Goal: Task Accomplishment & Management: Complete application form

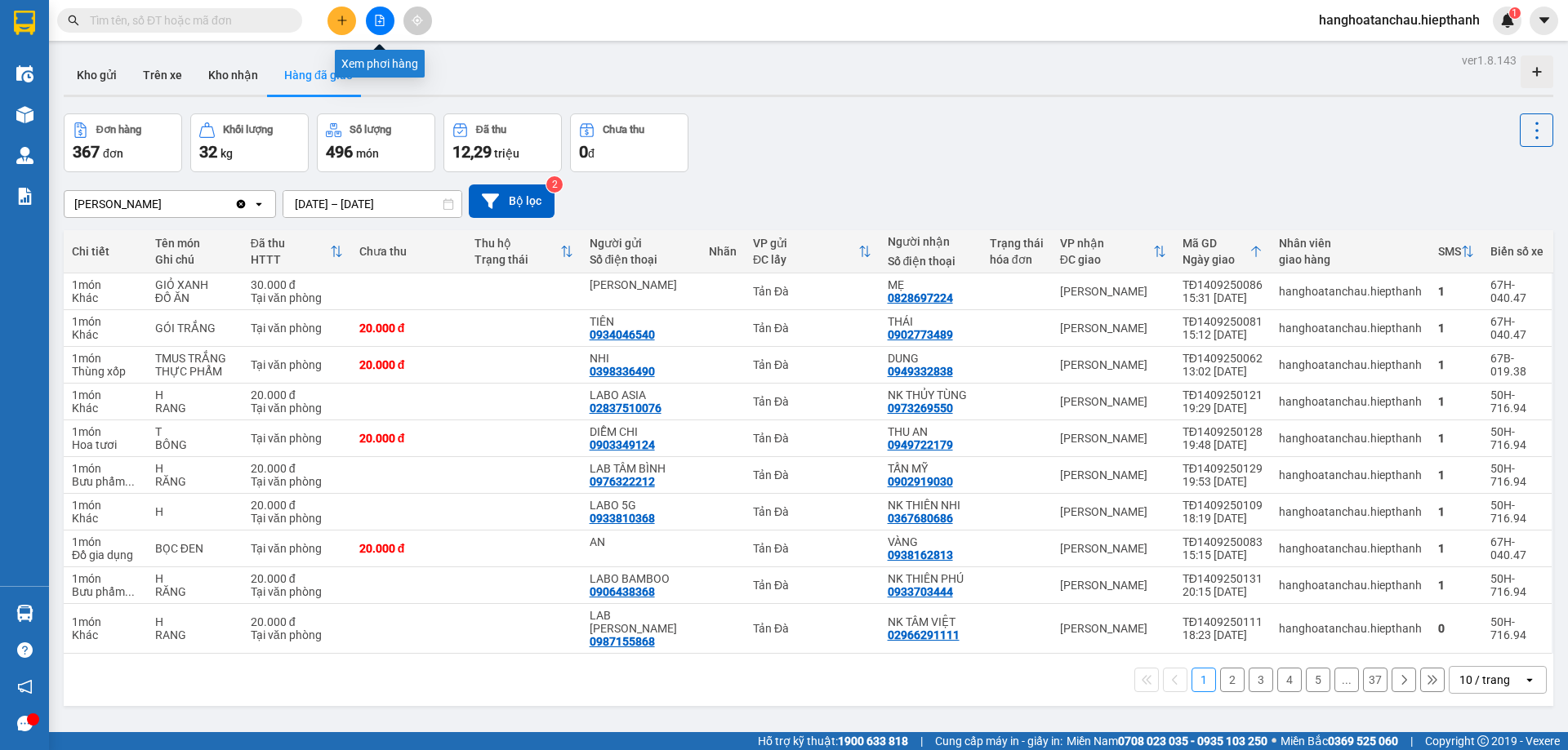
click at [378, 20] on icon "file-add" at bounding box center [379, 20] width 11 height 11
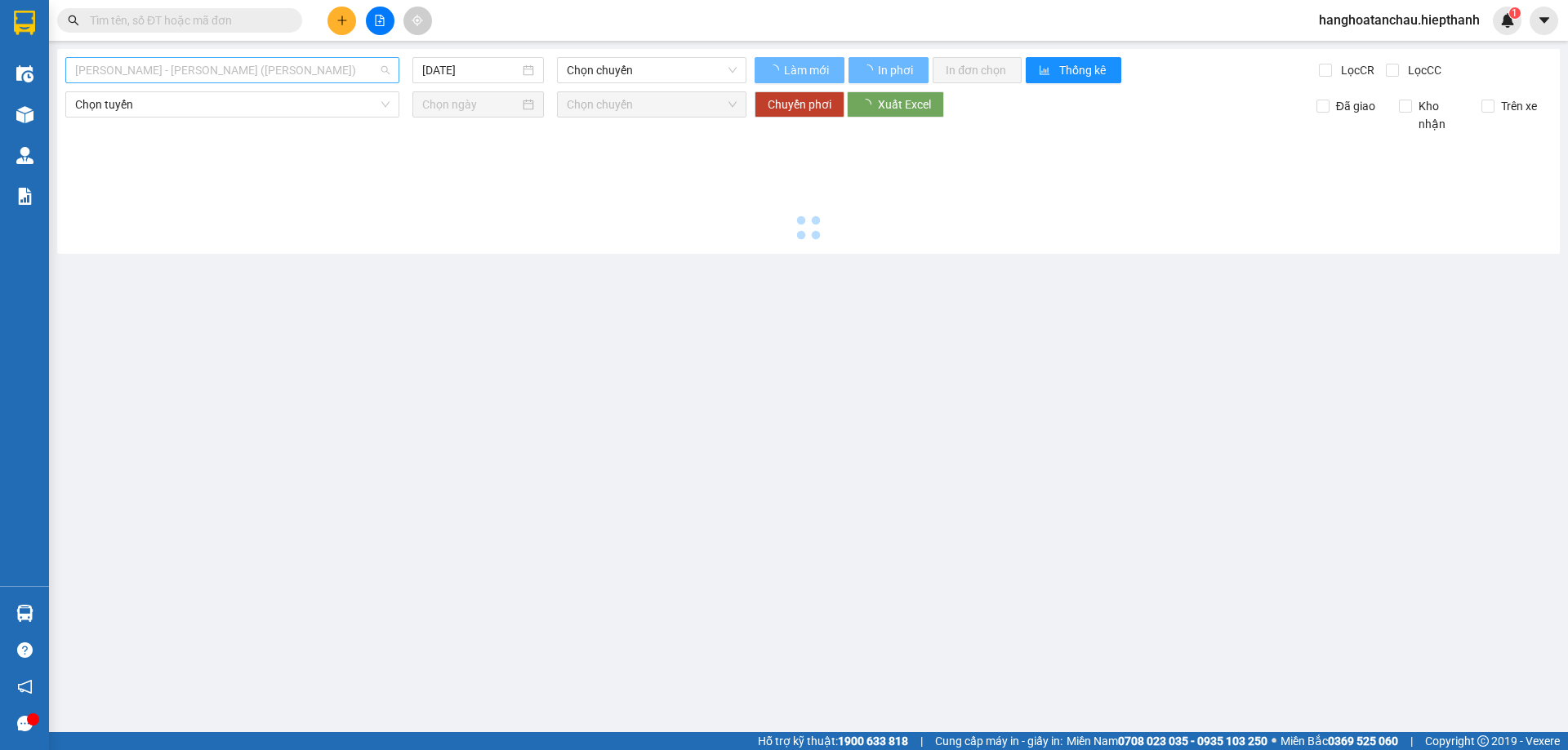
drag, startPoint x: 277, startPoint y: 61, endPoint x: 230, endPoint y: 120, distance: 75.4
click at [275, 65] on span "Hồ Chí Minh - Tân Châu (TIỀN)" at bounding box center [232, 70] width 314 height 24
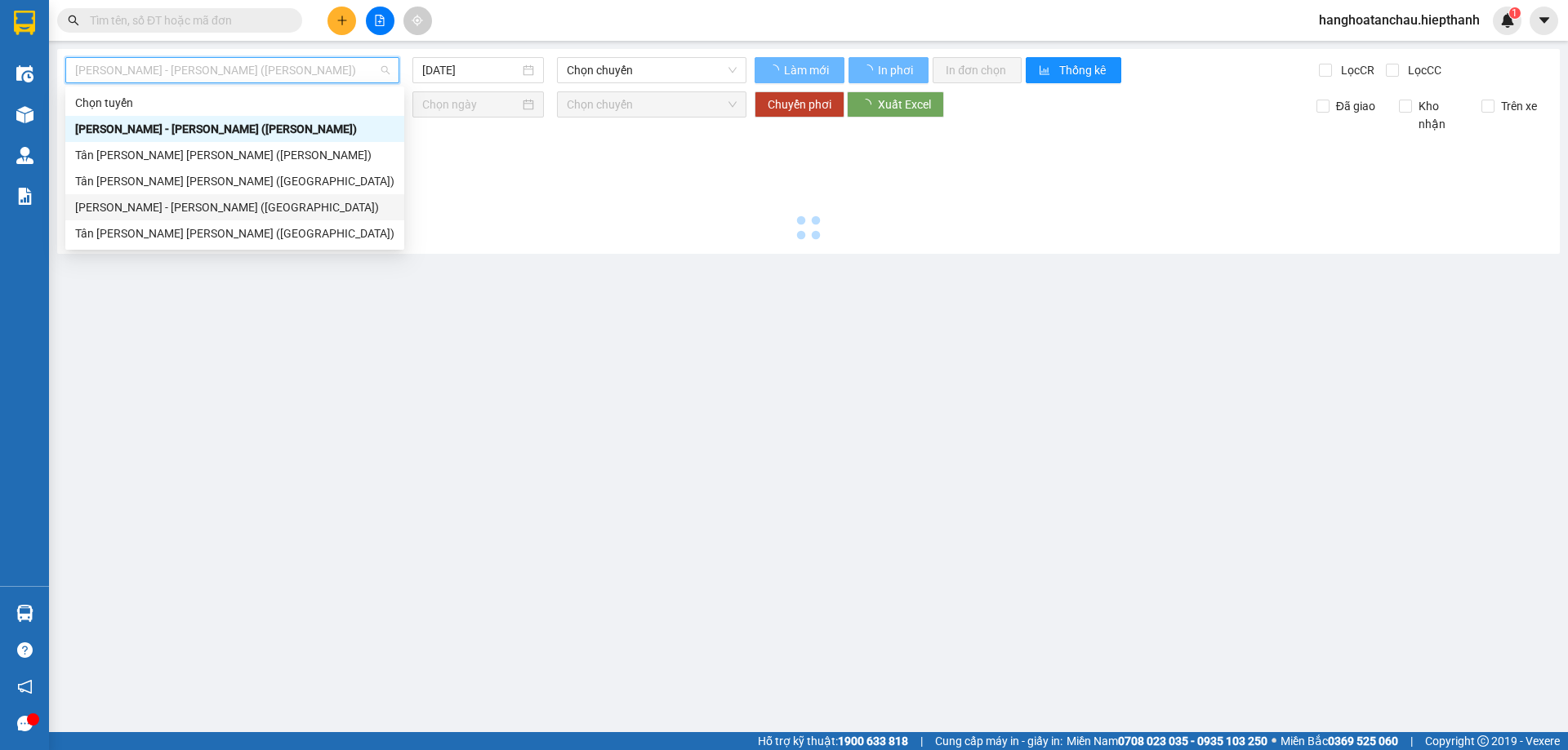
type input "15/09/2025"
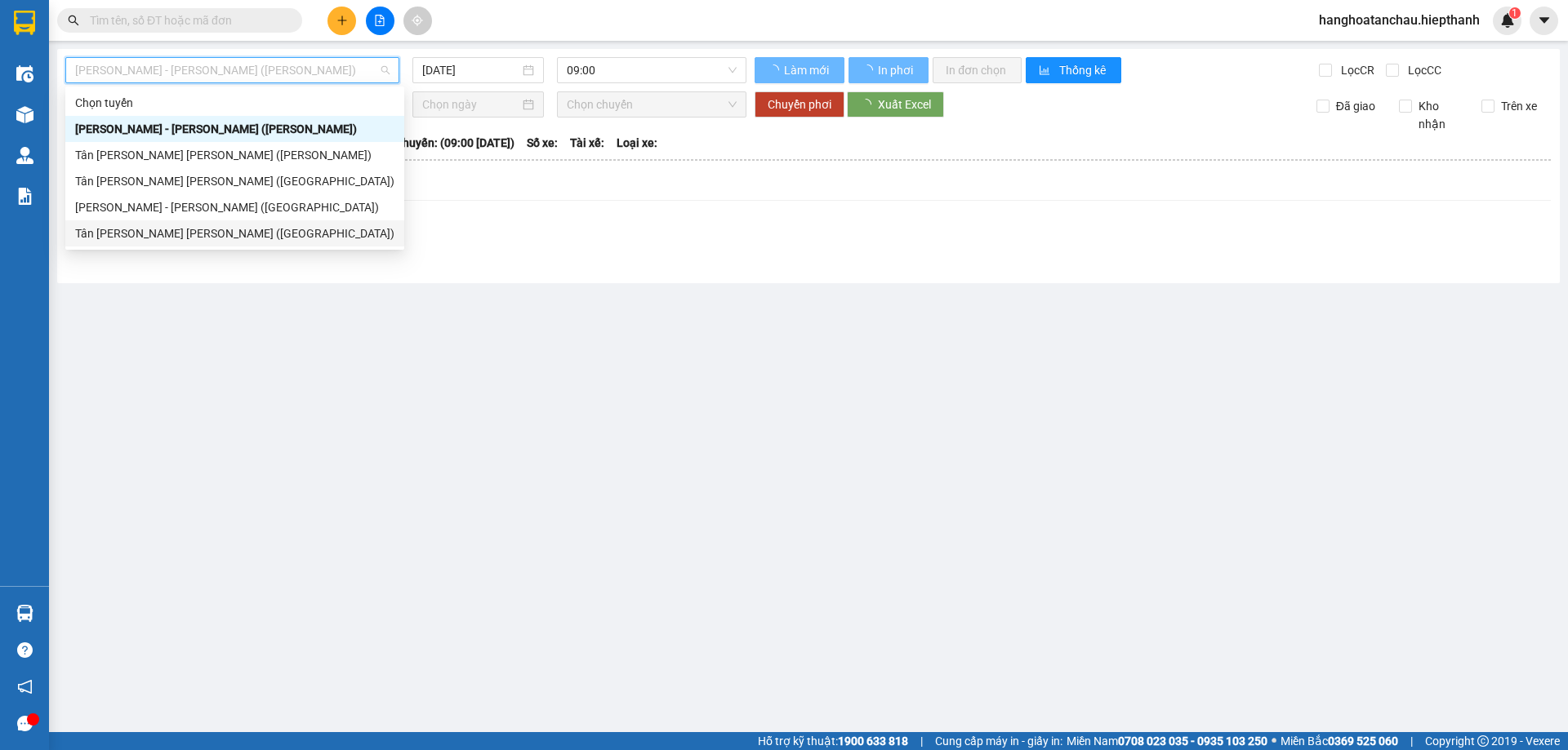
click at [211, 225] on div "Tân Châu - Hồ Chí Minh (Giường)" at bounding box center [234, 233] width 320 height 18
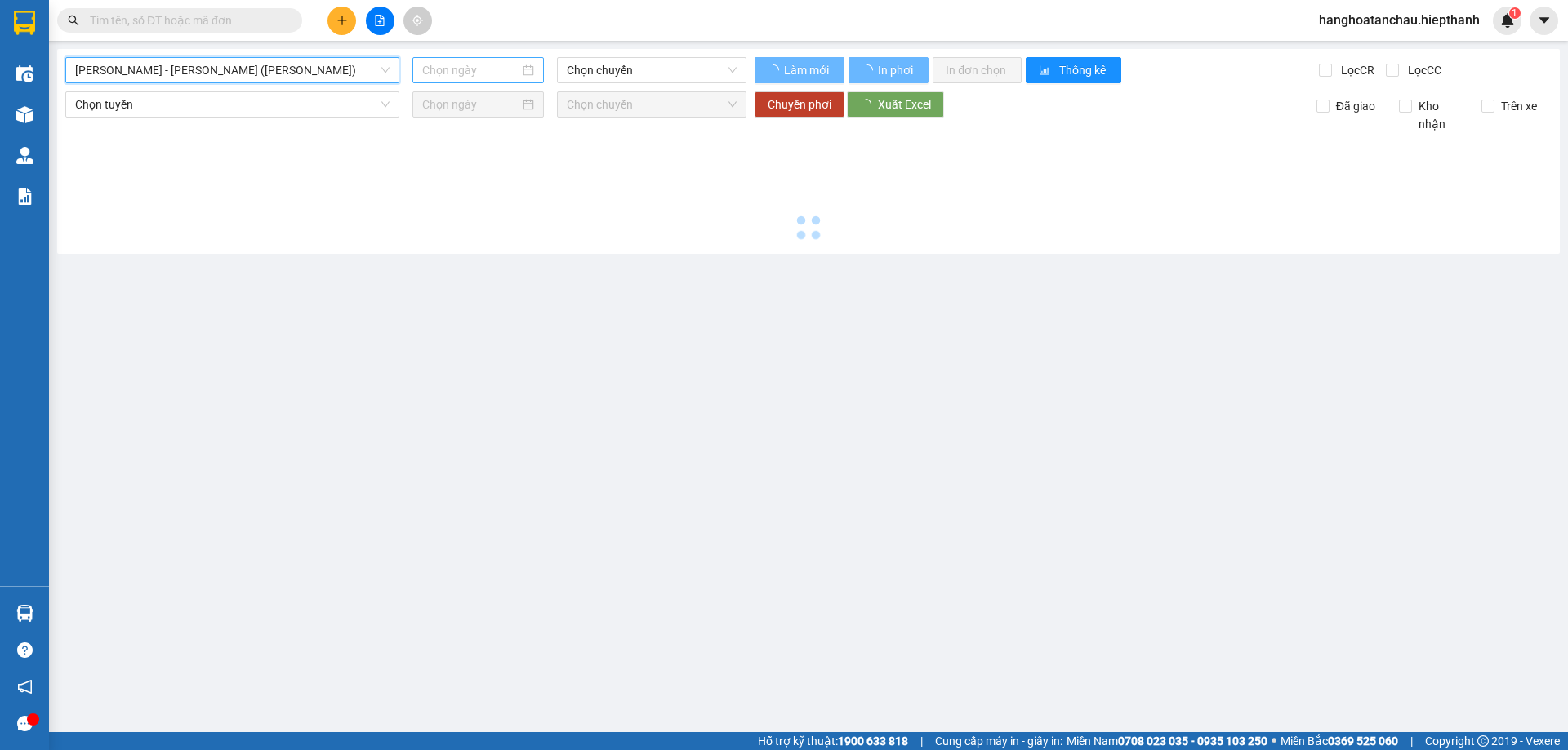
type input "15/09/2025"
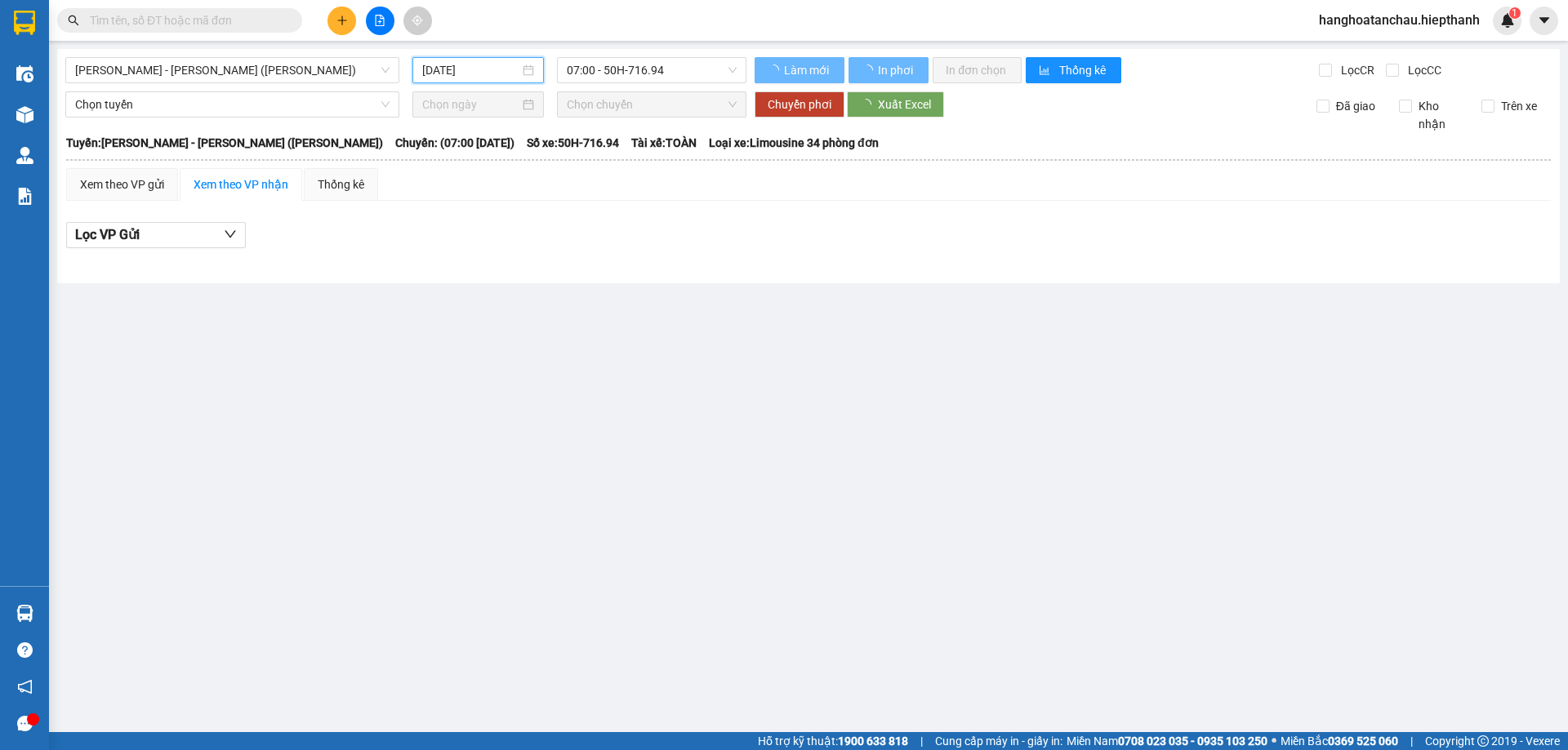
click at [484, 65] on input "15/09/2025" at bounding box center [470, 70] width 97 height 18
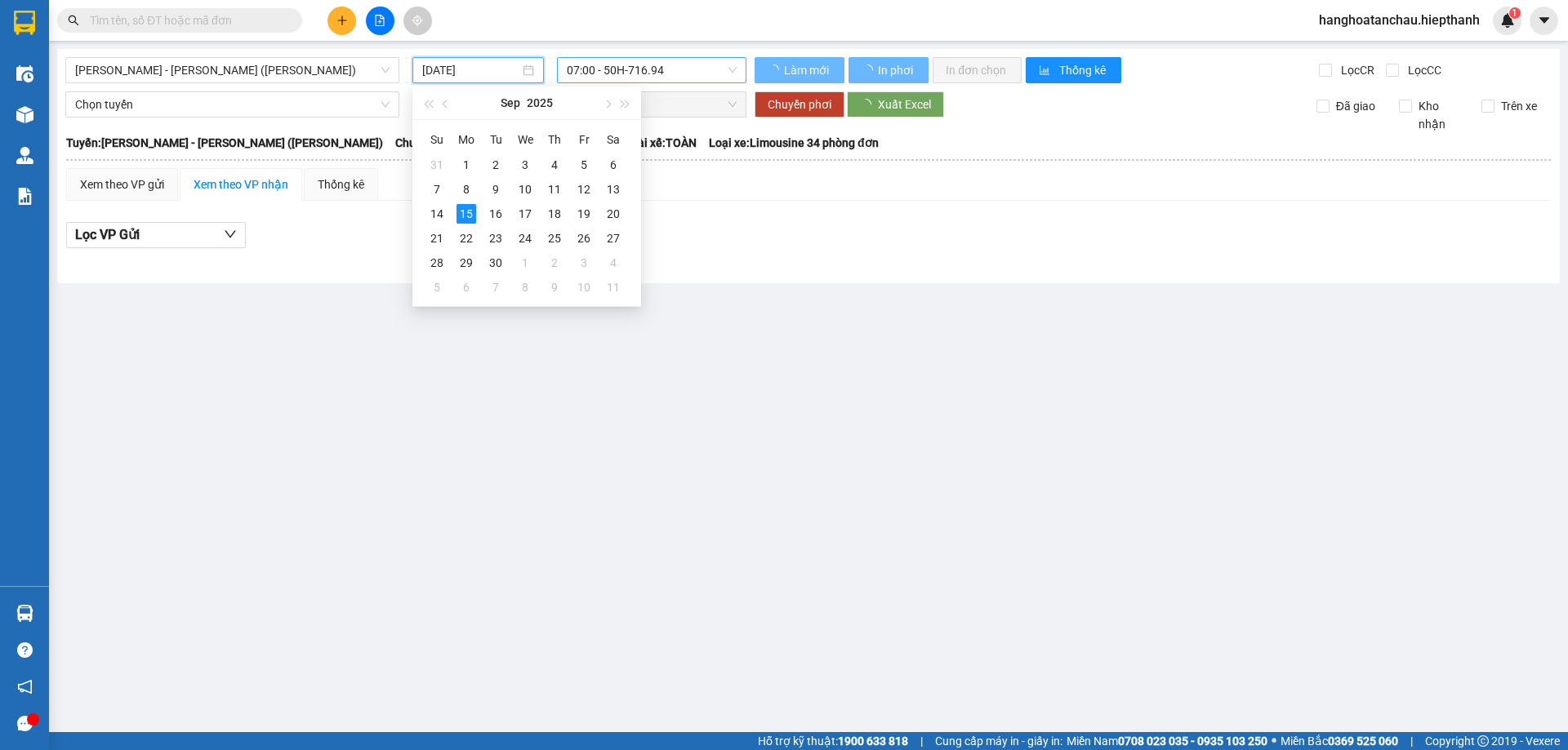
click at [598, 59] on span "07:00 - 50H-716.94" at bounding box center [651, 70] width 170 height 24
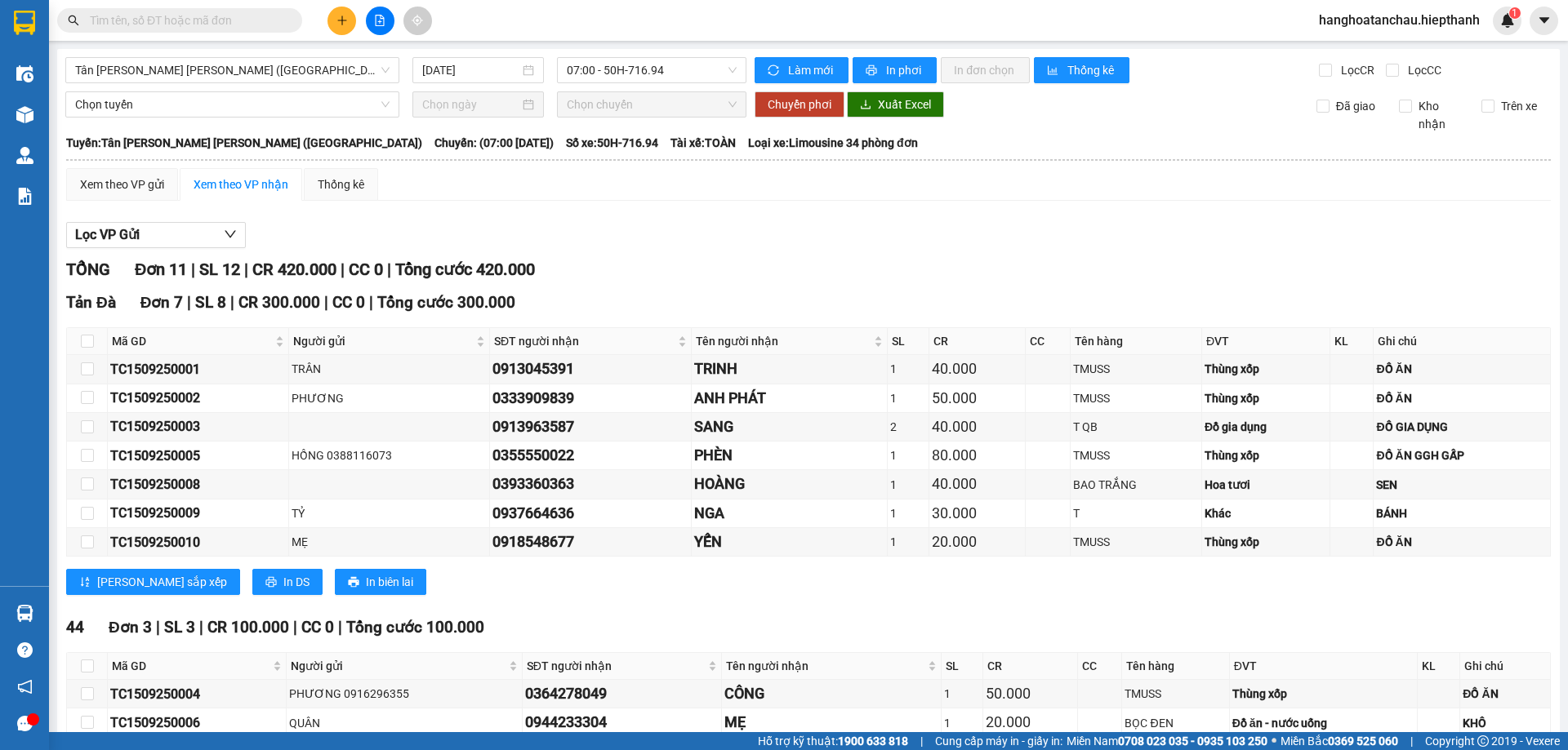
click at [182, 18] on input "text" at bounding box center [186, 20] width 193 height 18
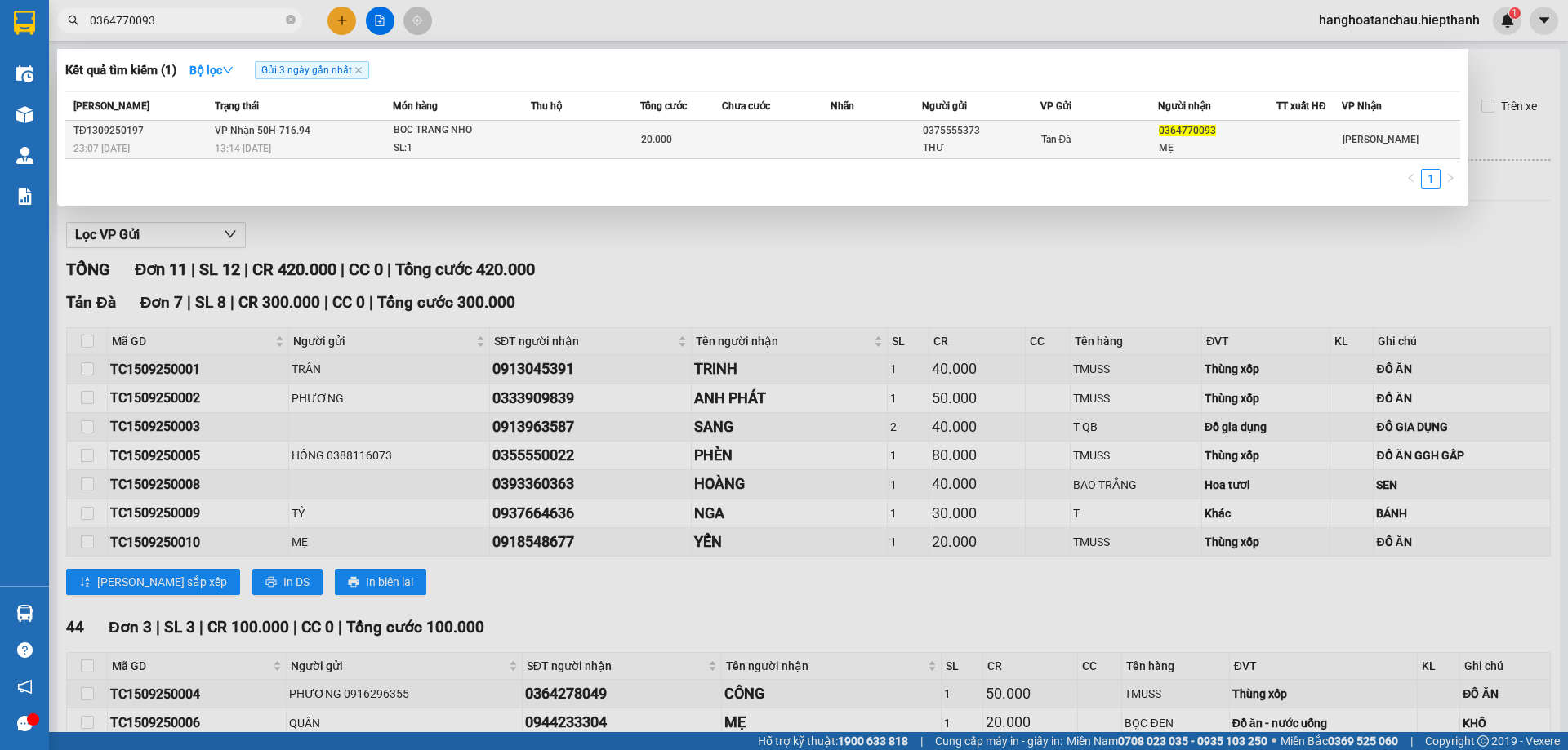
type input "0364770093"
click at [616, 145] on td at bounding box center [585, 139] width 109 height 39
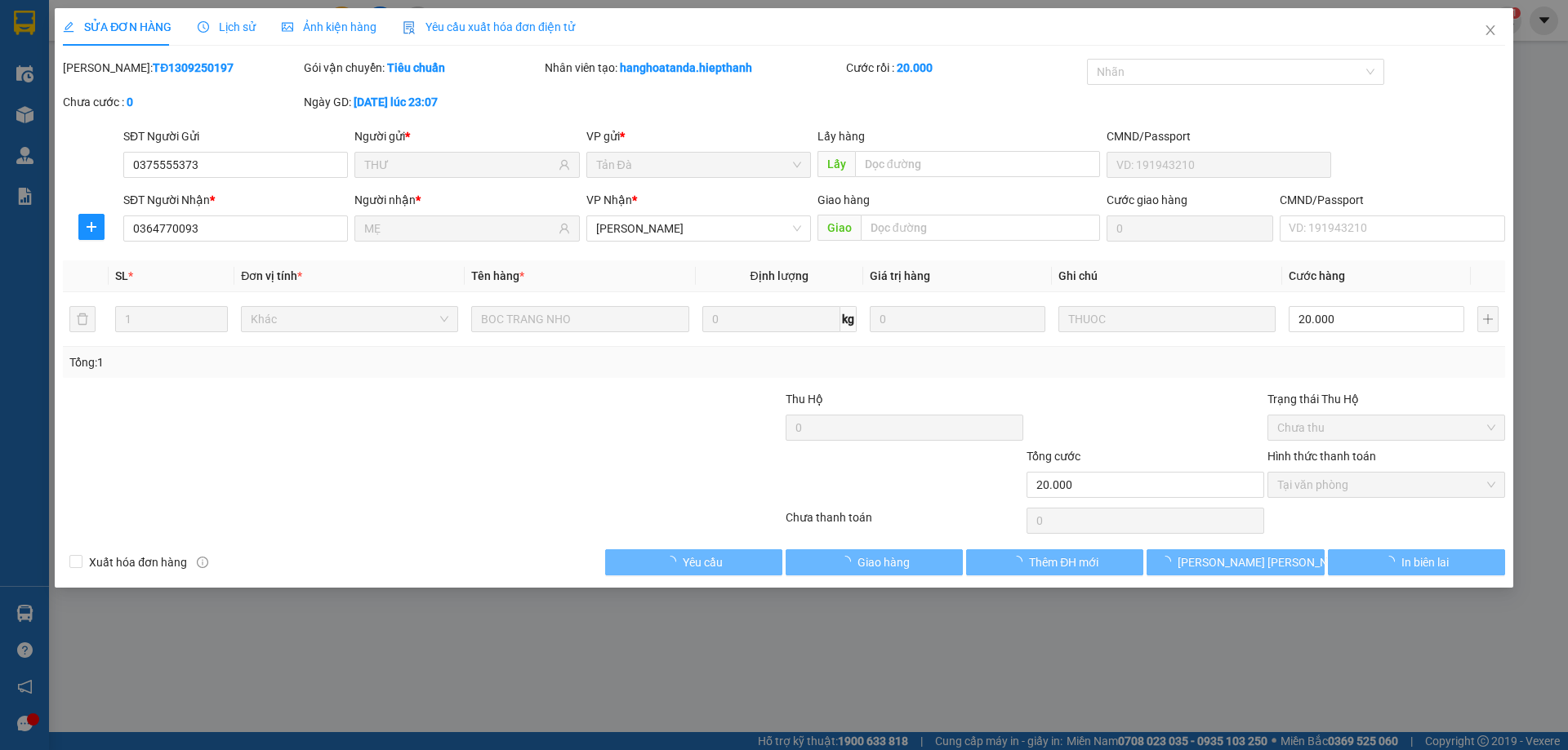
type input "0375555373"
type input "THƯ"
type input "0364770093"
type input "MẸ"
type input "20.000"
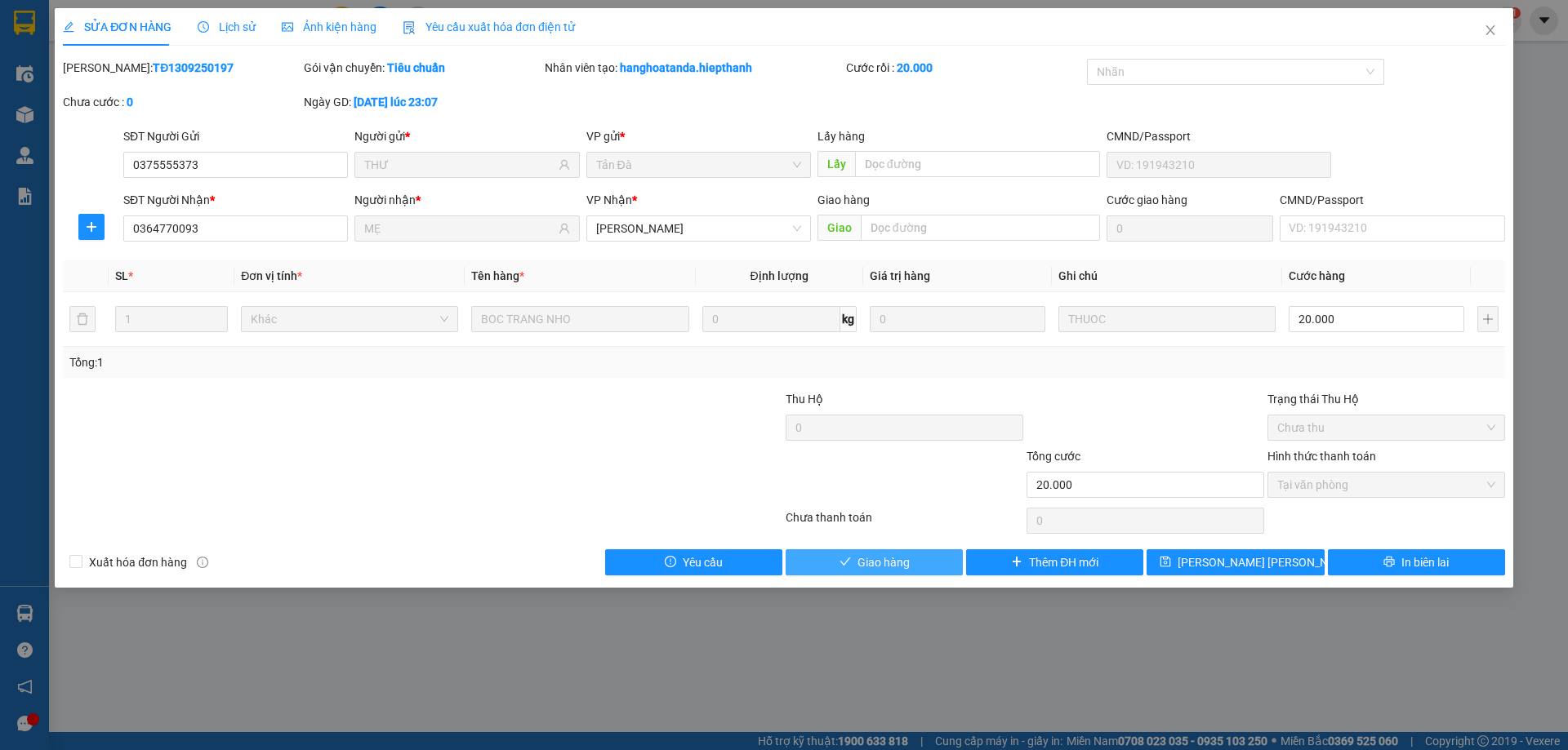
click at [893, 557] on span "Giao hàng" at bounding box center [883, 562] width 53 height 18
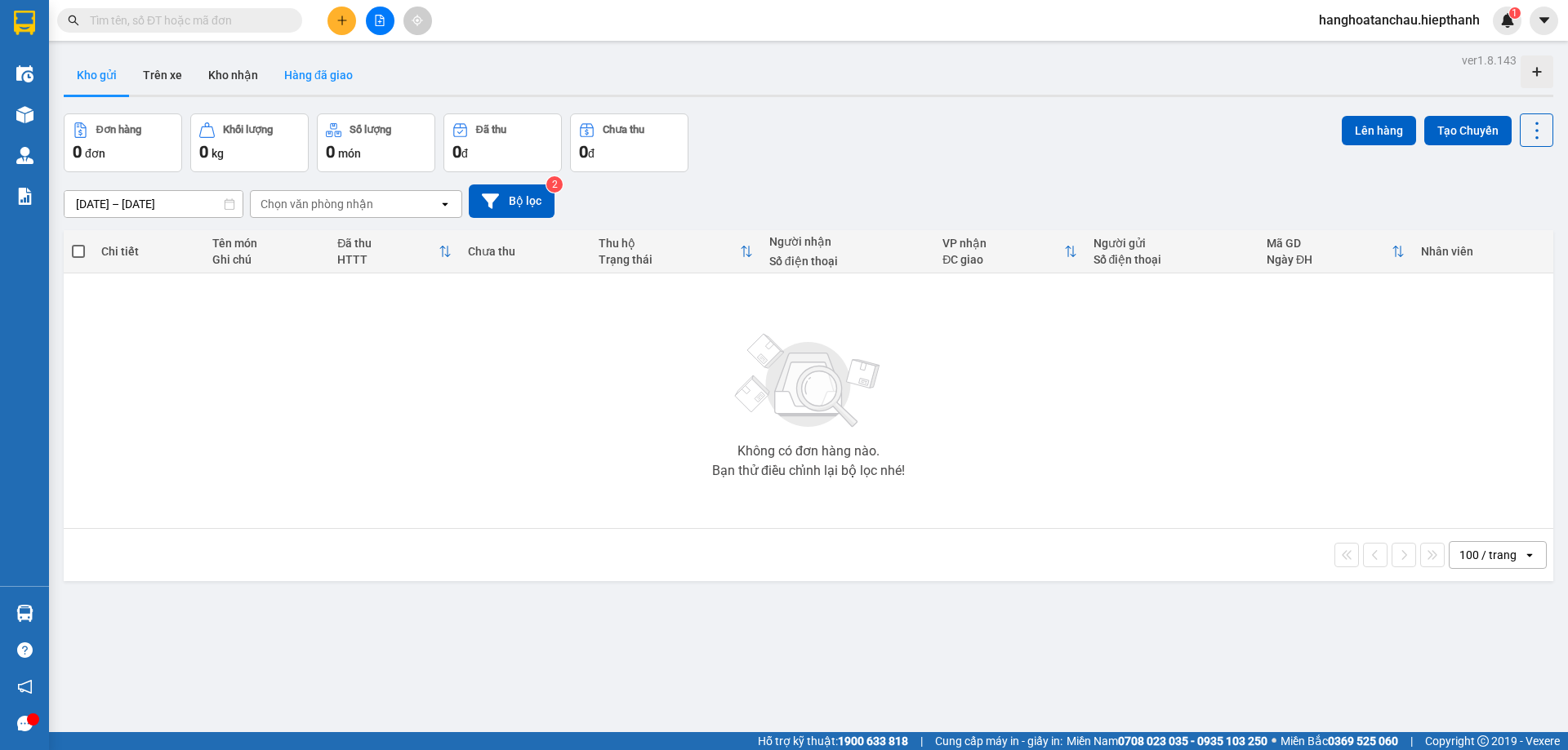
click at [326, 75] on button "Hàng đã giao" at bounding box center [319, 74] width 95 height 39
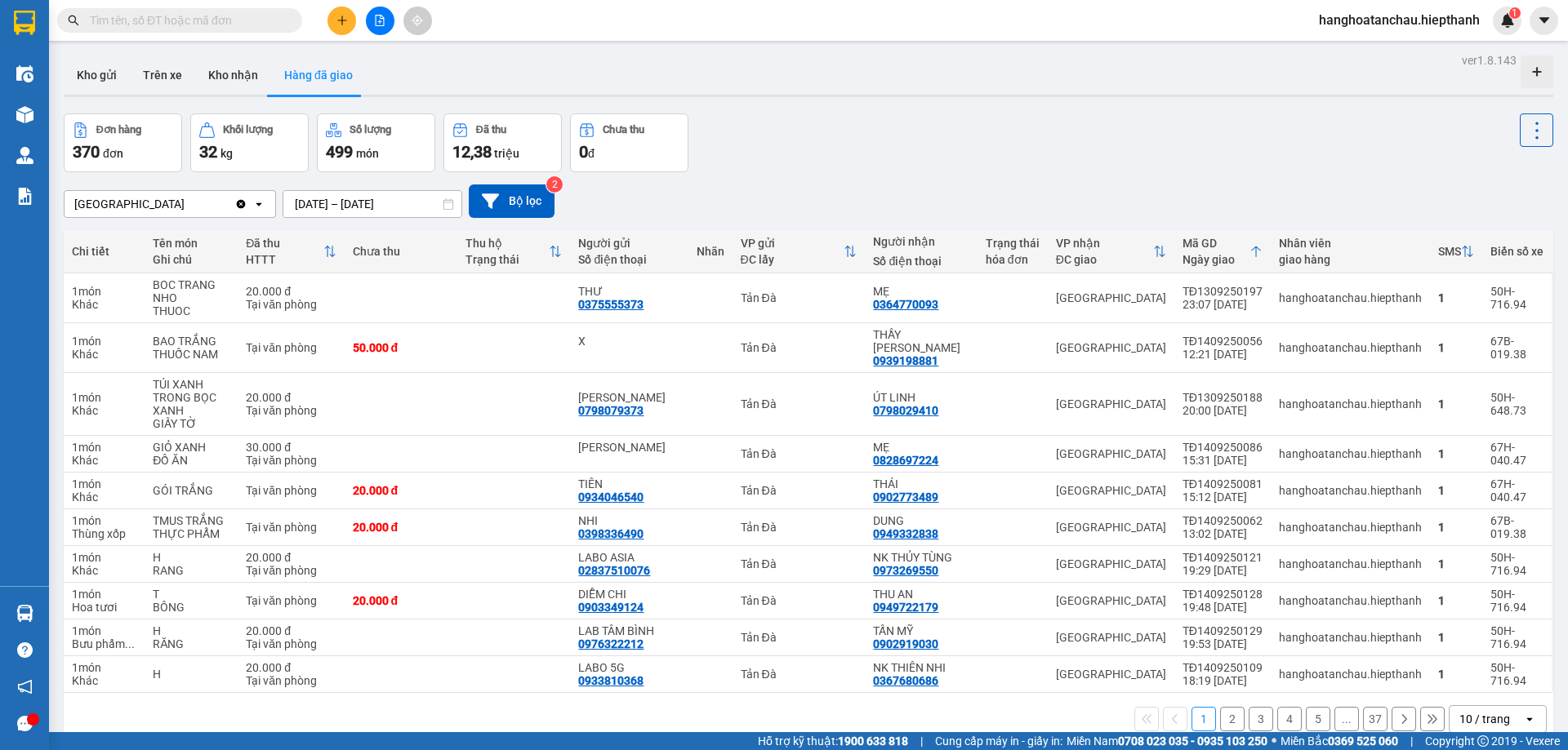
click at [969, 152] on div "Đơn hàng 370 đơn Khối lượng 32 kg Số lượng 499 món Đã thu 12,38 triệu Chưa thu …" at bounding box center [808, 143] width 1490 height 59
click at [977, 150] on div "Đơn hàng 370 đơn Khối lượng 32 kg Số lượng 499 món Đã thu 12,38 triệu Chưa thu …" at bounding box center [808, 143] width 1490 height 59
click at [1493, 711] on div "10 / trang" at bounding box center [1484, 719] width 51 height 16
click at [1472, 670] on span "100 / trang" at bounding box center [1478, 670] width 59 height 16
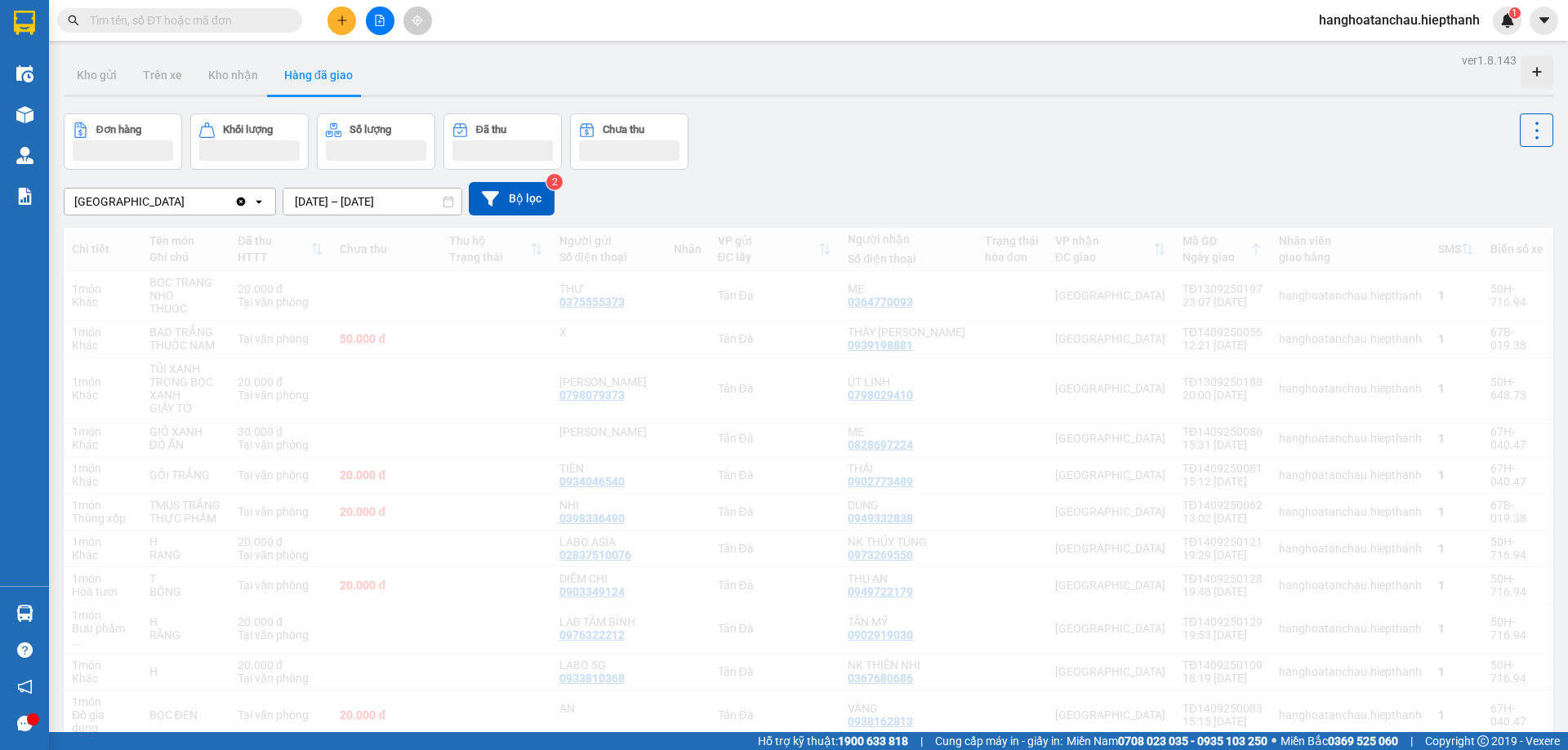
click at [311, 196] on input "[DATE] – [DATE]" at bounding box center [372, 201] width 178 height 26
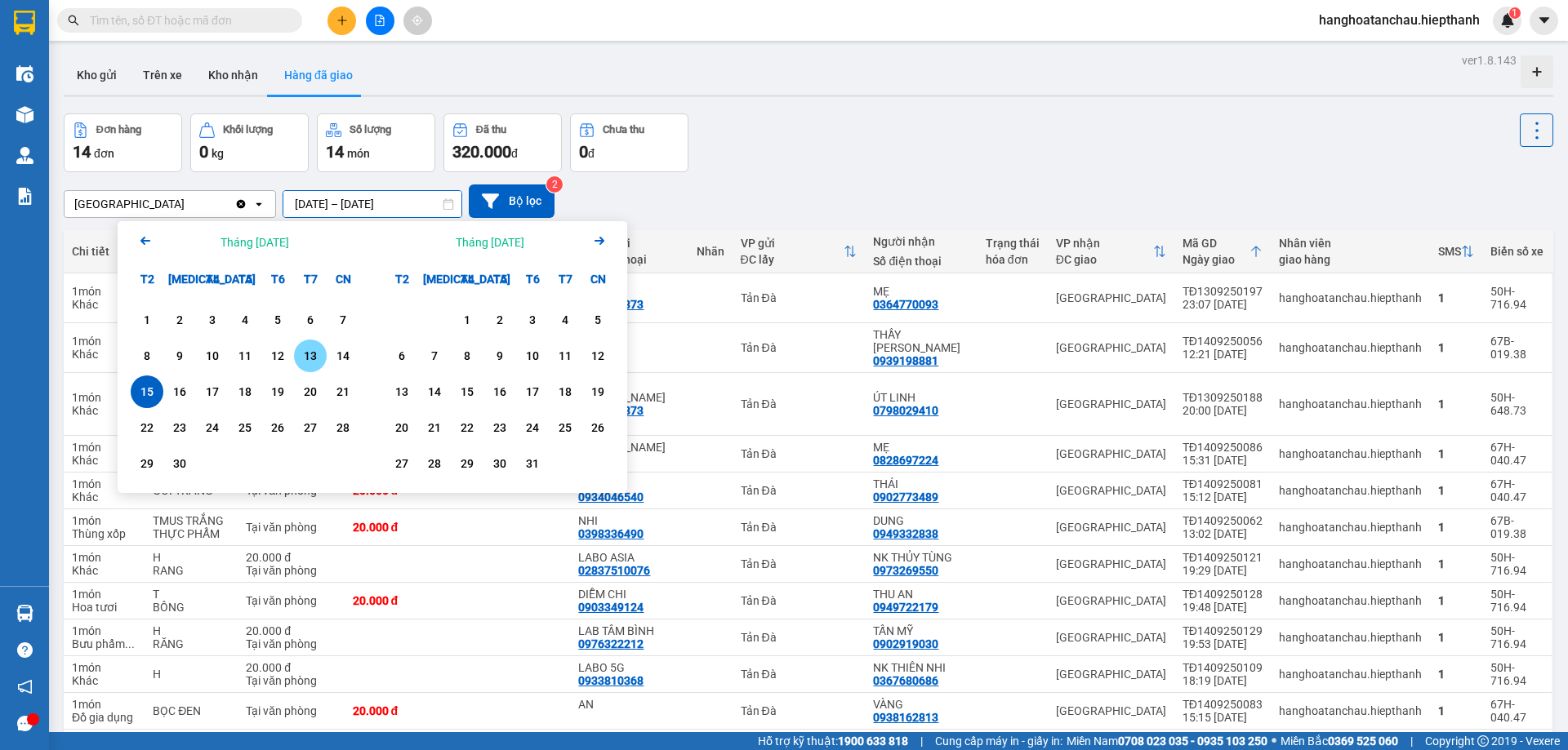
type input "[DATE] – [DATE]"
click at [912, 165] on div "Đơn hàng 14 đơn Khối lượng 0 kg Số lượng 14 món Đã thu 320.000 đ Chưa thu 0 đ" at bounding box center [808, 143] width 1490 height 59
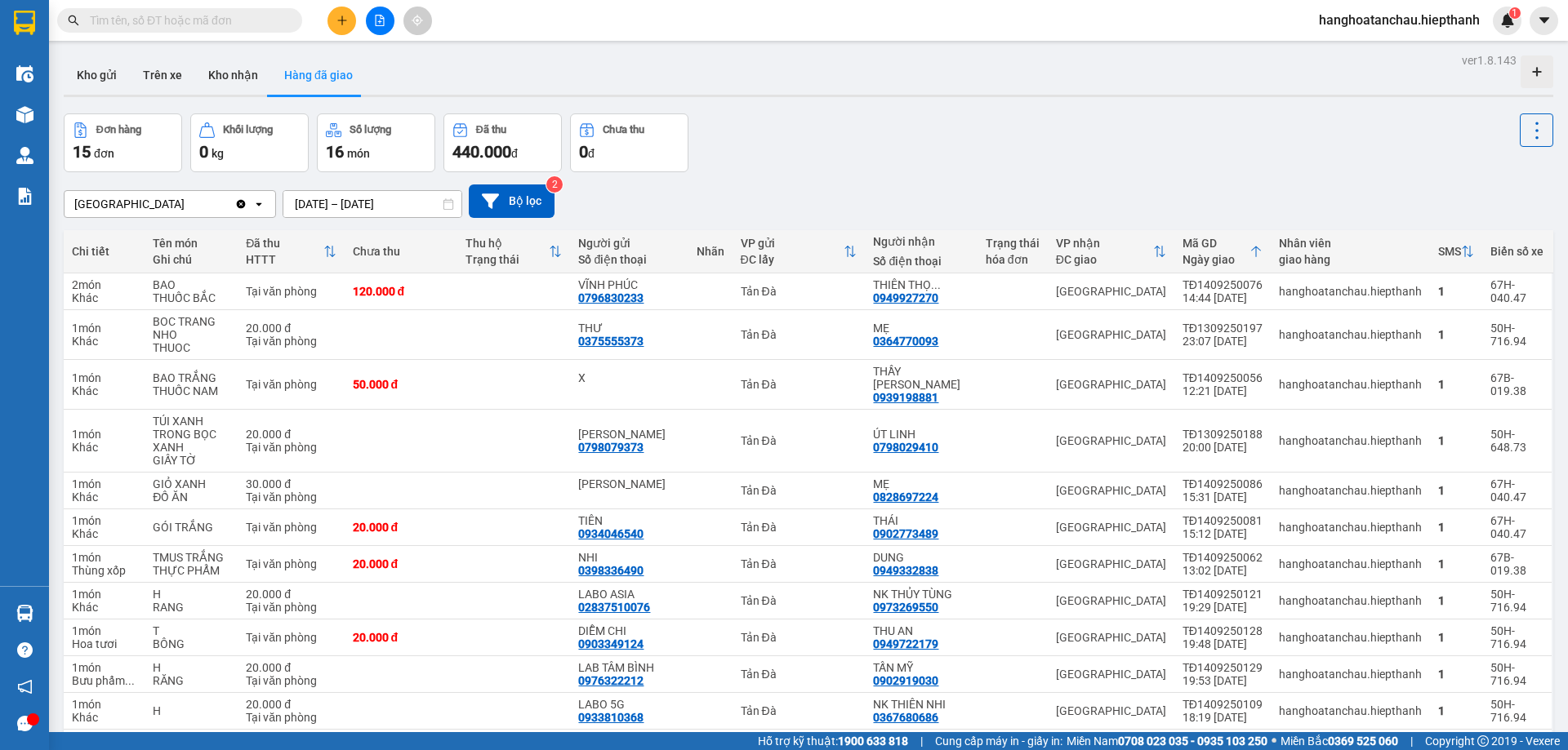
click at [208, 13] on input "text" at bounding box center [186, 20] width 193 height 18
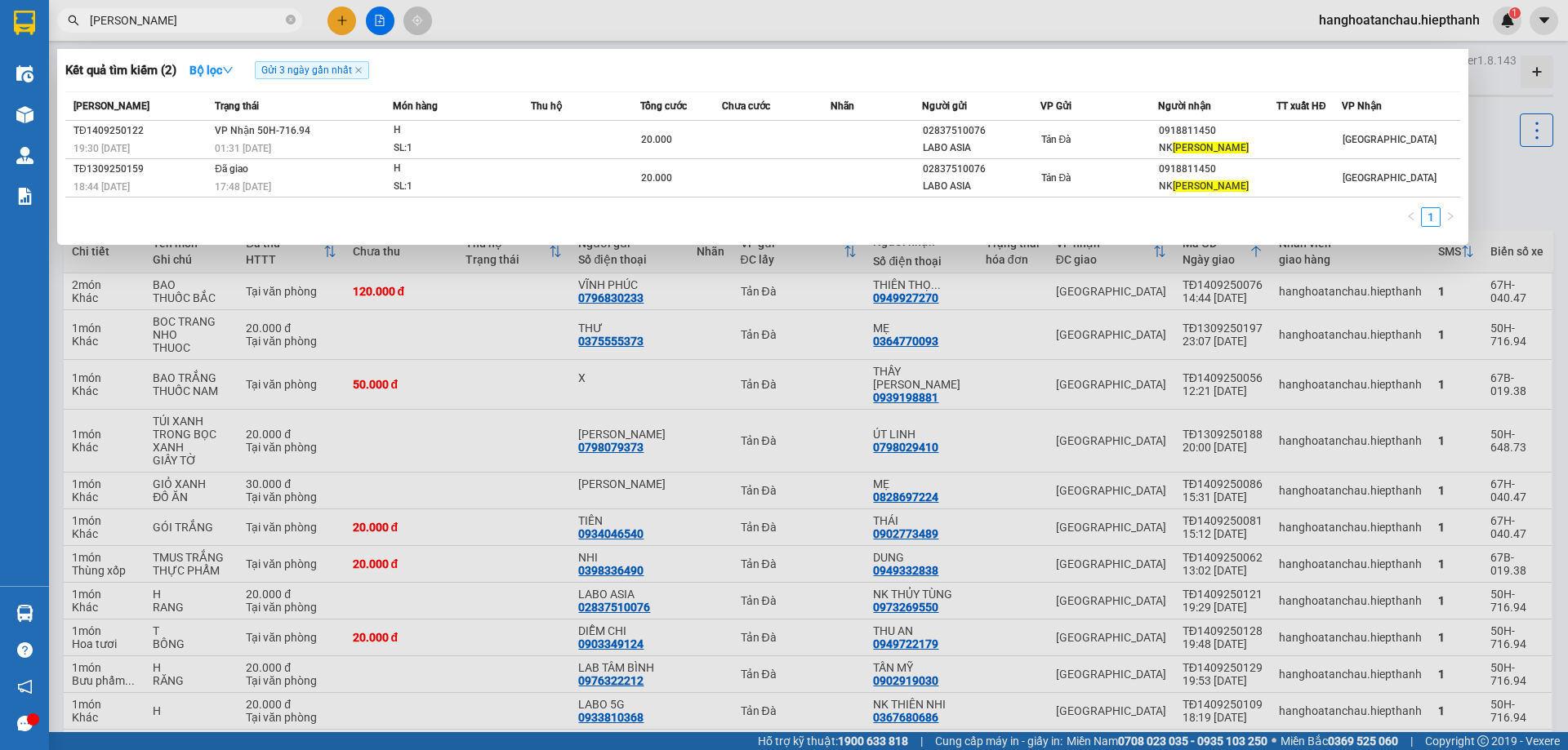
type input "THANH QUANG"
click at [729, 133] on td at bounding box center [776, 139] width 109 height 39
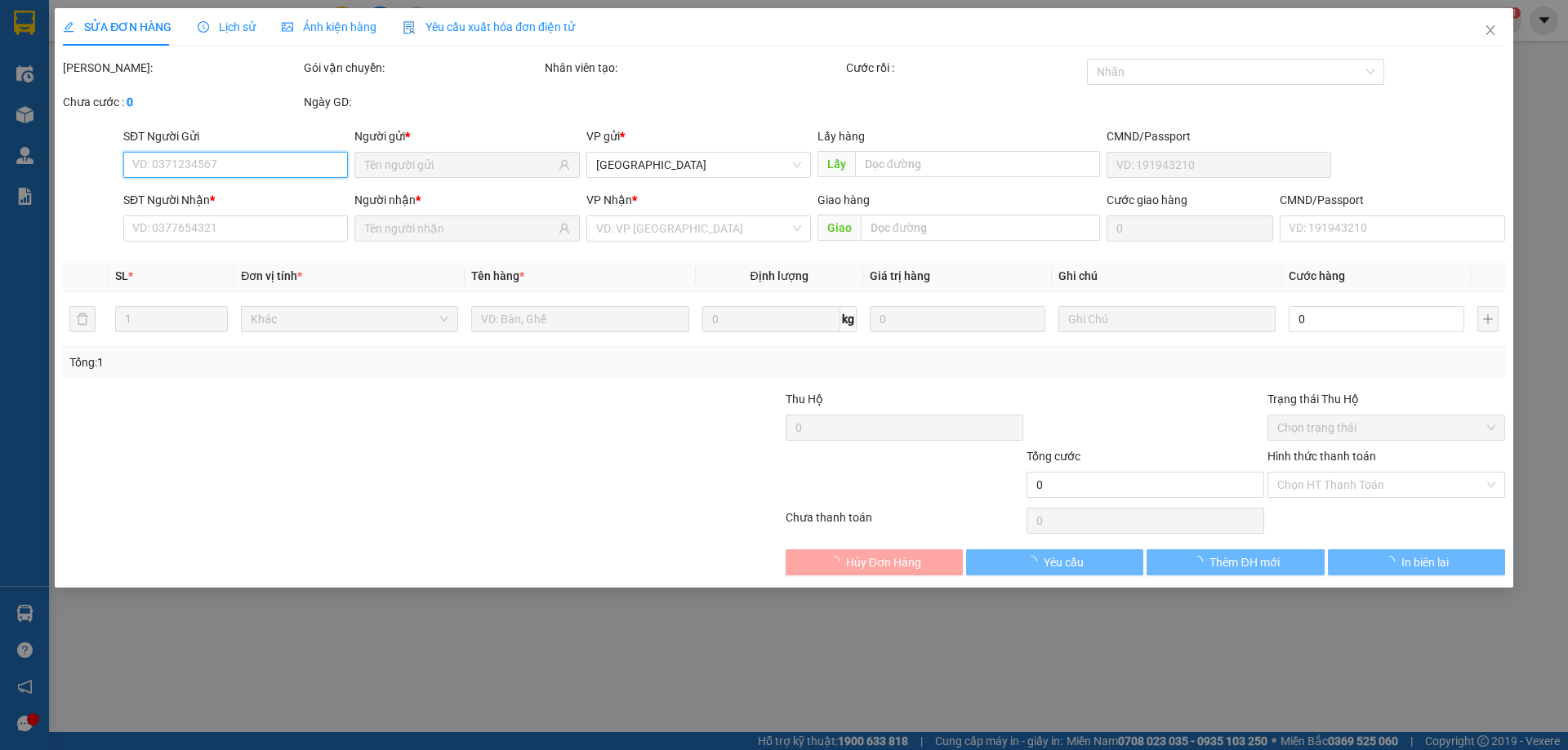
type input "02837510076"
type input "LABO ASIA"
type input "0918811450"
type input "NK THANH QUANG"
type input "20.000"
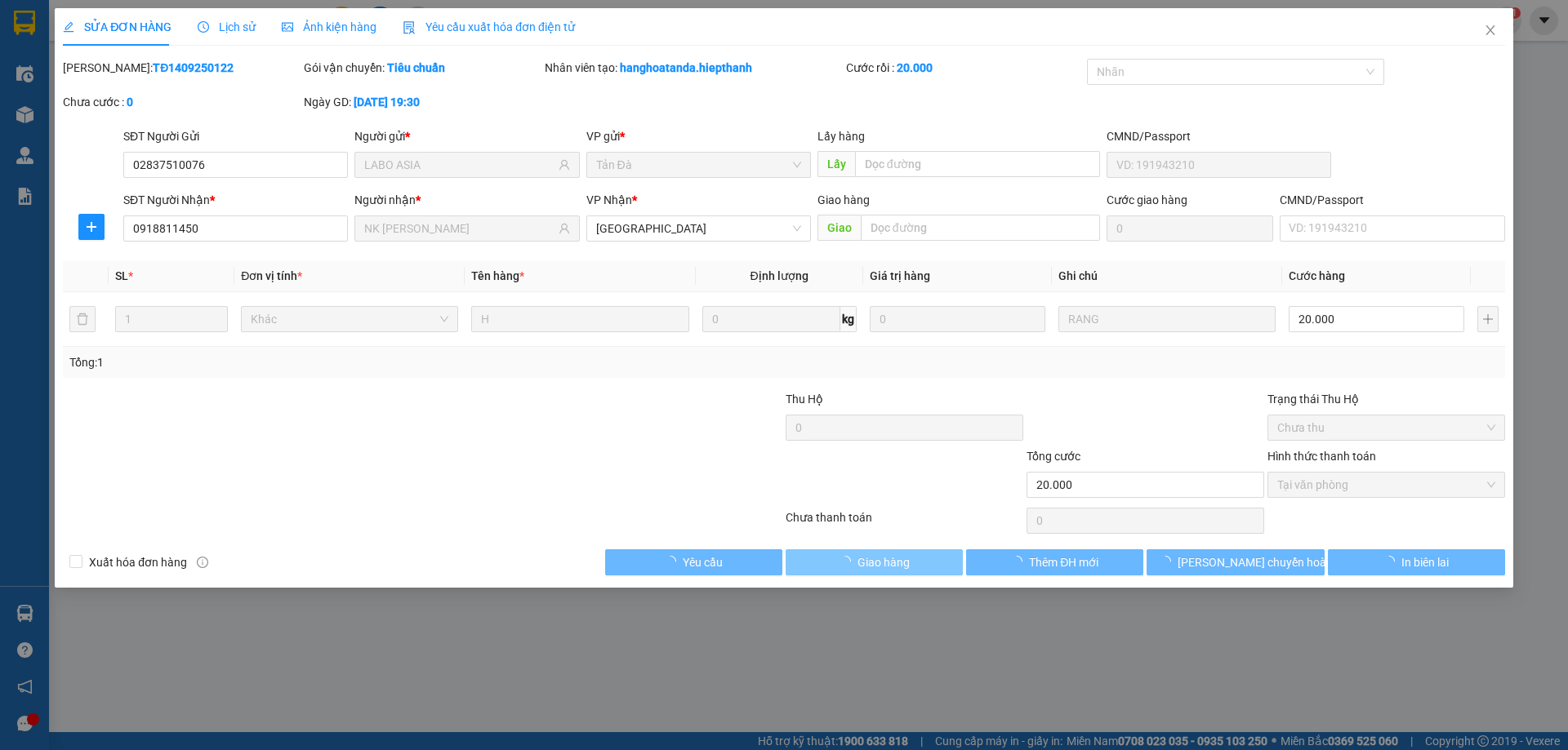
click at [901, 563] on span "Giao hàng" at bounding box center [883, 562] width 53 height 18
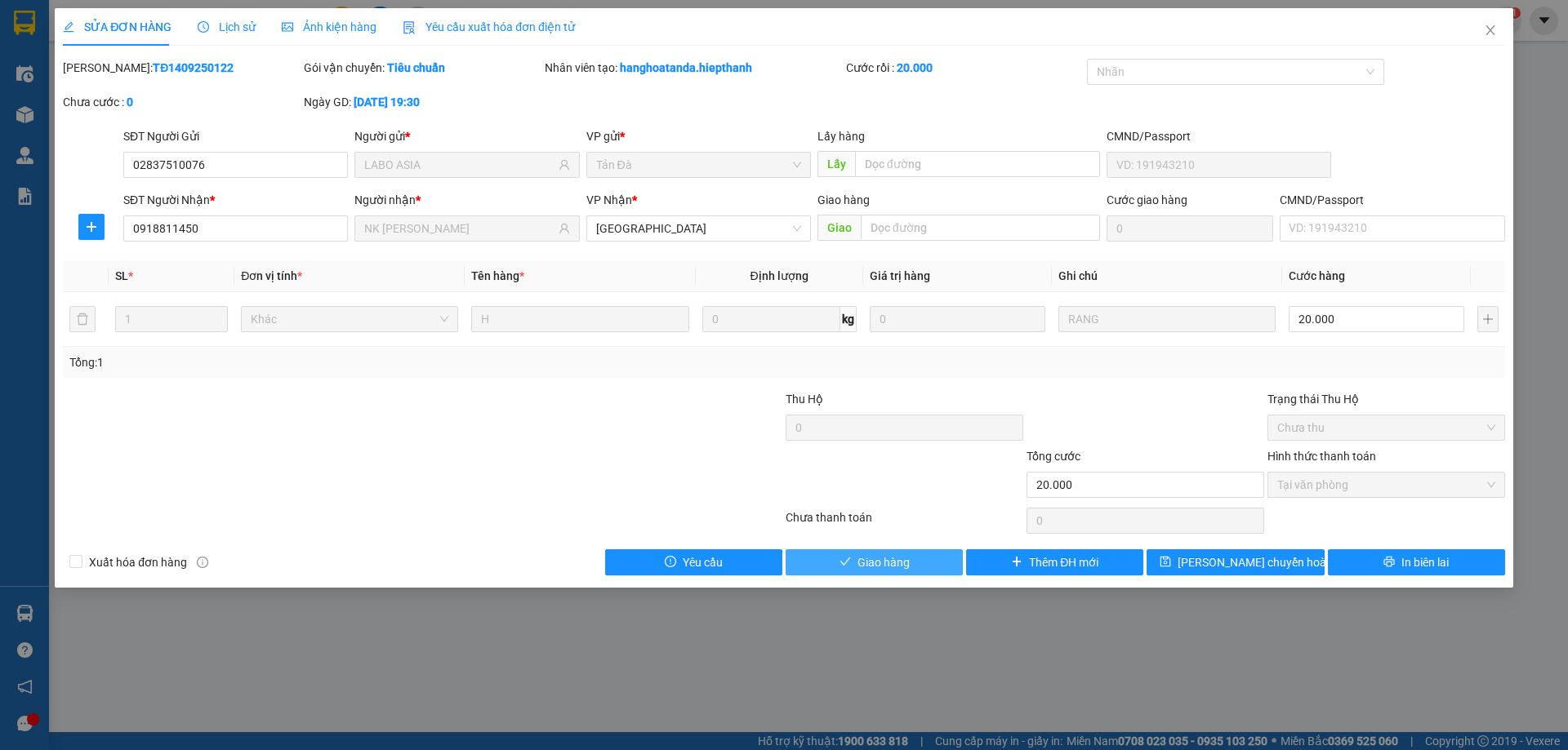
click at [901, 563] on span "Giao hàng" at bounding box center [883, 562] width 53 height 18
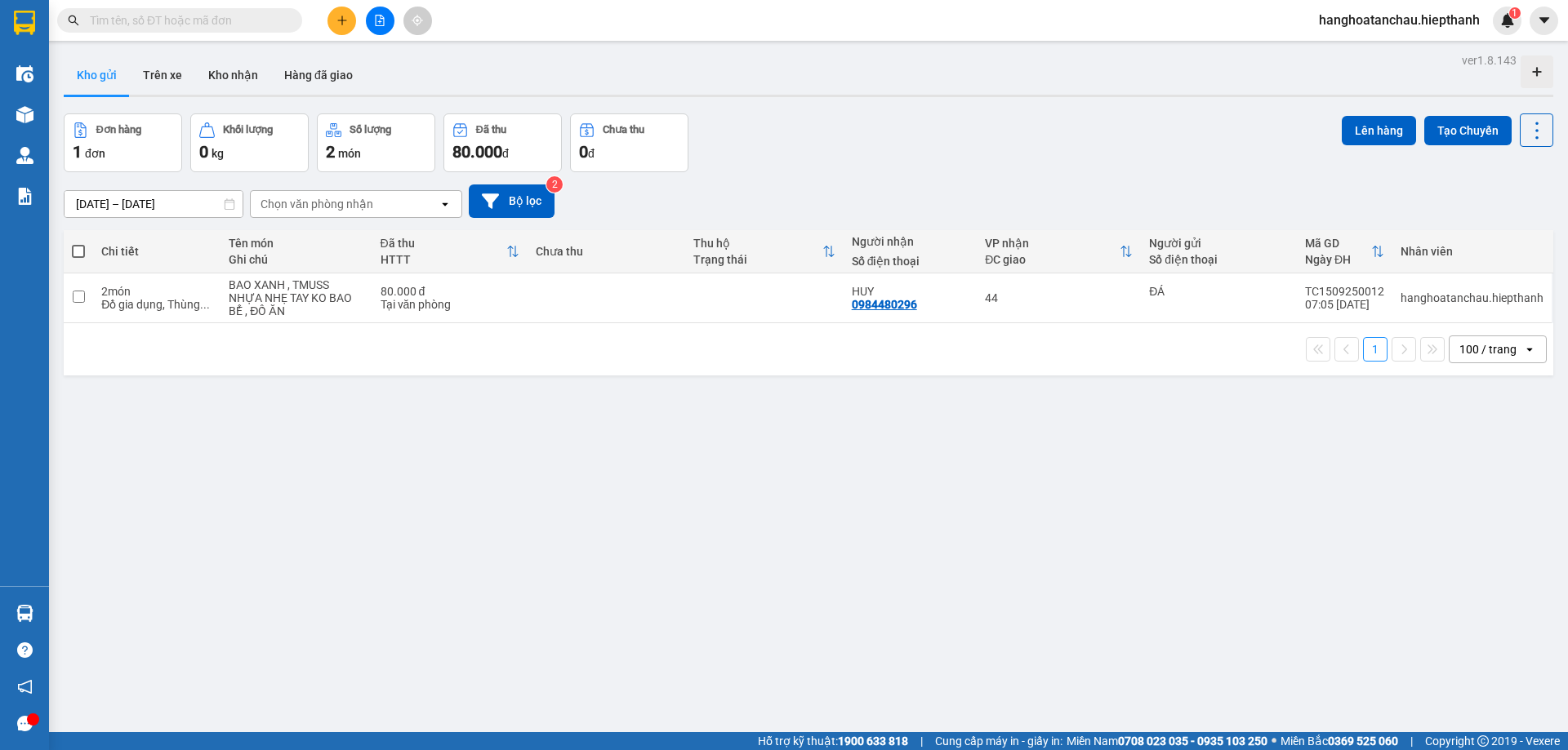
click at [919, 158] on div "Đơn hàng 1 đơn Khối lượng 0 kg Số lượng 2 món Đã thu 80.000 đ Chưa thu 0 đ Lên …" at bounding box center [808, 143] width 1490 height 59
click at [327, 71] on button "Hàng đã giao" at bounding box center [319, 74] width 95 height 39
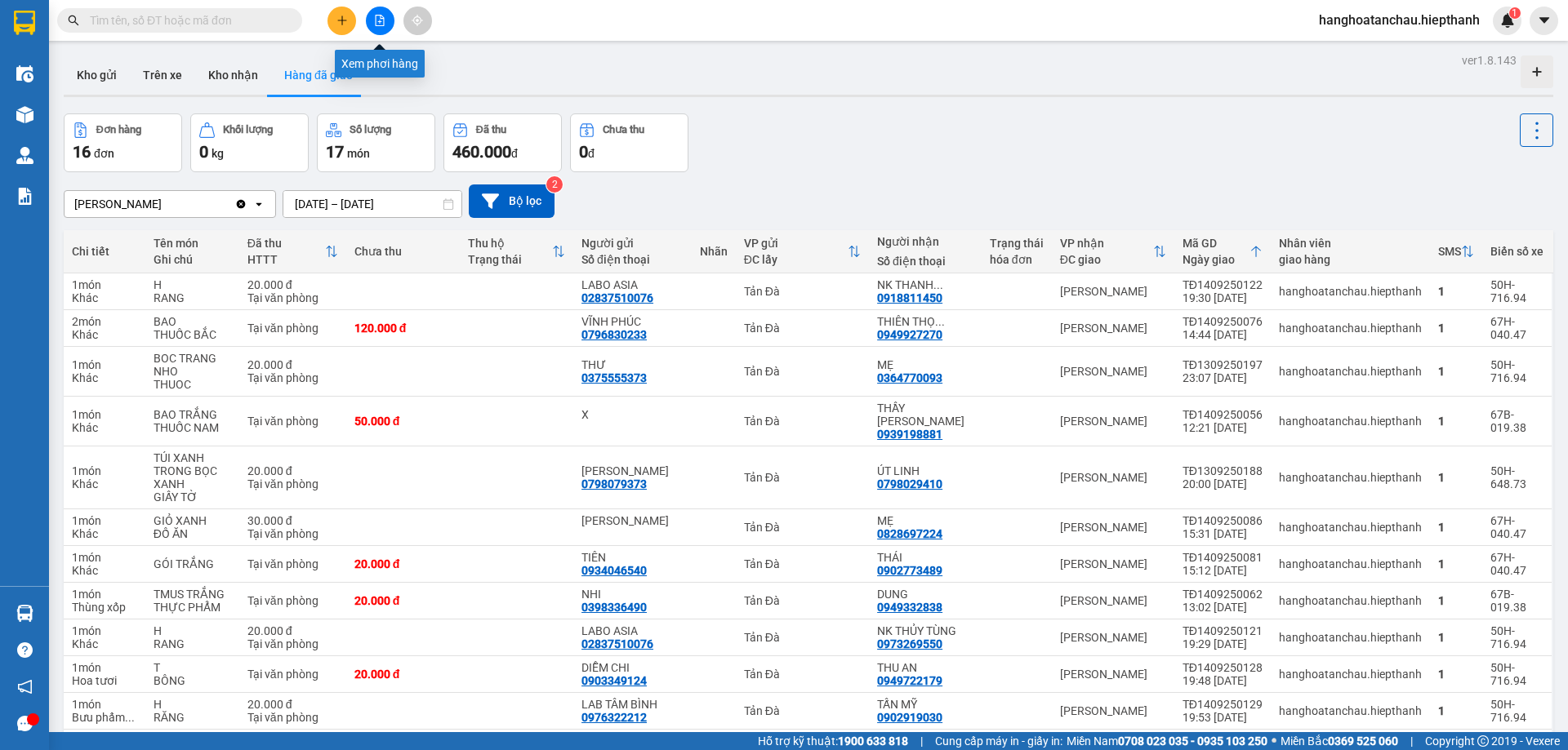
click at [379, 22] on icon "file-add" at bounding box center [379, 20] width 11 height 11
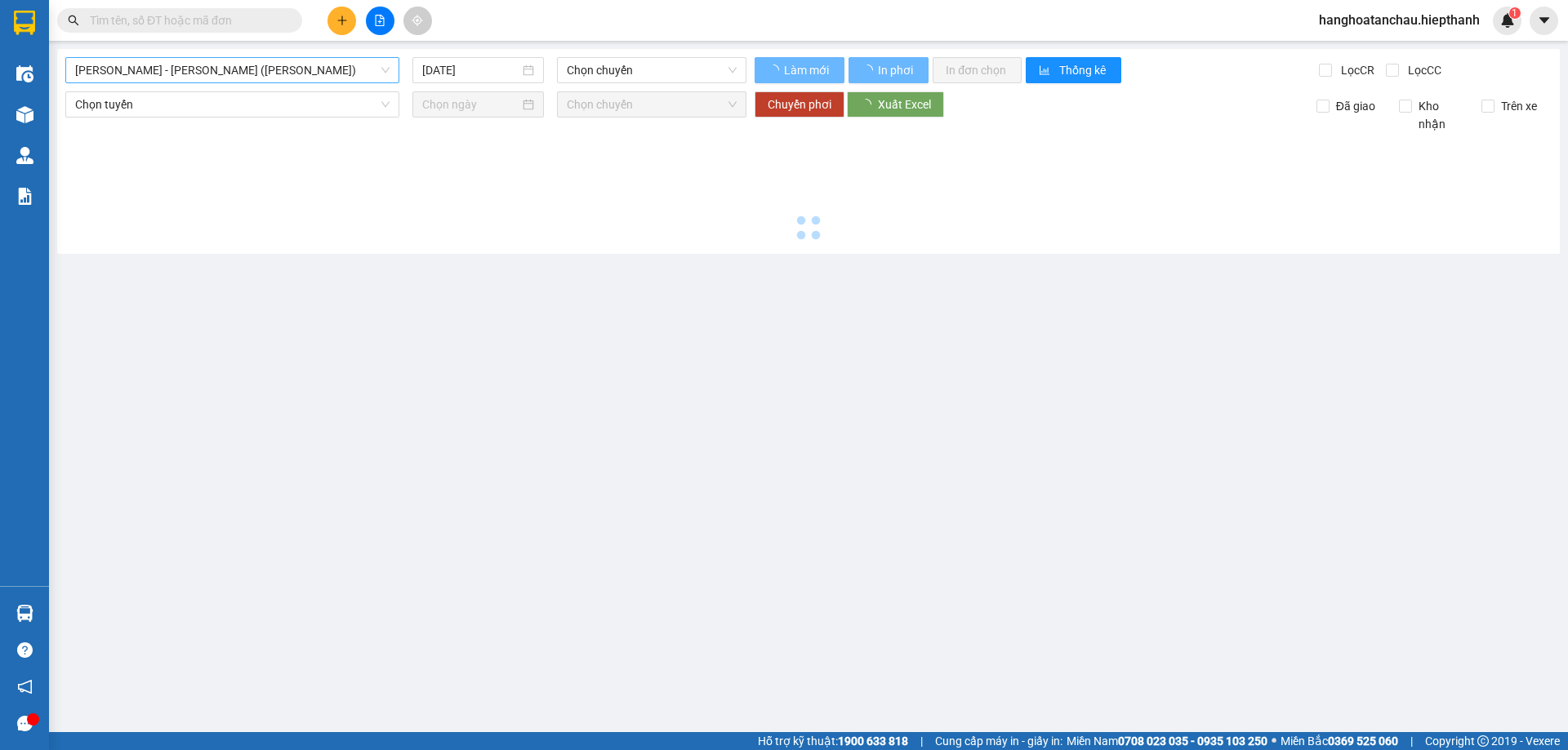
click at [316, 69] on span "[PERSON_NAME] - [GEOGRAPHIC_DATA] (TIỀN)" at bounding box center [232, 70] width 314 height 24
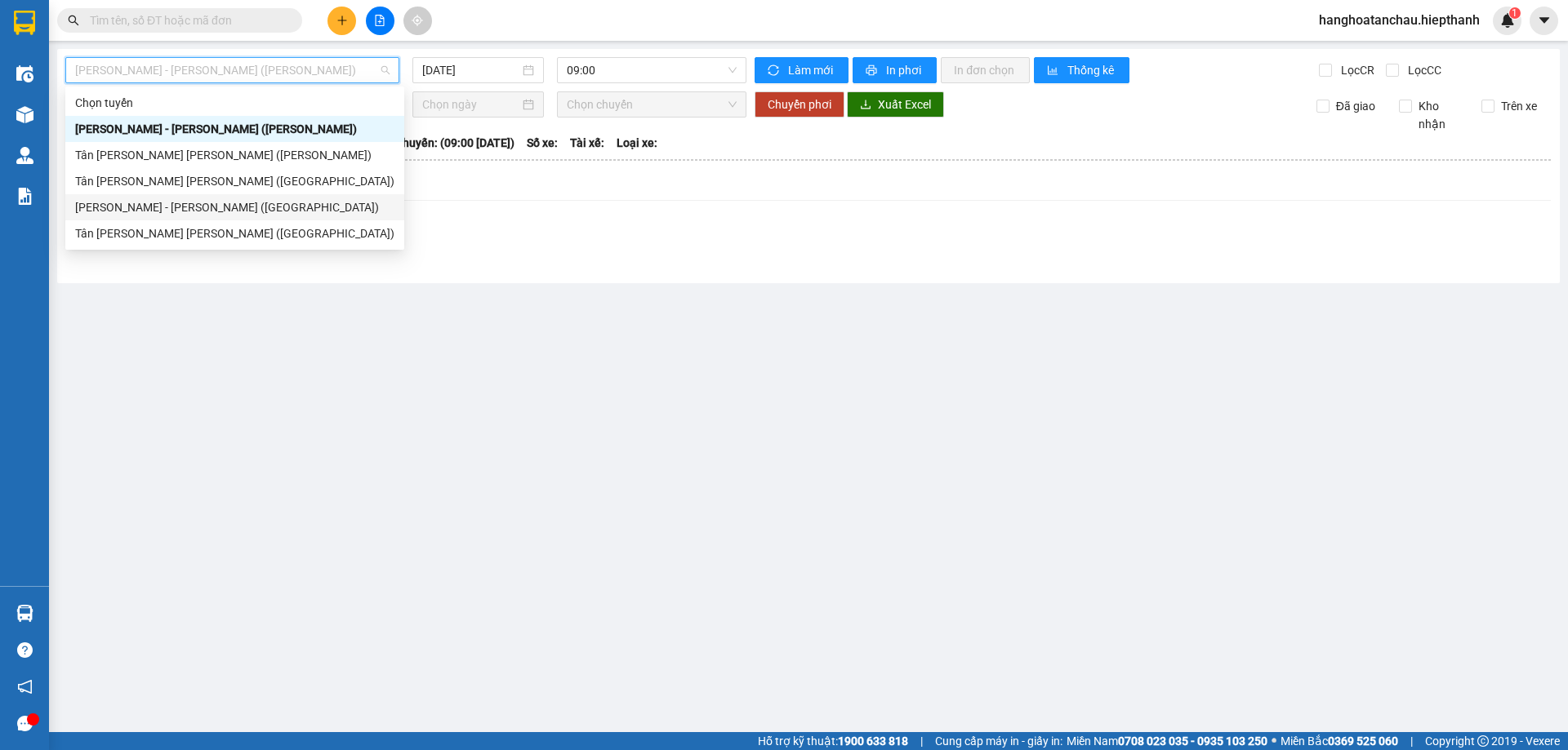
click at [273, 203] on div "[PERSON_NAME] - [GEOGRAPHIC_DATA] ([GEOGRAPHIC_DATA])" at bounding box center [234, 207] width 320 height 18
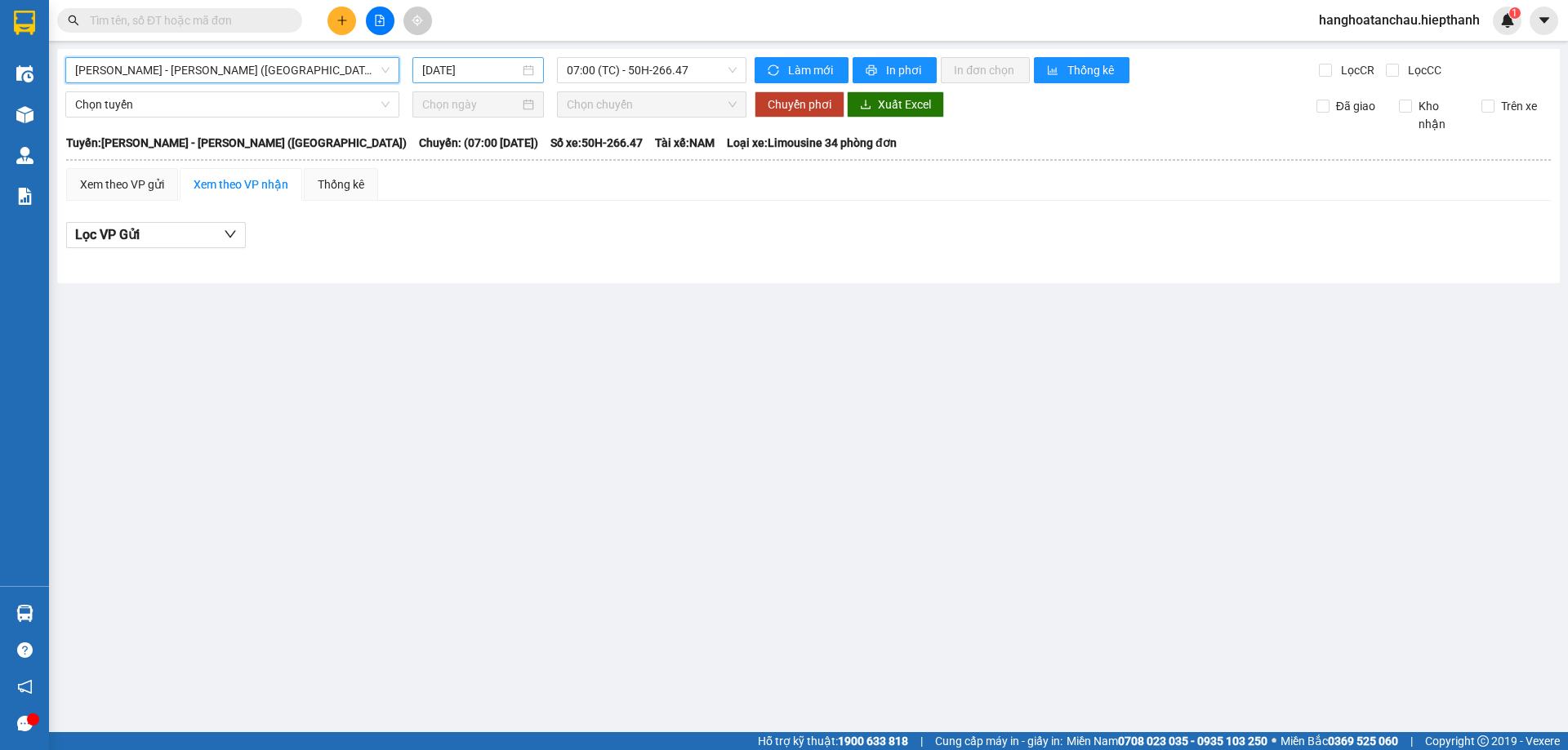
click at [501, 70] on input "15/09/2025" at bounding box center [470, 70] width 97 height 18
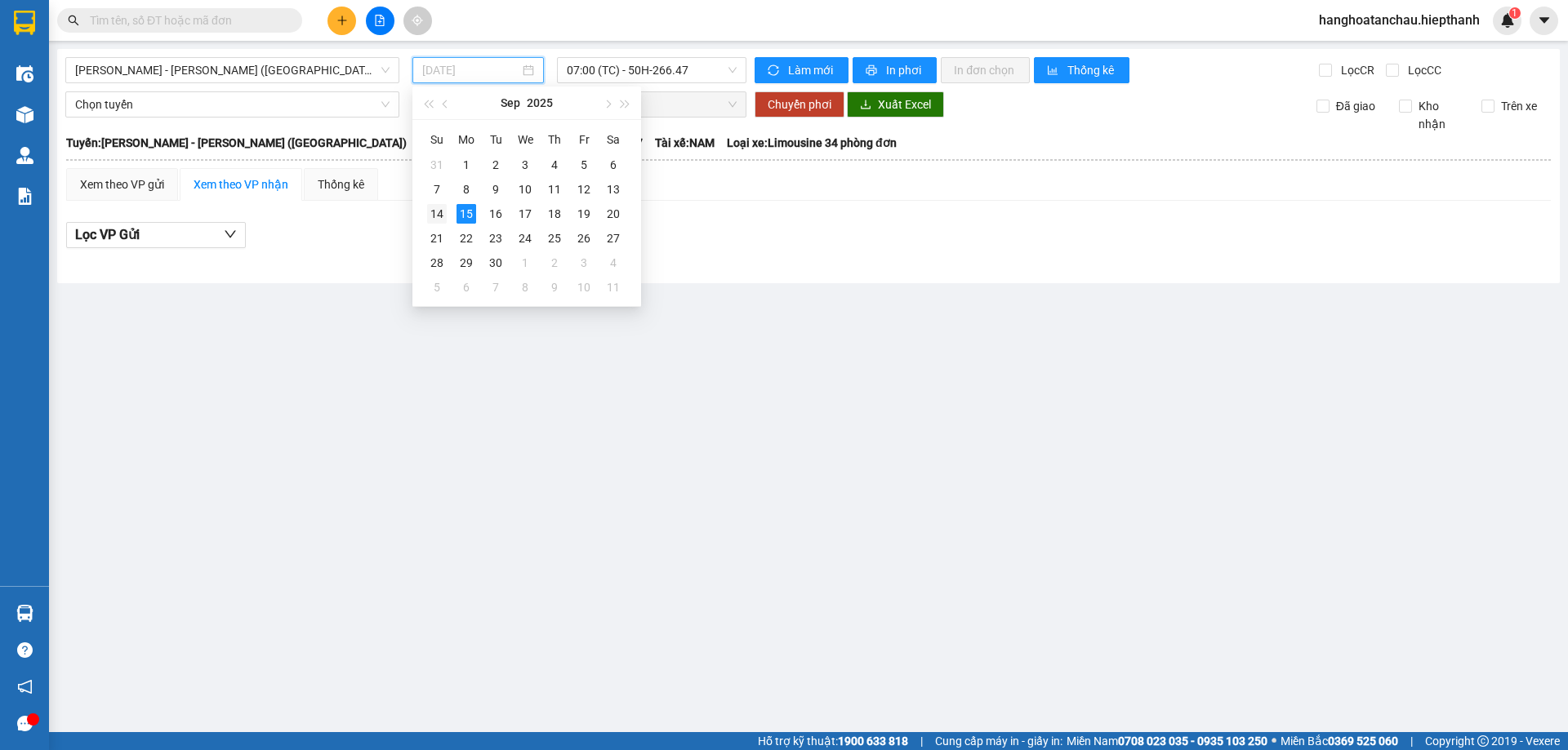
click at [441, 215] on div "14" at bounding box center [437, 214] width 20 height 20
type input "[DATE]"
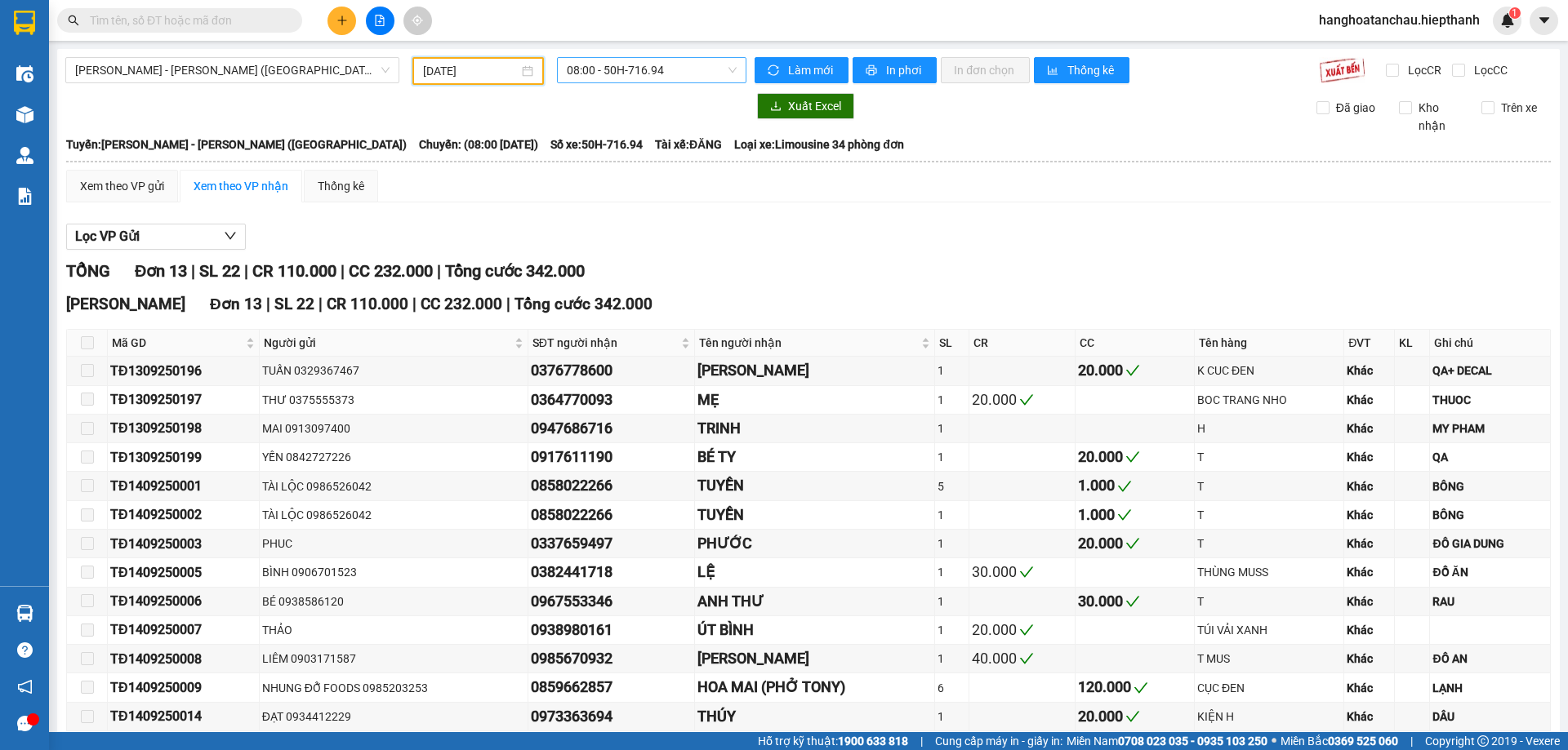
click at [655, 65] on span "08:00 - 50H-716.94" at bounding box center [651, 70] width 170 height 24
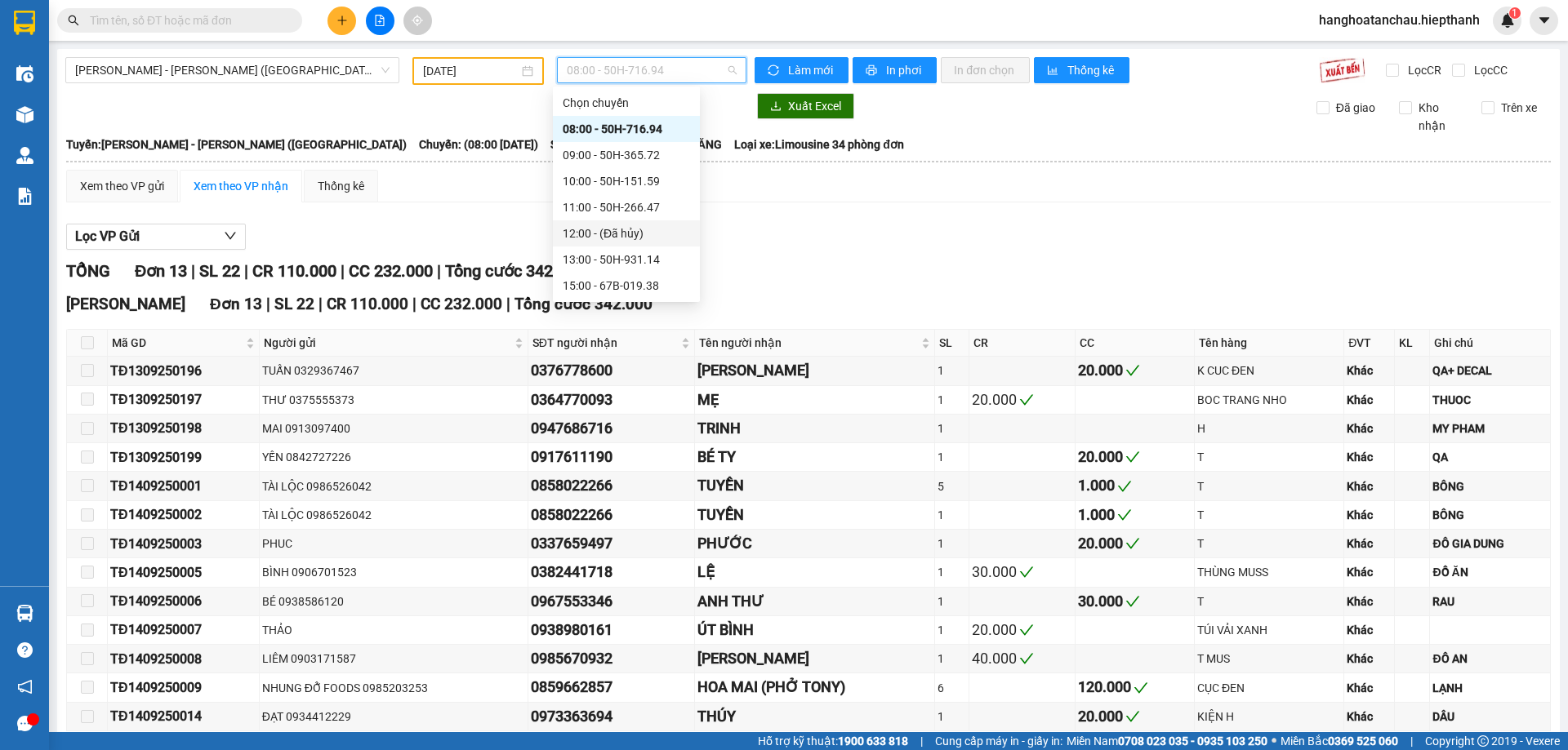
scroll to position [82, 0]
click at [653, 201] on div "15:00 - 67B-019.38" at bounding box center [626, 204] width 128 height 18
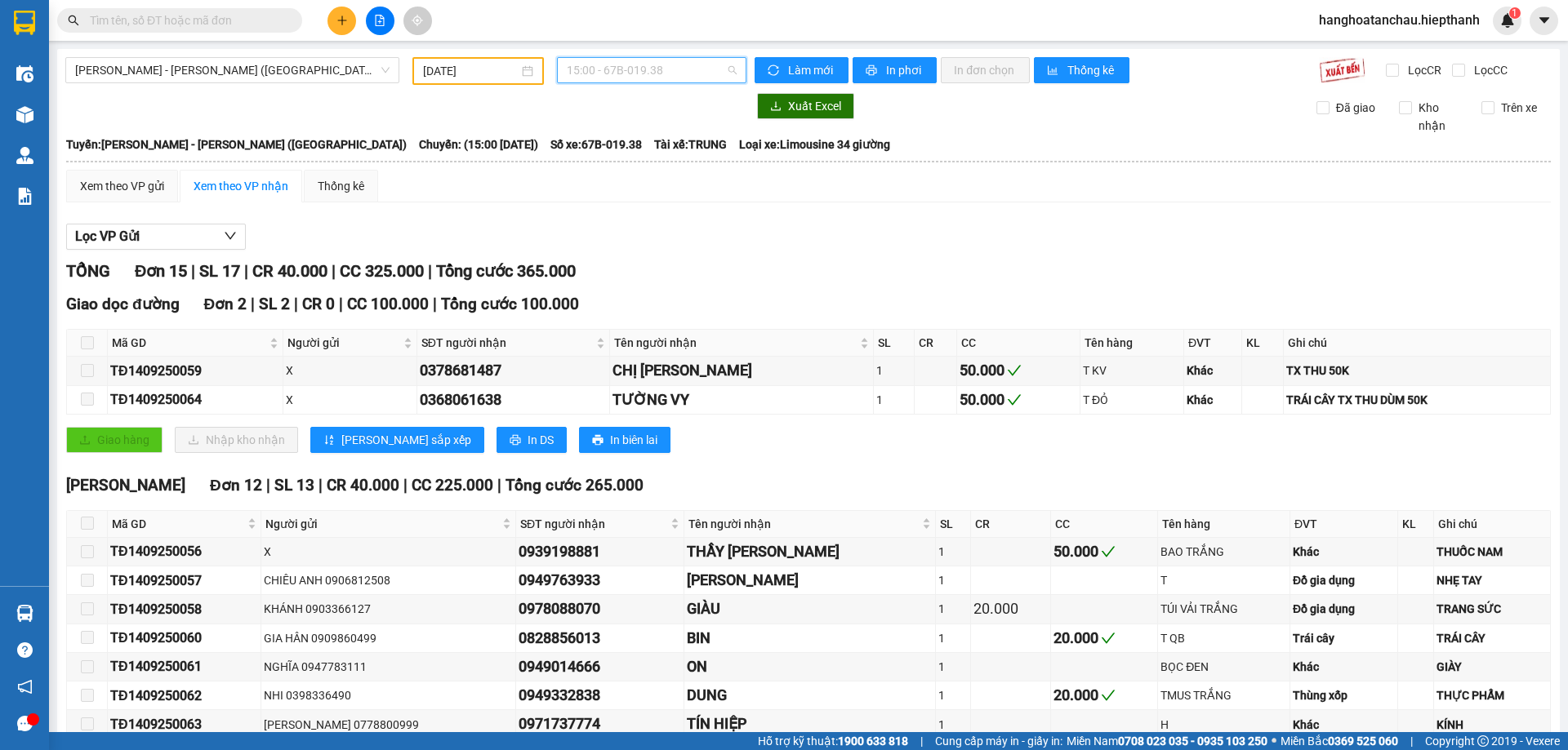
click at [637, 64] on span "15:00 - 67B-019.38" at bounding box center [651, 70] width 170 height 24
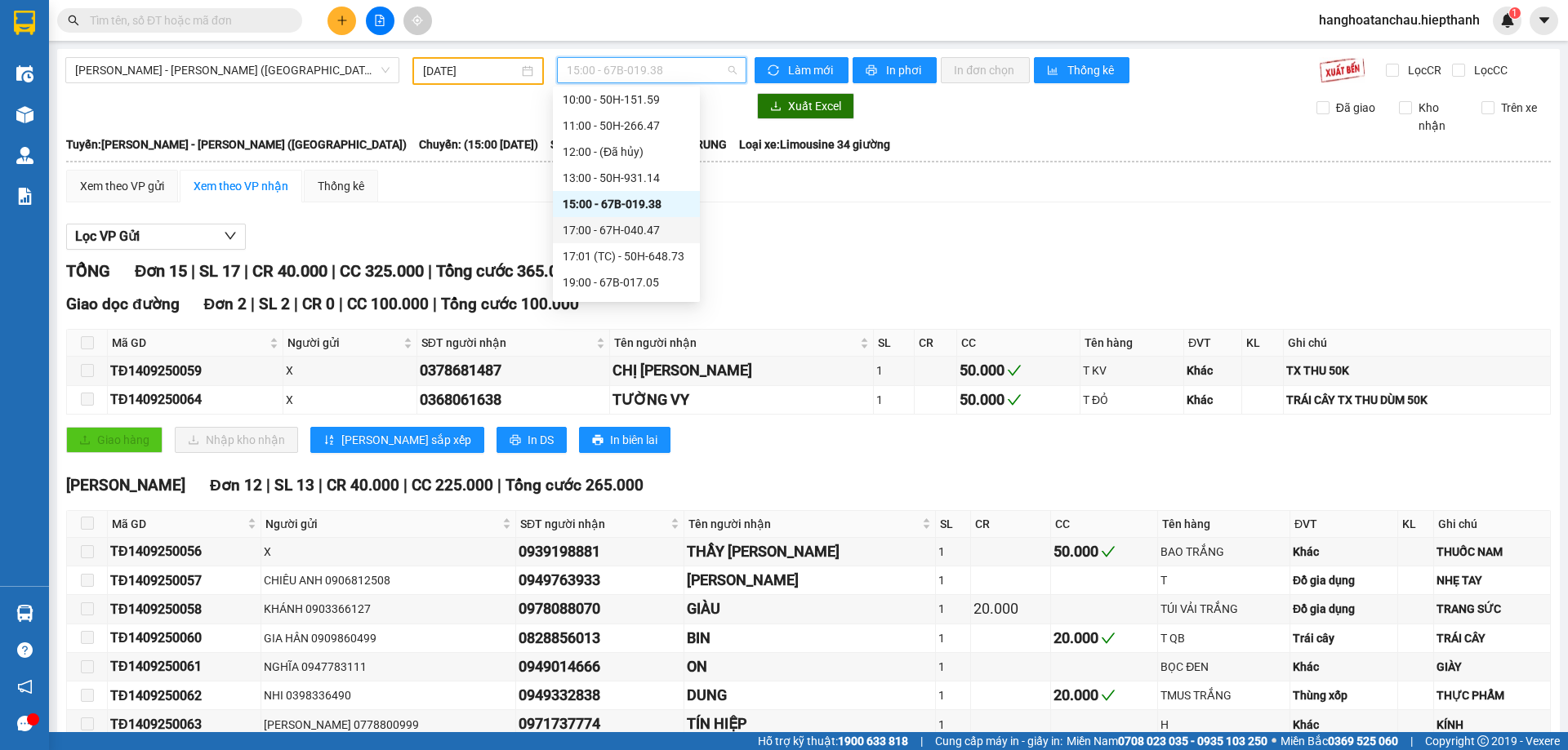
click at [622, 222] on div "17:00 - 67H-040.47" at bounding box center [626, 230] width 128 height 18
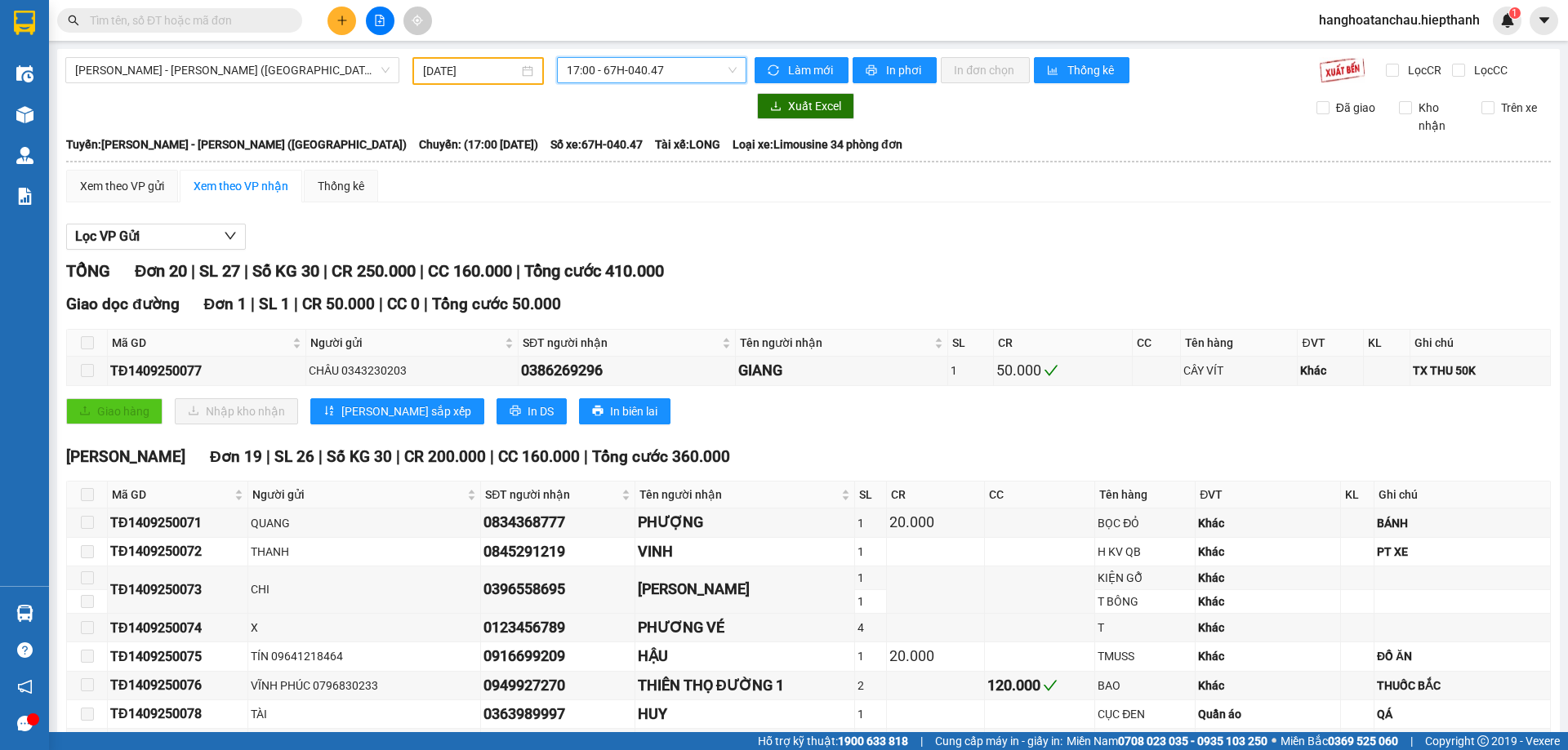
click at [632, 69] on span "17:00 - 67H-040.47" at bounding box center [651, 70] width 170 height 24
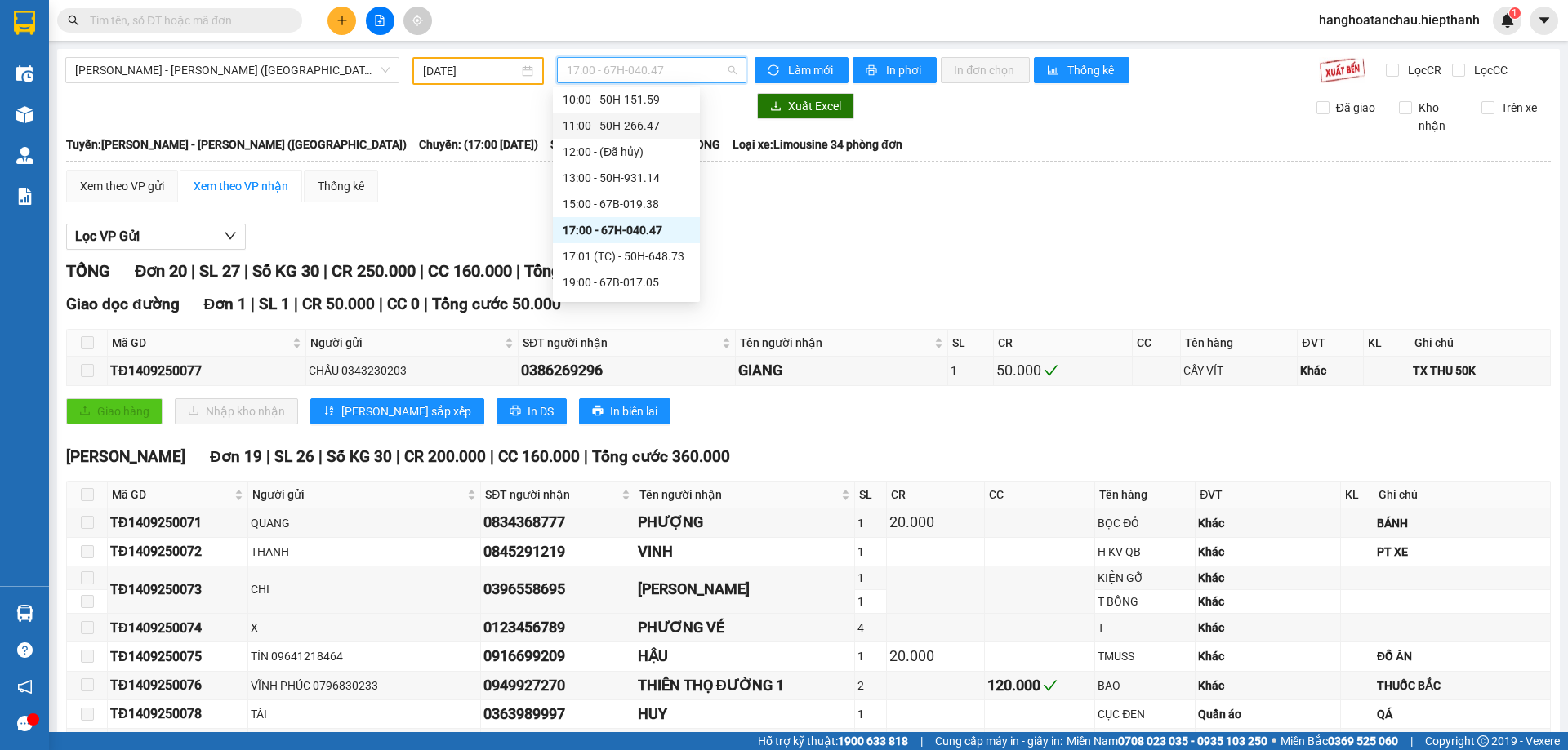
click at [900, 257] on div "Lọc VP Gửi TỔNG Đơn 20 | SL 27 | Số KG 30 | CR 250.000 | CC 160.000 | Tổng cướ…" at bounding box center [808, 683] width 1484 height 936
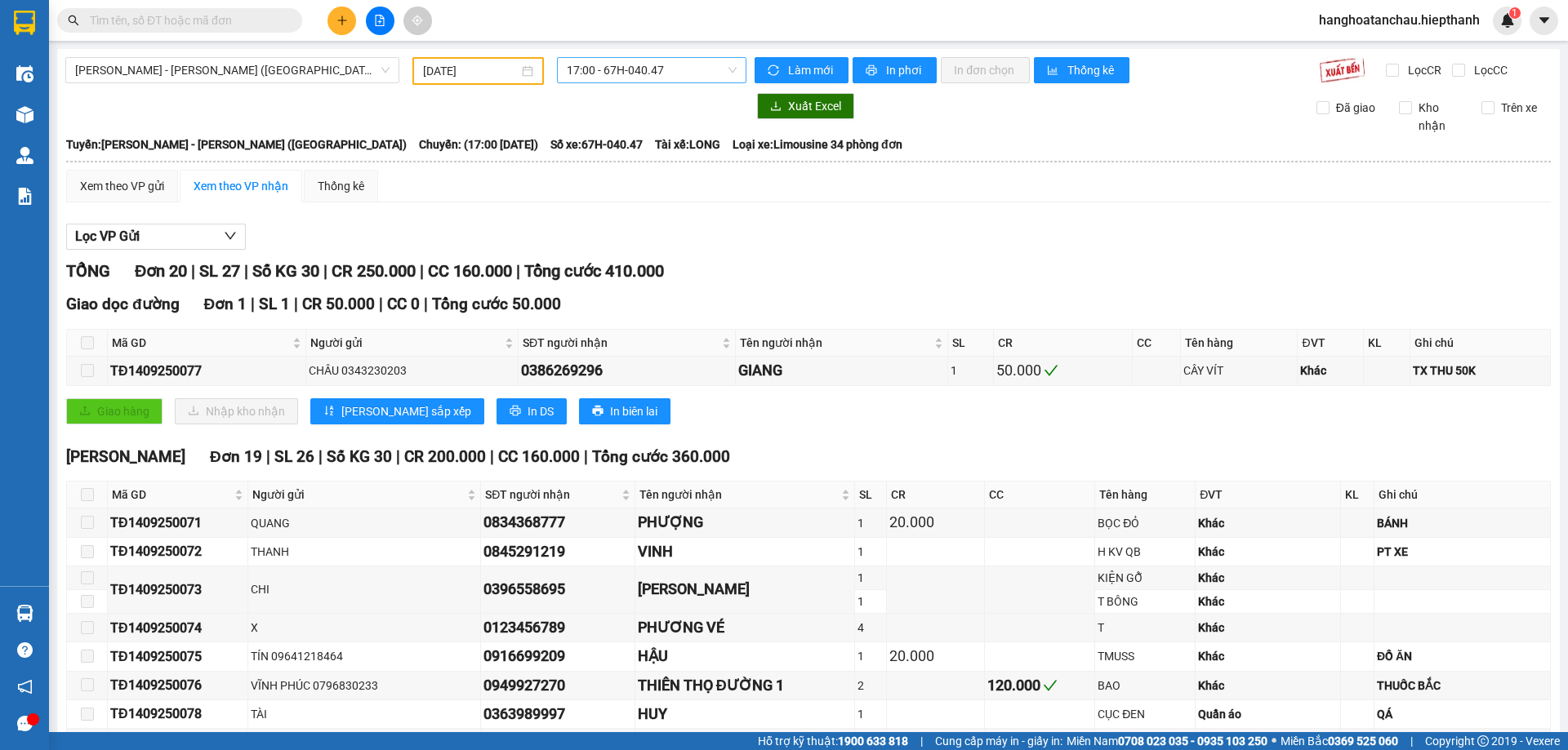
click at [671, 67] on span "17:00 - 67H-040.47" at bounding box center [651, 70] width 170 height 24
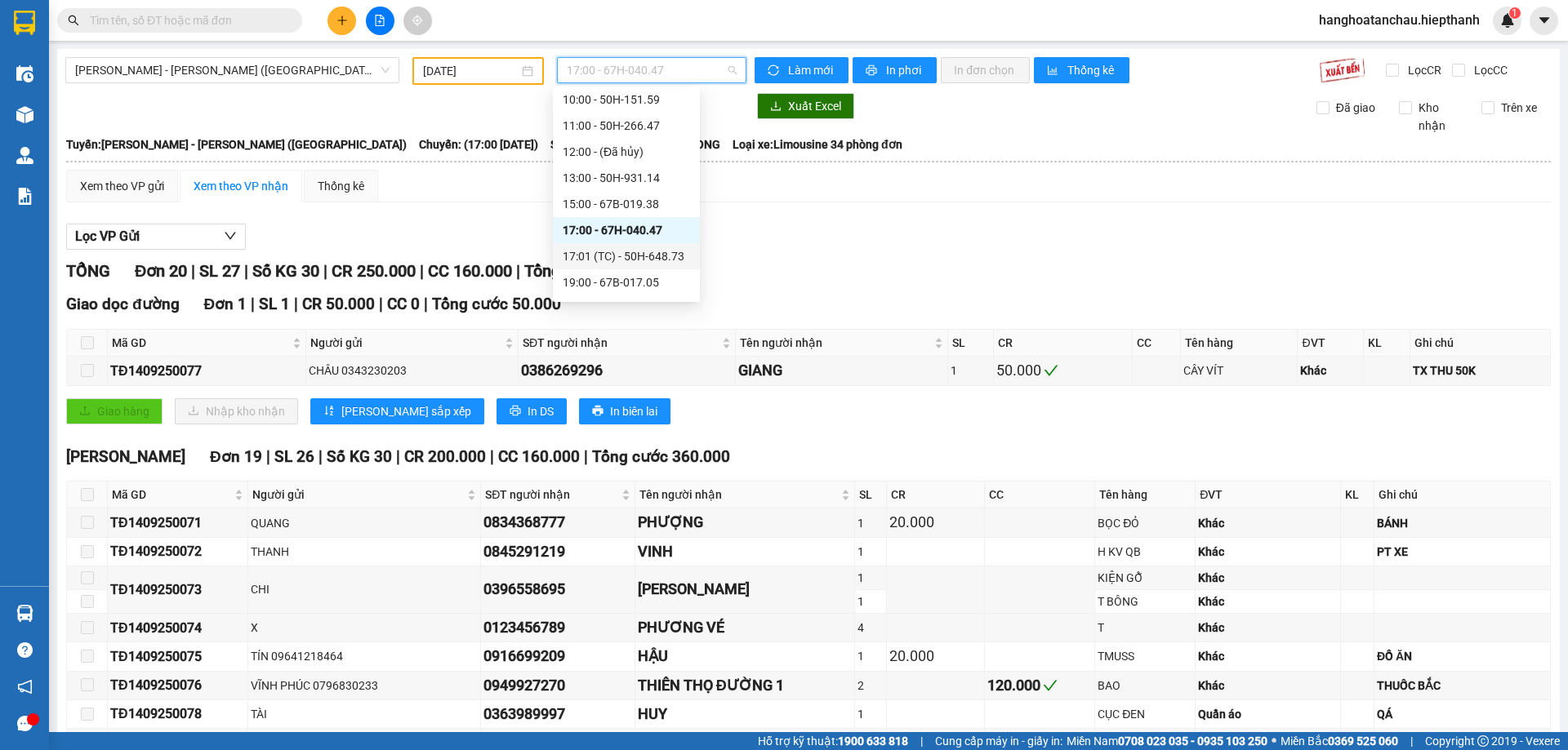
click at [642, 259] on div "17:01 (TC) - 50H-648.73" at bounding box center [626, 256] width 128 height 18
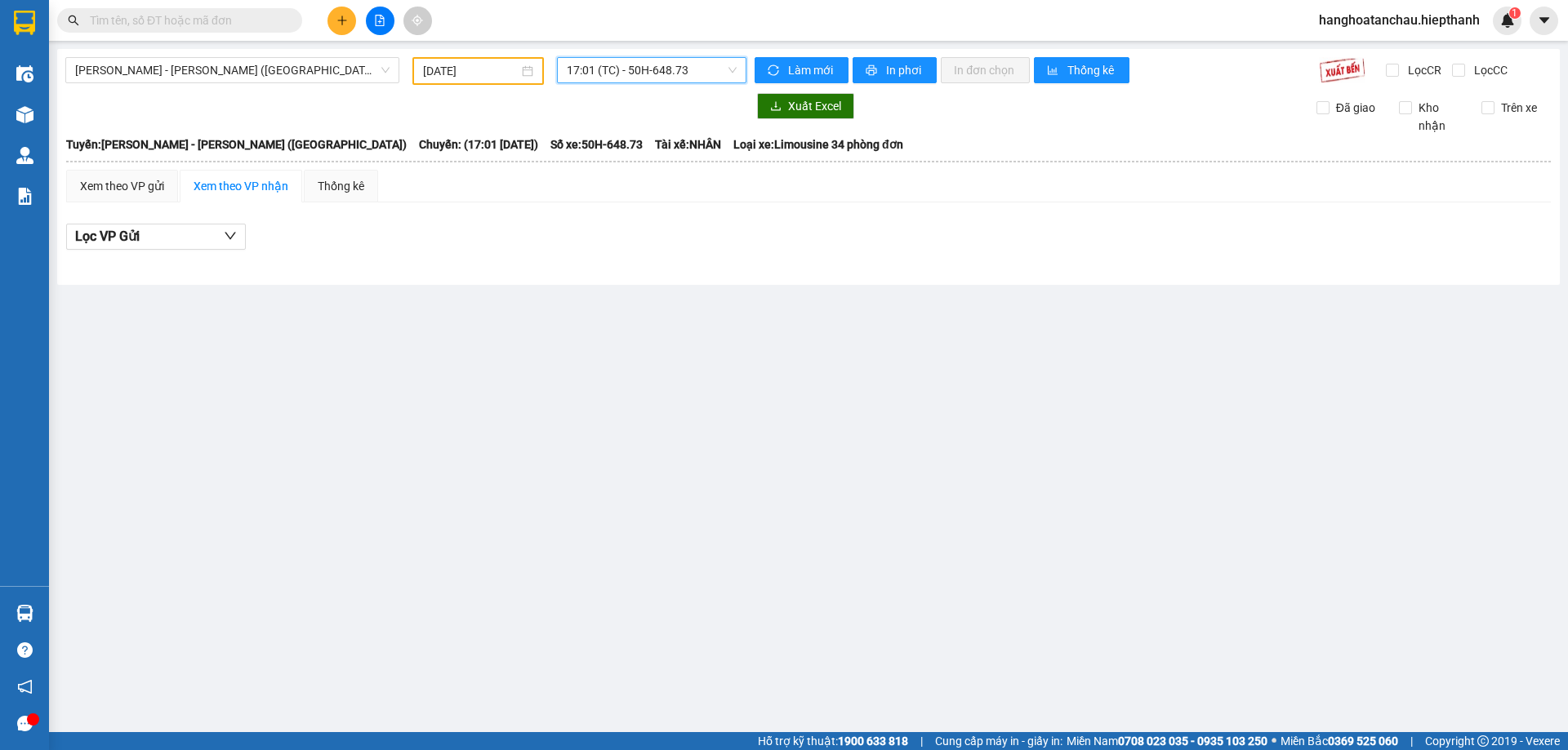
click at [643, 61] on span "17:01 (TC) - 50H-648.73" at bounding box center [651, 70] width 170 height 24
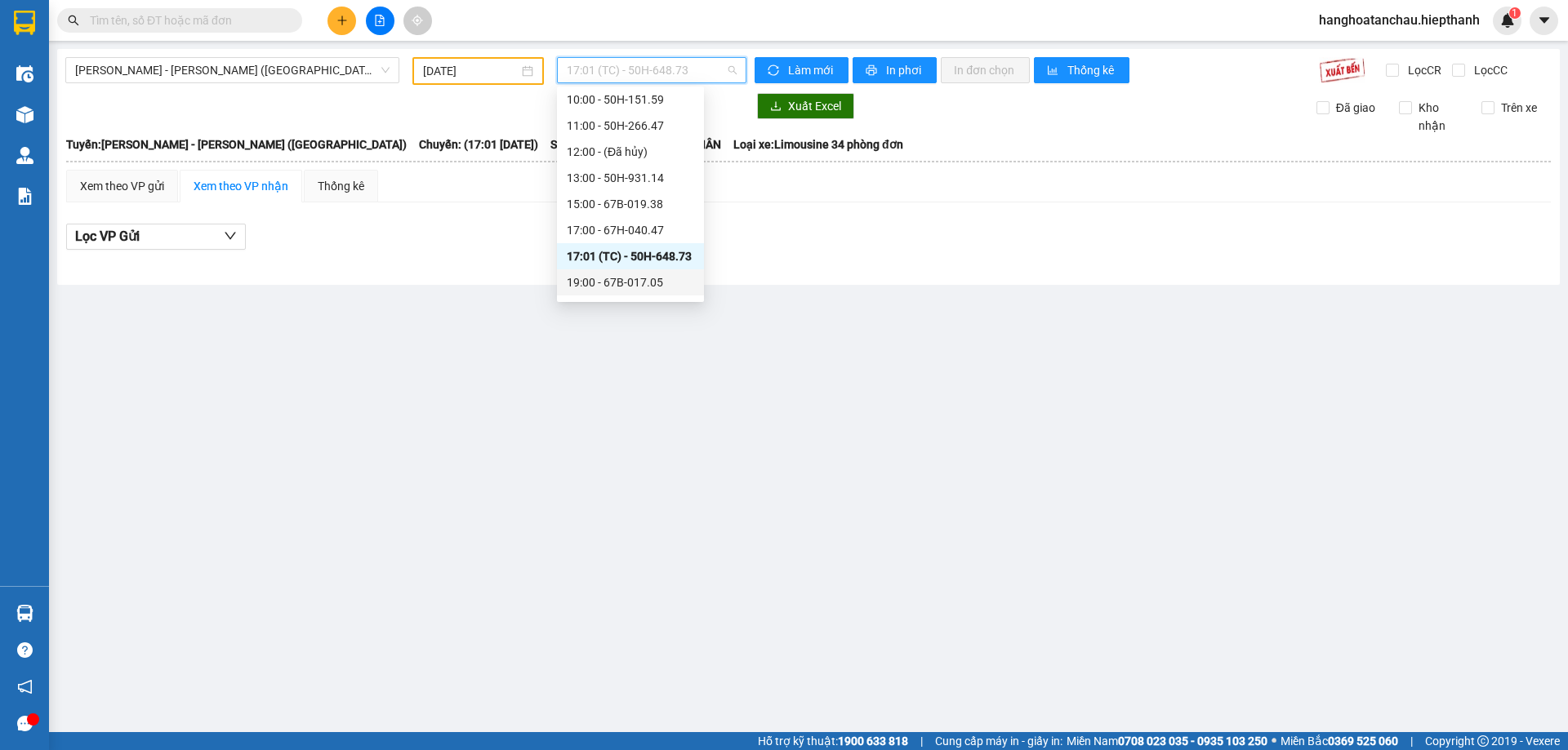
click at [615, 283] on div "19:00 - 67B-017.05" at bounding box center [631, 282] width 128 height 18
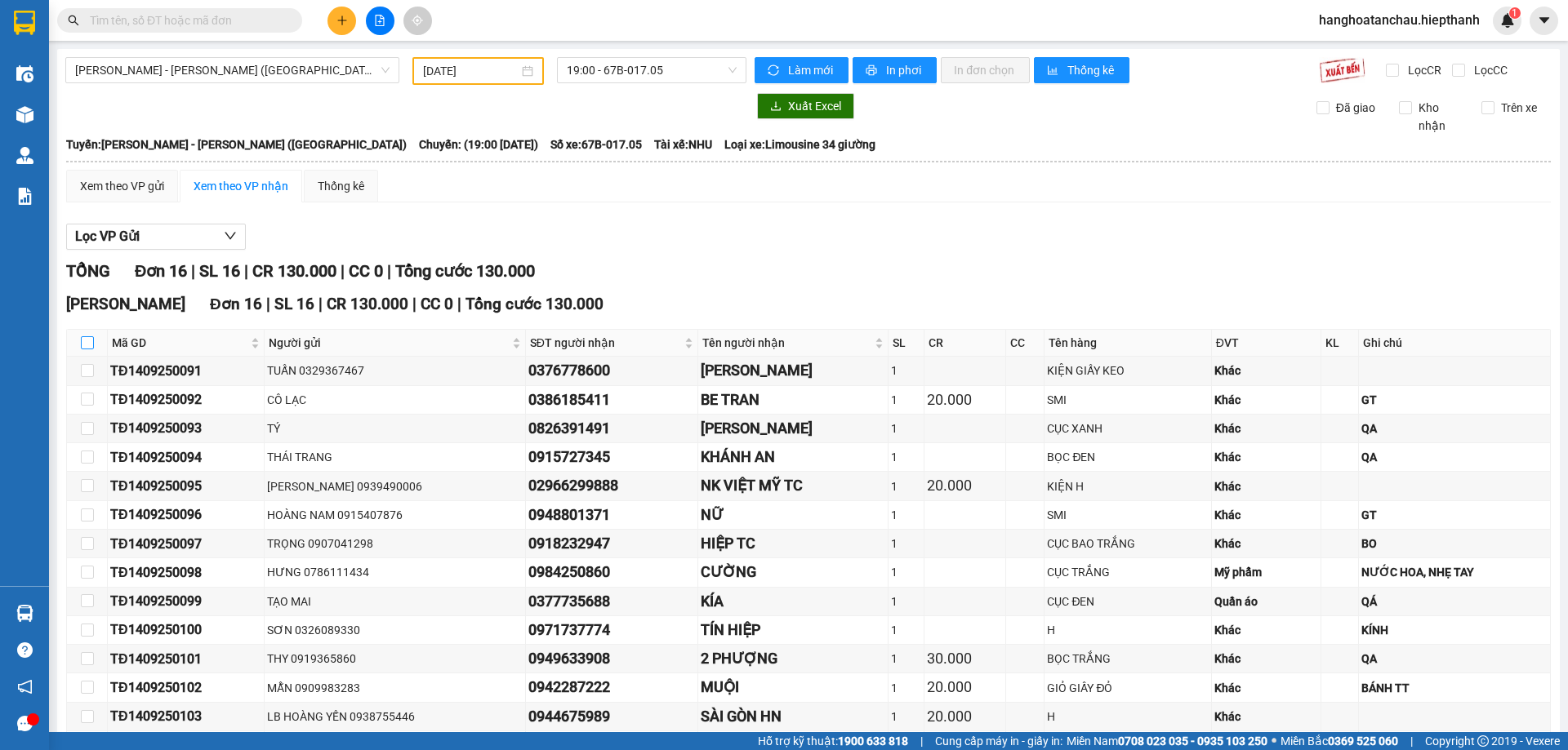
click at [85, 340] on input "checkbox" at bounding box center [87, 343] width 13 height 13
checkbox input "true"
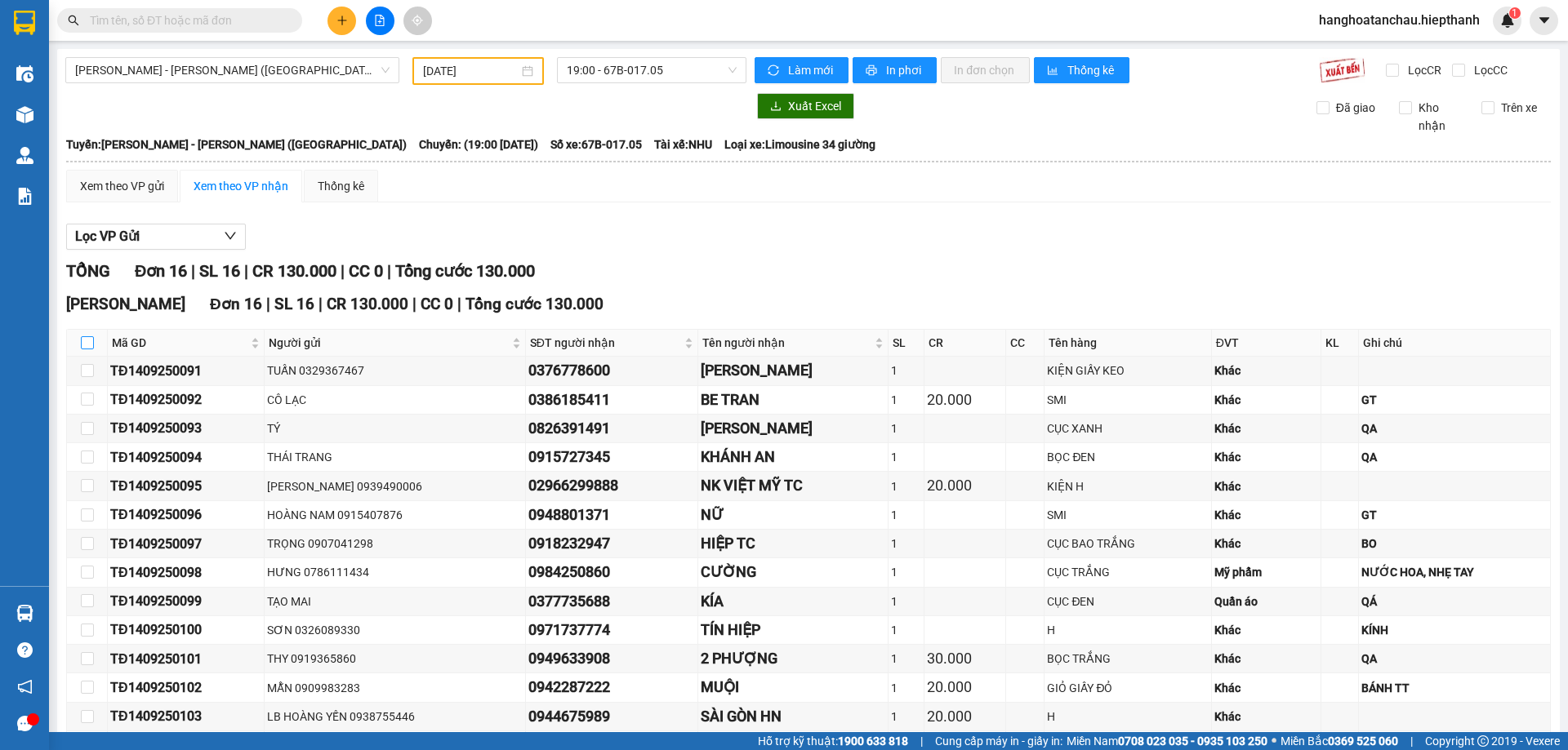
checkbox input "true"
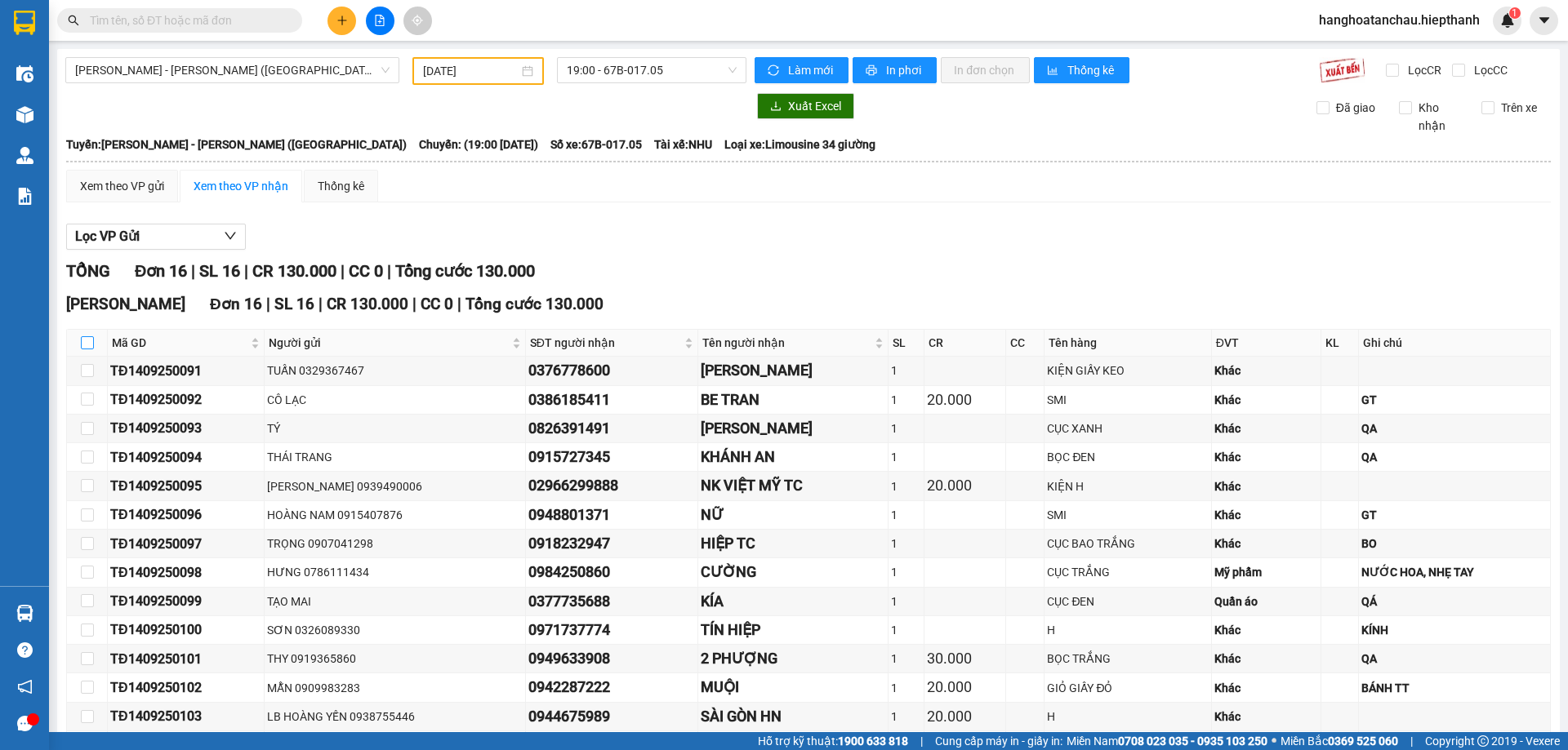
checkbox input "true"
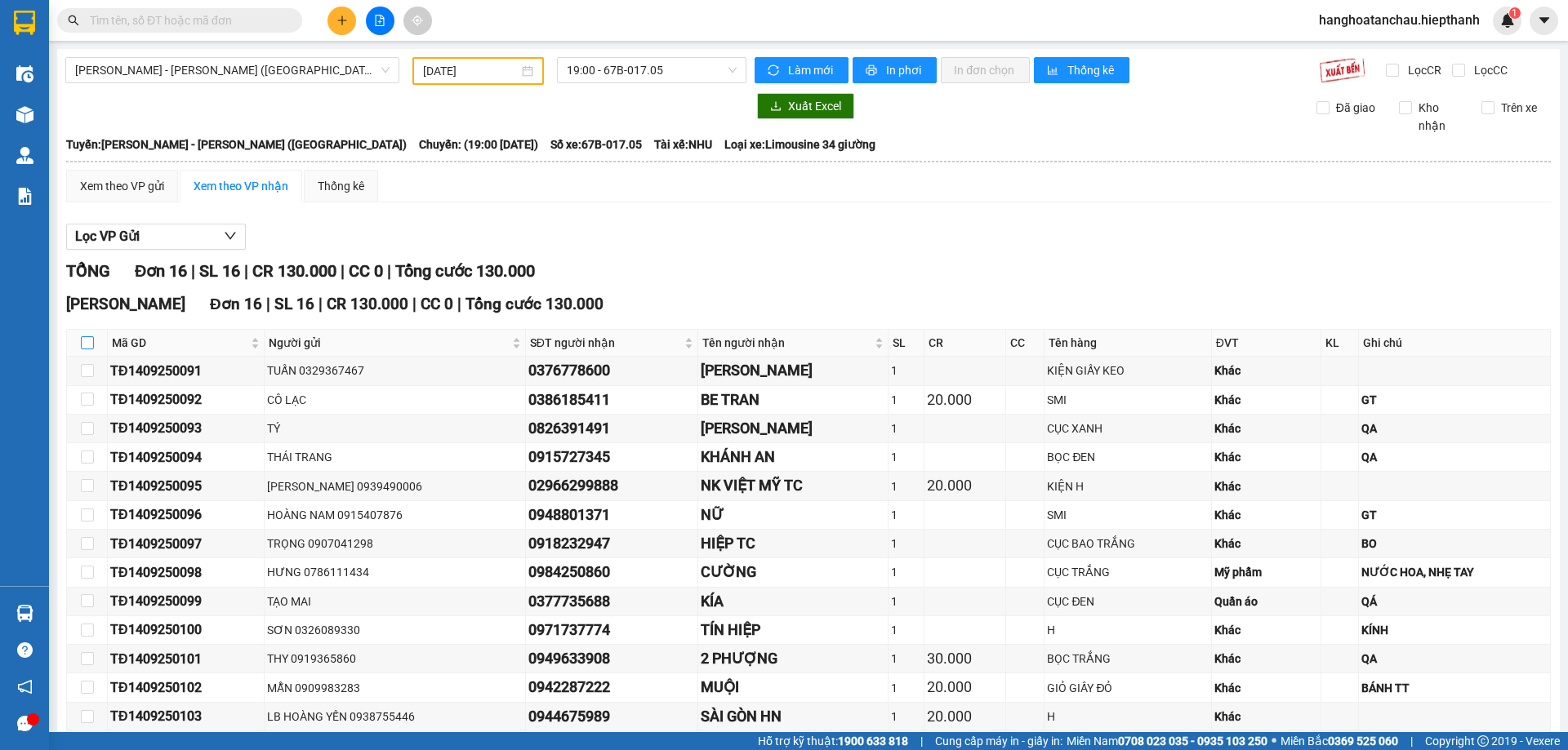
checkbox input "true"
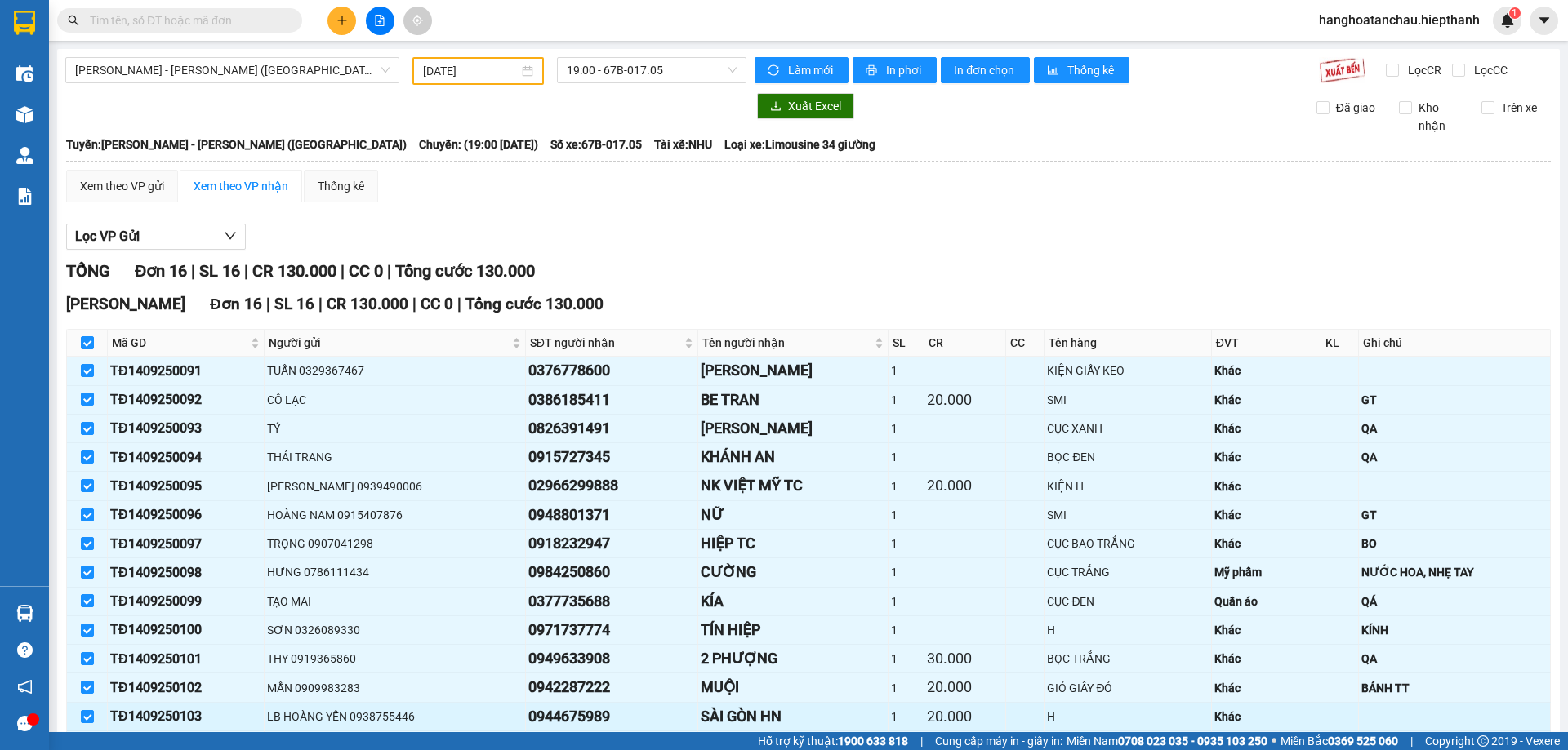
scroll to position [170, 0]
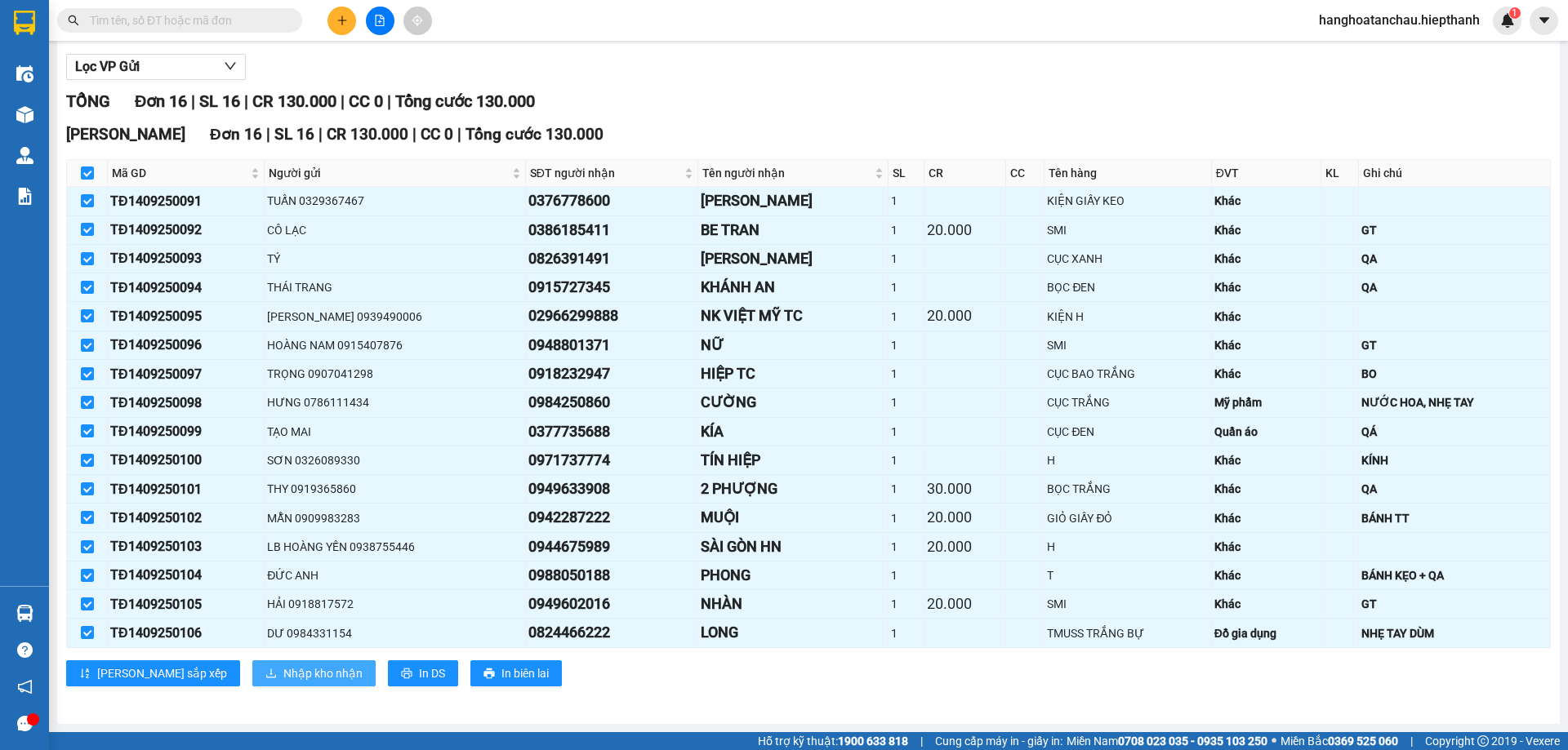
click at [283, 671] on span "Nhập kho nhận" at bounding box center [323, 673] width 79 height 18
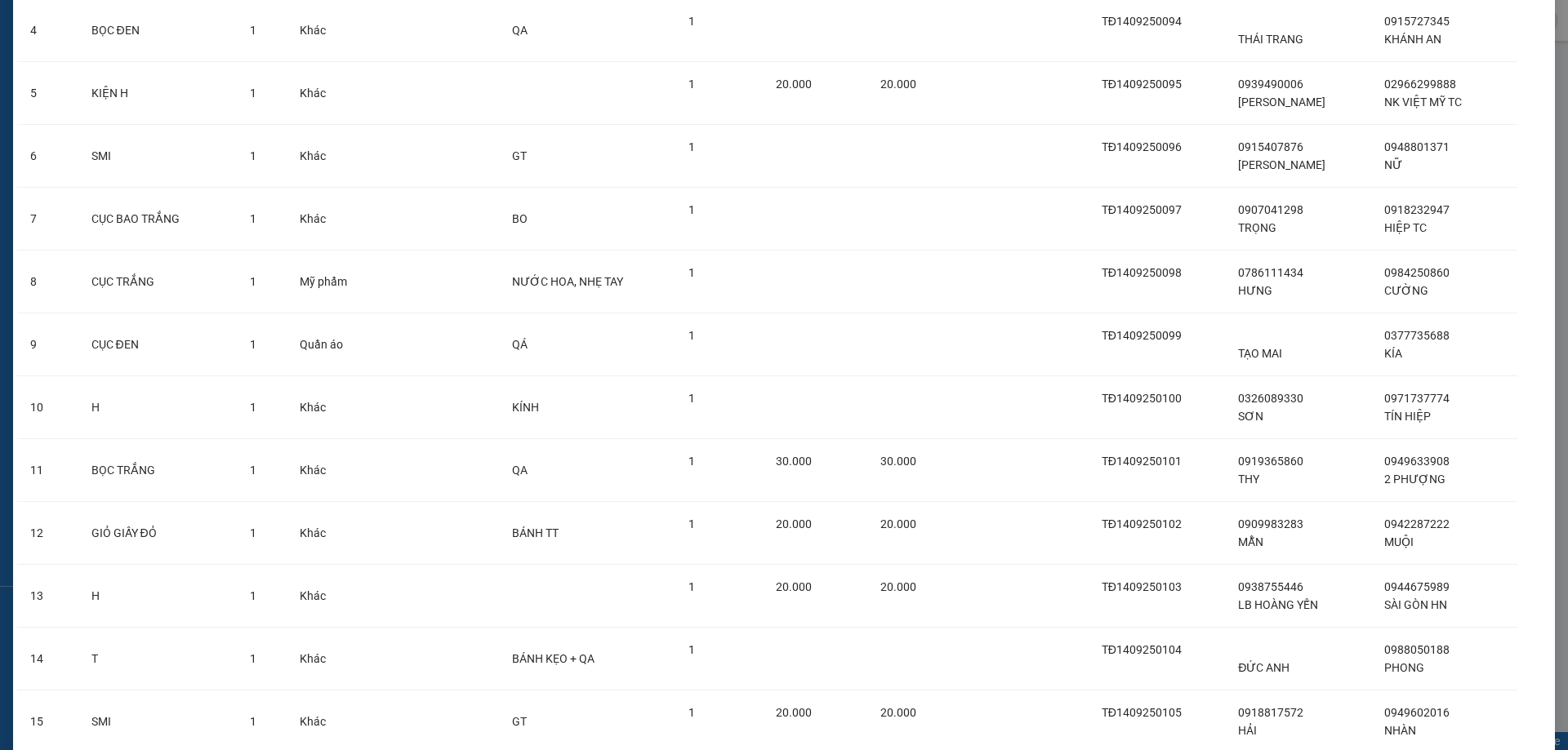
scroll to position [511, 0]
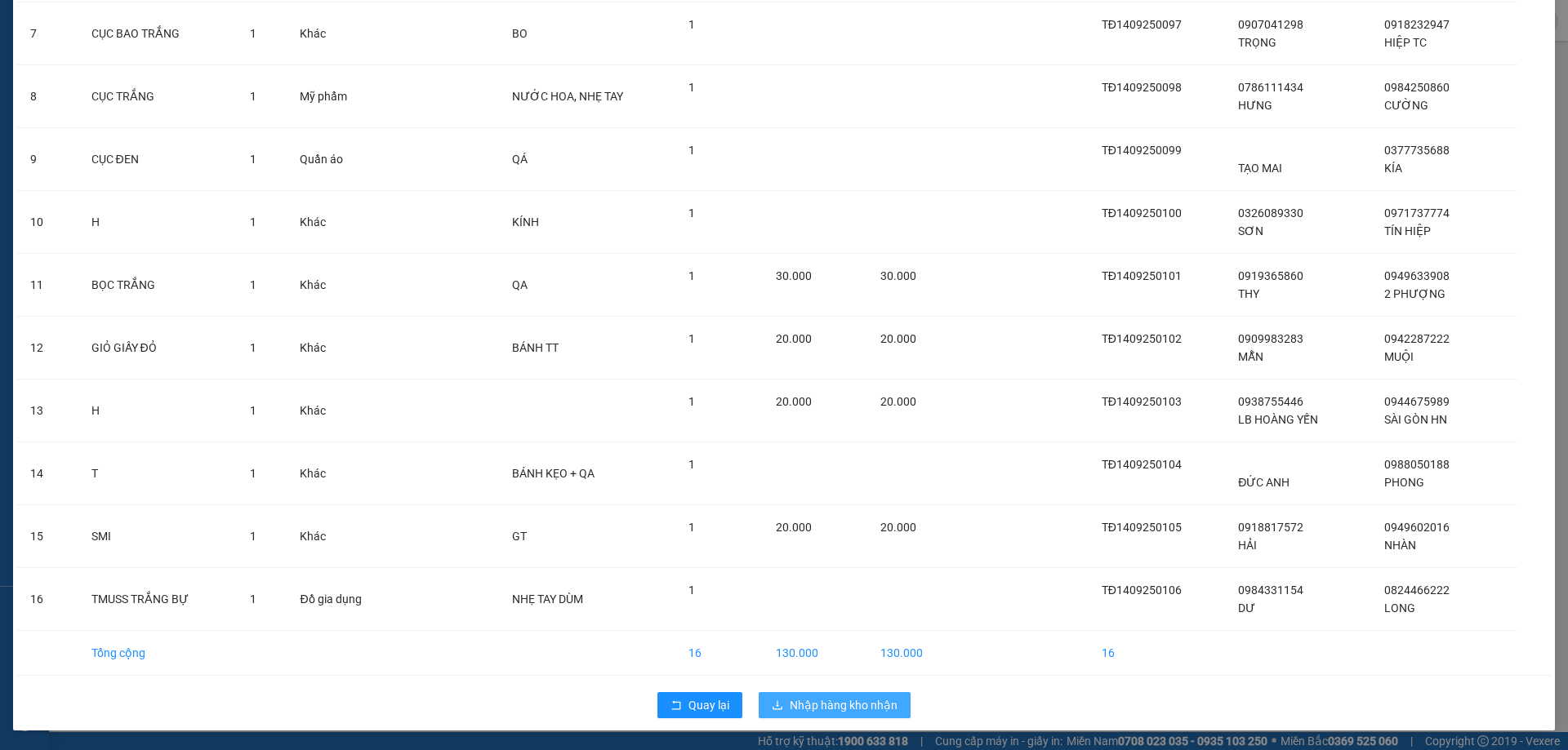
click at [839, 699] on span "Nhập hàng kho nhận" at bounding box center [843, 705] width 108 height 18
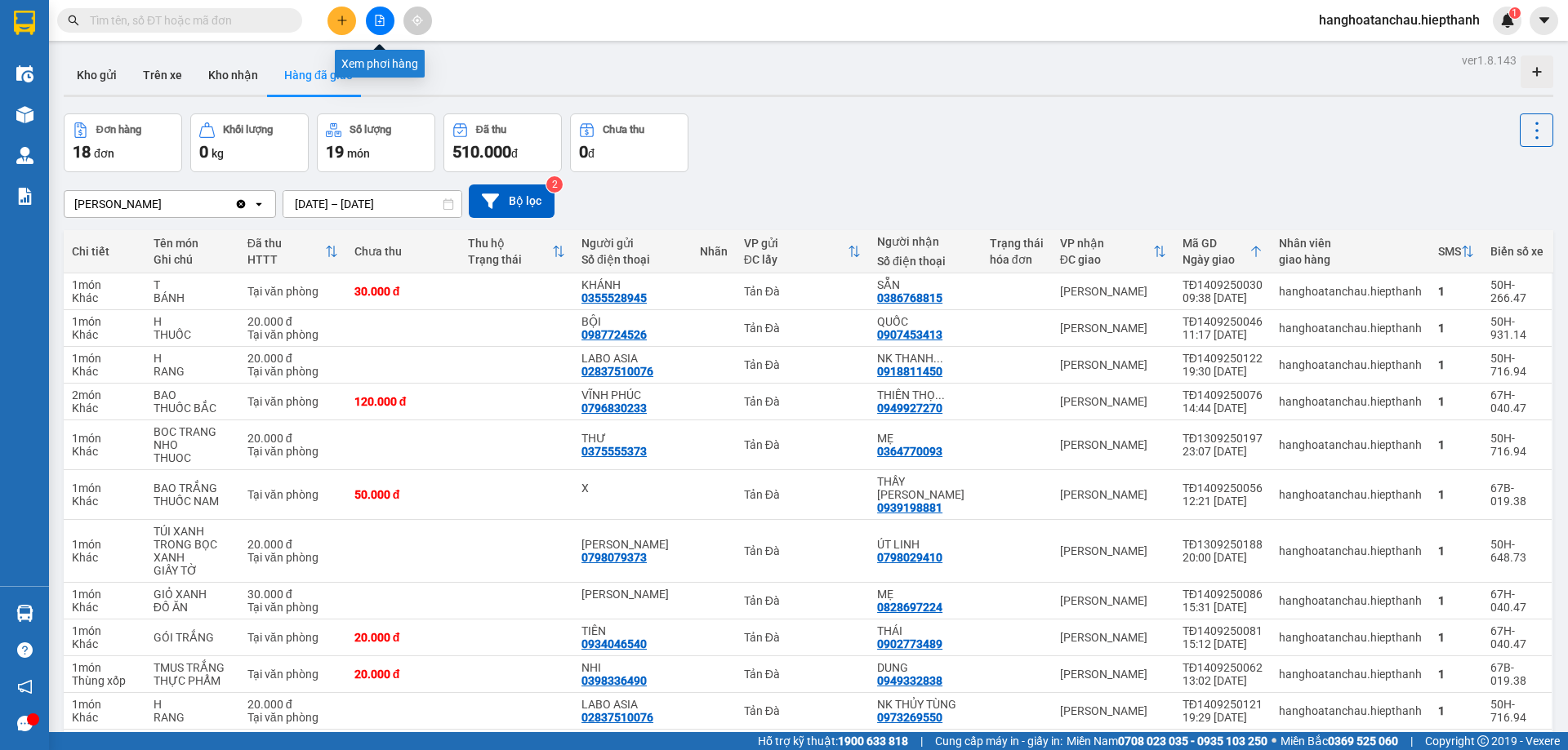
click at [380, 20] on icon "file-add" at bounding box center [379, 20] width 11 height 11
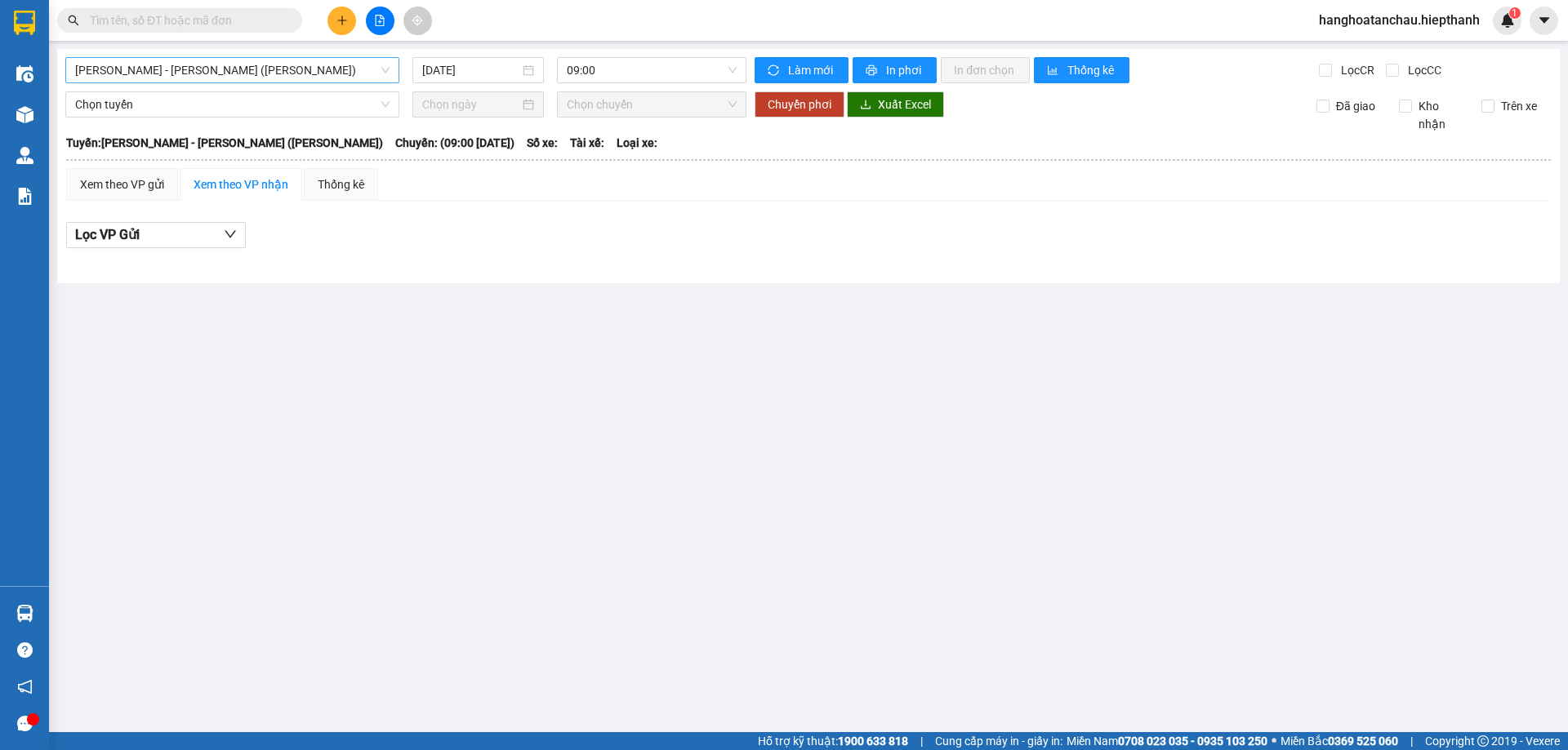
click at [252, 71] on span "[PERSON_NAME] - [GEOGRAPHIC_DATA] (TIỀN)" at bounding box center [232, 70] width 314 height 24
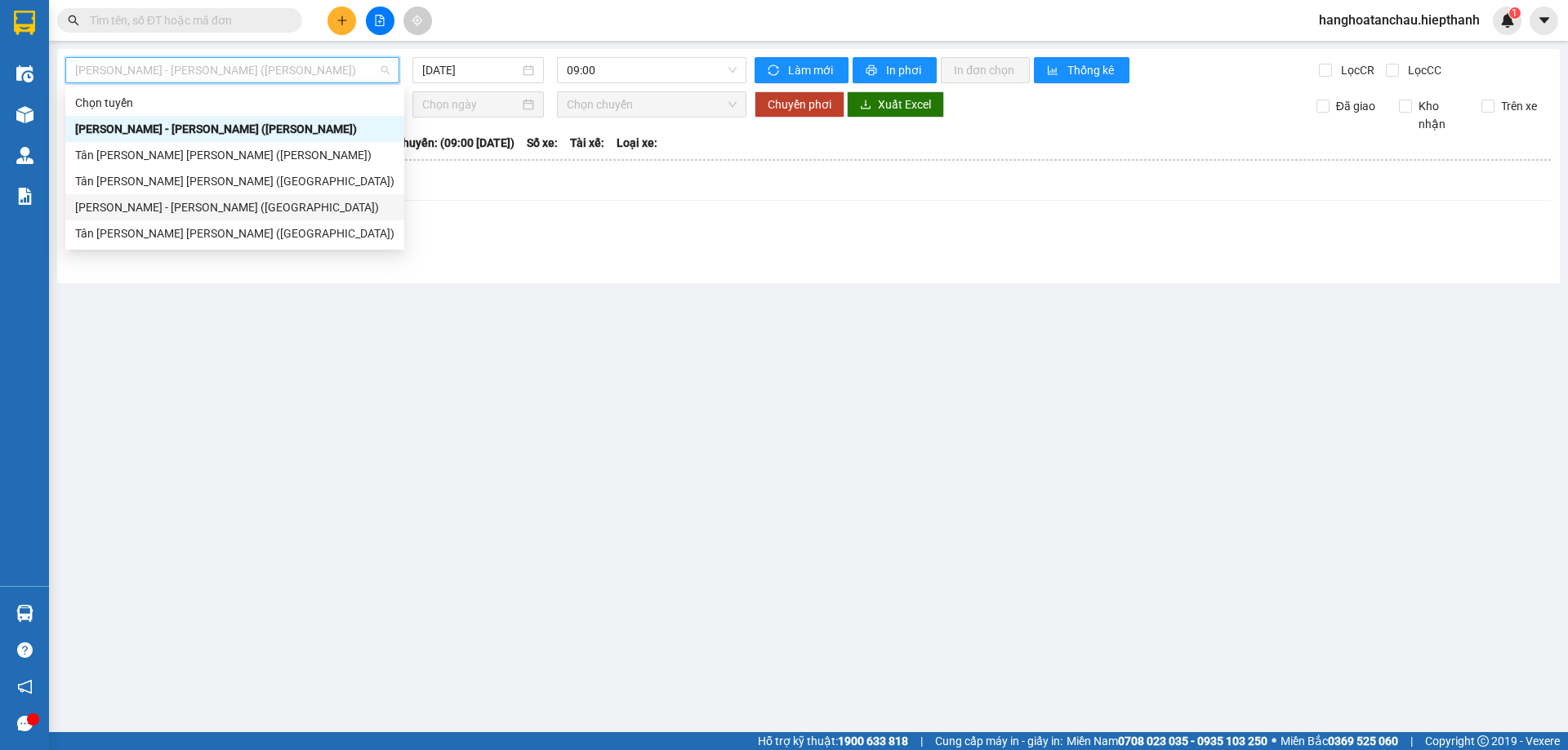
click at [252, 209] on div "[PERSON_NAME] - [GEOGRAPHIC_DATA] ([GEOGRAPHIC_DATA])" at bounding box center [234, 207] width 320 height 18
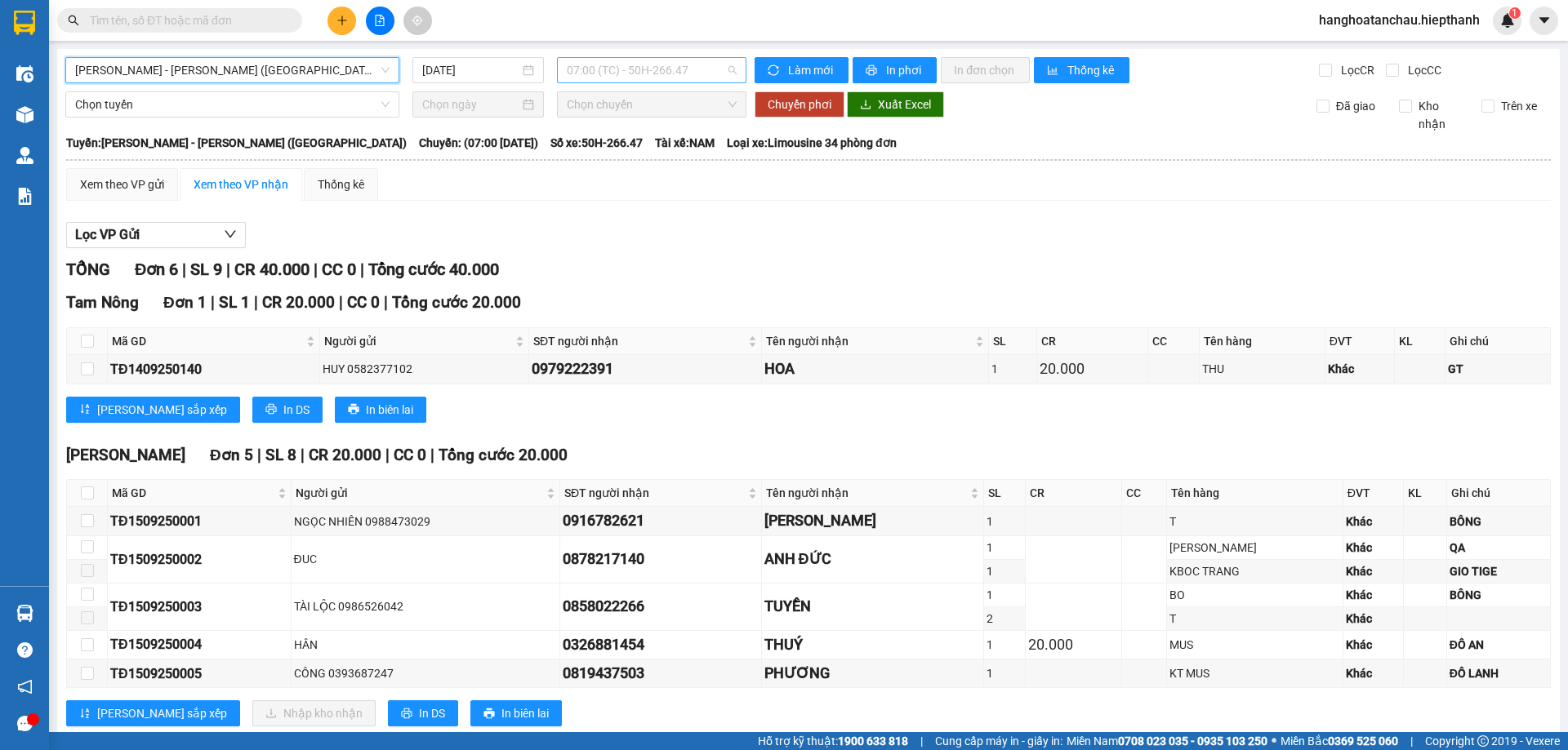
click at [641, 67] on span "07:00 (TC) - 50H-266.47" at bounding box center [651, 70] width 170 height 24
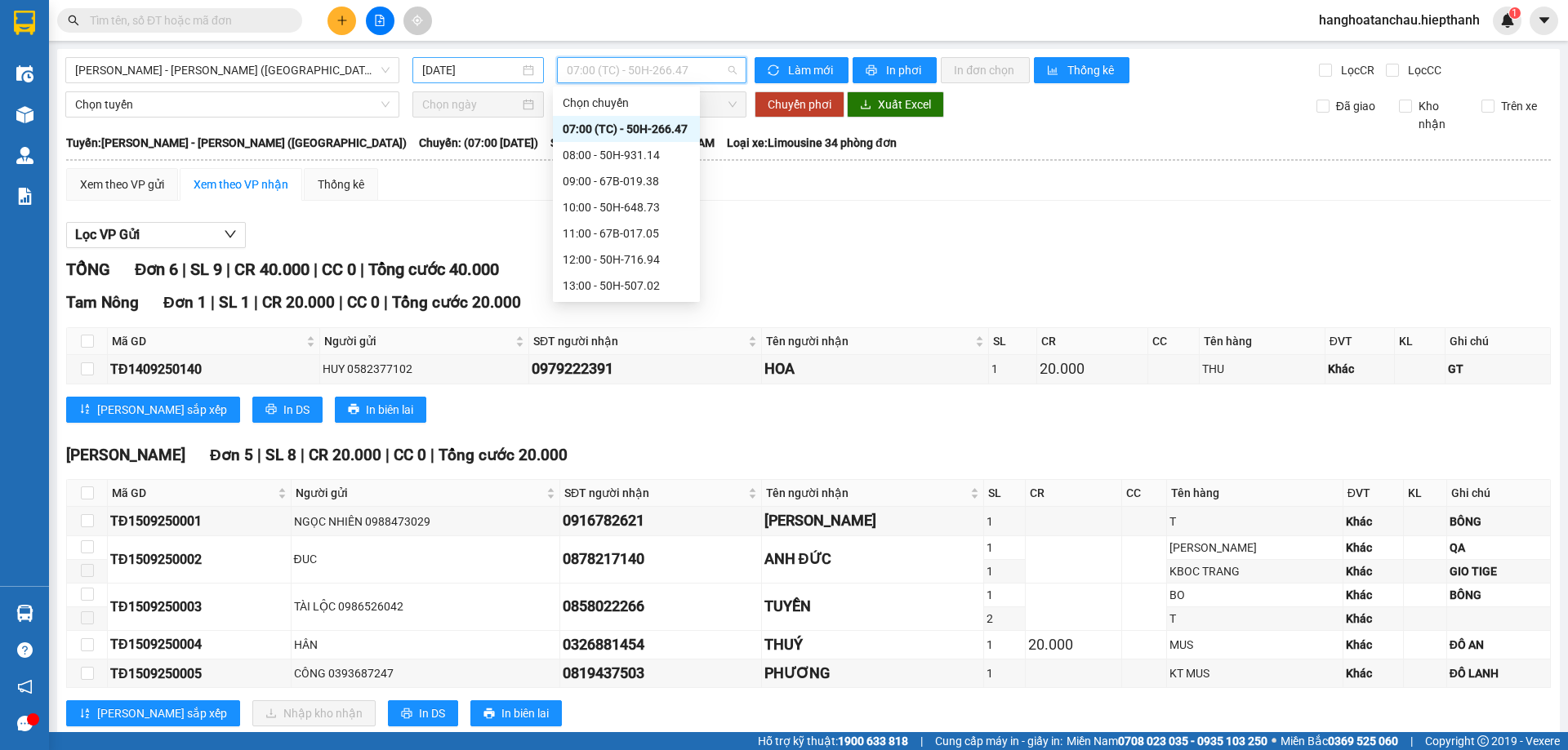
click at [493, 74] on input "[DATE]" at bounding box center [470, 70] width 97 height 18
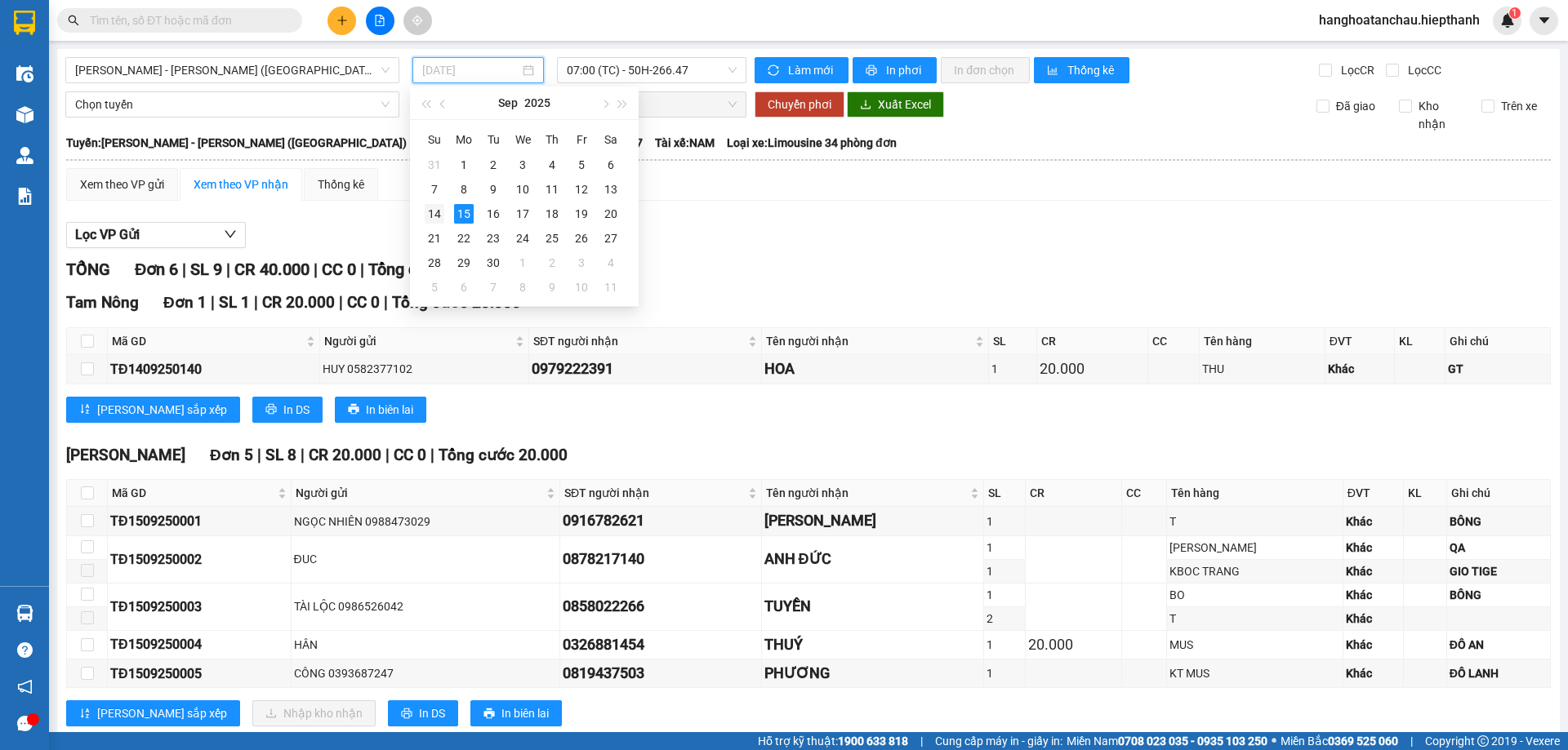
click at [435, 209] on div "14" at bounding box center [434, 214] width 20 height 20
type input "[DATE]"
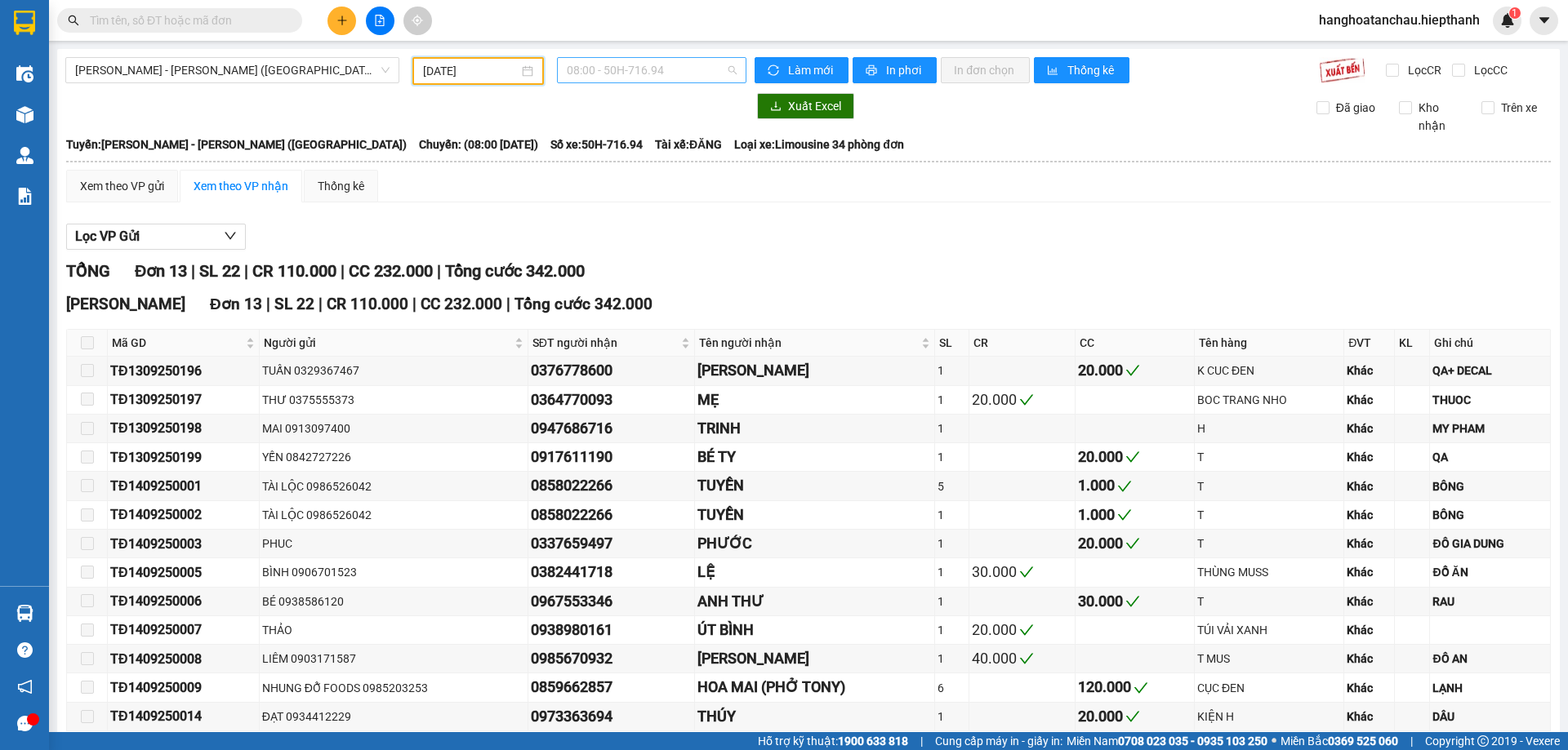
click at [648, 66] on span "08:00 - 50H-716.94" at bounding box center [651, 70] width 170 height 24
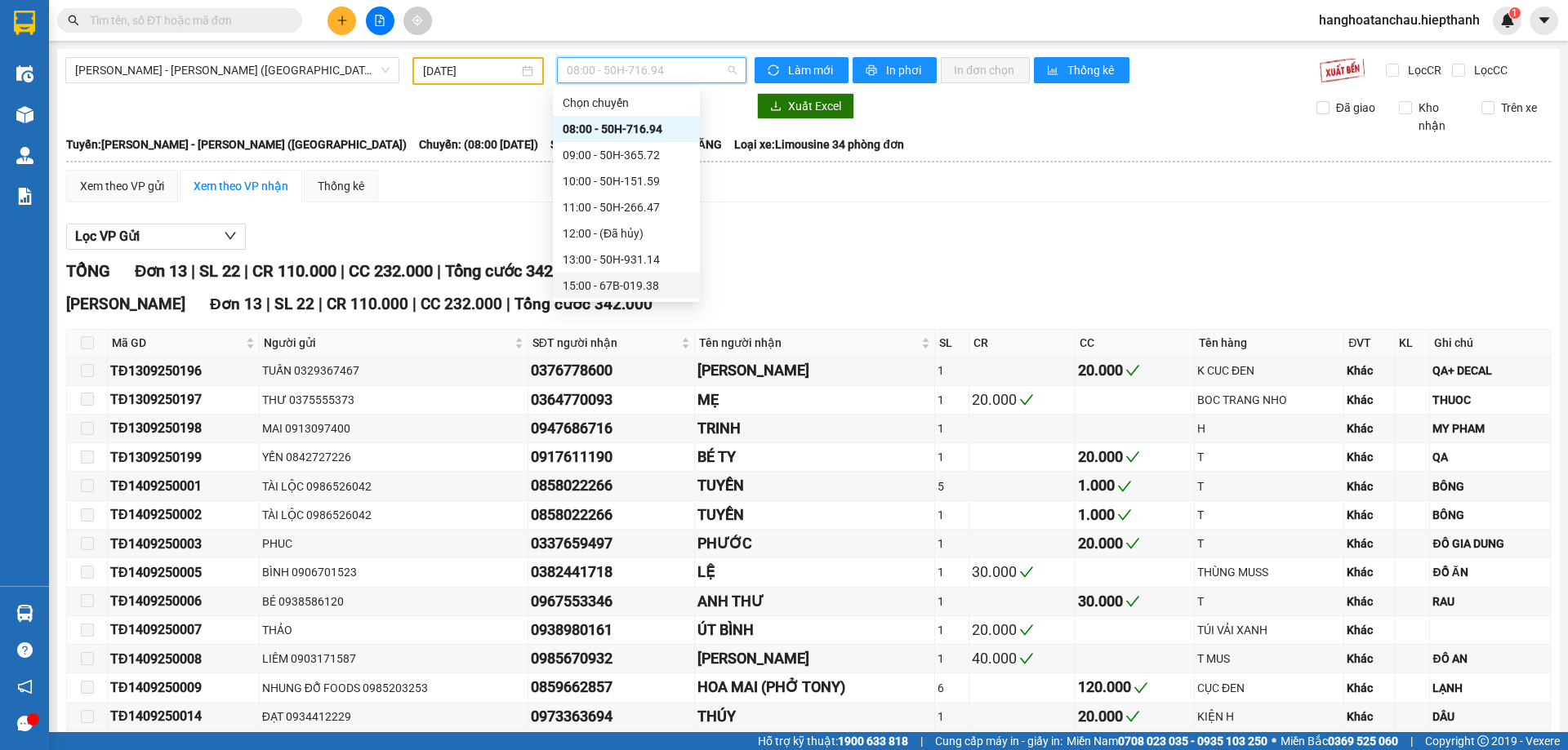
scroll to position [157, 0]
click at [626, 234] on div "21:00 - 50H-716.94" at bounding box center [626, 233] width 128 height 18
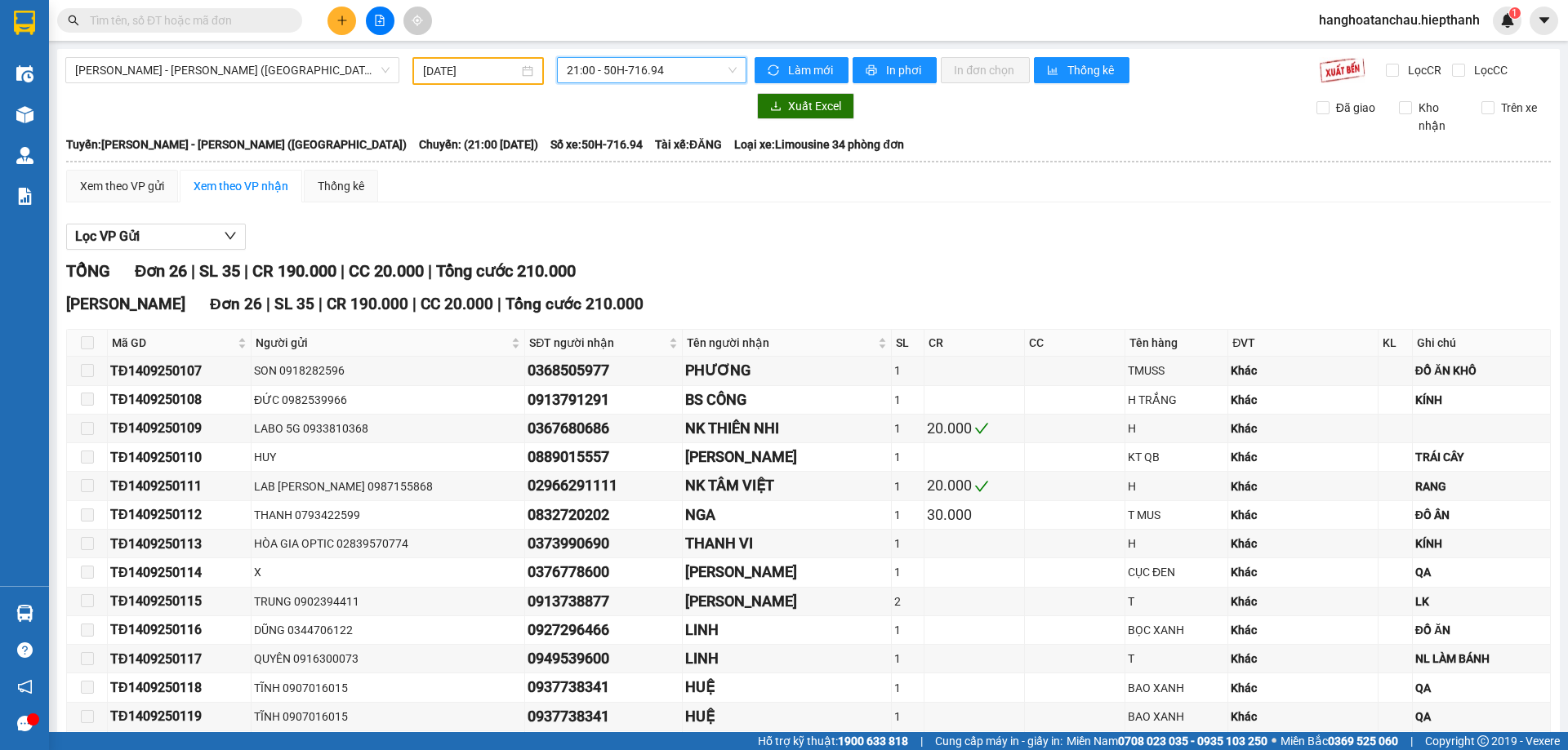
click at [87, 344] on span at bounding box center [87, 343] width 13 height 13
click at [659, 69] on span "21:00 - 50H-716.94" at bounding box center [651, 70] width 170 height 24
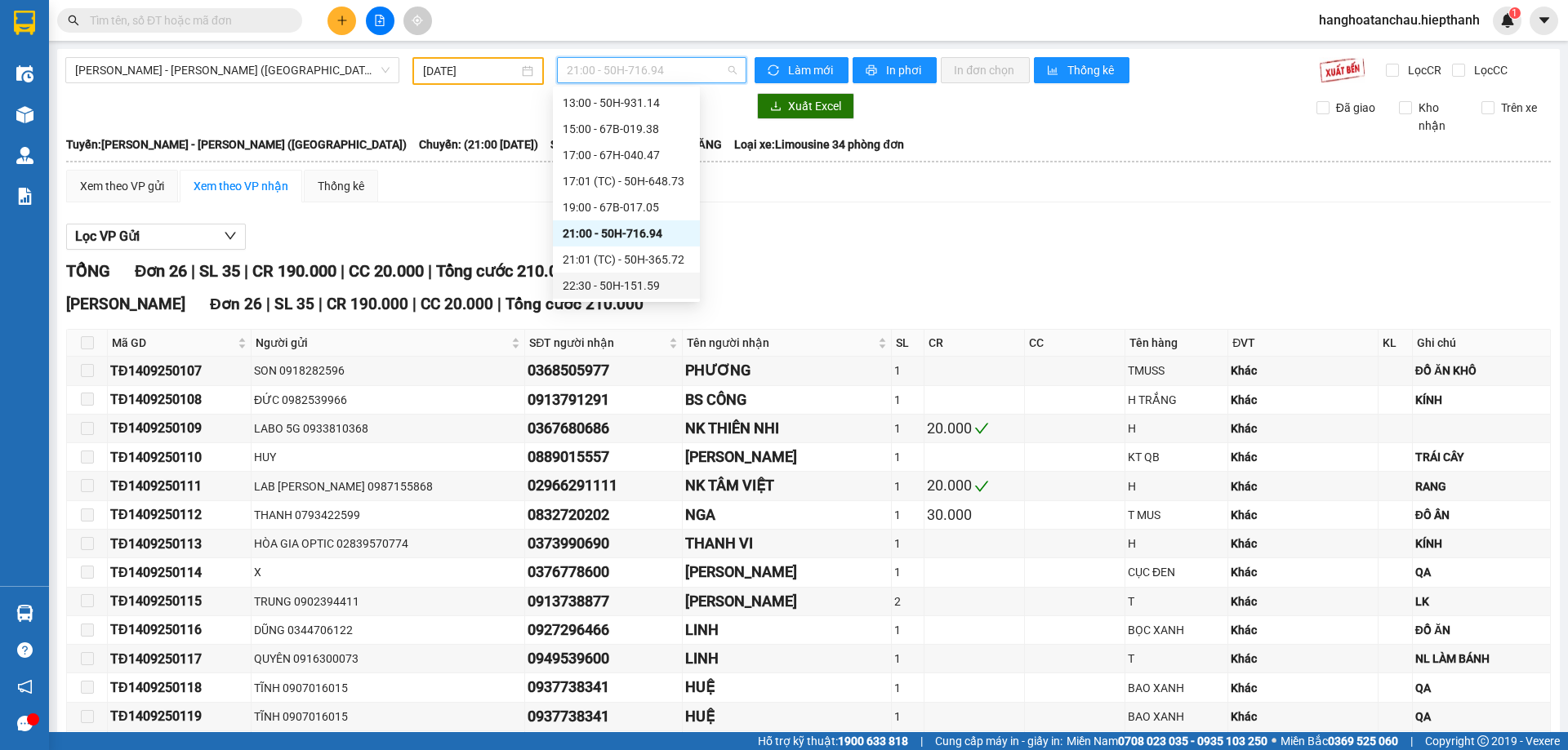
click at [632, 288] on div "22:30 - 50H-151.59" at bounding box center [626, 285] width 128 height 18
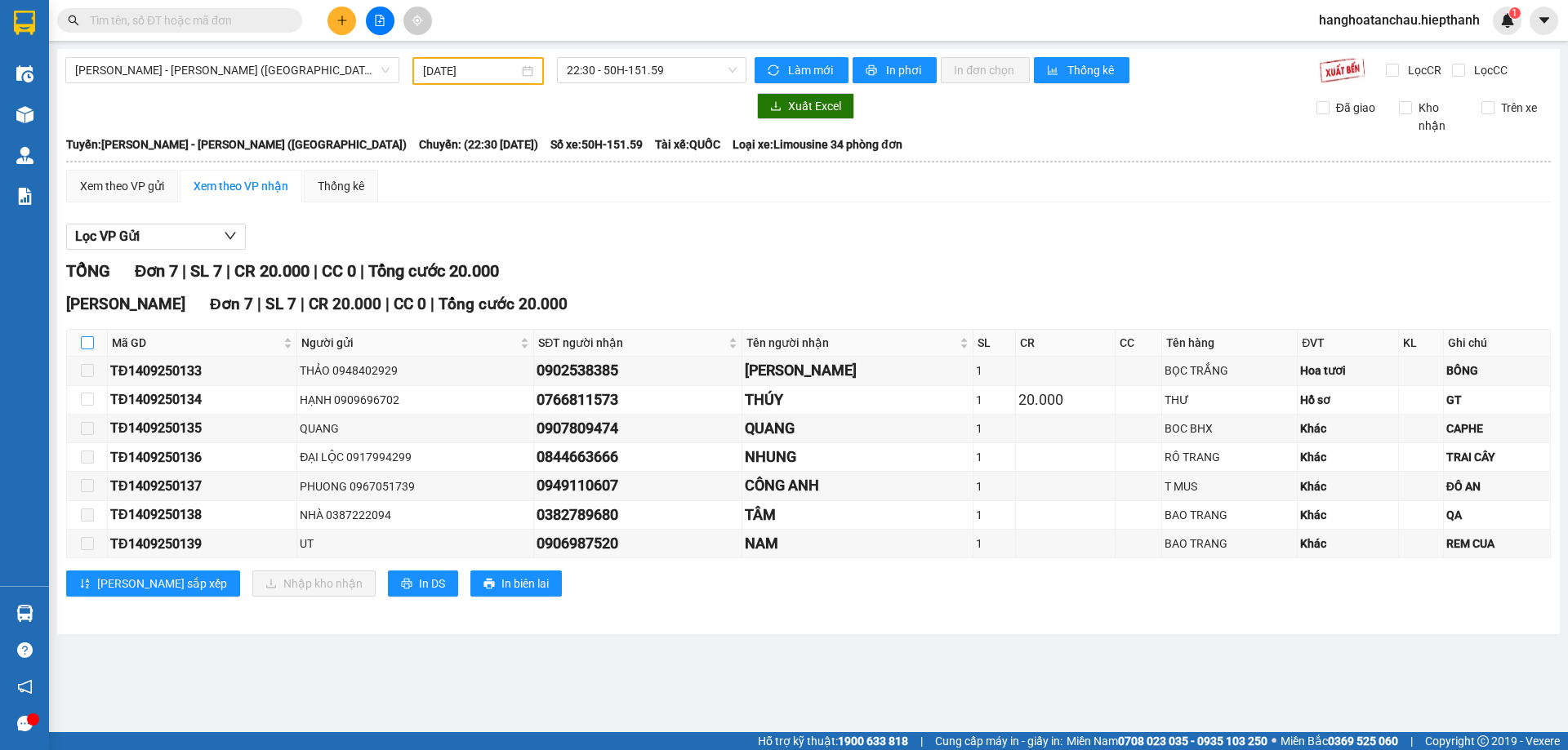
click at [91, 342] on input "checkbox" at bounding box center [87, 343] width 13 height 13
checkbox input "true"
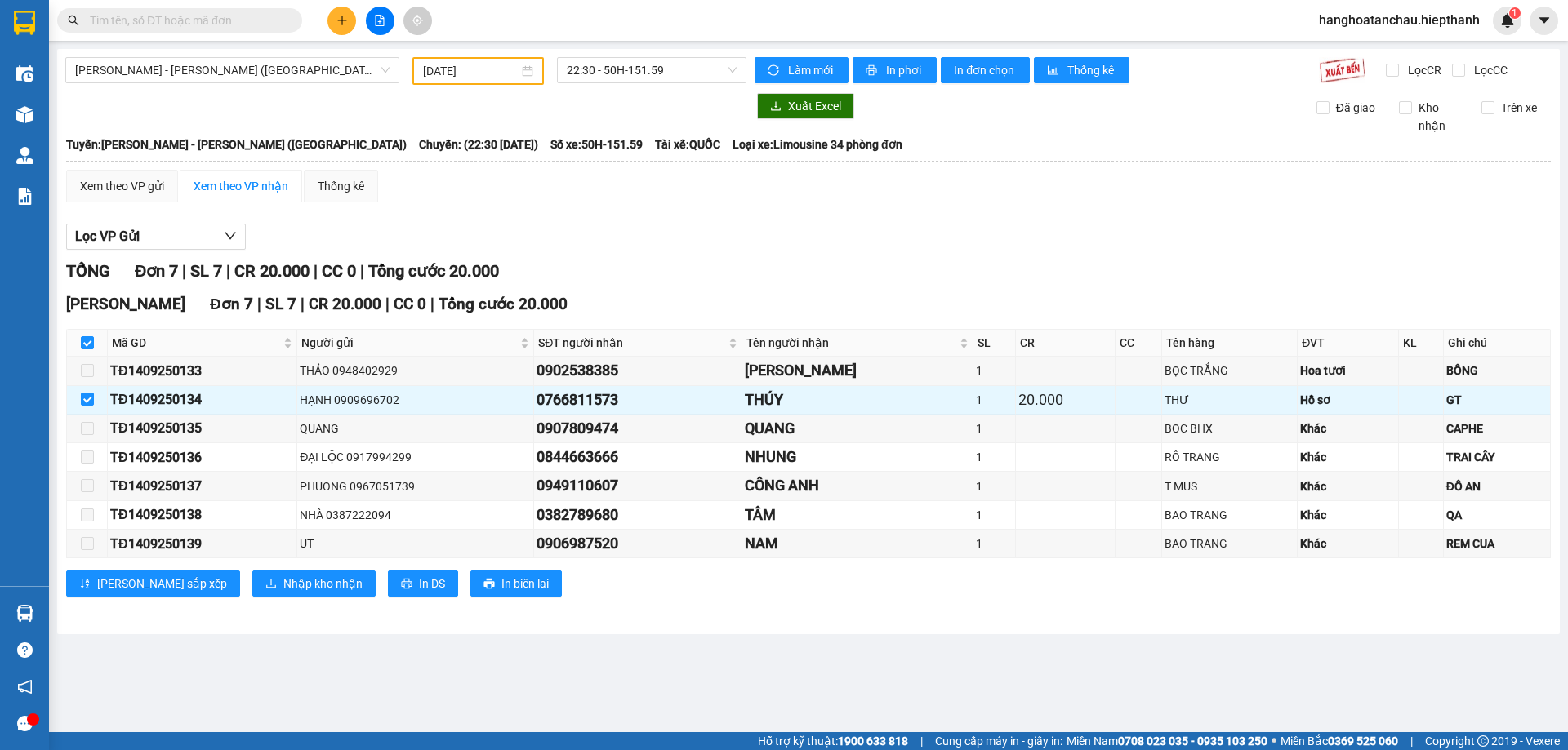
click at [728, 257] on div "Lọc VP Gửi TỔNG Đơn 7 | SL 7 | CR 20.000 | CC 0 | Tổng cước 20.000 Tân Châu Đơ…" at bounding box center [808, 416] width 1484 height 401
click at [90, 340] on input "checkbox" at bounding box center [87, 343] width 13 height 13
checkbox input "false"
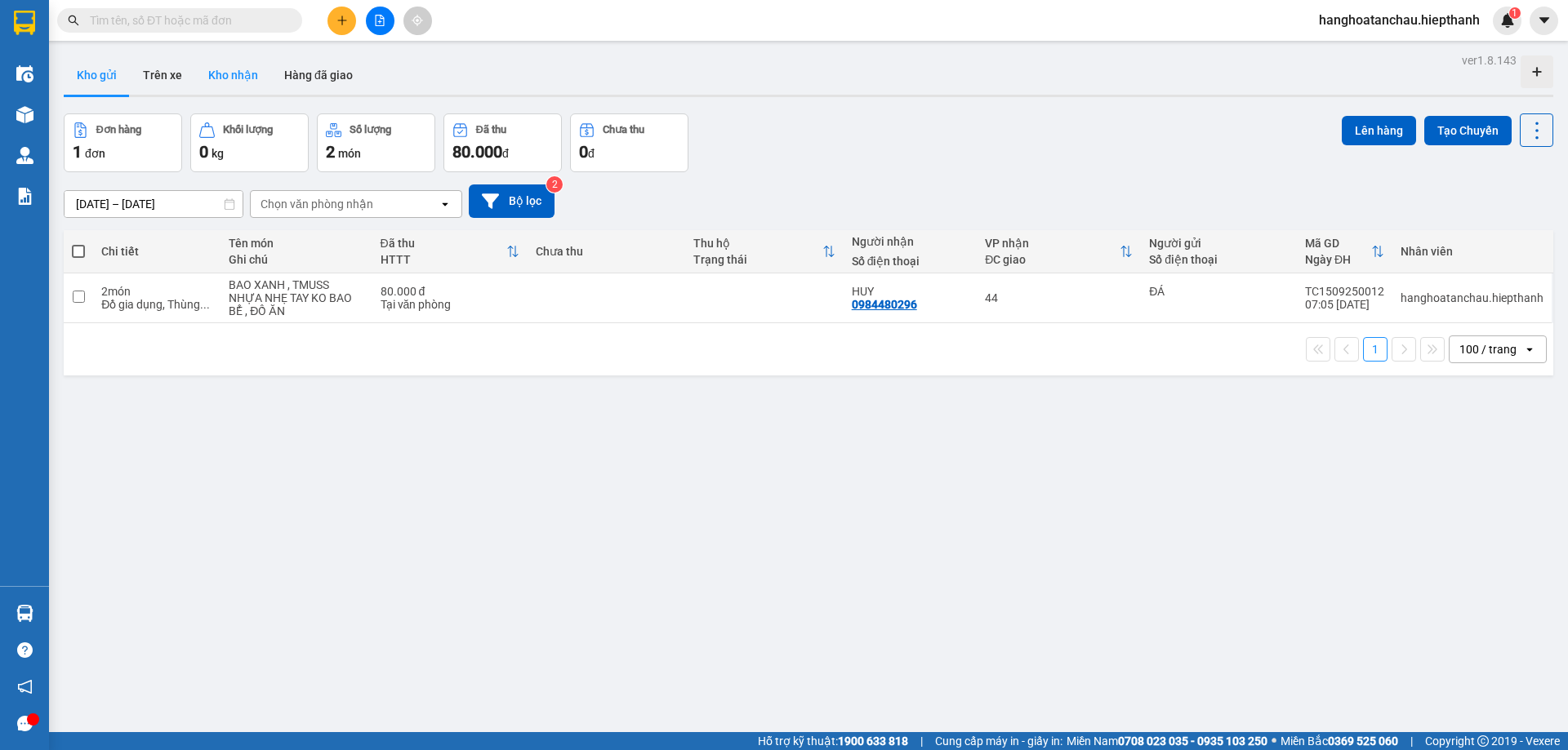
click at [231, 73] on button "Kho nhận" at bounding box center [233, 74] width 76 height 39
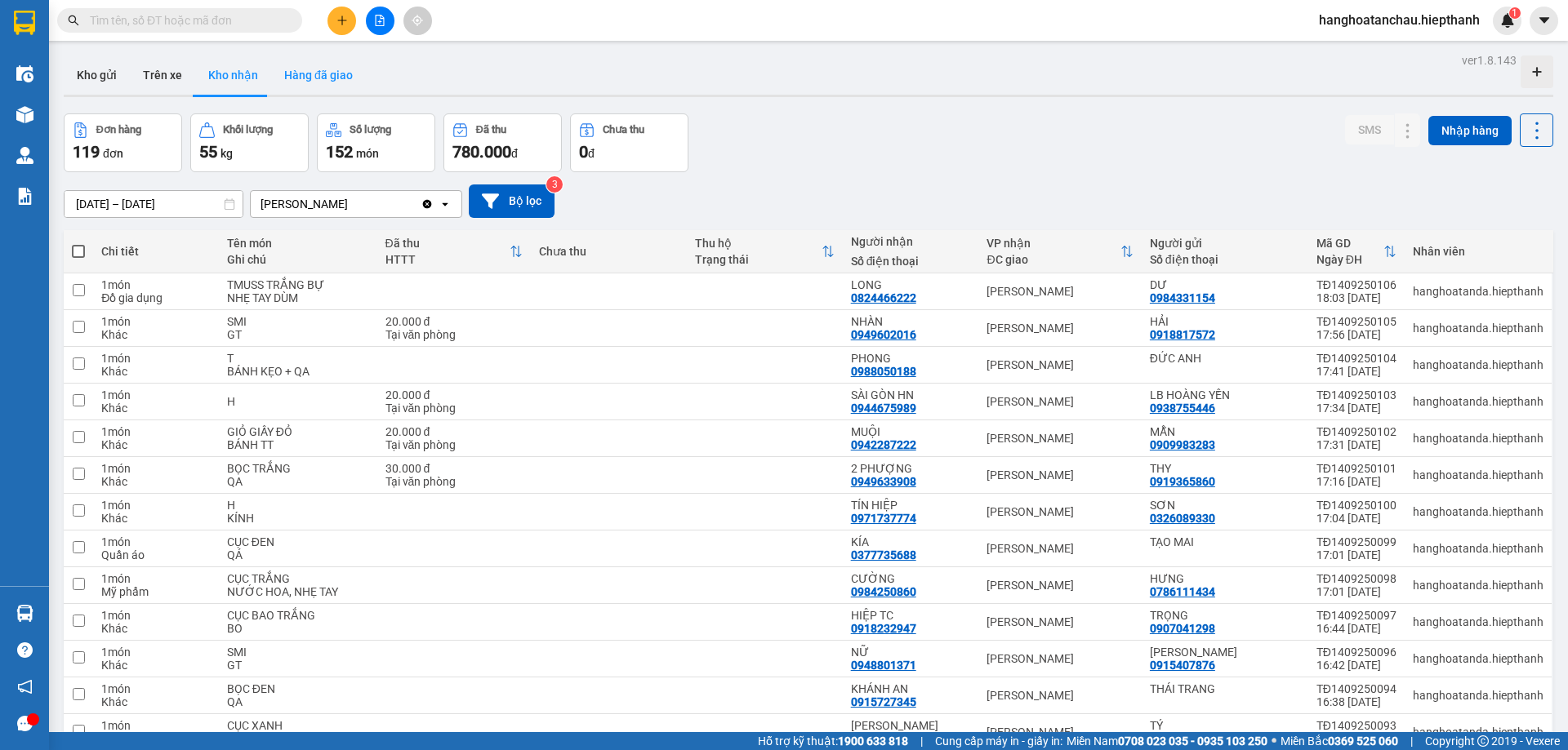
click at [333, 71] on button "Hàng đã giao" at bounding box center [319, 74] width 95 height 39
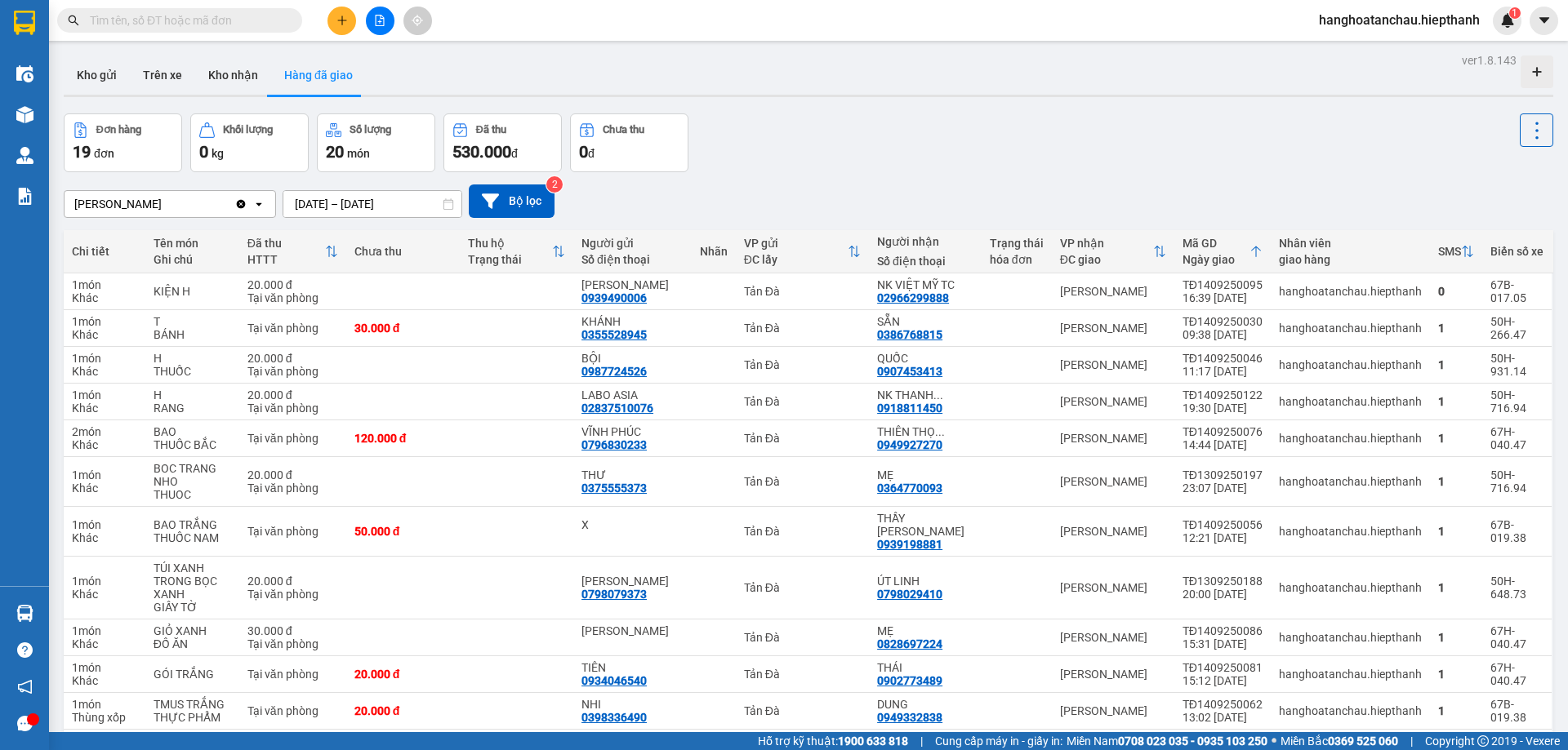
click at [1075, 118] on div "Đơn hàng 19 đơn Khối lượng 0 kg Số lượng 20 món Đã thu 530.000 đ Chưa thu 0 đ" at bounding box center [808, 143] width 1490 height 59
click at [339, 16] on icon "plus" at bounding box center [342, 20] width 11 height 11
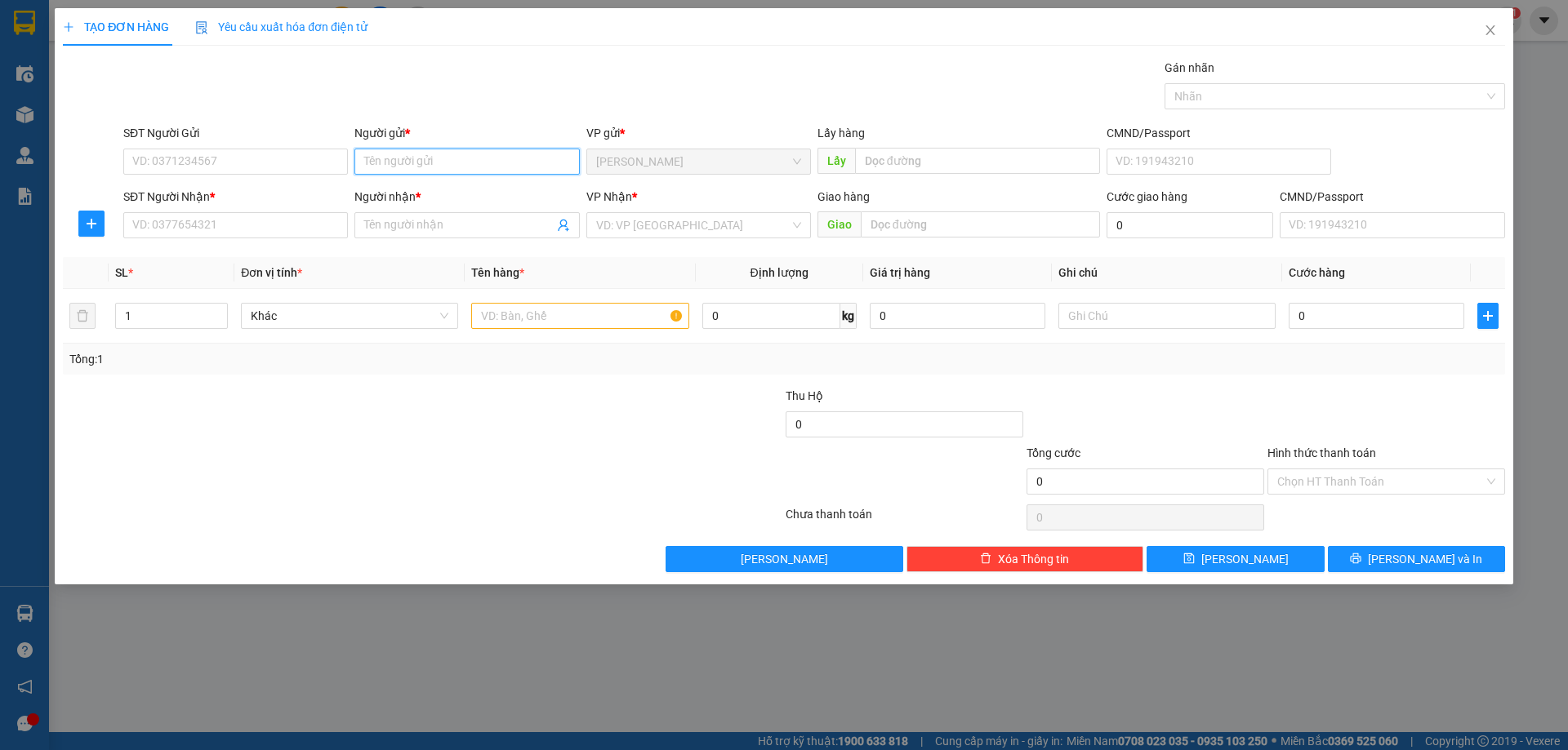
click at [389, 166] on input "Người gửi *" at bounding box center [466, 162] width 225 height 26
type input "PHƯƠNG"
click at [227, 164] on input "SĐT Người Gửi" at bounding box center [235, 162] width 225 height 26
type input "0945252798"
click at [228, 230] on input "SĐT Người Nhận *" at bounding box center [235, 225] width 225 height 26
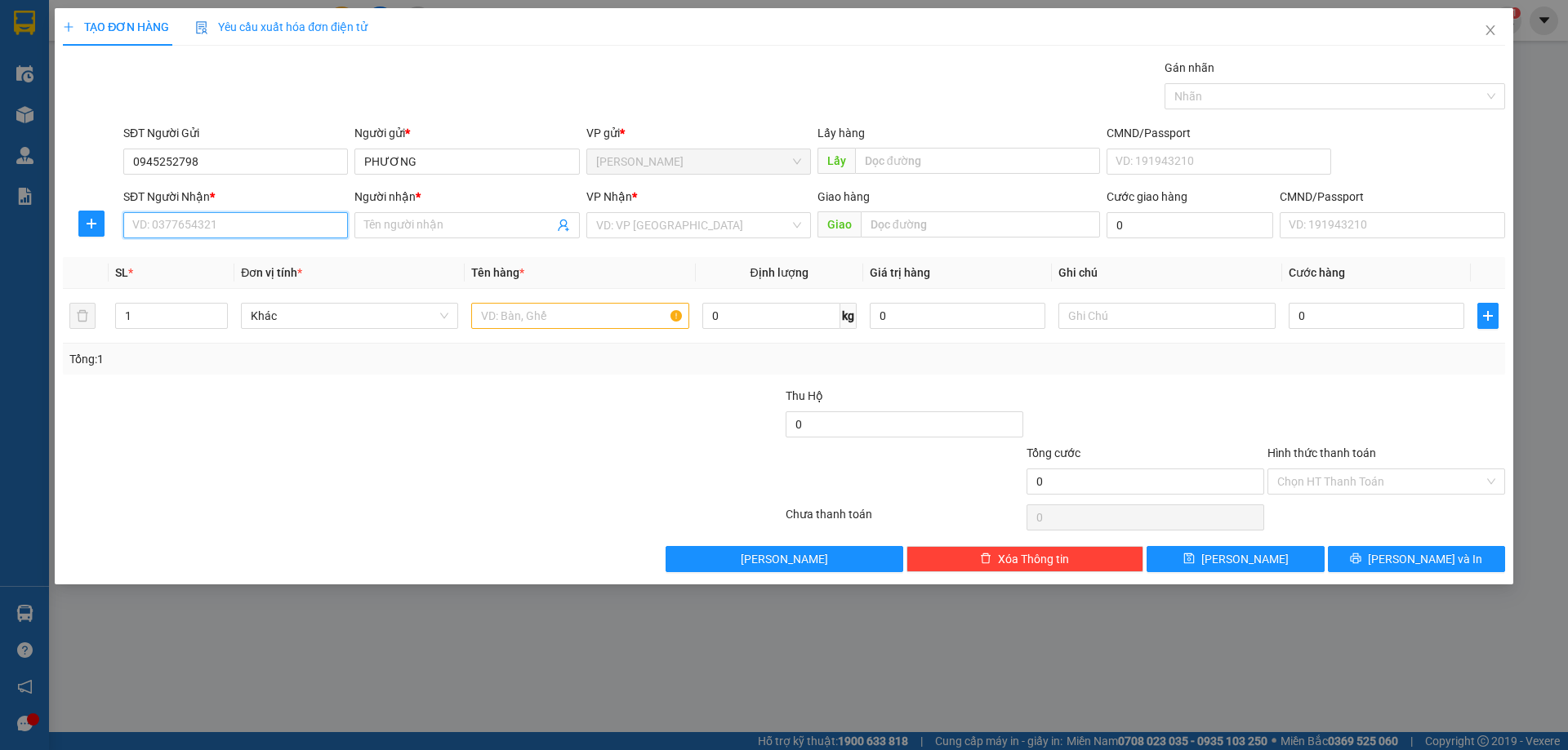
click at [210, 227] on input "SĐT Người Nhận *" at bounding box center [235, 225] width 225 height 26
type input "0825540129"
click at [216, 258] on div "0825540129 - NGỌC" at bounding box center [235, 257] width 205 height 18
type input "NGỌC"
type input "0825540129"
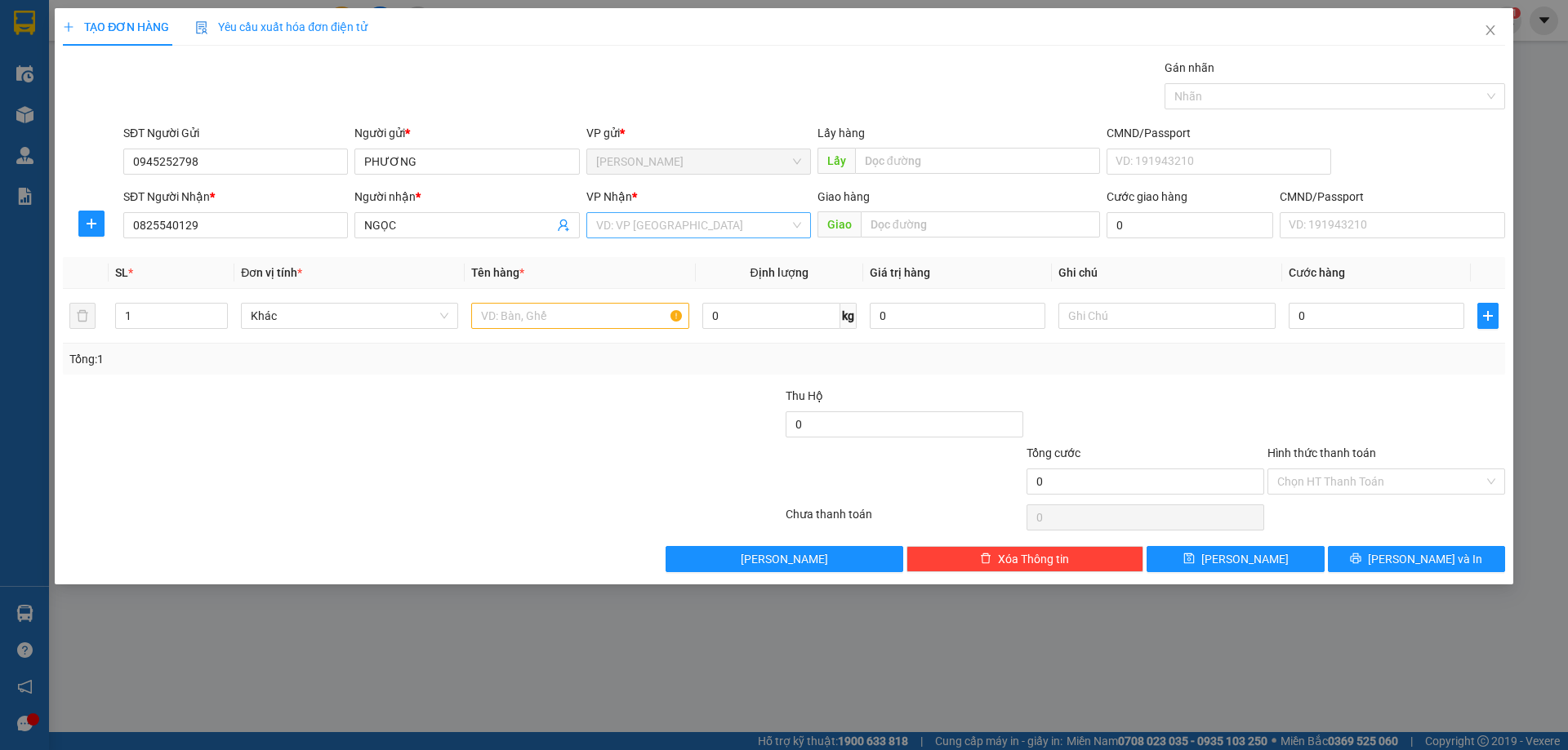
click at [663, 224] on input "search" at bounding box center [693, 225] width 194 height 24
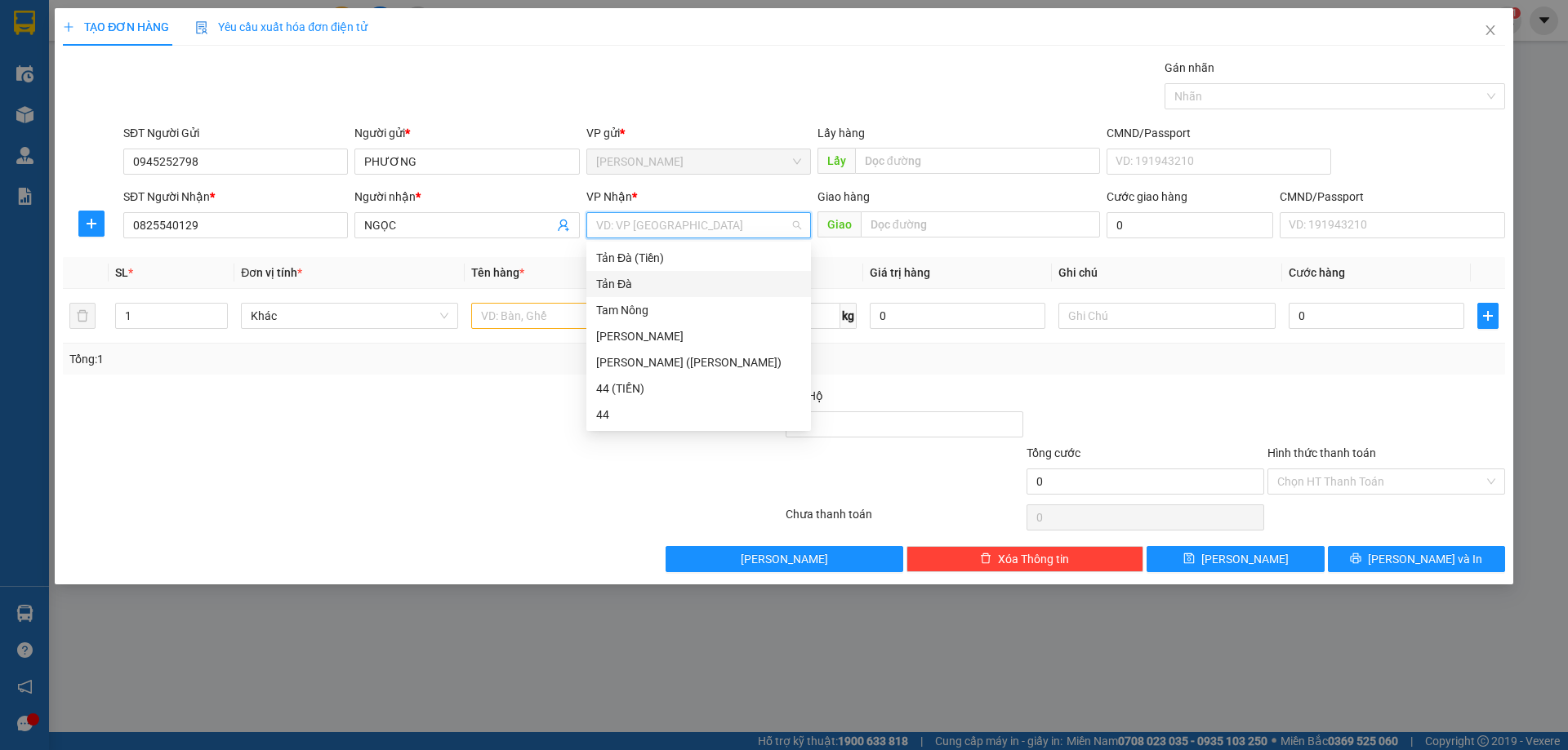
click at [619, 287] on div "Tản Đà" at bounding box center [699, 283] width 205 height 18
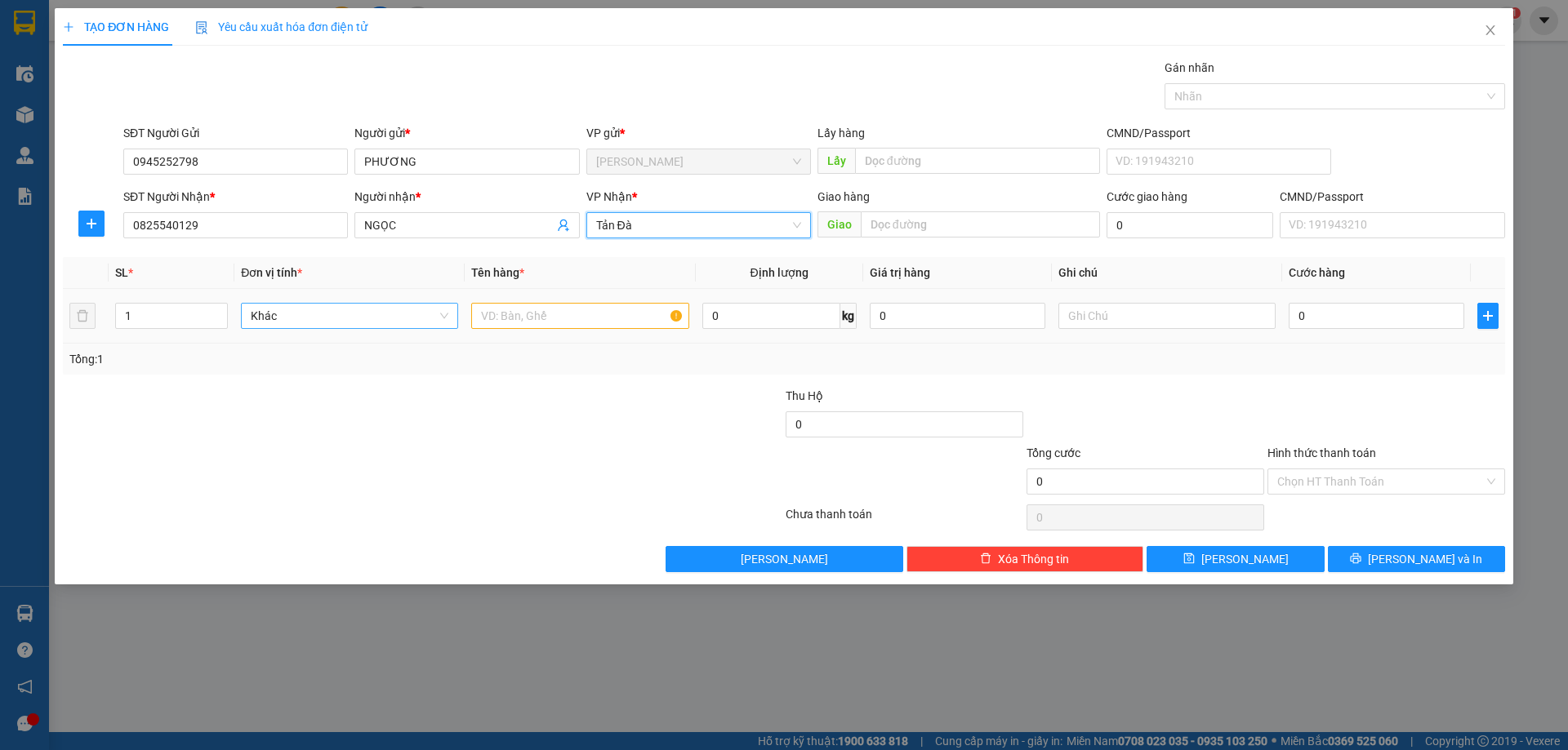
click at [308, 306] on span "Khác" at bounding box center [349, 316] width 197 height 24
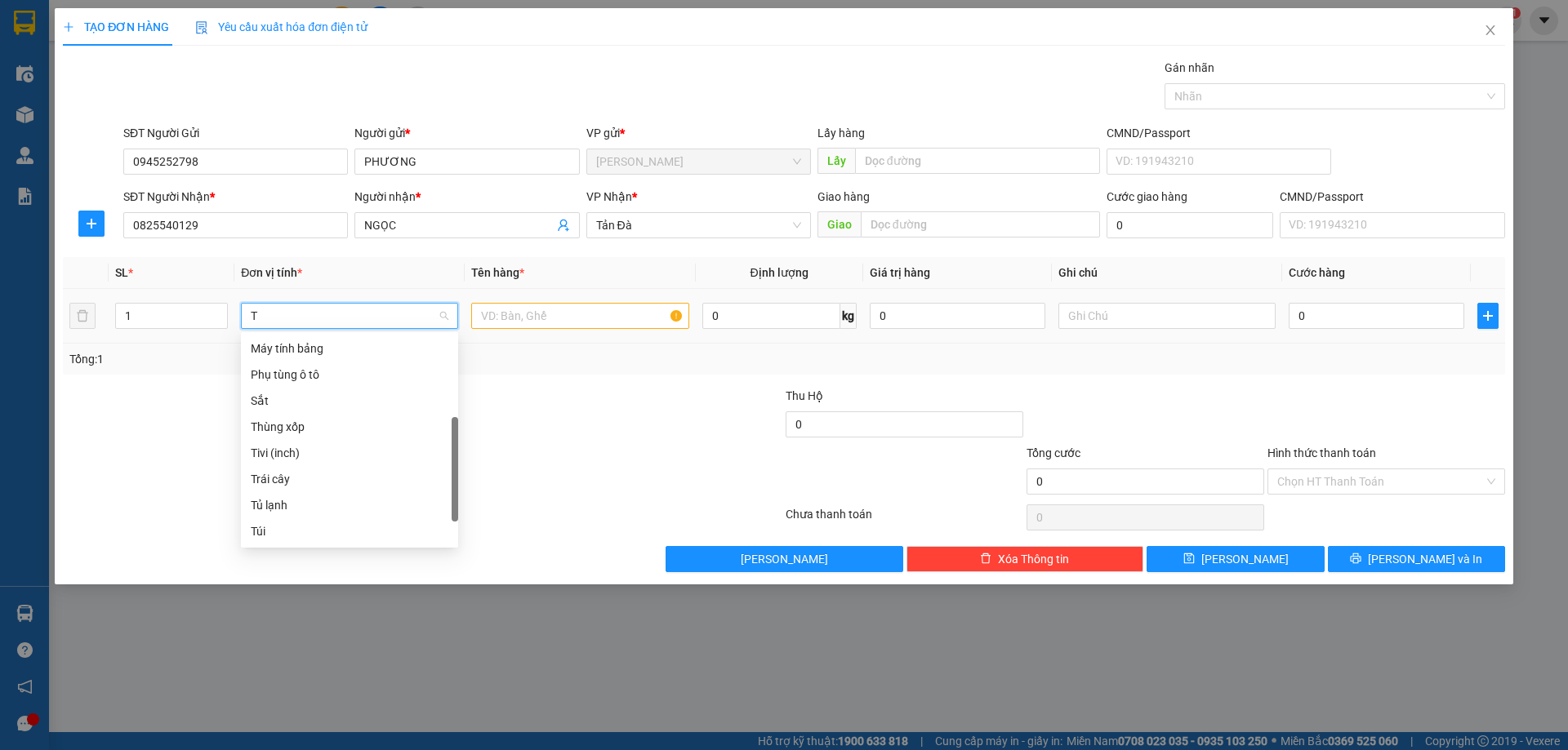
scroll to position [137, 0]
type input "TH"
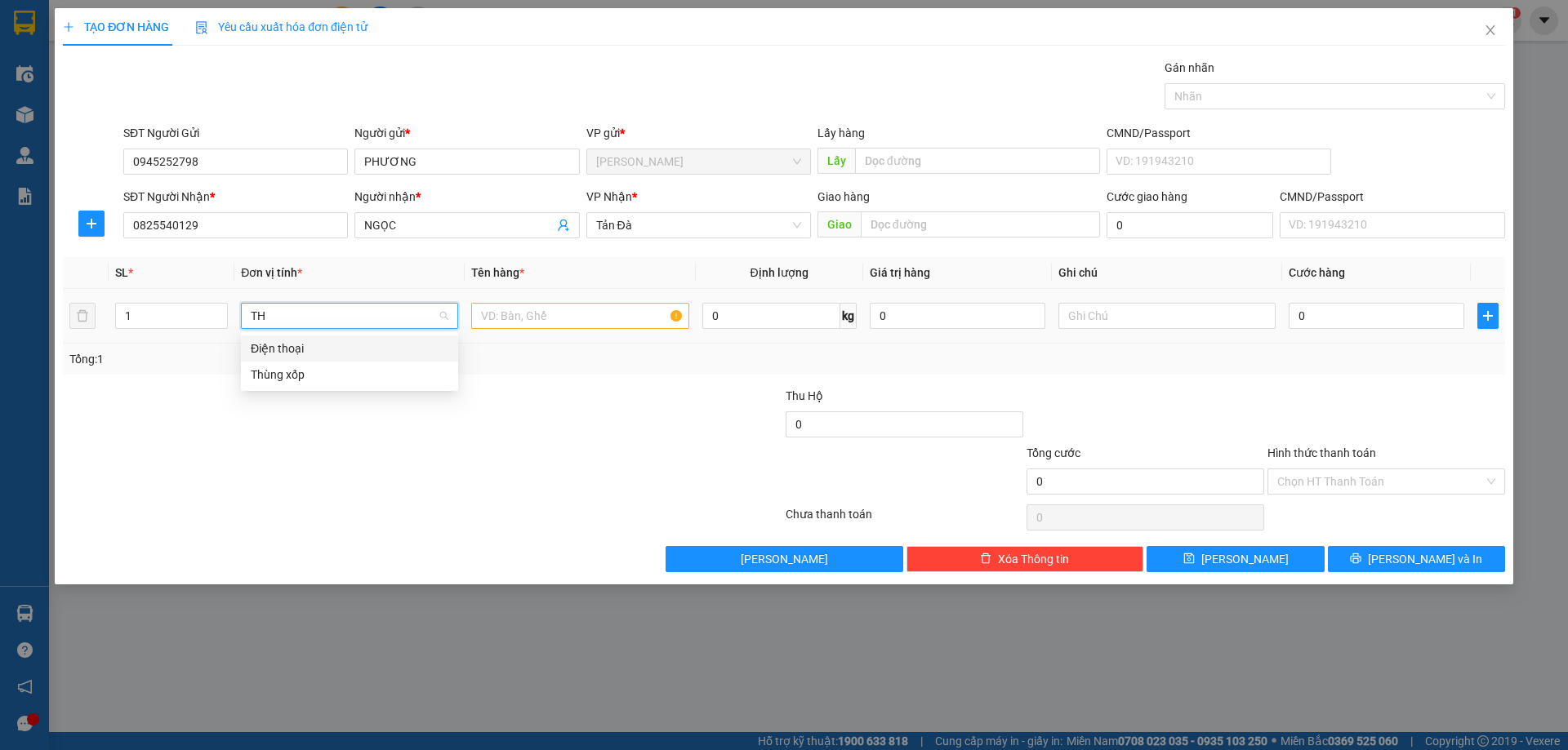
scroll to position [0, 0]
click at [278, 372] on div "Thùng xốp" at bounding box center [349, 375] width 197 height 18
click at [526, 308] on input "text" at bounding box center [580, 316] width 217 height 26
type input "TMUS"
click at [1165, 316] on input "text" at bounding box center [1167, 316] width 217 height 26
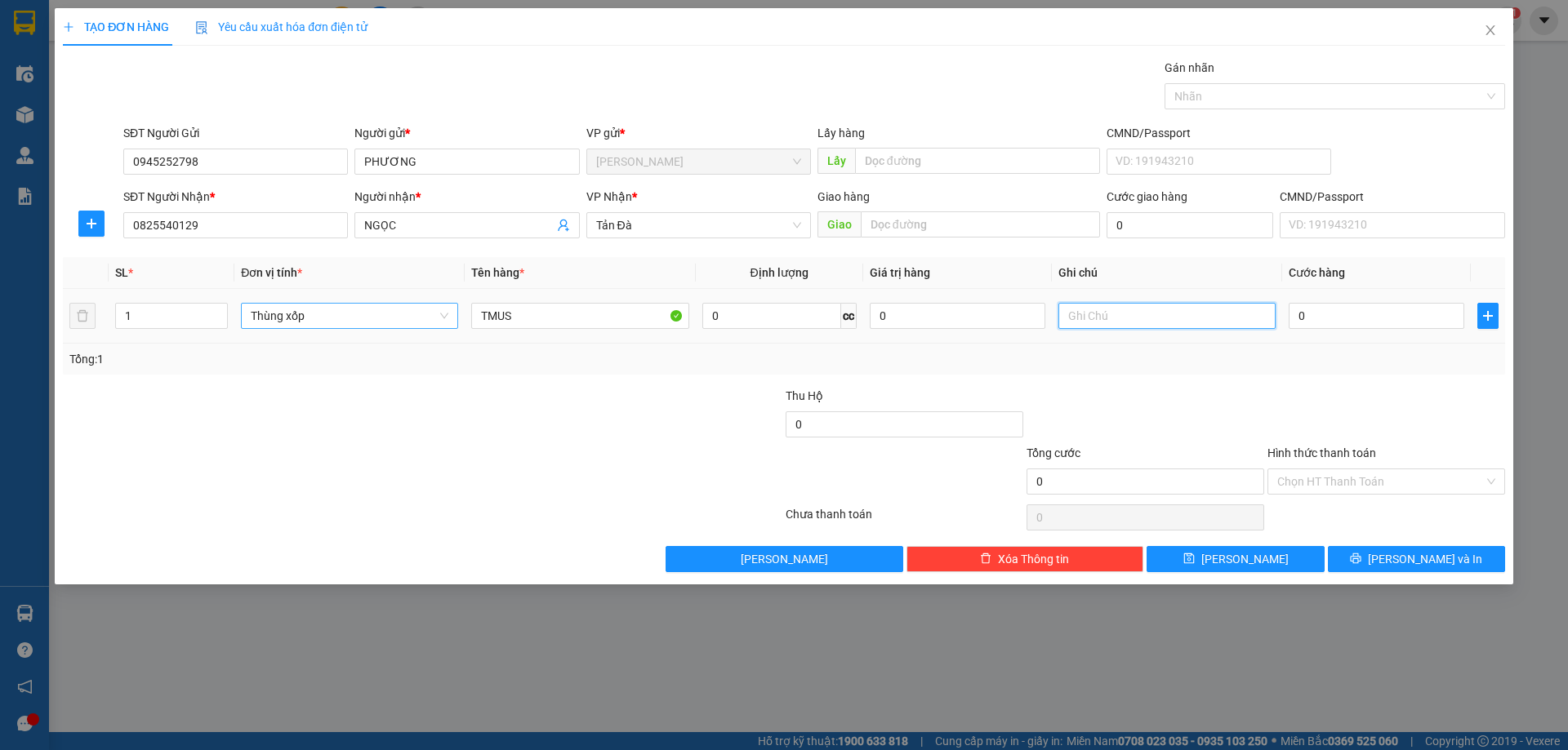
type input "D"
type input "ĐỒ ĂN"
click at [1310, 311] on input "0" at bounding box center [1377, 316] width 176 height 26
type input "2"
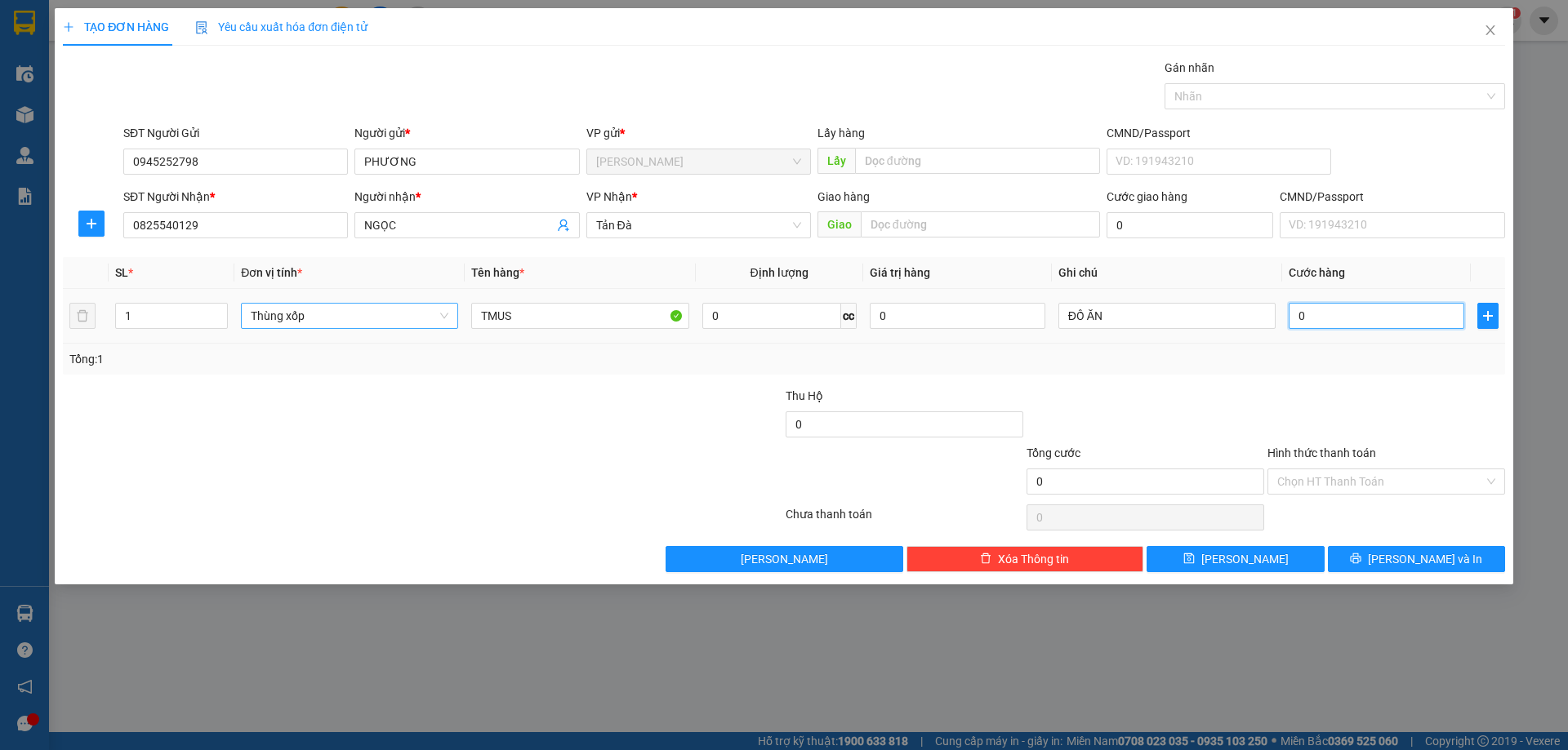
type input "2"
type input "20"
type input "20.000"
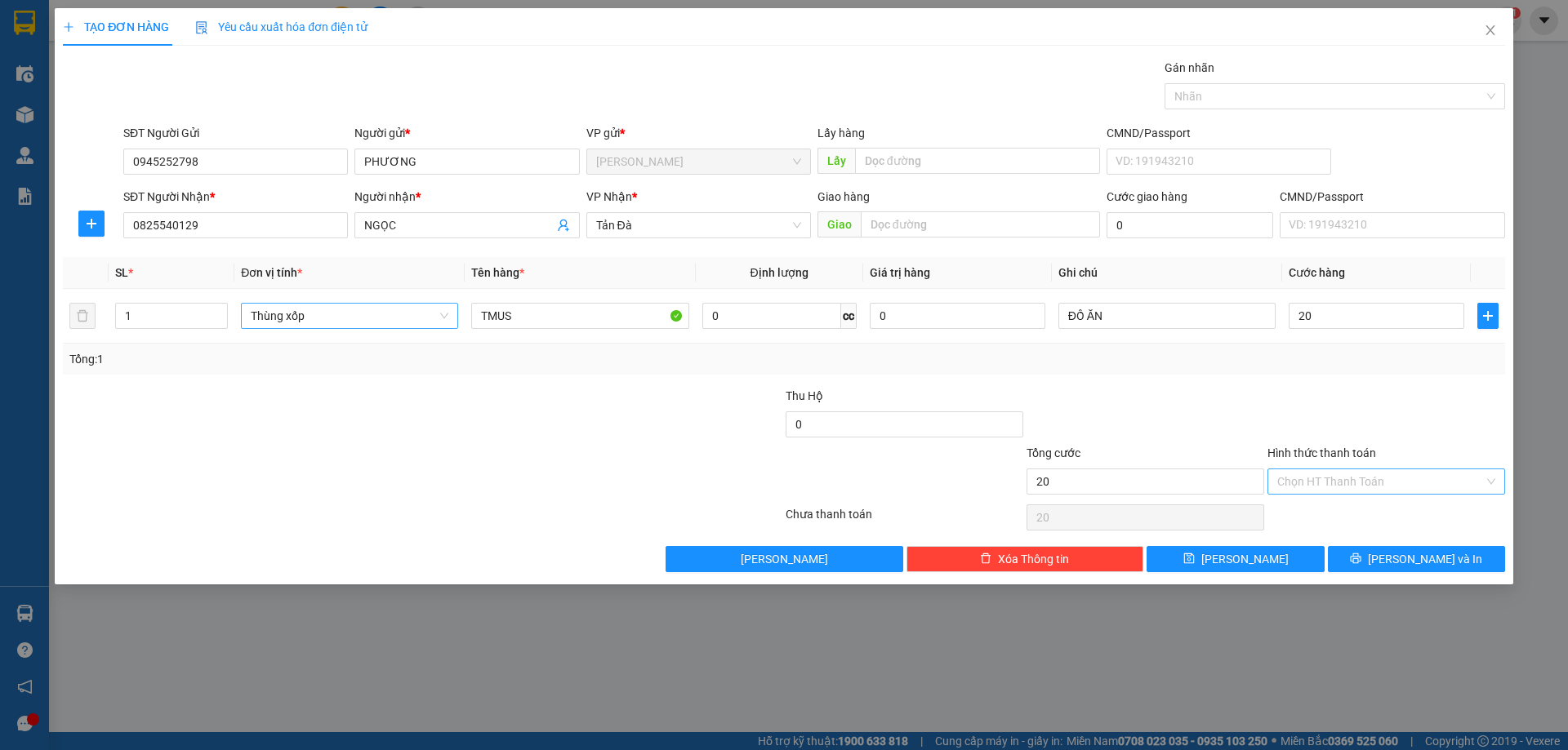
type input "20.000"
click at [1314, 484] on input "Hình thức thanh toán" at bounding box center [1380, 481] width 207 height 24
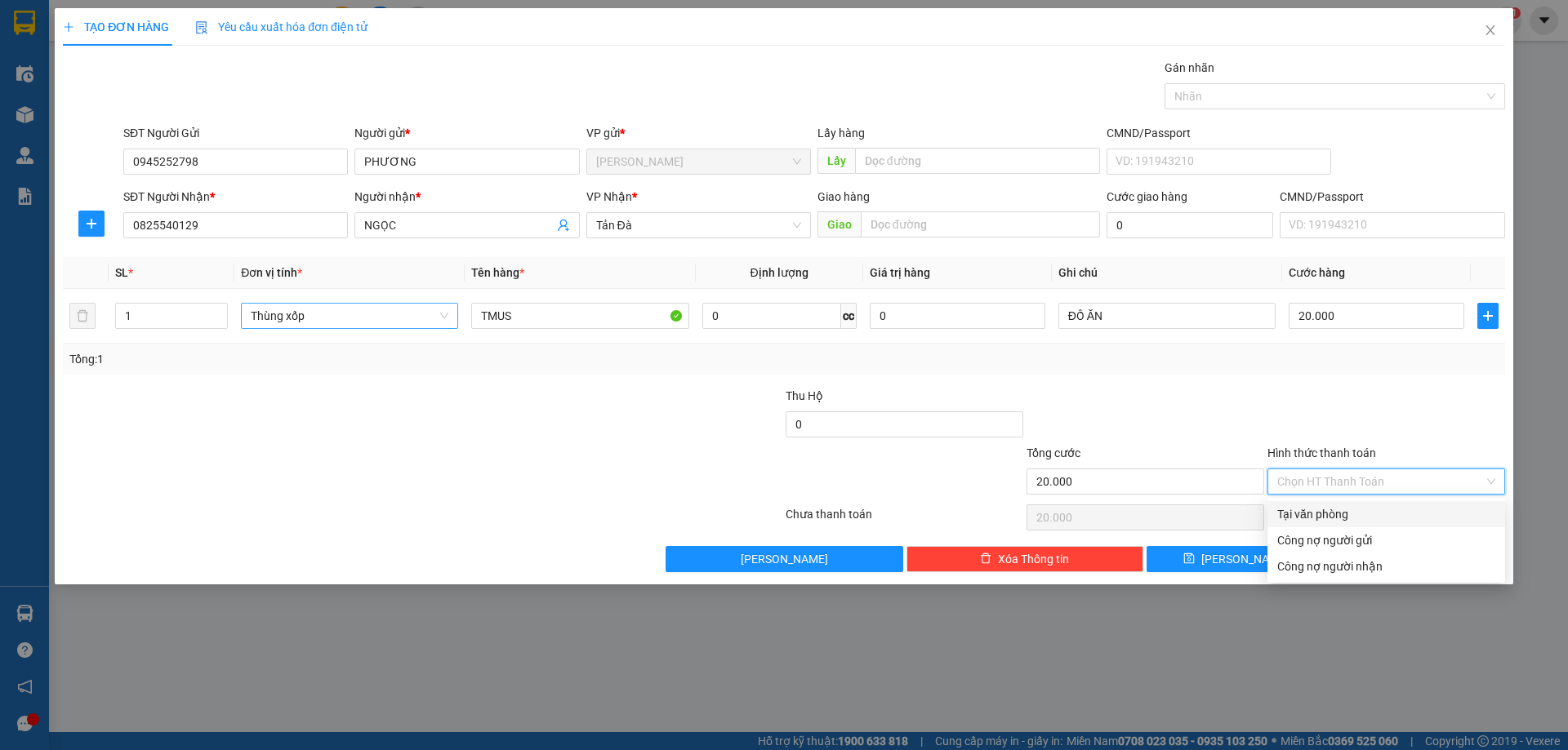
click at [1313, 524] on div "Tại văn phòng" at bounding box center [1386, 514] width 238 height 26
type input "0"
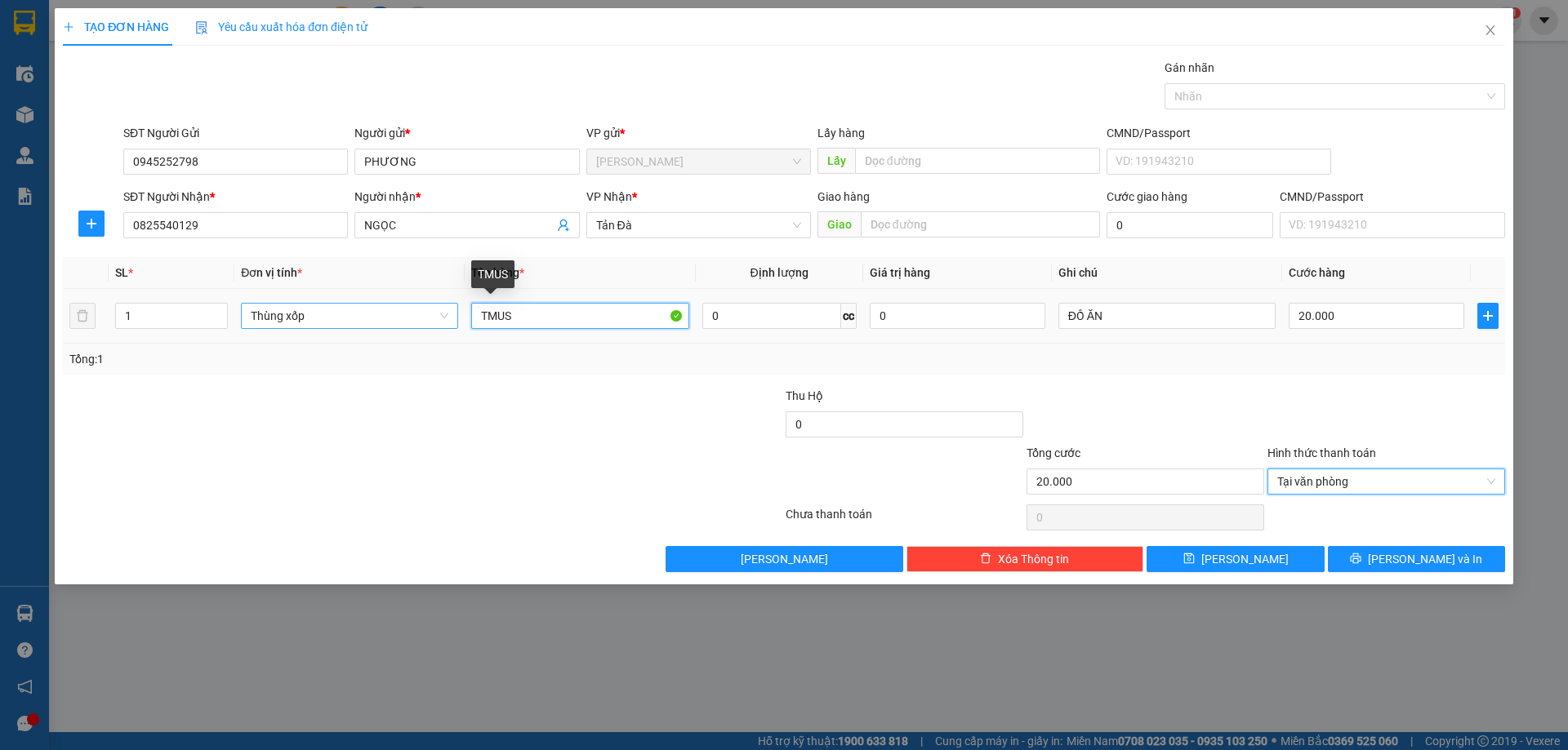
click at [569, 314] on input "TMUS" at bounding box center [580, 316] width 217 height 26
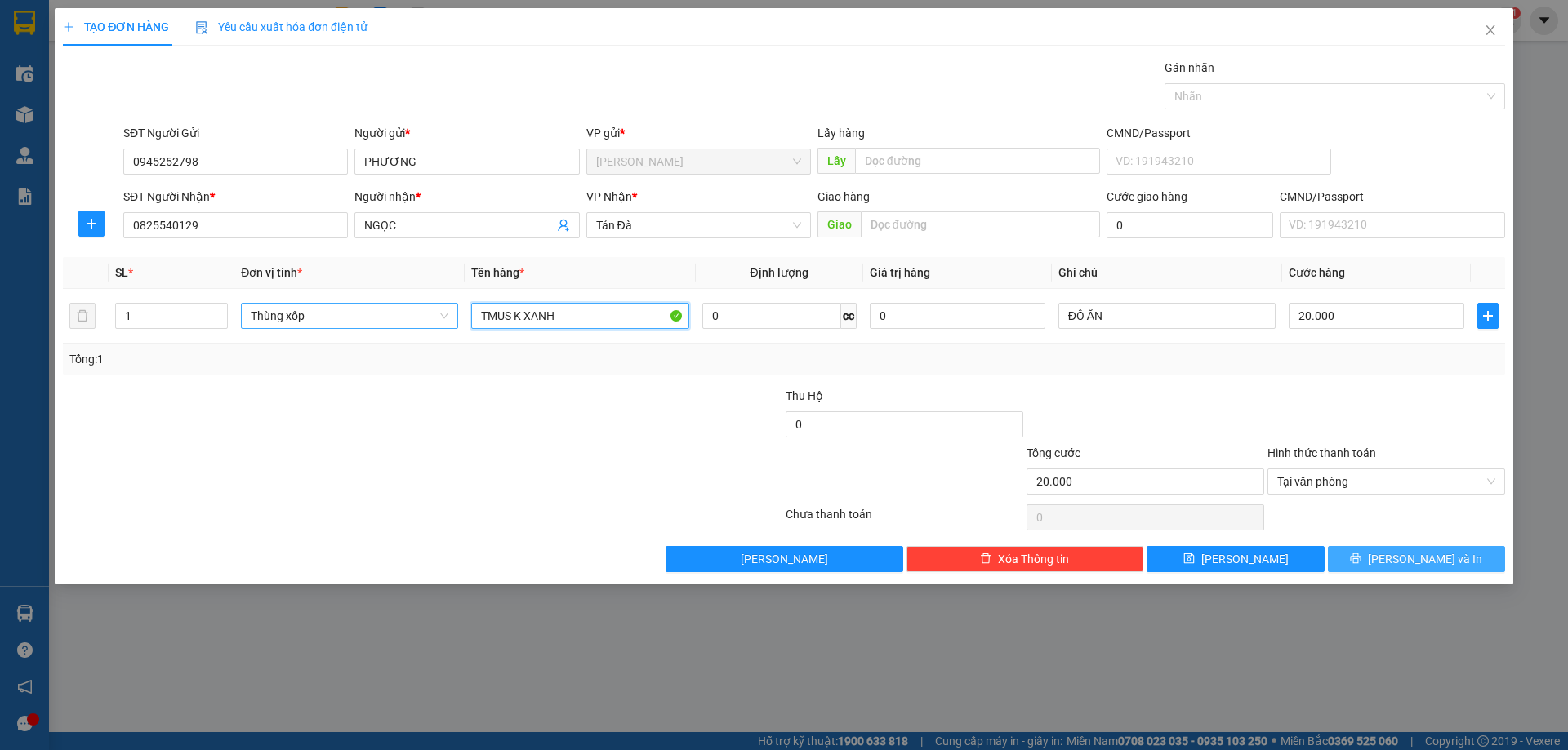
type input "TMUS K XANH"
click at [1361, 553] on icon "printer" at bounding box center [1355, 558] width 11 height 11
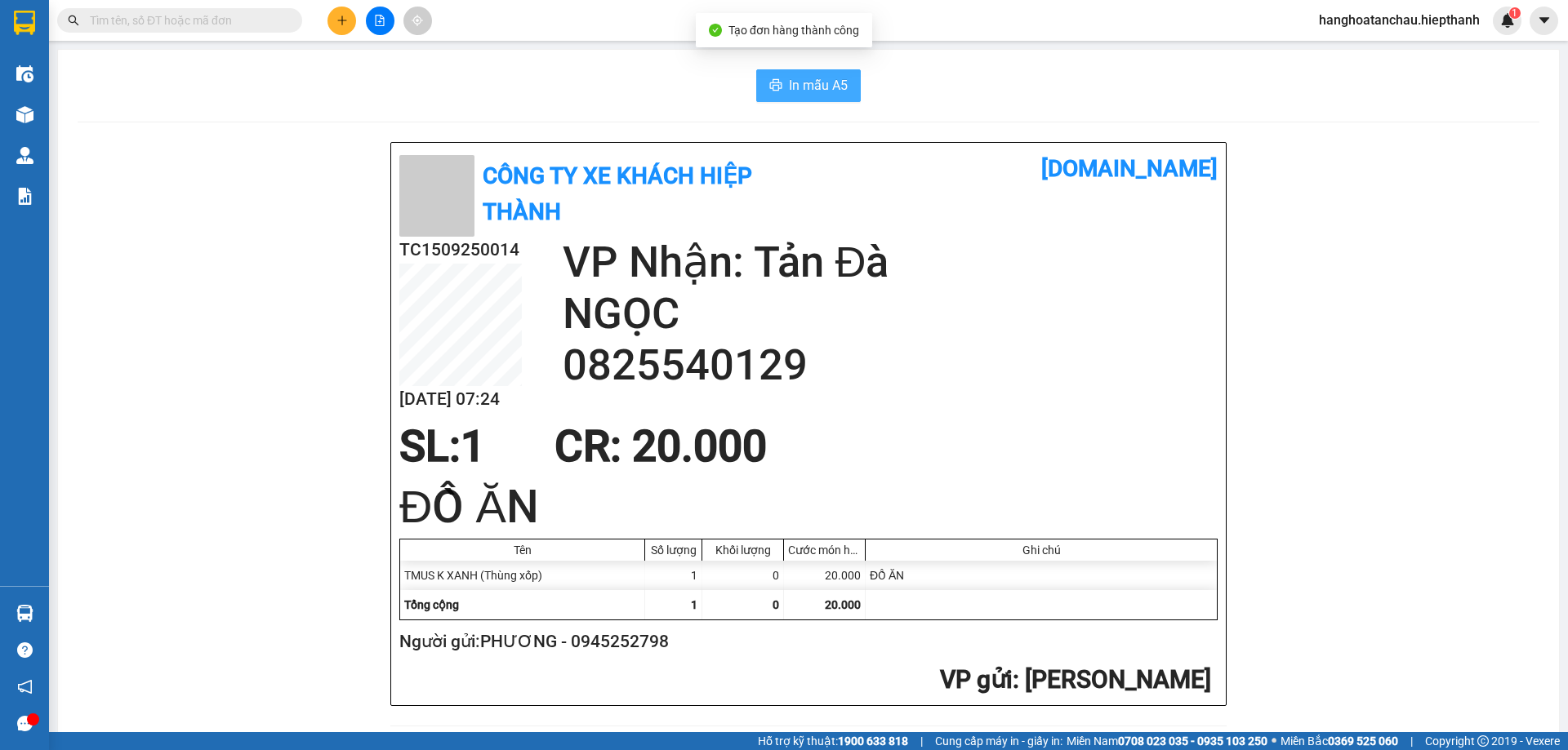
click at [811, 81] on span "In mẫu A5" at bounding box center [818, 85] width 59 height 21
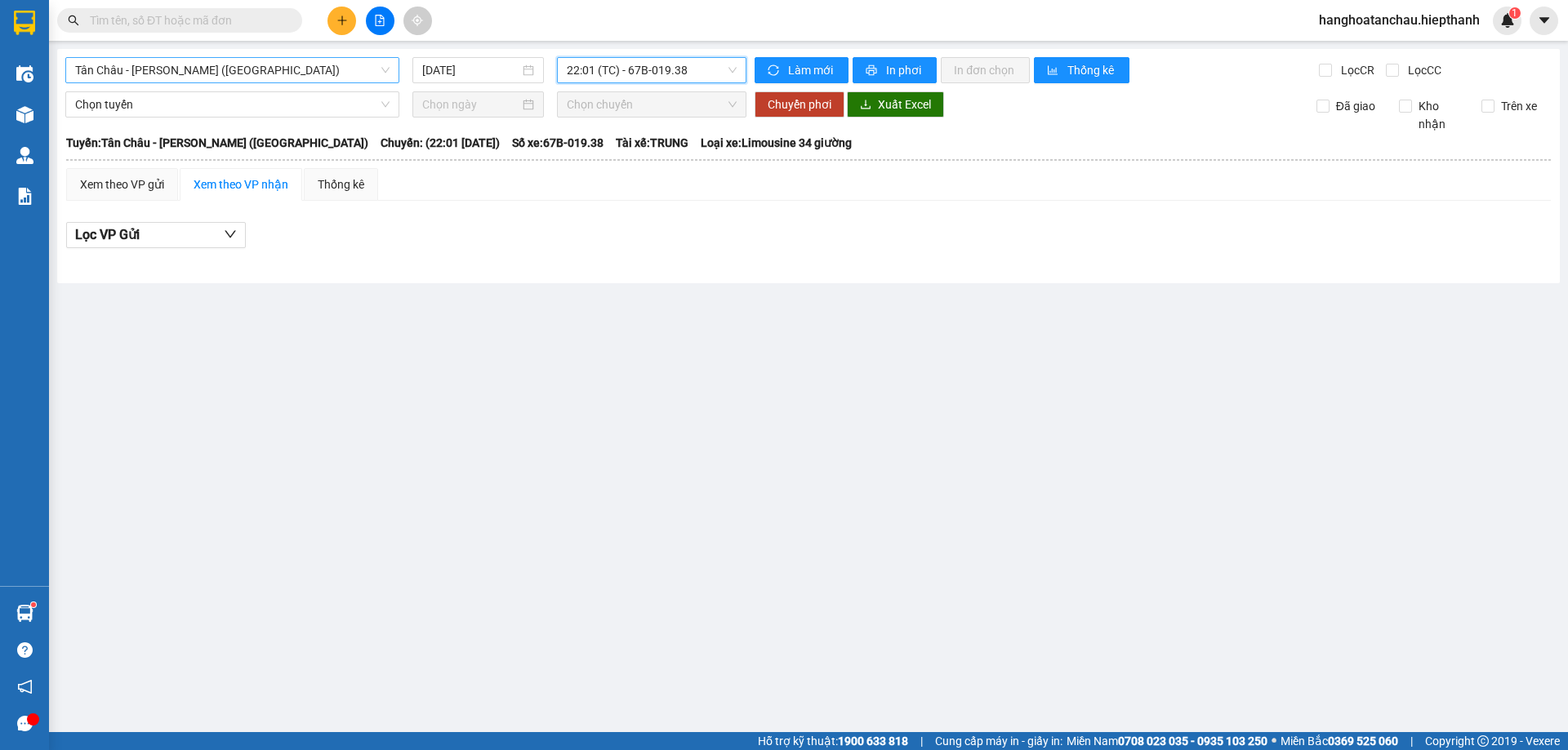
click at [287, 63] on span "Tân Châu - [PERSON_NAME] ([GEOGRAPHIC_DATA])" at bounding box center [232, 70] width 314 height 24
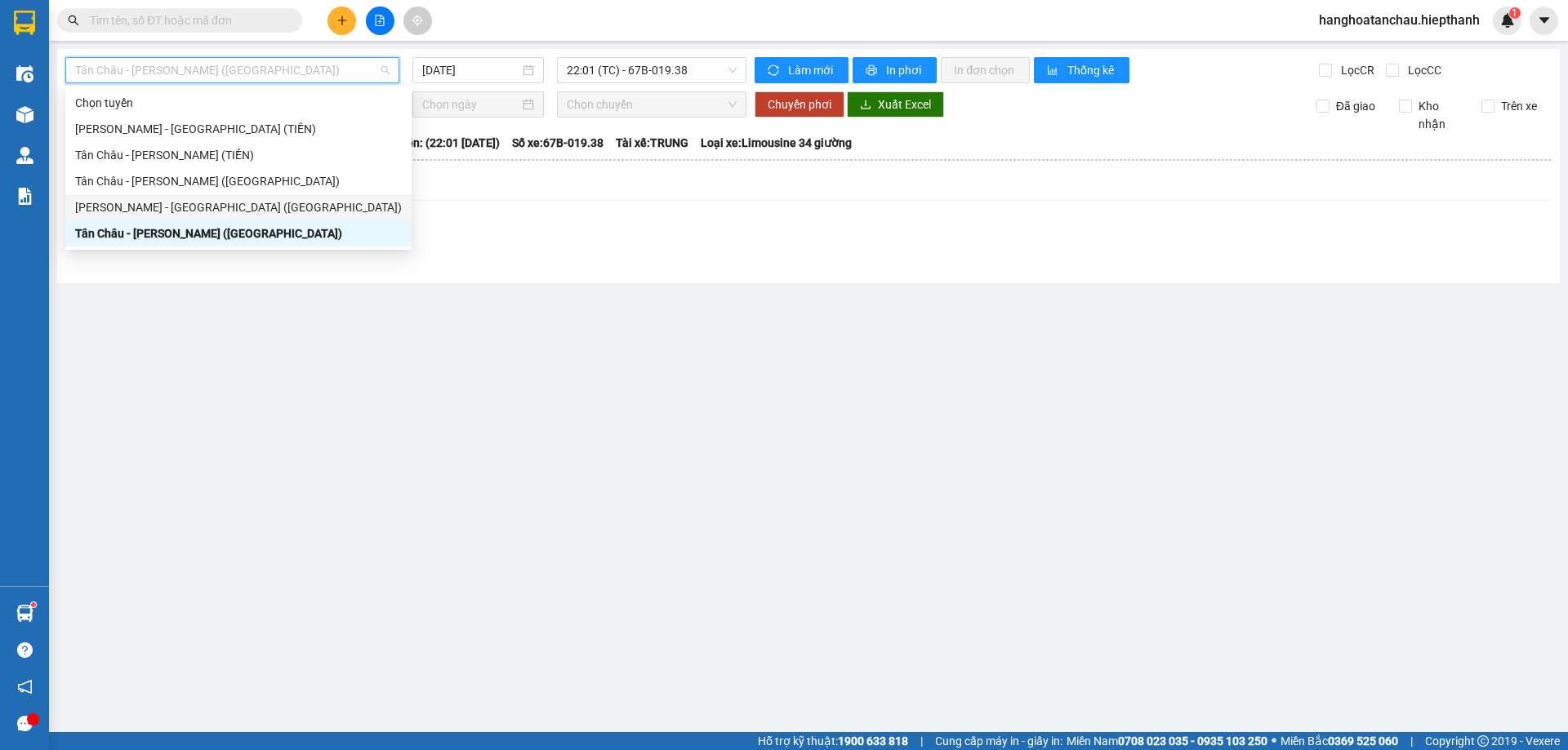
click at [261, 212] on div "[PERSON_NAME] - [GEOGRAPHIC_DATA] ([GEOGRAPHIC_DATA])" at bounding box center [238, 207] width 327 height 18
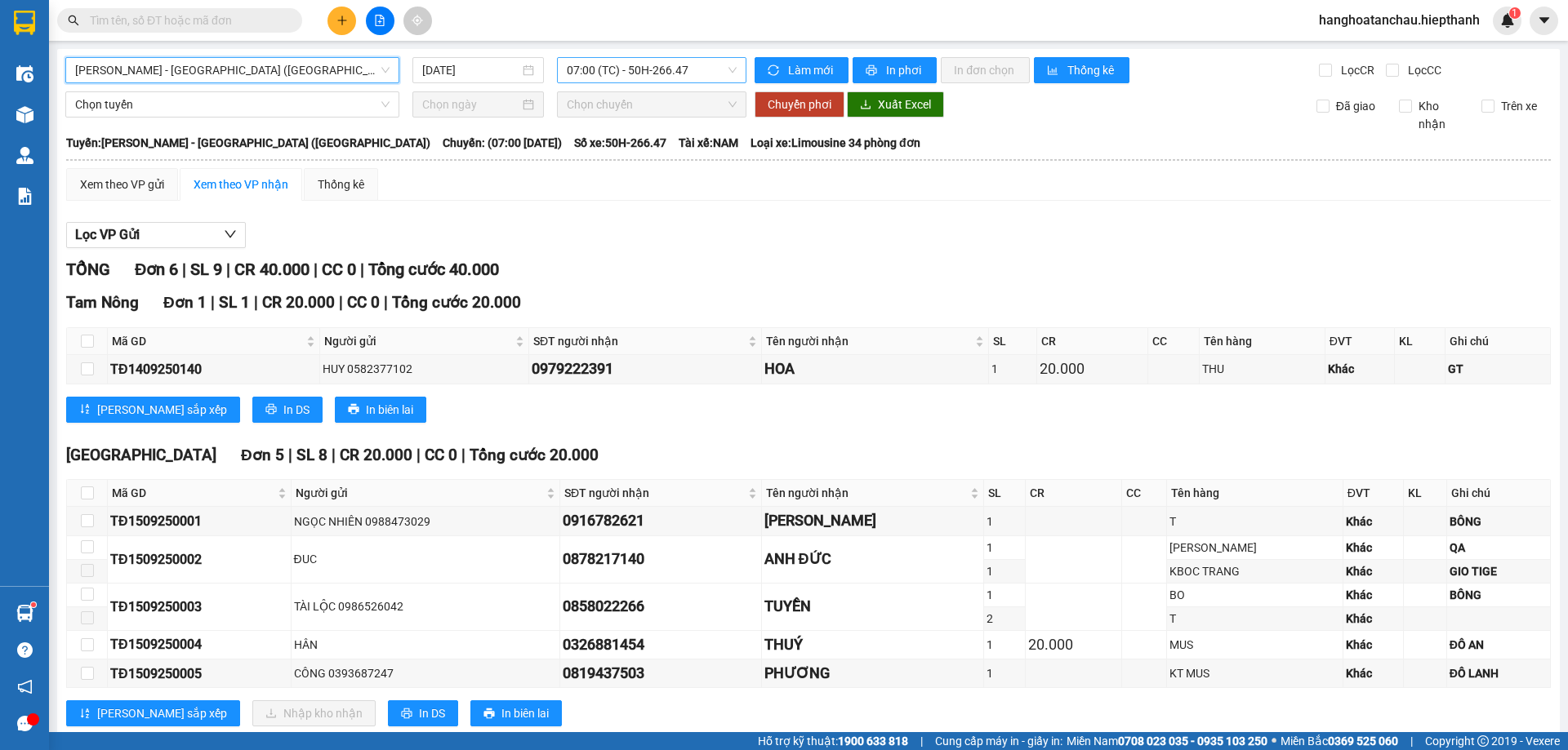
click at [635, 67] on span "07:00 (TC) - 50H-266.47" at bounding box center [651, 70] width 170 height 24
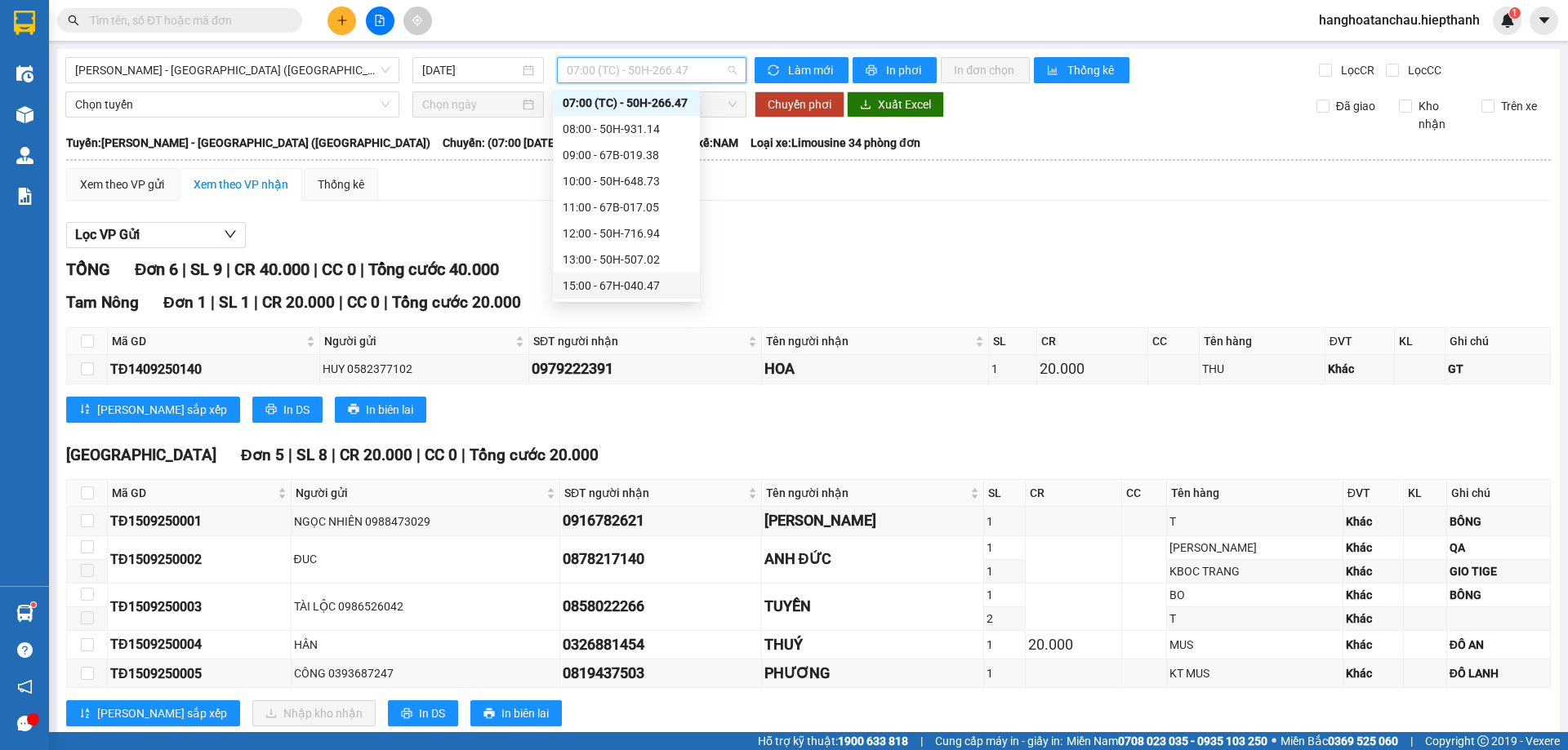
scroll to position [157, 0]
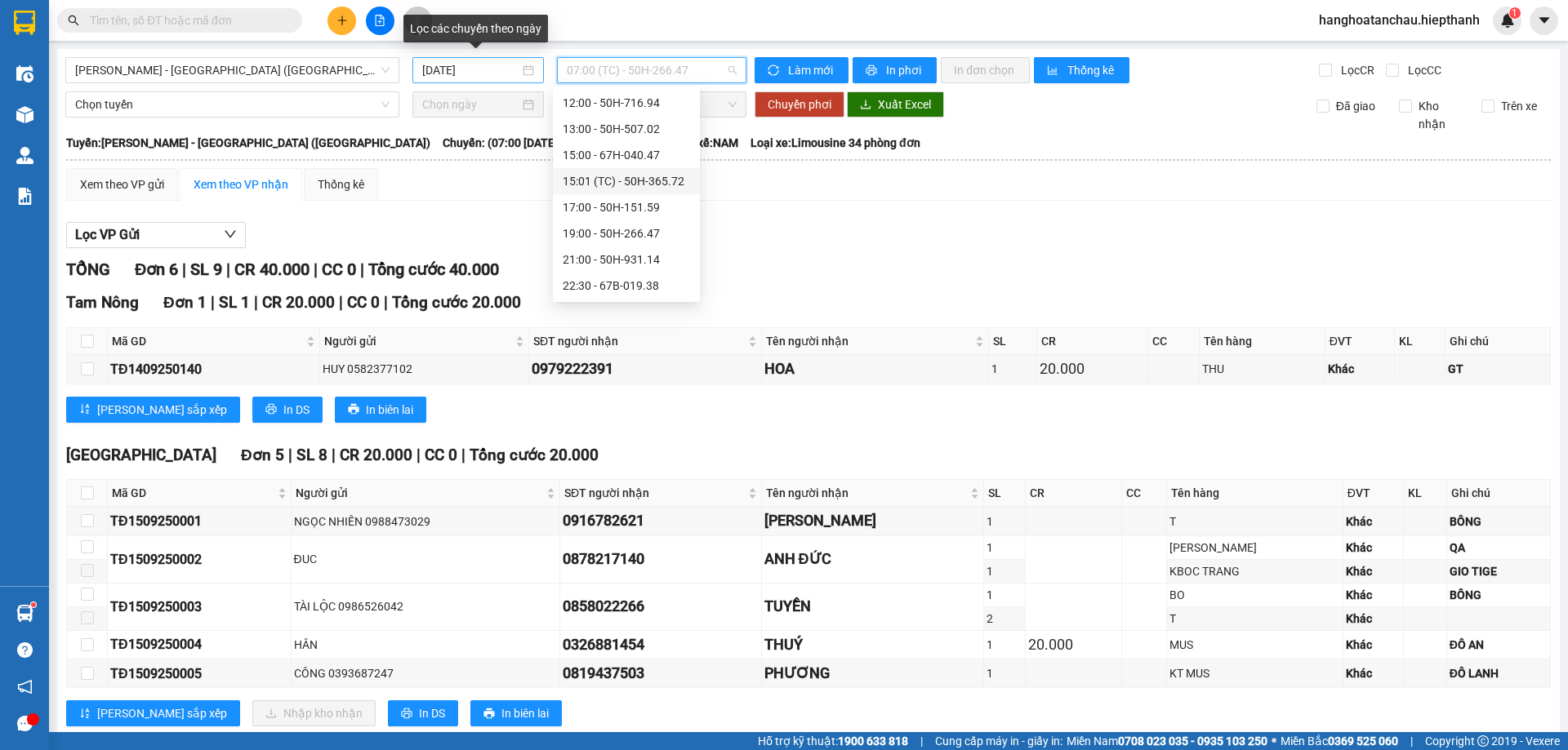
click at [489, 71] on input "[DATE]" at bounding box center [470, 70] width 97 height 18
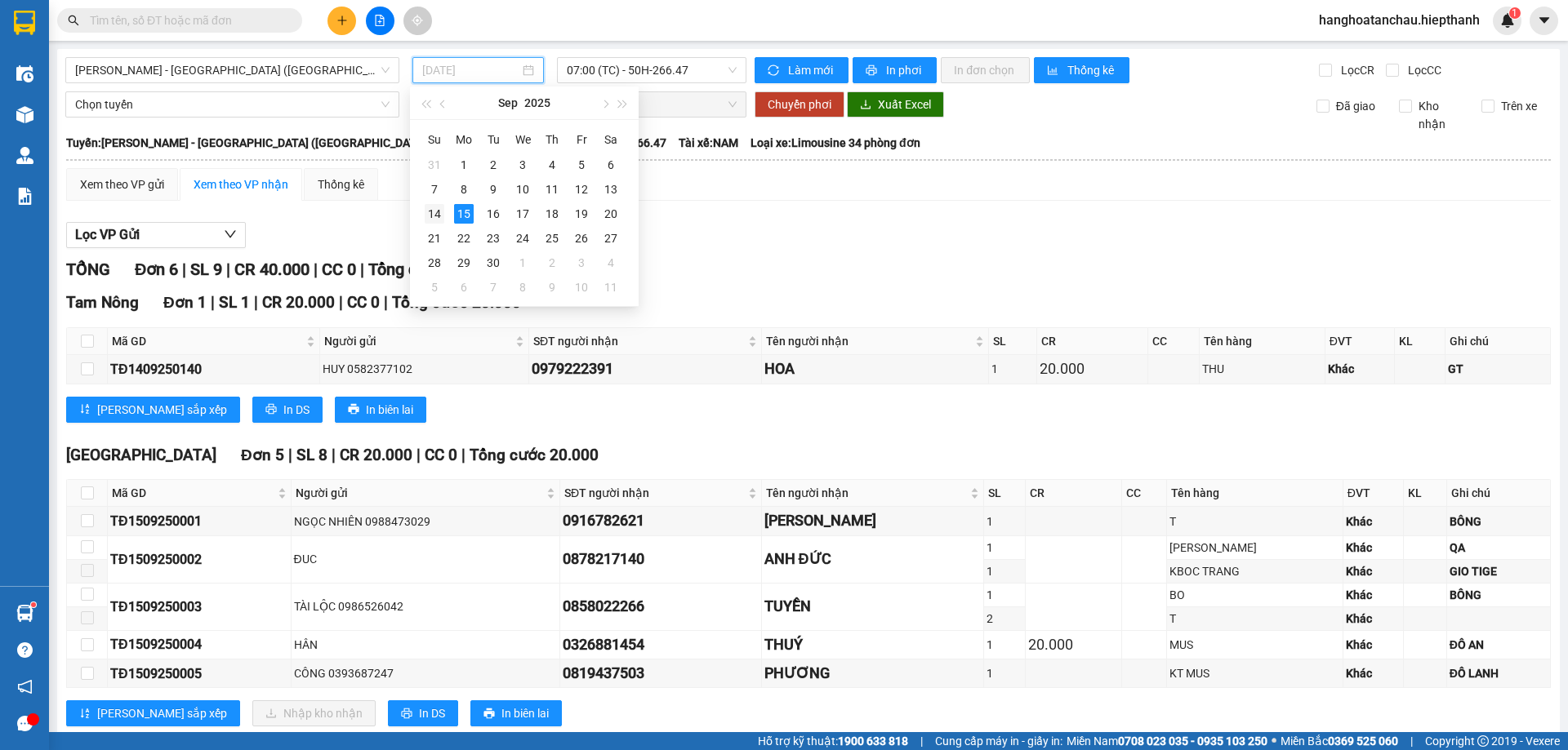
click at [434, 214] on div "14" at bounding box center [434, 214] width 20 height 20
type input "[DATE]"
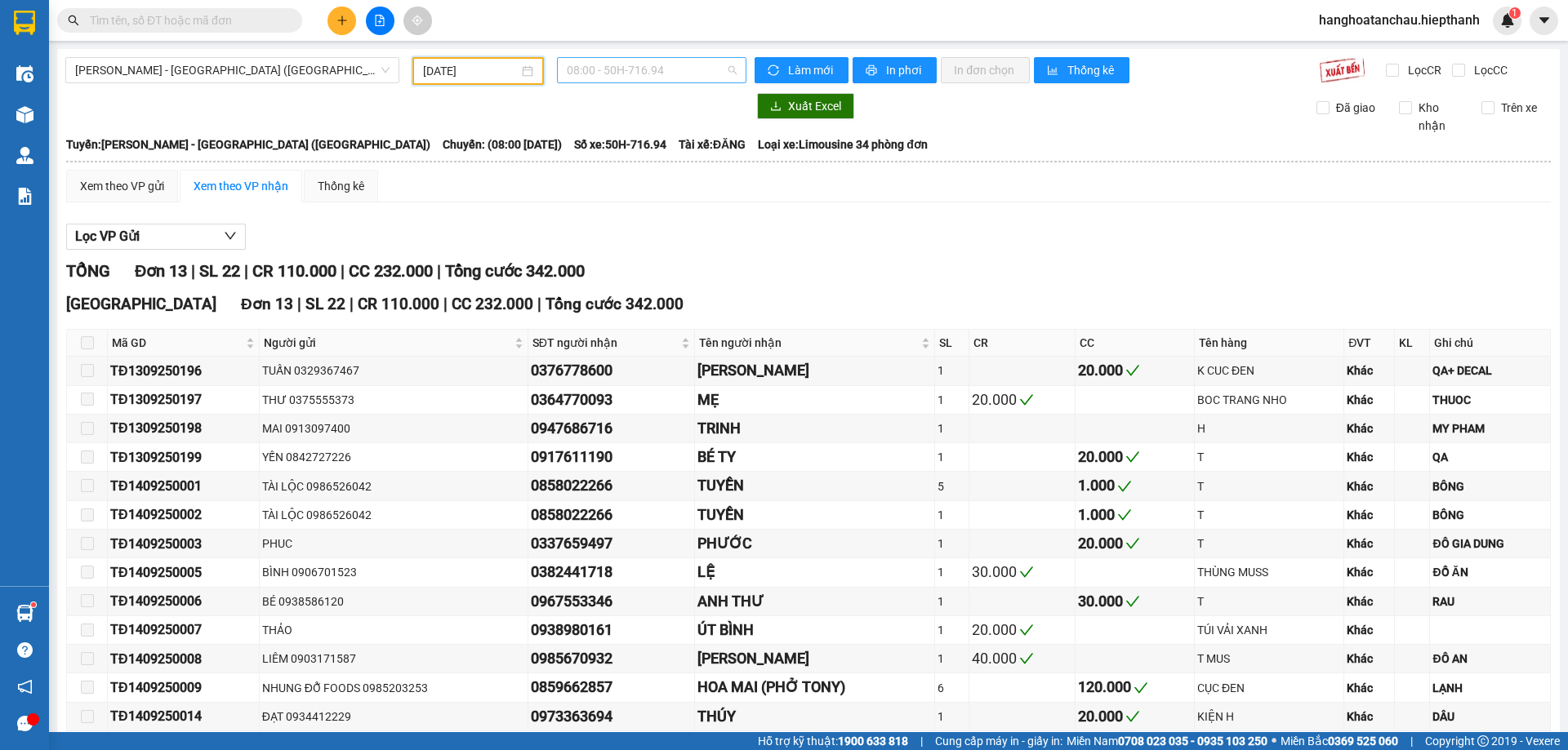
click at [619, 67] on span "08:00 - 50H-716.94" at bounding box center [651, 70] width 170 height 24
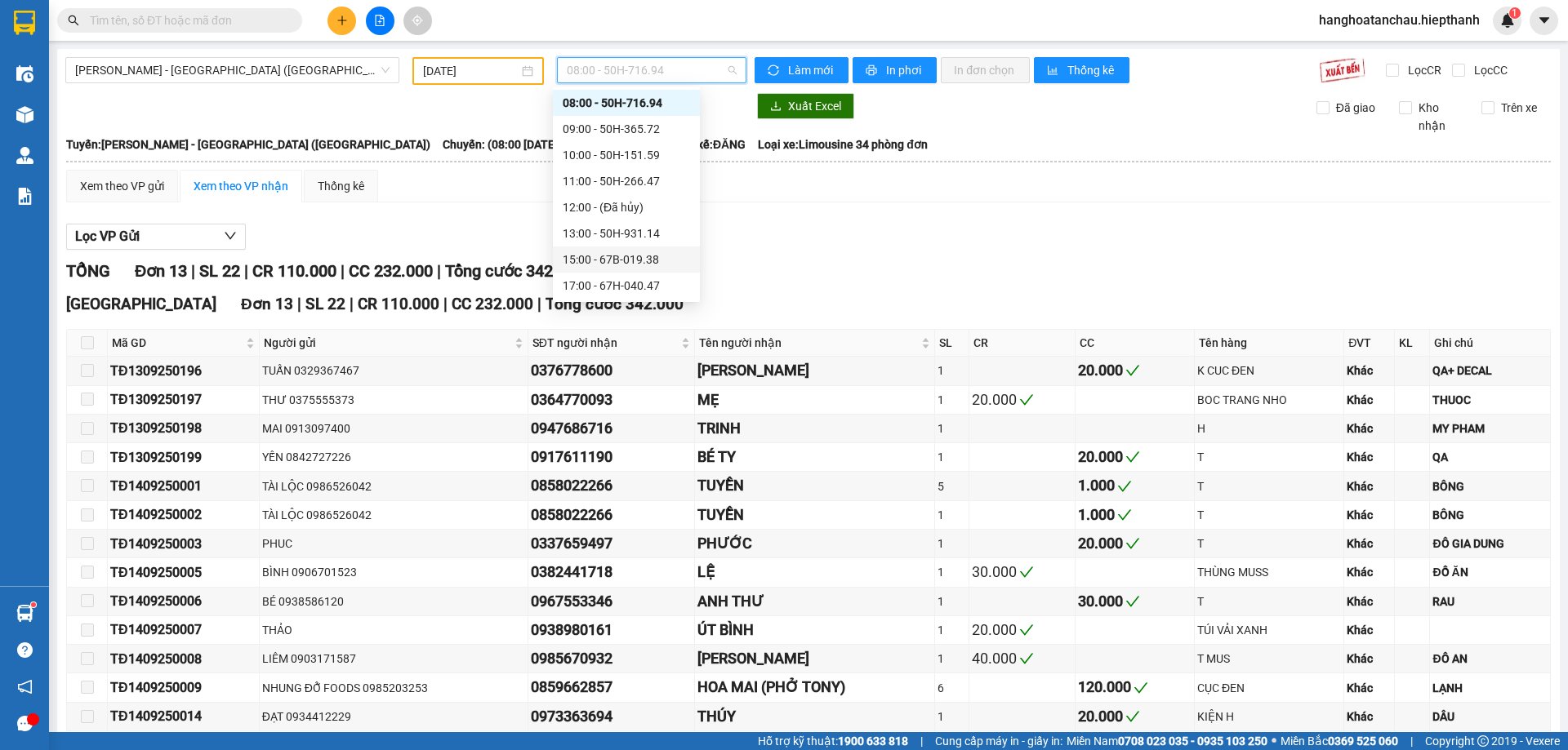
scroll to position [157, 0]
click at [610, 291] on div "22:30 - 50H-151.59" at bounding box center [626, 285] width 128 height 18
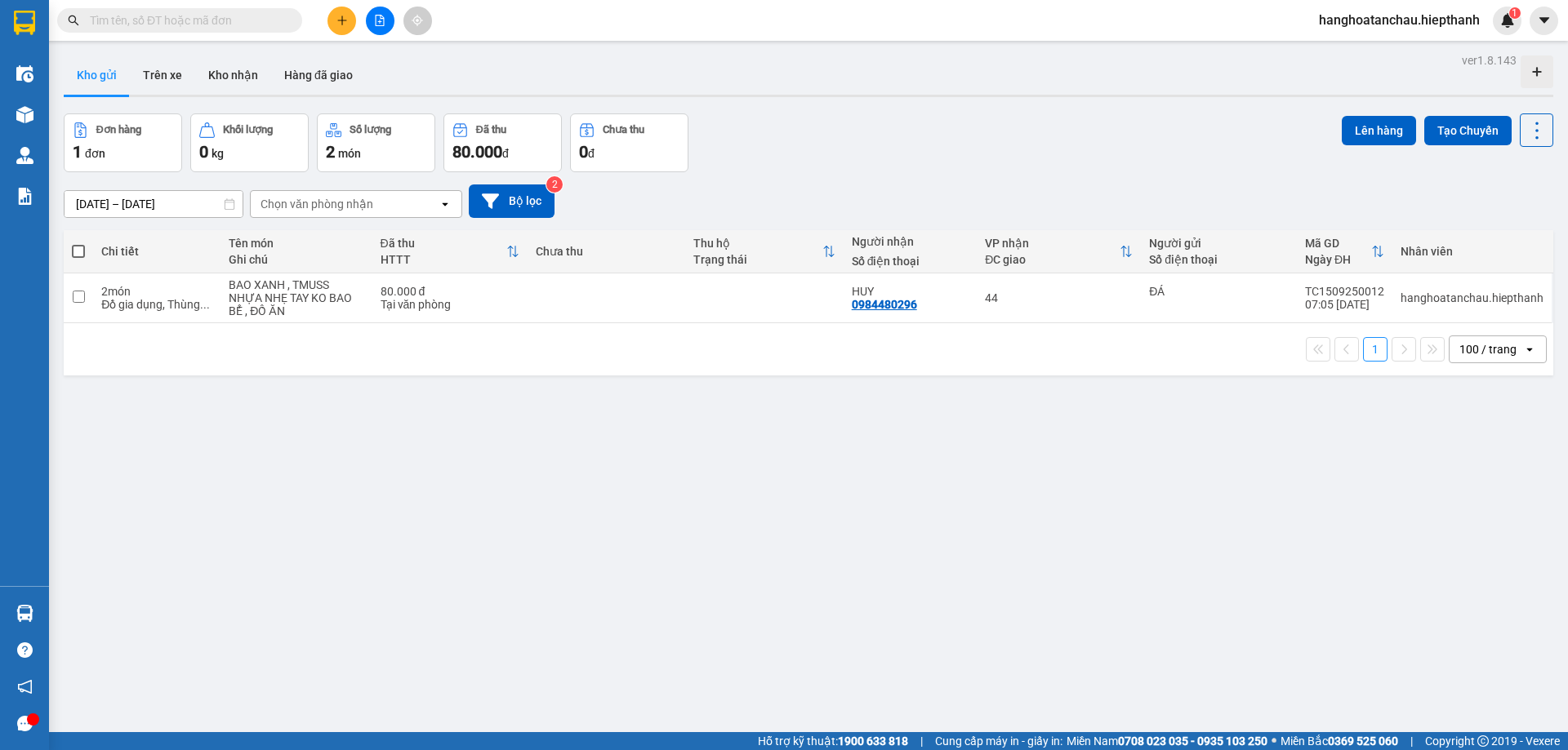
click at [86, 195] on input "13/09/2025 – 15/09/2025" at bounding box center [153, 204] width 178 height 26
click at [242, 74] on button "Kho nhận" at bounding box center [233, 74] width 76 height 39
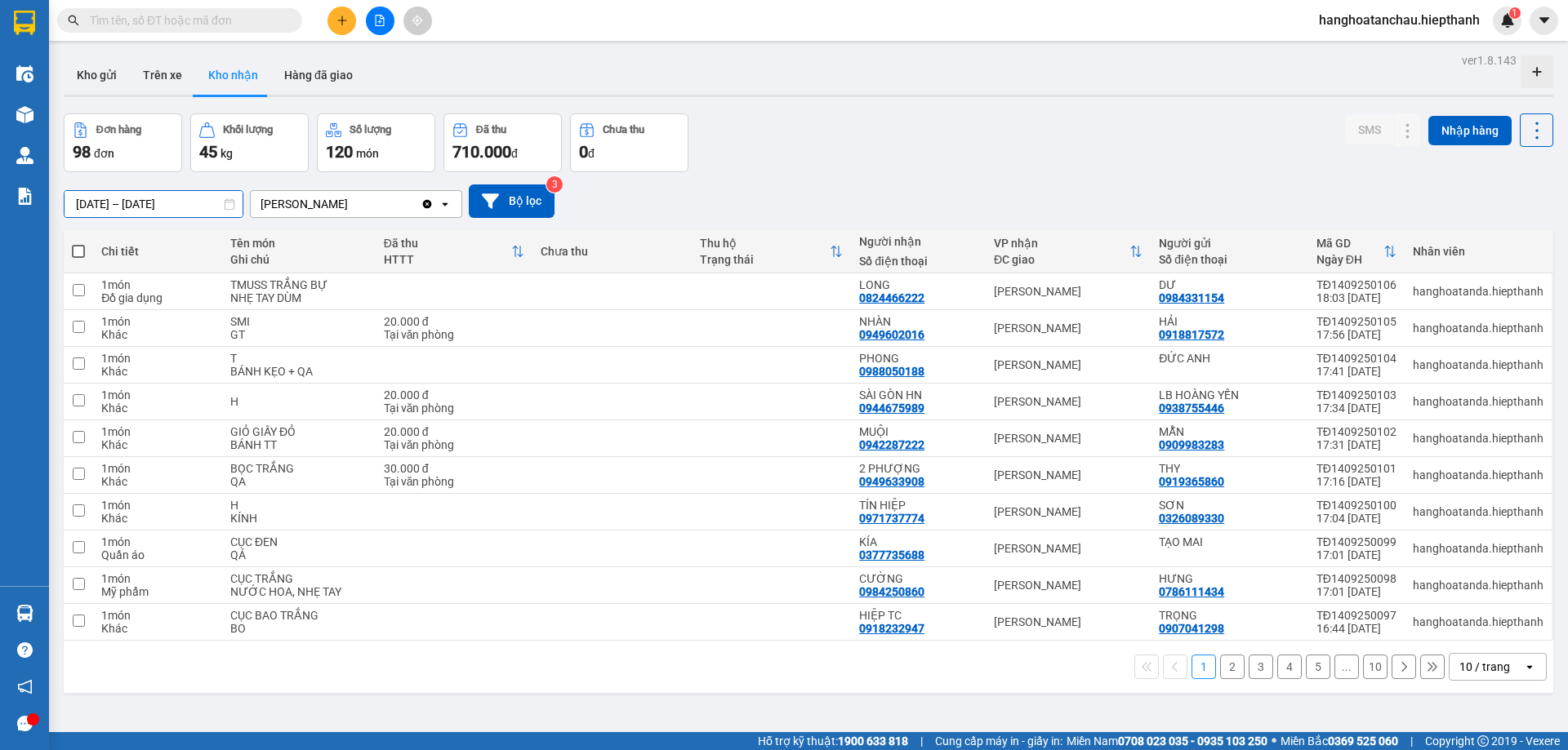
click at [89, 198] on input "[DATE] – [DATE]" at bounding box center [153, 204] width 178 height 26
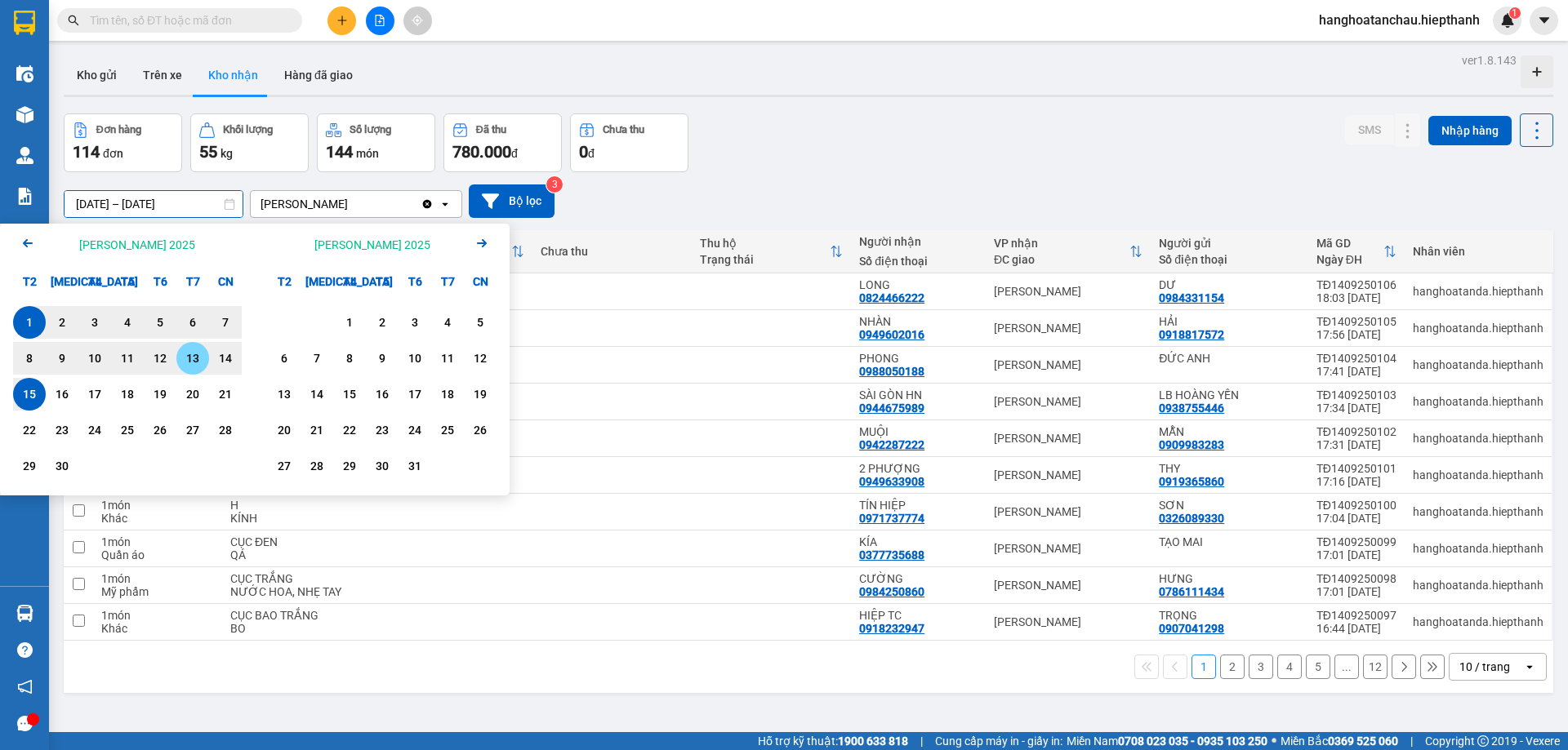
click at [162, 196] on input "01/09/2025 – 15/09/2025" at bounding box center [153, 204] width 178 height 26
click at [108, 196] on input "01/09/2025 – 15/09/2025" at bounding box center [153, 204] width 178 height 26
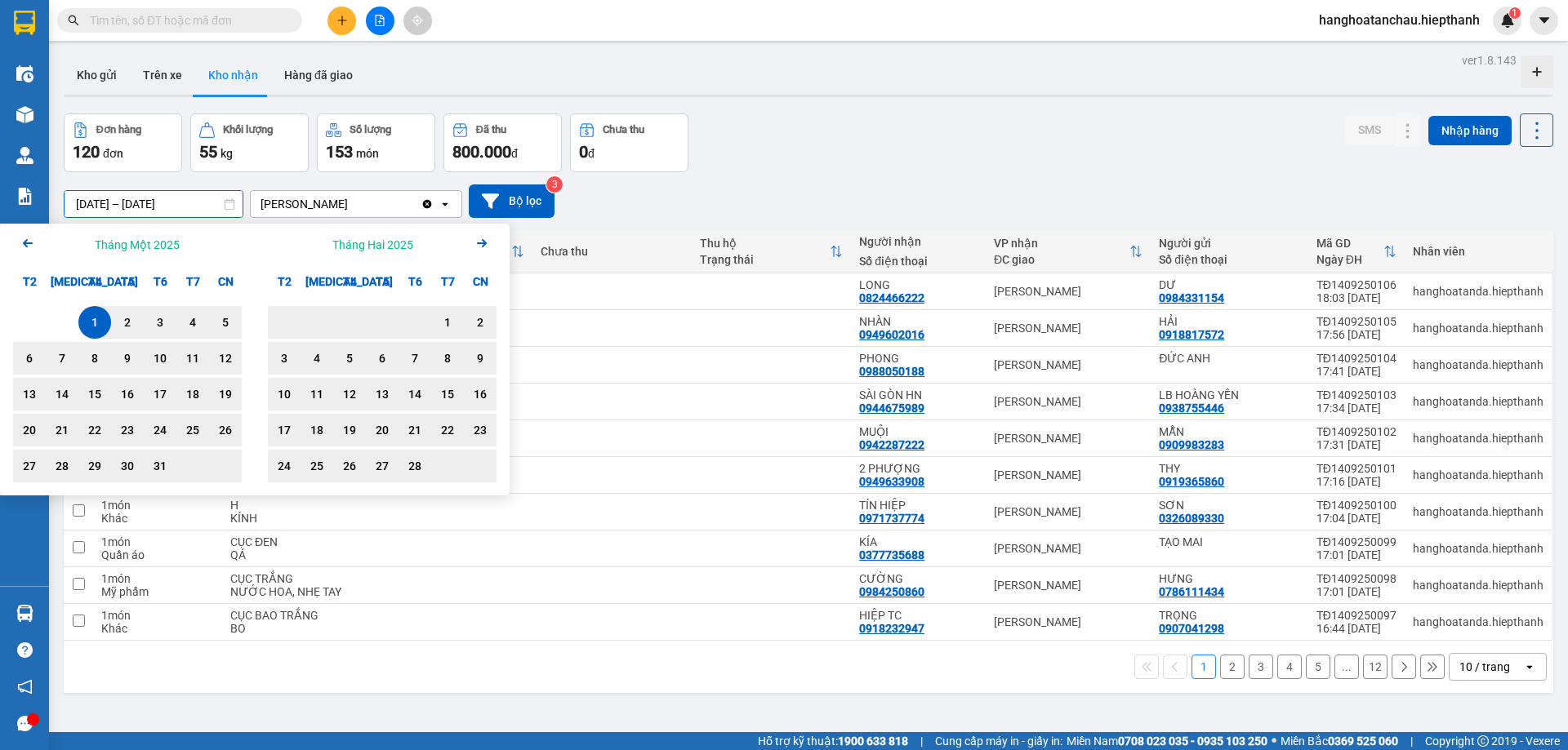
type input "[DATE] – [DATE]"
click at [727, 144] on div "Đơn hàng 120 đơn Khối lượng 55 kg Số lượng 153 món Đã thu 800.000 đ Chưa thu 0 …" at bounding box center [808, 143] width 1490 height 59
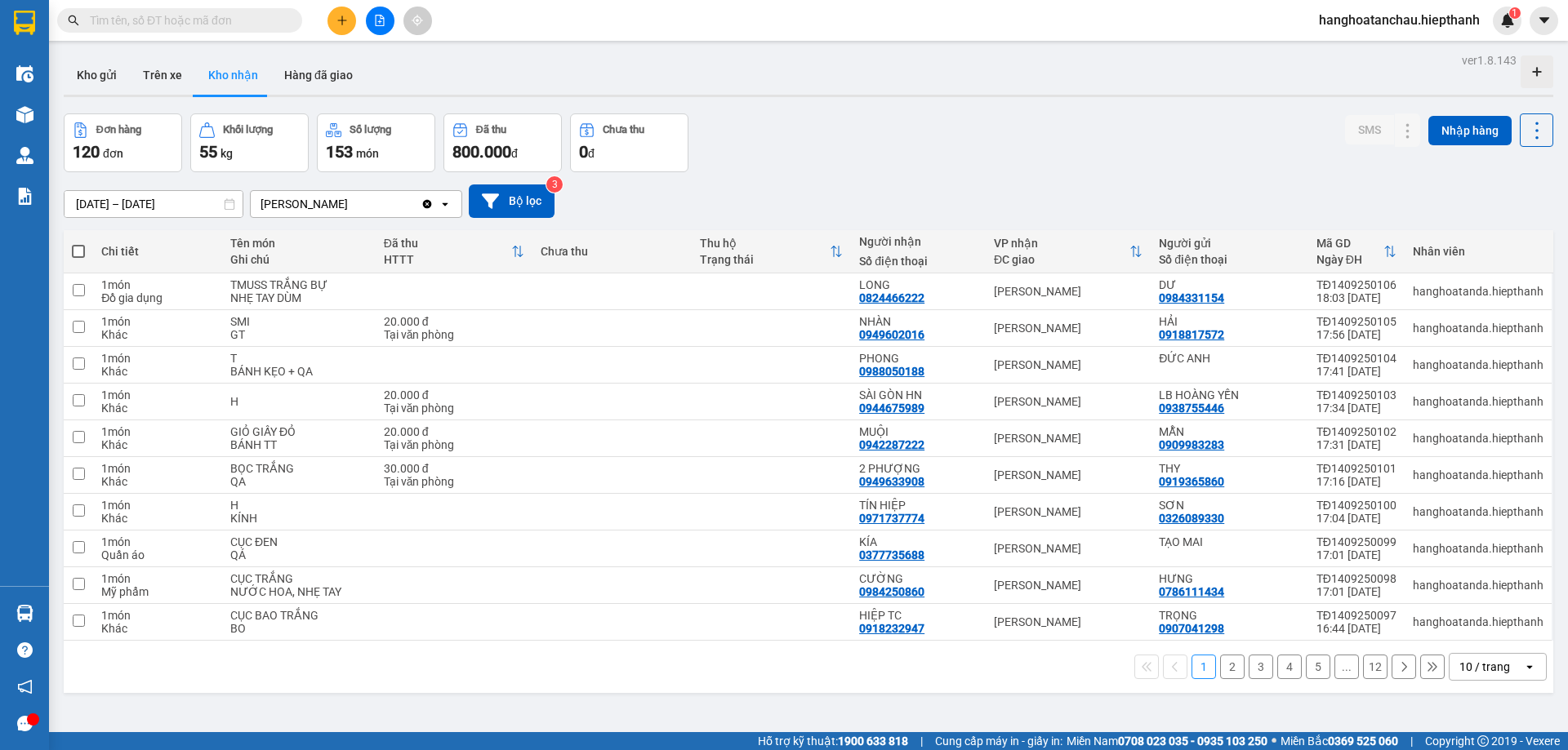
click at [792, 139] on div "Đơn hàng 120 đơn Khối lượng 55 kg Số lượng 153 món Đã thu 800.000 đ Chưa thu 0 …" at bounding box center [808, 143] width 1490 height 59
click at [1471, 663] on div "10 / trang" at bounding box center [1484, 666] width 51 height 16
click at [1465, 630] on span "100 / trang" at bounding box center [1478, 630] width 59 height 16
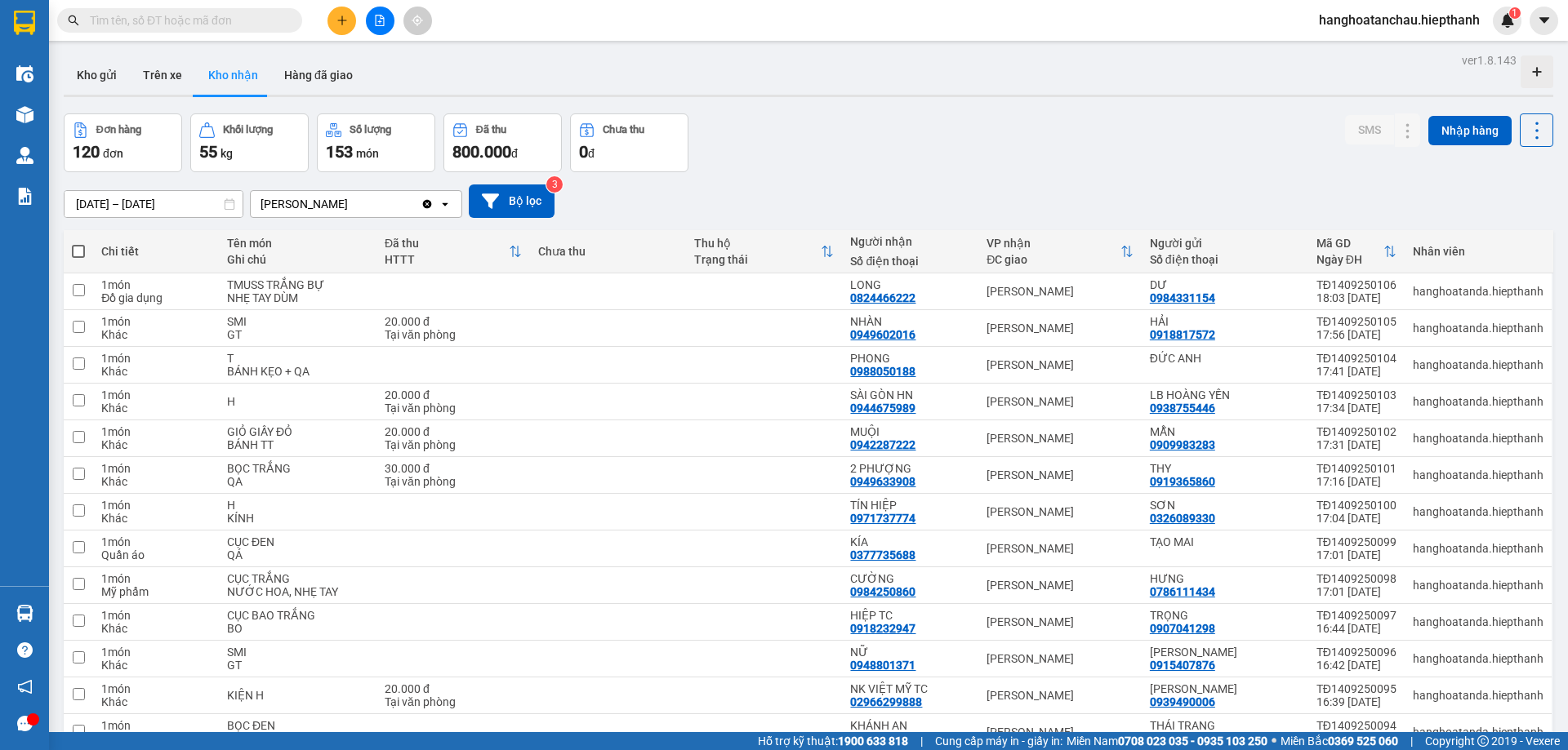
click at [918, 158] on div "Đơn hàng 120 đơn Khối lượng 55 kg Số lượng 153 món Đã thu 800.000 đ Chưa thu 0 …" at bounding box center [808, 143] width 1490 height 59
click at [314, 71] on button "Hàng đã giao" at bounding box center [319, 74] width 95 height 39
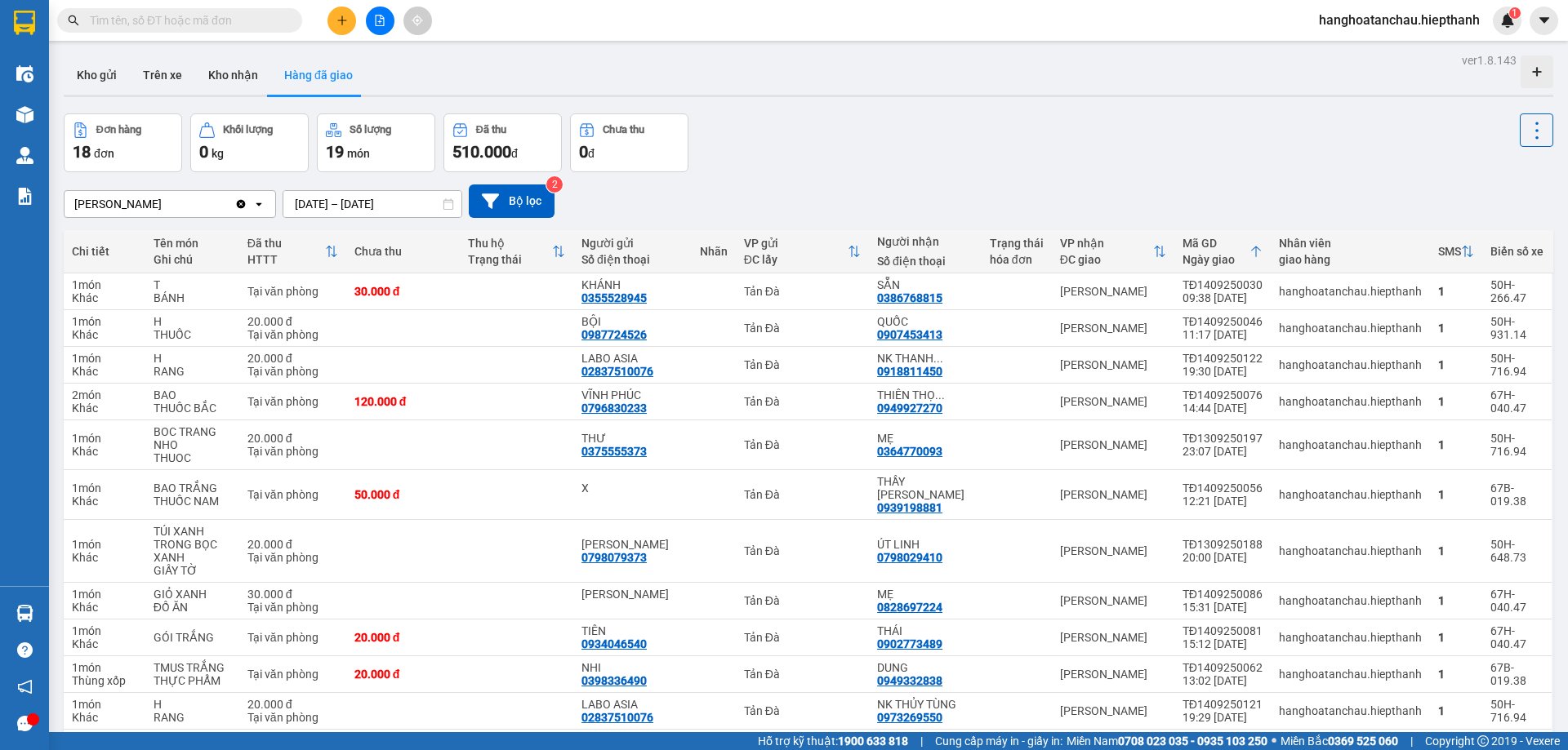
click at [220, 25] on input "text" at bounding box center [186, 20] width 193 height 18
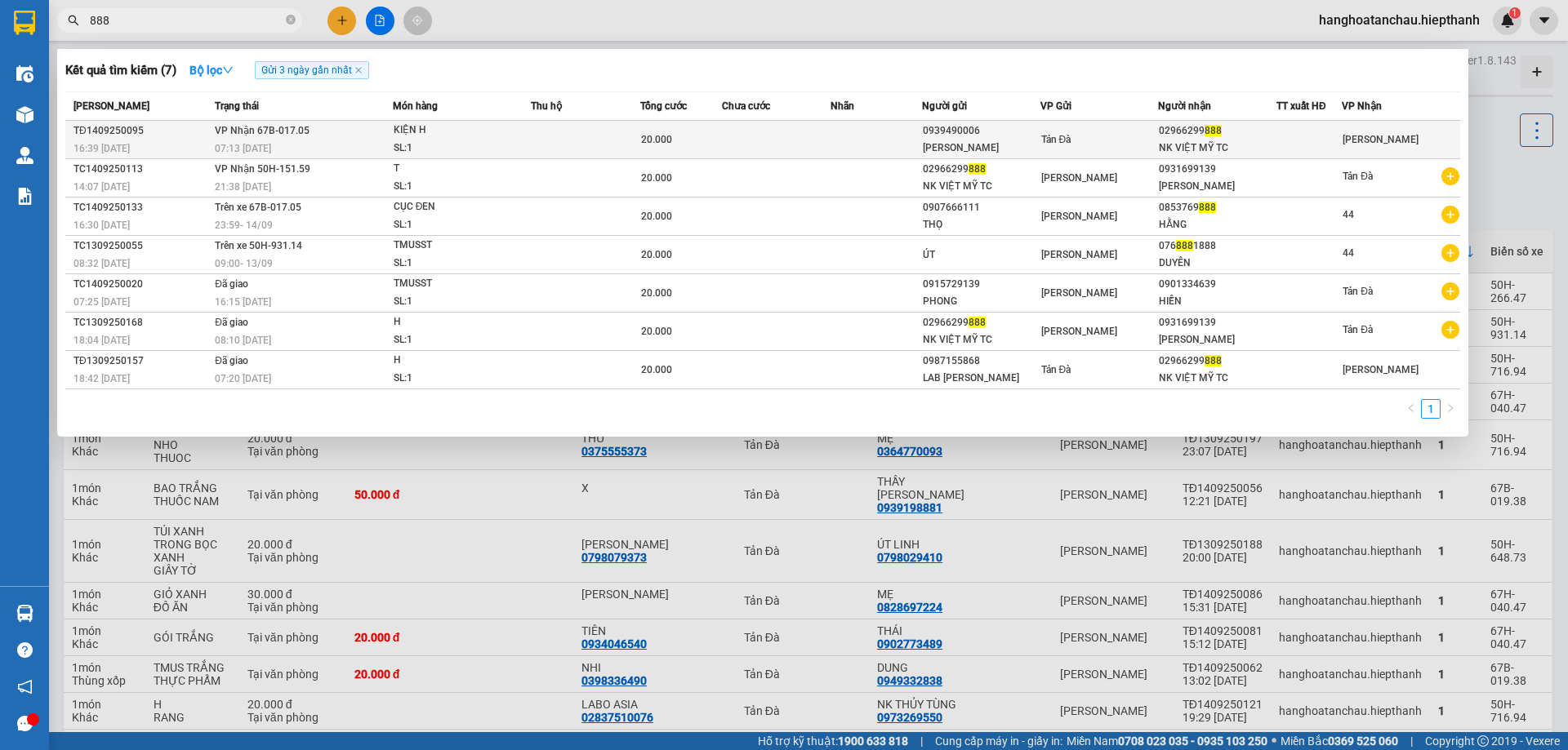
type input "888"
click at [738, 136] on td at bounding box center [776, 139] width 109 height 39
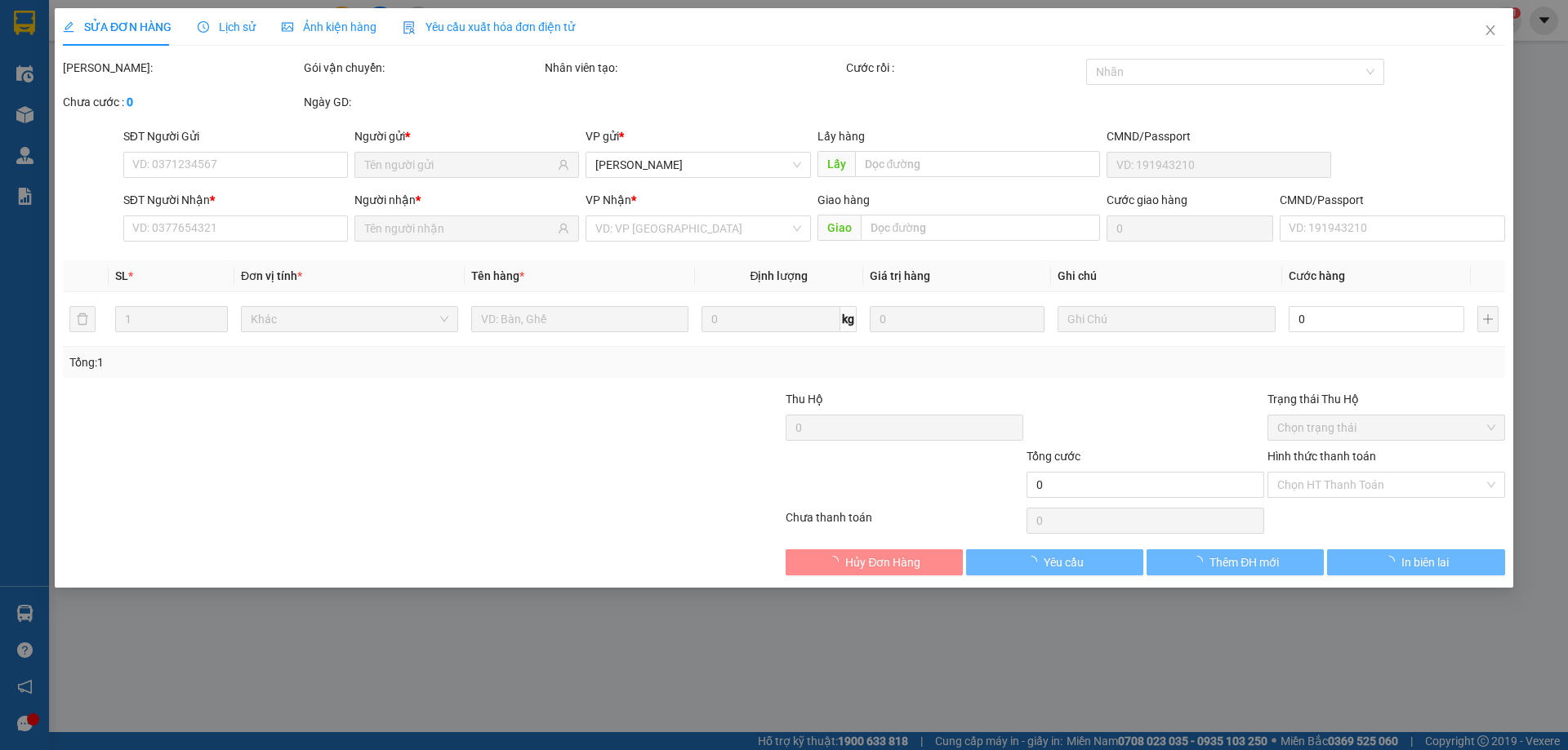
type input "0939490006"
type input "QUỲNH LAN"
type input "02966299888"
type input "NK VIỆT MỸ TC"
type input "20.000"
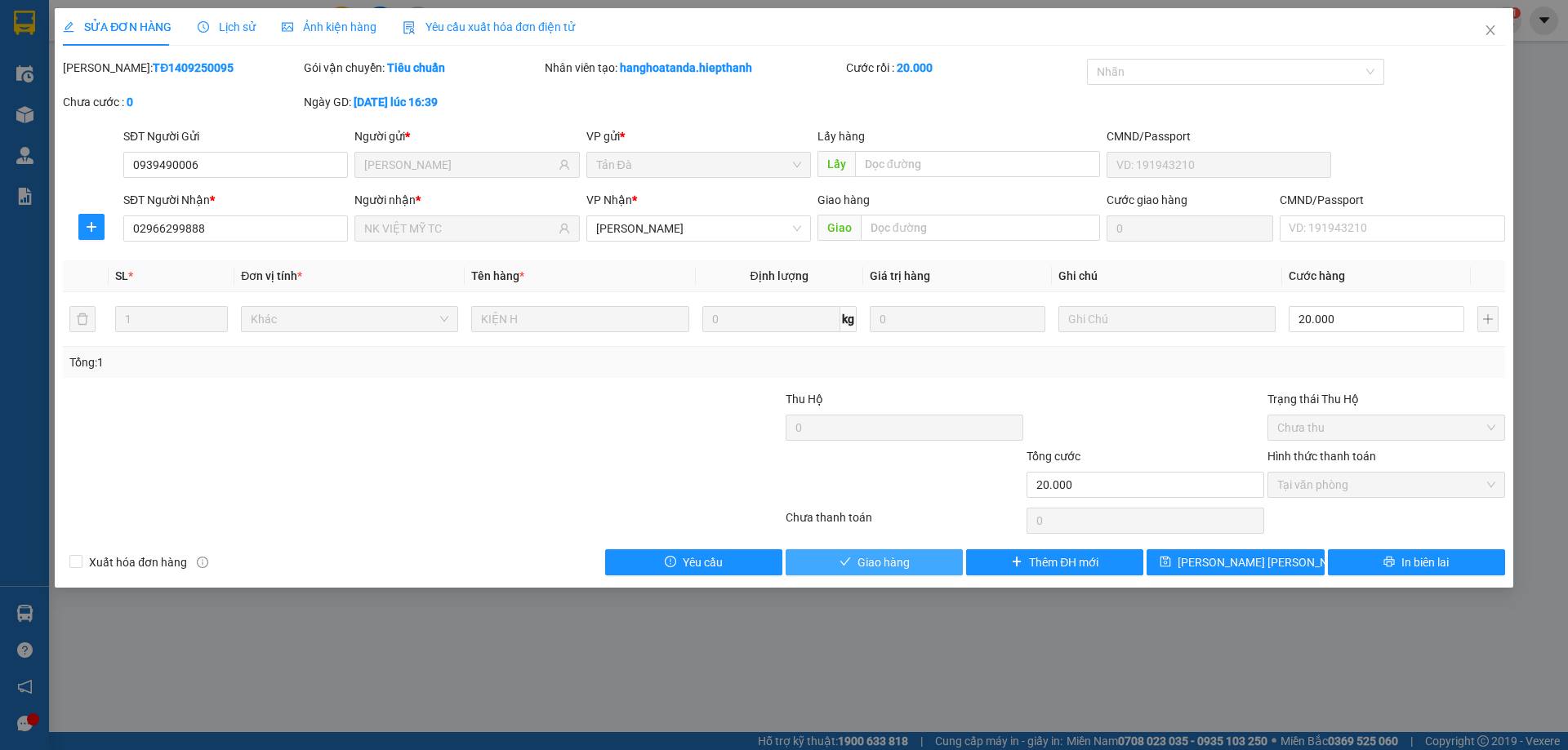
click at [897, 558] on span "Giao hàng" at bounding box center [883, 562] width 53 height 18
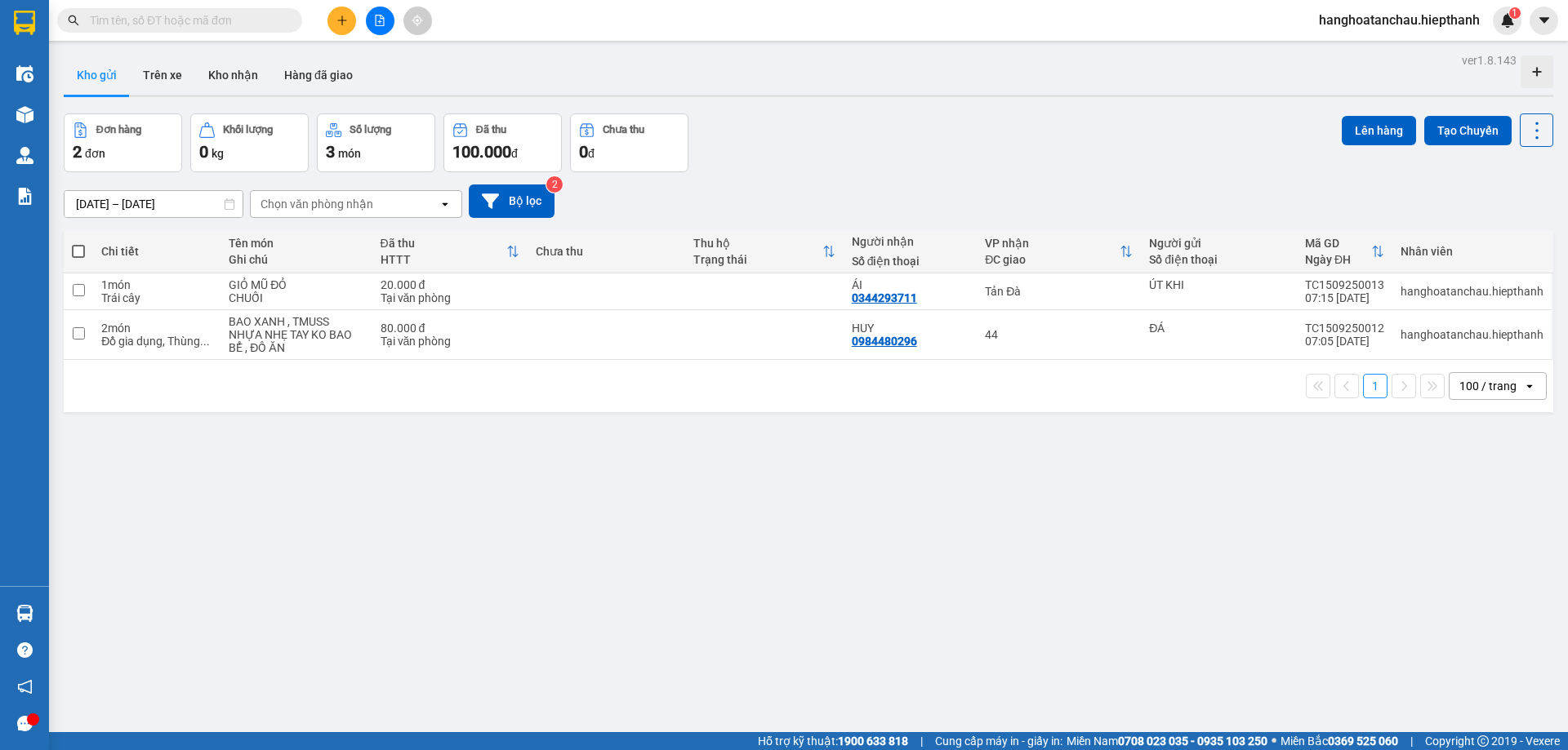
click at [872, 168] on div "Đơn hàng 2 đơn [PERSON_NAME] 0 kg Số [PERSON_NAME] 3 món Đã thu 100.000 [PERSON…" at bounding box center [808, 143] width 1490 height 59
click at [186, 12] on input "text" at bounding box center [186, 20] width 193 height 18
type input "888"
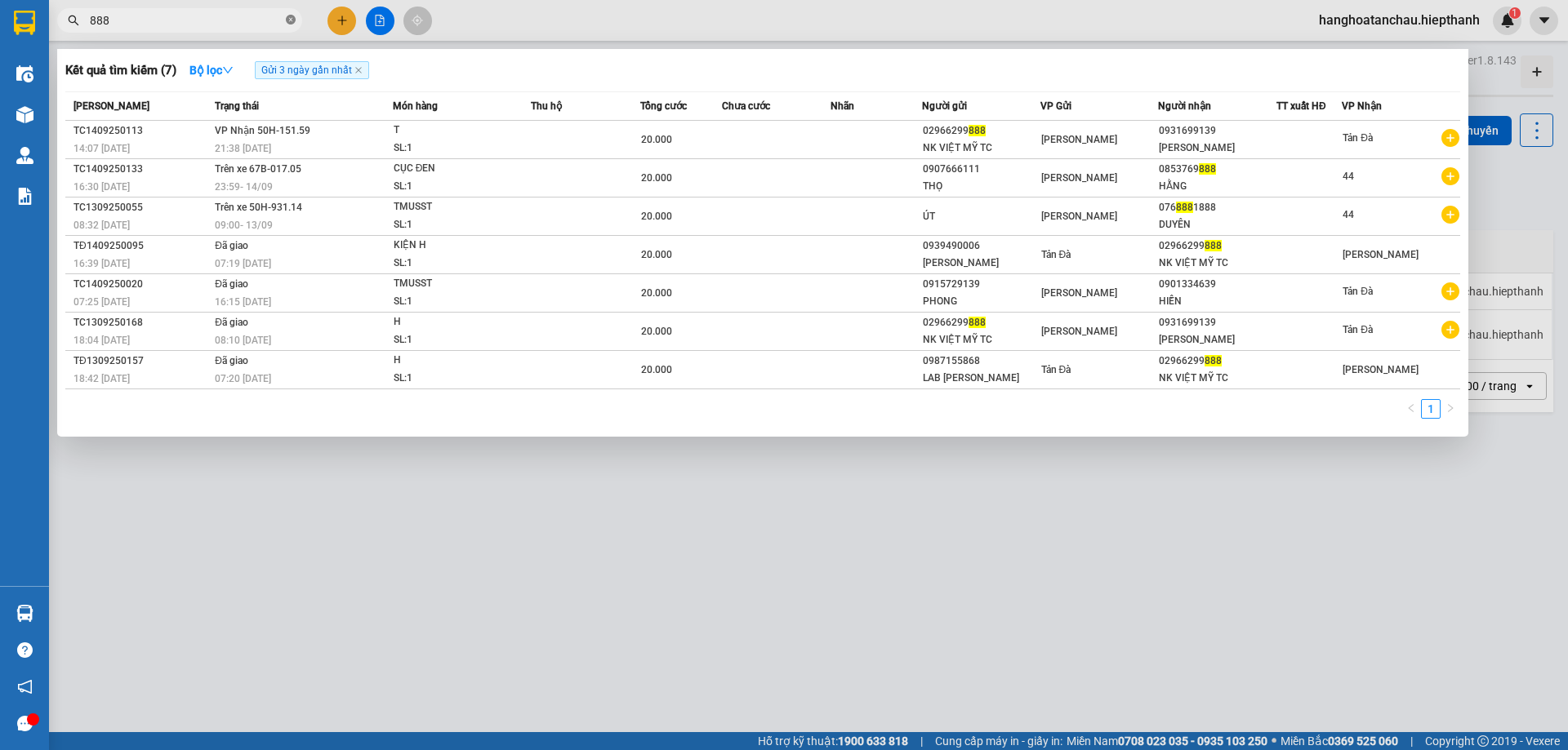
click at [289, 19] on icon "close-circle" at bounding box center [290, 19] width 9 height 9
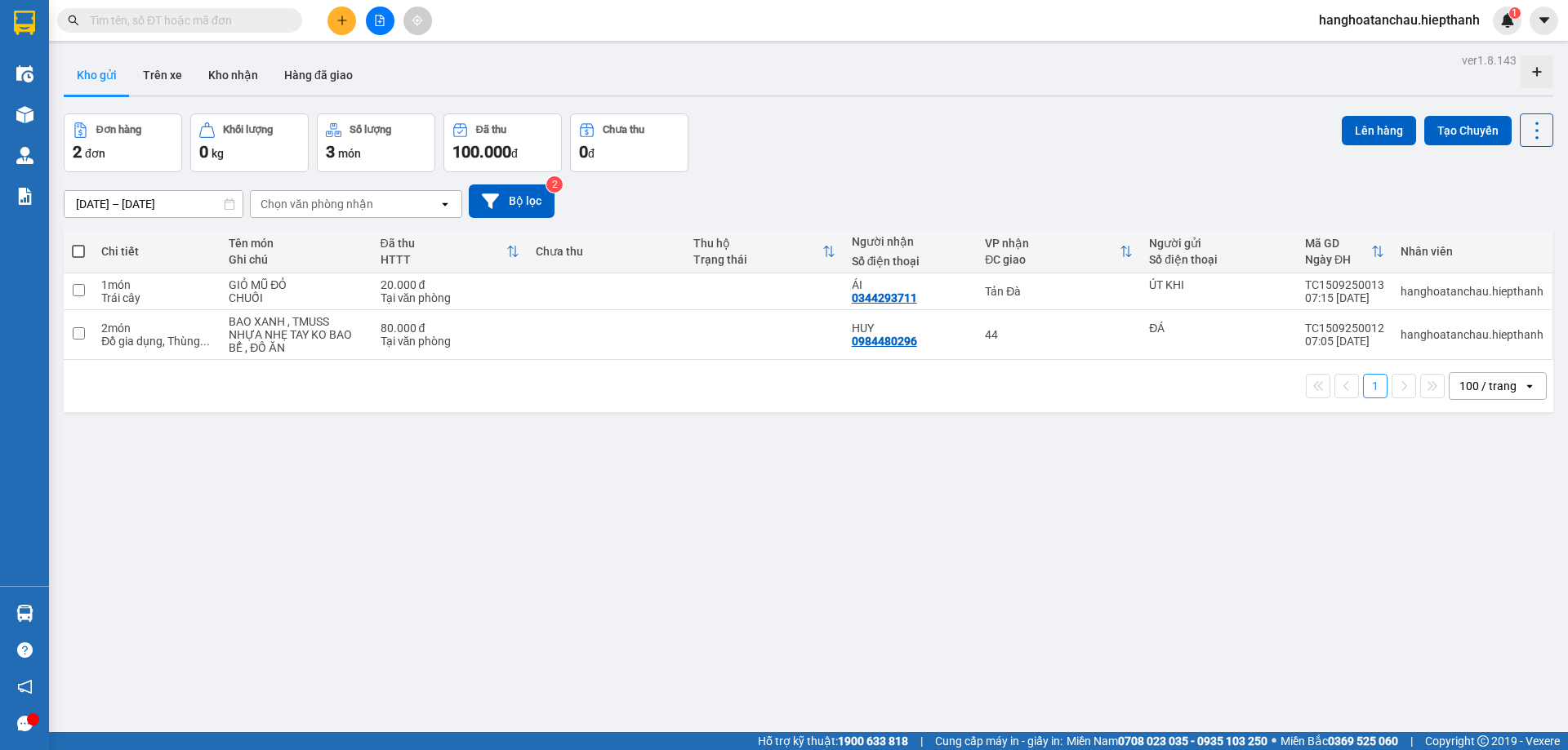
click at [880, 143] on div "Đơn hàng 2 đơn [PERSON_NAME] 0 kg Số [PERSON_NAME] 3 món Đã thu 100.000 [PERSON…" at bounding box center [808, 143] width 1490 height 59
click at [187, 18] on input "text" at bounding box center [186, 20] width 193 height 18
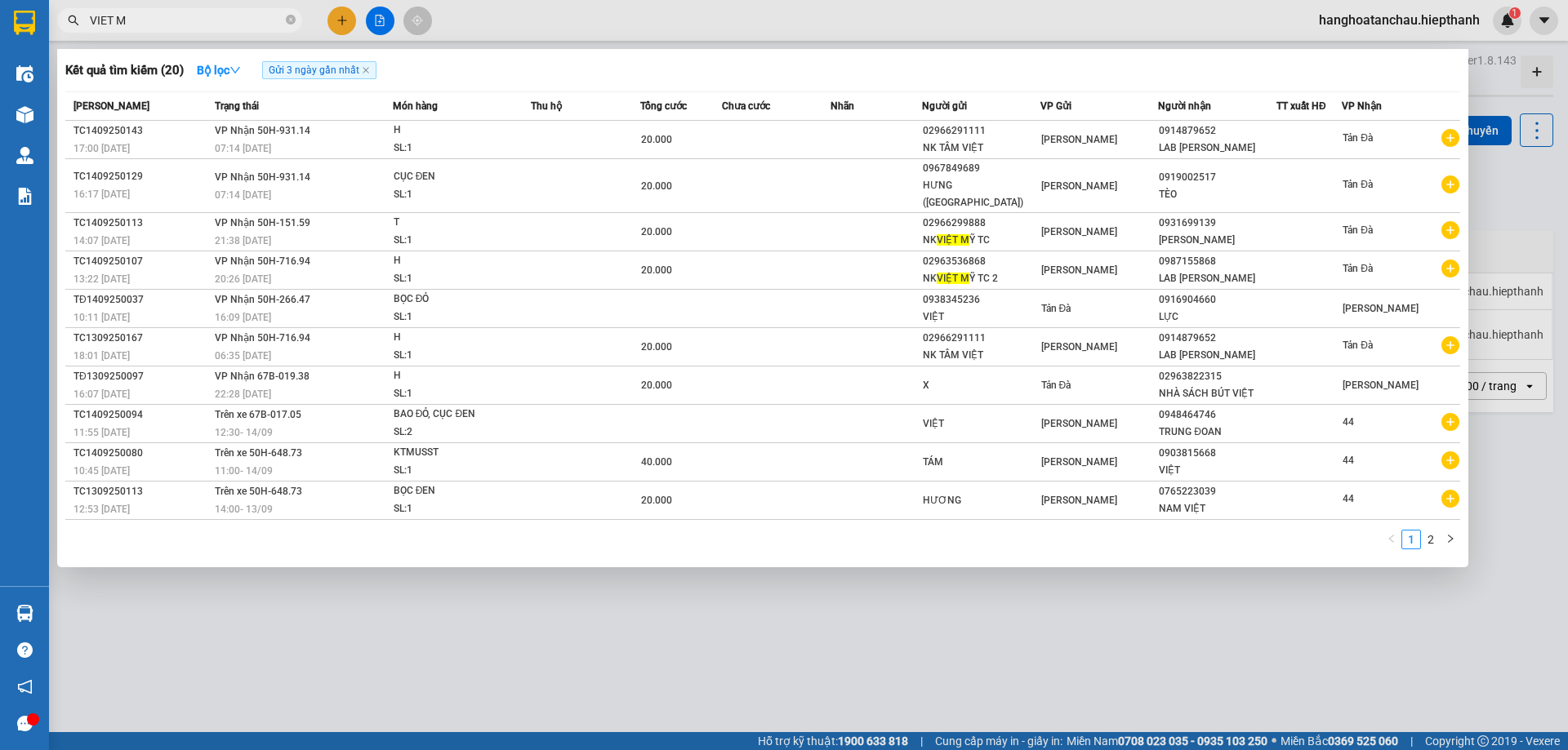
type input "VIET MY"
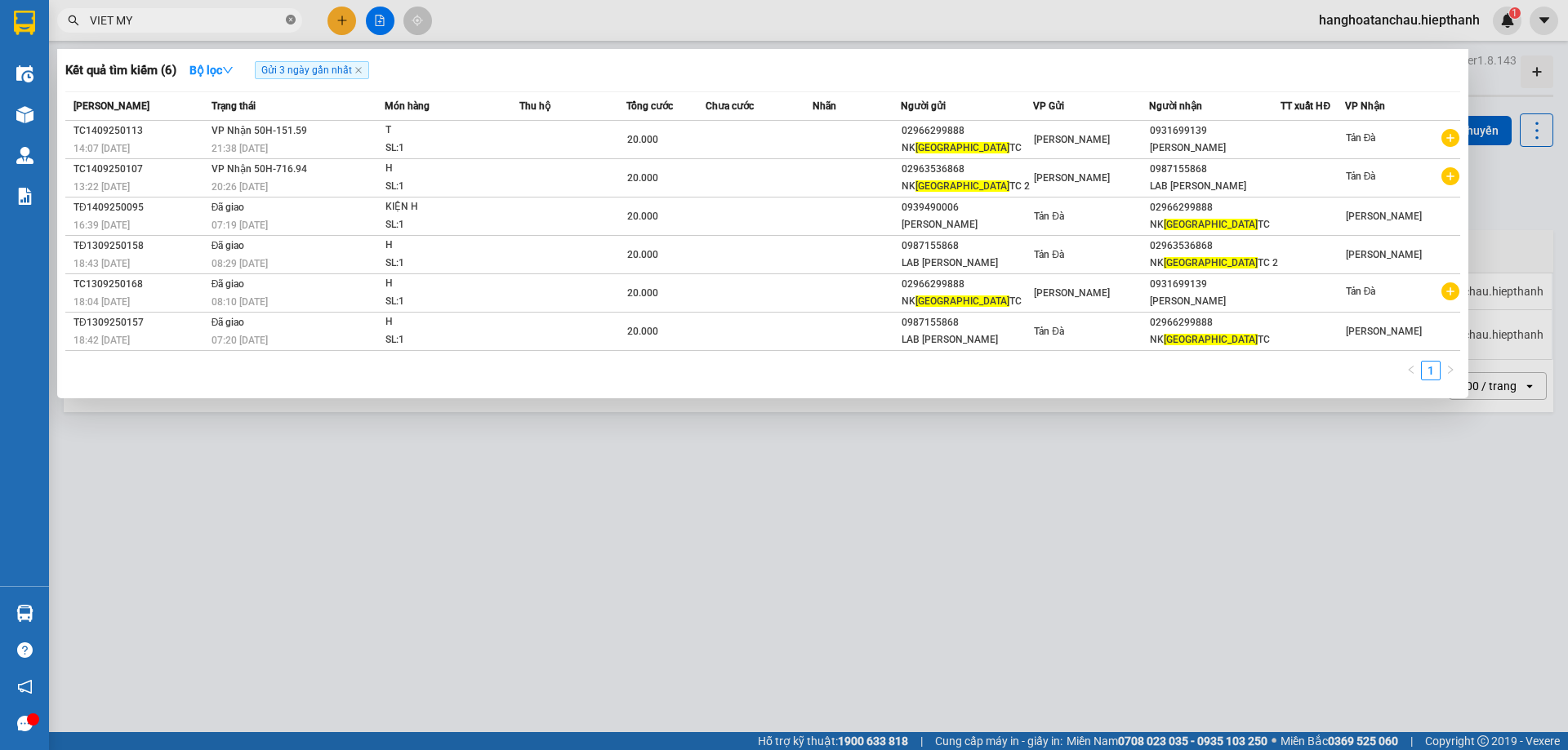
click at [289, 17] on icon "close-circle" at bounding box center [290, 19] width 9 height 9
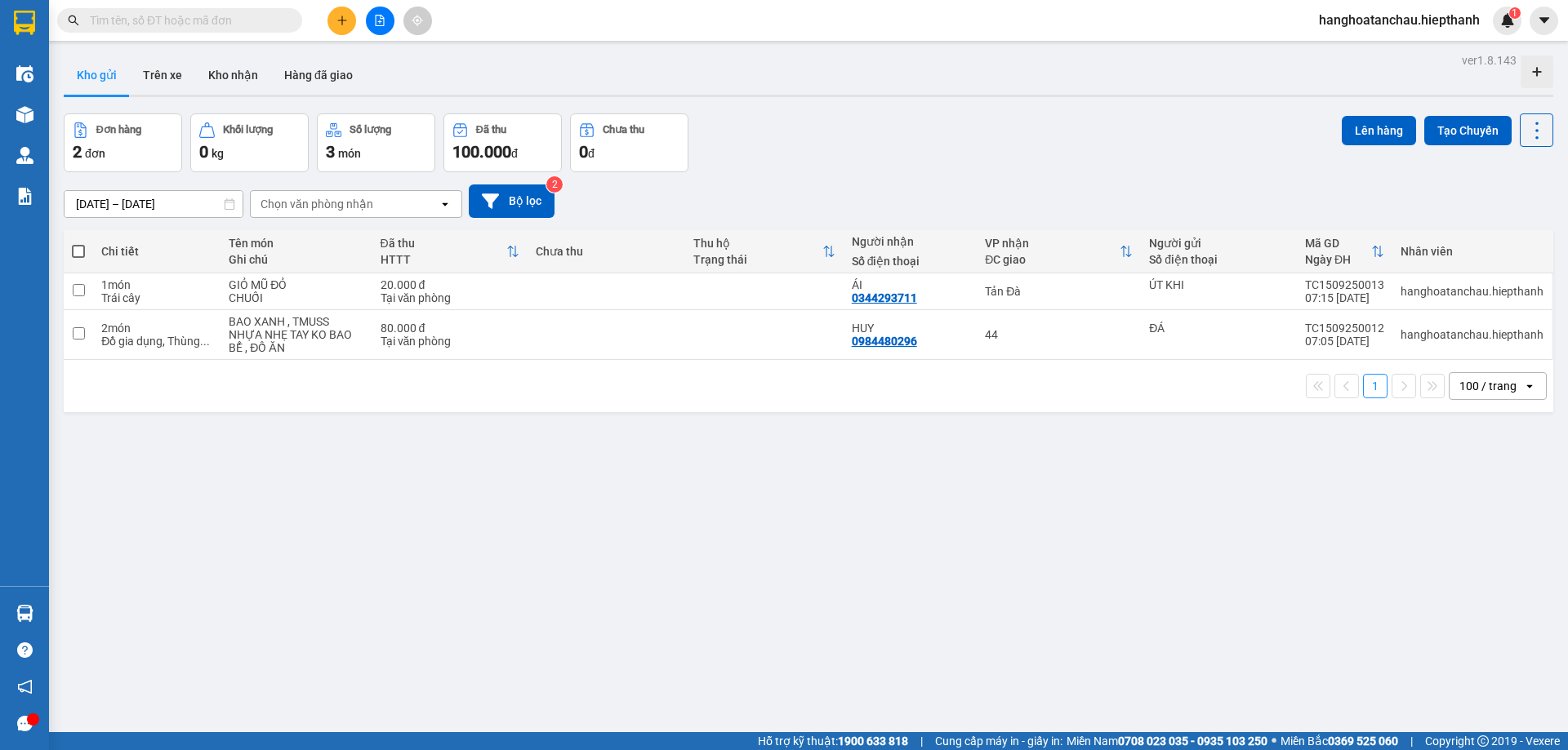
drag, startPoint x: 956, startPoint y: 140, endPoint x: 825, endPoint y: 145, distance: 131.1
click at [957, 141] on div "Đơn hàng 2 đơn Khối lượng 0 kg Số lượng 3 món Đã thu 100.000 đ Chưa thu 0 đ Lên…" at bounding box center [808, 143] width 1490 height 59
click at [315, 77] on button "Hàng đã giao" at bounding box center [319, 74] width 95 height 39
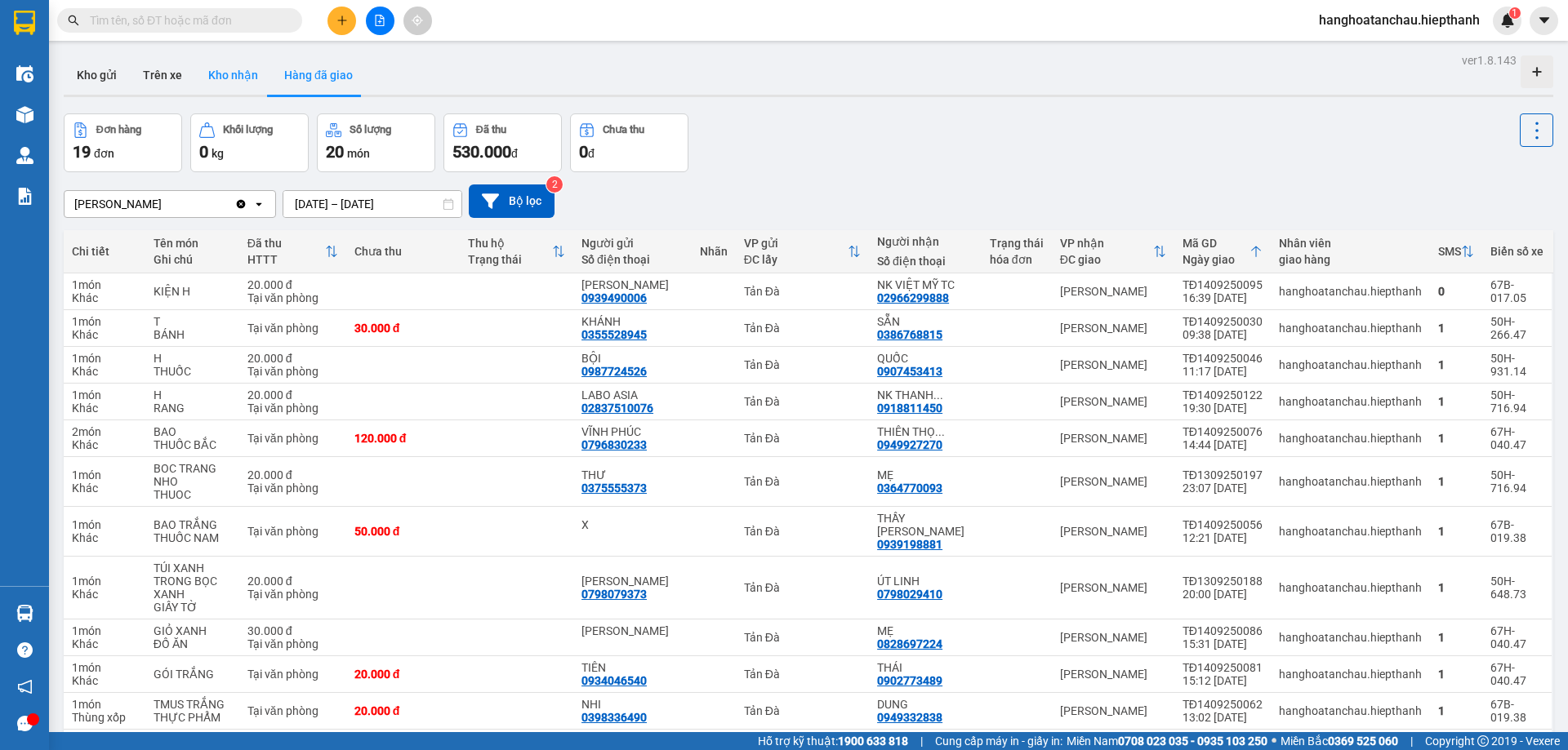
click at [222, 70] on button "Kho nhận" at bounding box center [233, 74] width 76 height 39
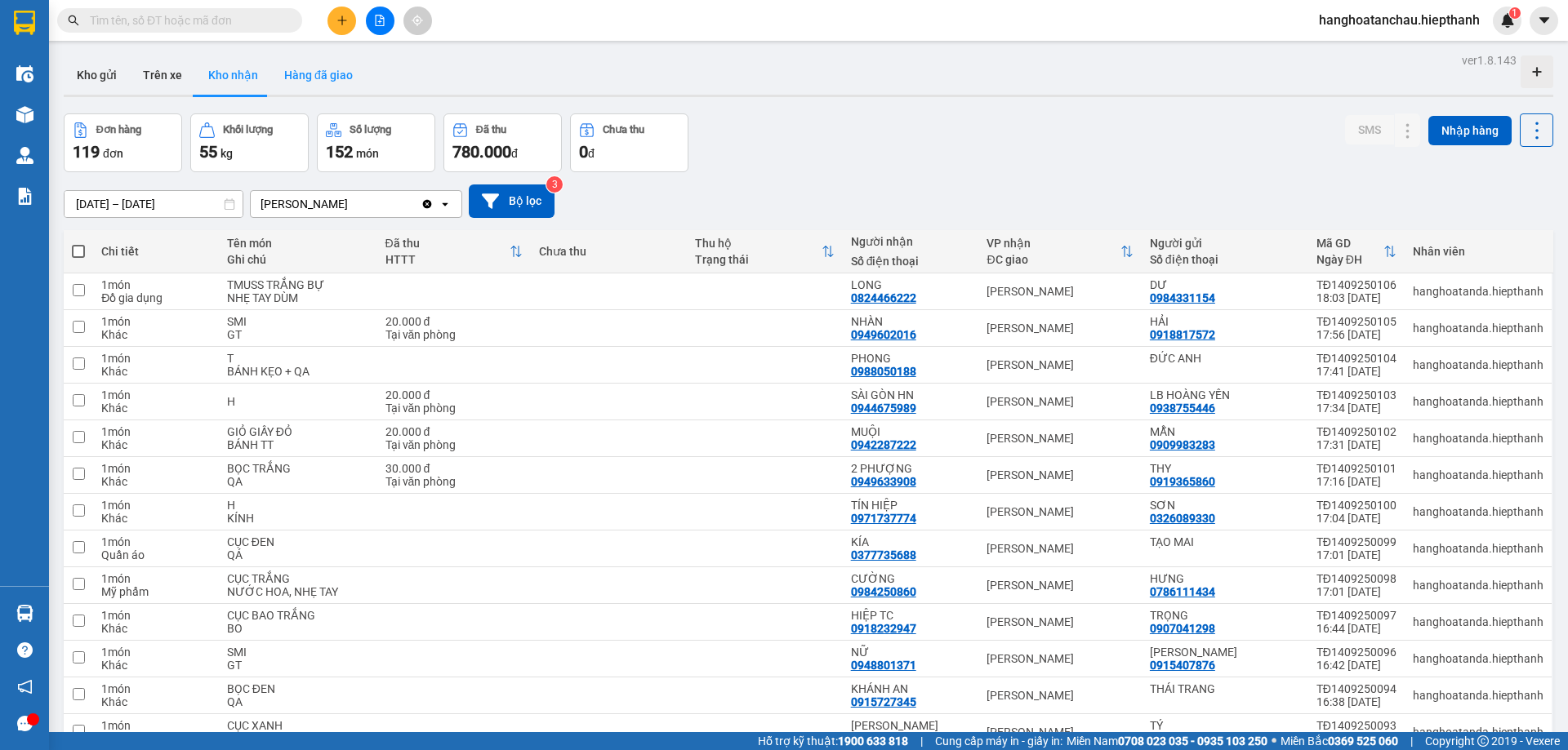
click at [339, 78] on button "Hàng đã giao" at bounding box center [319, 74] width 95 height 39
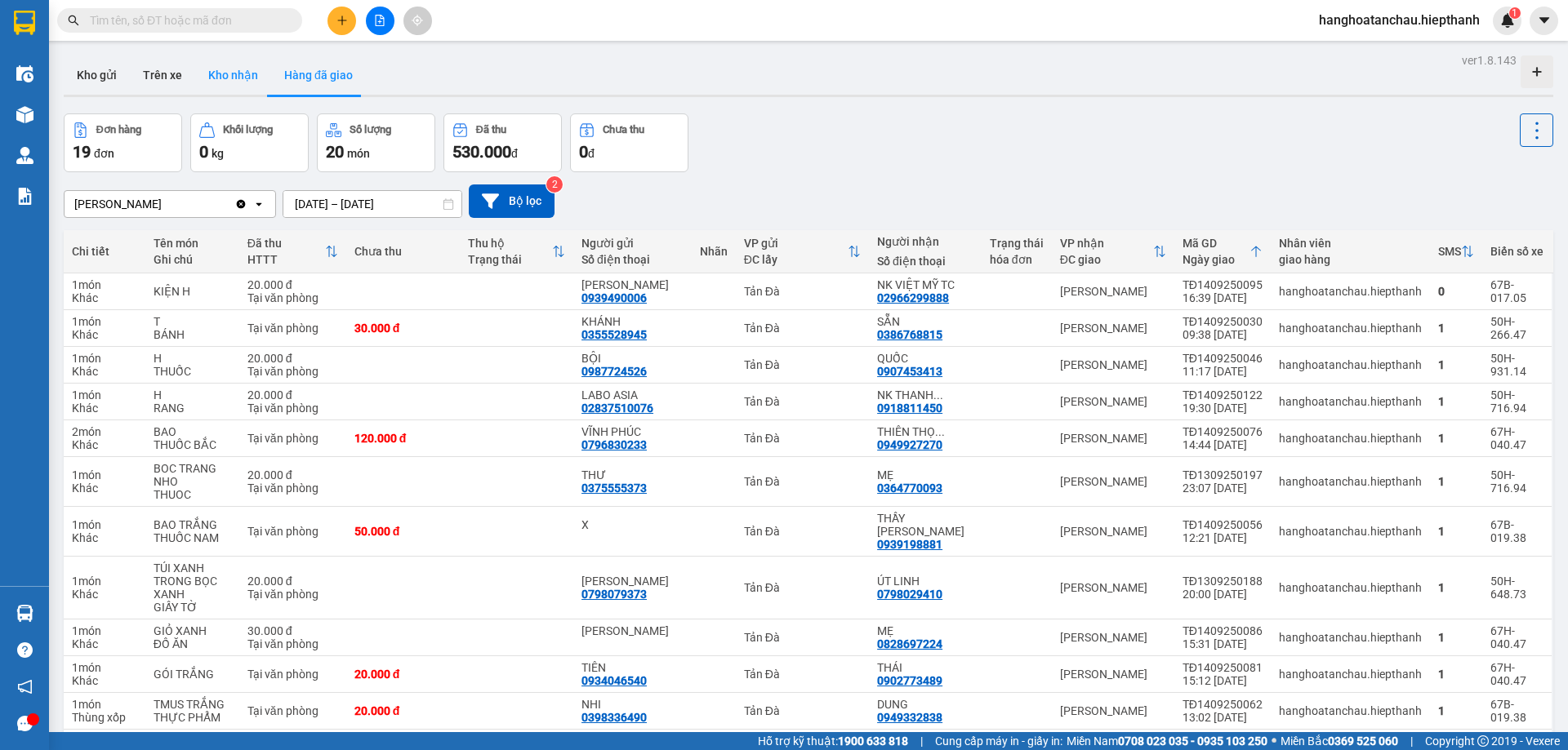
click at [233, 76] on button "Kho nhận" at bounding box center [233, 74] width 76 height 39
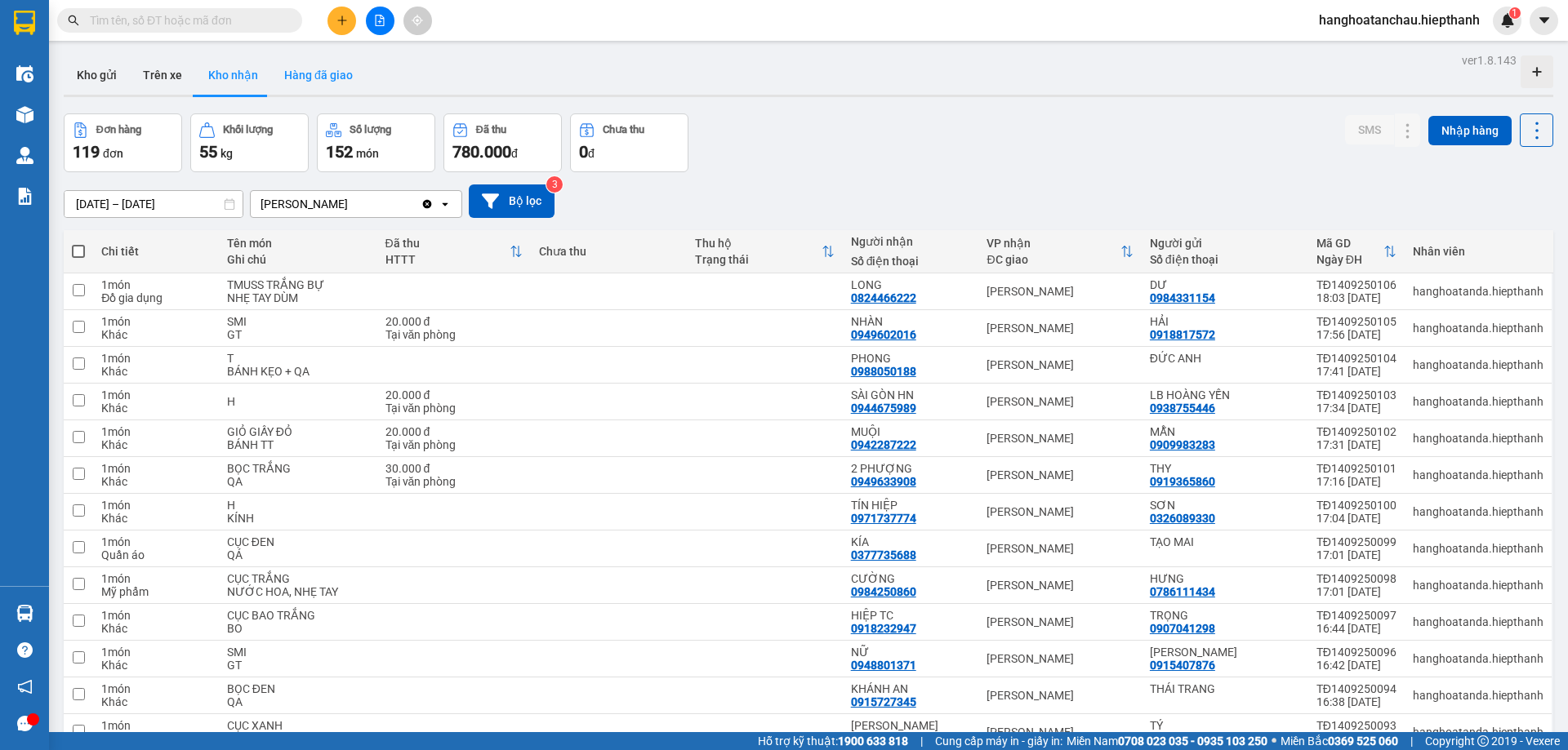
click at [337, 71] on button "Hàng đã giao" at bounding box center [319, 74] width 95 height 39
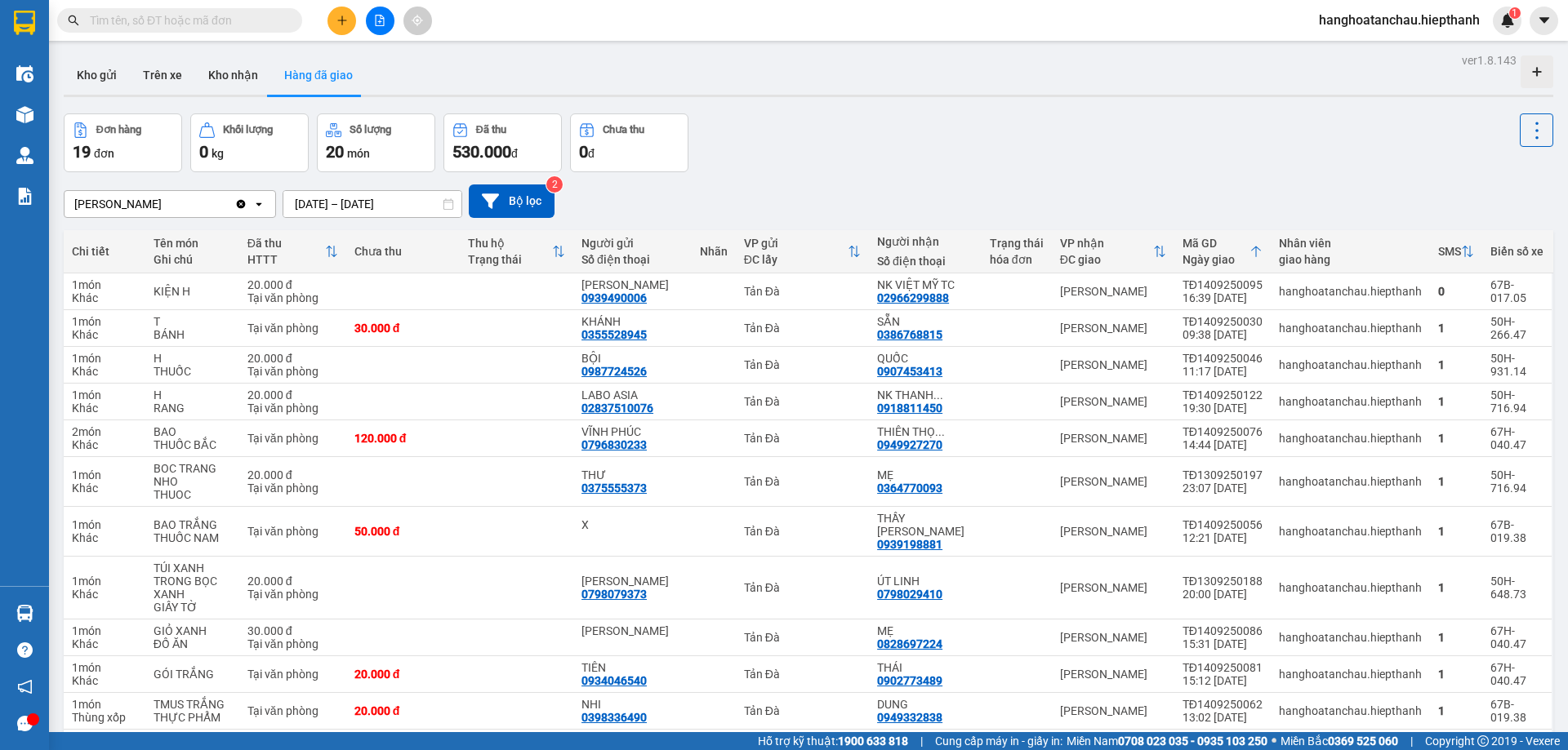
click at [375, 23] on icon "file-add" at bounding box center [379, 20] width 11 height 11
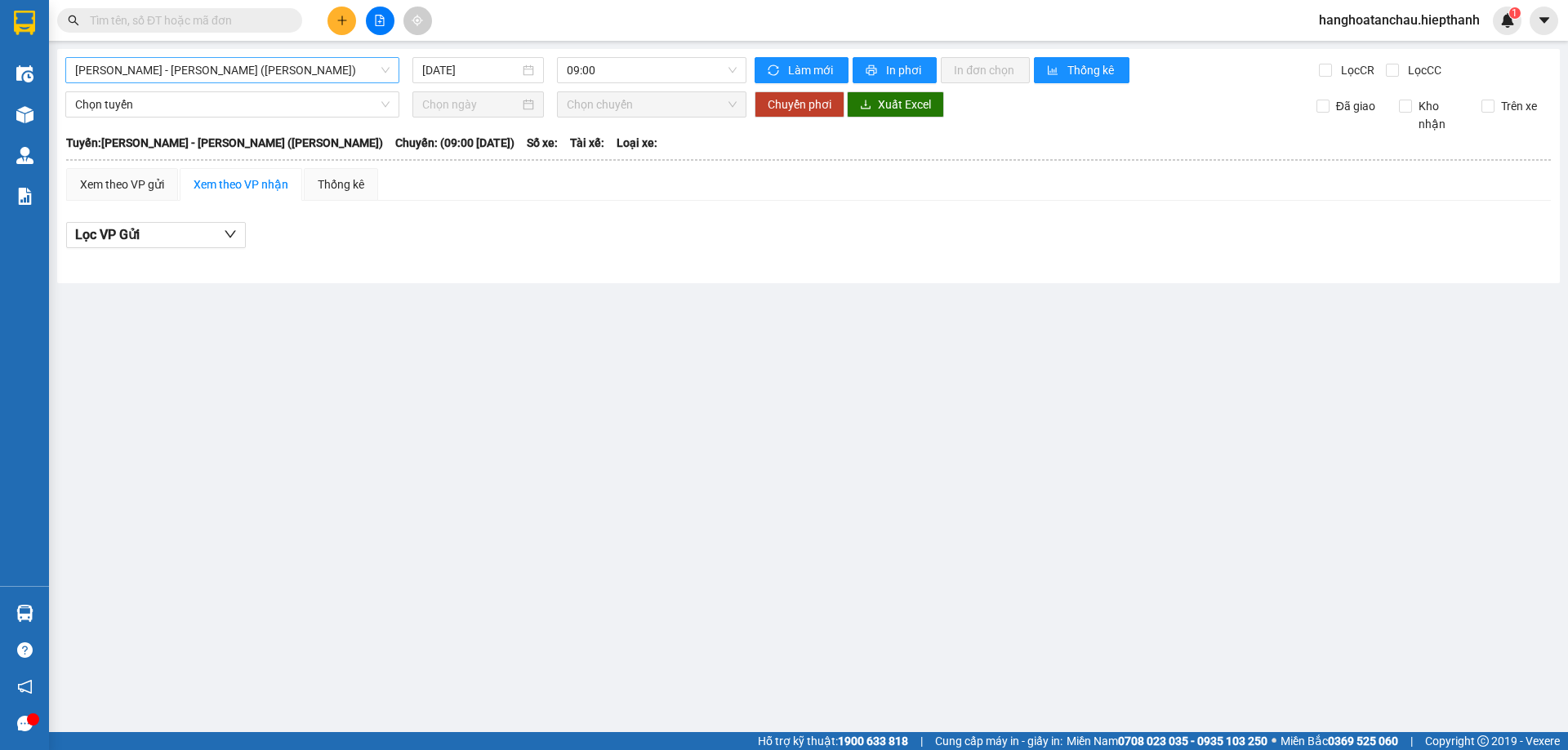
click at [255, 65] on span "Hồ Chí Minh - Tân Châu (TIỀN)" at bounding box center [232, 70] width 314 height 24
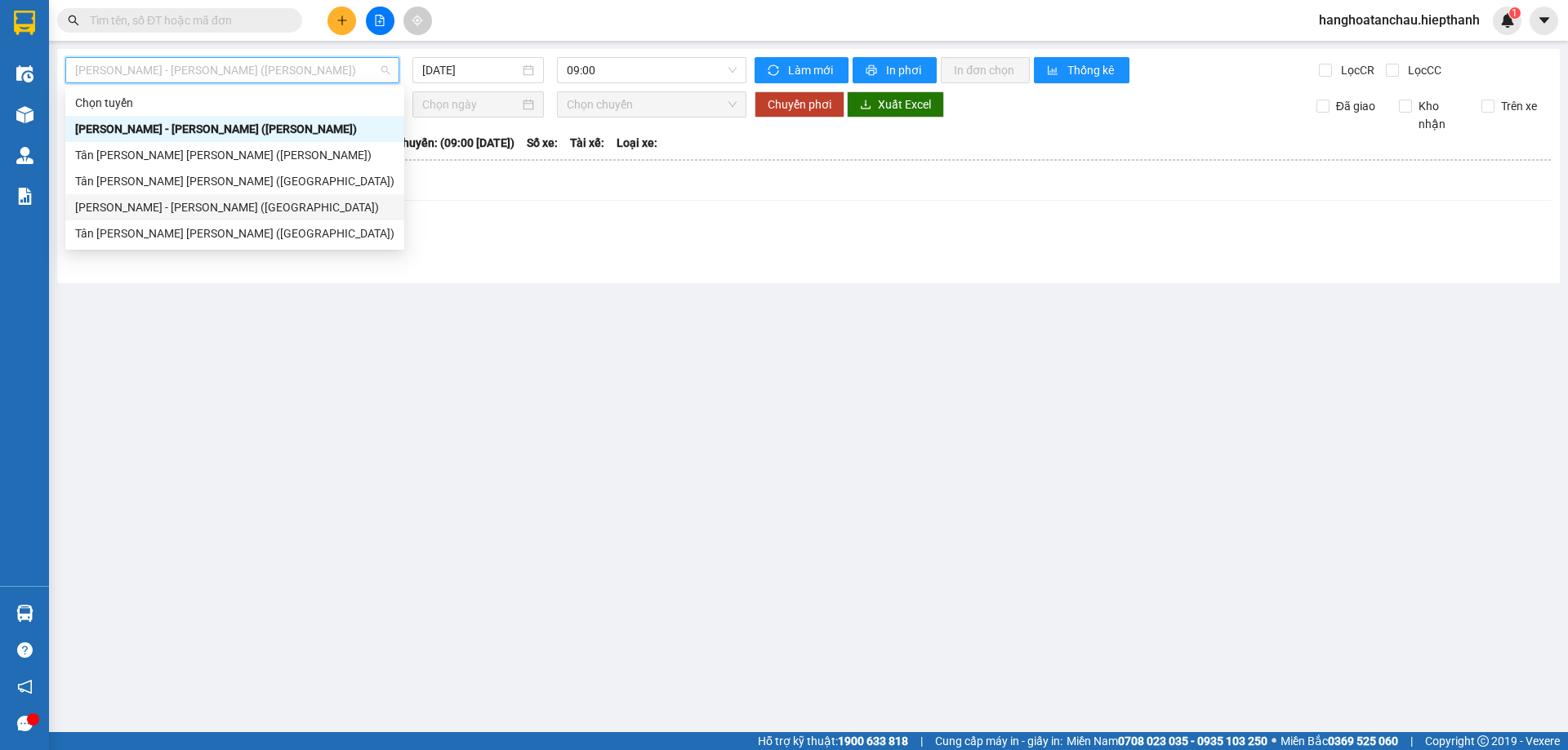
click at [287, 207] on div "Hồ Chí Minh - Tân Châu (Giường)" at bounding box center [234, 207] width 320 height 18
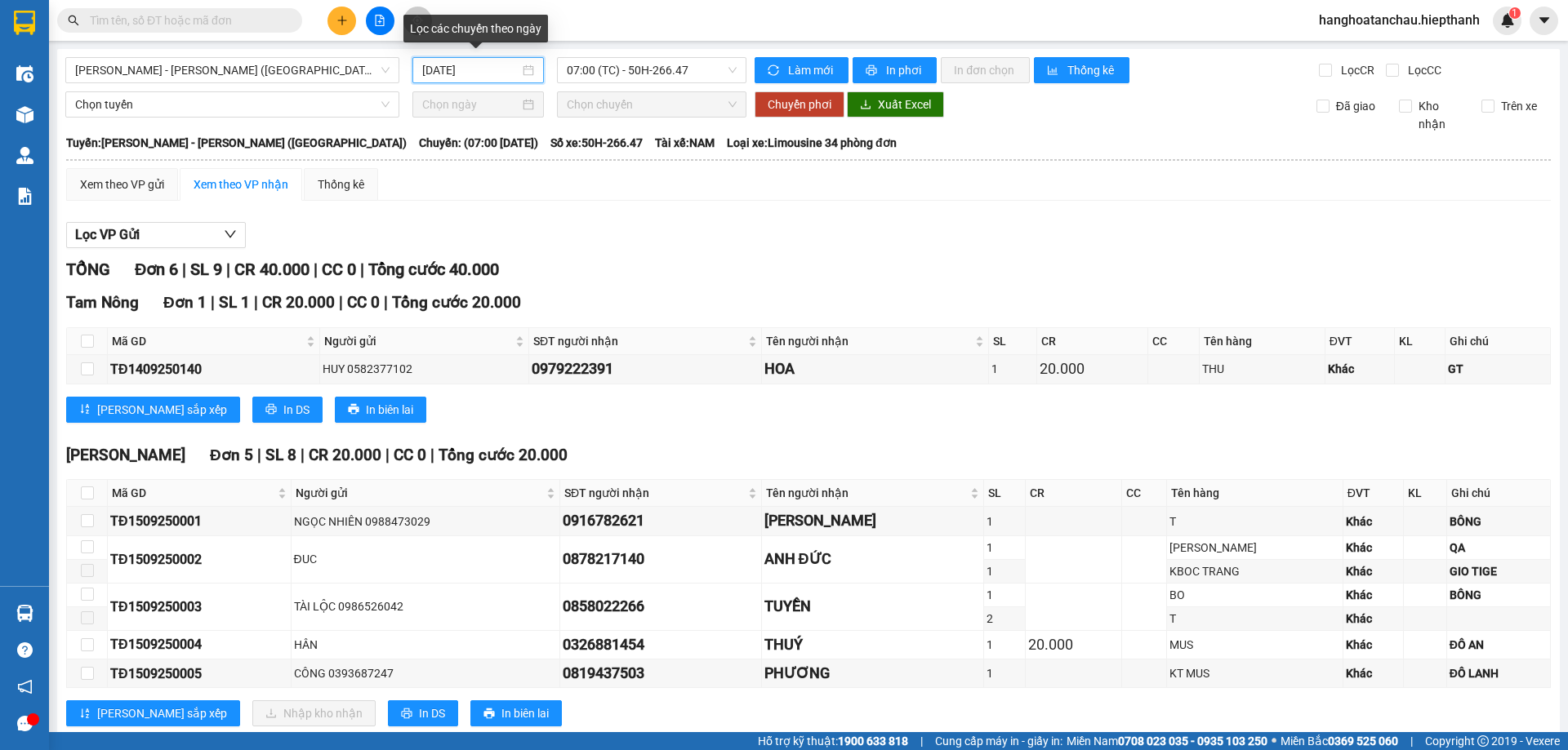
click at [506, 61] on input "15/09/2025" at bounding box center [470, 70] width 97 height 18
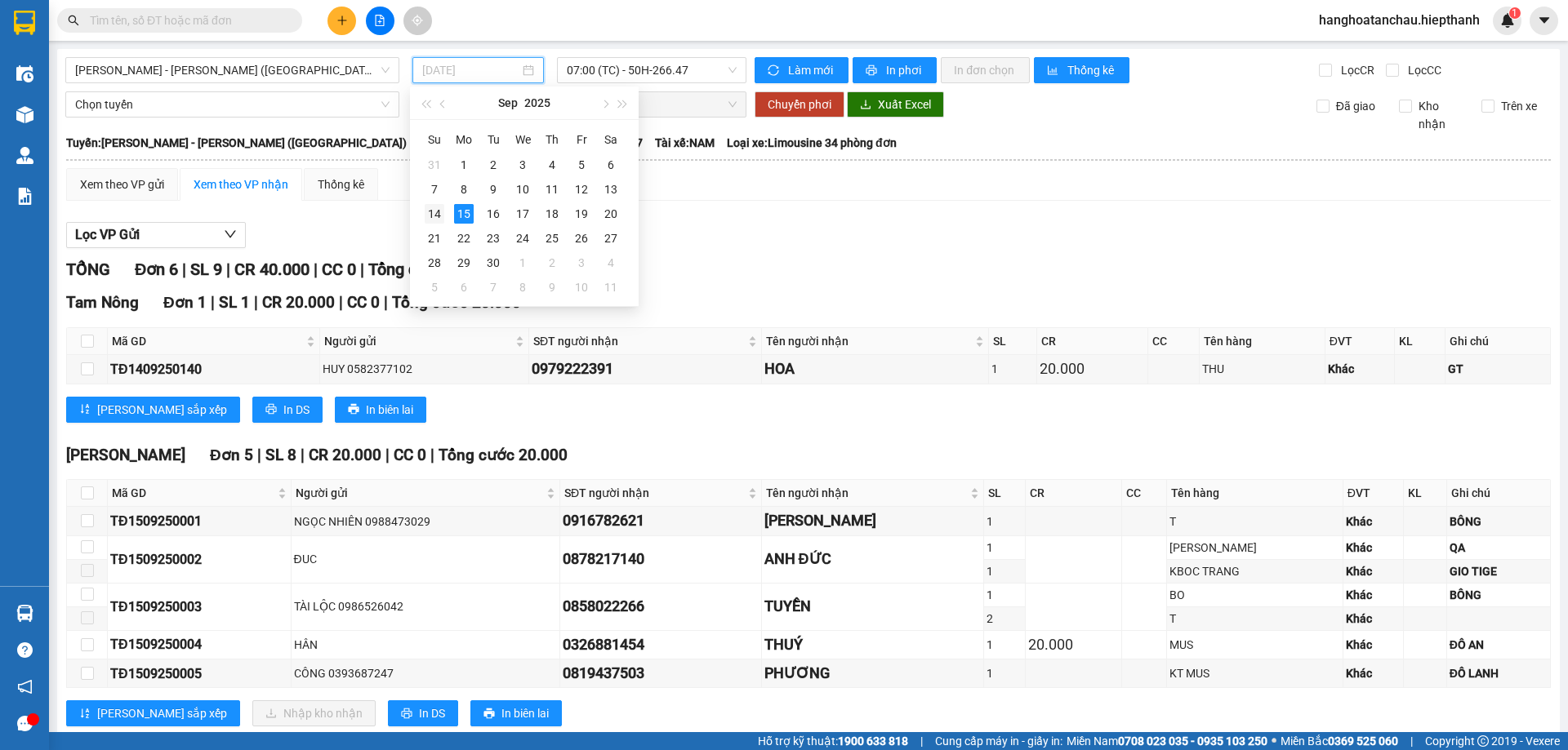
click at [432, 211] on div "14" at bounding box center [434, 214] width 20 height 20
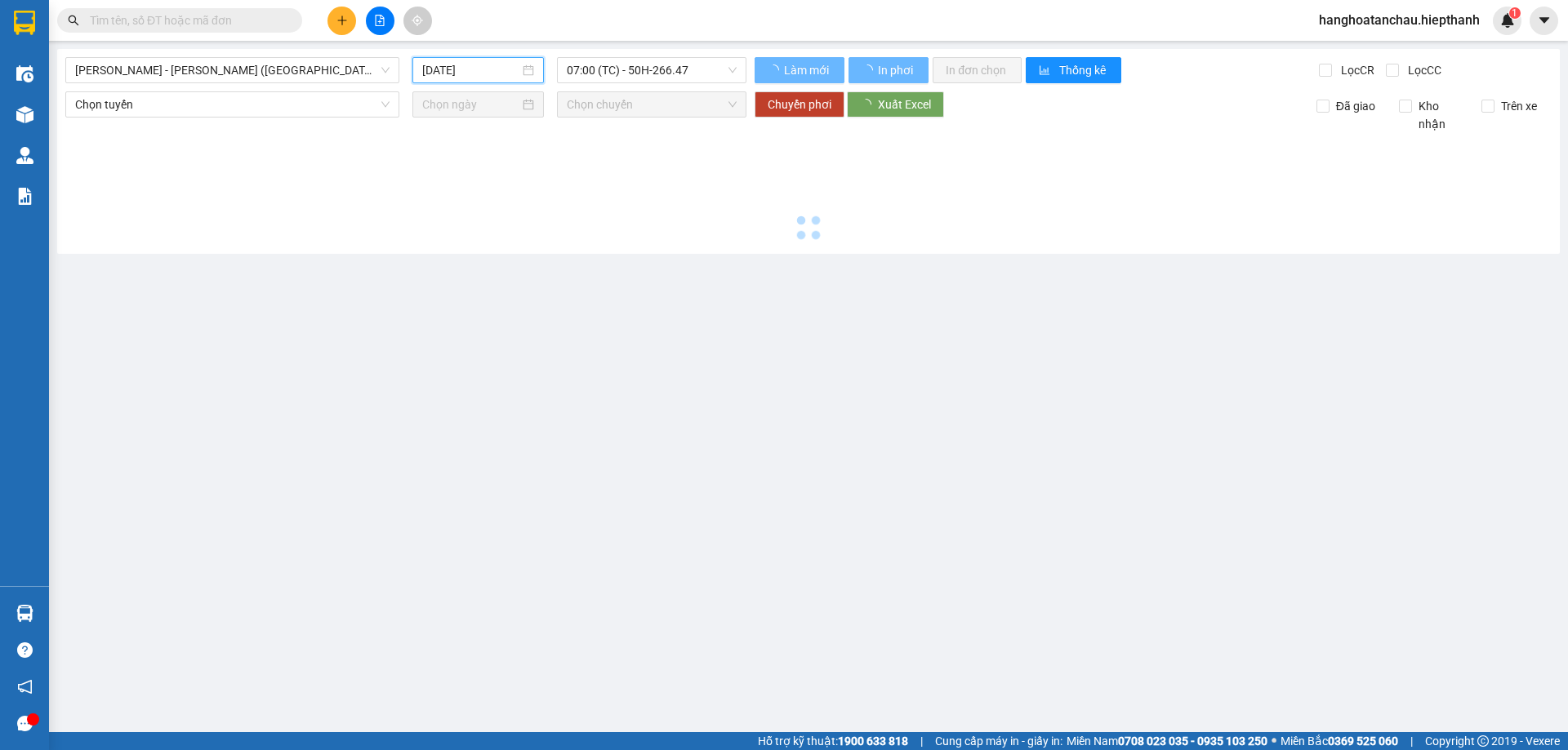
type input "14/09/2025"
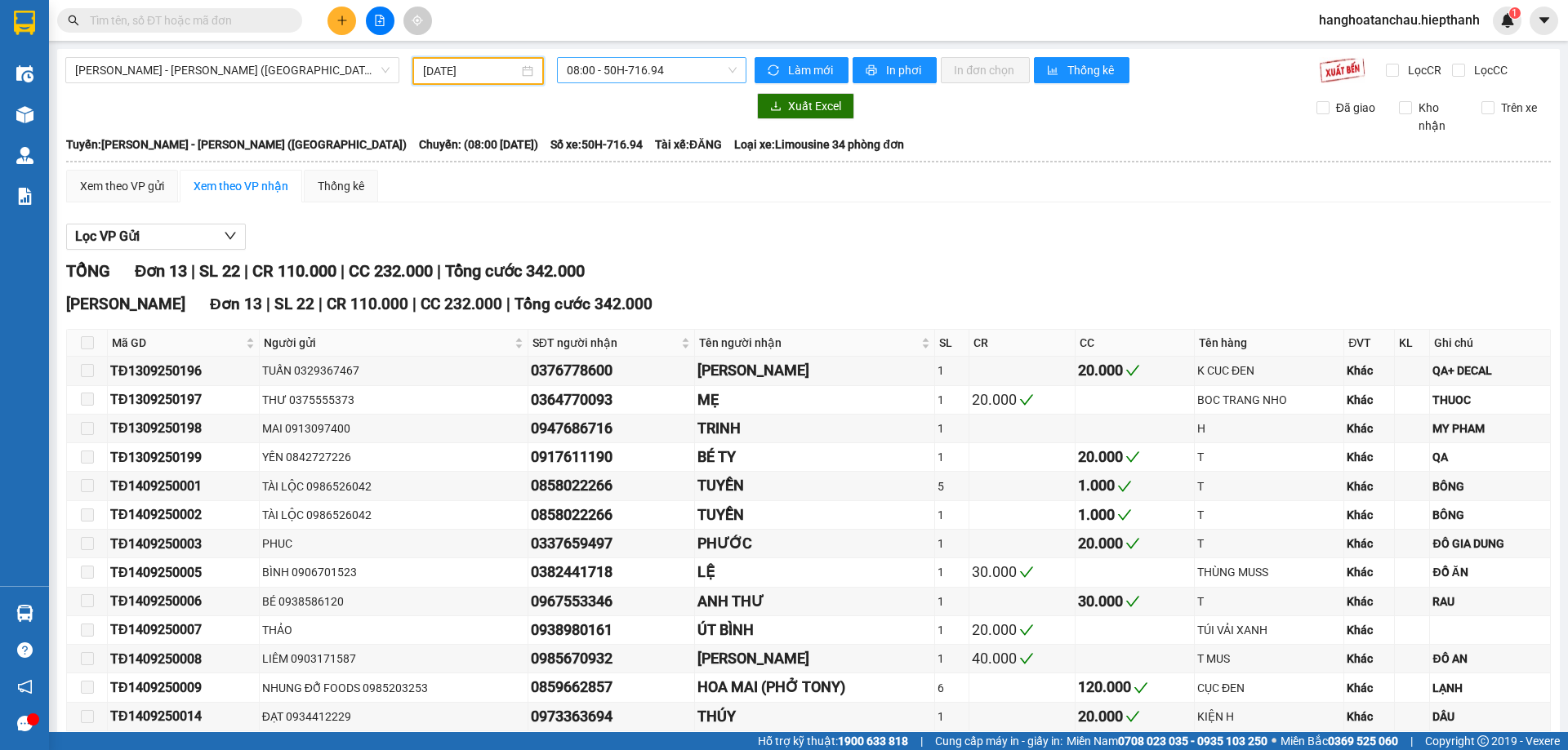
click at [627, 68] on span "08:00 - 50H-716.94" at bounding box center [651, 70] width 170 height 24
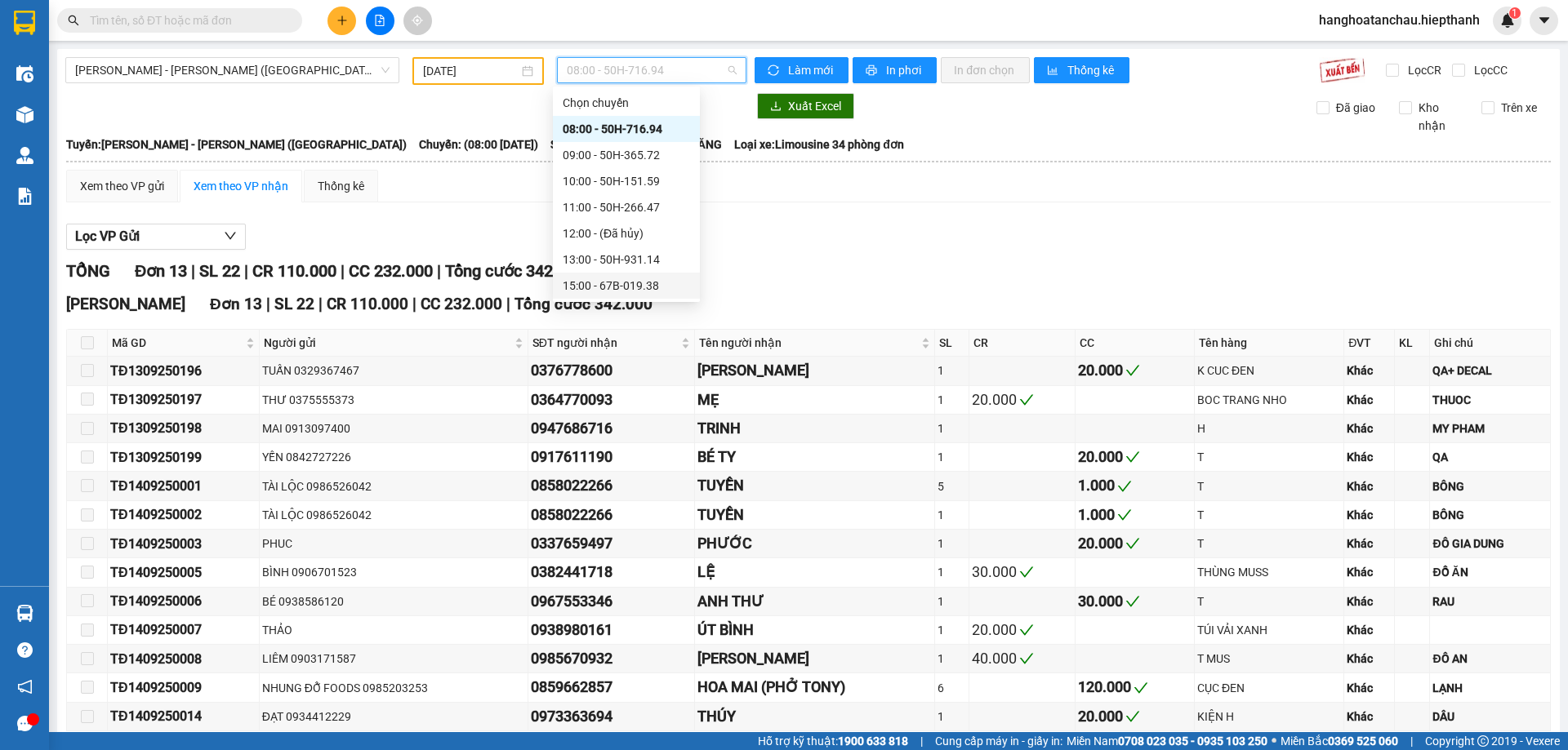
click at [650, 279] on div "15:00 - 67B-019.38" at bounding box center [626, 285] width 128 height 18
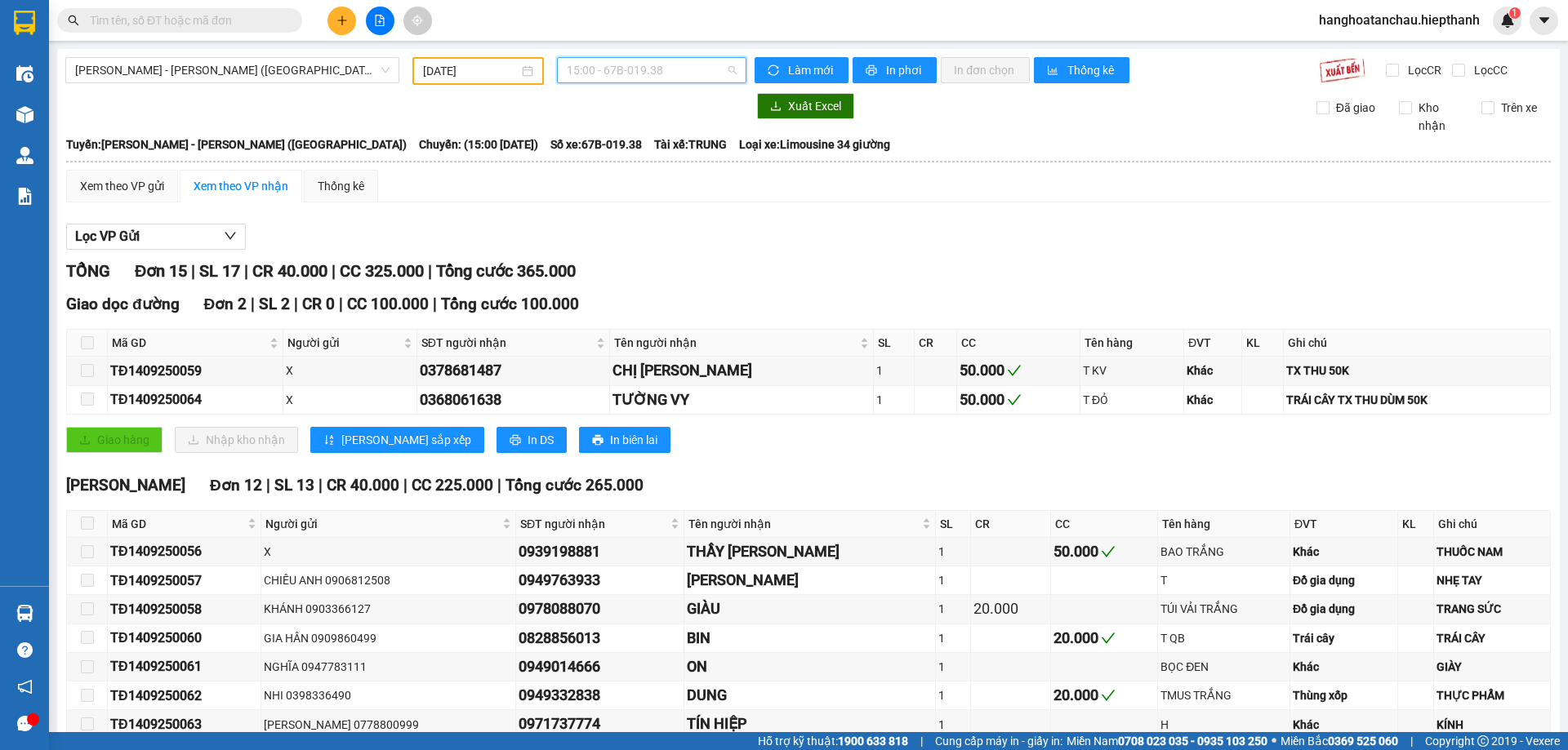
click at [639, 71] on span "15:00 - 67B-019.38" at bounding box center [651, 70] width 170 height 24
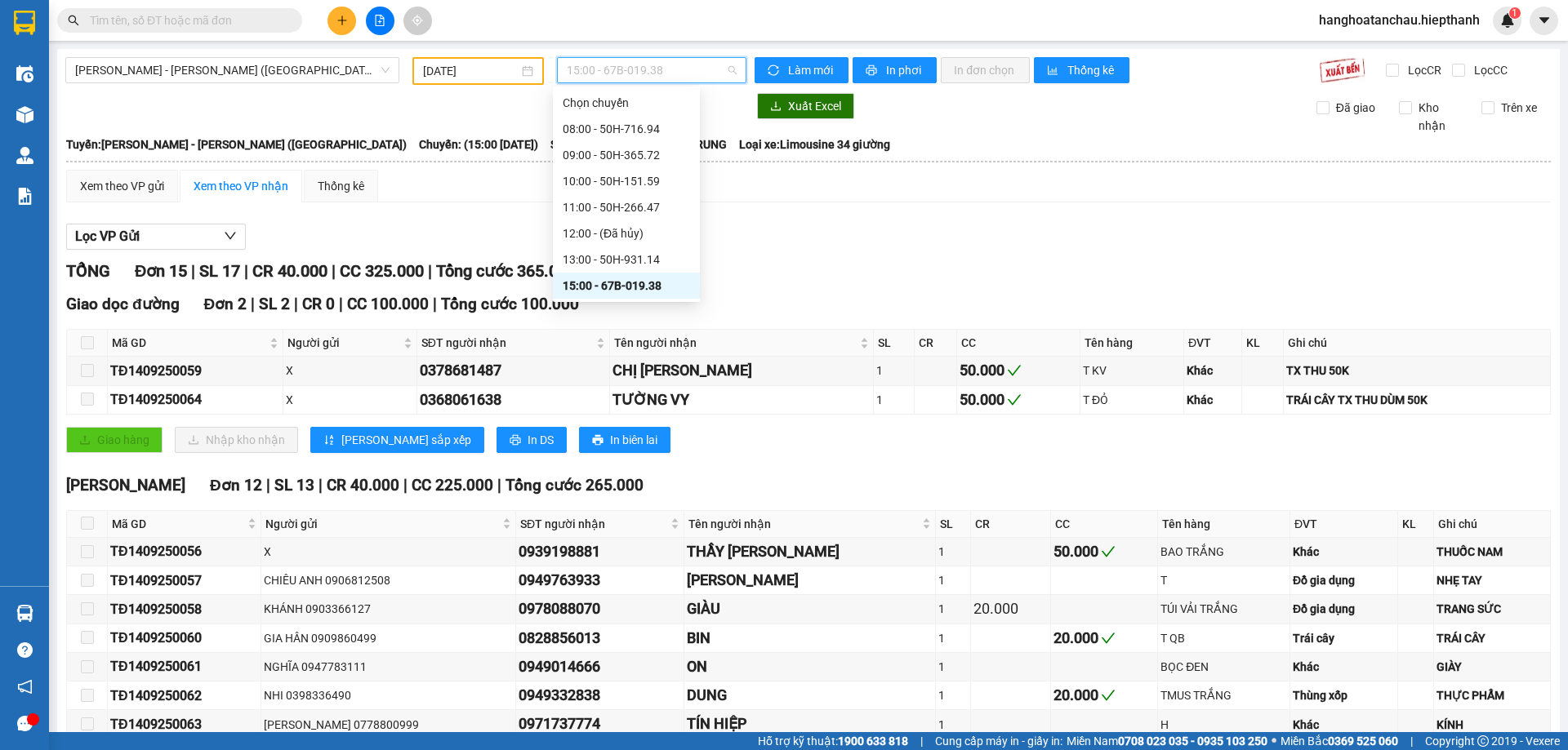
scroll to position [157, 0]
click at [635, 152] on div "17:00 - 67H-040.47" at bounding box center [626, 155] width 128 height 18
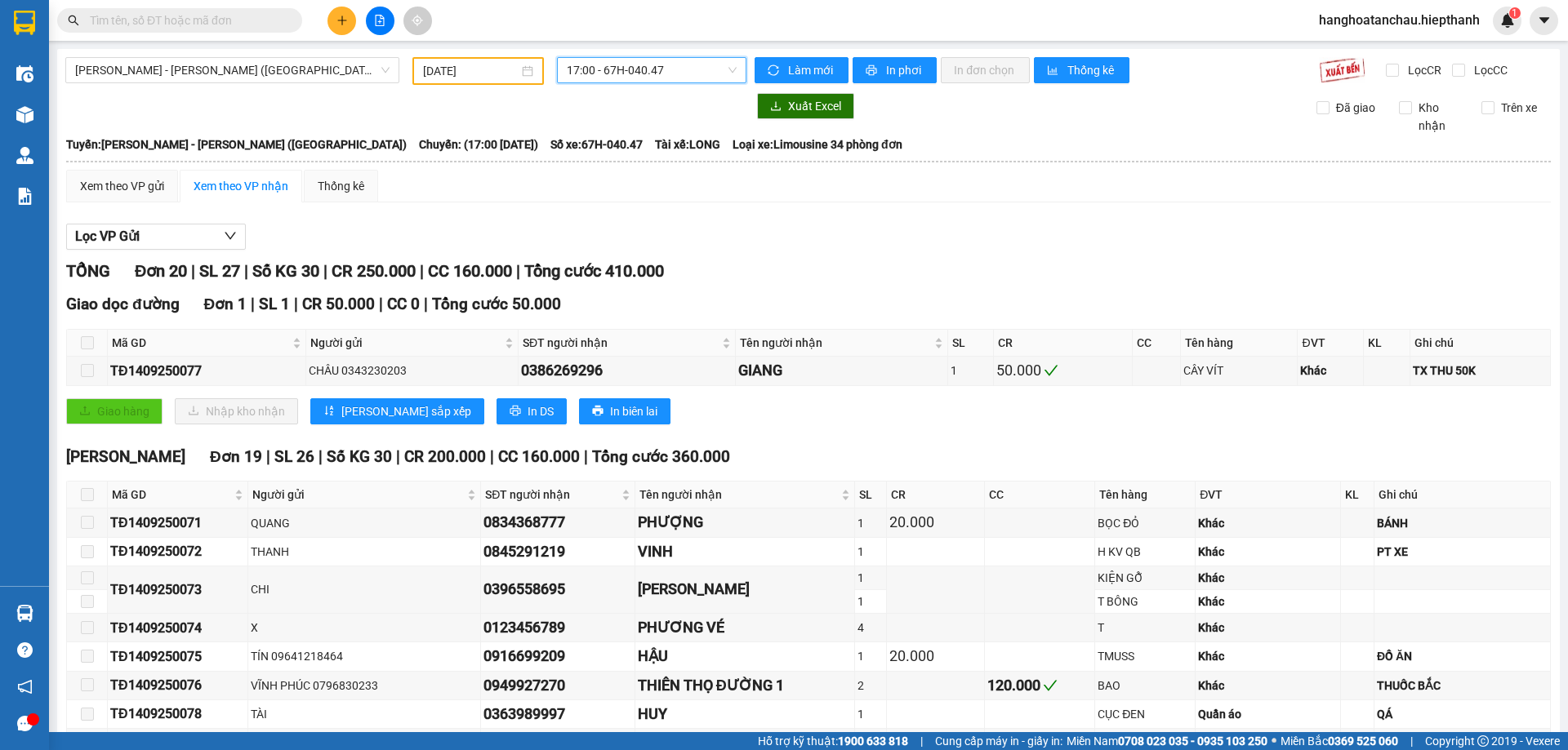
click at [636, 73] on span "17:00 - 67H-040.47" at bounding box center [651, 70] width 170 height 24
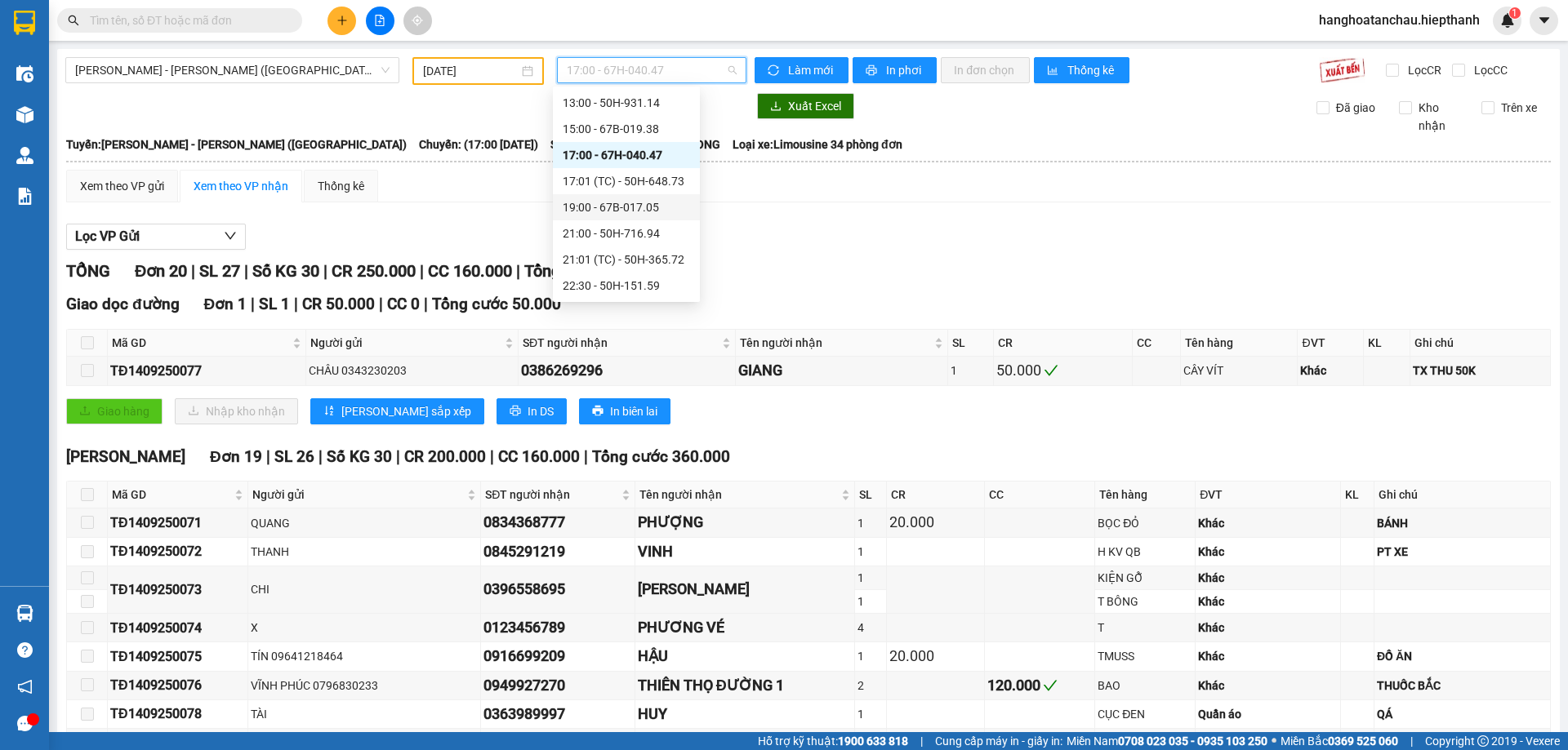
click at [621, 208] on div "19:00 - 67B-017.05" at bounding box center [626, 207] width 128 height 18
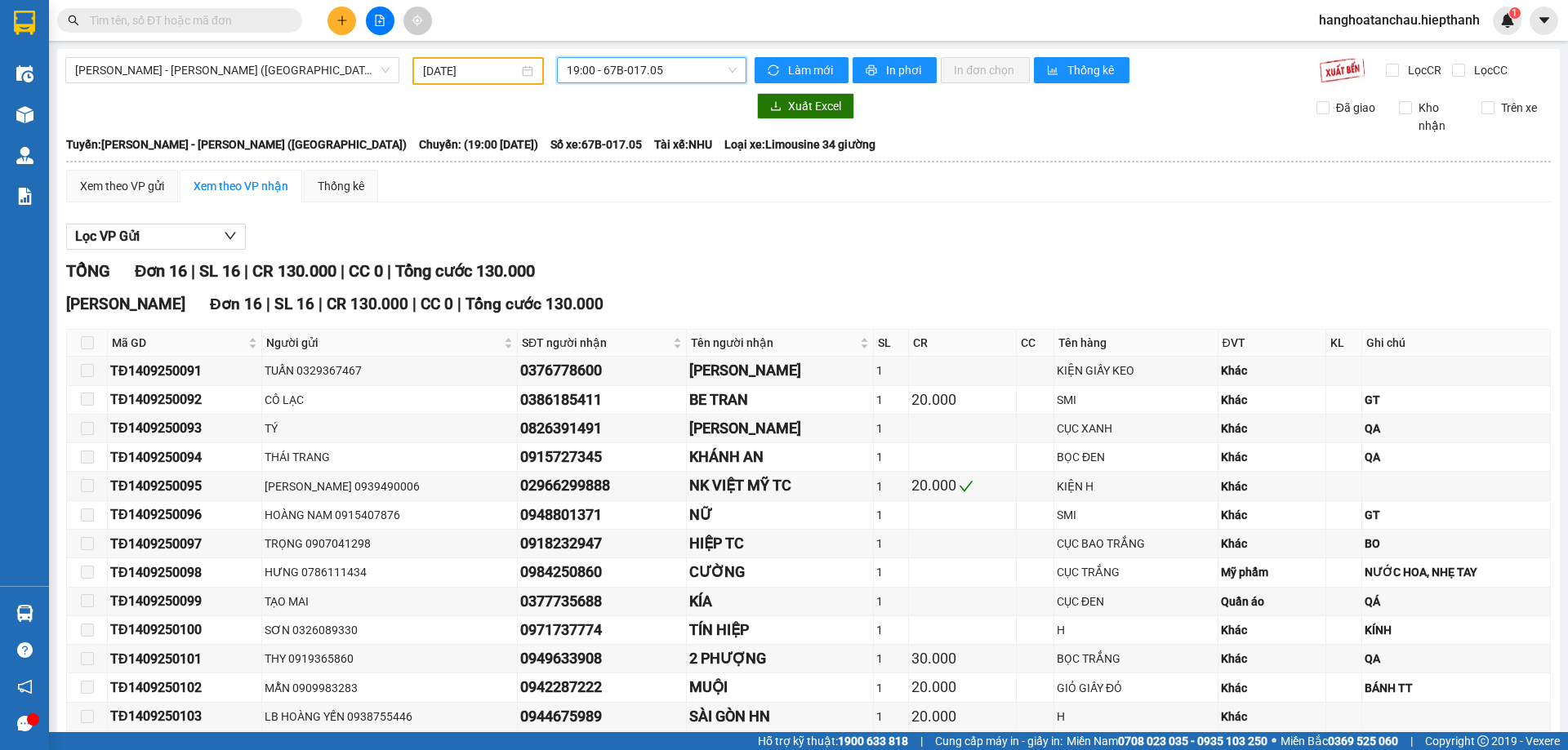
click at [648, 60] on span "19:00 - 67B-017.05" at bounding box center [651, 70] width 170 height 24
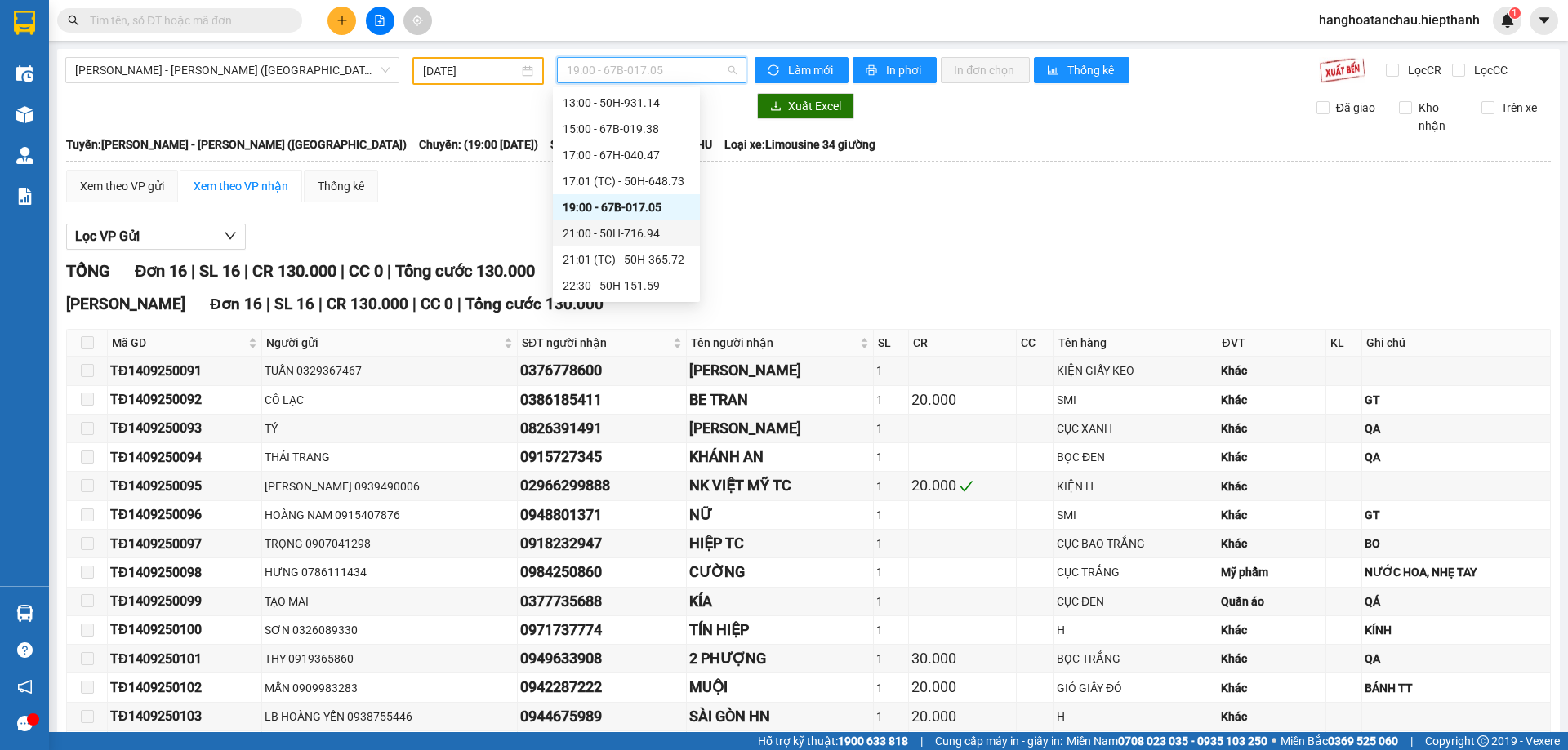
click at [635, 234] on div "21:00 - 50H-716.94" at bounding box center [626, 233] width 128 height 18
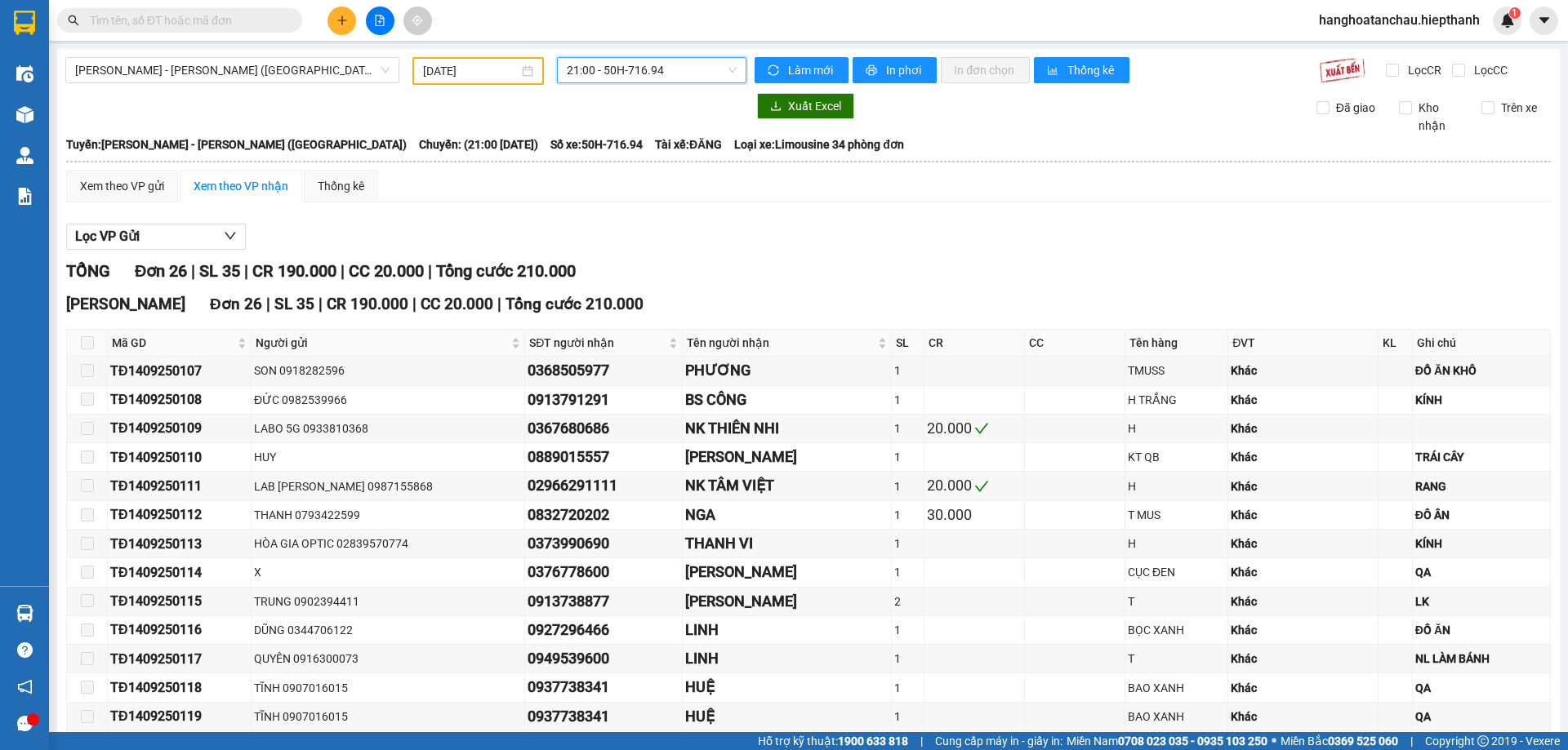
click at [637, 65] on span "21:00 - 50H-716.94" at bounding box center [651, 70] width 170 height 24
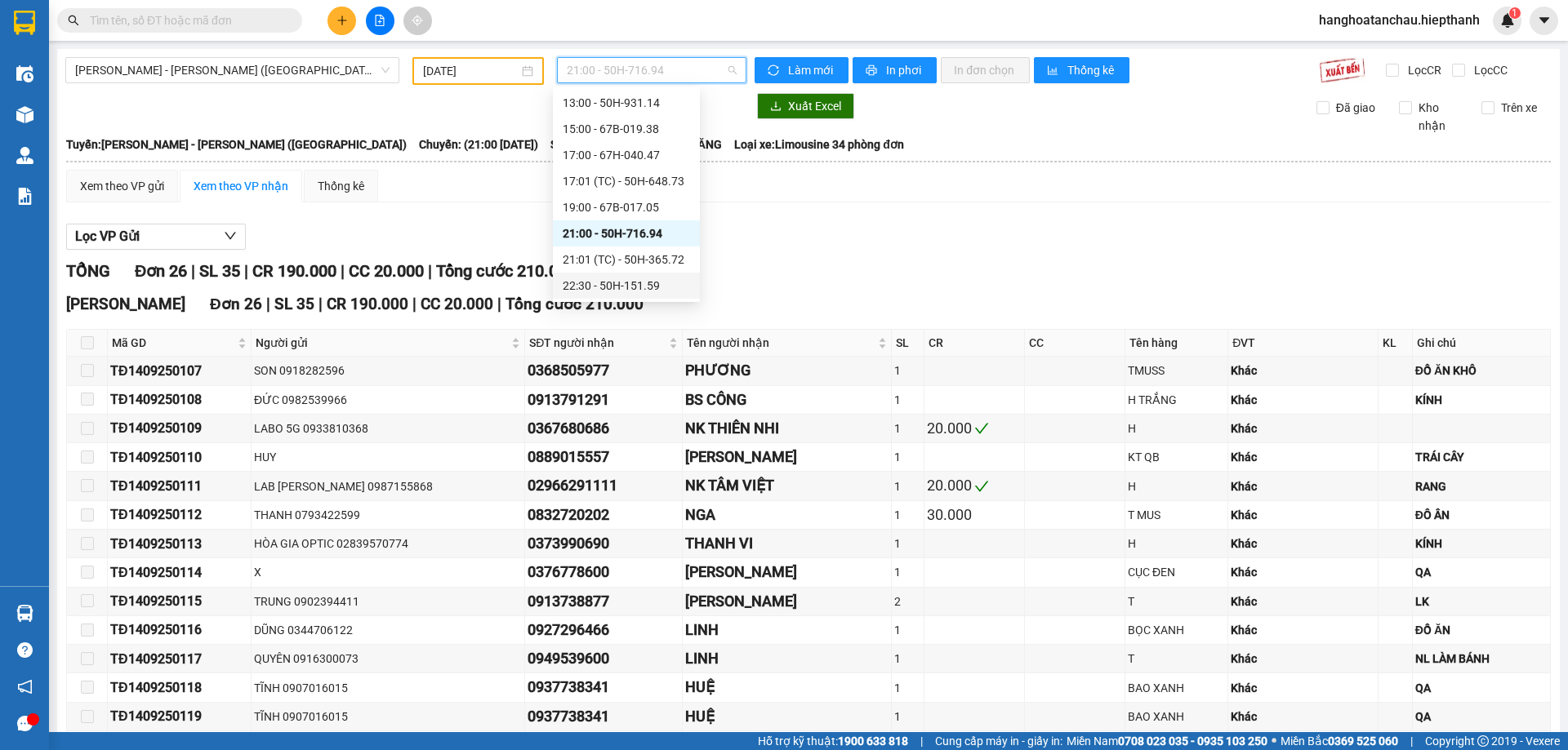
click at [639, 286] on div "22:30 - 50H-151.59" at bounding box center [626, 285] width 128 height 18
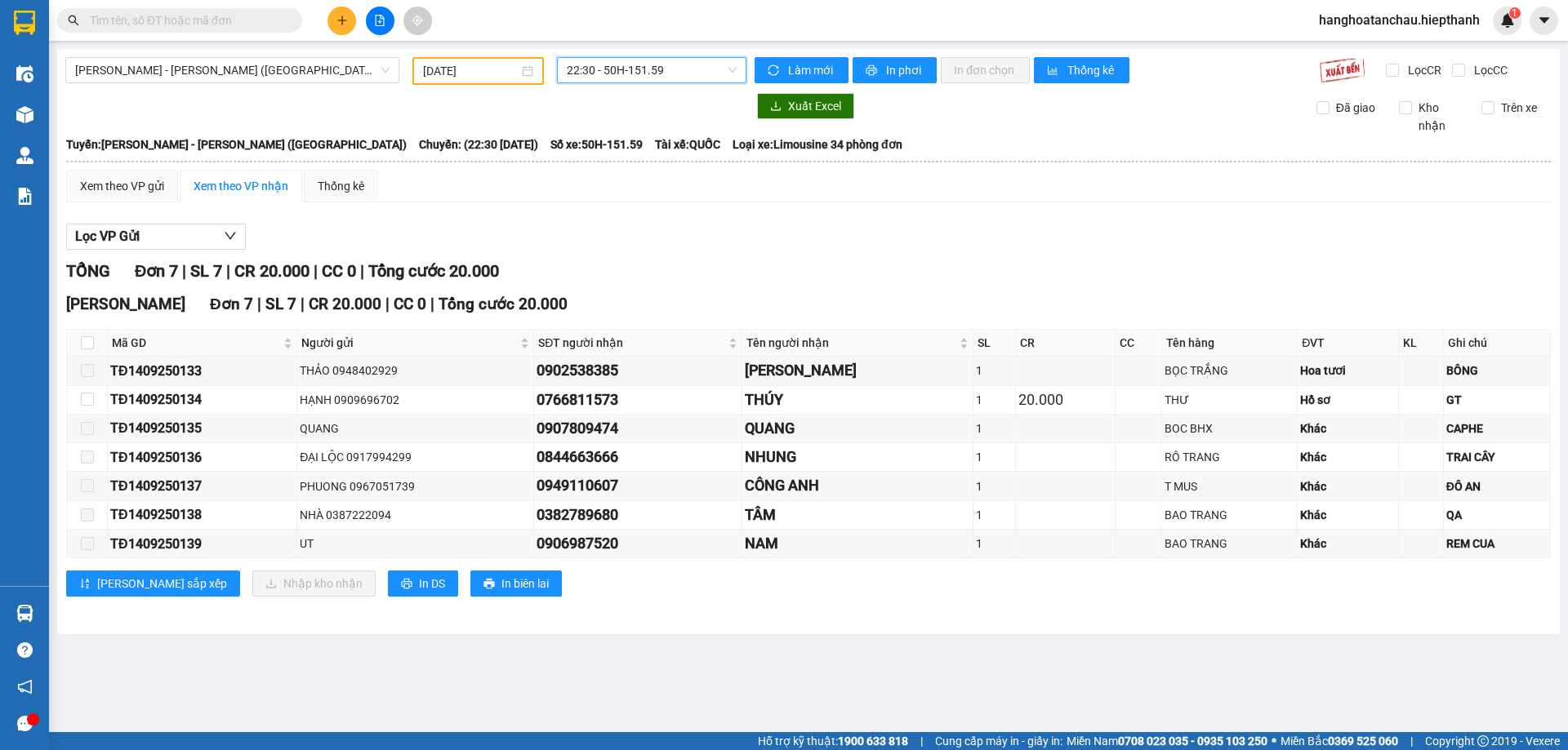
click at [777, 240] on div "Lọc VP Gửi" at bounding box center [808, 237] width 1484 height 27
click at [148, 17] on input "text" at bounding box center [186, 20] width 193 height 18
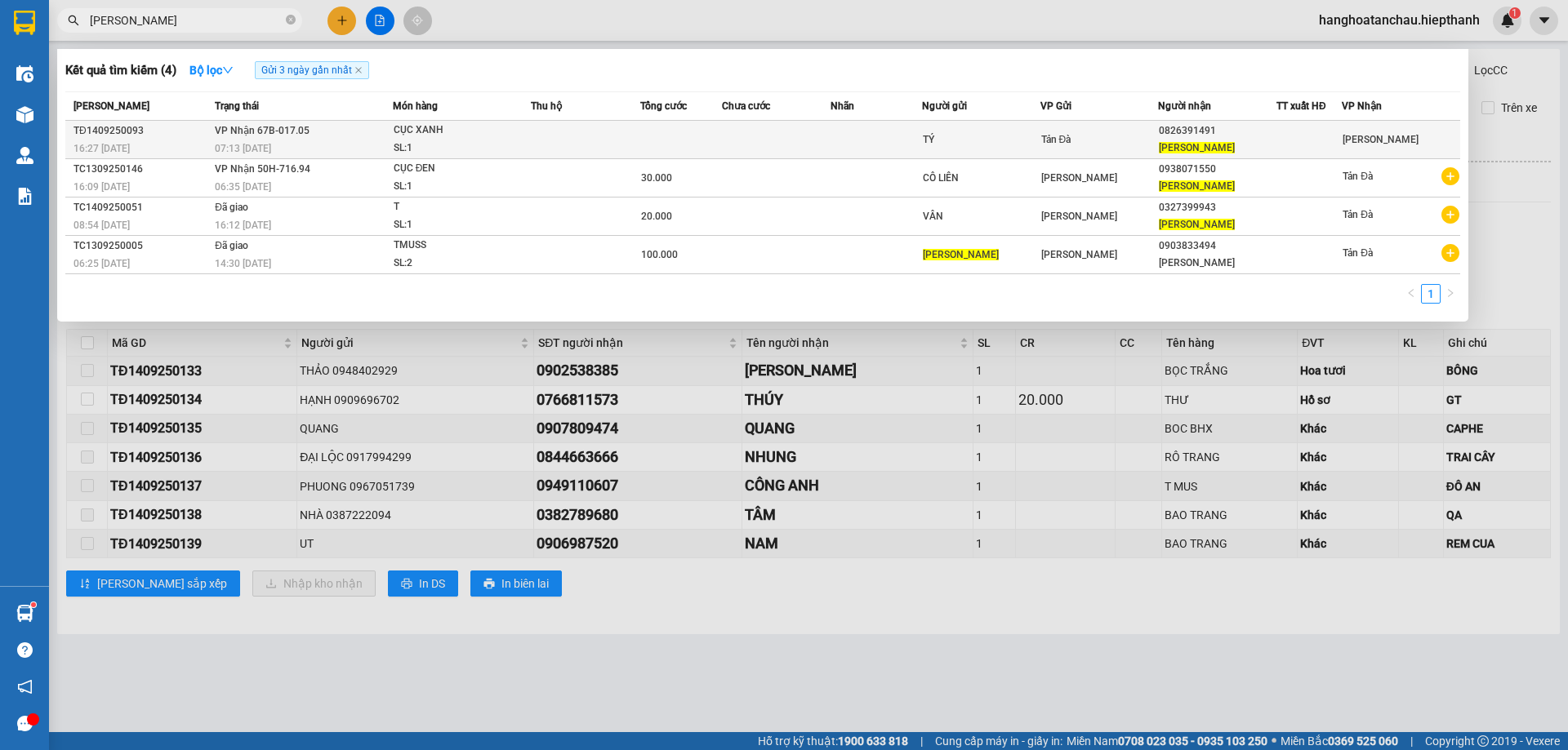
type input "KIM ANH"
click at [529, 139] on span "CỤC XANH SL: 1" at bounding box center [462, 139] width 136 height 35
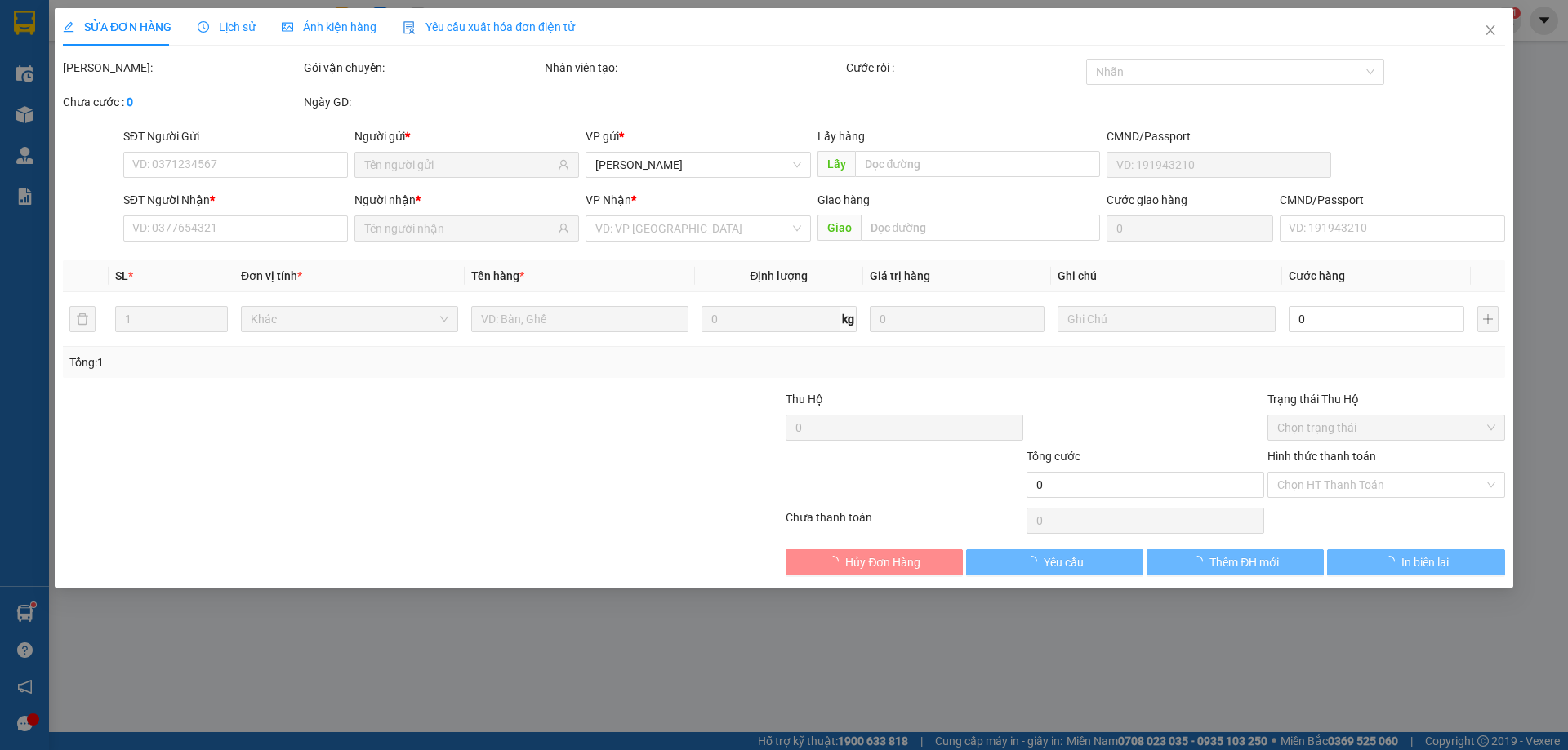
type input "TÝ"
type input "0826391491"
type input "KIM ANH"
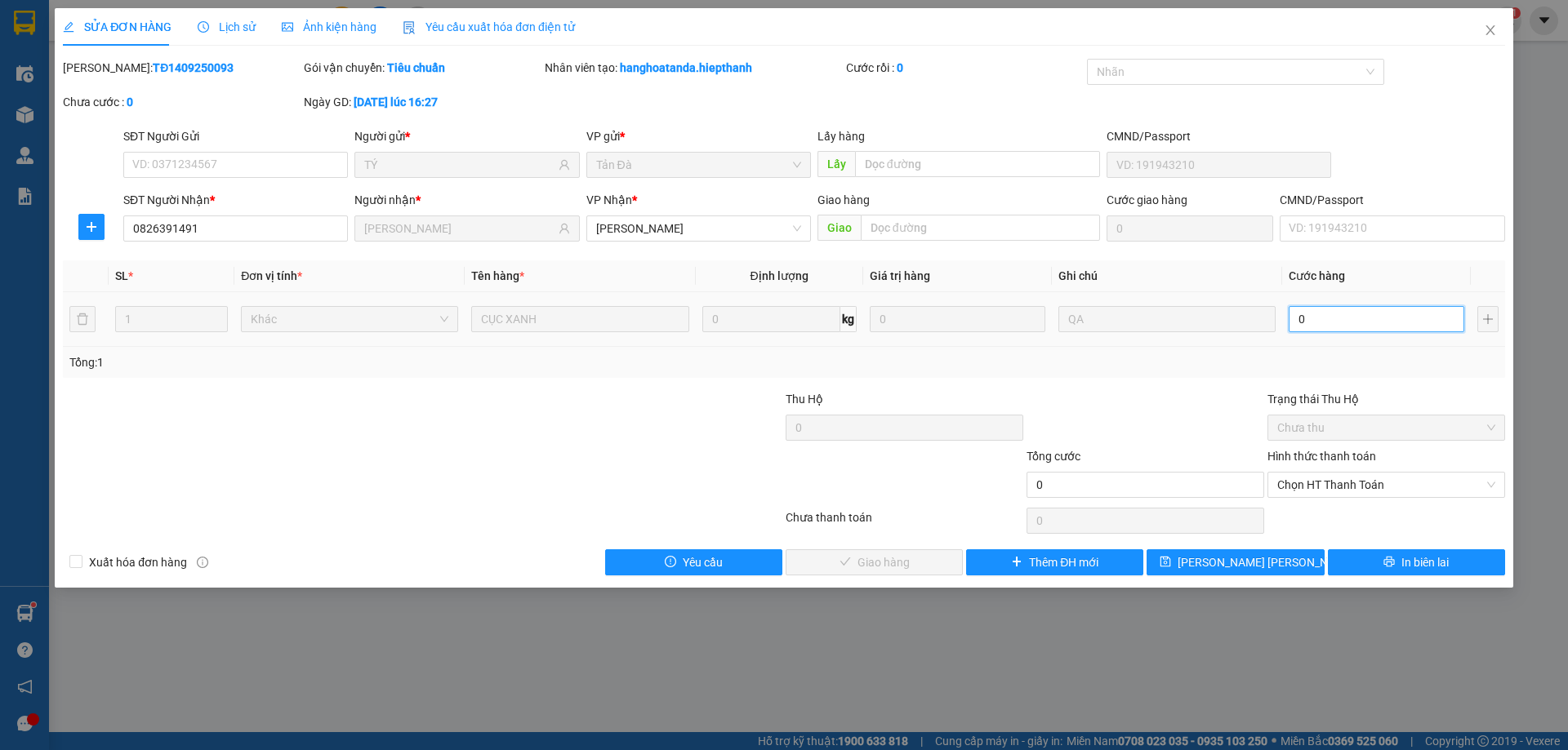
click at [1309, 321] on input "0" at bounding box center [1377, 319] width 176 height 26
type input "2"
type input "20"
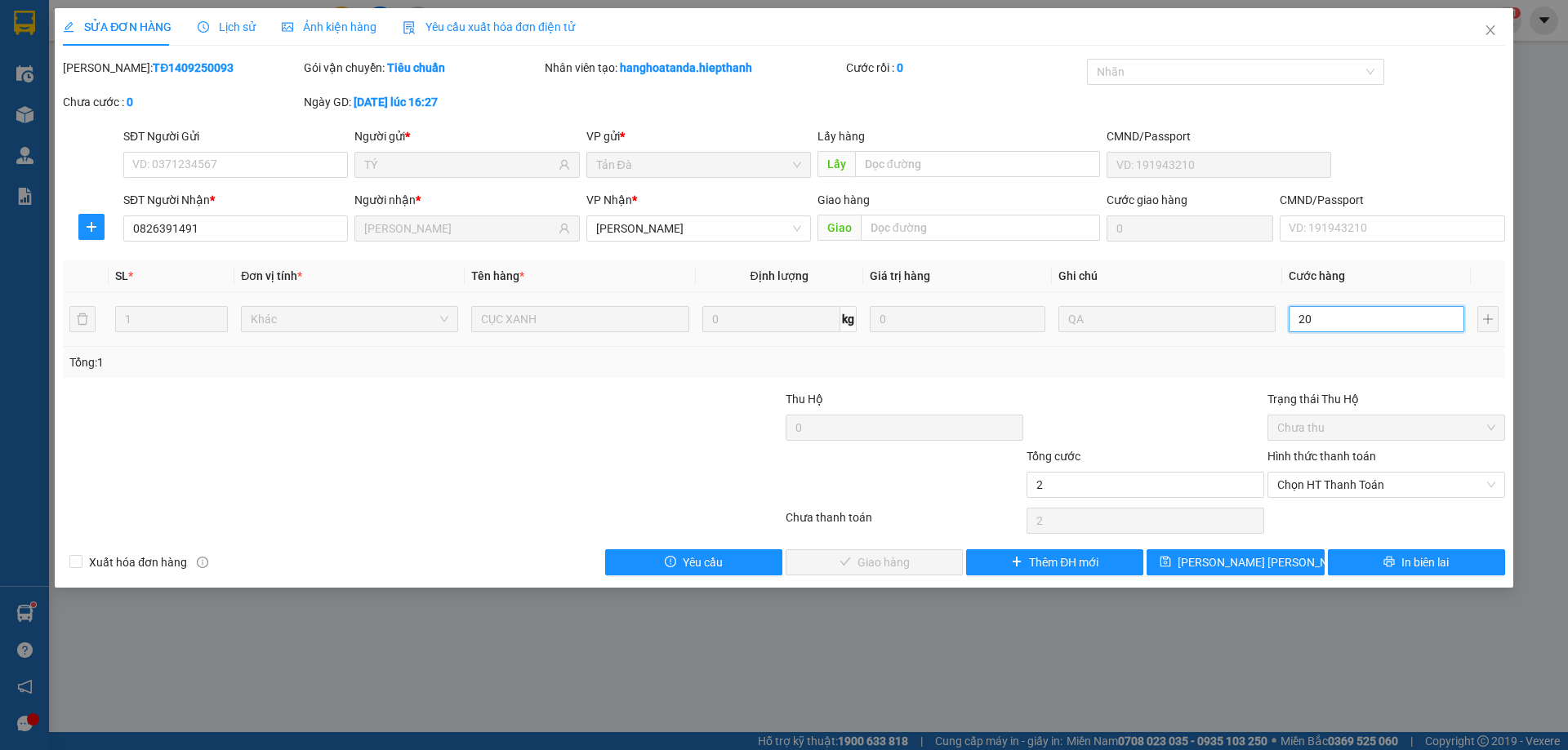
type input "20"
click at [1341, 480] on span "Chọn HT Thanh Toán" at bounding box center [1385, 485] width 218 height 24
type input "20"
type input "20.000"
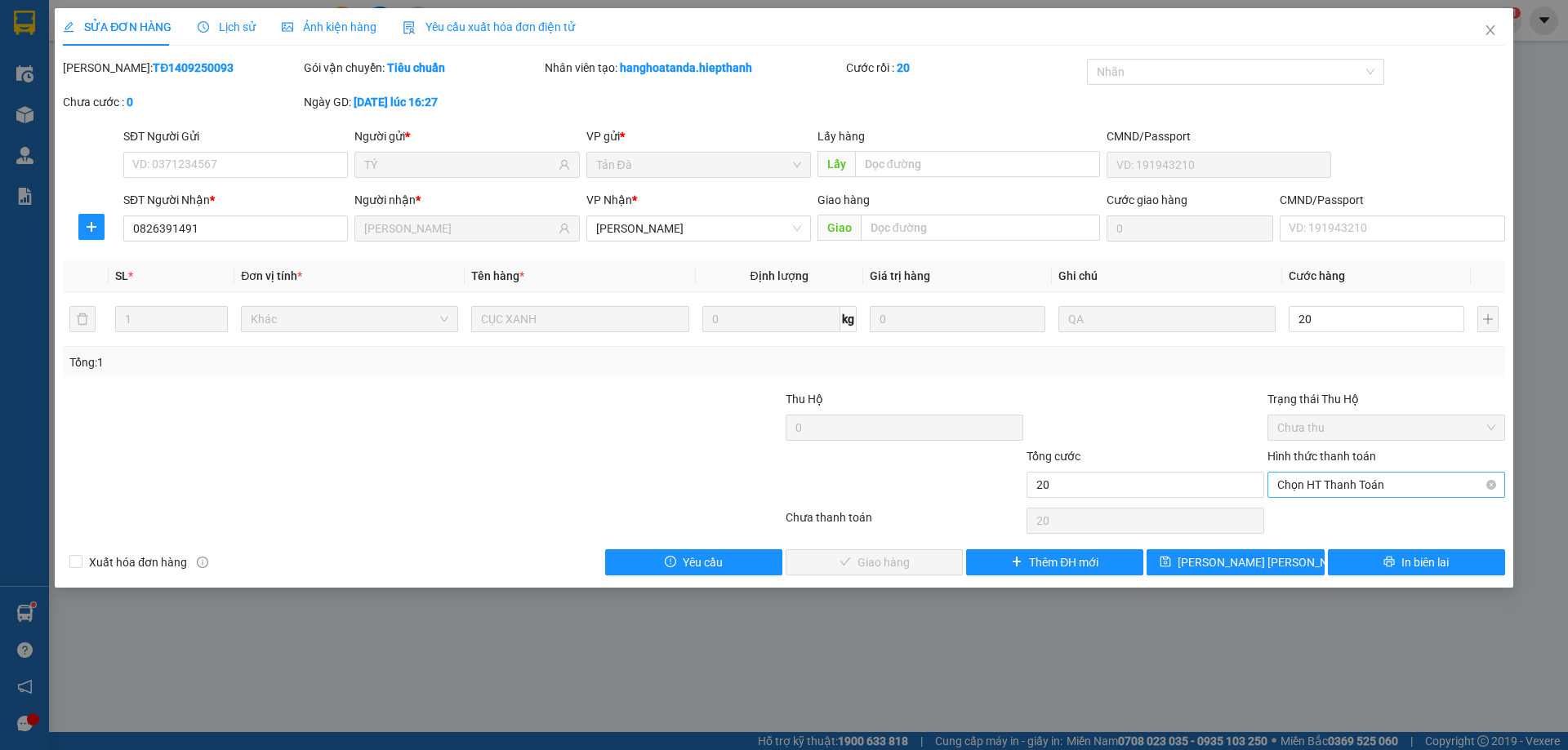
type input "20.000"
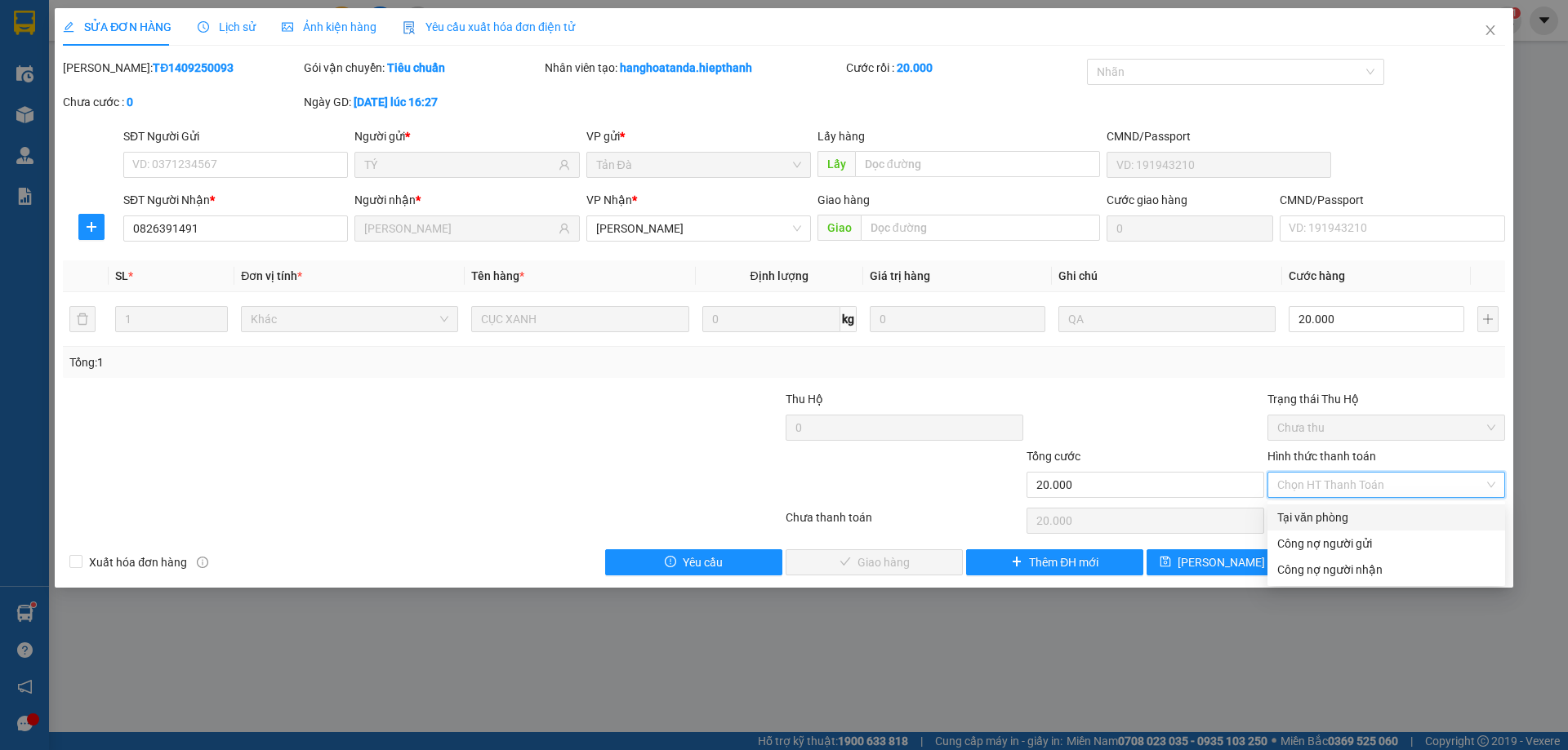
click at [1329, 518] on div "Tại văn phòng" at bounding box center [1385, 518] width 218 height 18
type input "0"
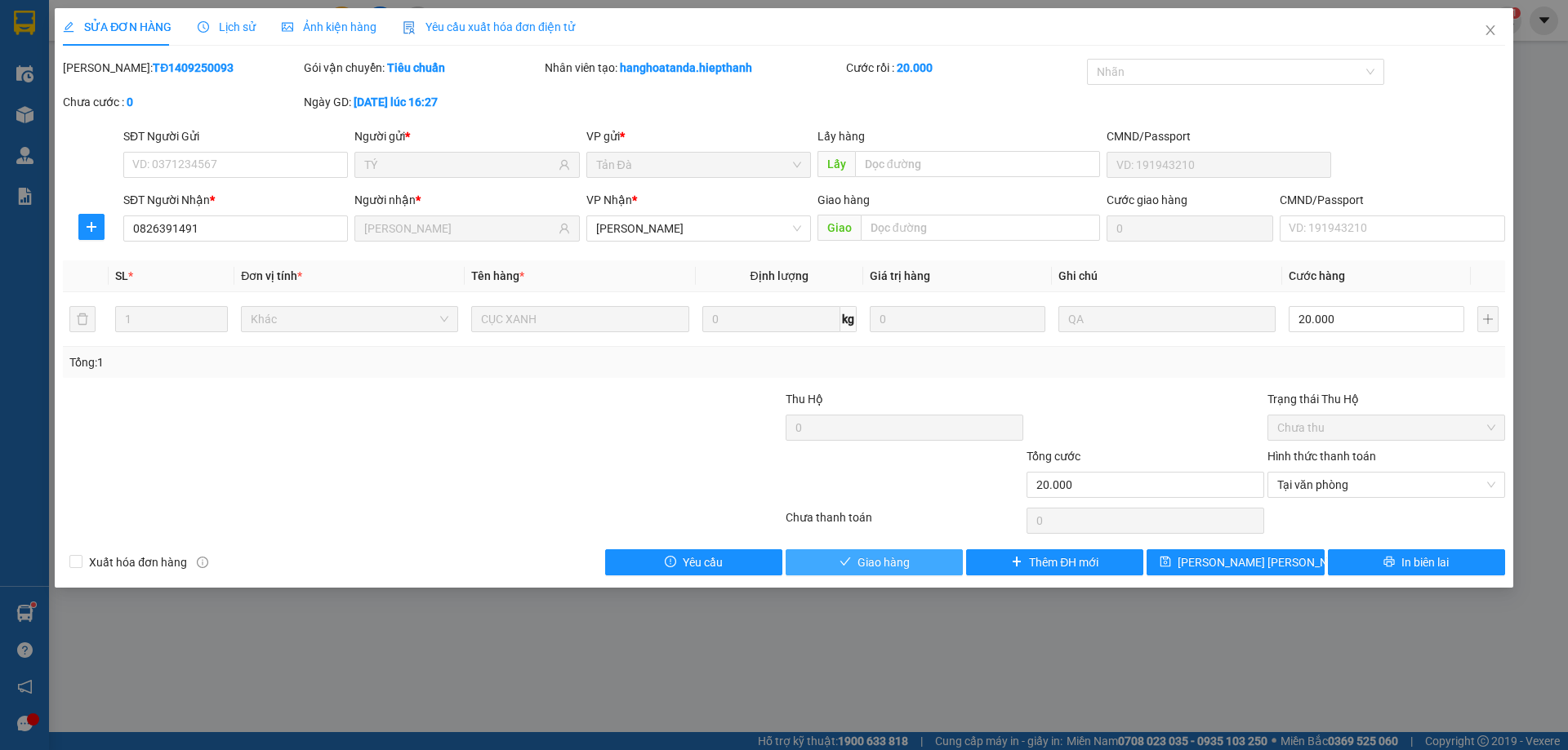
click at [869, 563] on span "Giao hàng" at bounding box center [883, 562] width 53 height 18
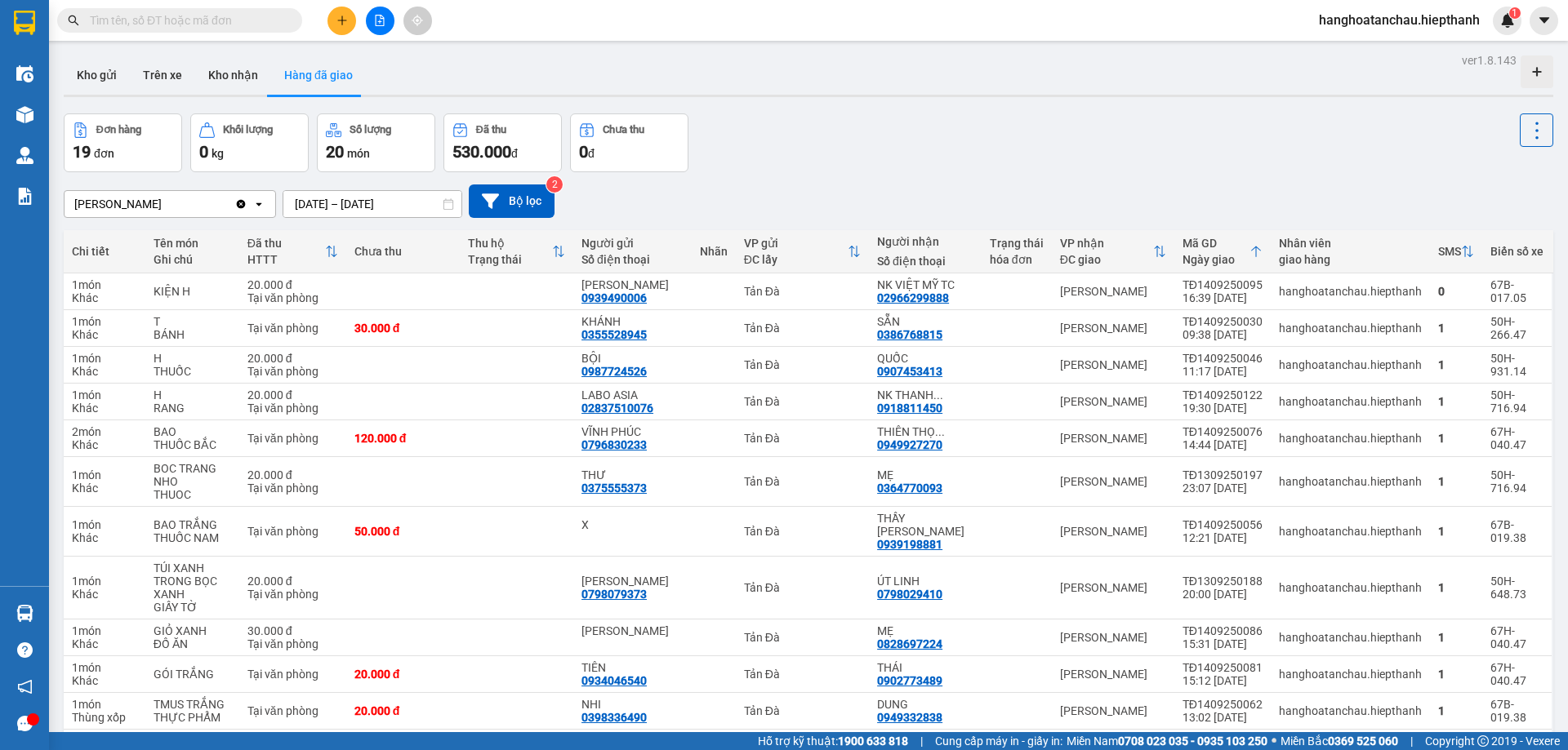
click at [177, 23] on input "text" at bounding box center [186, 20] width 193 height 18
type input "0"
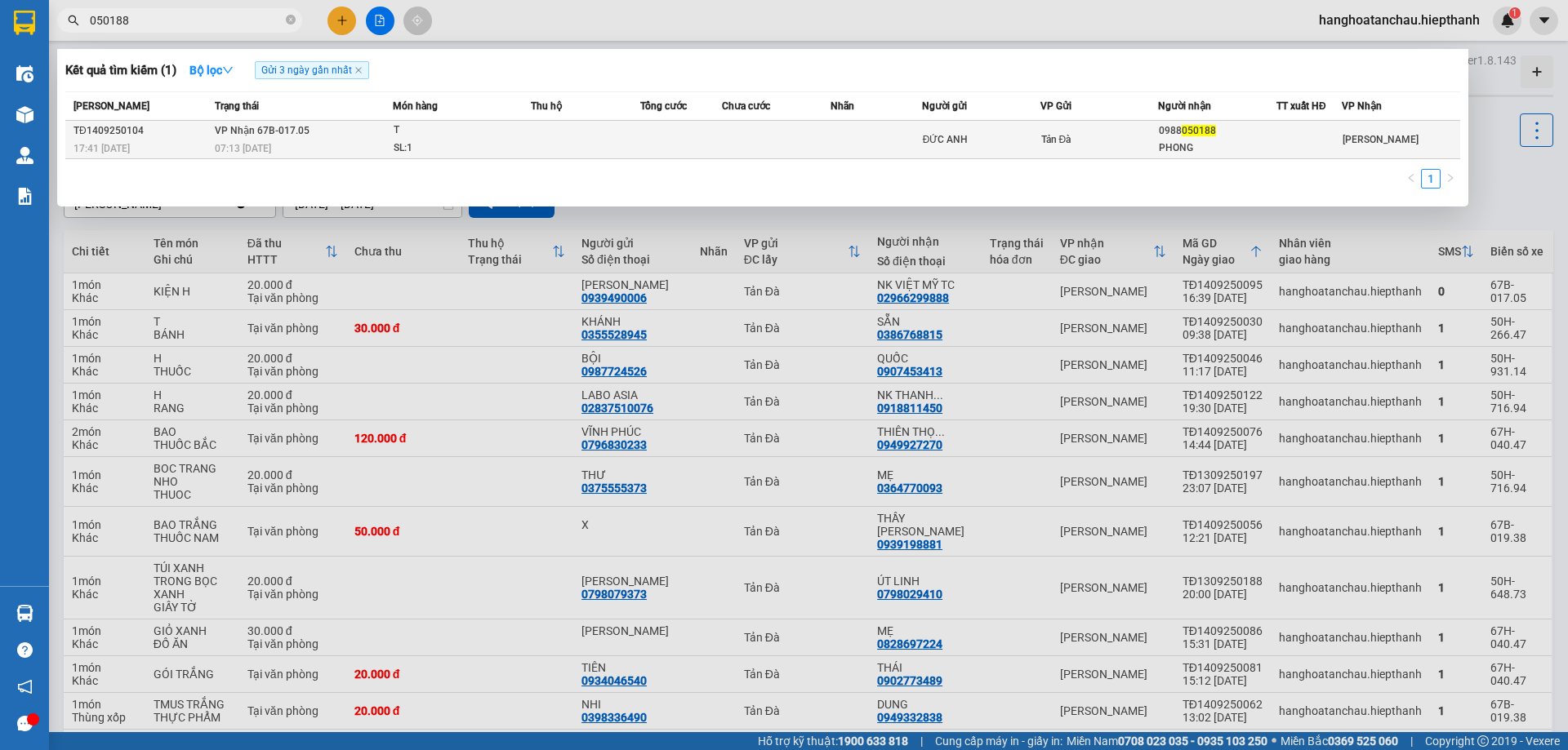
type input "050188"
click at [537, 130] on td at bounding box center [585, 139] width 109 height 39
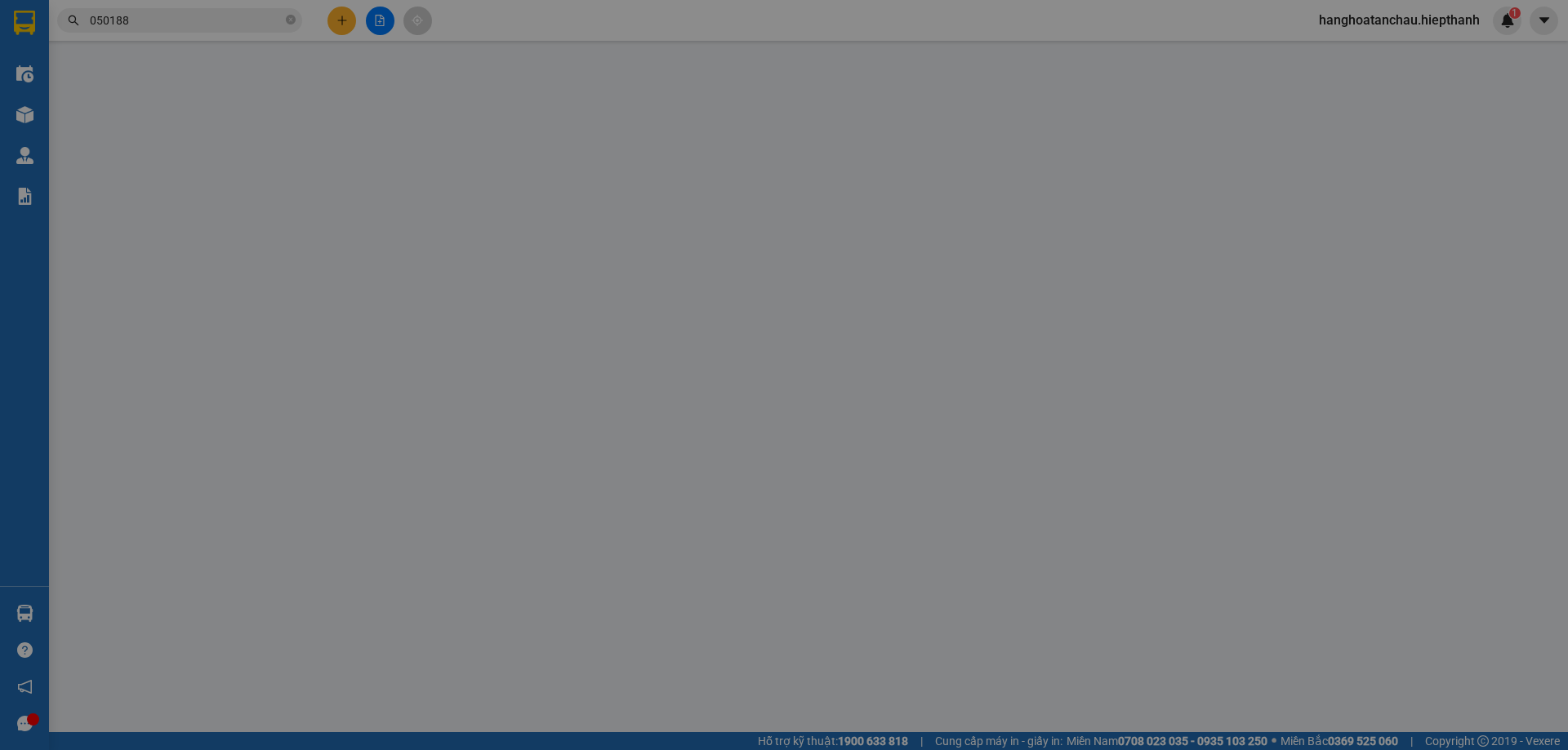
type input "ĐỨC ANH"
type input "0988050188"
type input "PHONG"
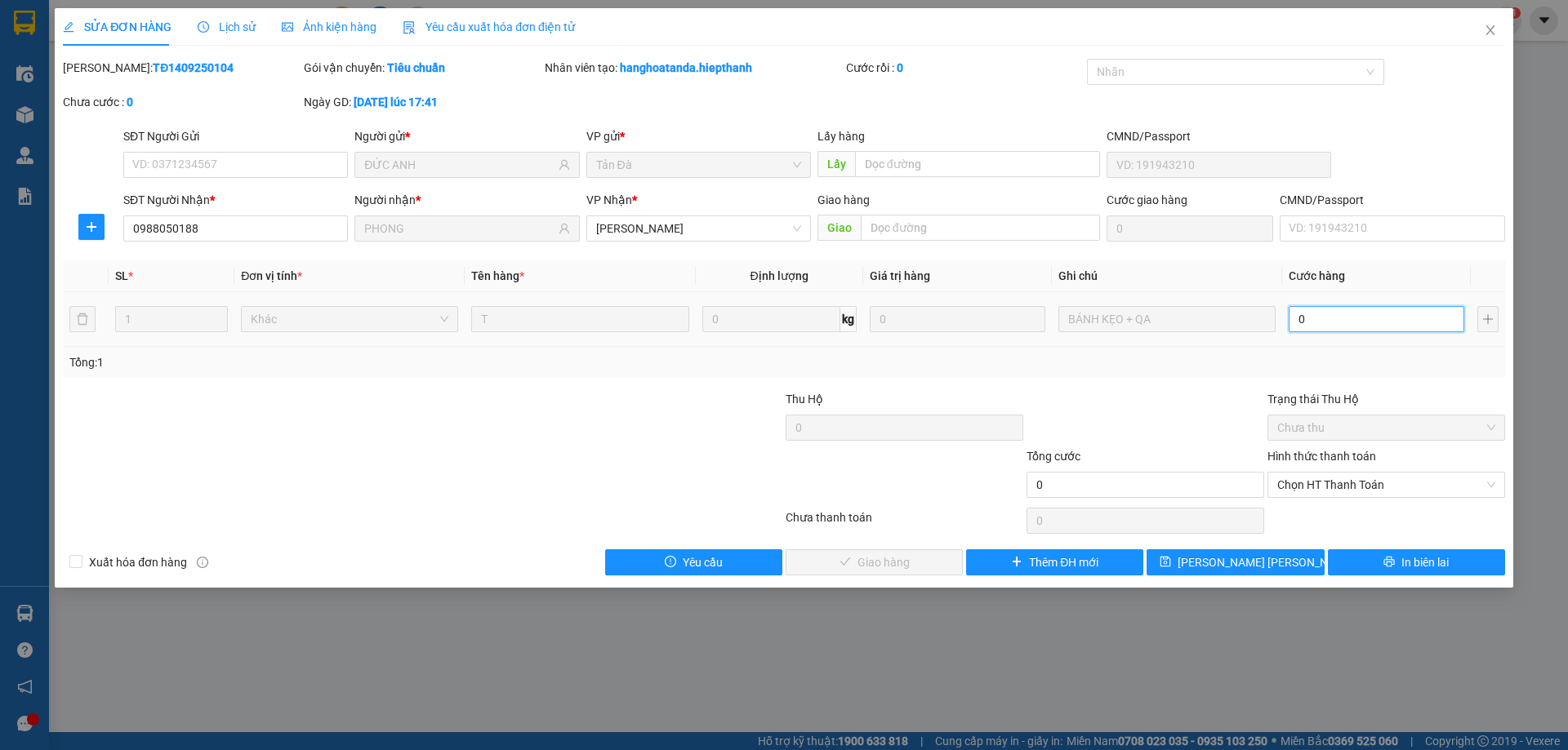
click at [1305, 317] on input "0" at bounding box center [1377, 319] width 176 height 26
type input "2"
type input "20"
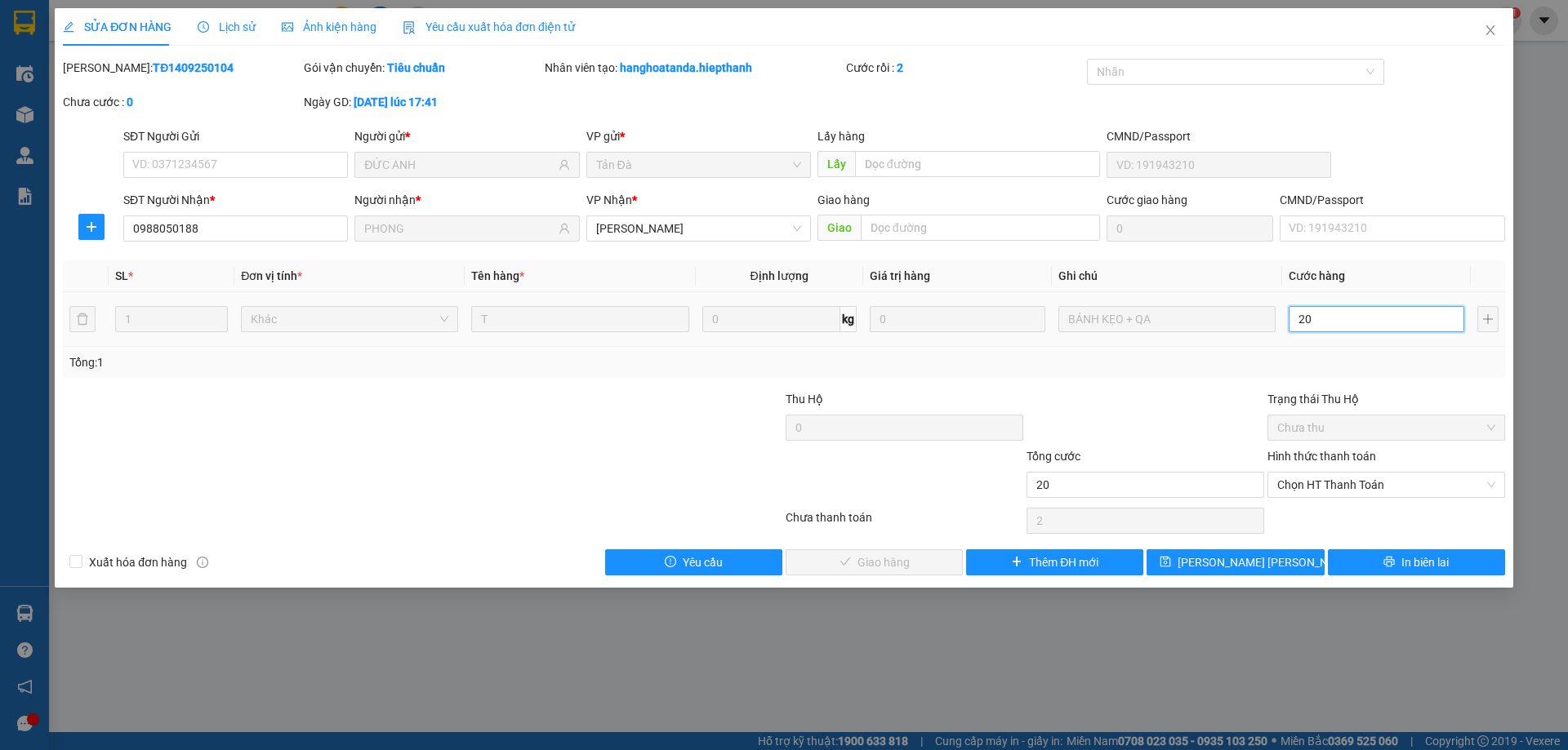
type input "20"
click at [1326, 482] on span "Chọn HT Thanh Toán" at bounding box center [1385, 485] width 218 height 24
type input "20"
type input "20.000"
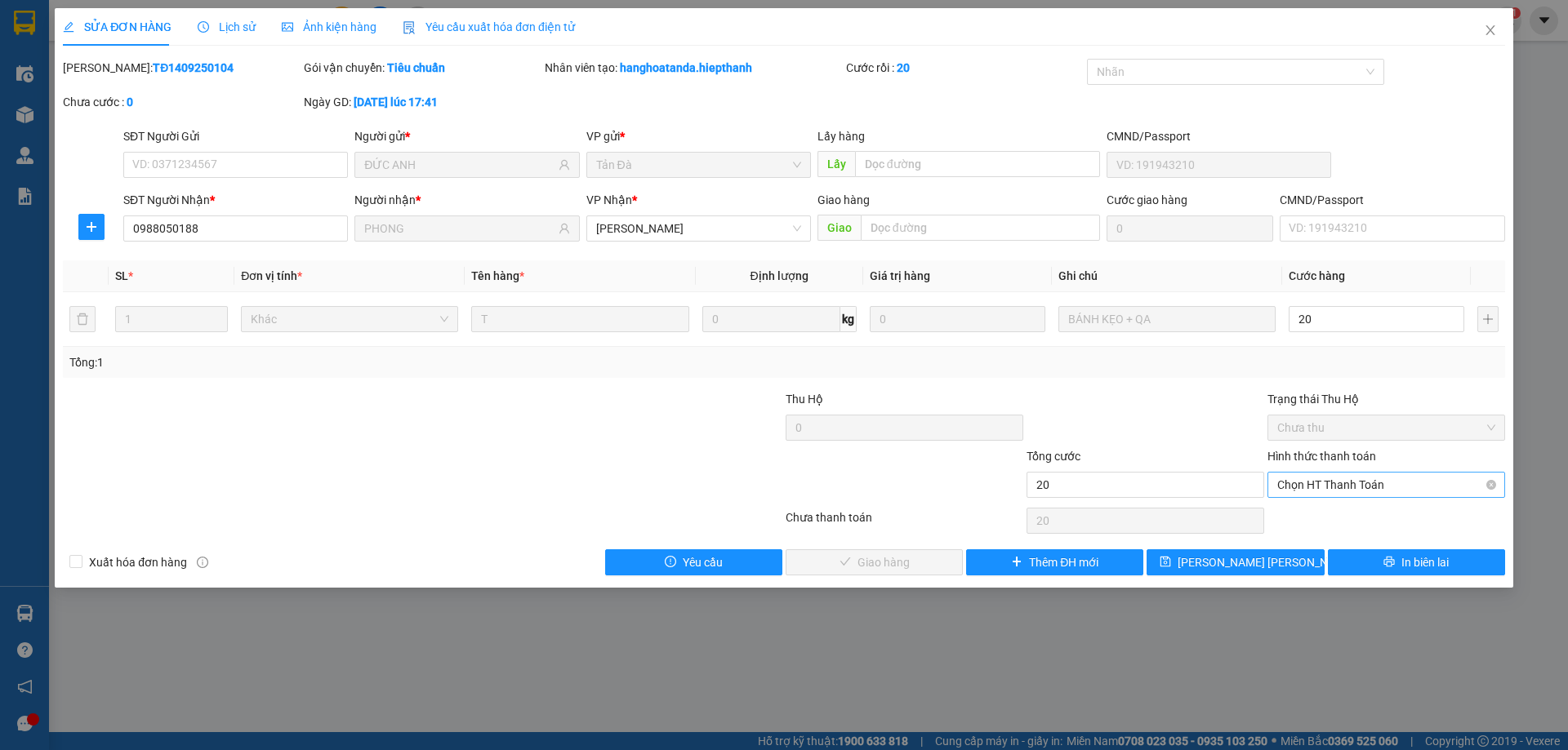
type input "20.000"
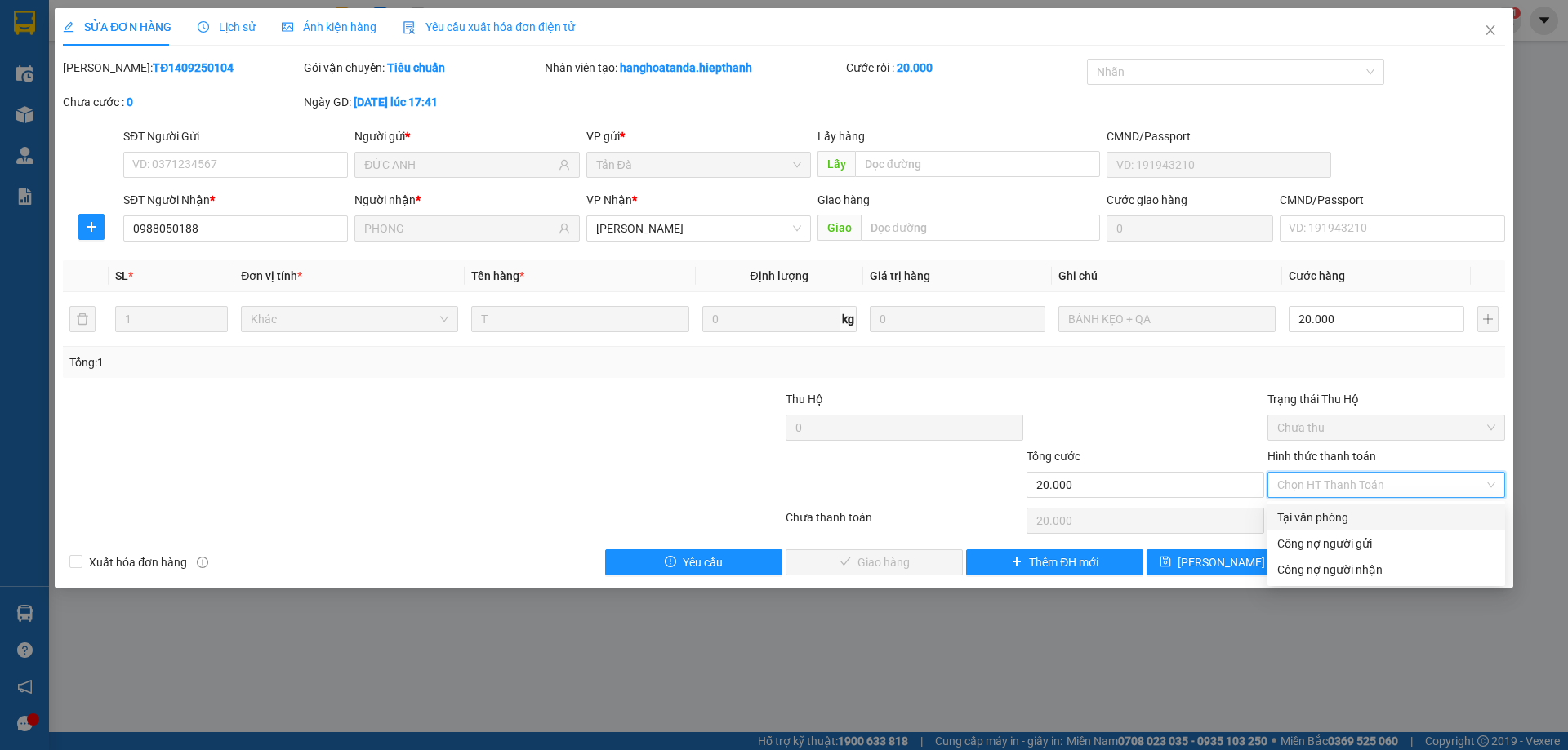
click at [1323, 519] on div "Tại văn phòng" at bounding box center [1385, 518] width 218 height 18
type input "0"
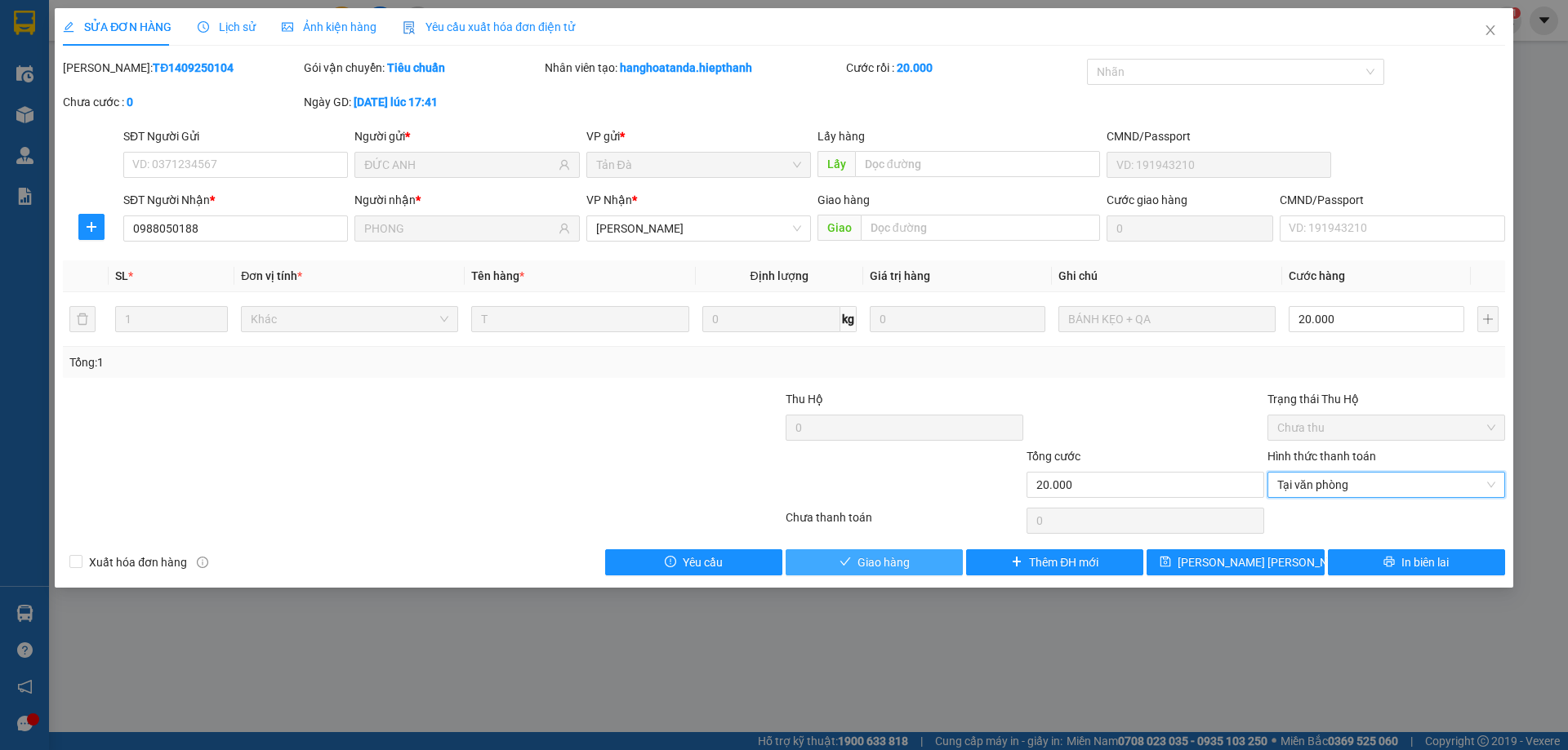
click at [914, 560] on button "Giao hàng" at bounding box center [874, 562] width 177 height 26
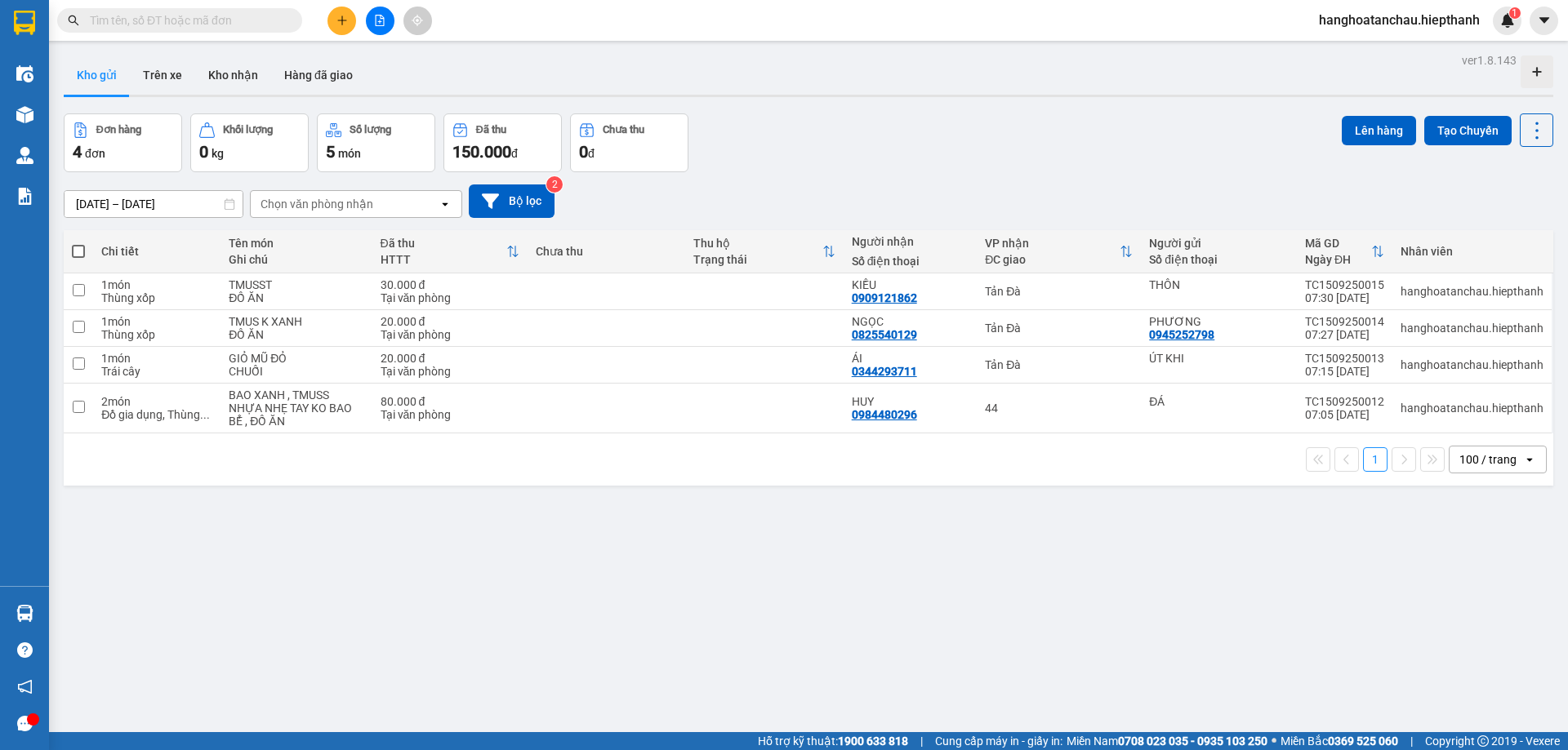
click at [170, 24] on input "text" at bounding box center [186, 20] width 193 height 18
click at [170, 23] on input "text" at bounding box center [186, 20] width 193 height 18
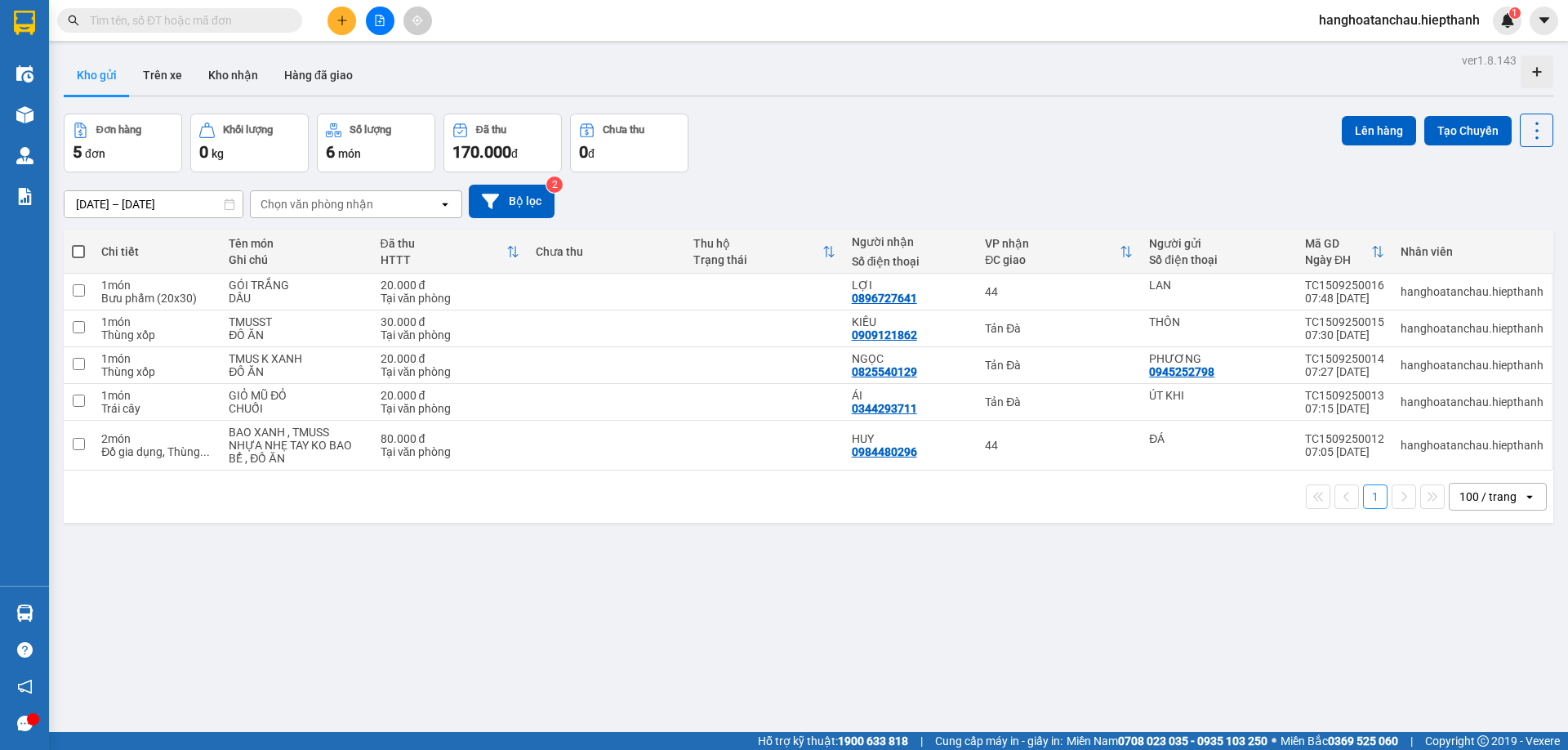
click at [189, 12] on input "text" at bounding box center [186, 20] width 193 height 18
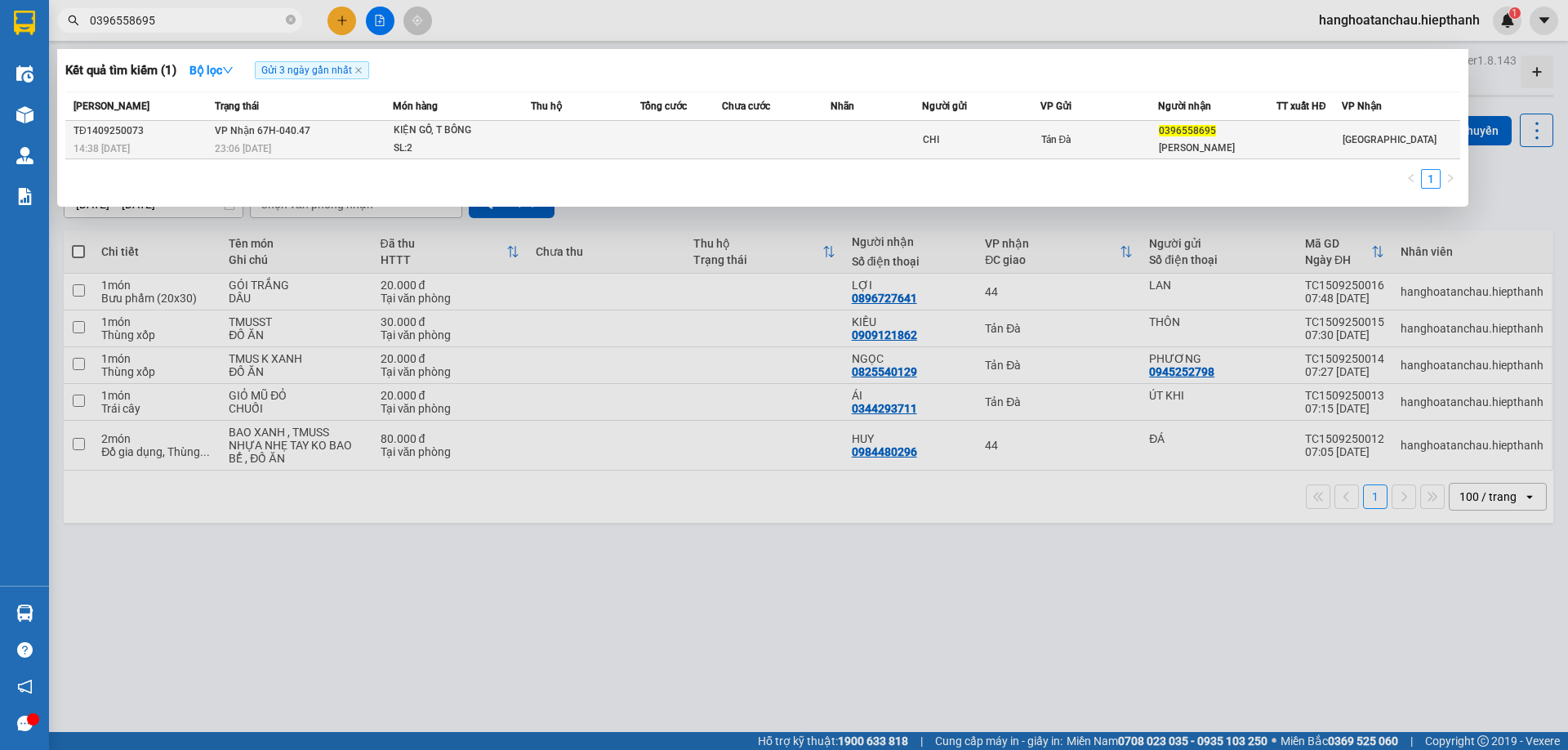
type input "0396558695"
click at [550, 140] on td at bounding box center [585, 140] width 109 height 39
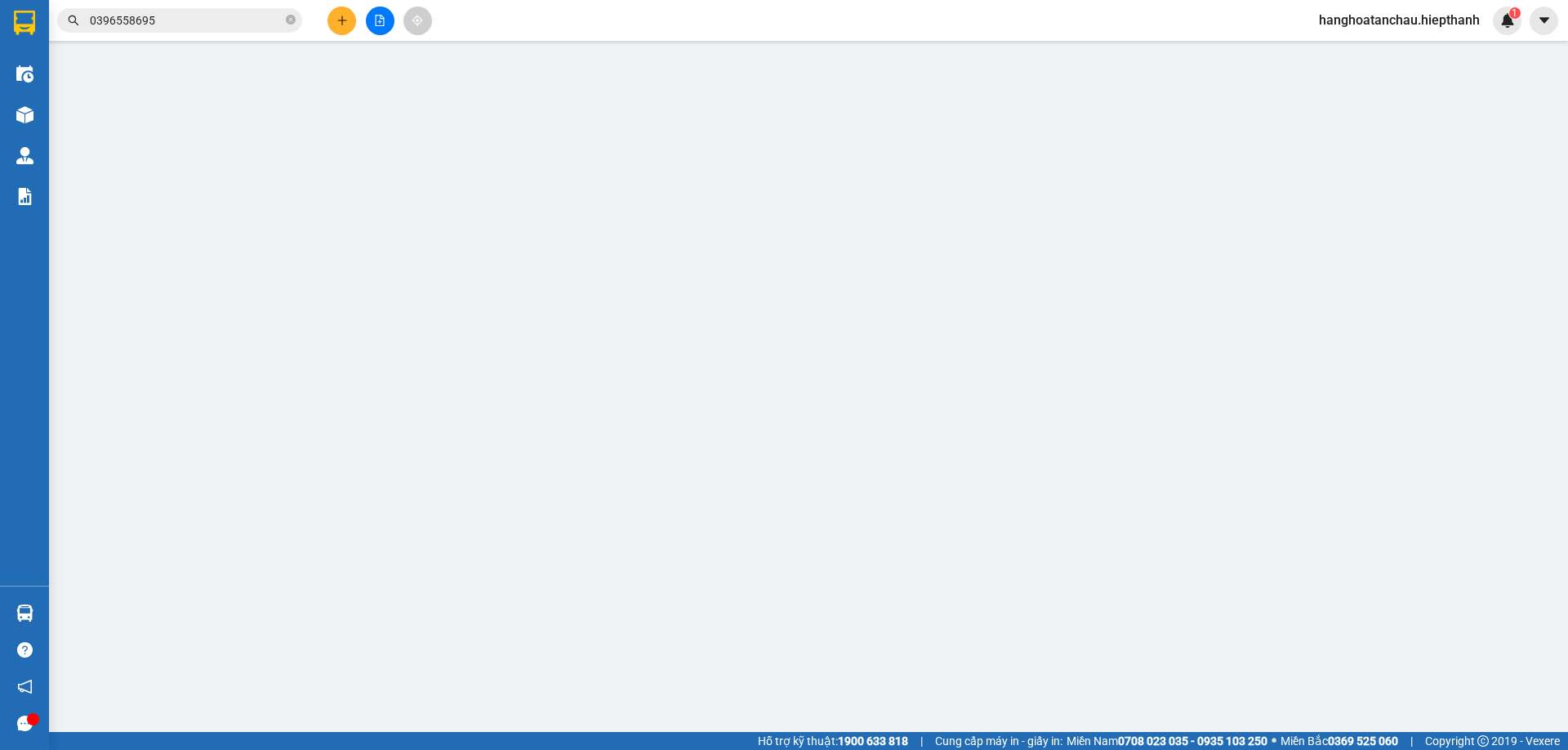
type input "CHI"
type input "0396558695"
type input "[PERSON_NAME]"
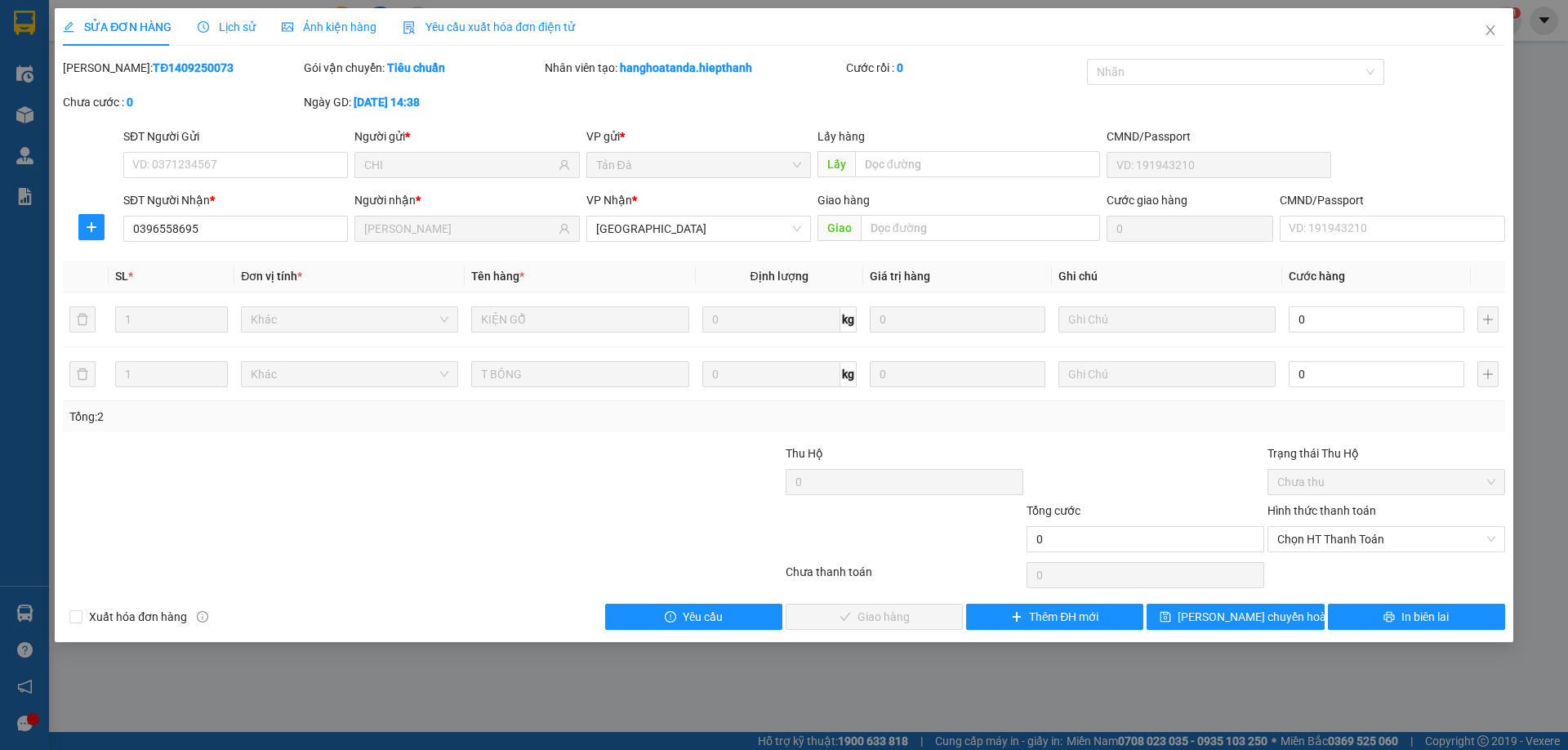
click at [234, 23] on span "Lịch sử" at bounding box center [226, 27] width 58 height 13
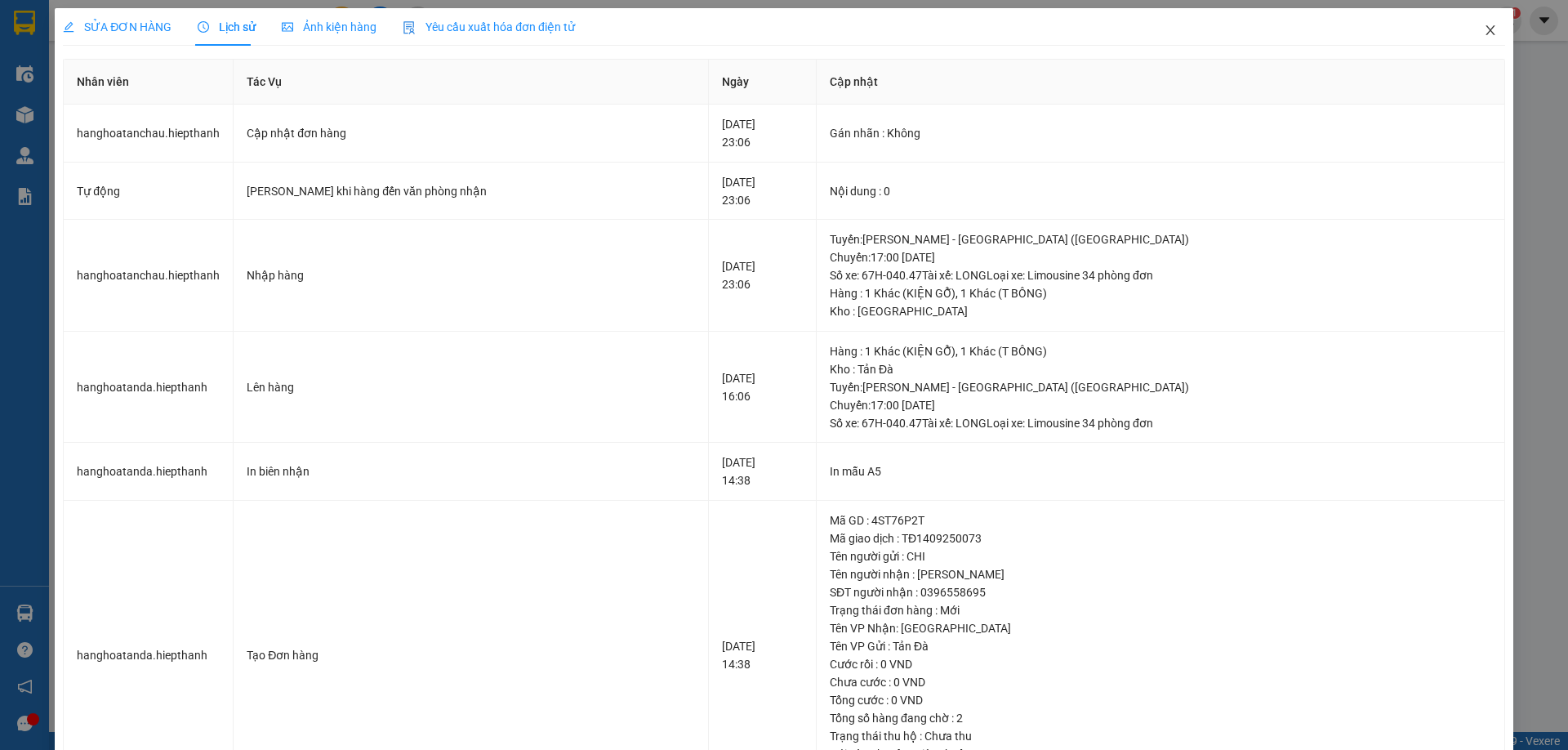
click at [1485, 30] on icon "close" at bounding box center [1490, 29] width 9 height 9
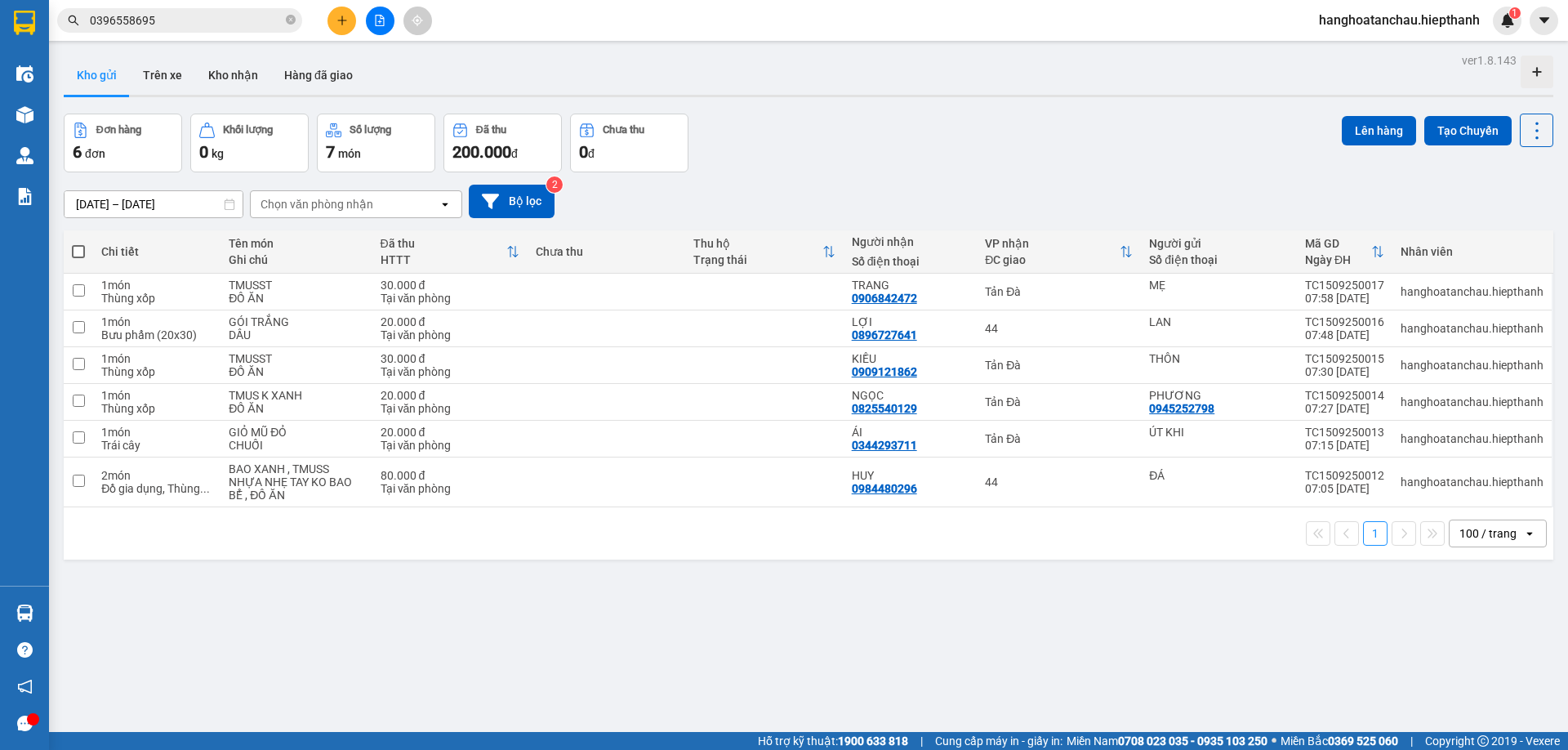
click at [878, 193] on div "[DATE] – [DATE] Press the down arrow key to interact with the calendar and sele…" at bounding box center [808, 201] width 1490 height 34
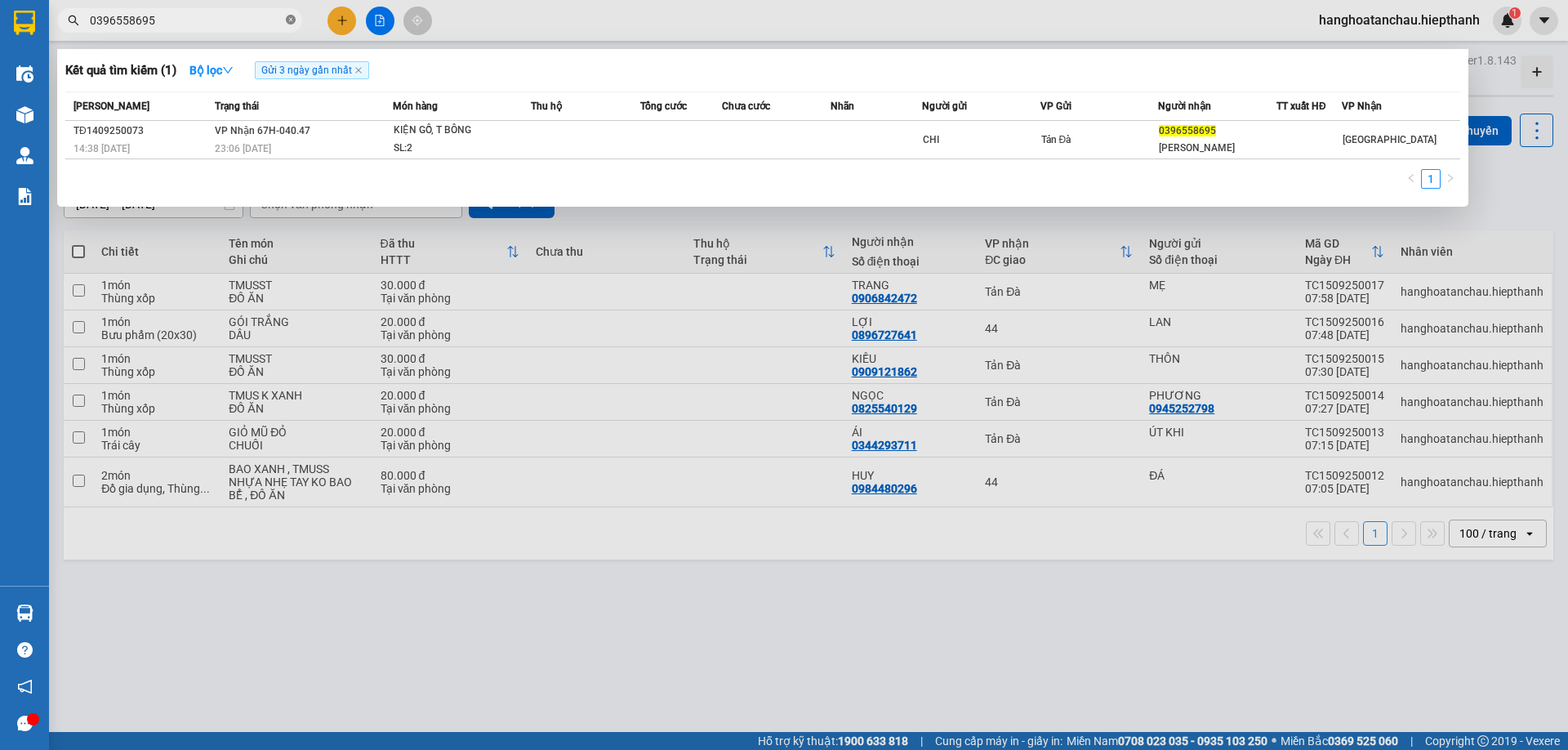
click at [289, 21] on icon "close-circle" at bounding box center [290, 19] width 9 height 9
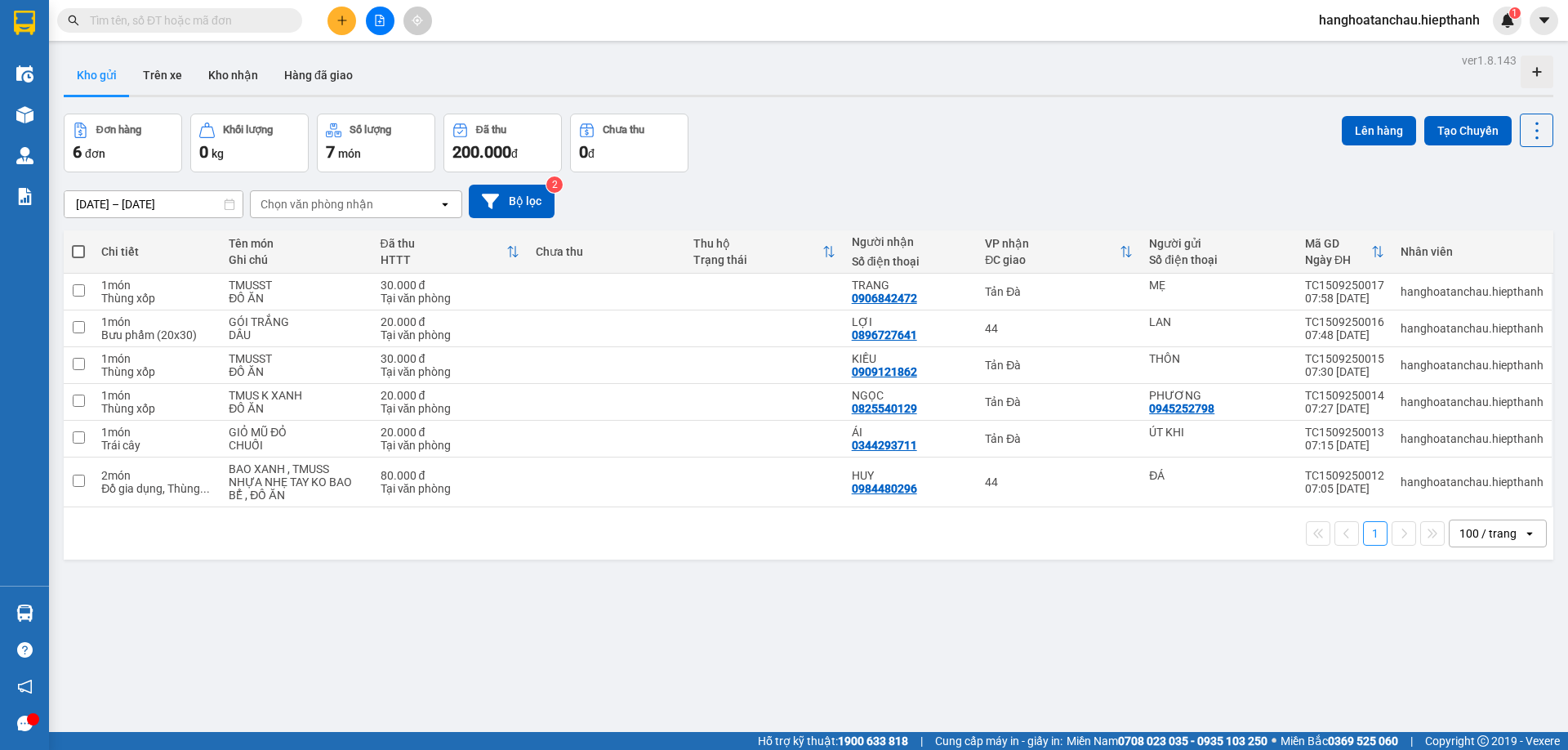
click at [897, 174] on div "[DATE] – [DATE] Press the down arrow key to interact with the calendar and sele…" at bounding box center [808, 201] width 1490 height 58
click at [233, 78] on button "Kho nhận" at bounding box center [233, 74] width 76 height 39
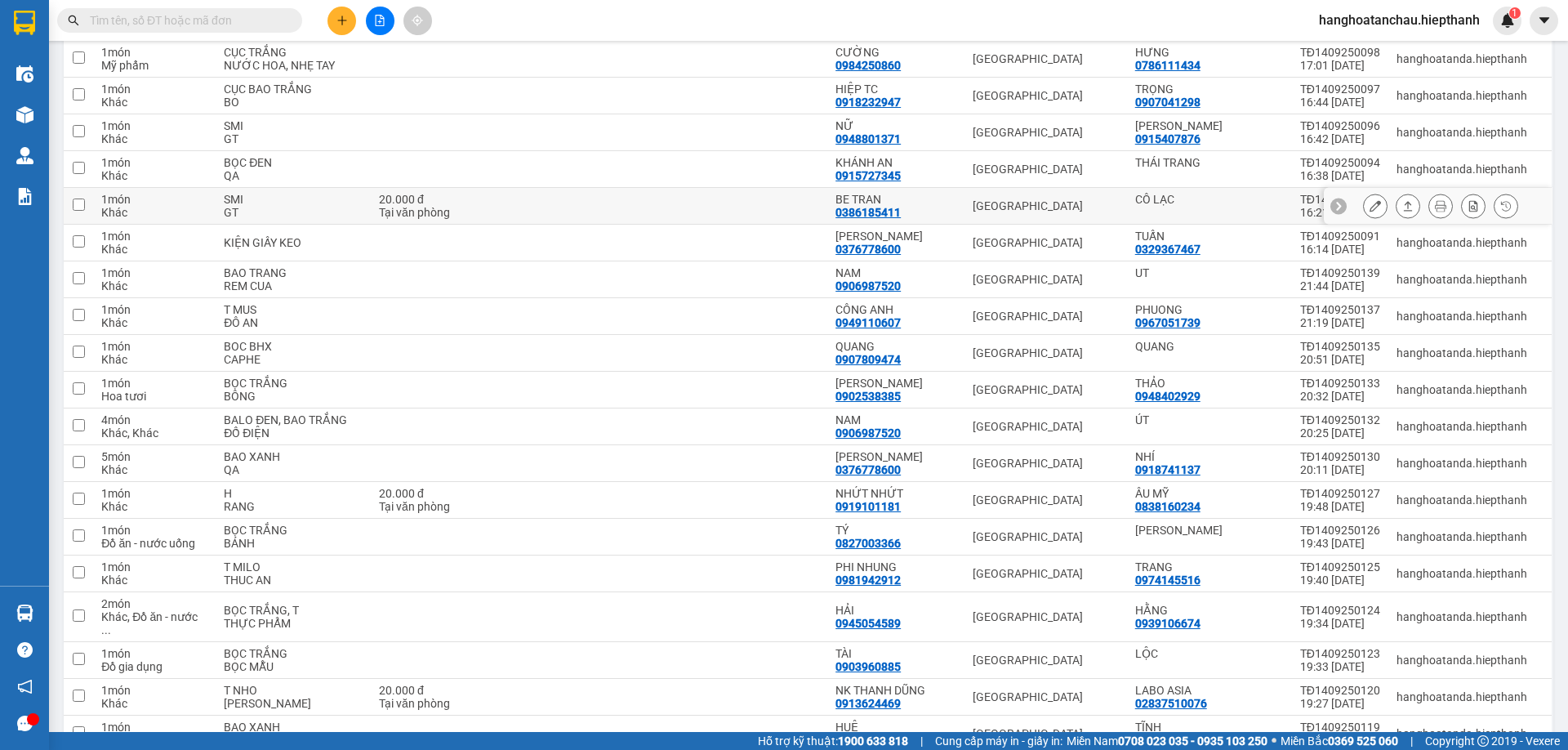
scroll to position [572, 0]
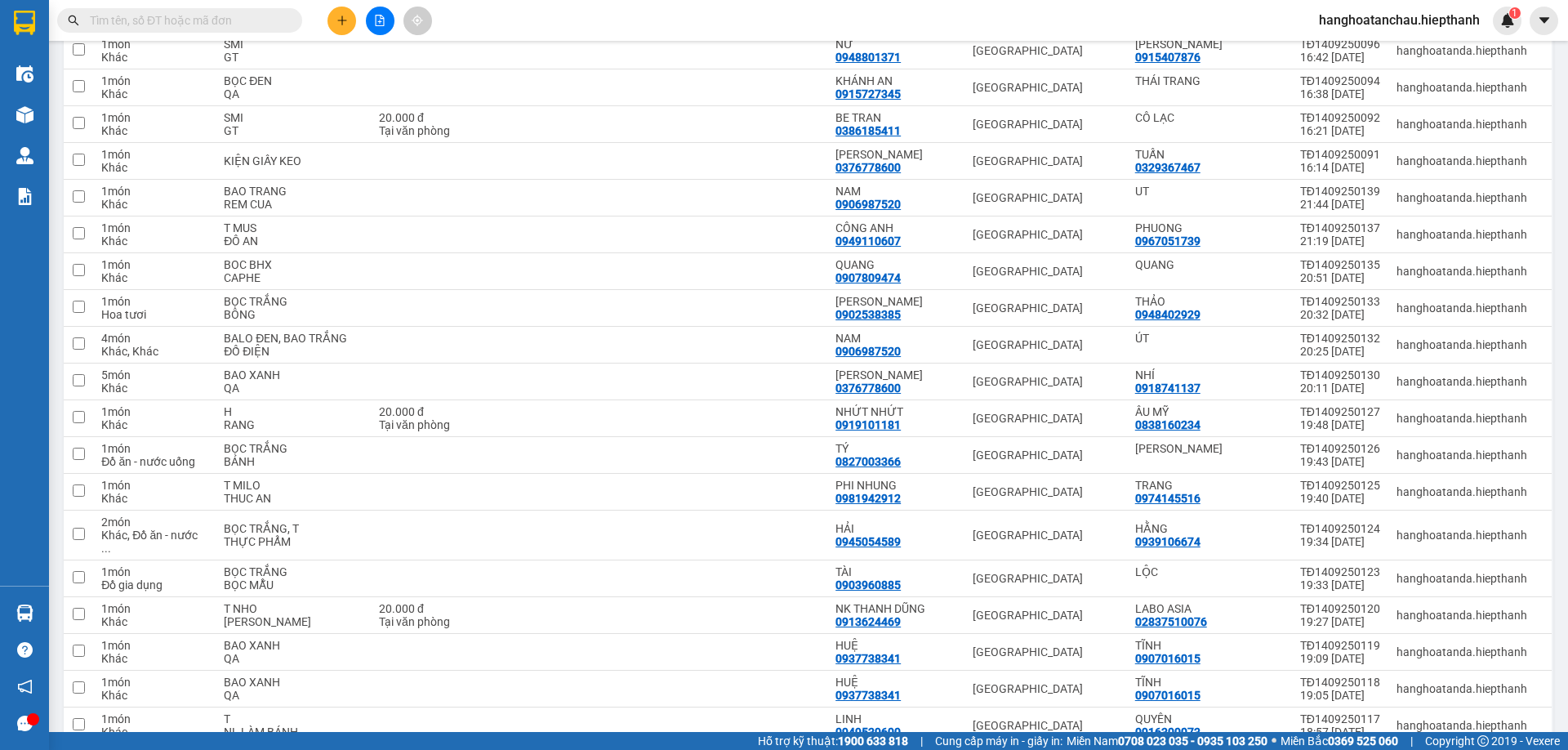
click at [166, 21] on input "text" at bounding box center [186, 20] width 193 height 18
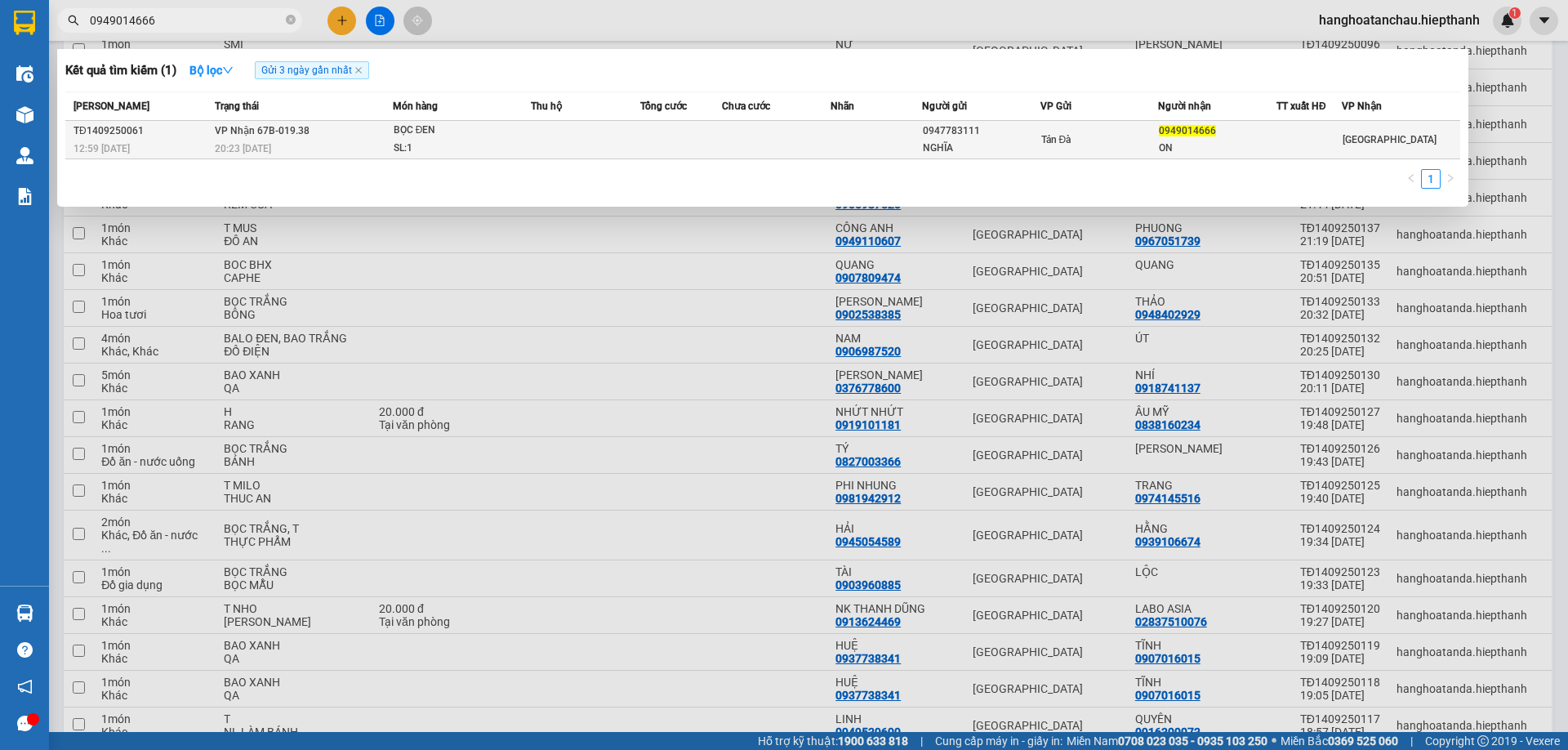
type input "0949014666"
click at [532, 130] on td at bounding box center [585, 140] width 109 height 39
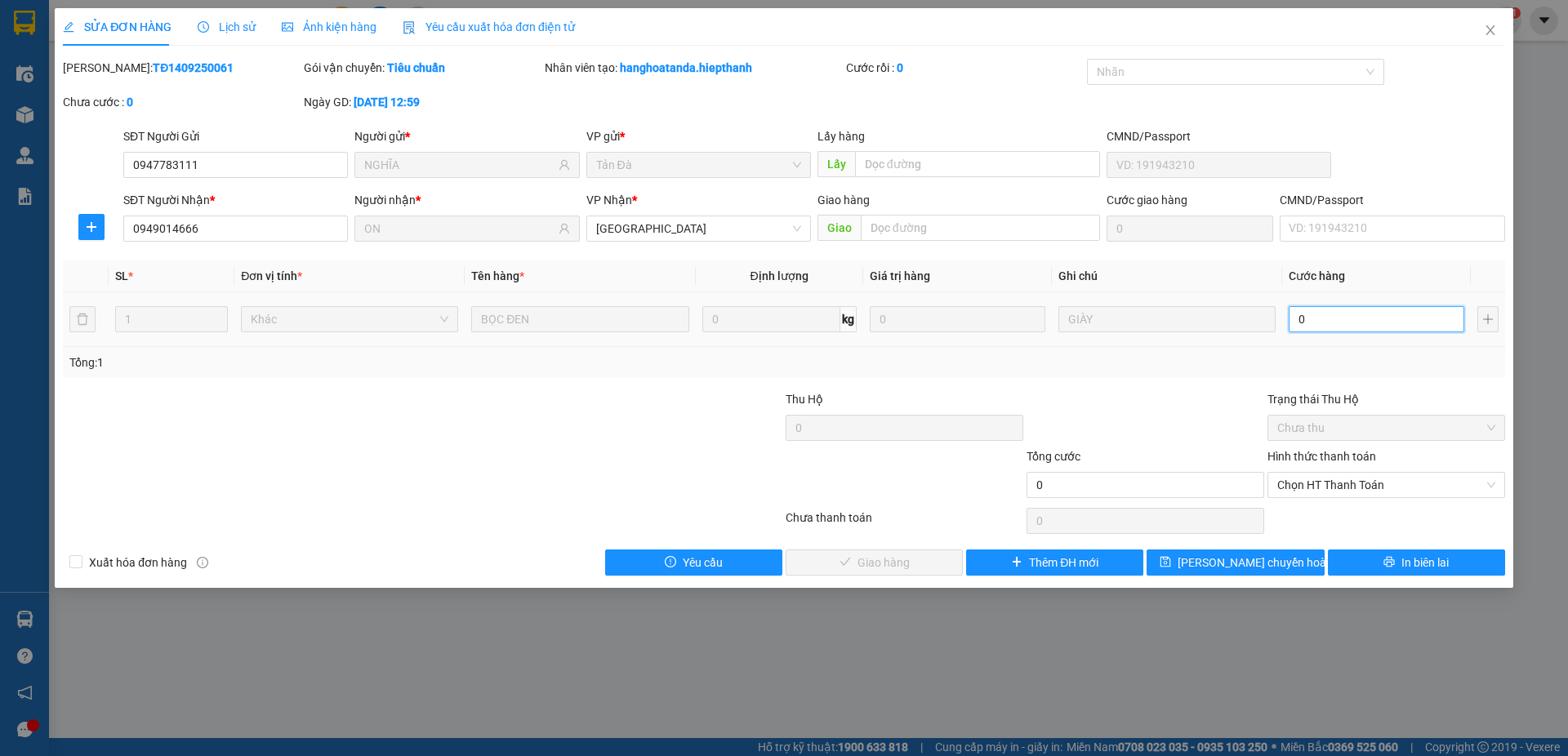
click at [1320, 317] on input "0" at bounding box center [1377, 319] width 176 height 26
type input "4"
type input "40"
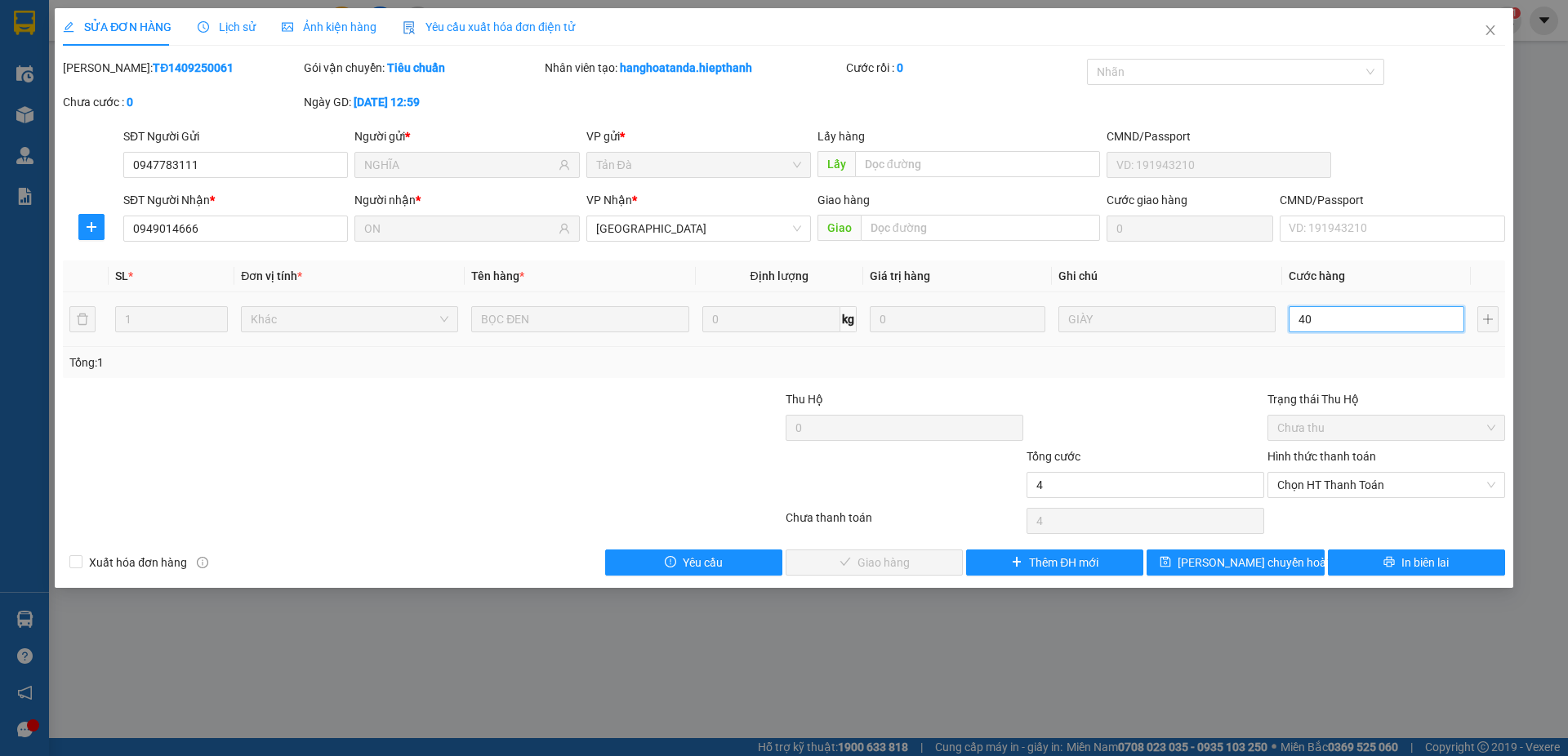
type input "40"
click at [1347, 477] on span "Chọn HT Thanh Toán" at bounding box center [1385, 485] width 218 height 24
type input "40.000"
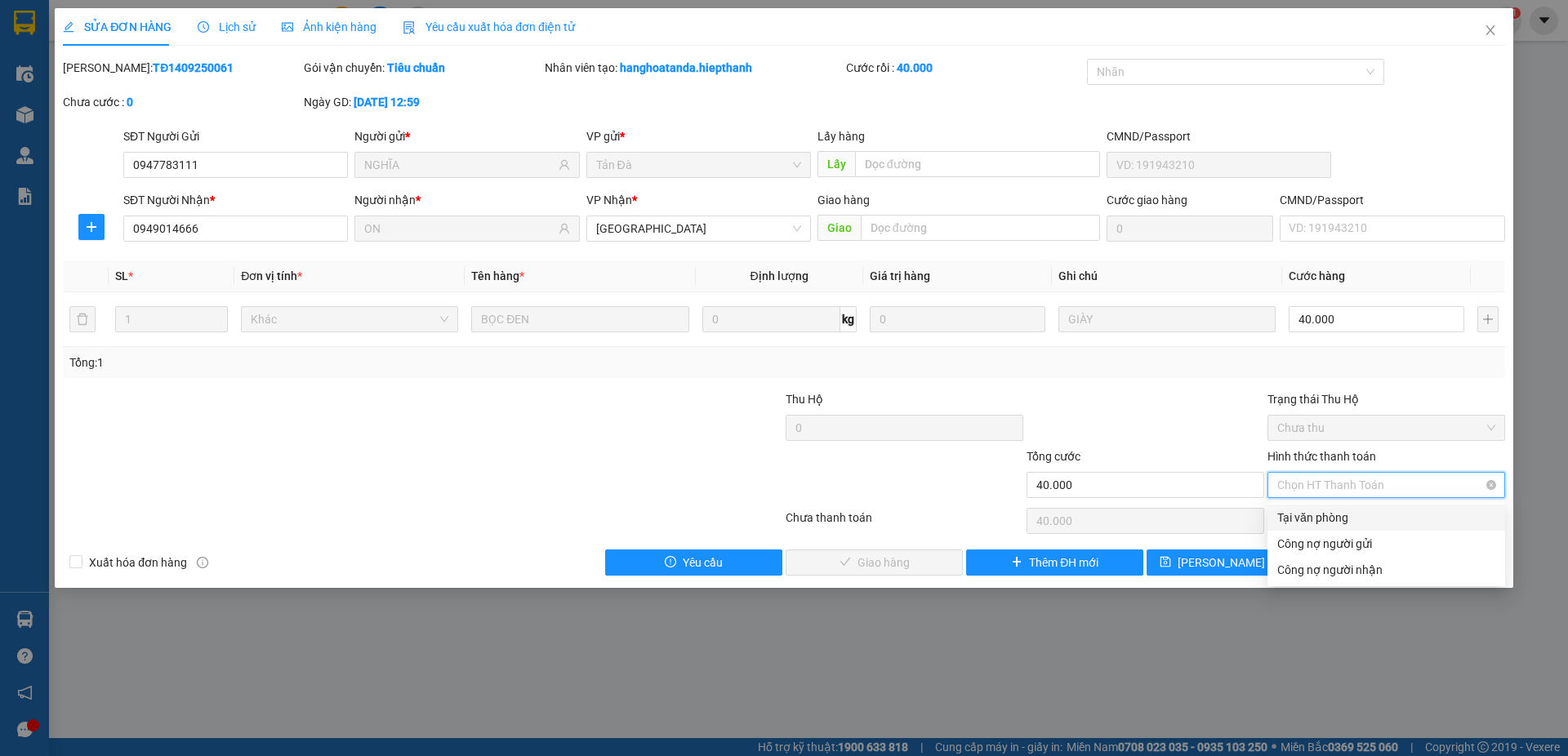
click at [1336, 520] on div "Tại văn phòng" at bounding box center [1385, 517] width 218 height 18
type input "0"
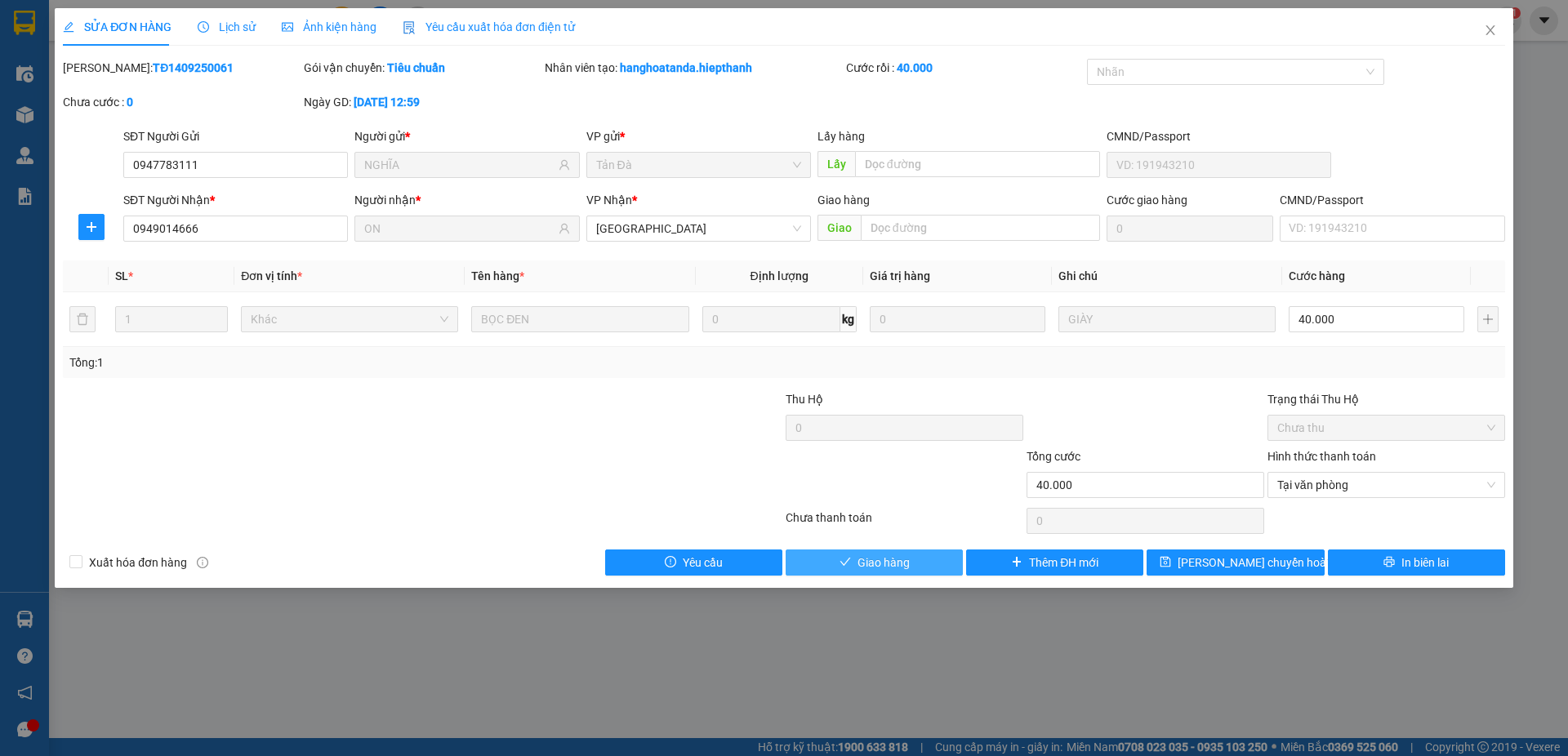
click at [907, 565] on span "Giao hàng" at bounding box center [883, 562] width 53 height 18
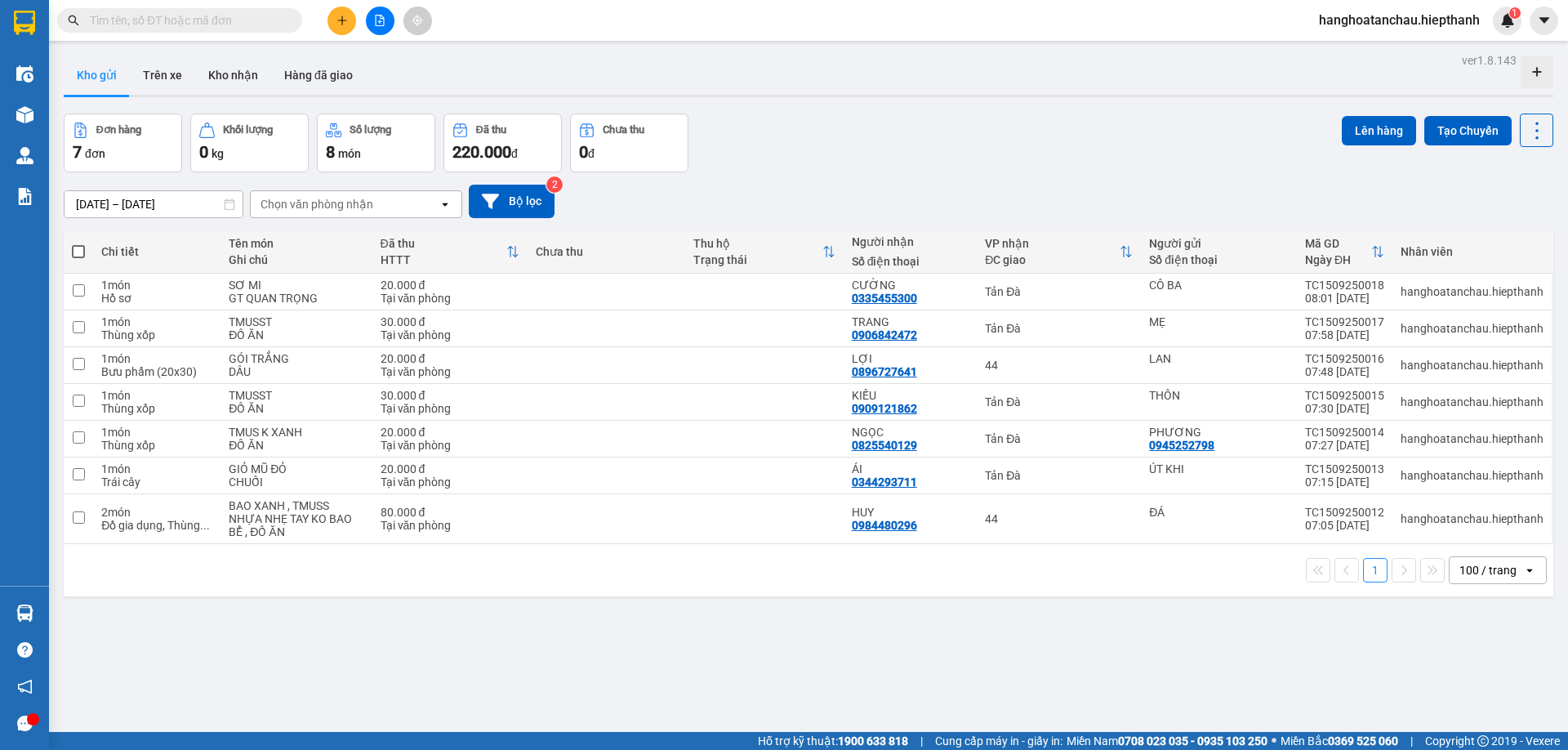
click at [223, 22] on input "text" at bounding box center [186, 20] width 193 height 18
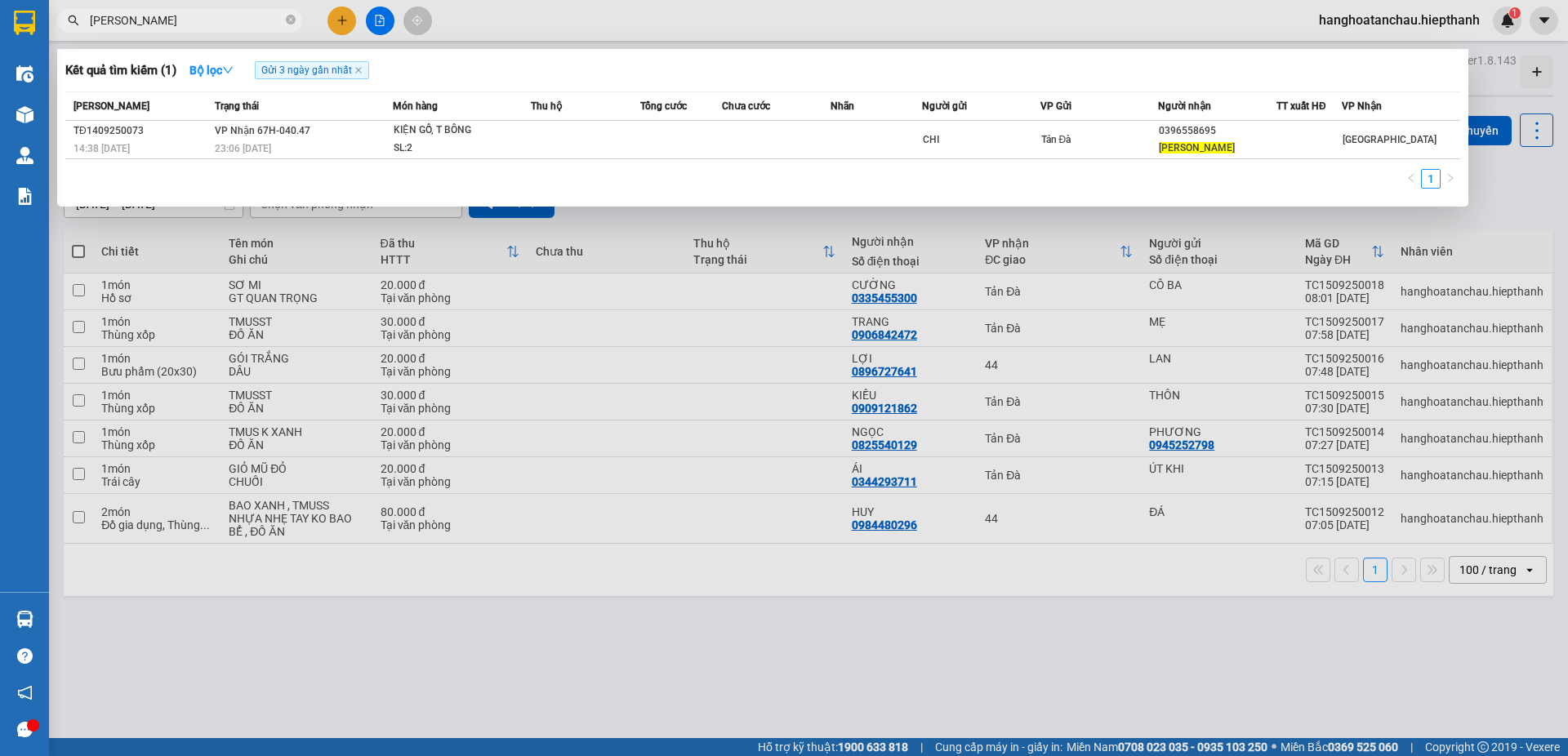
type input "BAO DUNG"
click at [289, 21] on icon "close-circle" at bounding box center [290, 19] width 9 height 9
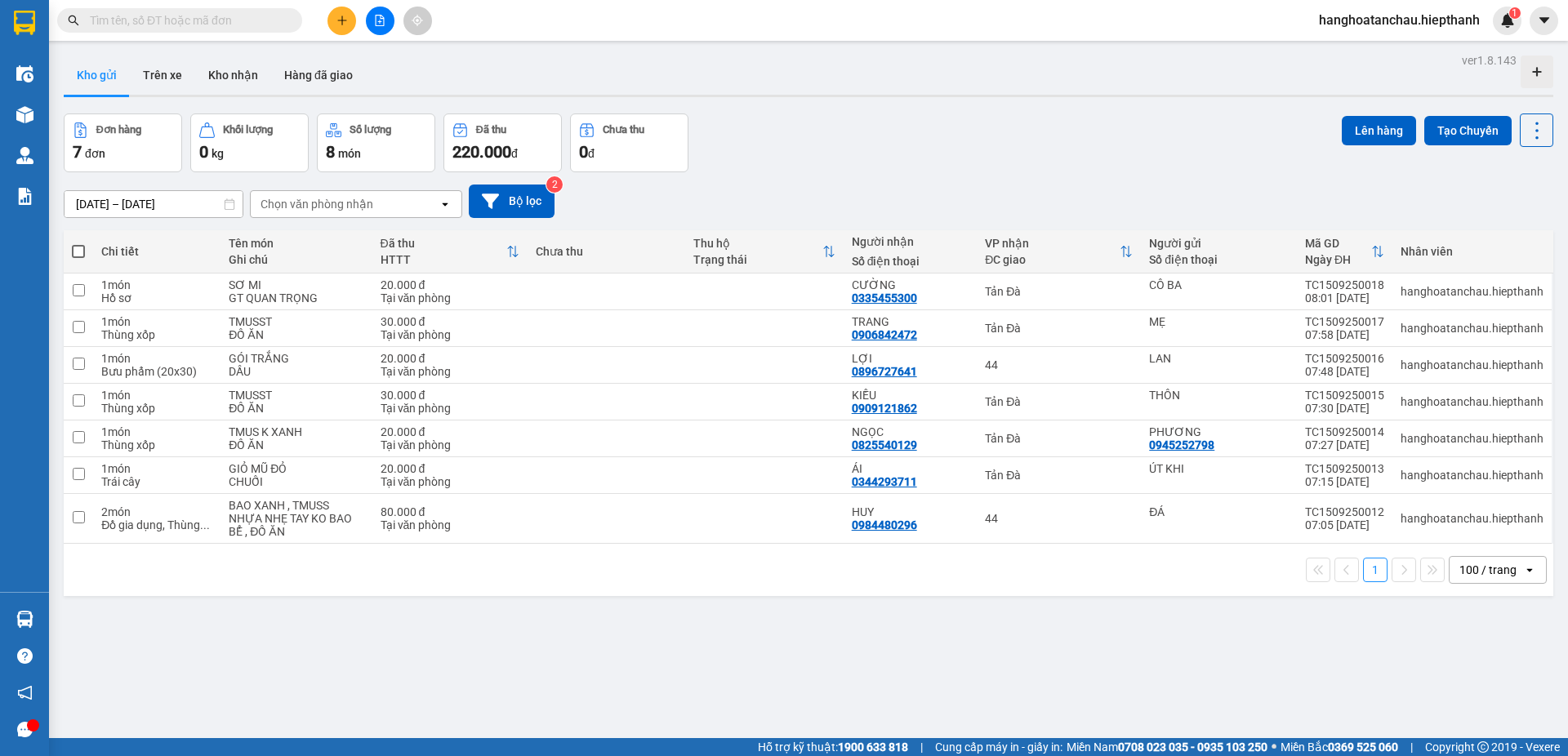
click at [254, 19] on input "text" at bounding box center [186, 20] width 193 height 18
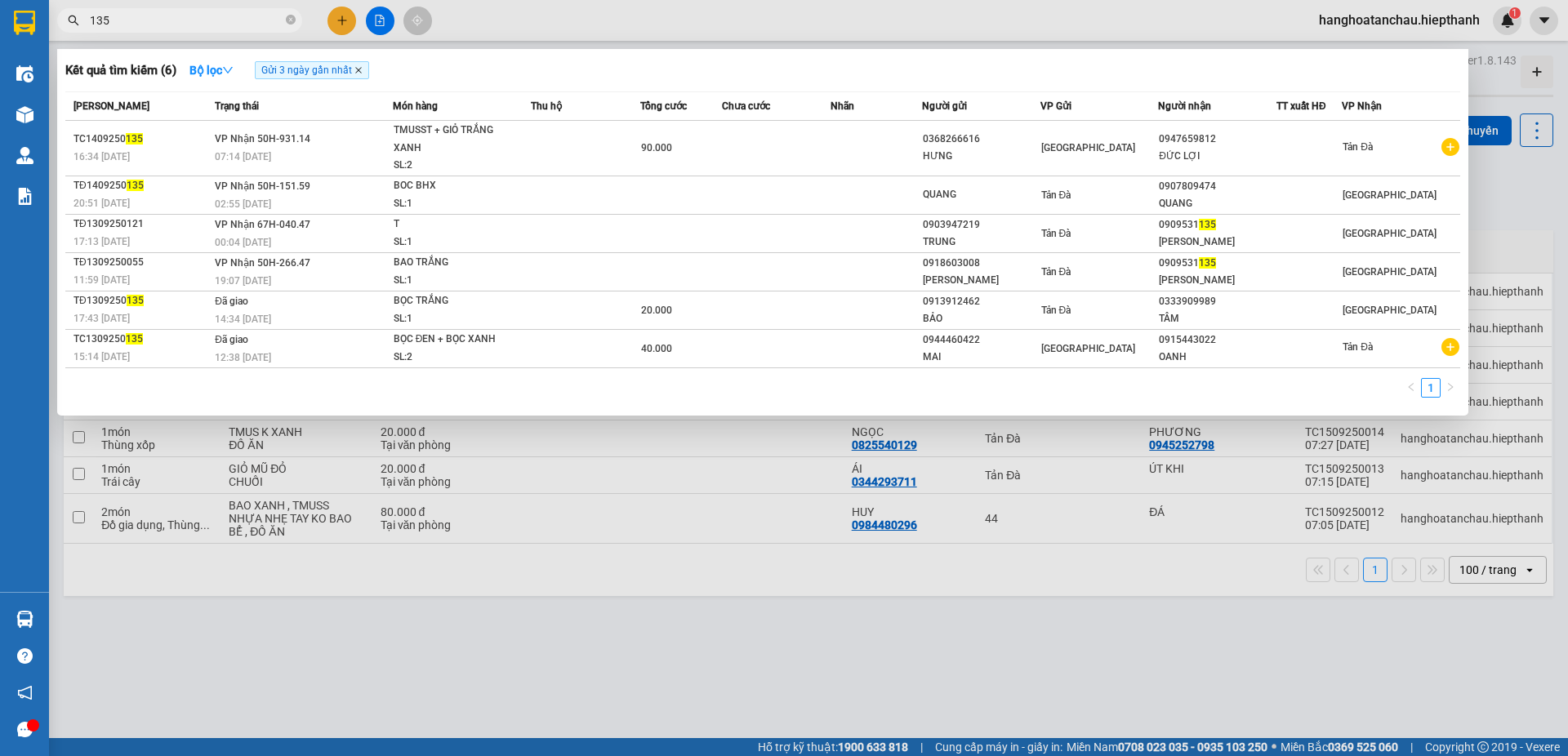
type input "135"
click at [363, 71] on icon "close" at bounding box center [358, 70] width 8 height 8
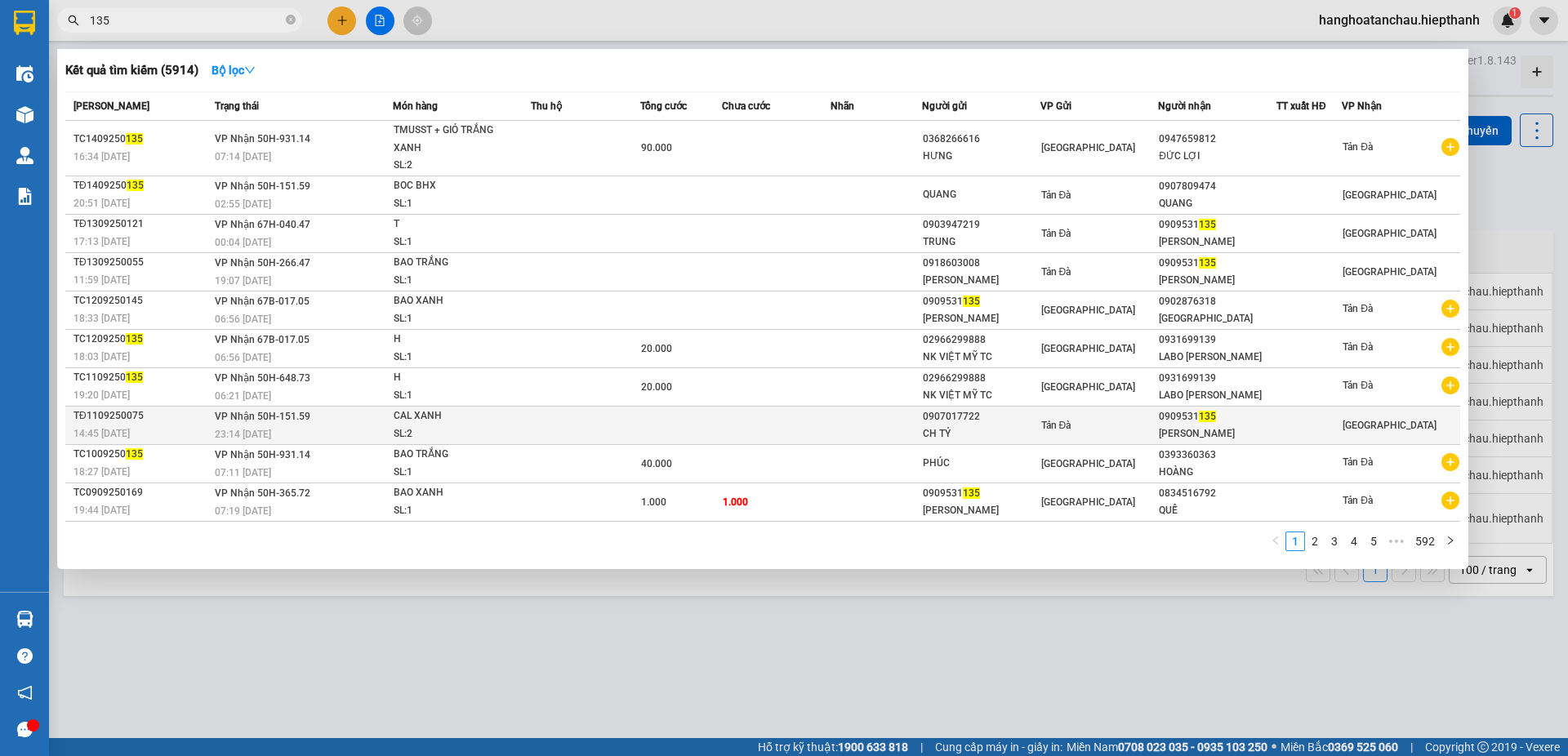
click at [513, 425] on div "SL: 2" at bounding box center [455, 434] width 122 height 18
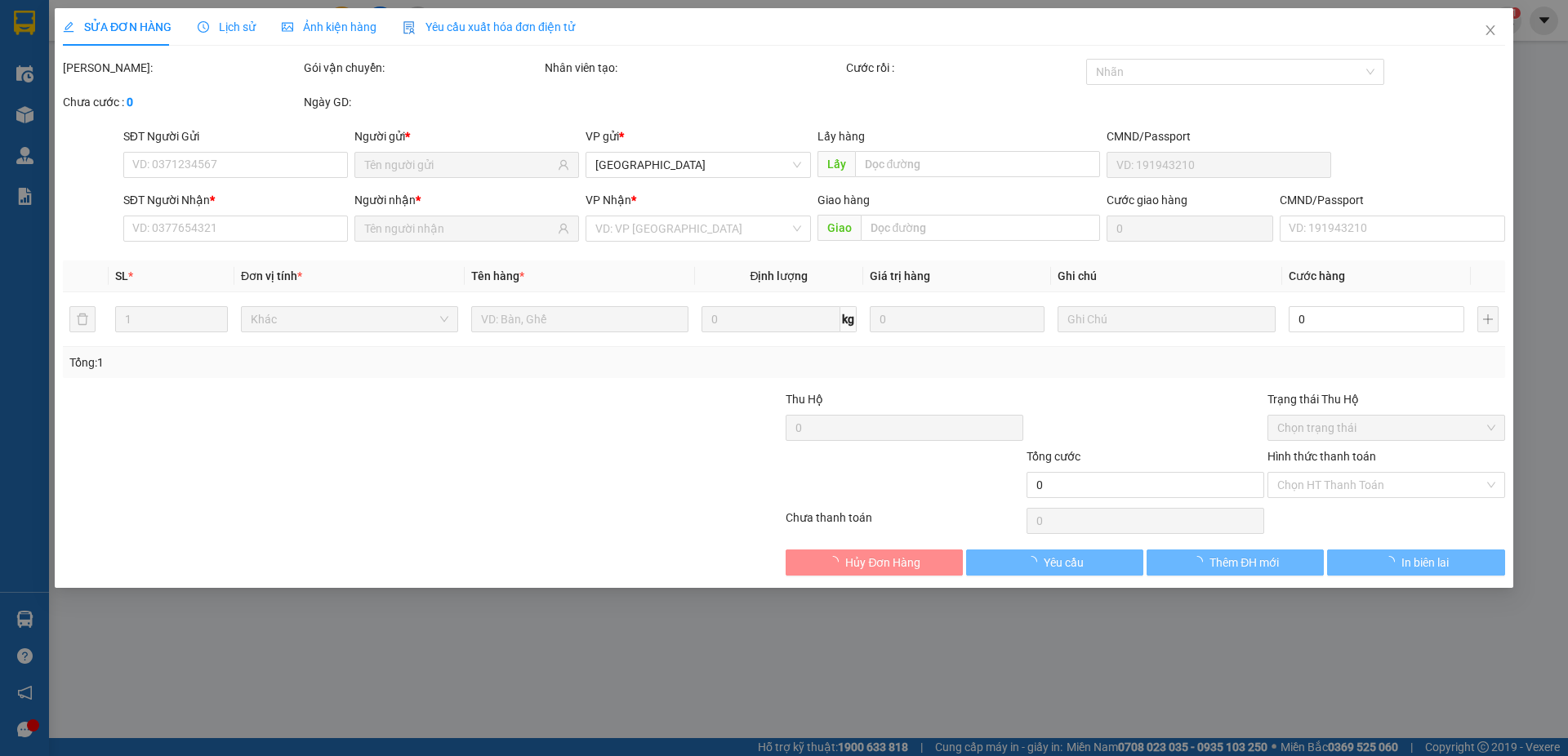
type input "0907017722"
type input "CH TỶ"
type input "0909531135"
type input "HÙNG ĐÀO"
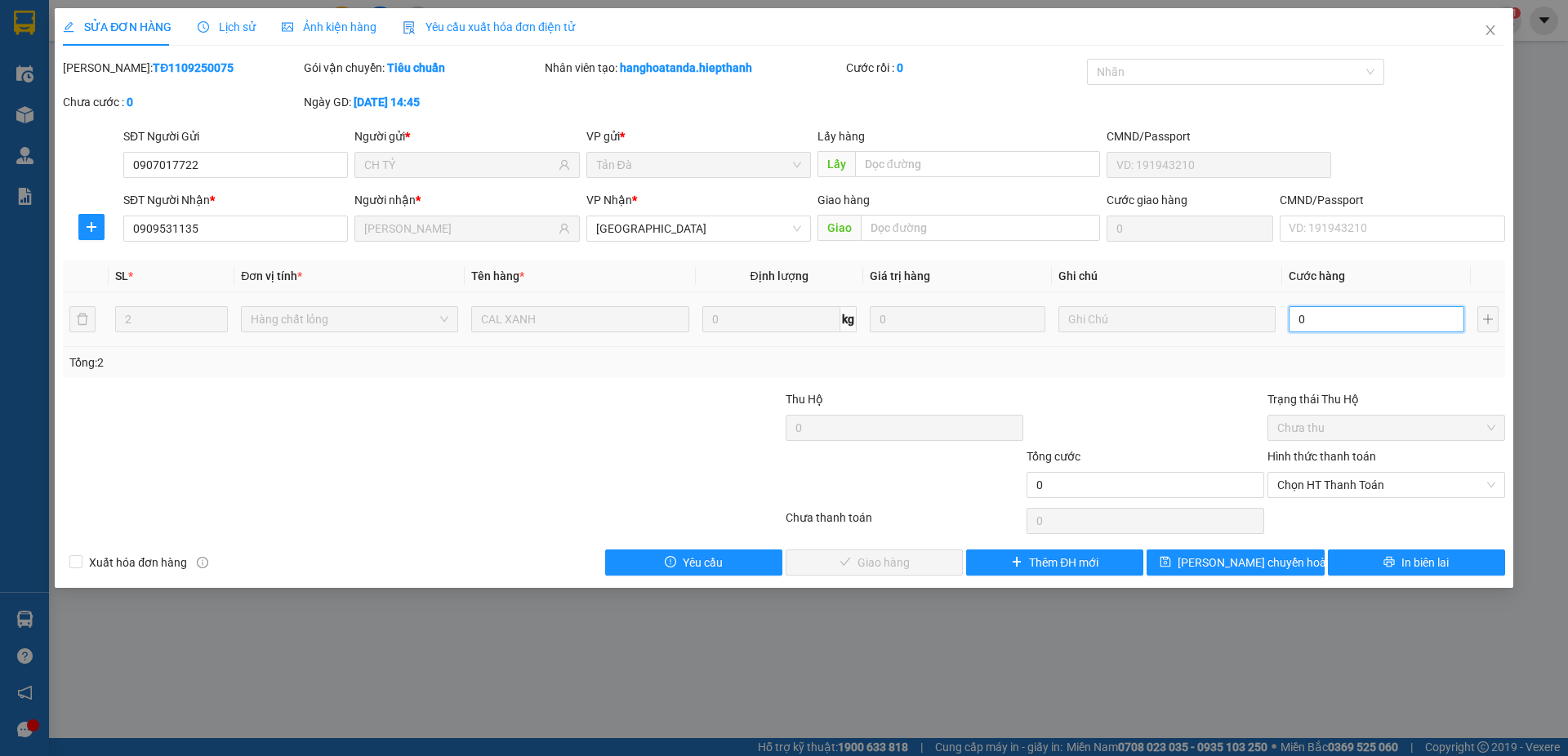
click at [1322, 327] on input "0" at bounding box center [1377, 319] width 176 height 26
type input "1"
click at [1323, 487] on span "Chọn HT Thanh Toán" at bounding box center [1385, 485] width 218 height 24
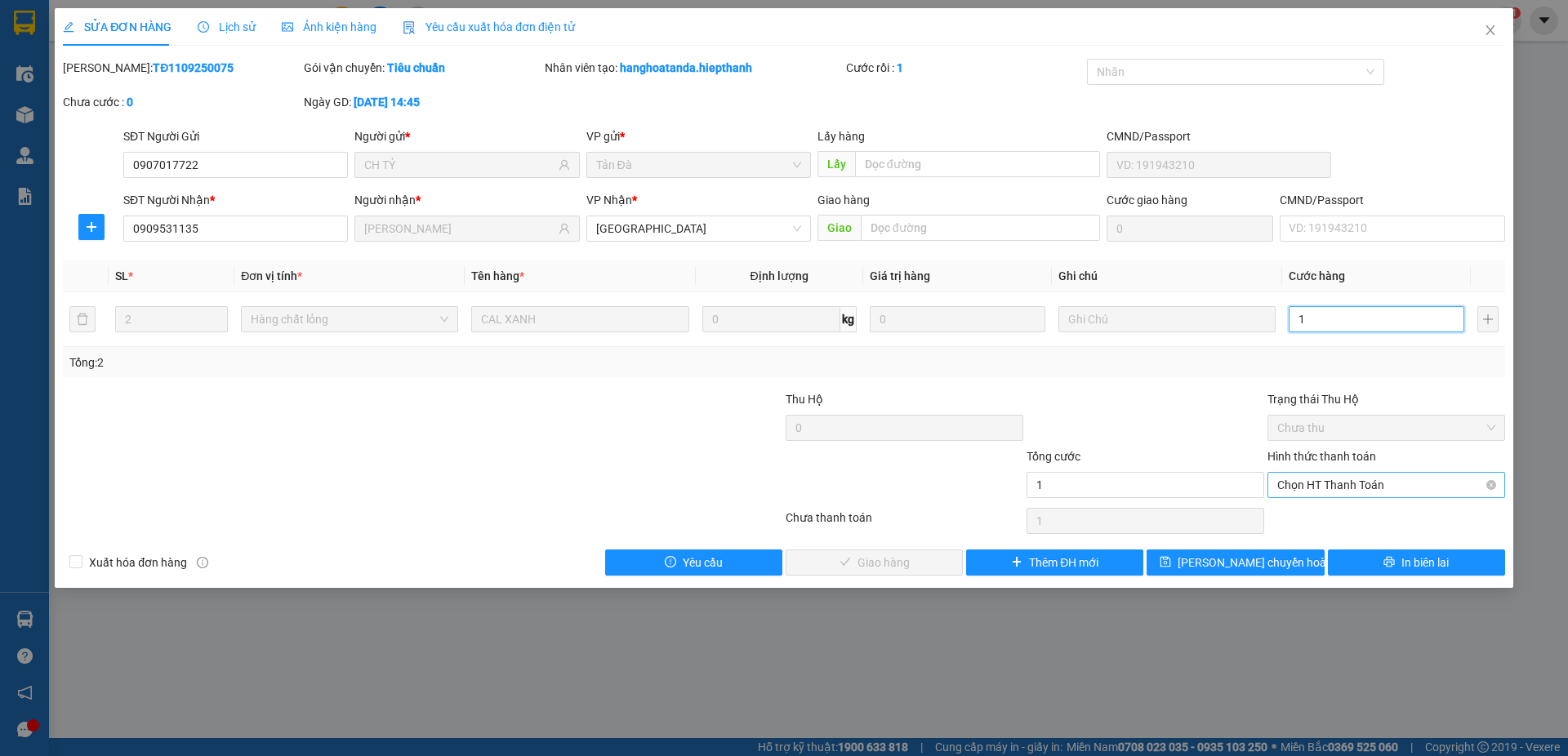
type input "1"
type input "1.000"
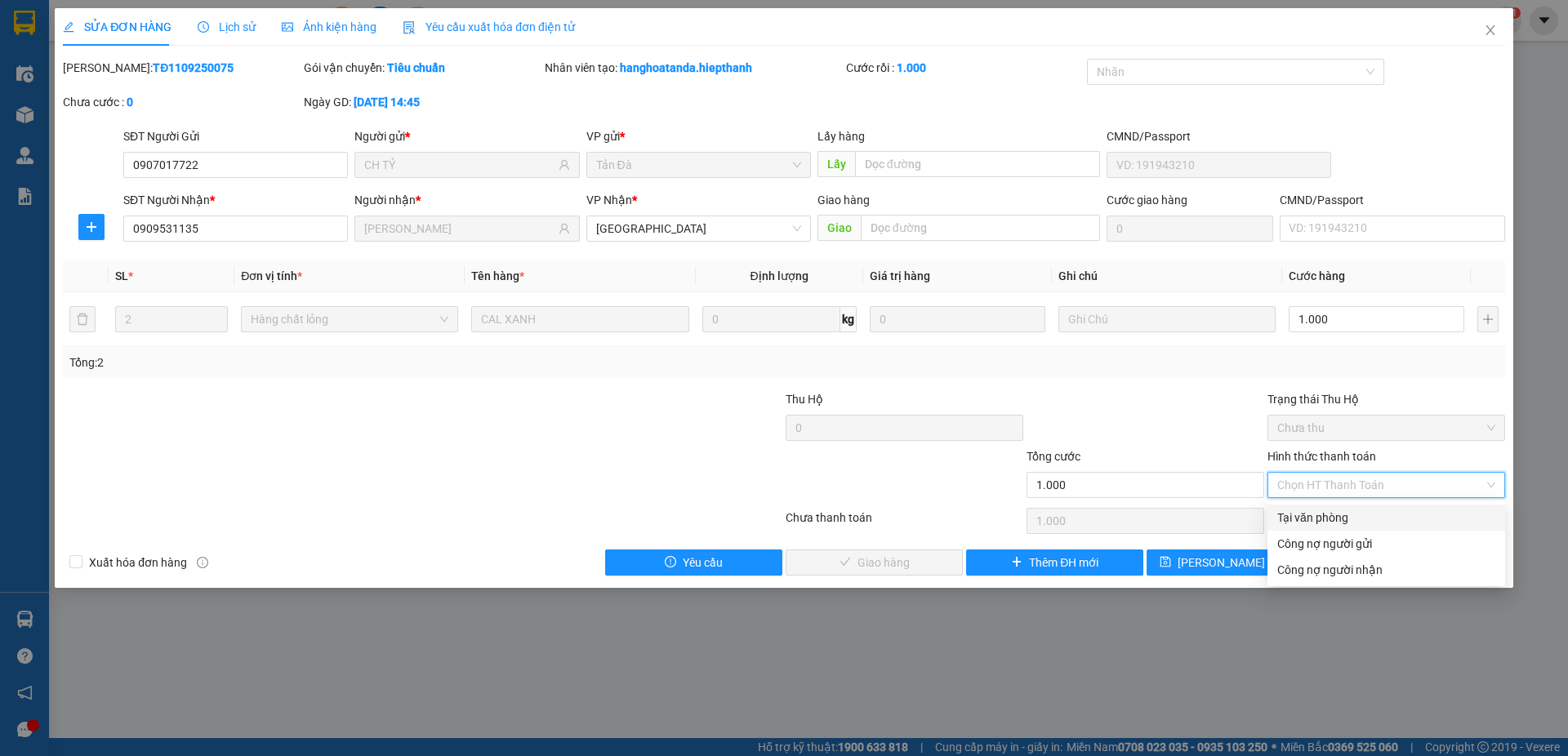
click at [1311, 520] on div "Tại văn phòng" at bounding box center [1385, 517] width 218 height 18
type input "0"
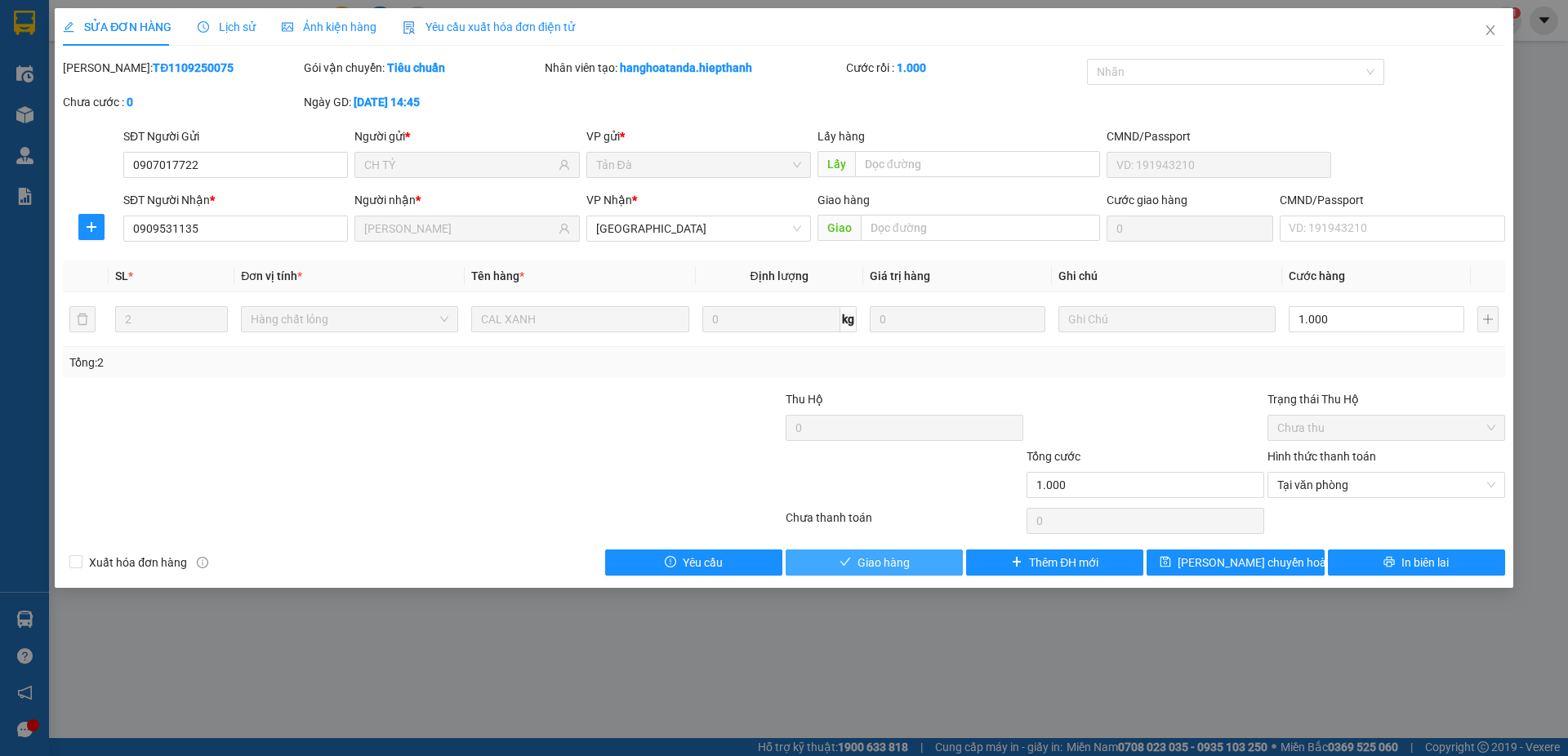
click at [923, 555] on button "Giao hàng" at bounding box center [874, 562] width 177 height 26
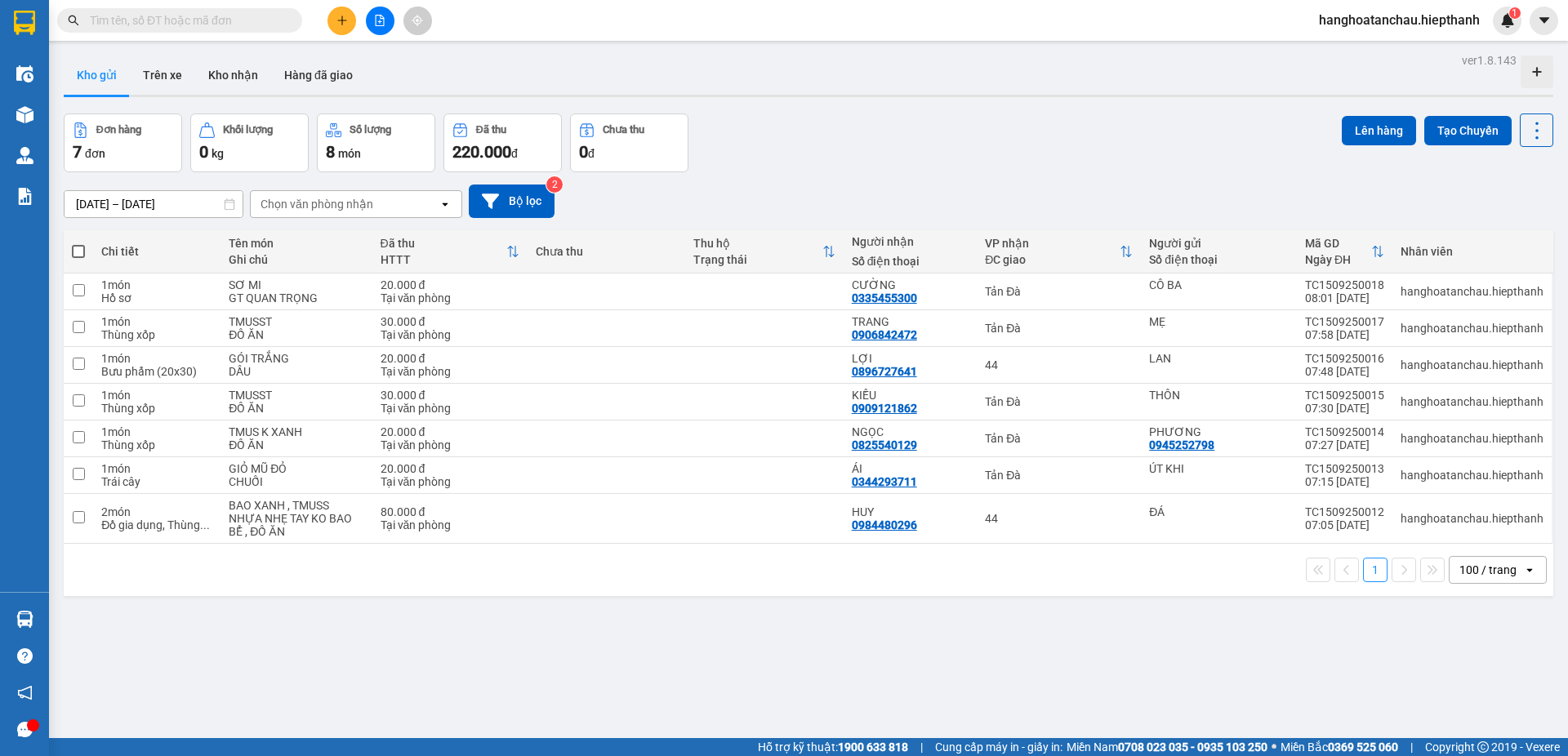
click at [174, 15] on input "text" at bounding box center [186, 20] width 193 height 18
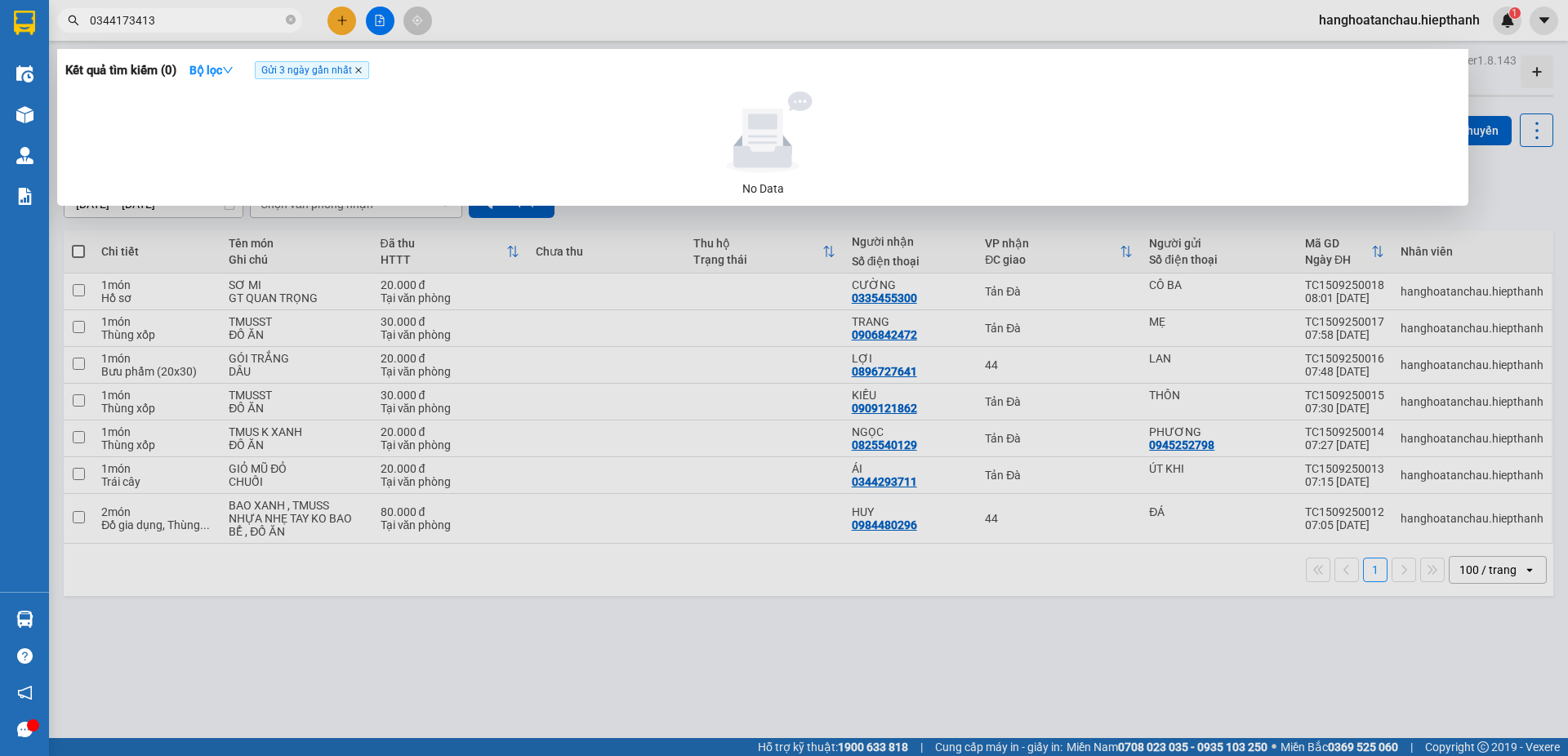
type input "0344173413"
click at [360, 71] on icon "close" at bounding box center [358, 71] width 7 height 7
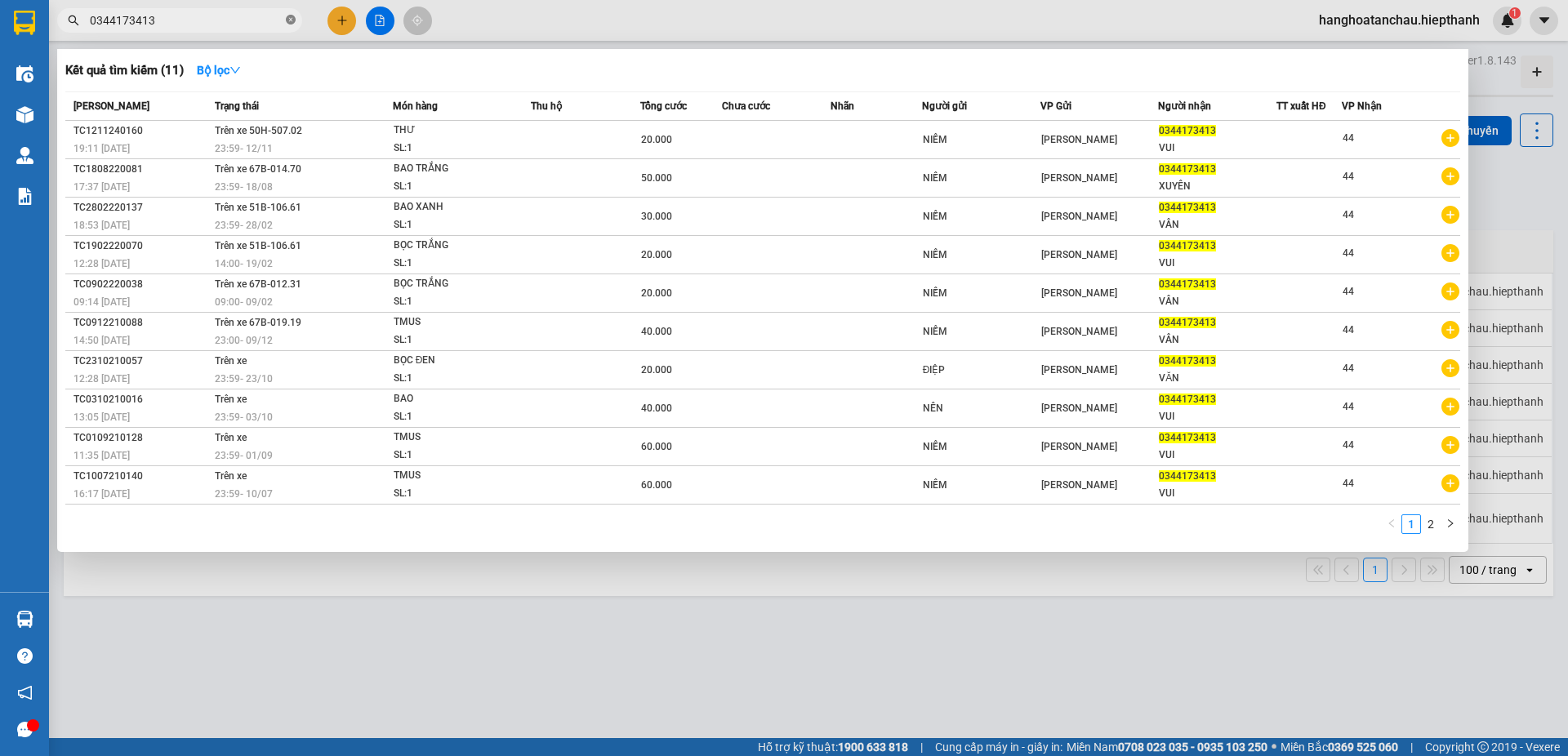
click at [289, 21] on icon "close-circle" at bounding box center [290, 19] width 9 height 9
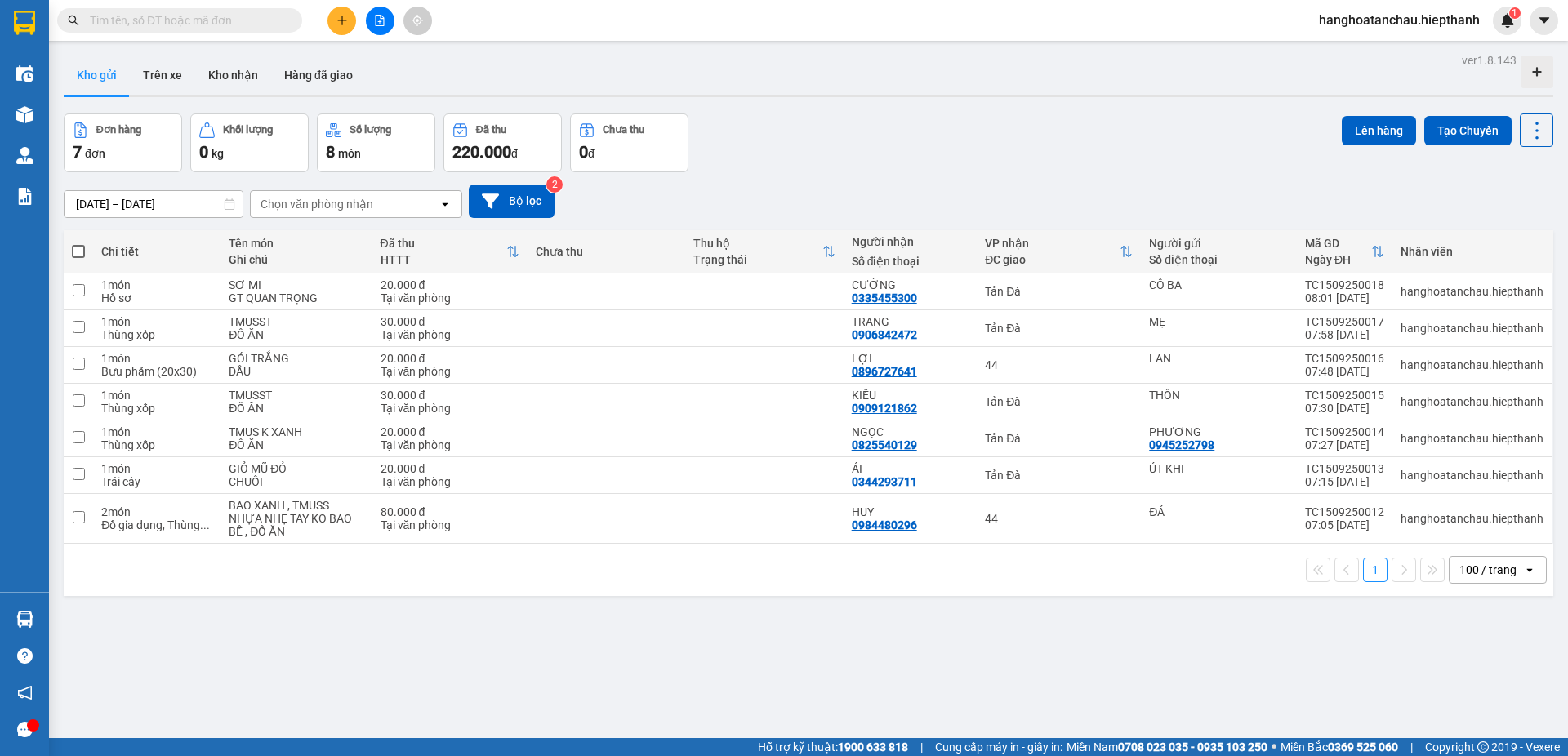
click at [144, 17] on input "text" at bounding box center [186, 20] width 193 height 18
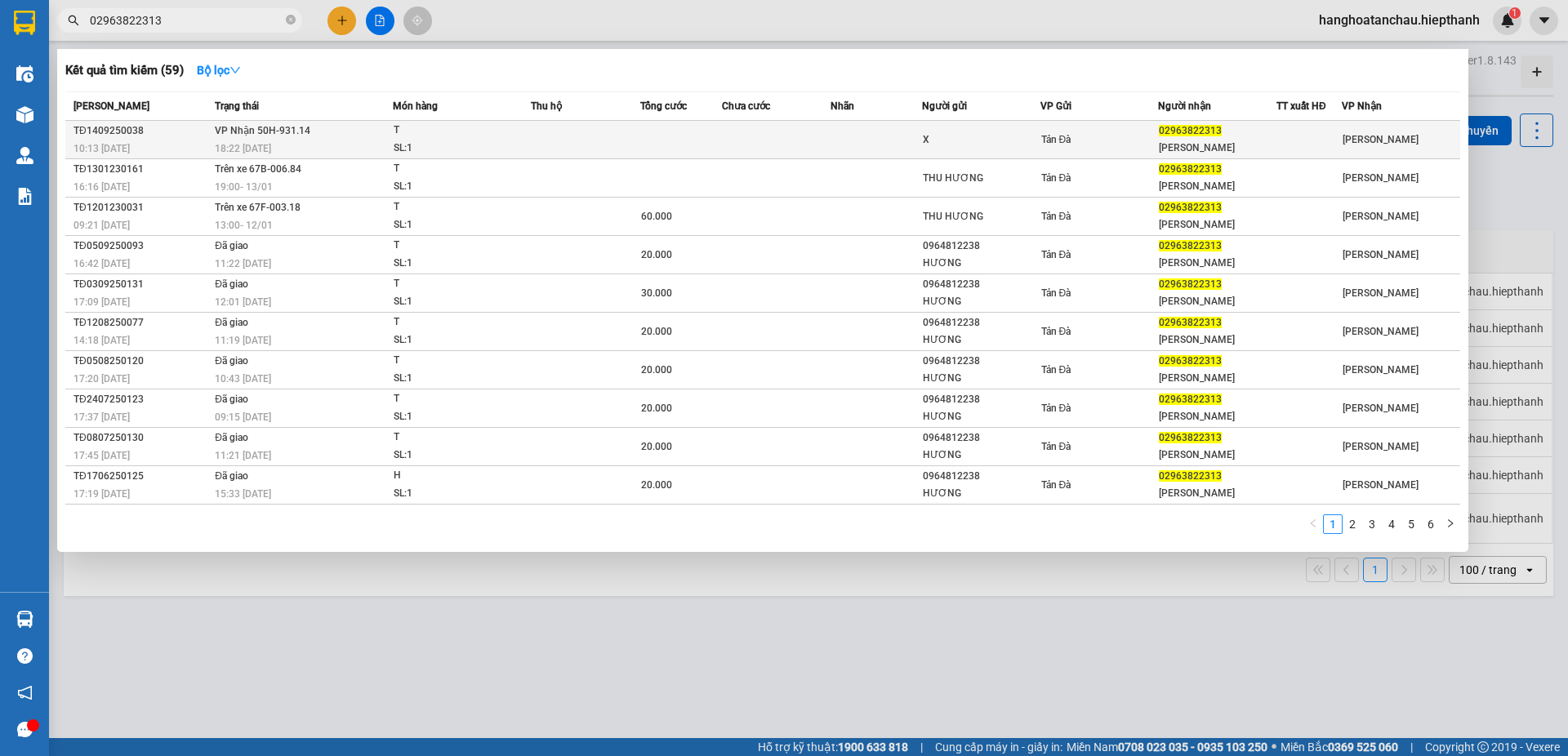
type input "02963822313"
click at [488, 133] on div "T" at bounding box center [455, 130] width 122 height 18
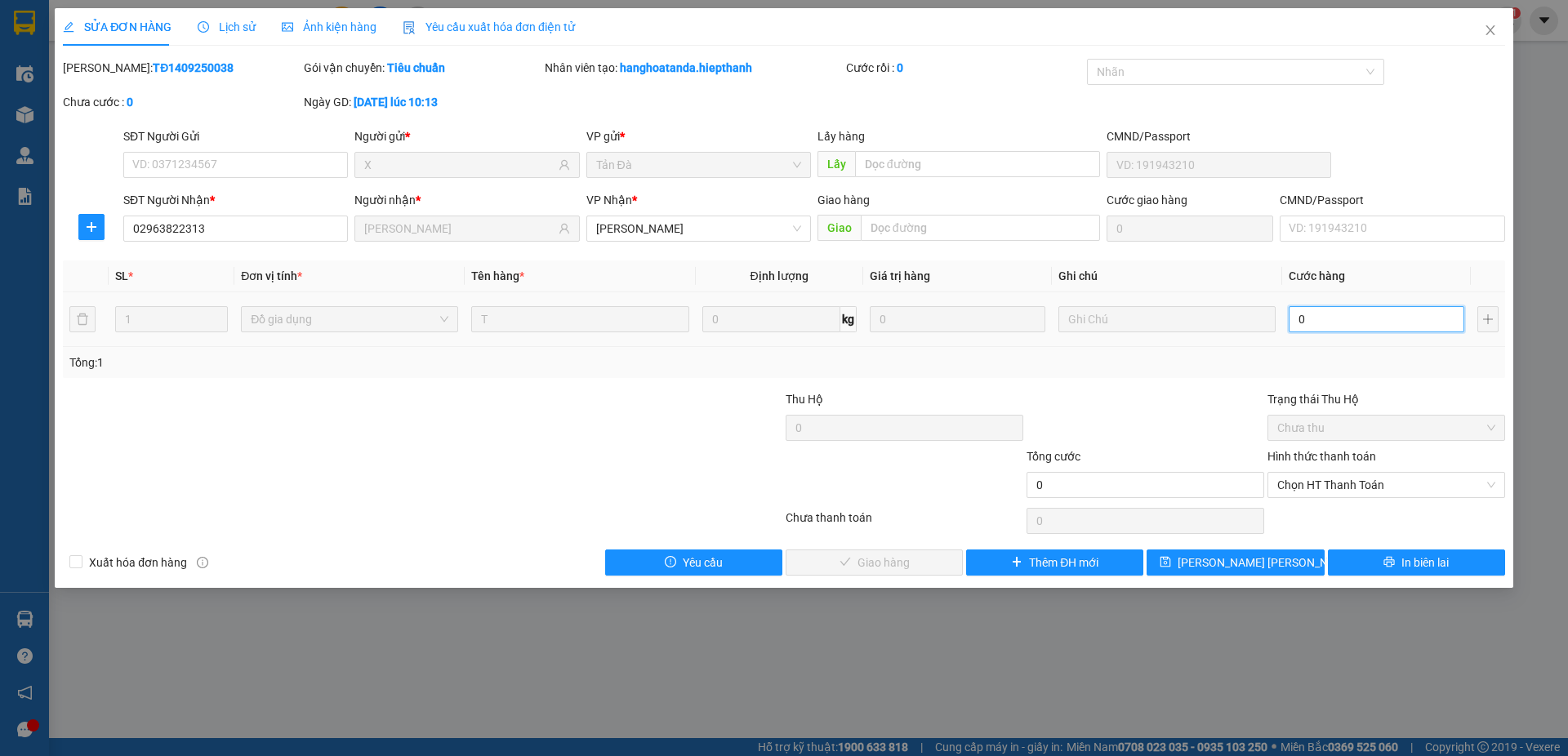
click at [1310, 314] on input "0" at bounding box center [1377, 319] width 176 height 26
type input "4"
type input "40"
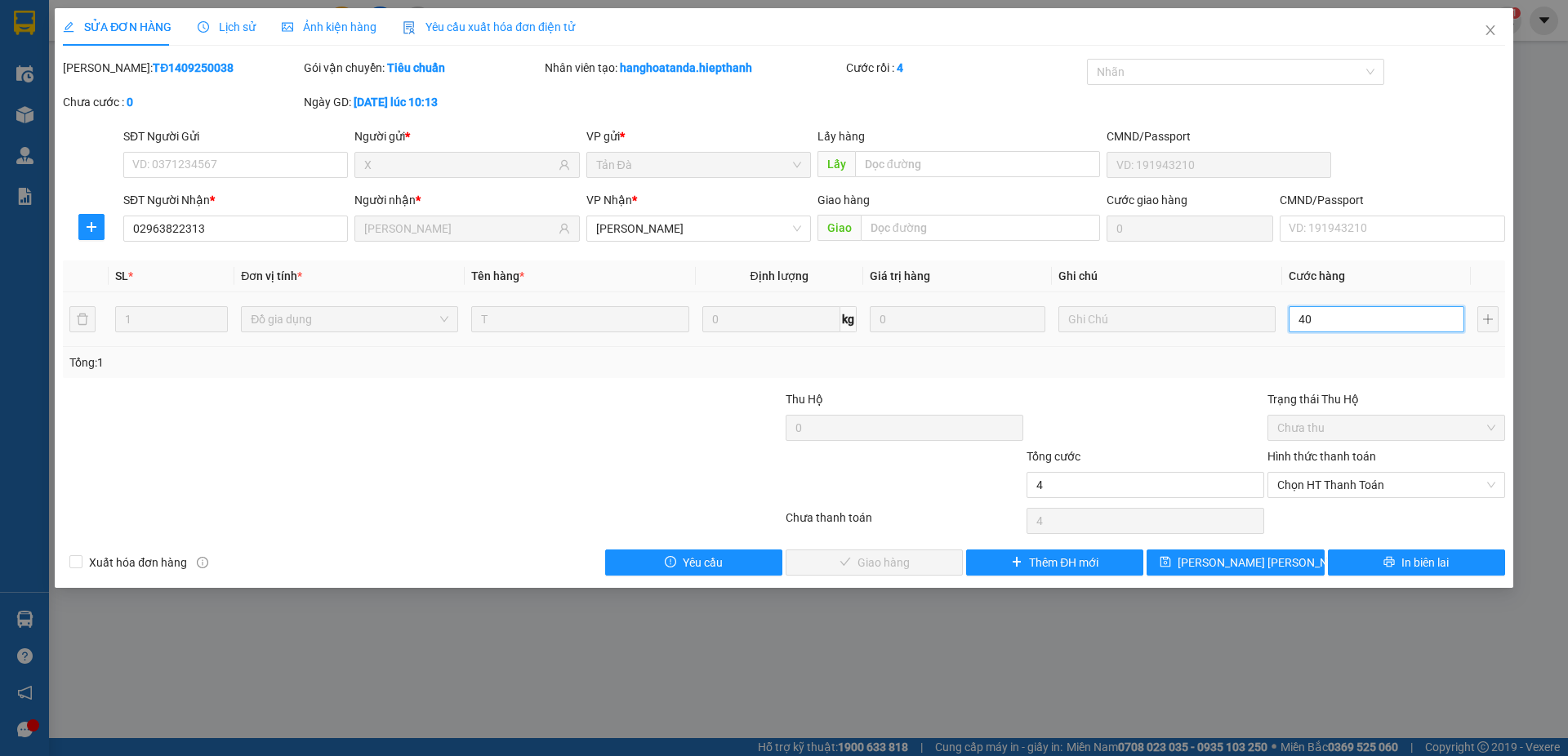
type input "40"
click at [1344, 485] on span "Chọn HT Thanh Toán" at bounding box center [1385, 485] width 218 height 24
type input "40.000"
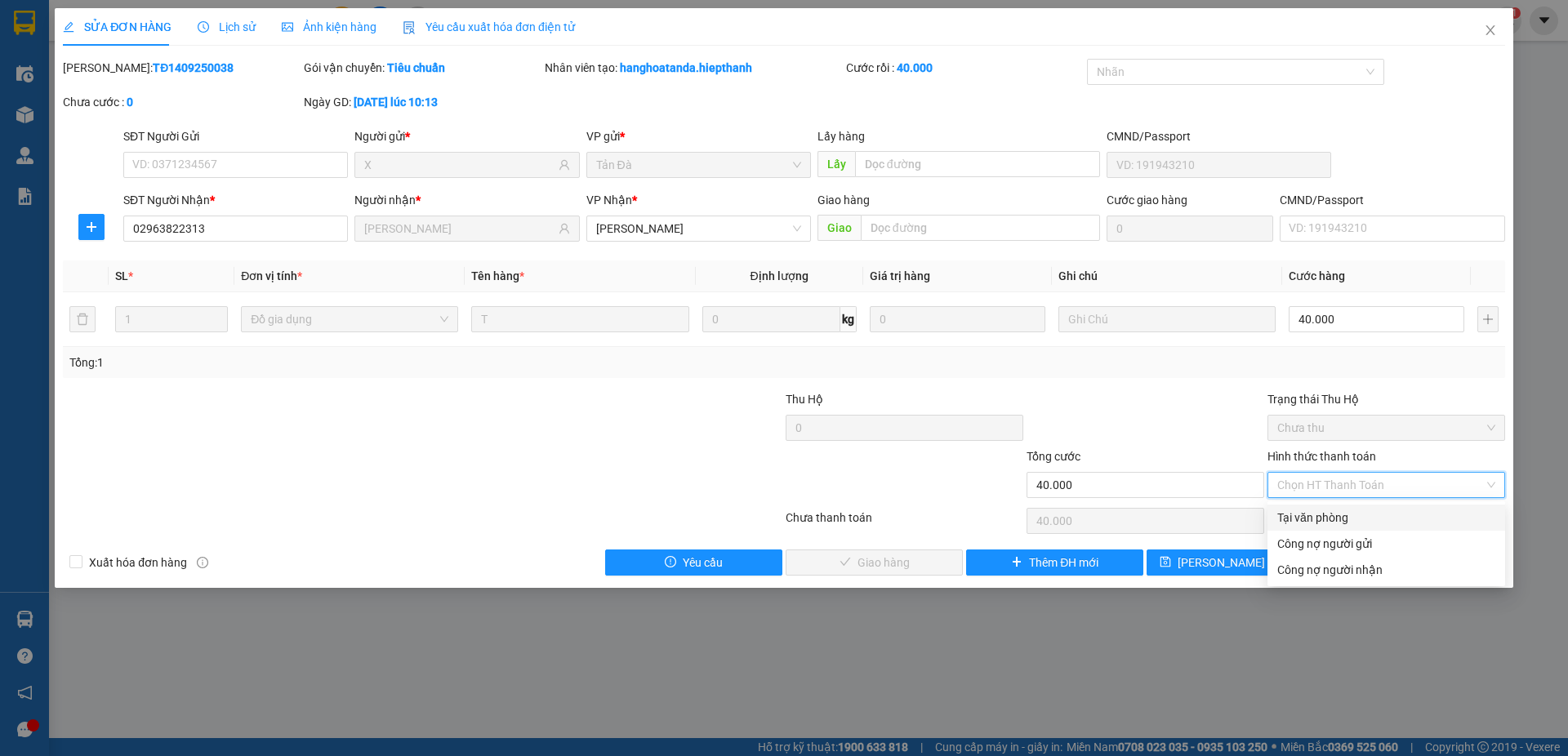
click at [1326, 517] on div "Tại văn phòng" at bounding box center [1385, 517] width 218 height 18
type input "0"
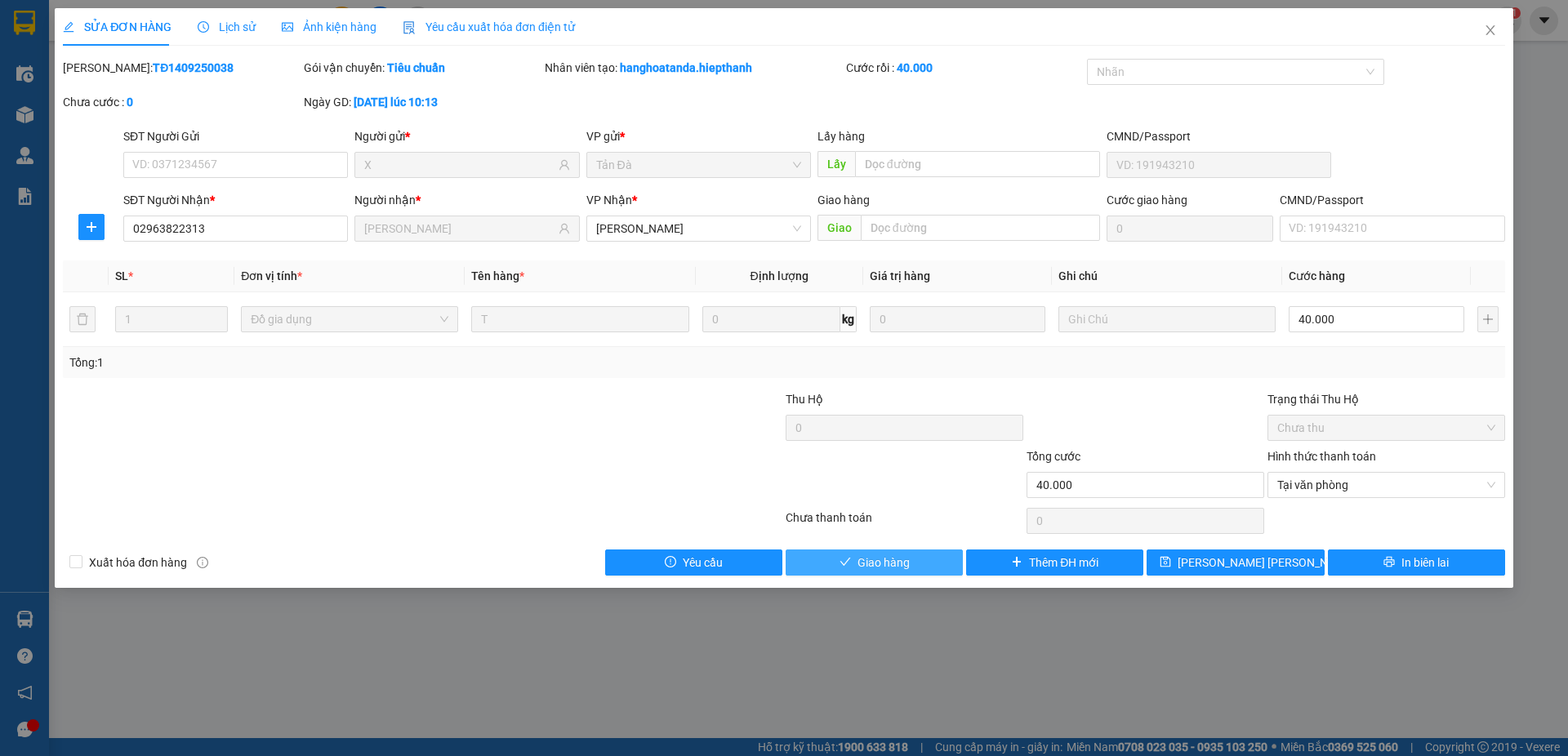
click at [901, 566] on span "Giao hàng" at bounding box center [883, 562] width 53 height 18
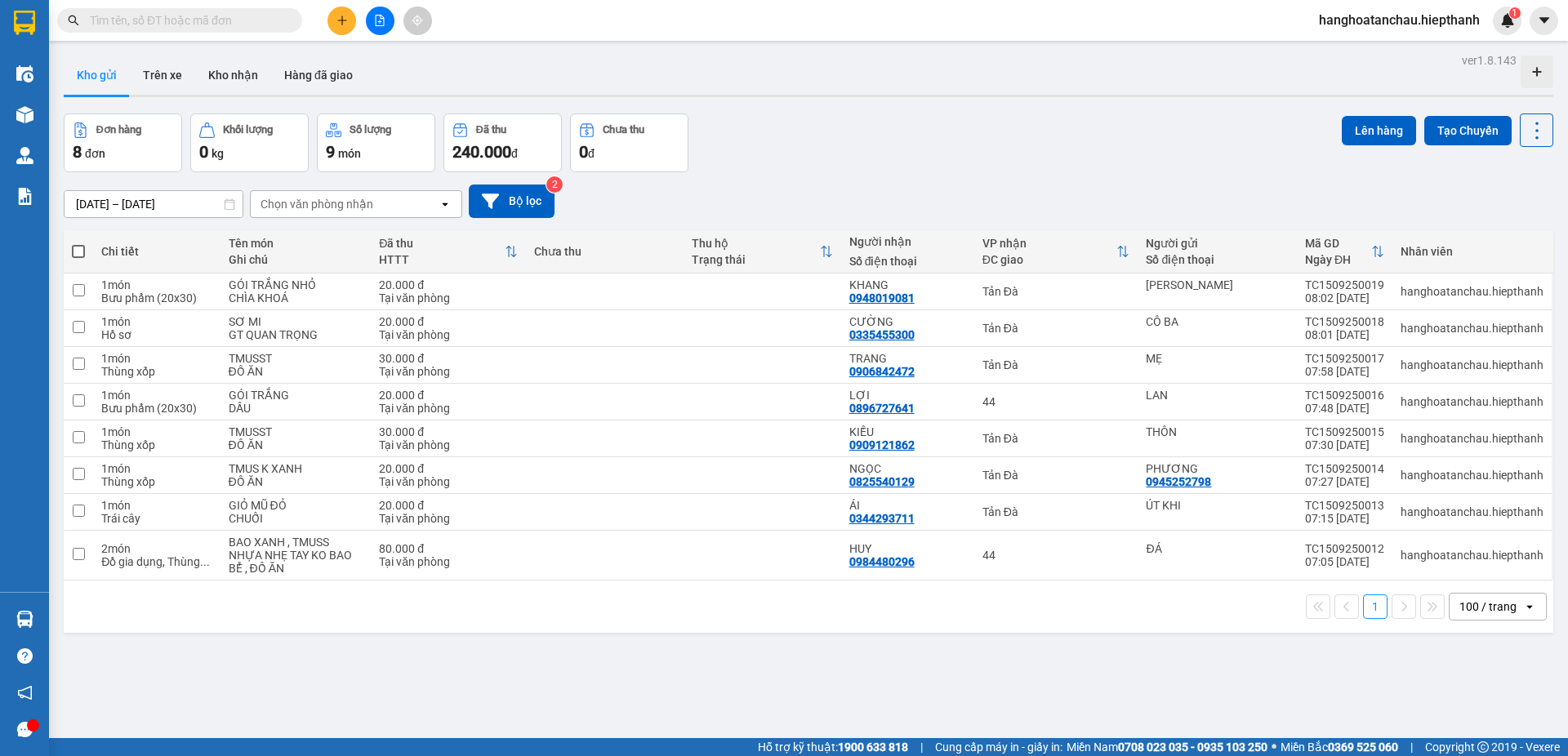
drag, startPoint x: 890, startPoint y: 133, endPoint x: 663, endPoint y: 83, distance: 232.4
click at [890, 134] on div "Đơn hàng 8 đơn Khối lượng 0 kg Số lượng 9 món Đã thu 240.000 đ Chưa thu 0 đ Lên…" at bounding box center [808, 143] width 1490 height 59
click at [381, 21] on icon "file-add" at bounding box center [379, 20] width 11 height 11
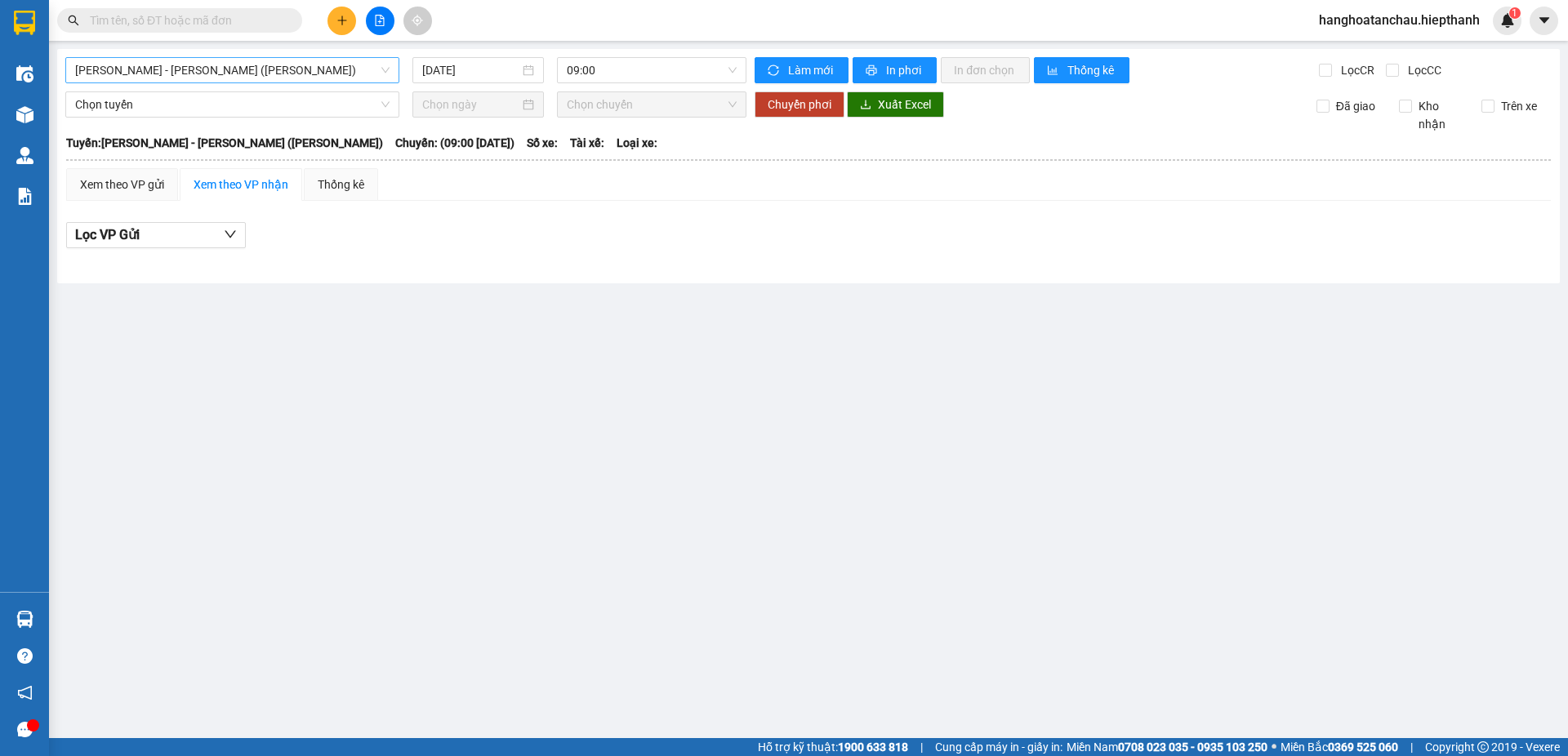
click at [273, 66] on span "[PERSON_NAME] - [PERSON_NAME] ([PERSON_NAME])" at bounding box center [232, 70] width 314 height 24
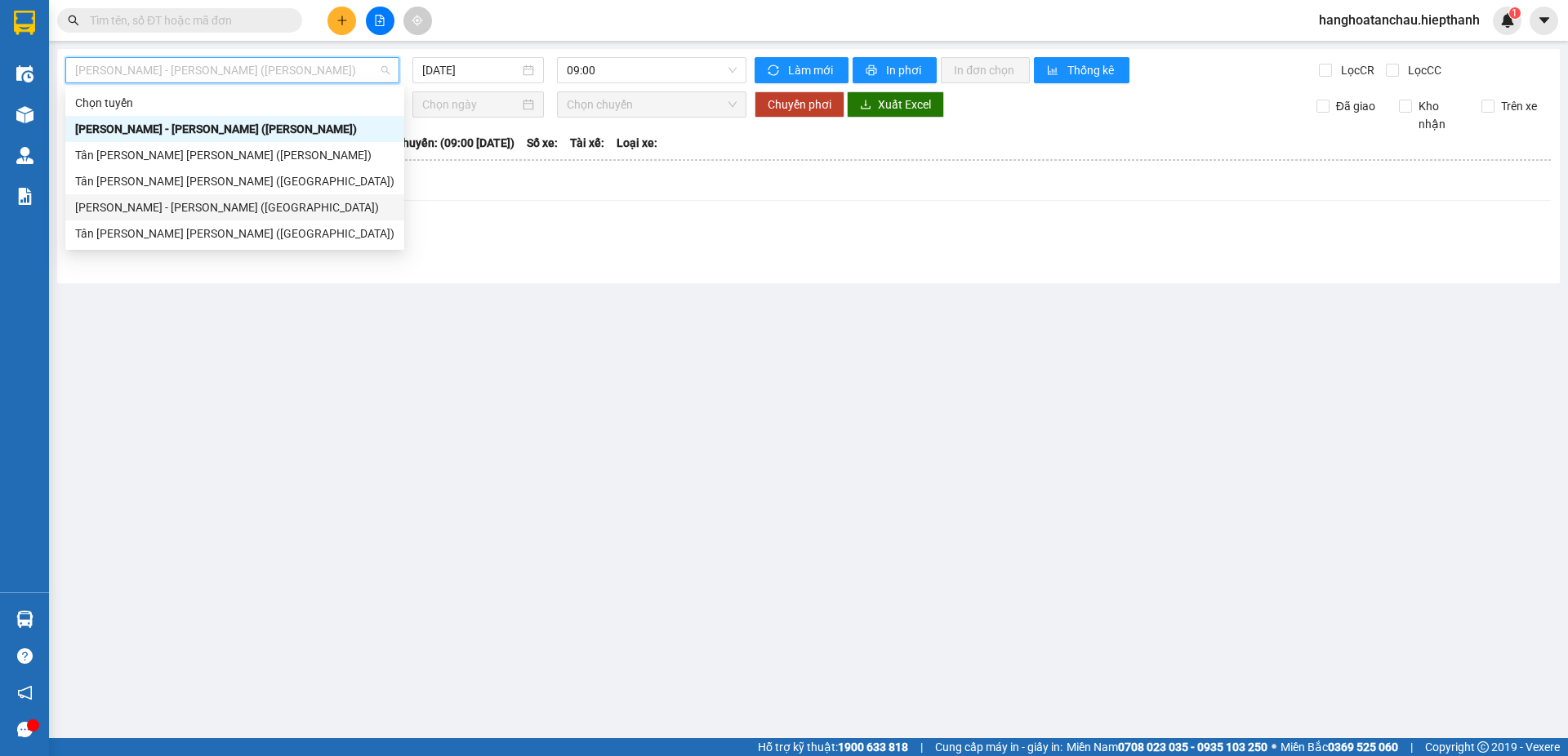
click at [263, 205] on div "[PERSON_NAME] - [PERSON_NAME] ([GEOGRAPHIC_DATA])" at bounding box center [234, 207] width 320 height 18
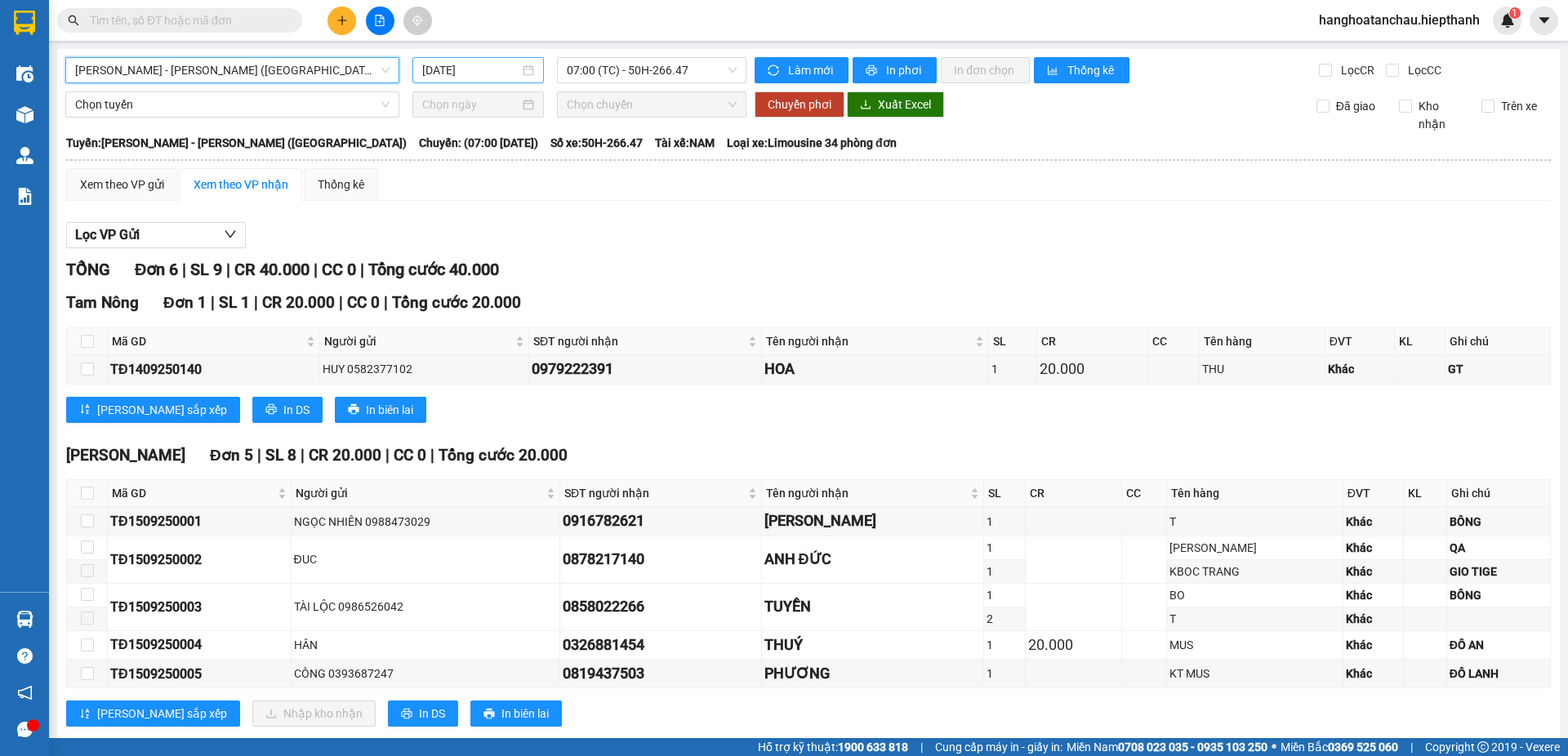
click at [483, 65] on input "[DATE]" at bounding box center [470, 70] width 97 height 18
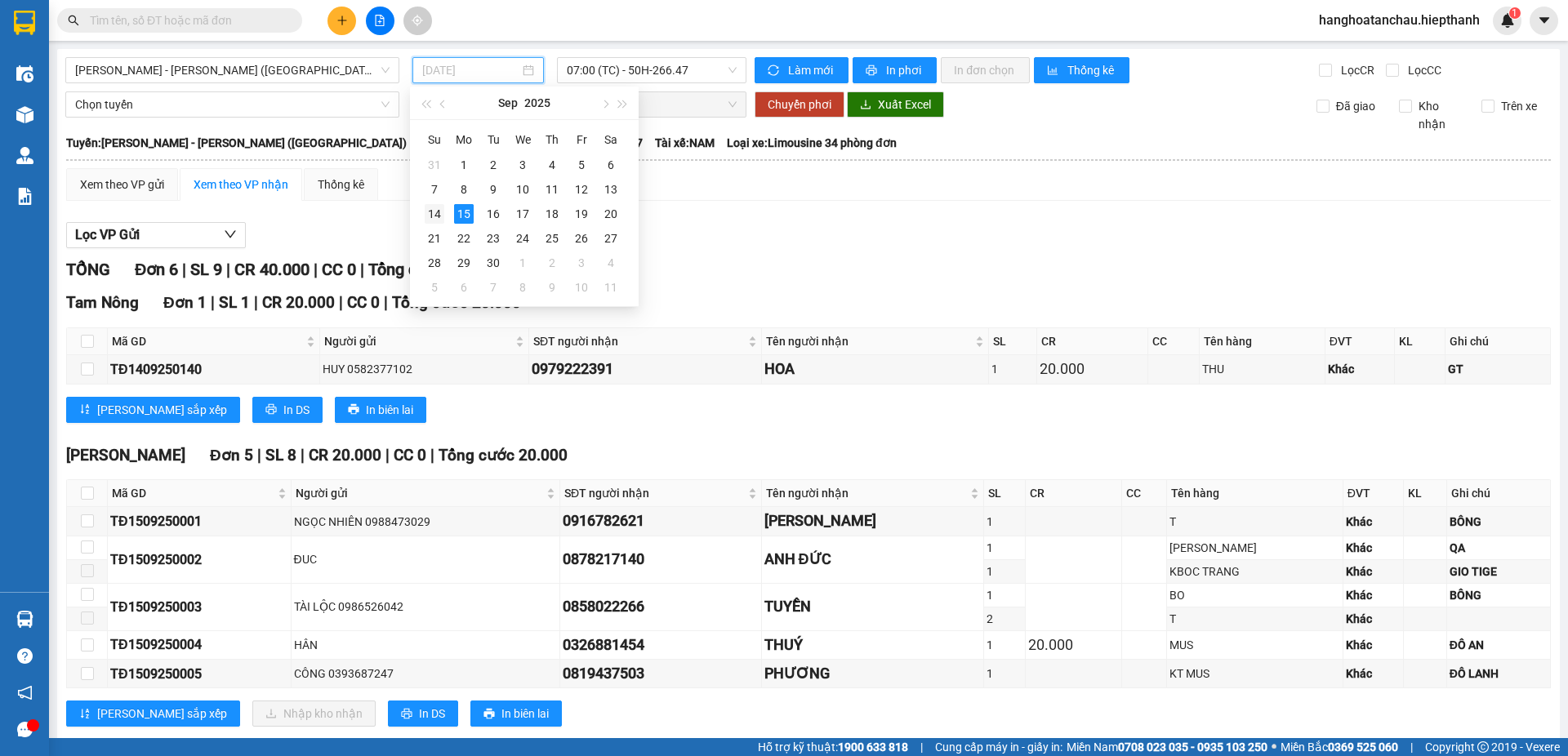
click at [439, 211] on div "14" at bounding box center [434, 214] width 20 height 20
type input "[DATE]"
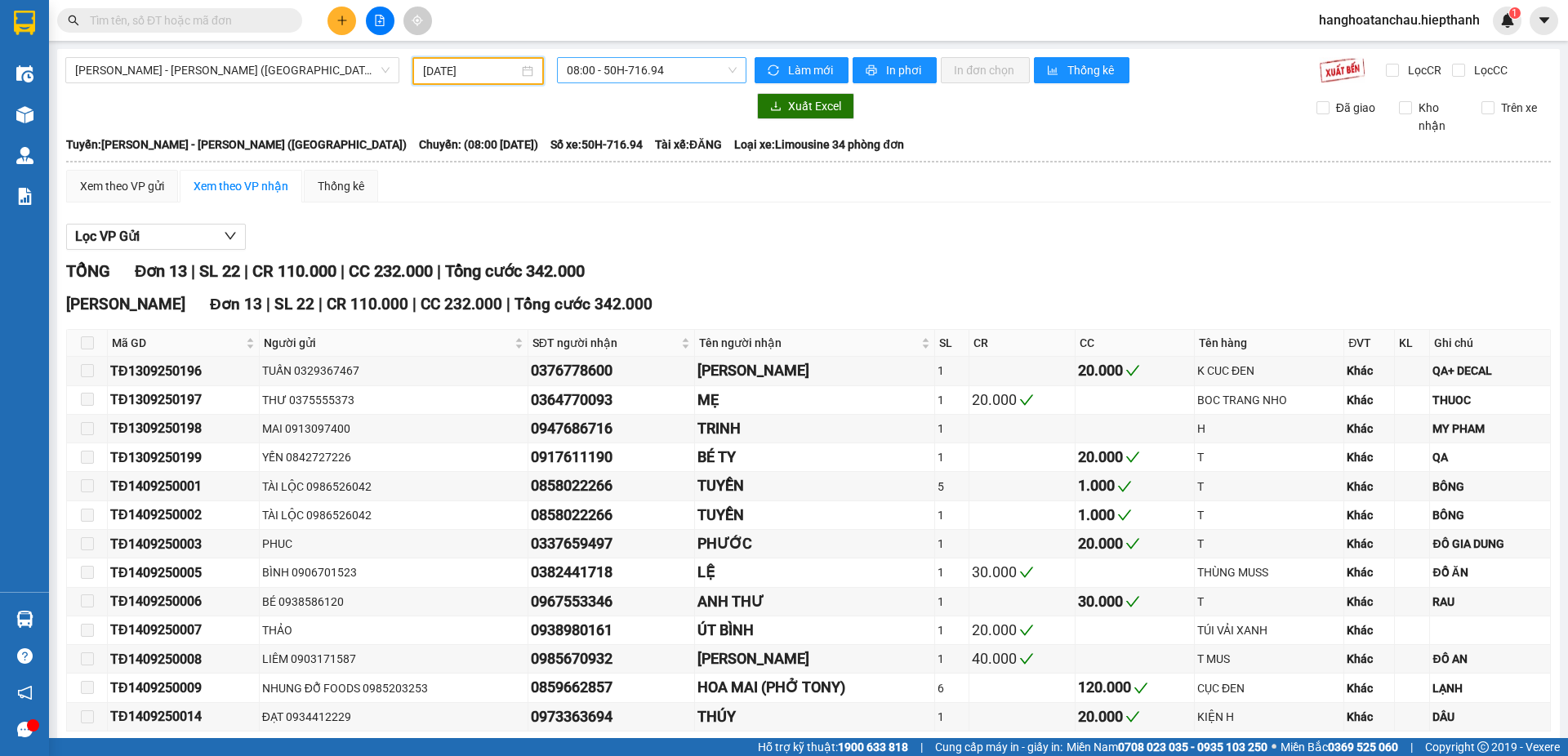
click at [623, 66] on span "08:00 - 50H-716.94" at bounding box center [651, 70] width 170 height 24
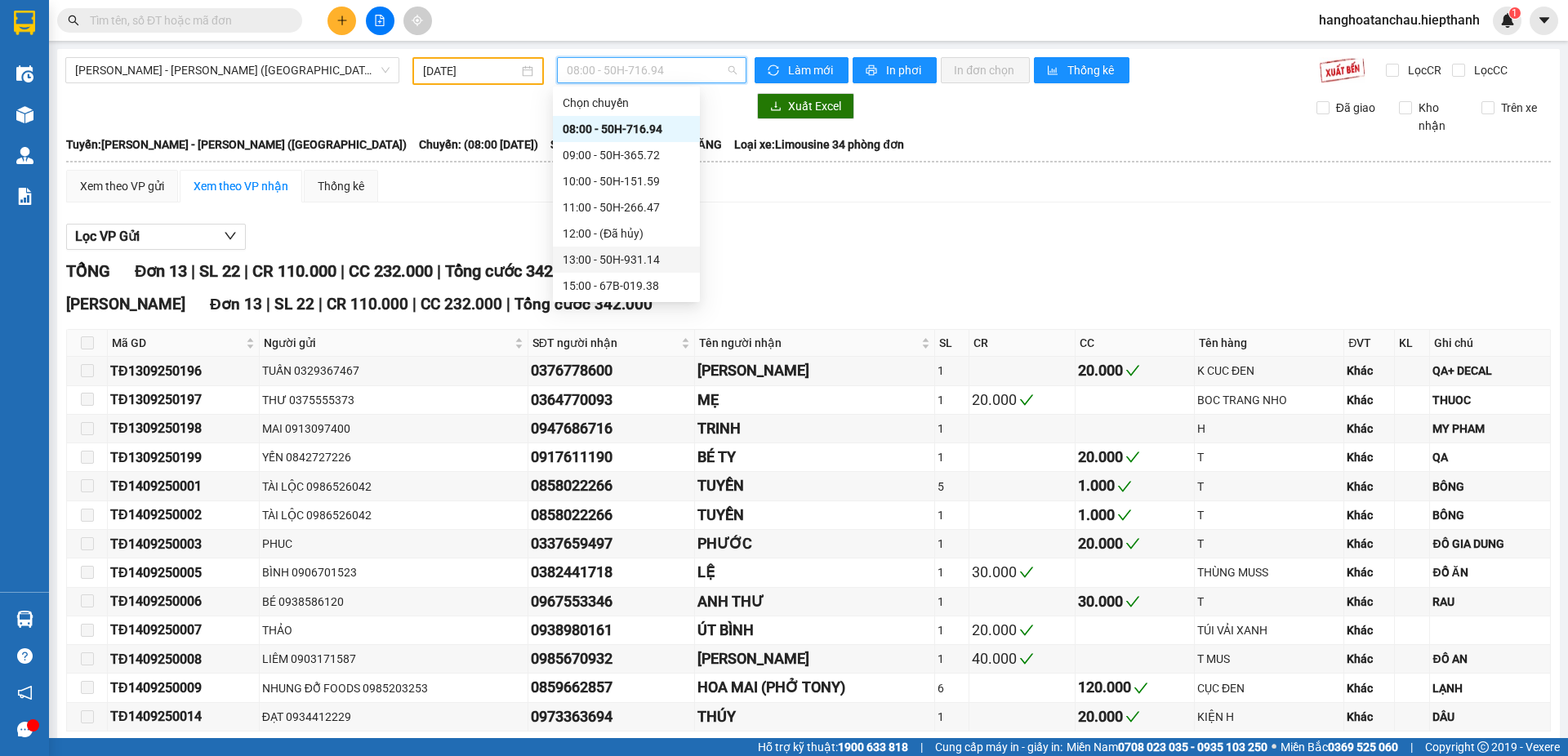
scroll to position [82, 0]
click at [625, 222] on div "17:00 - 67H-040.47" at bounding box center [626, 230] width 128 height 18
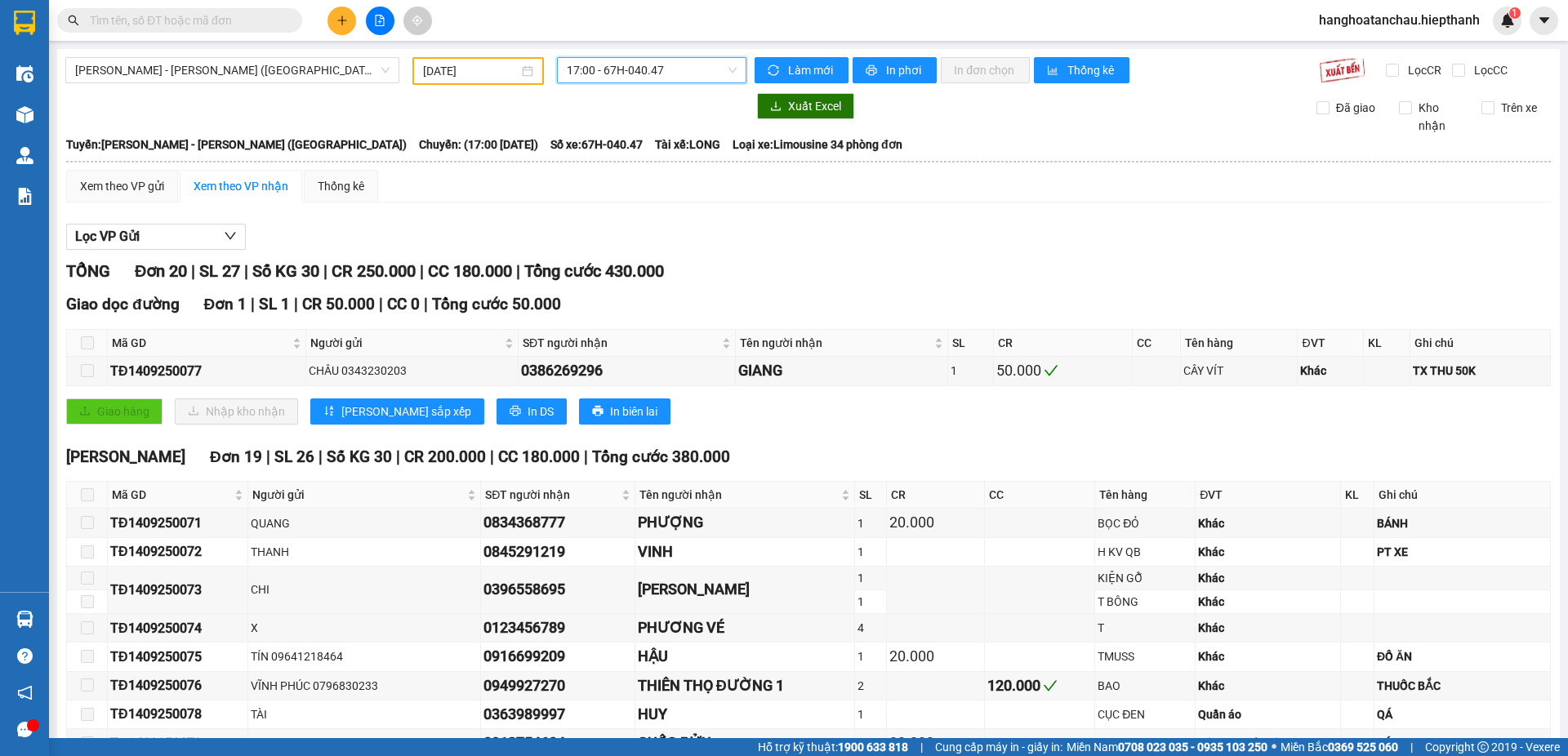
click at [885, 264] on div "TỔNG Đơn 20 | SL 27 | Số KG 30 | CR 250.000 | CC 180.000 | Tổng cước 430.000" at bounding box center [808, 270] width 1484 height 25
click at [200, 15] on input "text" at bounding box center [186, 20] width 193 height 18
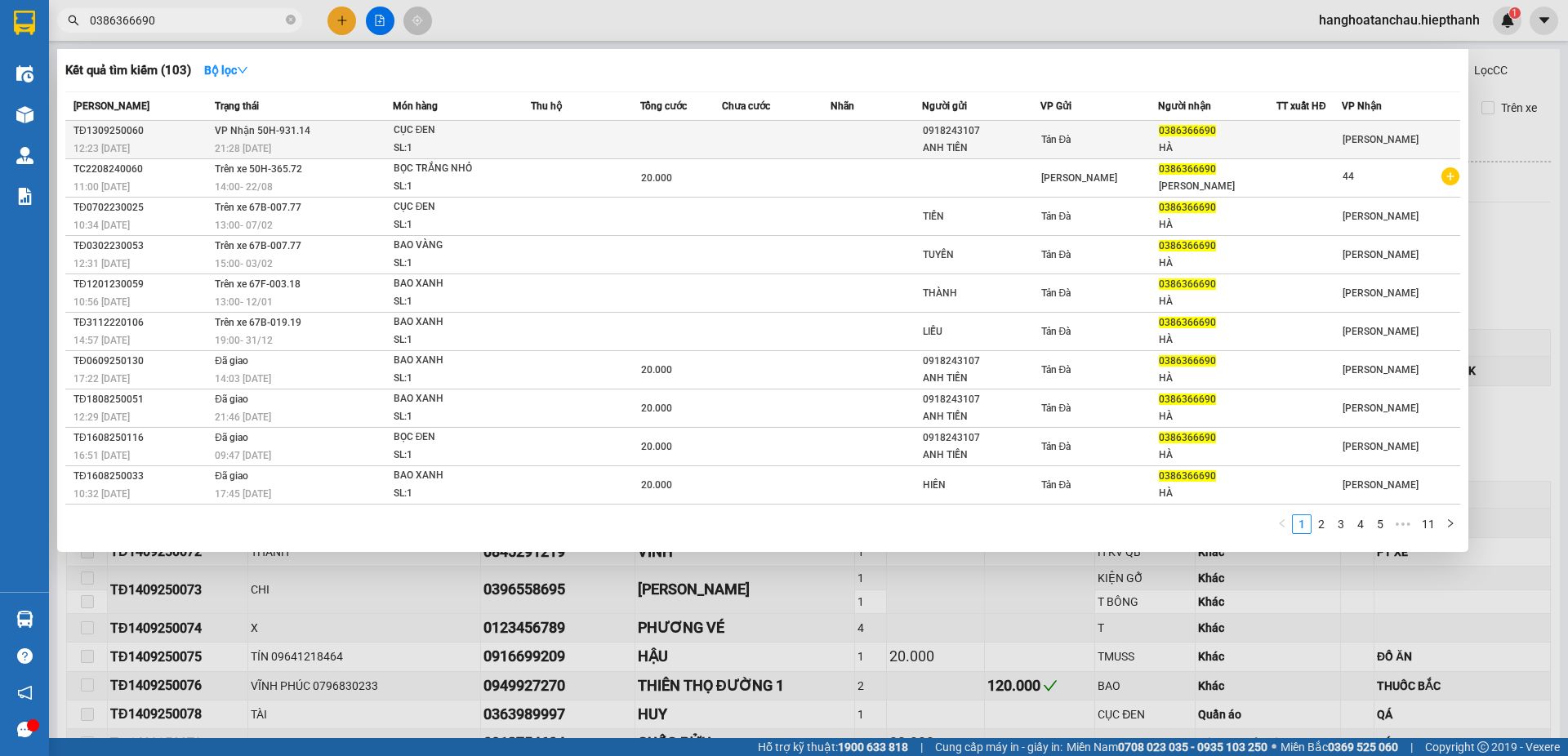
type input "0386366690"
click at [530, 135] on span "CỤC ĐEN SL: 1" at bounding box center [462, 139] width 136 height 35
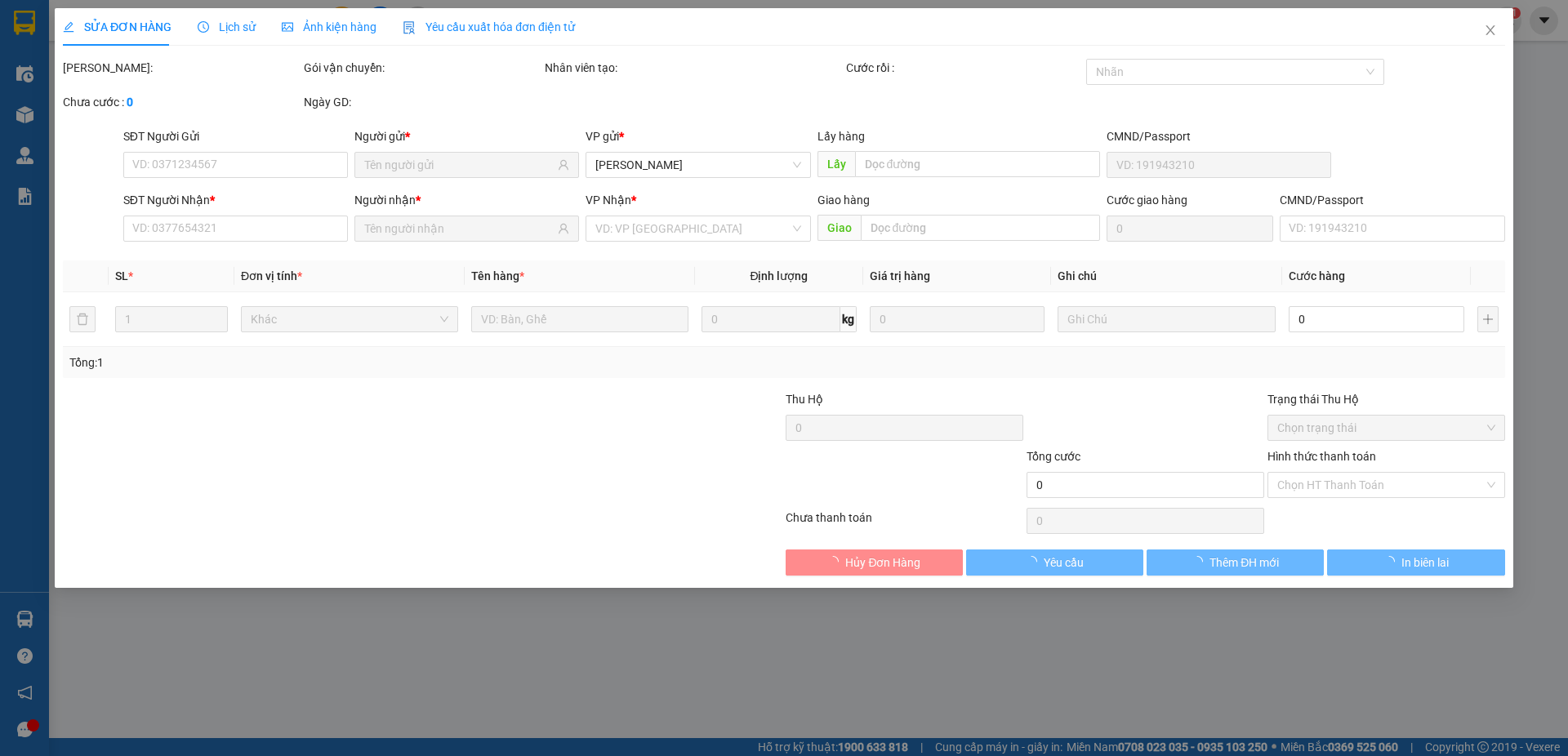
type input "0918243107"
type input "ANH TIỀN"
type input "0386366690"
type input "HÀ"
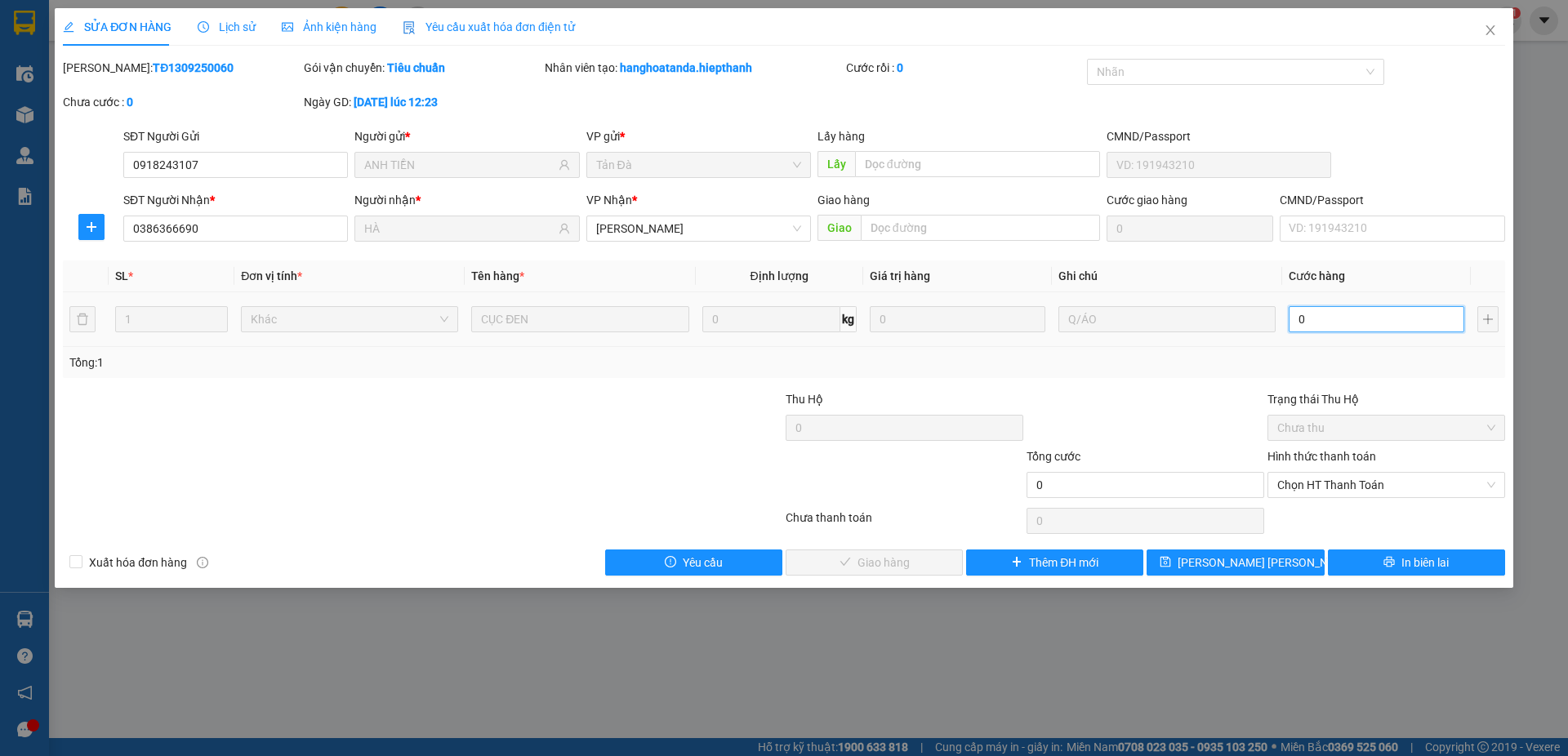
click at [1345, 318] on input "0" at bounding box center [1377, 319] width 176 height 26
type input "02"
type input "2"
type input "0"
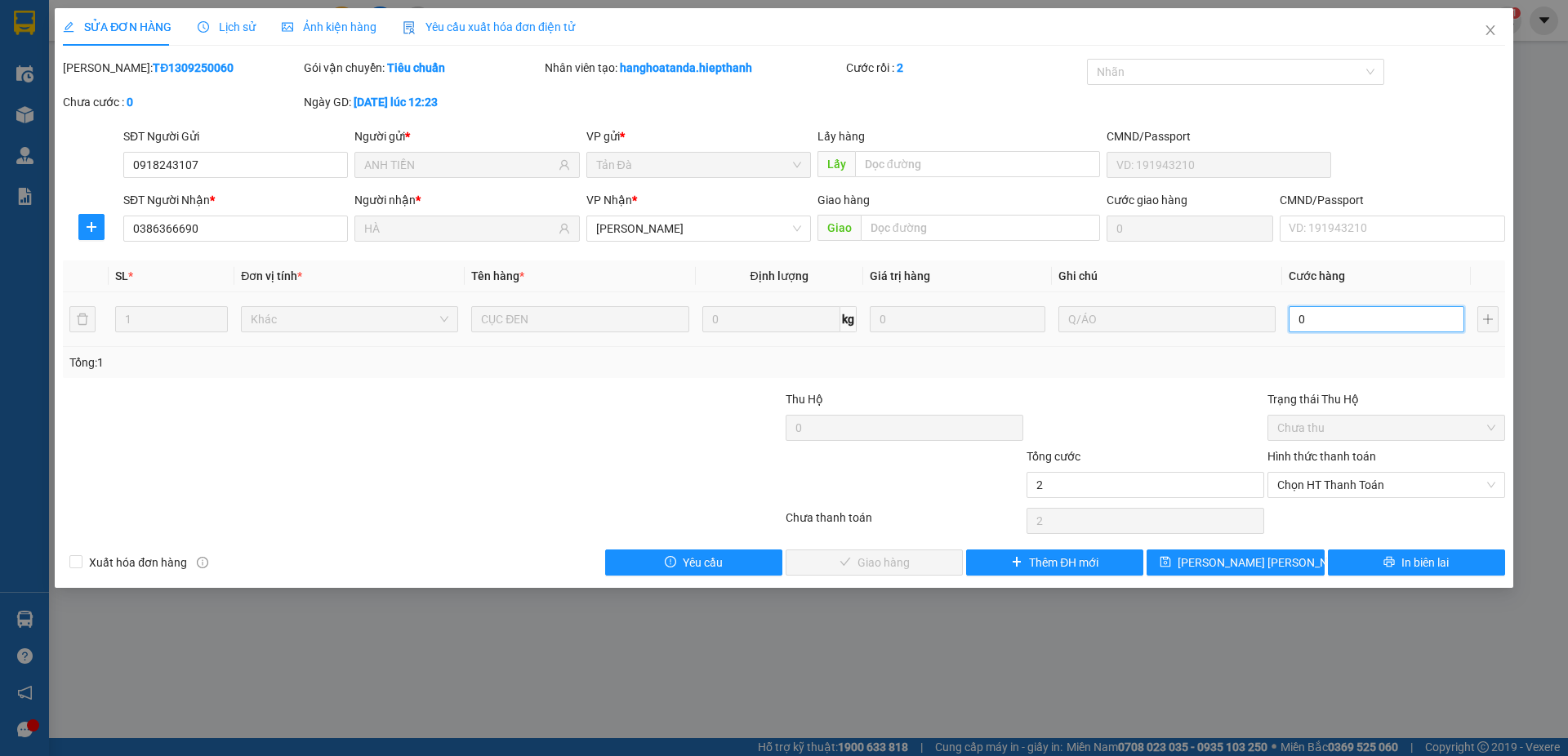
type input "0"
type input "2"
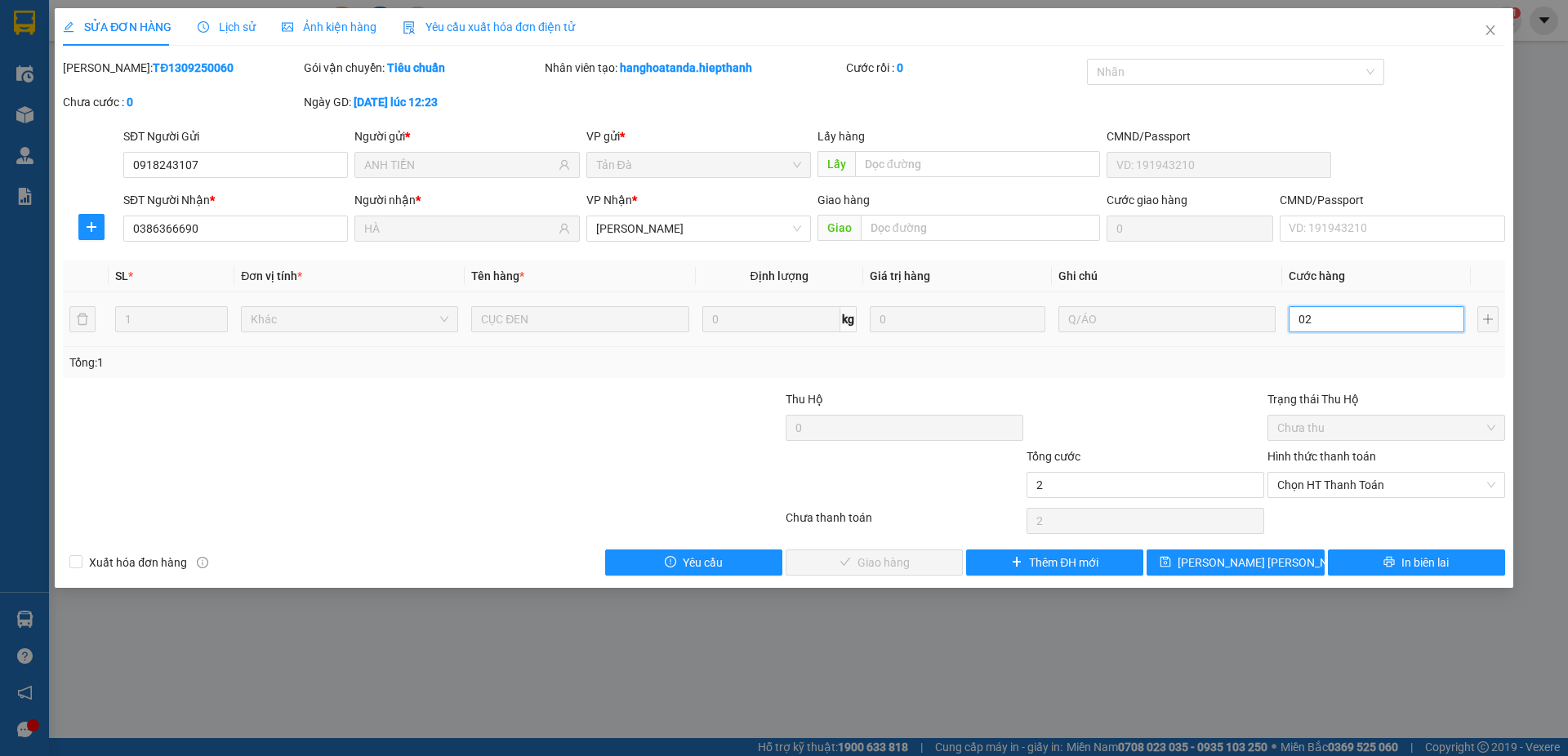
type input "020"
type input "20"
click at [1318, 483] on span "Chọn HT Thanh Toán" at bounding box center [1385, 485] width 218 height 24
type input "020"
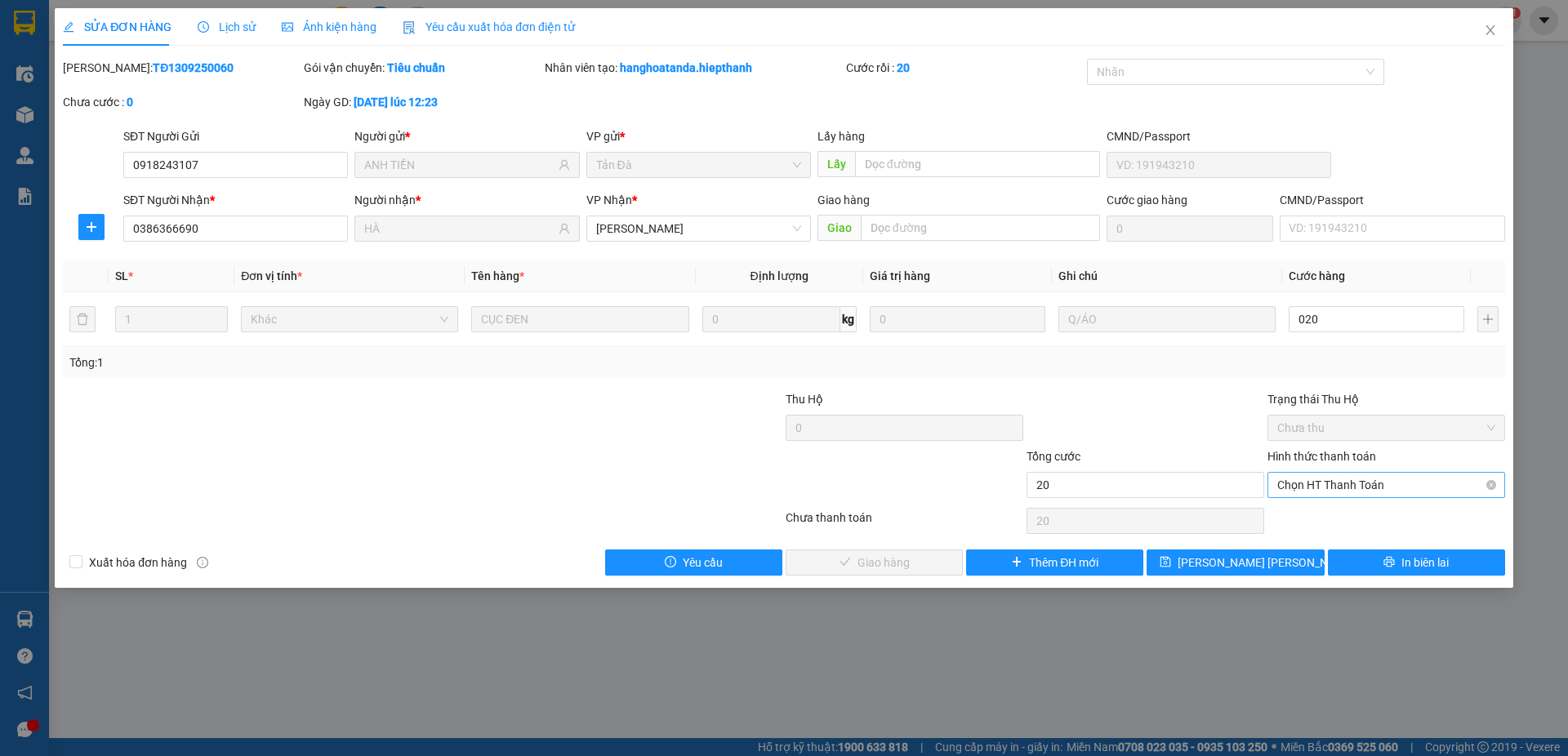
type input "20.000"
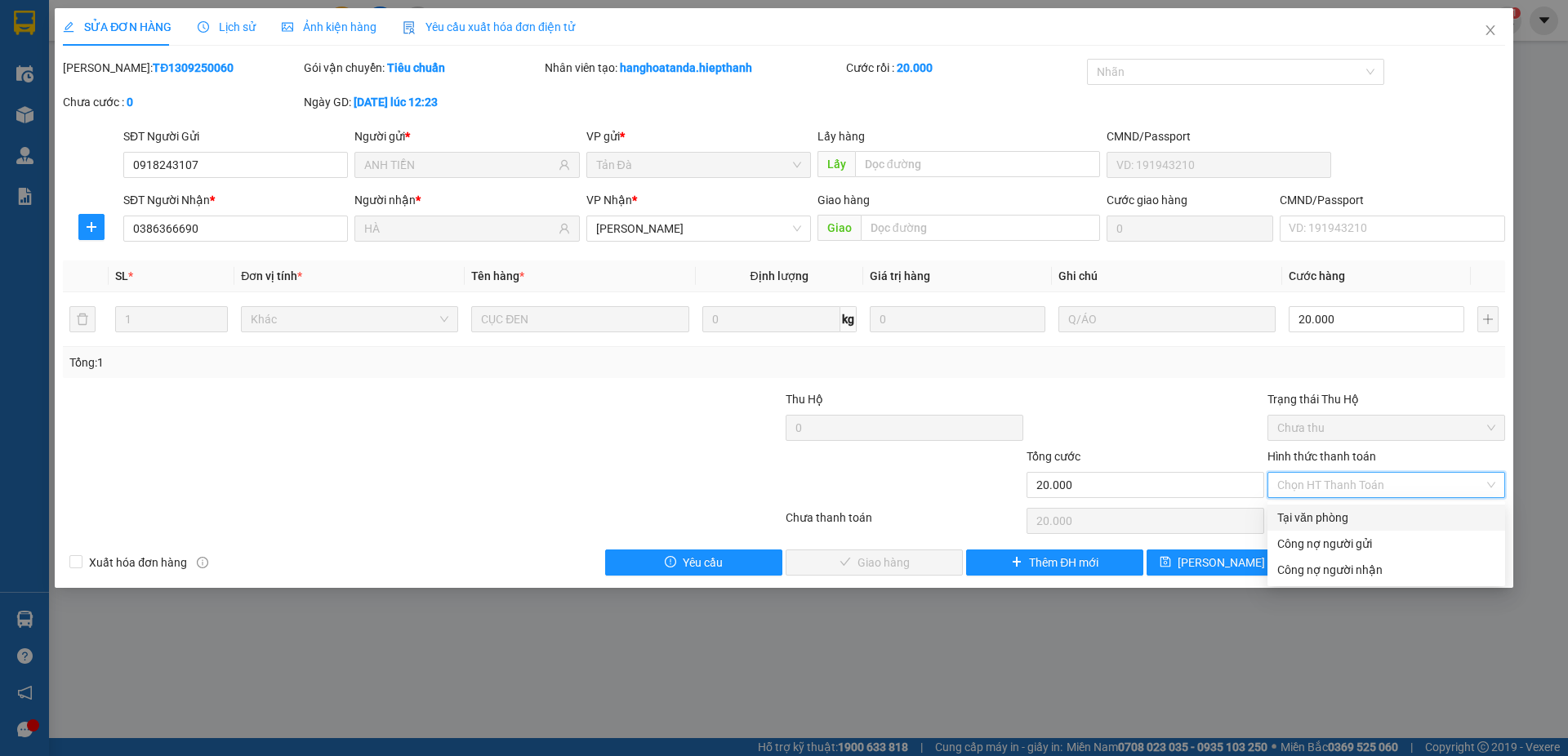
click at [1319, 521] on div "Tại văn phòng" at bounding box center [1385, 517] width 218 height 18
type input "0"
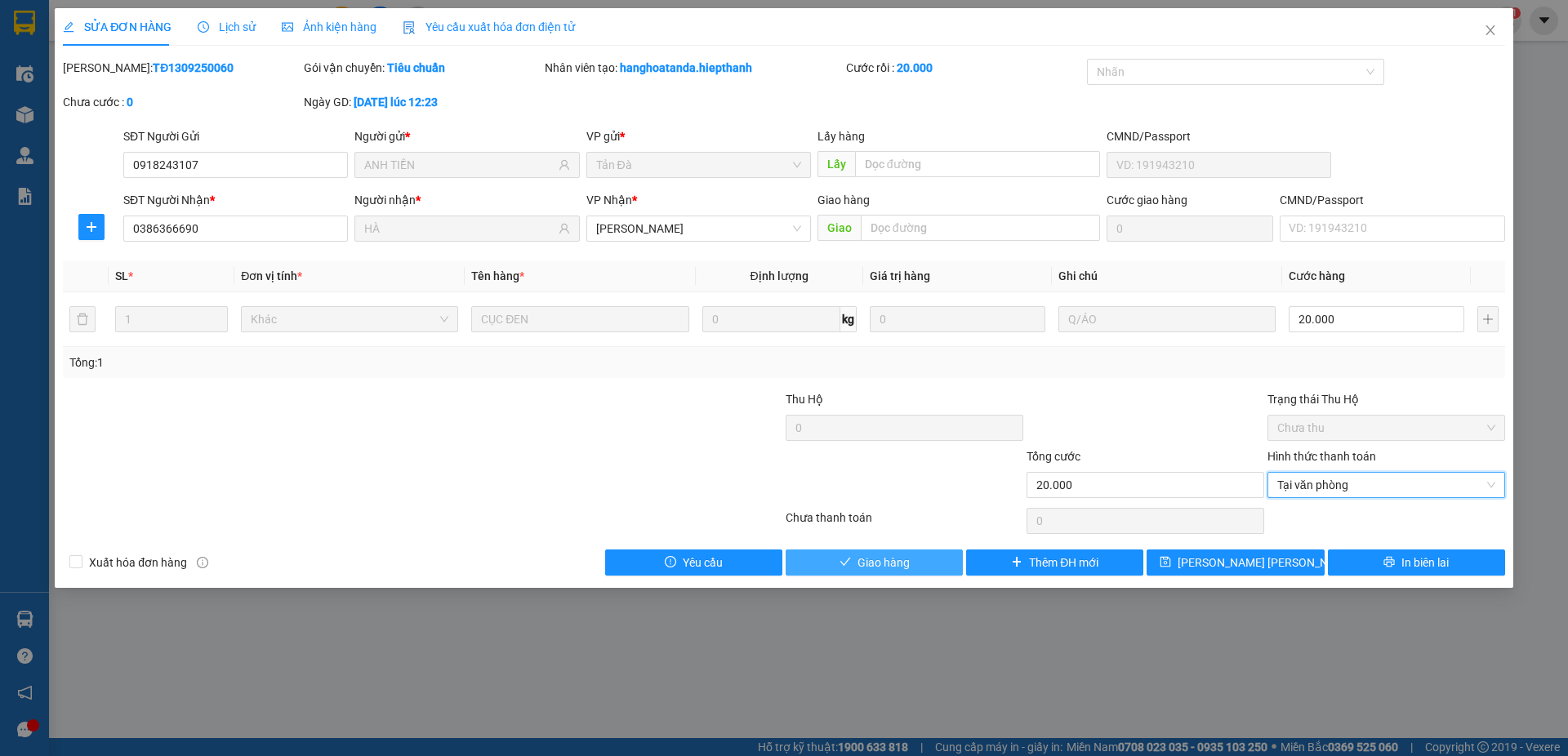
click at [874, 561] on span "Giao hàng" at bounding box center [883, 562] width 53 height 18
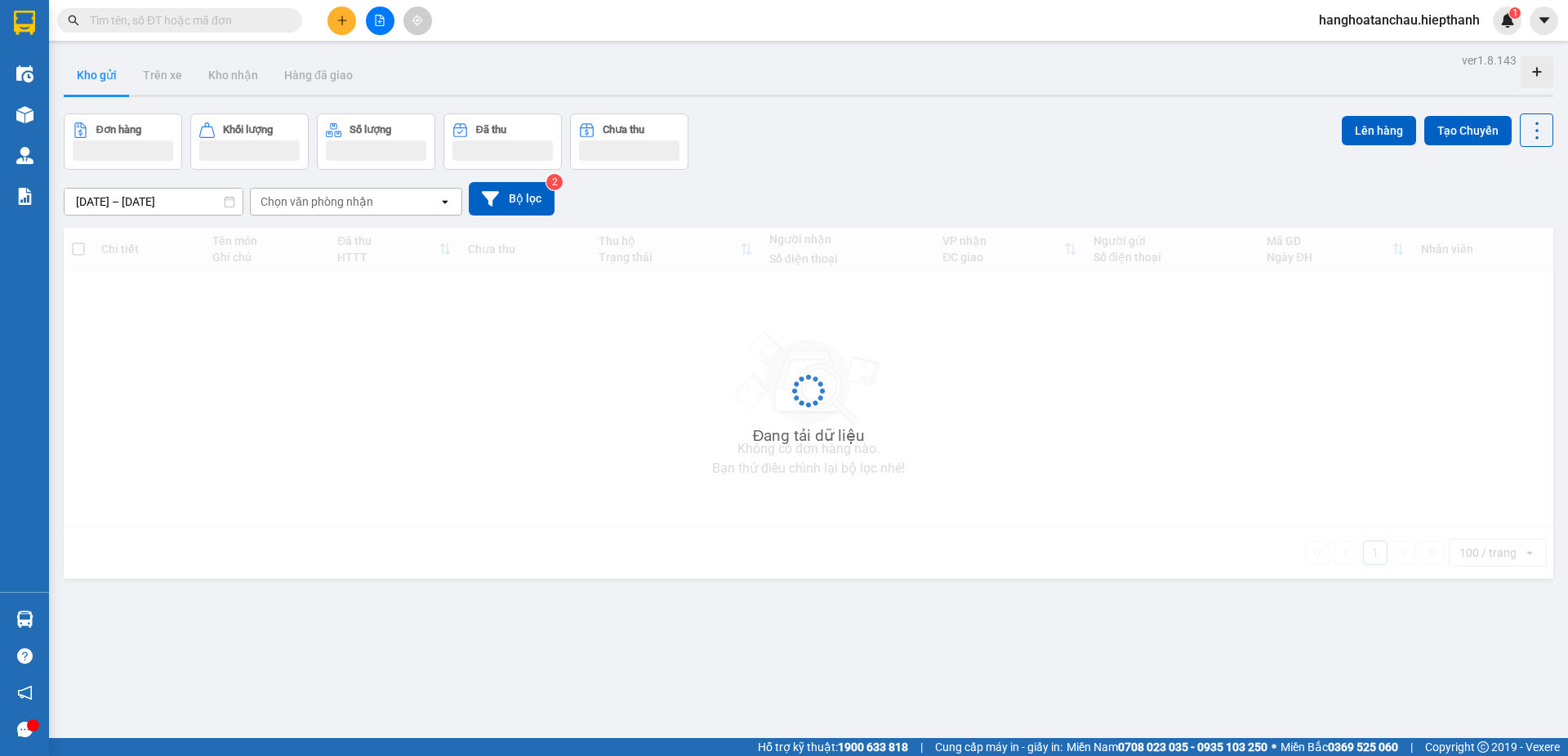
click at [170, 19] on input "text" at bounding box center [186, 20] width 193 height 18
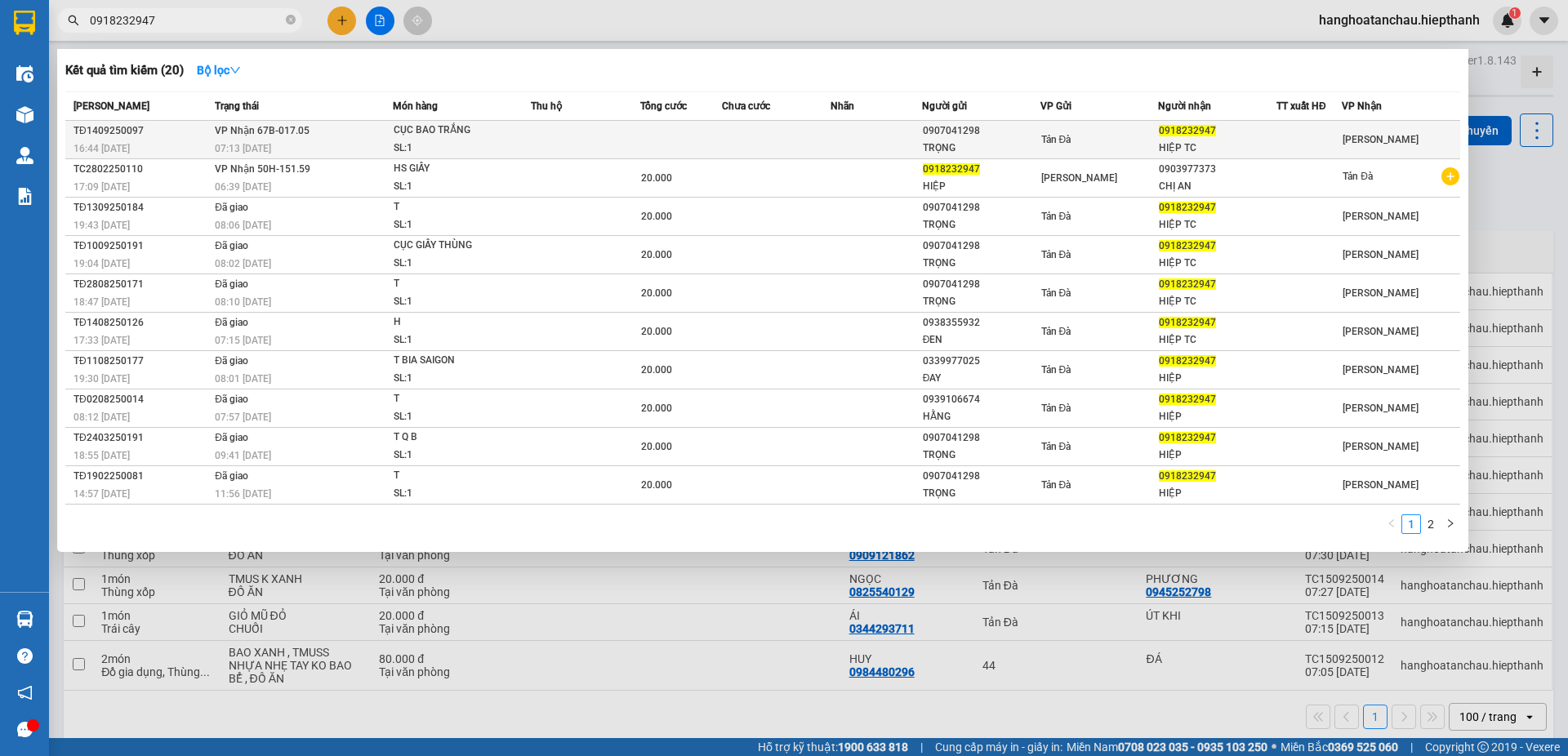
type input "0918232947"
click at [600, 136] on td at bounding box center [585, 139] width 109 height 39
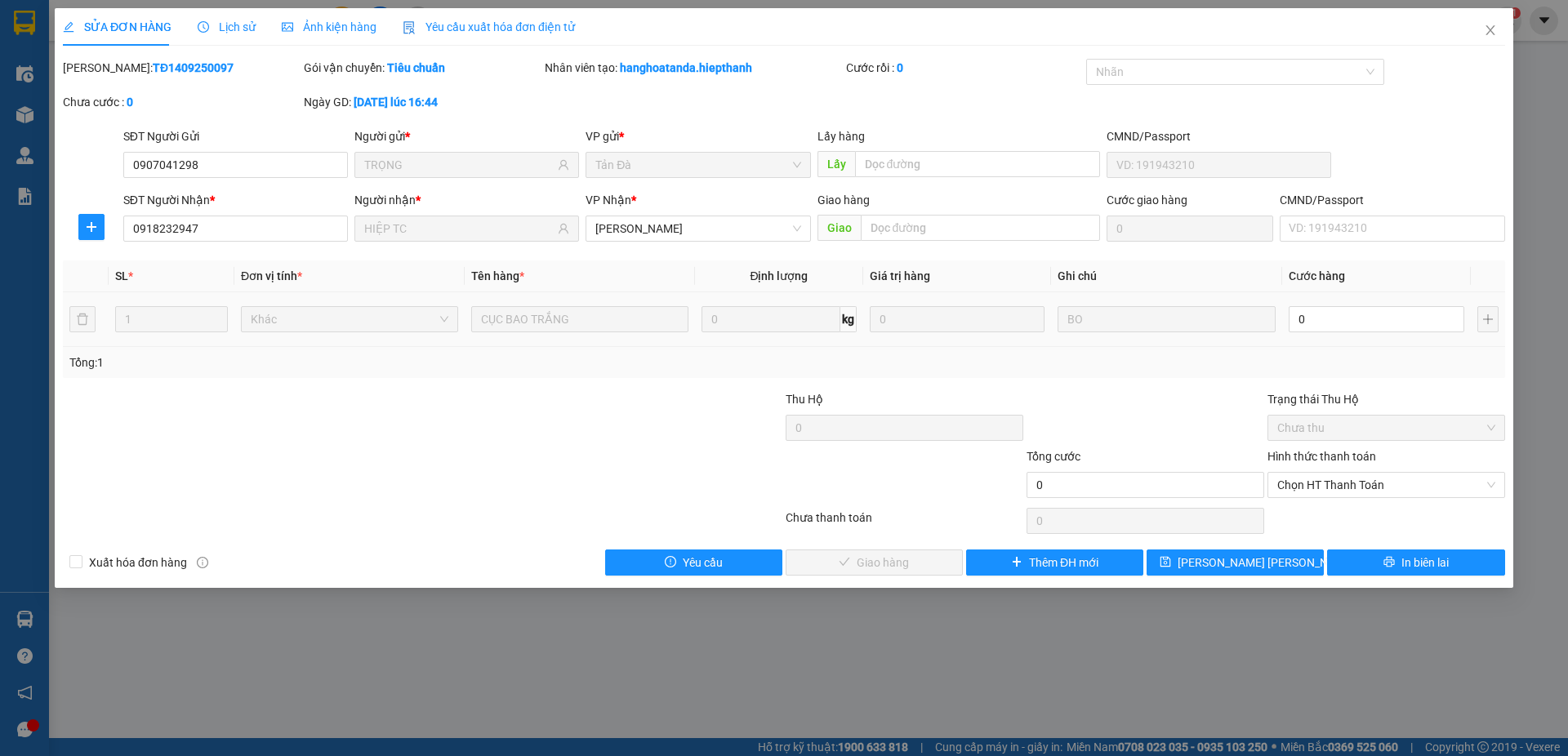
type input "0907041298"
type input "TRỌNG"
type input "0918232947"
type input "HIỆP TC"
click at [1306, 310] on input "0" at bounding box center [1377, 319] width 176 height 26
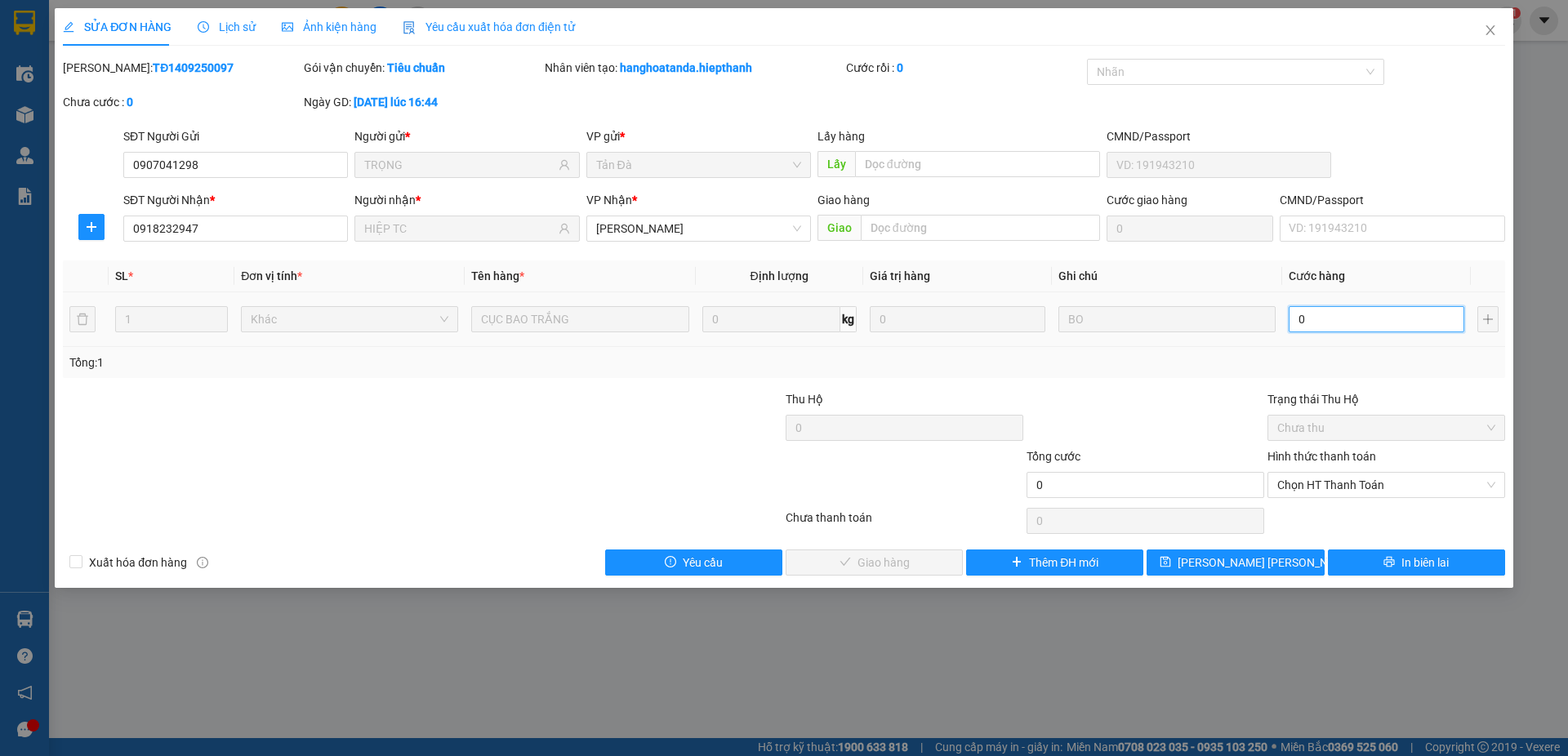
type input "2"
type input "20"
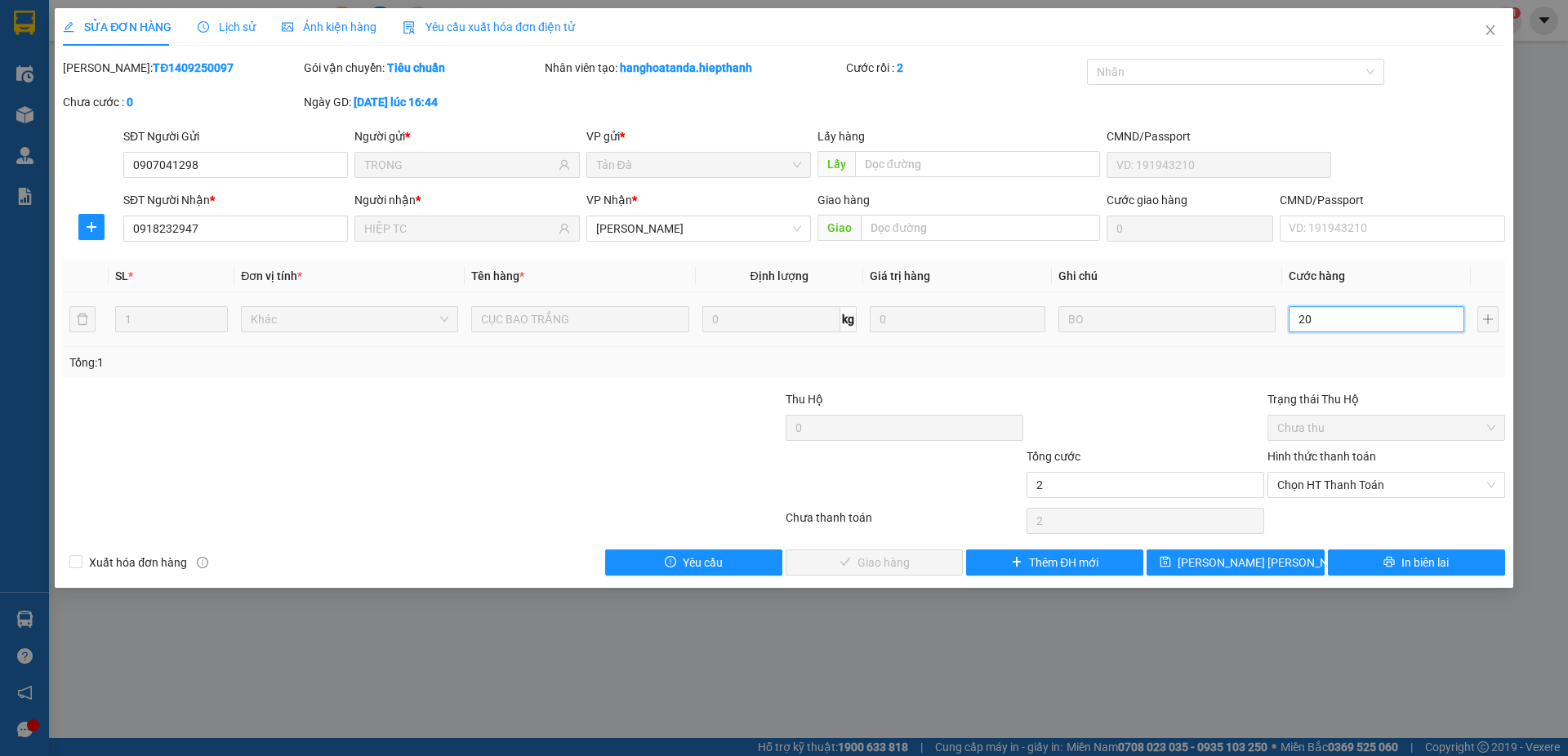
type input "20"
click at [1332, 488] on span "Chọn HT Thanh Toán" at bounding box center [1385, 485] width 218 height 24
type input "20"
type input "20.000"
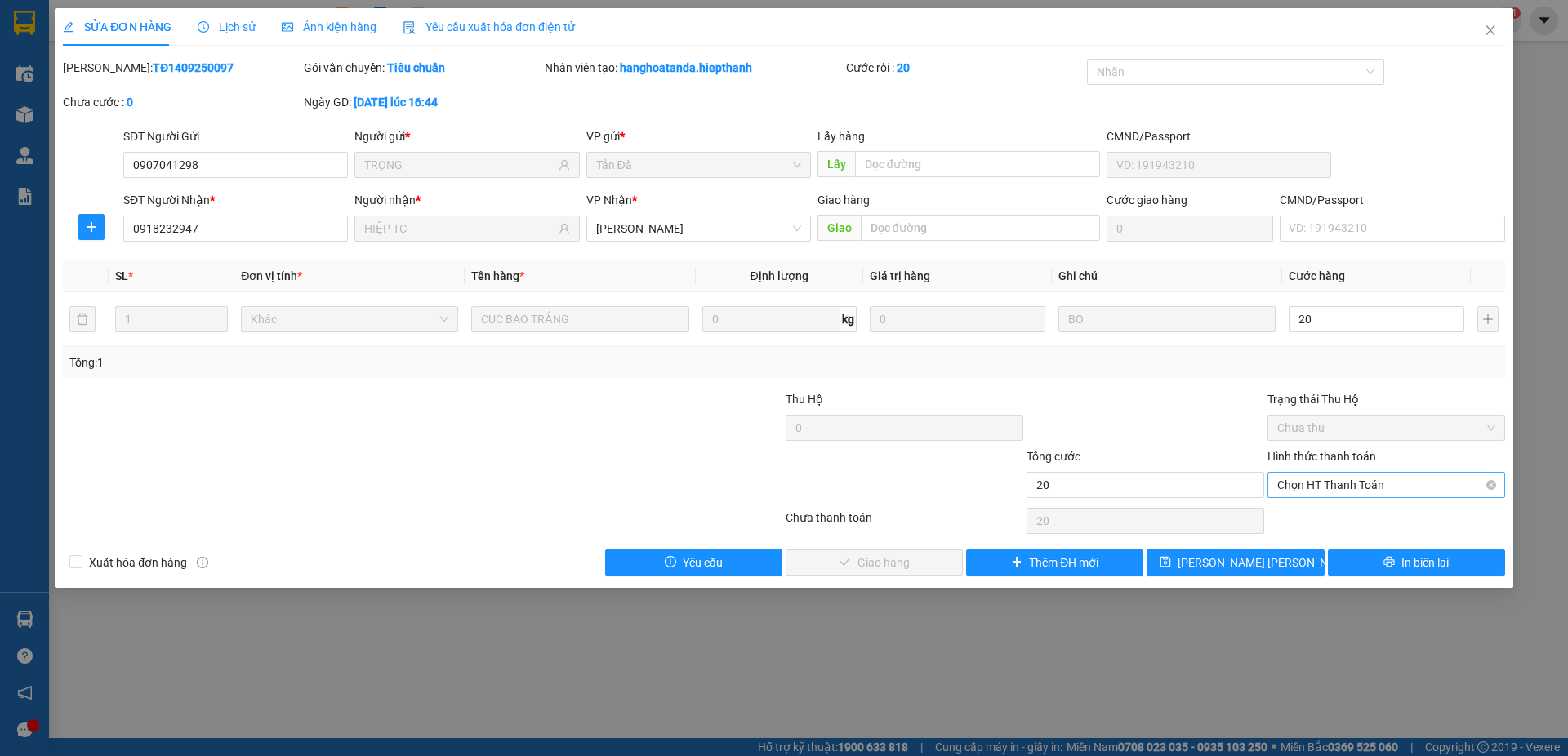
type input "20.000"
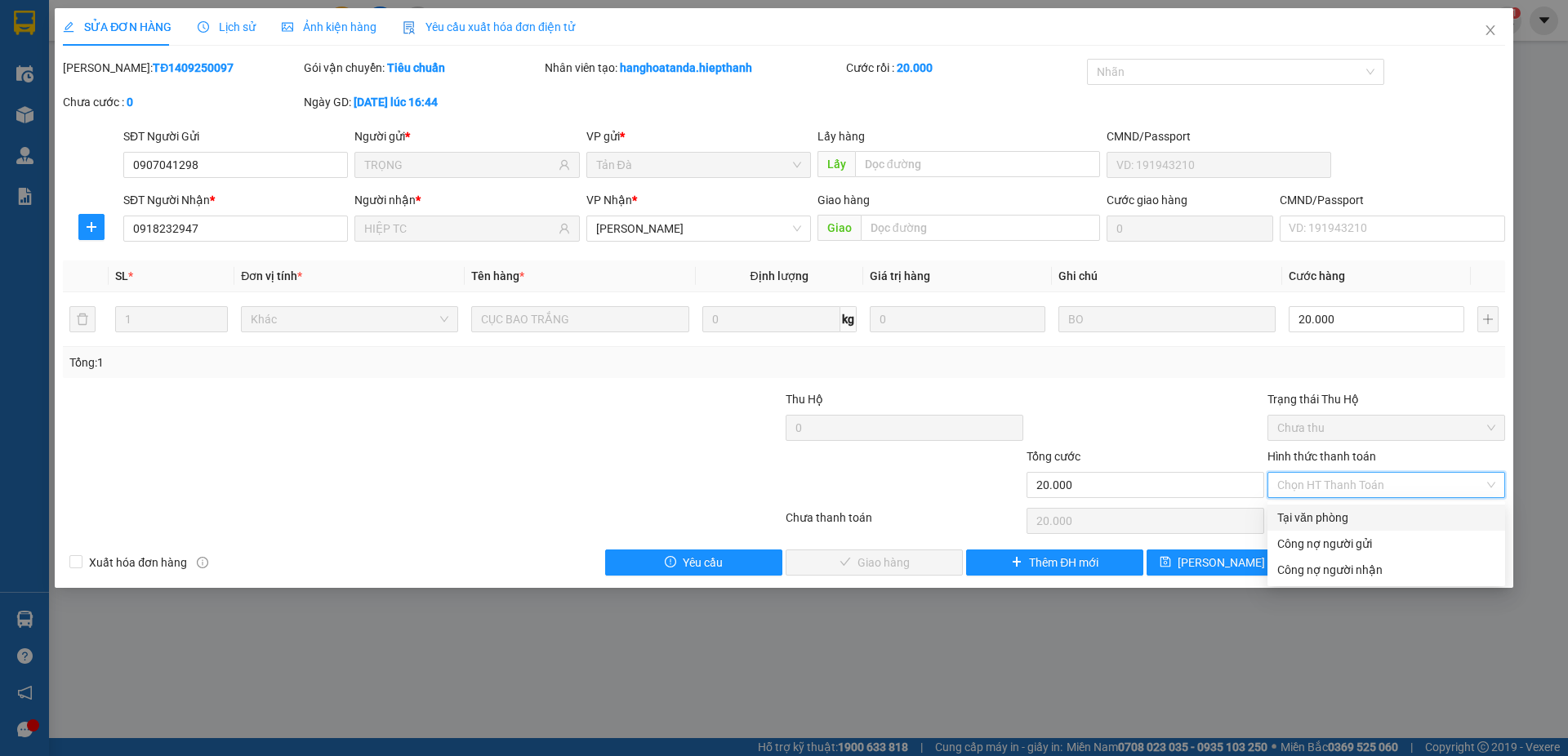
click at [1322, 519] on div "Tại văn phòng" at bounding box center [1385, 517] width 218 height 18
type input "0"
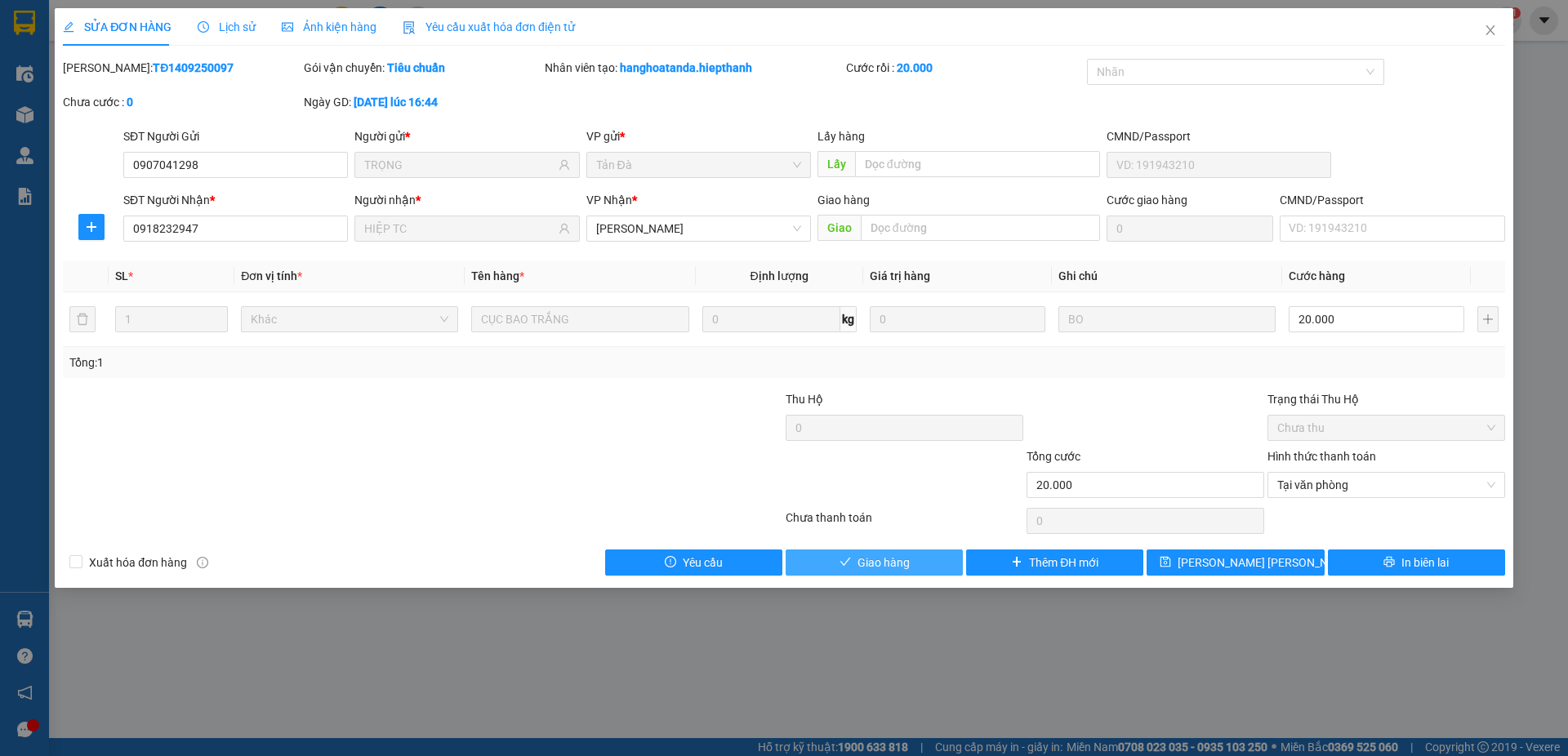
click at [873, 556] on span "Giao hàng" at bounding box center [883, 562] width 53 height 18
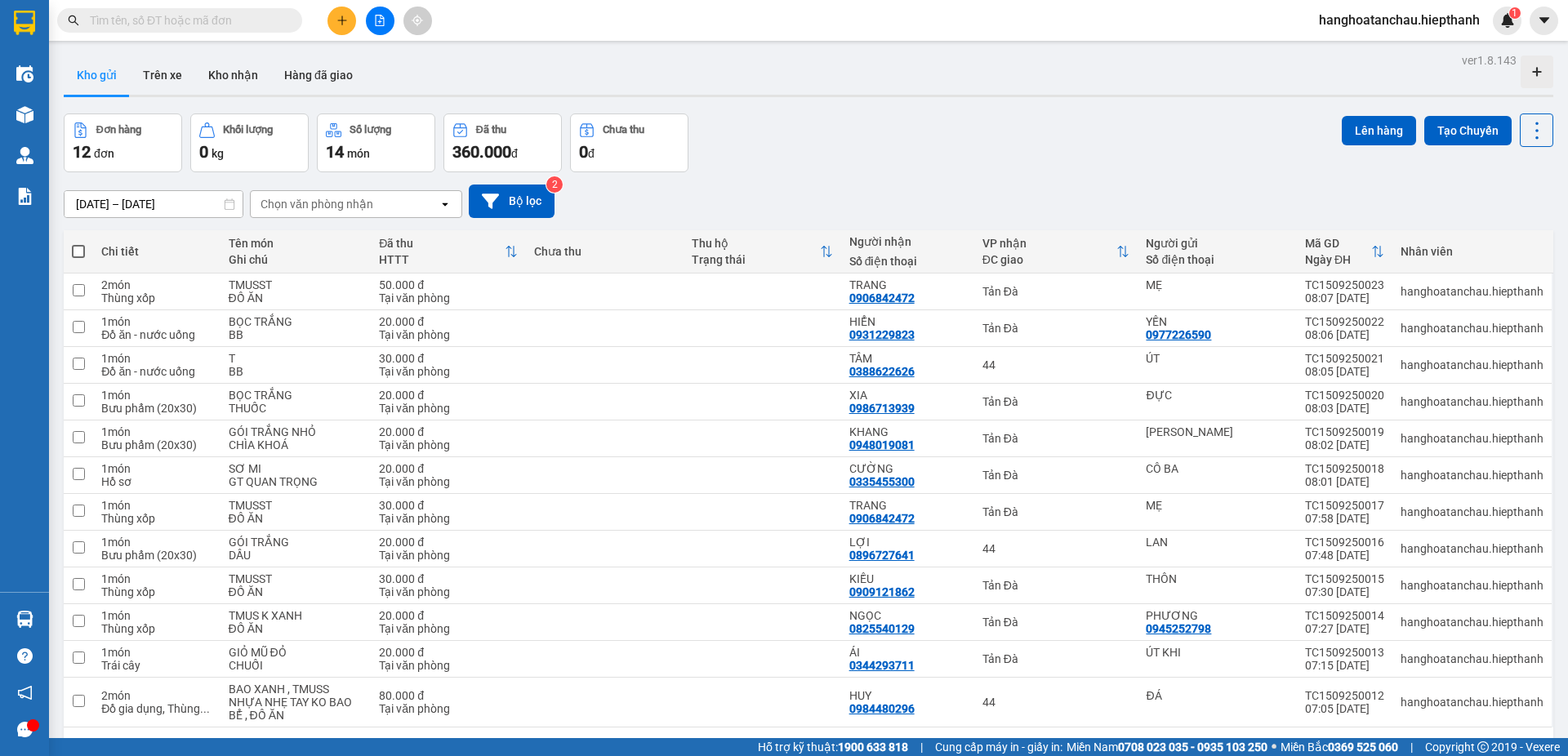
click at [905, 149] on div "Đơn hàng 12 đơn Khối lượng 0 kg Số lượng 14 món Đã thu 360.000 đ Chưa thu 0 đ L…" at bounding box center [808, 143] width 1490 height 59
click at [955, 181] on div "[DATE] – [DATE] Press the down arrow key to interact with the calendar and sele…" at bounding box center [808, 201] width 1490 height 58
click at [321, 76] on button "Hàng đã giao" at bounding box center [319, 74] width 95 height 39
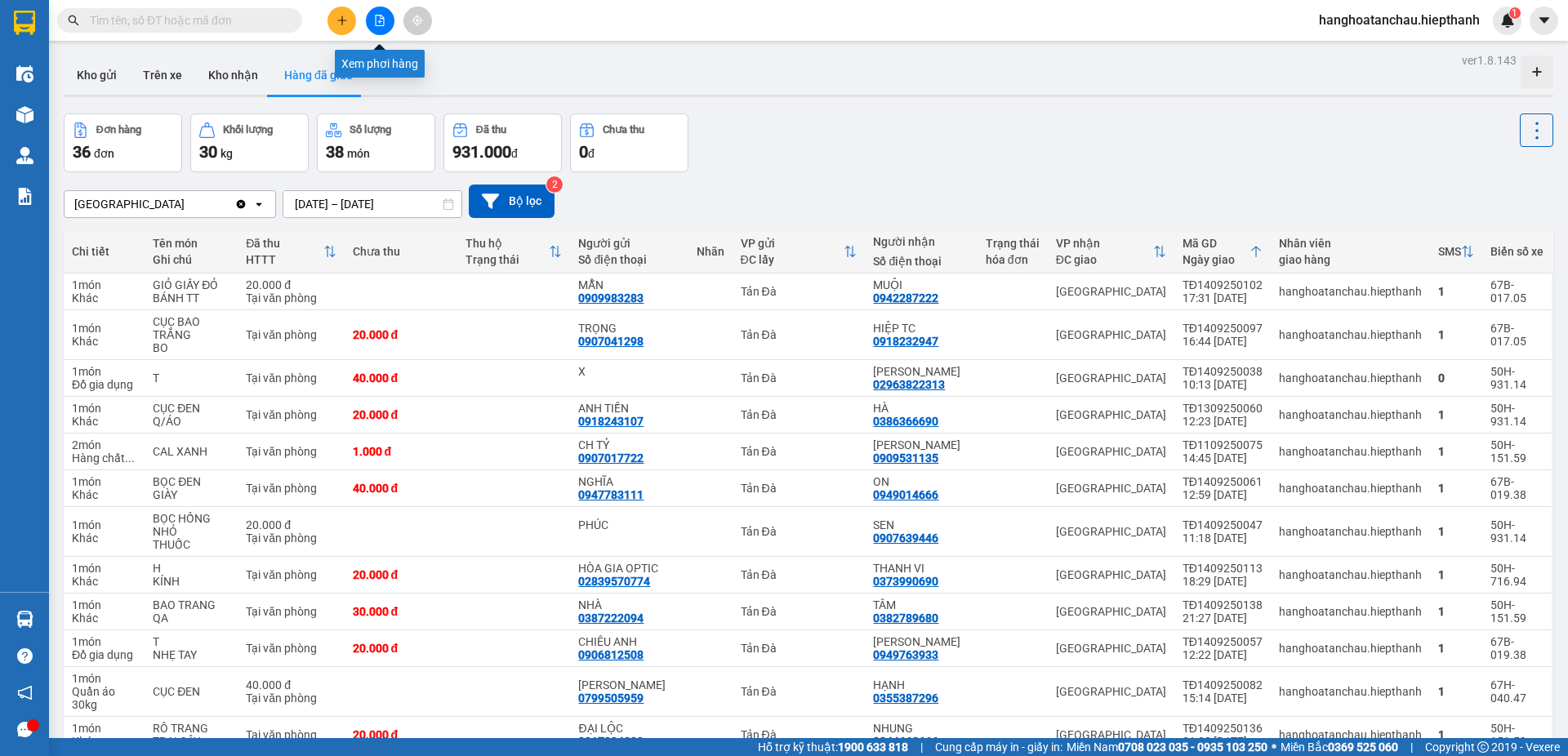
click at [383, 22] on icon "file-add" at bounding box center [379, 20] width 11 height 11
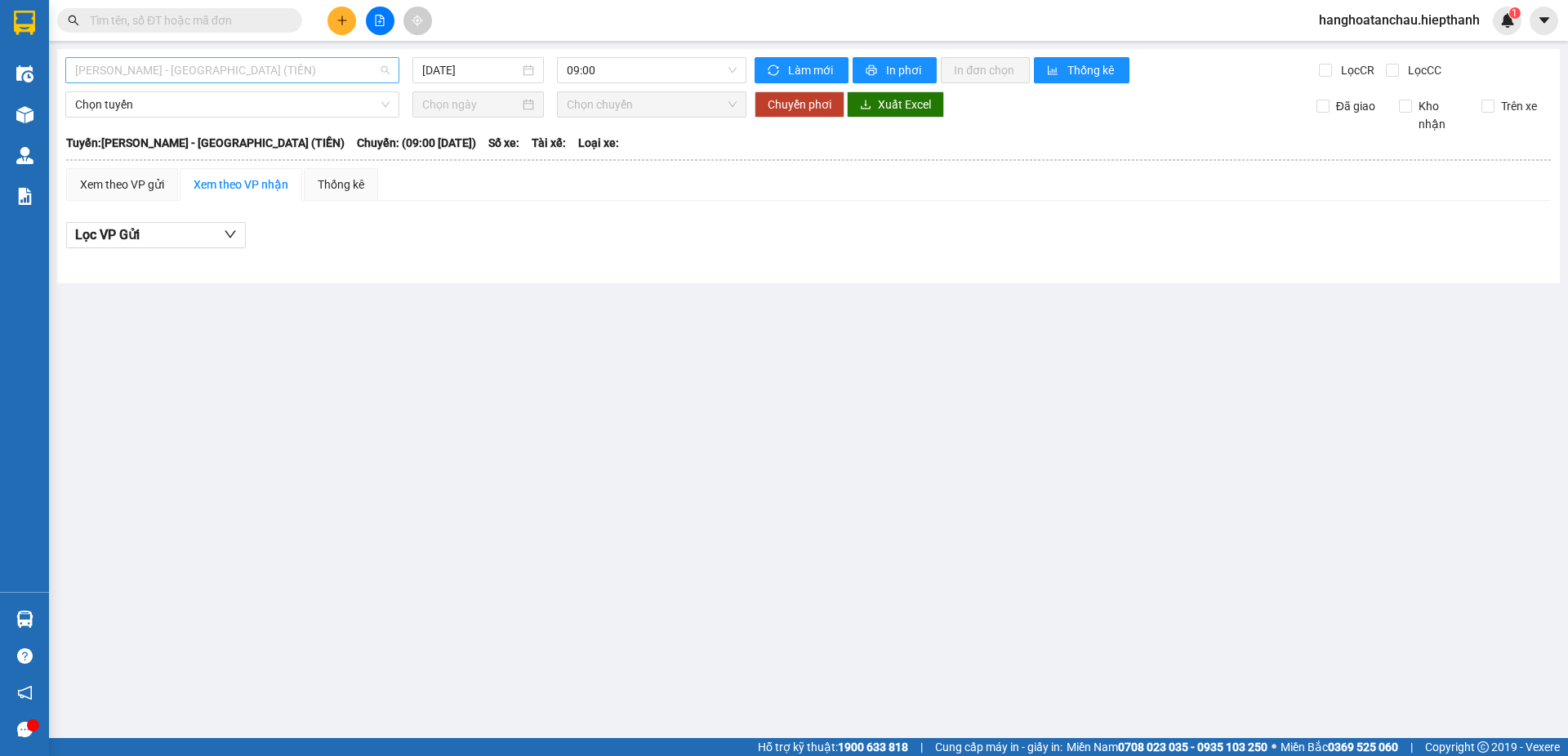
click at [246, 65] on span "[PERSON_NAME] - [GEOGRAPHIC_DATA] (TIỀN)" at bounding box center [232, 70] width 314 height 24
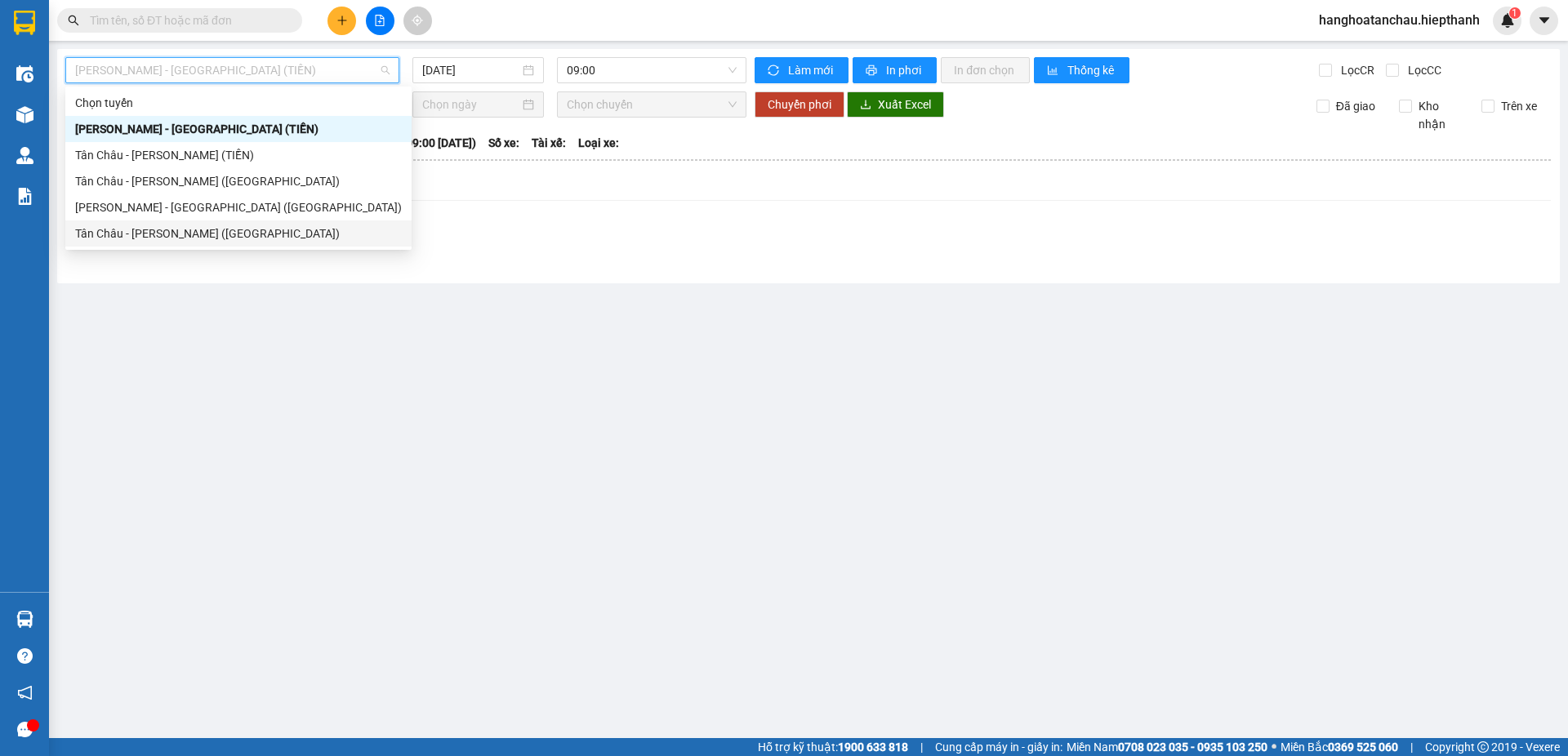
click at [243, 228] on div "Tân Châu - [PERSON_NAME] ([GEOGRAPHIC_DATA])" at bounding box center [238, 233] width 327 height 18
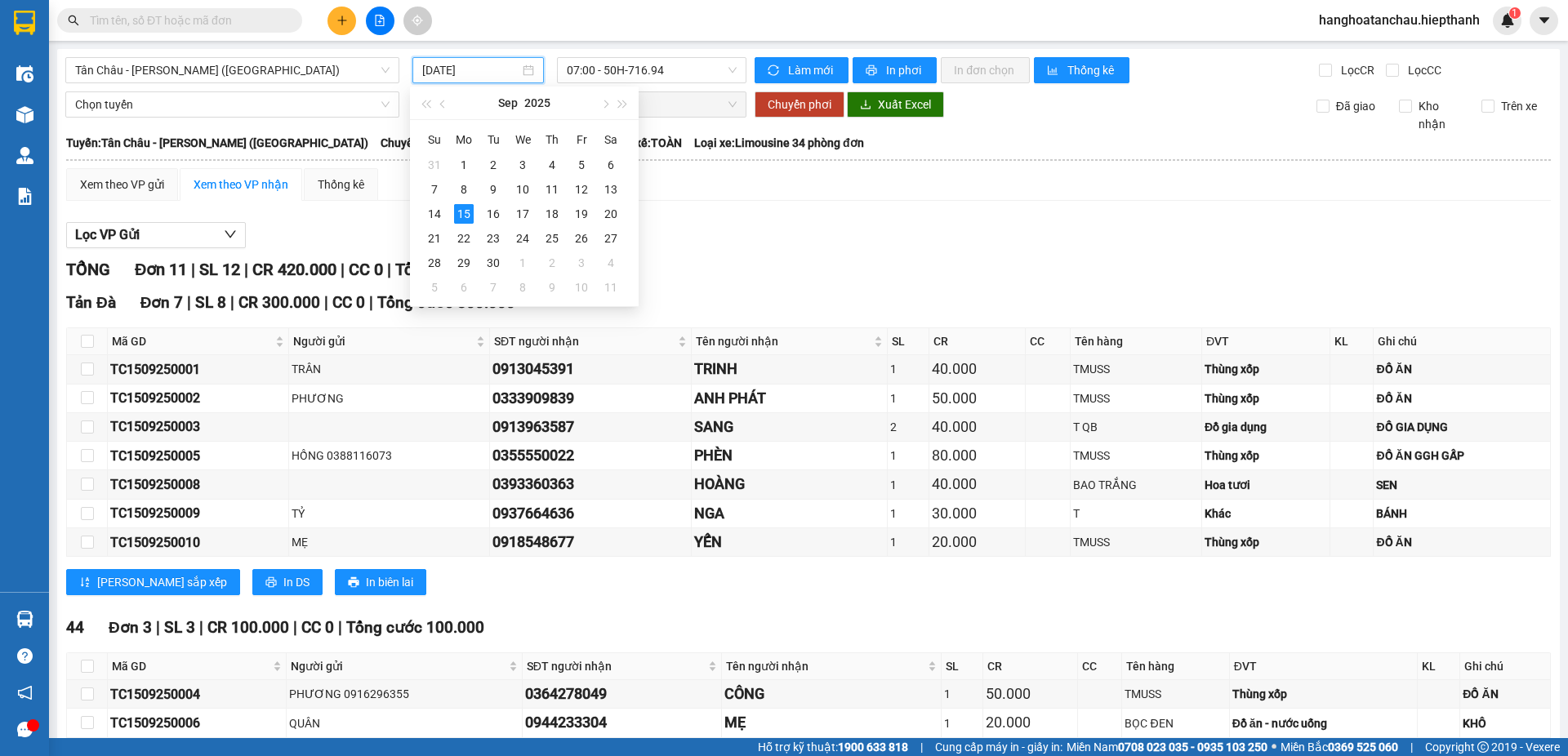
click at [490, 70] on input "[DATE]" at bounding box center [470, 70] width 97 height 18
click at [431, 211] on div "14" at bounding box center [434, 214] width 20 height 20
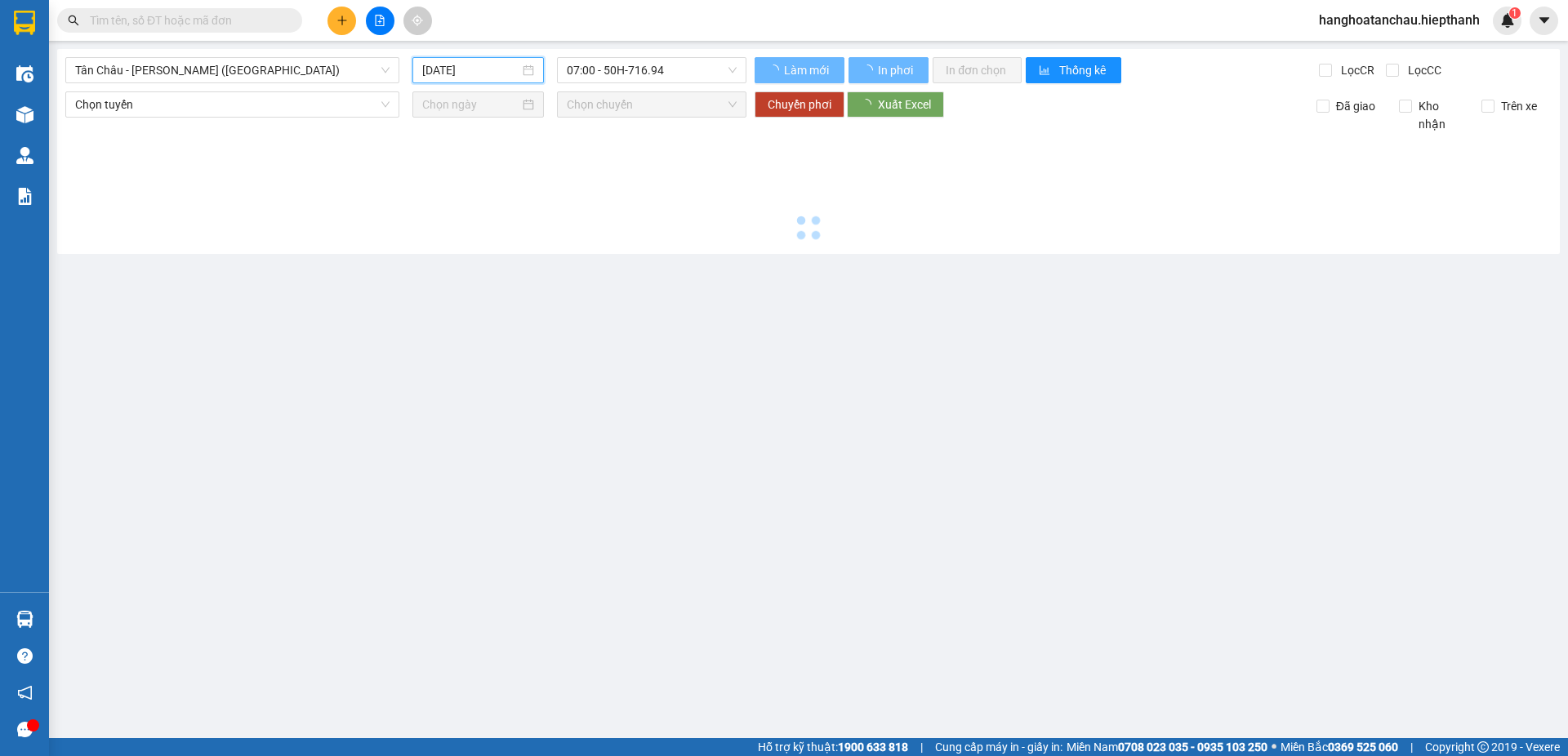
type input "[DATE]"
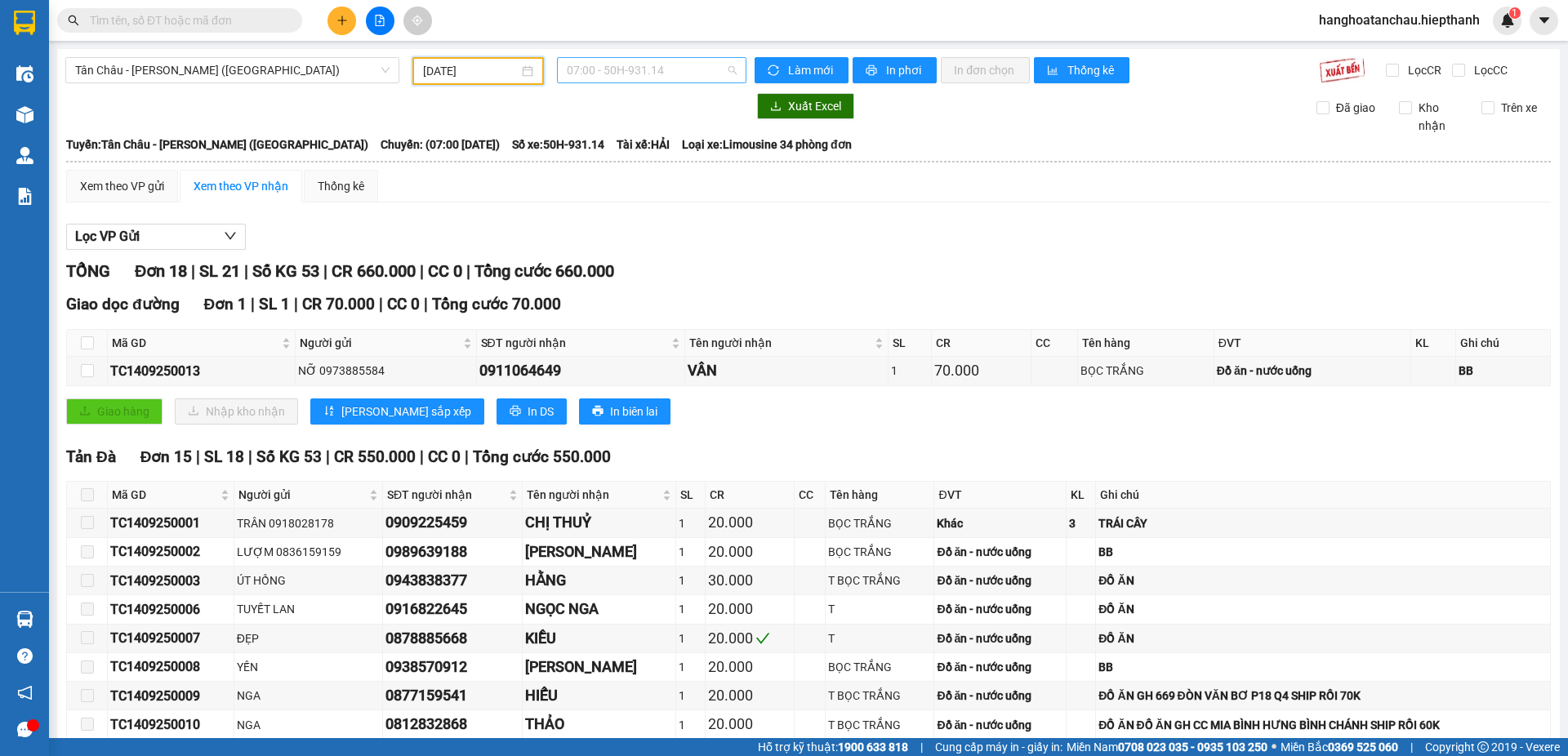
click at [650, 71] on span "07:00 - 50H-931.14" at bounding box center [651, 70] width 170 height 24
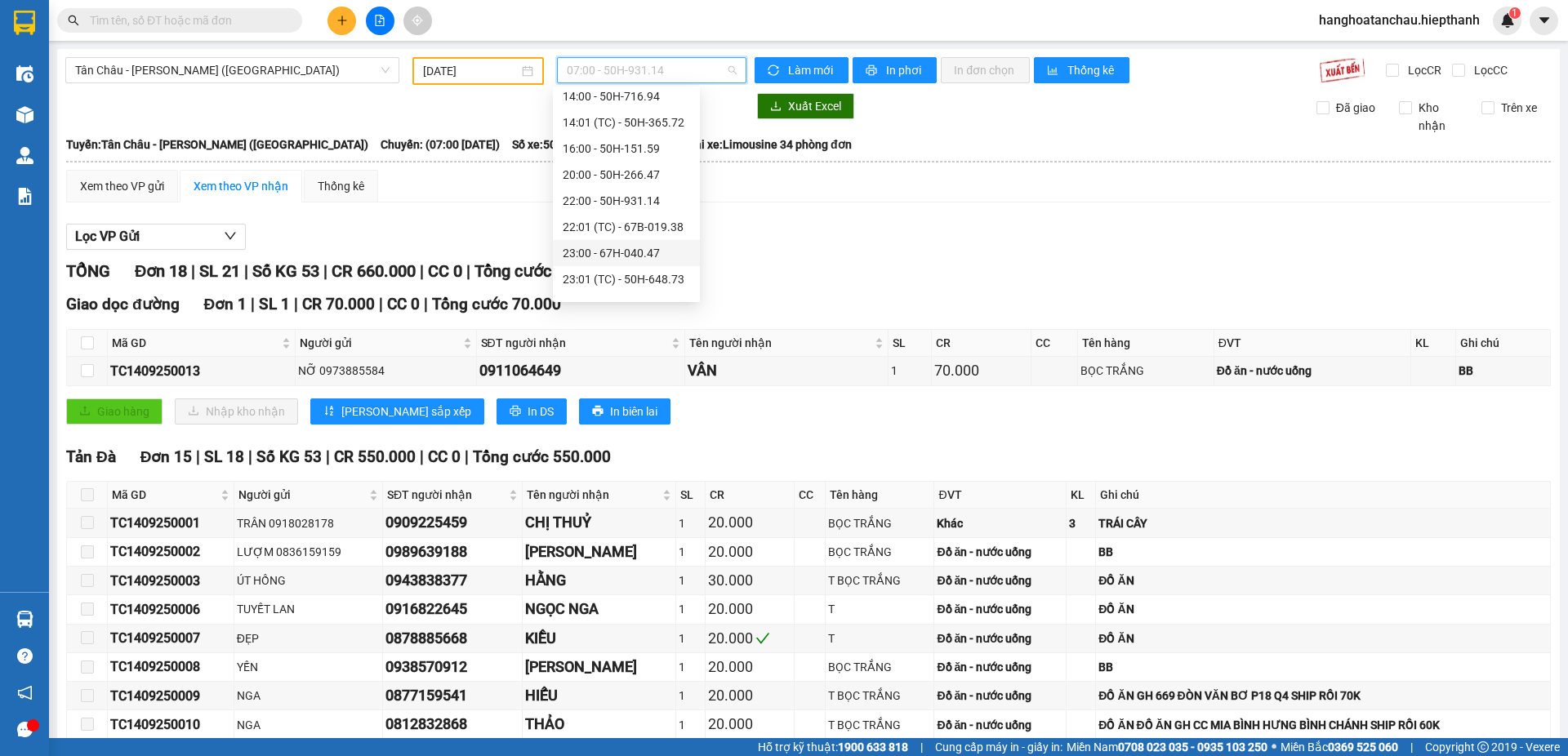
scroll to position [209, 0]
click at [634, 205] on div "23:00 - 67H-040.47" at bounding box center [626, 207] width 128 height 18
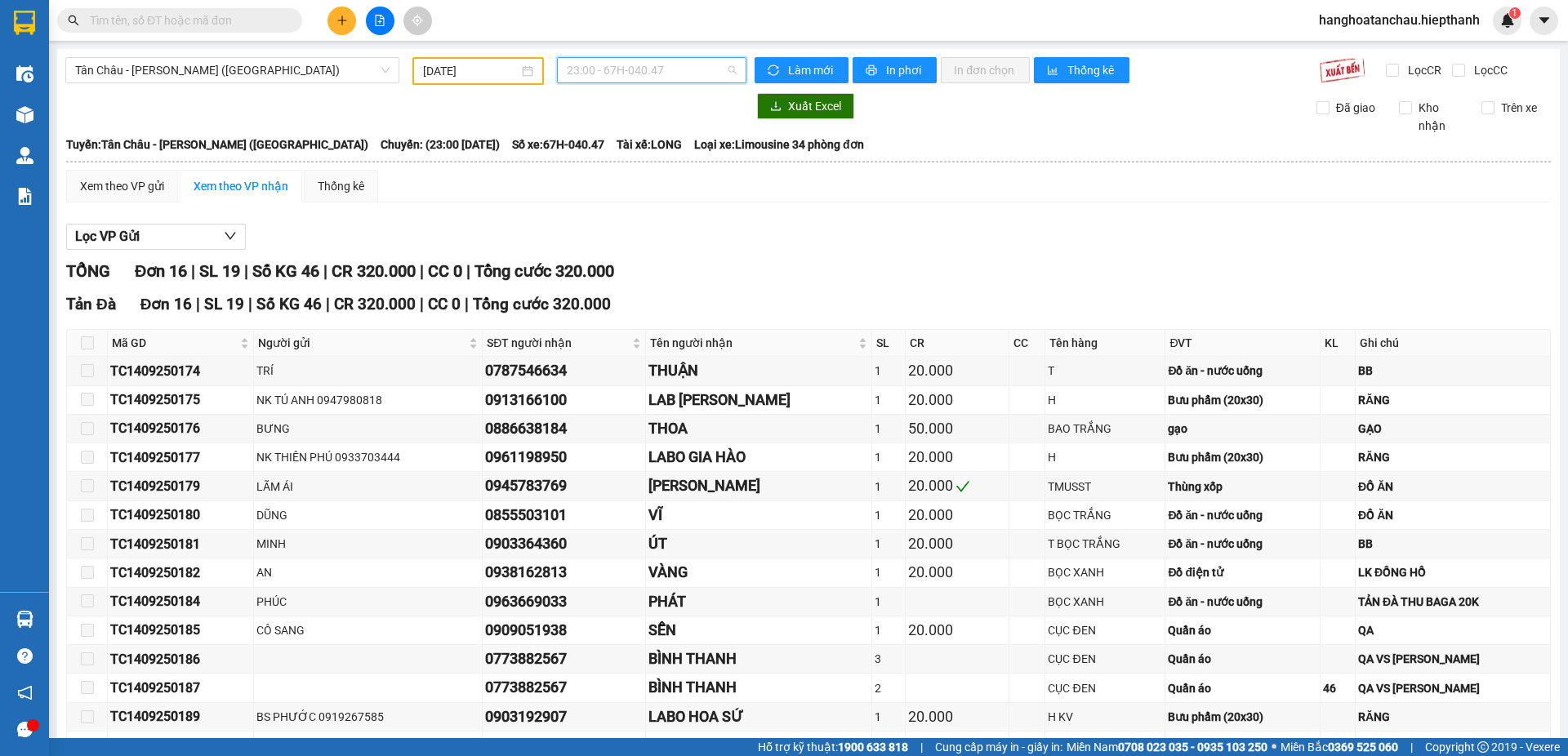
click at [644, 60] on span "23:00 - 67H-040.47" at bounding box center [651, 70] width 170 height 24
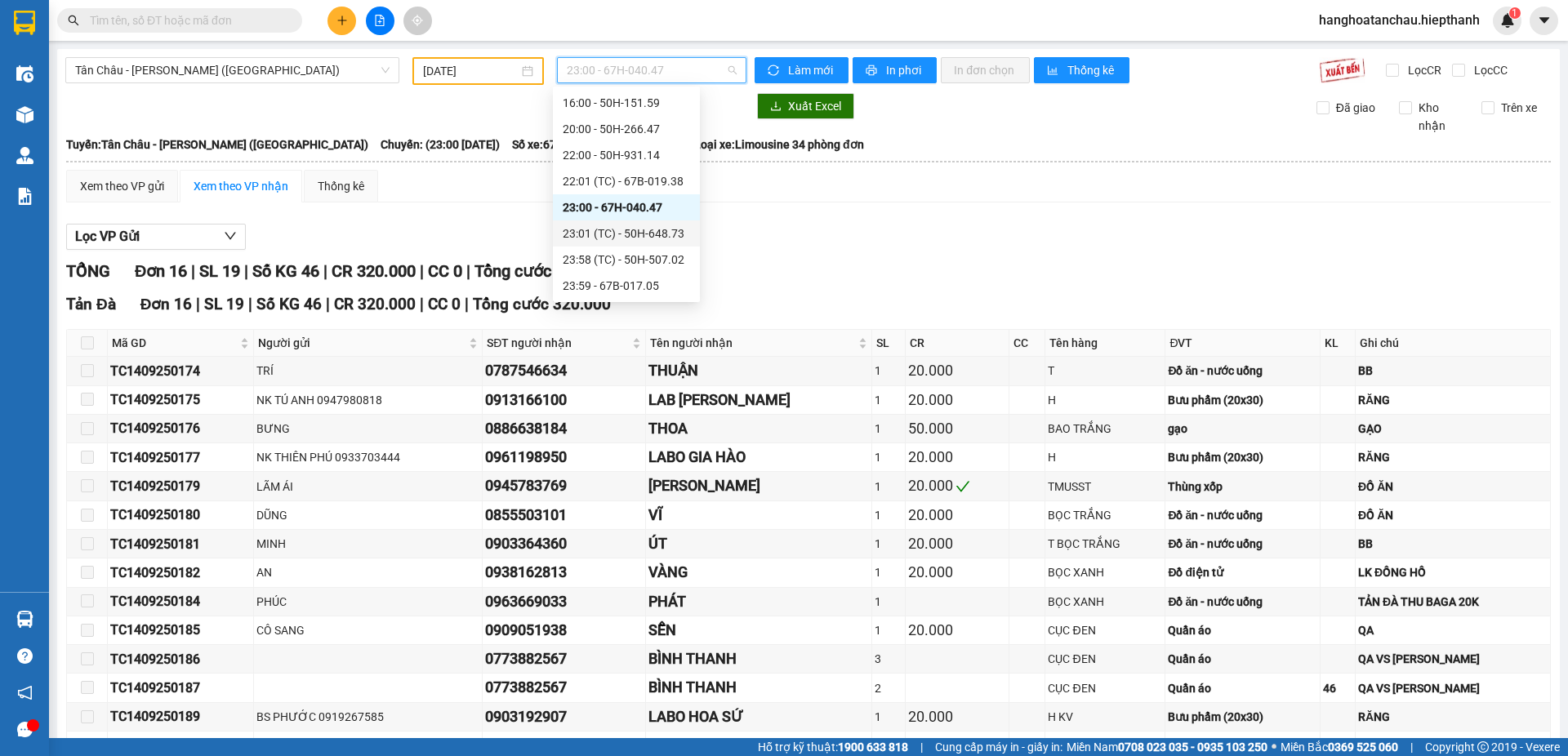
click at [639, 236] on div "23:01 (TC) - 50H-648.73" at bounding box center [626, 233] width 128 height 18
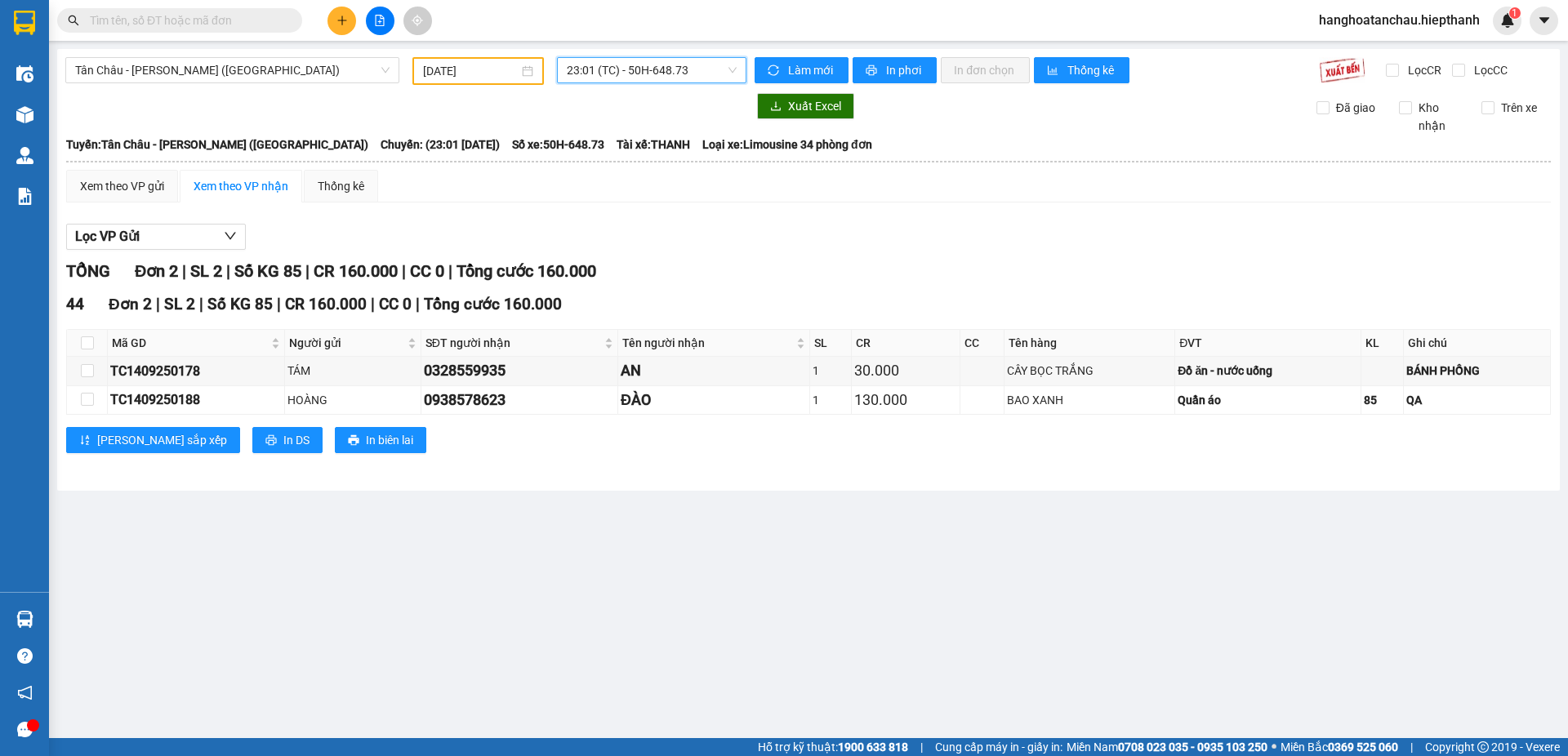
click at [629, 70] on span "23:01 (TC) - 50H-648.73" at bounding box center [651, 70] width 170 height 24
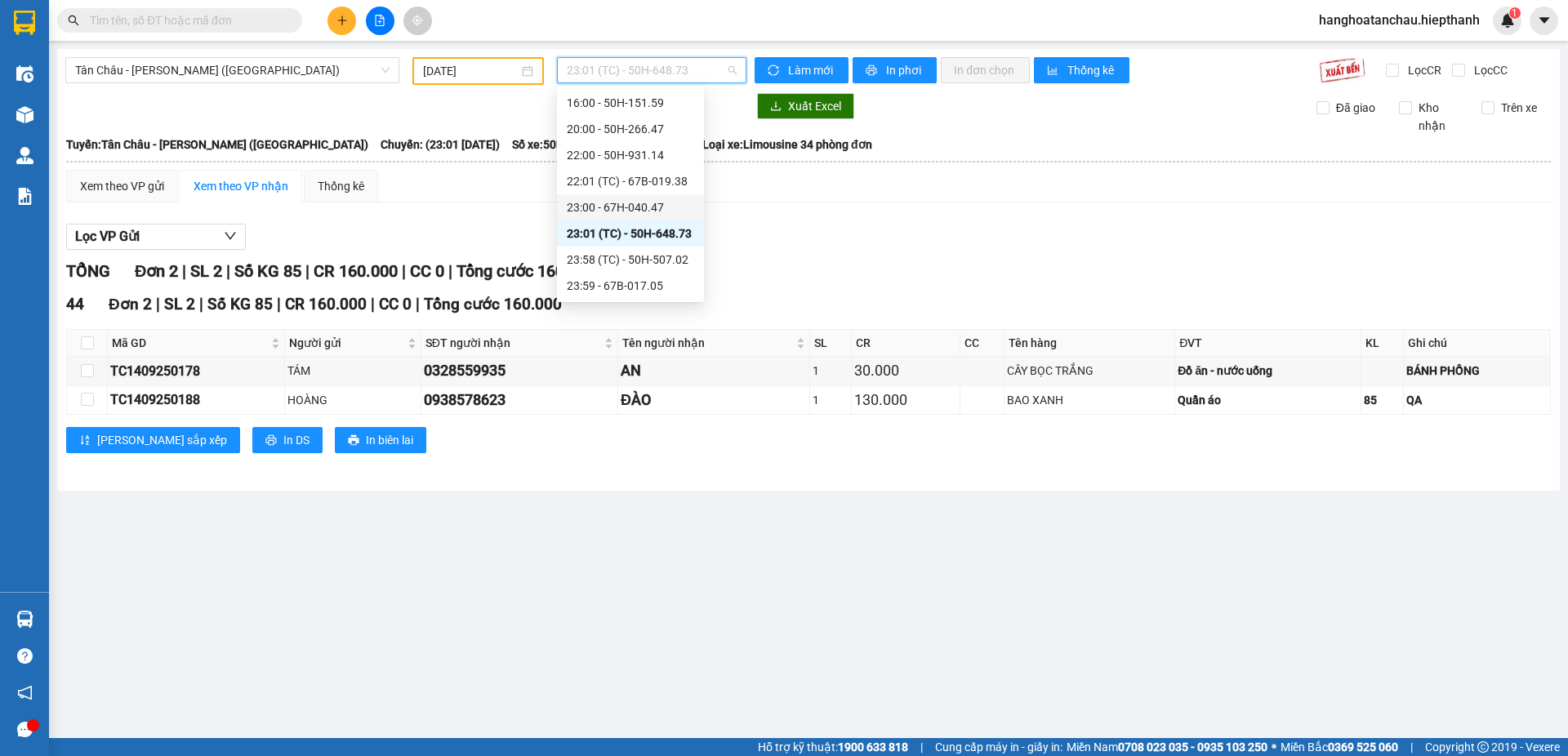
click at [634, 203] on div "23:00 - 67H-040.47" at bounding box center [631, 207] width 128 height 18
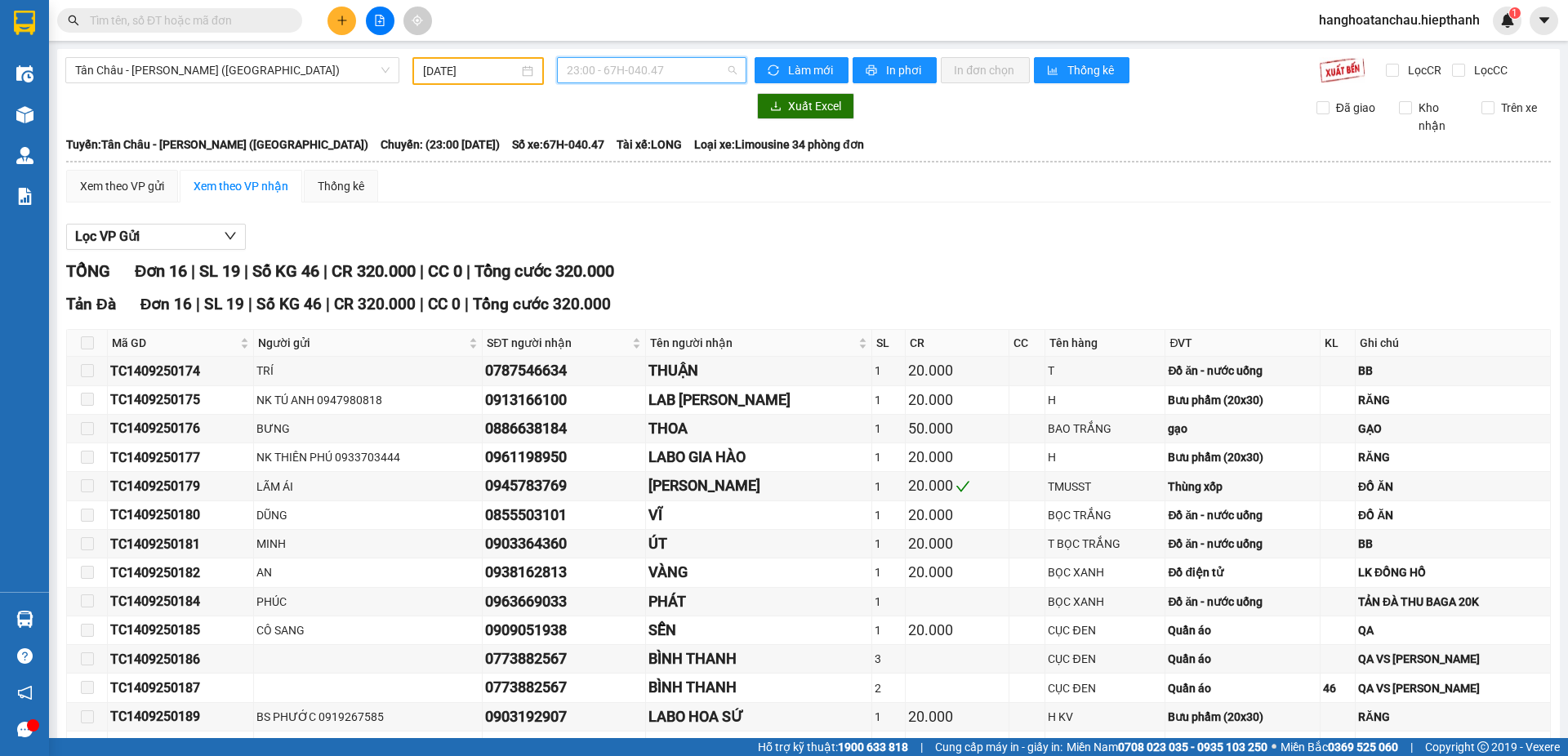
click at [625, 66] on span "23:00 - 67H-040.47" at bounding box center [651, 70] width 170 height 24
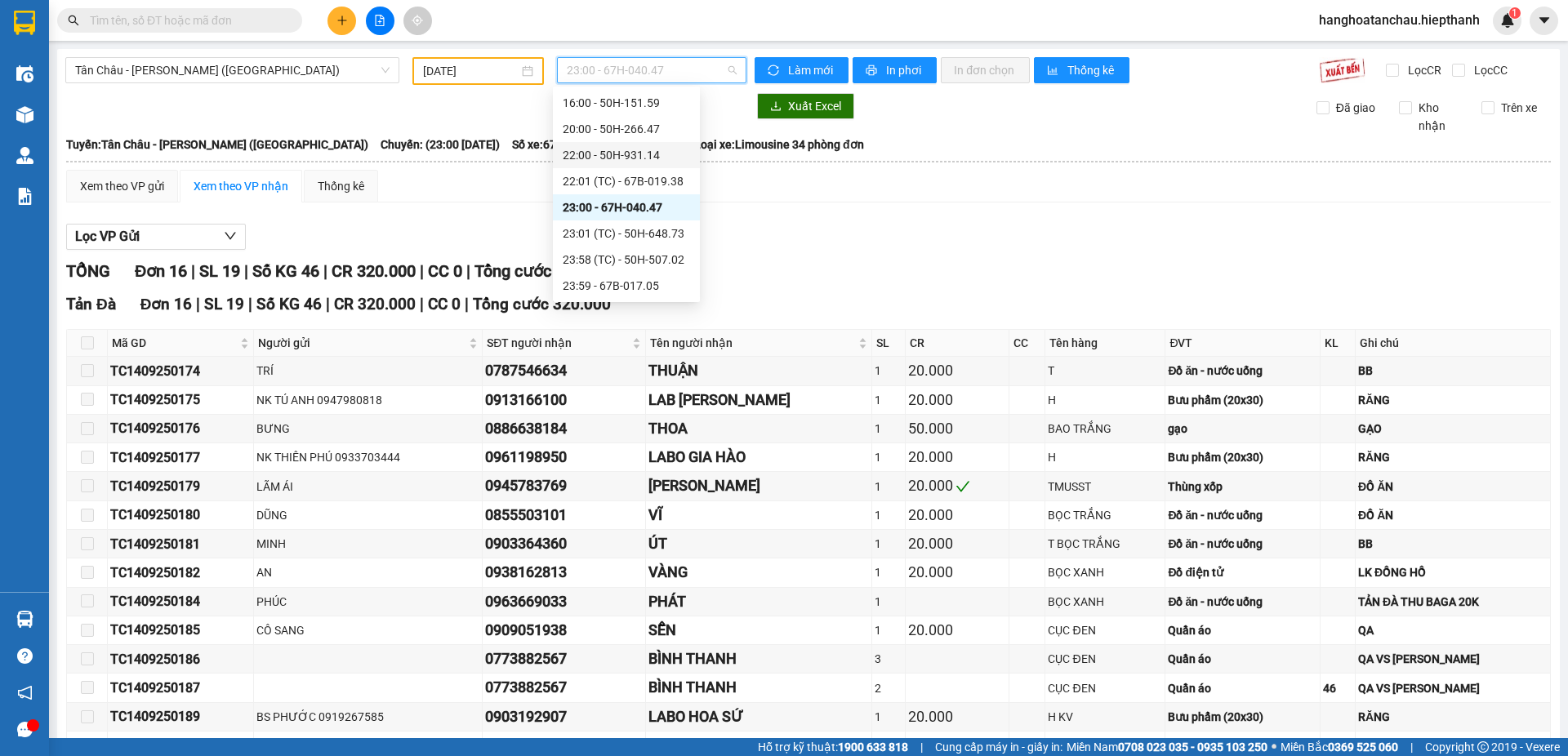
click at [618, 151] on div "22:00 - 50H-931.14" at bounding box center [626, 155] width 128 height 18
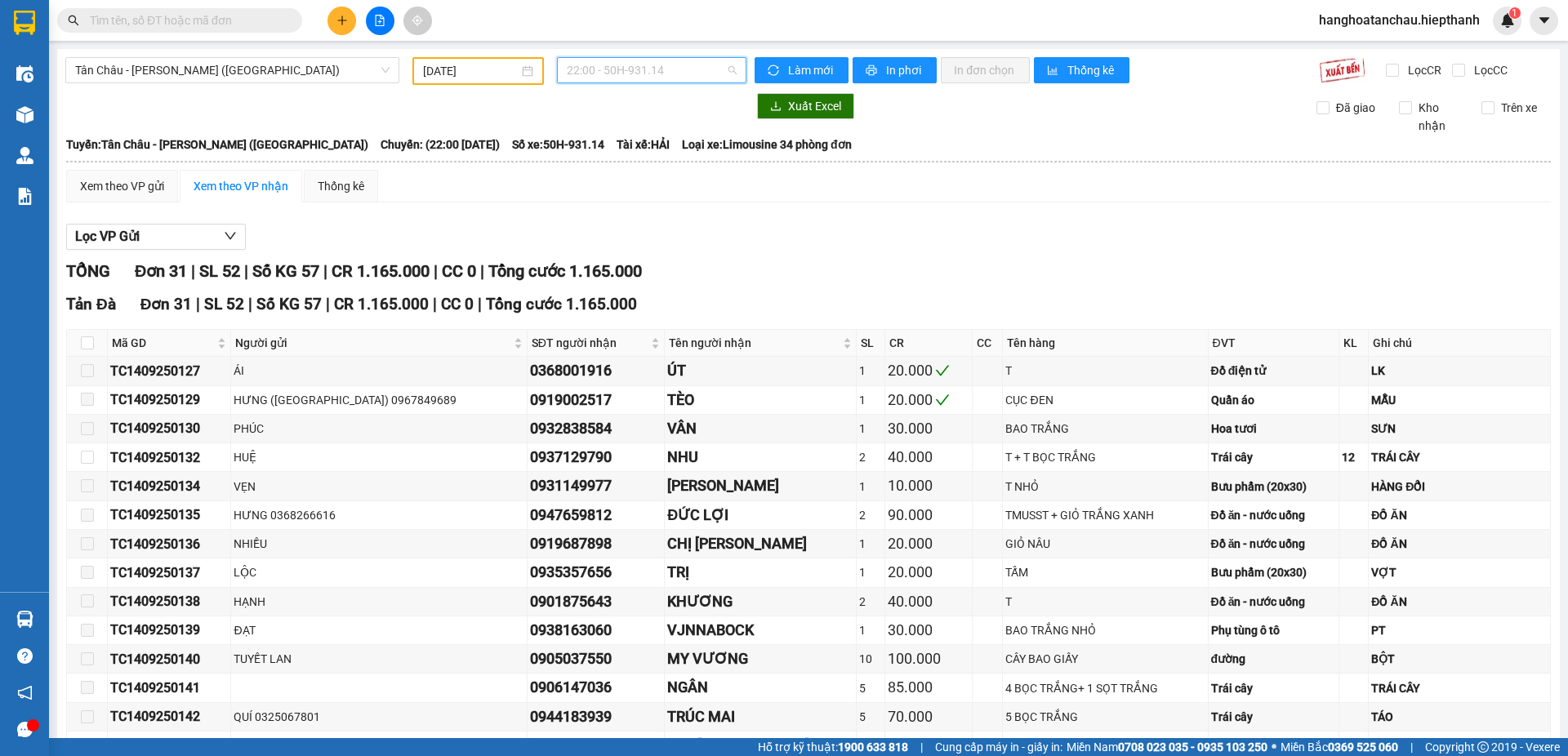
click at [633, 67] on span "22:00 - 50H-931.14" at bounding box center [651, 70] width 170 height 24
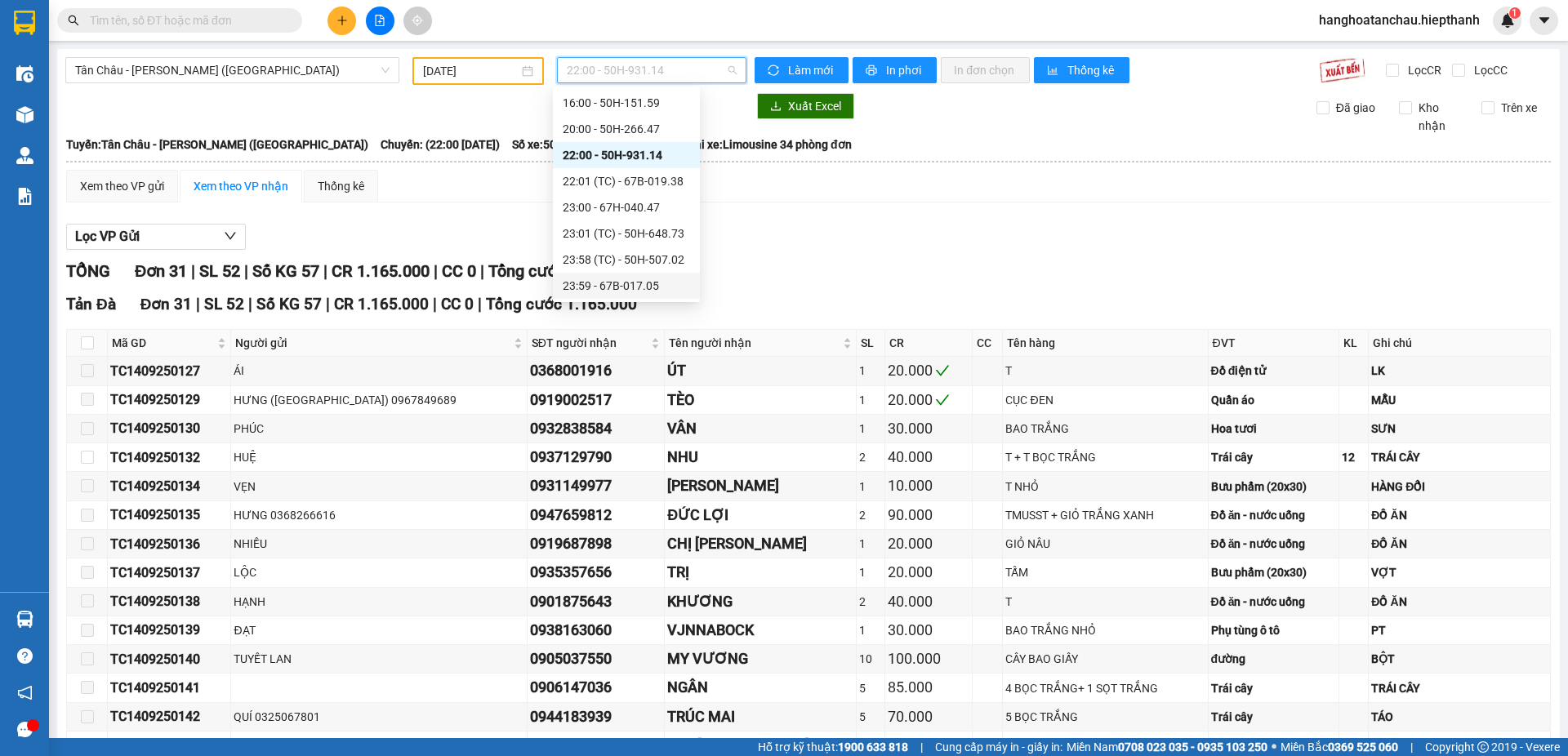
click at [631, 277] on div "23:59 - 67B-017.05" at bounding box center [626, 285] width 128 height 18
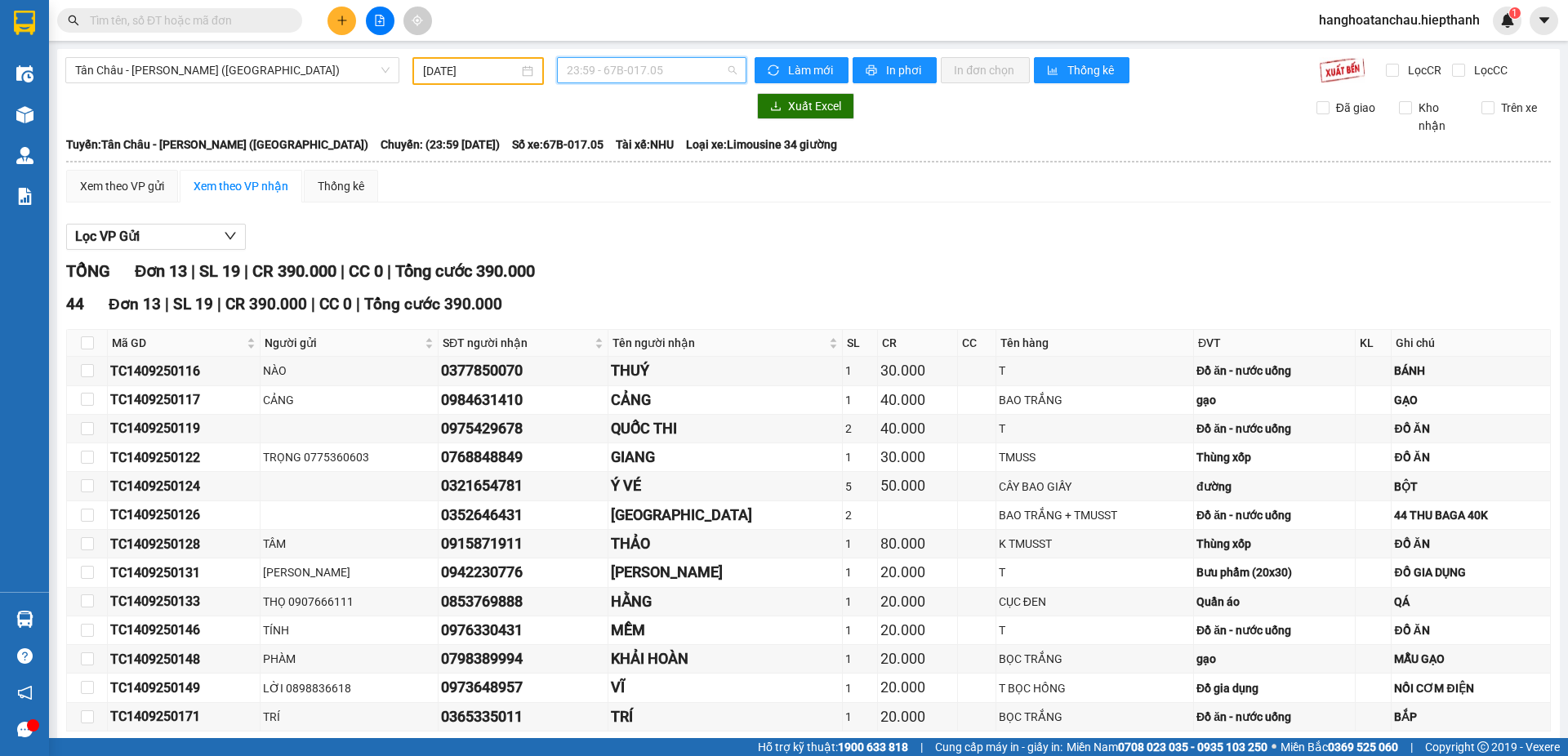
click at [639, 65] on span "23:59 - 67B-017.05" at bounding box center [651, 70] width 170 height 24
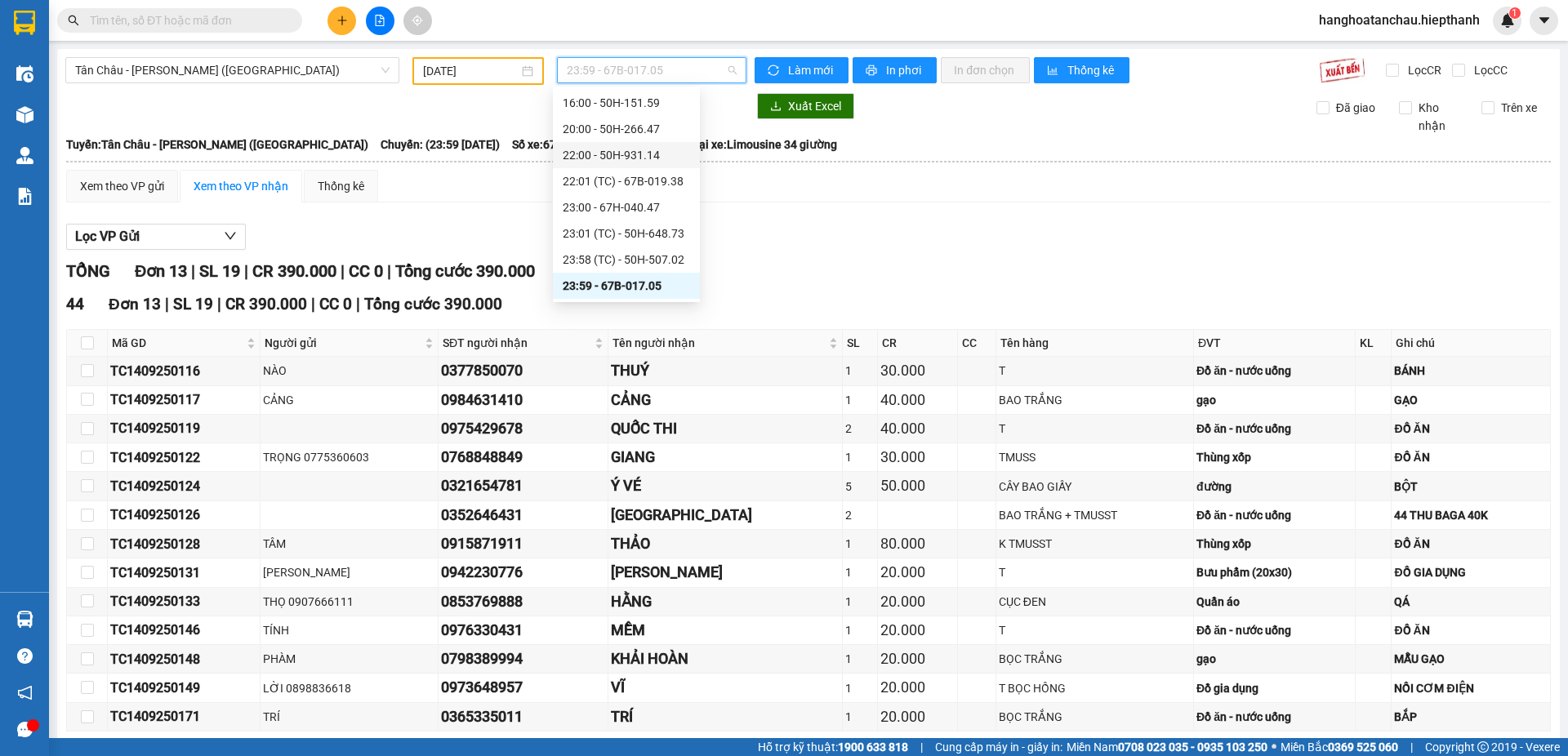
click at [629, 155] on div "22:00 - 50H-931.14" at bounding box center [626, 155] width 128 height 18
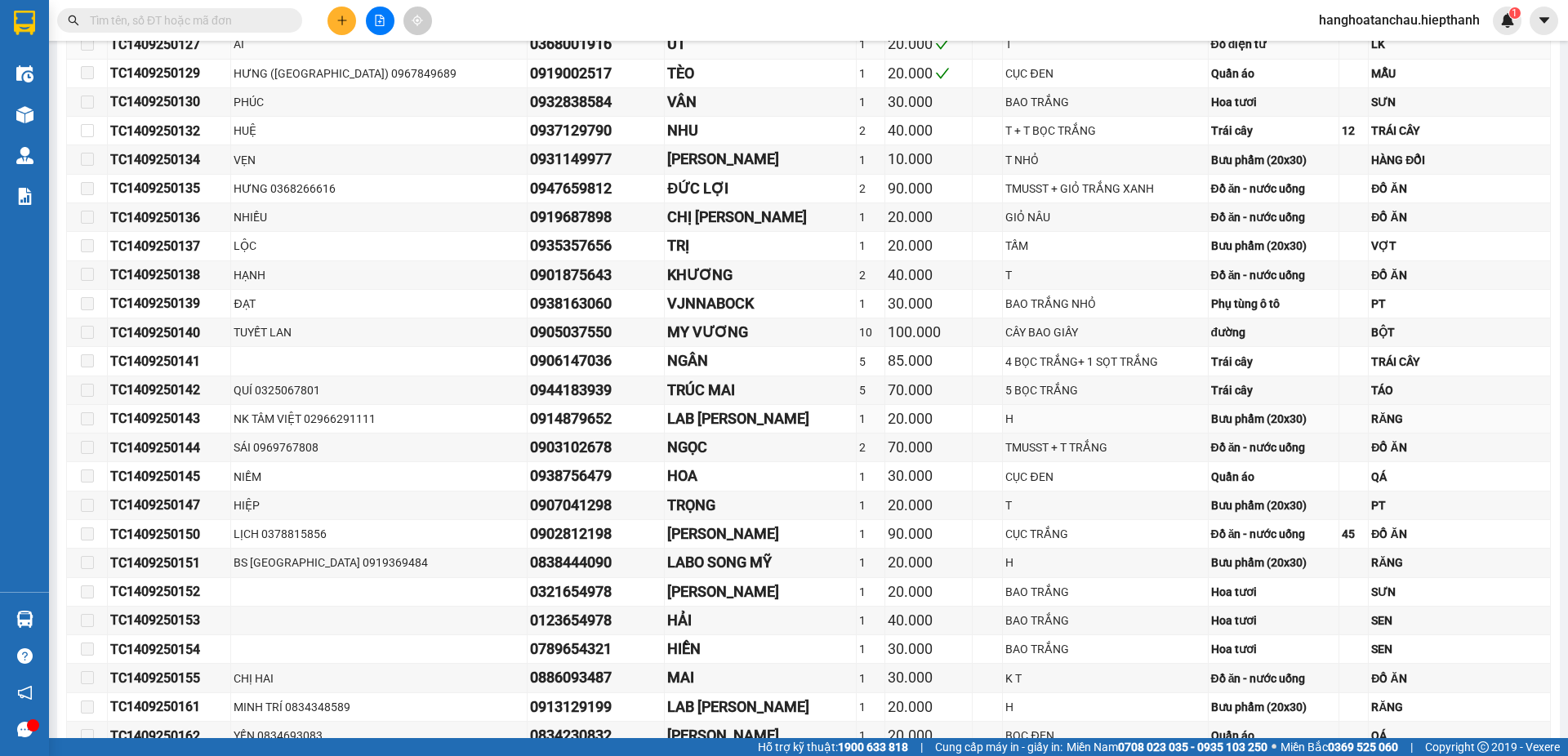
scroll to position [82, 0]
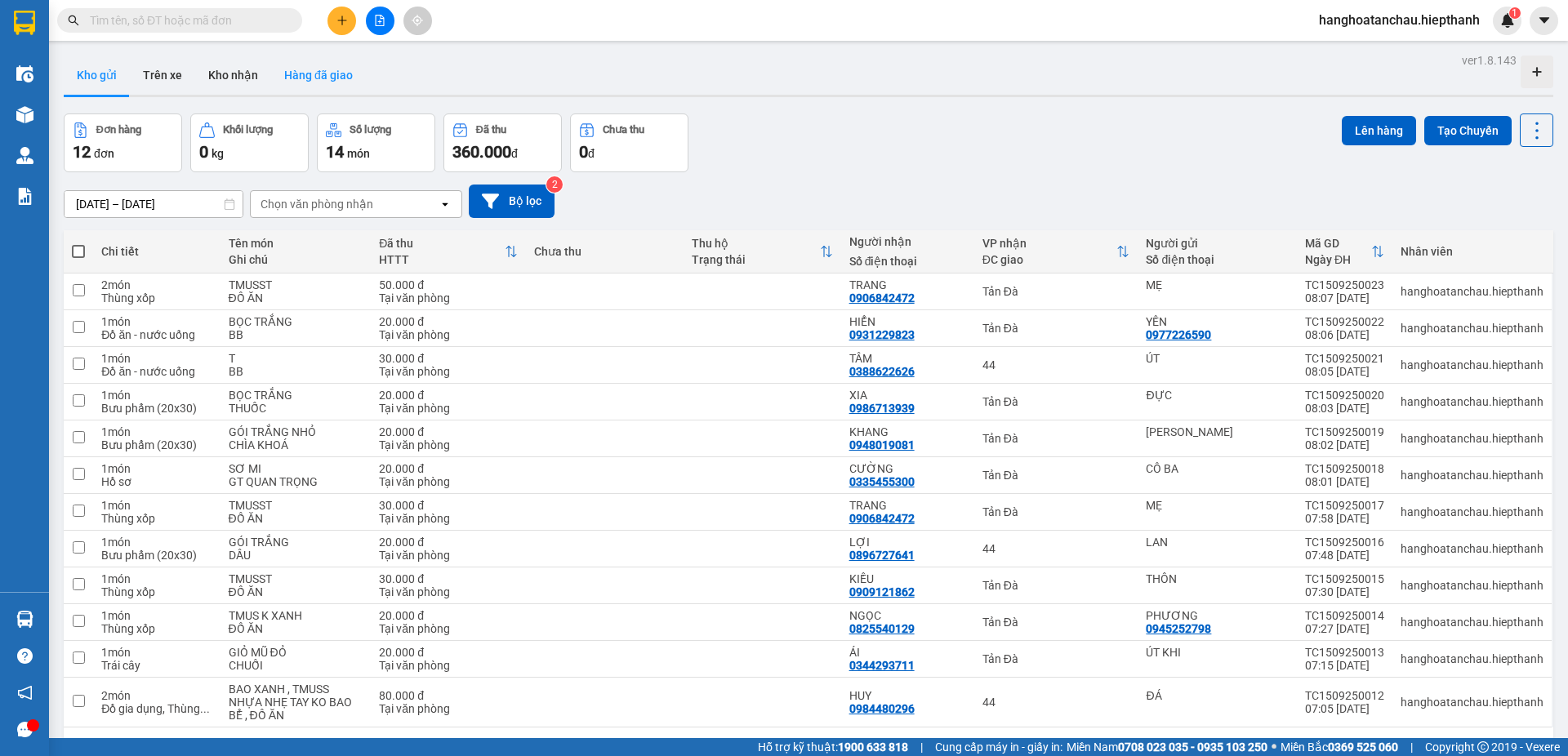
click at [315, 72] on button "Hàng đã giao" at bounding box center [319, 74] width 95 height 39
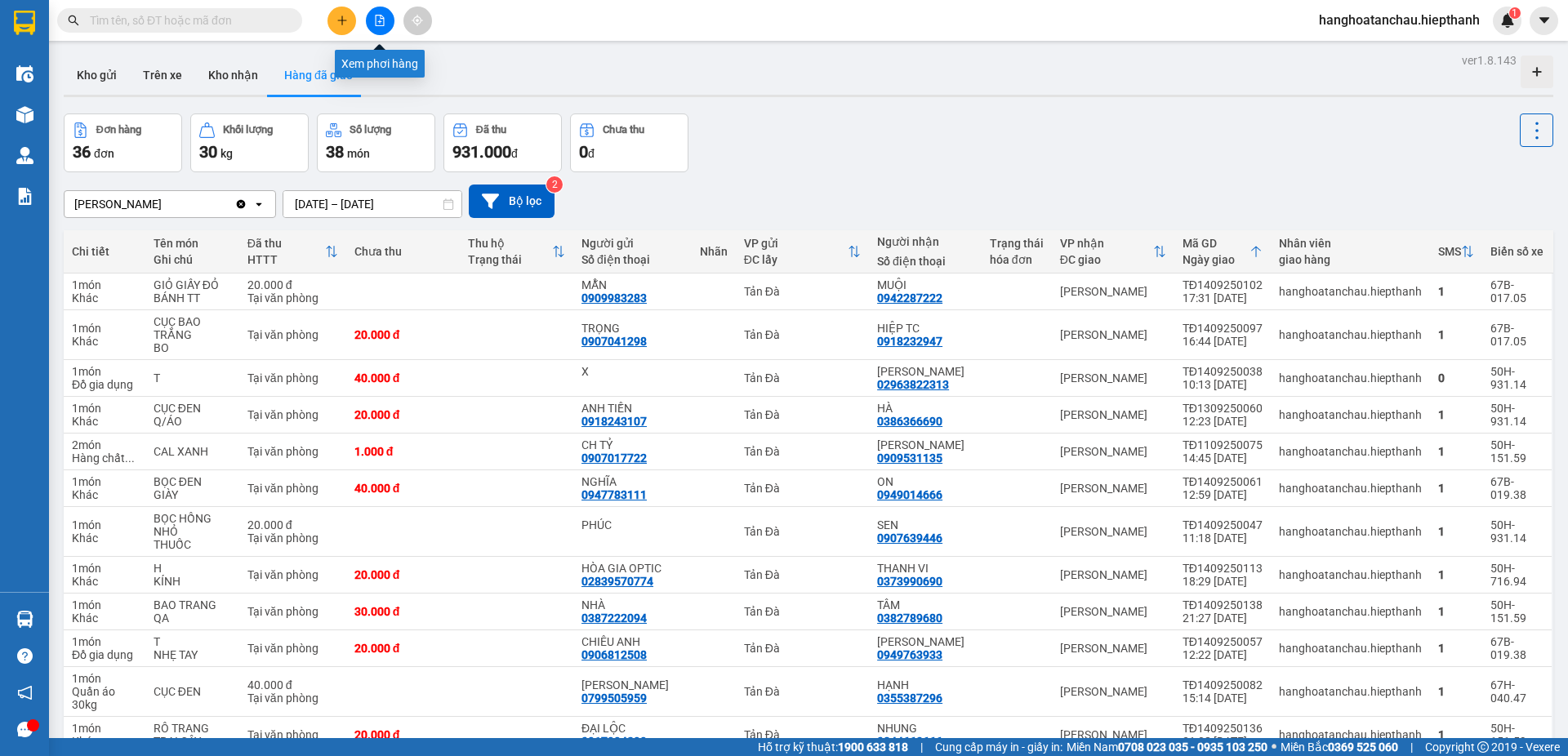
click at [383, 22] on icon "file-add" at bounding box center [379, 20] width 11 height 11
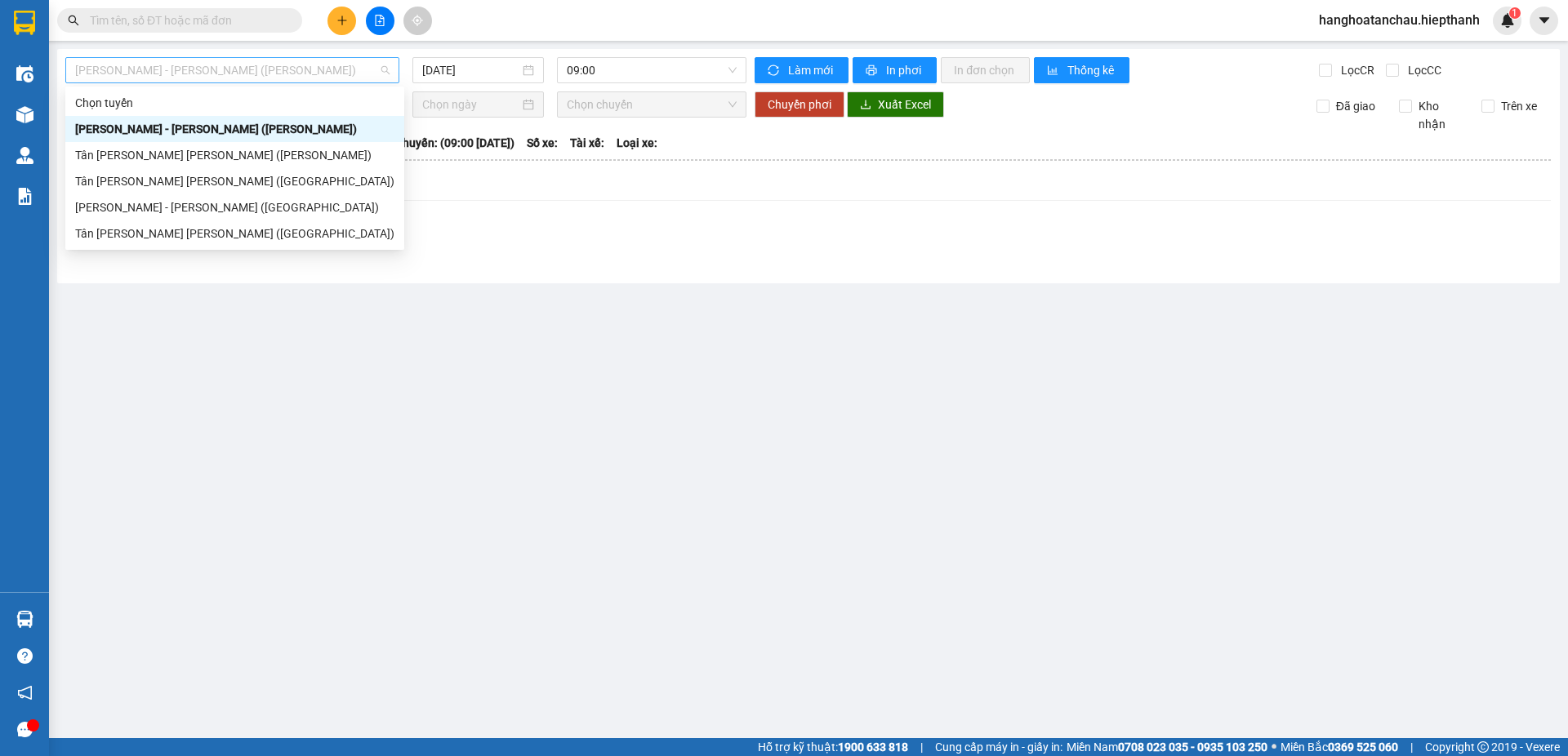
click at [269, 71] on span "[PERSON_NAME] - [PERSON_NAME] ([PERSON_NAME])" at bounding box center [232, 70] width 314 height 24
click at [255, 205] on div "[PERSON_NAME] - [PERSON_NAME] ([GEOGRAPHIC_DATA])" at bounding box center [234, 207] width 320 height 18
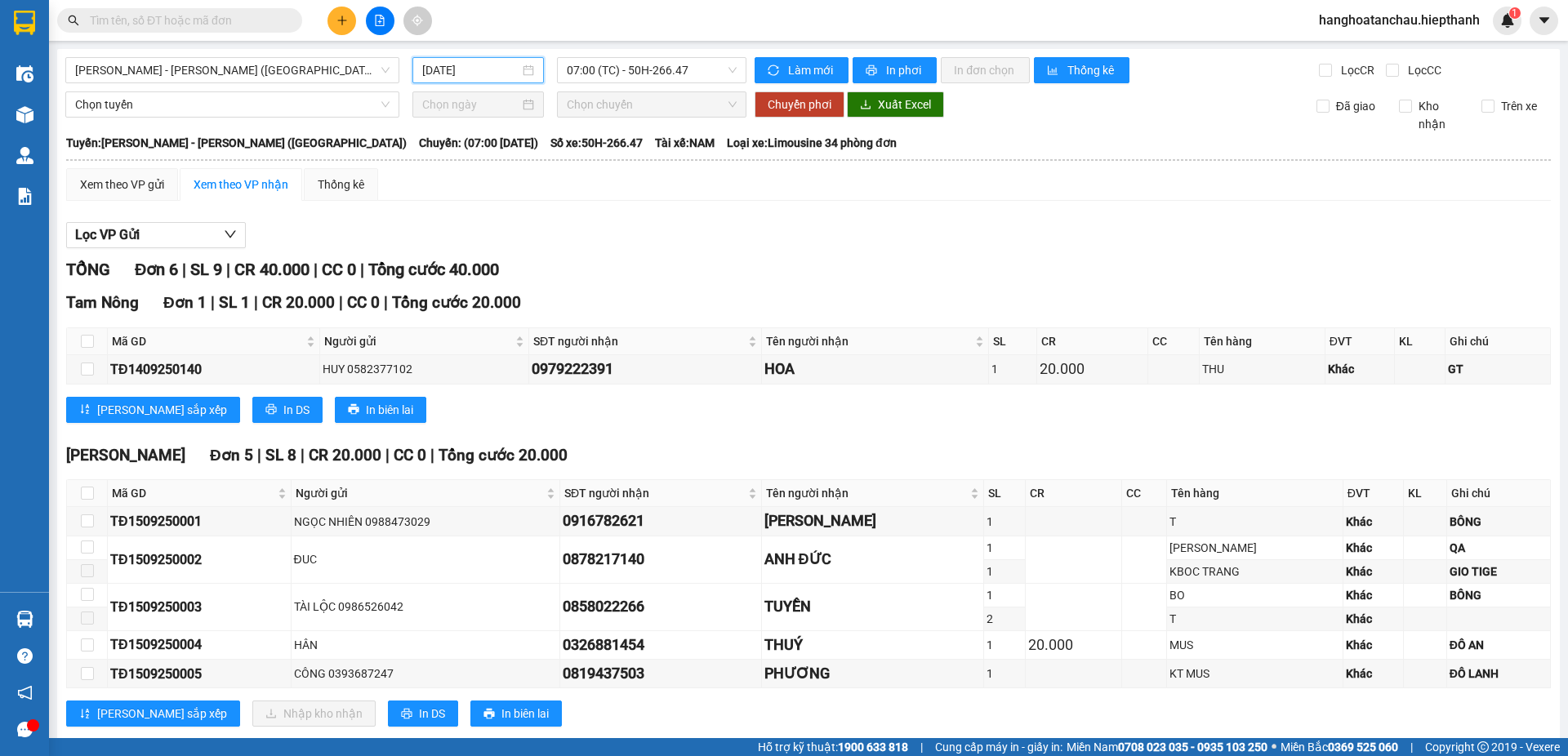
click at [513, 70] on input "[DATE]" at bounding box center [470, 70] width 97 height 18
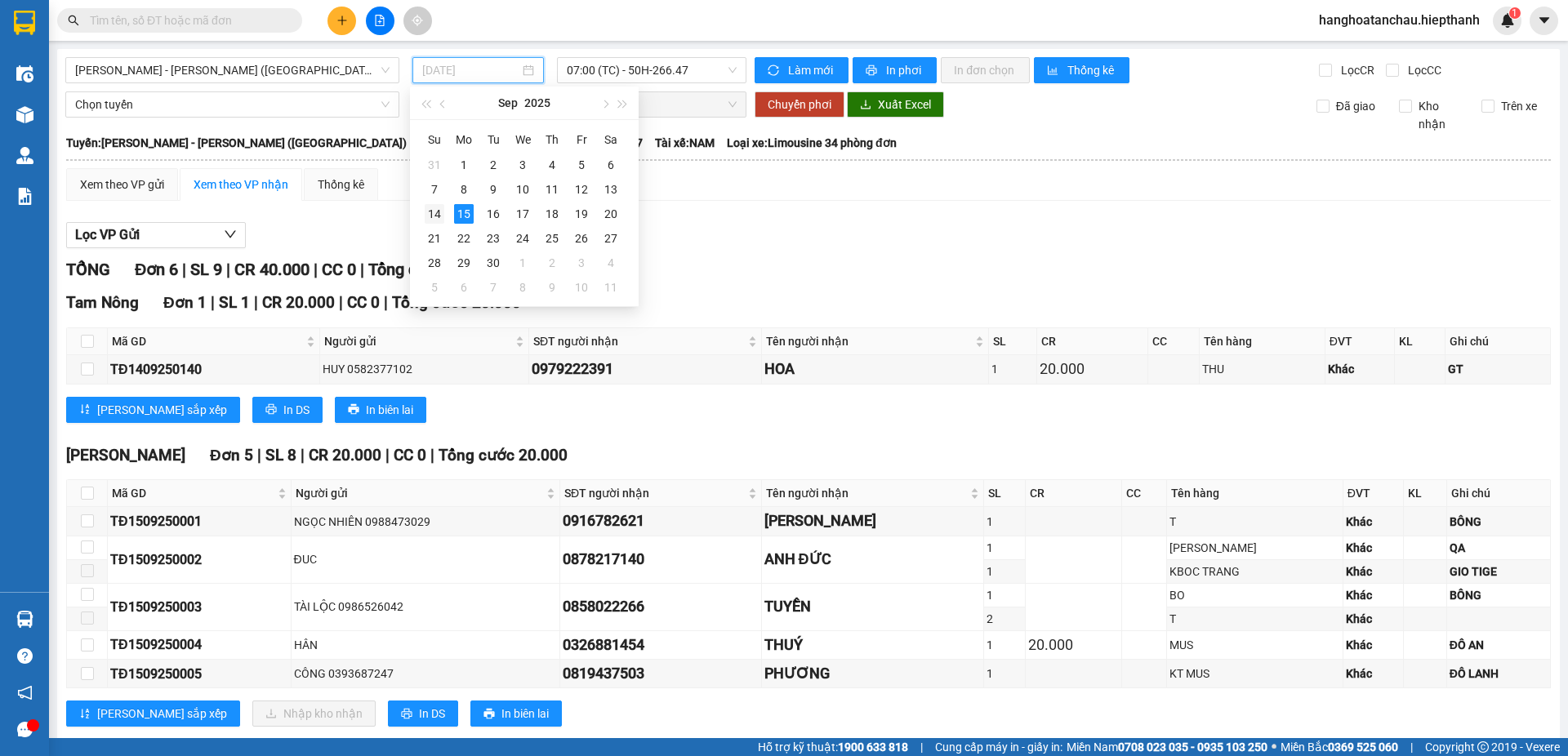
click at [435, 211] on div "14" at bounding box center [434, 214] width 20 height 20
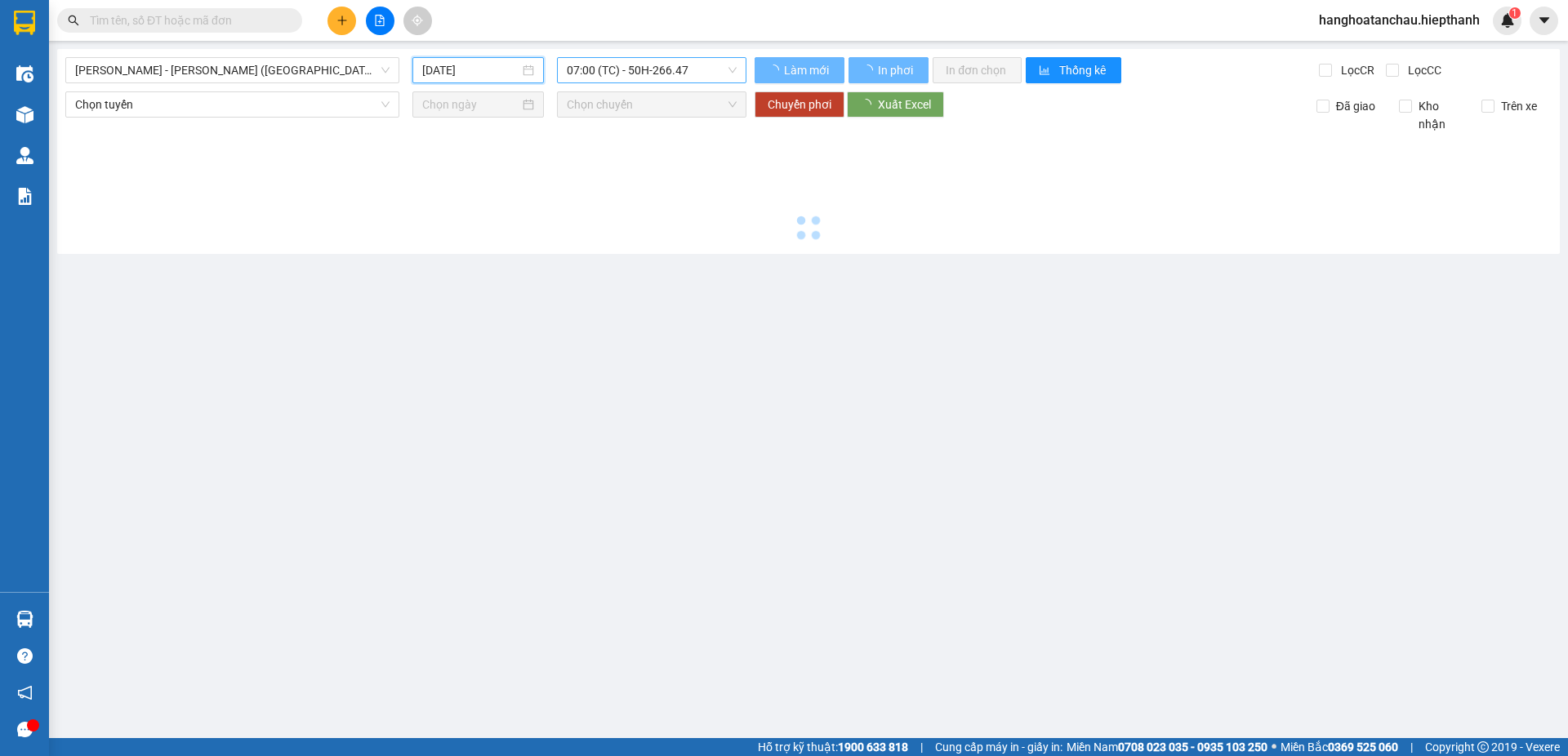
type input "[DATE]"
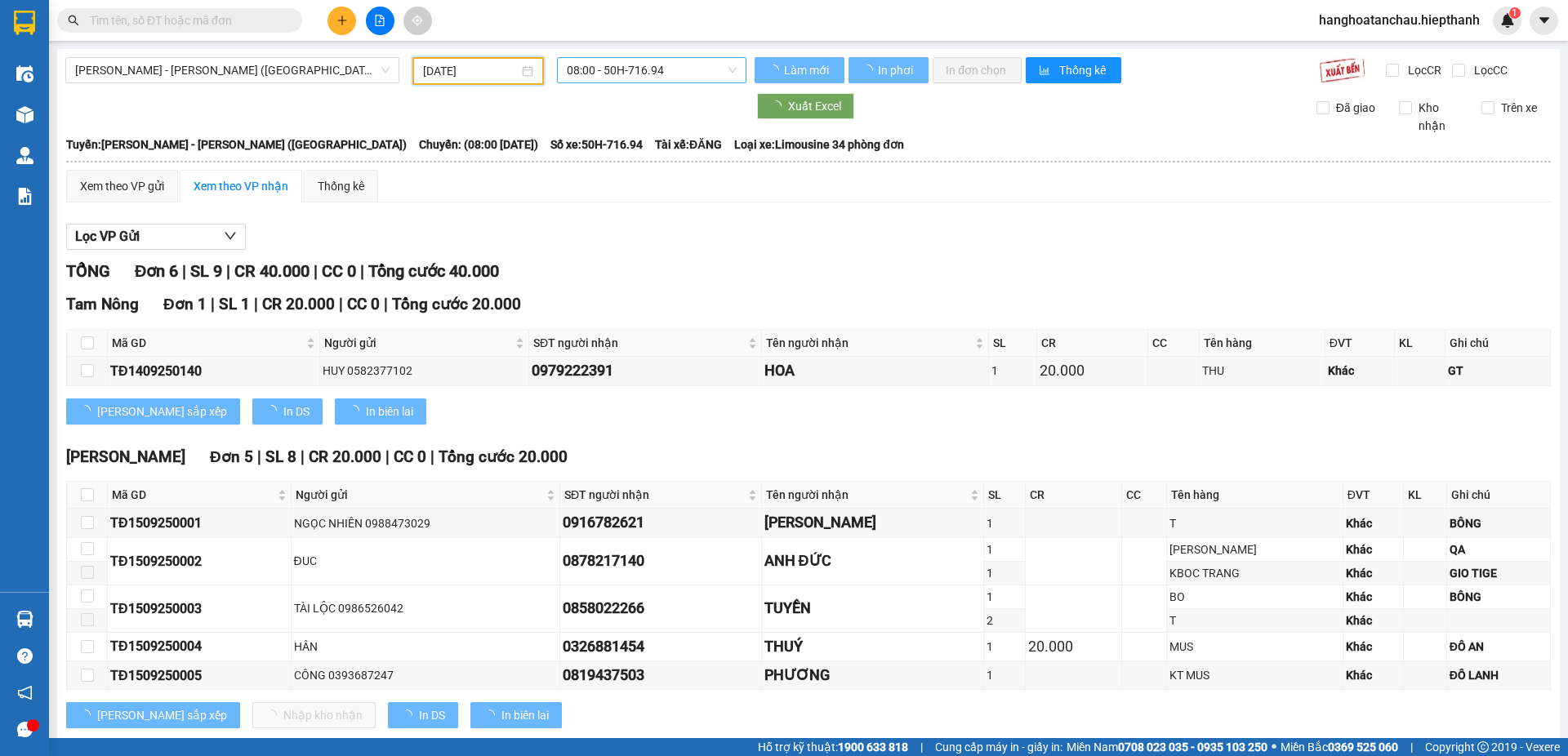
click at [646, 65] on span "08:00 - 50H-716.94" at bounding box center [651, 70] width 170 height 24
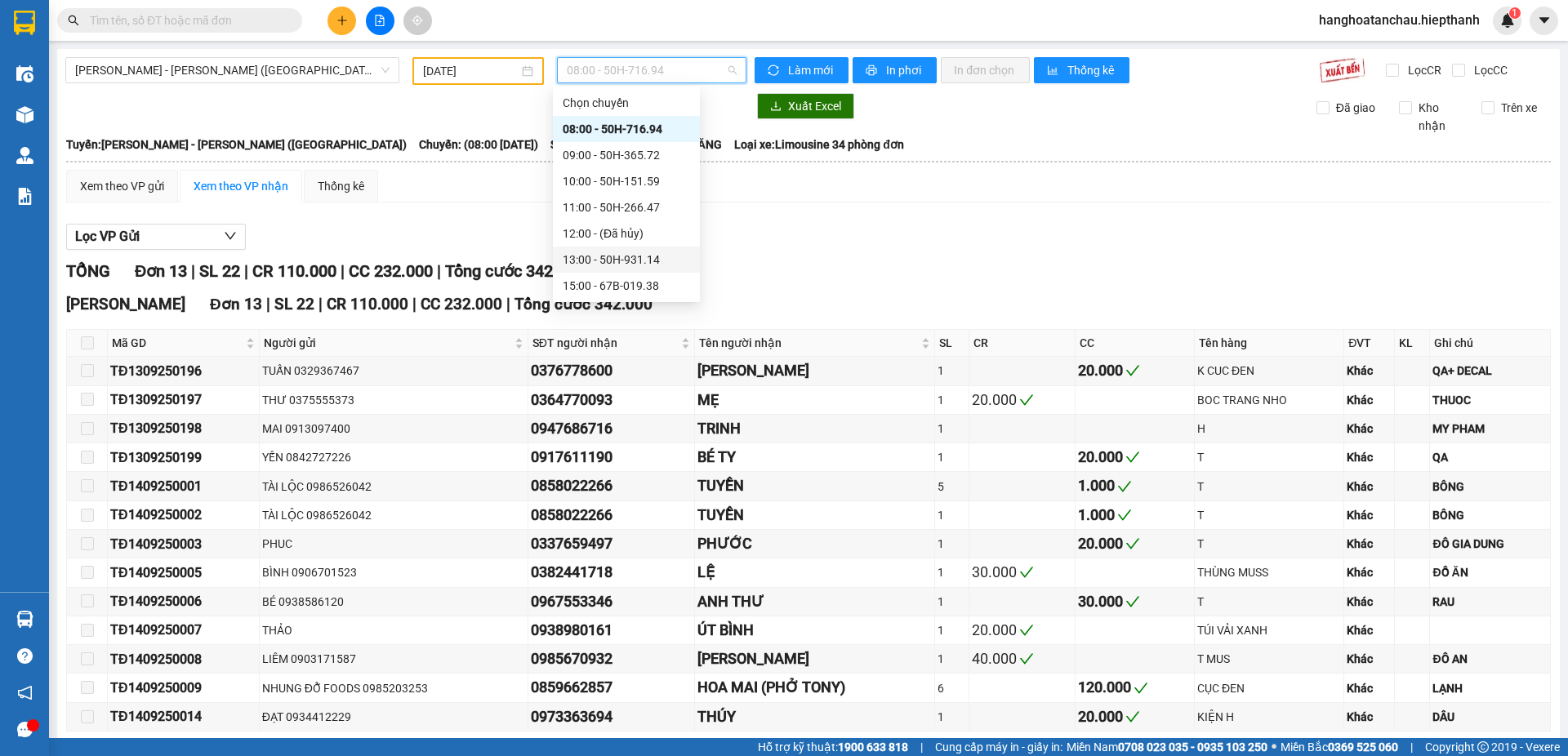
scroll to position [82, 0]
click at [646, 228] on div "17:00 - 67H-040.47" at bounding box center [626, 230] width 128 height 18
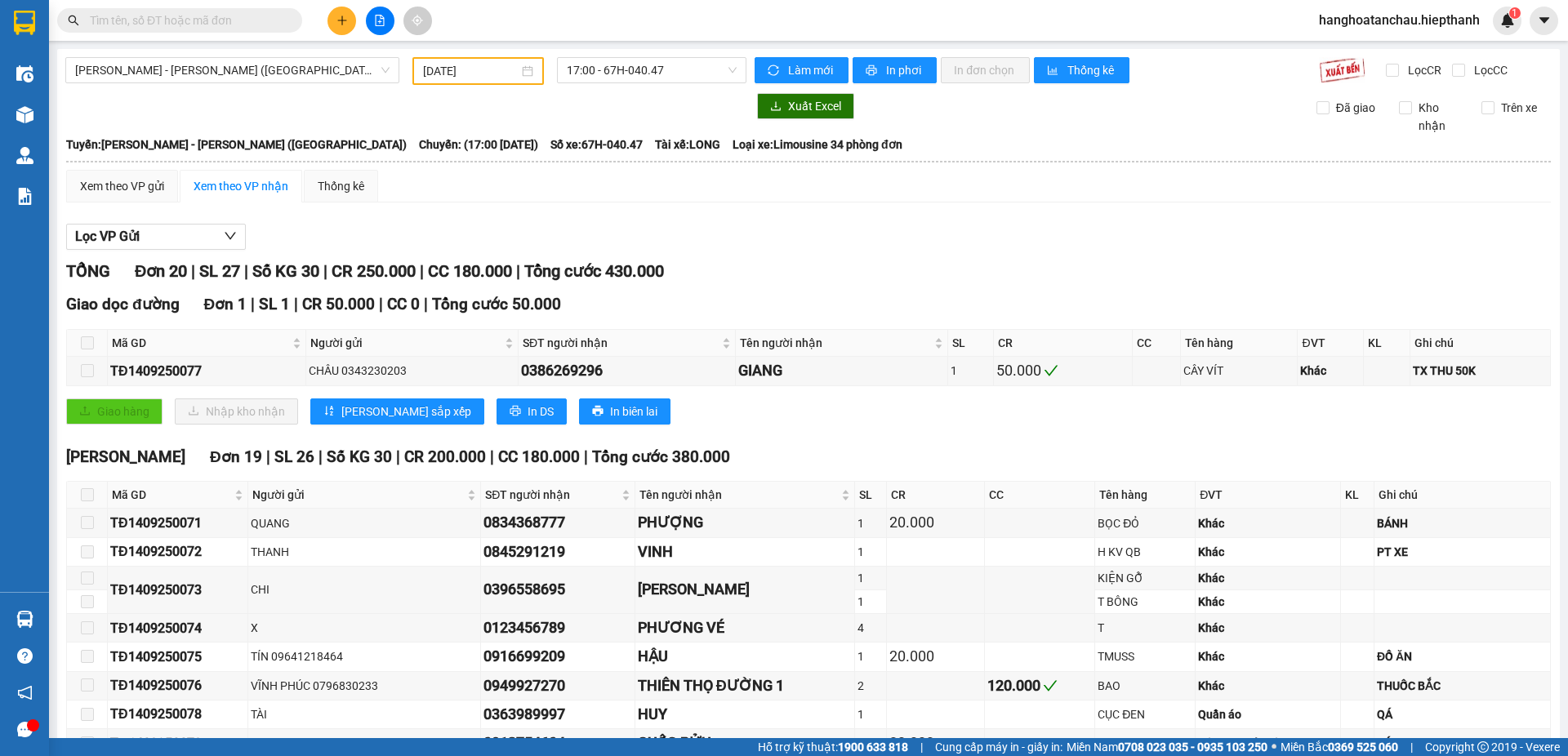
click at [665, 193] on div "Xem theo VP gửi Xem theo VP nhận Thống kê" at bounding box center [808, 186] width 1484 height 33
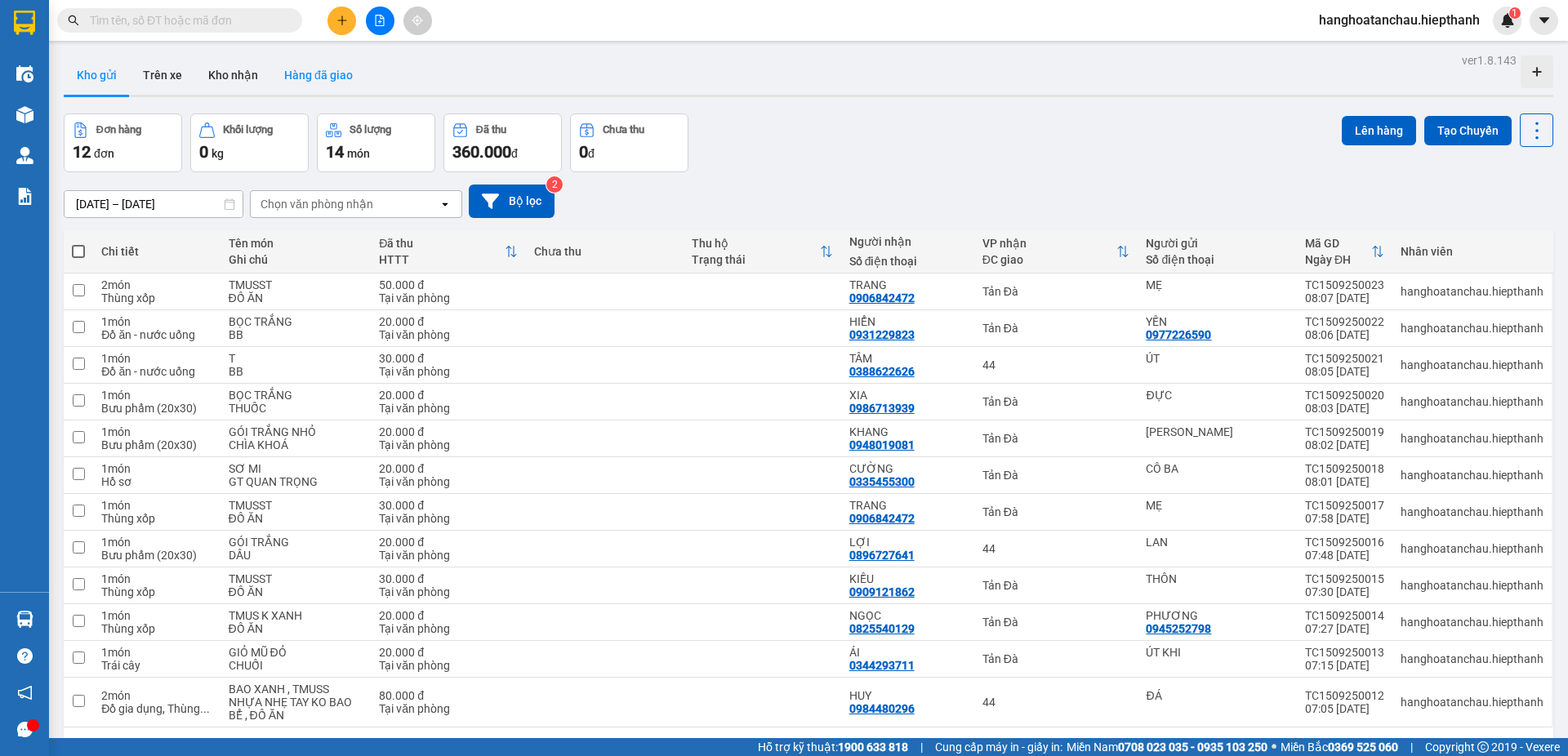
click at [321, 73] on button "Hàng đã giao" at bounding box center [319, 74] width 95 height 39
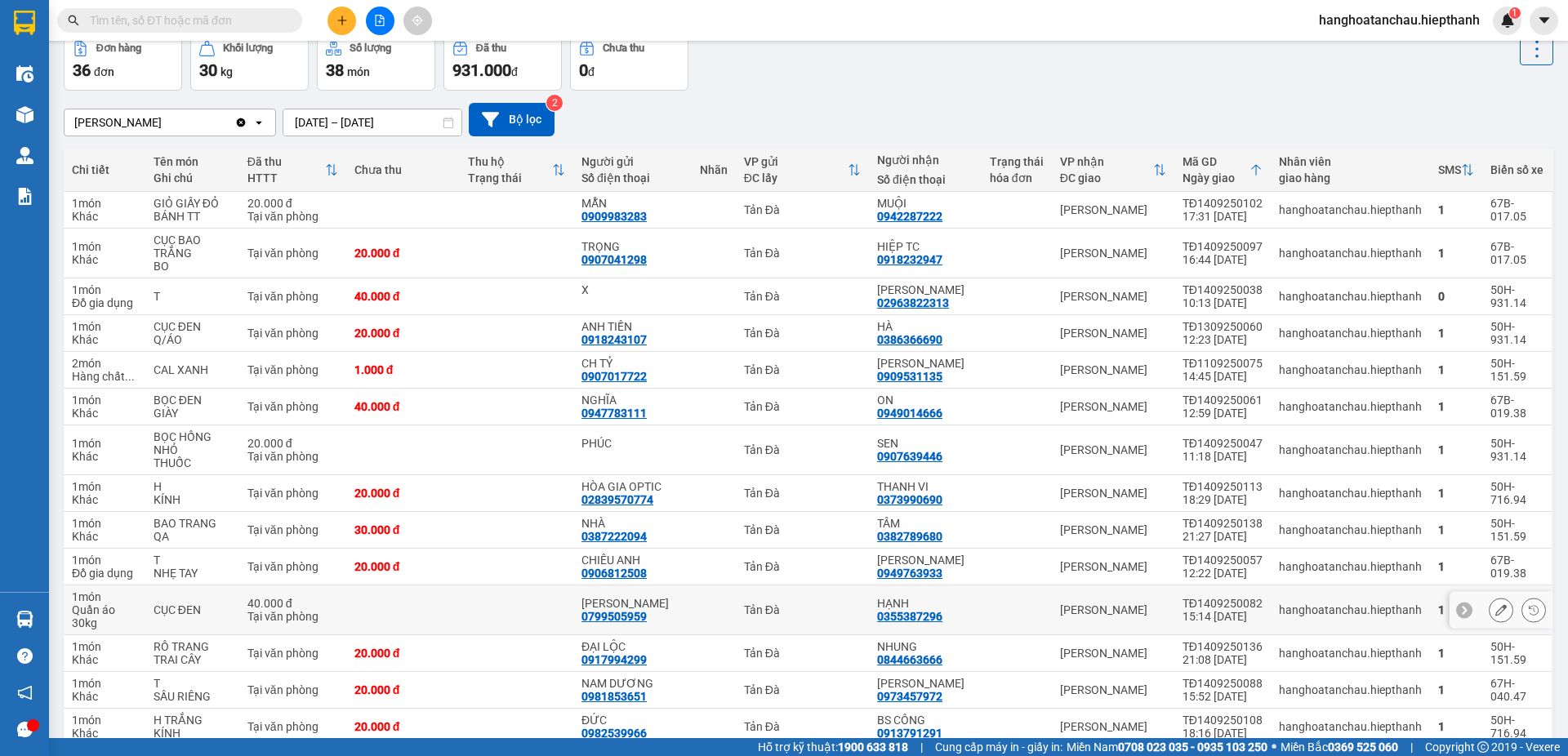
scroll to position [245, 0]
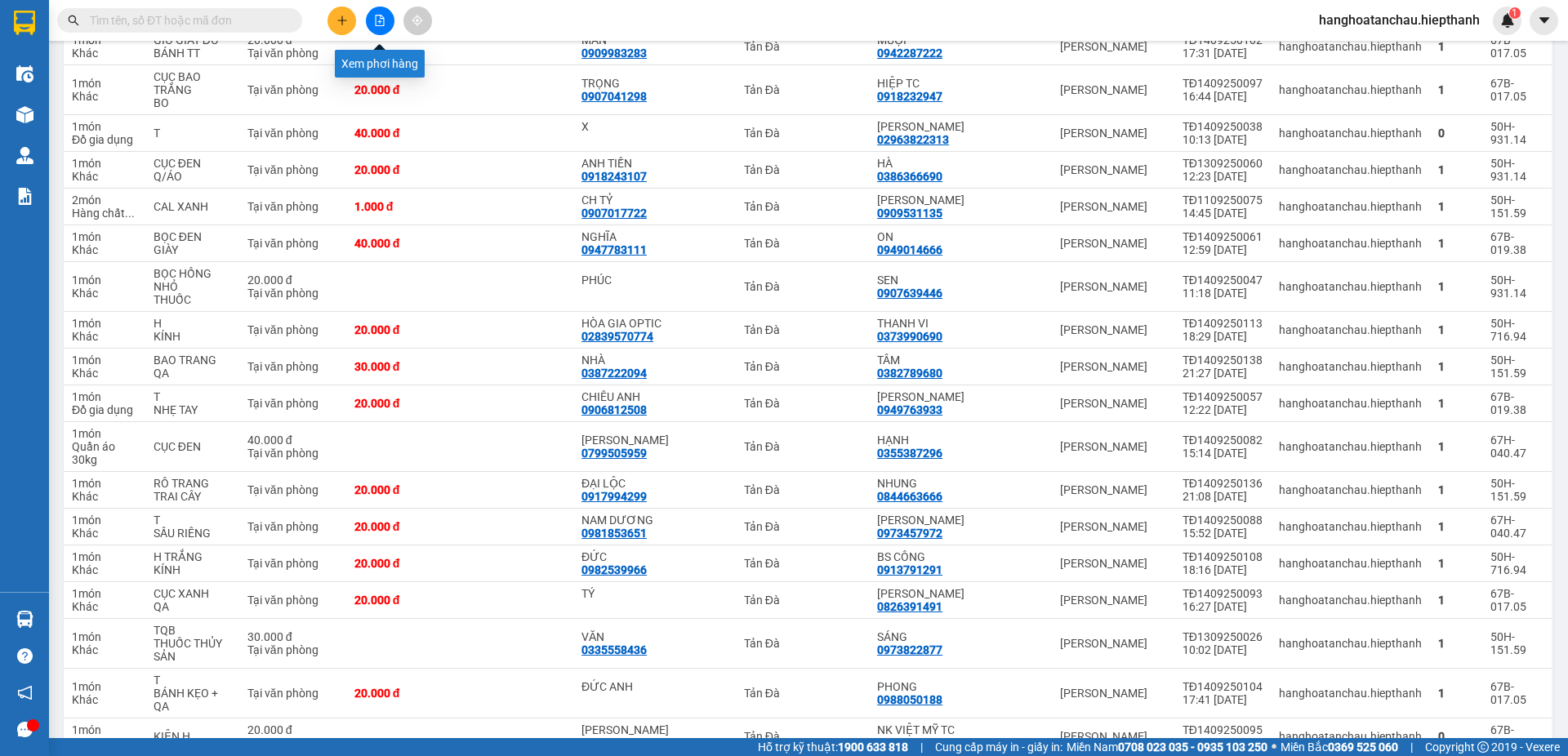
click at [383, 17] on icon "file-add" at bounding box center [380, 20] width 9 height 11
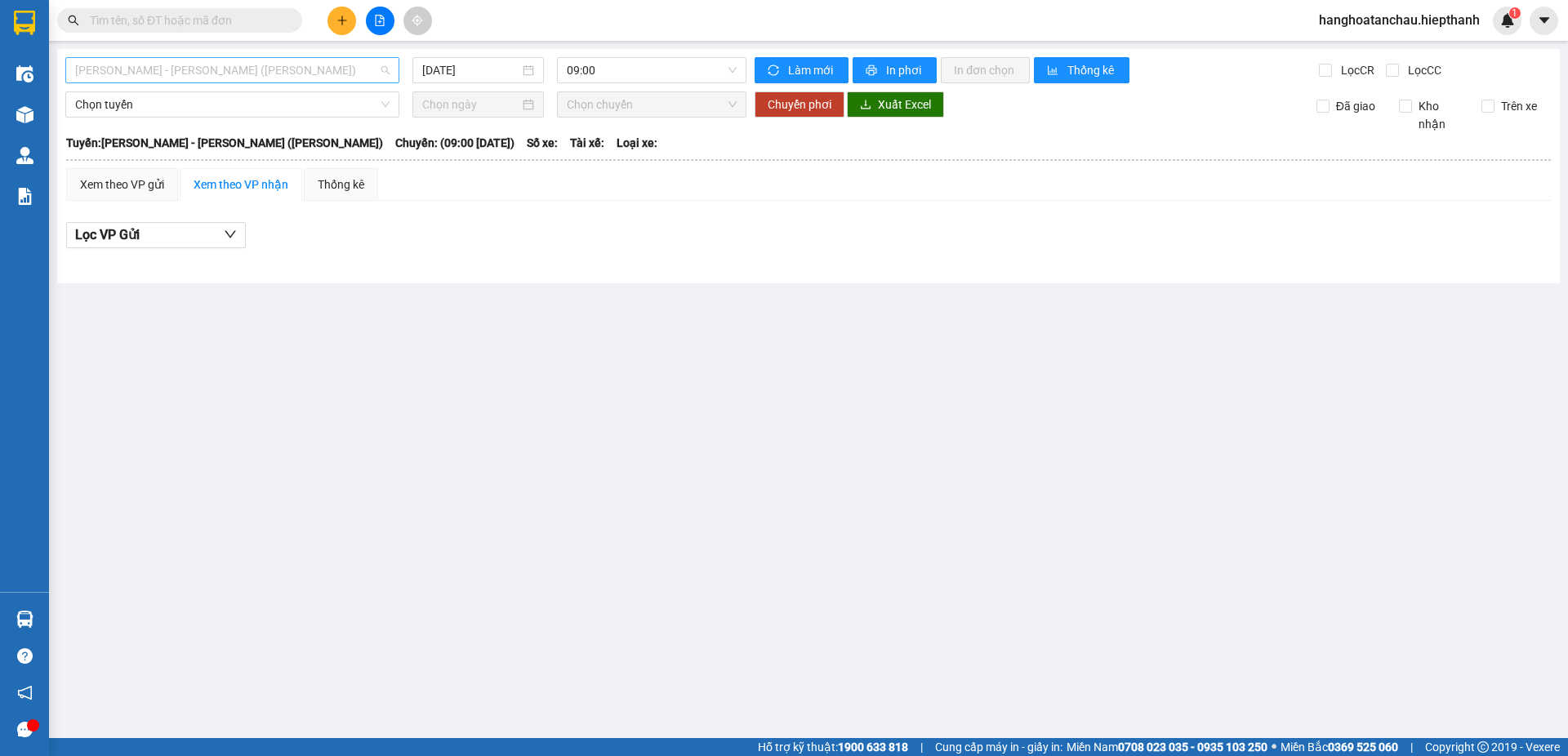
click at [274, 71] on span "[PERSON_NAME] - [PERSON_NAME] ([PERSON_NAME])" at bounding box center [232, 70] width 314 height 24
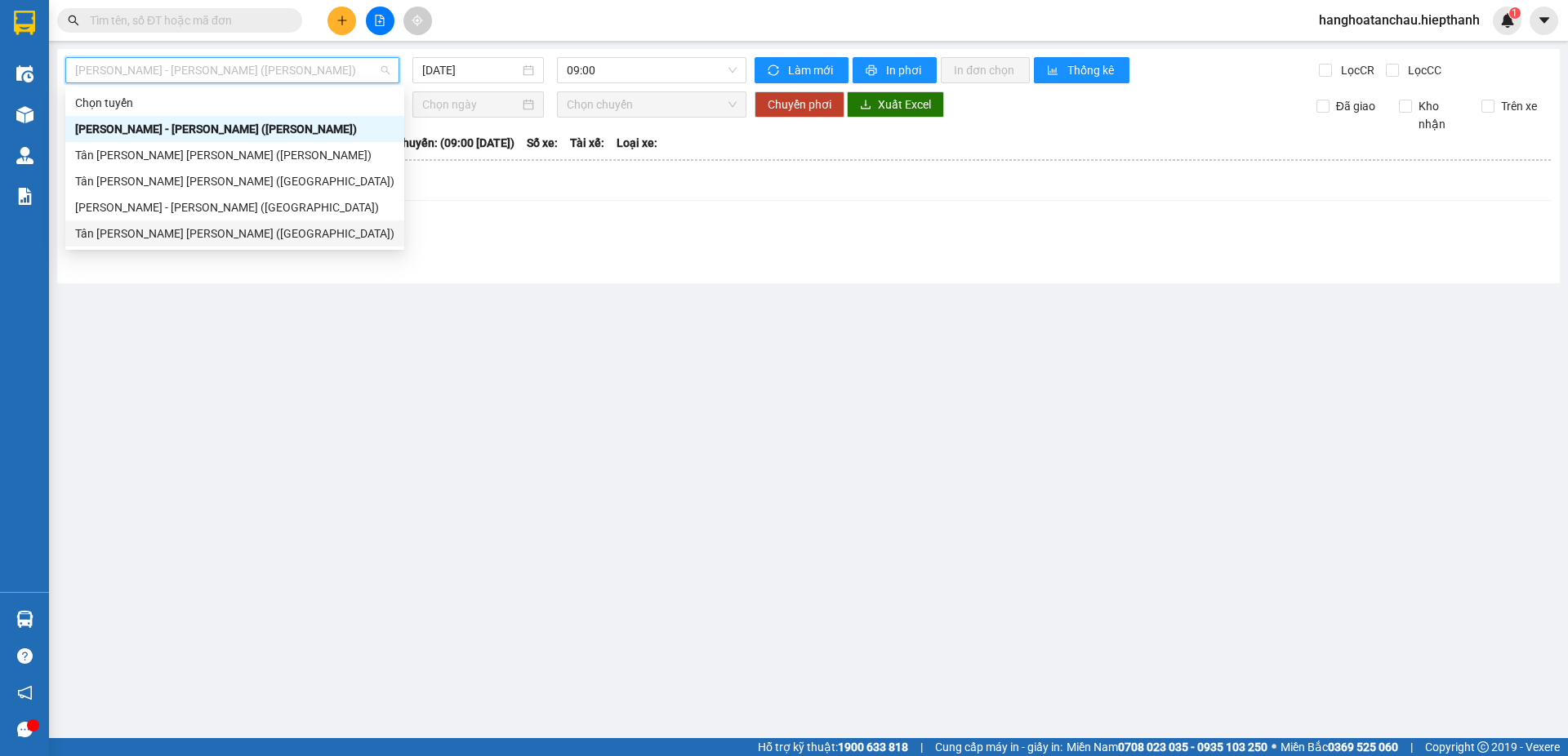
click at [256, 227] on div "Tân [PERSON_NAME] [PERSON_NAME] ([GEOGRAPHIC_DATA])" at bounding box center [234, 233] width 320 height 18
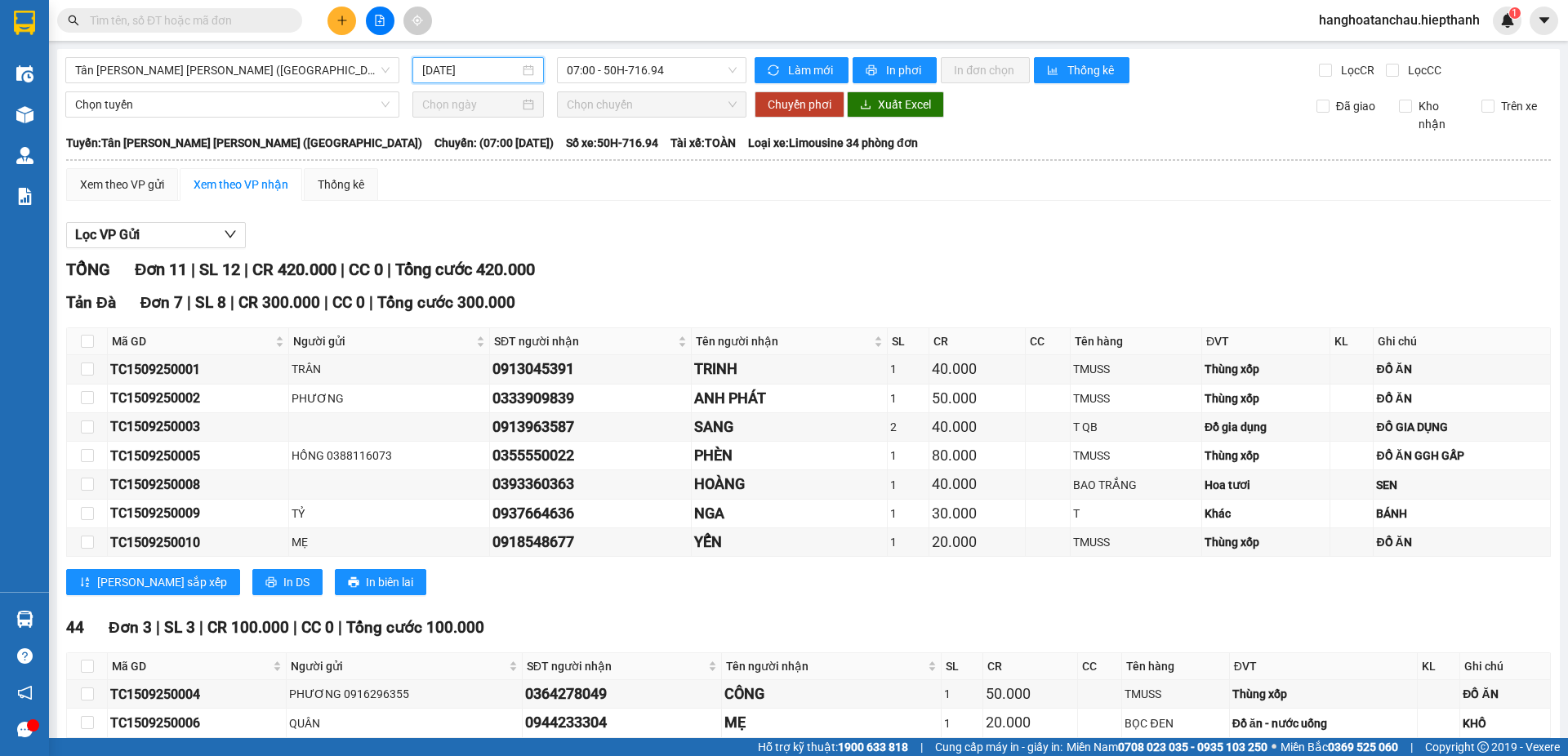
click at [499, 76] on input "[DATE]" at bounding box center [470, 70] width 97 height 18
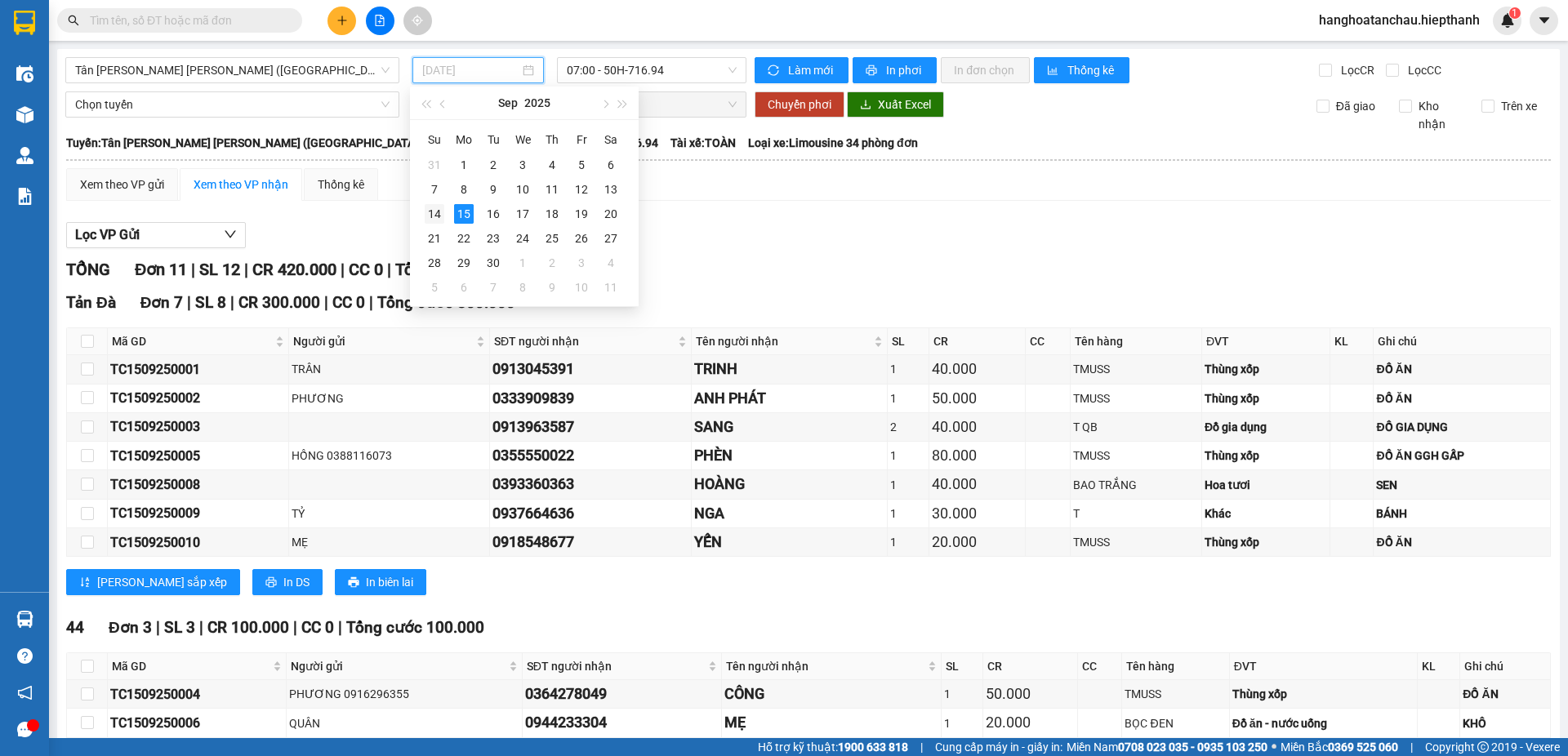
click at [429, 214] on div "14" at bounding box center [434, 214] width 20 height 20
type input "[DATE]"
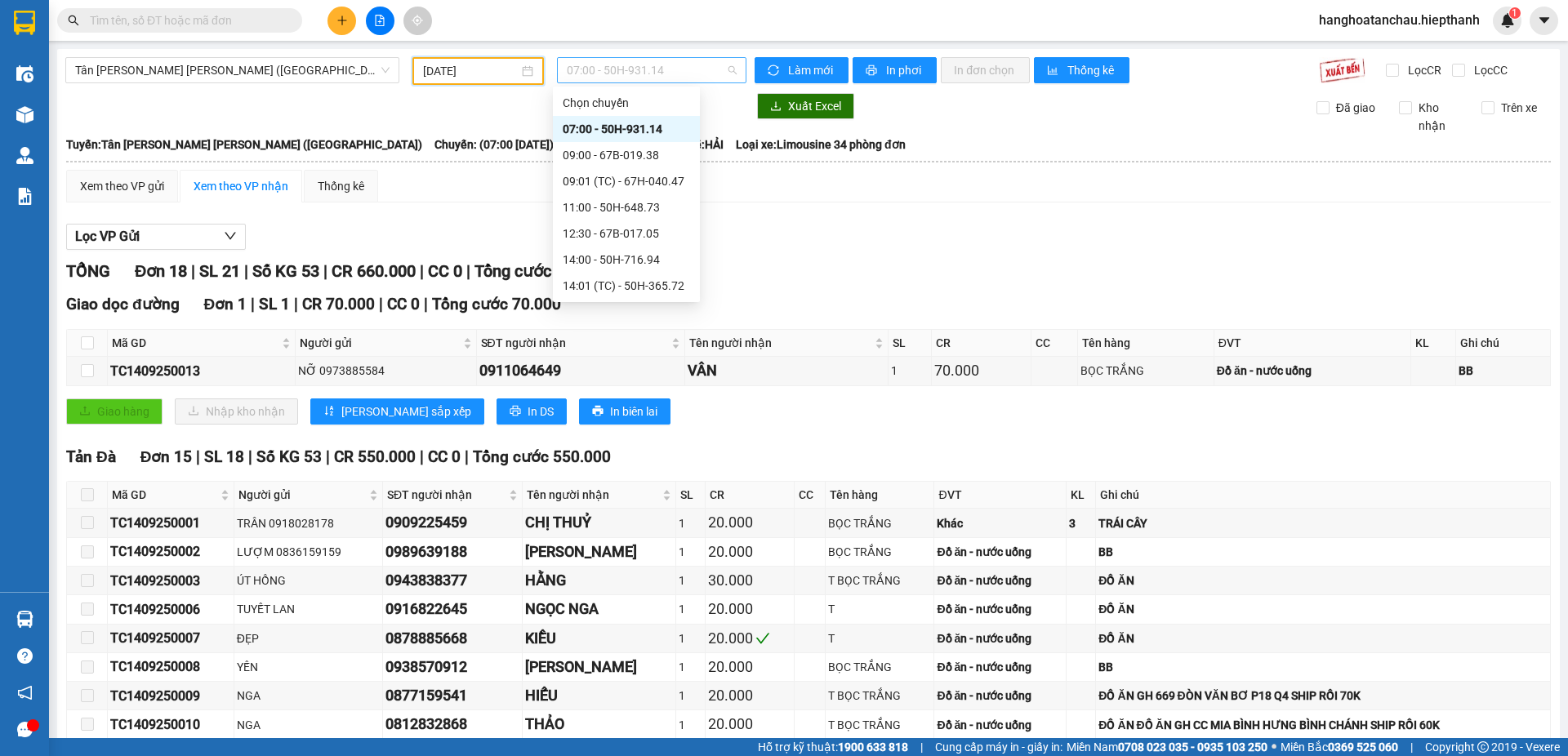
click at [619, 68] on span "07:00 - 50H-931.14" at bounding box center [651, 70] width 170 height 24
click at [635, 158] on div "22:00 - 50H-931.14" at bounding box center [626, 155] width 128 height 18
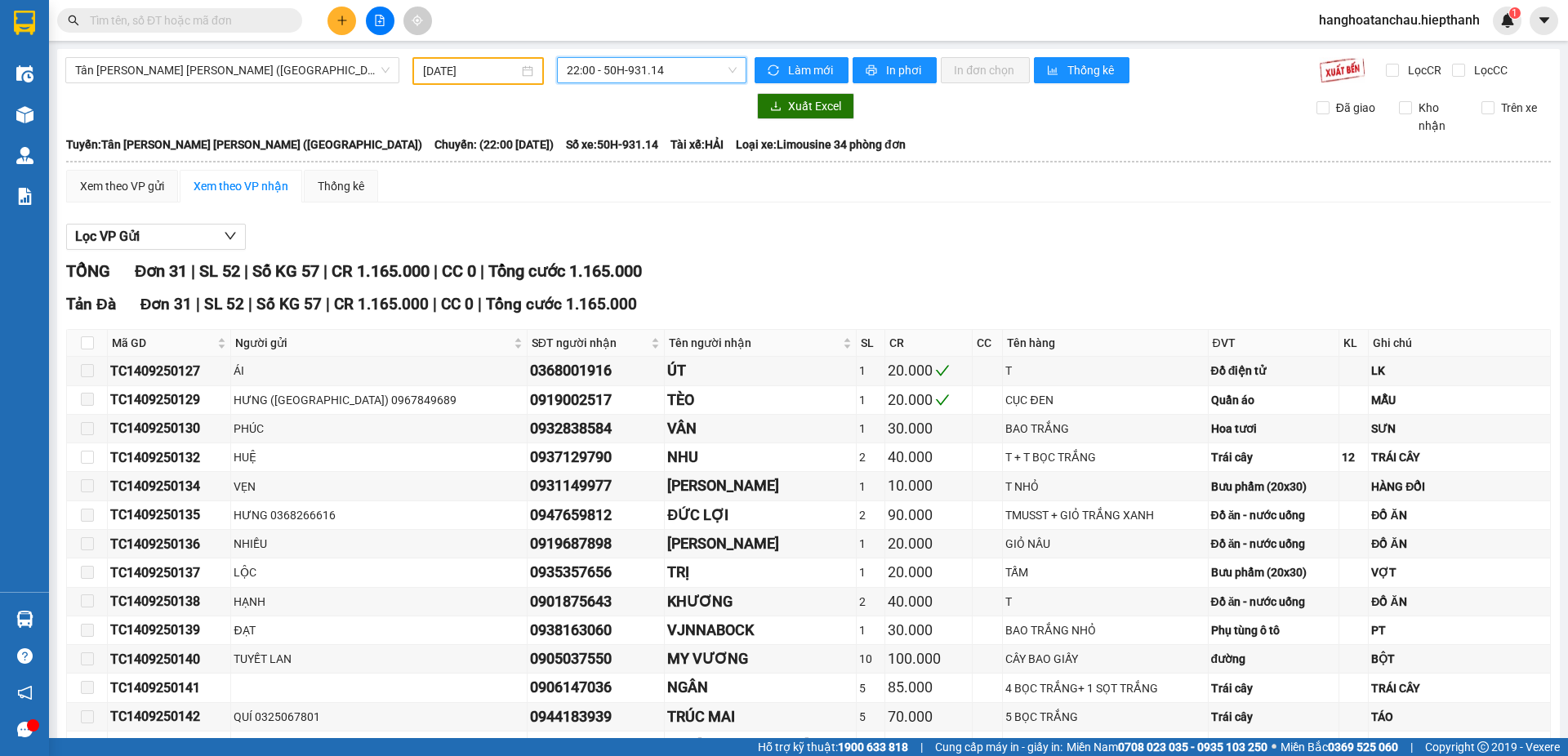
click at [195, 20] on input "text" at bounding box center [186, 20] width 193 height 18
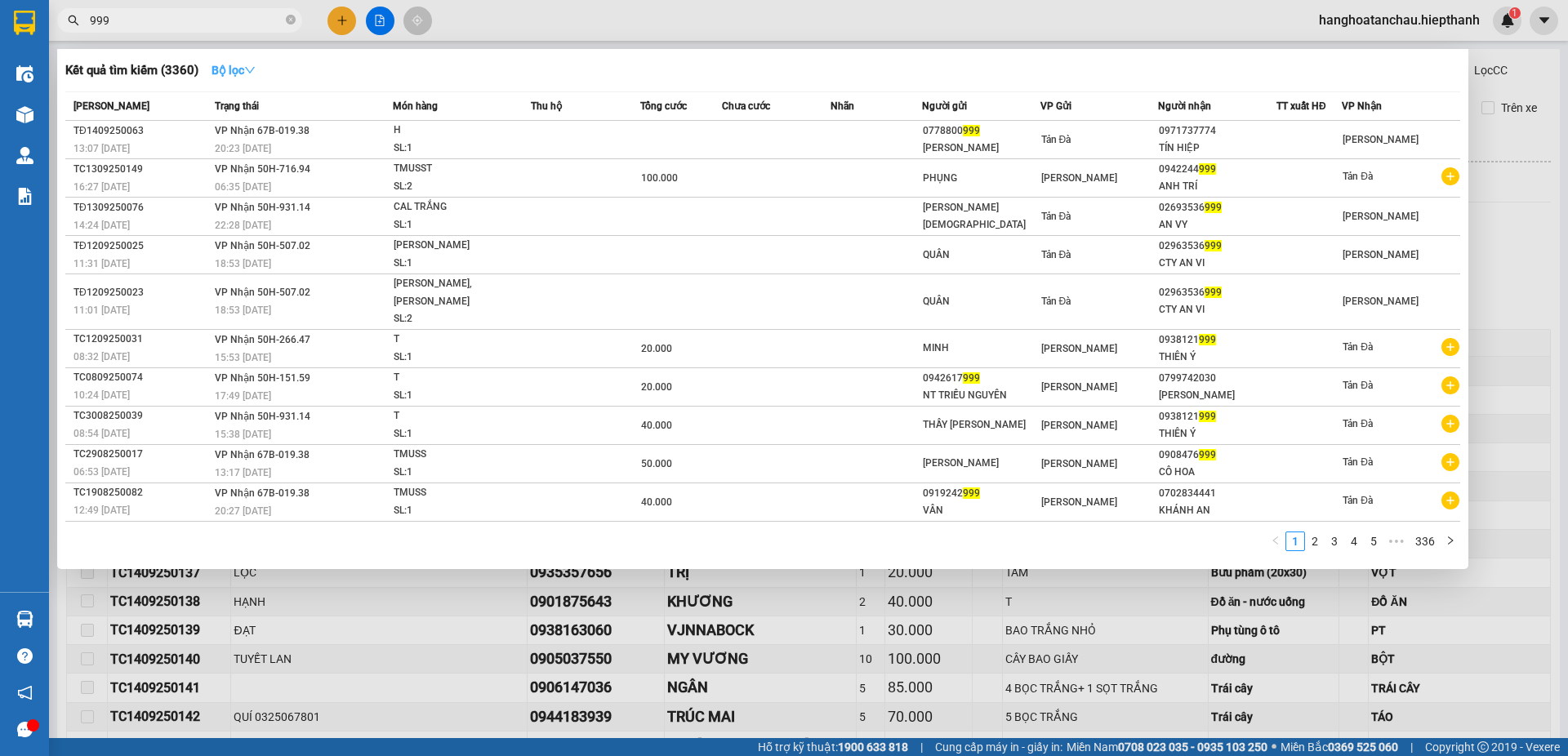
type input "999"
click at [248, 73] on icon "down" at bounding box center [249, 70] width 11 height 11
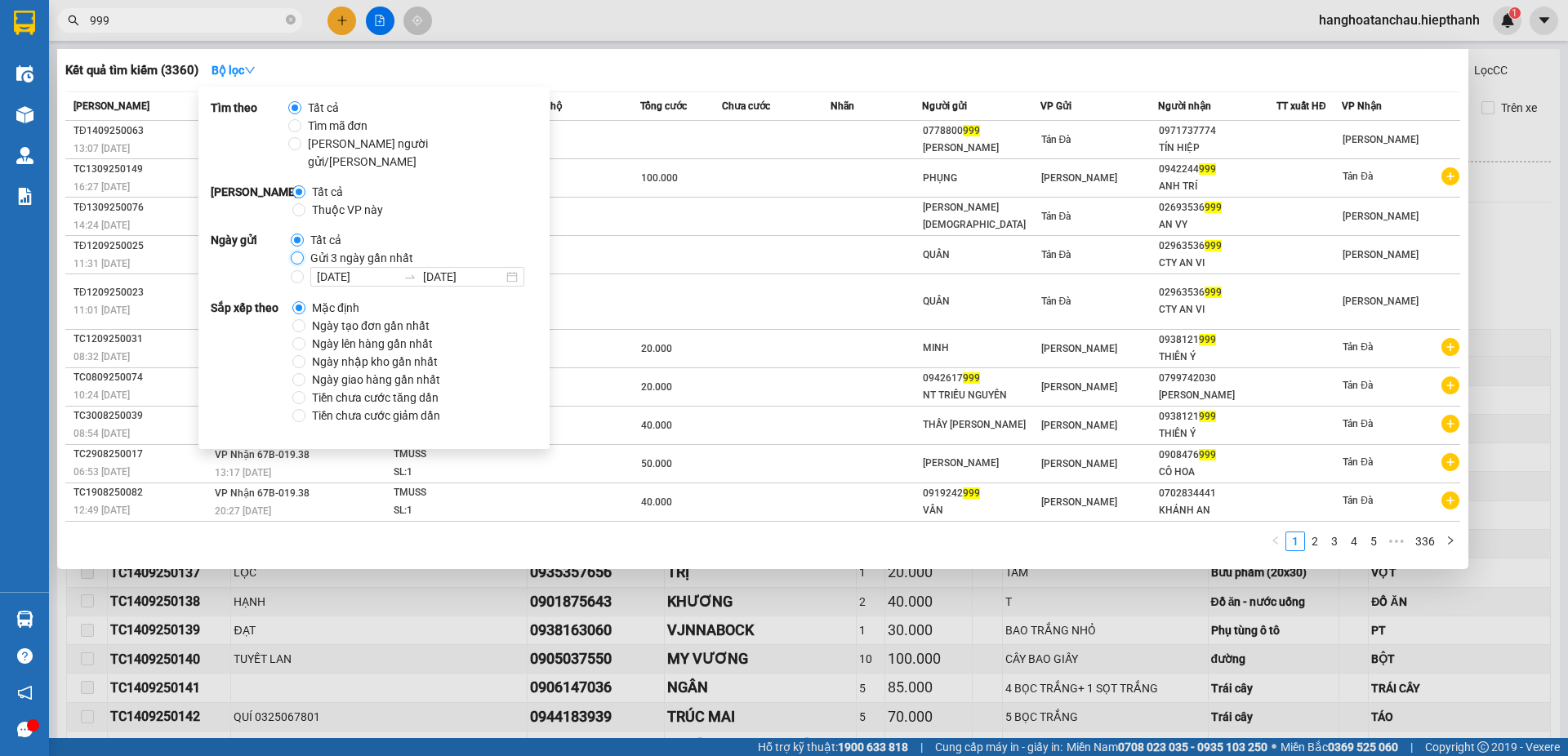
click at [295, 251] on input "Gửi 3 ngày gần nhất" at bounding box center [296, 257] width 13 height 13
radio input "true"
radio input "false"
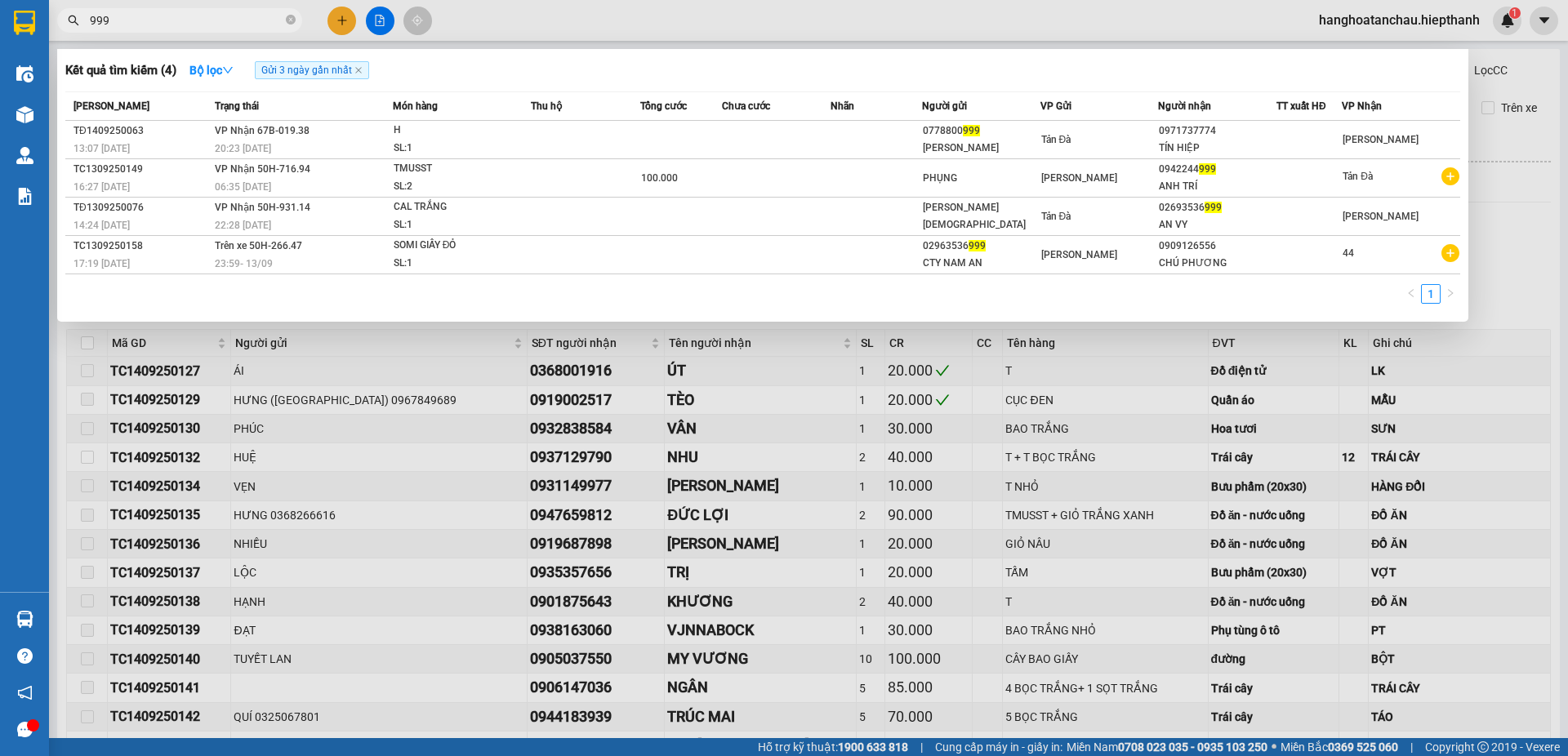
click at [787, 67] on div "Kết quả tìm kiếm ( 4 ) Bộ lọc Gửi 3 ngày gần nhất" at bounding box center [762, 70] width 1395 height 26
click at [290, 19] on icon "close-circle" at bounding box center [290, 19] width 9 height 9
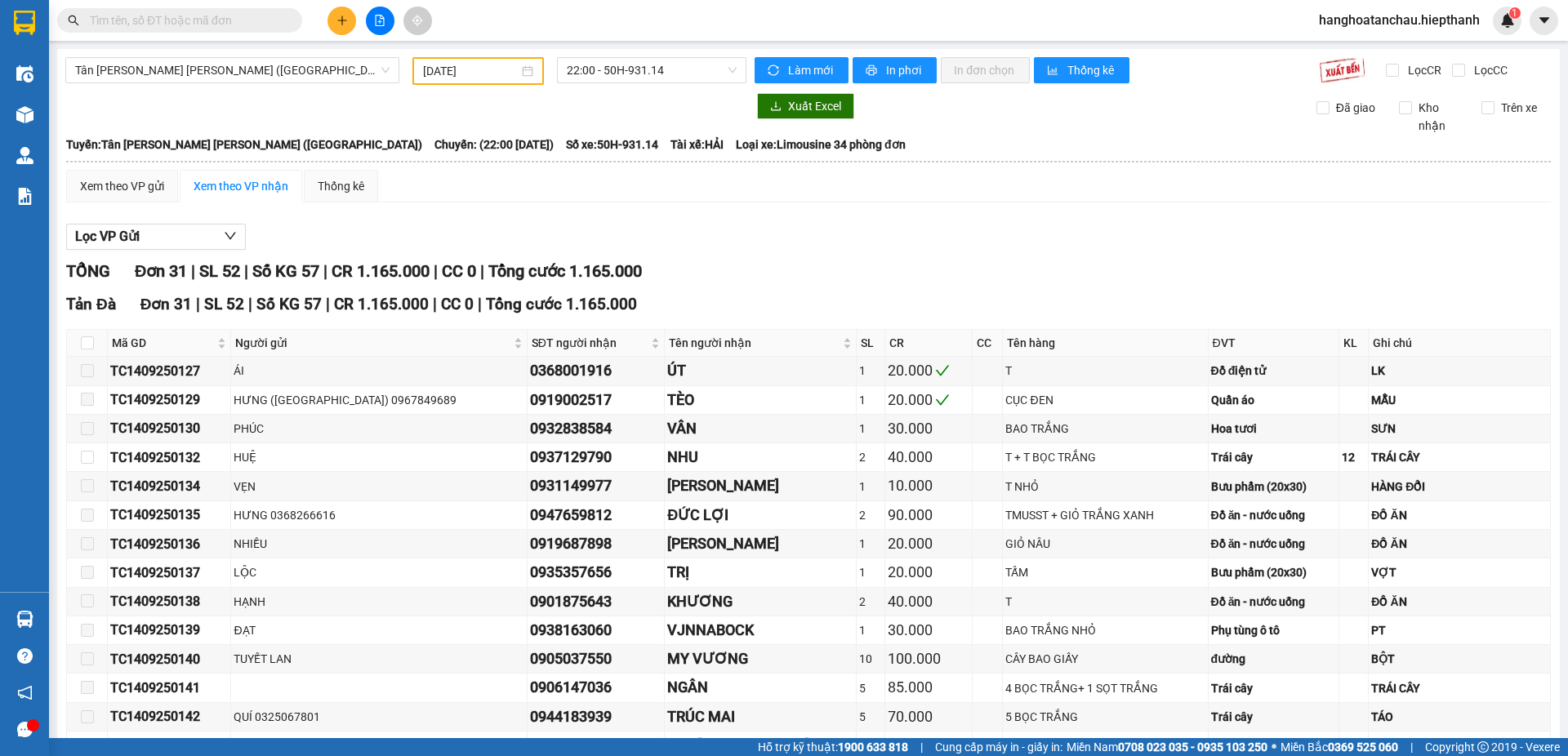
click at [236, 18] on input "text" at bounding box center [186, 20] width 193 height 18
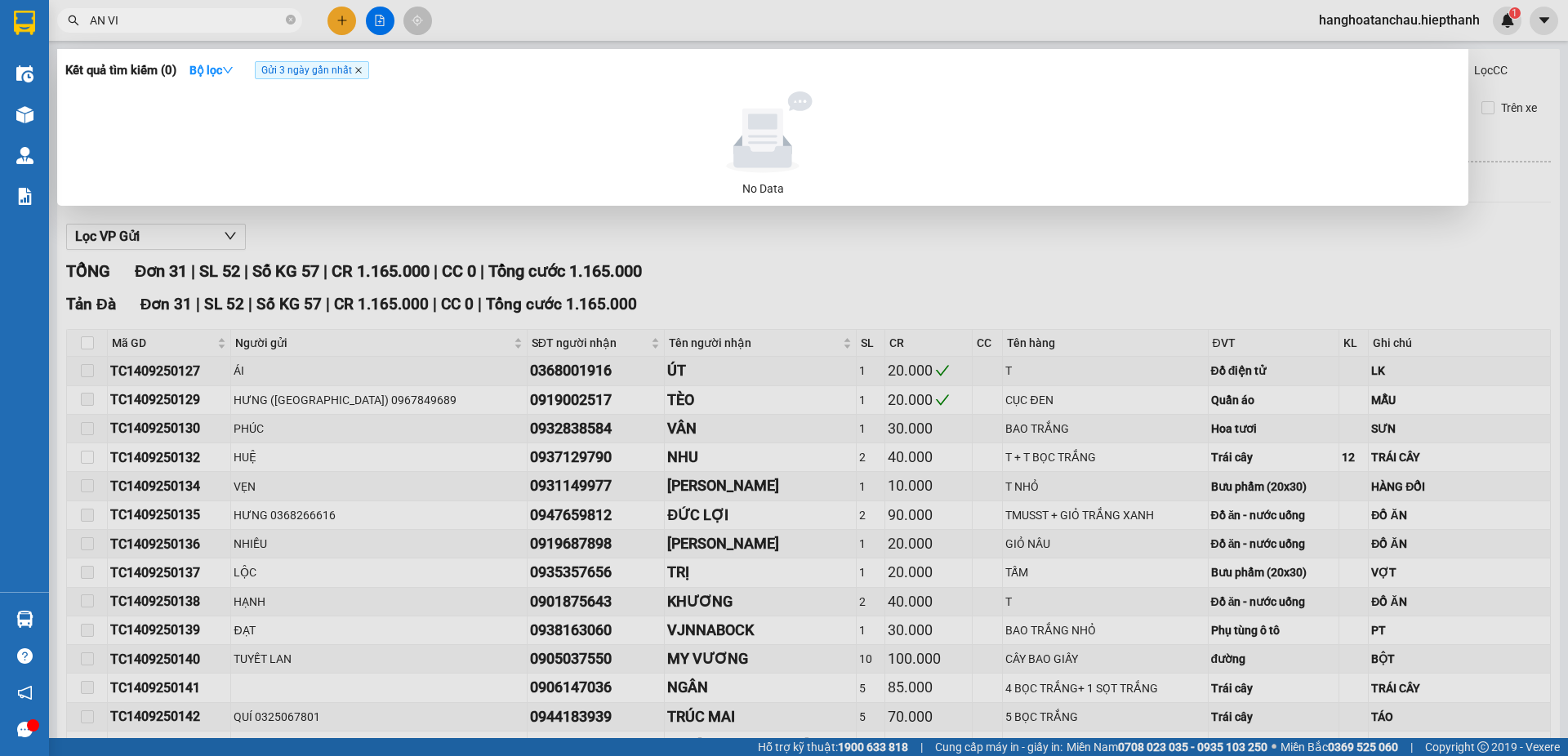
type input "AN VI"
click at [363, 69] on icon "close" at bounding box center [358, 70] width 8 height 8
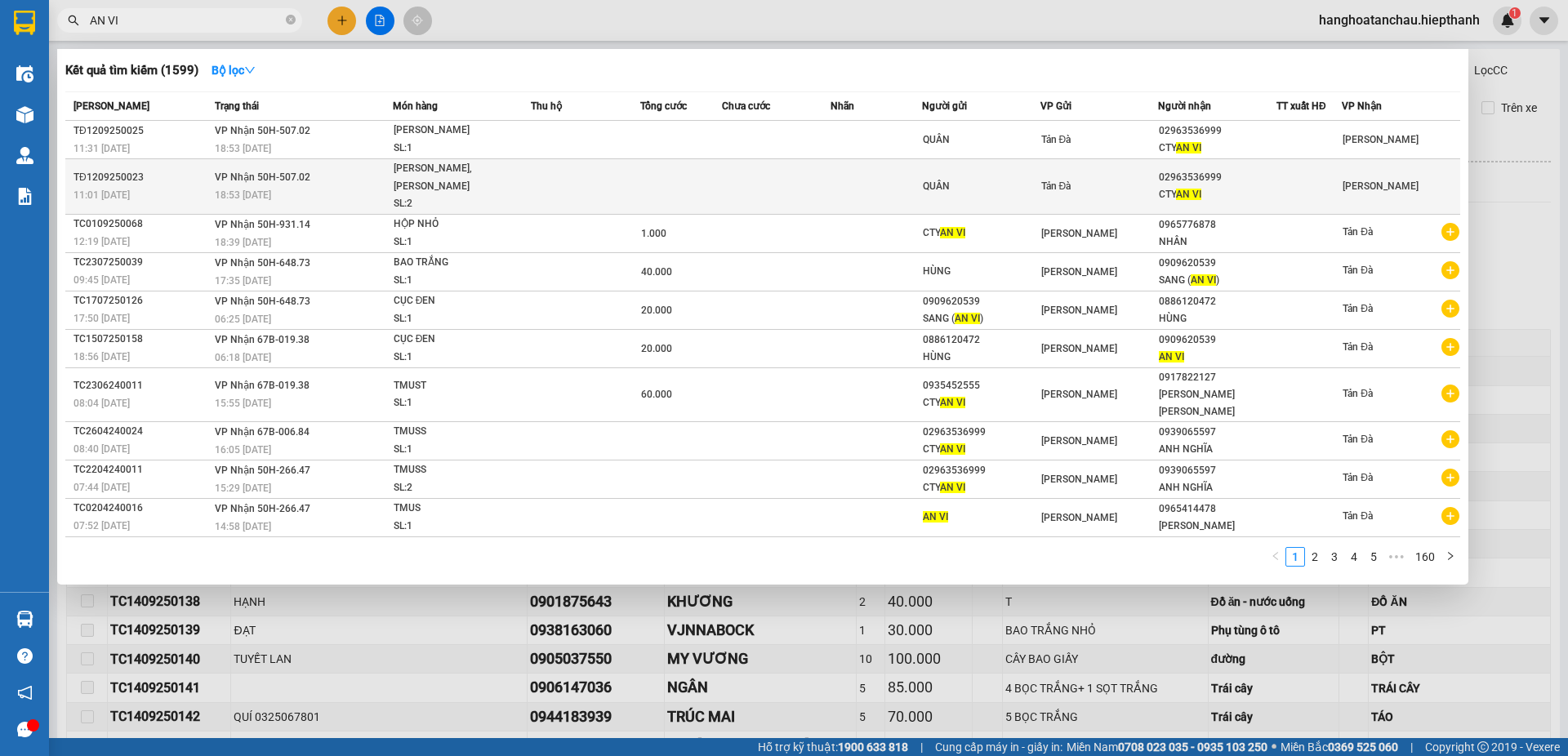
click at [607, 175] on td at bounding box center [585, 187] width 109 height 55
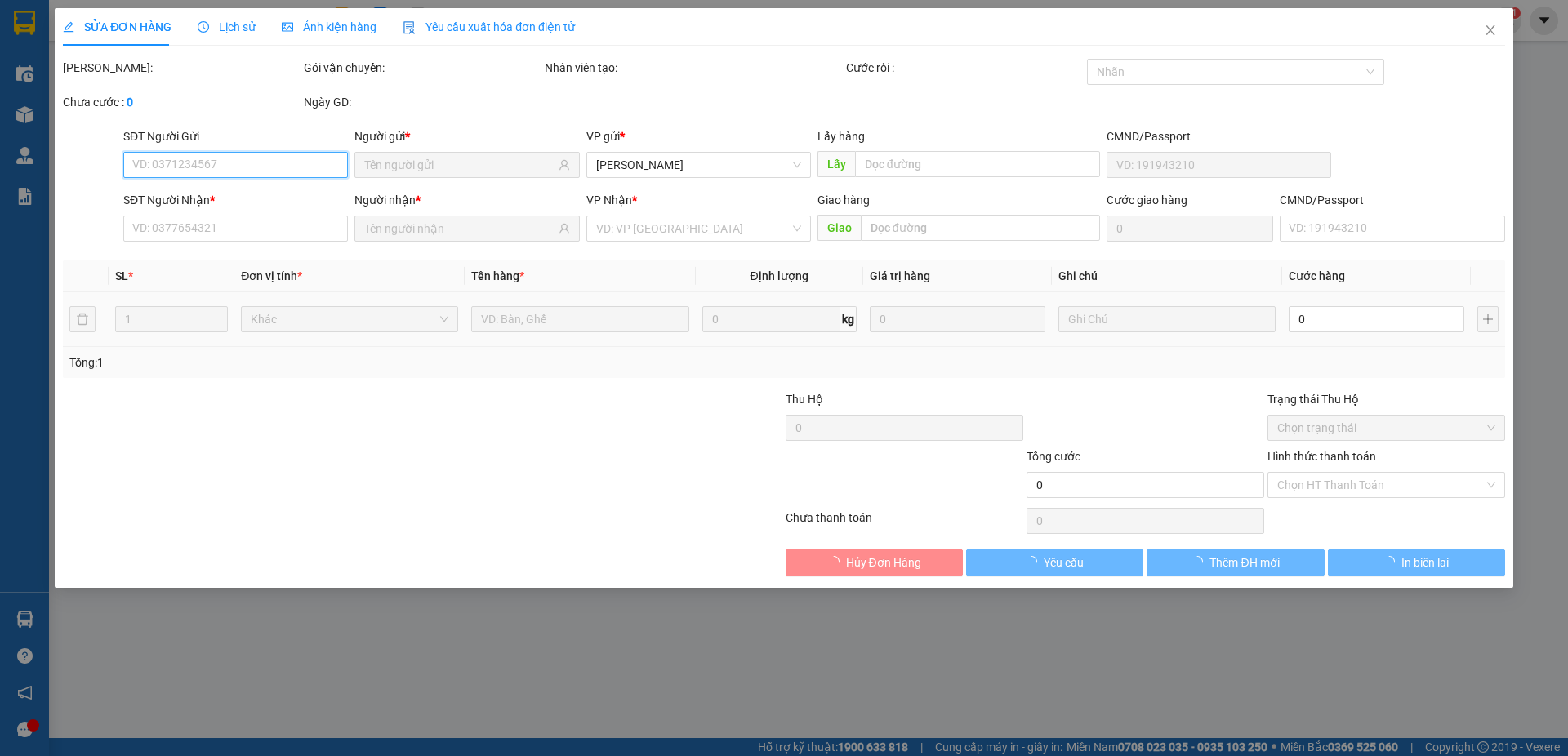
type input "QUÂN"
type input "02963536999"
type input "CTY AN VI"
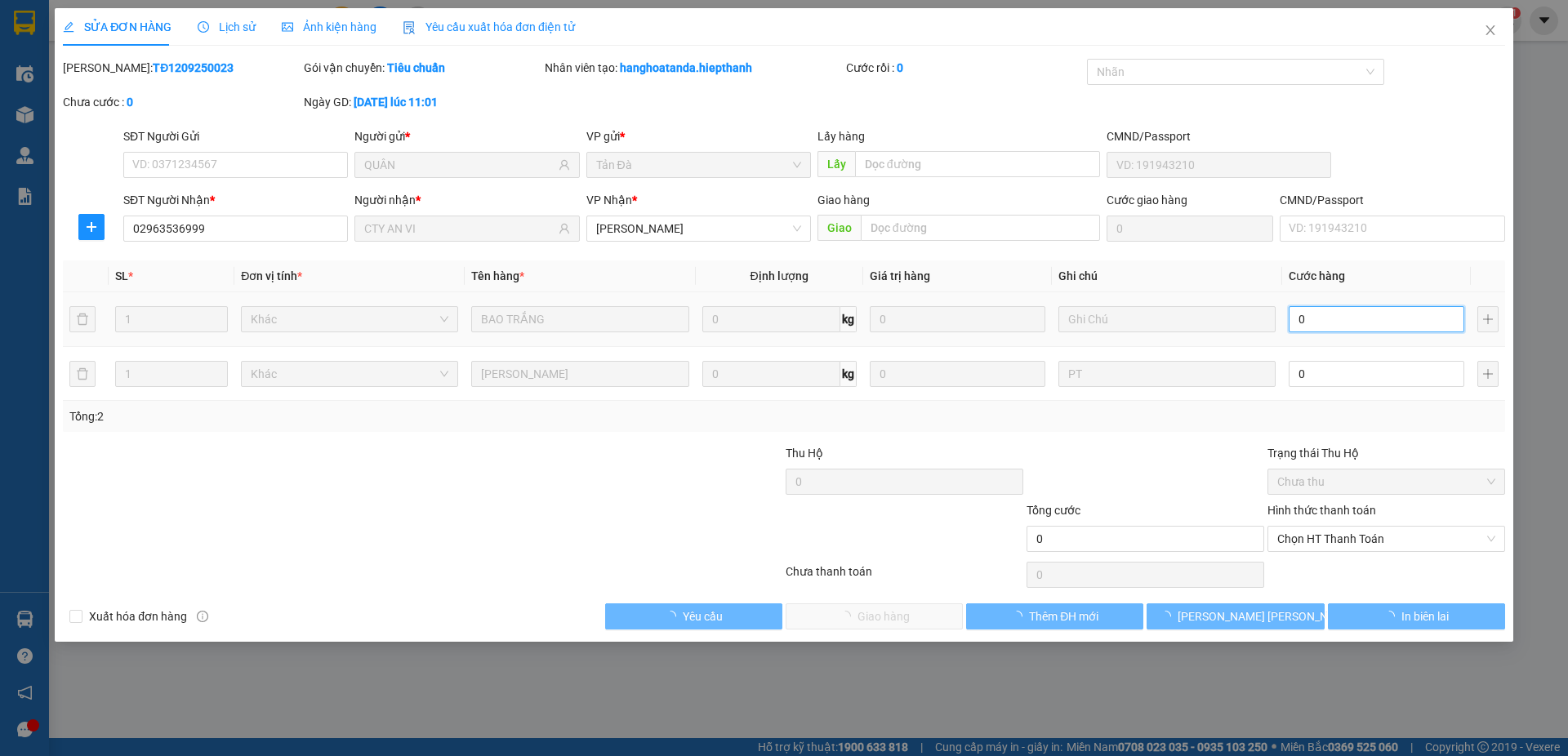
click at [1304, 317] on input "0" at bounding box center [1377, 319] width 176 height 26
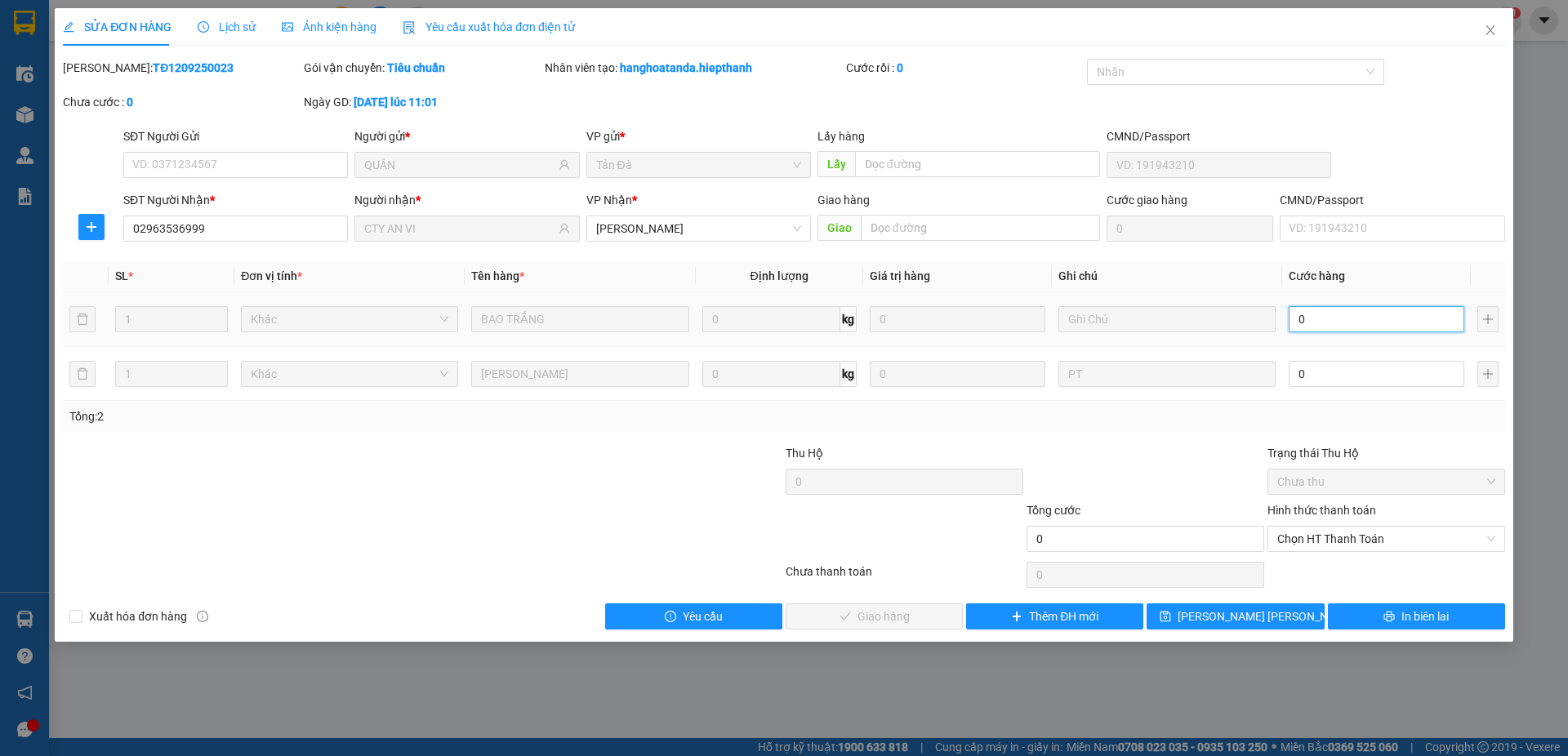
type input "1"
type input "1.000"
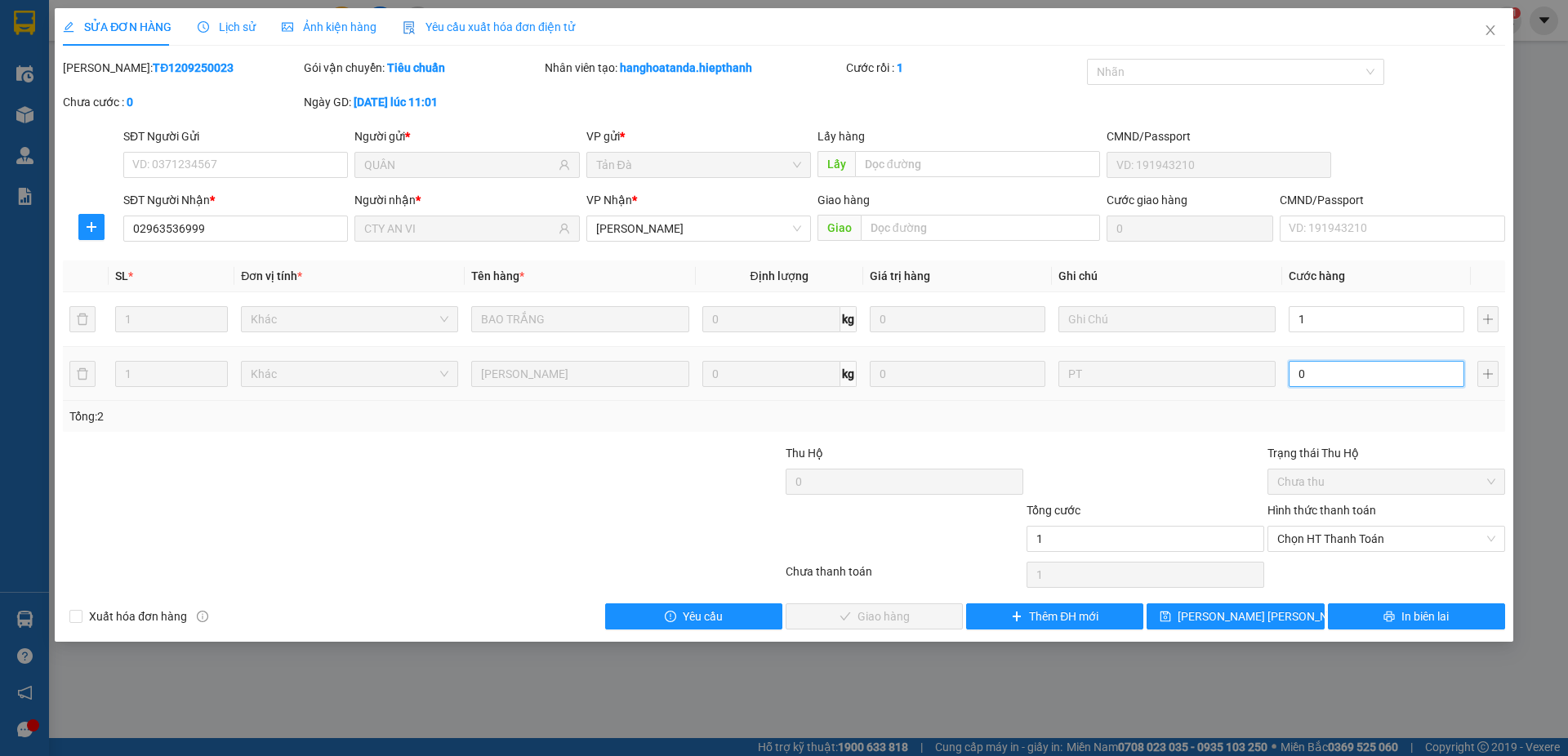
type input "1.000"
click at [1307, 382] on input "0" at bounding box center [1377, 374] width 176 height 26
type input "1"
type input "1.001"
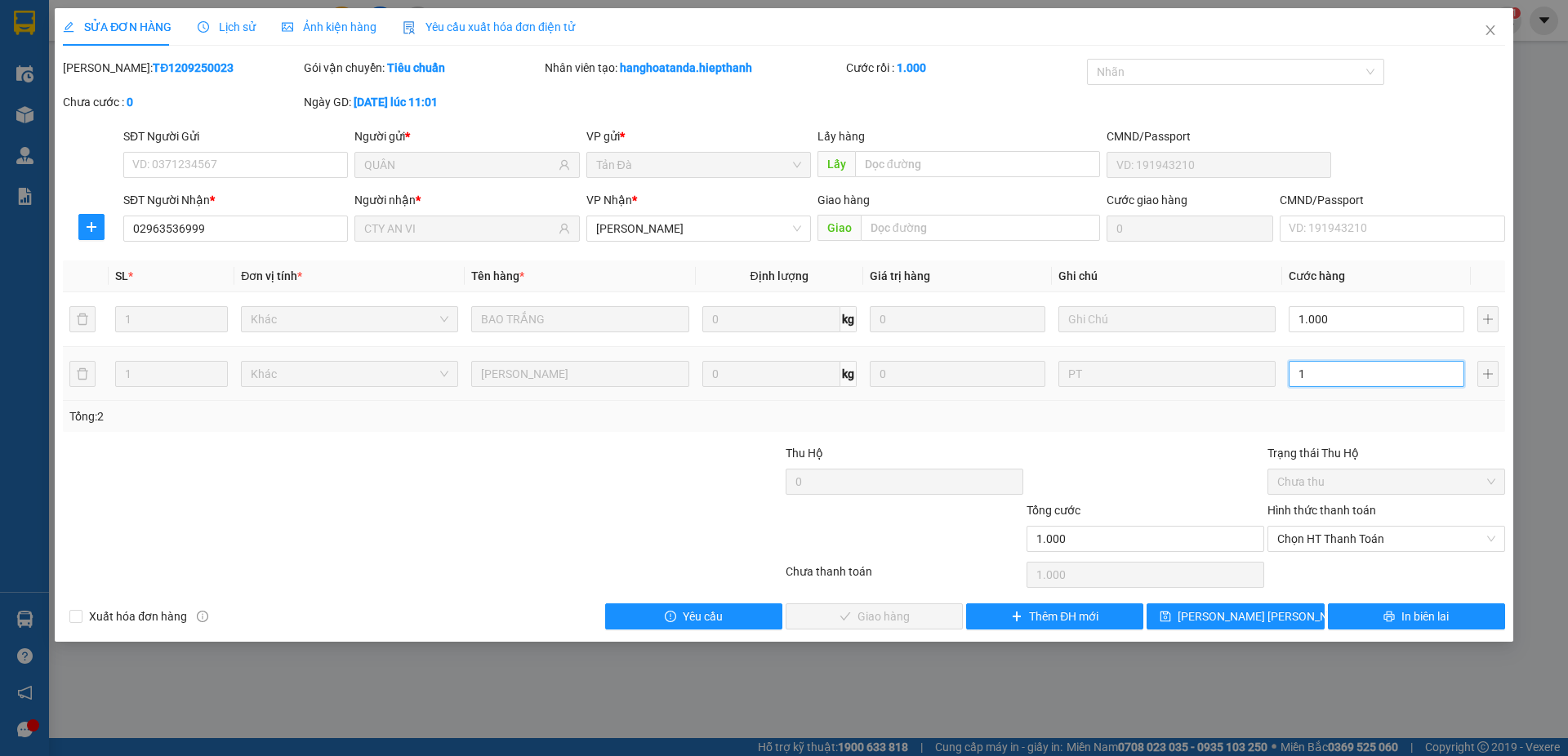
type input "1.001"
click at [1323, 530] on span "Chọn HT Thanh Toán" at bounding box center [1385, 538] width 218 height 24
type input "1"
type input "2.000"
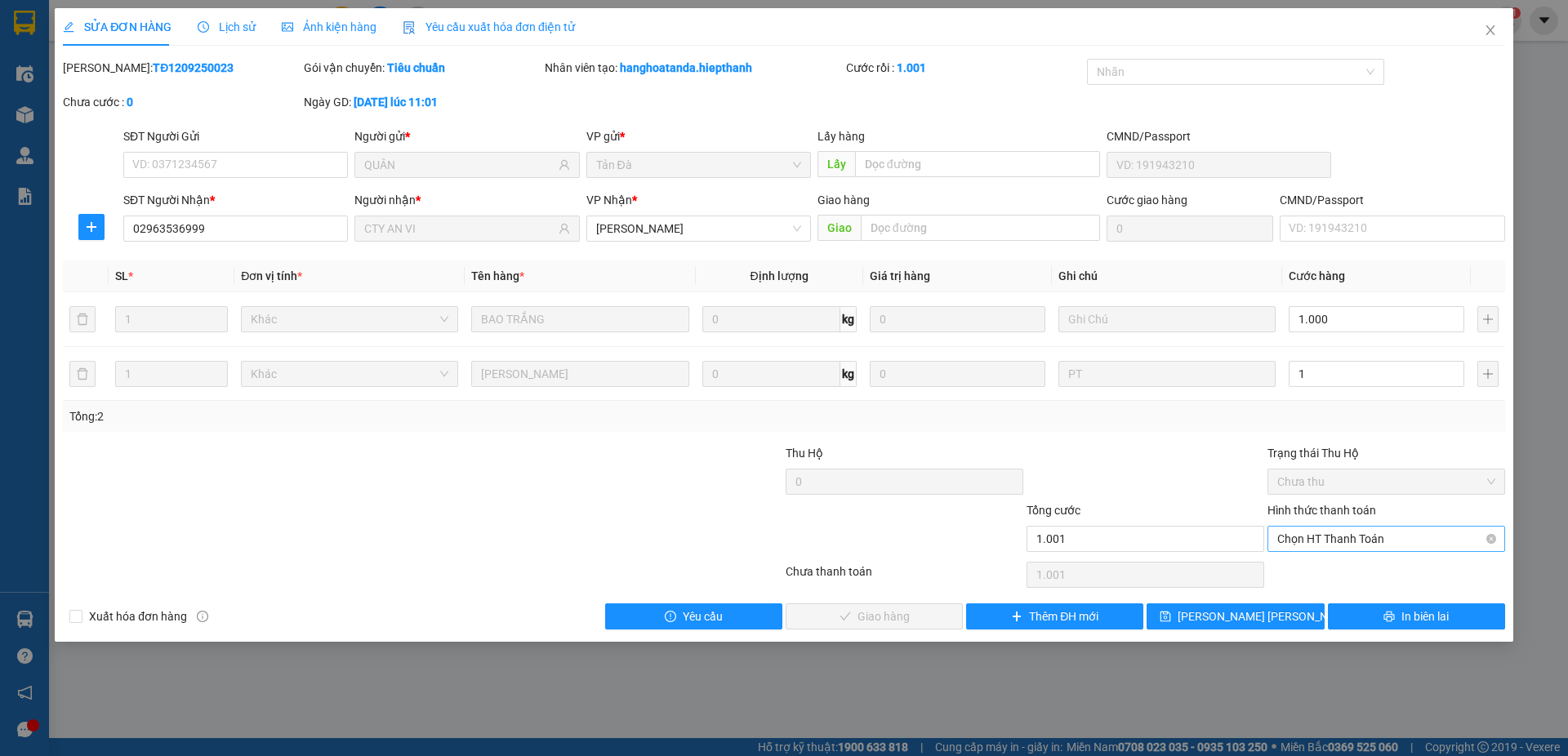
type input "1.000"
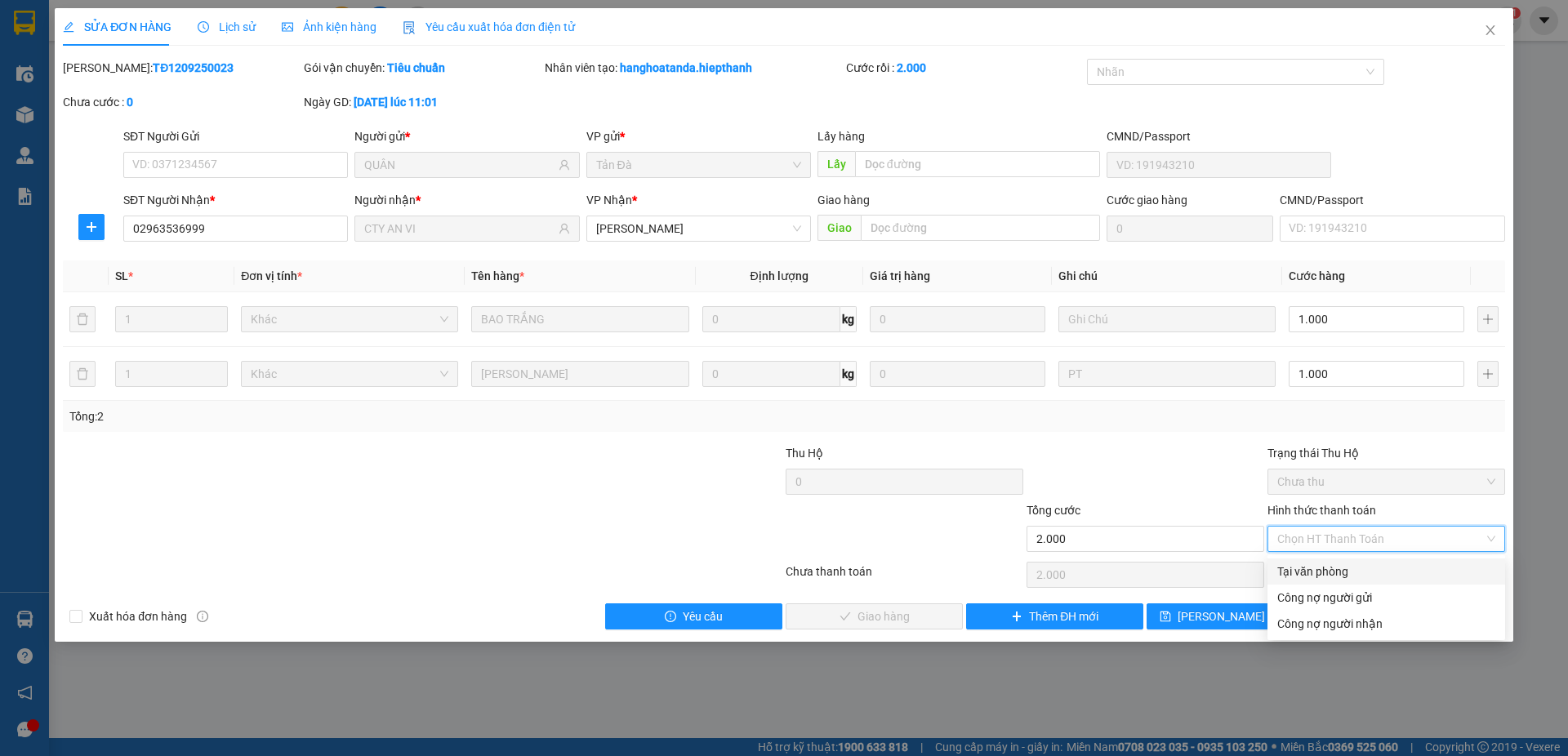
click at [1327, 571] on div "Tại văn phòng" at bounding box center [1385, 571] width 218 height 18
type input "0"
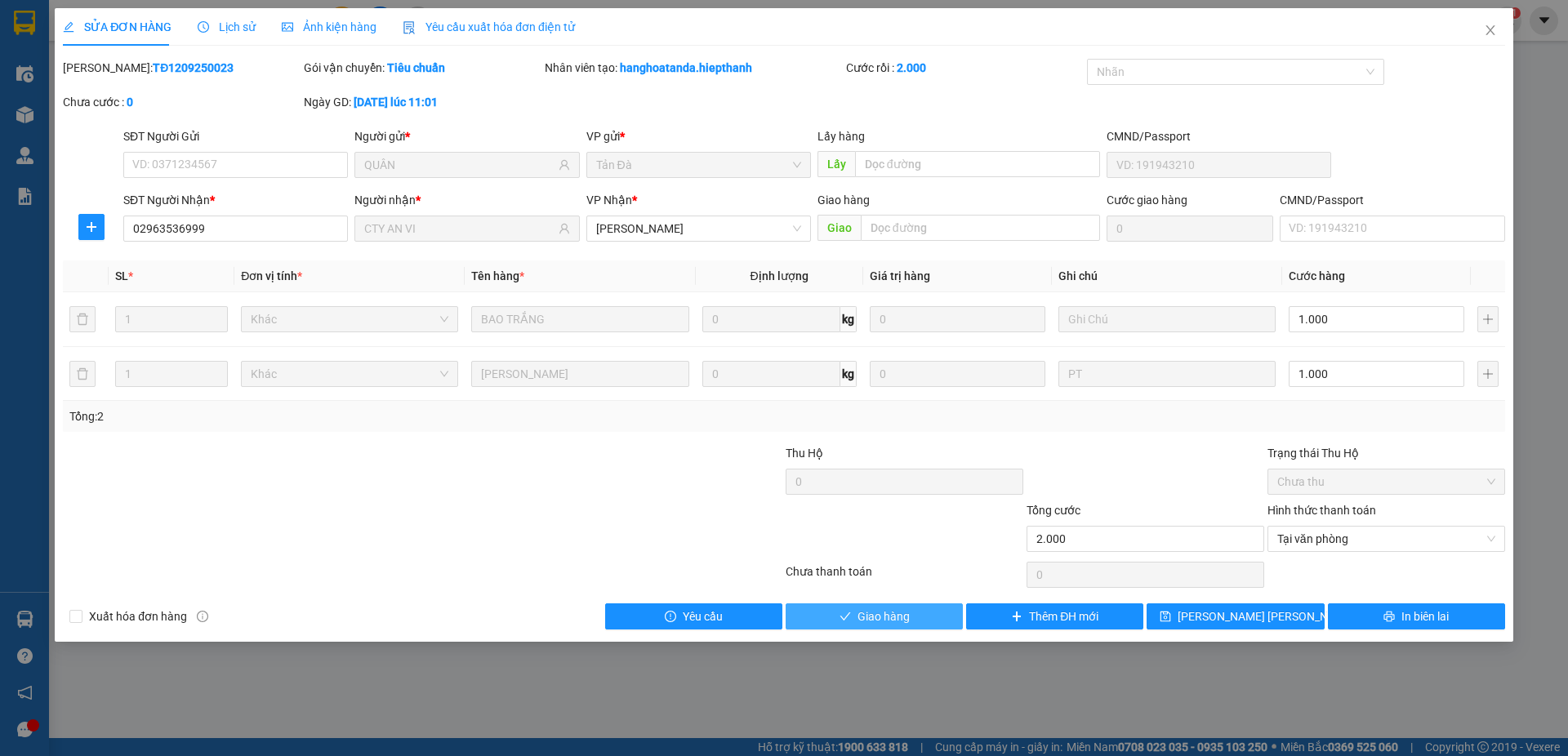
click at [887, 617] on span "Giao hàng" at bounding box center [883, 616] width 53 height 18
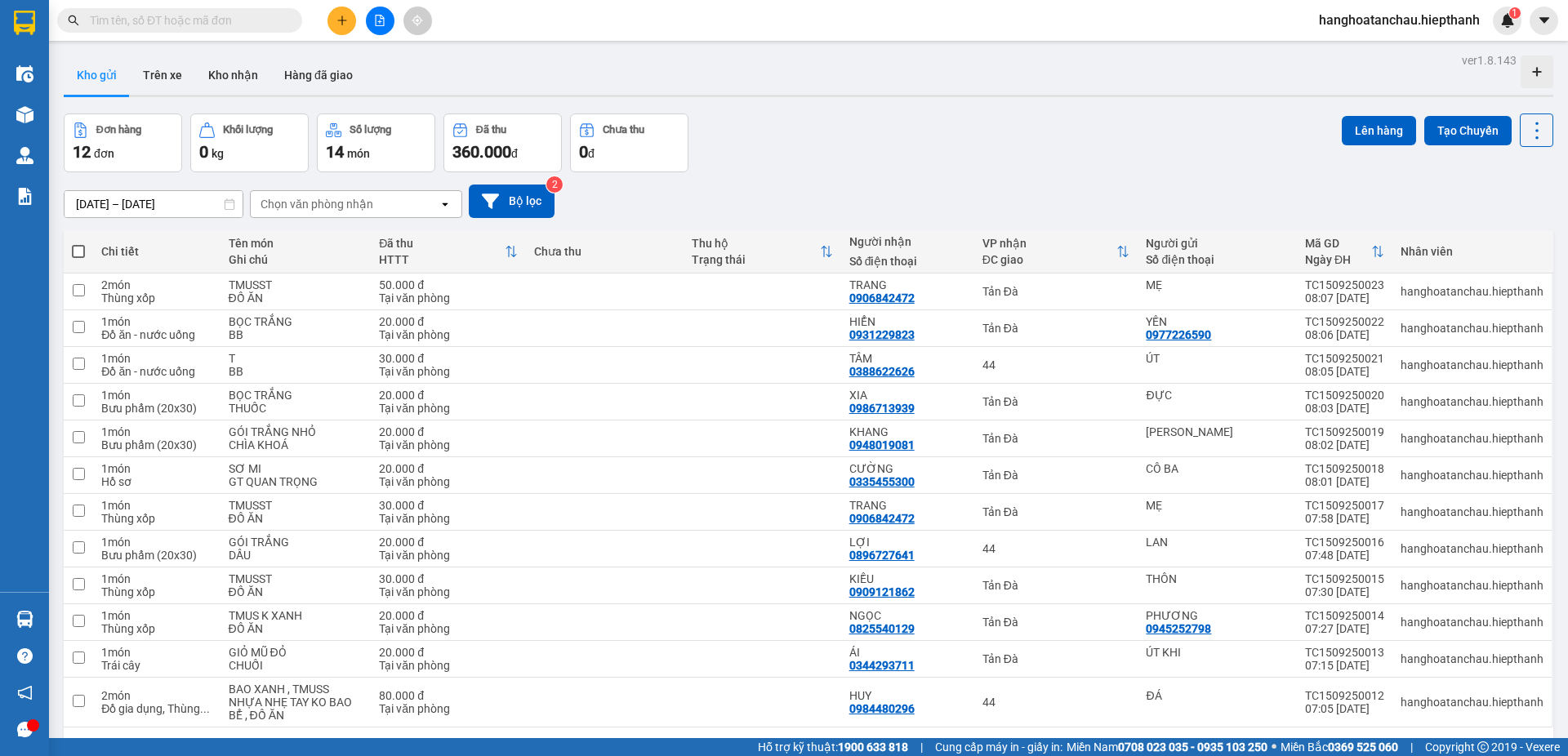
click at [234, 18] on input "text" at bounding box center [186, 20] width 193 height 18
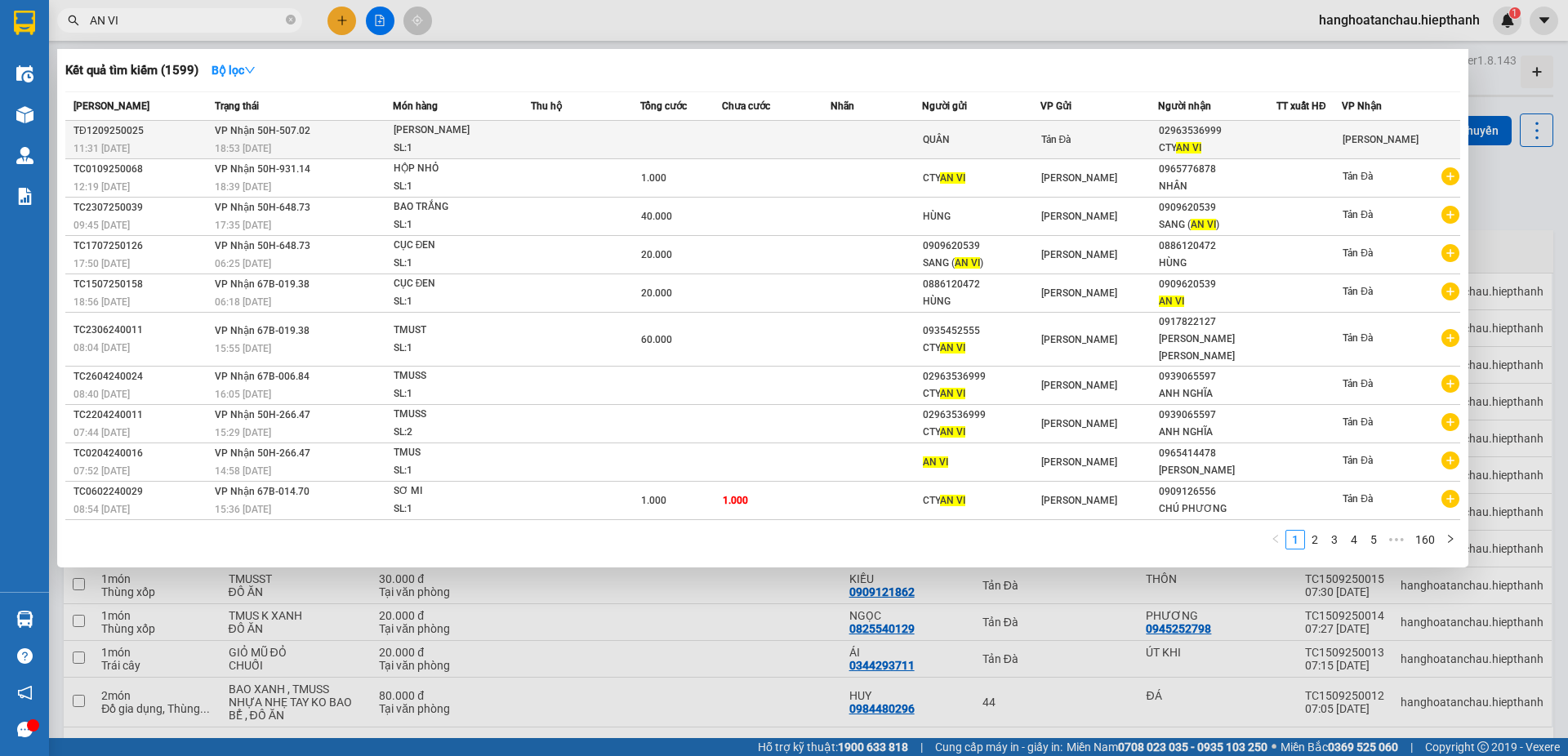
type input "AN VI"
click at [656, 135] on td at bounding box center [681, 139] width 82 height 39
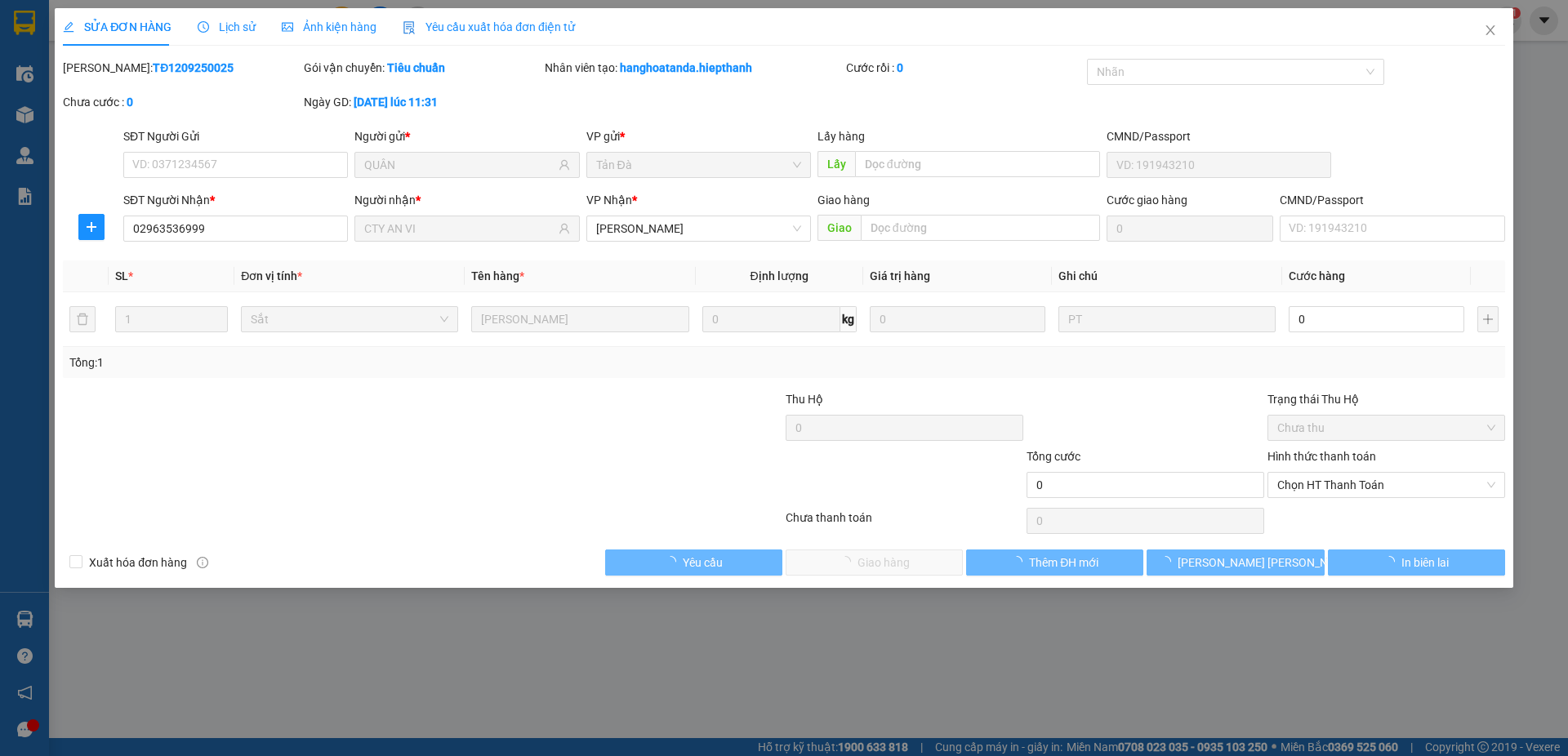
type input "QUÂN"
type input "02963536999"
type input "CTY AN VI"
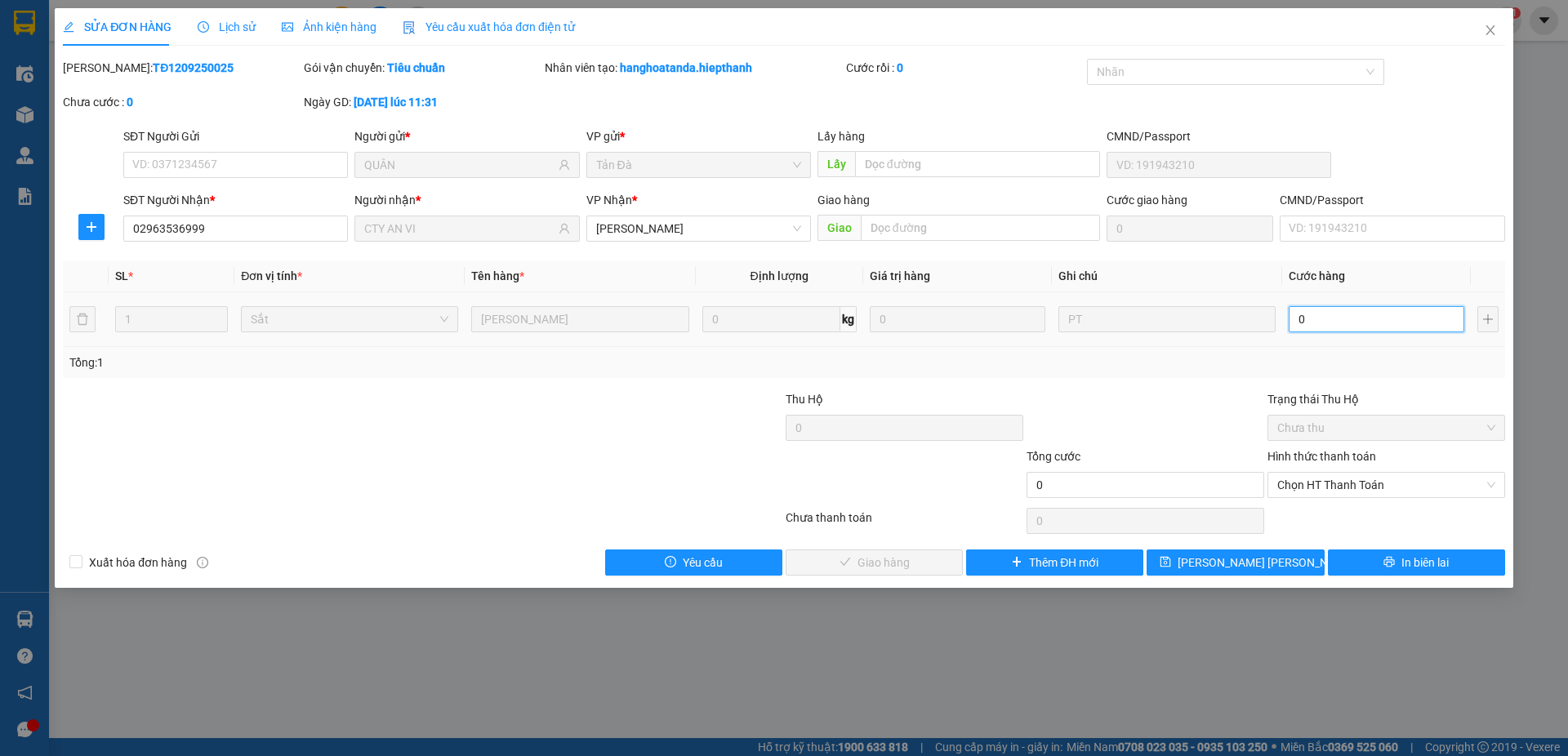
click at [1311, 321] on input "0" at bounding box center [1377, 319] width 176 height 26
type input "1"
click at [1323, 478] on span "Chọn HT Thanh Toán" at bounding box center [1385, 485] width 218 height 24
type input "1"
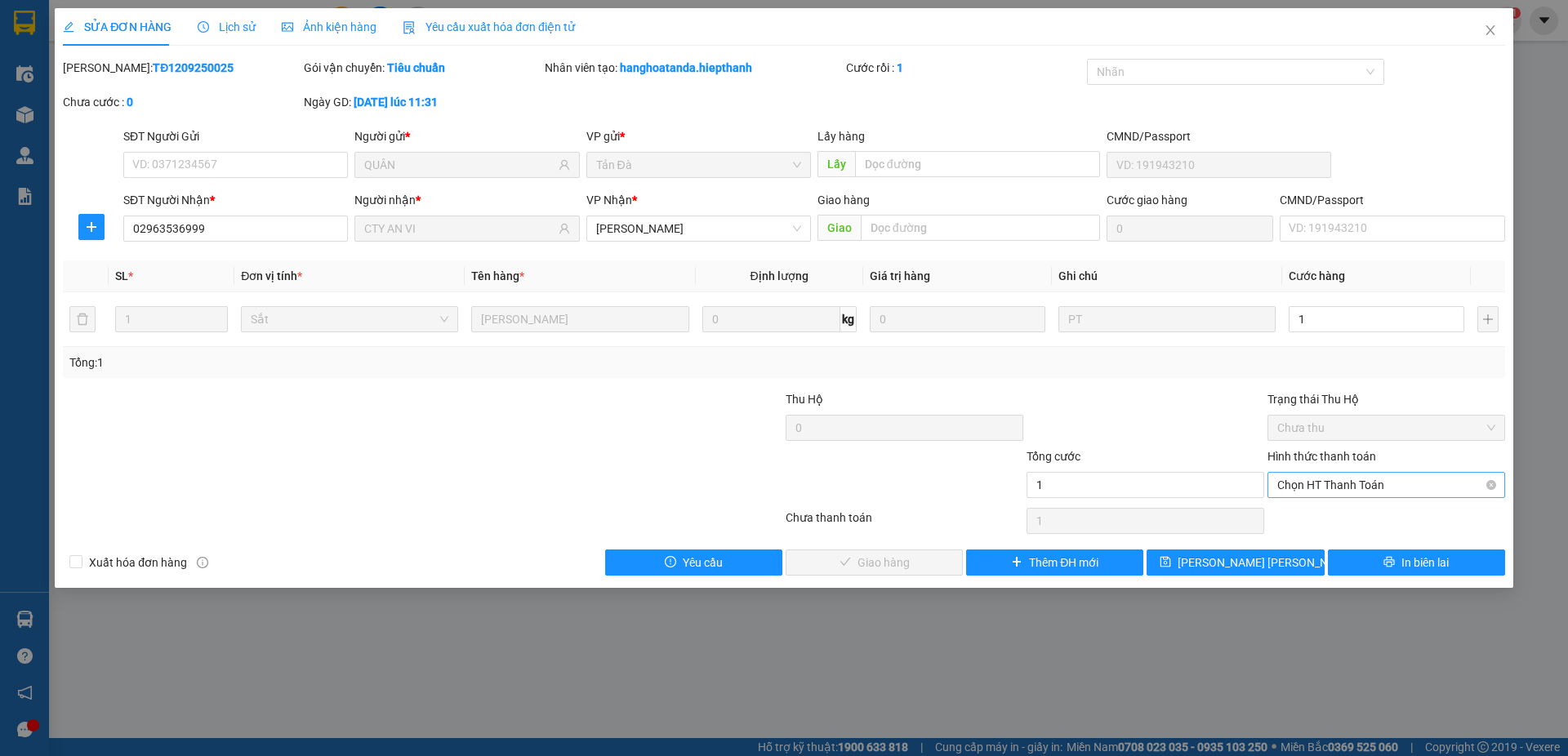
type input "1.000"
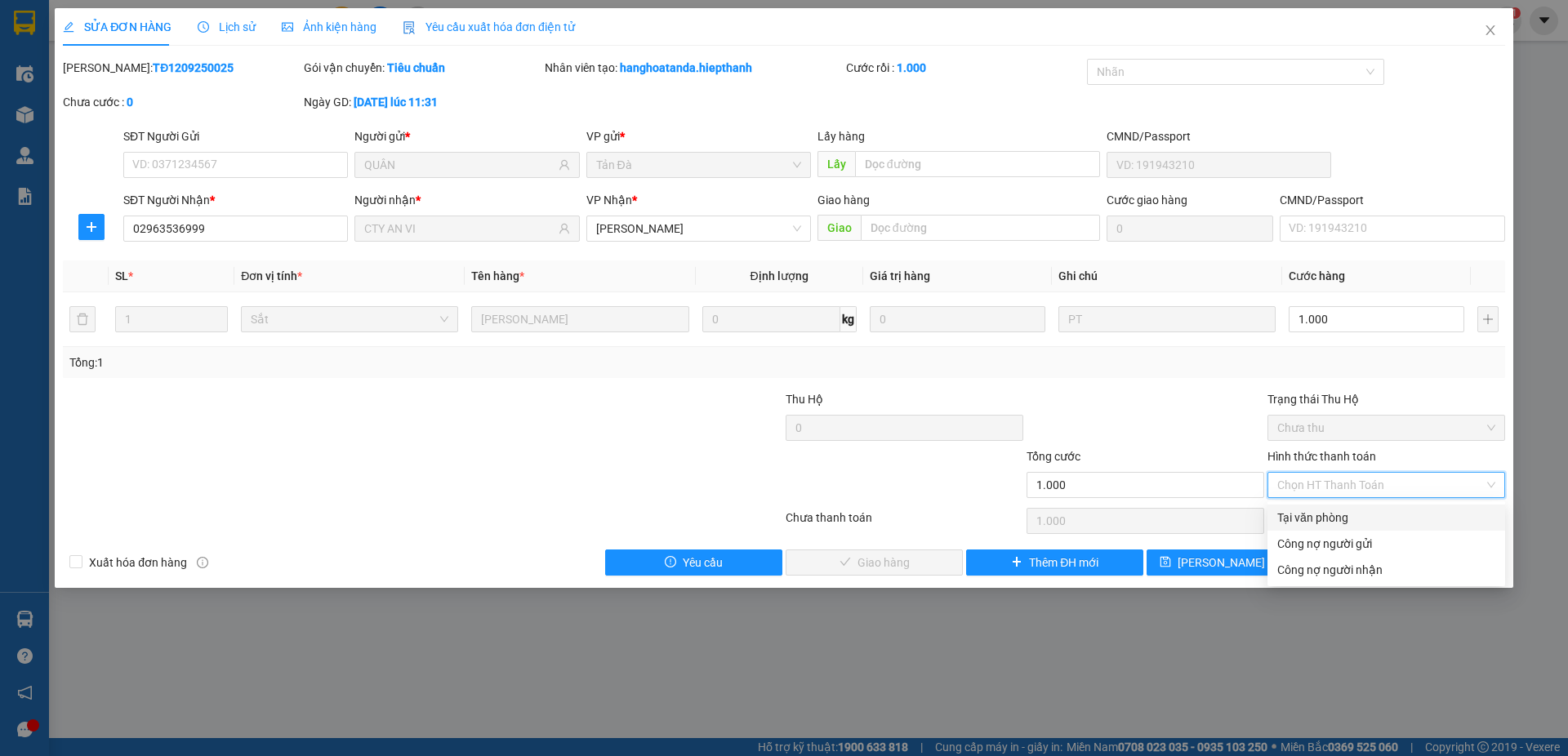
click at [1325, 524] on div "Tại văn phòng" at bounding box center [1385, 517] width 218 height 18
type input "0"
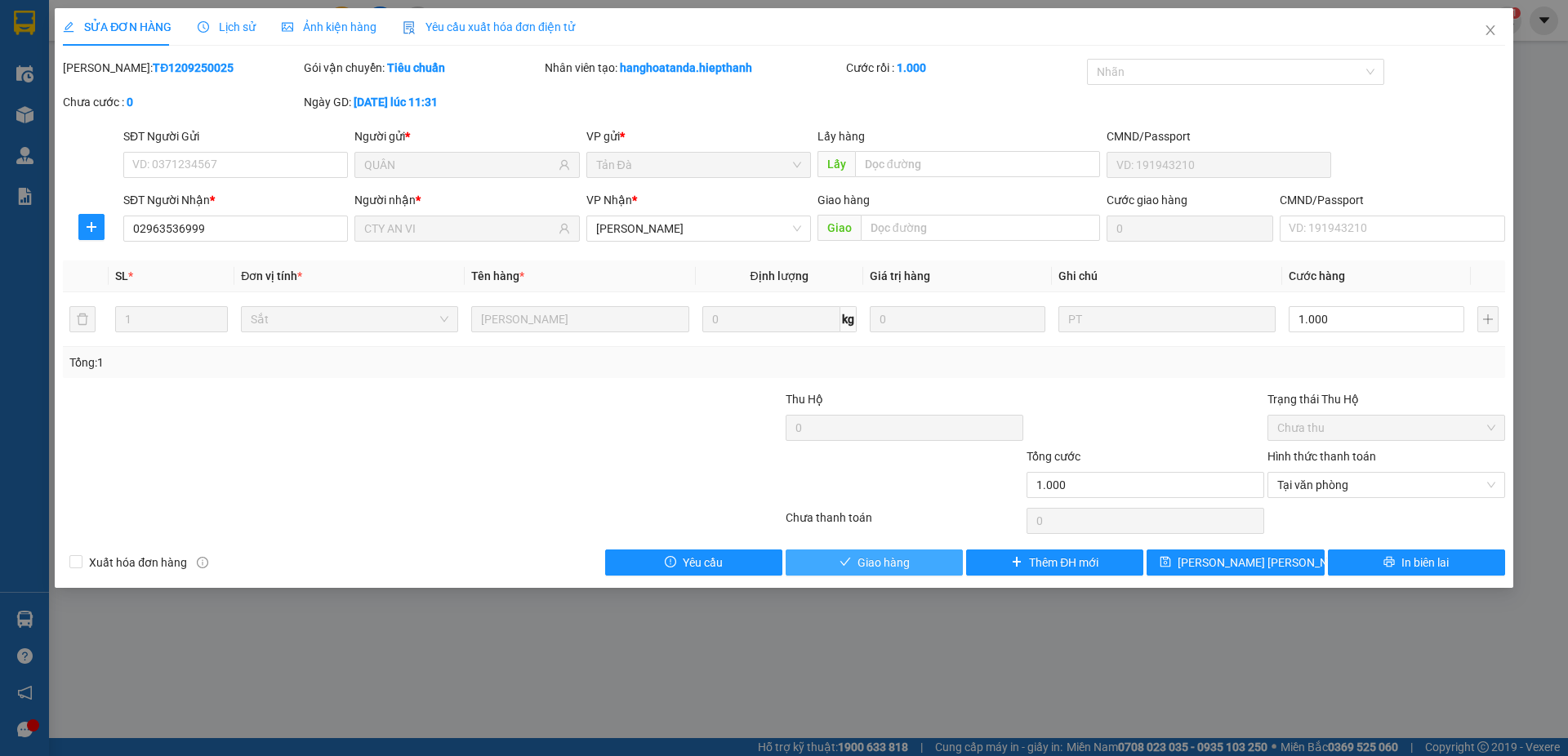
click at [886, 559] on span "Giao hàng" at bounding box center [883, 562] width 53 height 18
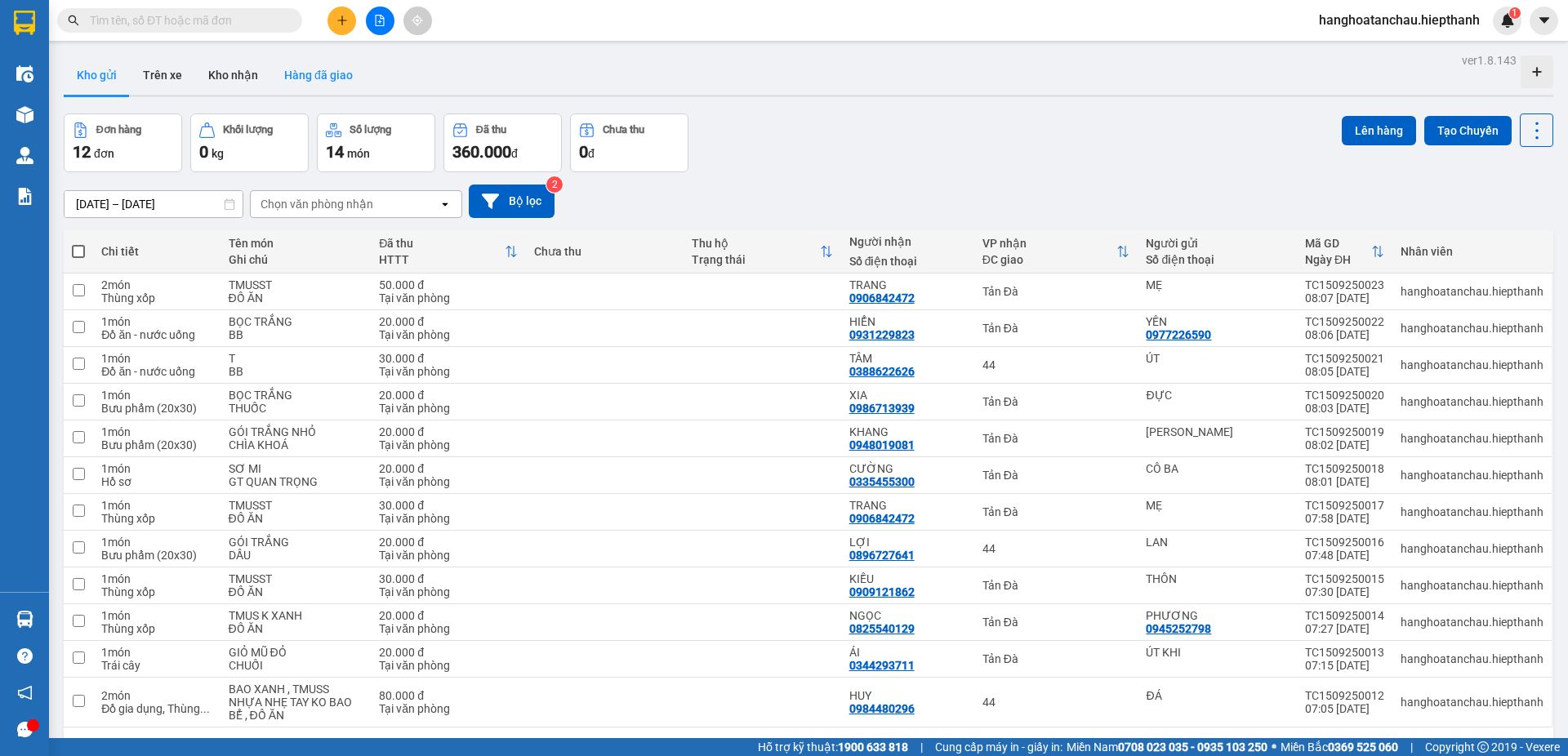
click at [318, 70] on button "Hàng đã giao" at bounding box center [319, 74] width 95 height 39
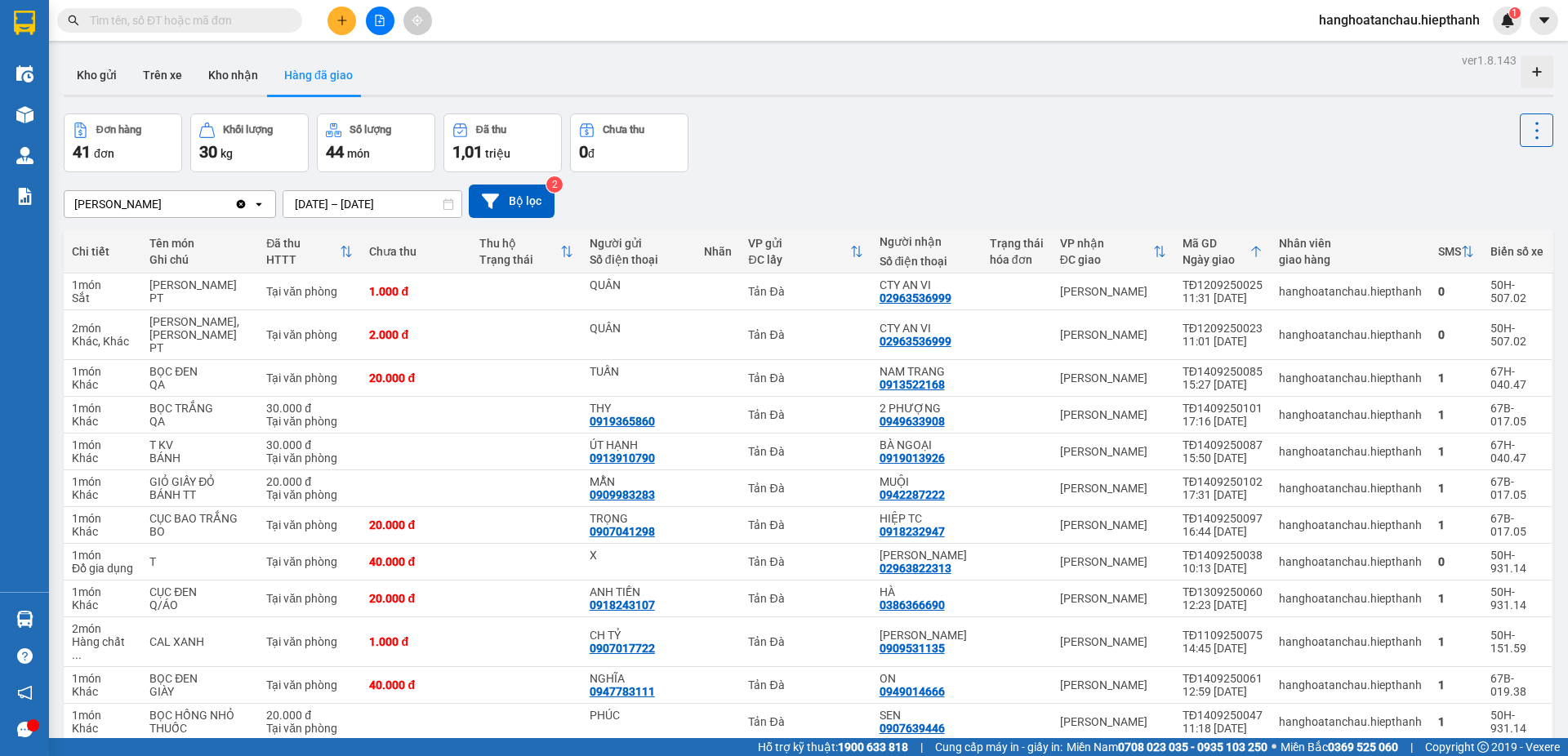
click at [794, 144] on div "Đơn hàng 41 đơn Khối lượng 30 kg Số lượng 44 món Đã thu 1,01 triệu Chưa thu 0 đ" at bounding box center [808, 143] width 1490 height 59
click at [213, 21] on input "text" at bounding box center [186, 20] width 193 height 18
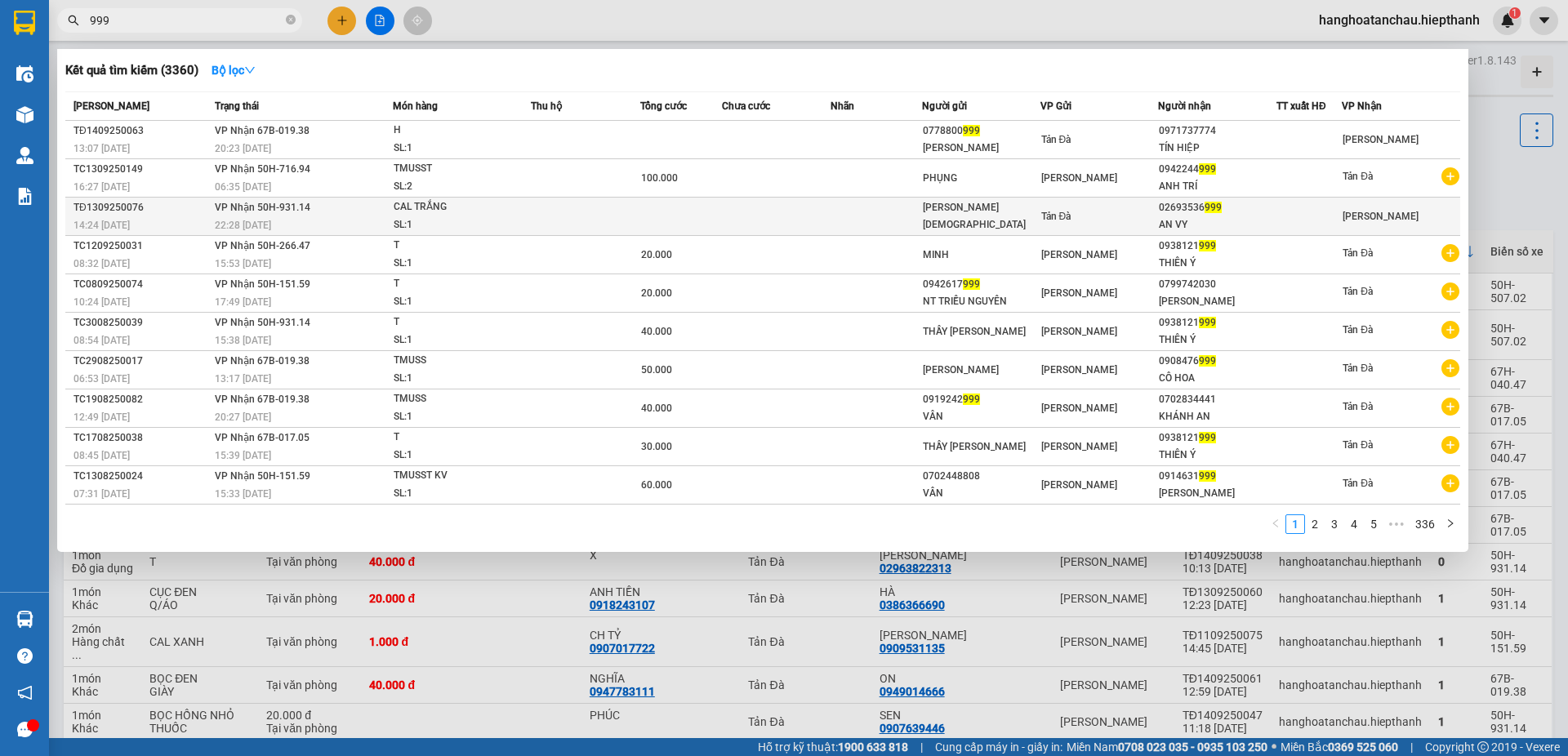
type input "999"
click at [518, 211] on span "CAL TRẮNG SL: 1" at bounding box center [462, 215] width 136 height 35
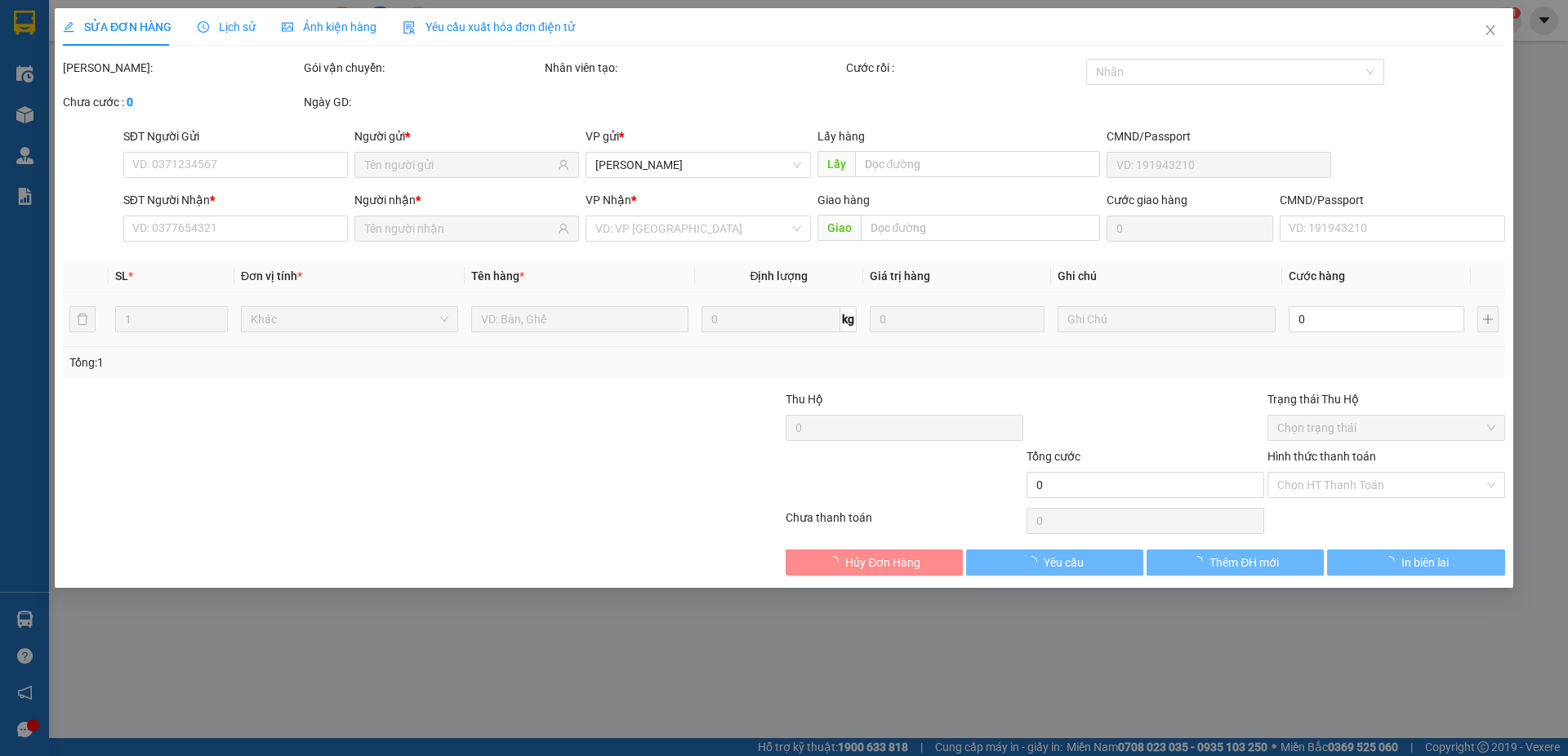
type input "[PERSON_NAME][DEMOGRAPHIC_DATA]"
type input "02693536999"
type input "AN VY"
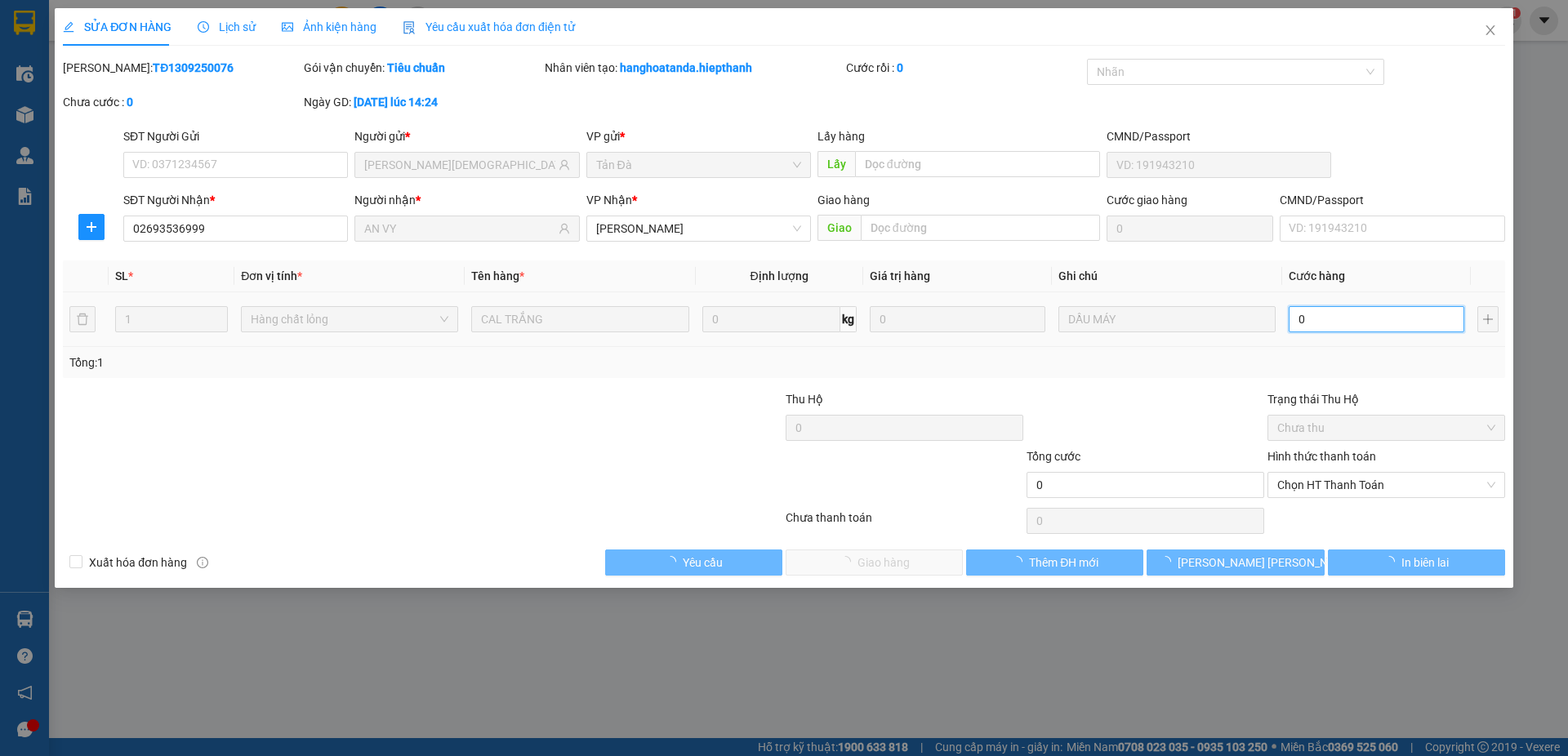
click at [1310, 319] on input "0" at bounding box center [1377, 319] width 176 height 26
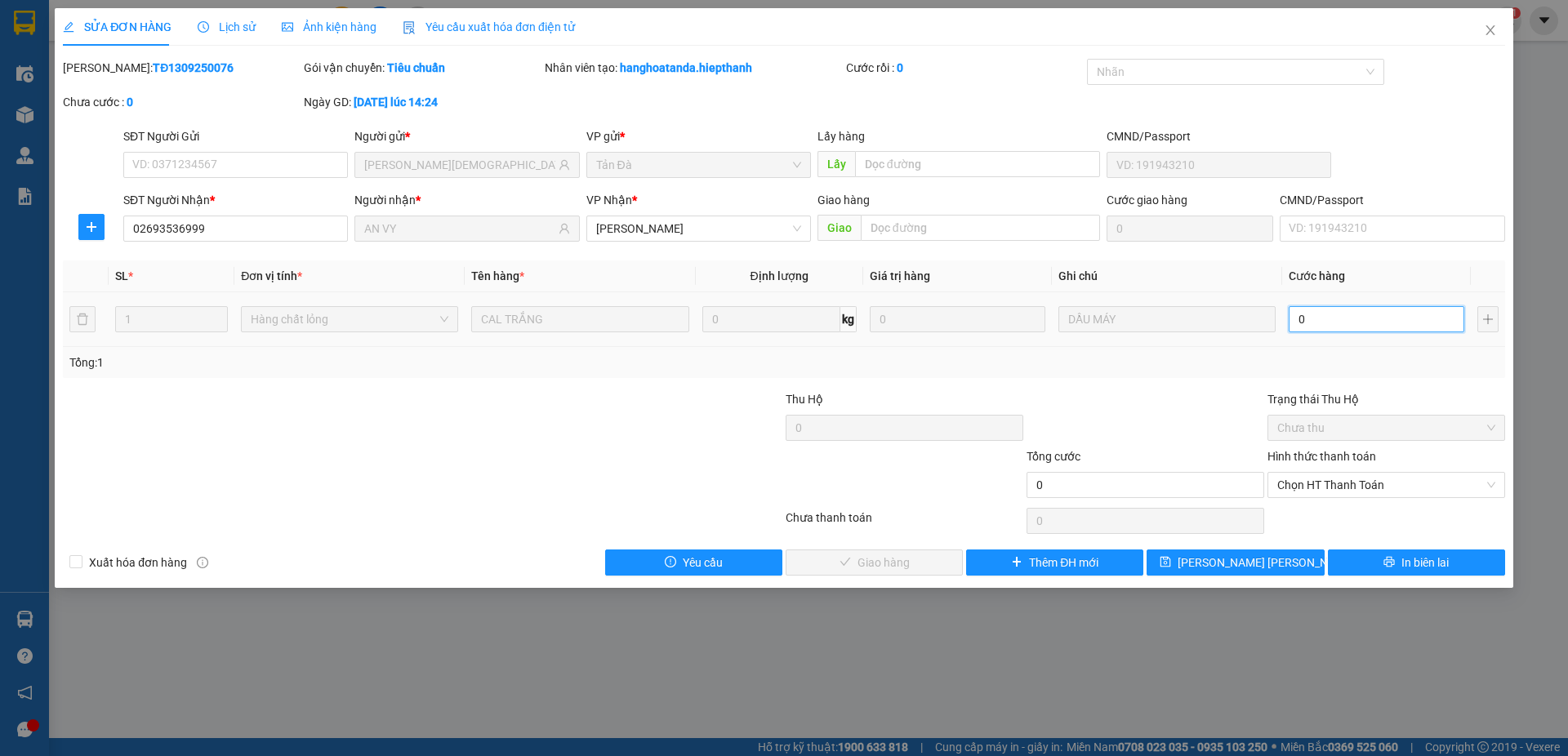
type input "1"
click at [1338, 480] on span "Chọn HT Thanh Toán" at bounding box center [1385, 485] width 218 height 24
type input "1"
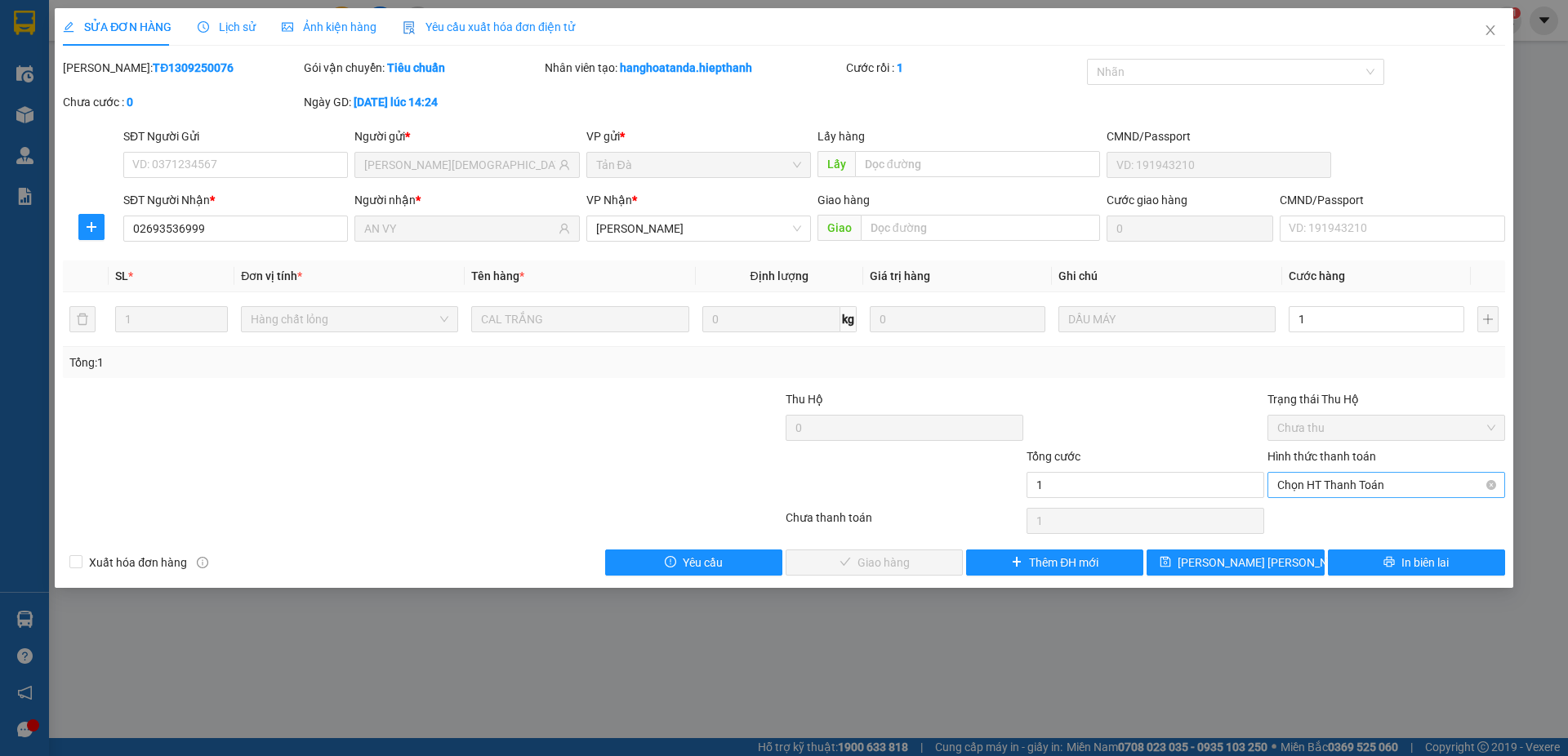
type input "1.000"
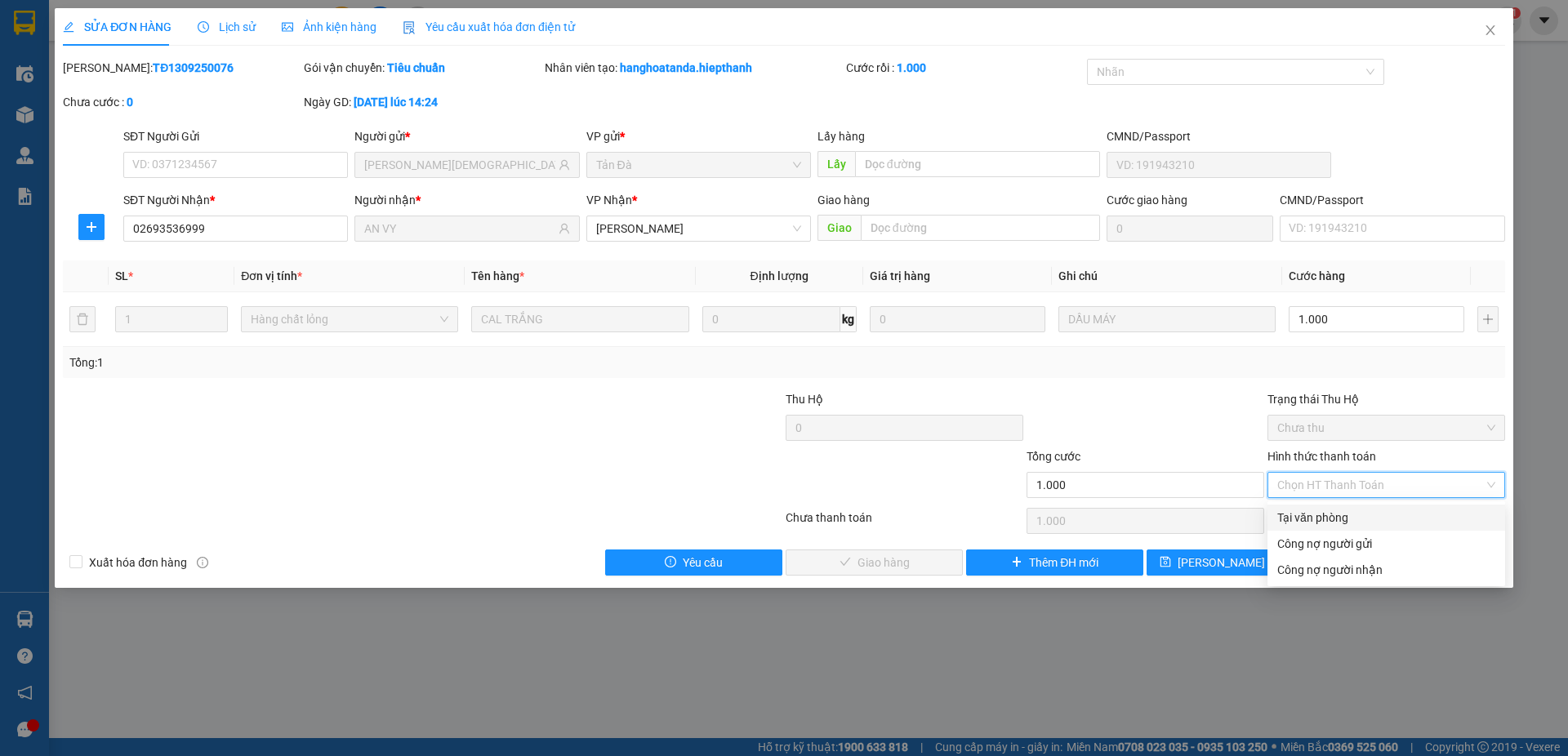
click at [1327, 513] on div "Tại văn phòng" at bounding box center [1385, 517] width 218 height 18
type input "0"
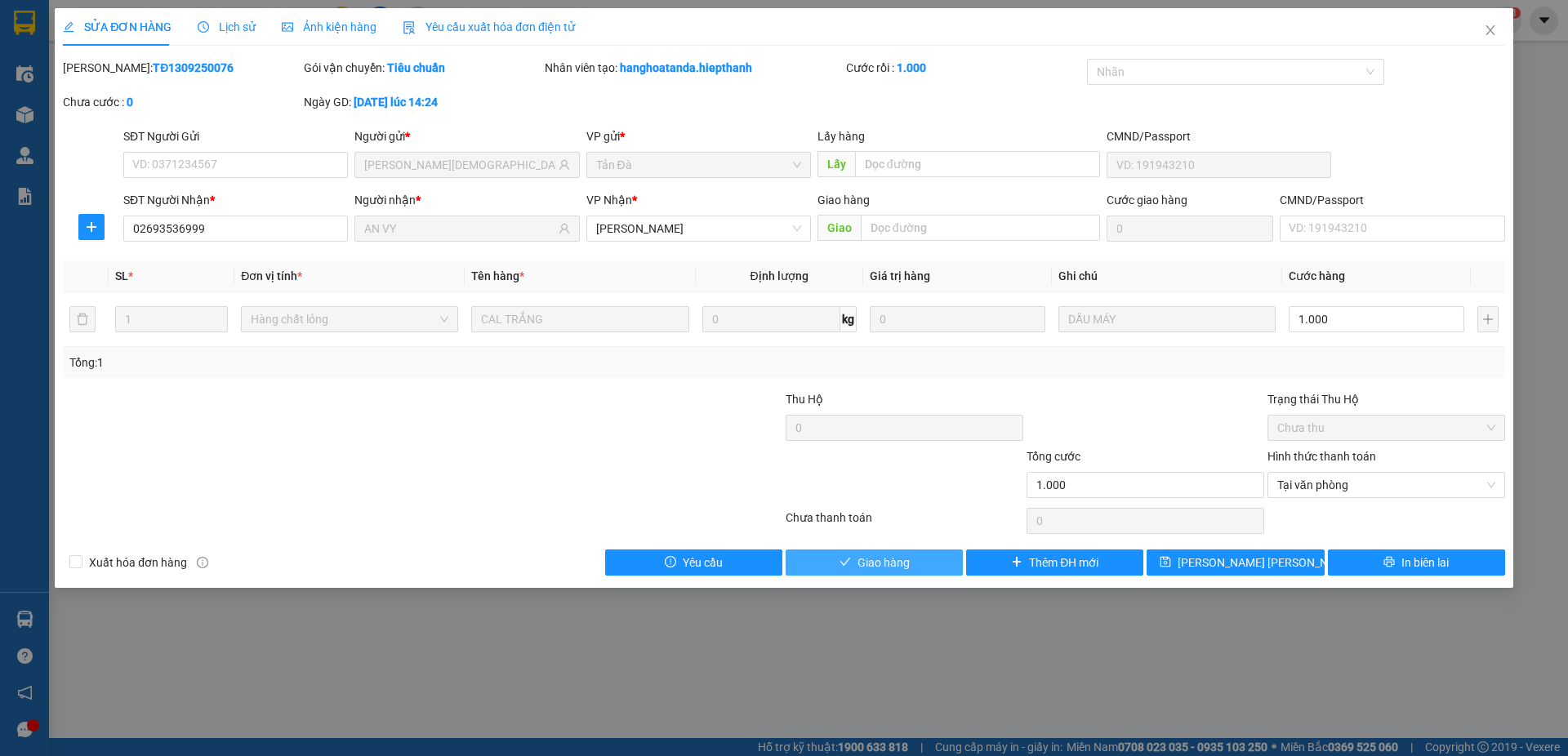
click at [890, 555] on span "Giao hàng" at bounding box center [883, 562] width 53 height 18
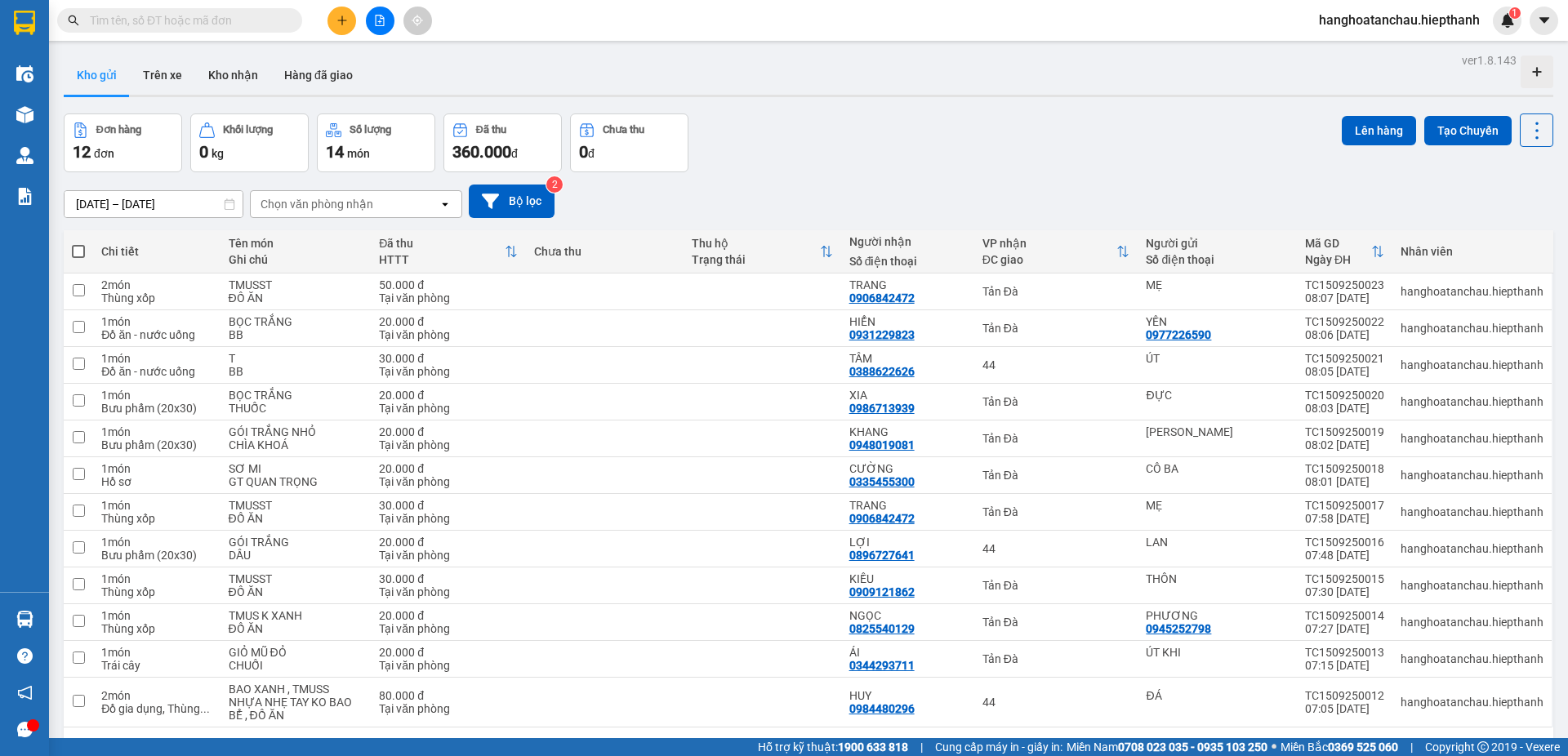
click at [134, 17] on input "text" at bounding box center [186, 20] width 193 height 18
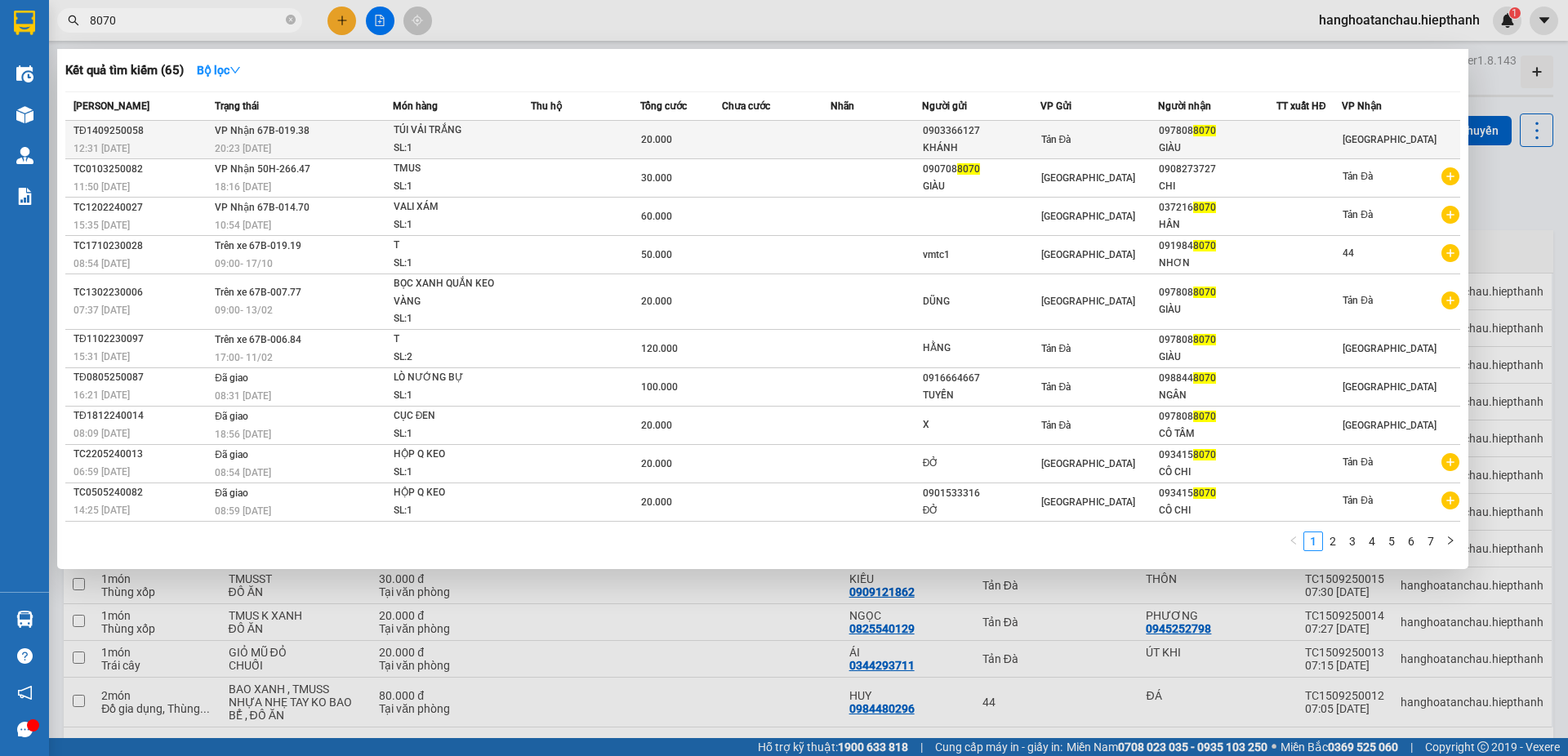
type input "8070"
click at [473, 135] on div "TÚI VẢI TRẮNG" at bounding box center [455, 130] width 122 height 18
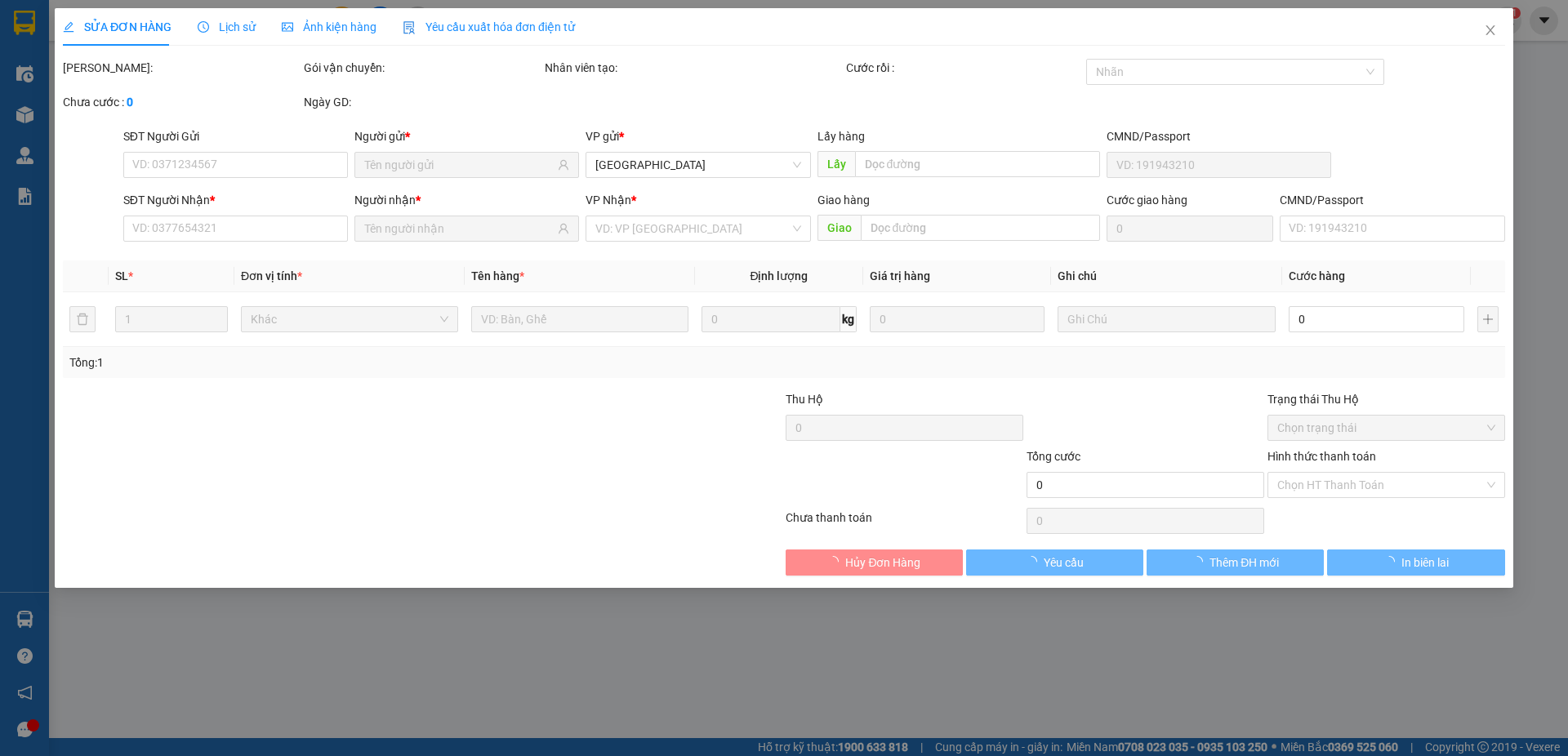
type input "0903366127"
type input "KHÁNH"
type input "0978088070"
type input "GIÀU"
type input "20.000"
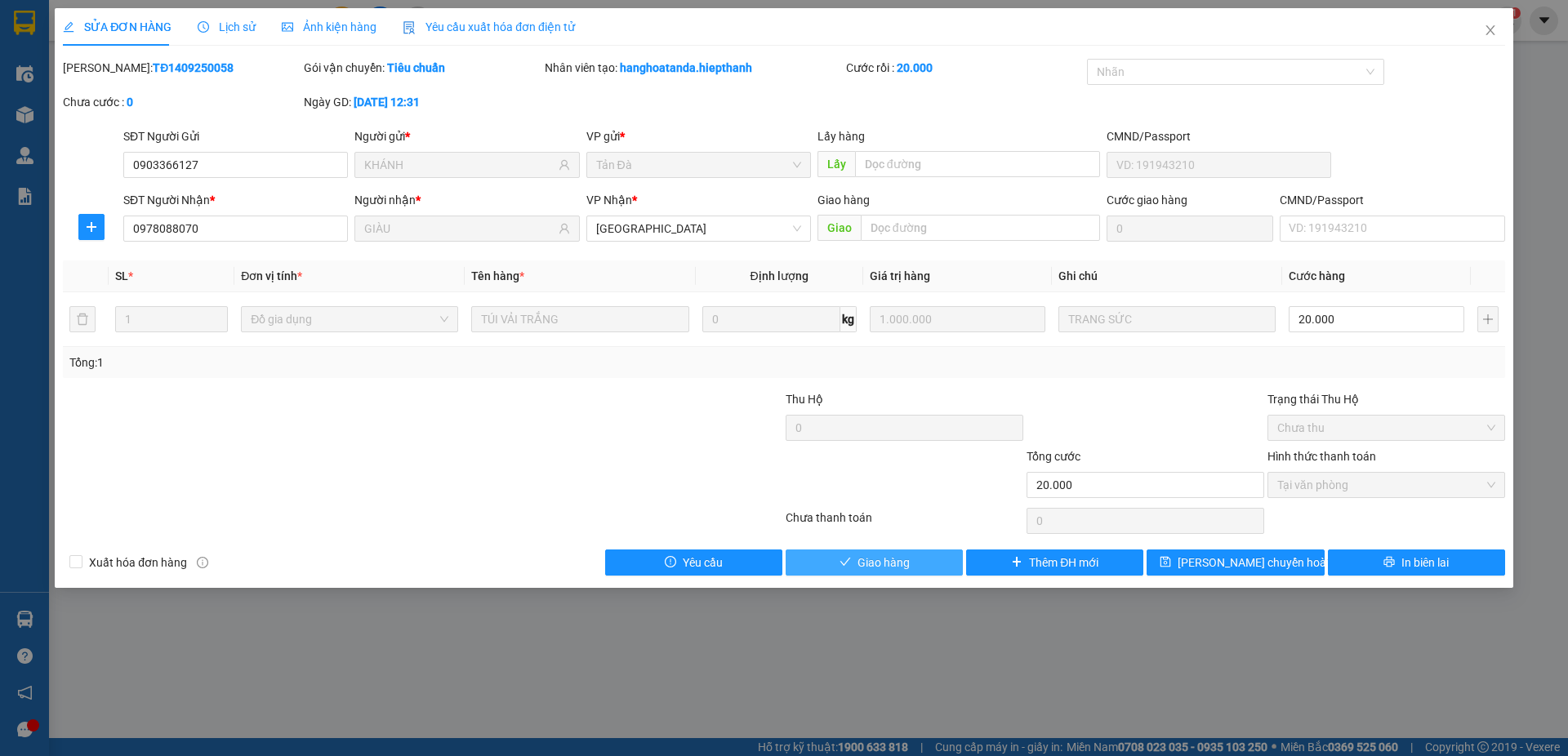
click at [878, 562] on span "Giao hàng" at bounding box center [883, 562] width 53 height 18
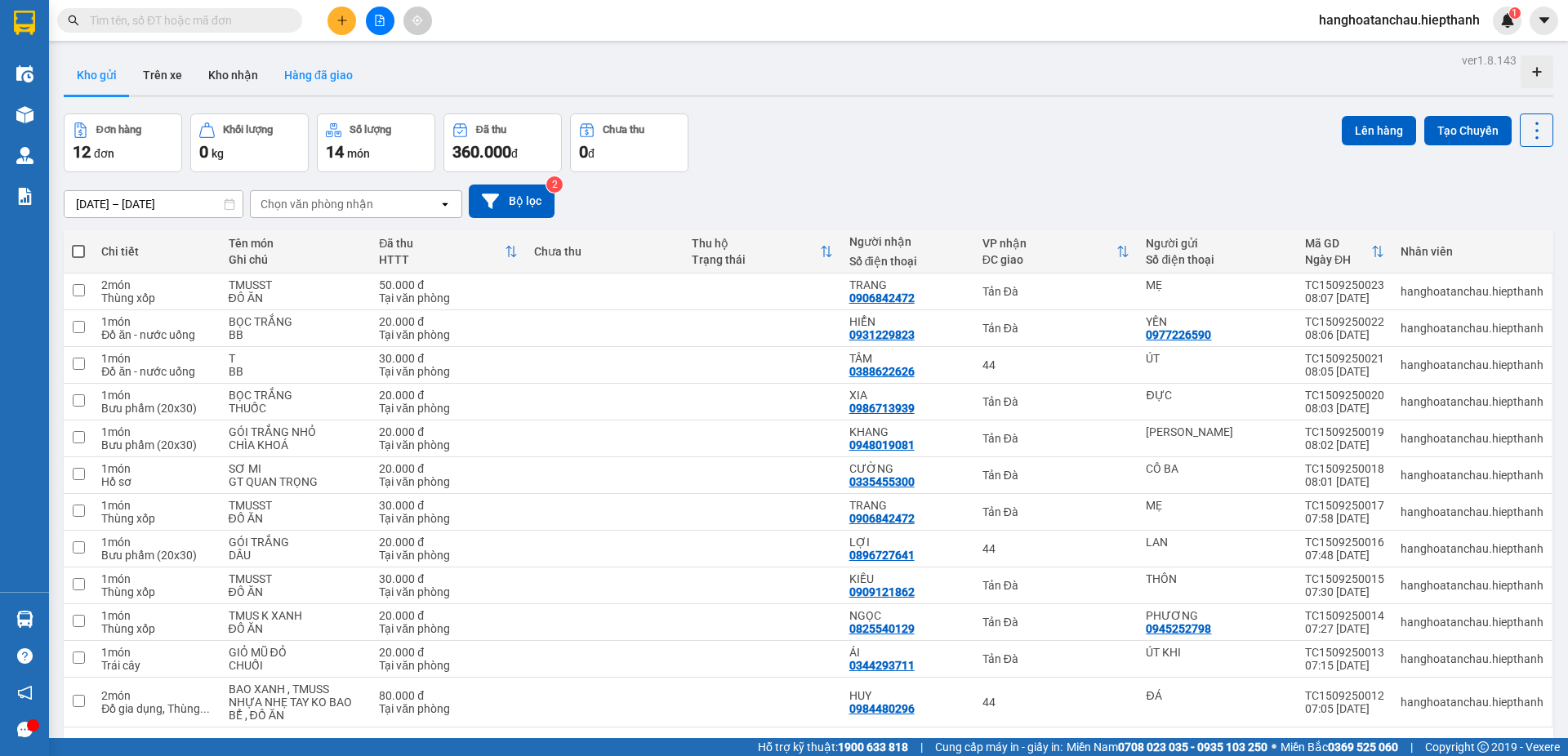
click at [337, 67] on button "Hàng đã giao" at bounding box center [319, 74] width 95 height 39
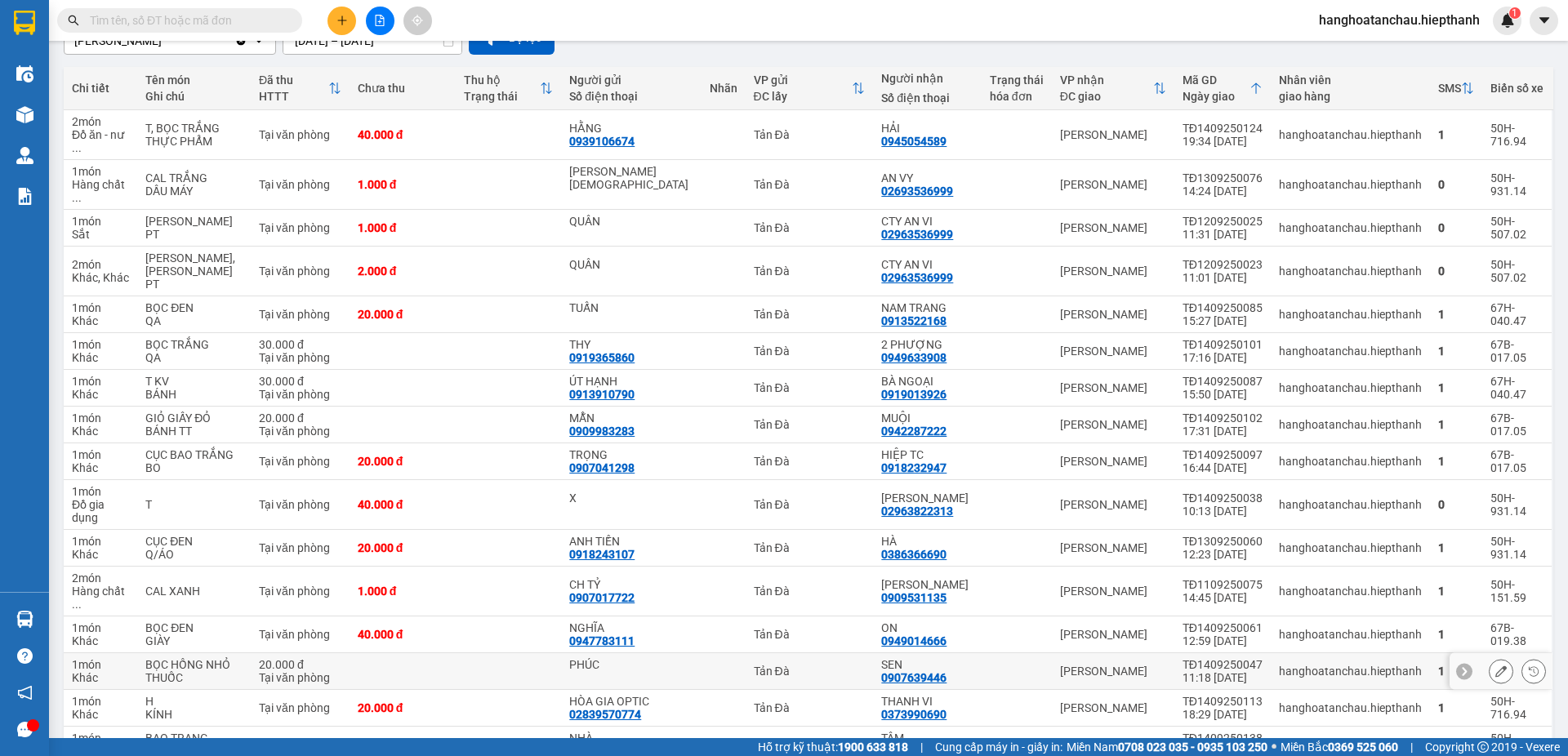
scroll to position [245, 0]
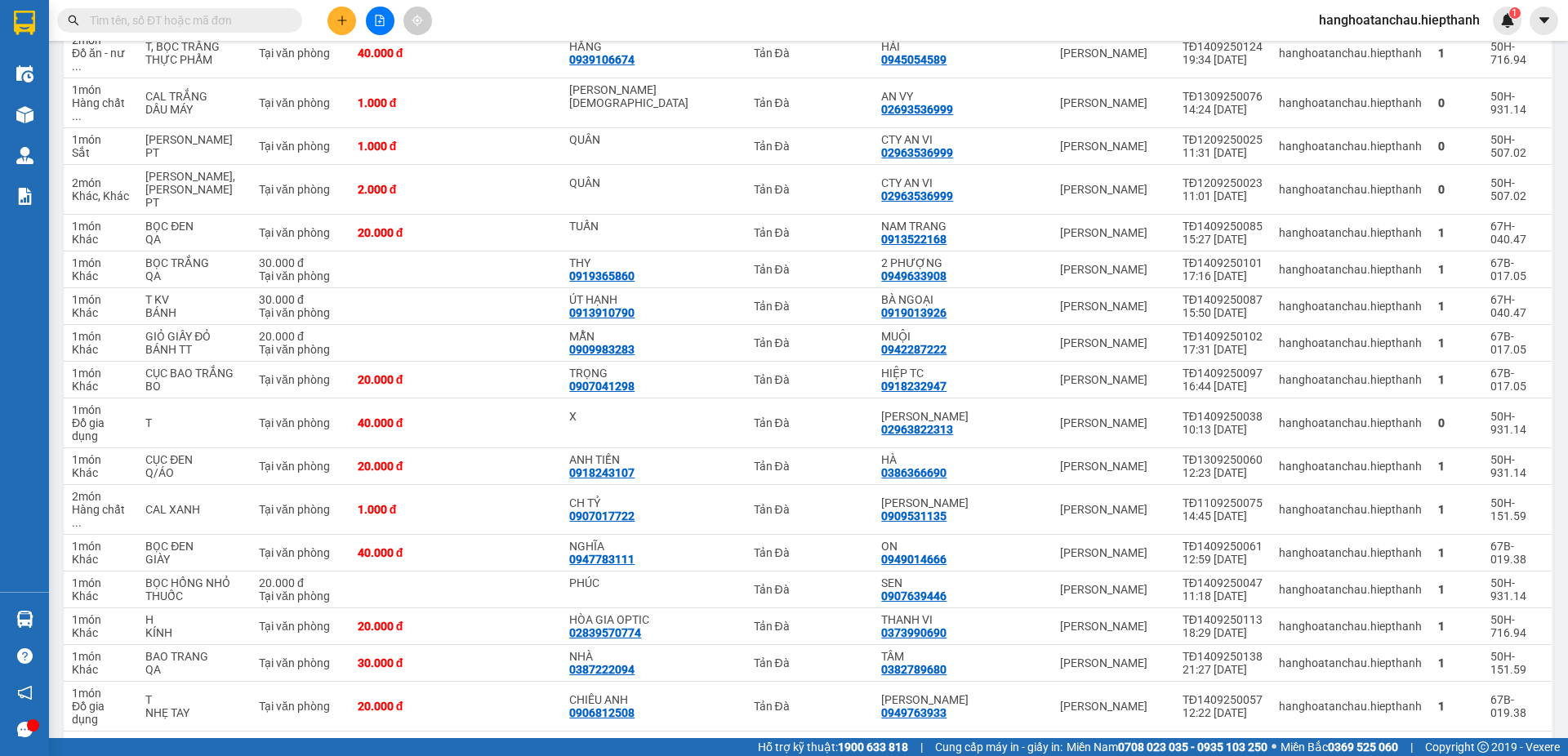
click at [165, 18] on input "text" at bounding box center [186, 20] width 193 height 18
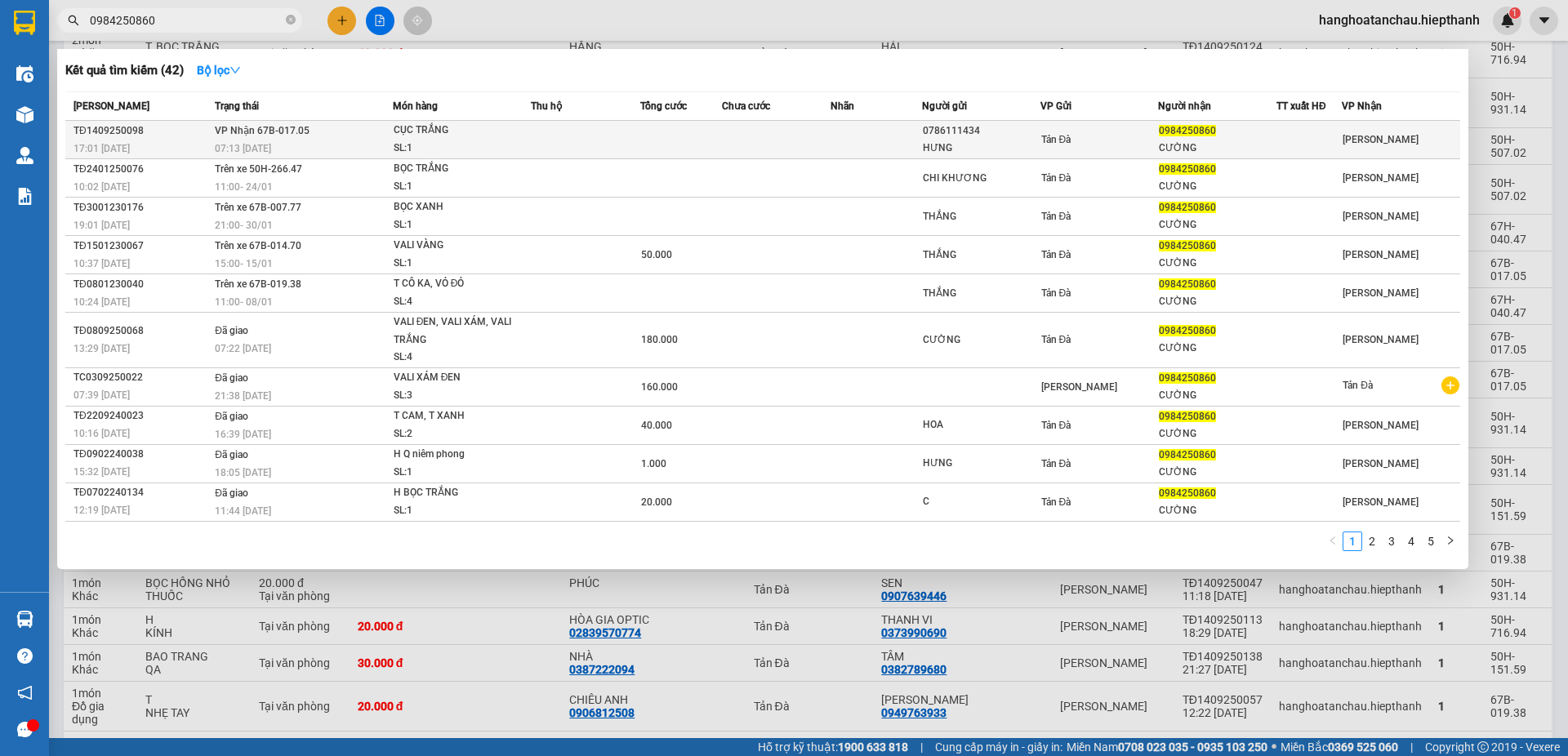
type input "0984250860"
click at [536, 142] on td at bounding box center [585, 139] width 109 height 39
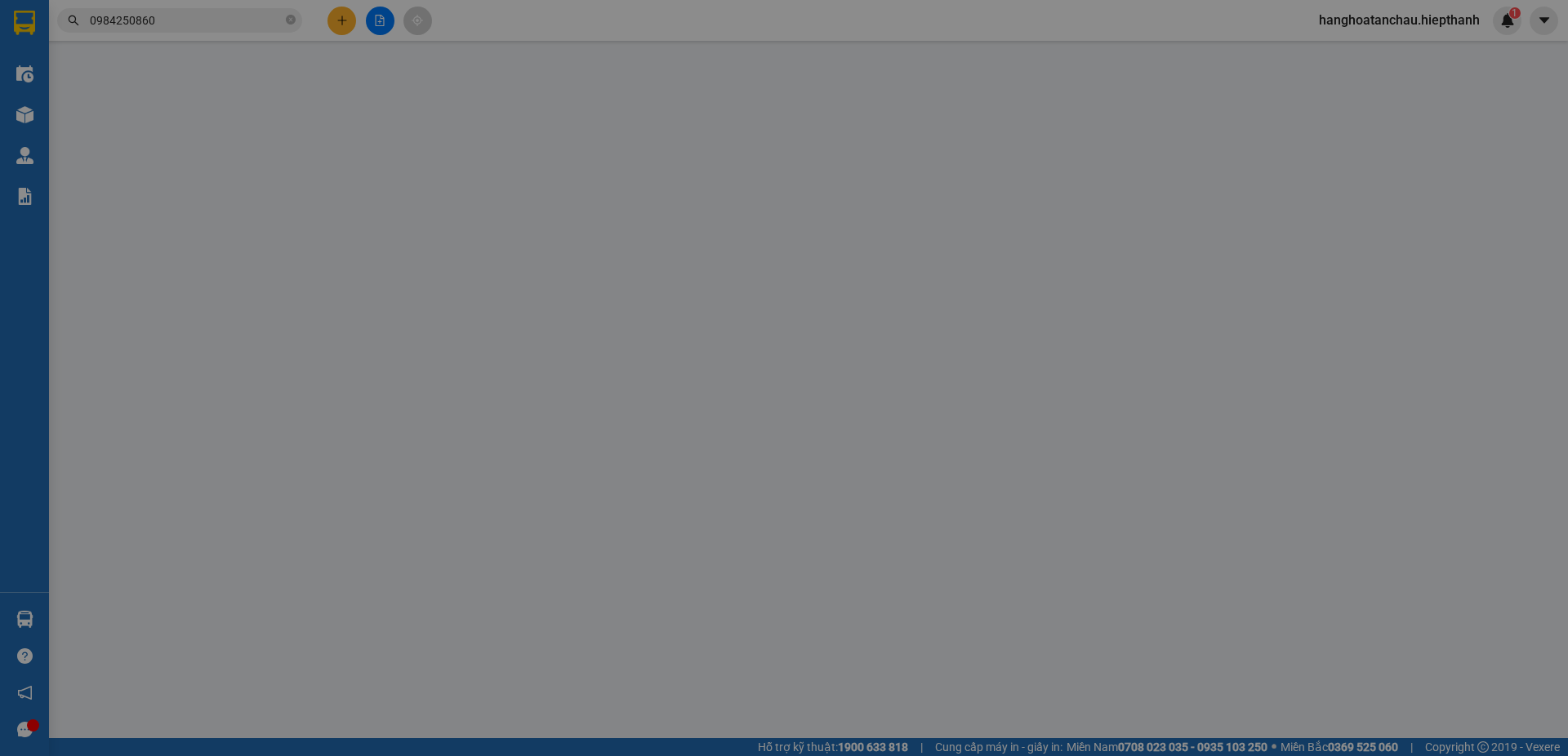
type input "0786111434"
type input "HƯNG"
type input "0984250860"
type input "CƯỜNG"
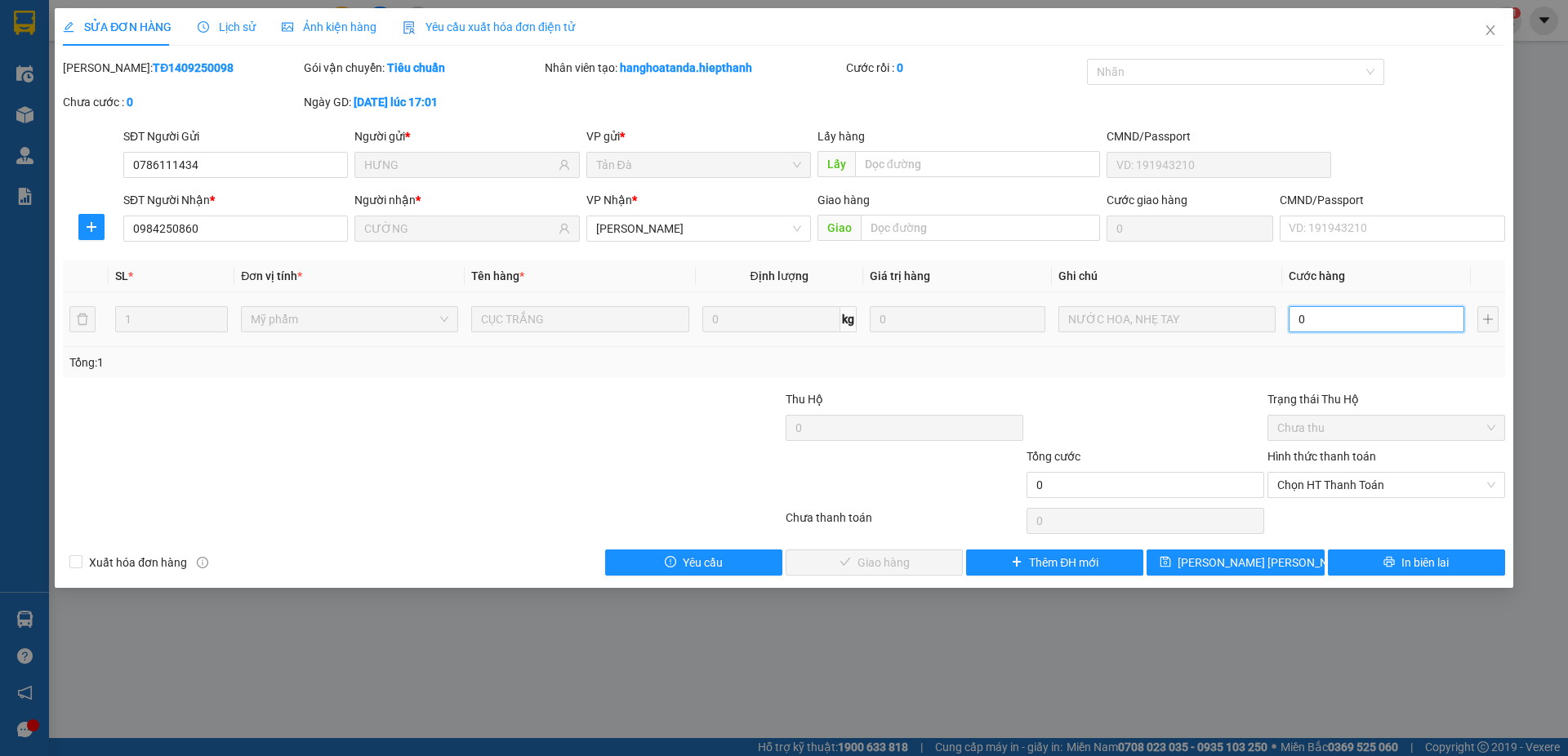
click at [1306, 316] on input "0" at bounding box center [1377, 319] width 176 height 26
type input "2"
type input "20"
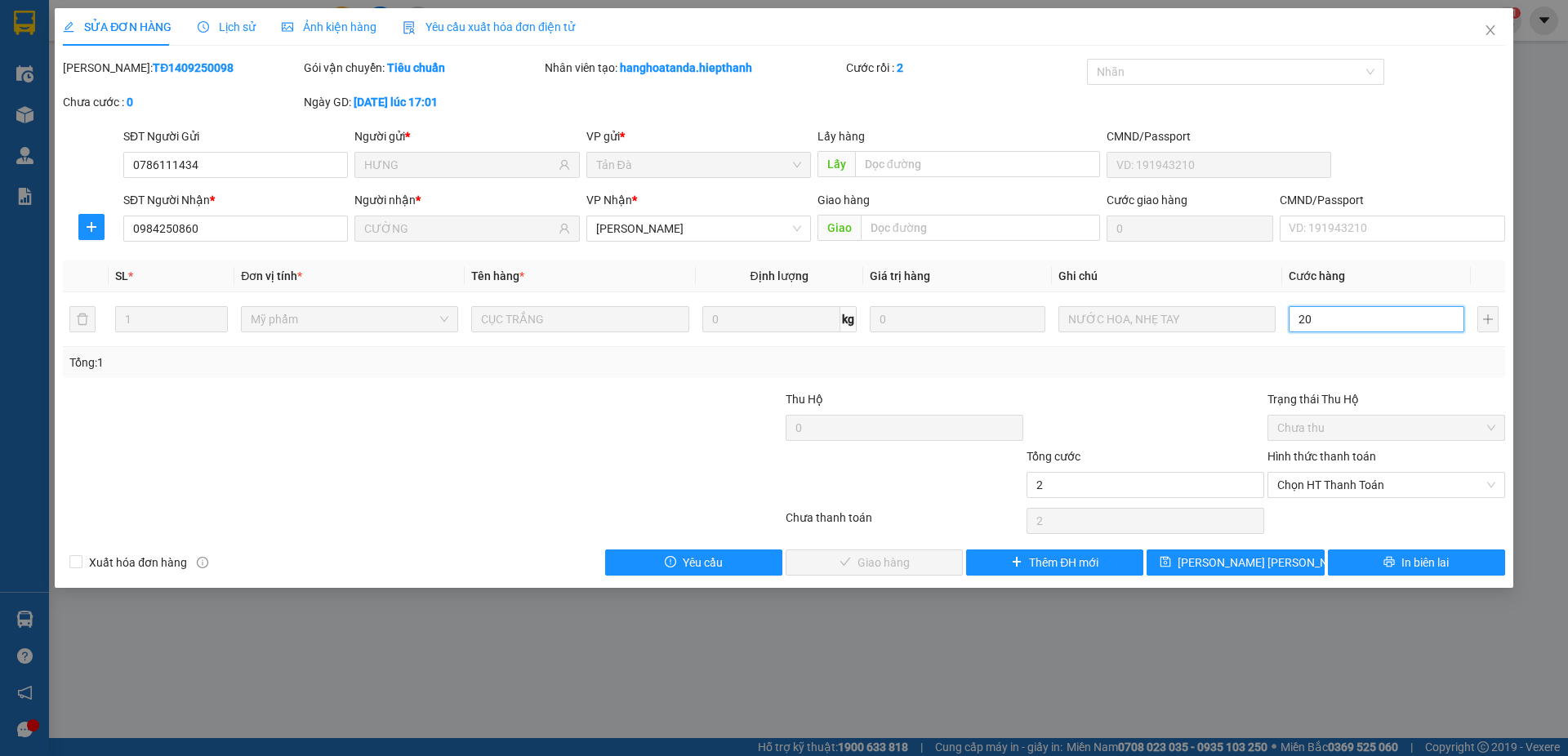
type input "20"
click at [1335, 486] on span "Chọn HT Thanh Toán" at bounding box center [1385, 485] width 218 height 24
type input "20"
type input "20.000"
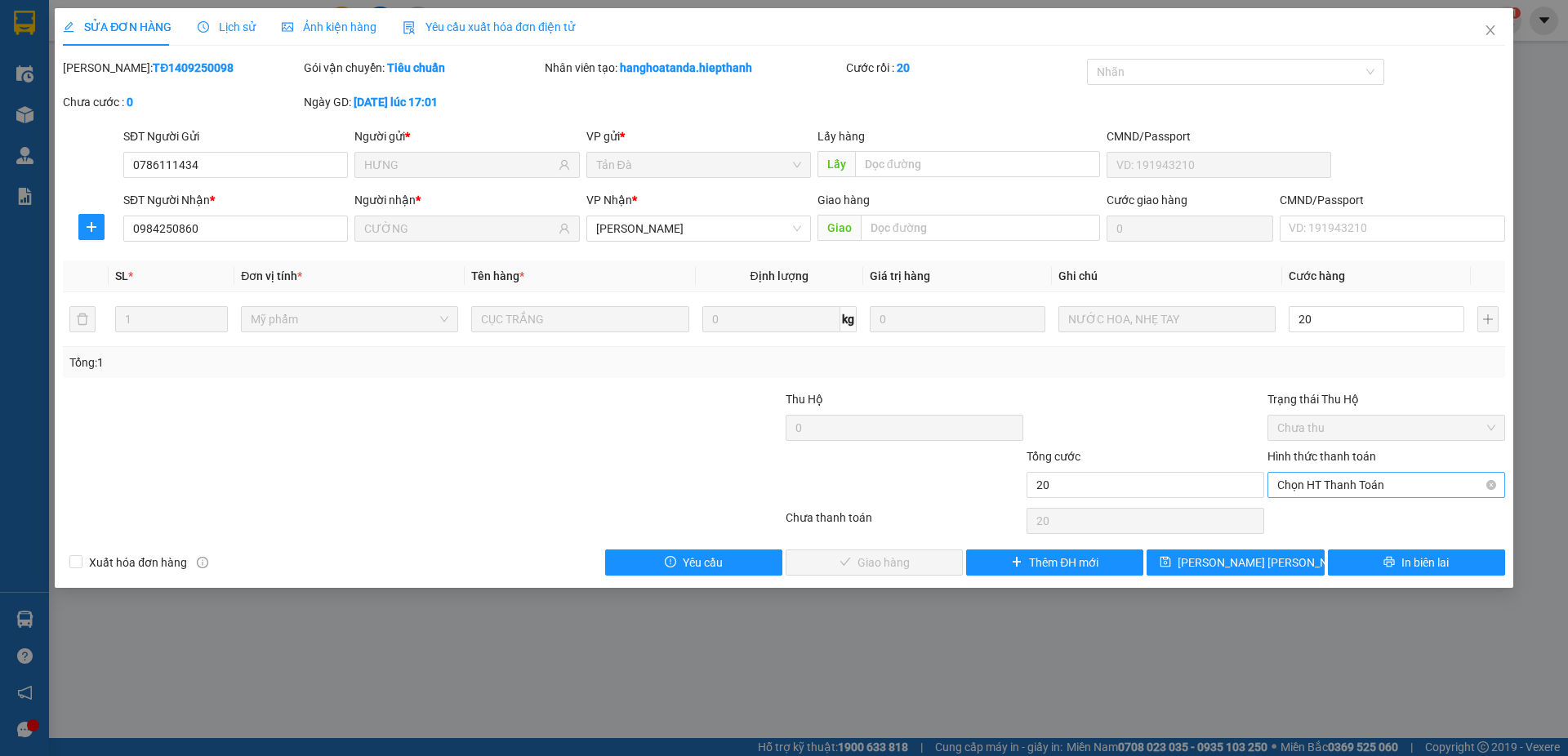
type input "20.000"
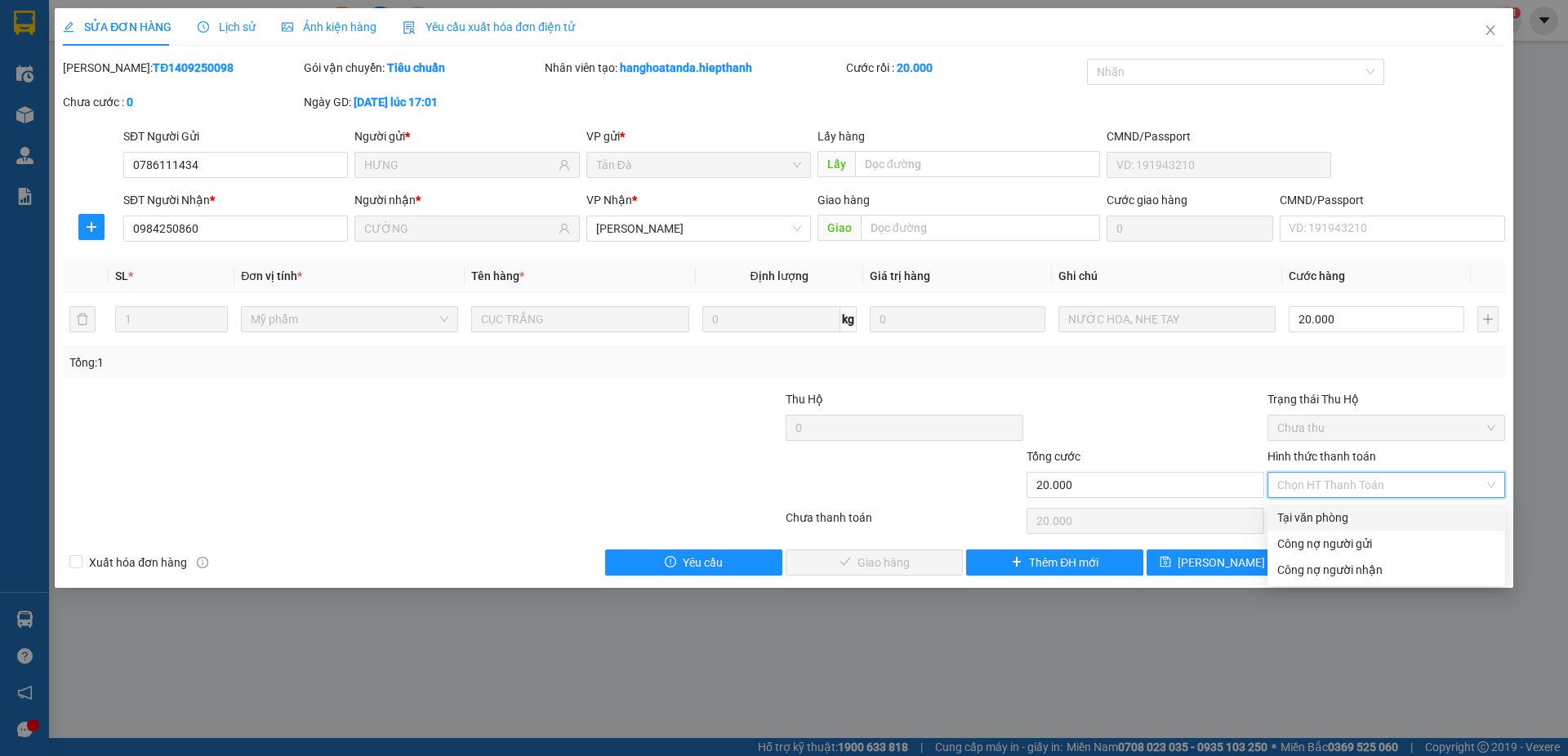
click at [1331, 524] on div "Tại văn phòng" at bounding box center [1385, 517] width 218 height 18
type input "0"
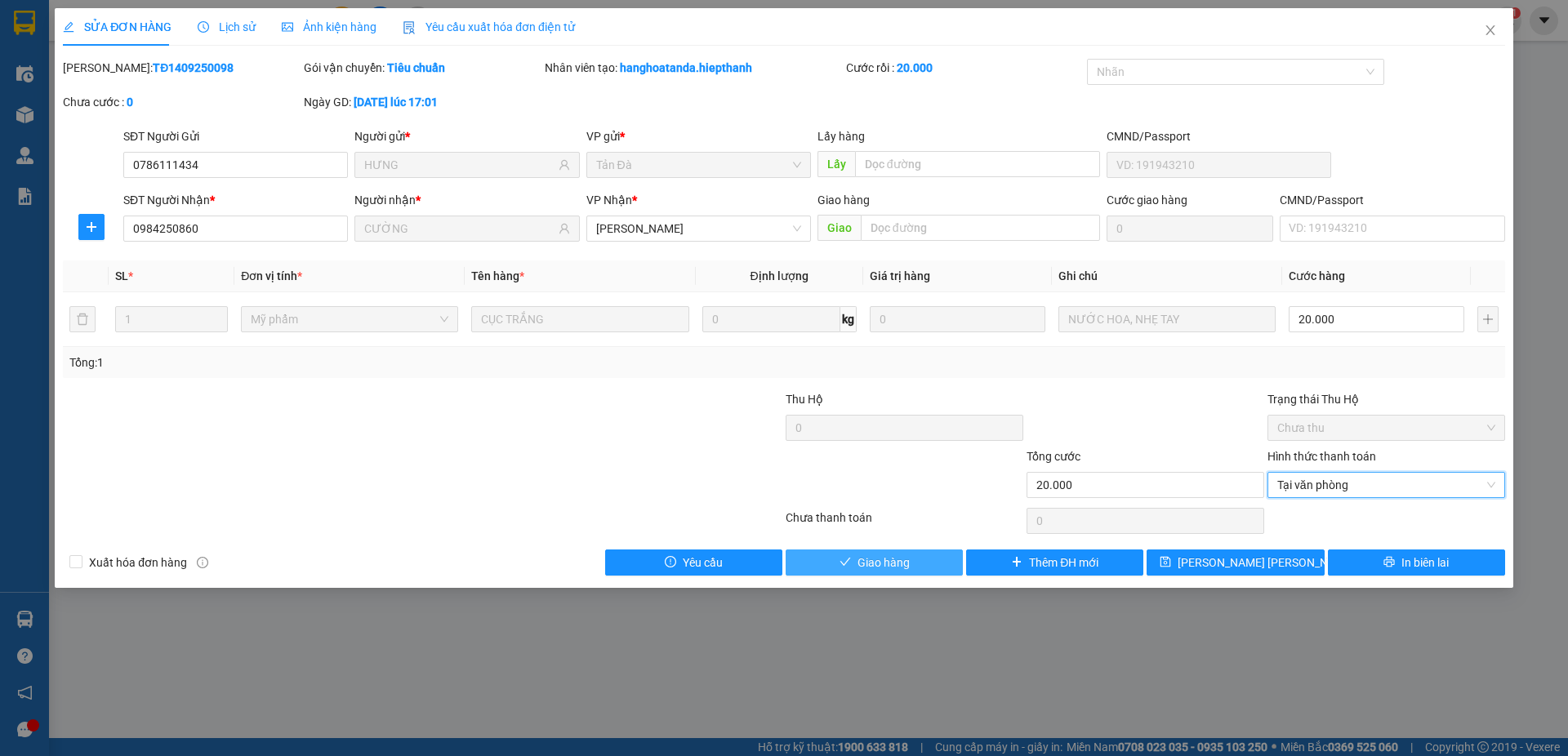
click at [912, 565] on button "Giao hàng" at bounding box center [874, 562] width 177 height 26
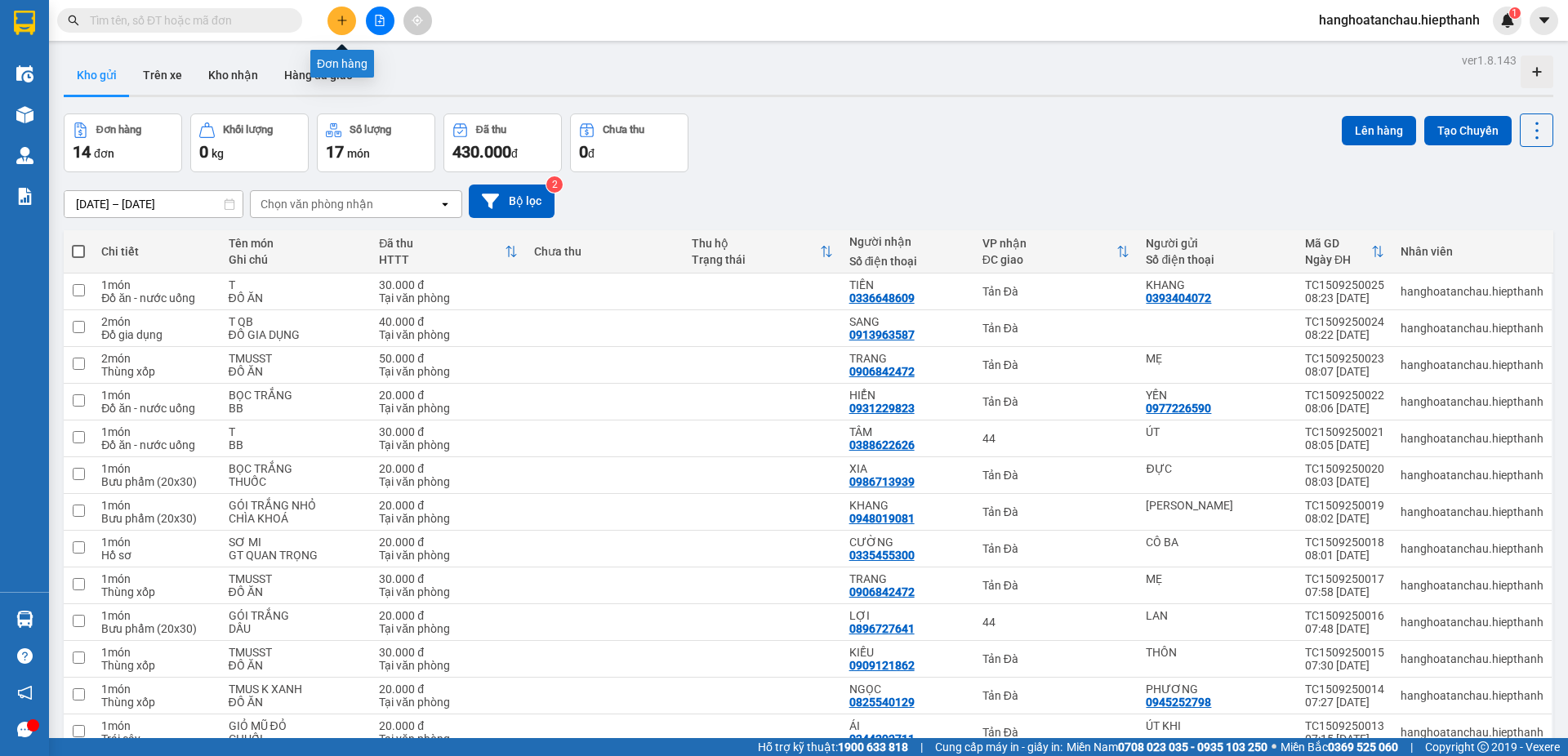
click at [343, 22] on icon "plus" at bounding box center [342, 20] width 11 height 11
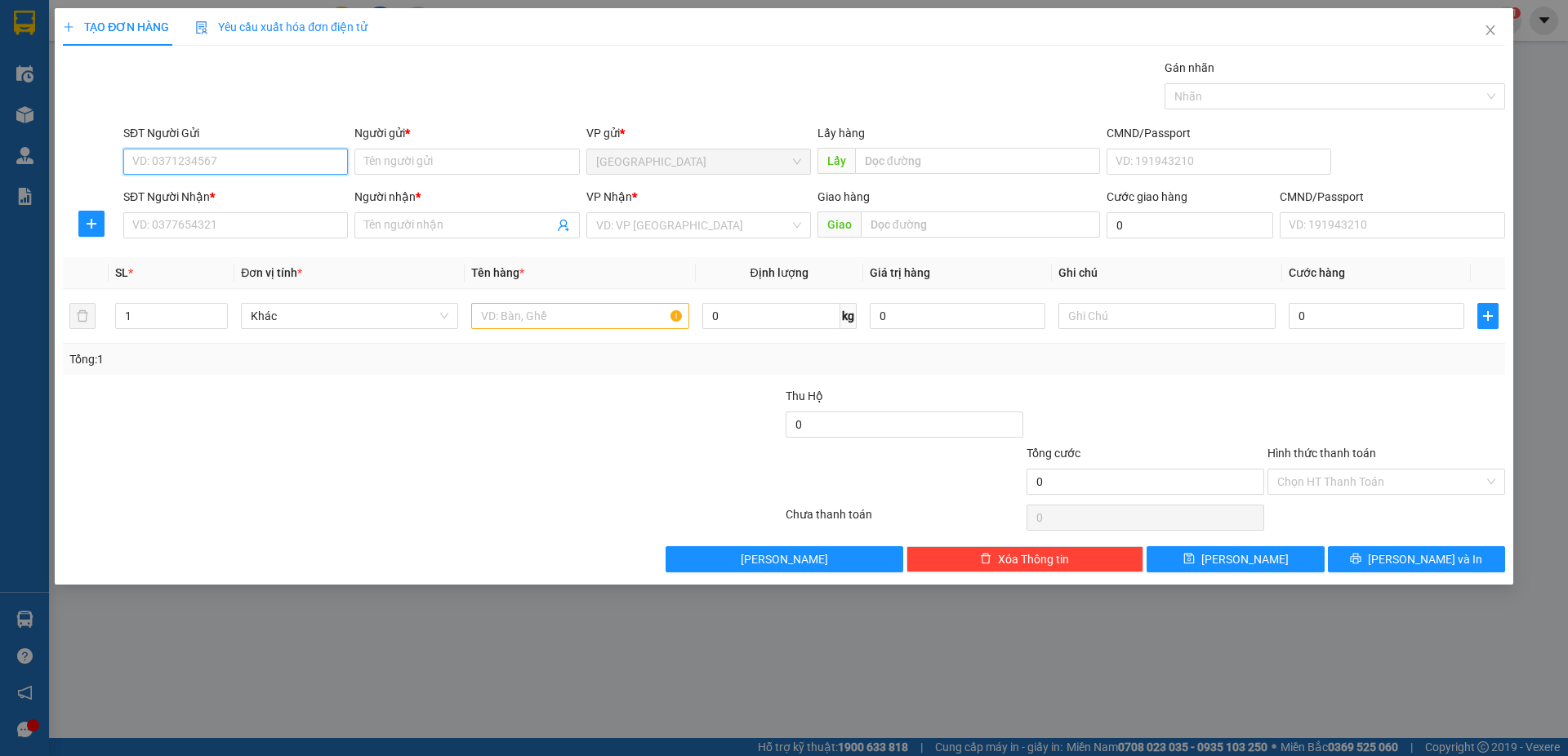
click at [280, 163] on input "SĐT Người Gửi" at bounding box center [235, 162] width 225 height 26
type input "09888881944"
click at [394, 155] on input "Người gửi *" at bounding box center [466, 162] width 225 height 26
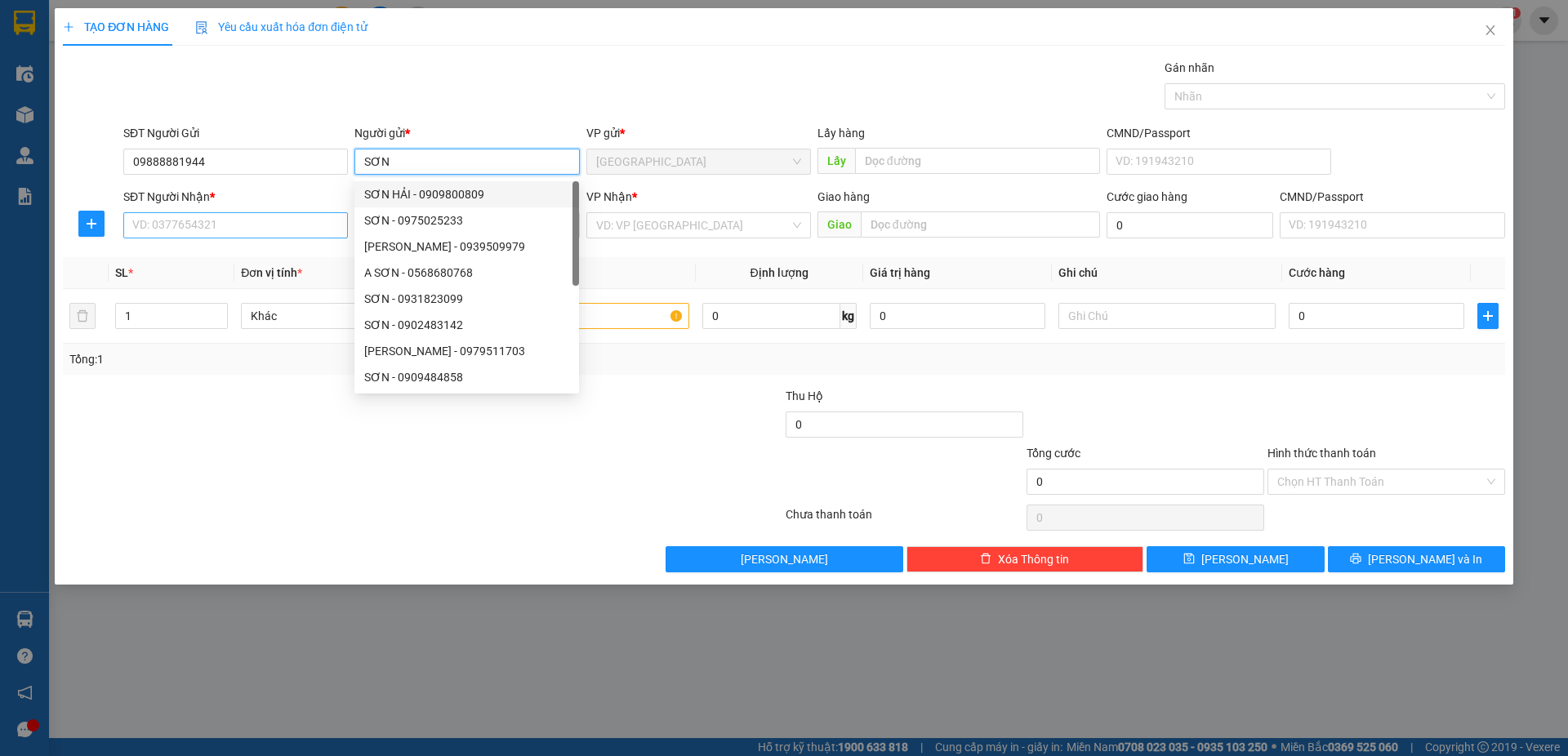
type input "SƠN"
click at [219, 221] on input "SĐT Người Nhận *" at bounding box center [235, 225] width 225 height 26
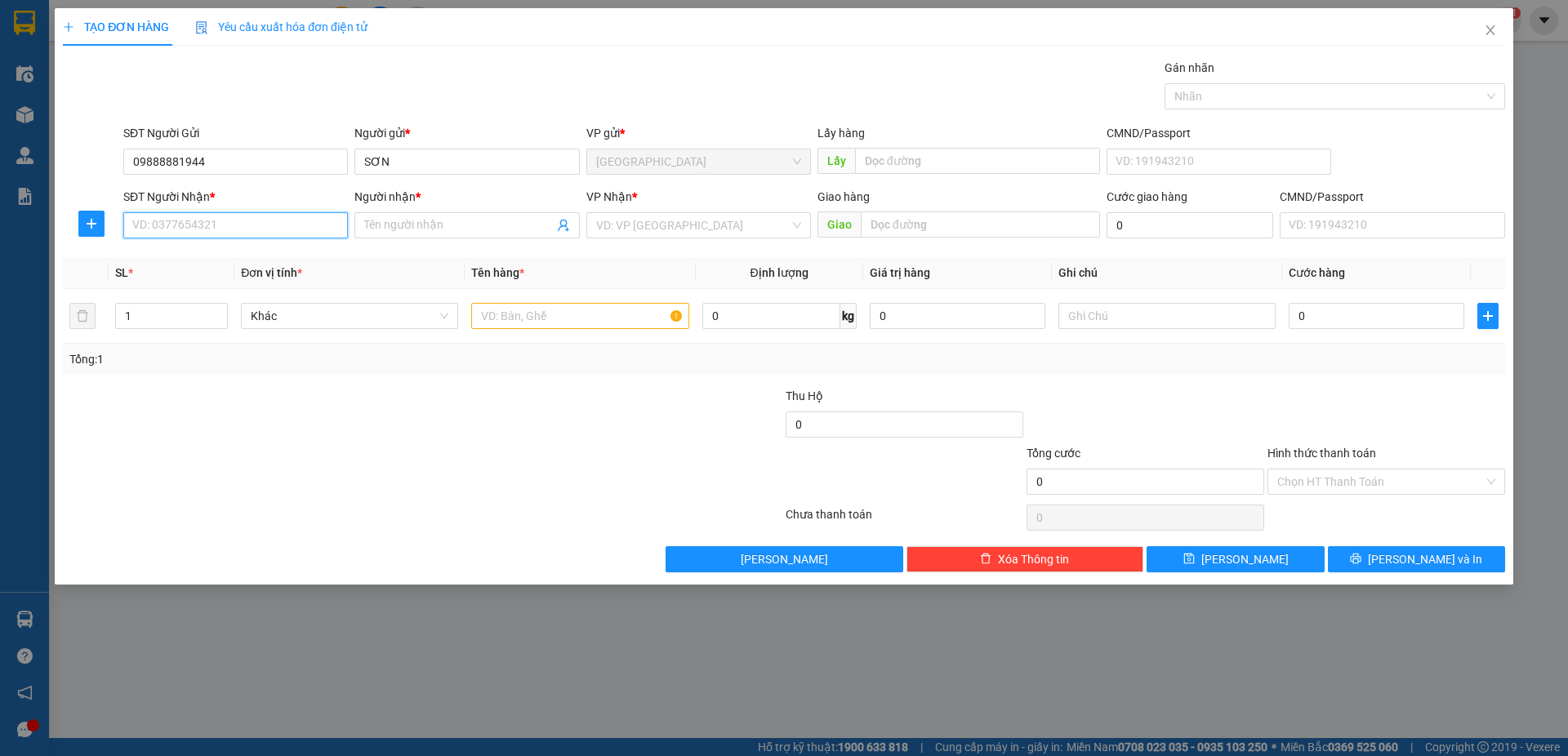
click at [227, 219] on input "SĐT Người Nhận *" at bounding box center [235, 225] width 225 height 26
type input "0908298323"
click at [409, 220] on input "Người nhận *" at bounding box center [458, 225] width 189 height 18
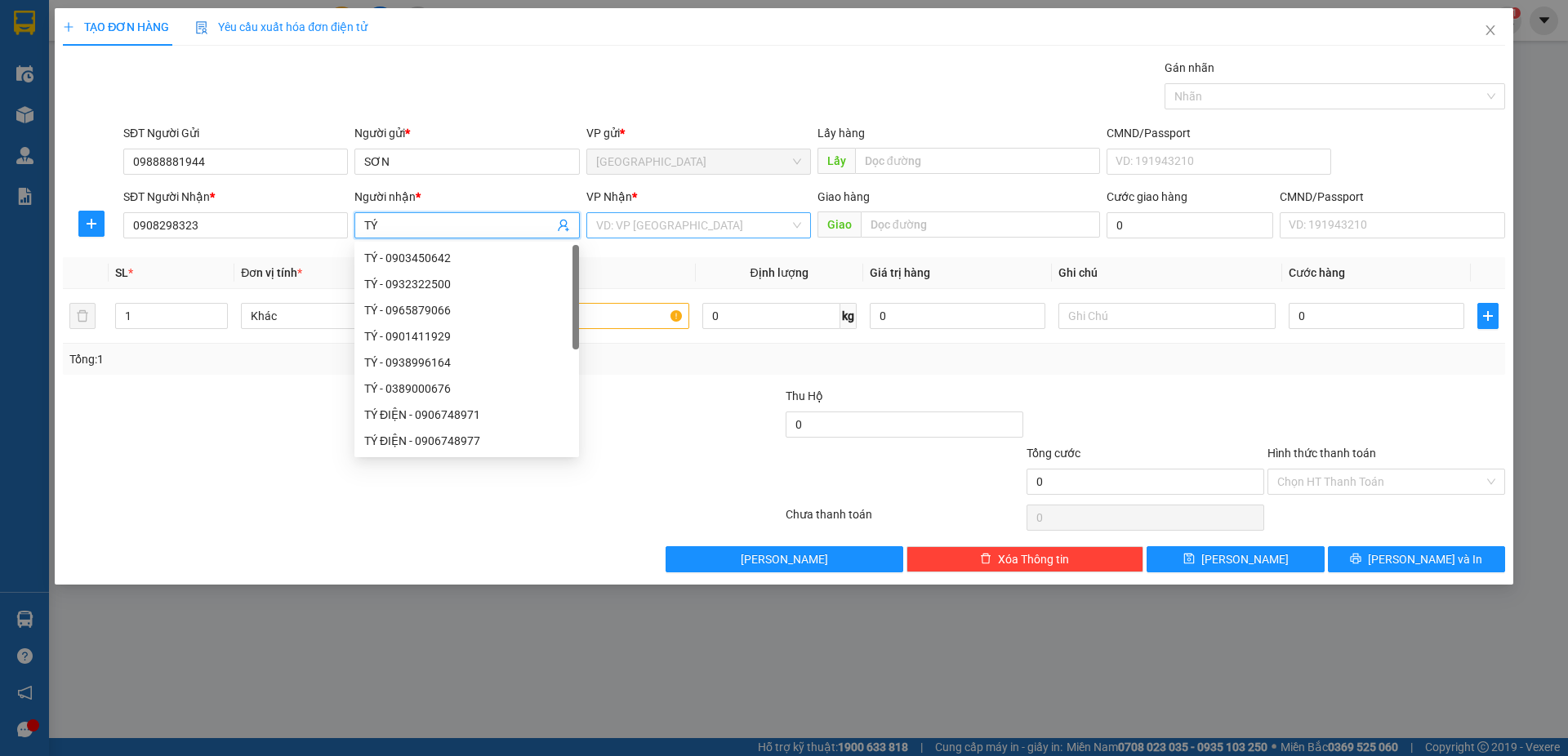
type input "TÝ"
click at [626, 224] on input "search" at bounding box center [693, 225] width 194 height 24
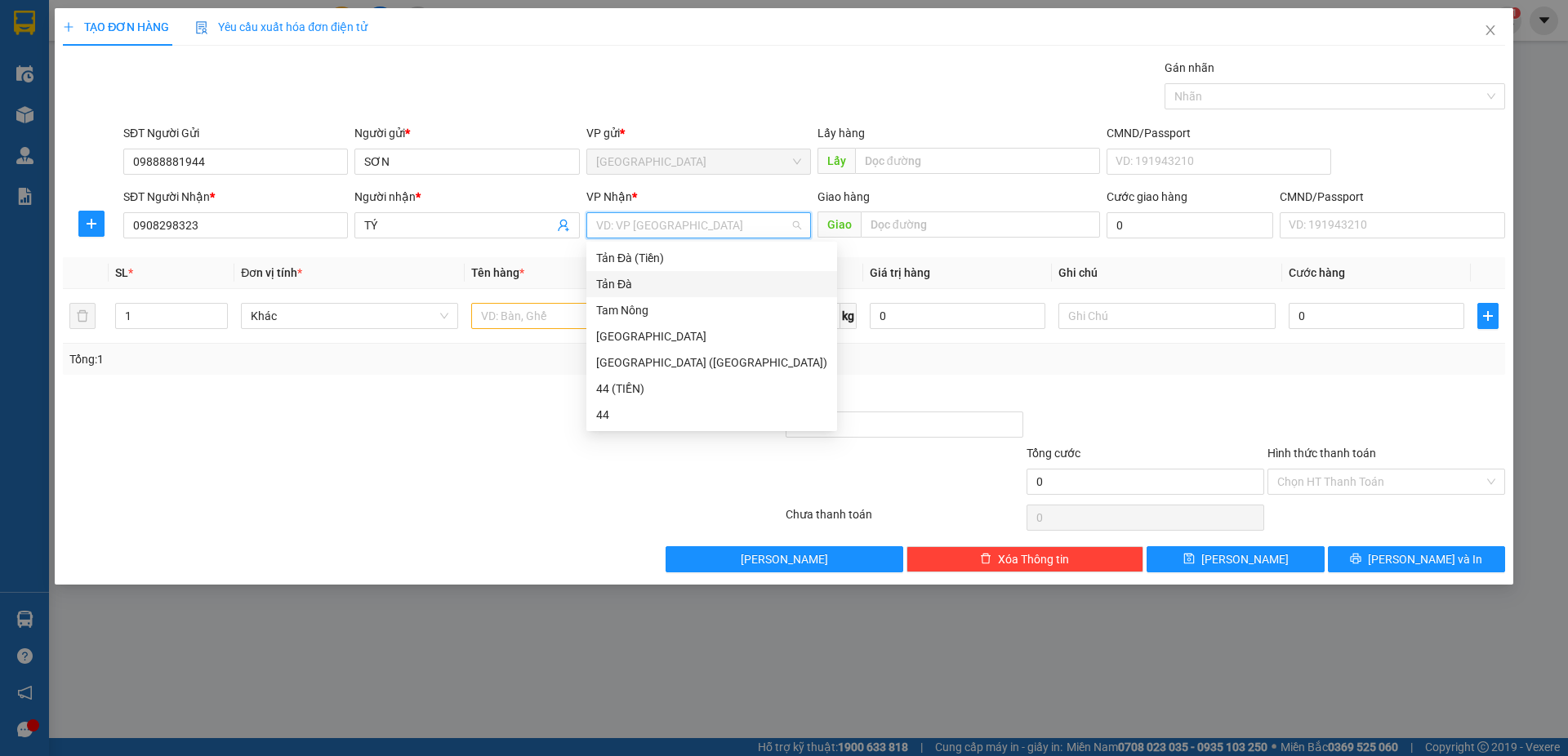
click at [634, 276] on div "Tản Đà" at bounding box center [712, 283] width 231 height 18
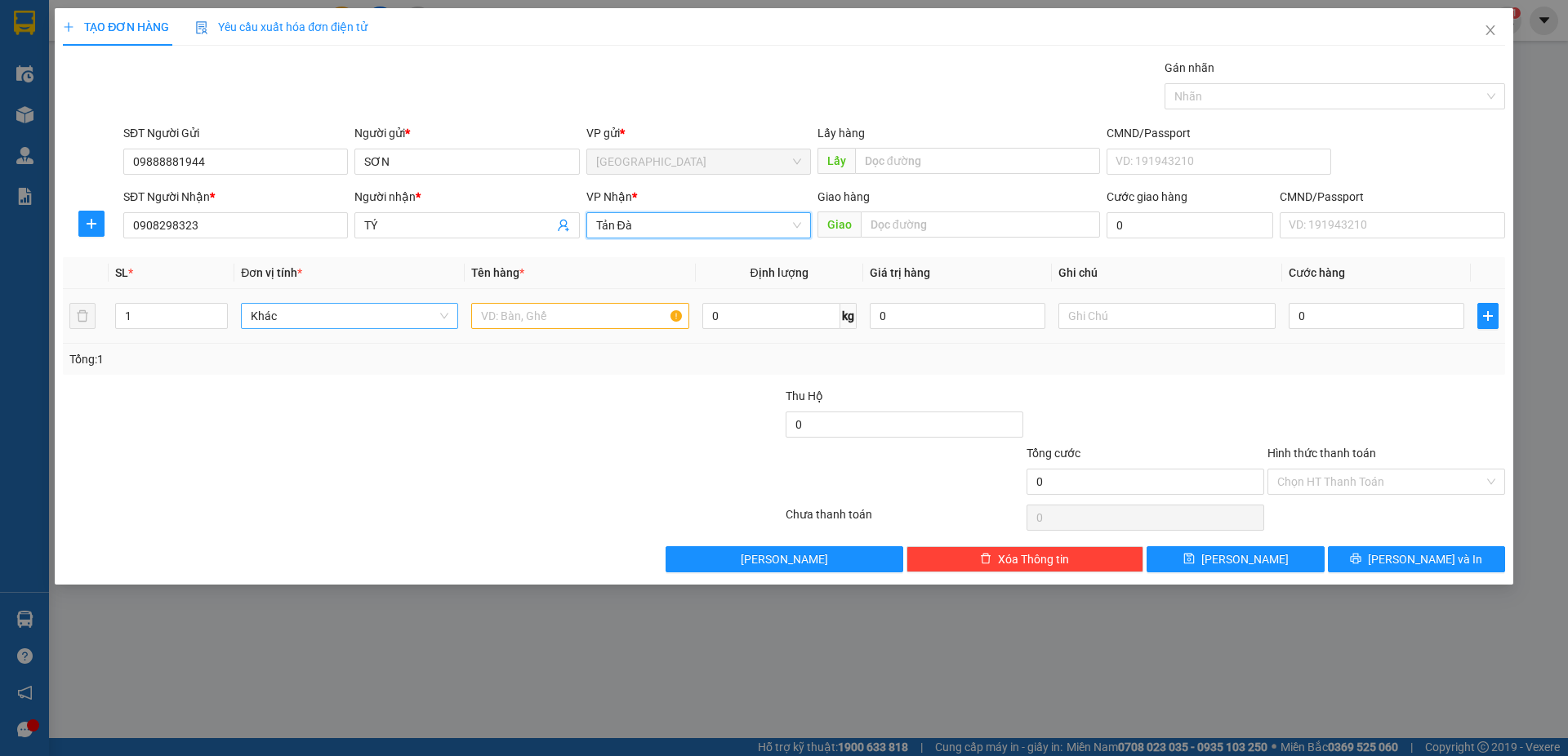
click at [302, 314] on span "Khác" at bounding box center [349, 316] width 197 height 24
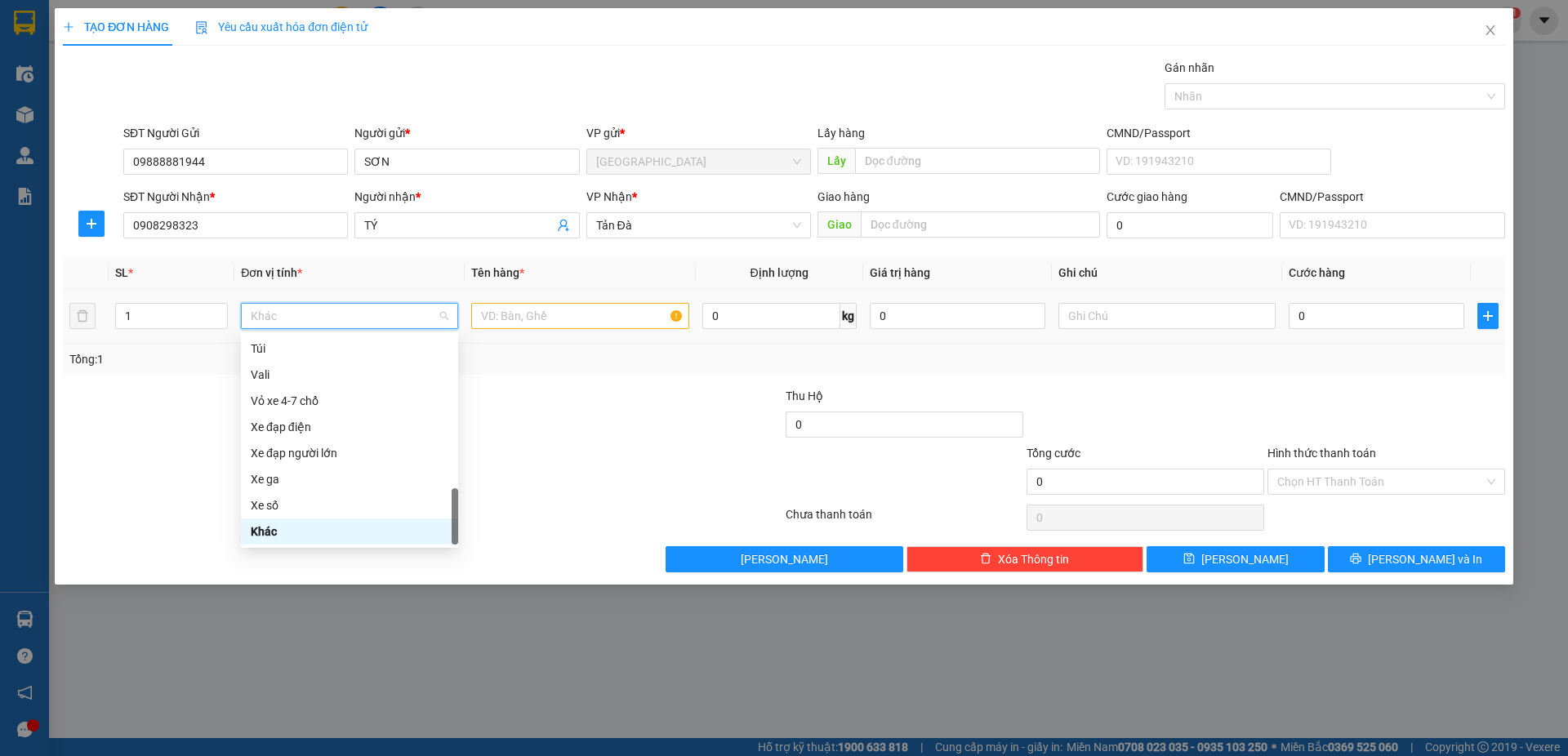
type input "D"
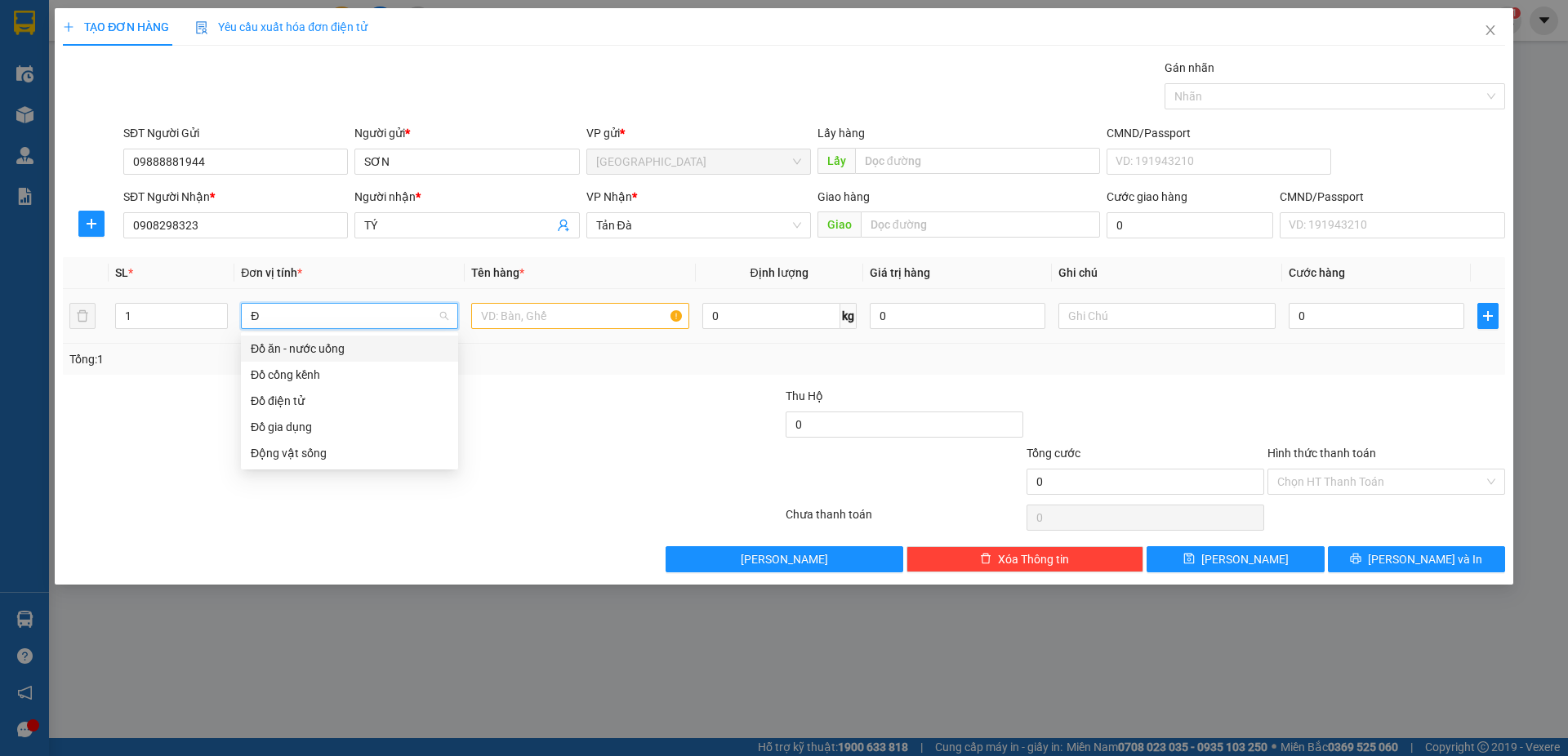
type input "ĐỒ"
click at [295, 420] on div "Đồ gia dụng" at bounding box center [349, 426] width 197 height 18
click at [487, 313] on input "text" at bounding box center [580, 316] width 217 height 26
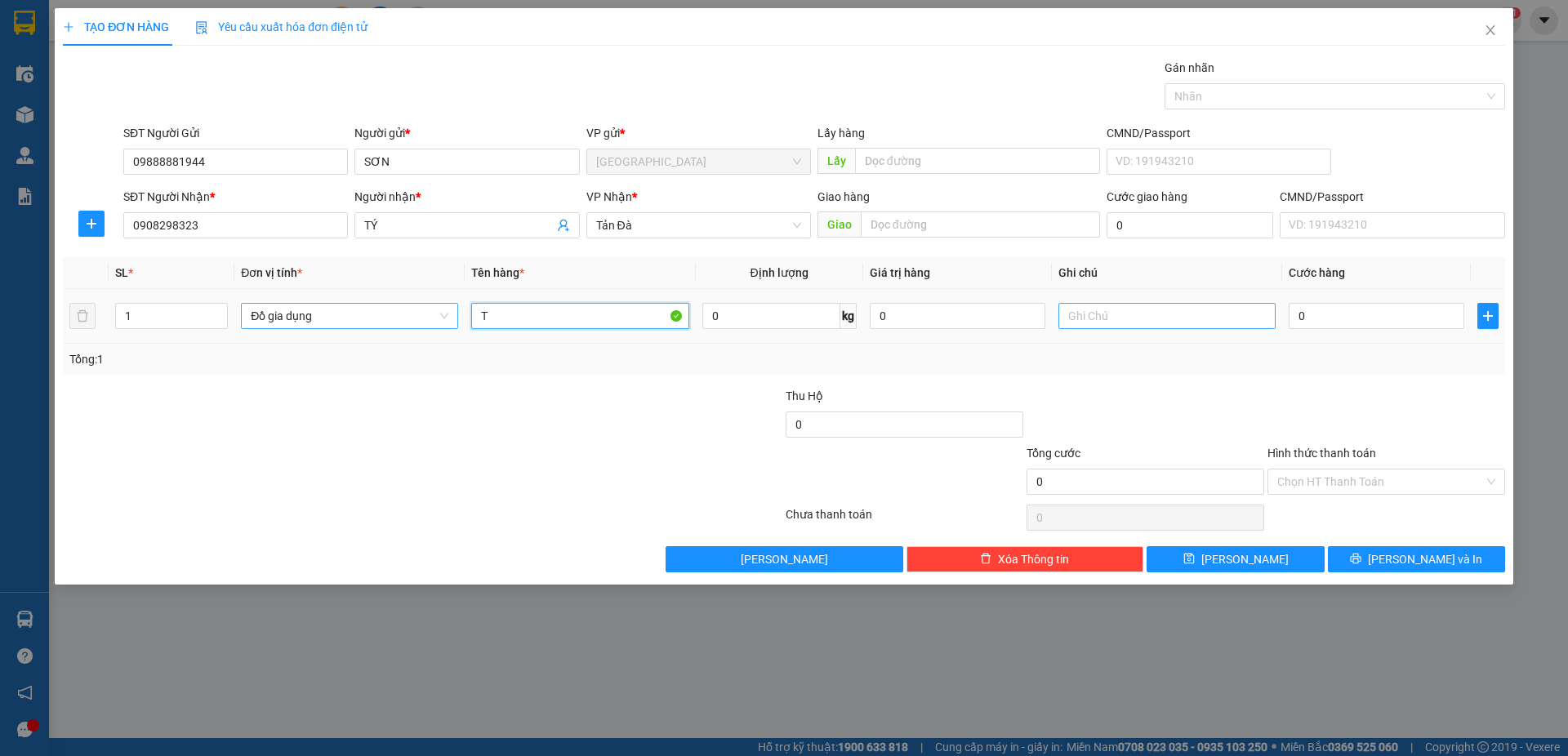
type input "T"
click at [1118, 319] on input "text" at bounding box center [1167, 316] width 217 height 26
click at [1317, 307] on input "0" at bounding box center [1377, 316] width 176 height 26
click at [1144, 313] on input "BẾP GAS" at bounding box center [1167, 316] width 217 height 26
type input "BẾP GAS NHẸ TAY"
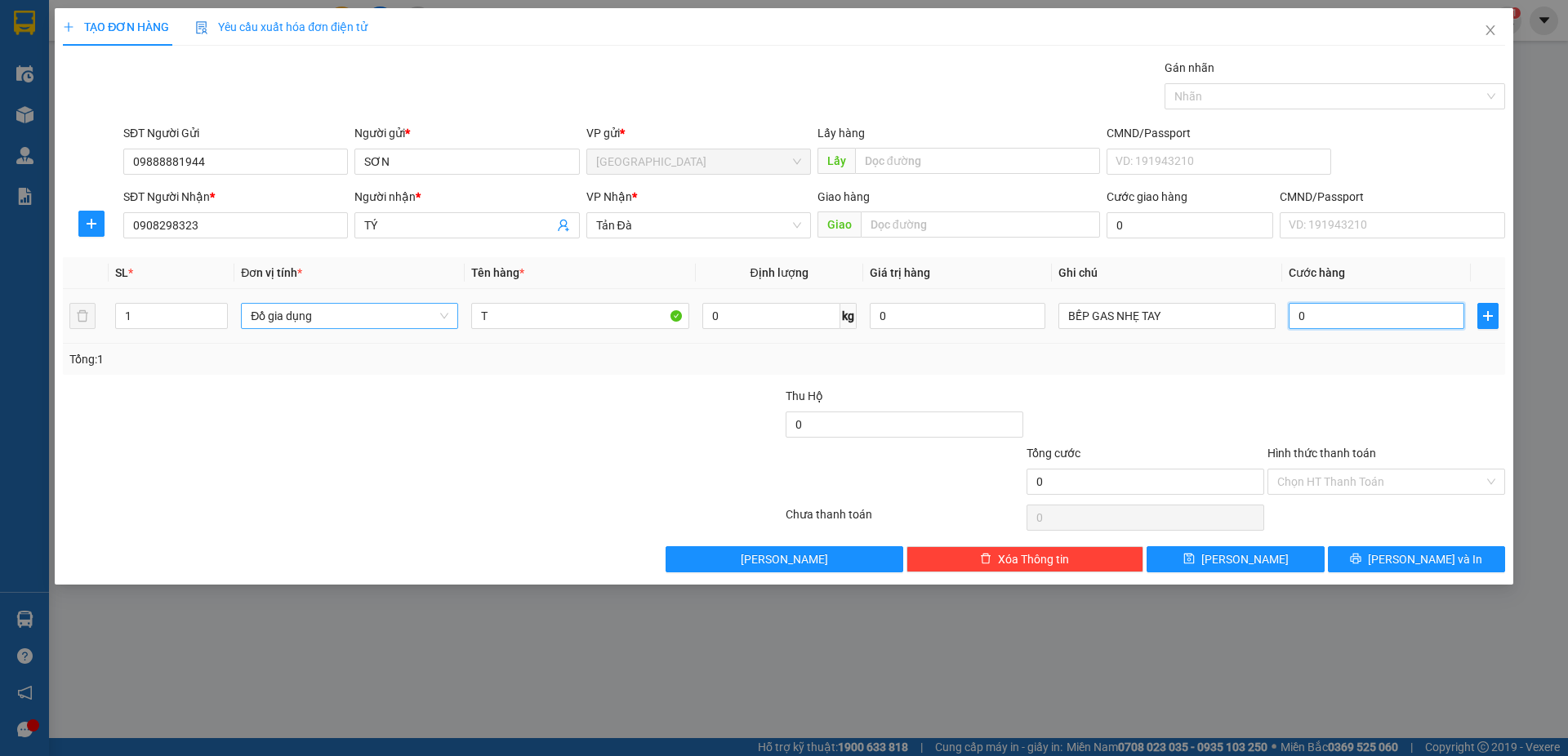
click at [1318, 321] on input "0" at bounding box center [1377, 316] width 176 height 26
type input "5"
type input "50"
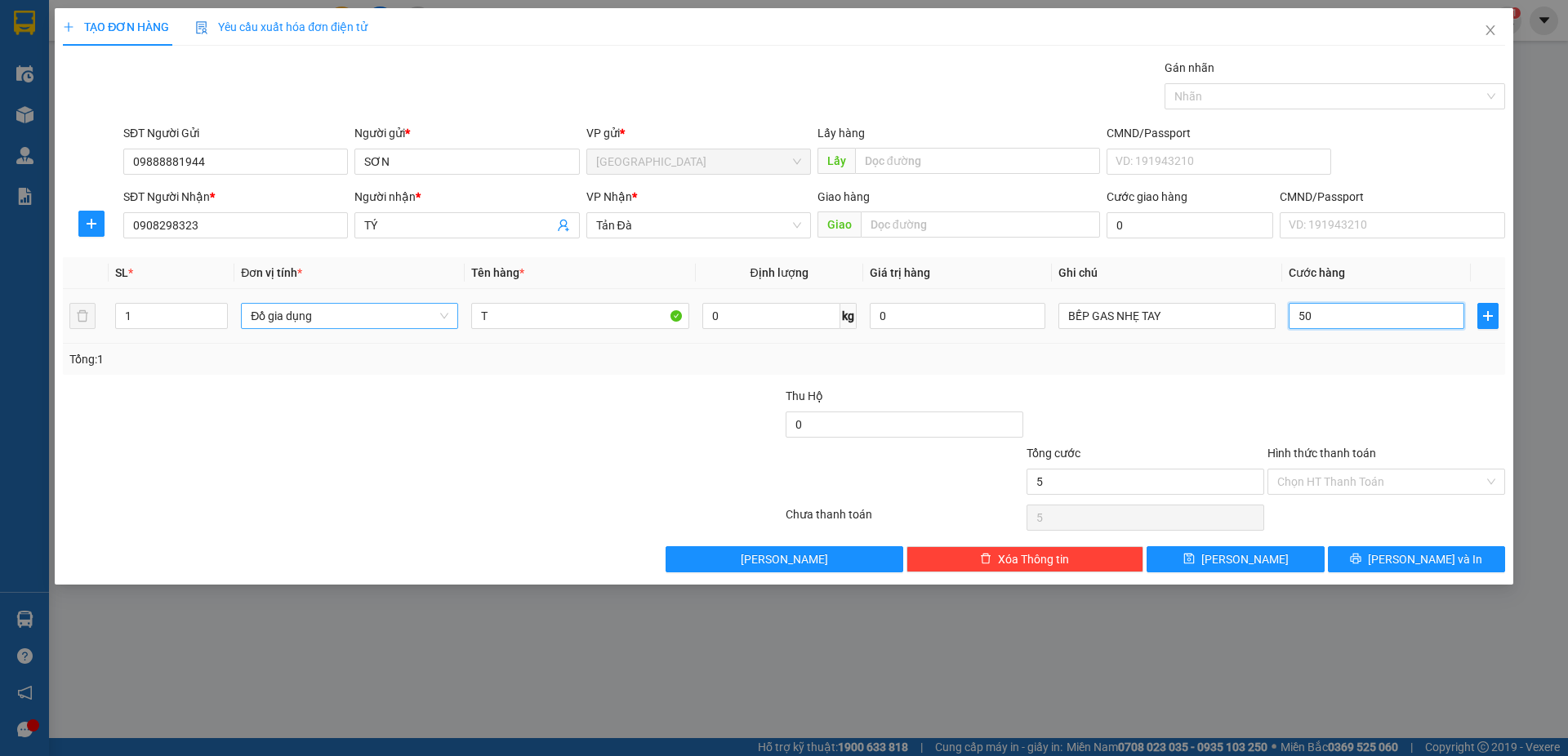
type input "50"
type input "50.000"
click at [1352, 480] on input "Hình thức thanh toán" at bounding box center [1380, 481] width 207 height 24
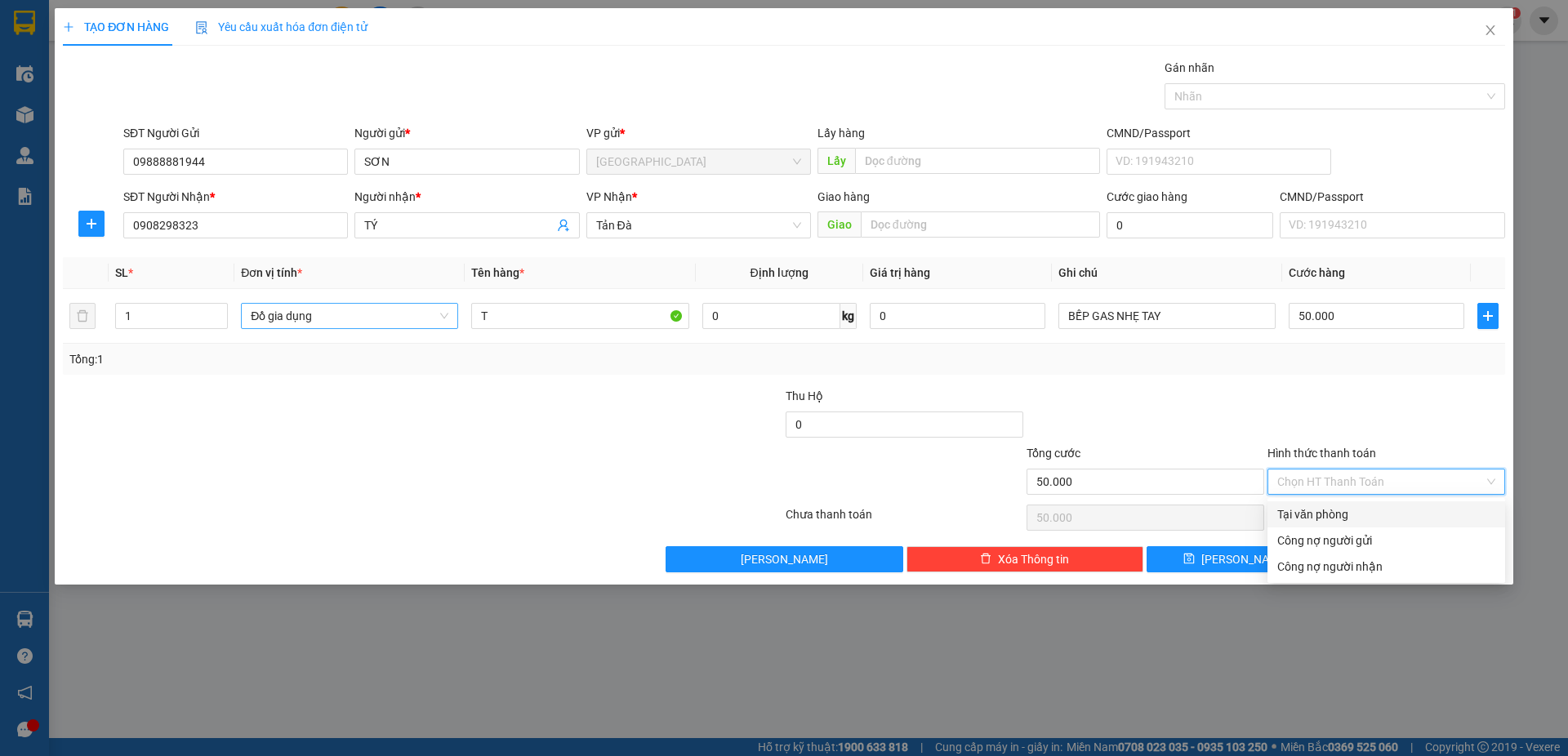
click at [1323, 521] on div "Tại văn phòng" at bounding box center [1385, 514] width 218 height 18
type input "0"
click at [1371, 557] on button "Lưu và In" at bounding box center [1416, 559] width 177 height 26
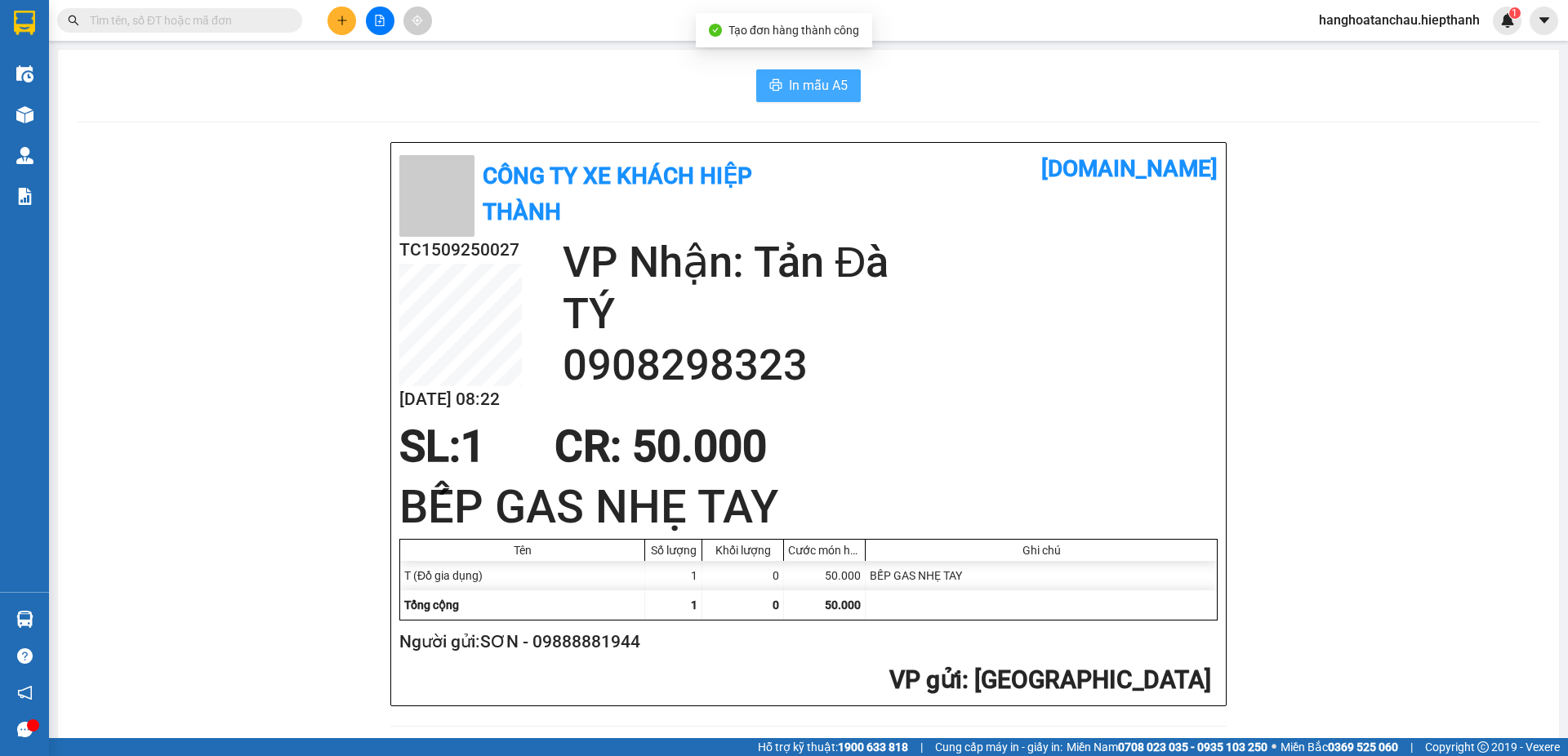
click at [794, 77] on span "In mẫu A5" at bounding box center [818, 85] width 59 height 21
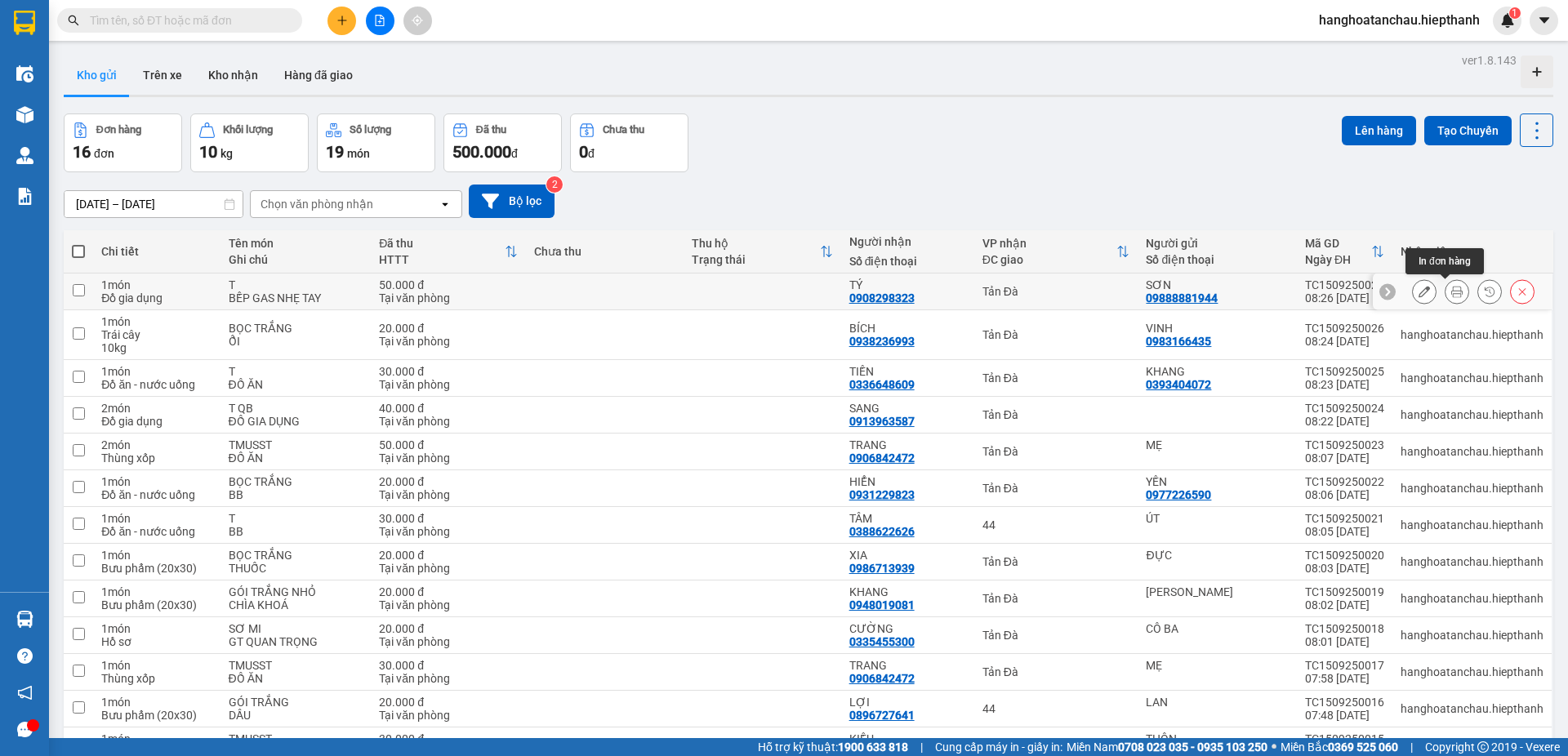
click at [1451, 289] on icon at bounding box center [1456, 291] width 11 height 11
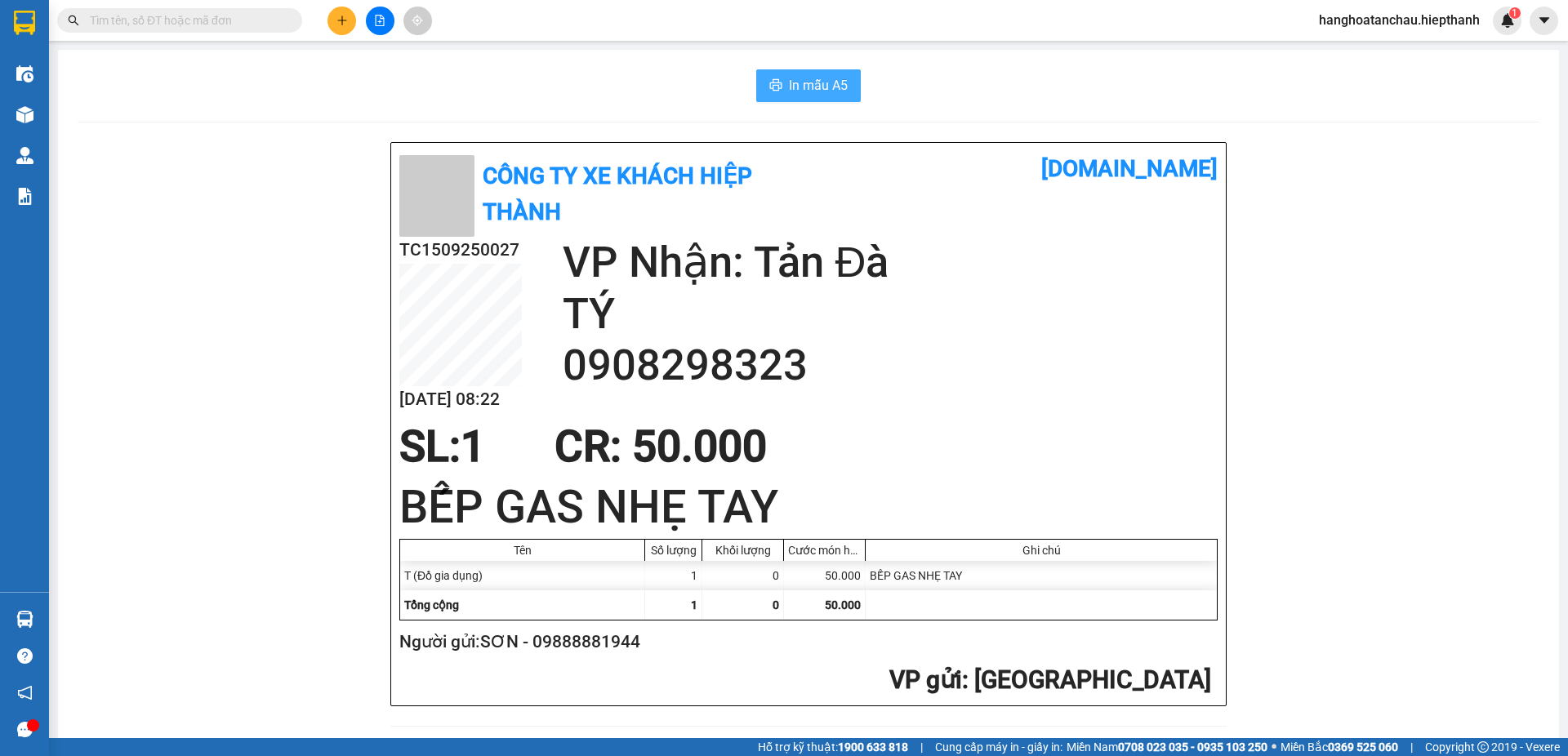
click at [815, 84] on span "In mẫu A5" at bounding box center [818, 85] width 59 height 21
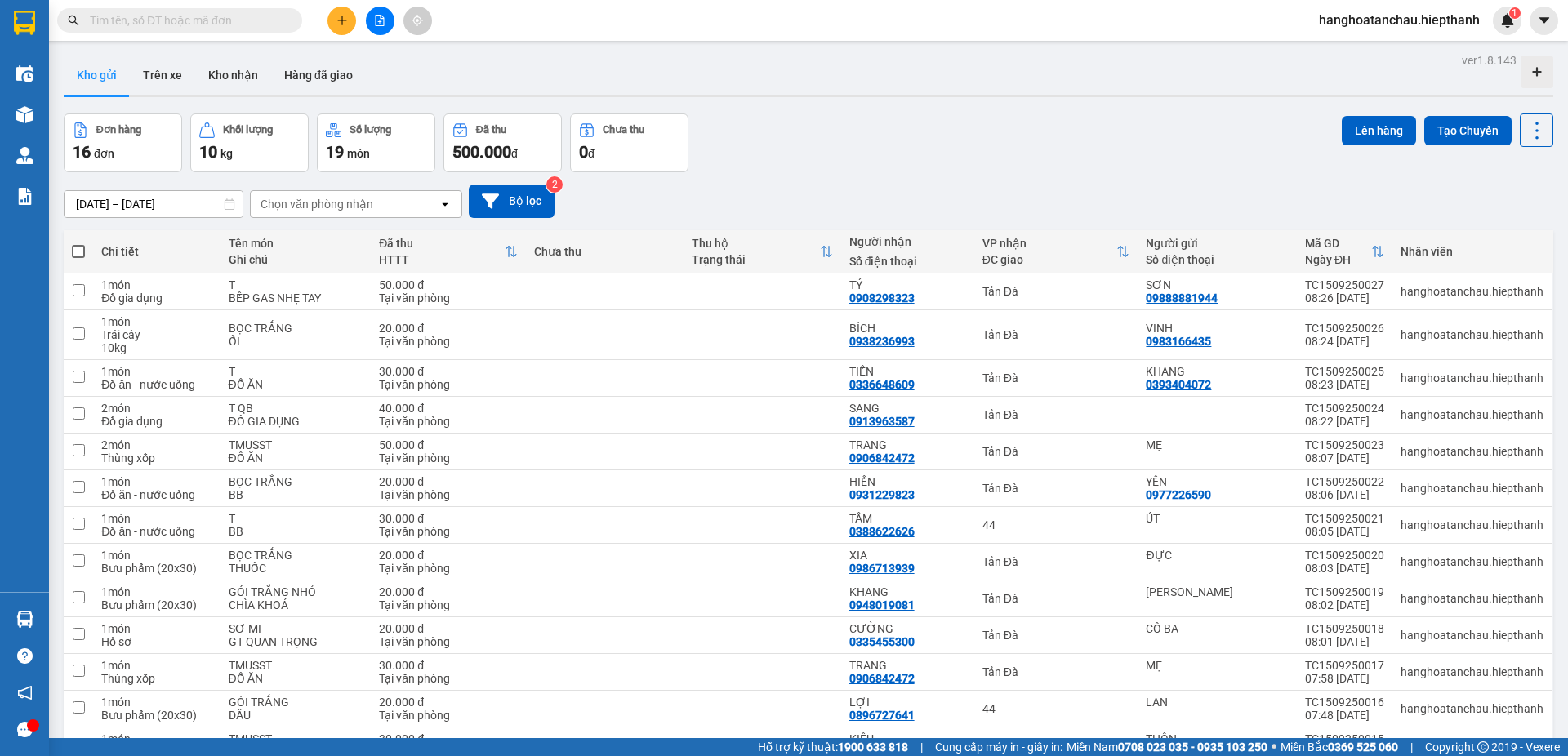
click at [241, 22] on input "text" at bounding box center [186, 20] width 193 height 18
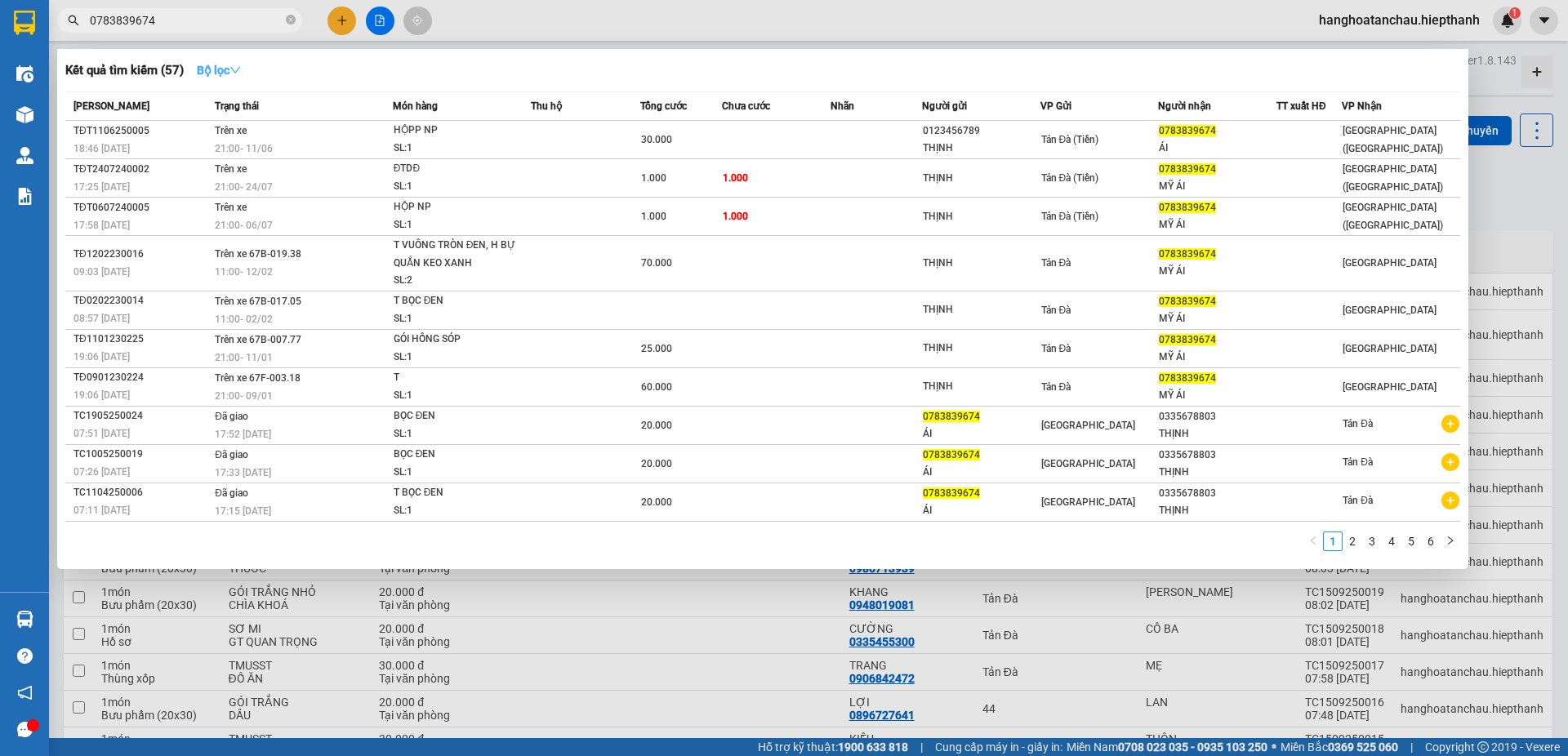
type input "0783839674"
click at [241, 65] on icon "down" at bounding box center [234, 70] width 11 height 11
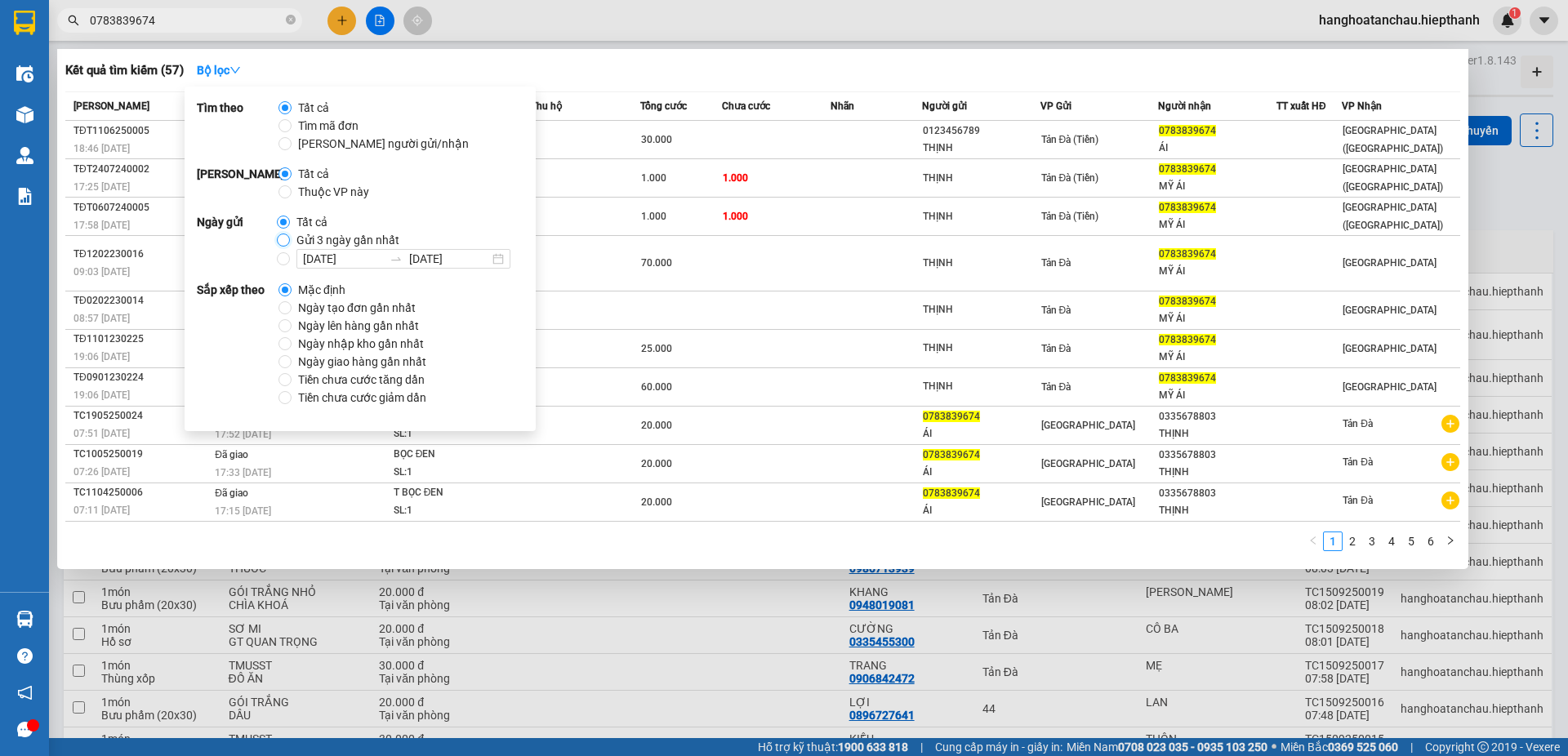
click at [281, 240] on input "Gửi 3 ngày gần nhất" at bounding box center [283, 239] width 13 height 13
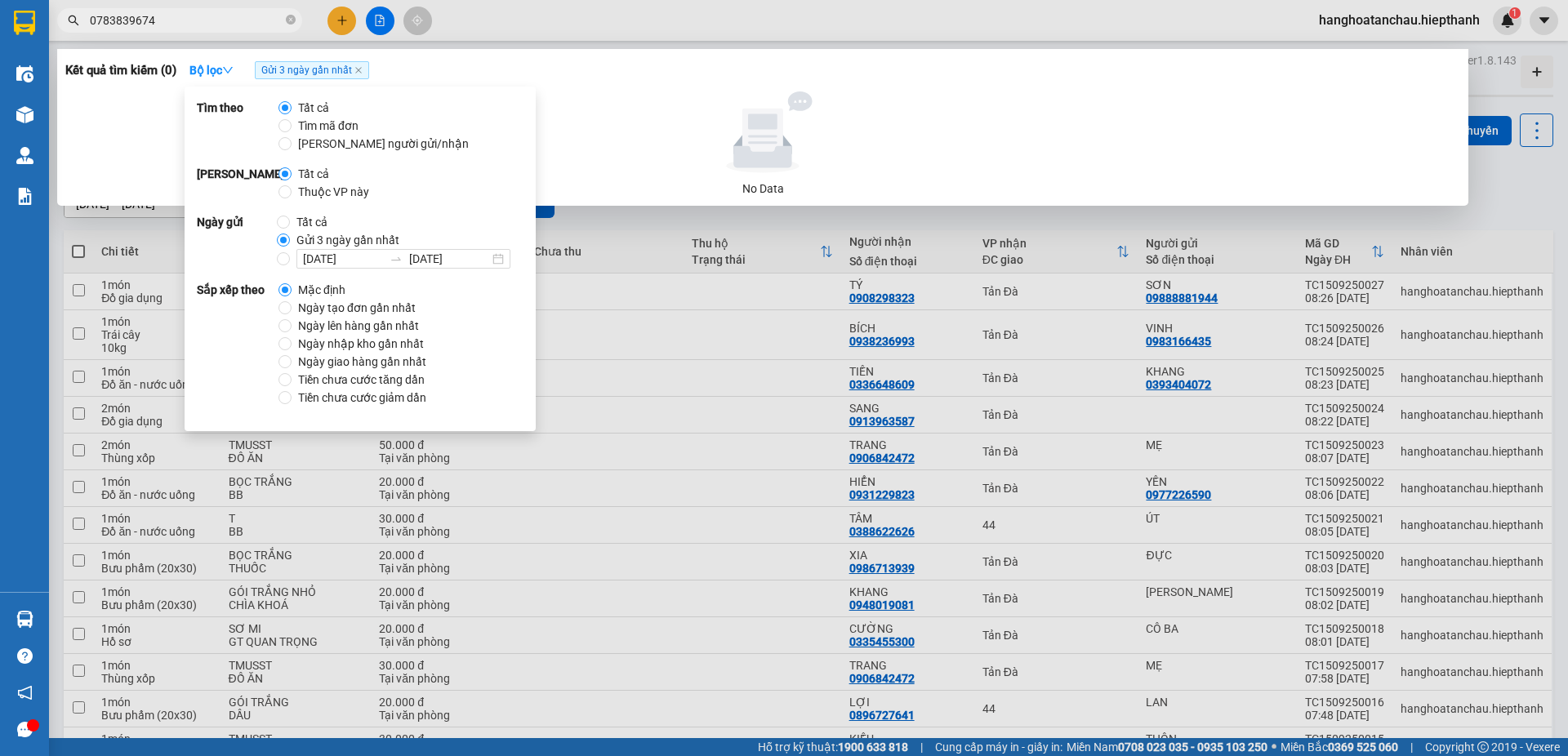
click at [716, 66] on div "Kết quả tìm kiếm ( 0 ) Bộ lọc Gửi 3 ngày gần nhất" at bounding box center [762, 70] width 1395 height 26
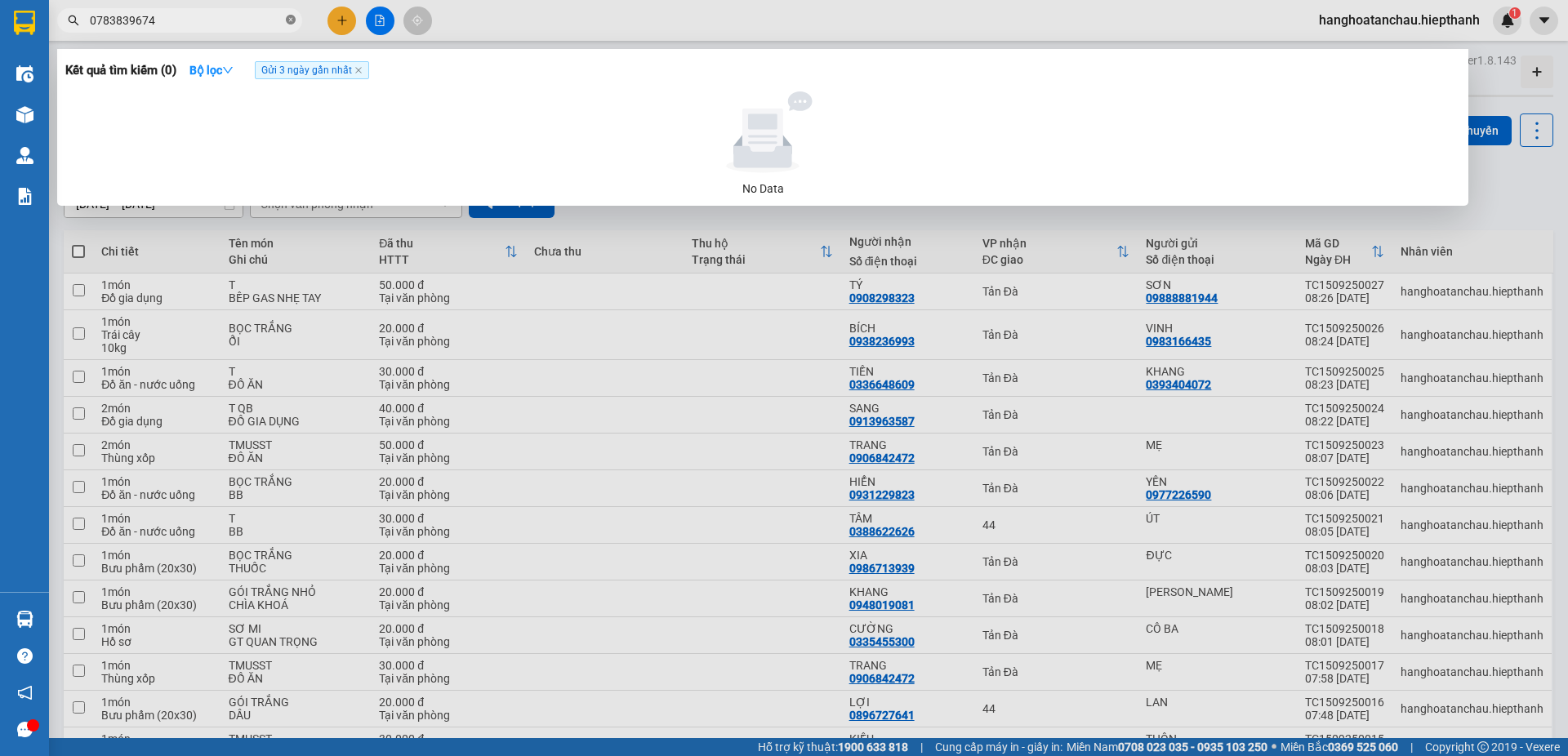
click at [292, 20] on icon "close-circle" at bounding box center [290, 19] width 9 height 9
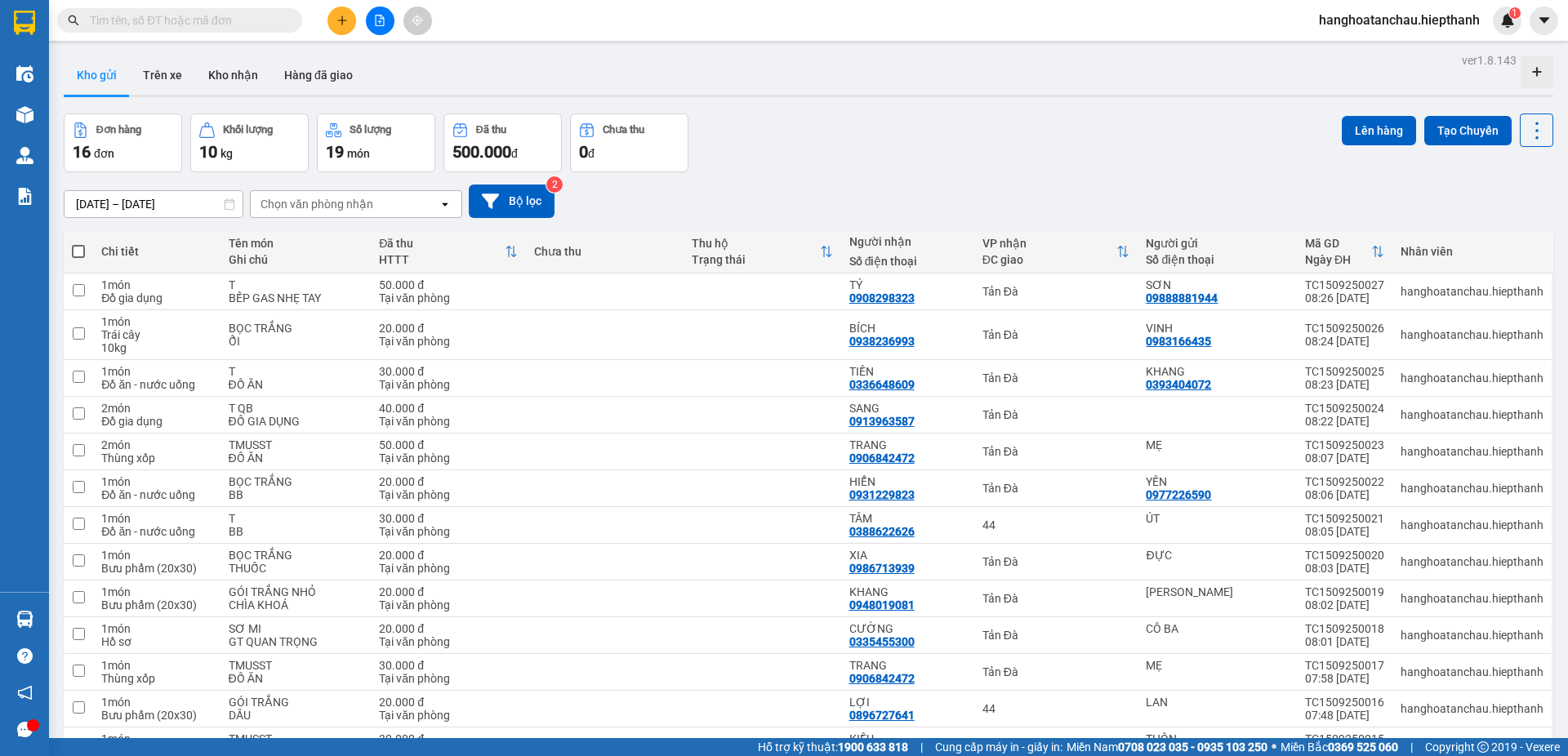
click at [1024, 183] on div "13/09/2025 – 15/09/2025 Press the down arrow key to interact with the calendar …" at bounding box center [808, 201] width 1490 height 58
click at [305, 72] on button "Hàng đã giao" at bounding box center [319, 74] width 95 height 39
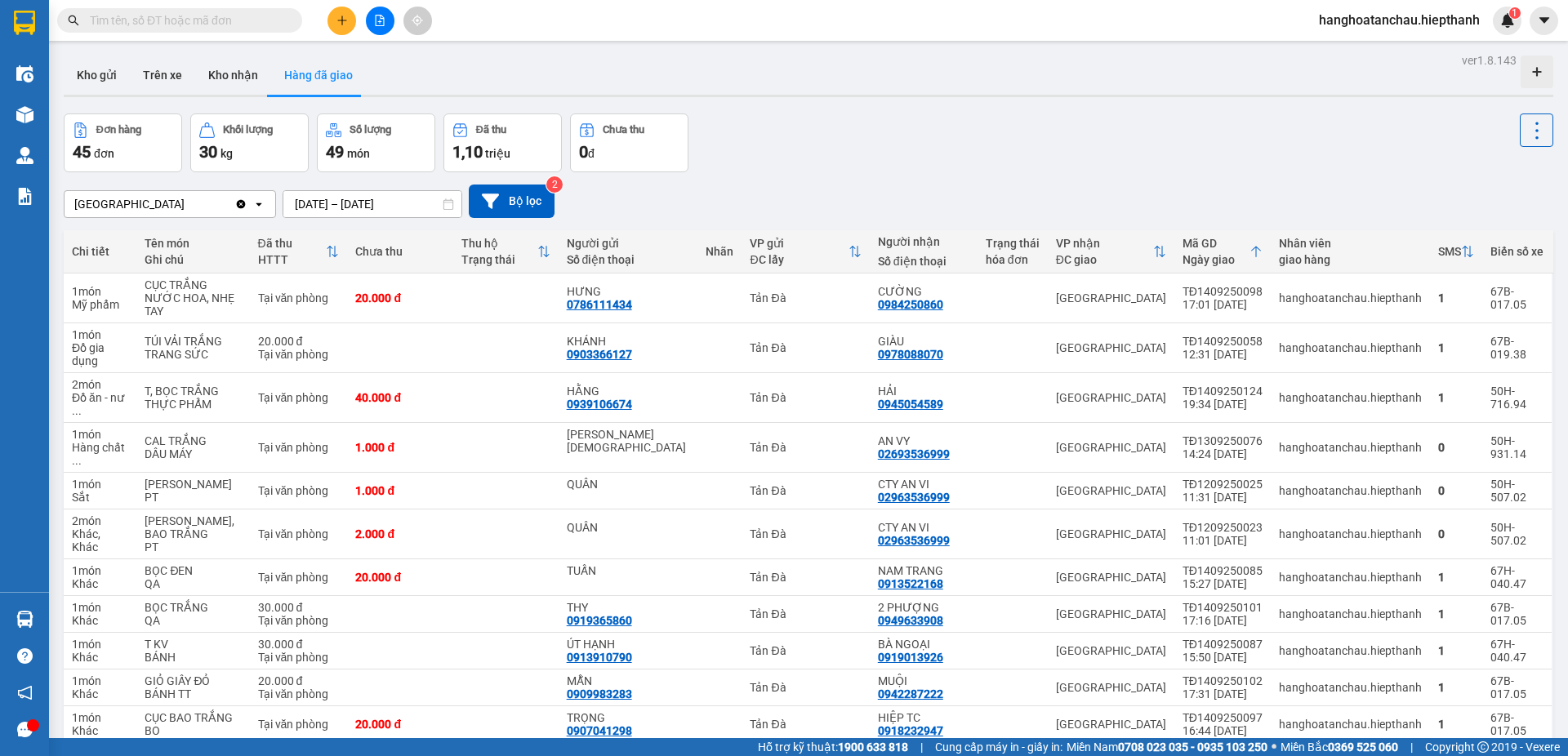
click at [882, 162] on div "Đơn hàng 45 đơn Khối lượng 30 kg Số lượng 49 món Đã thu 1,10 triệu Chưa thu 0 đ" at bounding box center [808, 143] width 1490 height 59
click at [233, 78] on button "Kho nhận" at bounding box center [233, 74] width 76 height 39
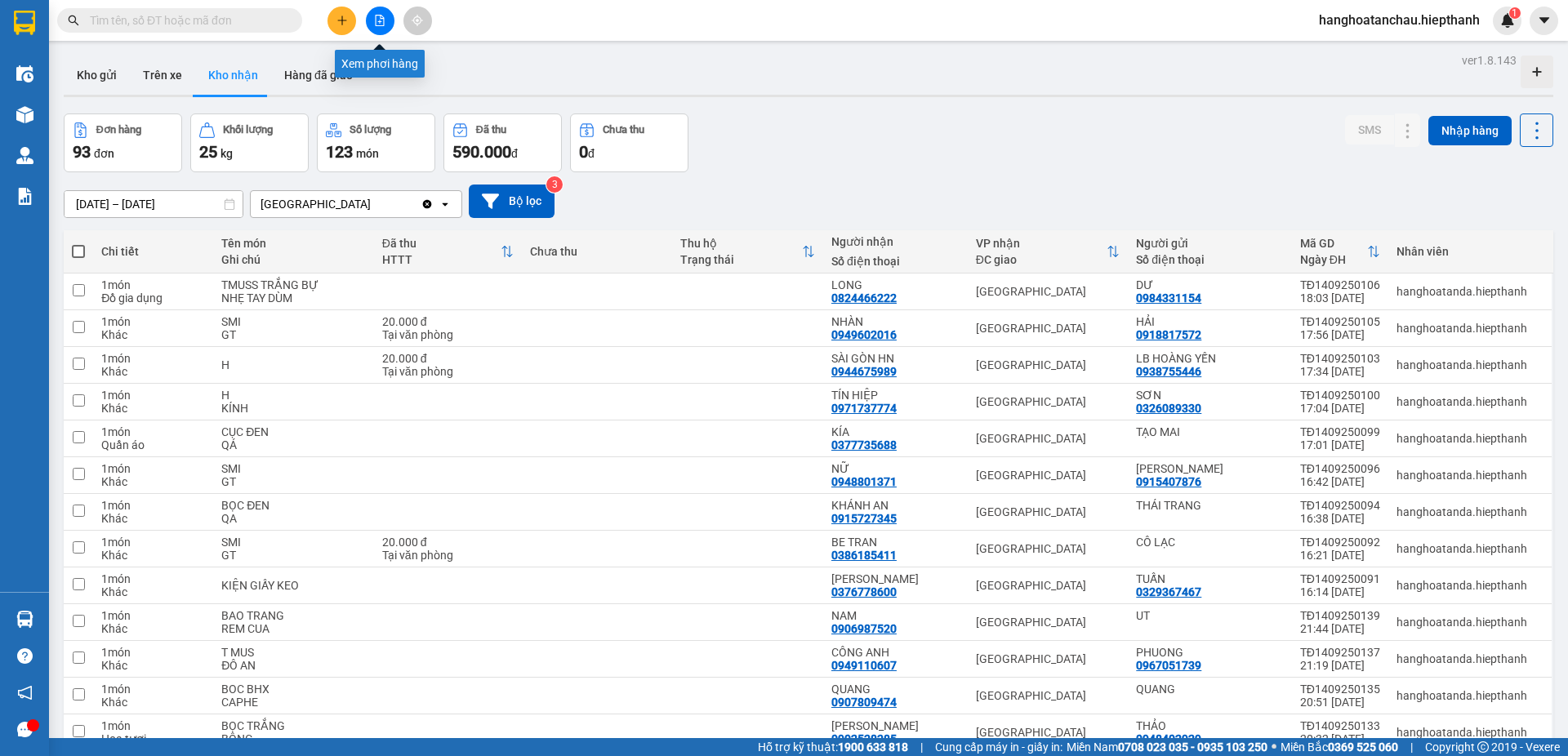
click at [378, 19] on icon "file-add" at bounding box center [379, 20] width 11 height 11
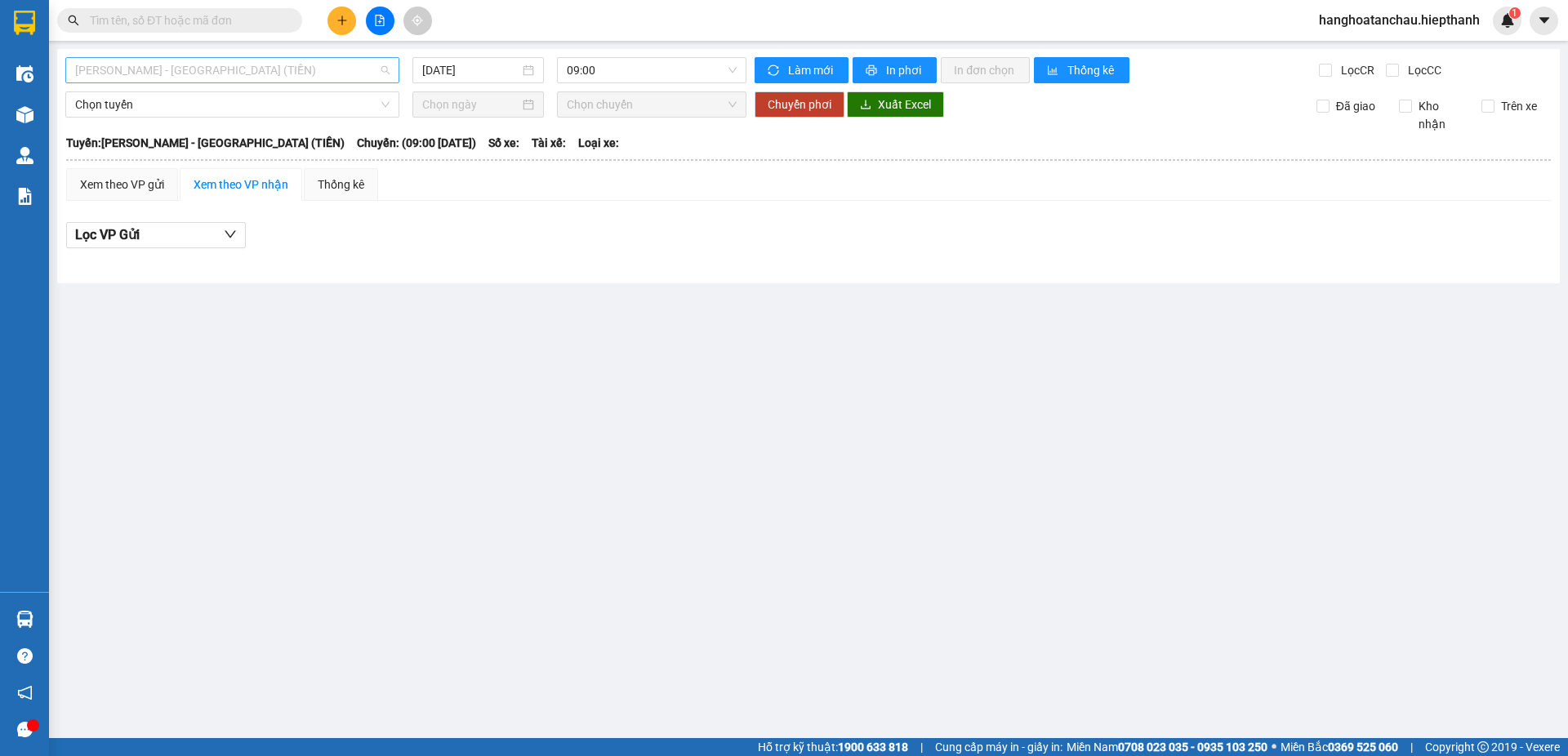
click at [250, 71] on span "[PERSON_NAME] - [GEOGRAPHIC_DATA] (TIỀN)" at bounding box center [232, 70] width 314 height 24
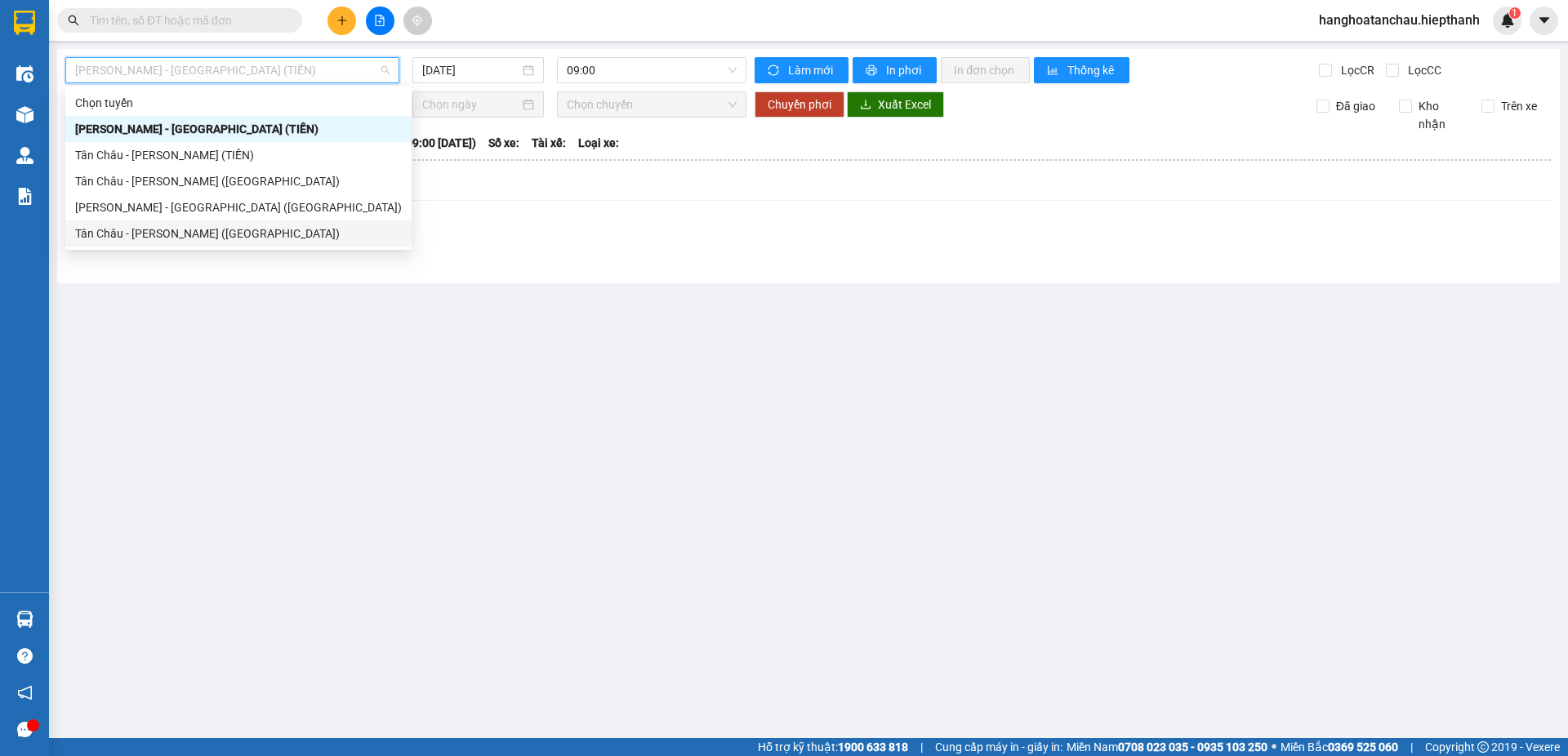
click at [240, 228] on div "Tân Châu - [PERSON_NAME] ([GEOGRAPHIC_DATA])" at bounding box center [238, 233] width 327 height 18
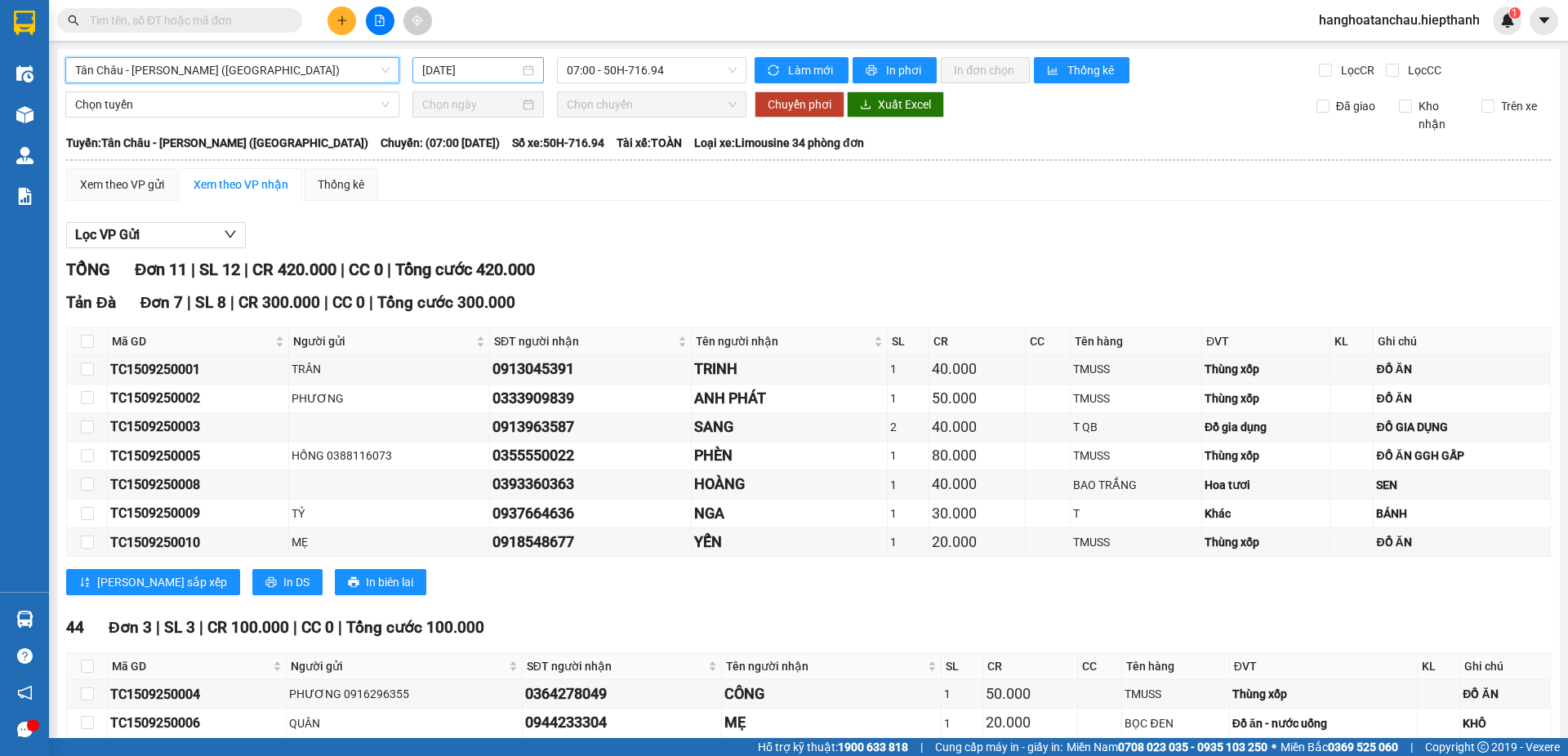
click at [495, 66] on input "[DATE]" at bounding box center [470, 70] width 97 height 18
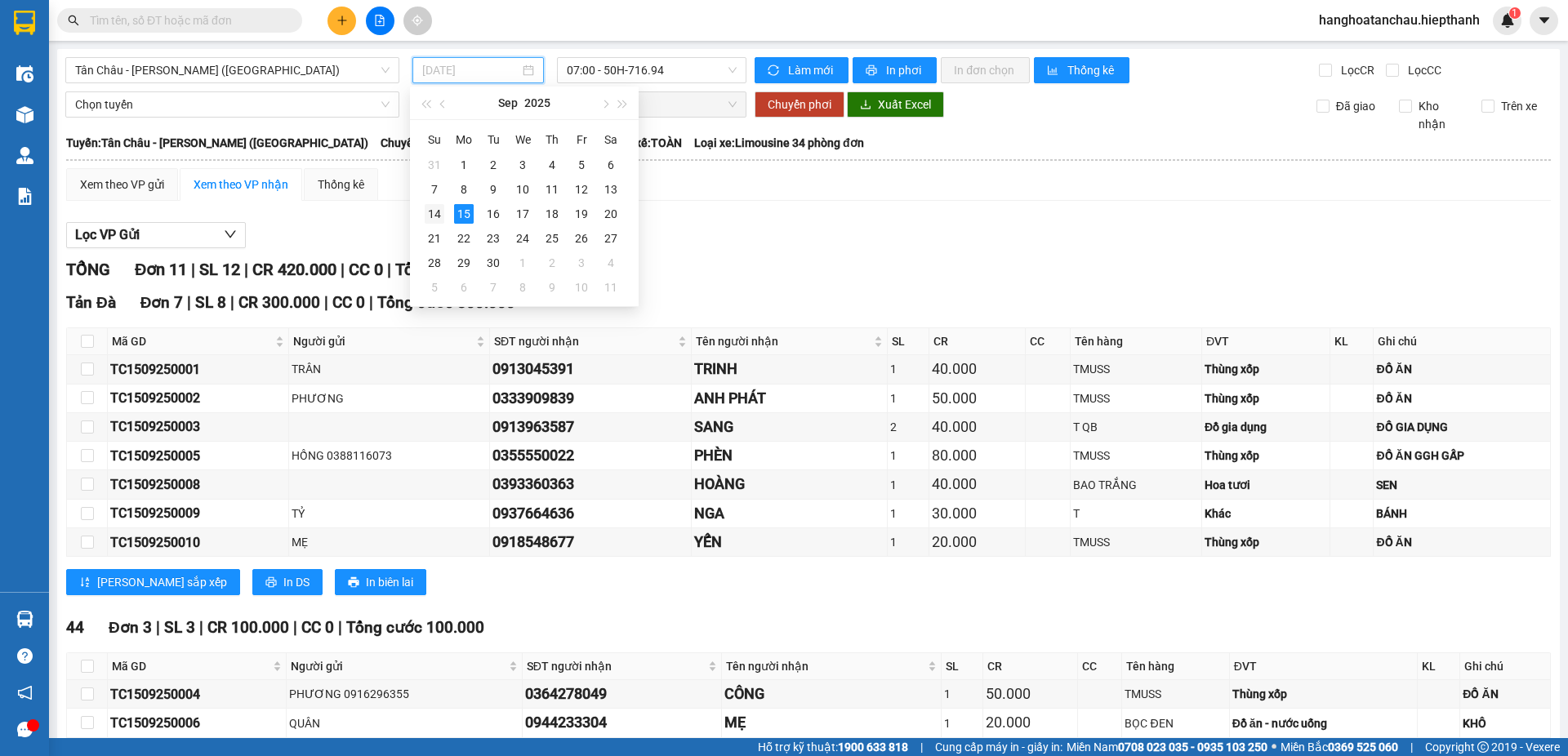
click at [432, 210] on div "14" at bounding box center [434, 214] width 20 height 20
type input "14/09/2025"
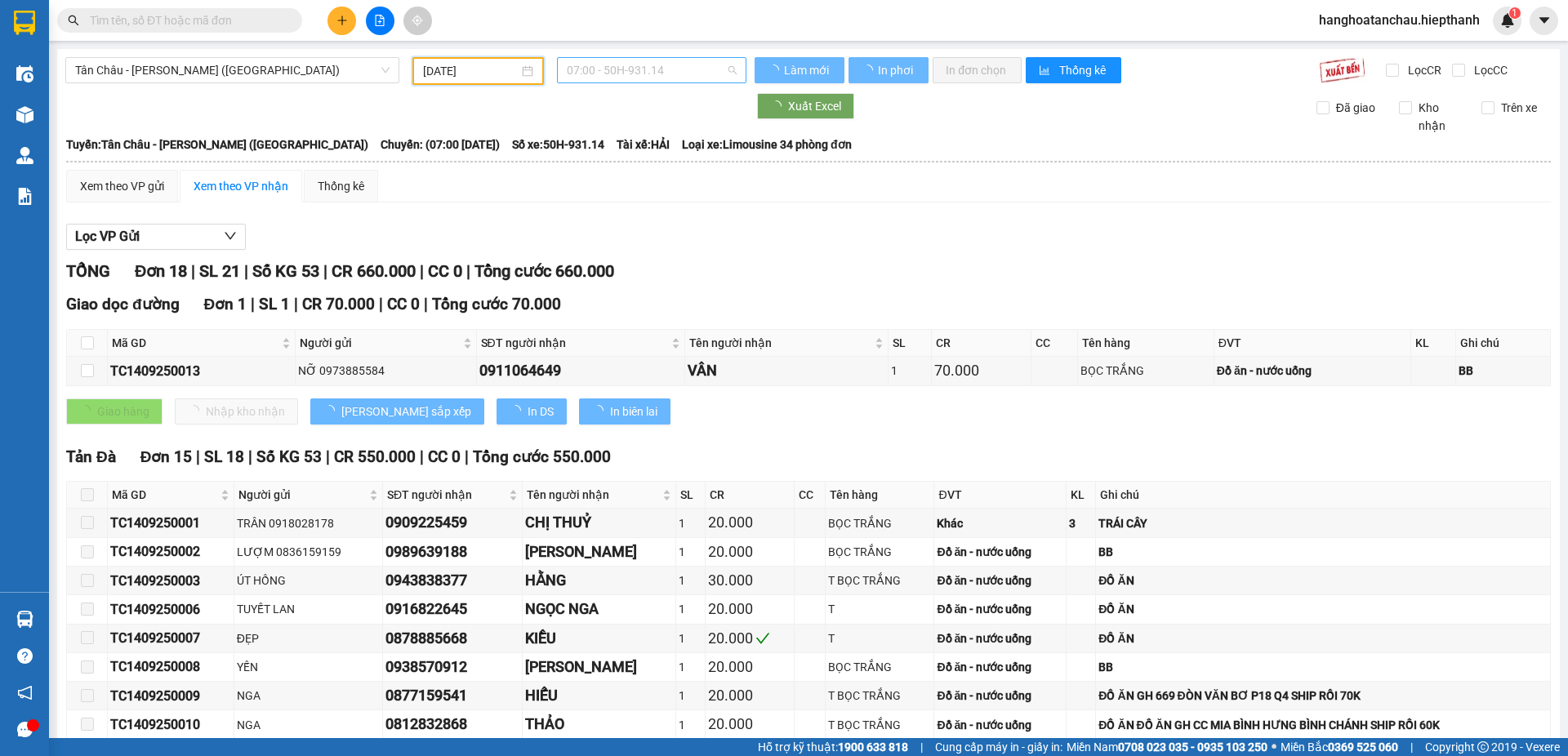
click at [625, 69] on span "07:00 - 50H-931.14" at bounding box center [651, 70] width 170 height 24
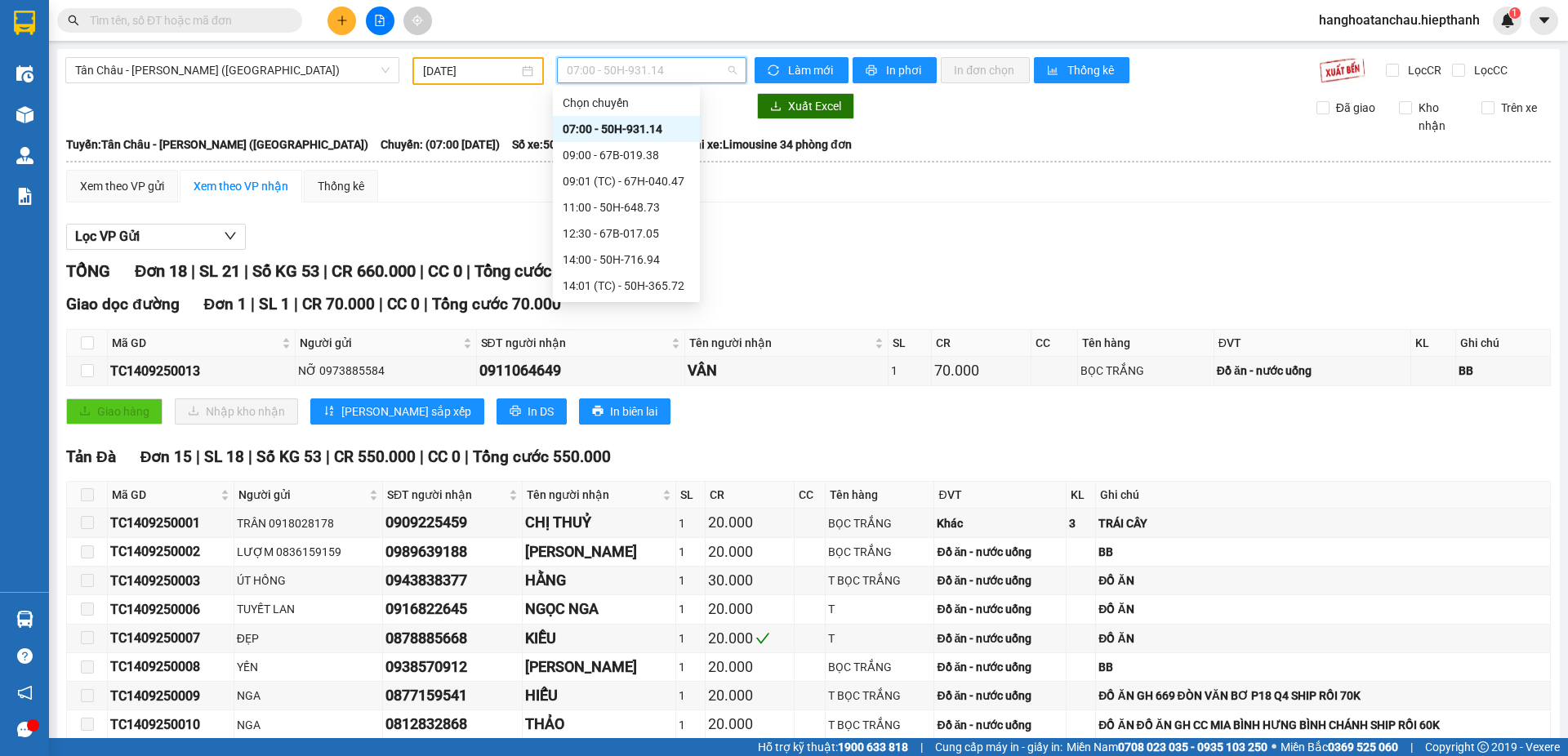
click at [623, 486] on div "23:59 - 67B-017.05" at bounding box center [626, 494] width 128 height 18
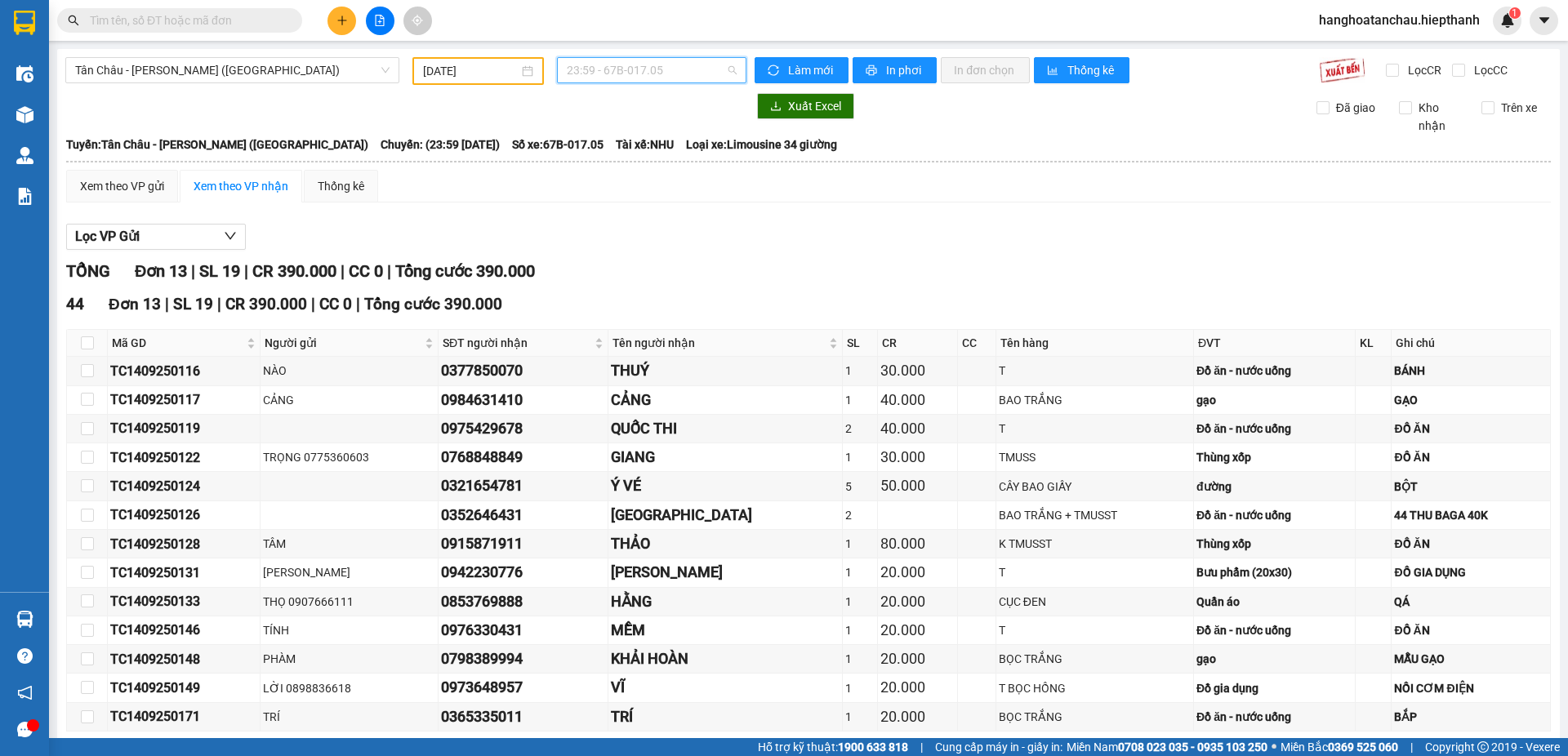
click at [650, 70] on span "23:59 - 67B-017.05" at bounding box center [651, 70] width 170 height 24
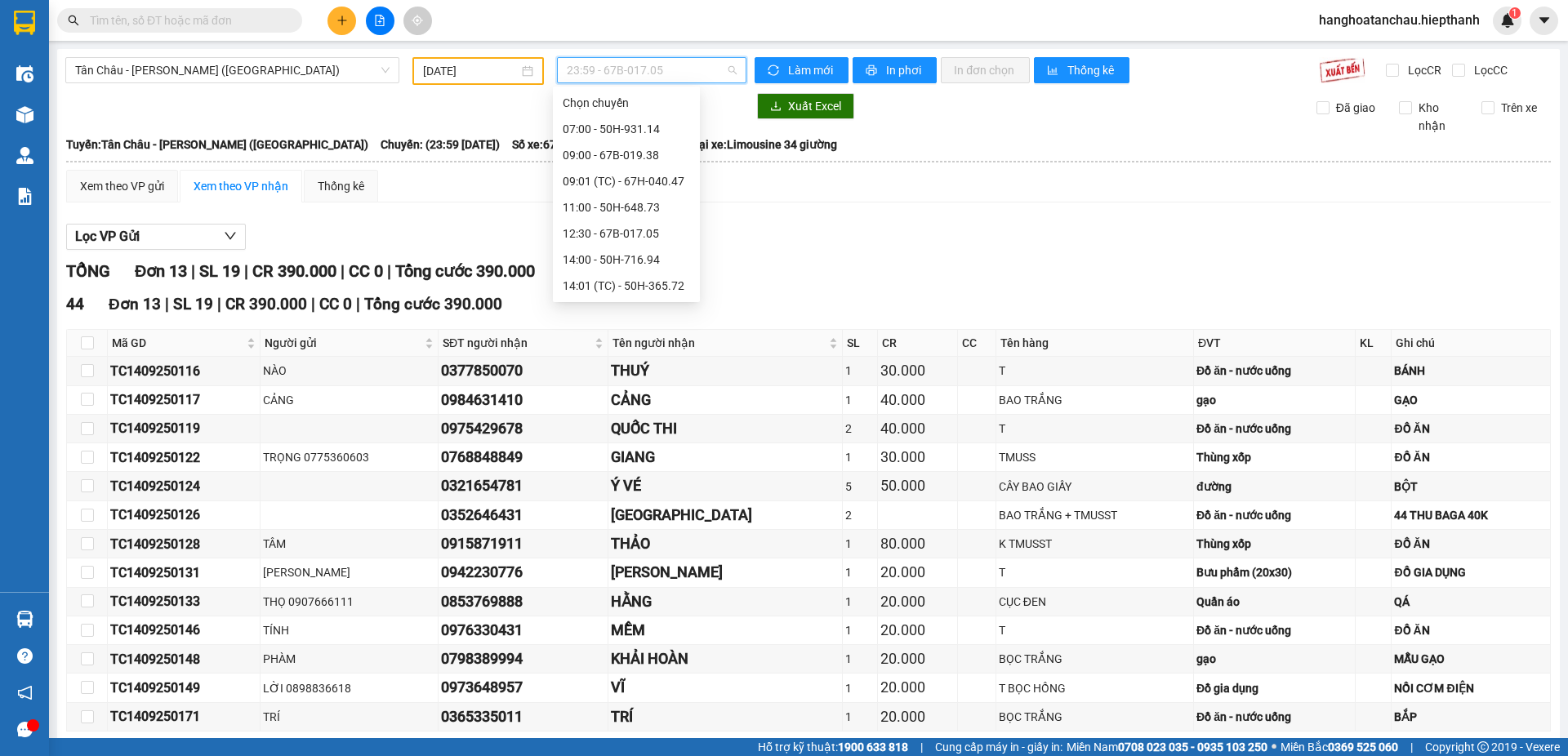
click at [629, 460] on div "23:58 (TC) - 50H-507.02" at bounding box center [626, 468] width 128 height 18
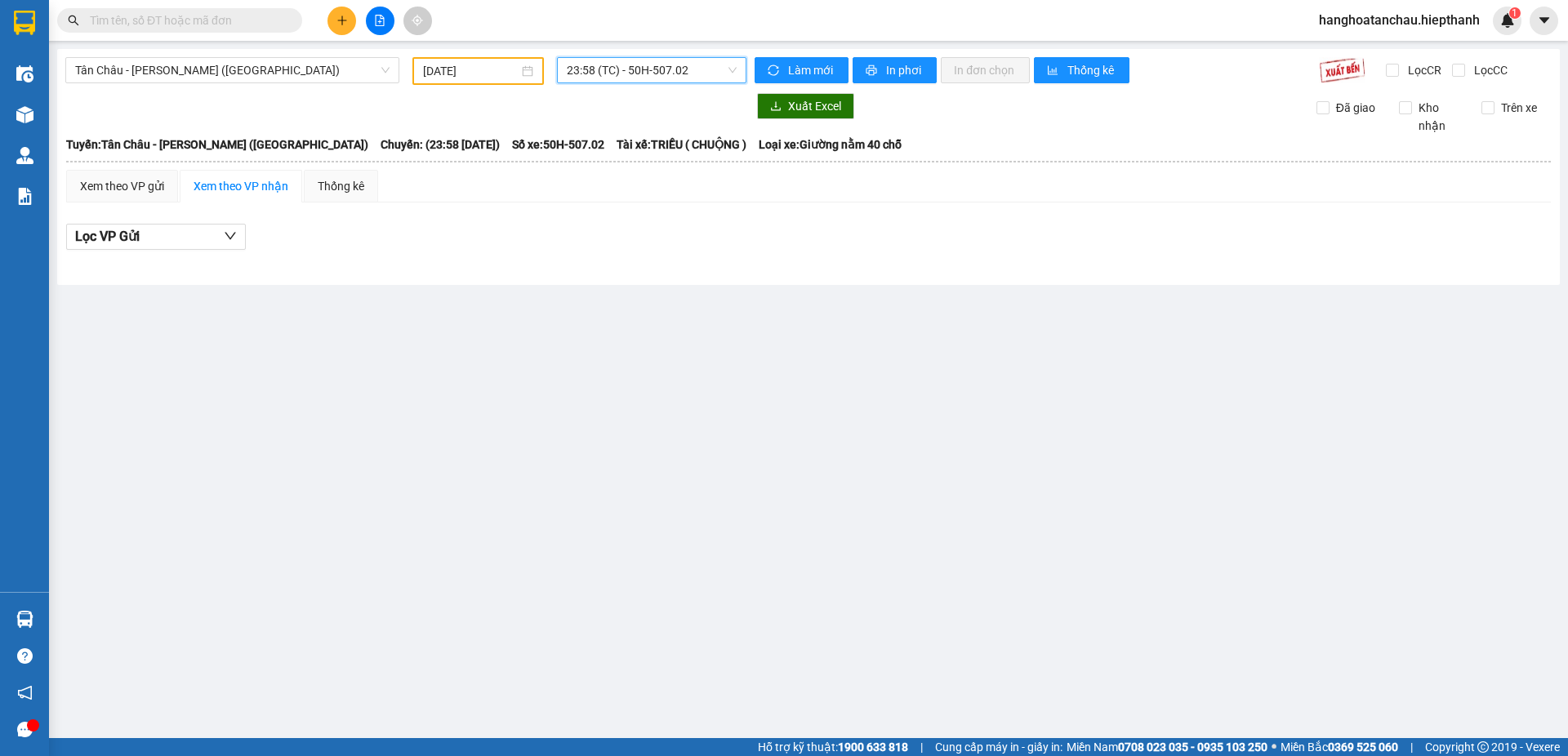
click at [647, 63] on span "23:58 (TC) - 50H-507.02" at bounding box center [651, 70] width 170 height 24
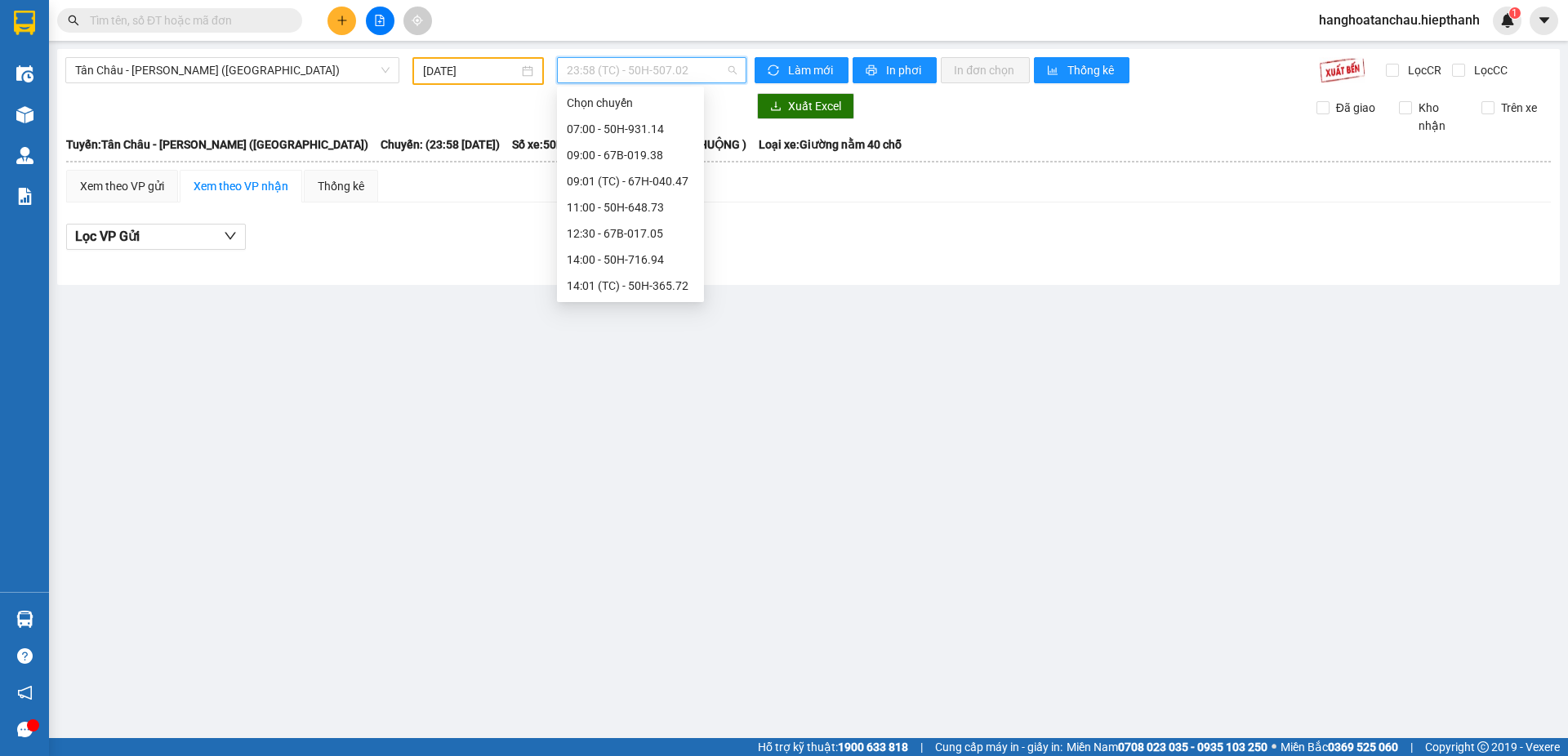
click at [645, 433] on div "23:01 (TC) - 50H-648.73" at bounding box center [631, 442] width 128 height 18
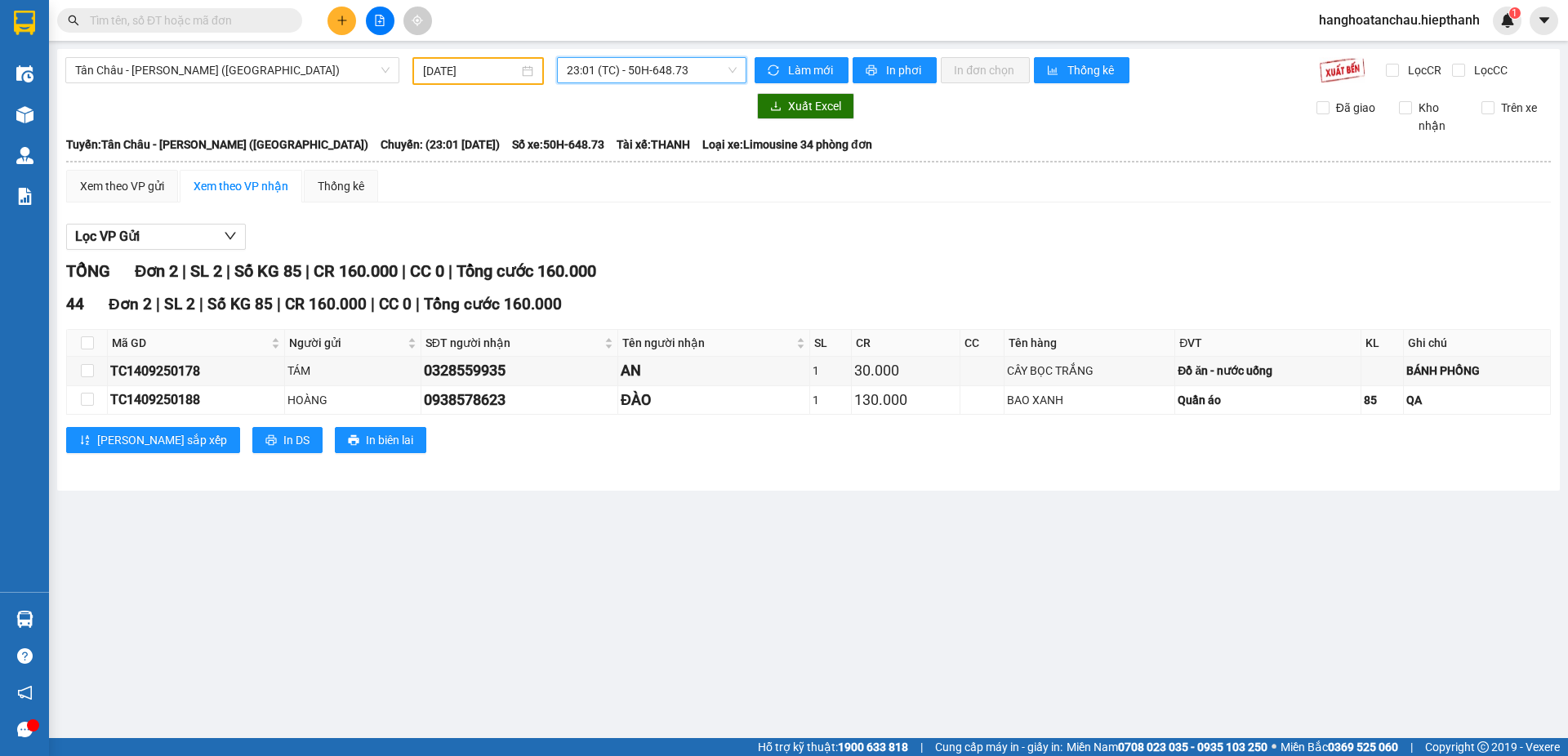
click at [629, 65] on span "23:01 (TC) - 50H-648.73" at bounding box center [651, 70] width 170 height 24
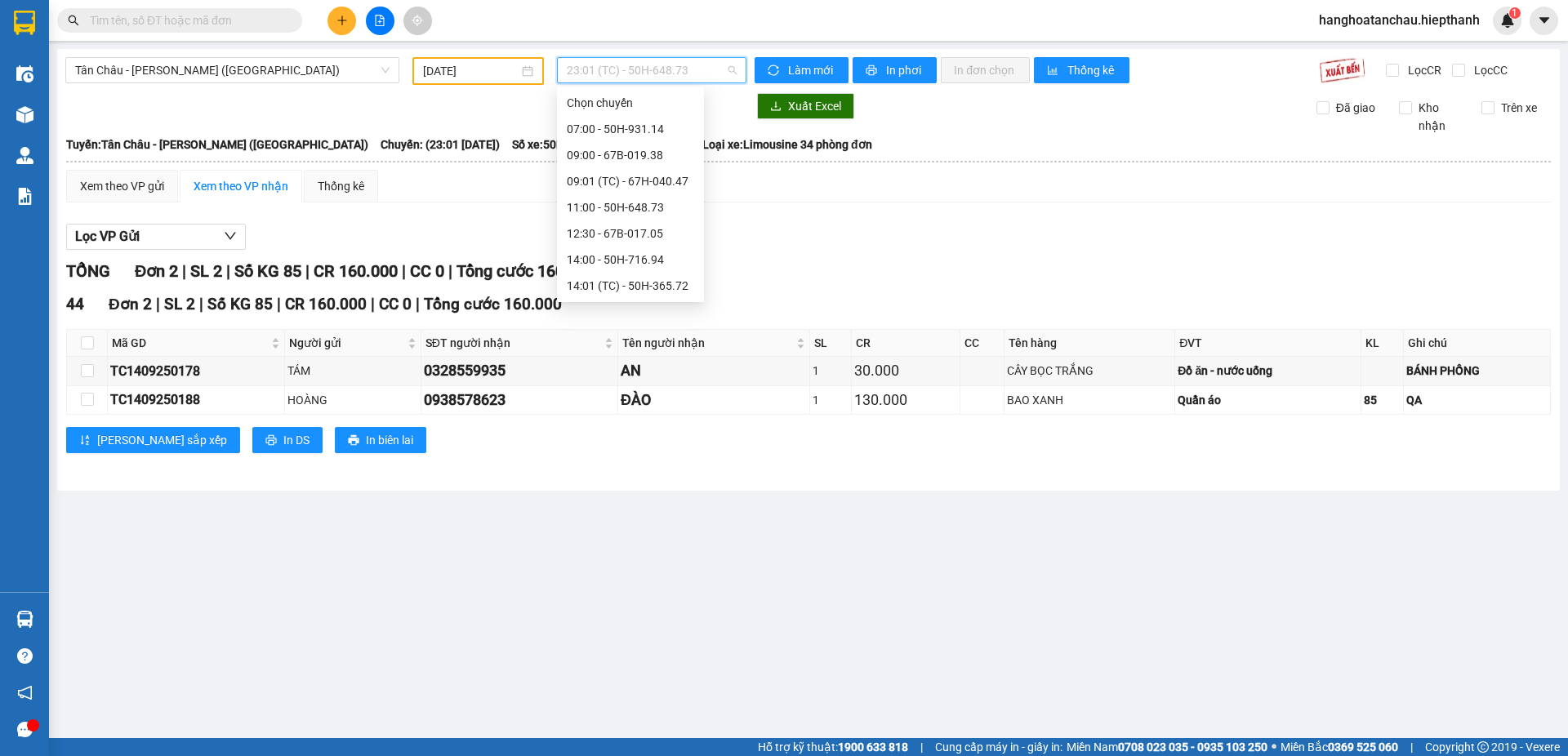
click at [640, 407] on div "23:00 - 67H-040.47" at bounding box center [631, 416] width 128 height 18
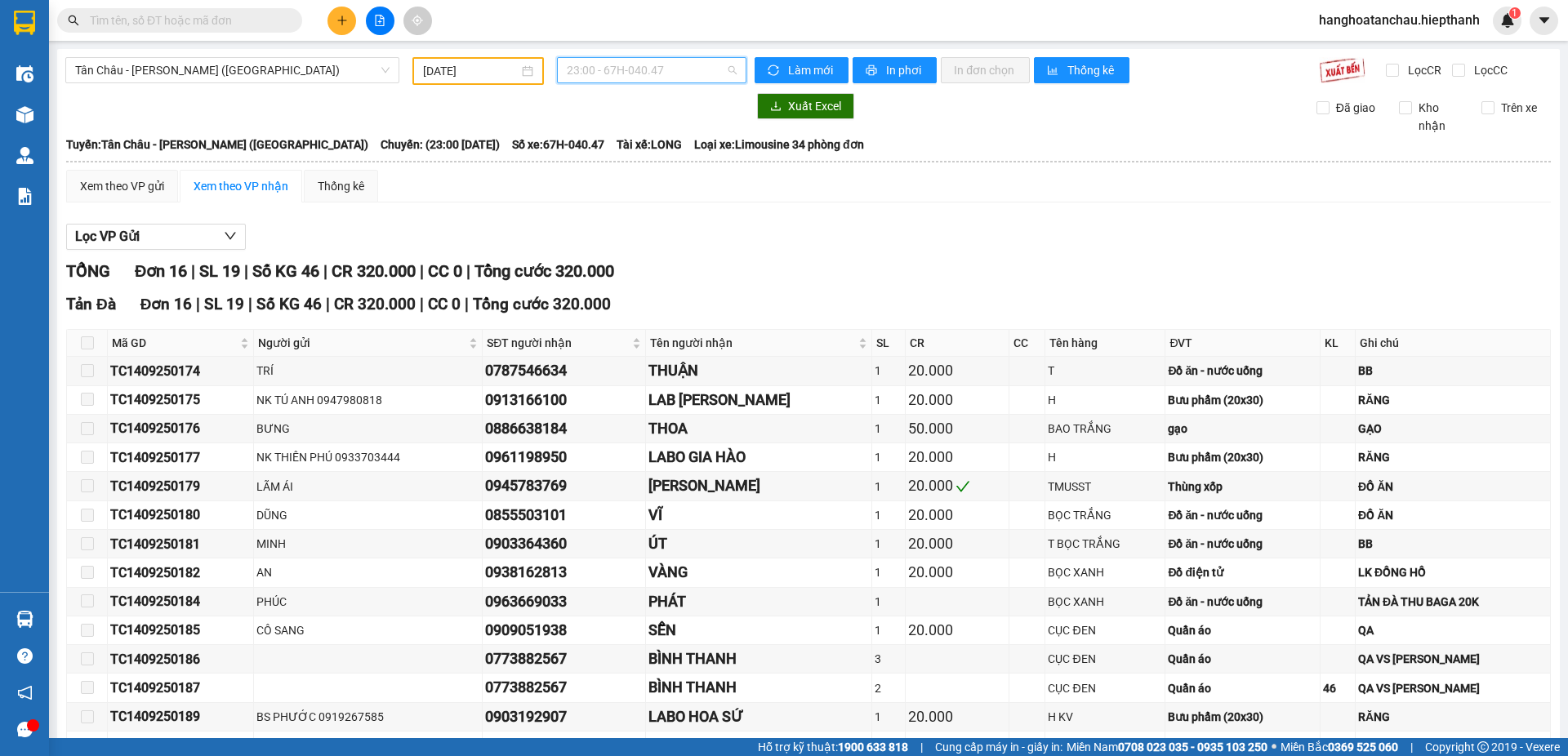
click at [623, 62] on span "23:00 - 67H-040.47" at bounding box center [651, 70] width 170 height 24
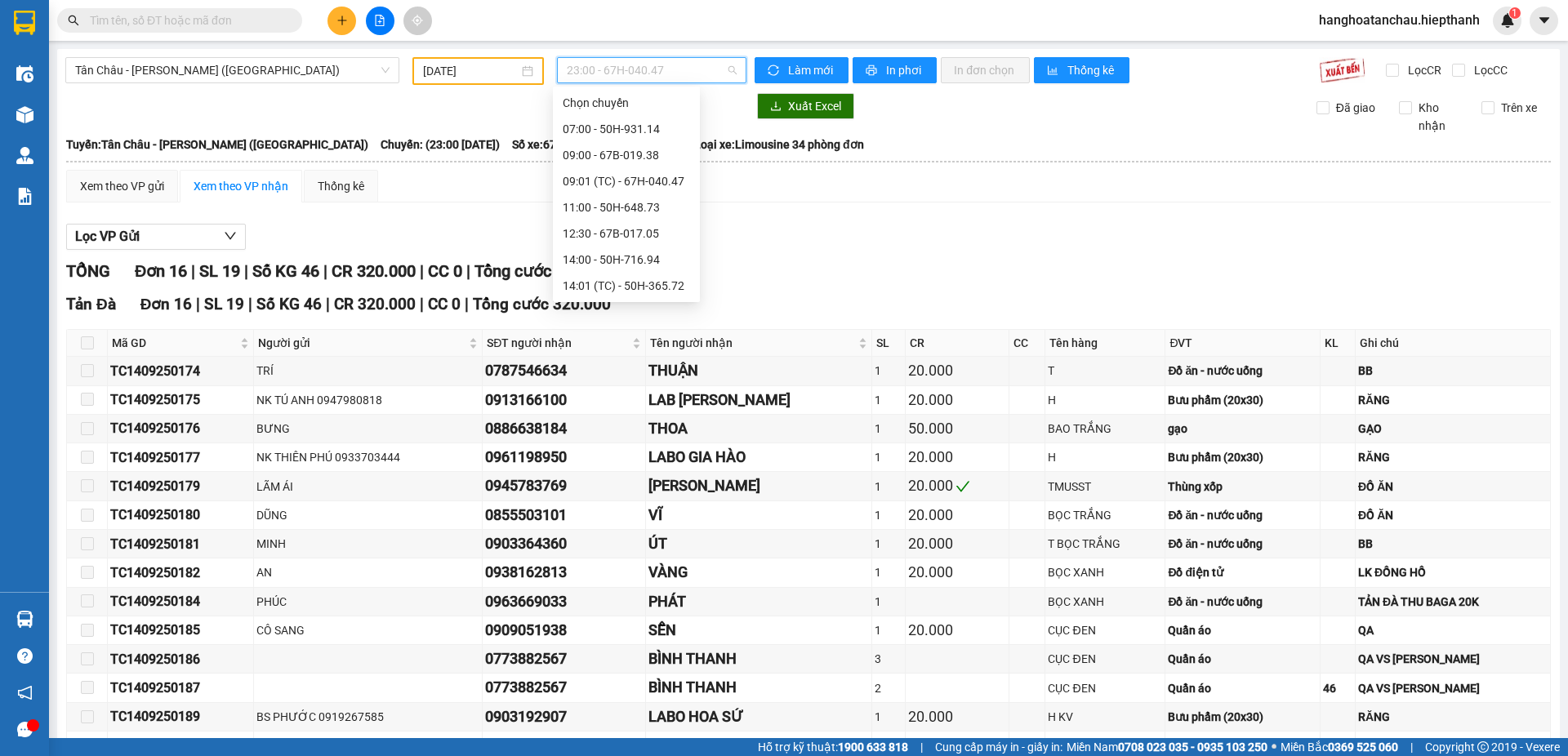
click at [647, 460] on div "23:58 (TC) - 50H-507.02" at bounding box center [626, 468] width 128 height 18
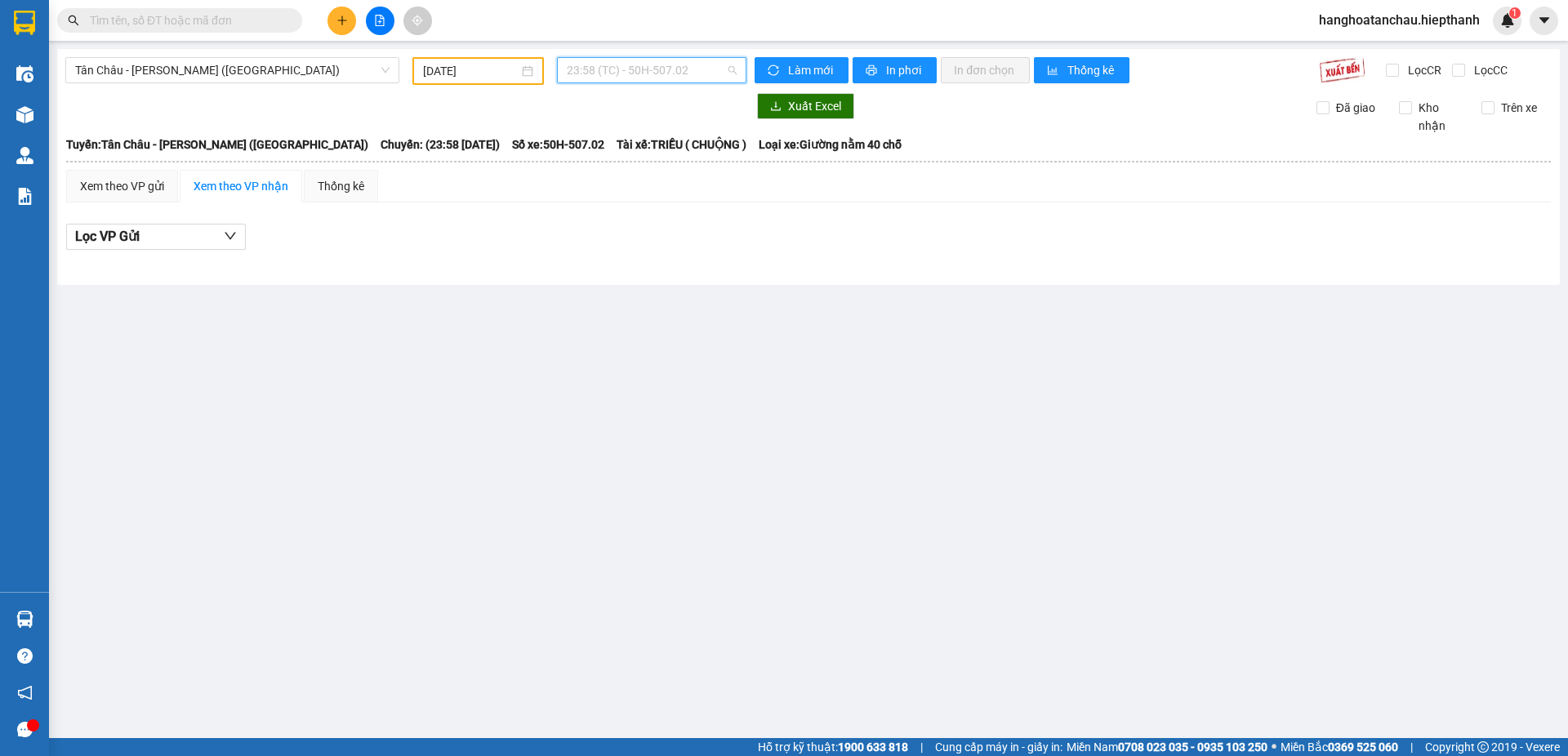
click at [655, 62] on span "23:58 (TC) - 50H-507.02" at bounding box center [651, 70] width 170 height 24
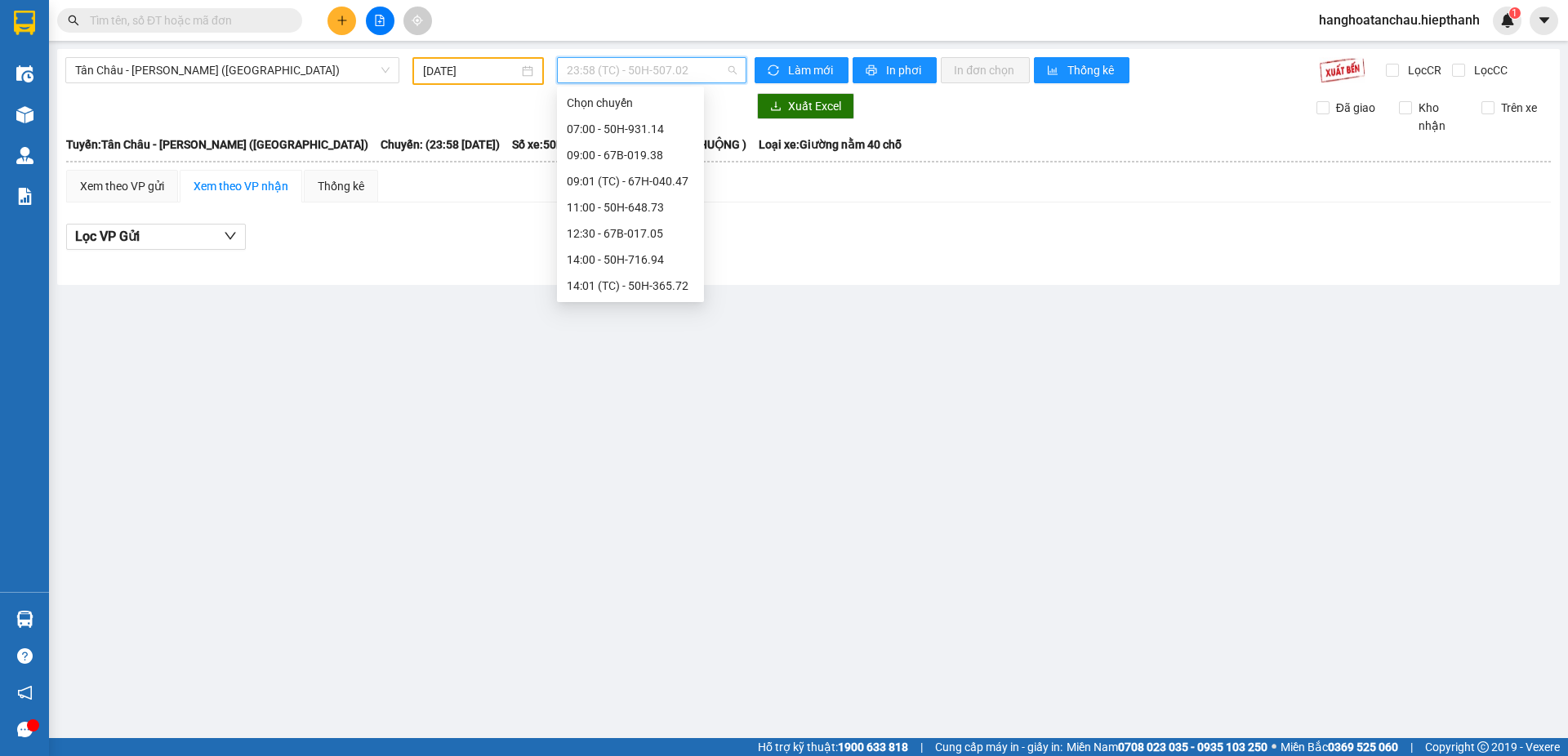
click at [634, 486] on div "23:59 - 67B-017.05" at bounding box center [631, 494] width 128 height 18
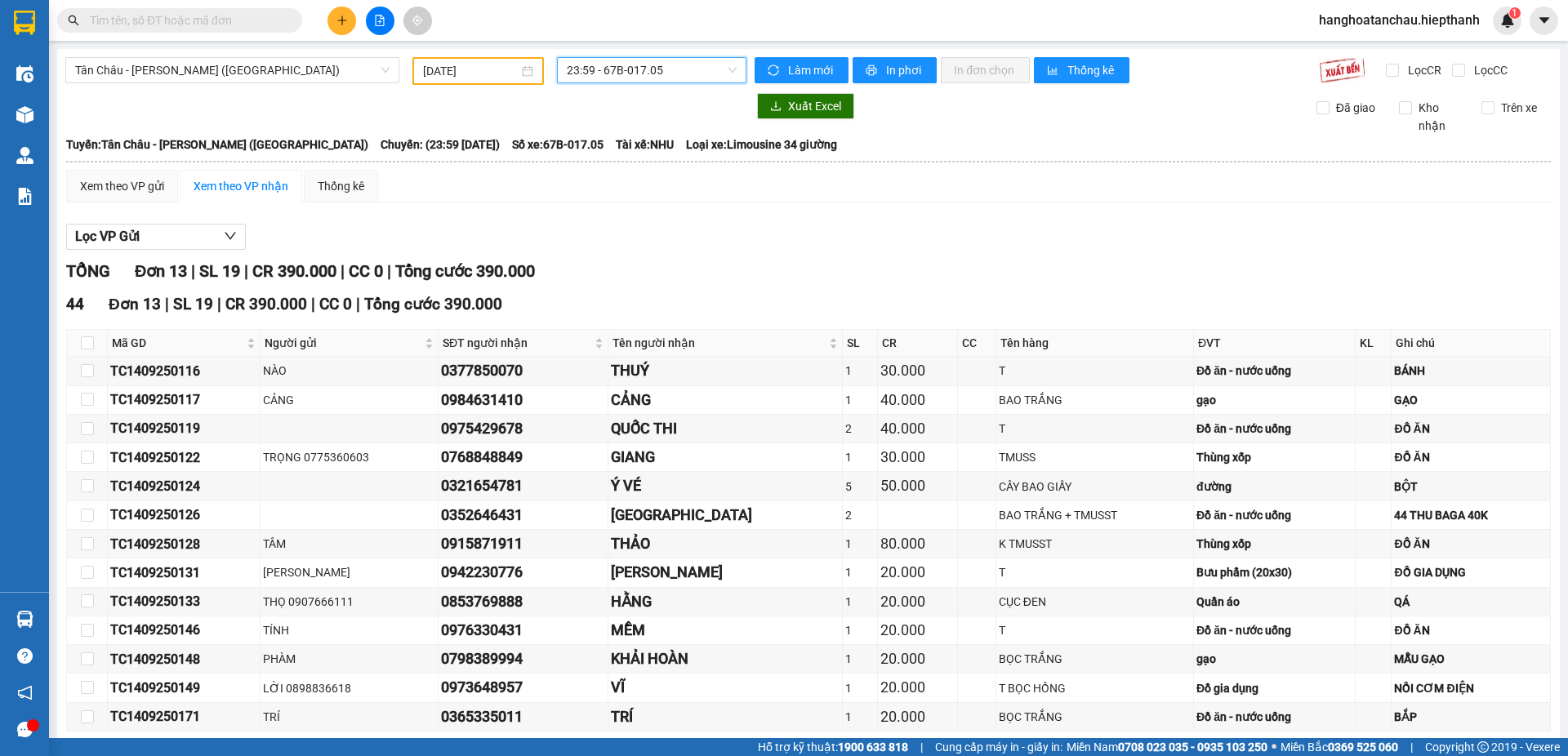
click at [661, 64] on span "23:59 - 67B-017.05" at bounding box center [651, 70] width 170 height 24
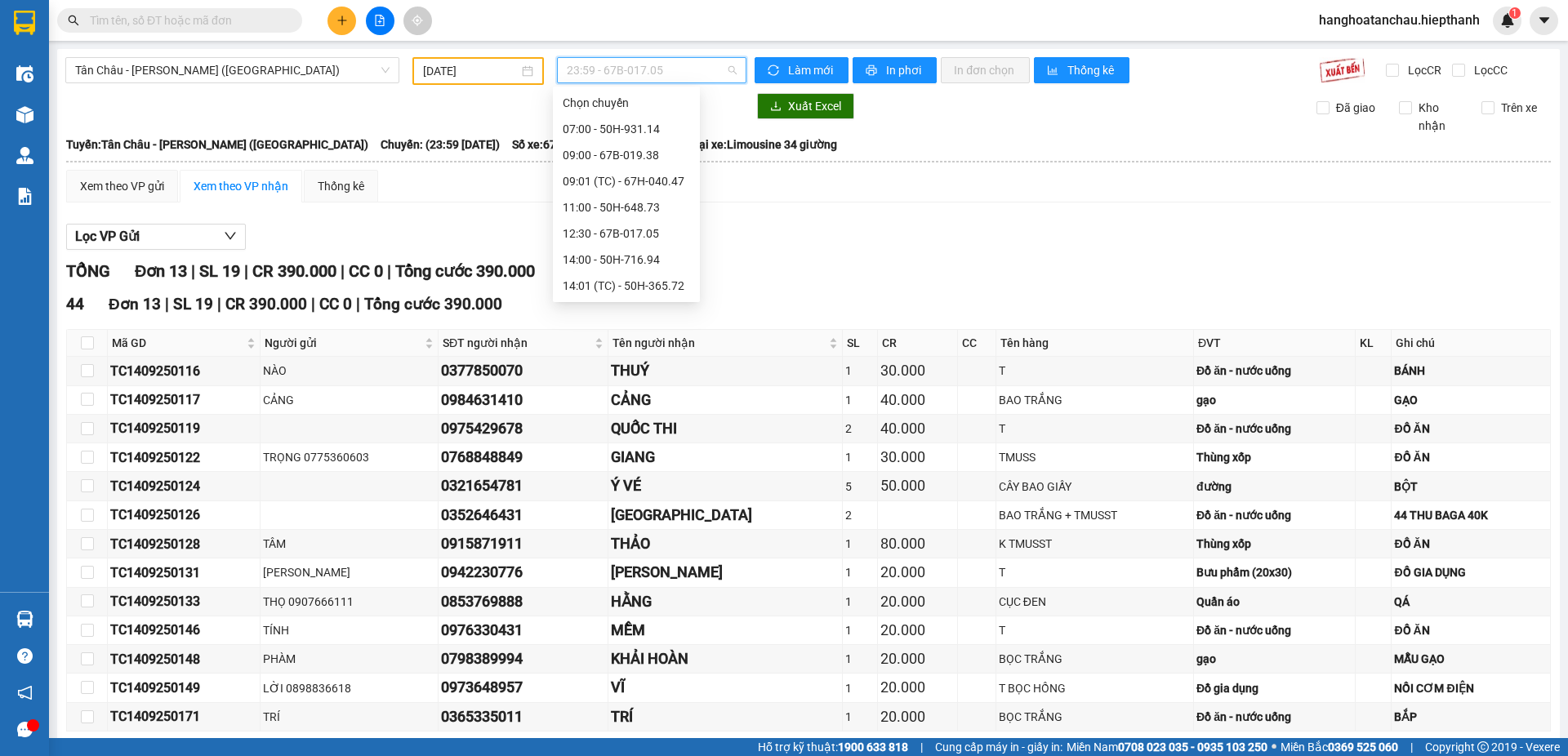
click at [659, 460] on div "23:58 (TC) - 50H-507.02" at bounding box center [626, 468] width 128 height 18
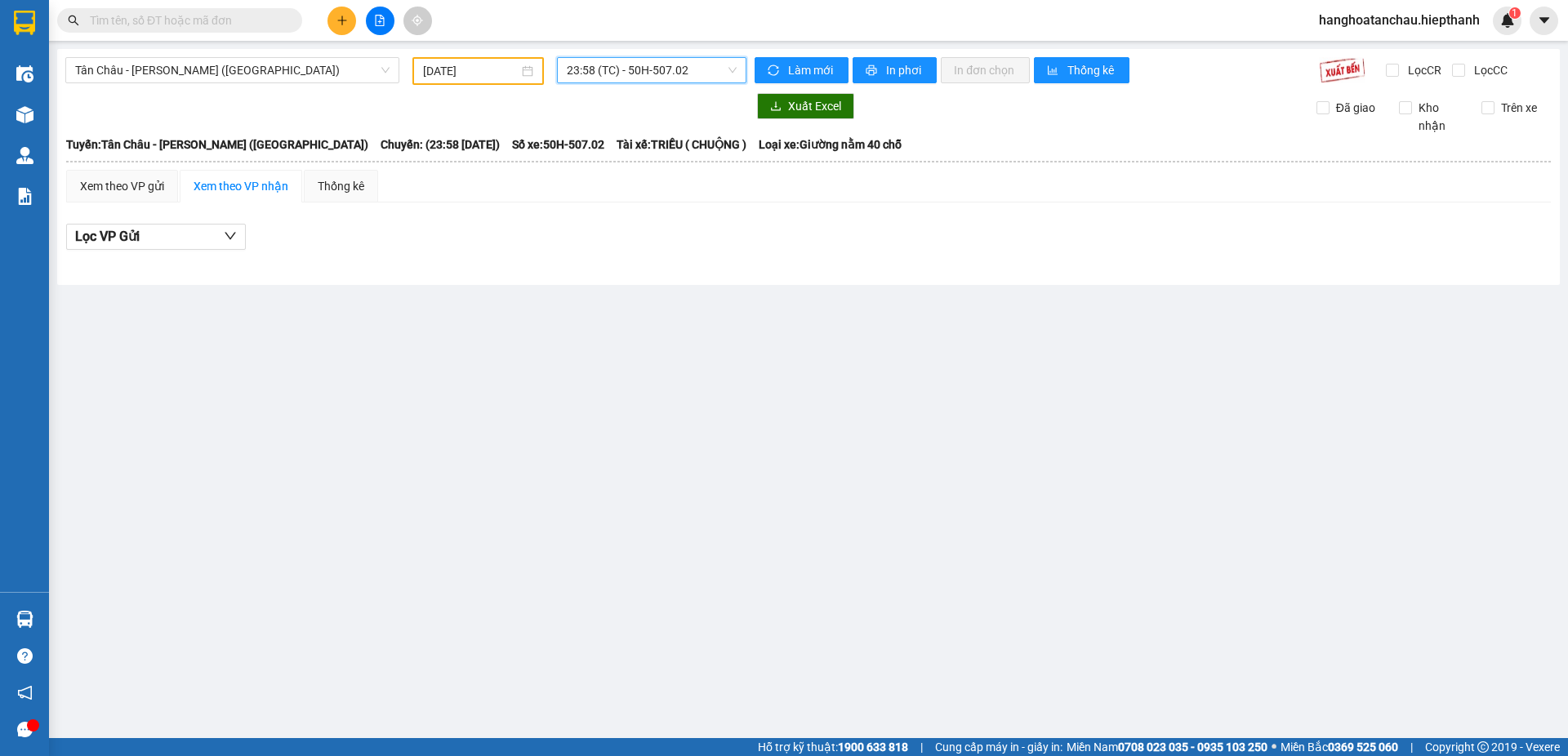
click at [661, 65] on span "23:58 (TC) - 50H-507.02" at bounding box center [651, 70] width 170 height 24
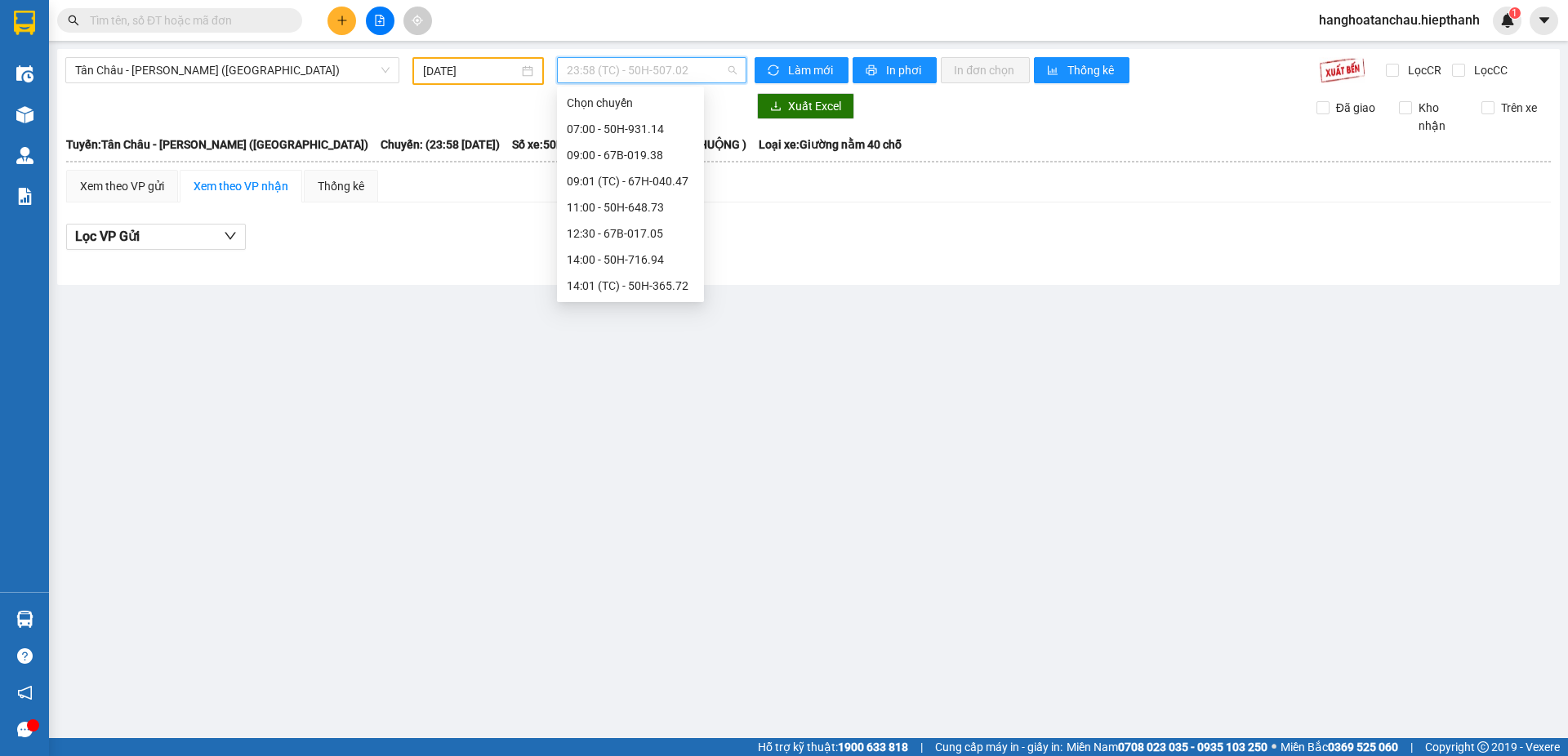
click at [646, 433] on div "23:01 (TC) - 50H-648.73" at bounding box center [631, 442] width 128 height 18
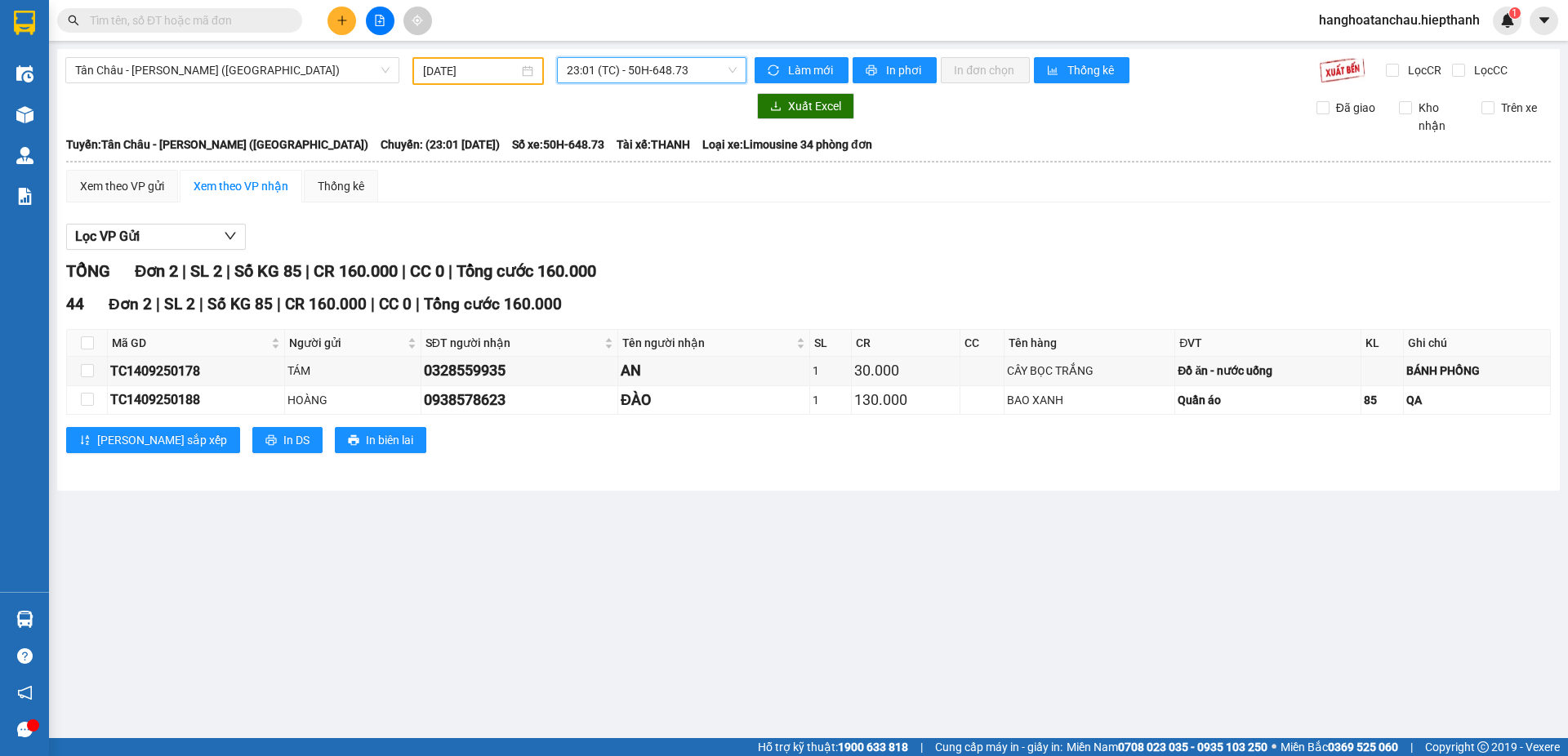
click at [641, 66] on span "23:01 (TC) - 50H-648.73" at bounding box center [651, 70] width 170 height 24
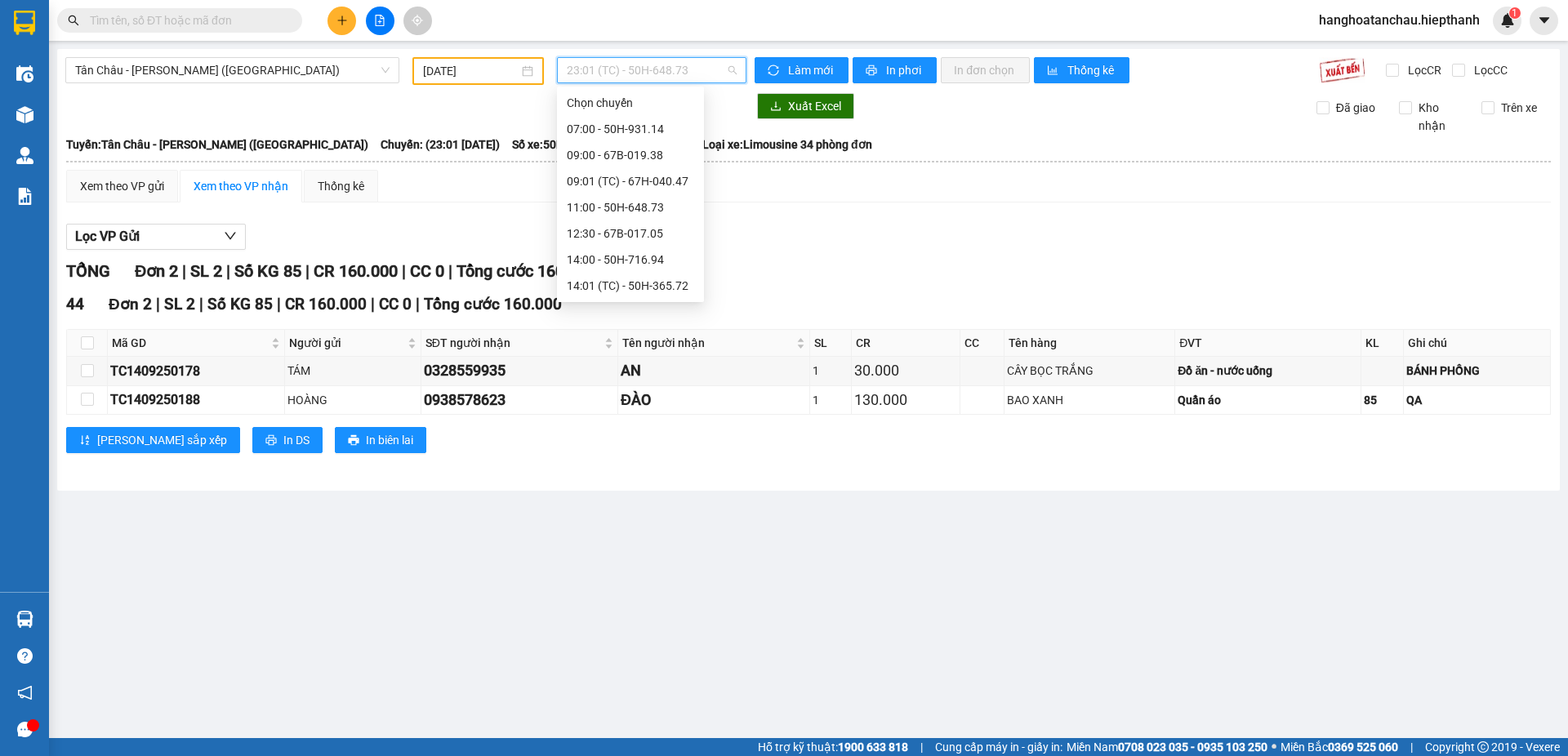
click at [644, 407] on div "23:00 - 67H-040.47" at bounding box center [631, 416] width 128 height 18
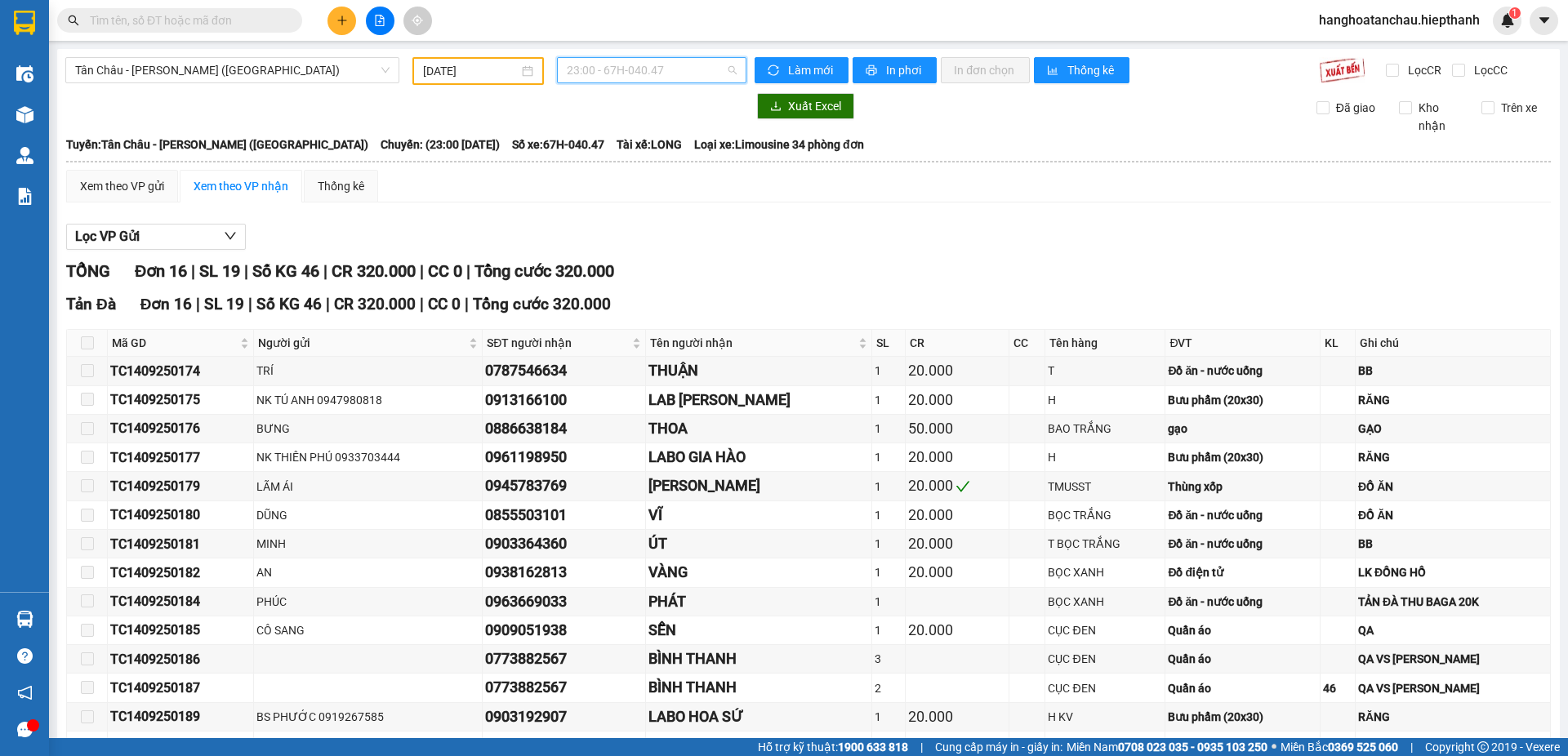
click at [665, 65] on span "23:00 - 67H-040.47" at bounding box center [651, 70] width 170 height 24
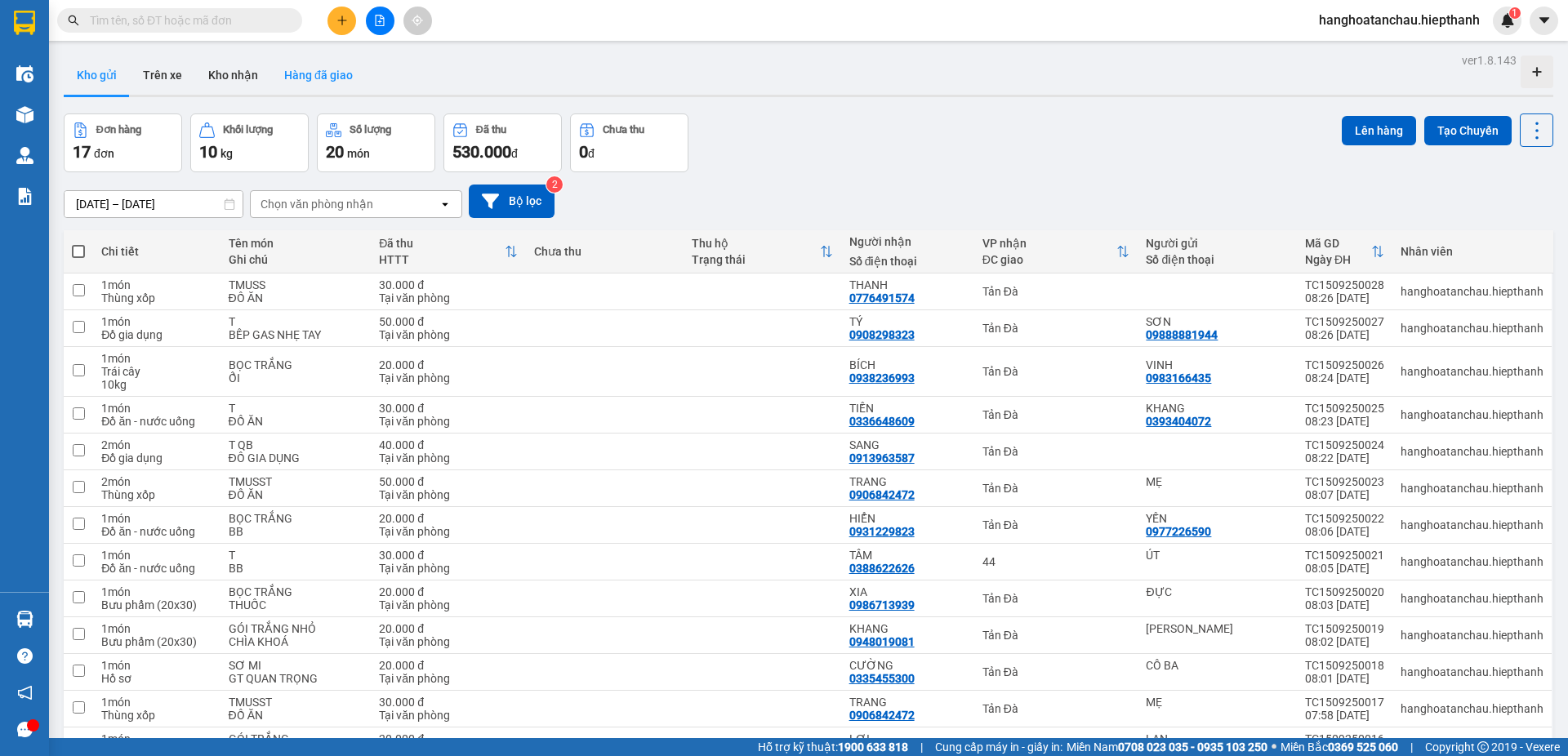
click at [321, 75] on button "Hàng đã giao" at bounding box center [319, 74] width 95 height 39
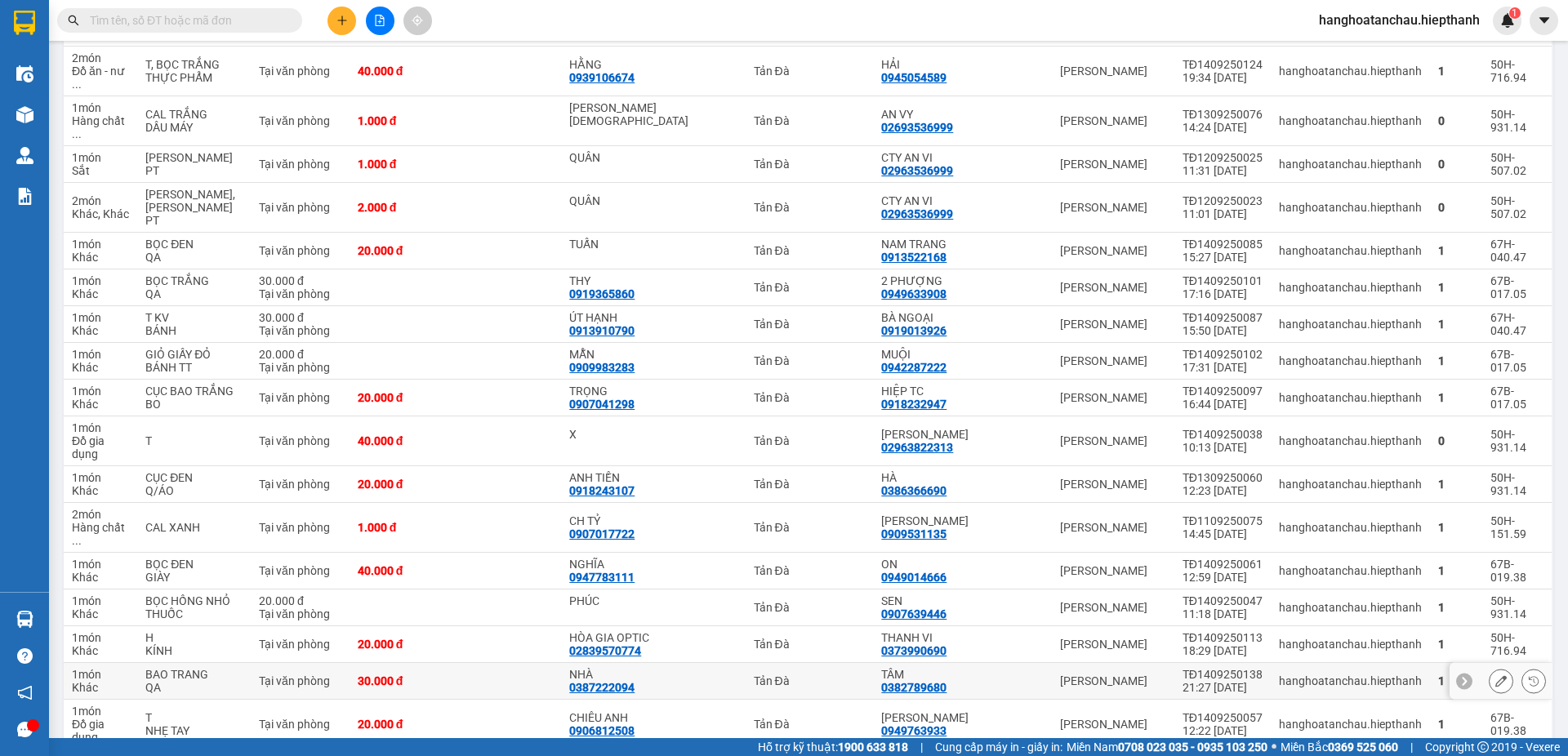
scroll to position [164, 0]
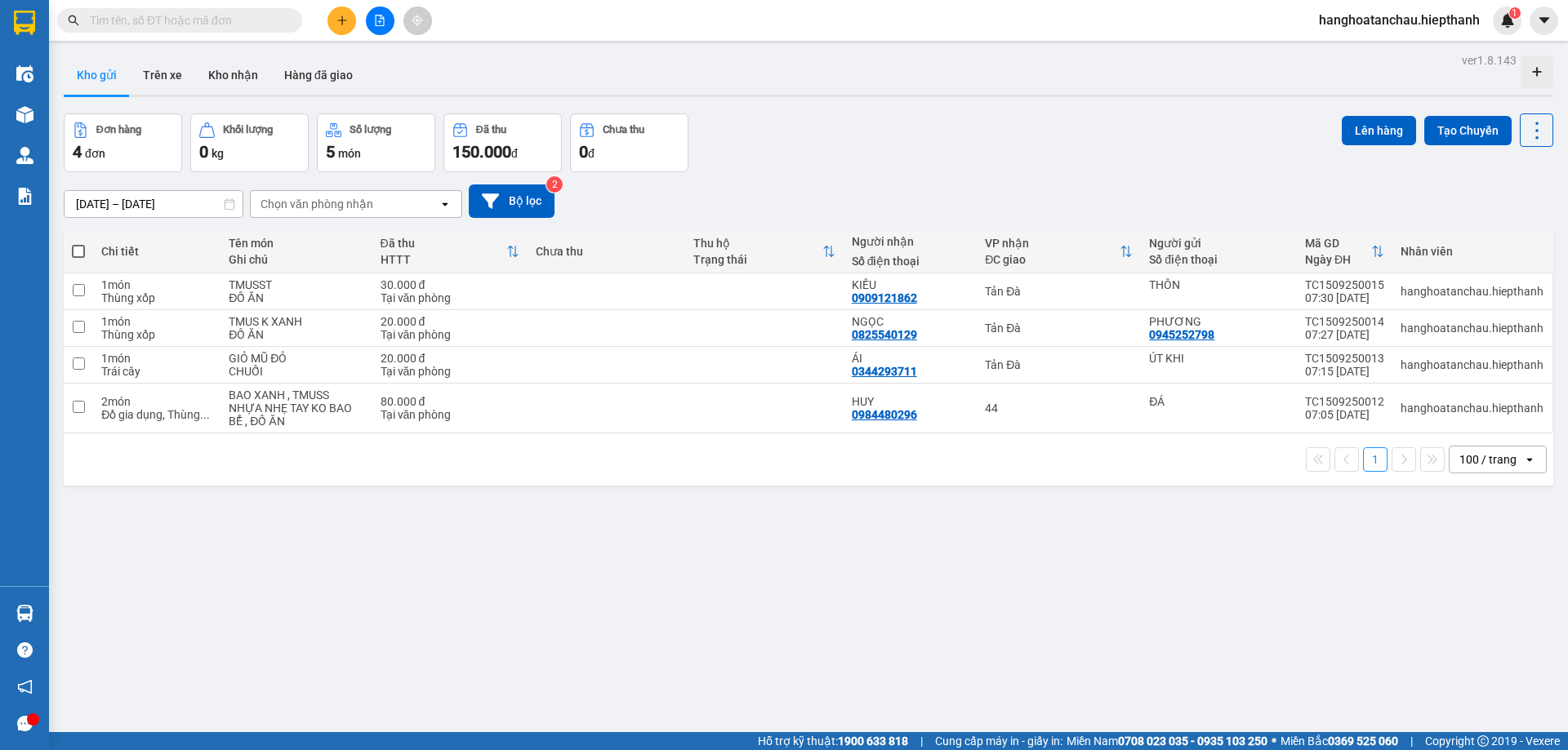
click at [970, 152] on div "Đơn hàng 4 đơn Khối lượng 0 kg Số lượng 5 món Đã thu 150.000 đ Chưa thu 0 đ Lên…" at bounding box center [808, 143] width 1490 height 59
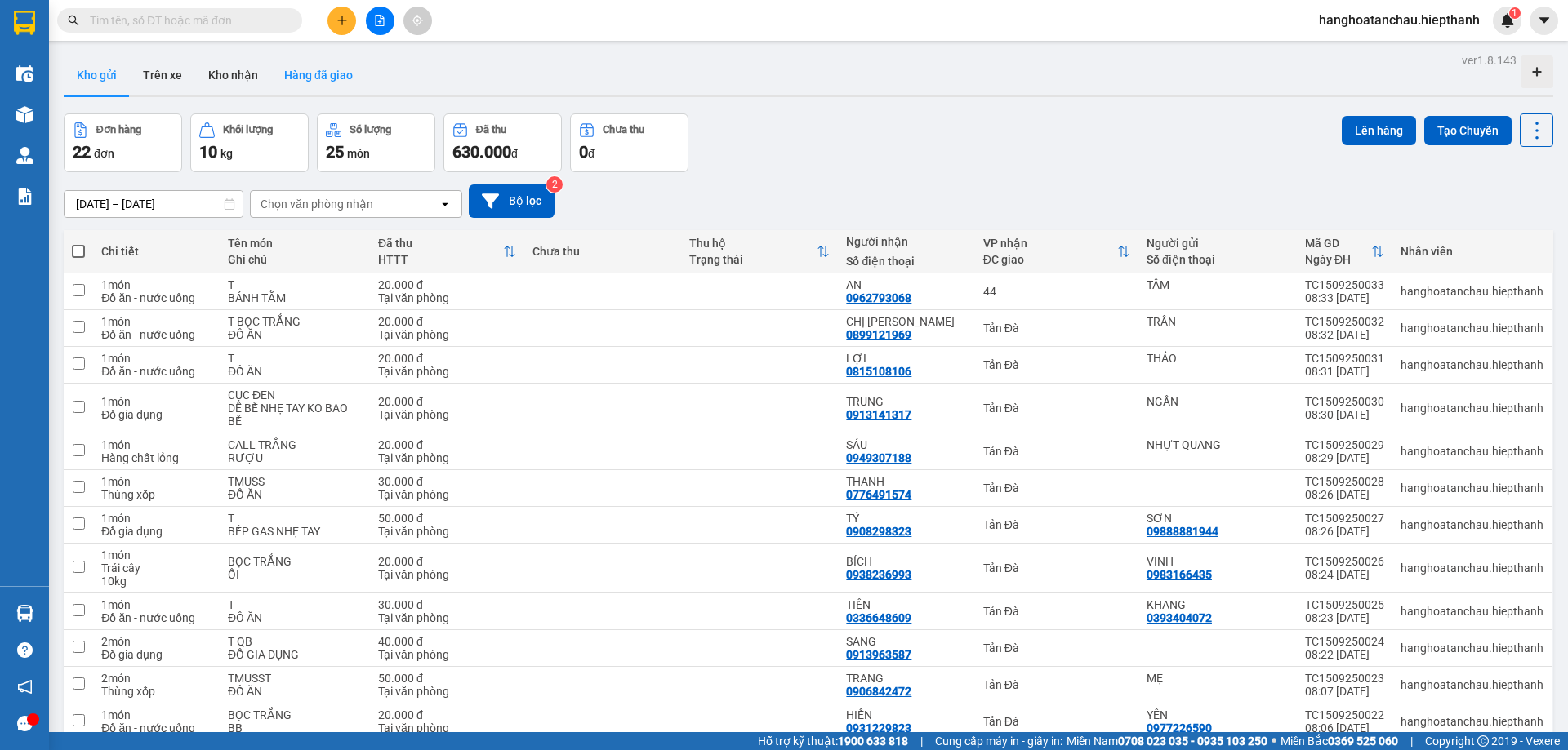
click at [335, 82] on button "Hàng đã giao" at bounding box center [319, 74] width 95 height 39
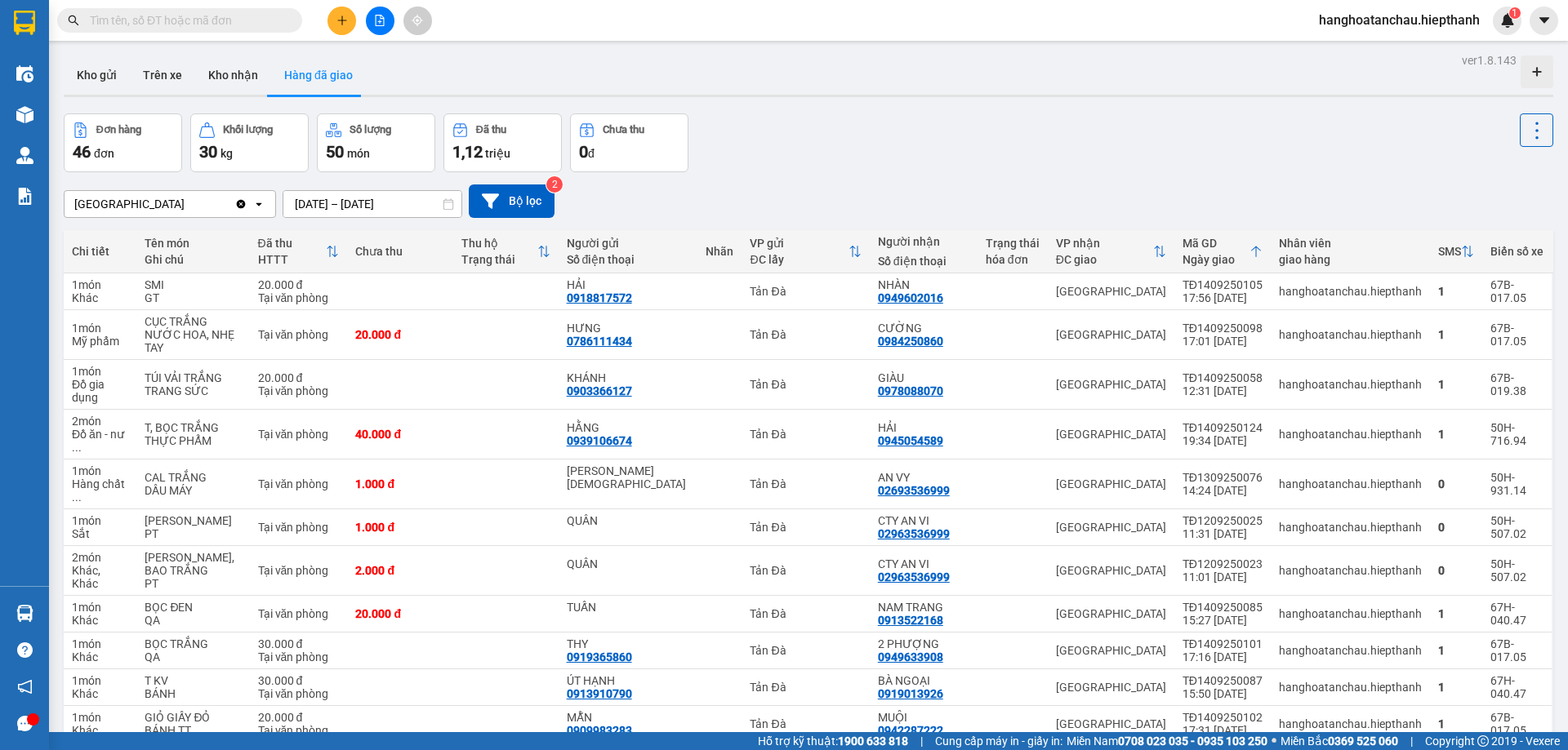
click at [843, 116] on div "Đơn hàng 46 đơn Khối lượng 30 kg Số lượng 50 món Đã thu 1,12 triệu Chưa thu 0 đ" at bounding box center [808, 143] width 1490 height 59
click at [196, 16] on input "text" at bounding box center [186, 20] width 193 height 18
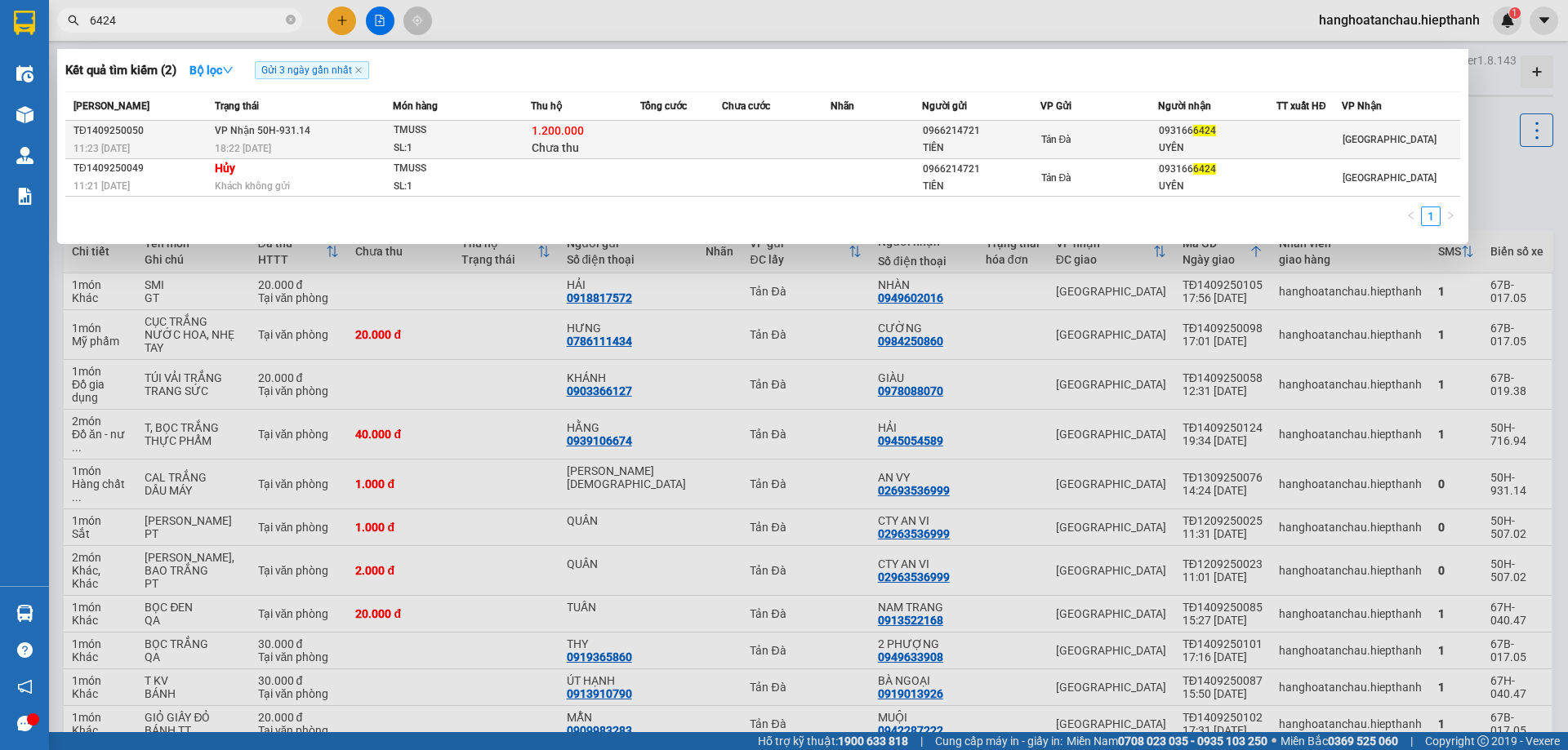
type input "6424"
click at [644, 132] on td at bounding box center [681, 139] width 82 height 39
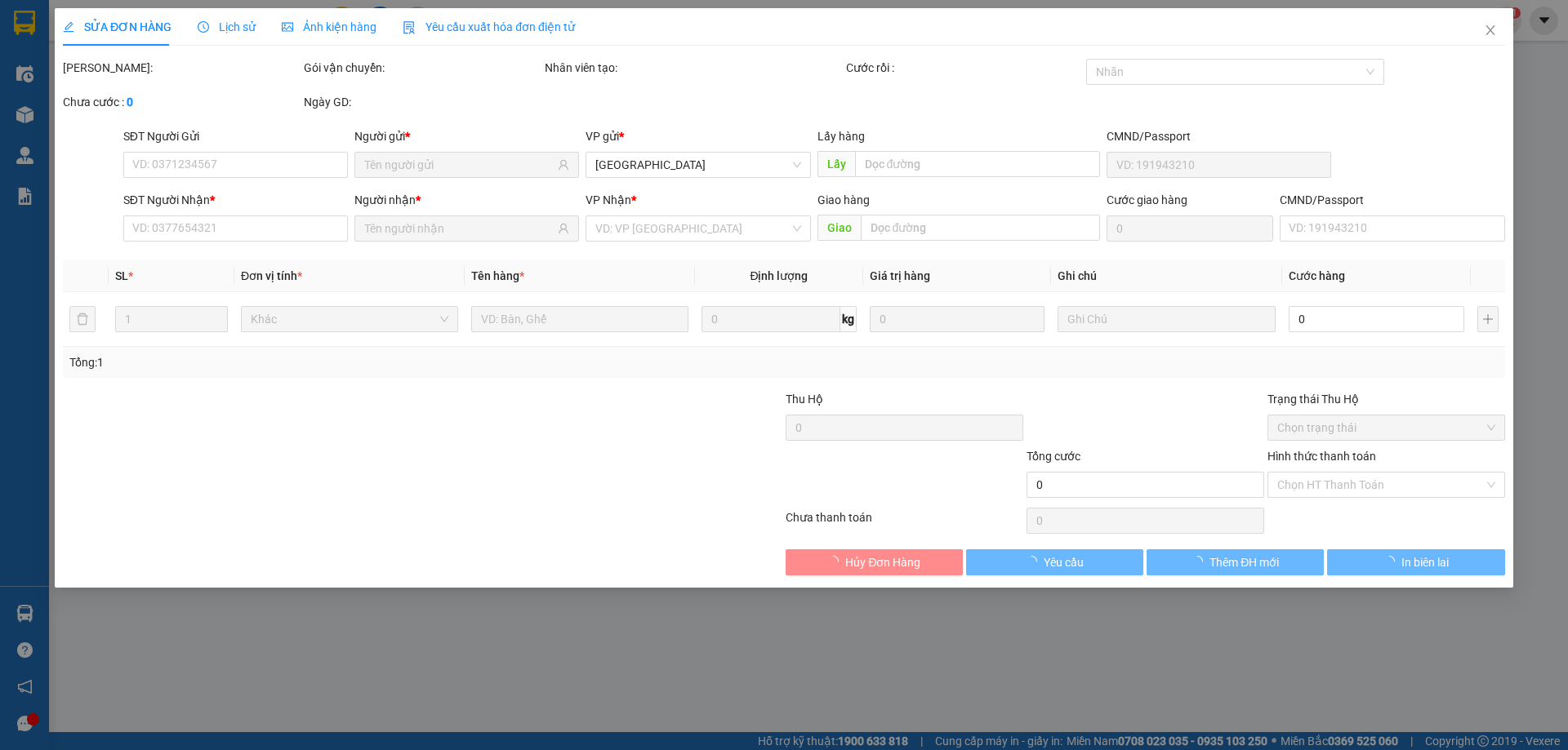
type input "0966214721"
type input "TIÊN"
type input "0931666424"
type input "UYÊN"
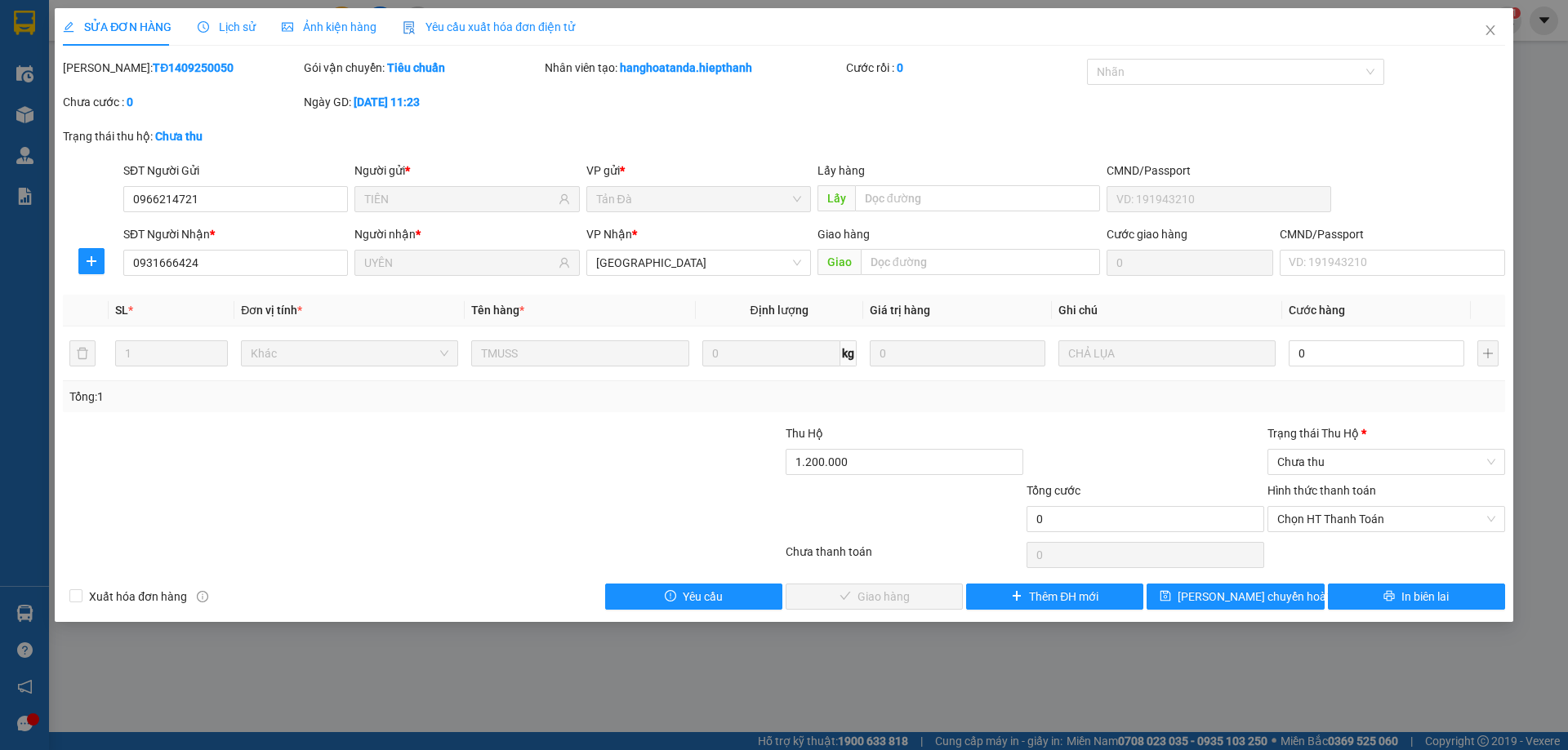
click at [608, 125] on div "Mã ĐH: TĐ1409250050 Gói vận chuyển: Tiêu chuẩn Nhân viên tạo: hanghoatanda.hiep…" at bounding box center [784, 93] width 1446 height 69
click at [1305, 356] on input "0" at bounding box center [1377, 353] width 176 height 26
type input "1"
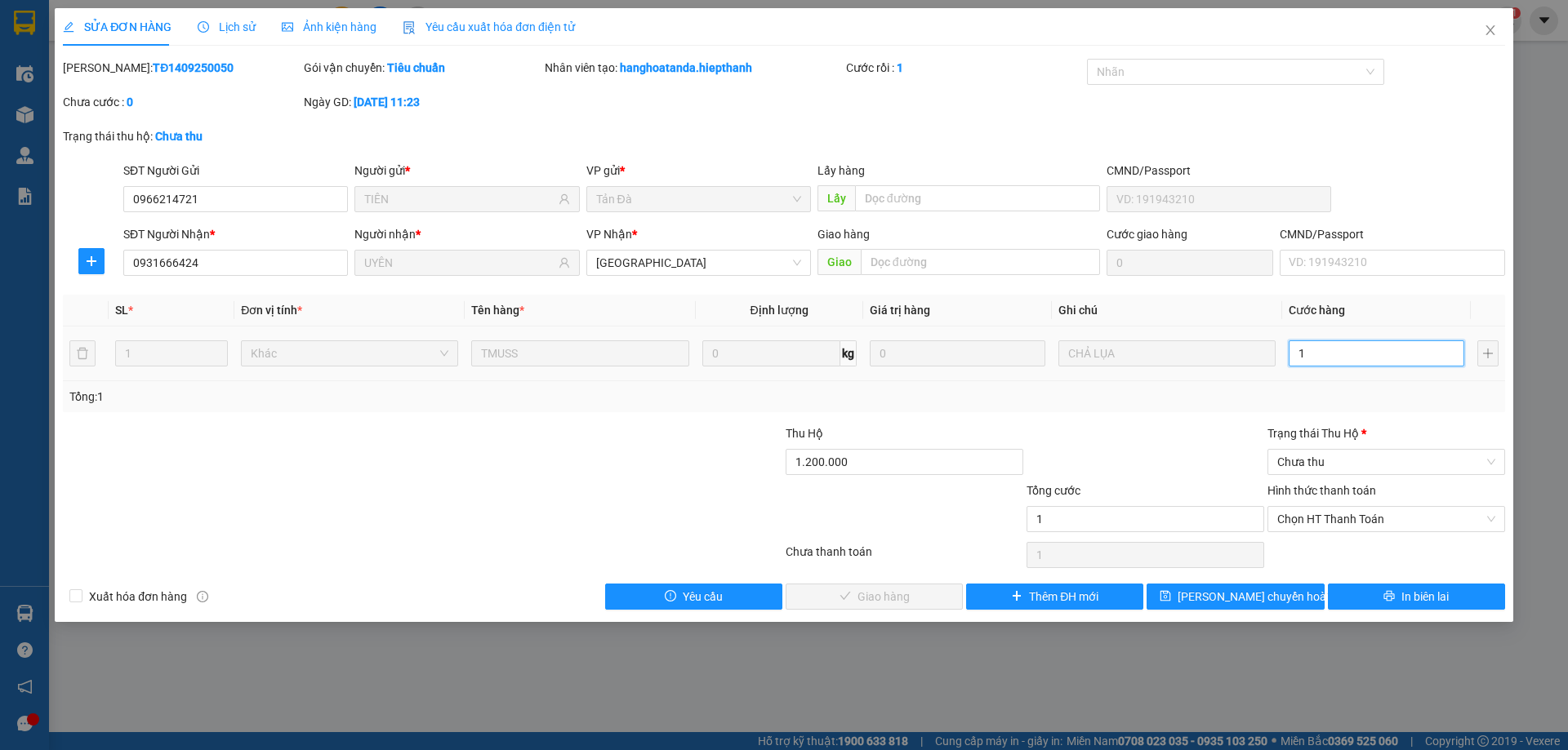
type input "0"
type input "04"
type input "4"
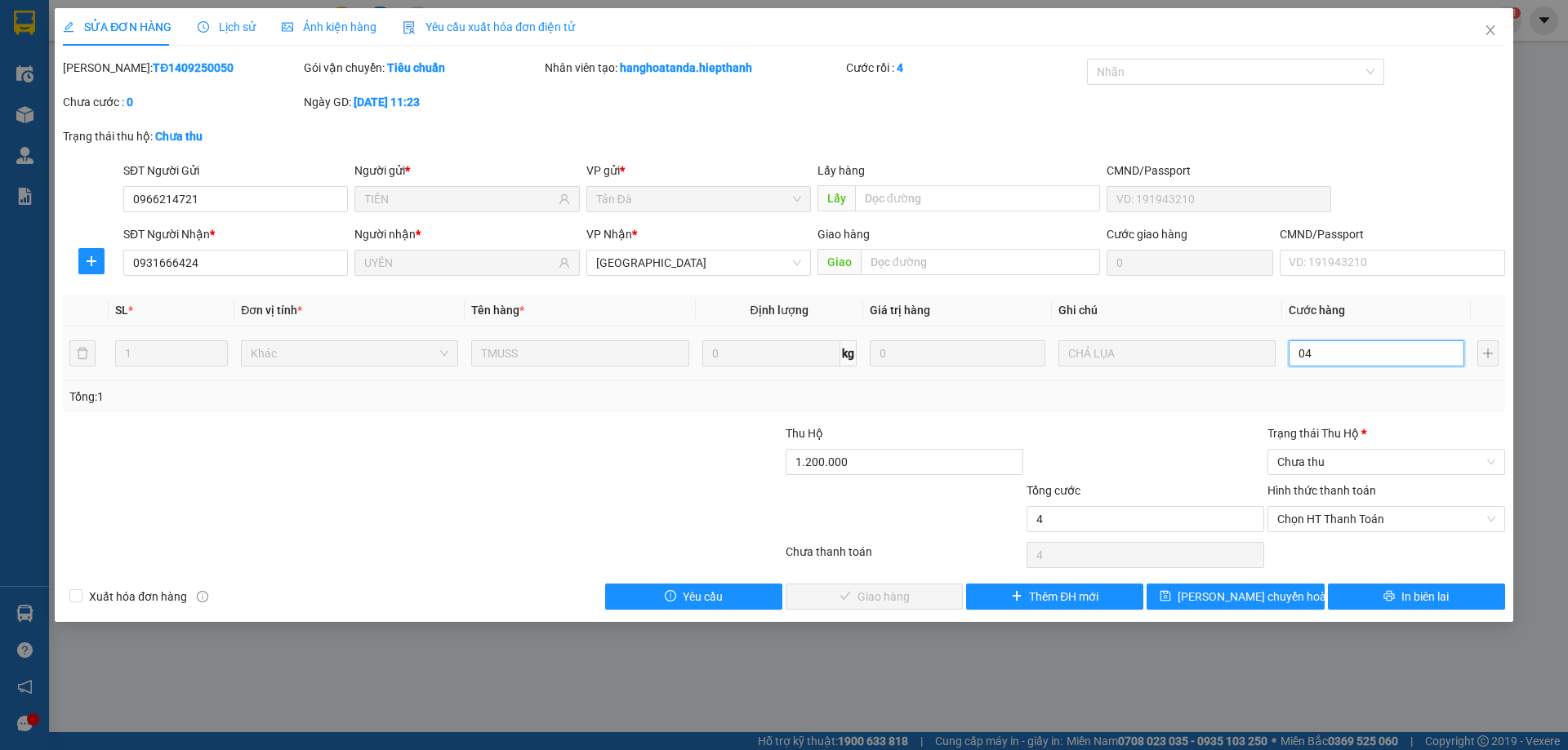
type input "040"
type input "40"
click at [1331, 456] on span "Chưa thu" at bounding box center [1385, 462] width 218 height 24
type input "040"
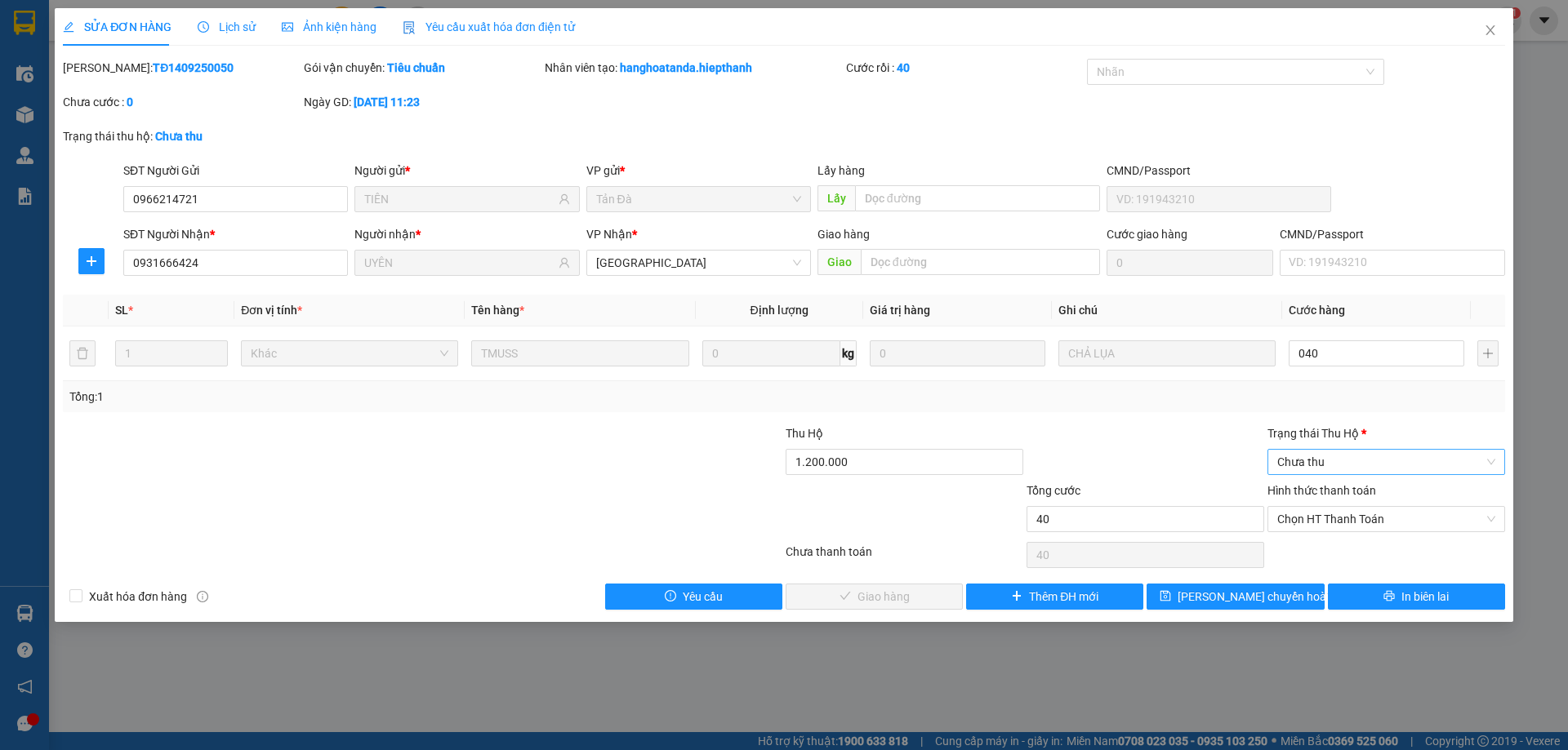
type input "40.000"
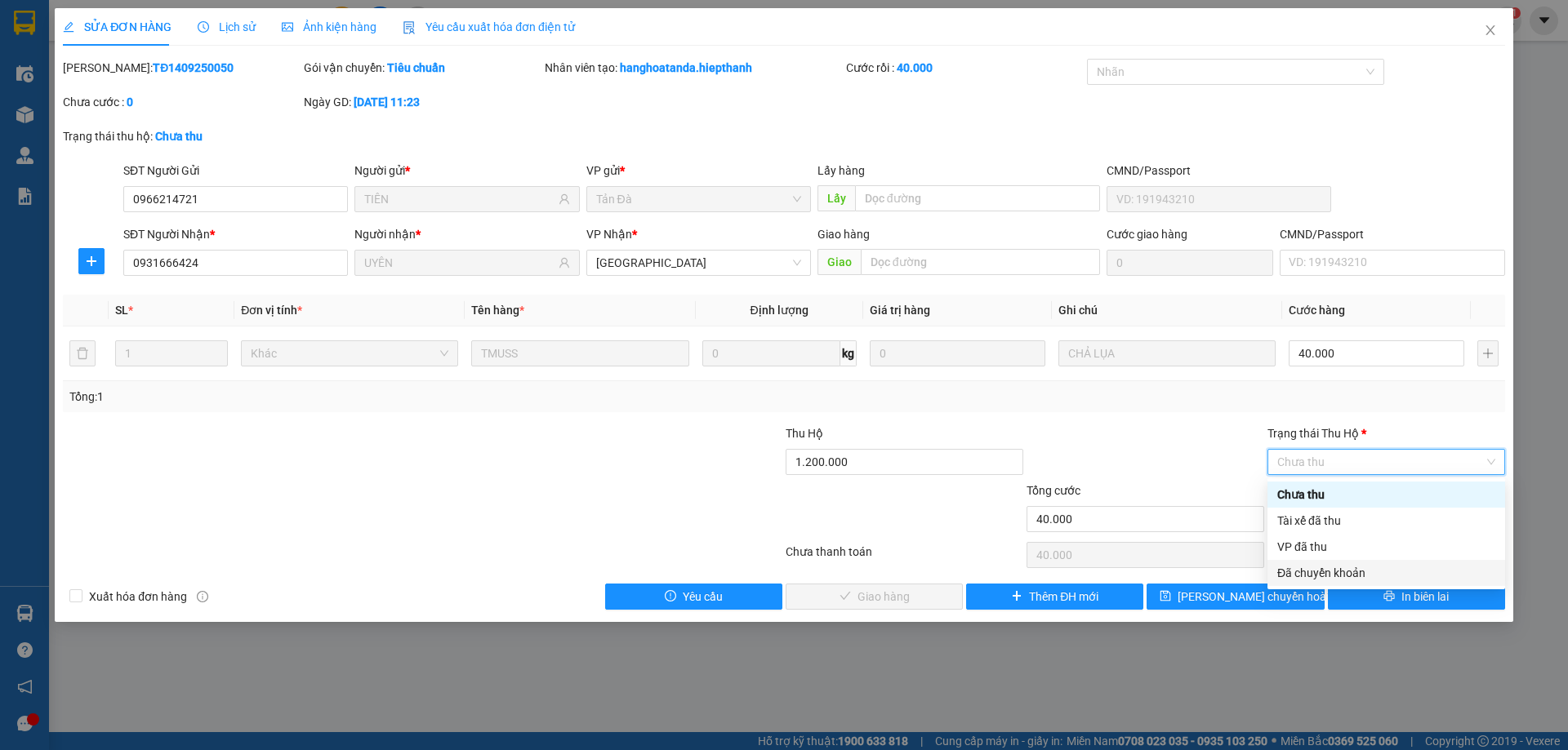
click at [1312, 576] on div "Đã chuyển khoản" at bounding box center [1385, 573] width 218 height 18
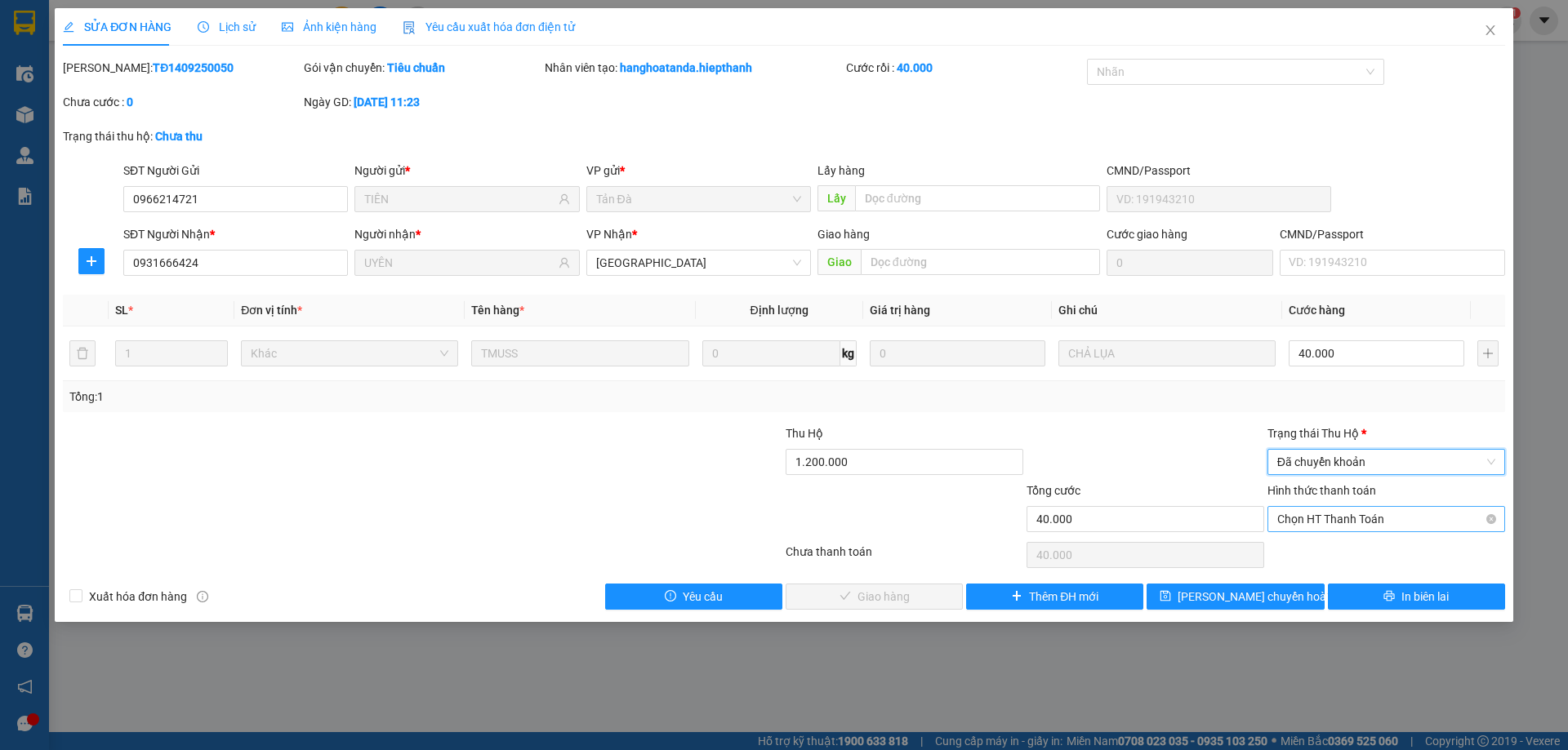
click at [1314, 518] on span "Chọn HT Thanh Toán" at bounding box center [1385, 519] width 218 height 24
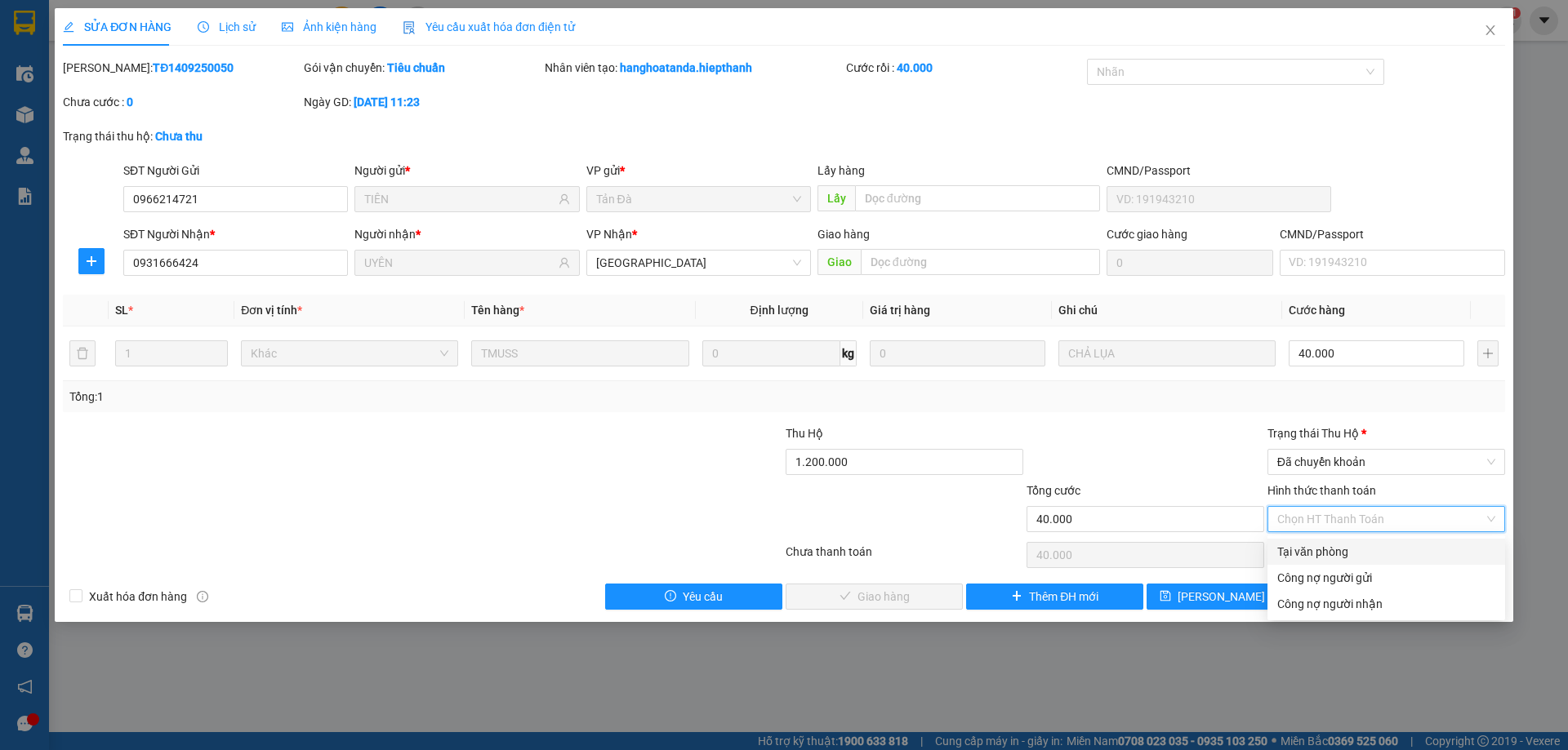
click at [1309, 552] on div "Tại văn phòng" at bounding box center [1385, 551] width 218 height 18
type input "0"
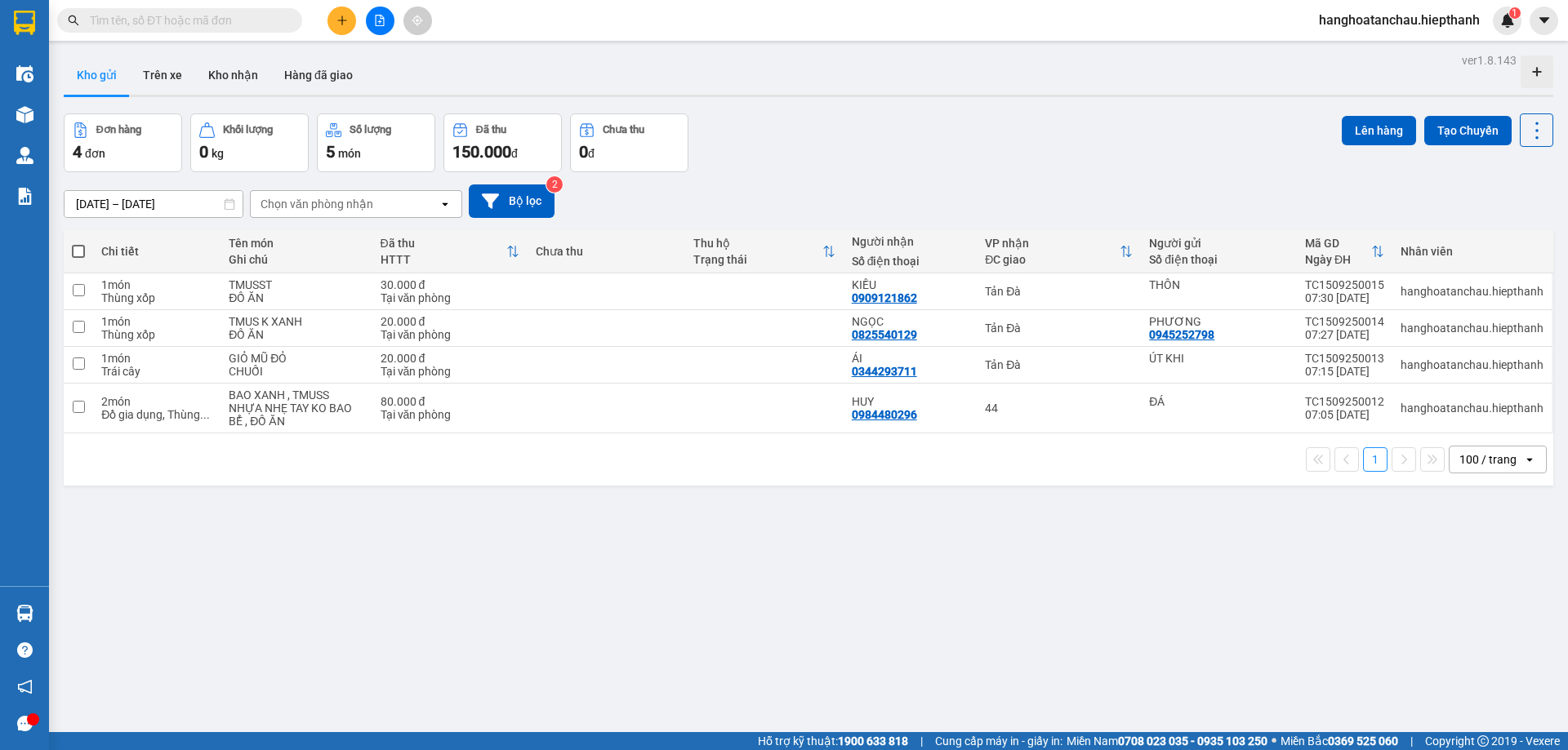
click at [204, 15] on input "text" at bounding box center [186, 20] width 193 height 18
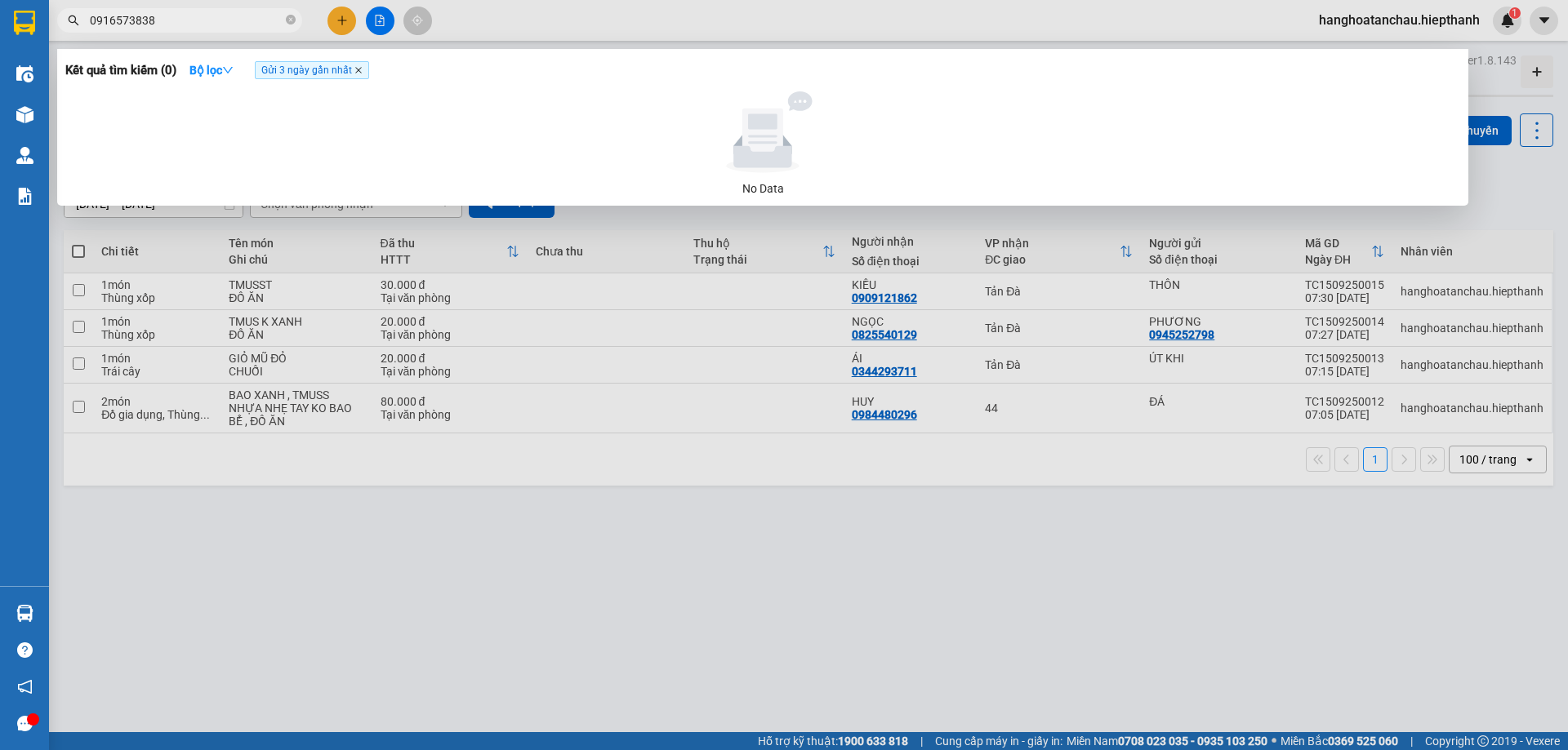
type input "0916573838"
click at [363, 71] on icon "close" at bounding box center [358, 70] width 8 height 8
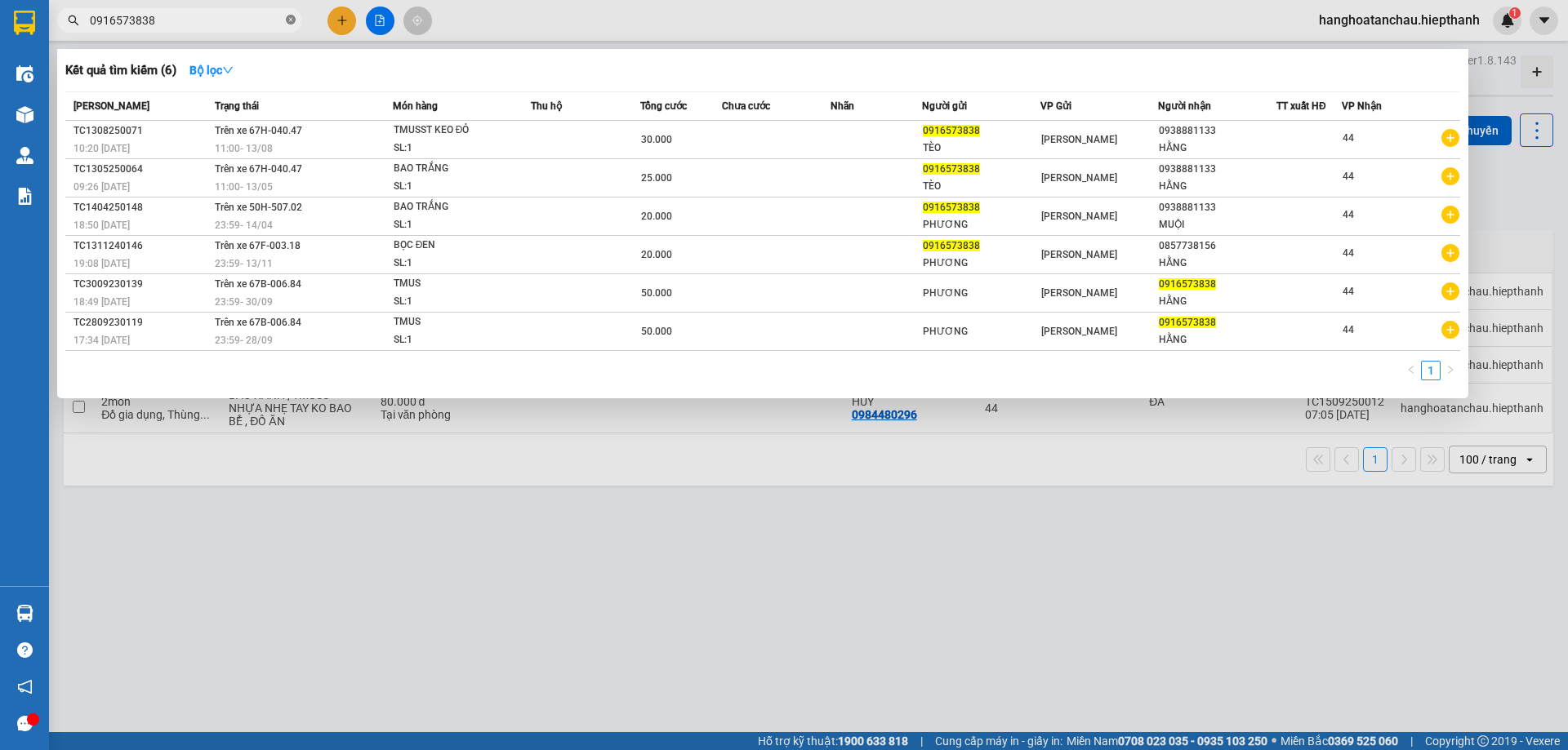
click at [289, 21] on icon "close-circle" at bounding box center [290, 19] width 9 height 9
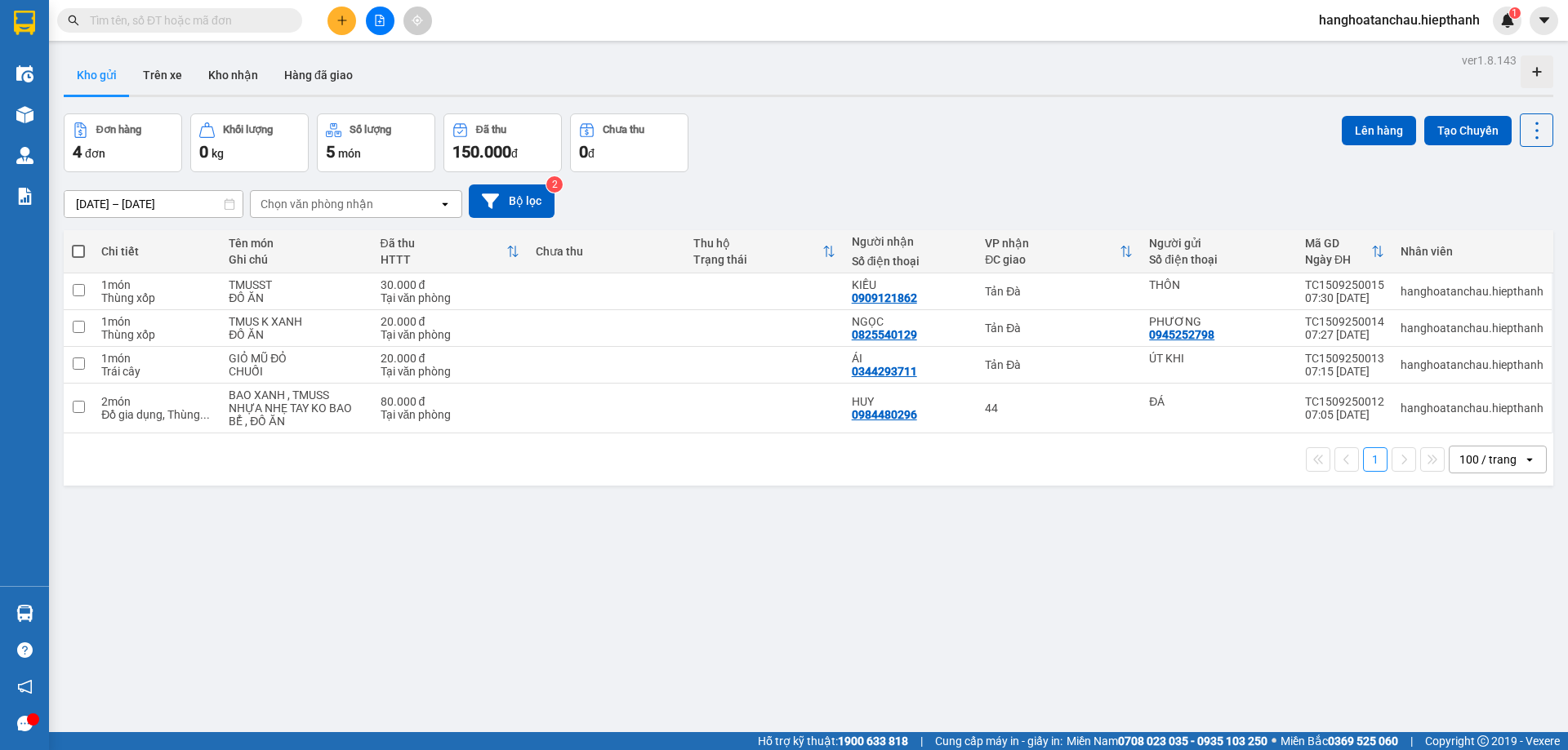
click at [823, 181] on div "[DATE] – [DATE] Press the down arrow key to interact with the calendar and sele…" at bounding box center [808, 201] width 1490 height 58
click at [182, 12] on input "text" at bounding box center [186, 20] width 193 height 18
click at [227, 19] on input "text" at bounding box center [186, 20] width 193 height 18
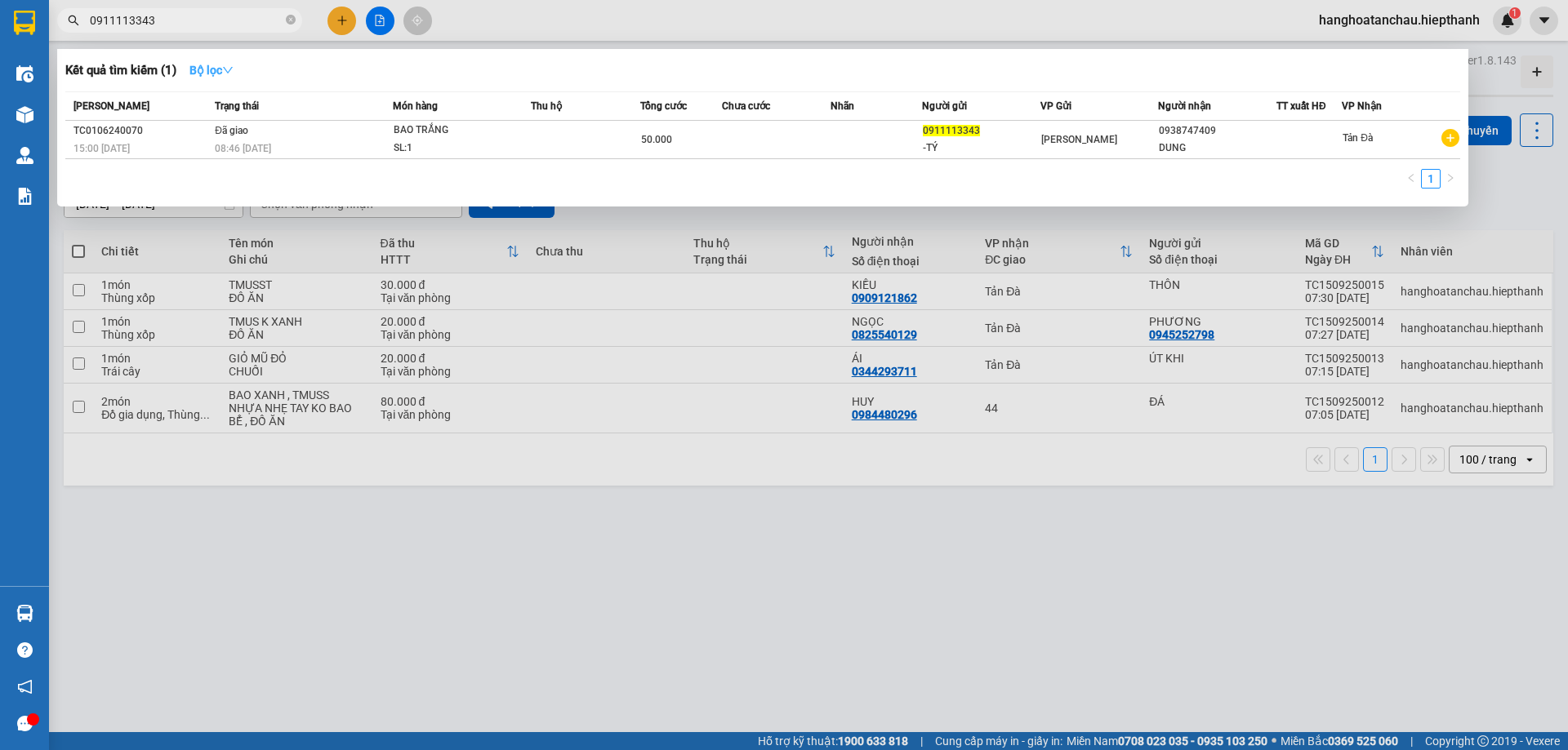
type input "0911113343"
click at [227, 70] on strong "Bộ lọc" at bounding box center [211, 70] width 44 height 13
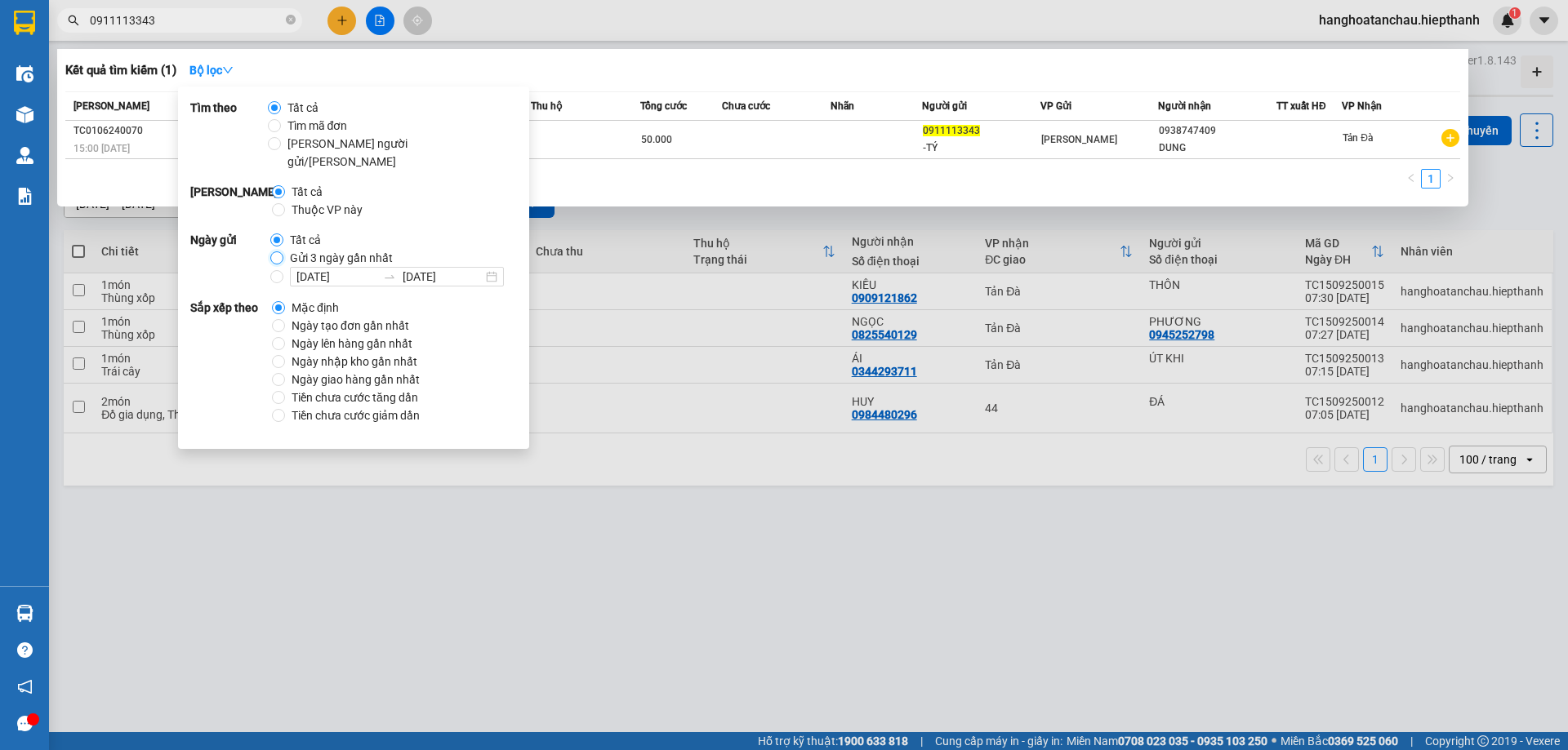
click at [276, 251] on input "Gửi 3 ngày gần nhất" at bounding box center [277, 257] width 13 height 13
radio input "true"
radio input "false"
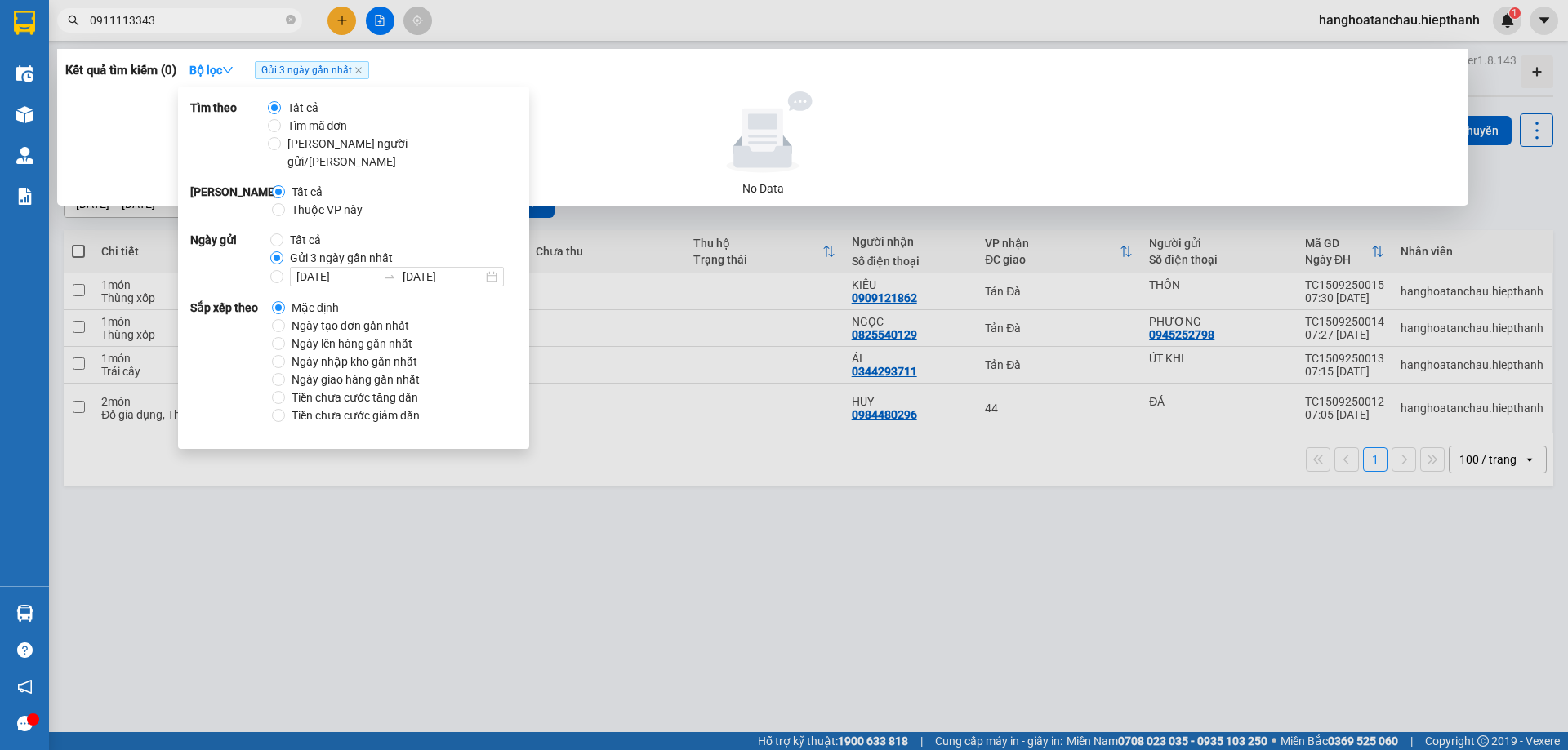
click at [639, 80] on div "Kết quả tìm kiếm ( 0 ) Bộ lọc Gửi 3 ngày gần nhất" at bounding box center [762, 70] width 1395 height 26
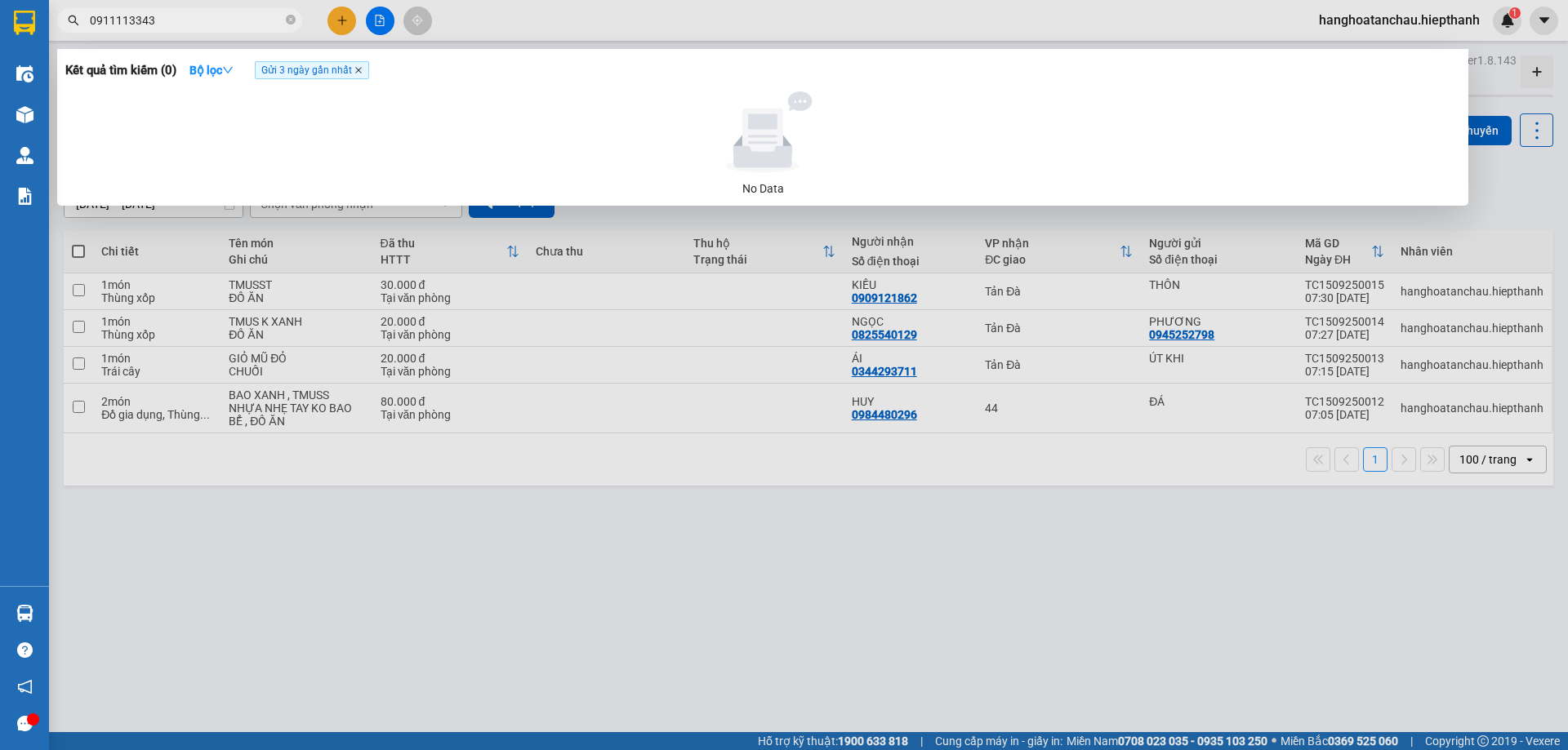
click at [358, 71] on icon "close" at bounding box center [358, 70] width 8 height 8
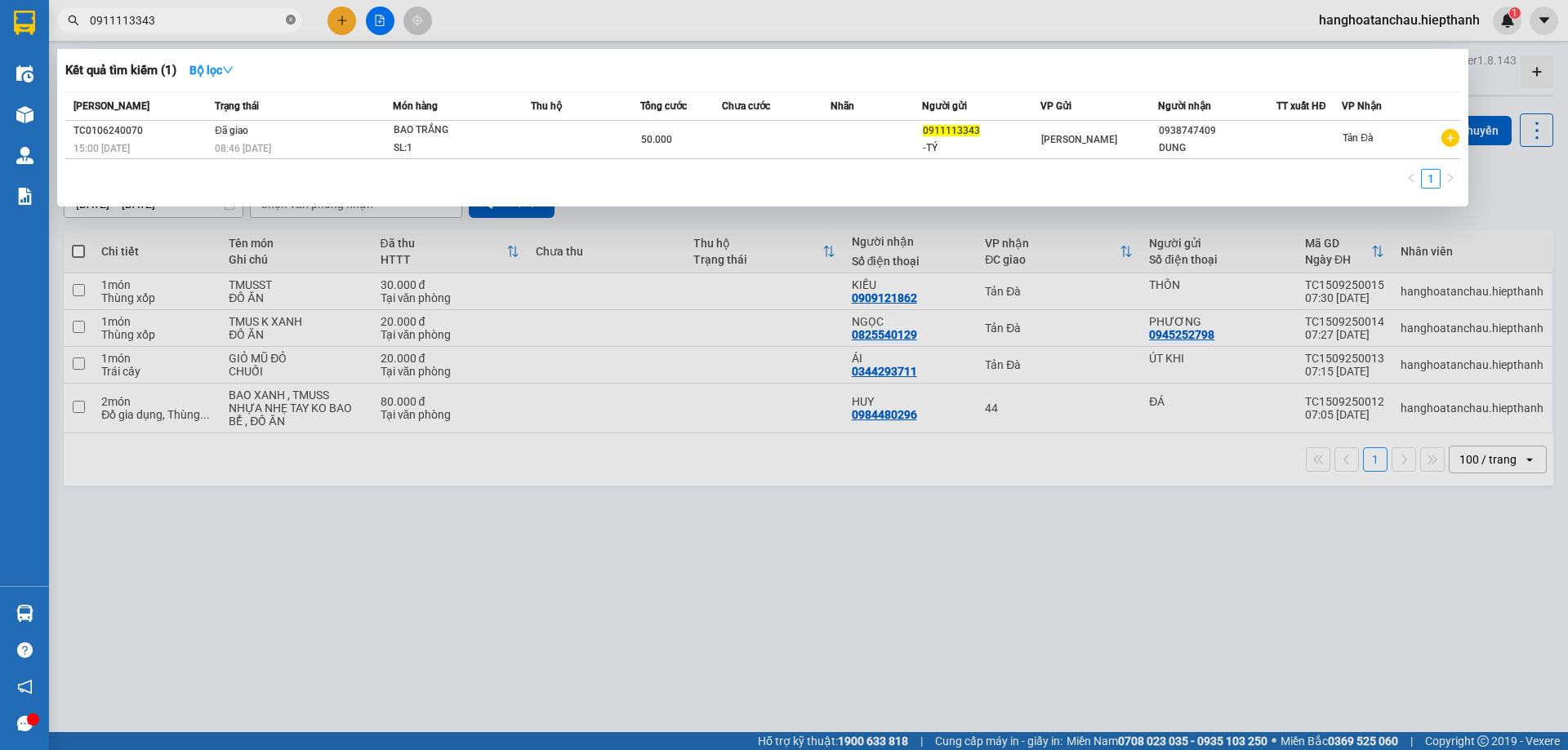
click at [290, 18] on icon "close-circle" at bounding box center [290, 19] width 9 height 9
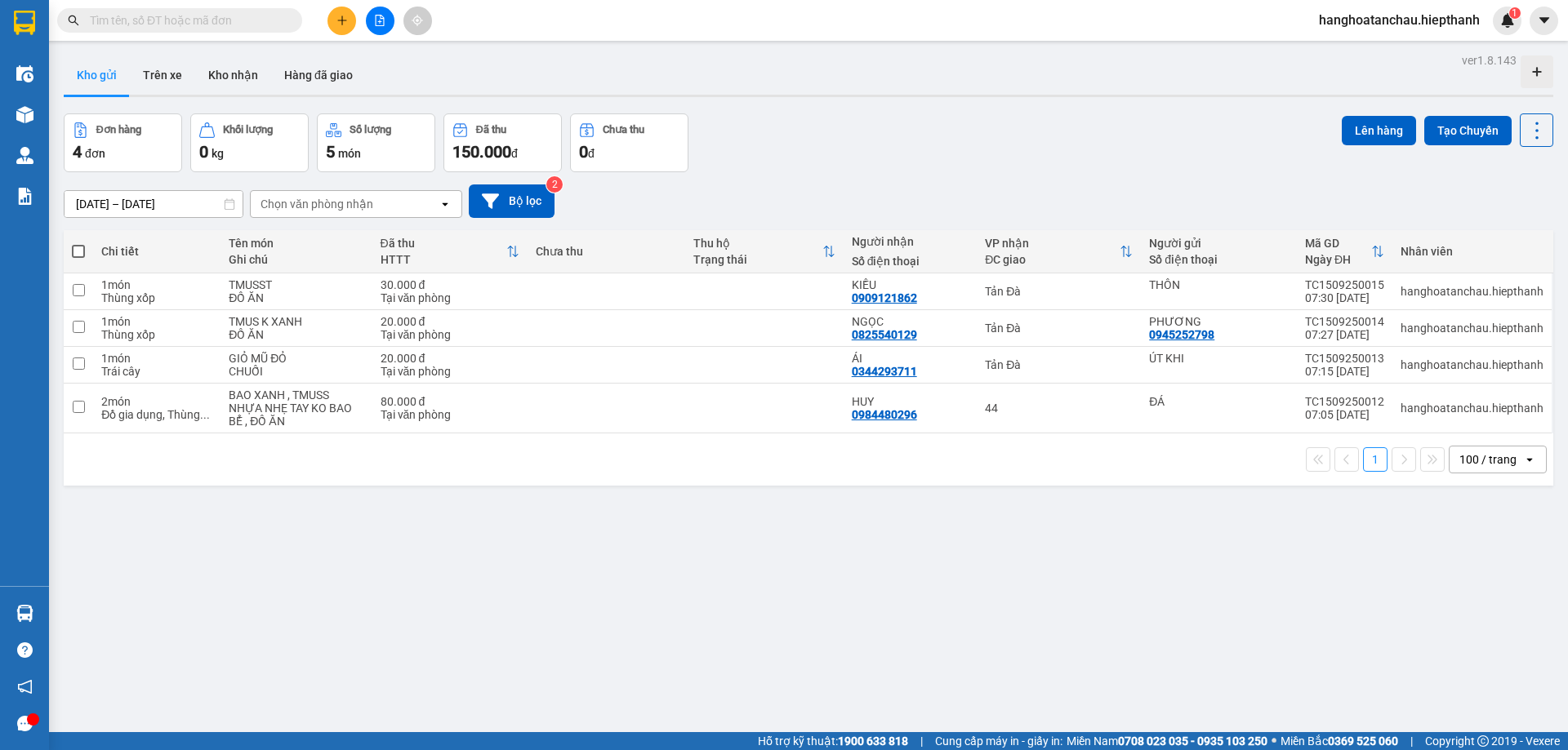
click at [227, 19] on input "text" at bounding box center [186, 20] width 193 height 18
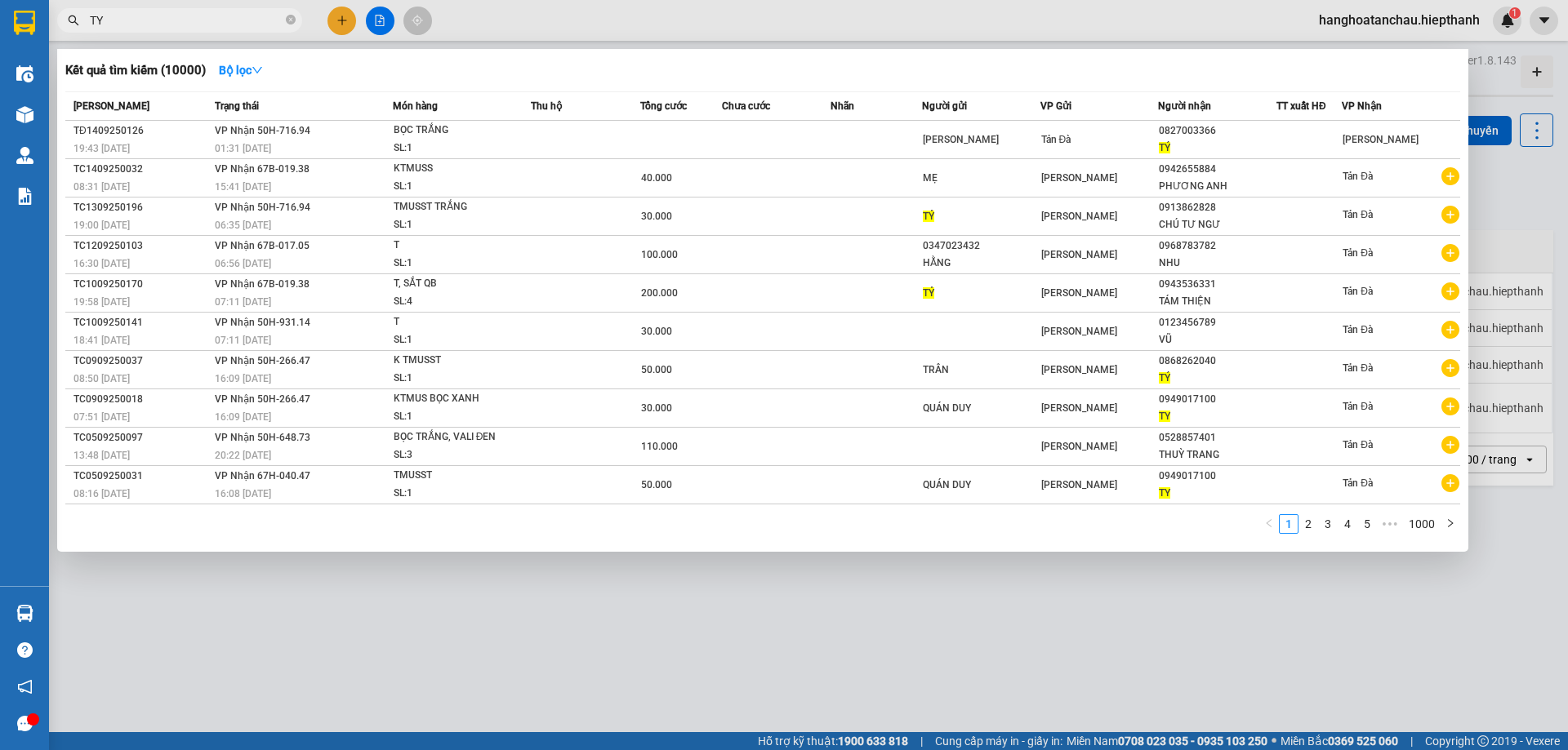
type input "TY"
drag, startPoint x: 293, startPoint y: 18, endPoint x: 257, endPoint y: 23, distance: 36.3
click at [292, 18] on icon "close-circle" at bounding box center [290, 19] width 9 height 9
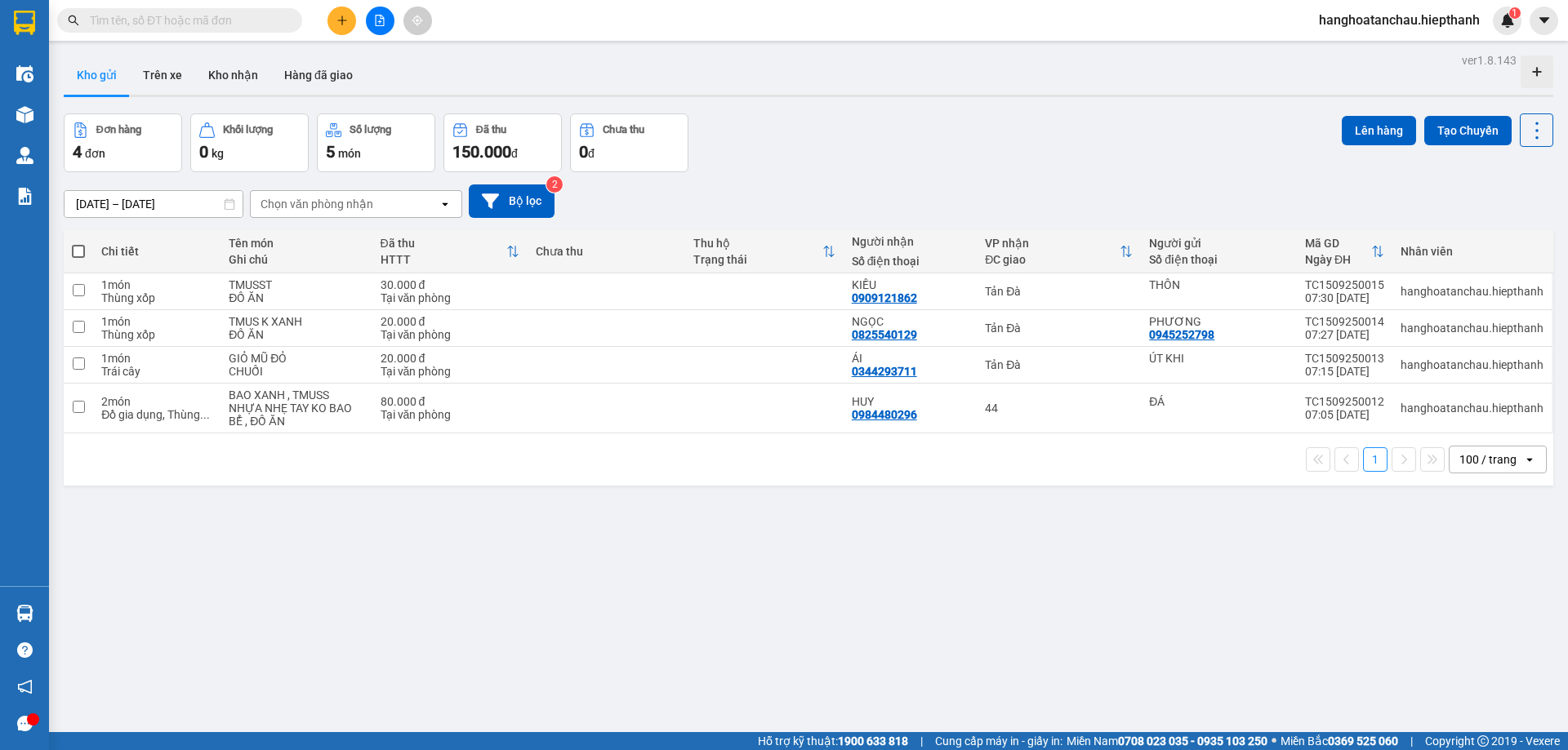
click at [254, 23] on input "text" at bounding box center [186, 20] width 193 height 18
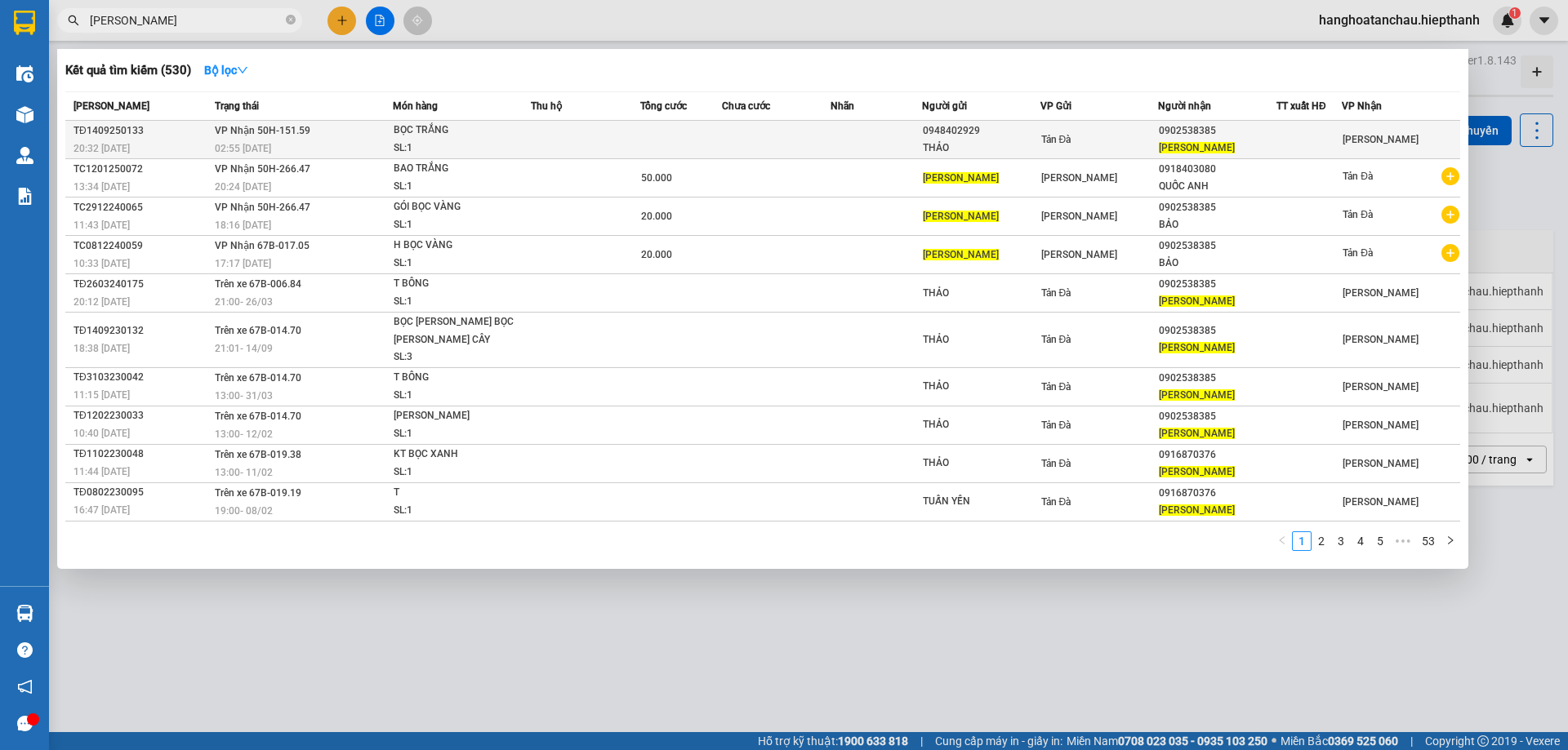
type input "[PERSON_NAME]"
click at [635, 131] on td at bounding box center [585, 139] width 109 height 39
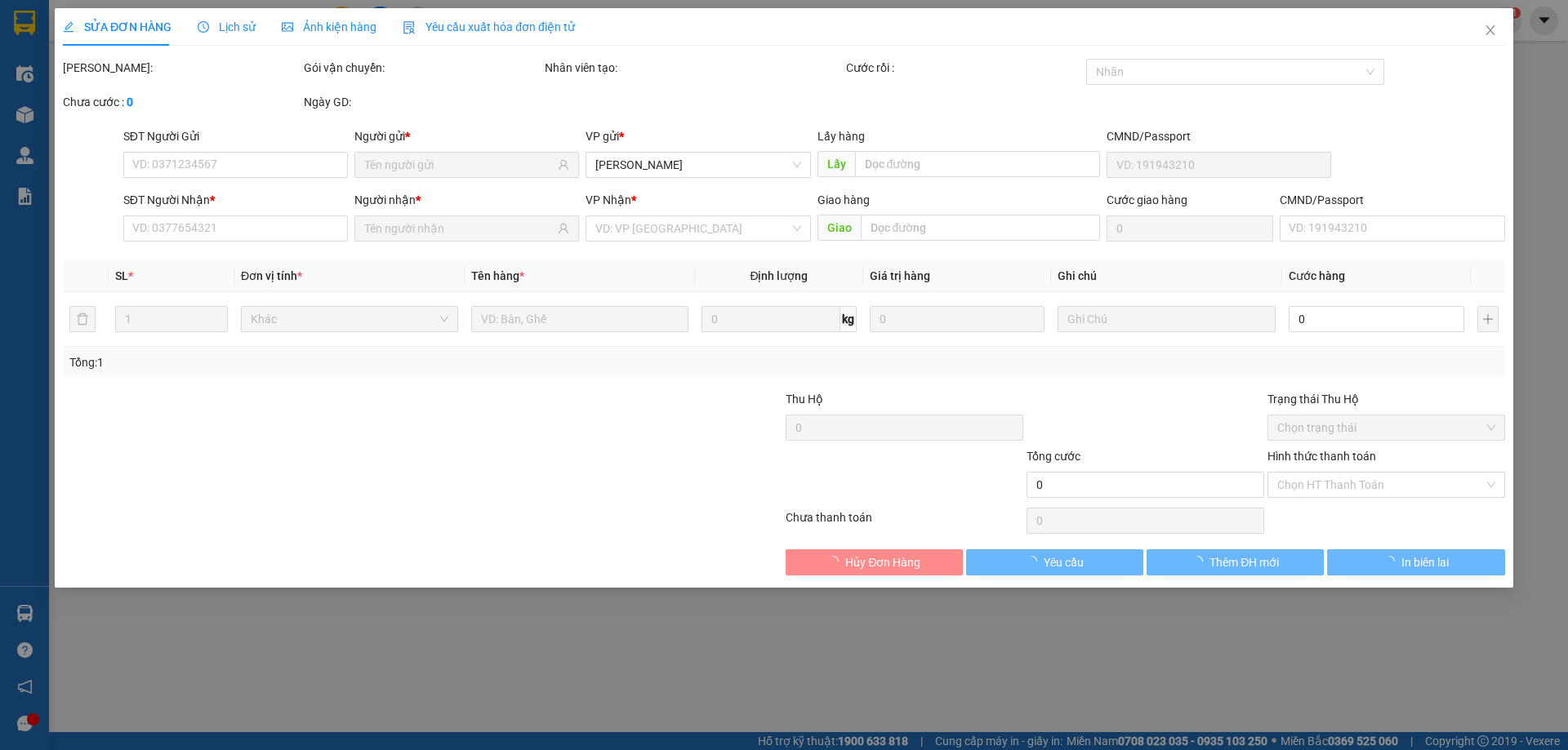
type input "0948402929"
type input "THẢO"
type input "0902538385"
type input "[PERSON_NAME]"
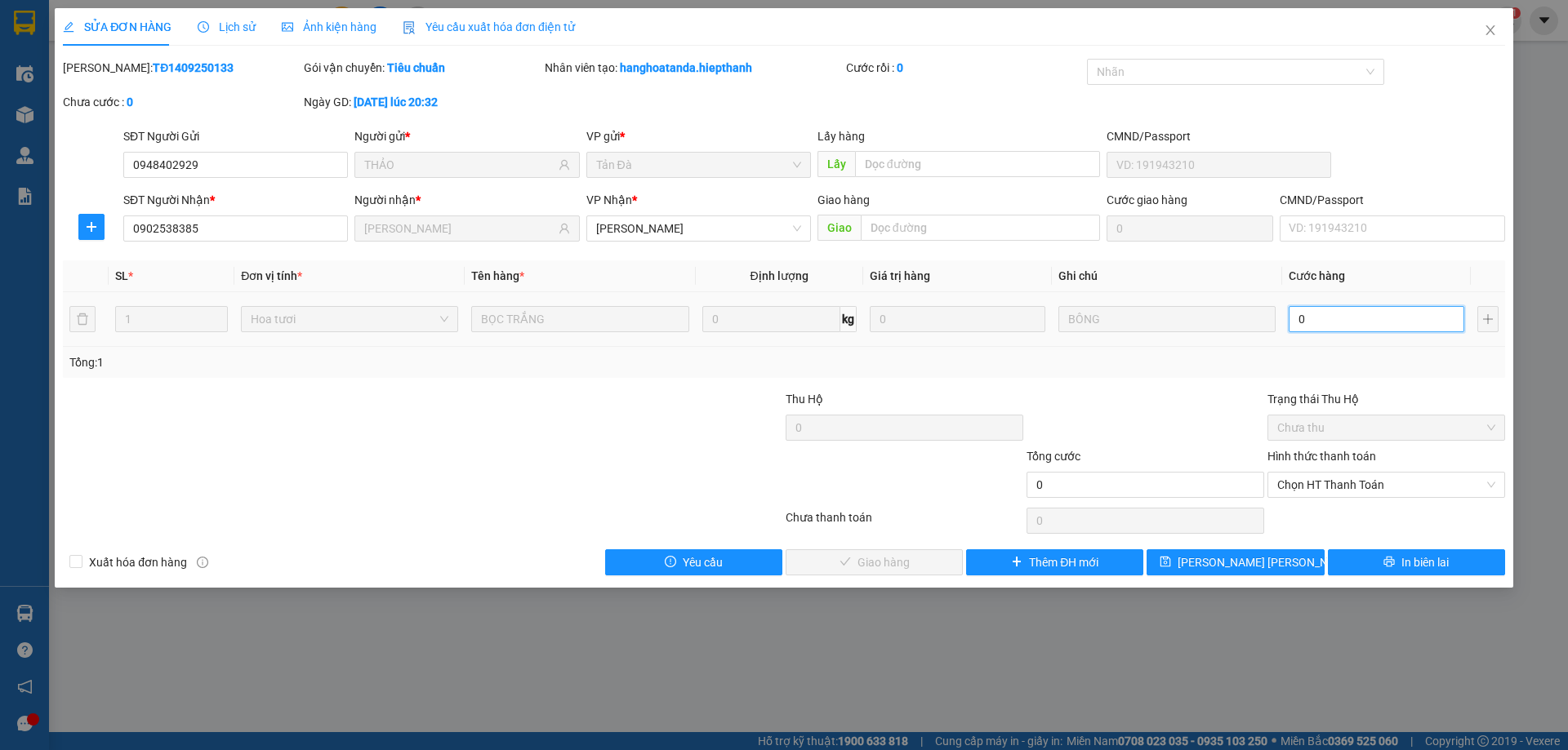
click at [1306, 325] on input "0" at bounding box center [1377, 319] width 176 height 26
type input "2"
type input "20"
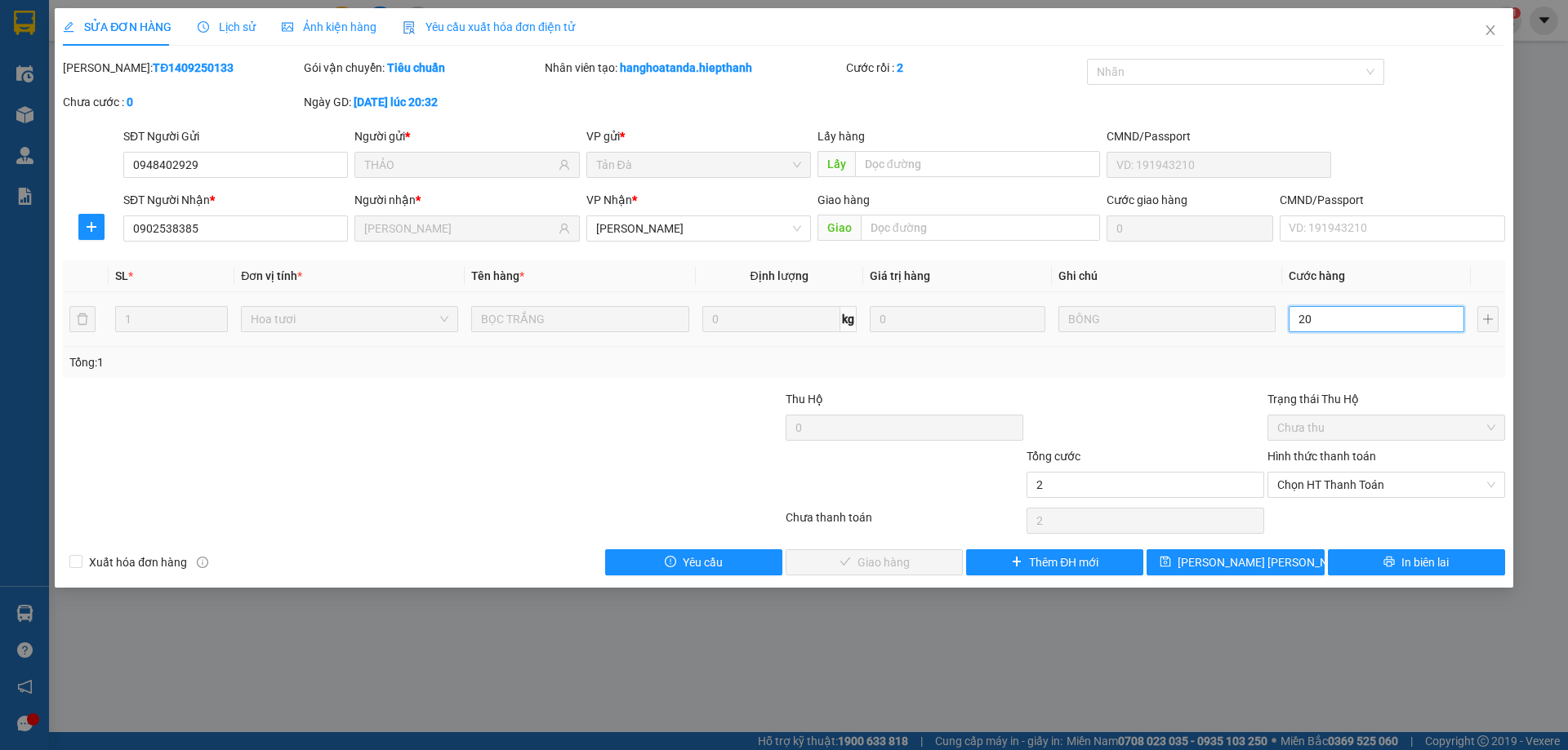
type input "20"
click at [1339, 484] on span "Chọn HT Thanh Toán" at bounding box center [1385, 485] width 218 height 24
type input "20"
type input "20.000"
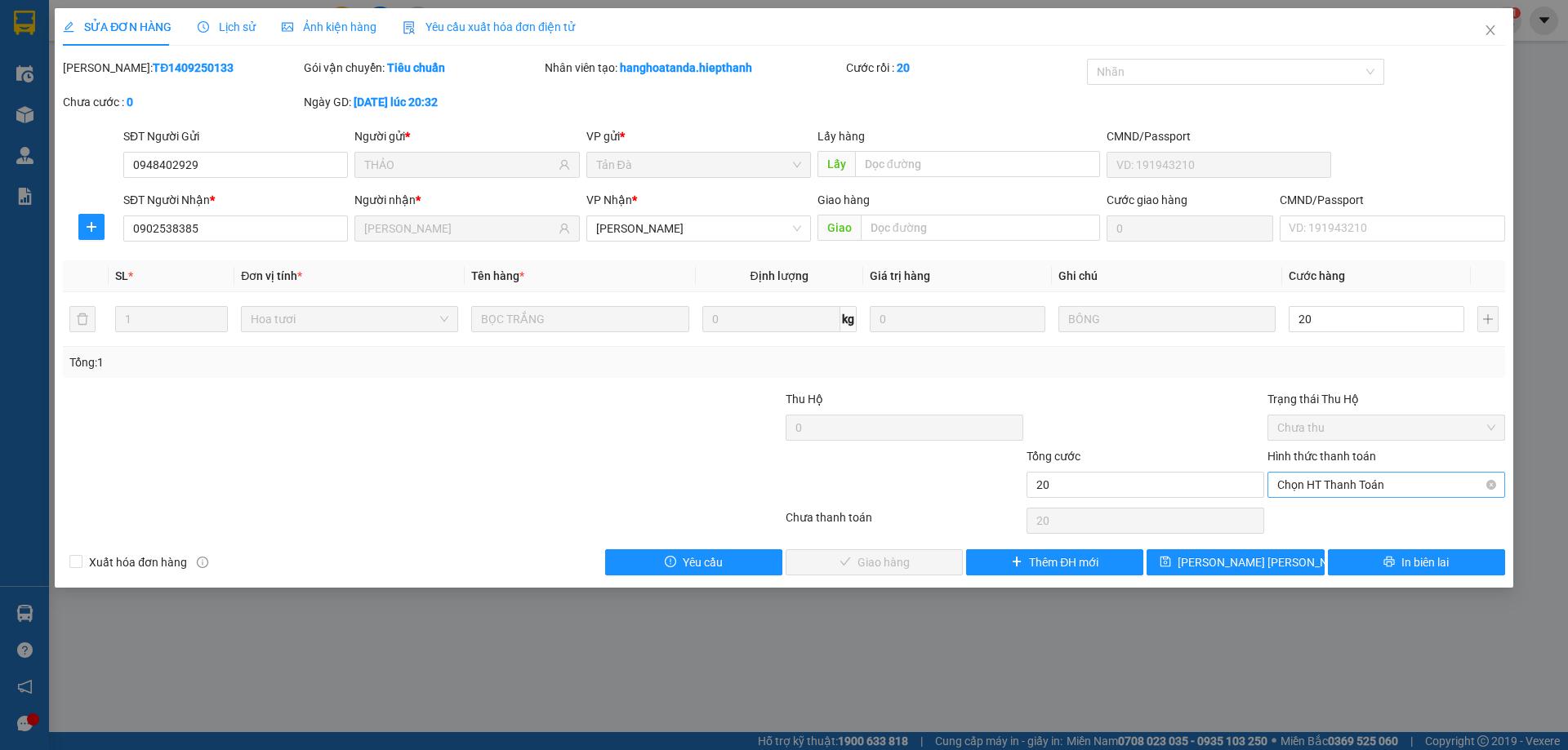
type input "20.000"
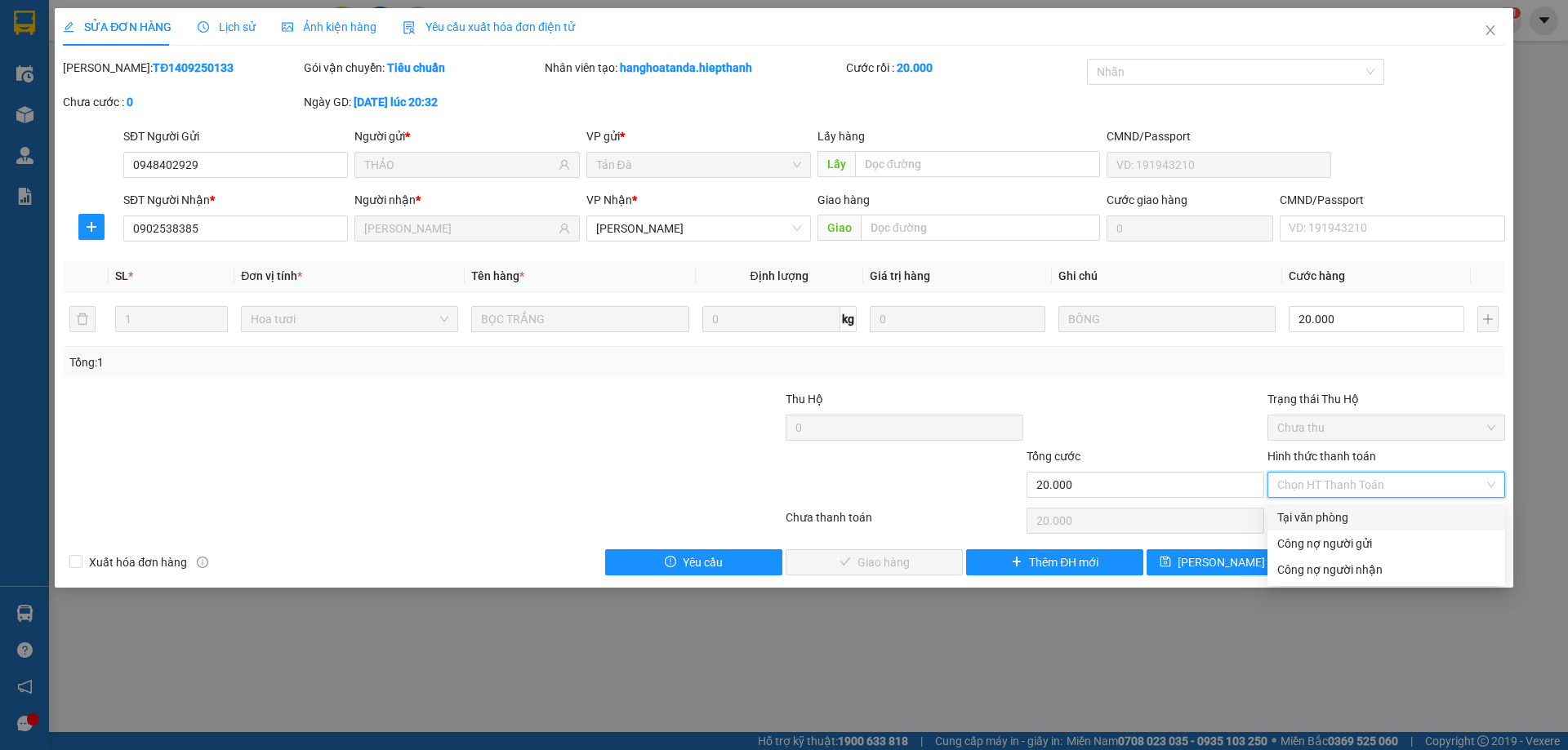
click at [1317, 514] on div "Tại văn phòng" at bounding box center [1385, 518] width 218 height 18
type input "0"
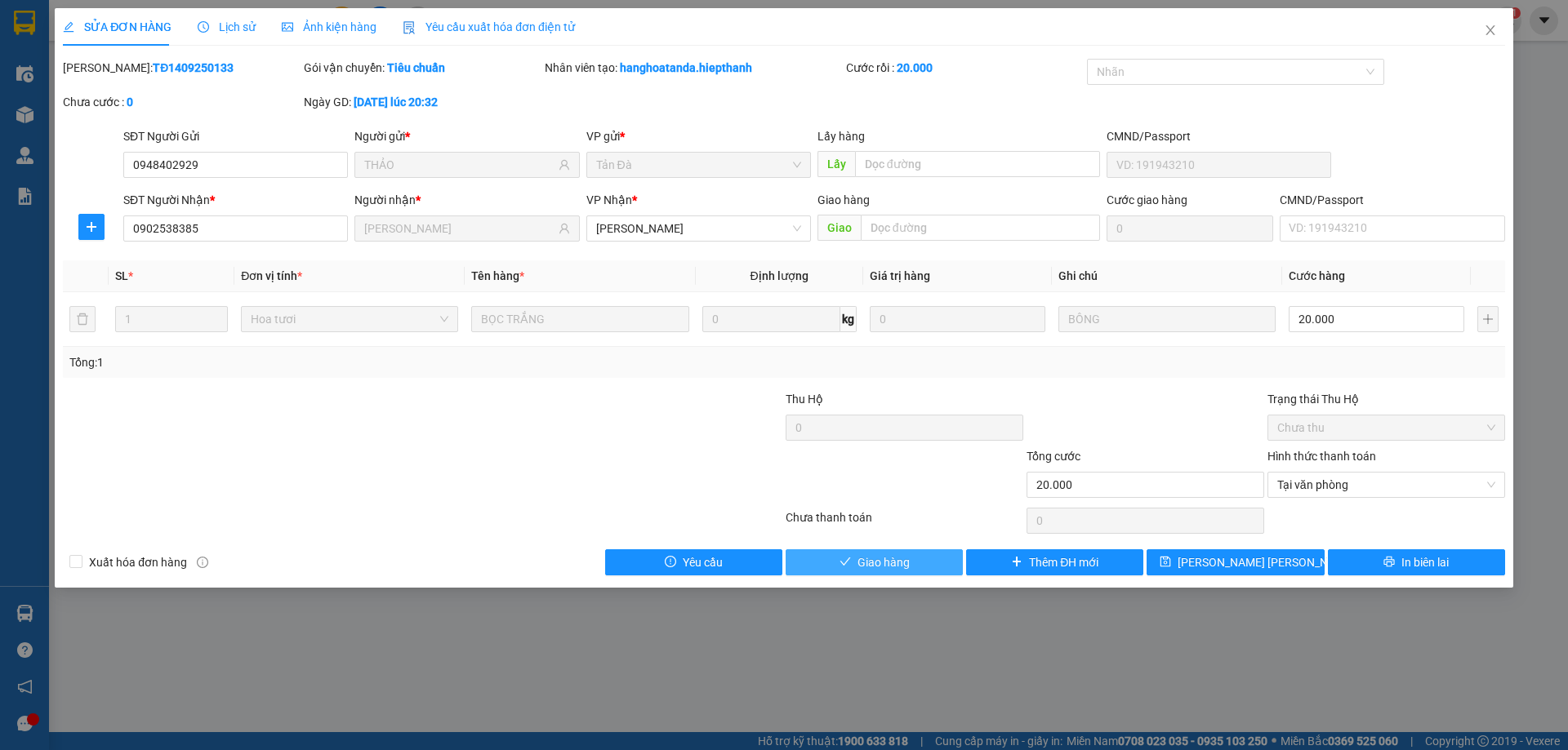
click at [885, 557] on span "Giao hàng" at bounding box center [883, 562] width 53 height 18
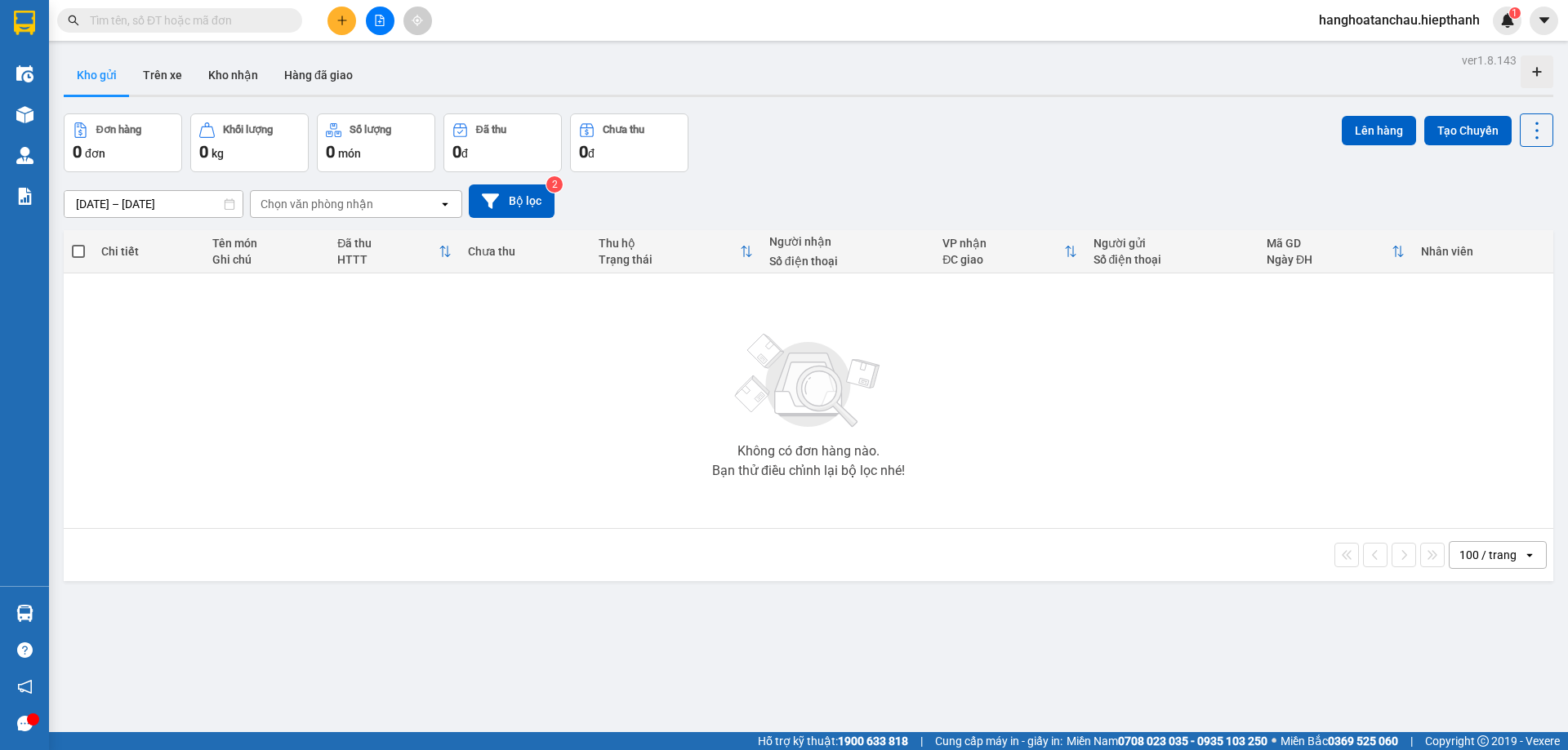
click at [215, 20] on input "text" at bounding box center [186, 20] width 193 height 18
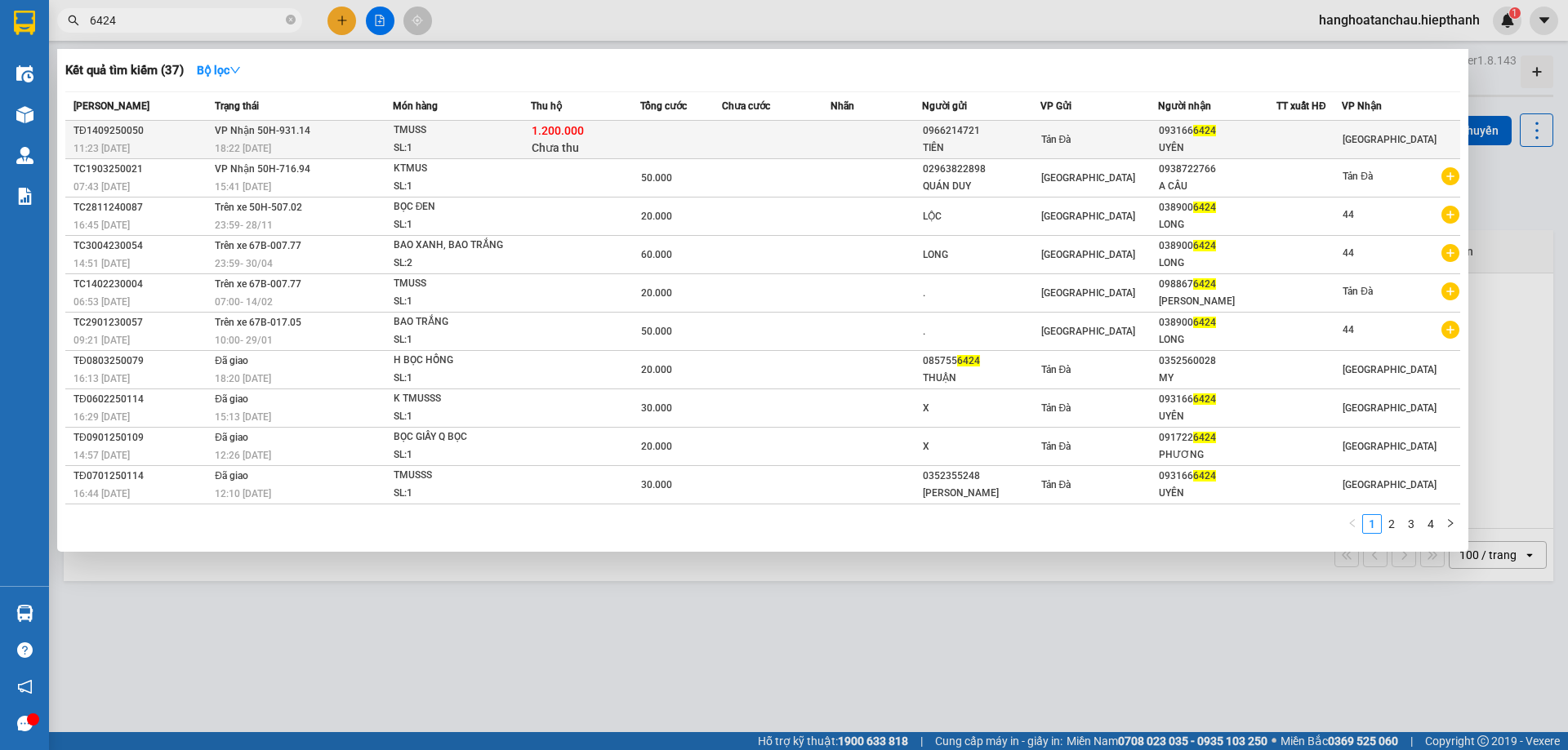
type input "6424"
click at [637, 133] on div "1.200.000 Chưa thu" at bounding box center [585, 139] width 108 height 34
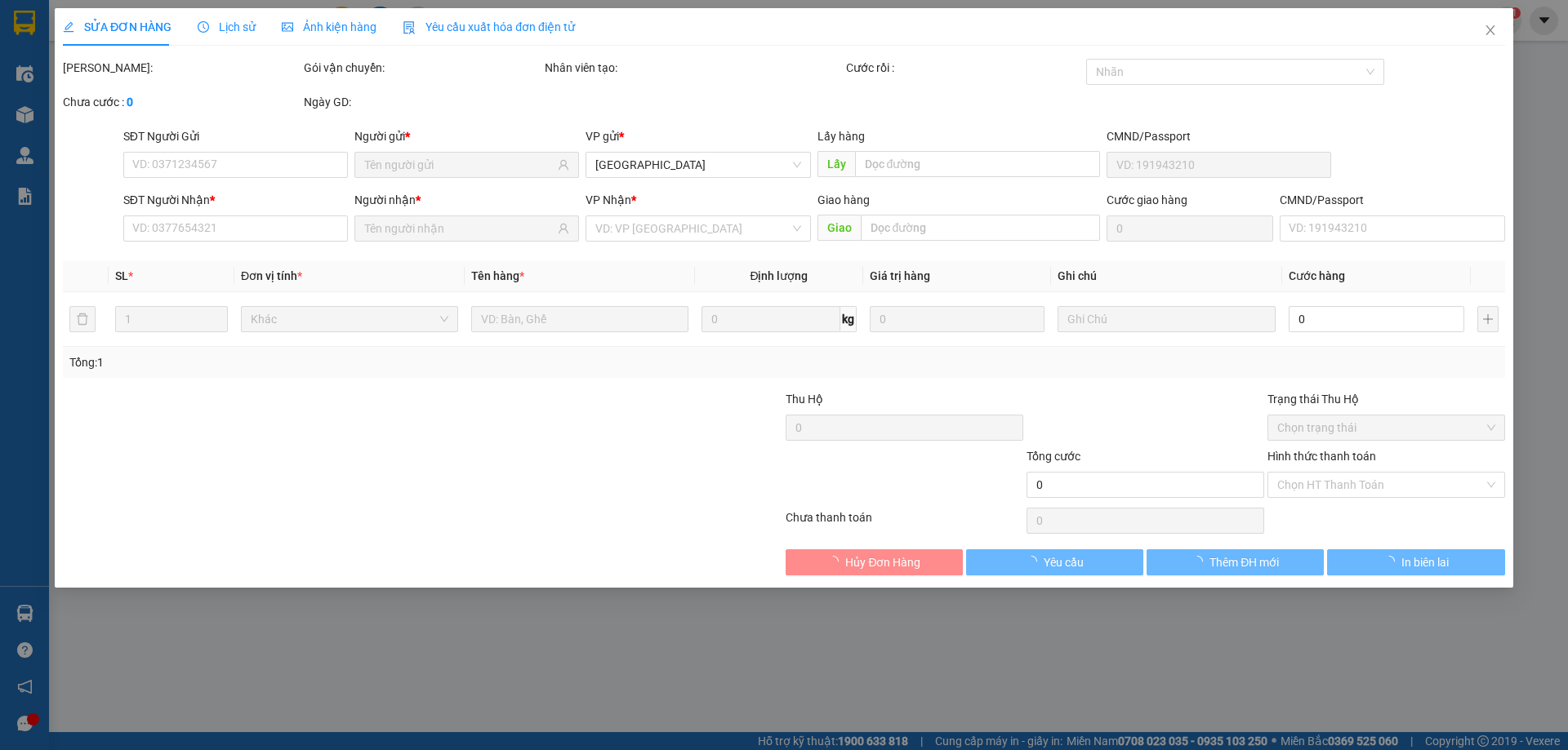
type input "0966214721"
type input "TIÊN"
type input "0931666424"
type input "UYÊN"
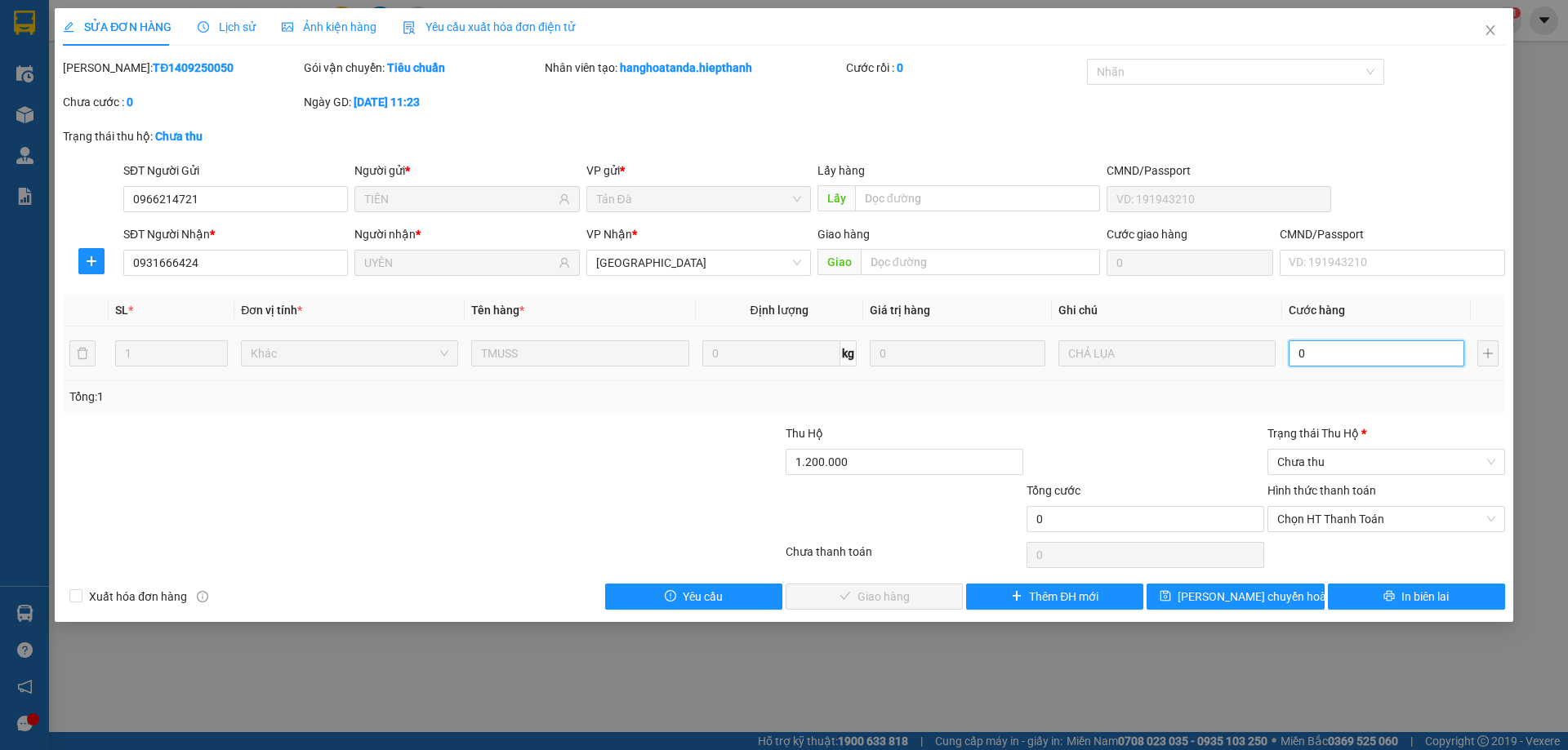
click at [1330, 363] on input "0" at bounding box center [1377, 353] width 176 height 26
type input "4"
type input "40"
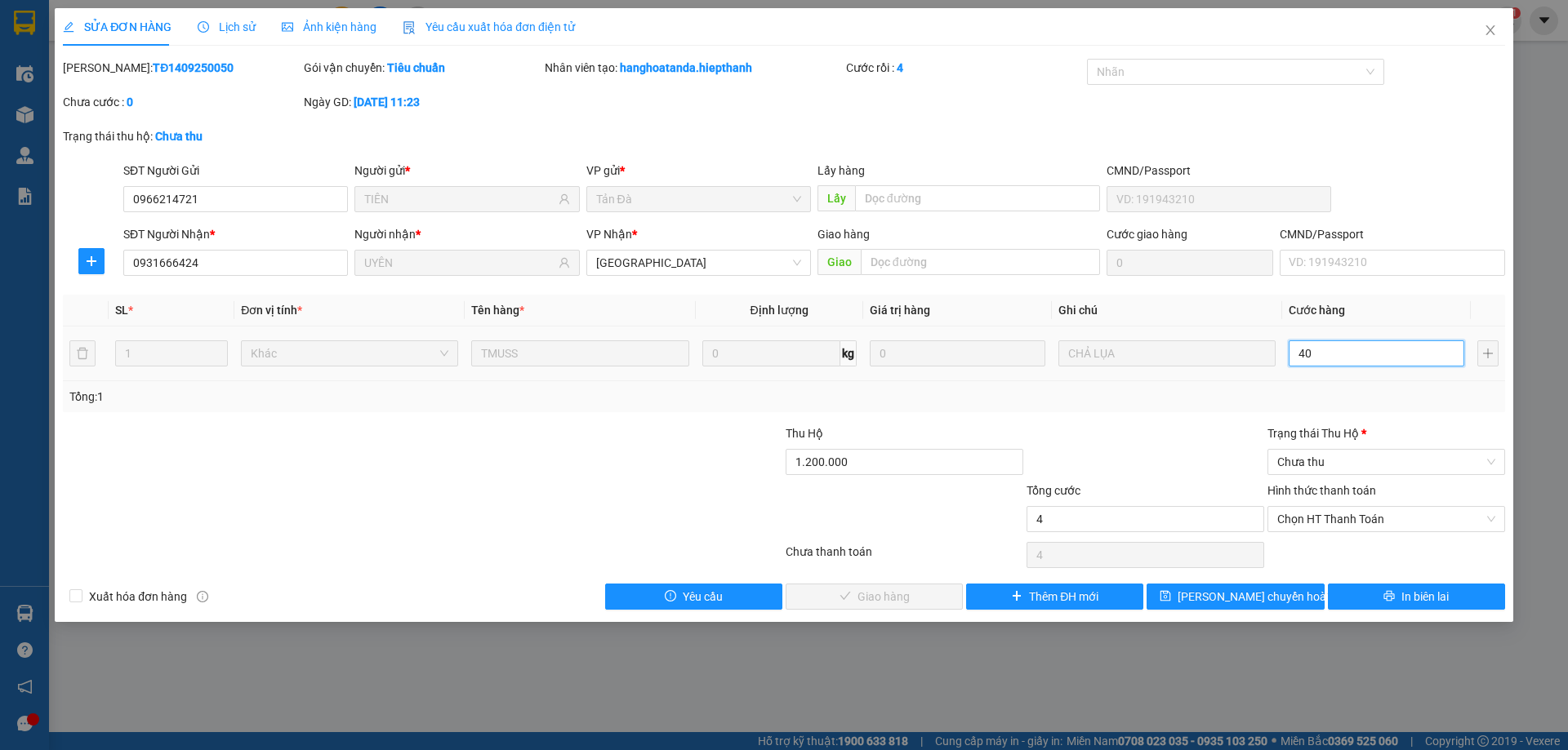
type input "40"
click at [1325, 453] on span "Chưa thu" at bounding box center [1385, 462] width 218 height 24
type input "40"
type input "40.000"
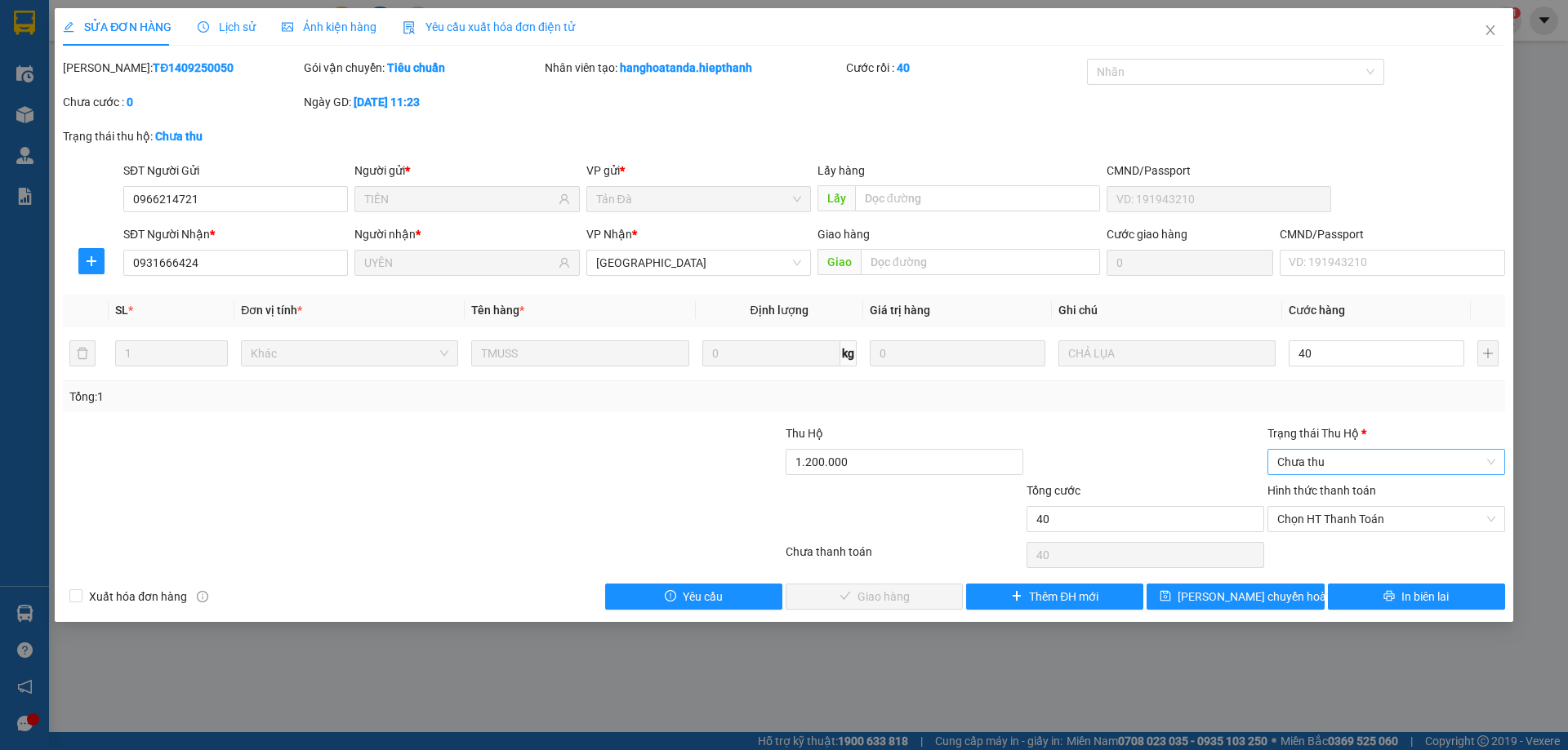
type input "40.000"
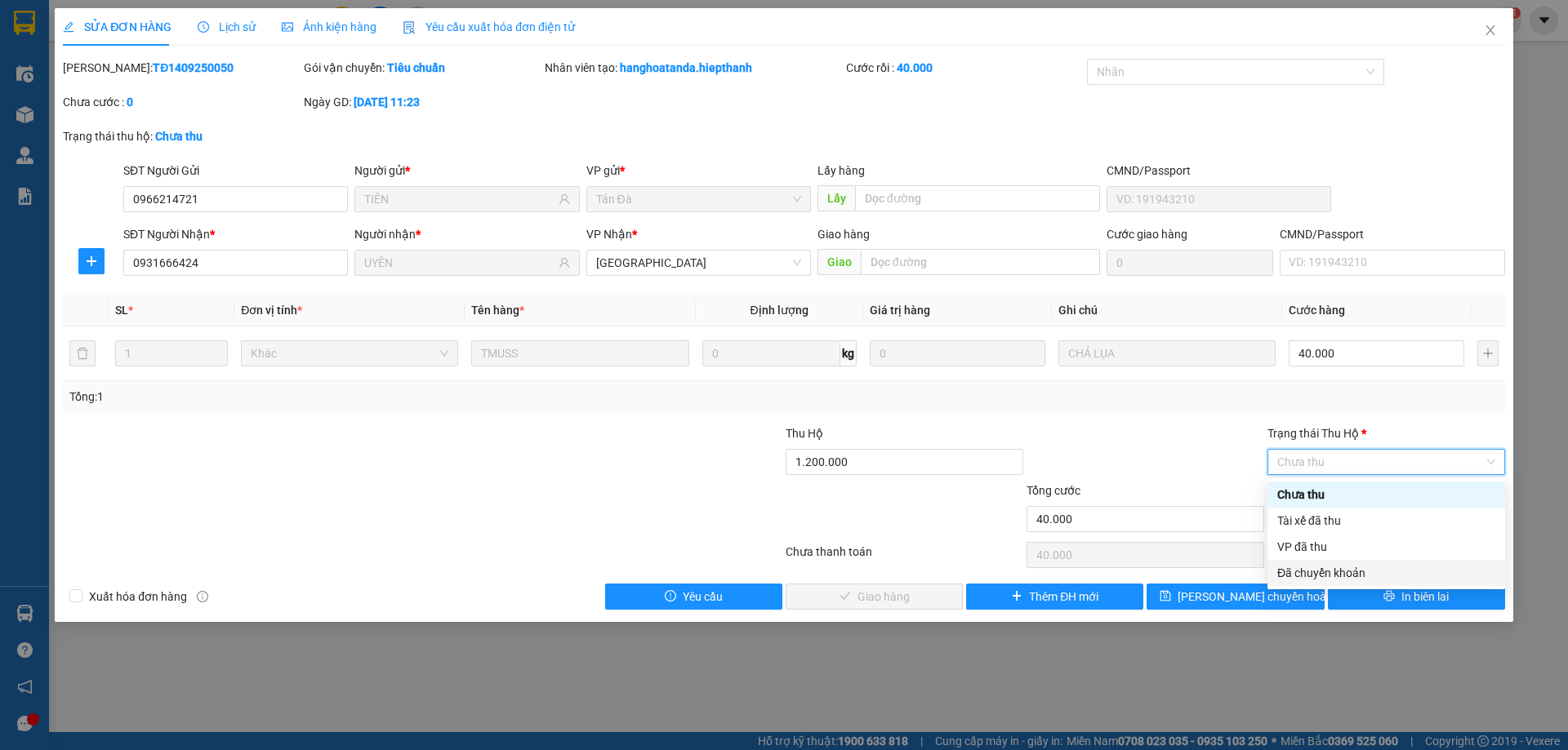
click at [1335, 573] on div "Đã chuyển khoản" at bounding box center [1385, 573] width 218 height 18
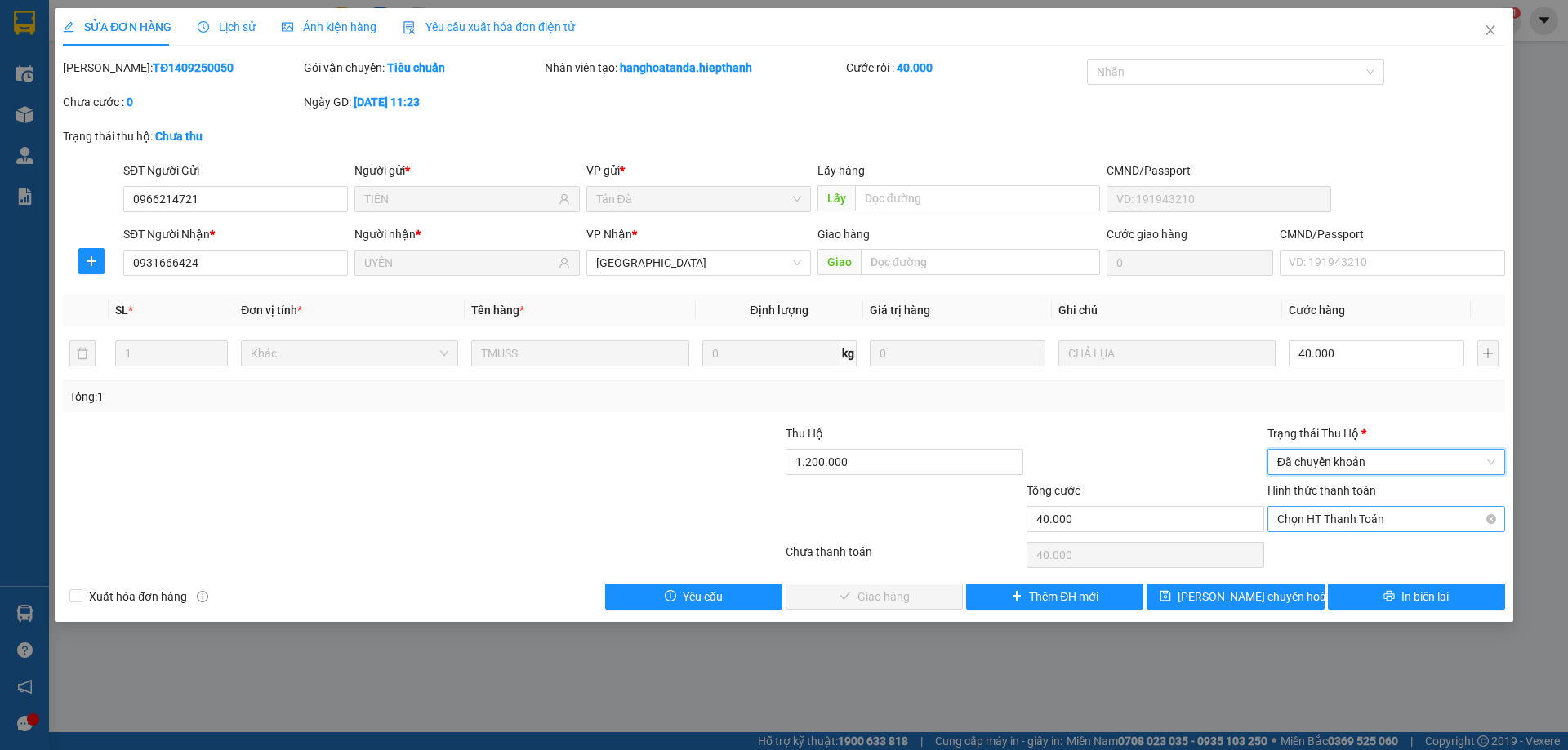
click at [1353, 519] on span "Chọn HT Thanh Toán" at bounding box center [1385, 519] width 218 height 24
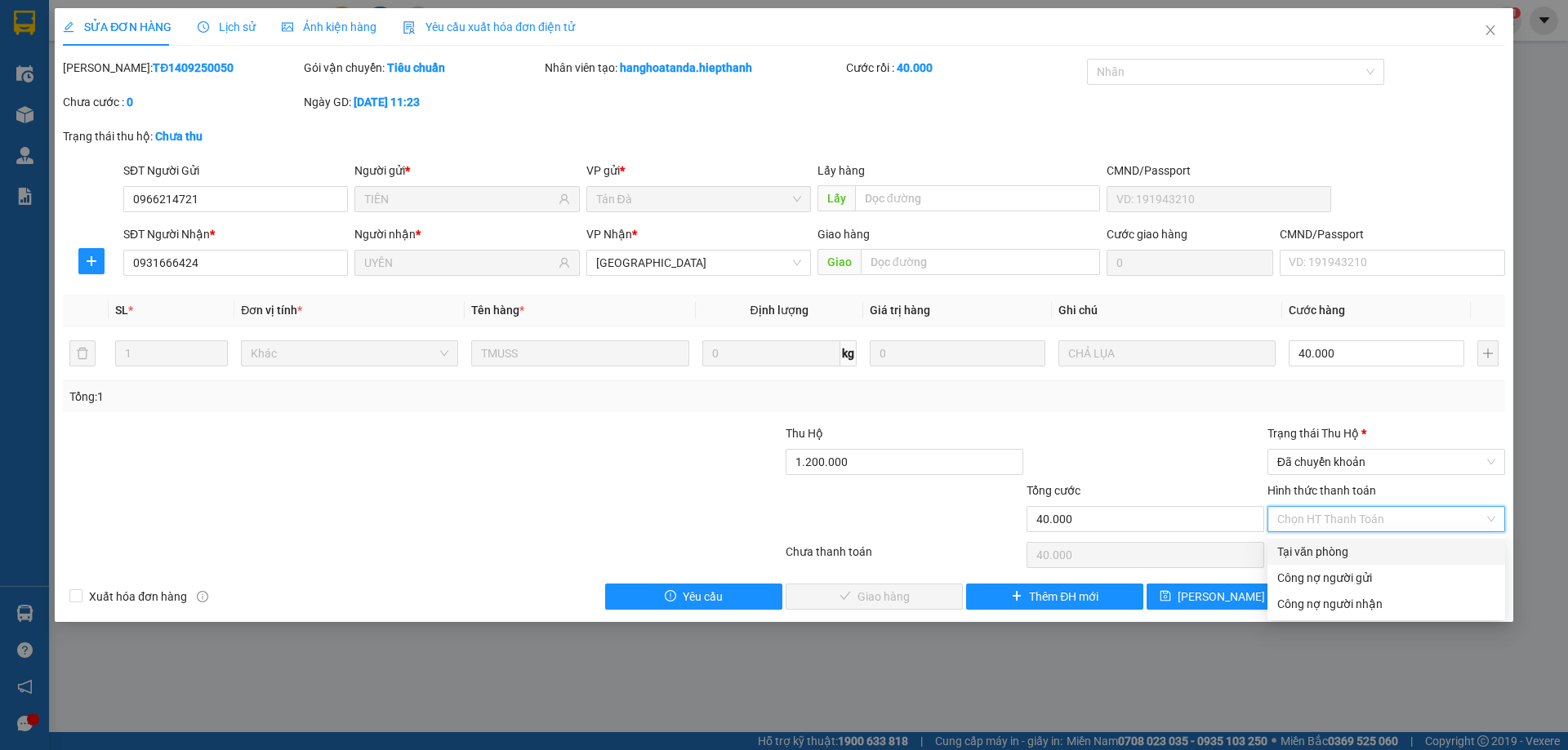
drag, startPoint x: 1336, startPoint y: 554, endPoint x: 1310, endPoint y: 556, distance: 26.1
click at [1336, 555] on div "Tại văn phòng" at bounding box center [1385, 551] width 218 height 18
type input "0"
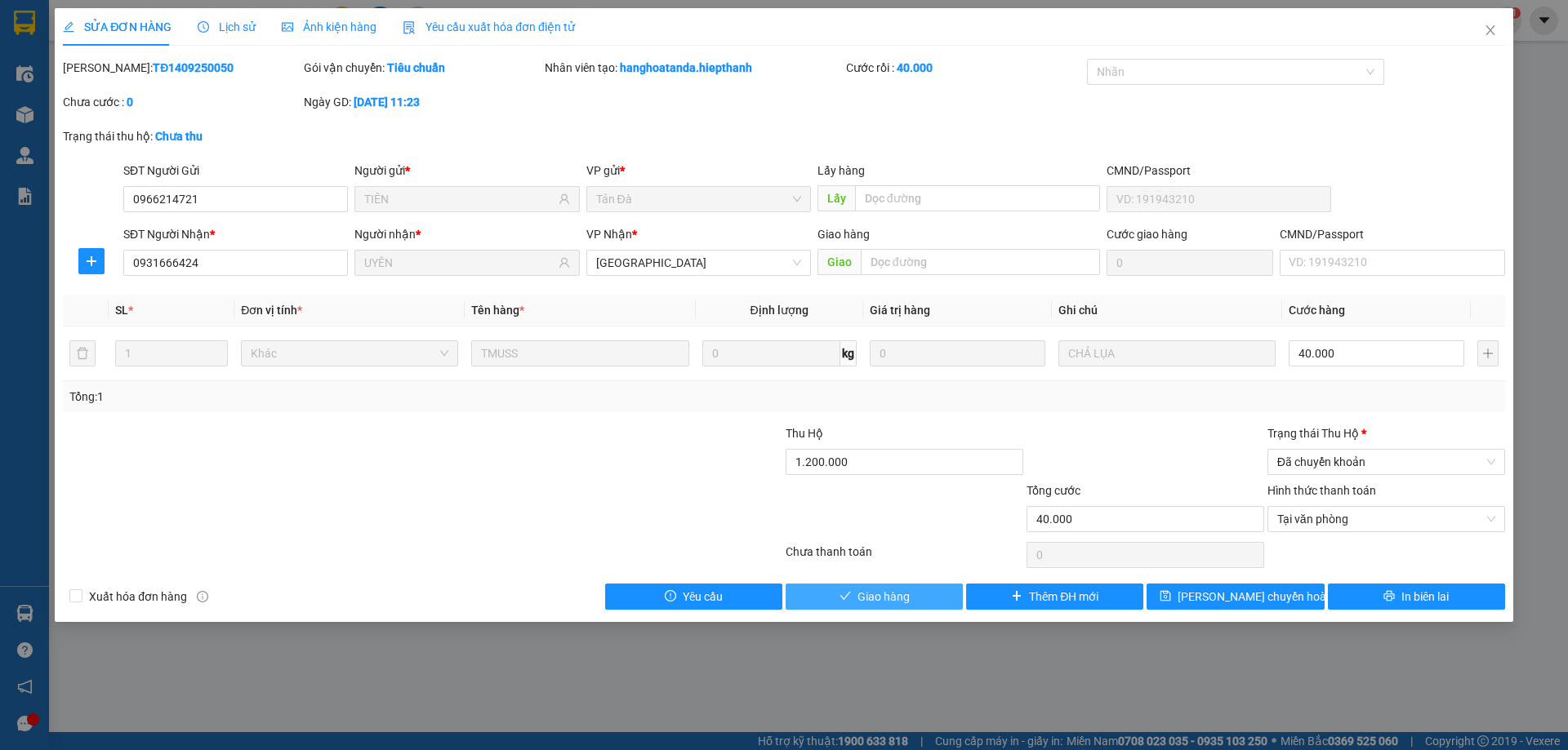
click at [889, 595] on span "Giao hàng" at bounding box center [883, 596] width 53 height 18
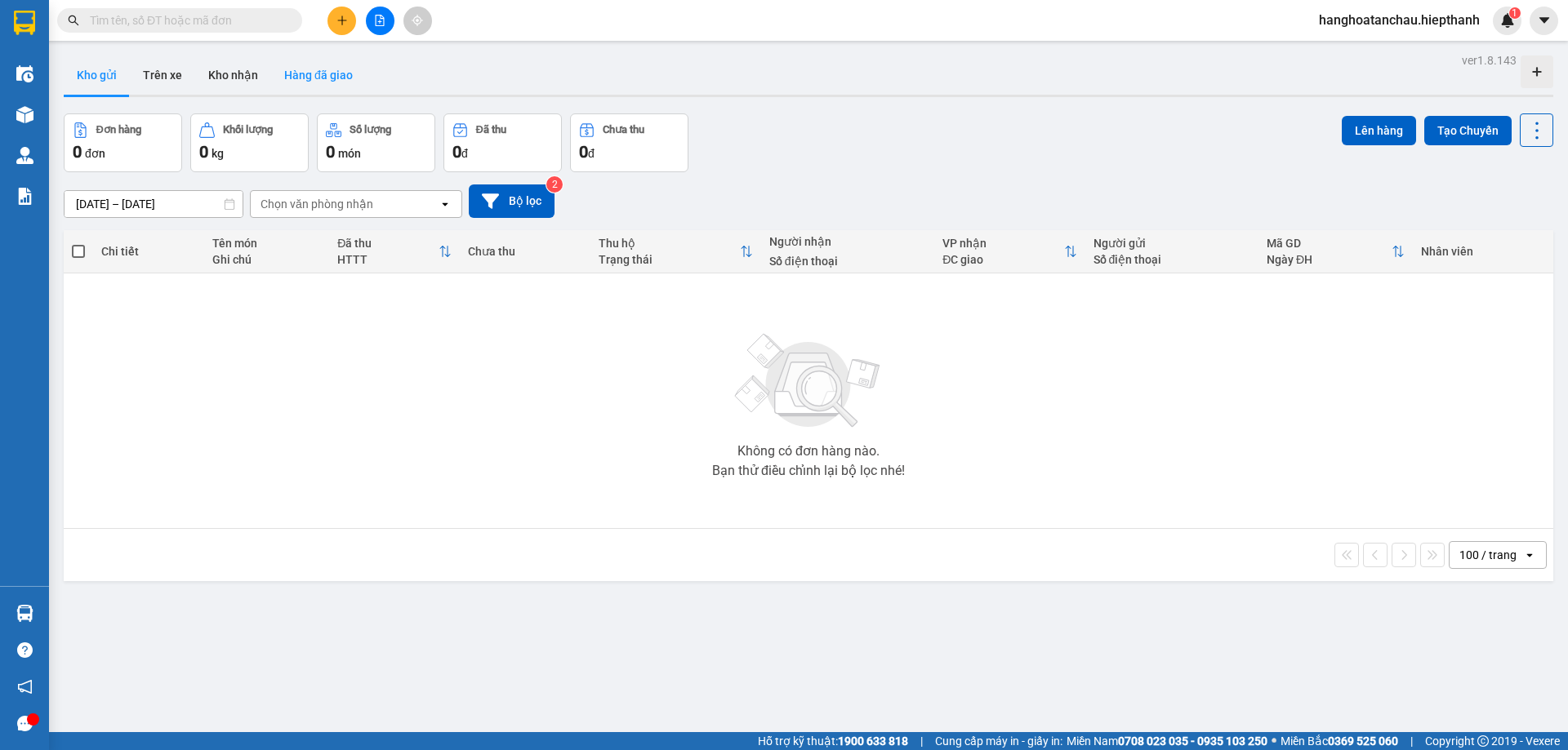
click at [320, 82] on button "Hàng đã giao" at bounding box center [319, 74] width 95 height 39
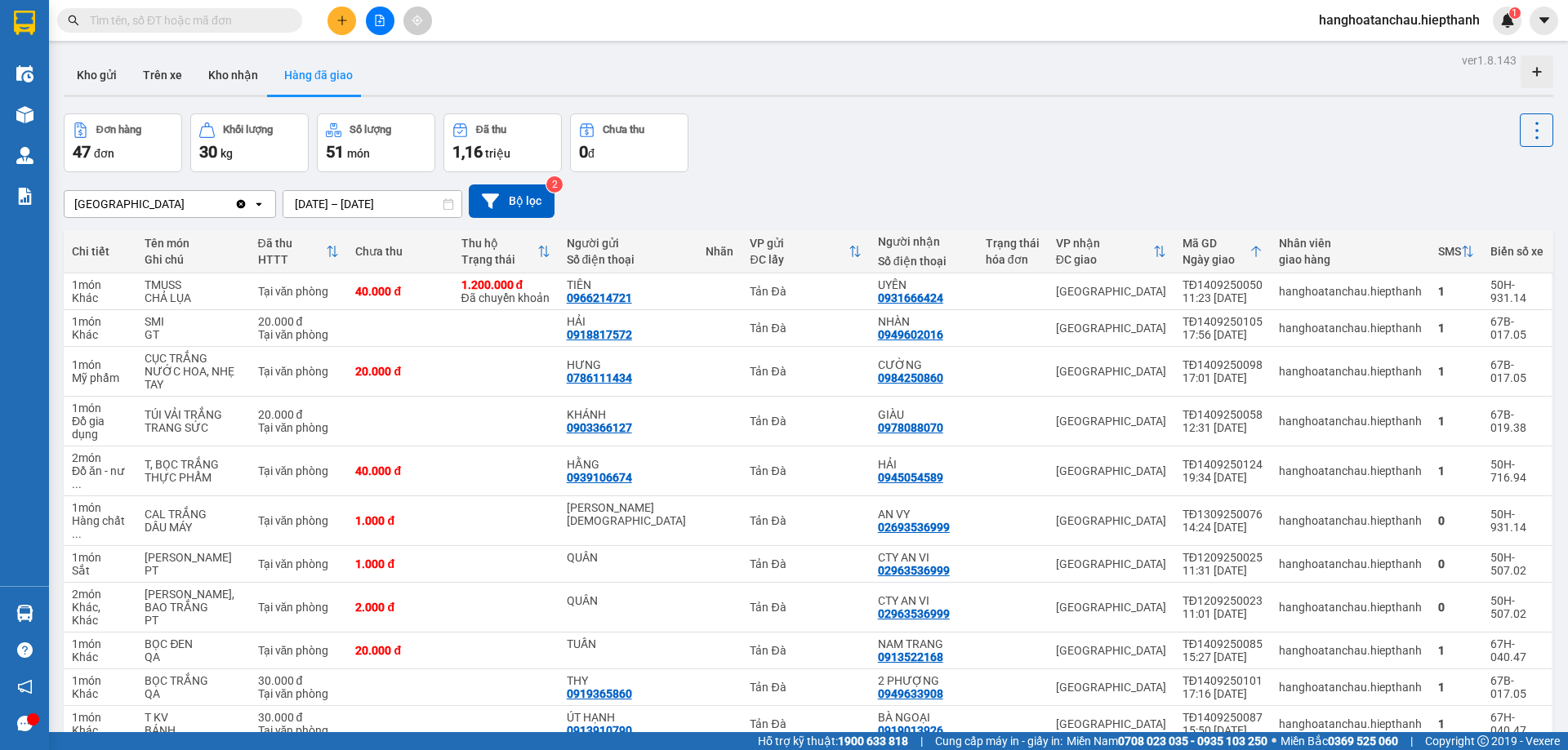
click at [980, 164] on div "Đơn hàng 47 đơn Khối lượng 30 kg Số lượng 51 món Đã thu 1,16 triệu Chưa thu 0 đ" at bounding box center [808, 143] width 1490 height 59
click at [228, 74] on button "Kho nhận" at bounding box center [233, 74] width 76 height 39
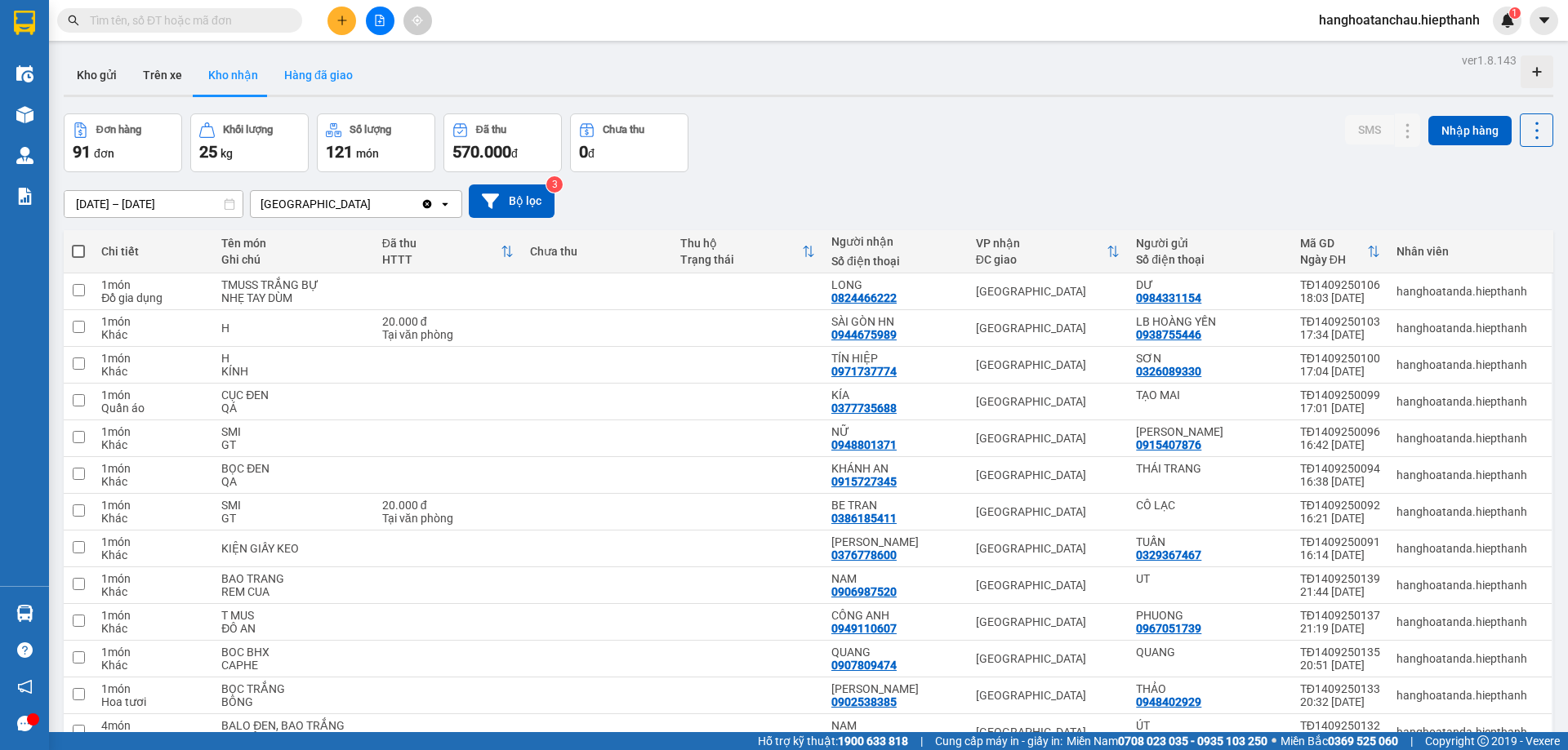
click at [334, 79] on button "Hàng đã giao" at bounding box center [319, 74] width 95 height 39
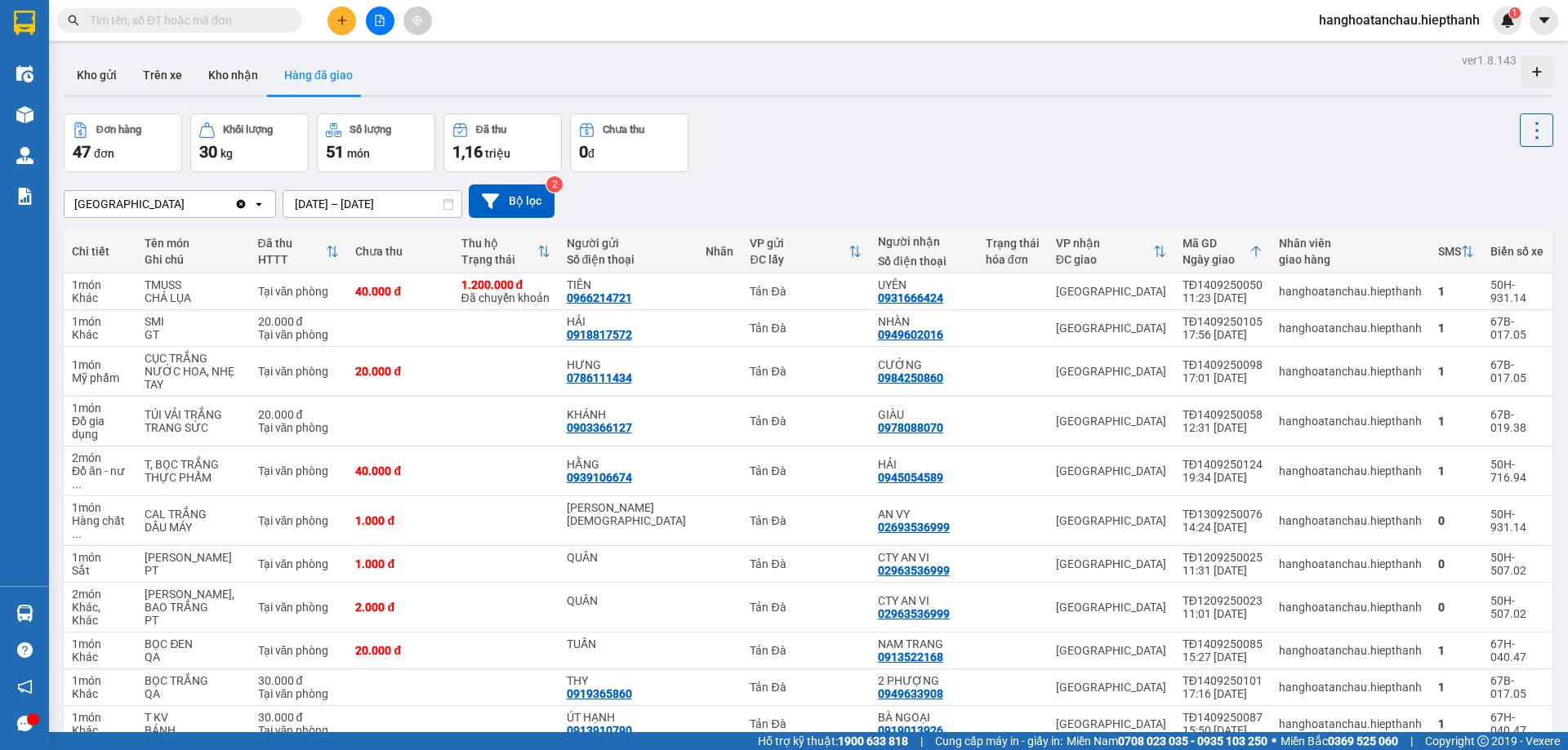
click at [961, 141] on div "Đơn hàng 47 đơn Khối lượng 30 kg Số lượng 51 món Đã thu 1,16 triệu Chưa thu 0 đ" at bounding box center [808, 143] width 1490 height 59
click at [242, 80] on button "Kho nhận" at bounding box center [233, 74] width 76 height 39
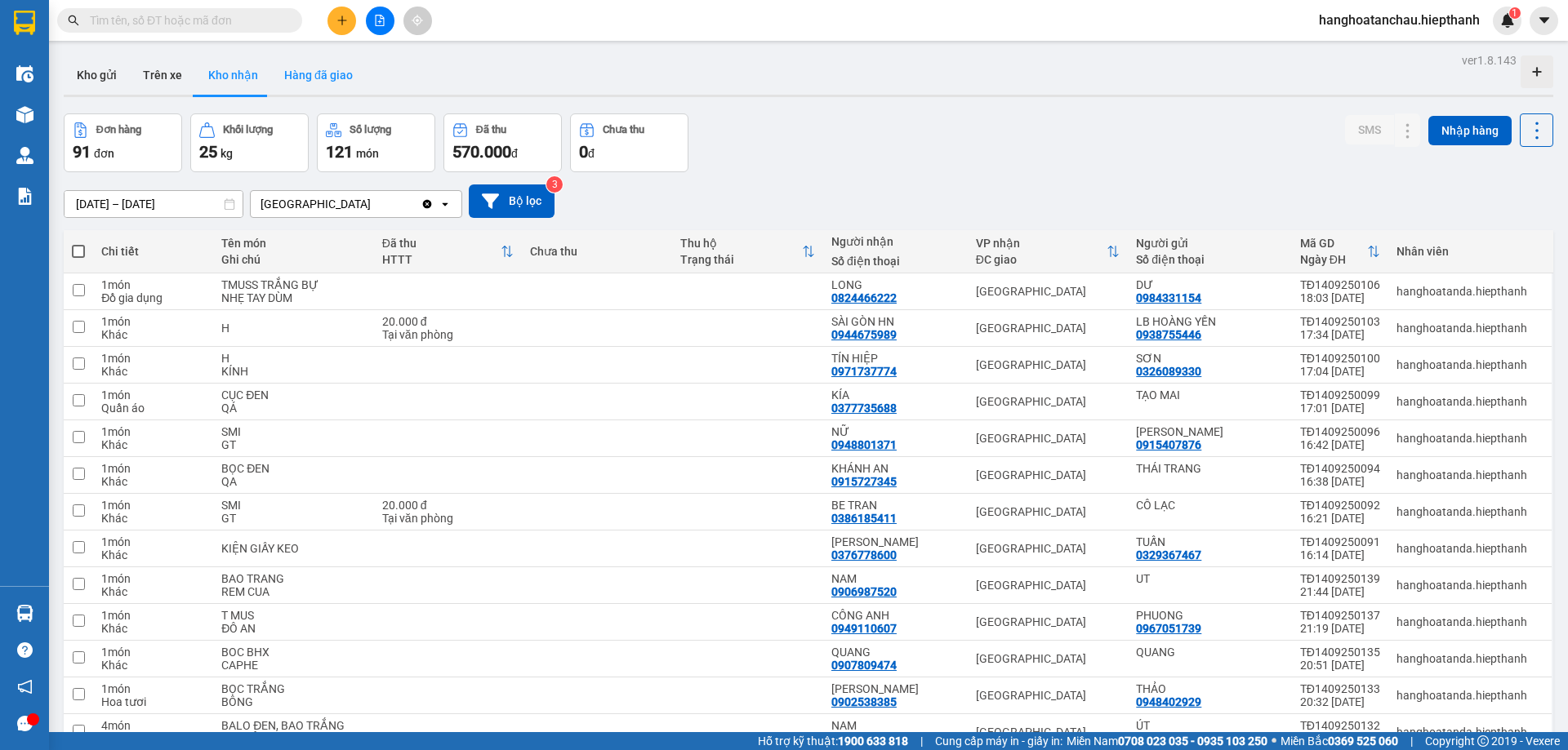
click at [323, 76] on button "Hàng đã giao" at bounding box center [319, 74] width 95 height 39
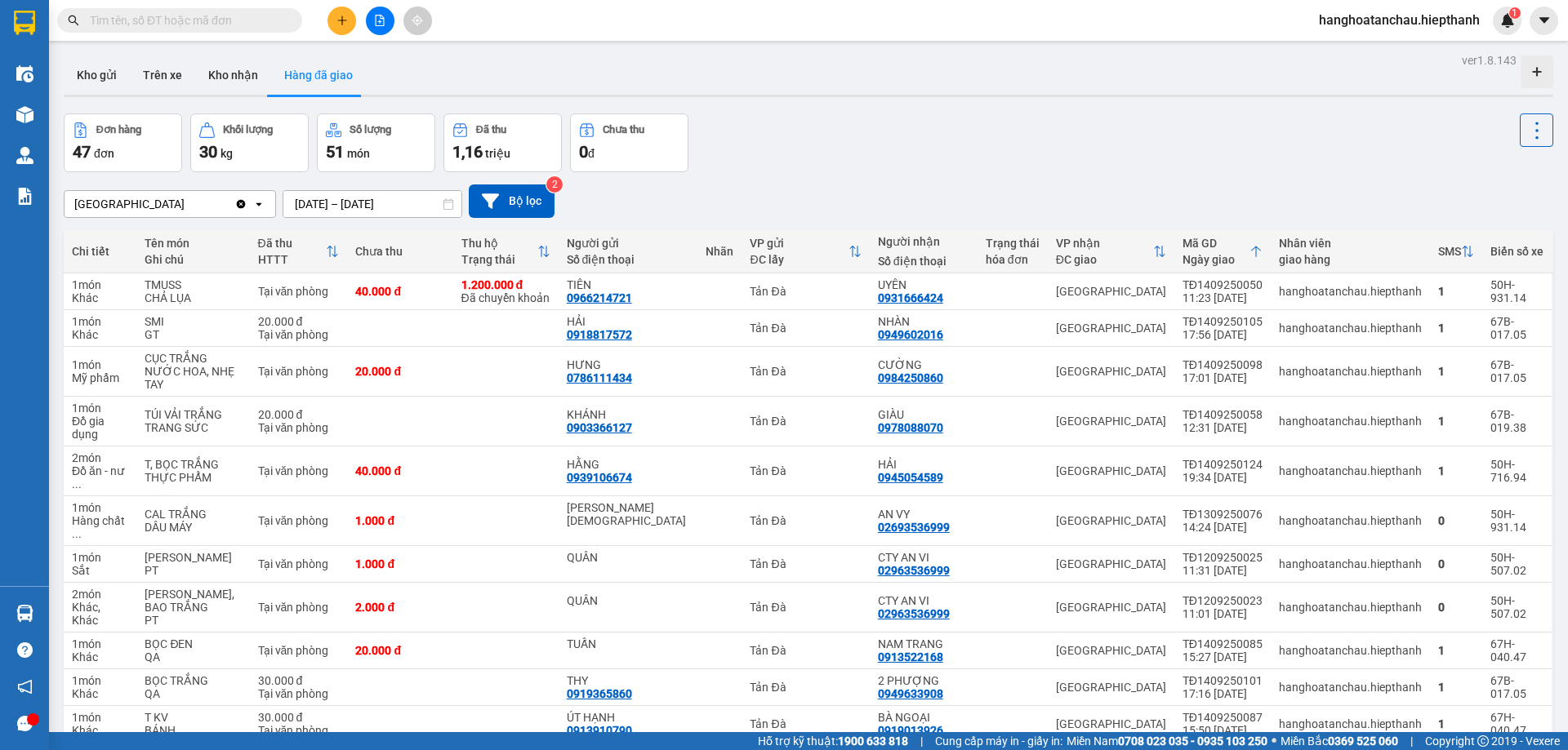
click at [196, 15] on input "text" at bounding box center [186, 20] width 193 height 18
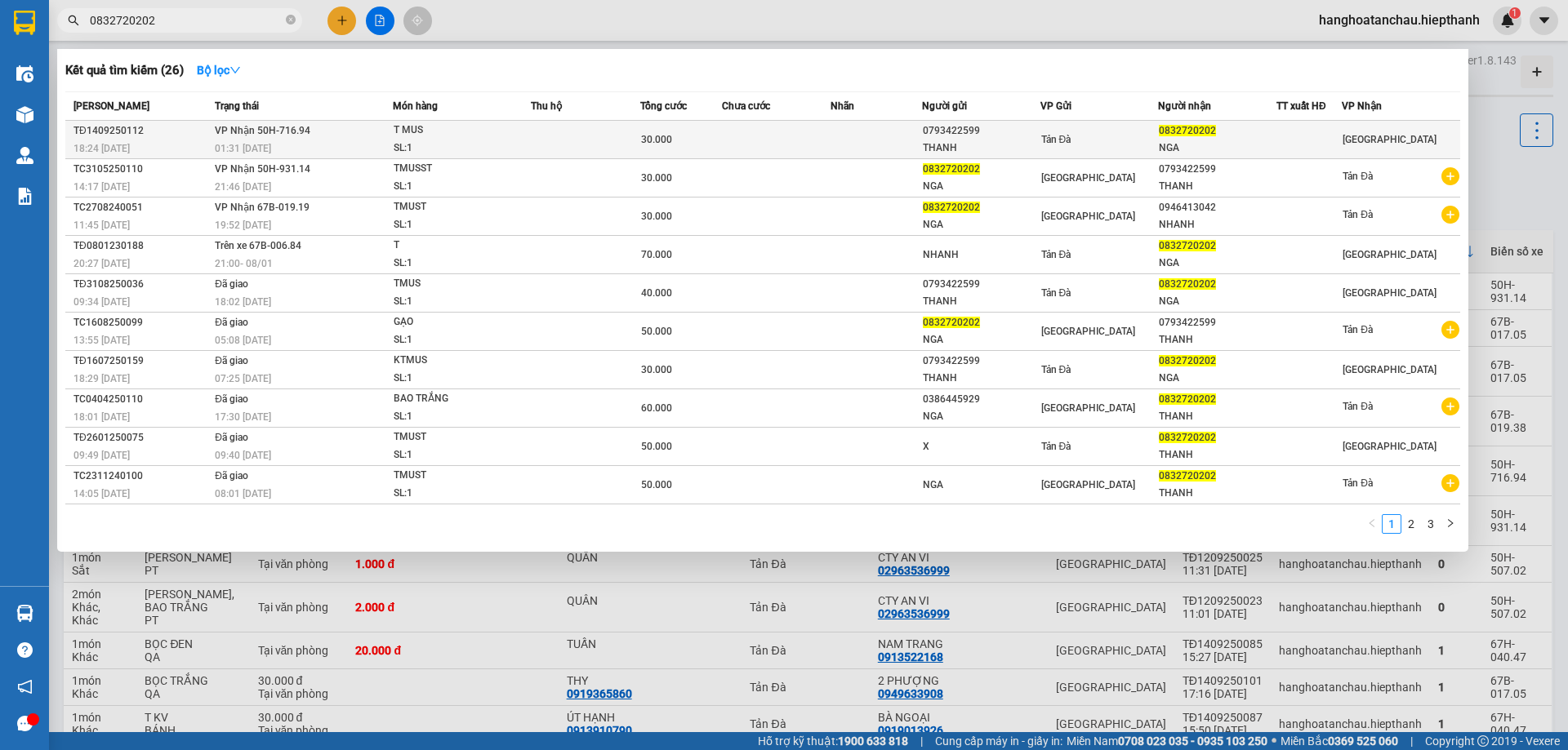
type input "0832720202"
click at [588, 138] on td at bounding box center [585, 139] width 109 height 39
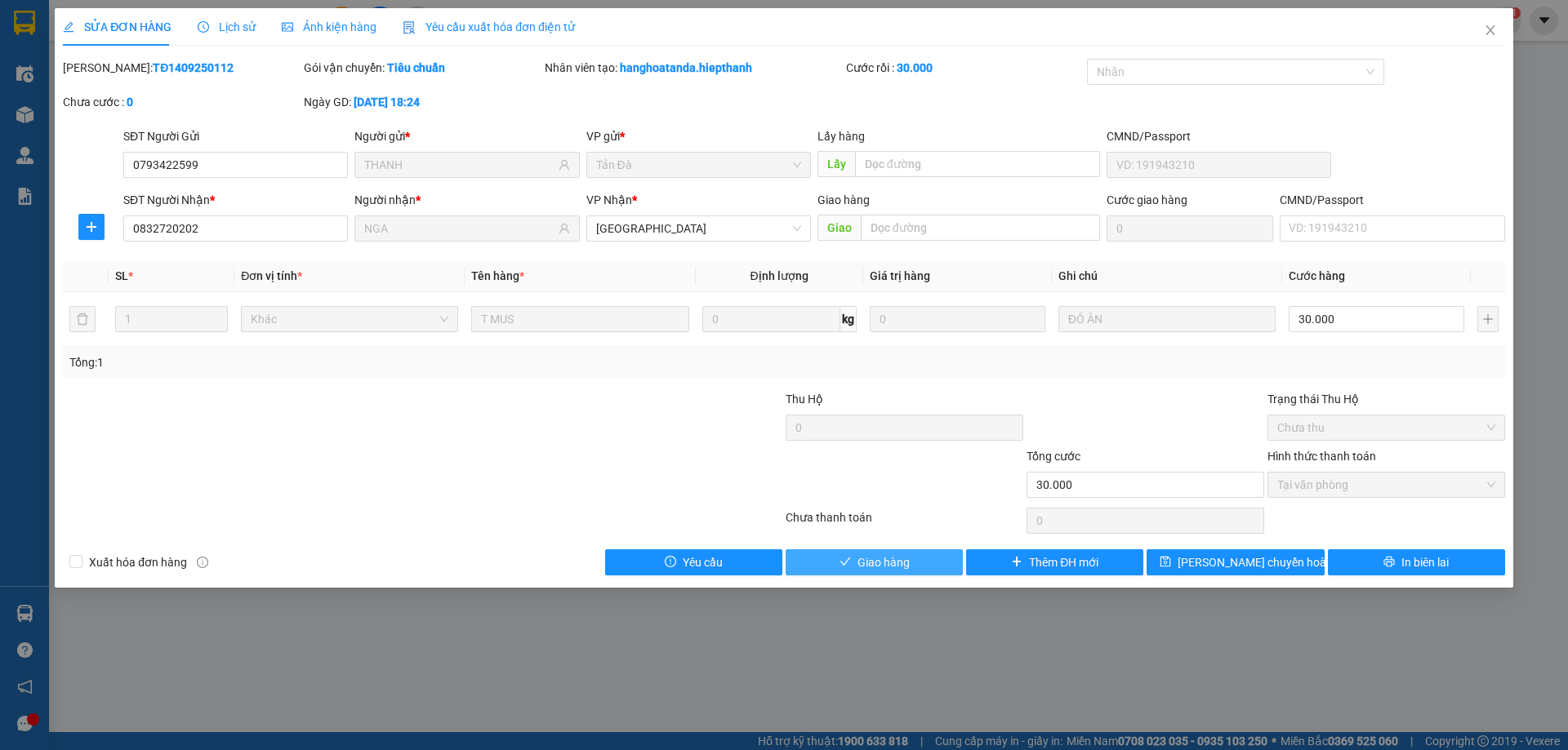
click at [867, 555] on span "Giao hàng" at bounding box center [883, 562] width 53 height 18
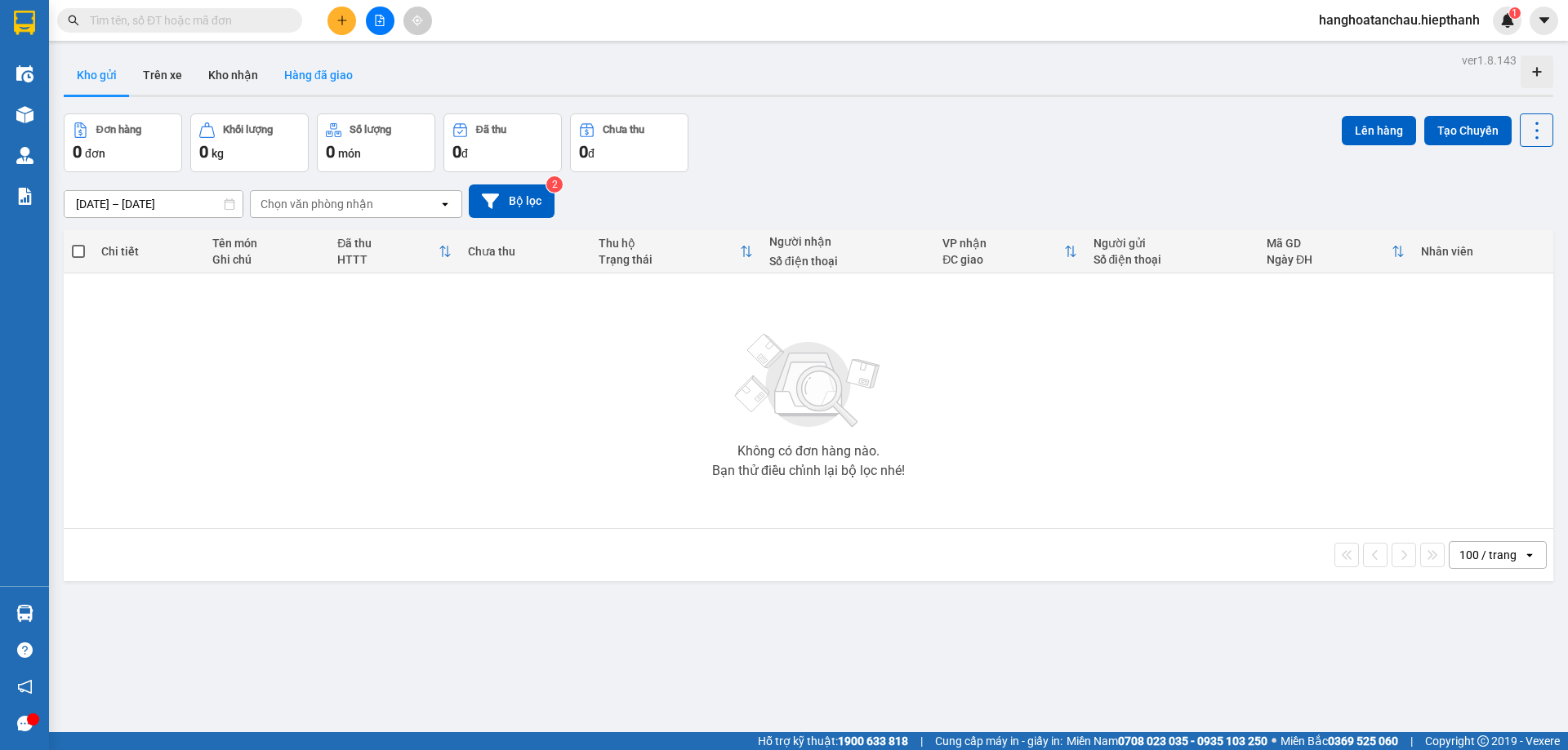
click at [329, 73] on button "Hàng đã giao" at bounding box center [319, 74] width 95 height 39
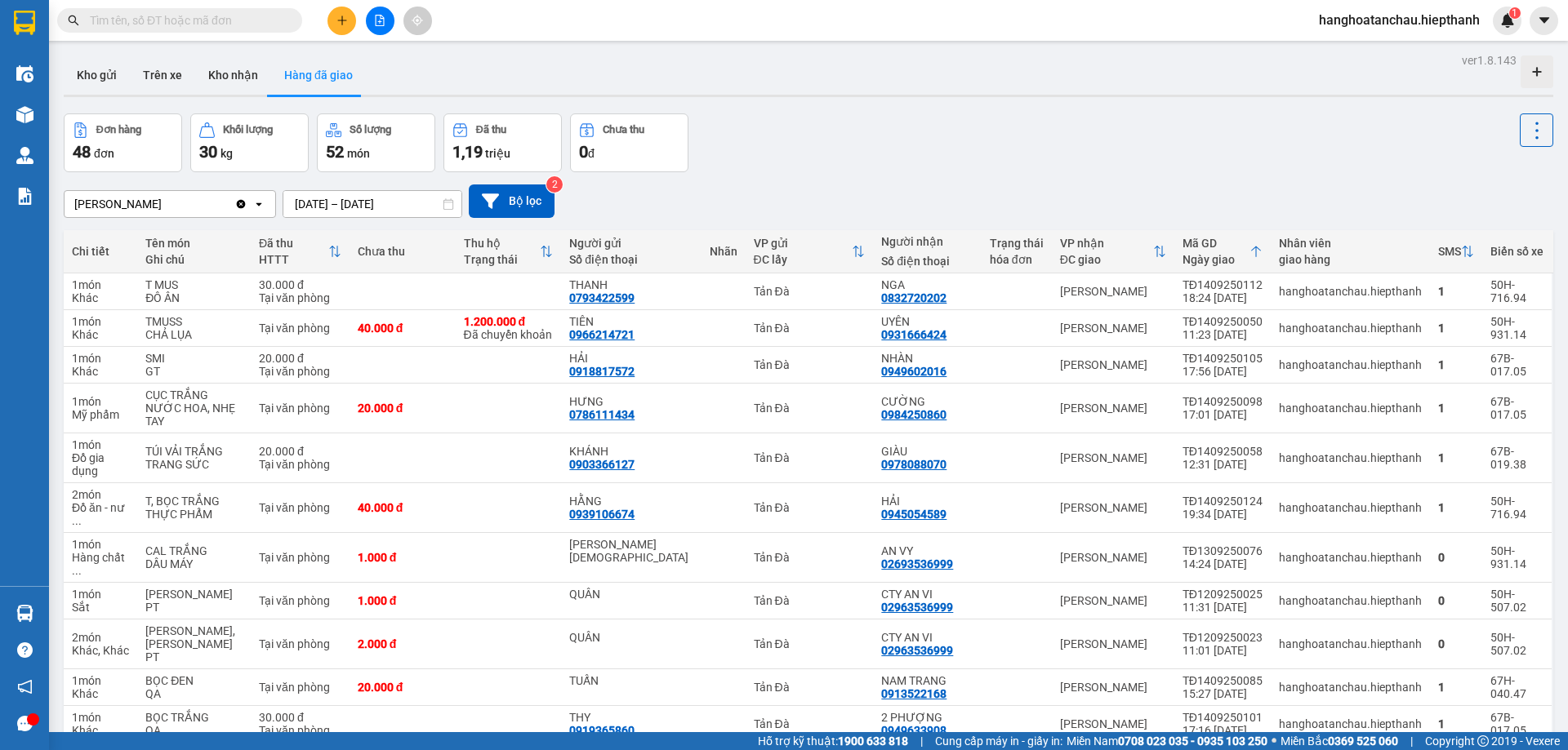
click at [151, 17] on input "text" at bounding box center [186, 20] width 193 height 18
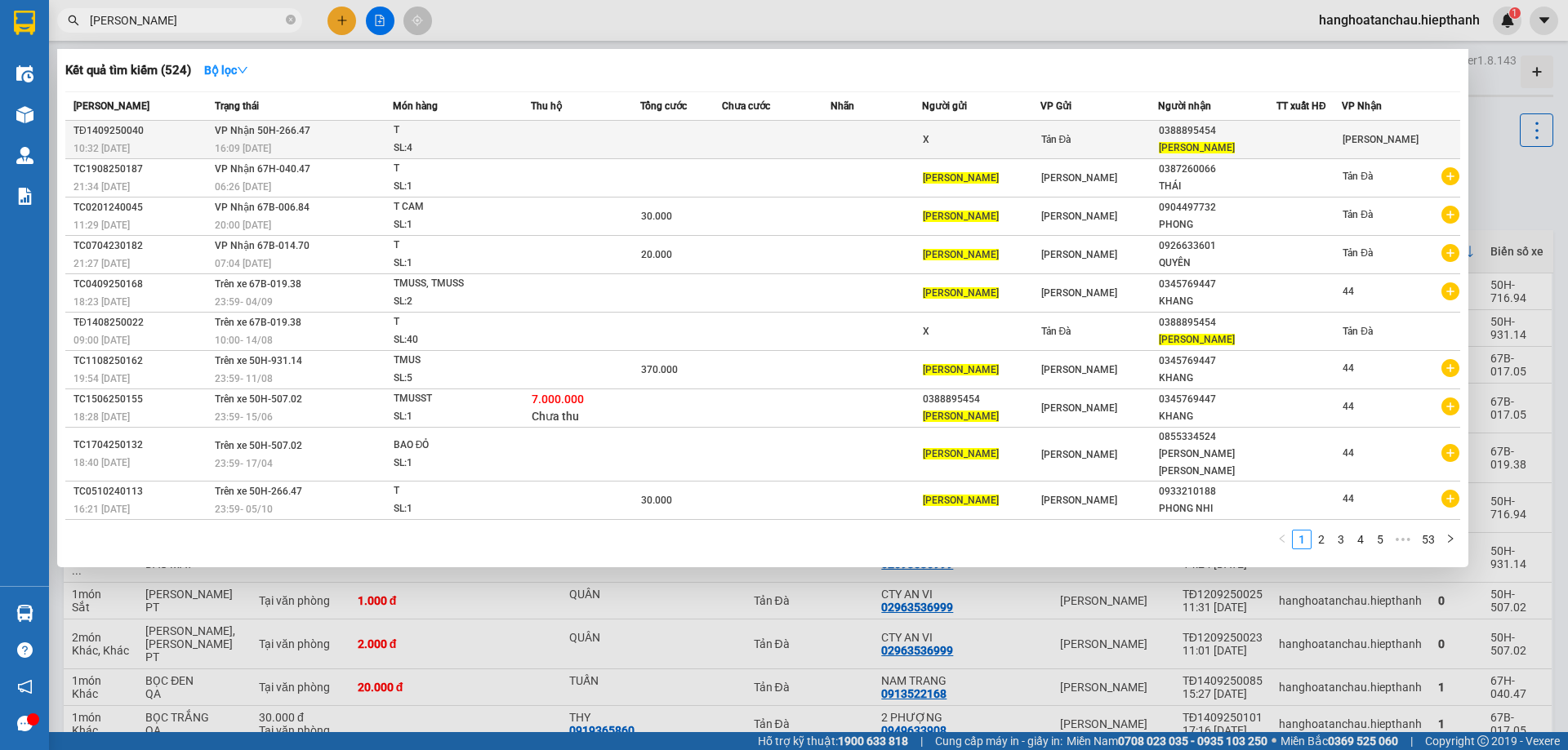
type input "QUY CHUNG"
click at [604, 139] on td at bounding box center [585, 139] width 109 height 39
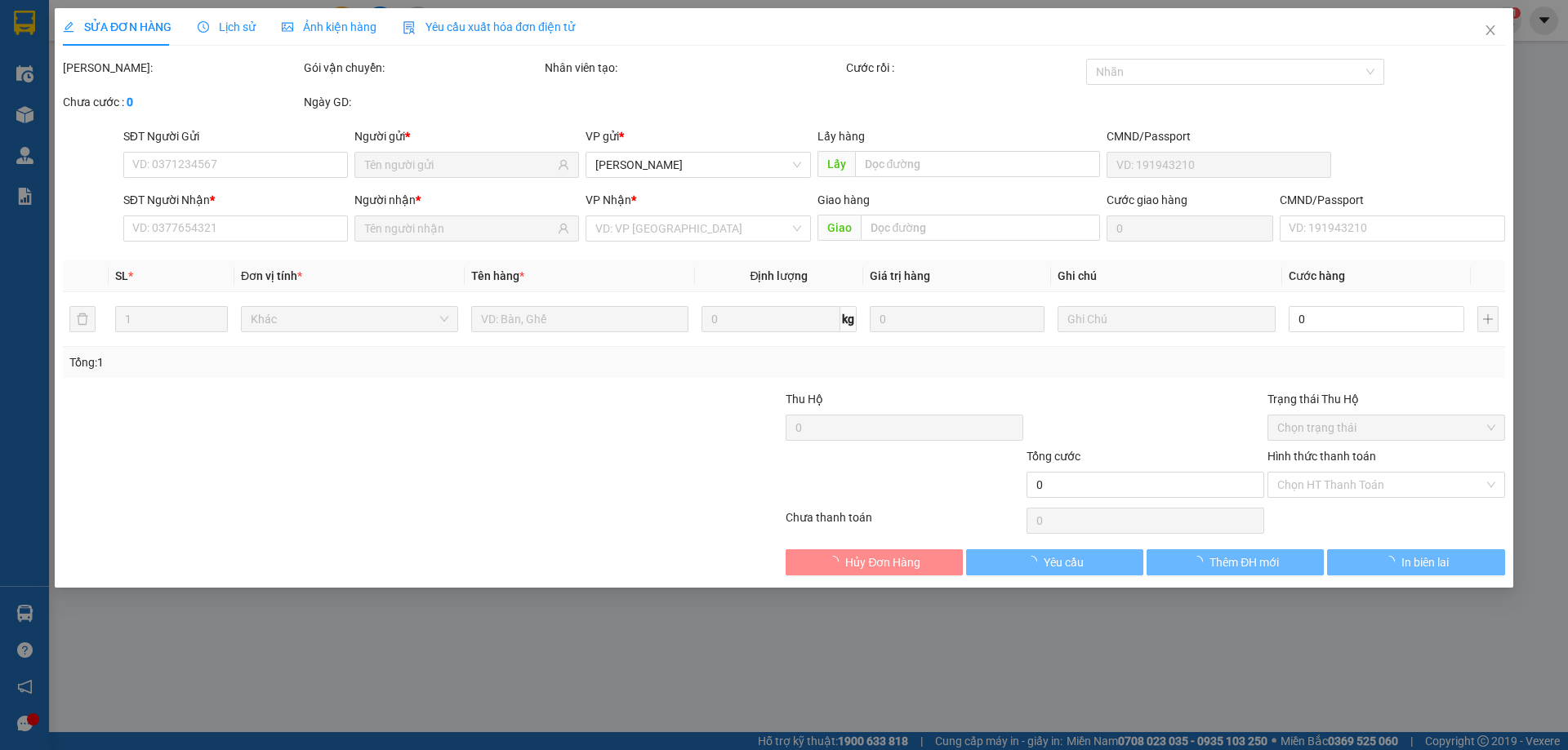
type input "X"
type input "0388895454"
type input "[PERSON_NAME]"
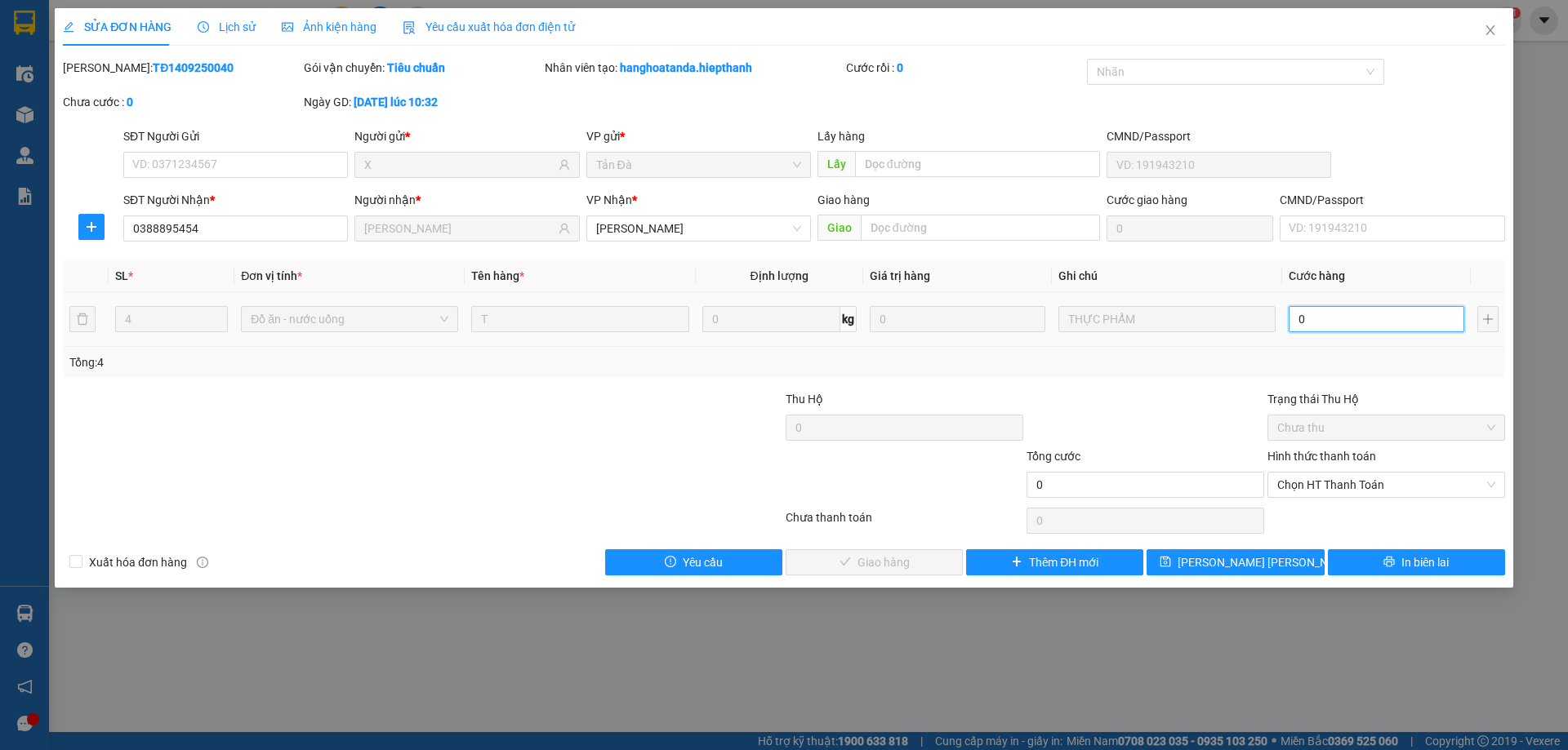
click at [1371, 324] on input "0" at bounding box center [1377, 319] width 176 height 26
type input "1"
type input "13"
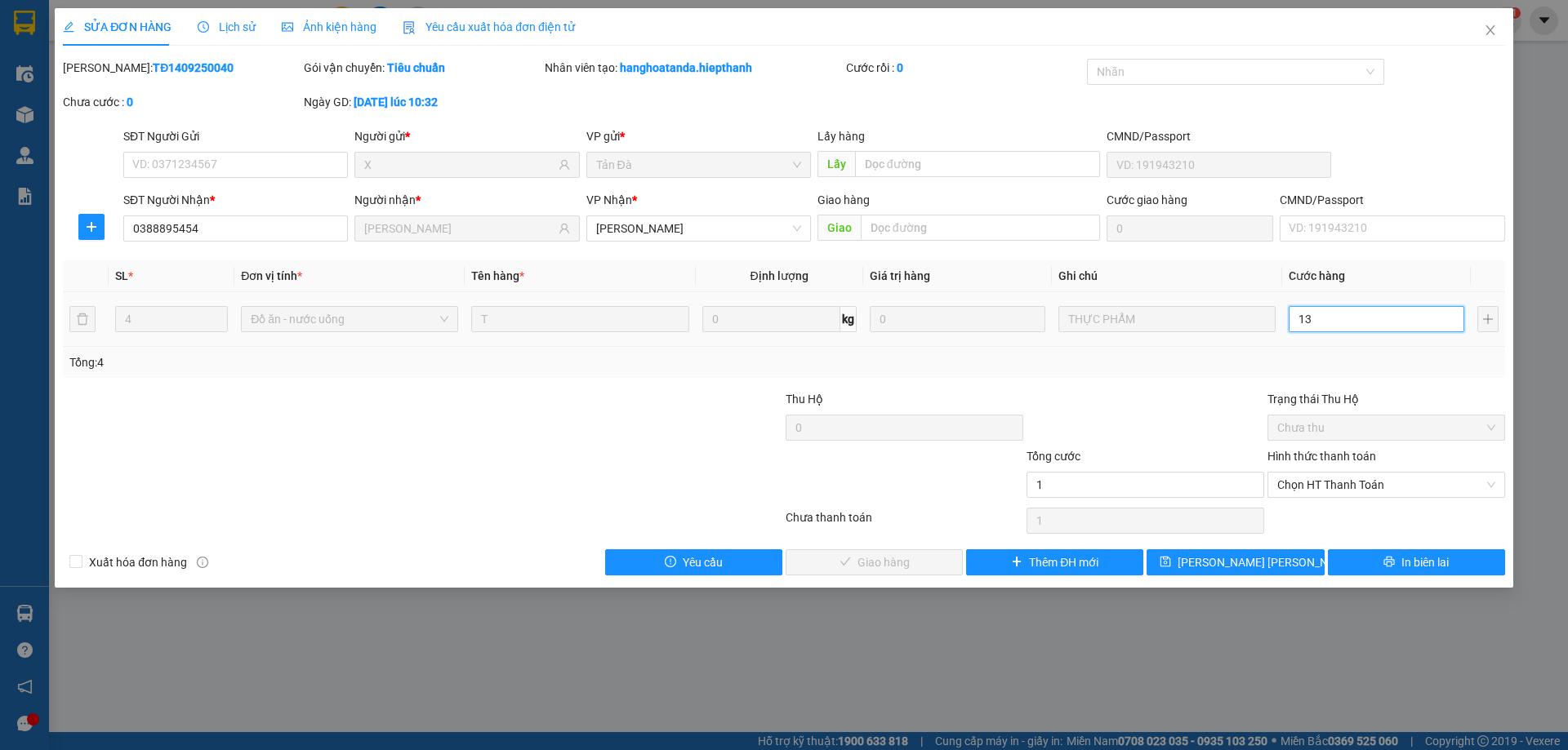
type input "13"
type input "1"
type input "12"
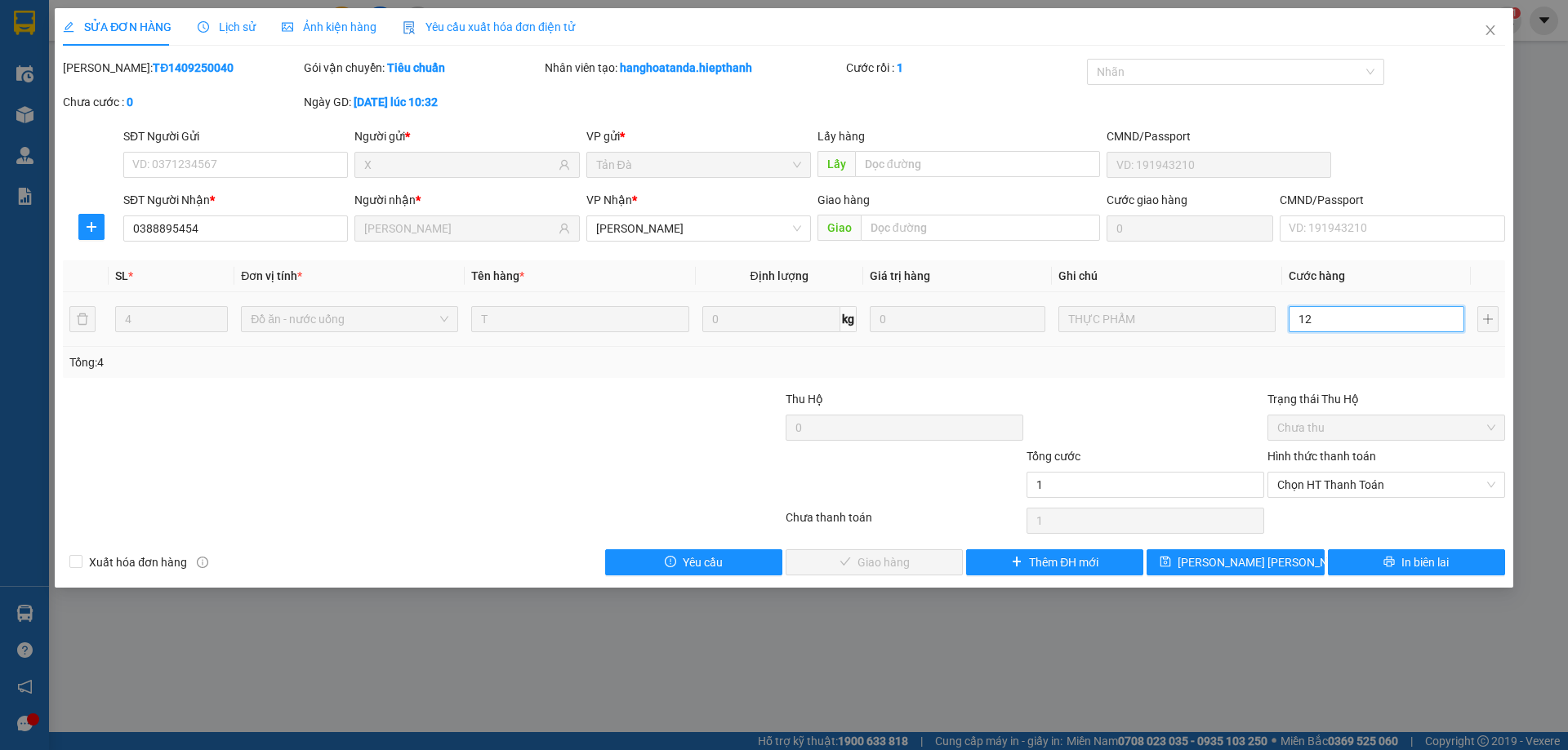
type input "12"
type input "120"
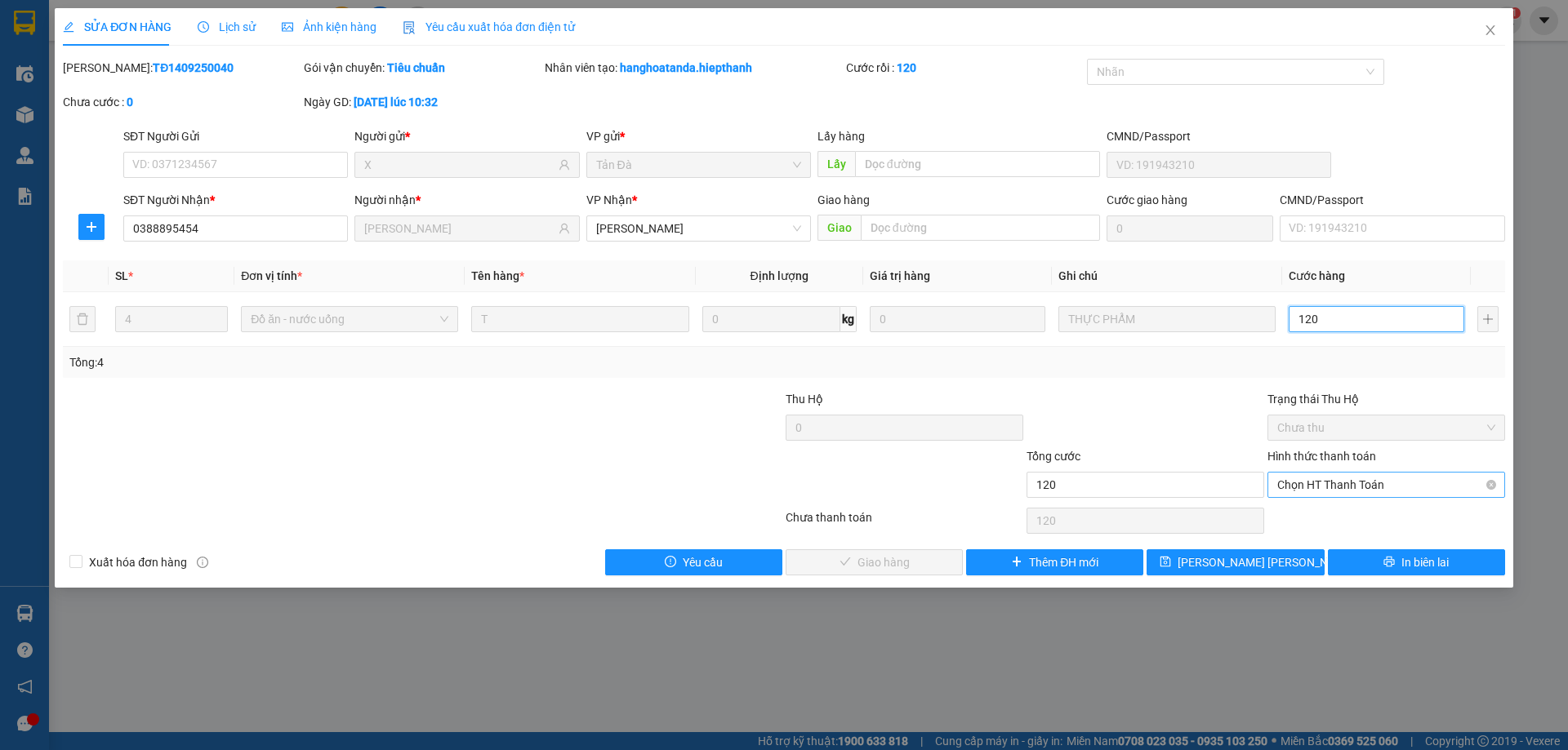
click at [1337, 480] on span "Chọn HT Thanh Toán" at bounding box center [1385, 485] width 218 height 24
type input "120"
type input "120.000"
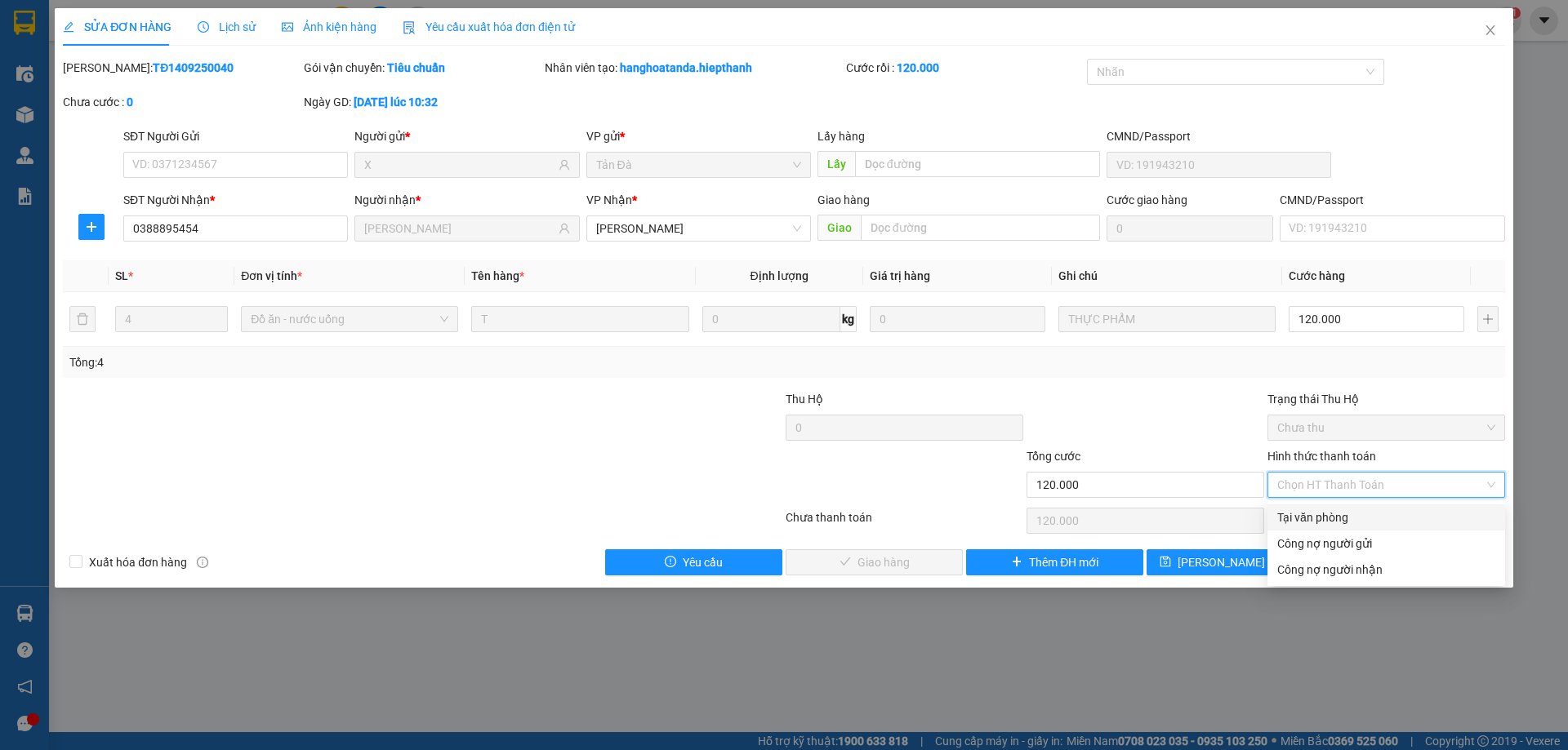
click at [1334, 521] on div "Tại văn phòng" at bounding box center [1385, 518] width 218 height 18
type input "0"
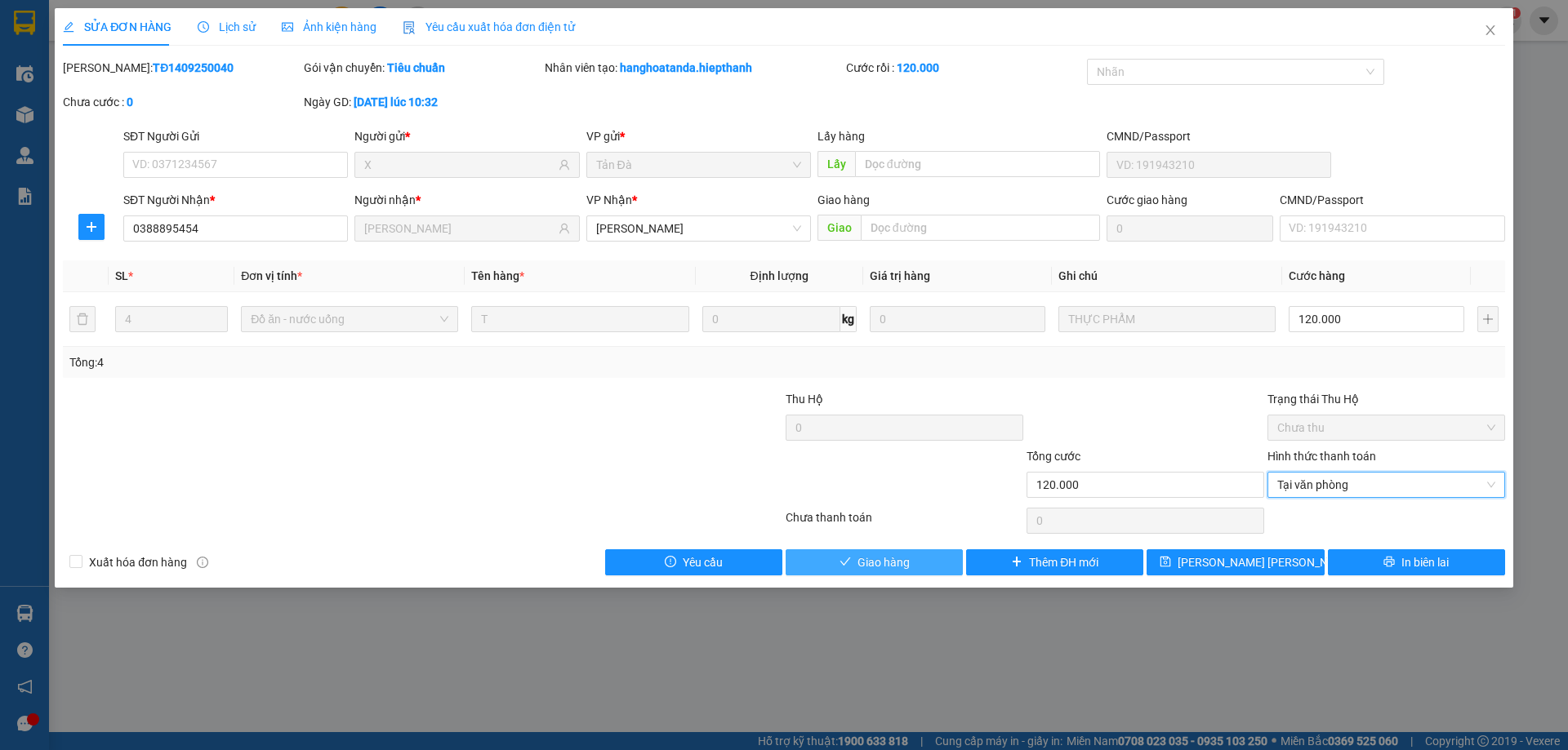
click at [916, 562] on button "Giao hàng" at bounding box center [874, 562] width 177 height 26
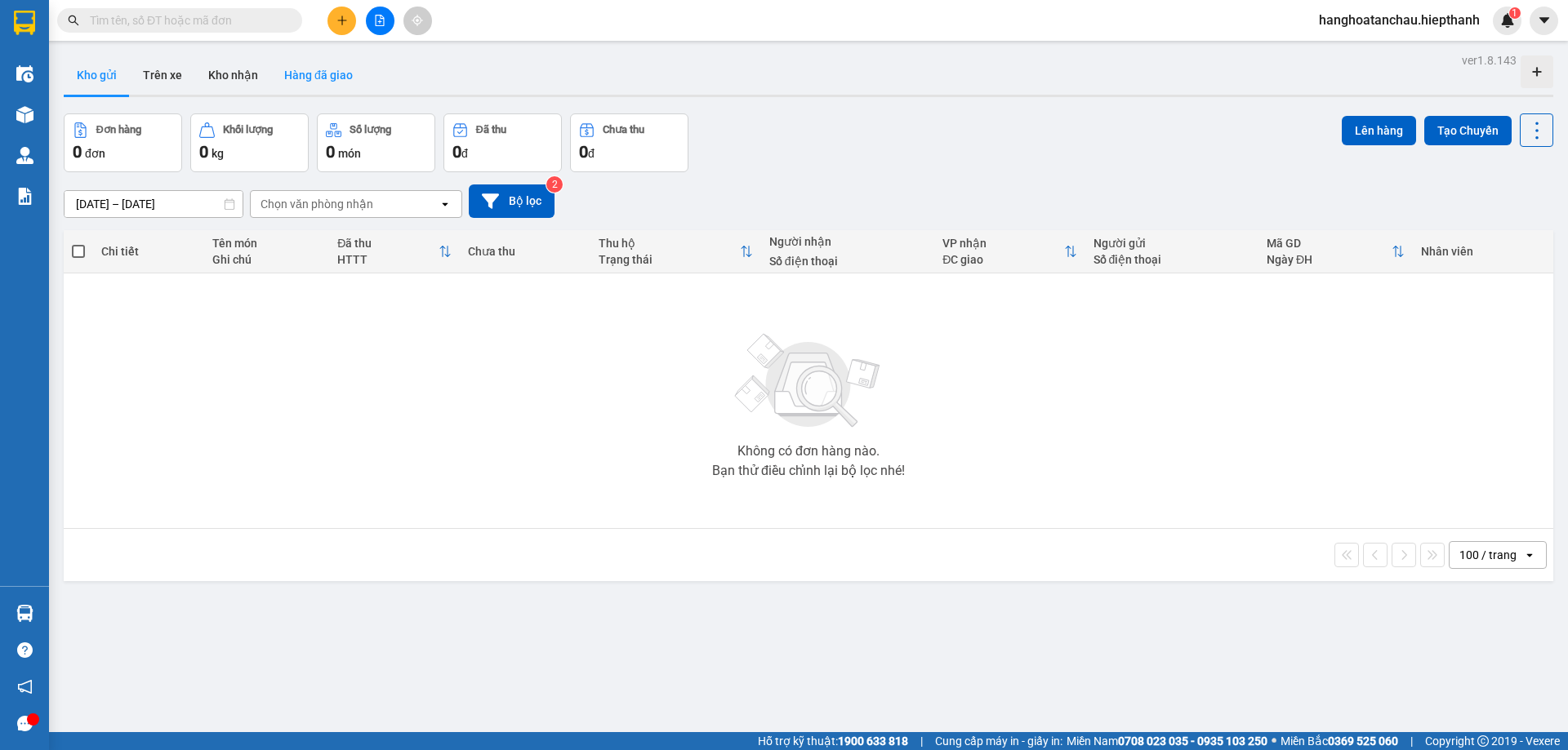
click at [309, 79] on button "Hàng đã giao" at bounding box center [319, 74] width 95 height 39
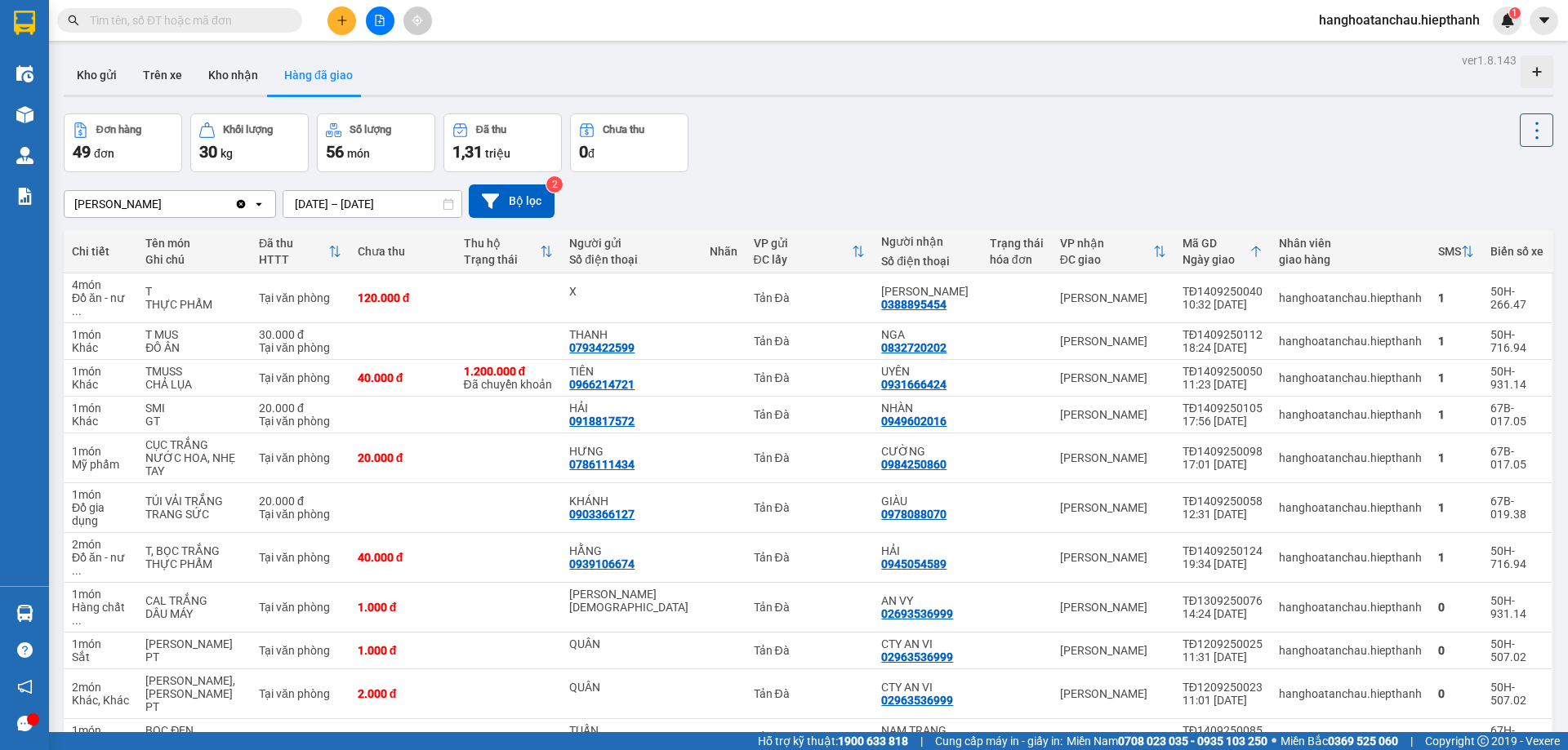
click at [214, 22] on input "text" at bounding box center [186, 20] width 193 height 18
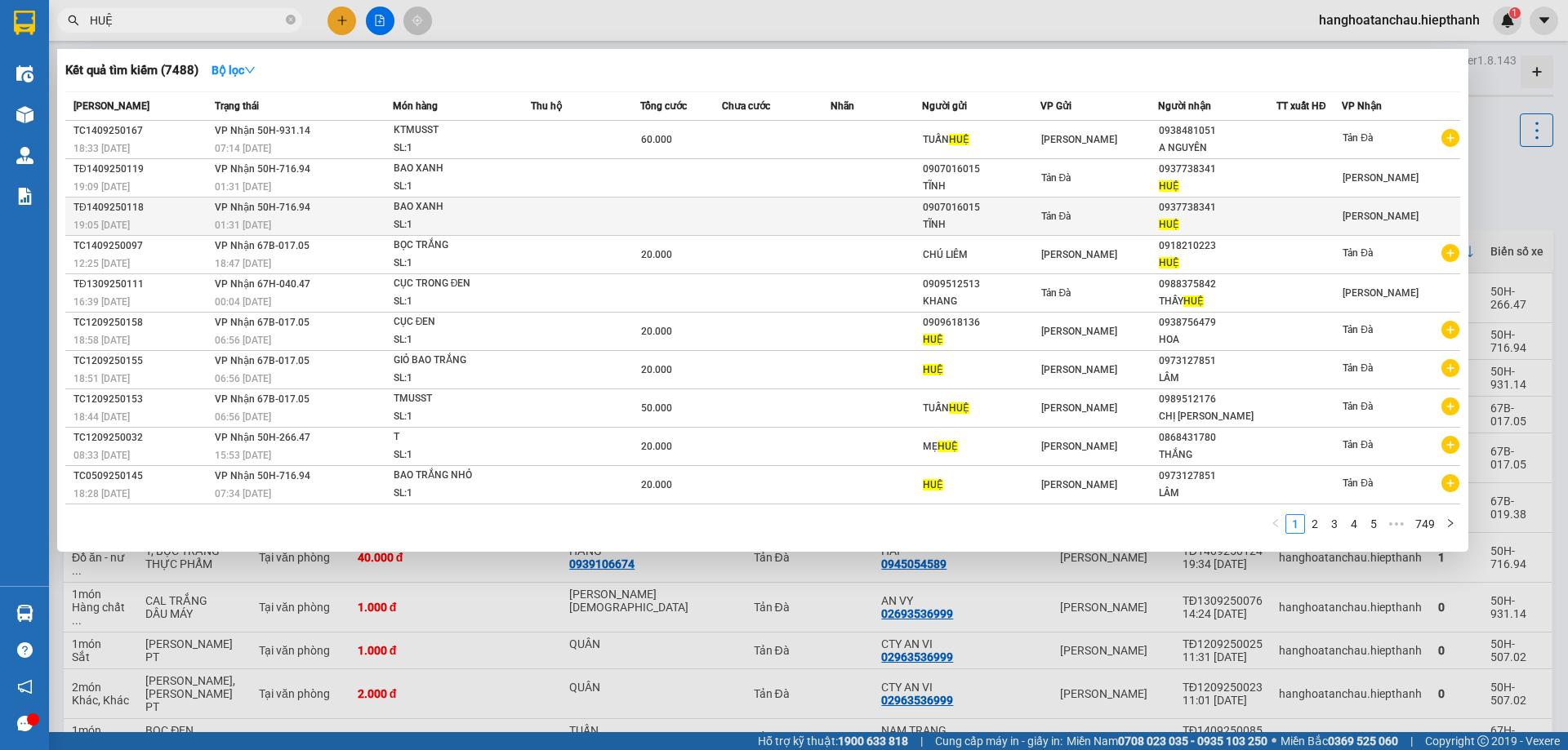
type input "HUỆ"
click at [606, 211] on td at bounding box center [585, 216] width 109 height 39
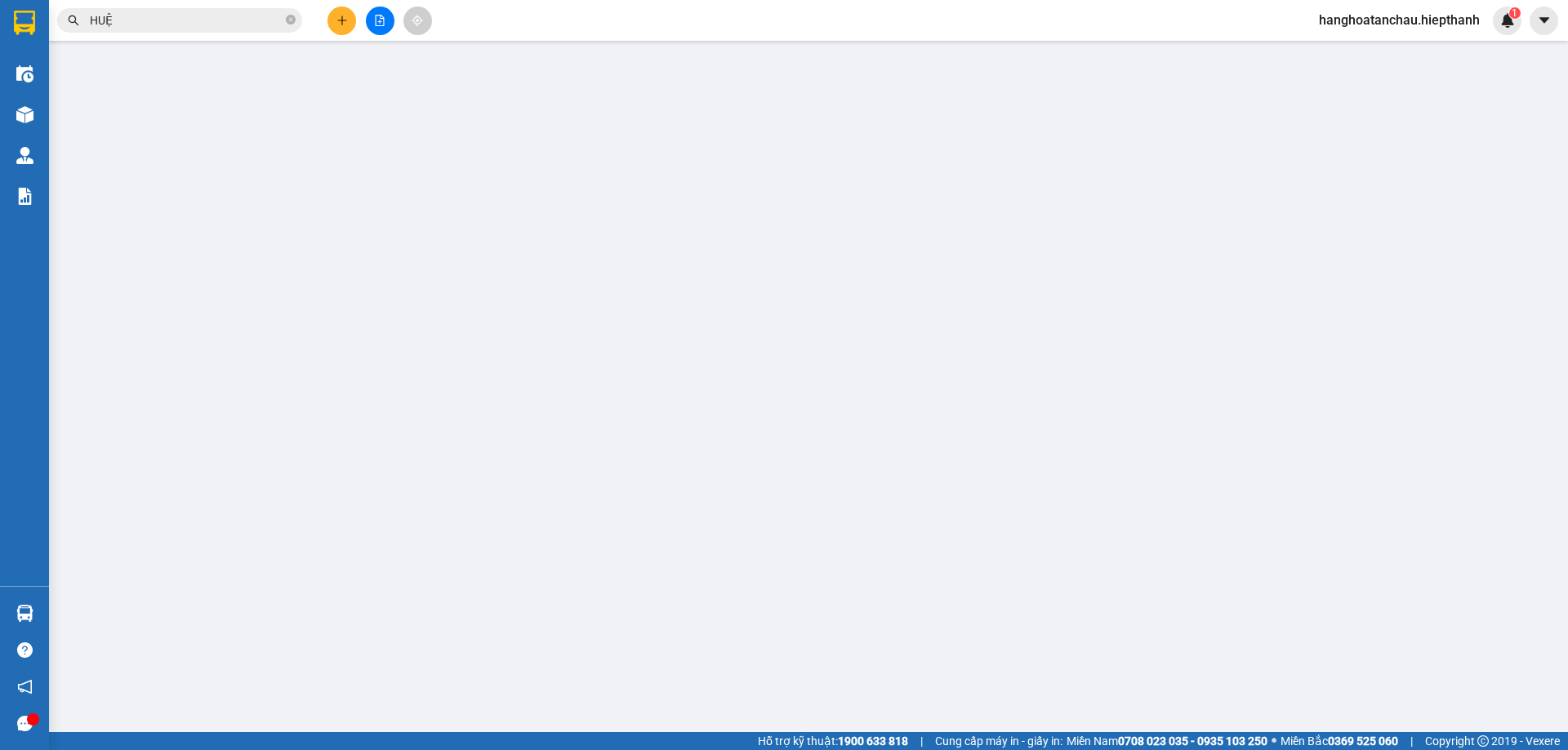
type input "0907016015"
type input "TĨNH"
type input "0937738341"
type input "HUỆ"
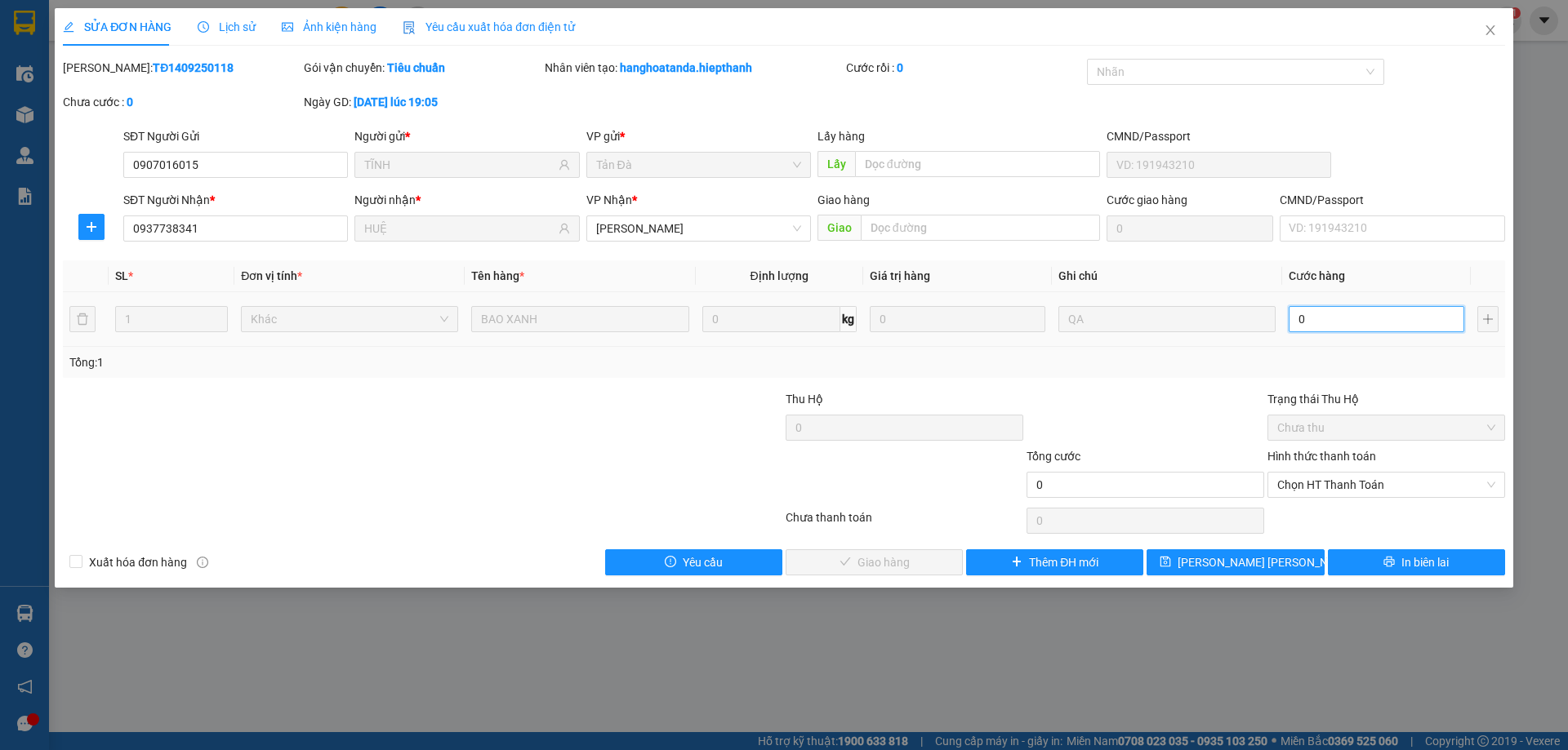
click at [1381, 312] on input "0" at bounding box center [1377, 319] width 176 height 26
type input "8"
type input "80"
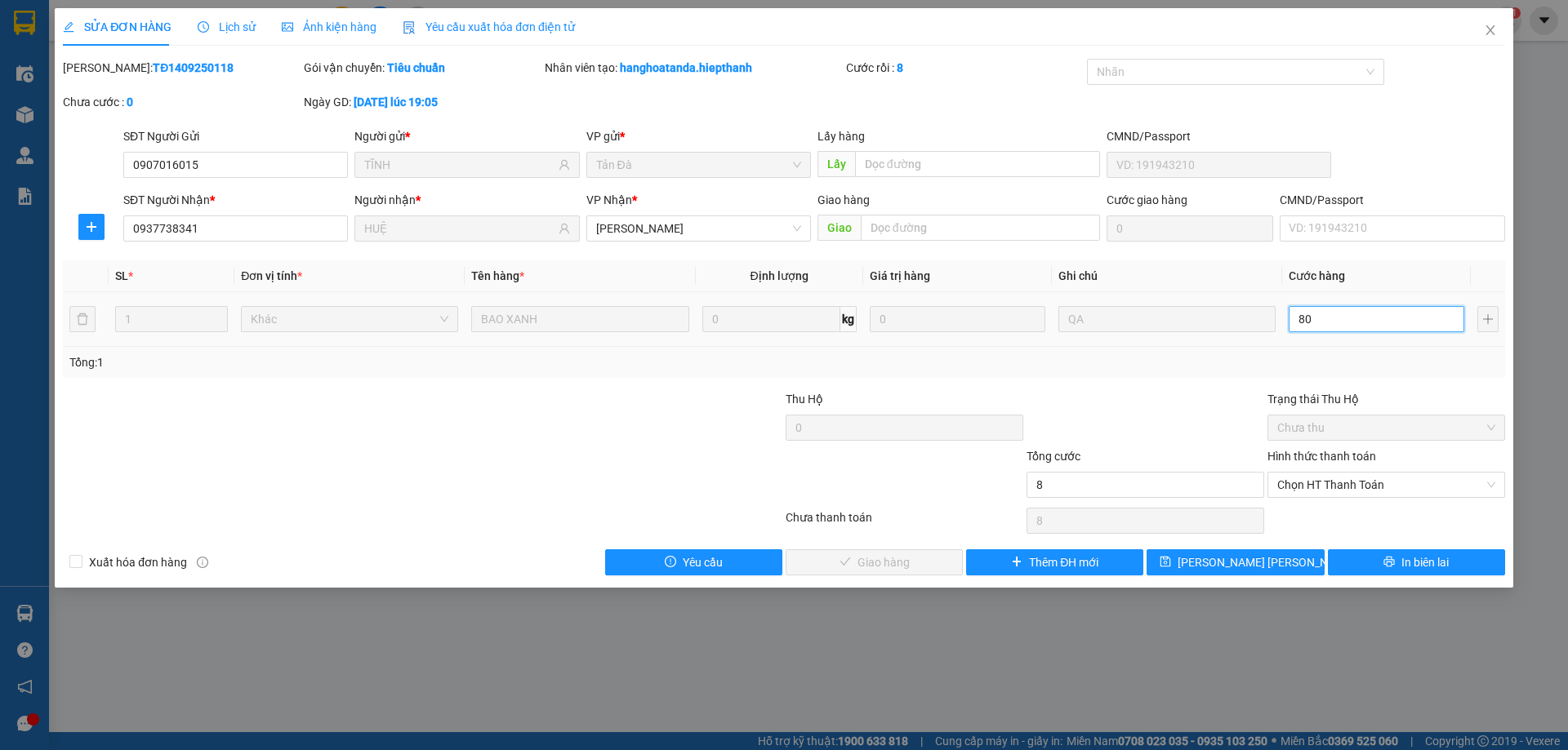
type input "80"
click at [1349, 480] on span "Chọn HT Thanh Toán" at bounding box center [1385, 485] width 218 height 24
type input "80"
type input "80.000"
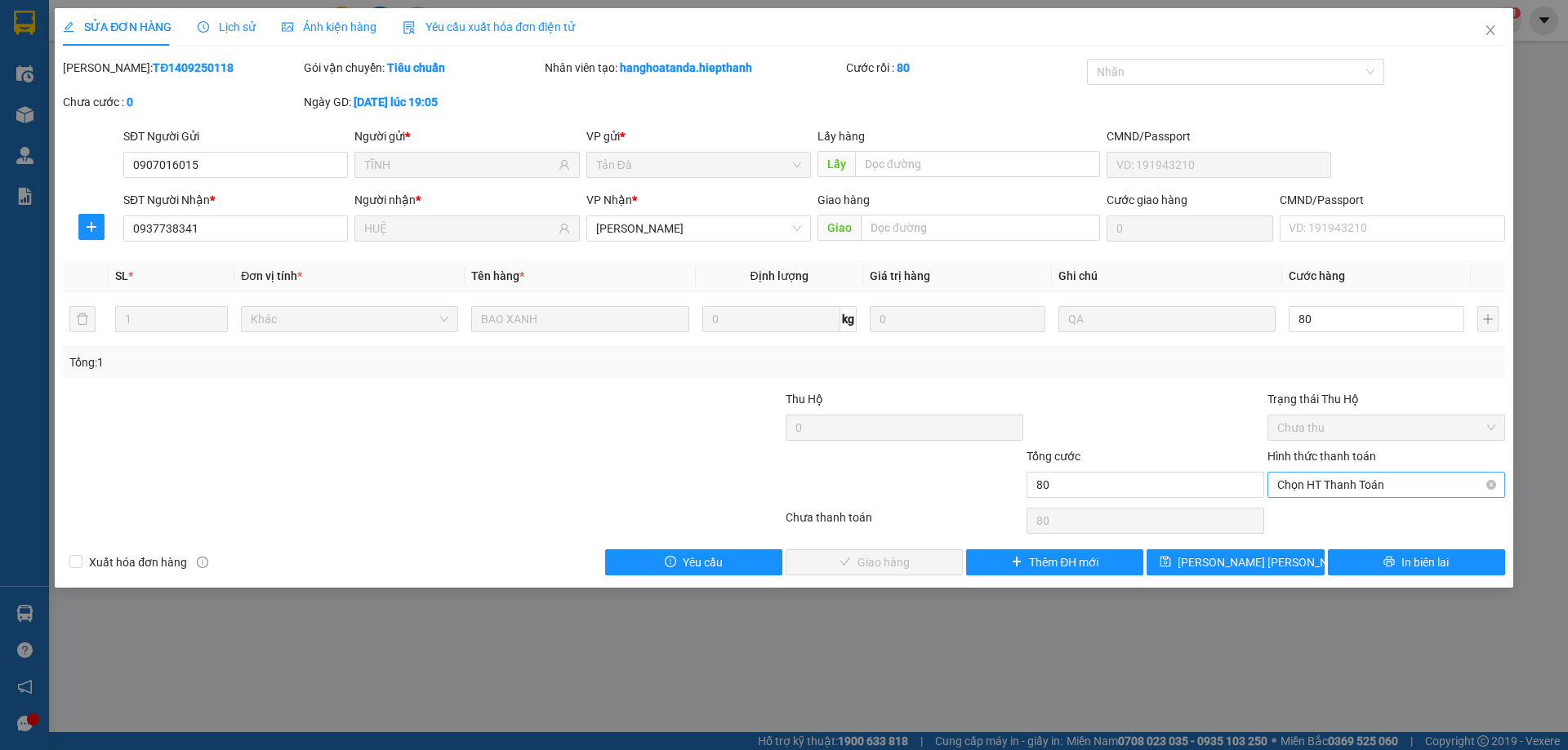
type input "80.000"
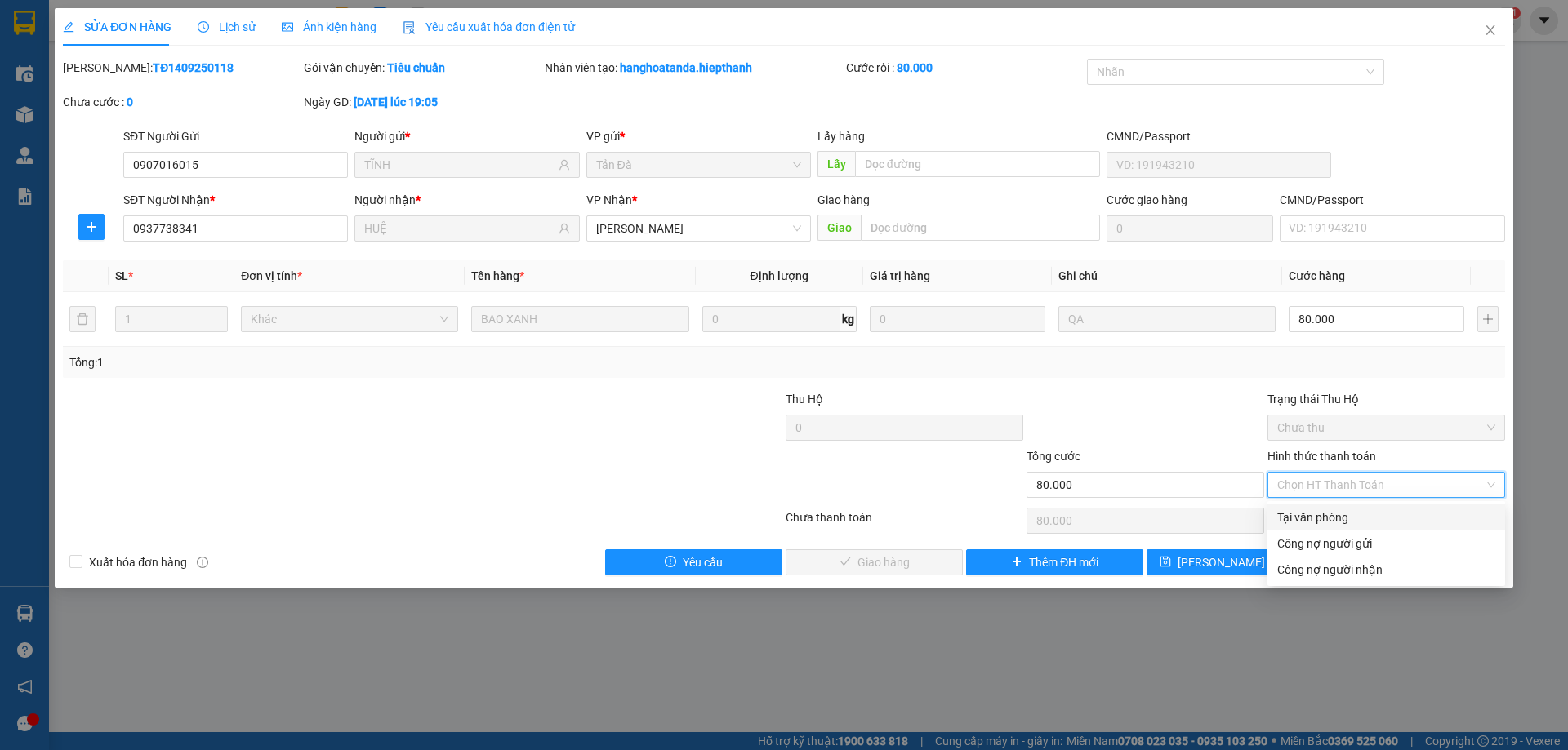
click at [1334, 523] on div "Tại văn phòng" at bounding box center [1385, 518] width 218 height 18
type input "0"
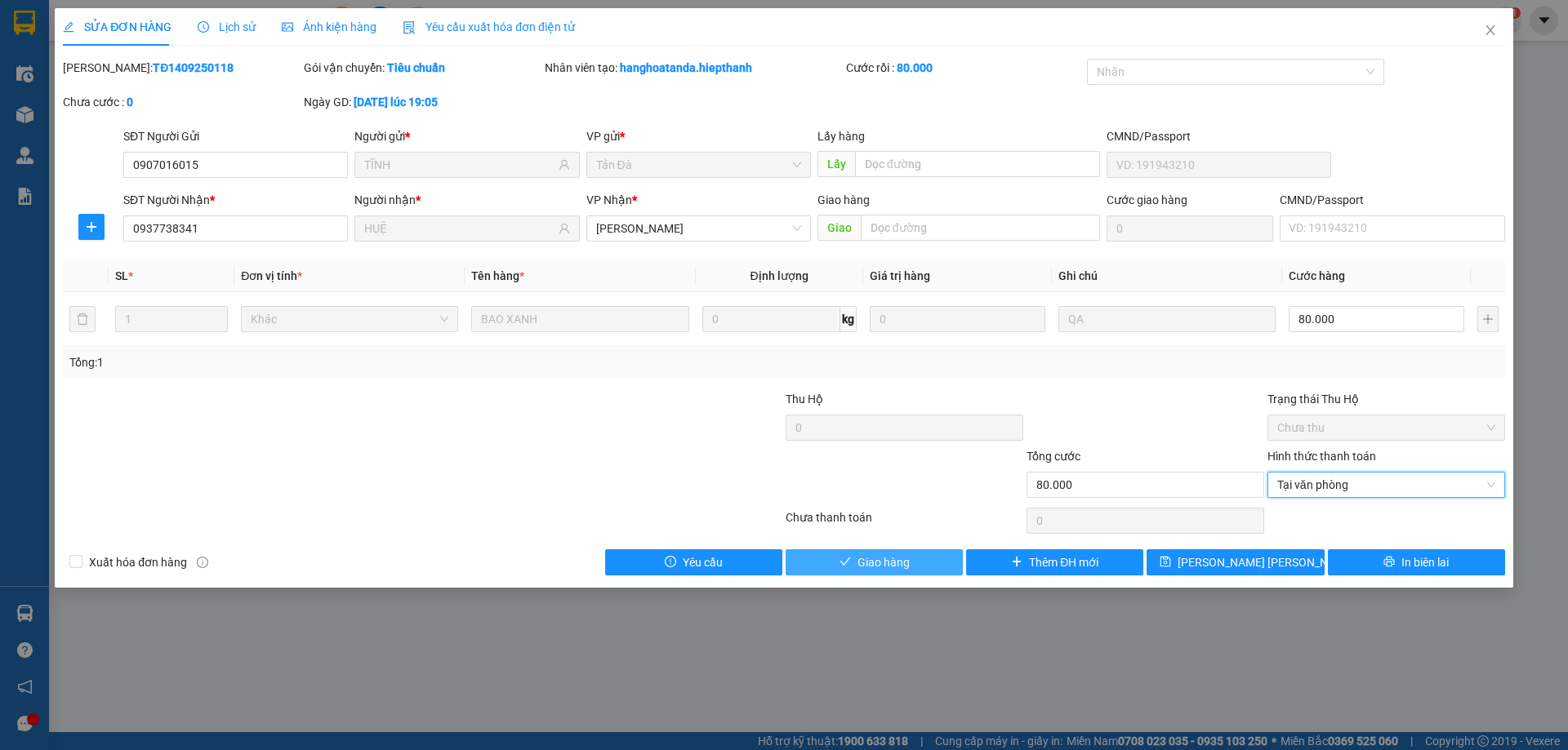
click at [905, 562] on span "Giao hàng" at bounding box center [883, 562] width 53 height 18
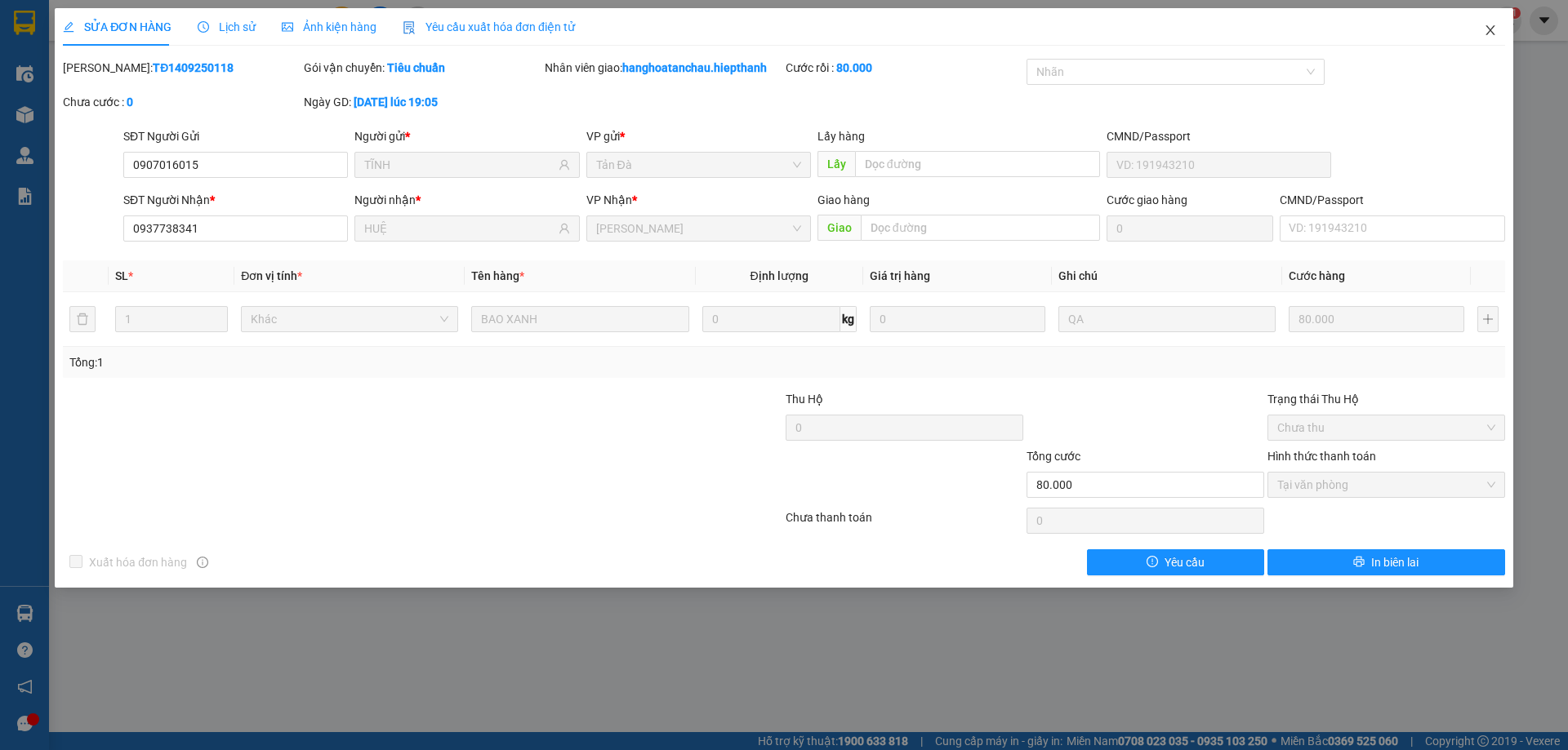
click at [1487, 31] on icon "close" at bounding box center [1490, 29] width 13 height 13
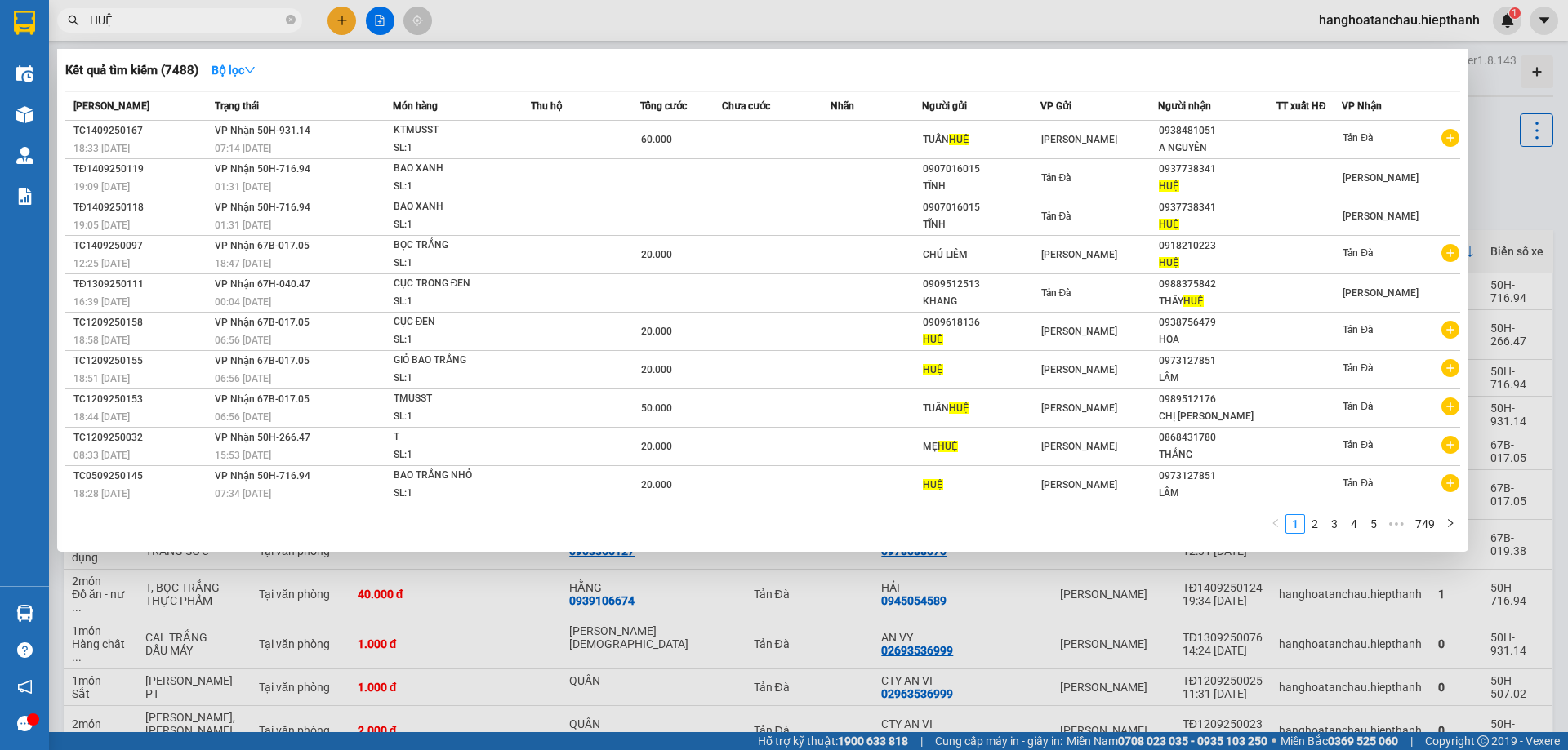
click at [191, 22] on input "HUỆ" at bounding box center [186, 20] width 193 height 18
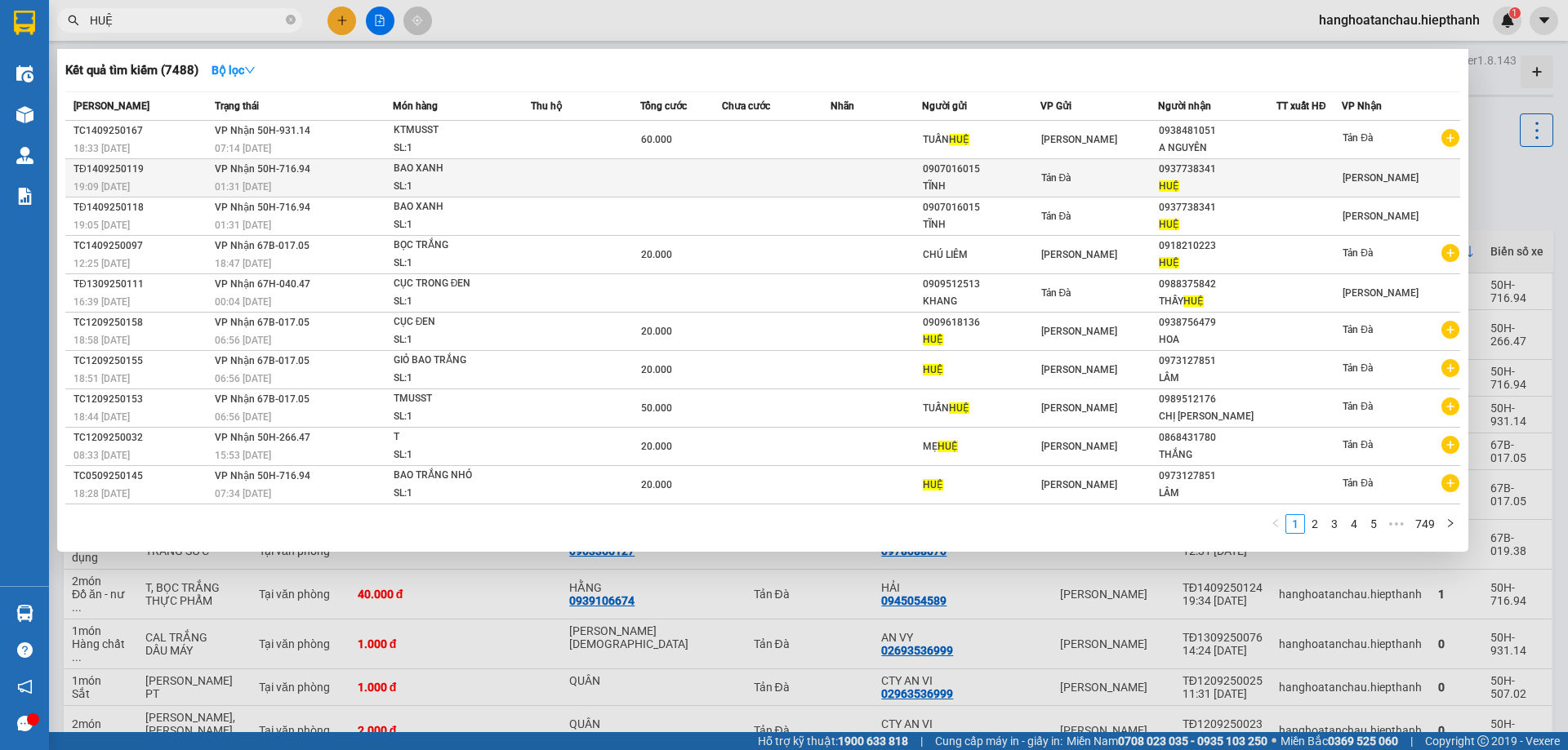
click at [601, 181] on td at bounding box center [585, 178] width 109 height 39
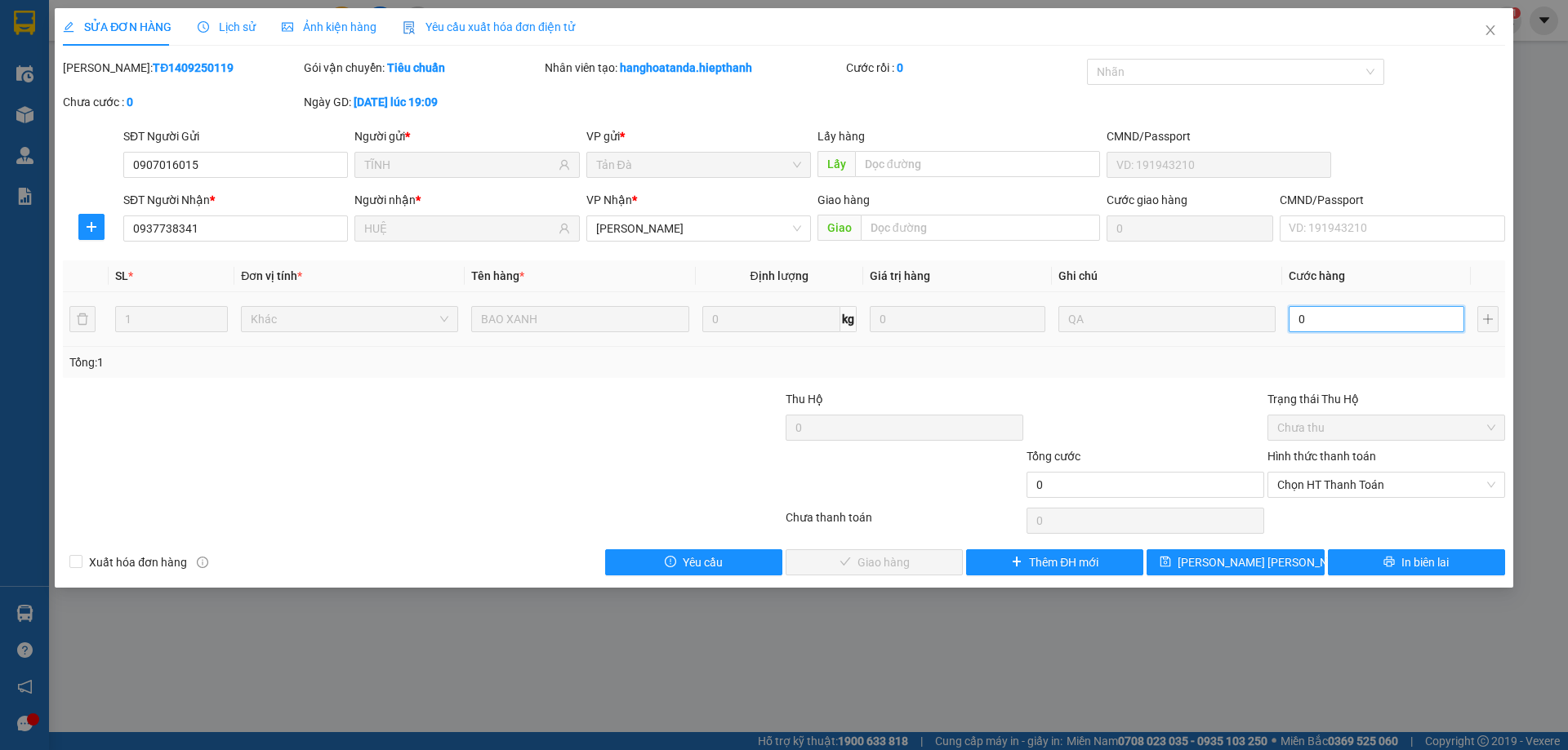
click at [1312, 313] on input "0" at bounding box center [1377, 319] width 176 height 26
type input "8"
type input "80"
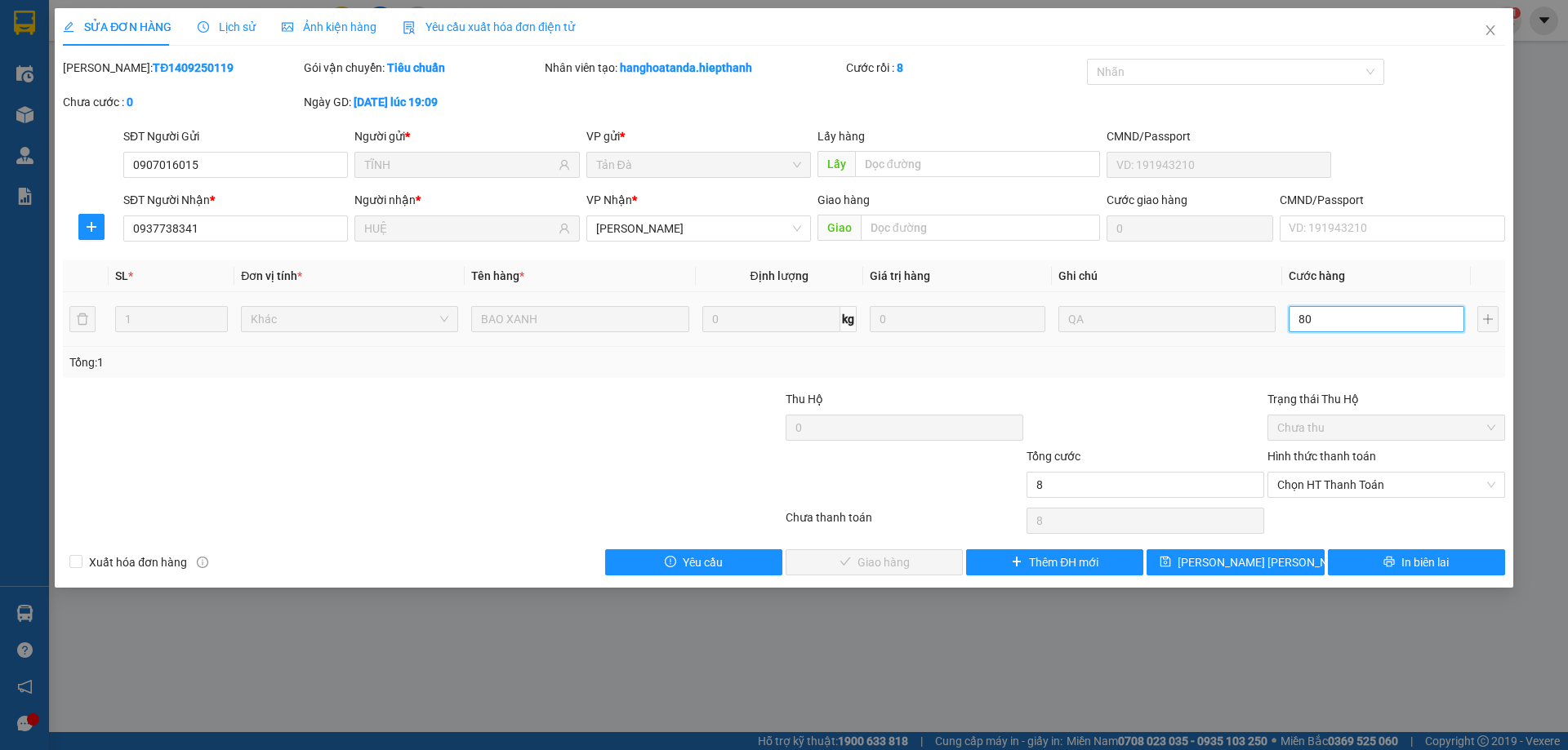
type input "80"
click at [1372, 480] on span "Chọn HT Thanh Toán" at bounding box center [1385, 485] width 218 height 24
type input "80.000"
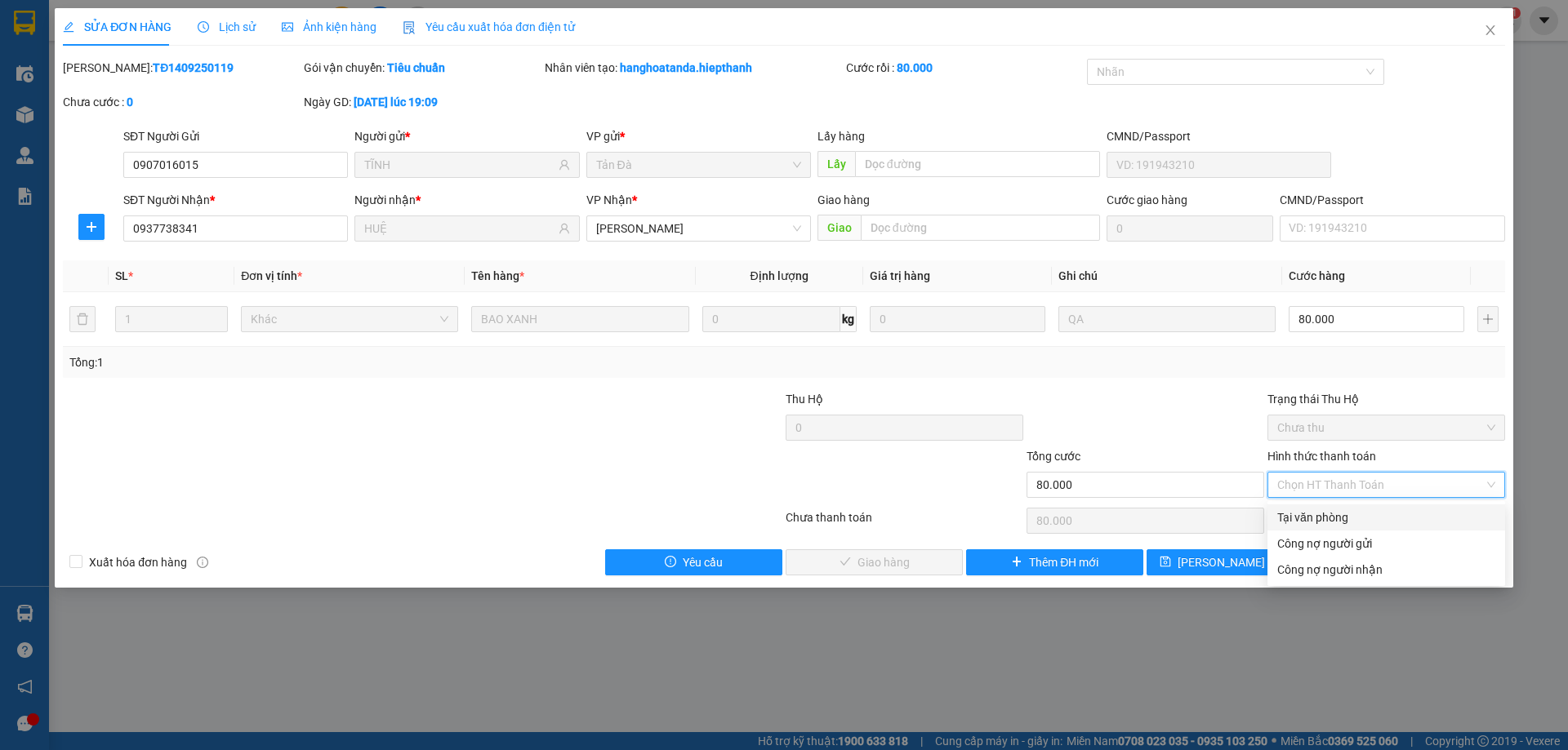
click at [1337, 516] on div "Tại văn phòng" at bounding box center [1385, 518] width 218 height 18
type input "0"
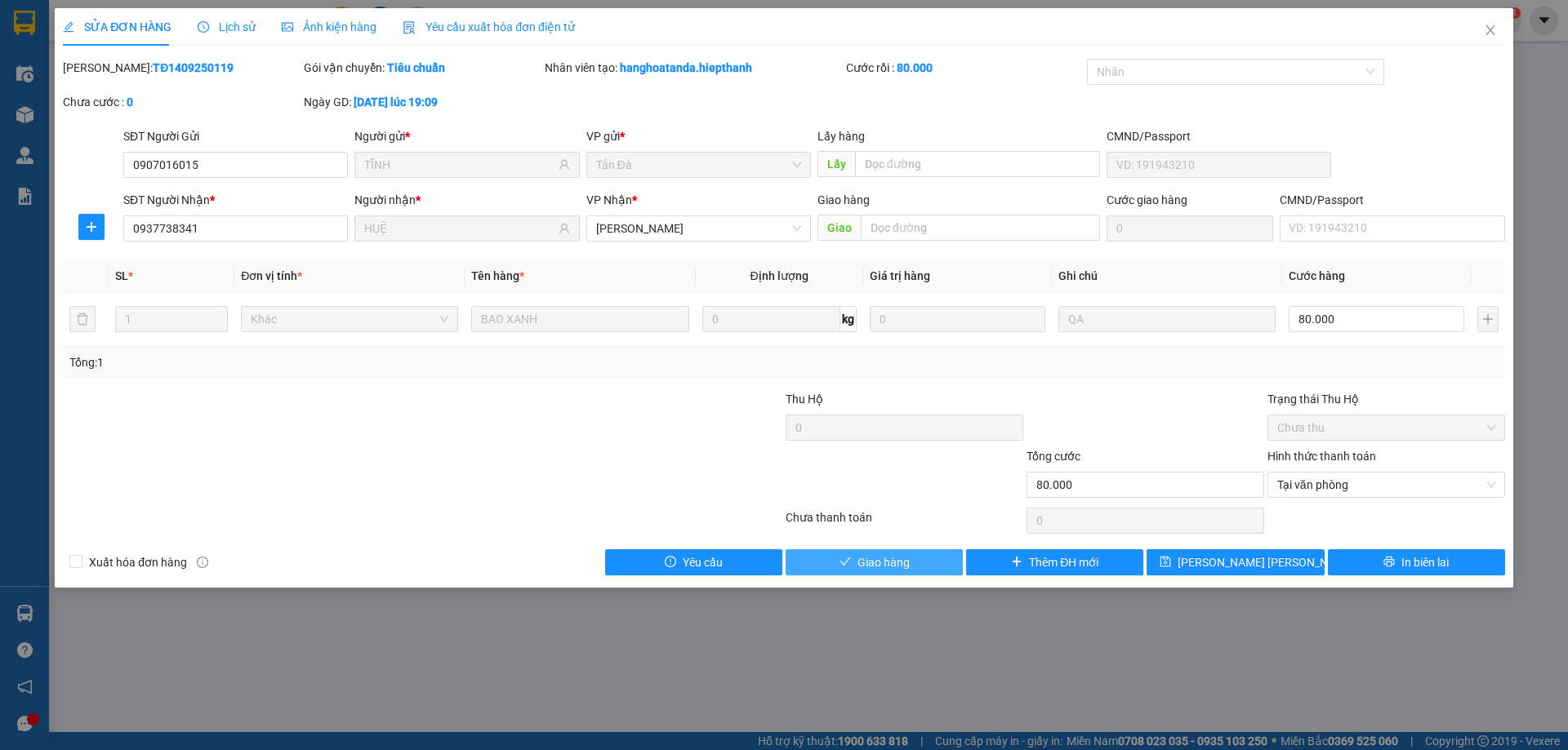
click at [918, 565] on button "Giao hàng" at bounding box center [874, 562] width 177 height 26
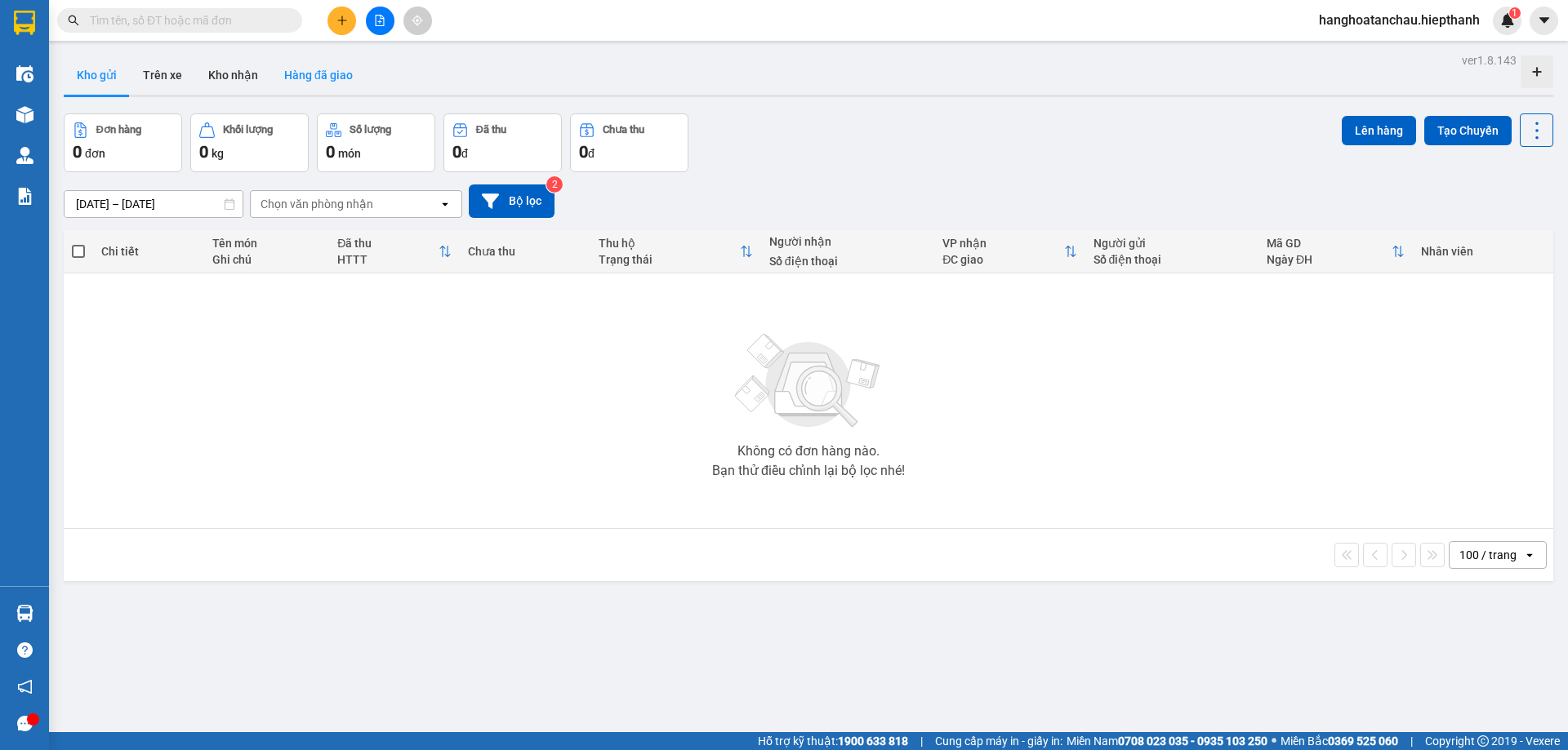
click at [327, 71] on button "Hàng đã giao" at bounding box center [319, 74] width 95 height 39
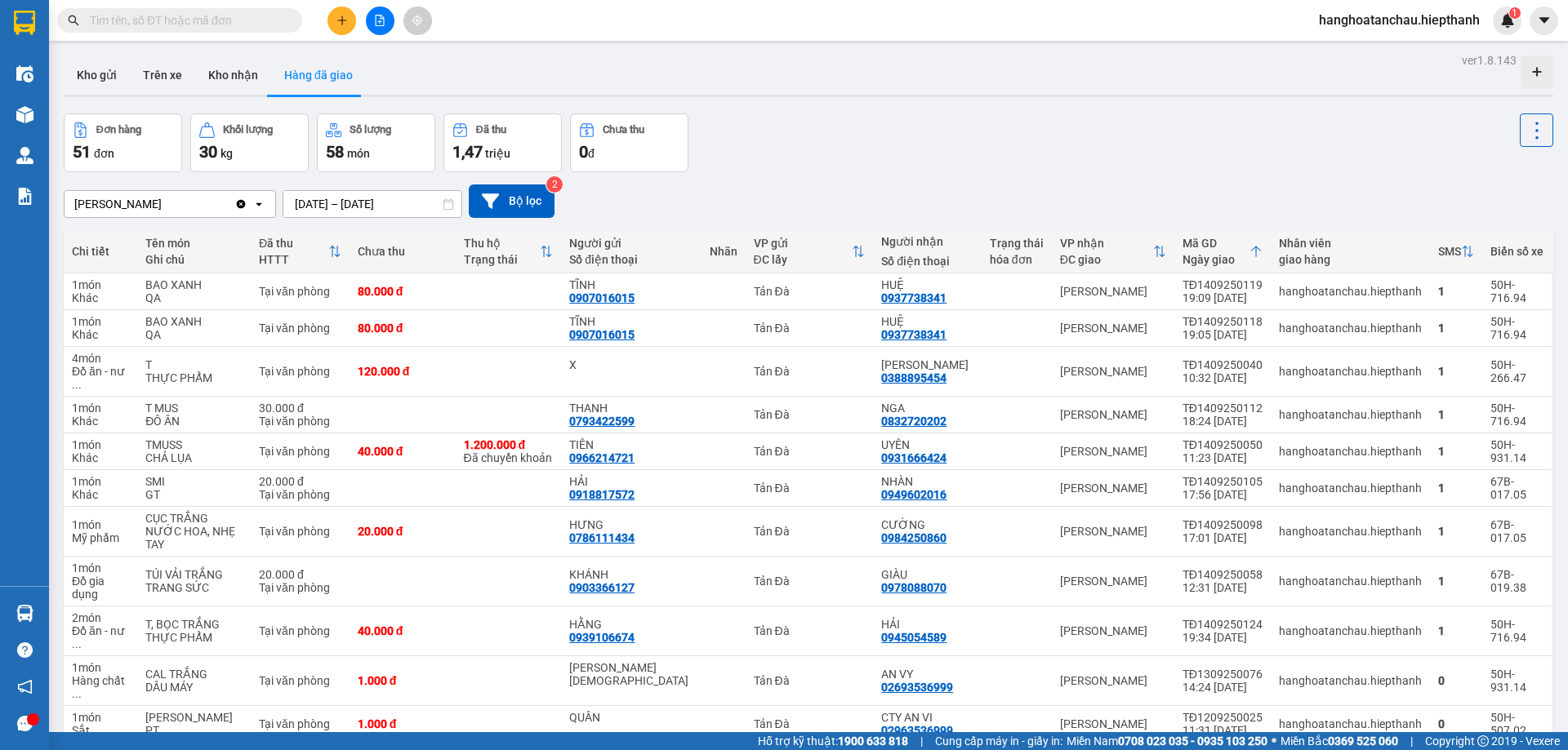
click at [168, 26] on input "text" at bounding box center [186, 20] width 193 height 18
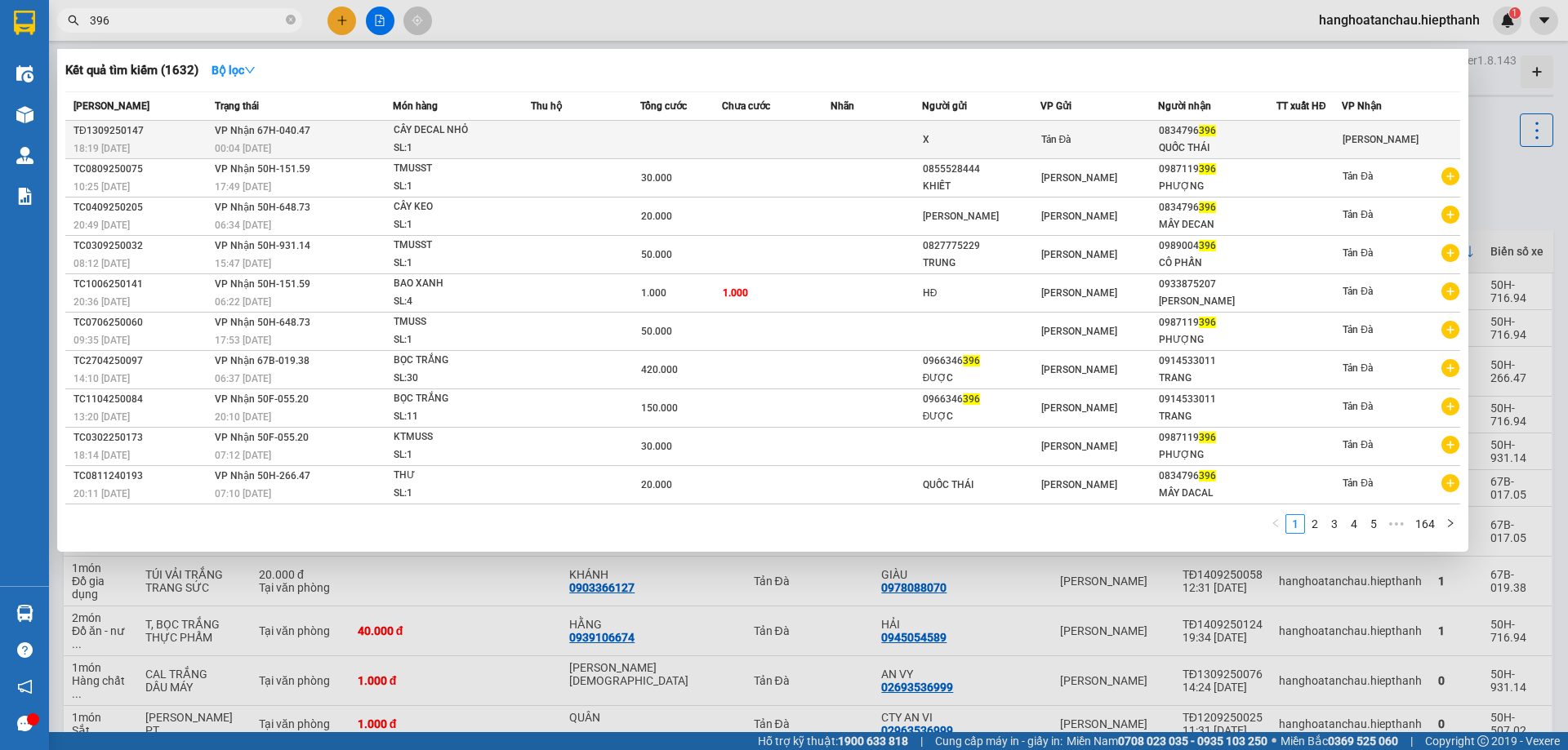
type input "396"
click at [477, 126] on div "CÂY DECAL NHỎ" at bounding box center [455, 130] width 122 height 18
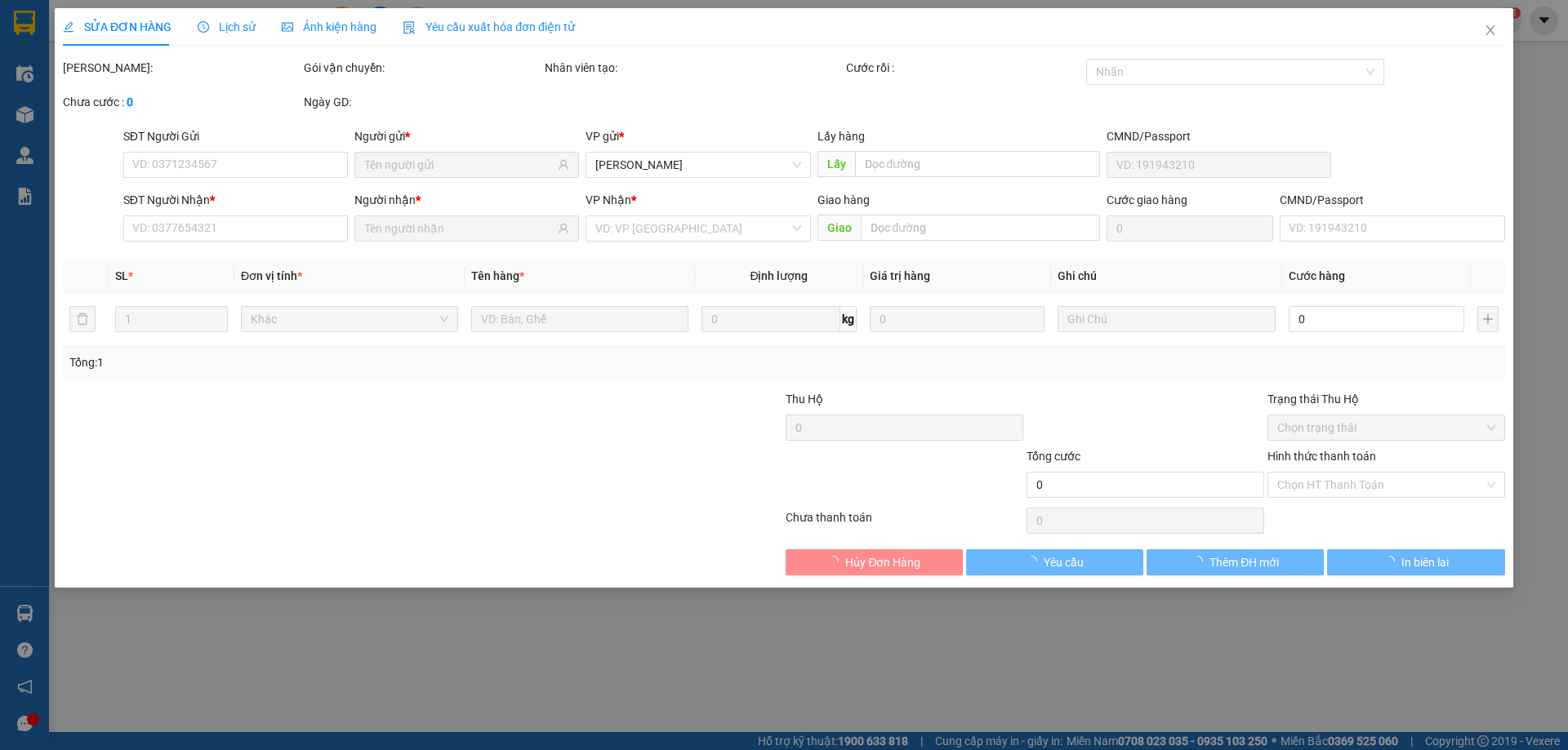
type input "X"
type input "0834796396"
type input "QUỐC THÁI"
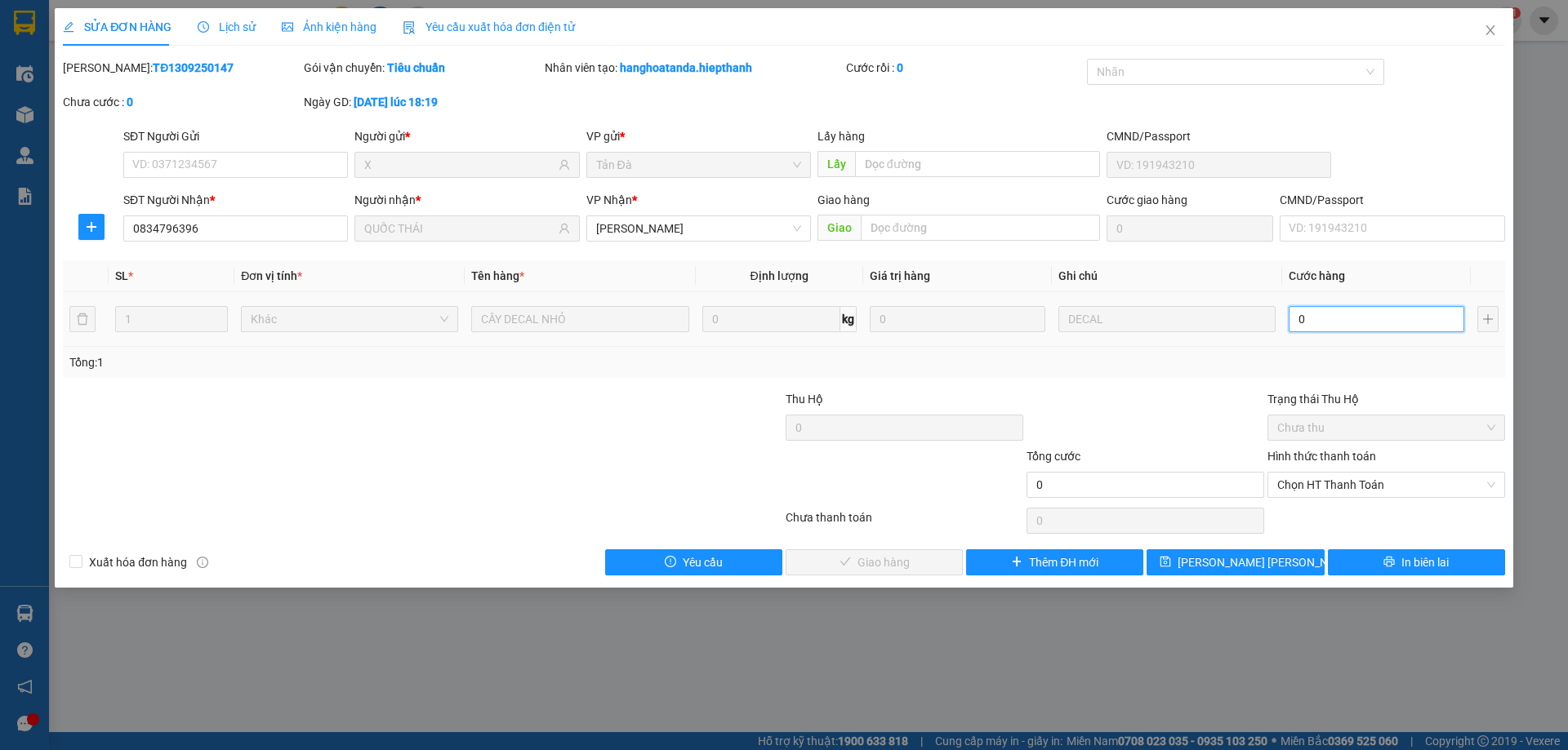
click at [1318, 324] on input "0" at bounding box center [1377, 319] width 176 height 26
type input "2"
type input "20"
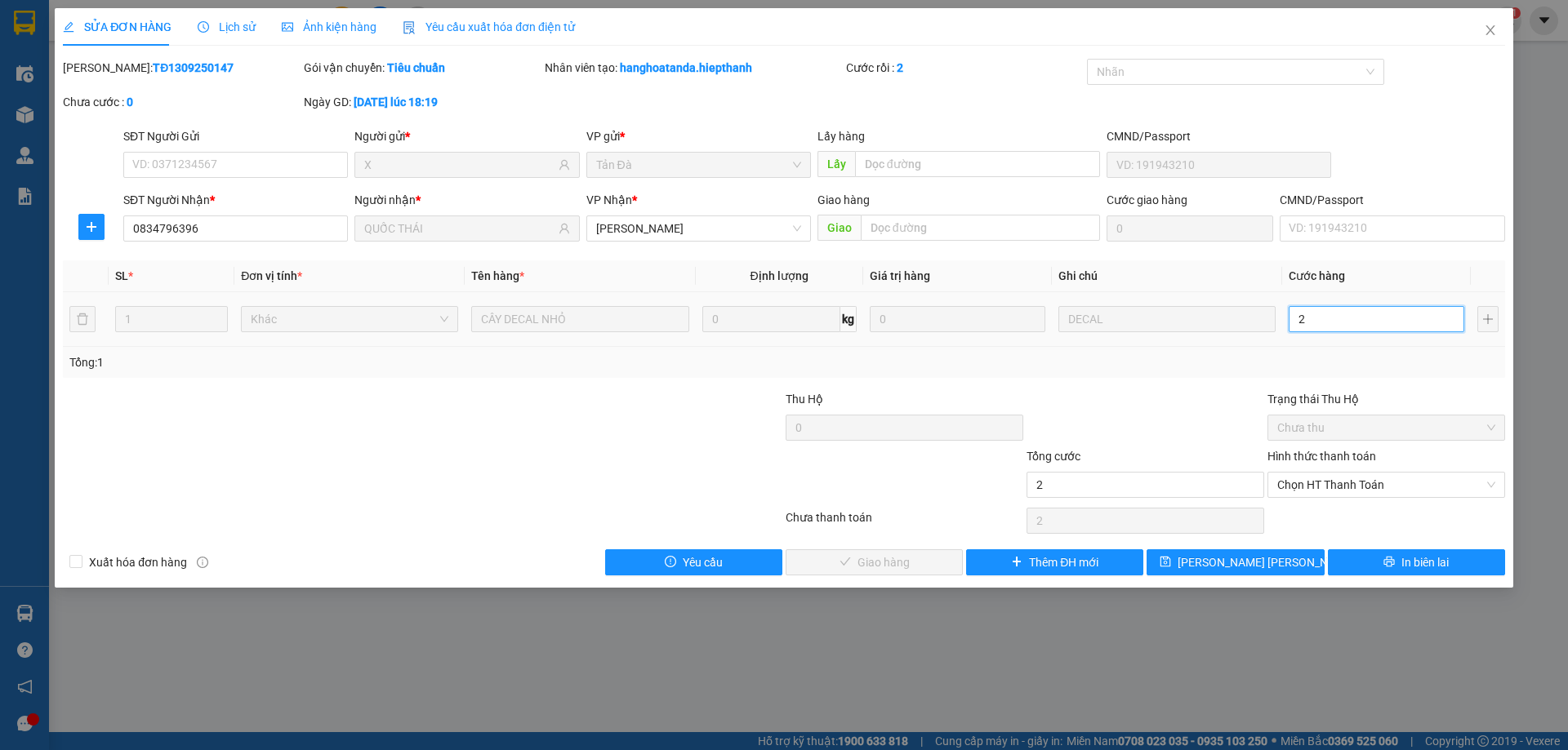
type input "20"
click at [1336, 477] on span "Chọn HT Thanh Toán" at bounding box center [1385, 485] width 218 height 24
type input "20"
type input "20.000"
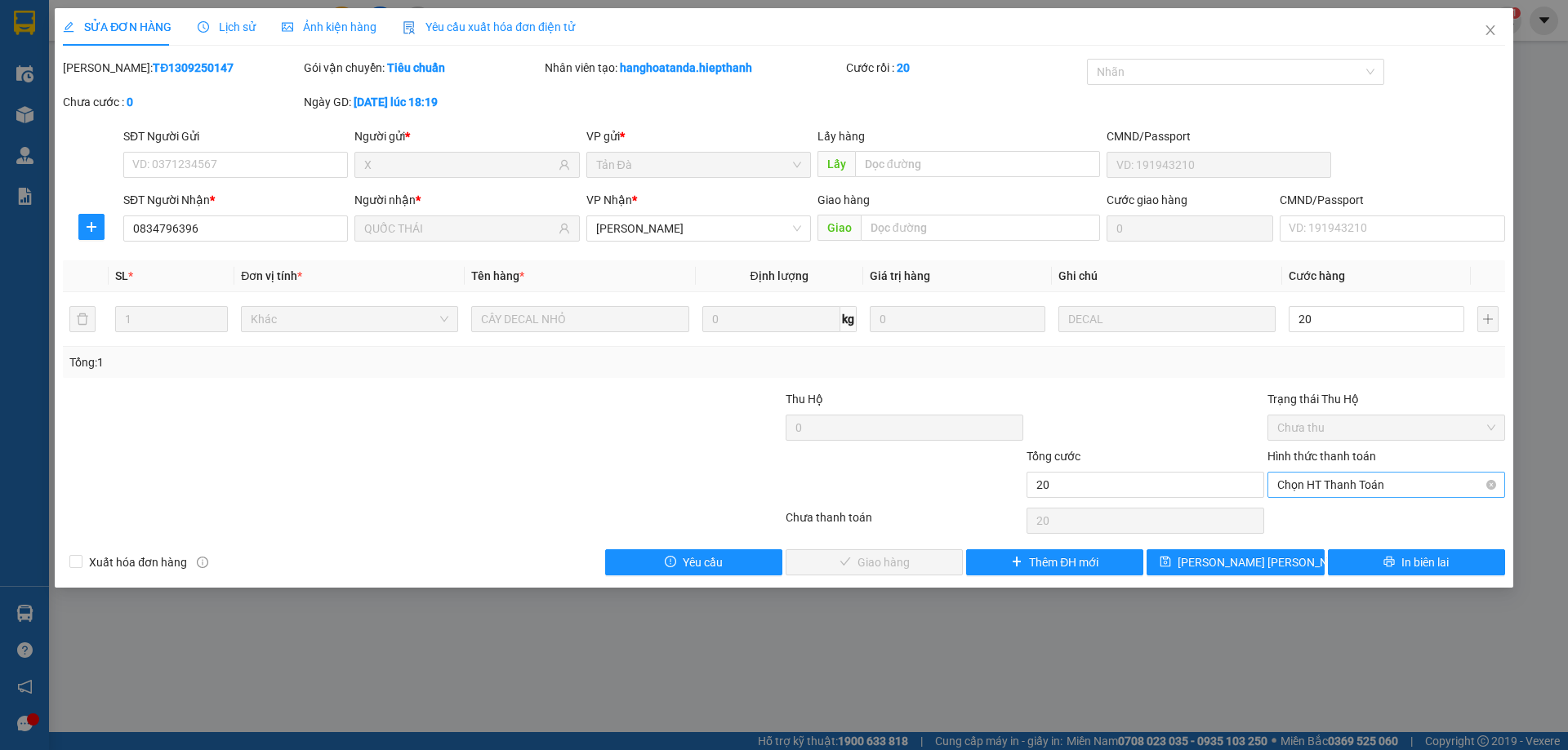
type input "20.000"
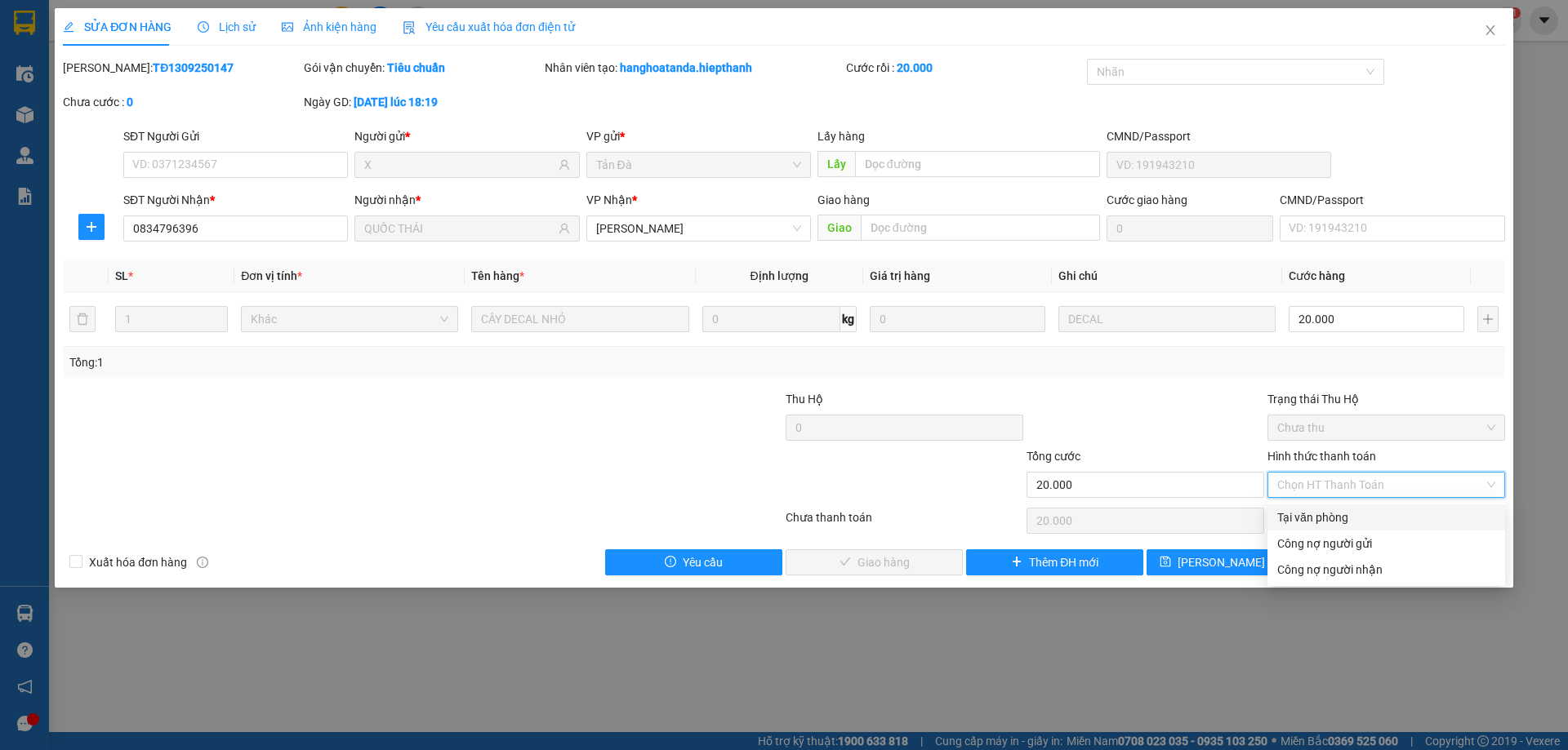
click at [1336, 518] on div "Tại văn phòng" at bounding box center [1385, 518] width 218 height 18
type input "0"
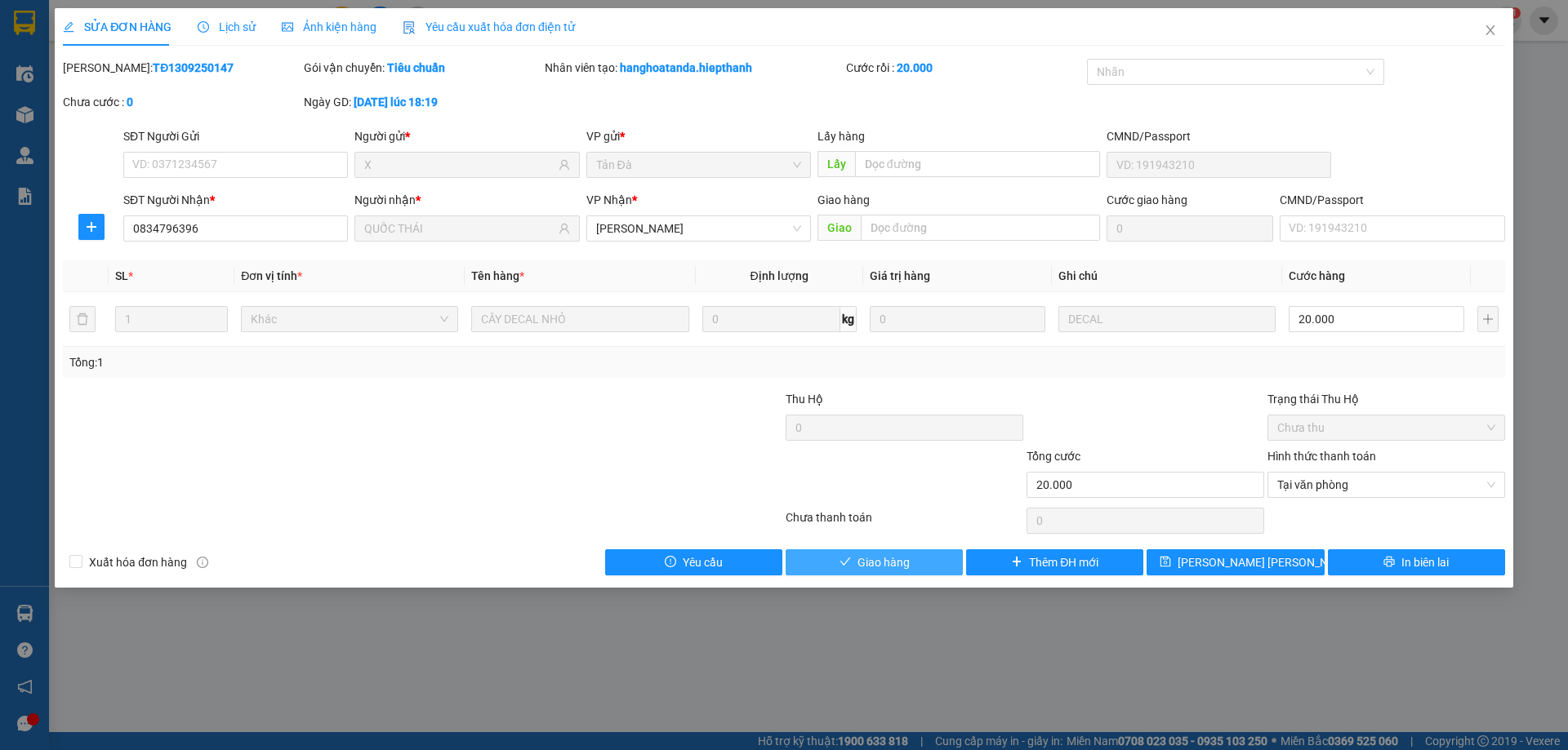
click at [912, 560] on button "Giao hàng" at bounding box center [874, 562] width 177 height 26
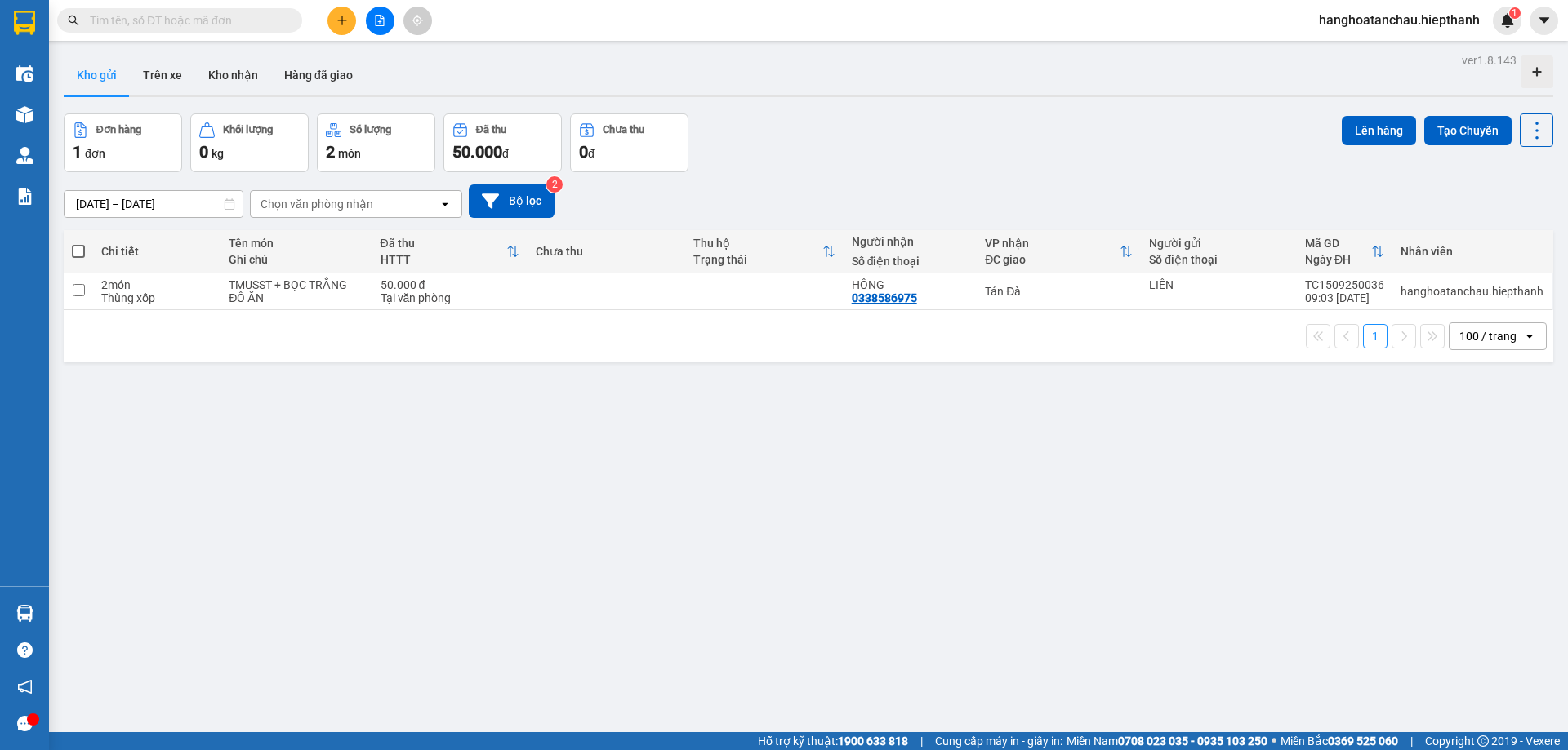
click at [859, 159] on div "Đơn hàng 1 đơn Khối lượng 0 kg Số lượng 2 món Đã thu 50.000 đ Chưa thu 0 đ Lên …" at bounding box center [808, 143] width 1490 height 59
click at [347, 72] on button "Hàng đã giao" at bounding box center [319, 74] width 95 height 39
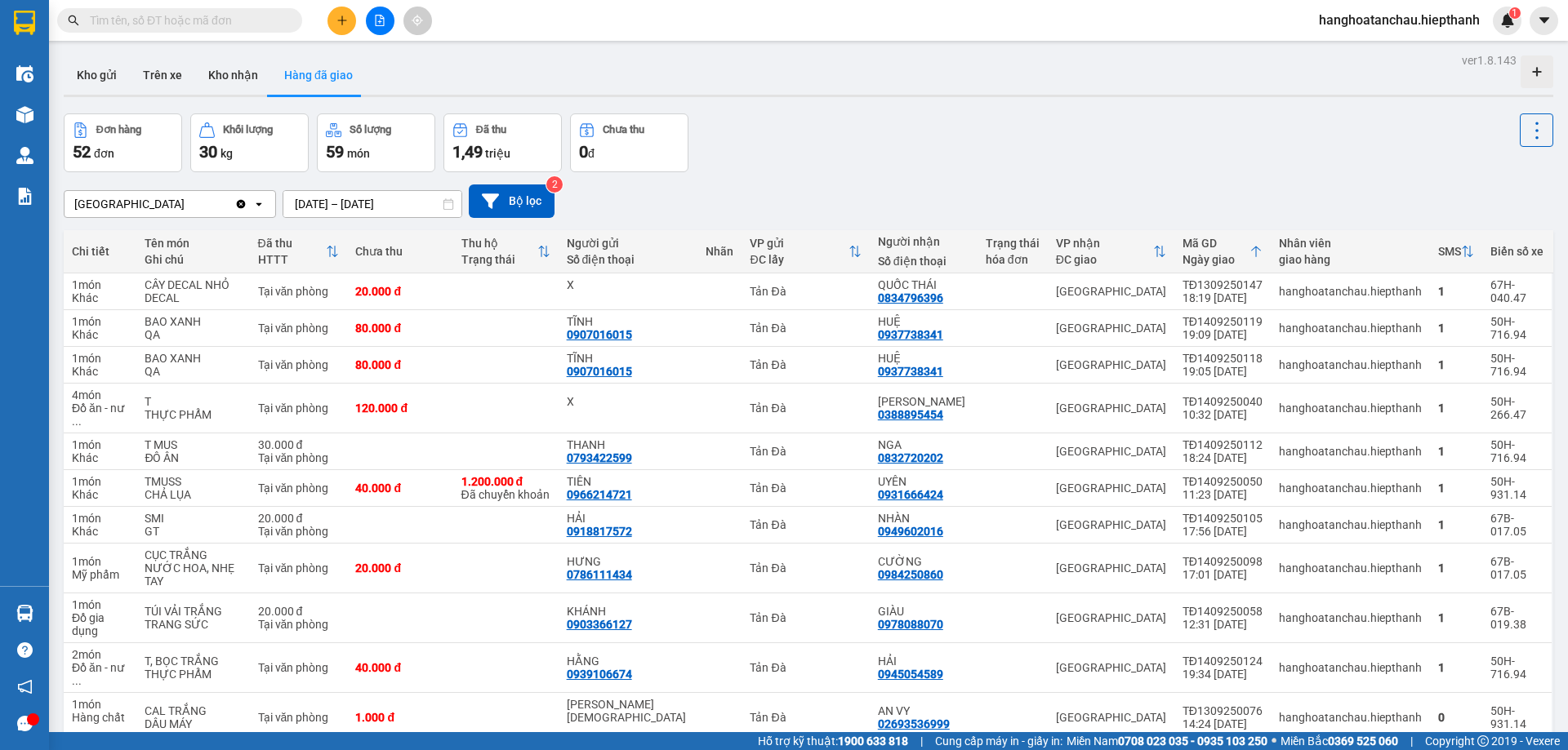
click at [879, 157] on div "Đơn hàng 52 đơn Khối lượng 30 kg Số lượng 59 món Đã thu 1,49 triệu Chưa thu 0 đ" at bounding box center [808, 143] width 1490 height 59
click at [232, 77] on button "Kho nhận" at bounding box center [233, 74] width 76 height 39
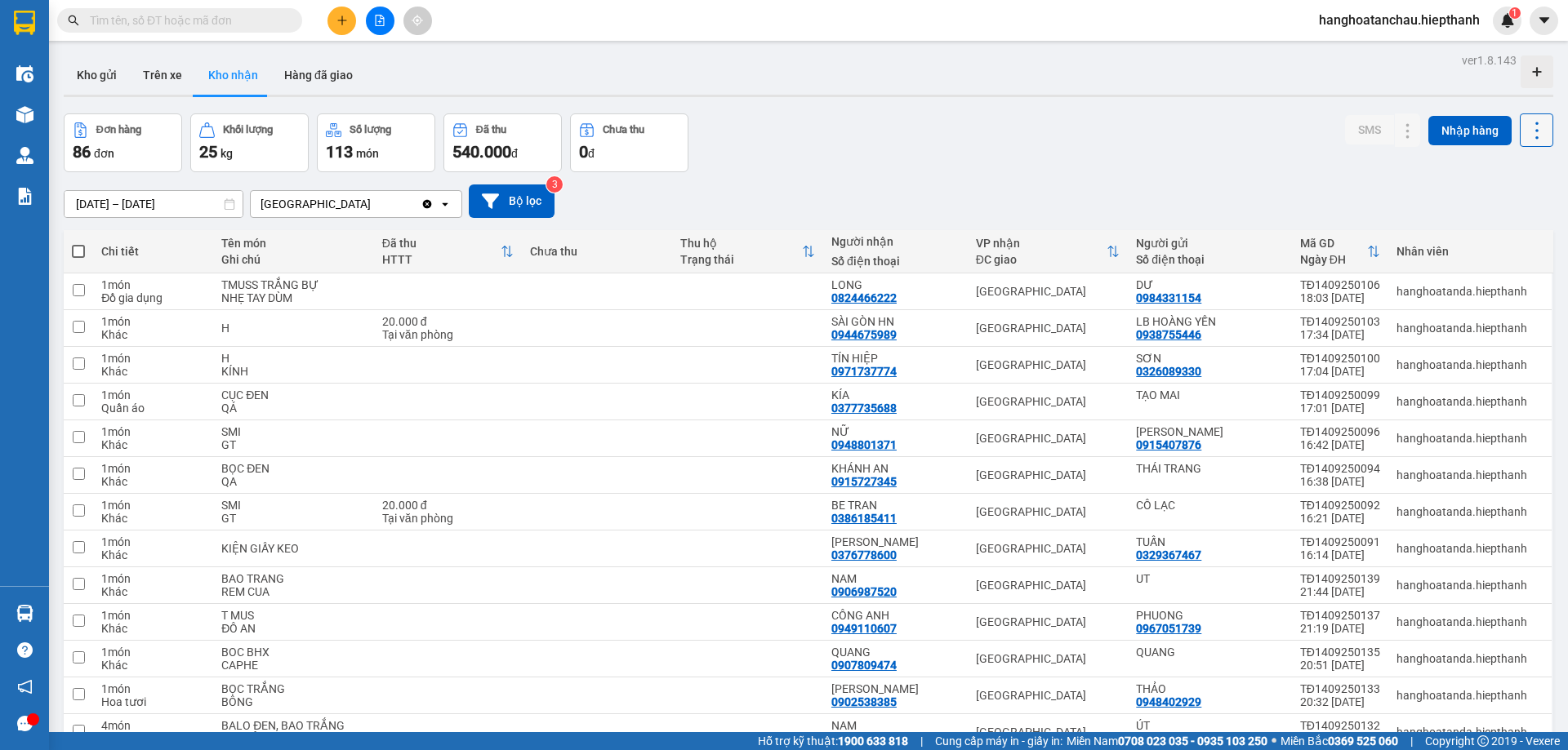
click at [1526, 132] on icon at bounding box center [1537, 130] width 23 height 23
click at [1501, 178] on span "Xuất excel" at bounding box center [1505, 174] width 53 height 16
click at [190, 22] on input "text" at bounding box center [186, 20] width 193 height 18
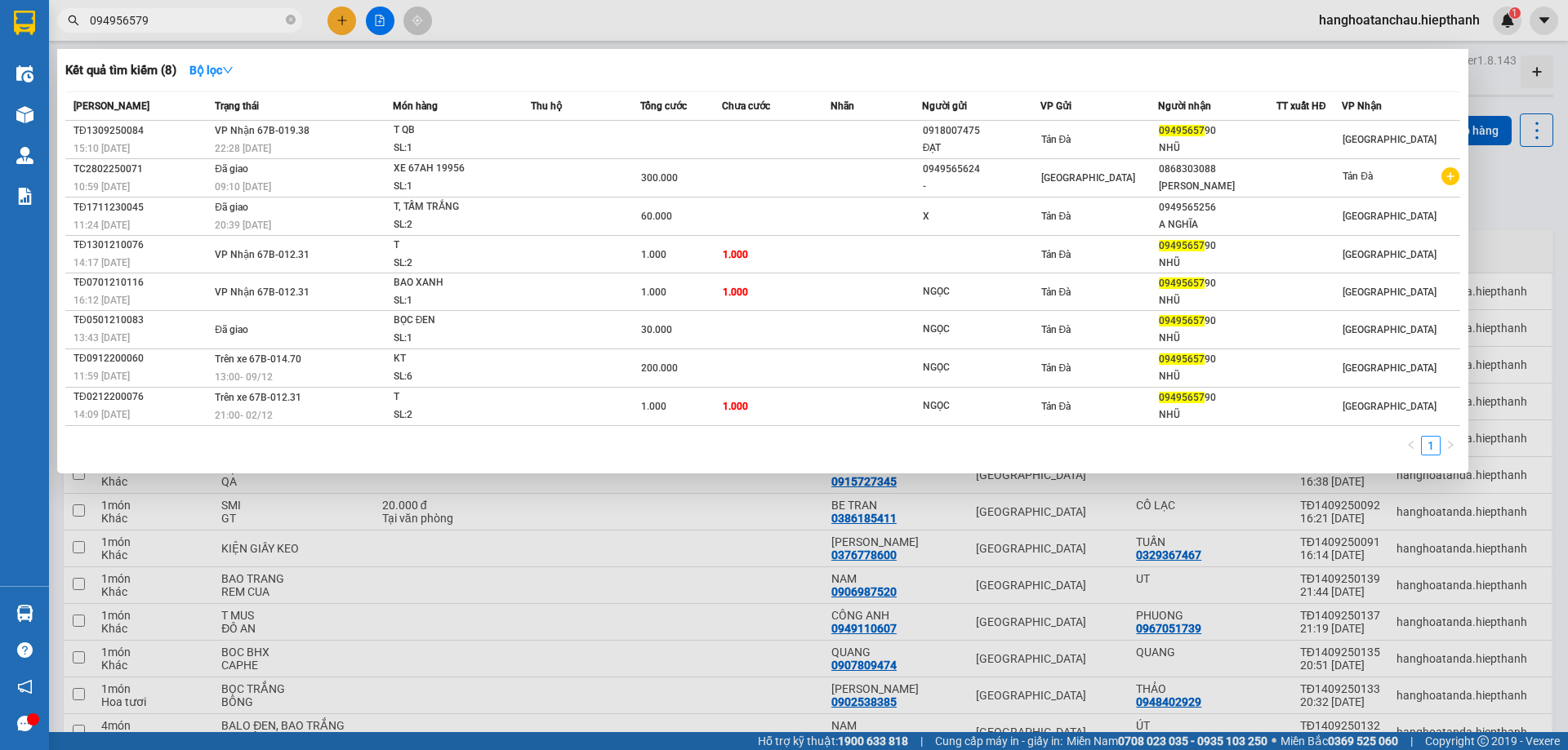
type input "0949565790"
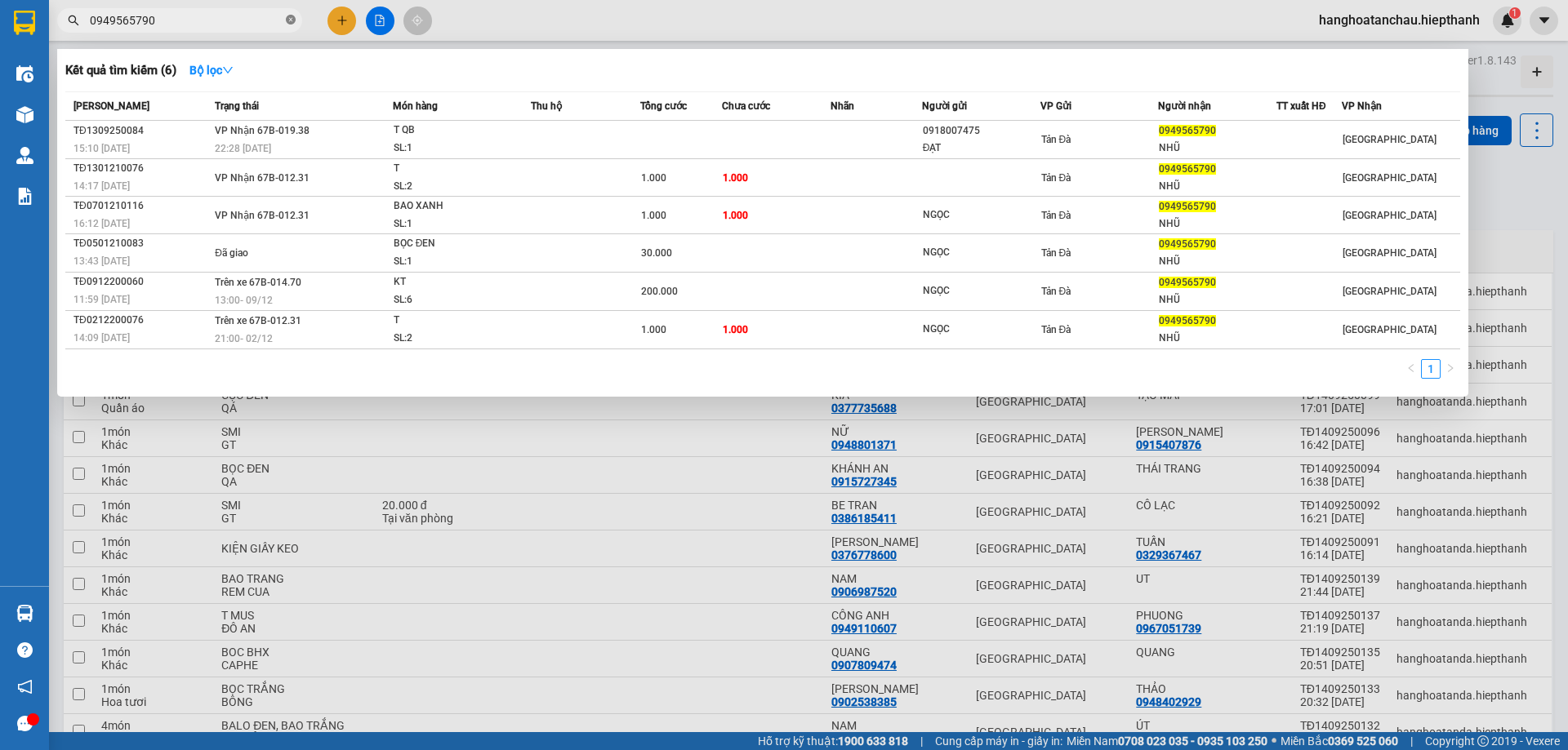
click at [289, 21] on icon "close-circle" at bounding box center [290, 19] width 9 height 9
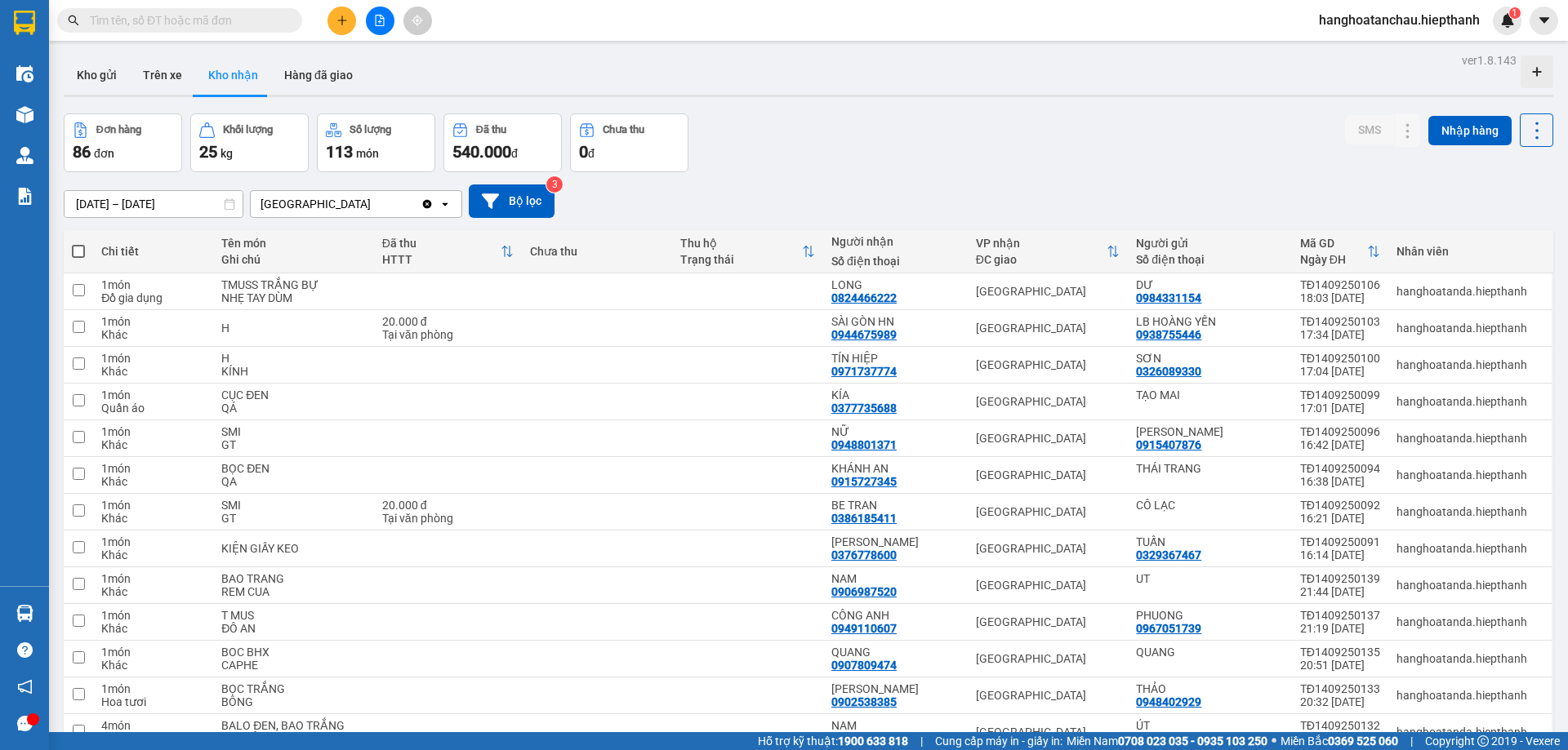
click at [895, 139] on div "Đơn hàng 86 đơn Khối lượng 25 kg Số lượng 113 món Đã thu 540.000 đ Chưa thu 0 đ…" at bounding box center [808, 143] width 1490 height 59
click at [853, 130] on div "Đơn hàng 86 đơn Khối lượng 25 kg Số lượng 113 món Đã thu 540.000 đ Chưa thu 0 đ…" at bounding box center [808, 143] width 1490 height 59
click at [144, 27] on input "text" at bounding box center [186, 20] width 193 height 18
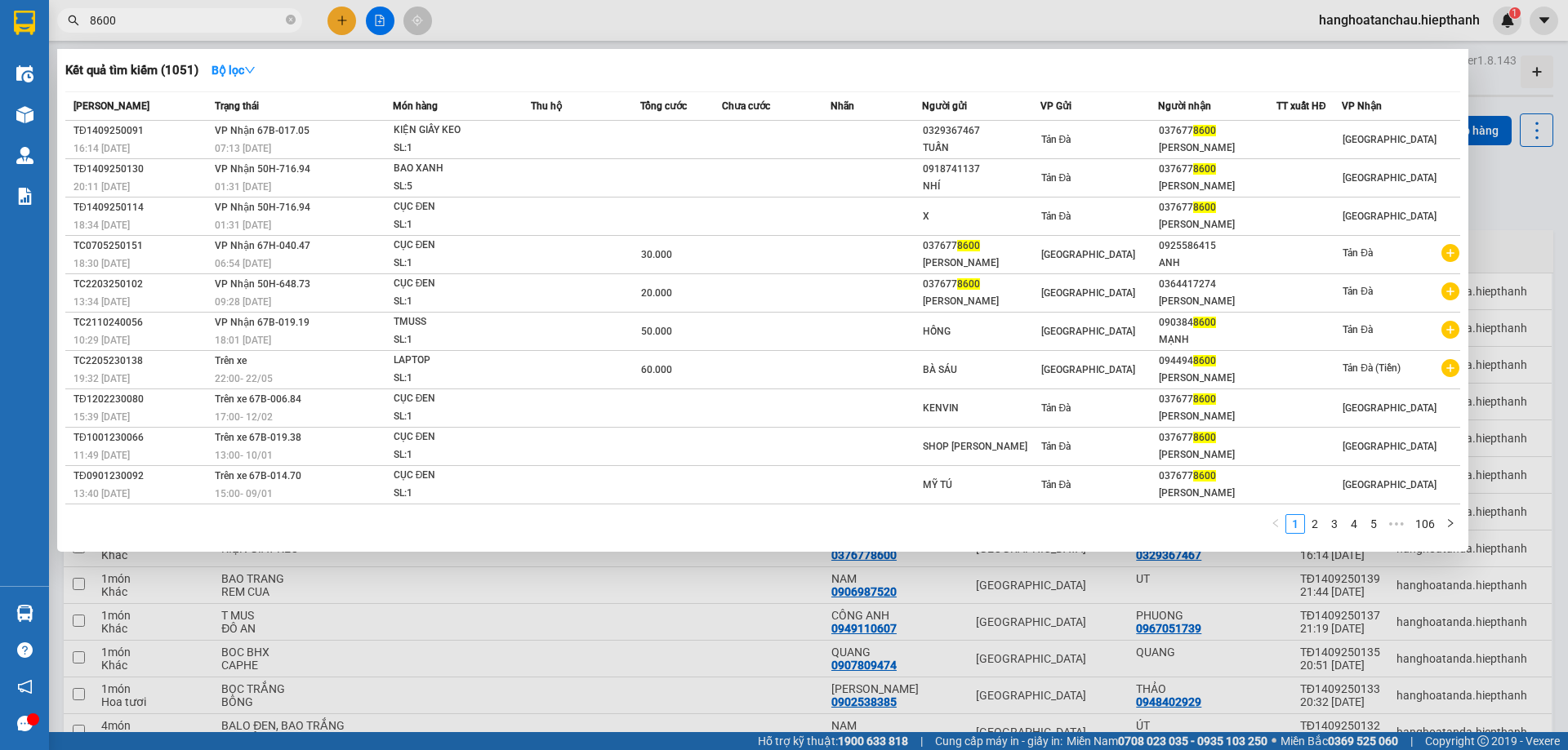
type input "8600"
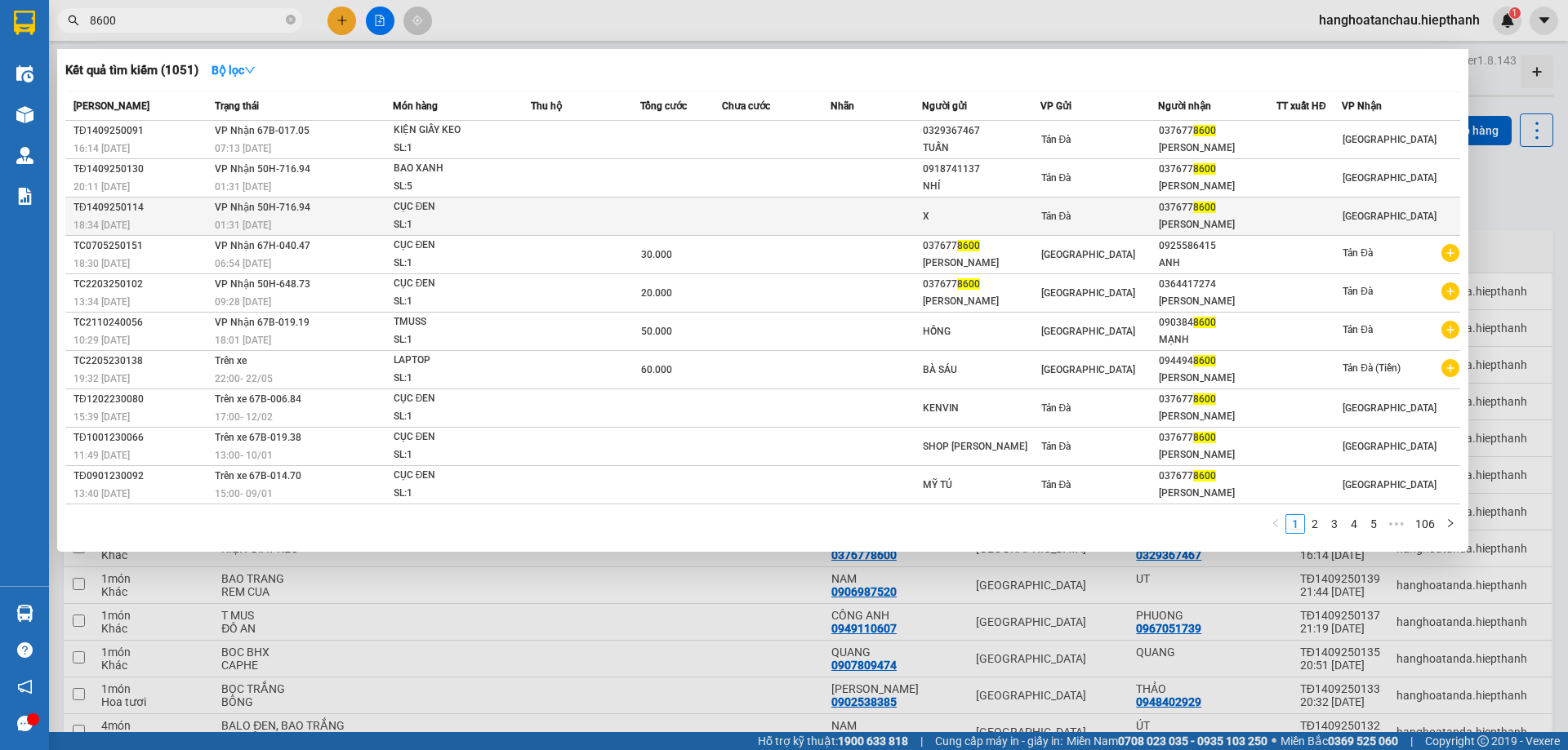
click at [461, 218] on div "SL: 1" at bounding box center [455, 225] width 122 height 18
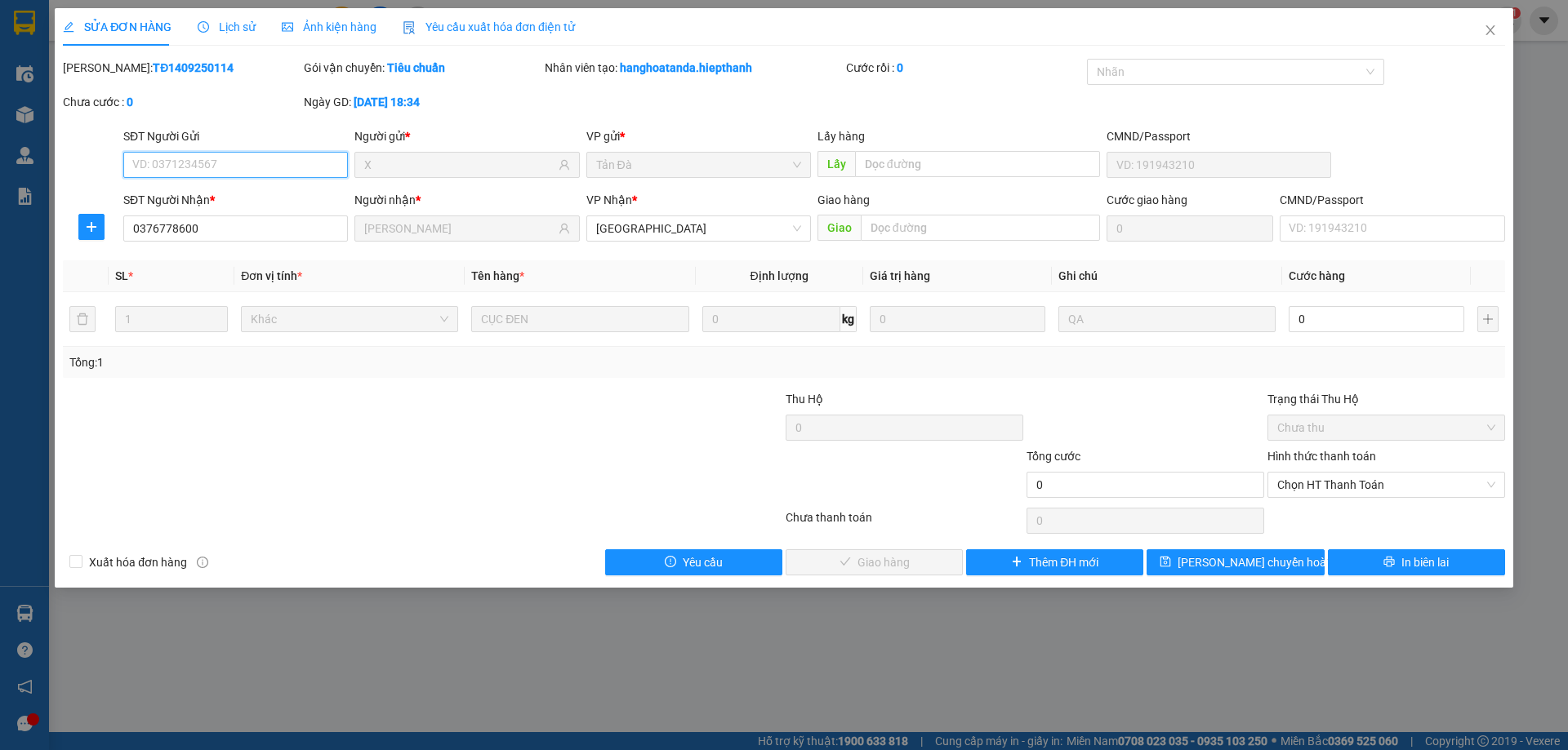
type input "X"
type input "0376778600"
type input "[PERSON_NAME]"
click at [1330, 325] on input "0" at bounding box center [1377, 319] width 176 height 26
type input "2"
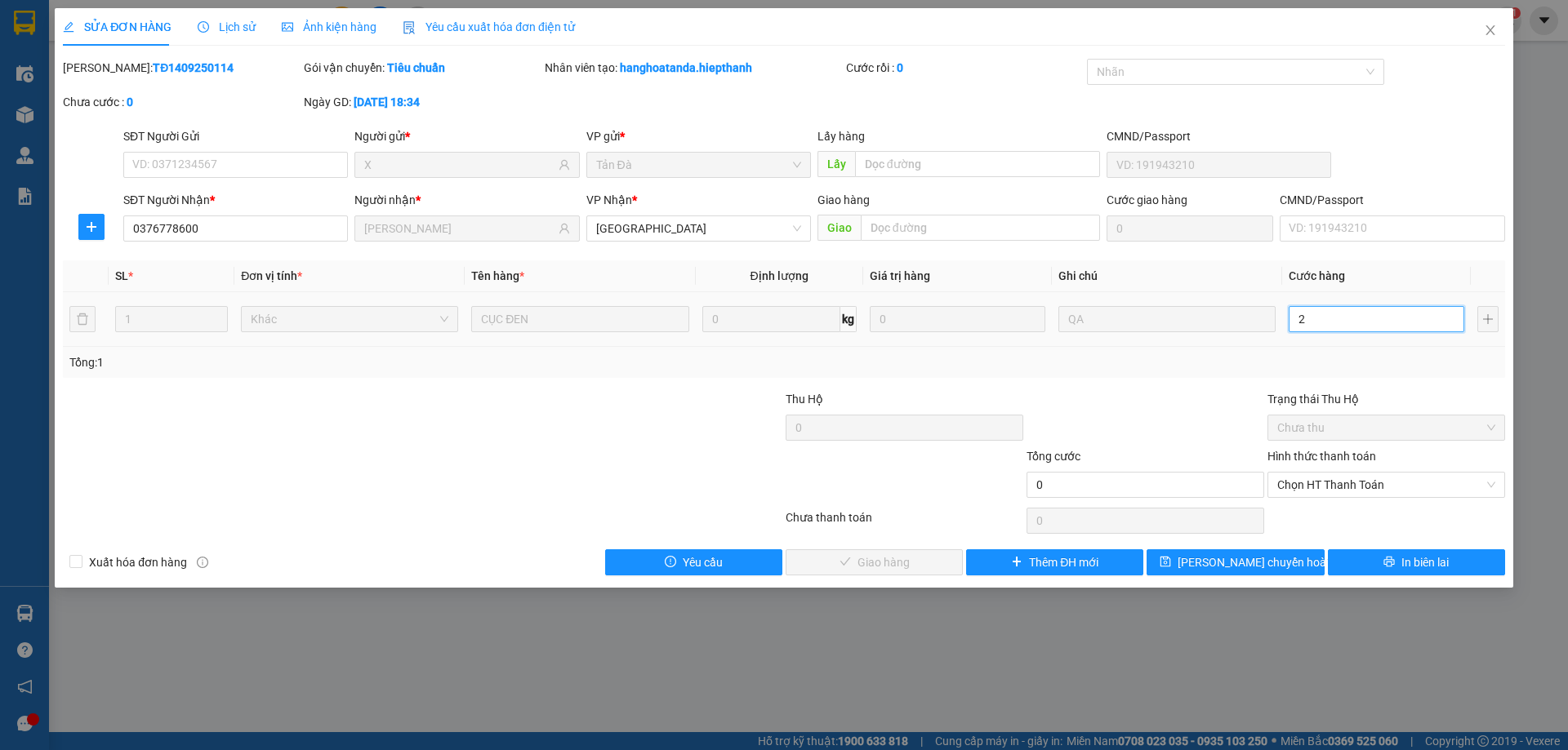
type input "2"
type input "20"
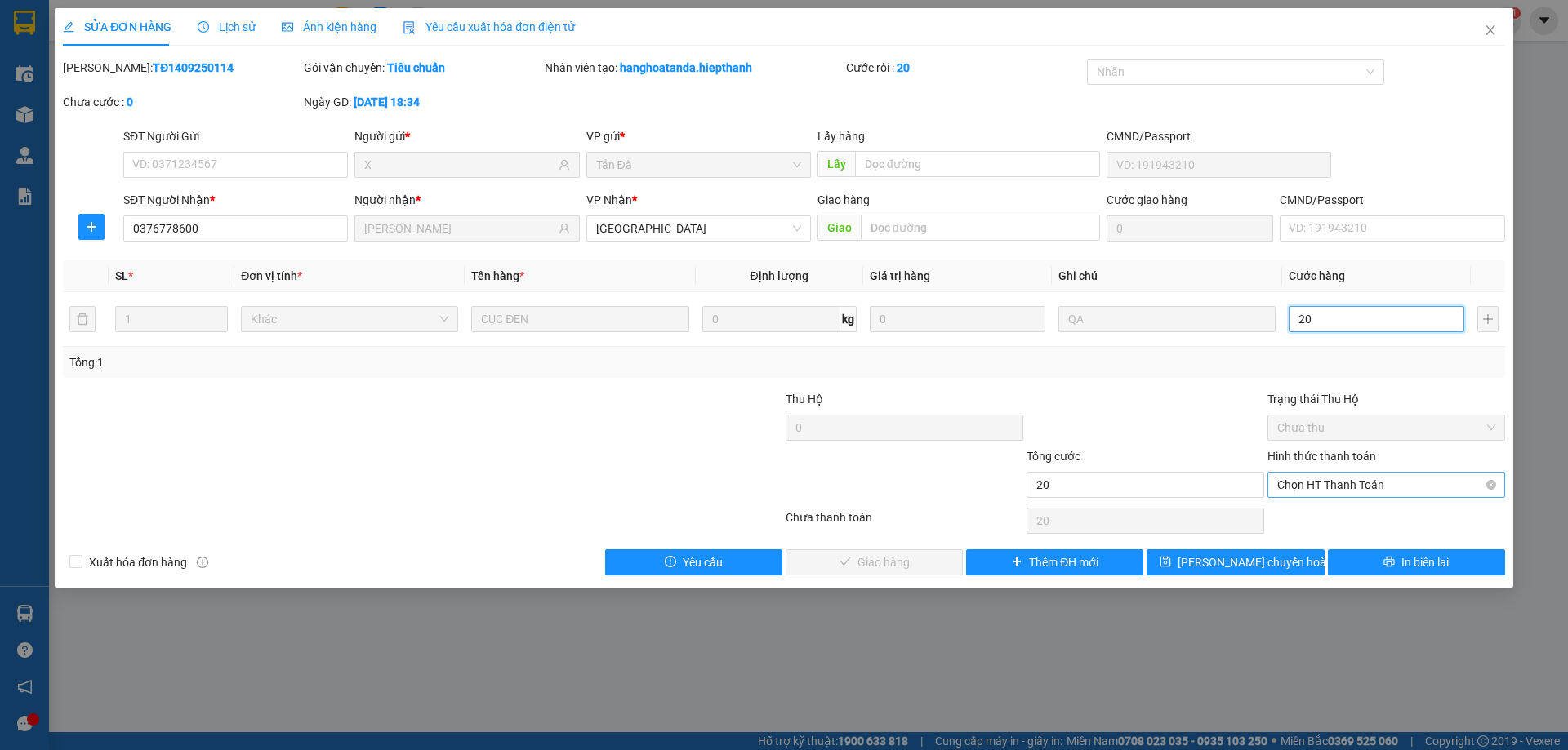
click at [1335, 484] on span "Chọn HT Thanh Toán" at bounding box center [1385, 485] width 218 height 24
type input "20"
type input "20.000"
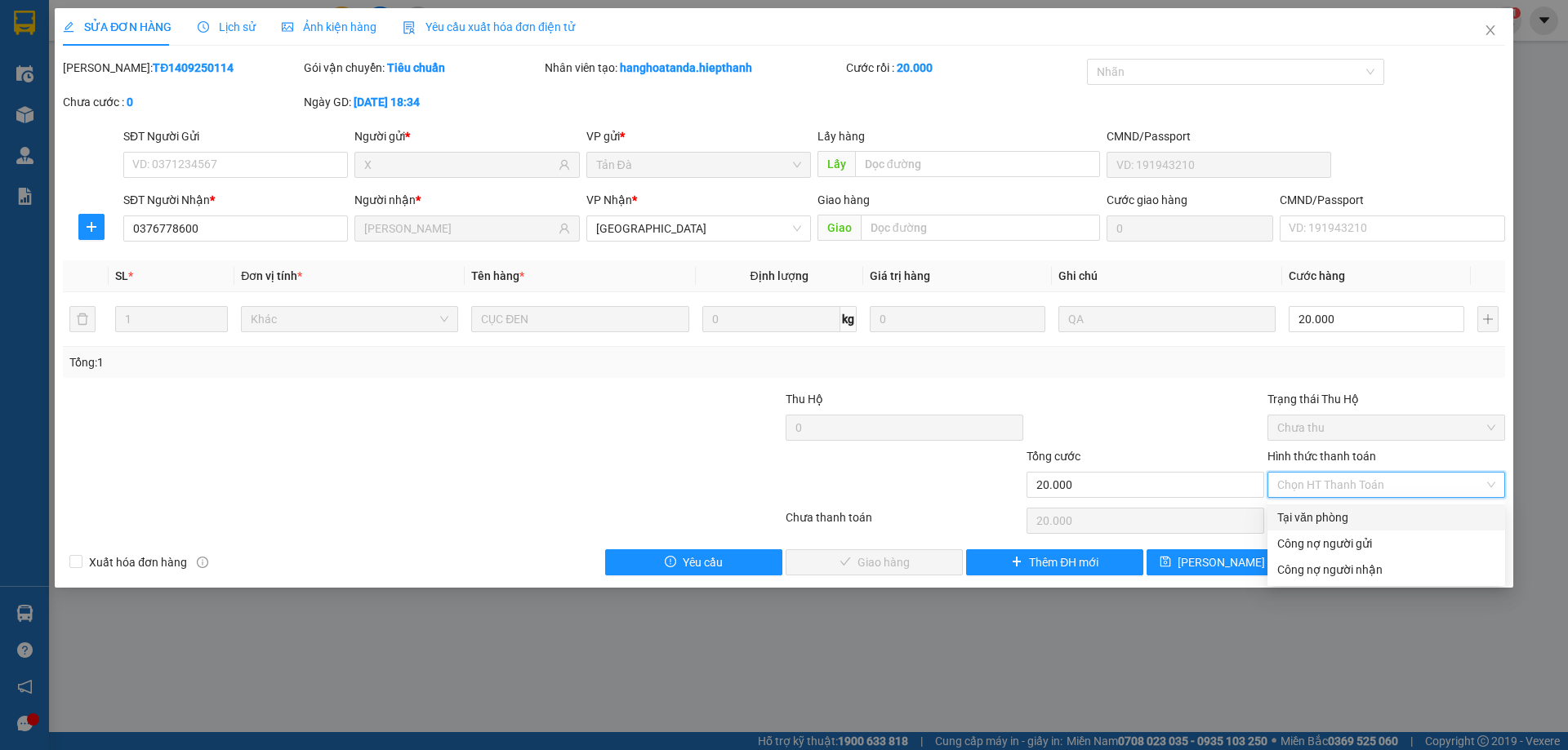
click at [1335, 521] on div "Tại văn phòng" at bounding box center [1385, 518] width 218 height 18
type input "0"
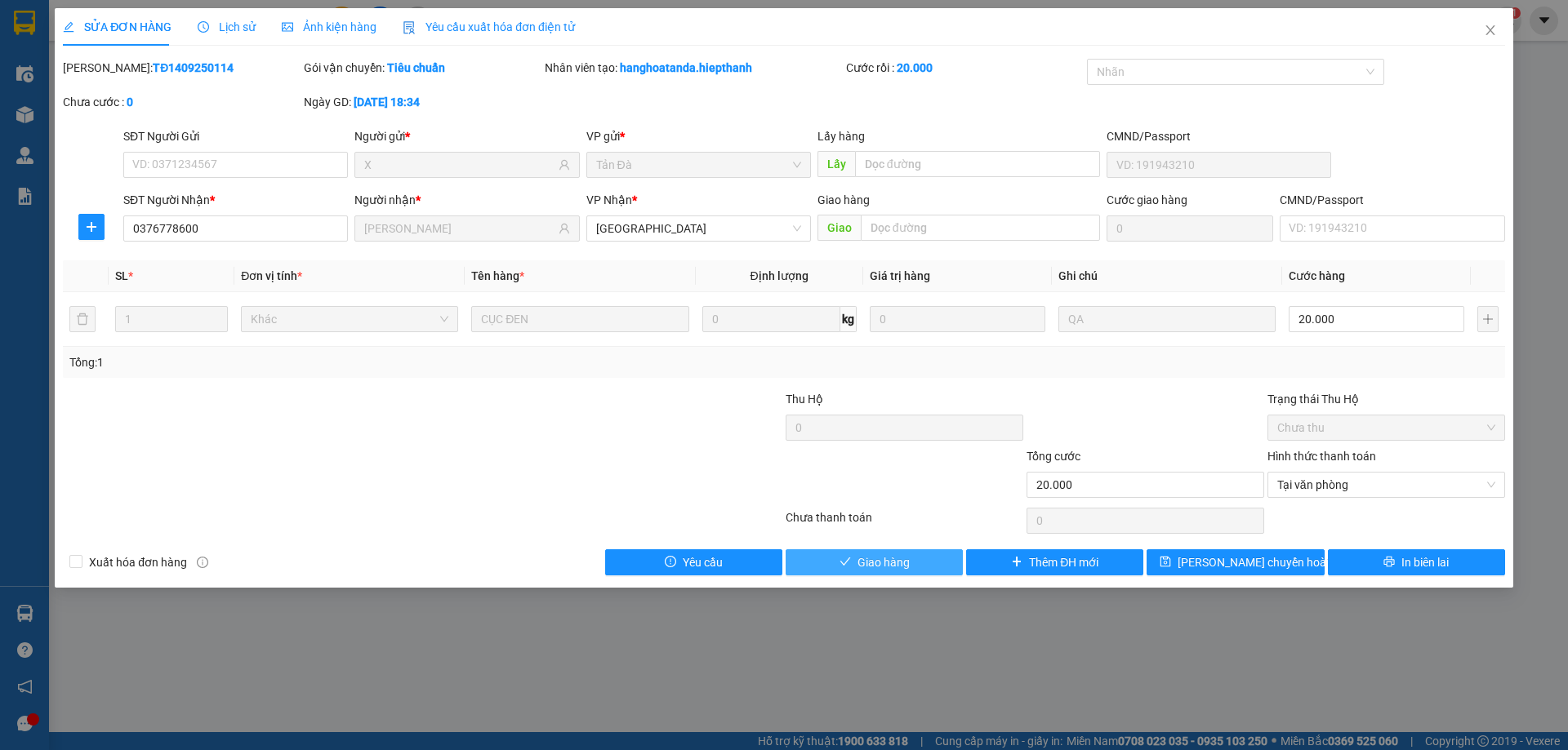
click at [926, 567] on button "Giao hàng" at bounding box center [874, 562] width 177 height 26
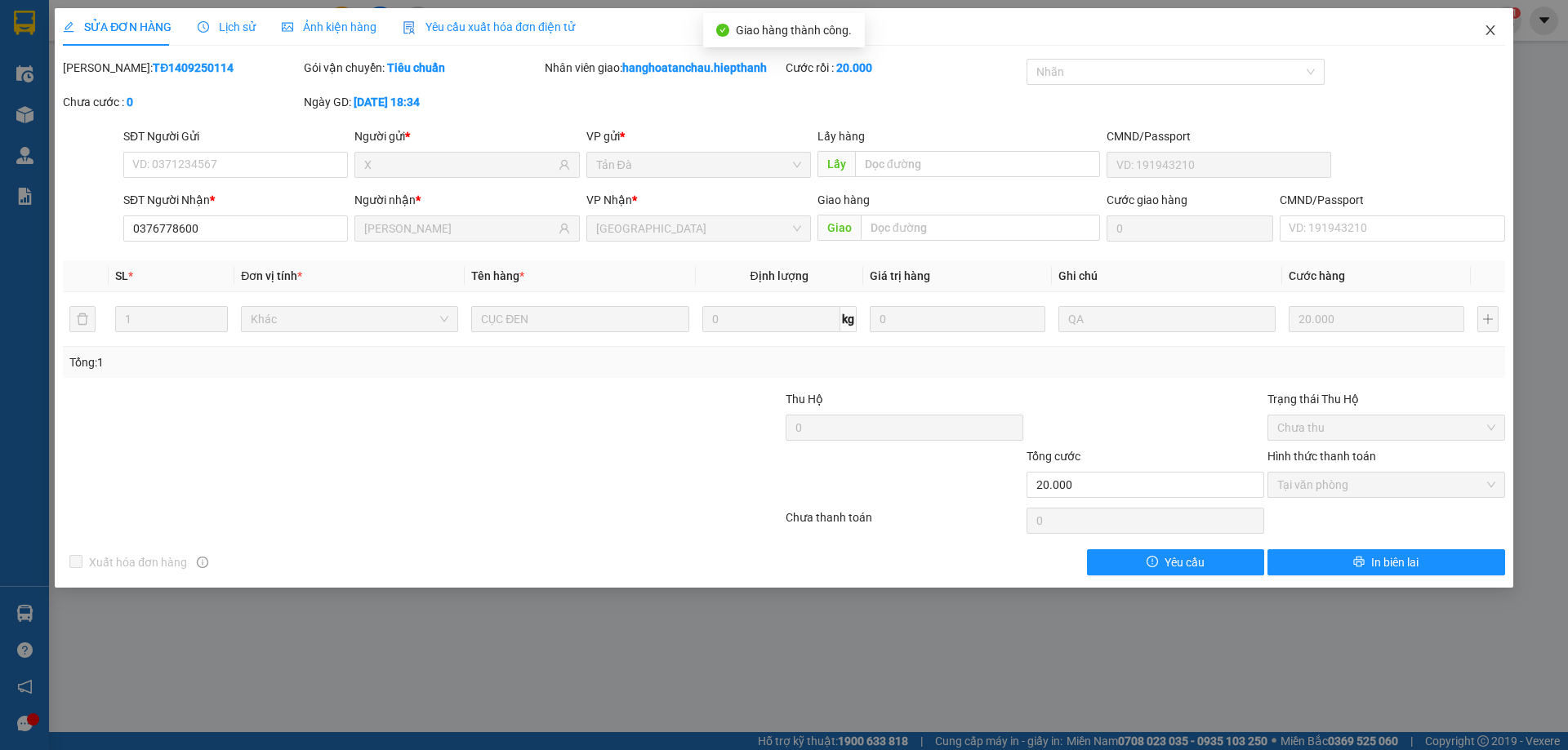
click at [1490, 27] on icon "close" at bounding box center [1490, 29] width 13 height 13
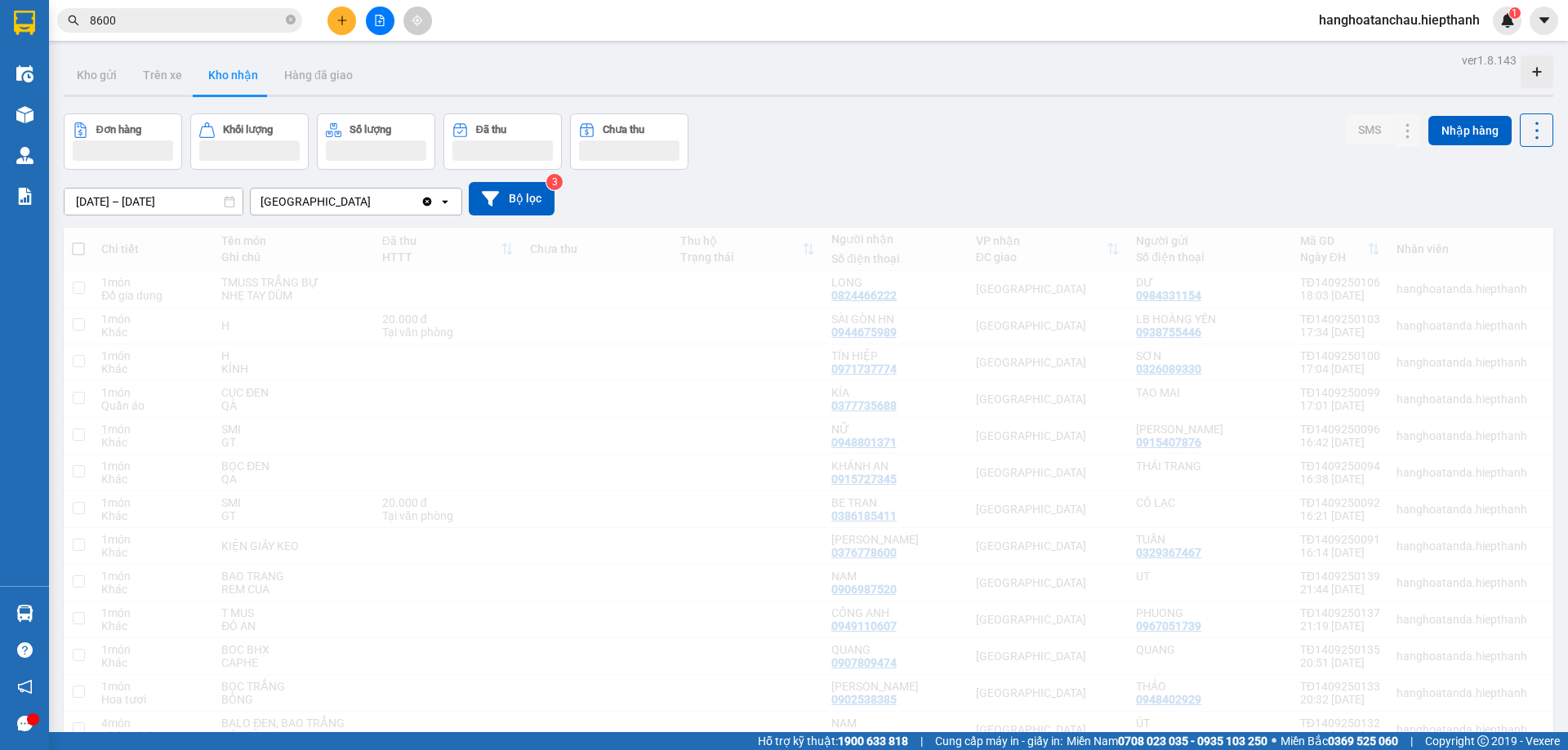
click at [165, 19] on input "8600" at bounding box center [186, 20] width 193 height 18
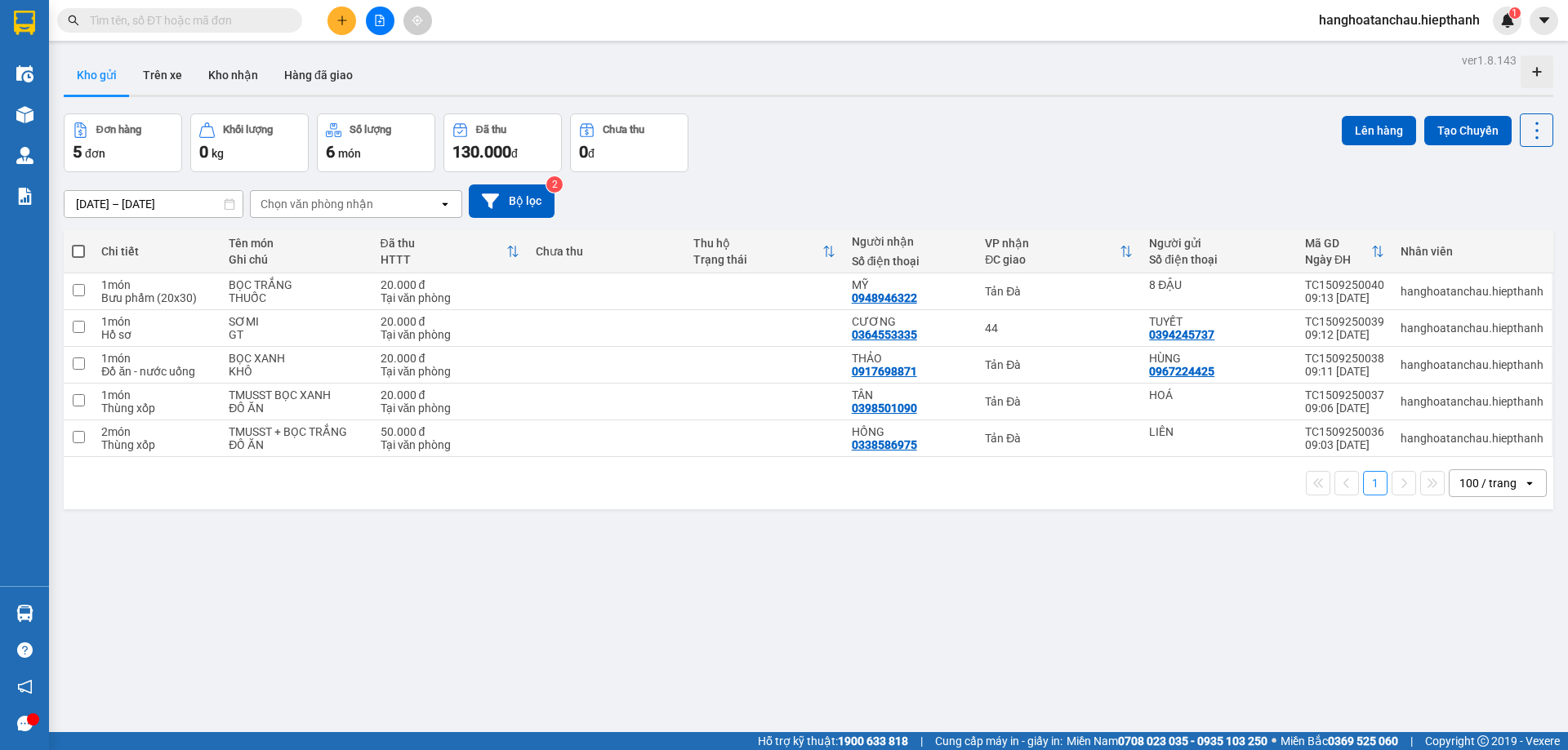
click at [144, 32] on span at bounding box center [179, 20] width 245 height 24
click at [144, 18] on input "text" at bounding box center [186, 20] width 193 height 18
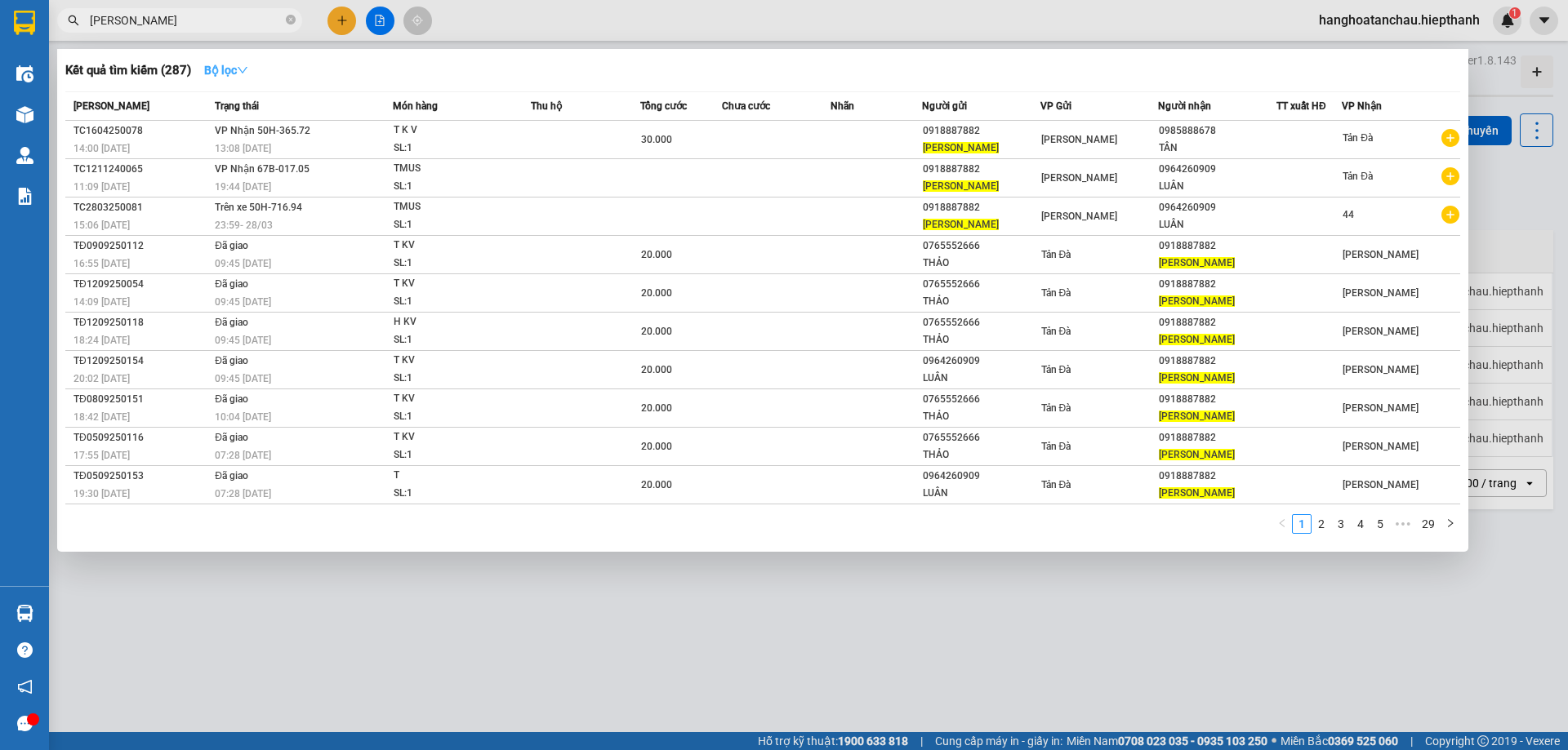
type input "[PERSON_NAME]"
click at [247, 69] on icon "down" at bounding box center [242, 70] width 11 height 11
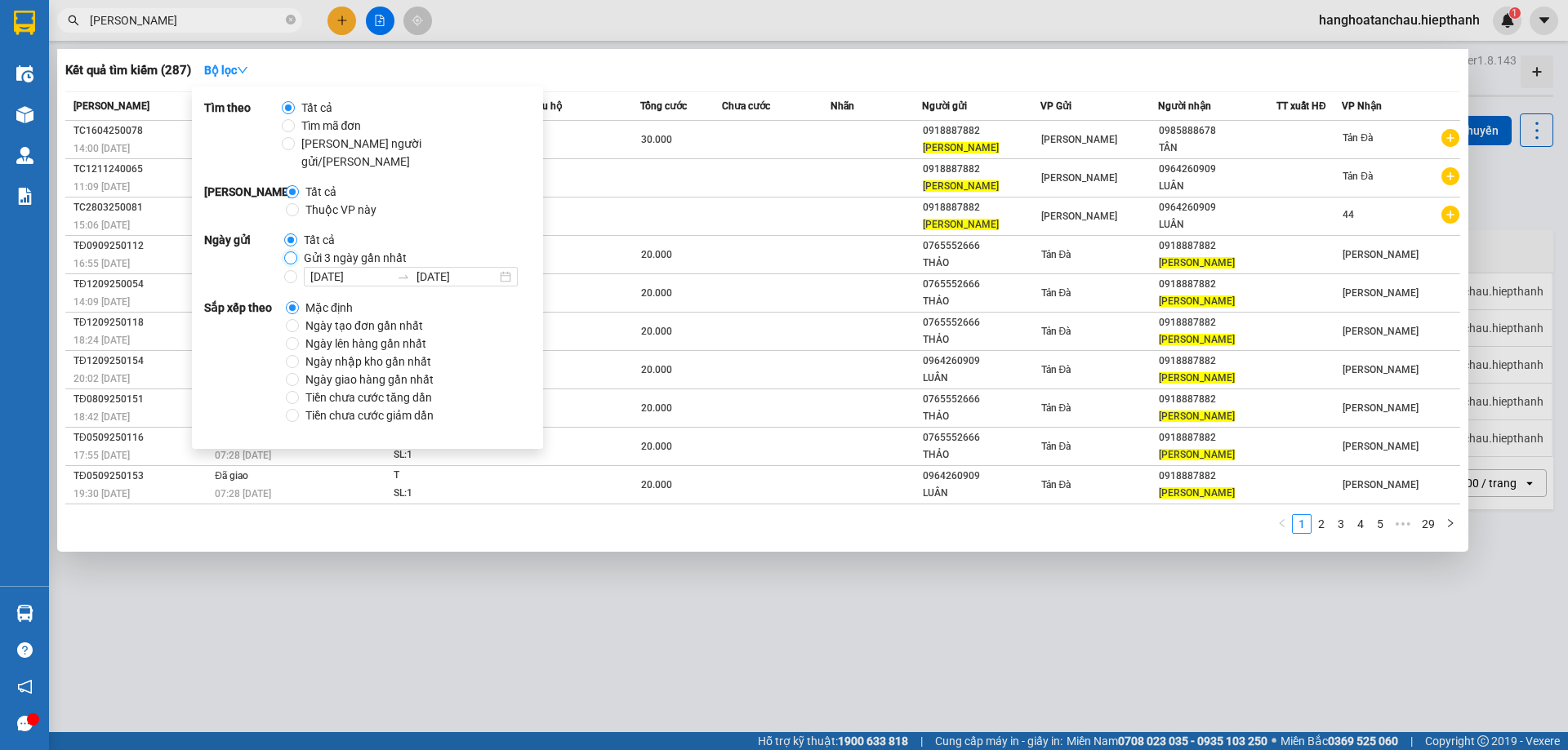
click at [286, 251] on input "Gửi 3 ngày gần nhất" at bounding box center [290, 257] width 13 height 13
radio input "true"
radio input "false"
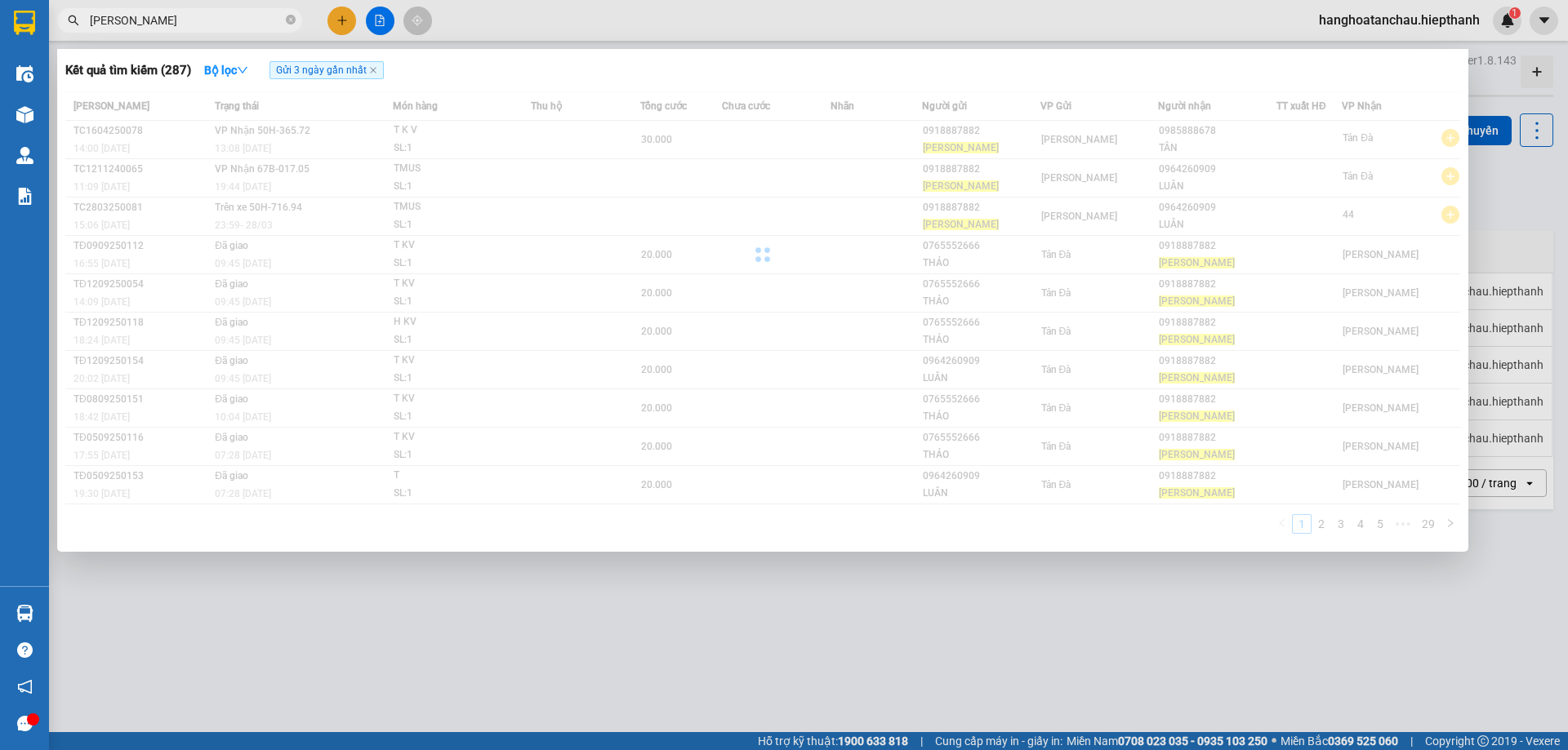
click at [662, 71] on div "Kết quả [PERSON_NAME] ( 287 ) Bộ lọc Gửi 3 ngày gần nhất" at bounding box center [762, 70] width 1395 height 26
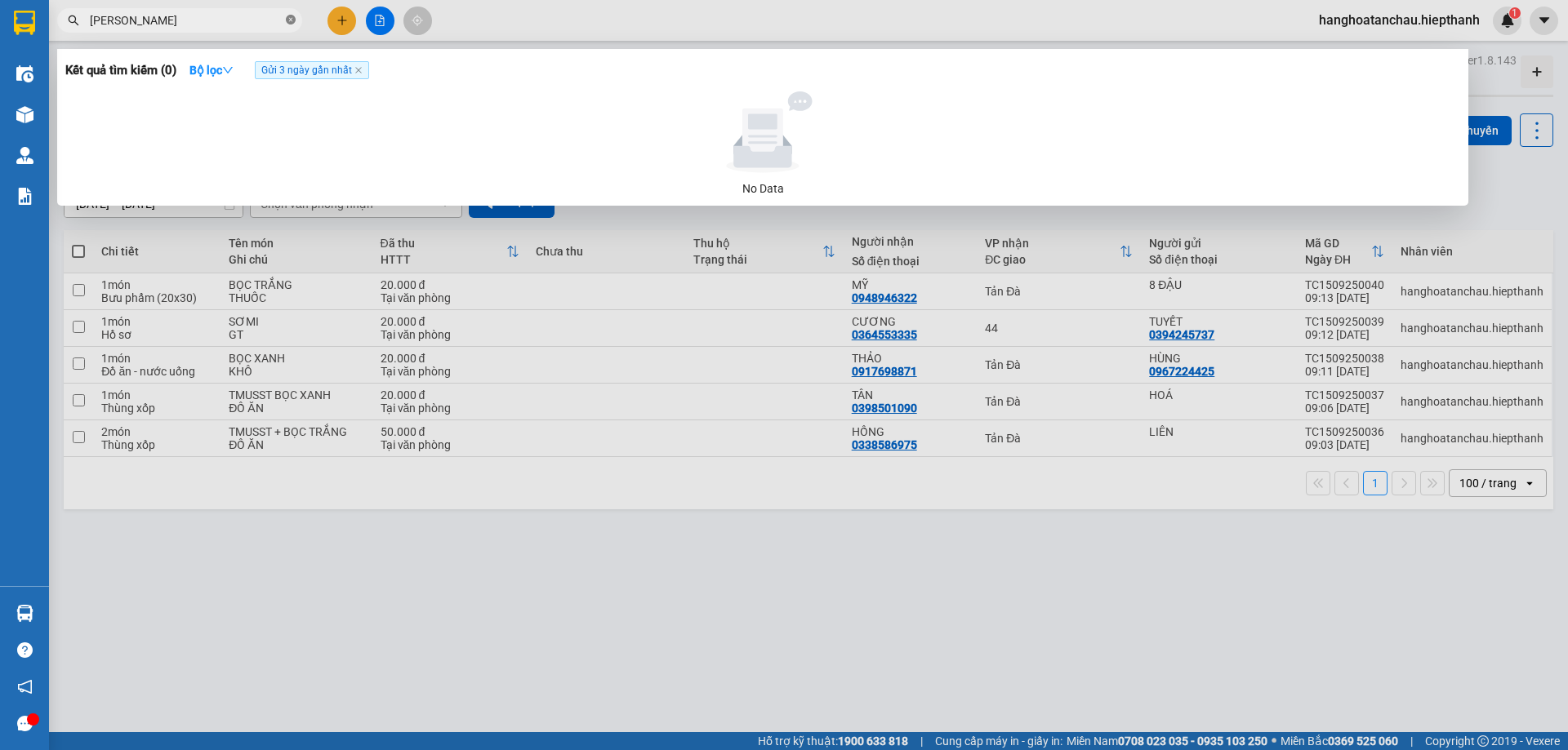
click at [291, 18] on icon "close-circle" at bounding box center [290, 19] width 9 height 9
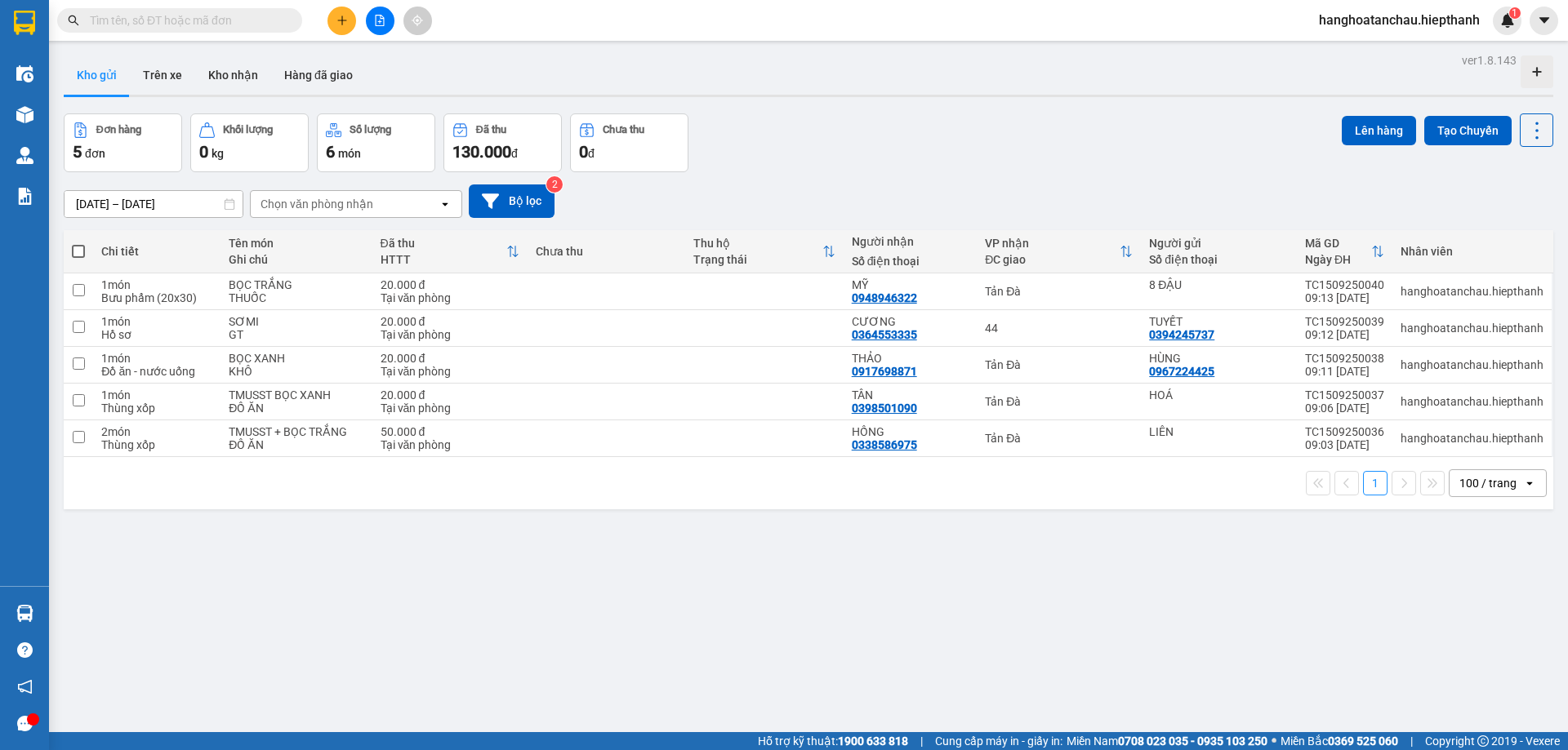
drag, startPoint x: 237, startPoint y: 23, endPoint x: 221, endPoint y: 23, distance: 16.0
click at [234, 23] on input "text" at bounding box center [186, 20] width 193 height 18
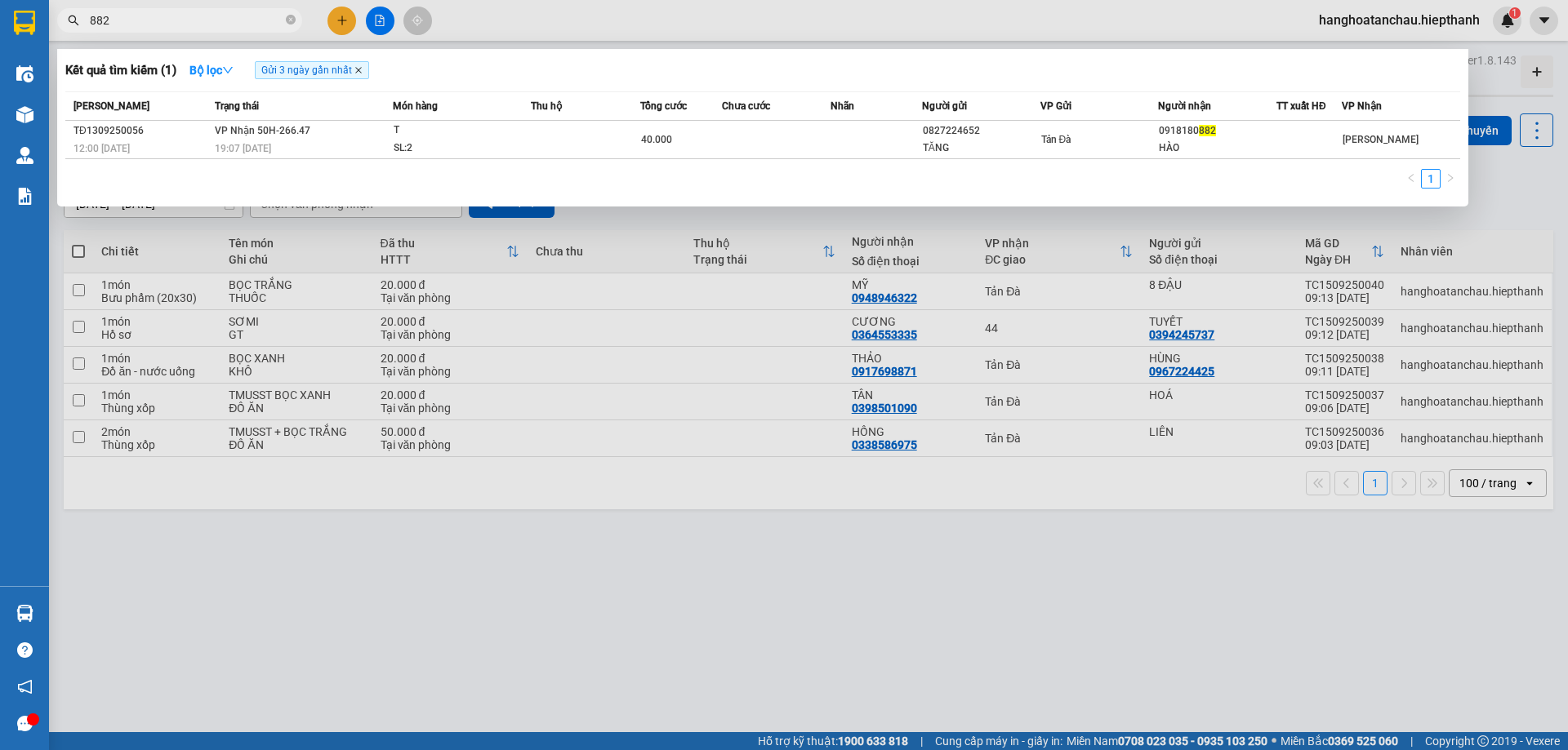
type input "882"
click at [361, 70] on icon "close" at bounding box center [358, 70] width 8 height 8
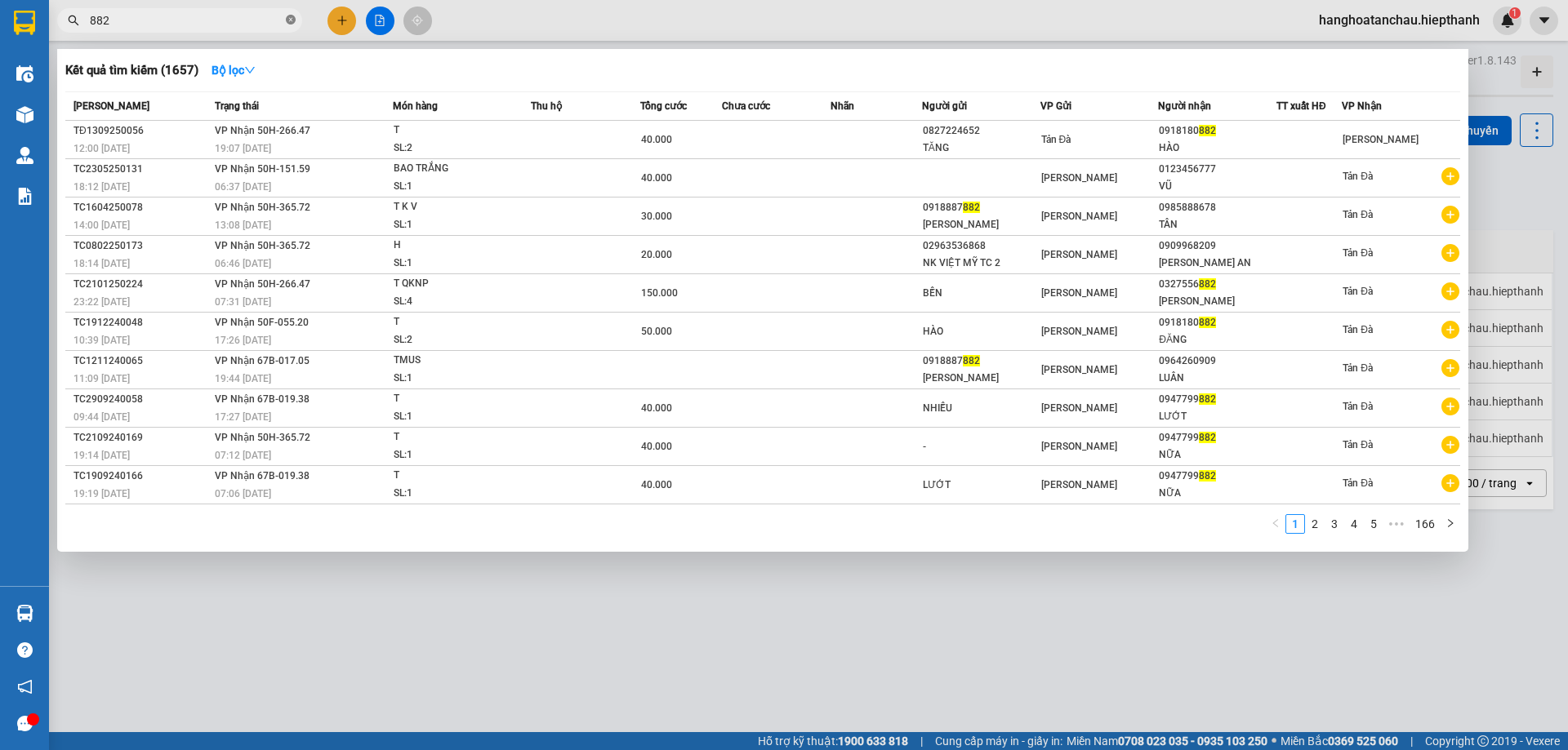
click at [291, 17] on icon "close-circle" at bounding box center [290, 19] width 9 height 9
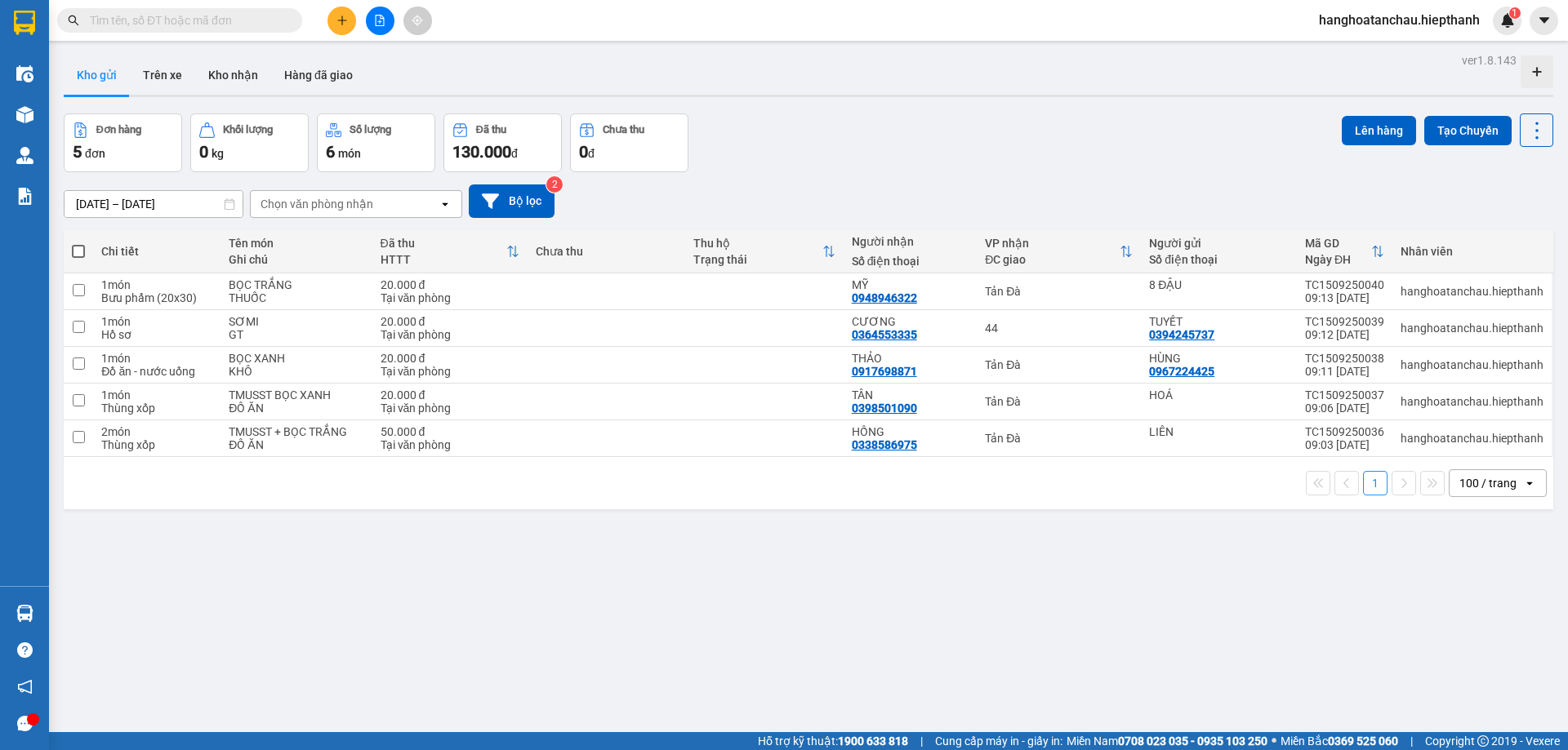
click at [158, 21] on input "text" at bounding box center [186, 20] width 193 height 18
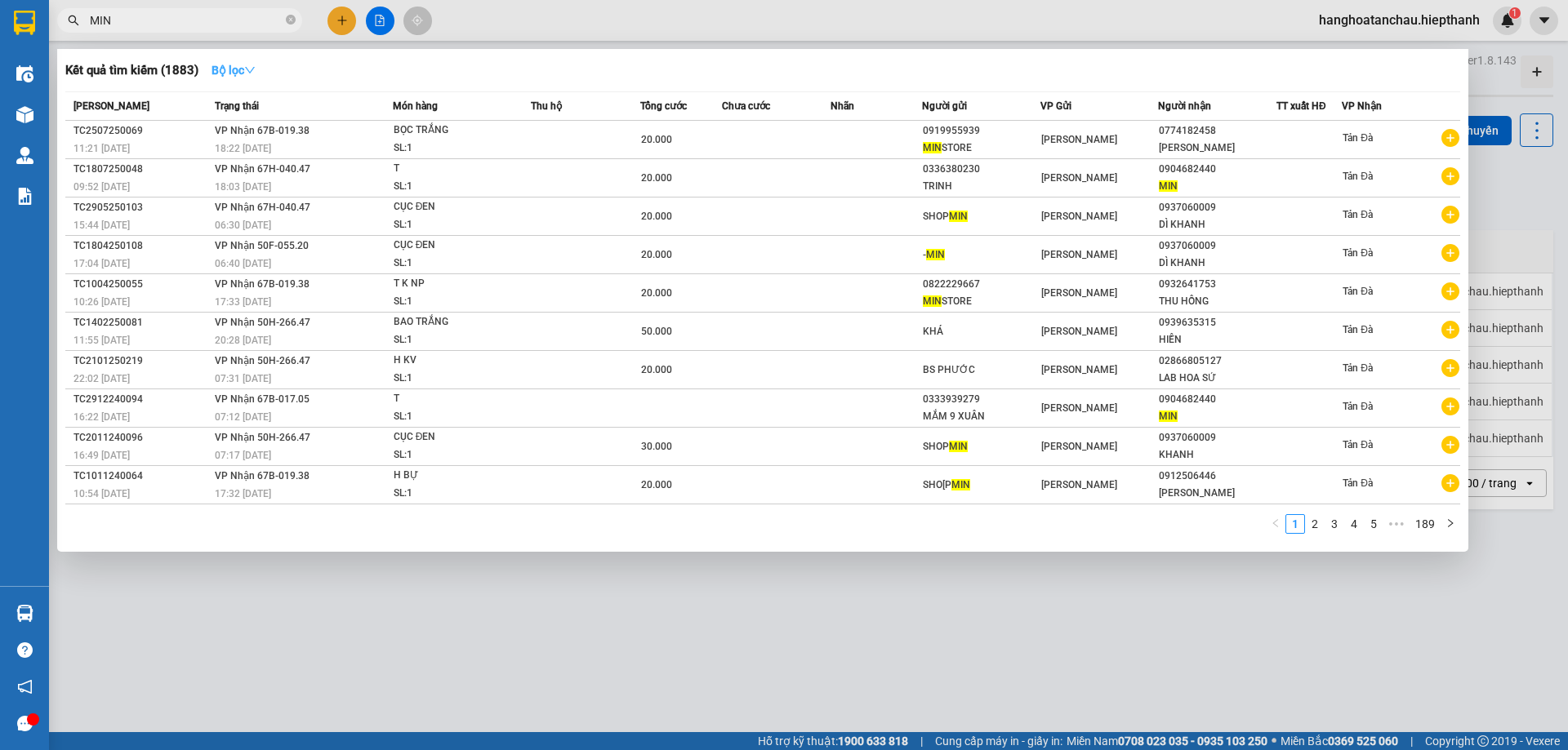
type input "MIN"
click at [239, 69] on strong "Bộ lọc" at bounding box center [233, 70] width 44 height 13
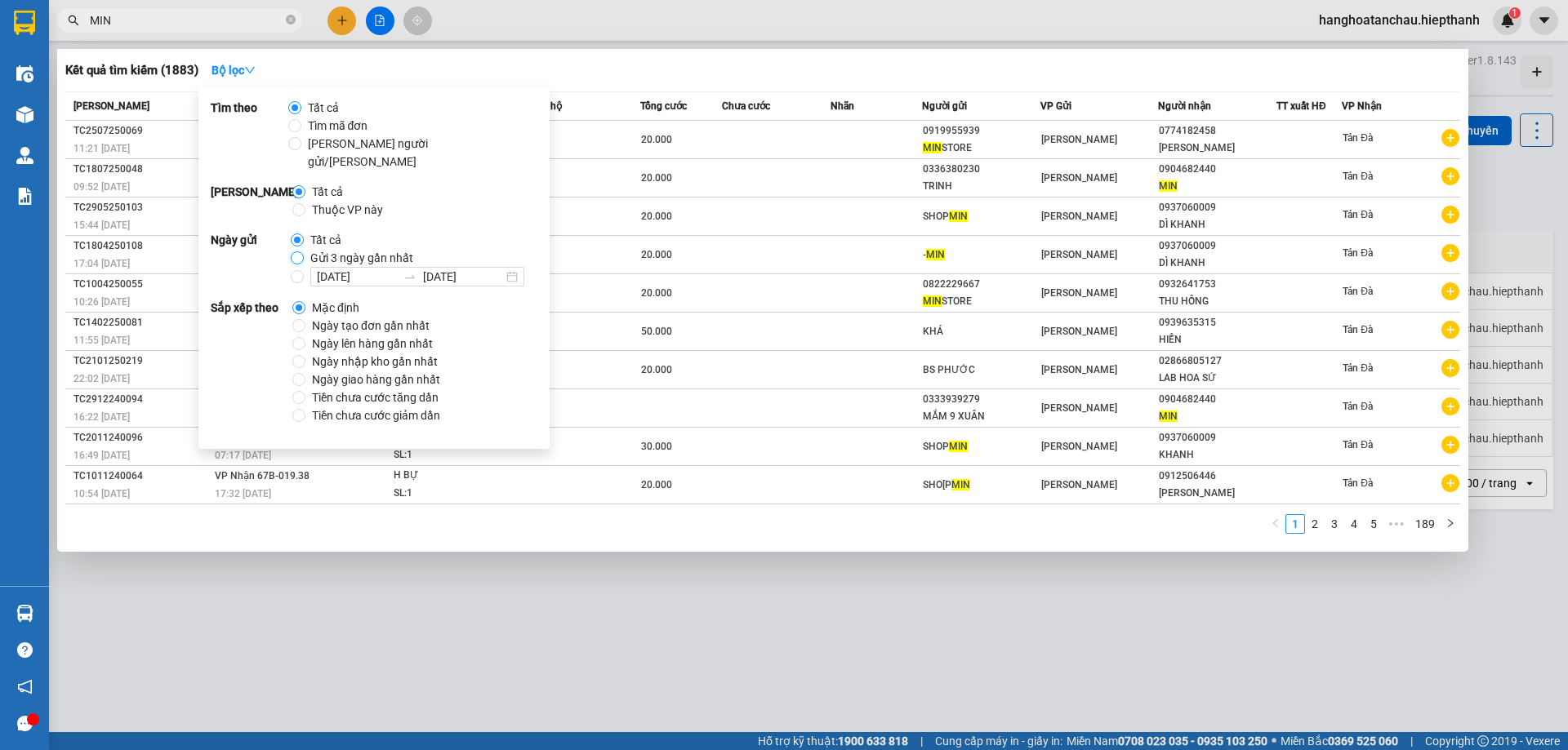
click at [294, 251] on input "Gửi 3 ngày gần nhất" at bounding box center [296, 257] width 13 height 13
radio input "true"
radio input "false"
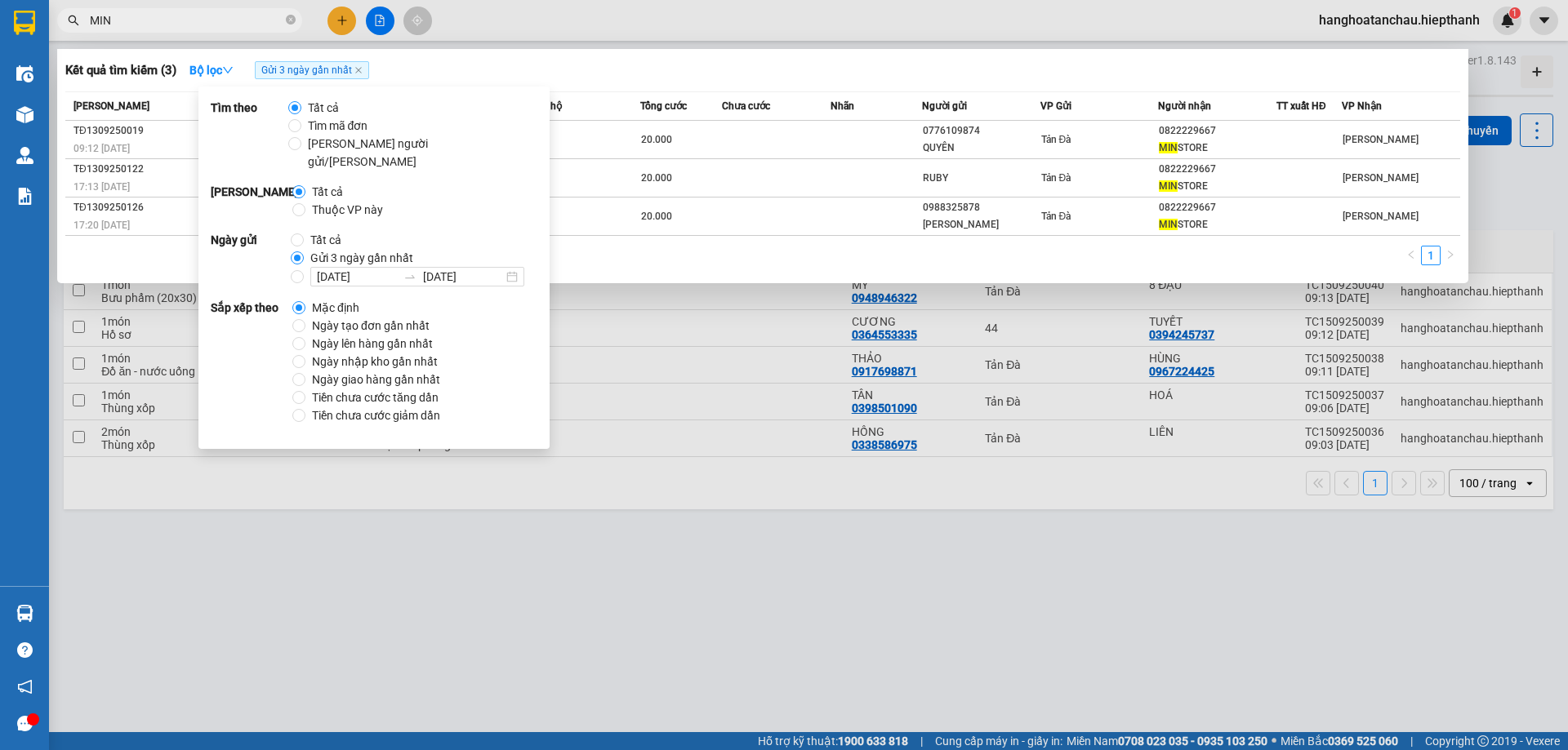
click at [697, 72] on div "Kết quả tìm kiếm ( 3 ) Bộ lọc Gửi 3 ngày gần nhất" at bounding box center [762, 70] width 1395 height 26
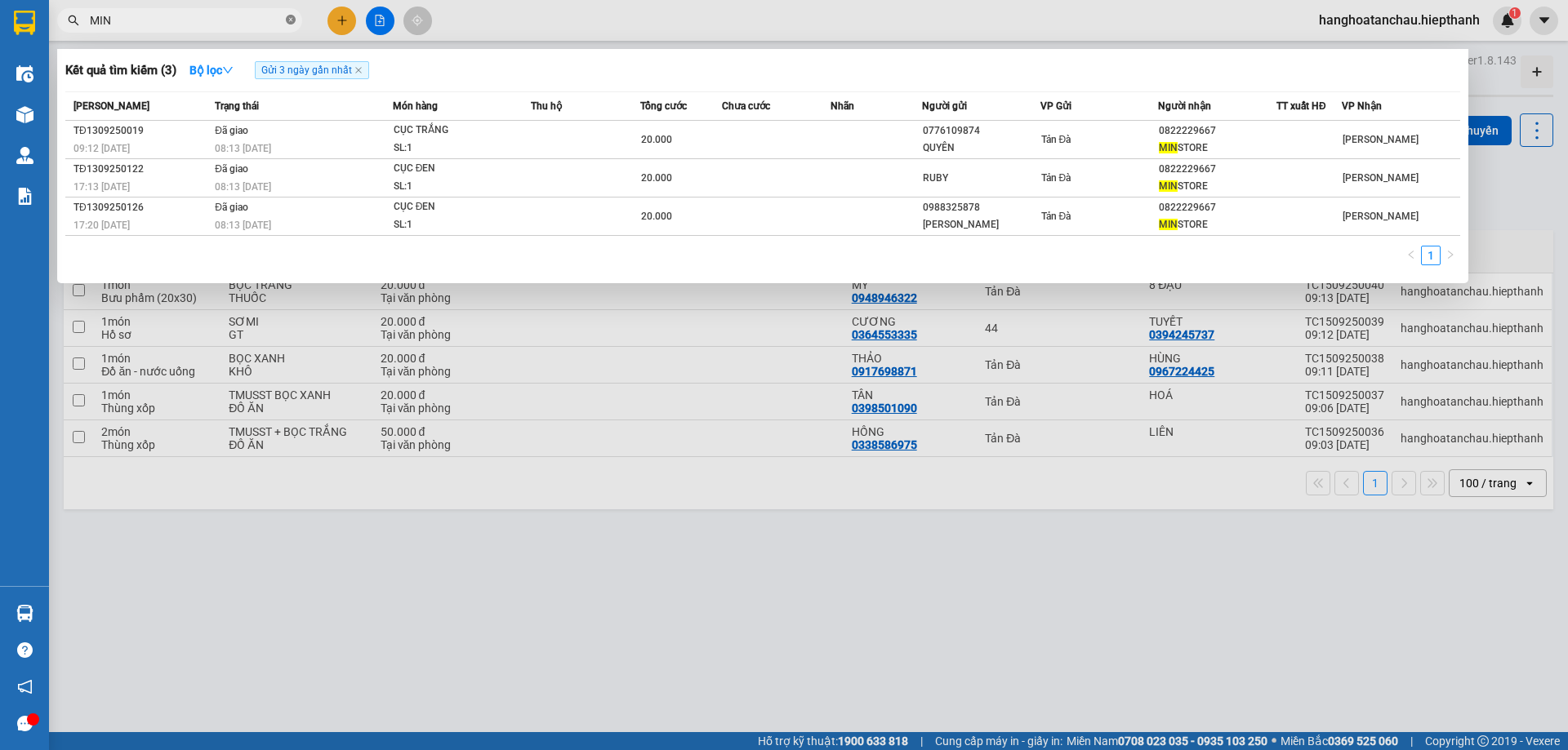
click at [289, 19] on icon "close-circle" at bounding box center [290, 19] width 9 height 9
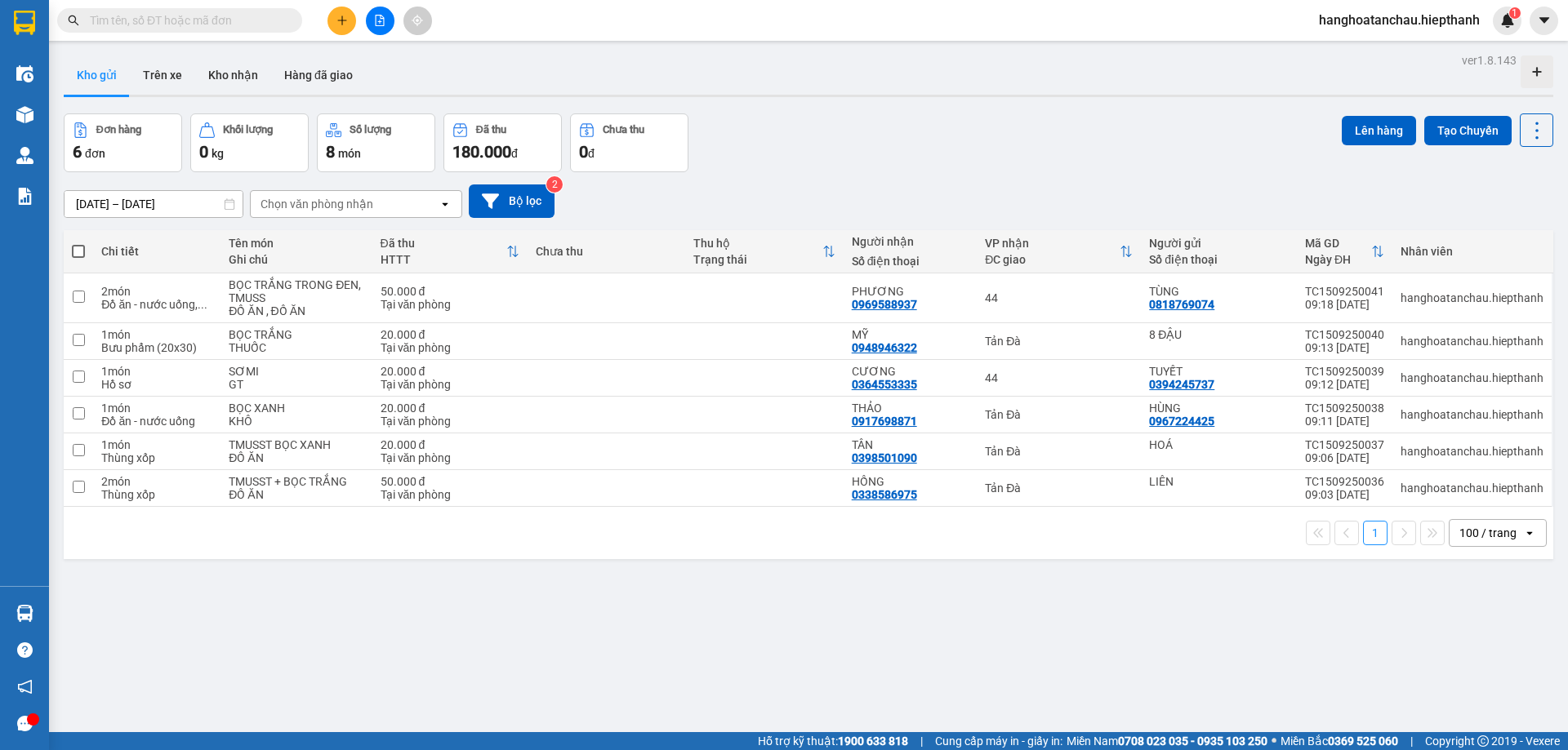
click at [180, 22] on input "text" at bounding box center [186, 20] width 193 height 18
click at [195, 21] on input "text" at bounding box center [186, 20] width 193 height 18
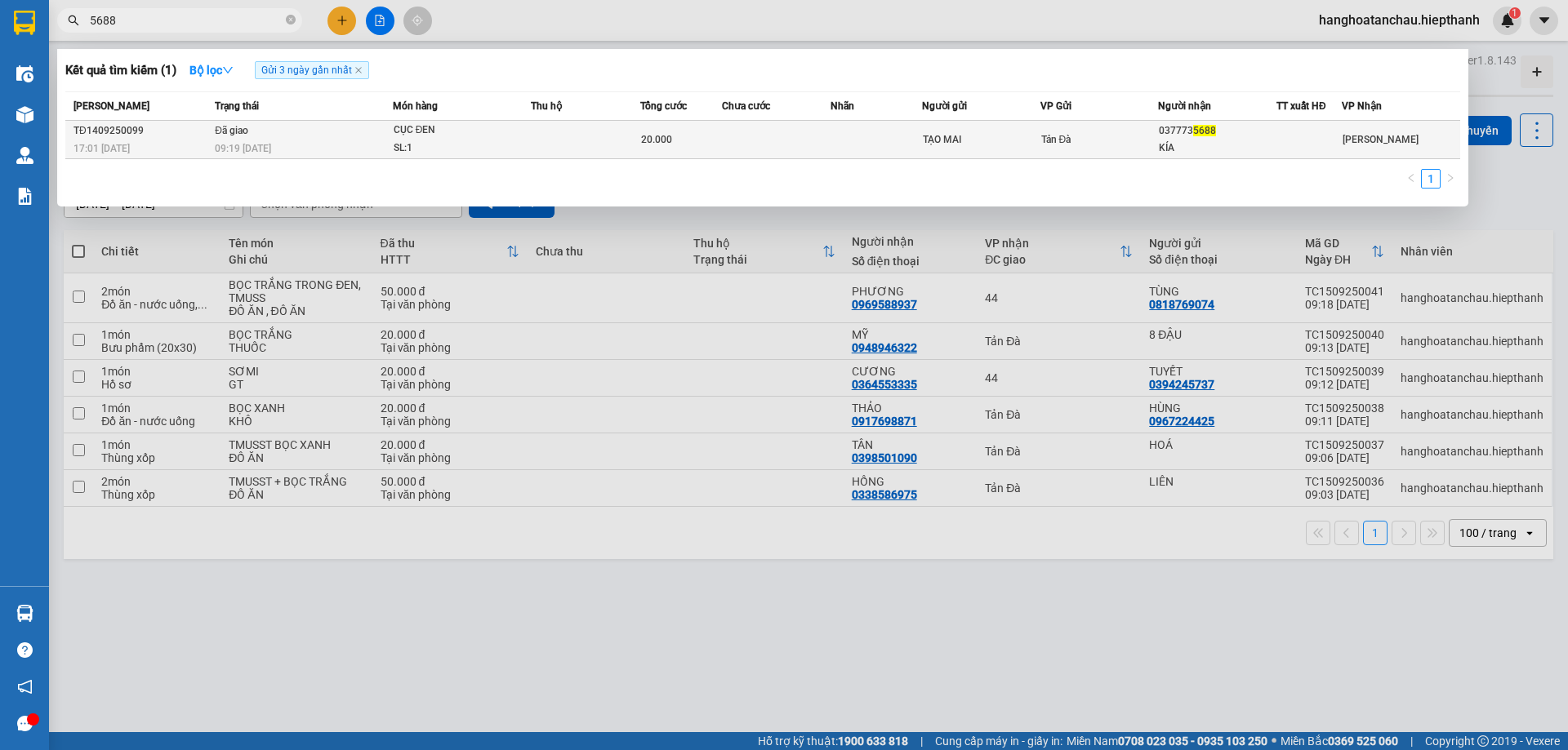
type input "5688"
click at [562, 140] on td at bounding box center [585, 139] width 109 height 39
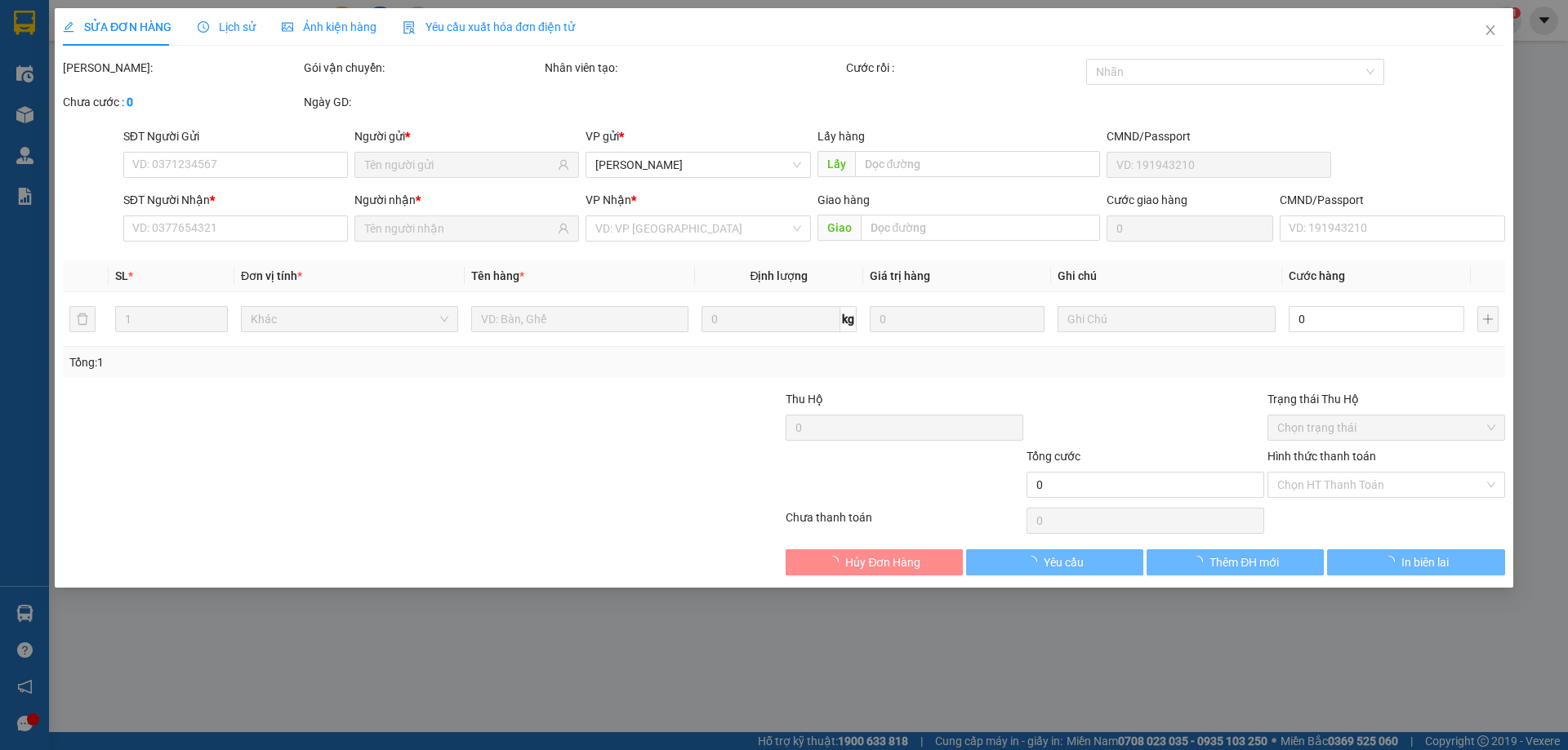
type input "TẠO MAI"
type input "0377735688"
type input "KÍA"
type input "20.000"
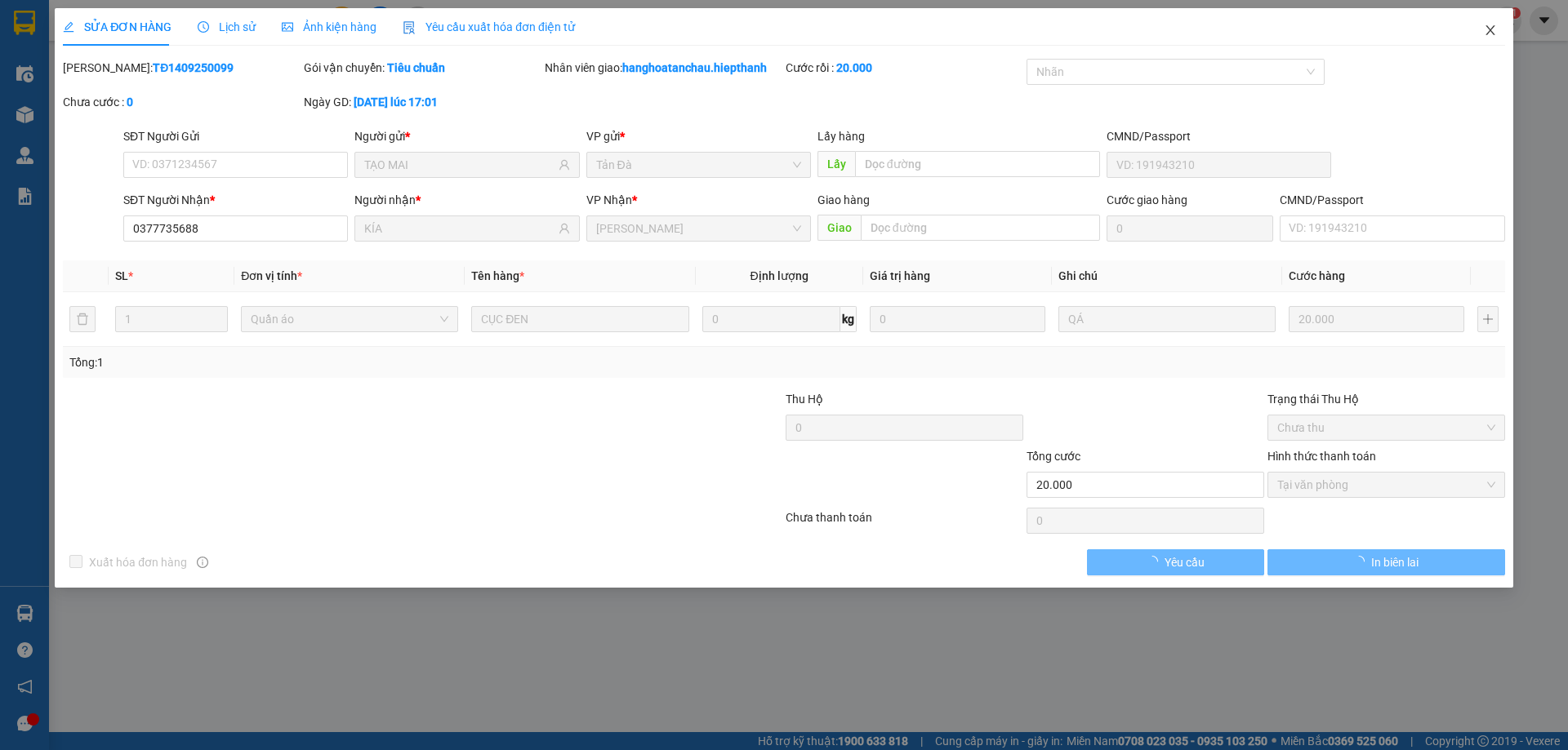
click at [1491, 28] on icon "close" at bounding box center [1490, 29] width 13 height 13
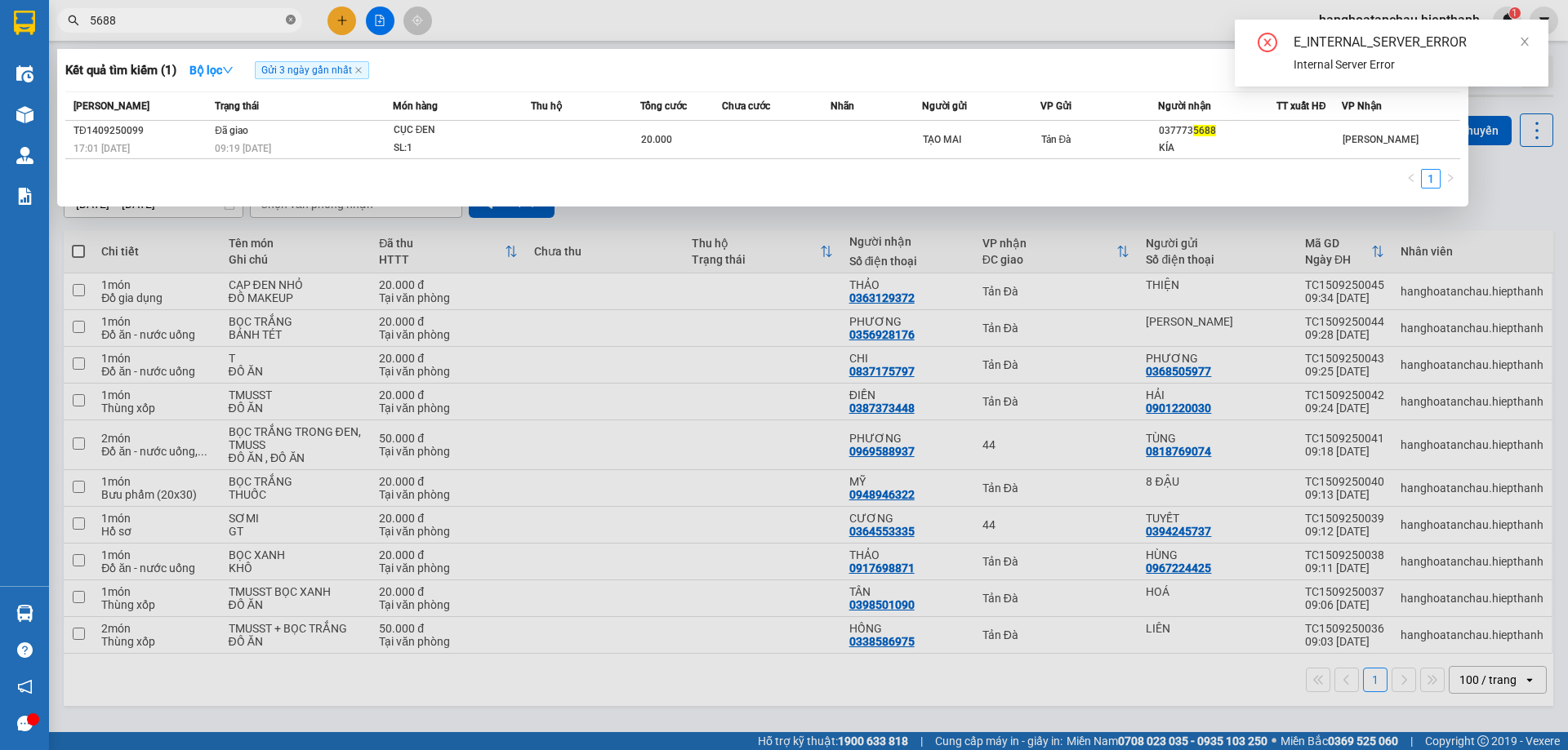
click at [289, 18] on icon "close-circle" at bounding box center [290, 19] width 9 height 9
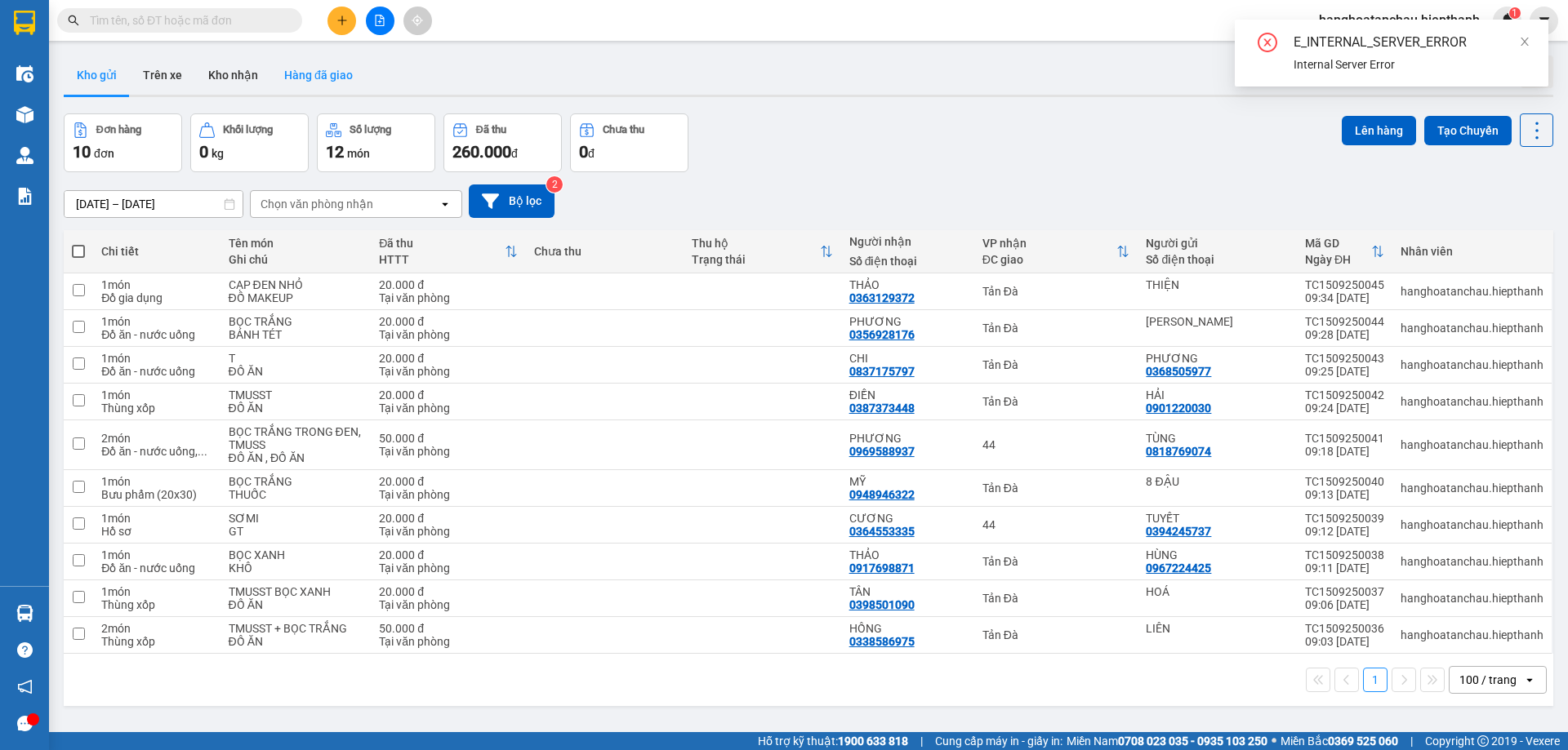
click at [310, 75] on button "Hàng đã giao" at bounding box center [319, 74] width 95 height 39
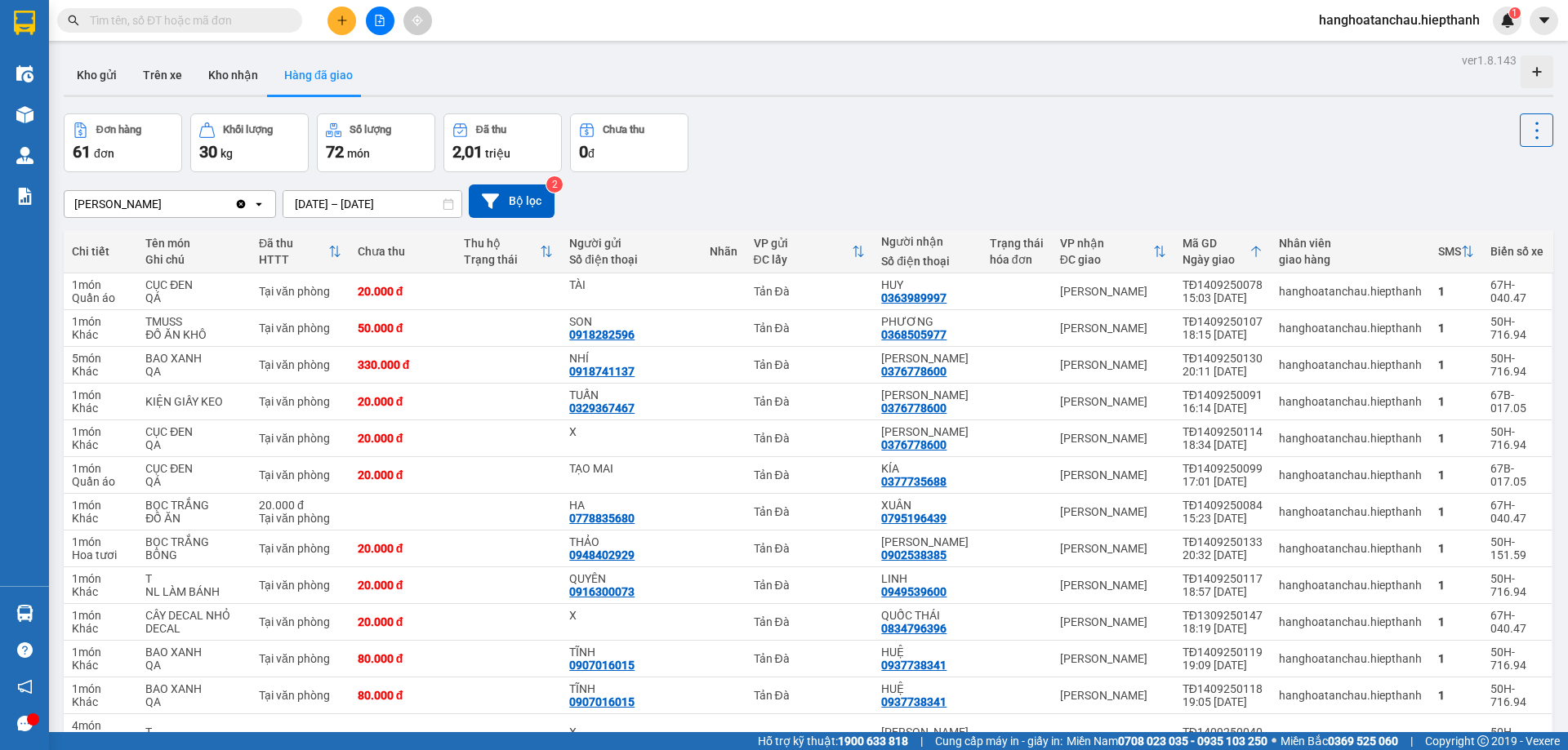
click at [200, 20] on input "text" at bounding box center [186, 20] width 193 height 18
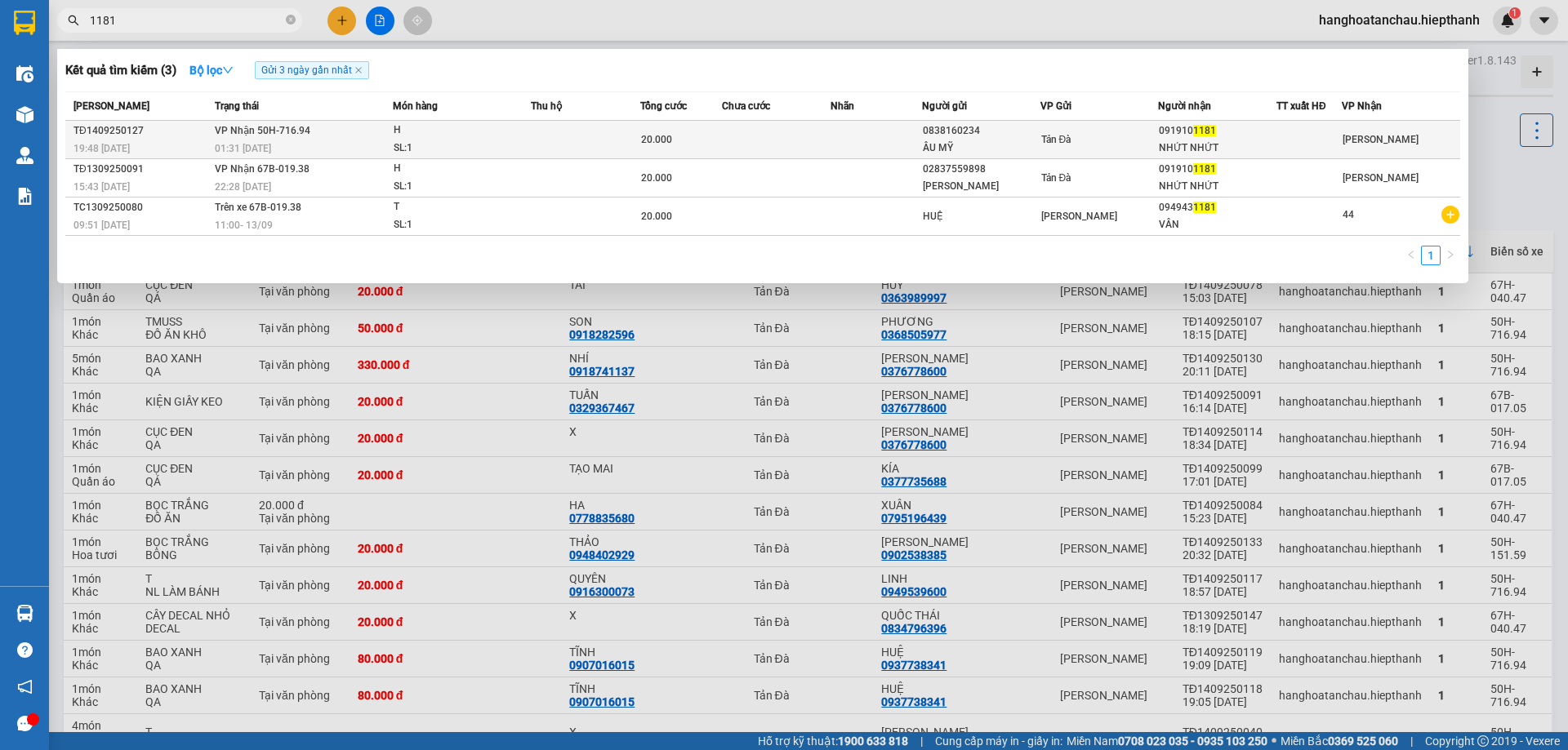
type input "1181"
click at [547, 136] on td at bounding box center [585, 139] width 109 height 39
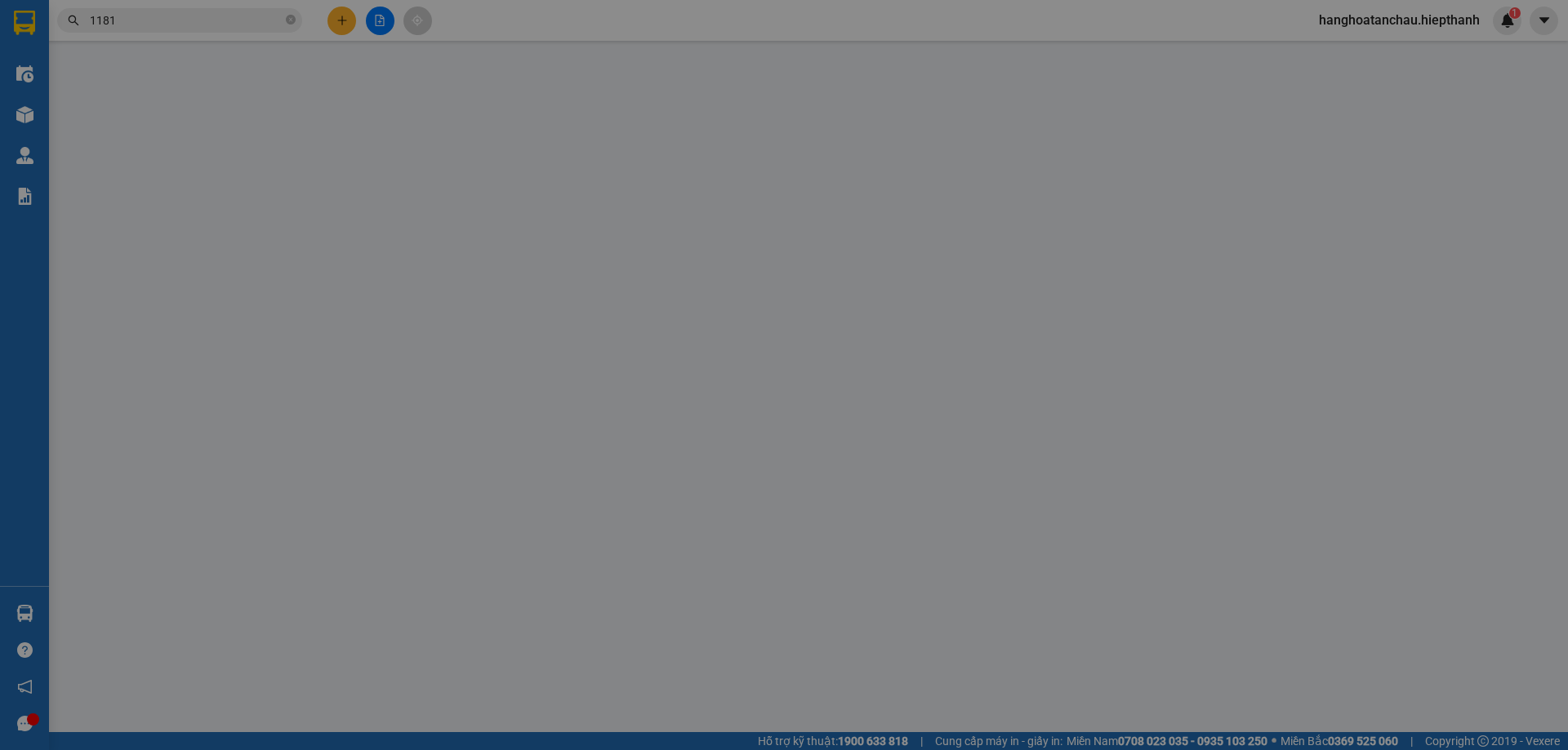
type input "0838160234"
type input "ÂU MỸ"
type input "0919101181"
type input "NHỨT NHỨT"
type input "20.000"
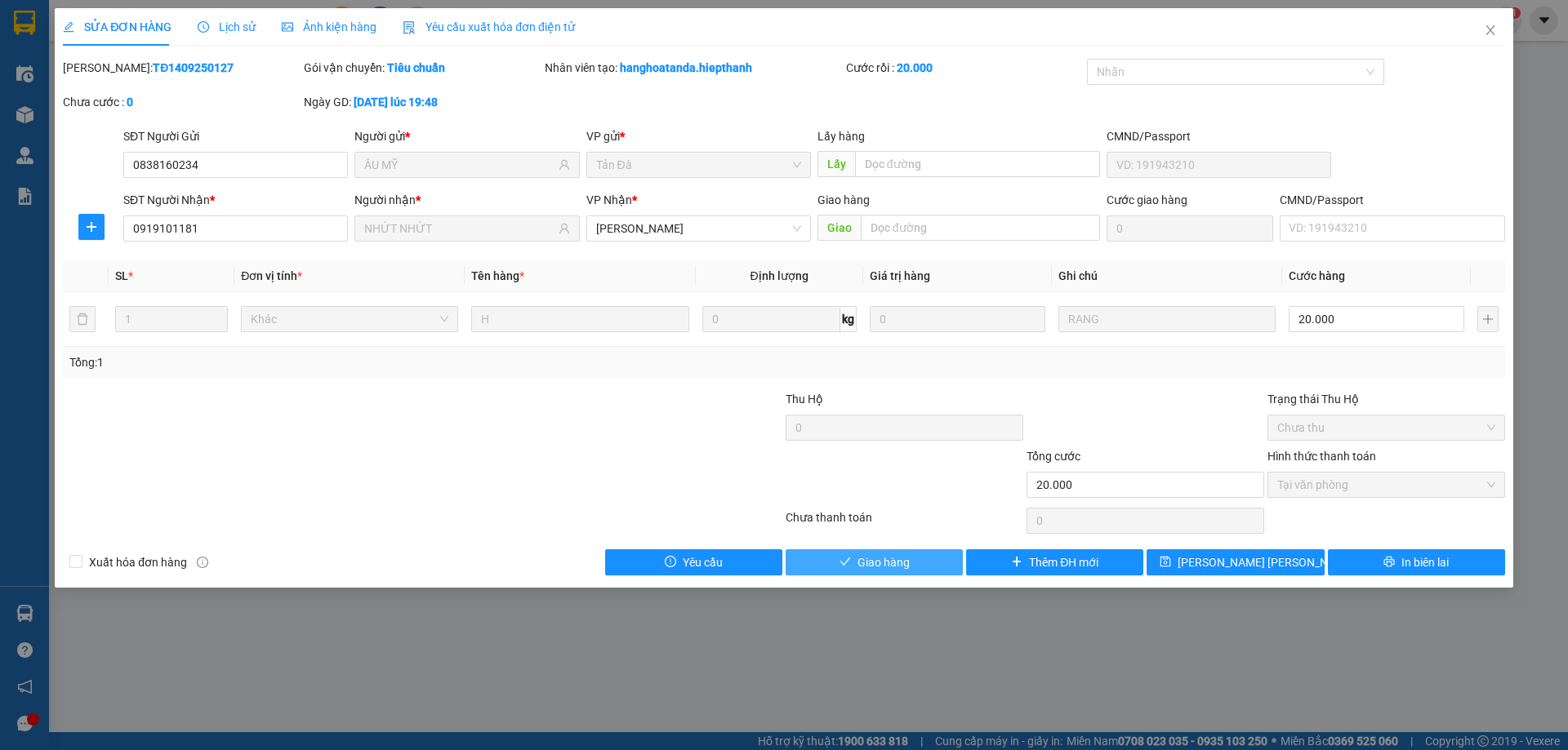
click at [854, 565] on button "Giao hàng" at bounding box center [874, 562] width 177 height 26
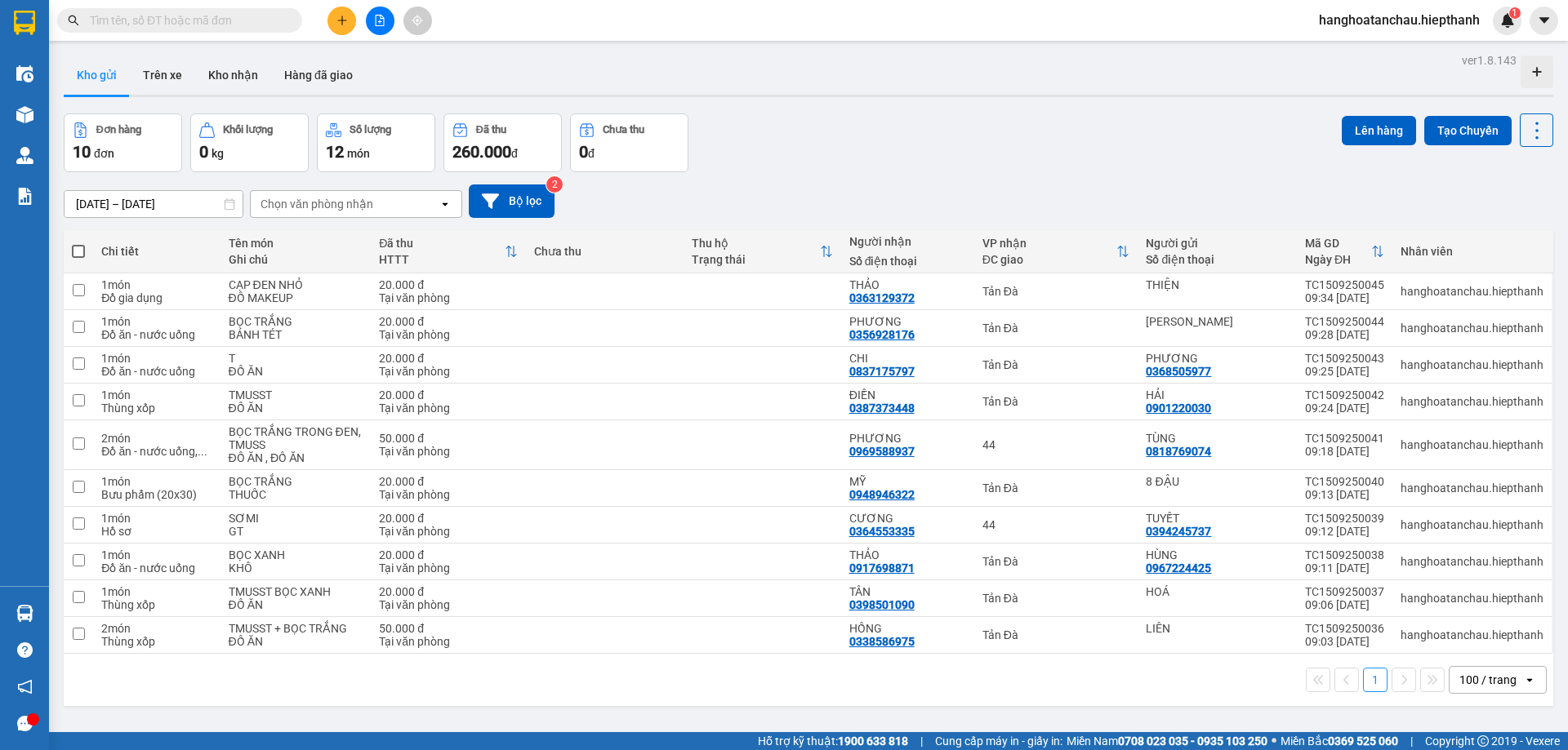
click at [249, 18] on input "text" at bounding box center [186, 20] width 193 height 18
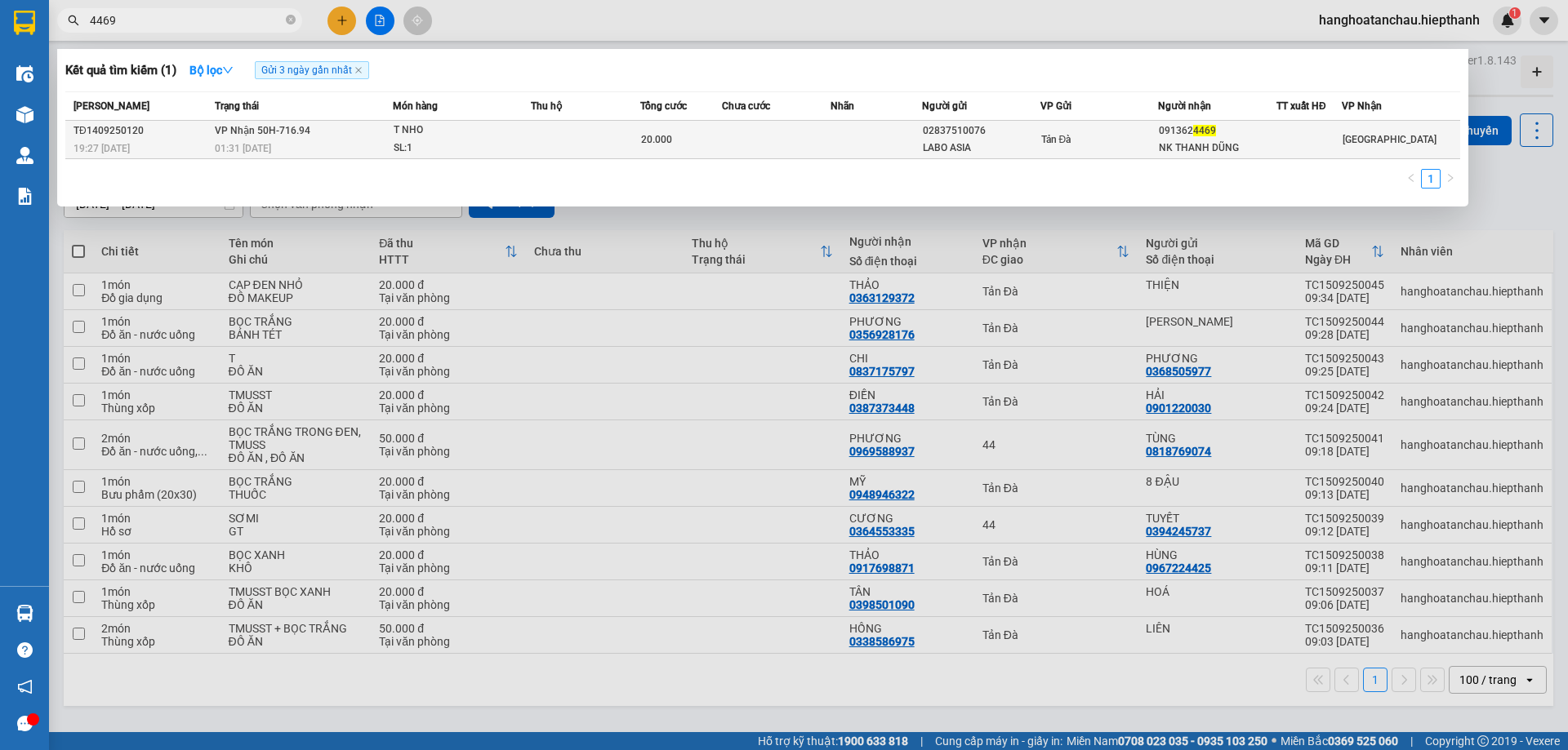
type input "4469"
click at [476, 135] on div "T NHO" at bounding box center [455, 130] width 122 height 18
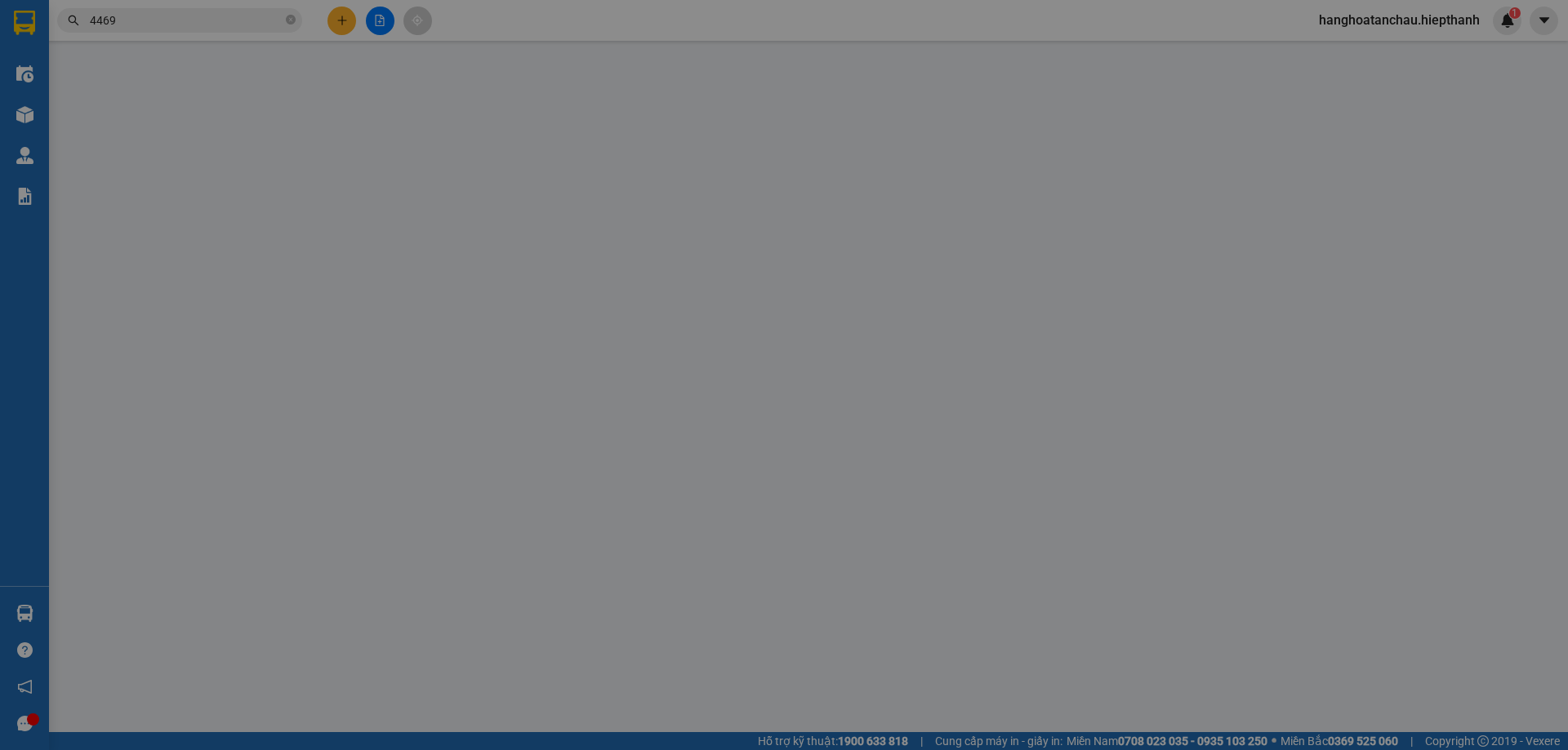
type input "02837510076"
type input "LABO ASIA"
type input "0913624469"
type input "NK THANH DŨNG"
type input "20.000"
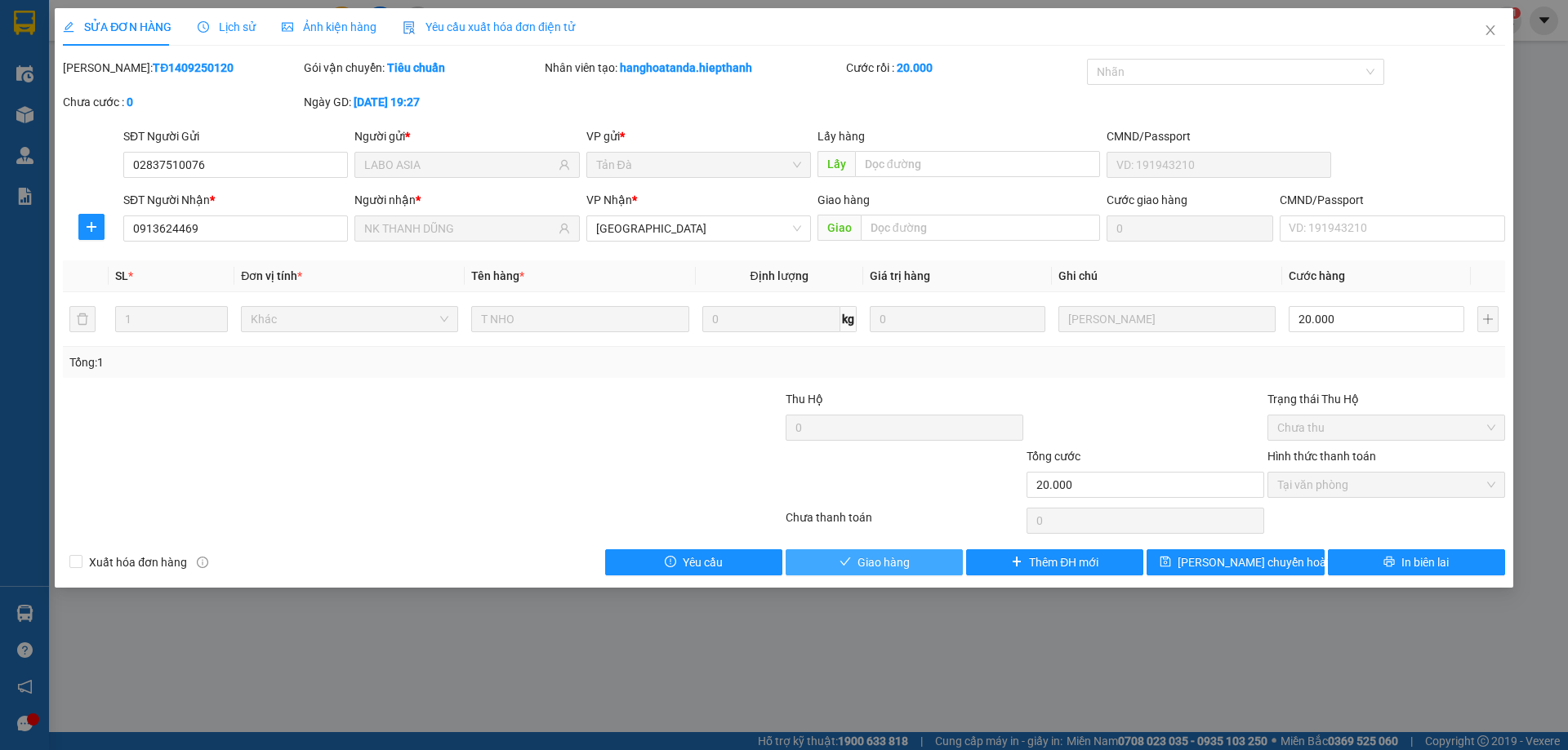
click at [862, 566] on span "Giao hàng" at bounding box center [883, 562] width 53 height 18
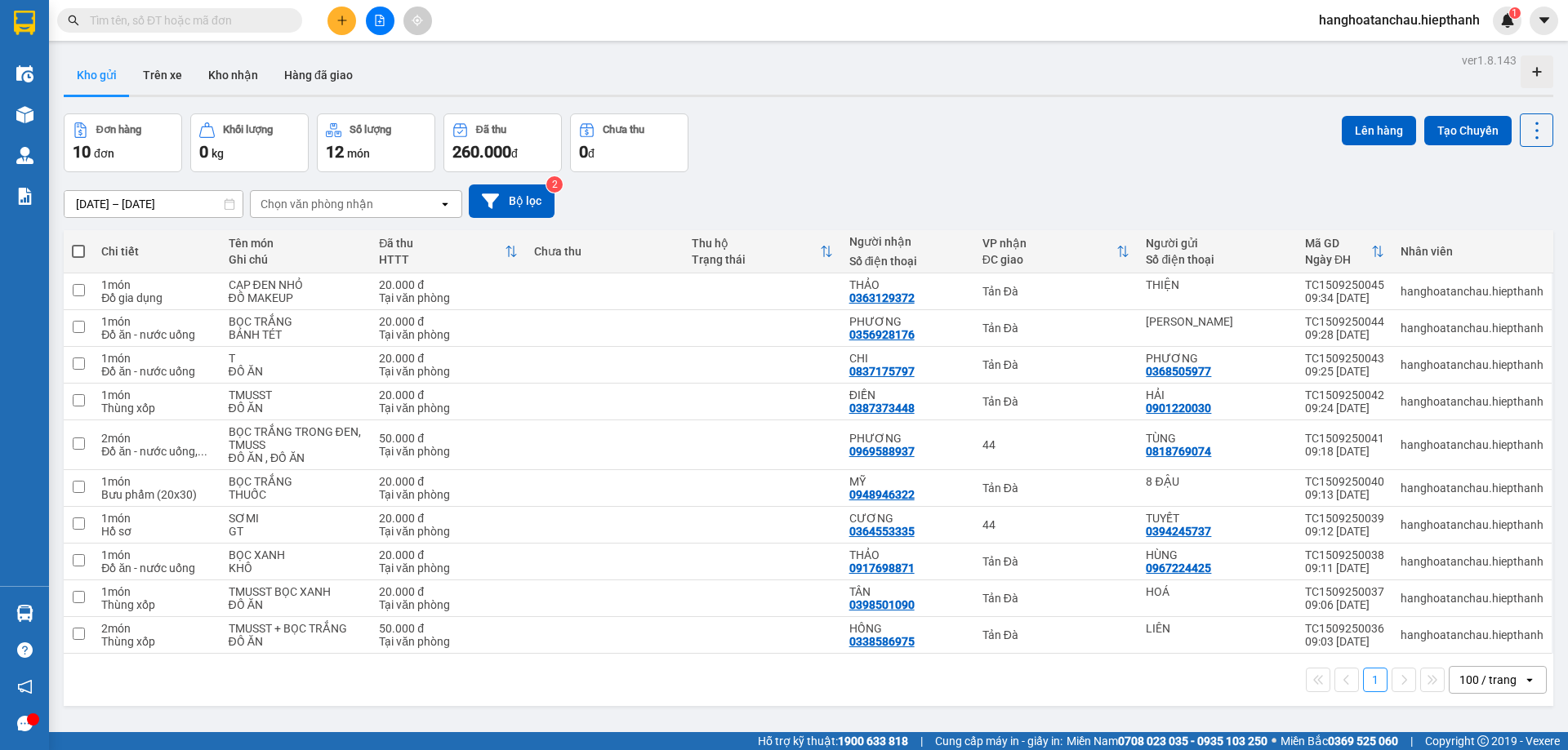
click at [216, 20] on input "text" at bounding box center [186, 20] width 193 height 18
click at [204, 23] on input "text" at bounding box center [186, 20] width 193 height 18
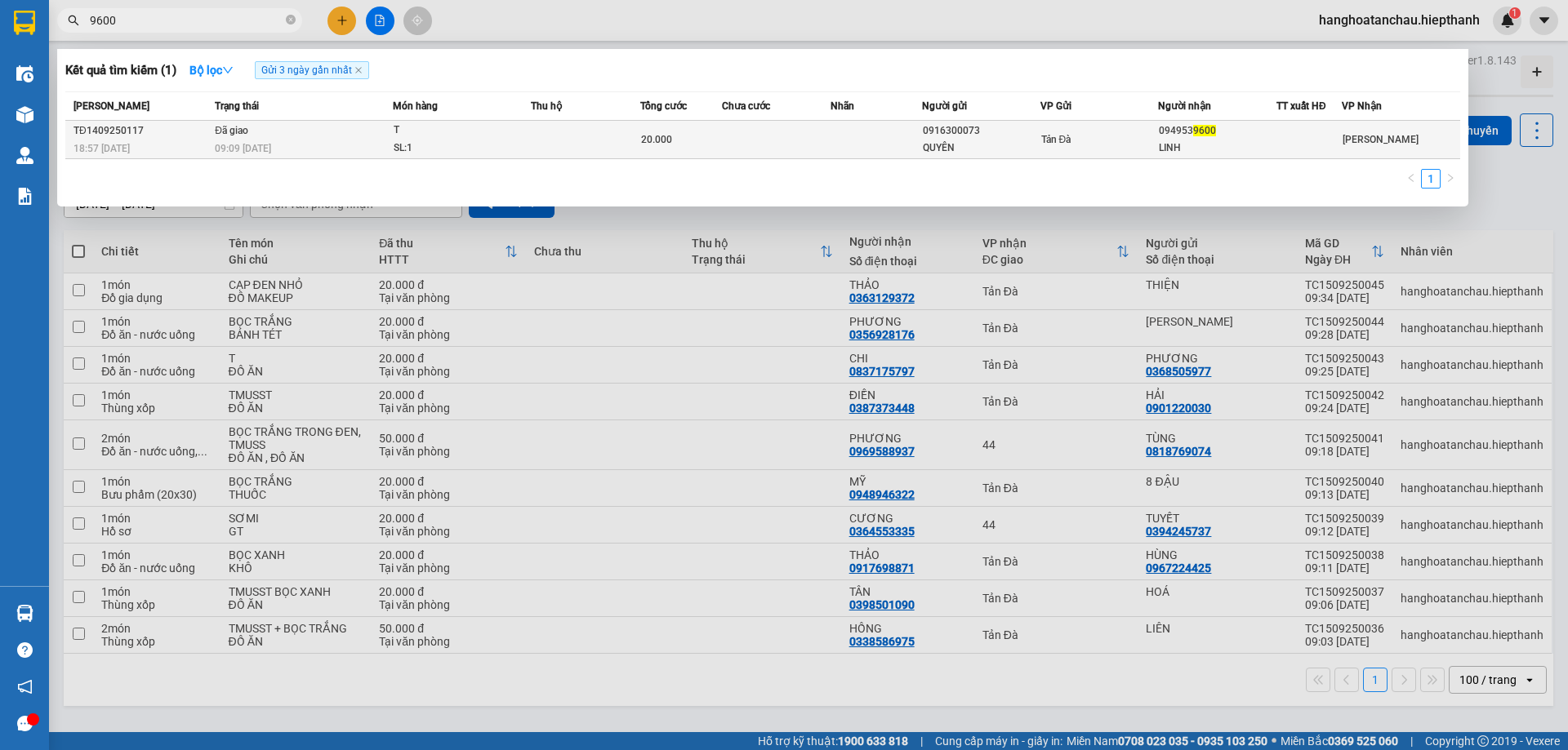
type input "9600"
click at [347, 141] on div "09:09 - 15/09" at bounding box center [303, 148] width 177 height 18
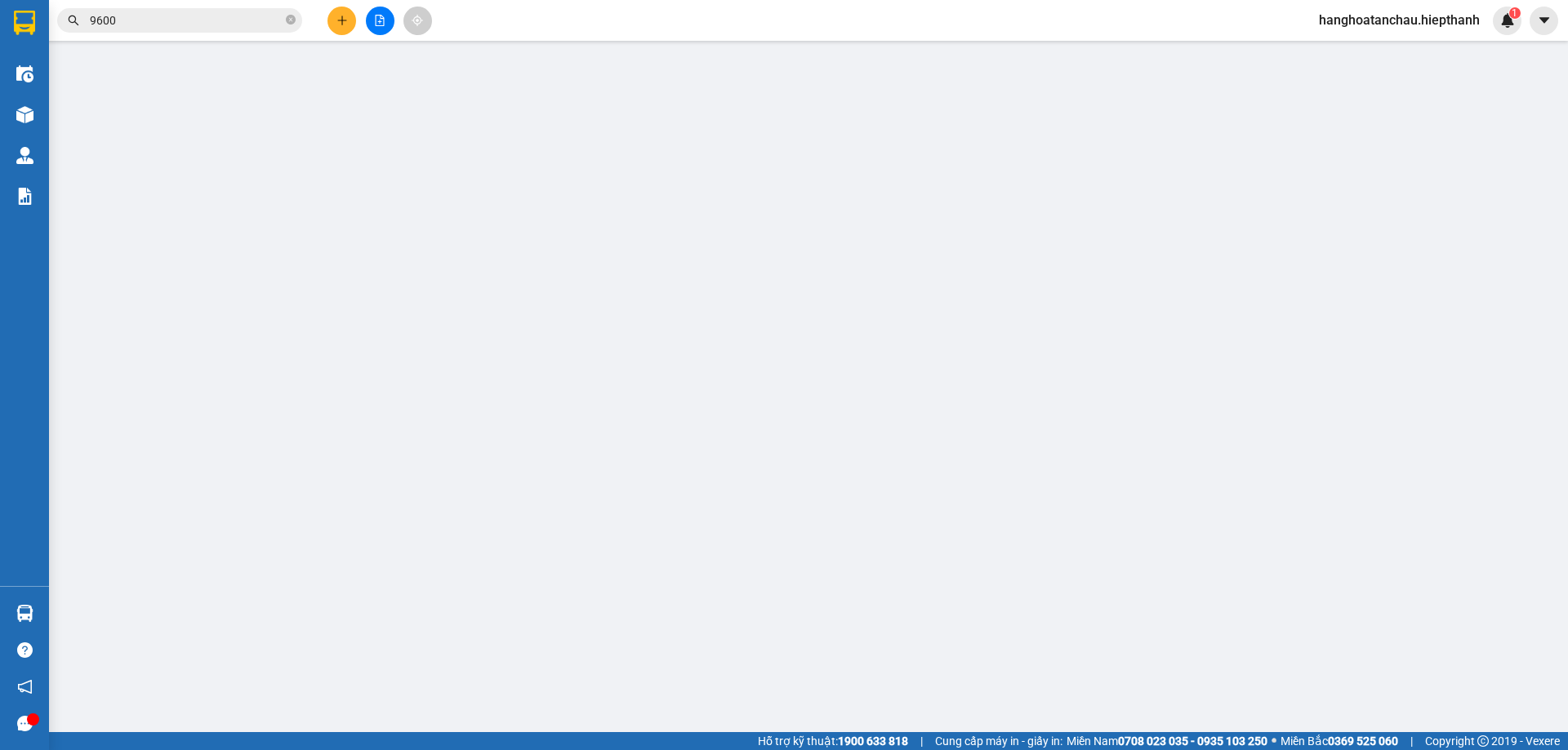
type input "0916300073"
type input "QUYÊN"
type input "0949539600"
type input "LINH"
type input "20.000"
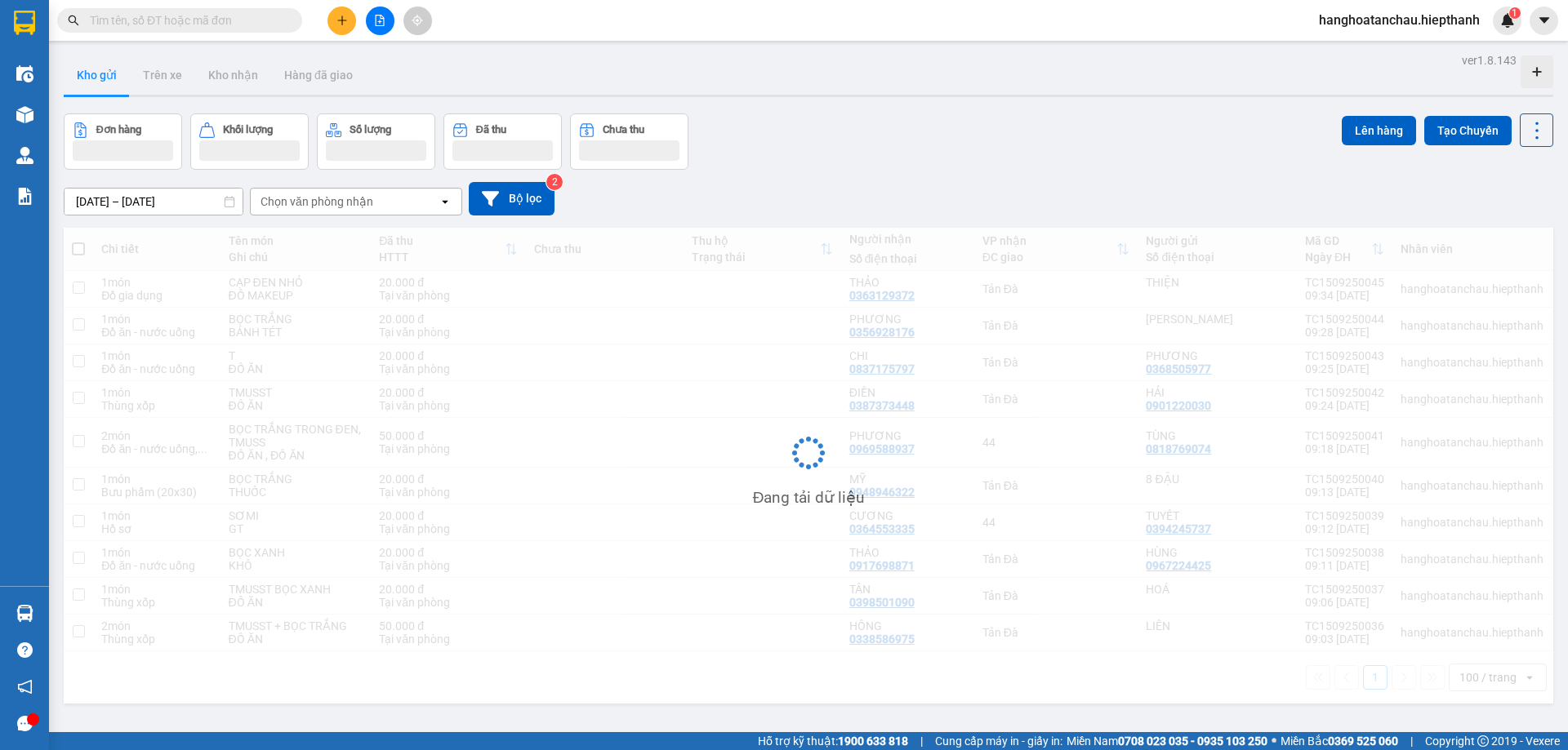
click at [200, 16] on input "text" at bounding box center [186, 20] width 193 height 18
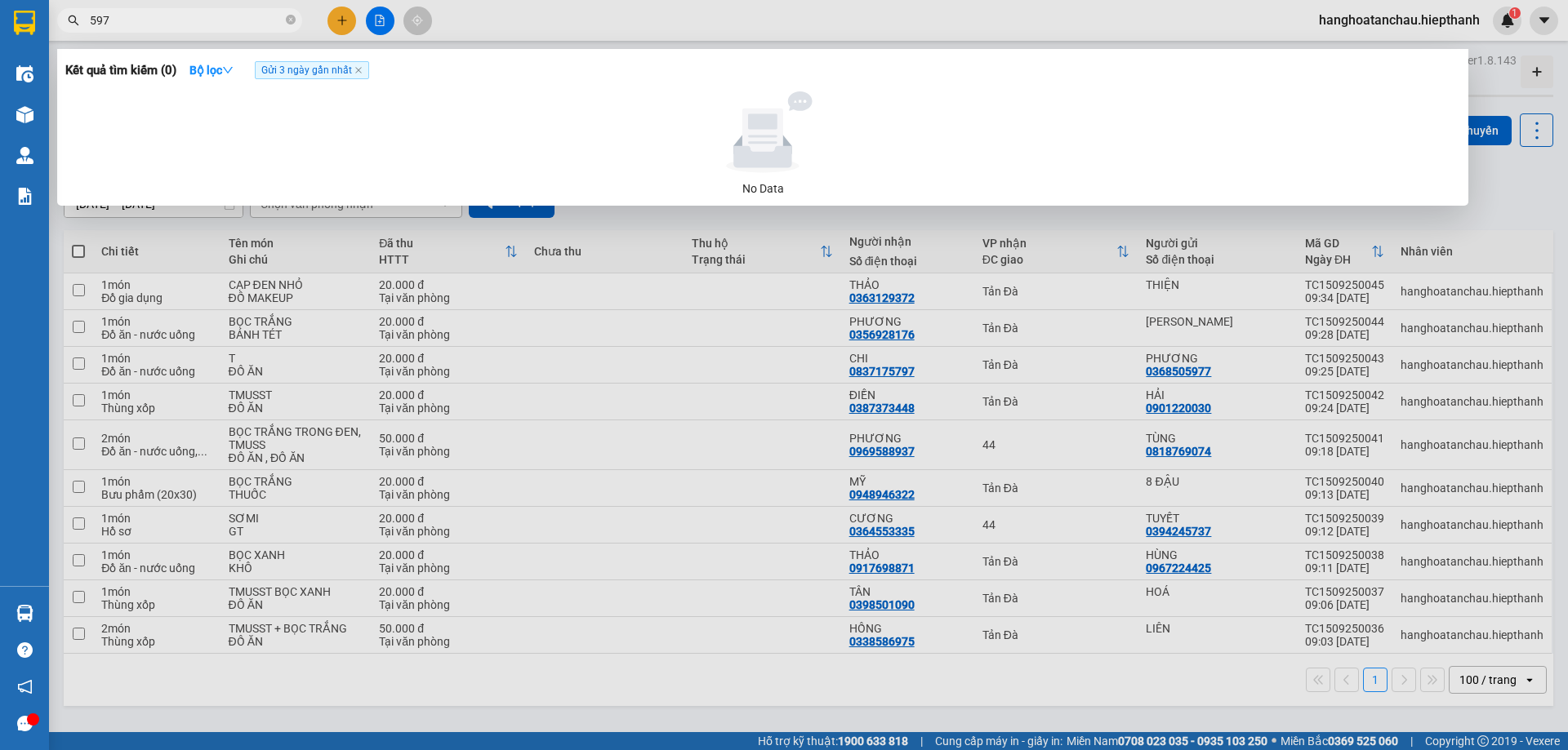
type input "5977"
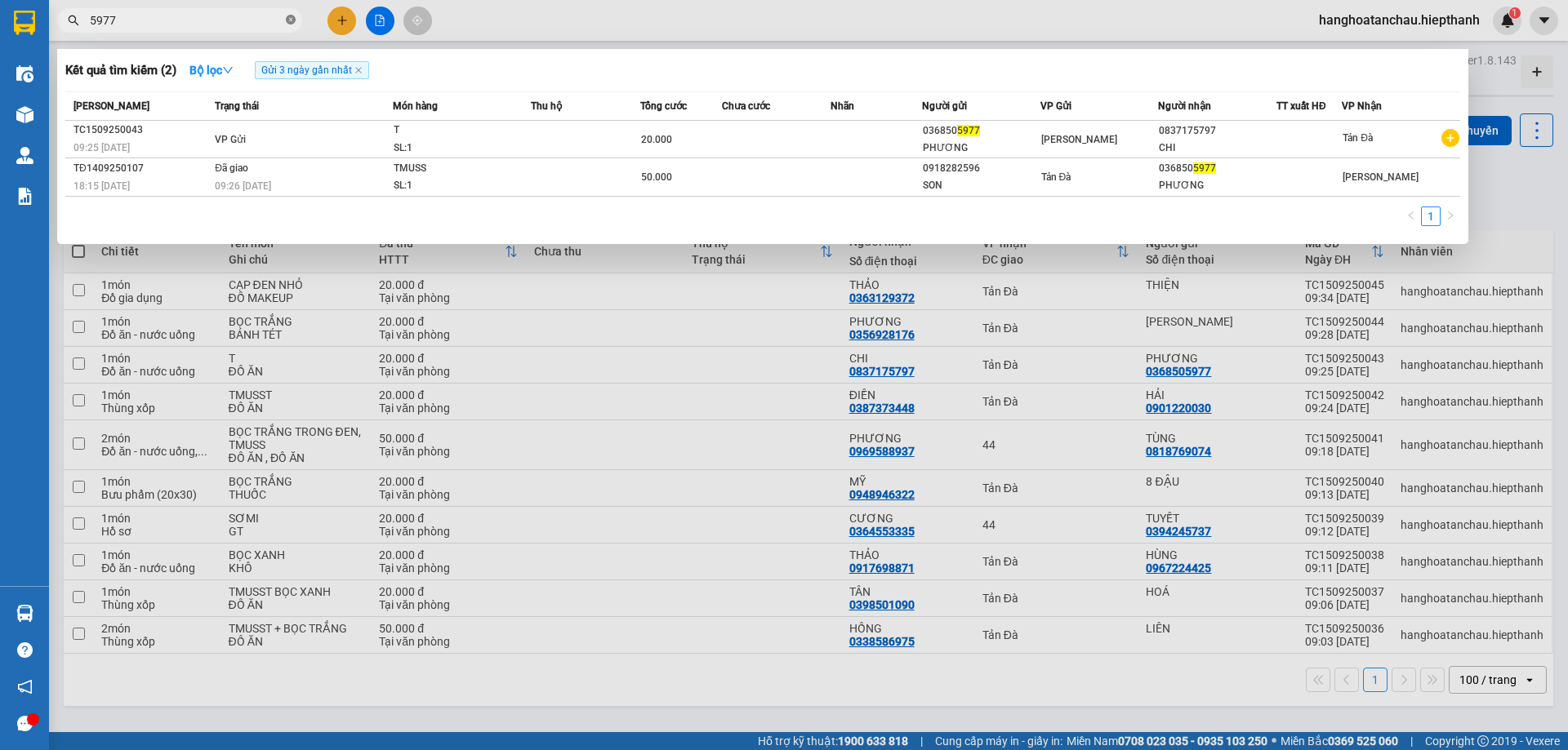
click at [292, 17] on icon "close-circle" at bounding box center [290, 19] width 9 height 9
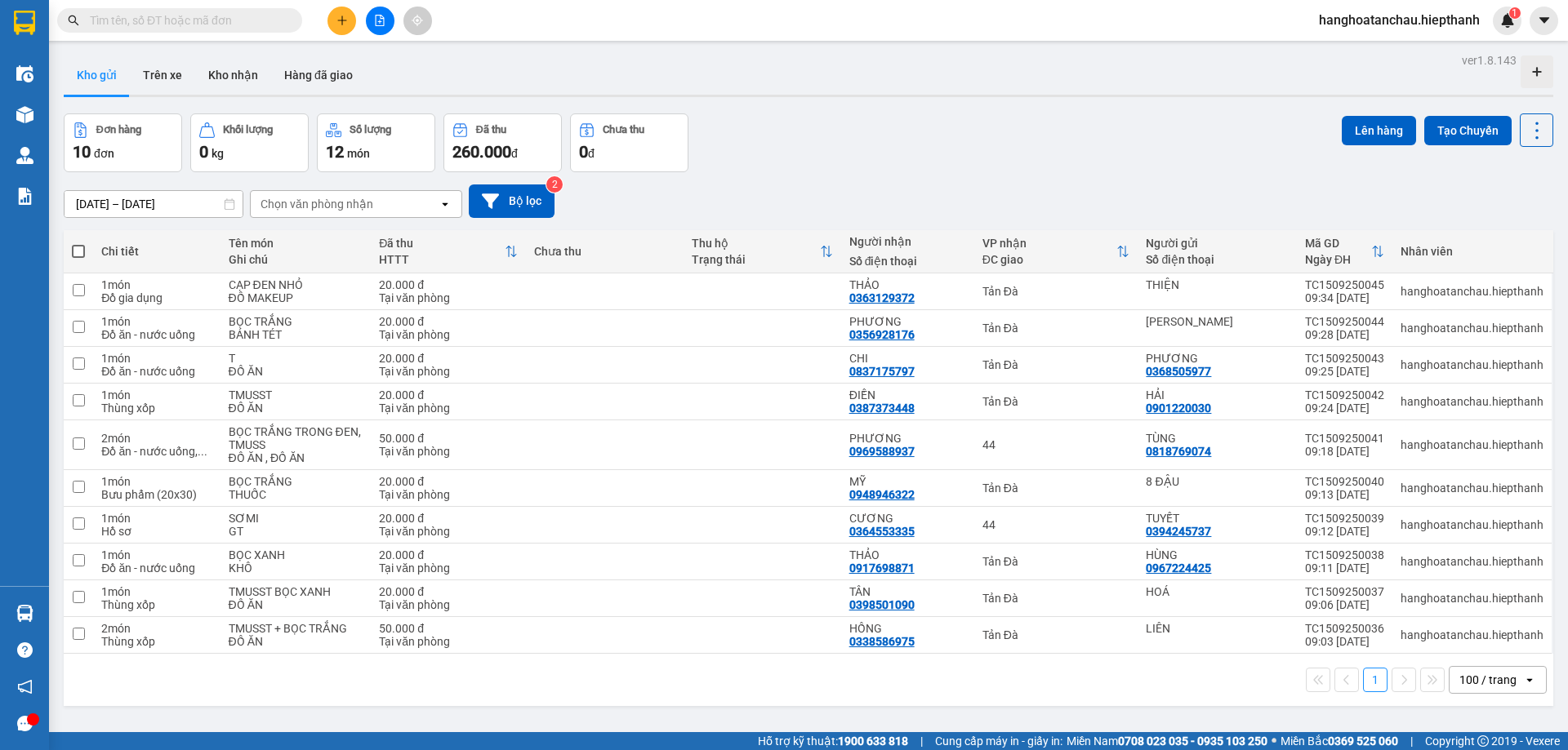
click at [269, 17] on input "text" at bounding box center [186, 20] width 193 height 18
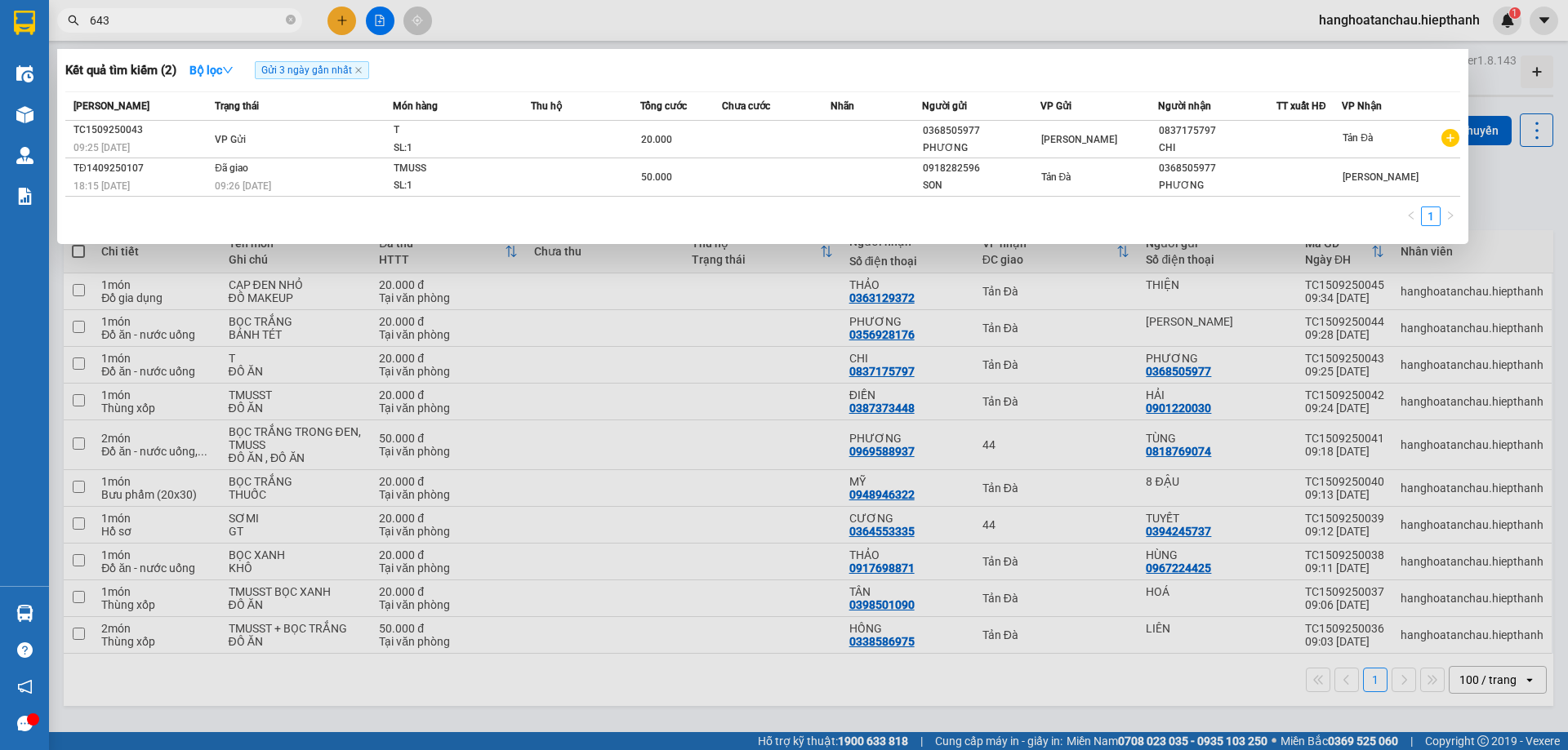
type input "6439"
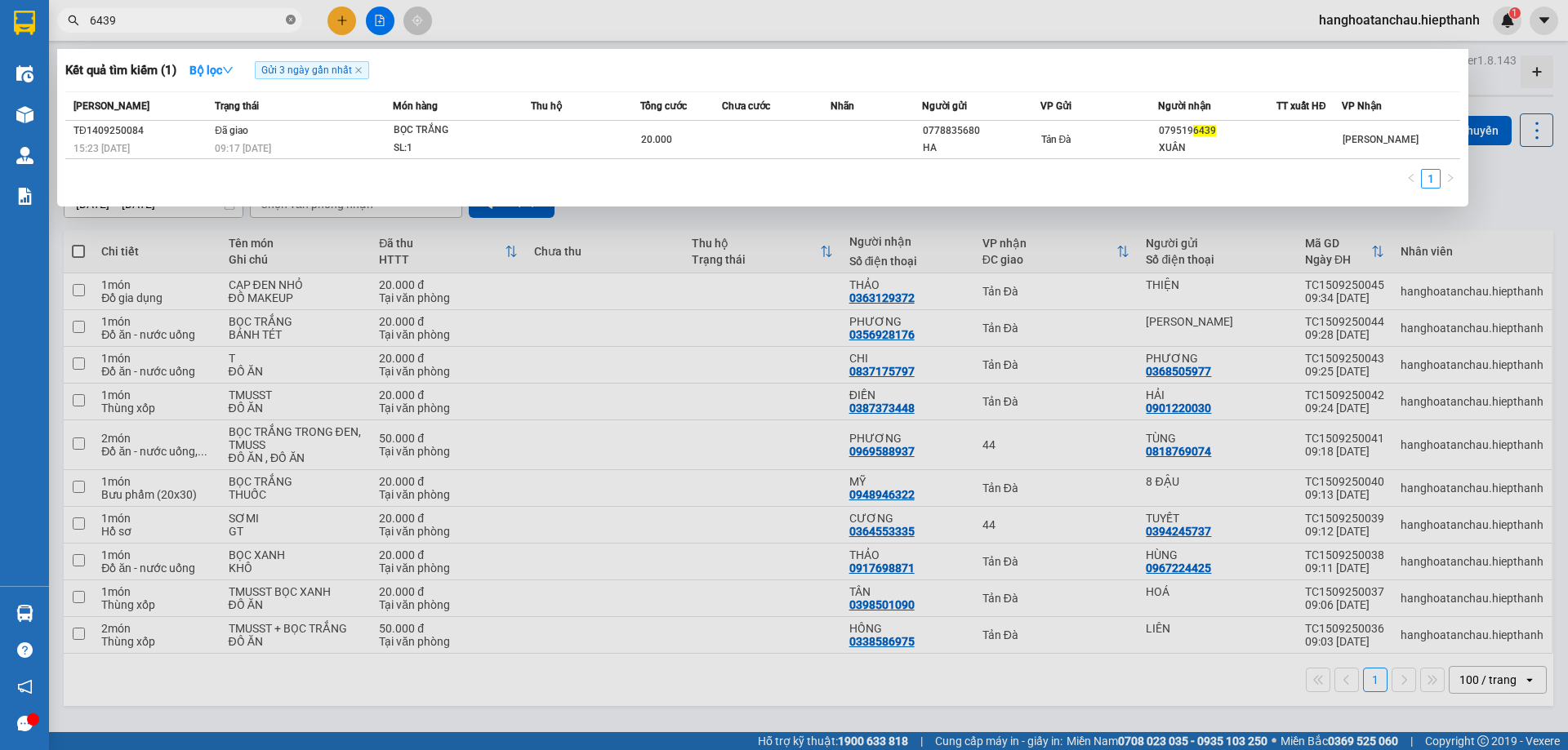
click at [288, 19] on icon "close-circle" at bounding box center [290, 19] width 9 height 9
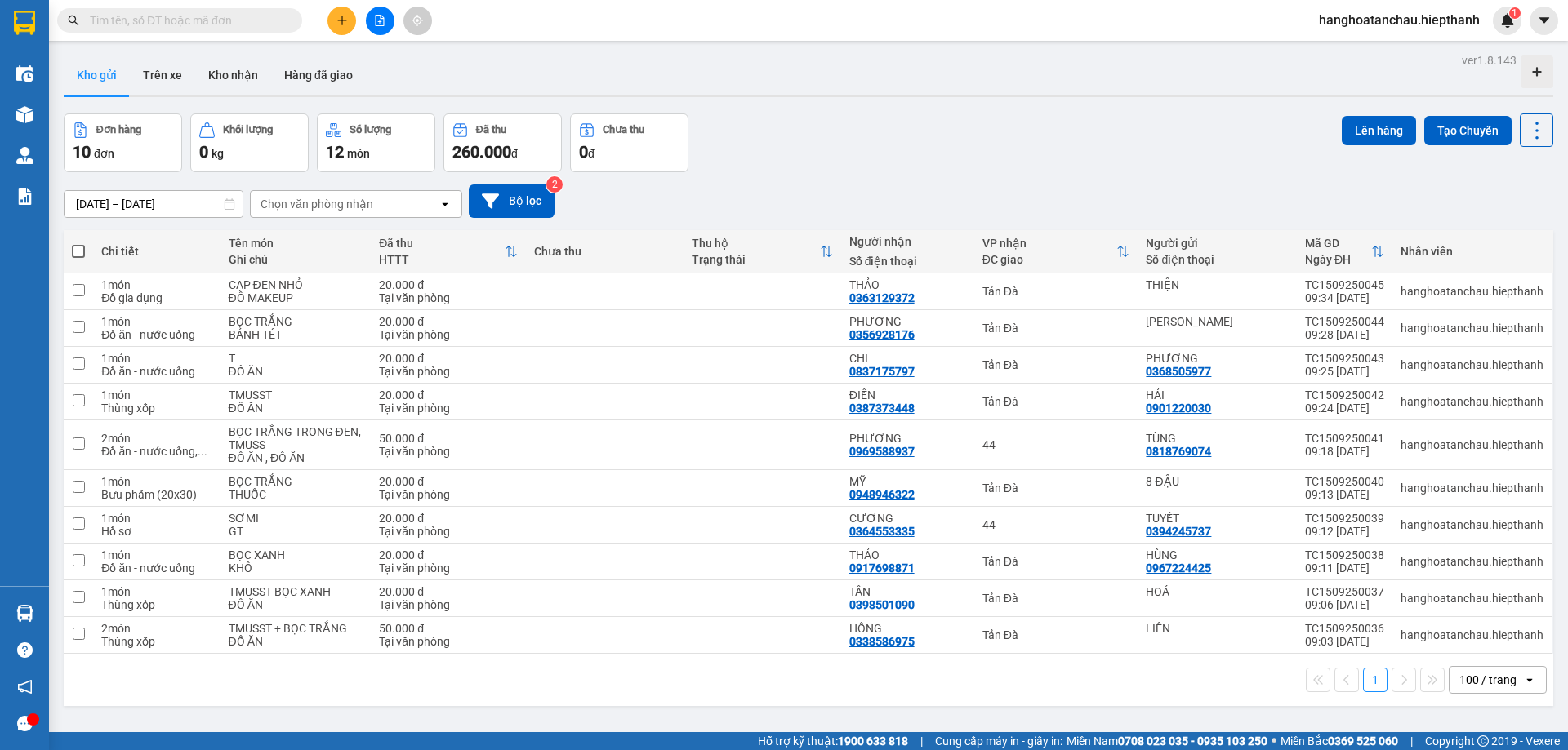
click at [259, 20] on input "text" at bounding box center [186, 20] width 193 height 18
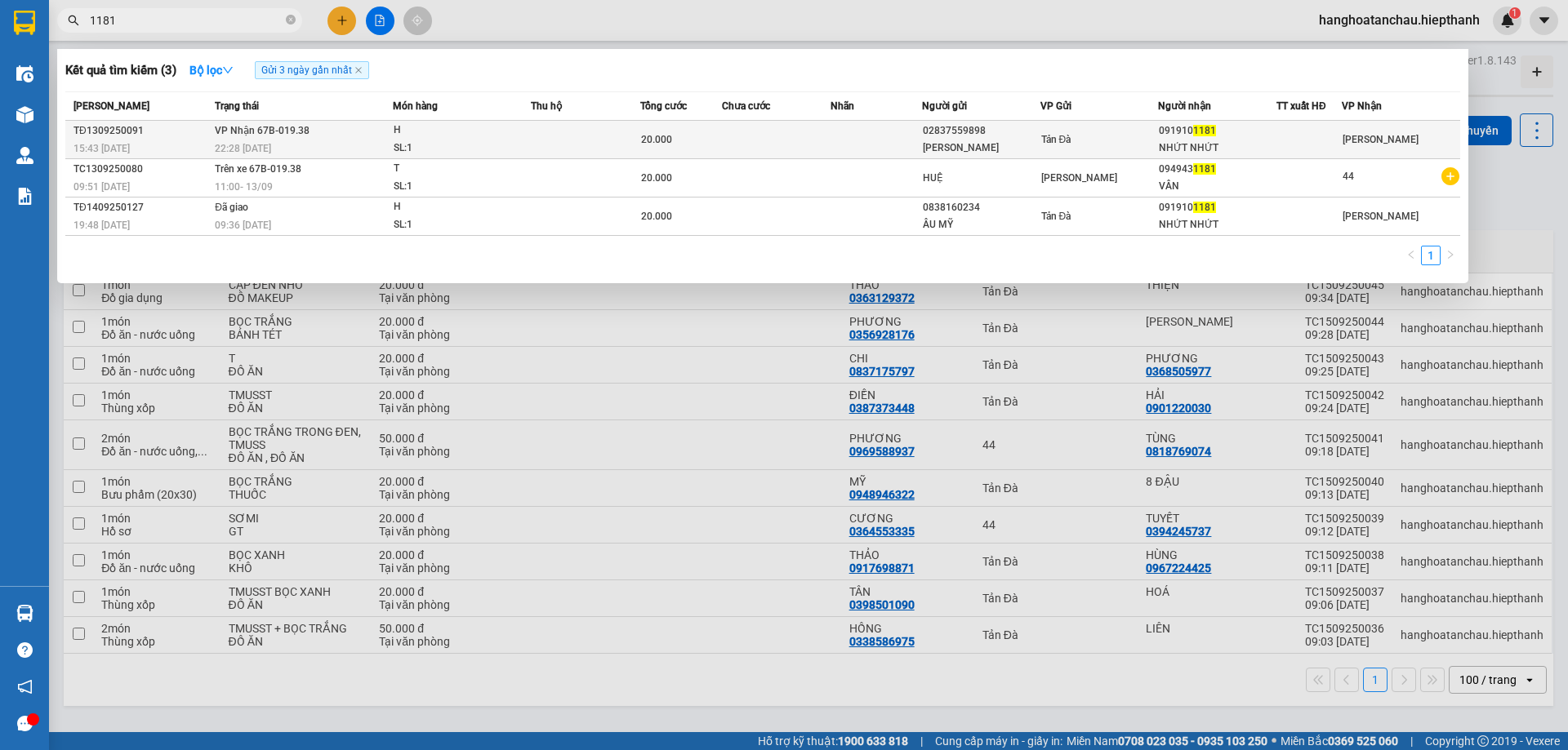
type input "1181"
click at [544, 134] on td at bounding box center [585, 139] width 109 height 39
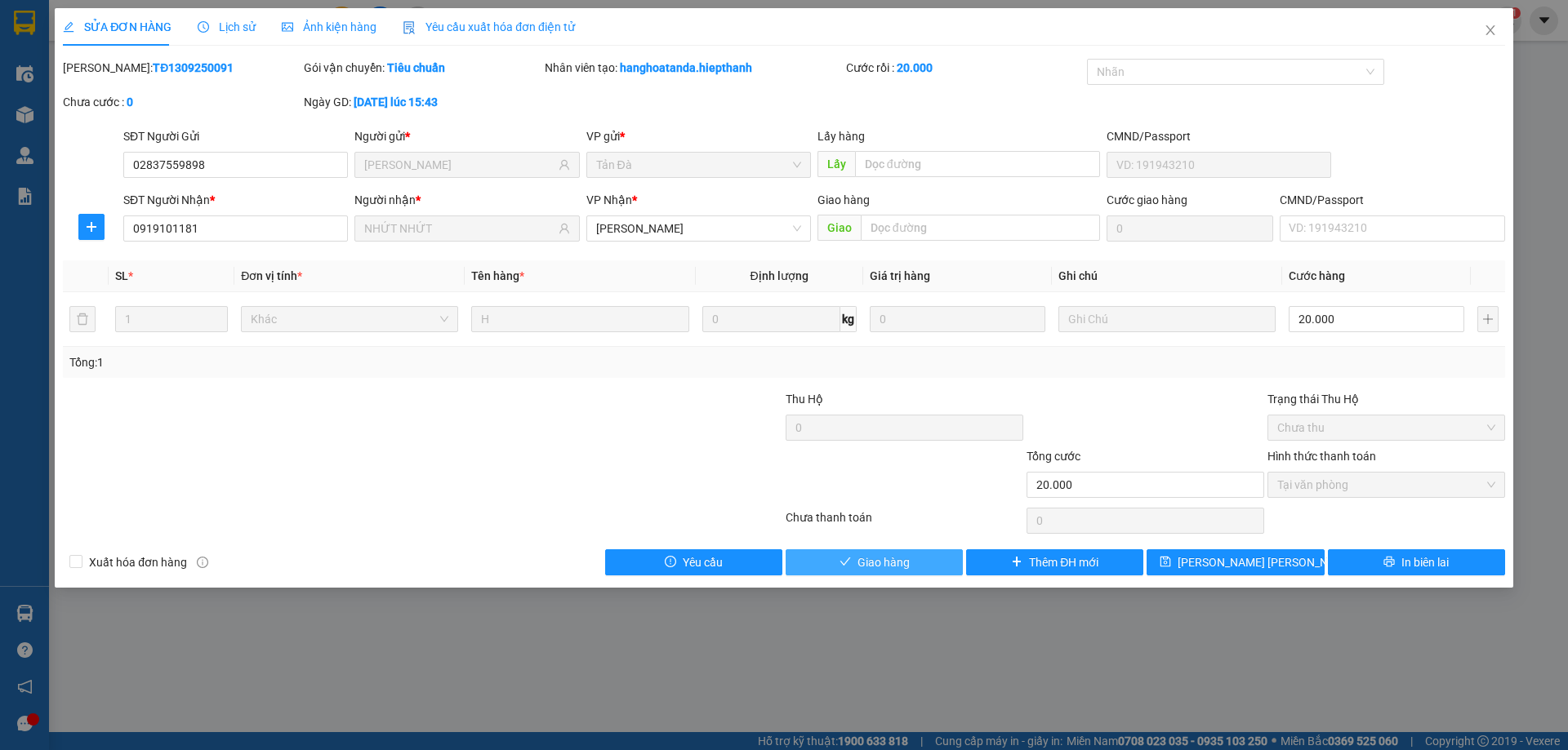
click at [880, 551] on button "Giao hàng" at bounding box center [874, 562] width 177 height 26
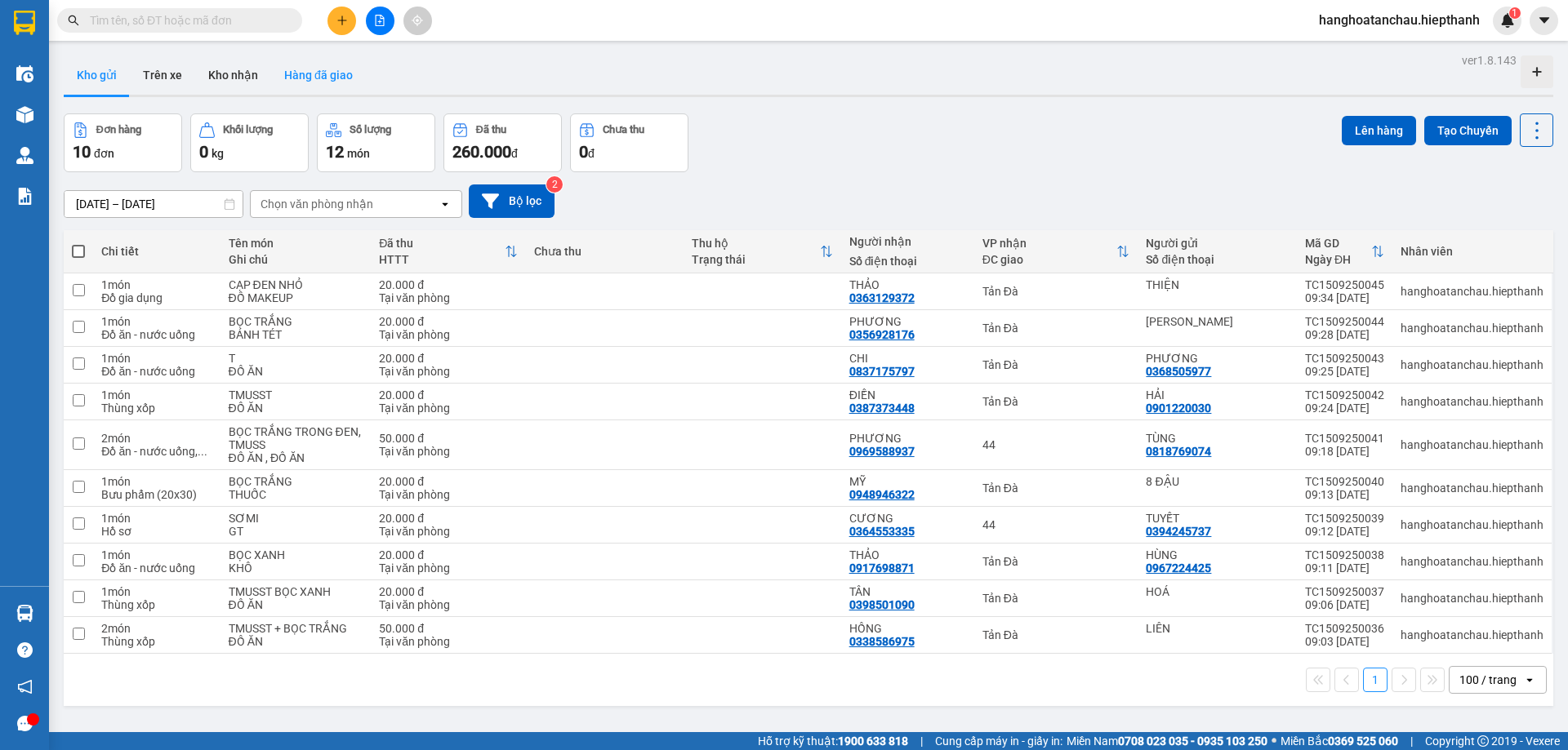
click at [313, 74] on button "Hàng đã giao" at bounding box center [319, 74] width 95 height 39
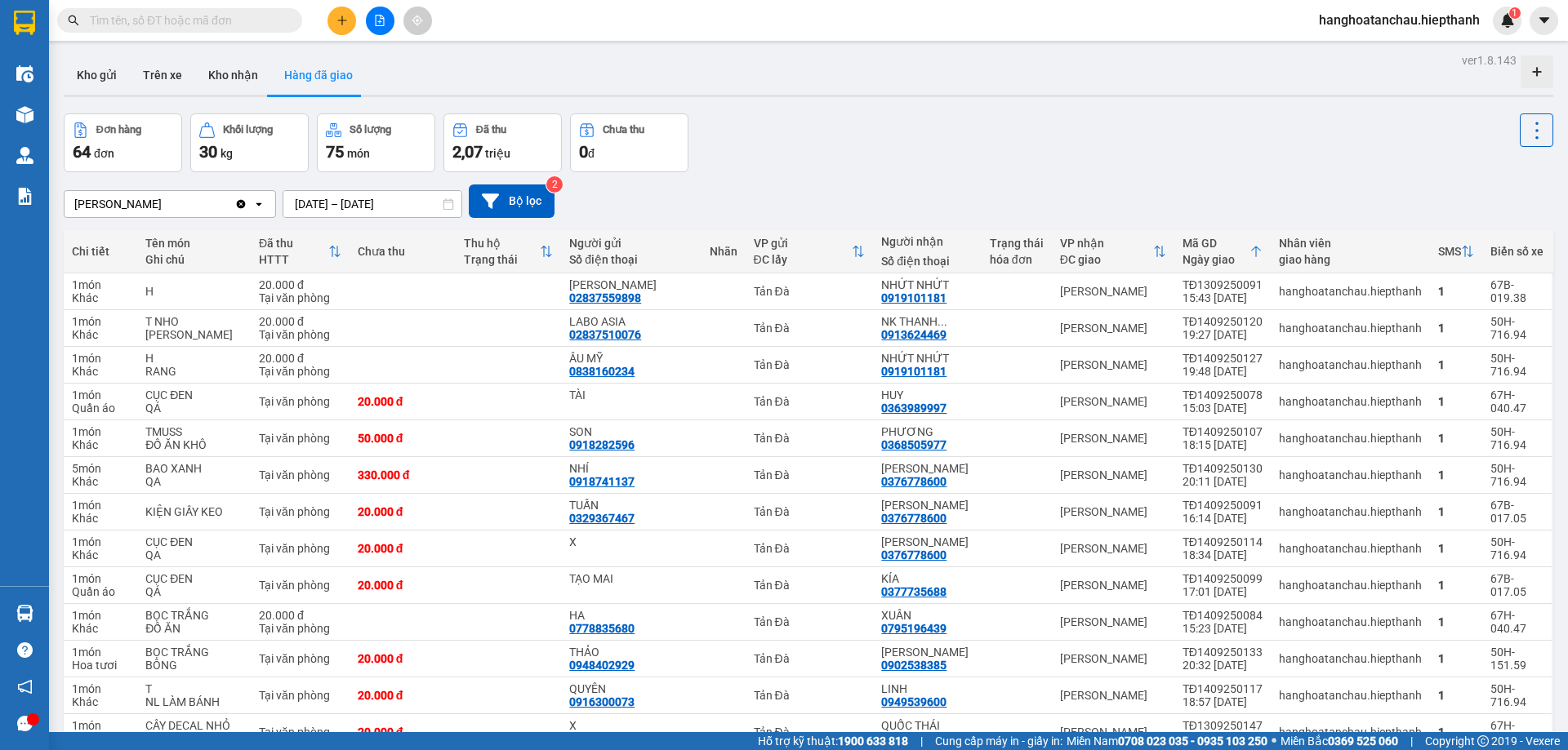
click at [192, 9] on span at bounding box center [179, 20] width 245 height 24
click at [192, 12] on input "text" at bounding box center [186, 20] width 193 height 18
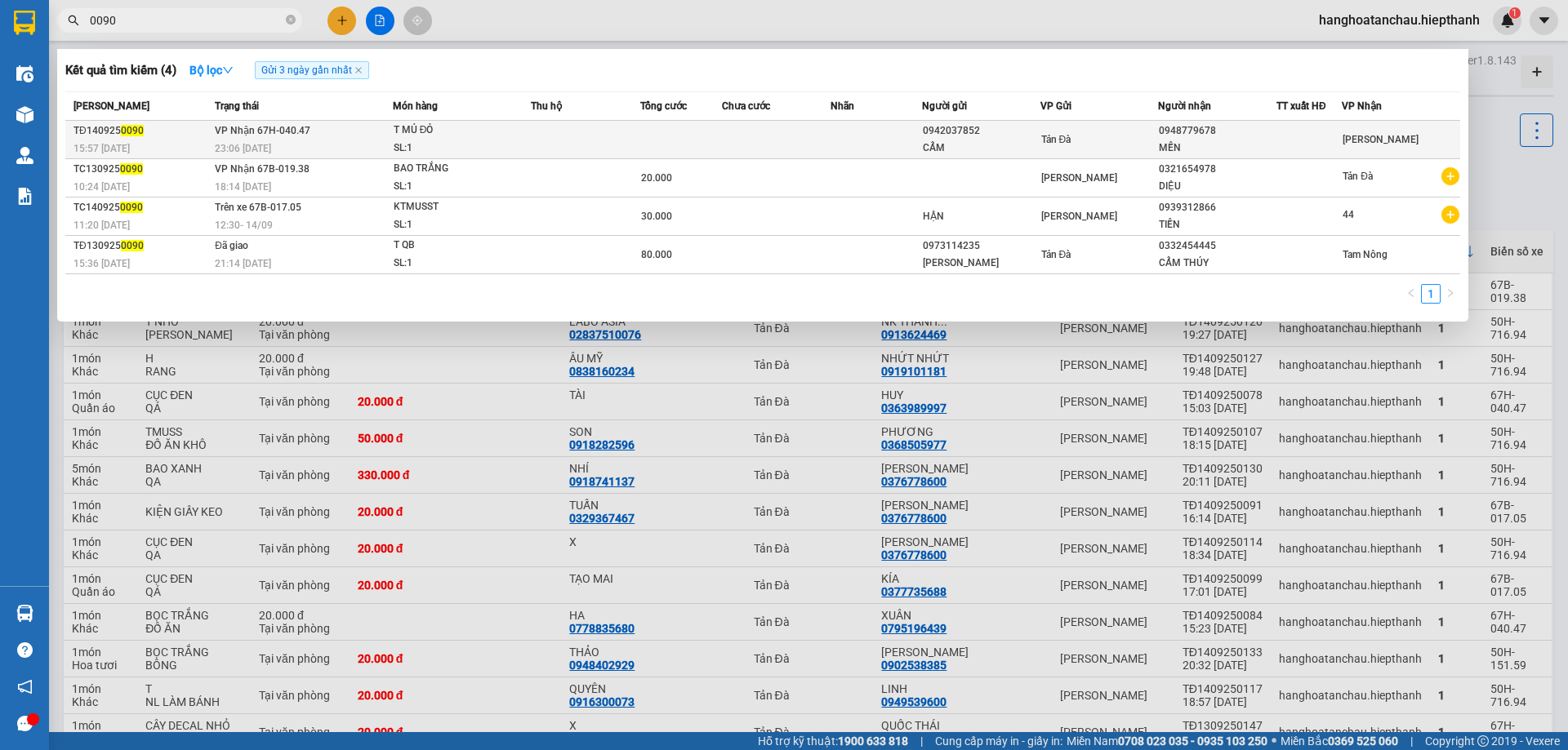
type input "0090"
click at [638, 136] on td at bounding box center [585, 139] width 109 height 39
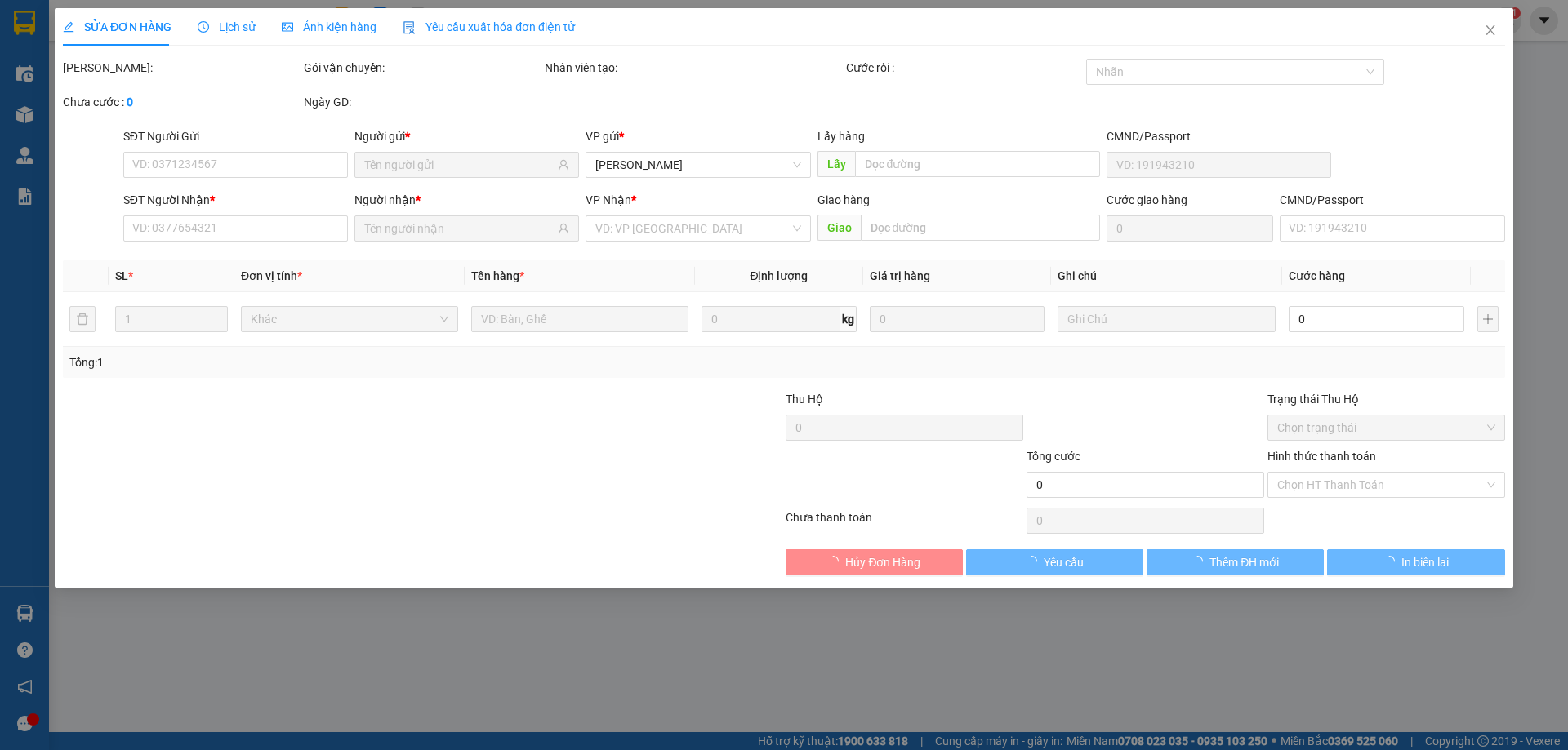
type input "0942037852"
type input "CẨM"
type input "0948779678"
type input "MẾN"
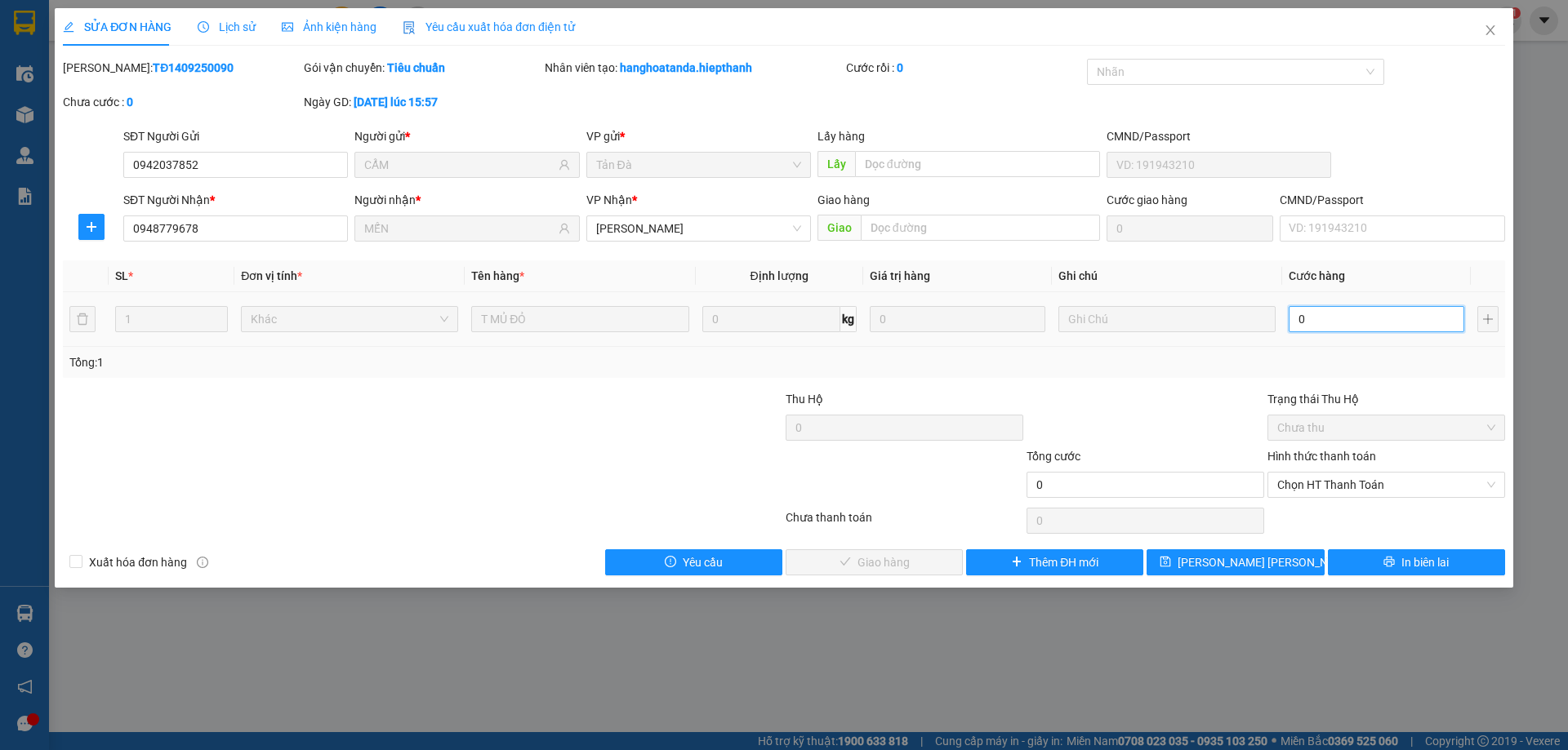
click at [1378, 321] on input "0" at bounding box center [1377, 319] width 176 height 26
type input "3"
type input "30"
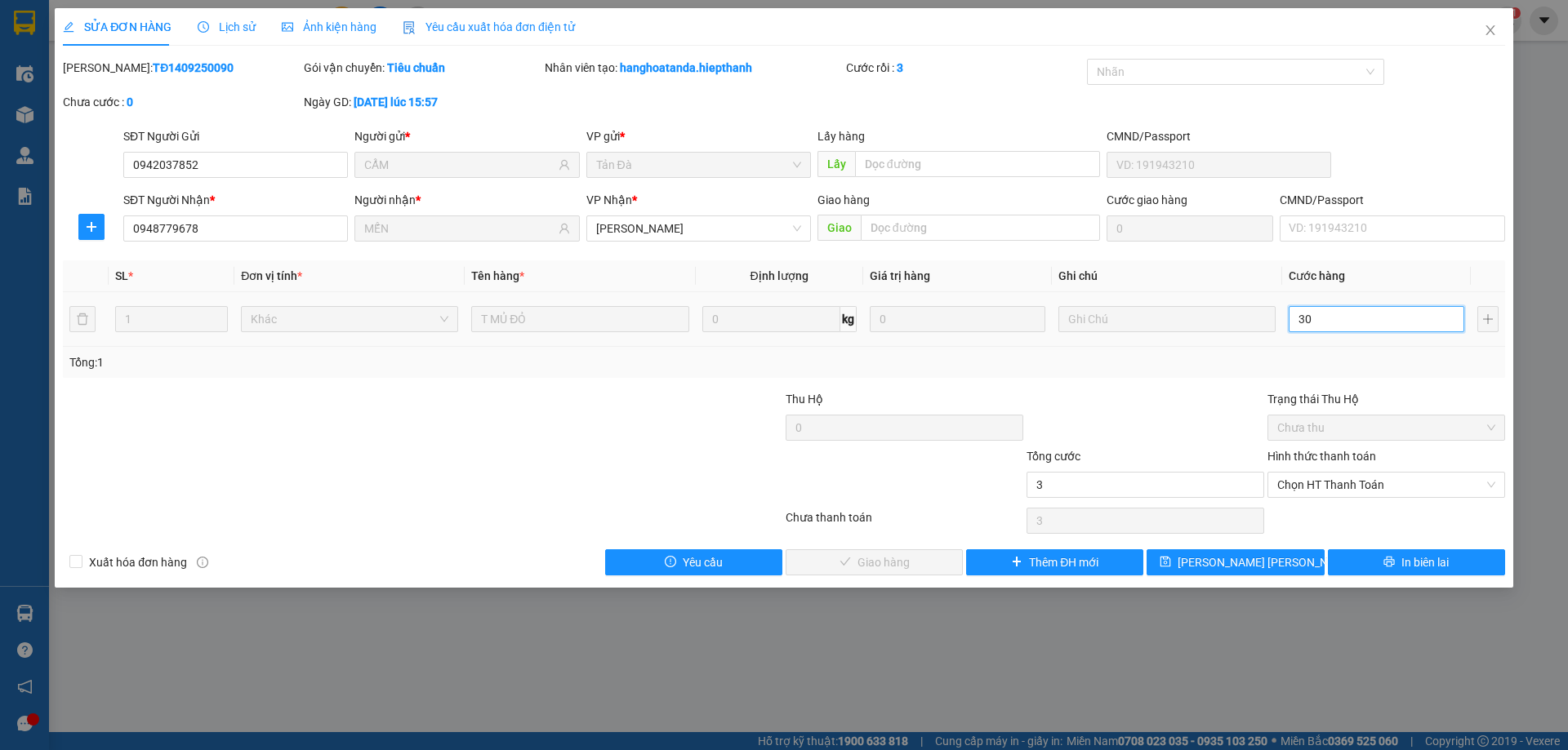
type input "30"
click at [1335, 488] on span "Chọn HT Thanh Toán" at bounding box center [1385, 485] width 218 height 24
type input "30"
type input "30.000"
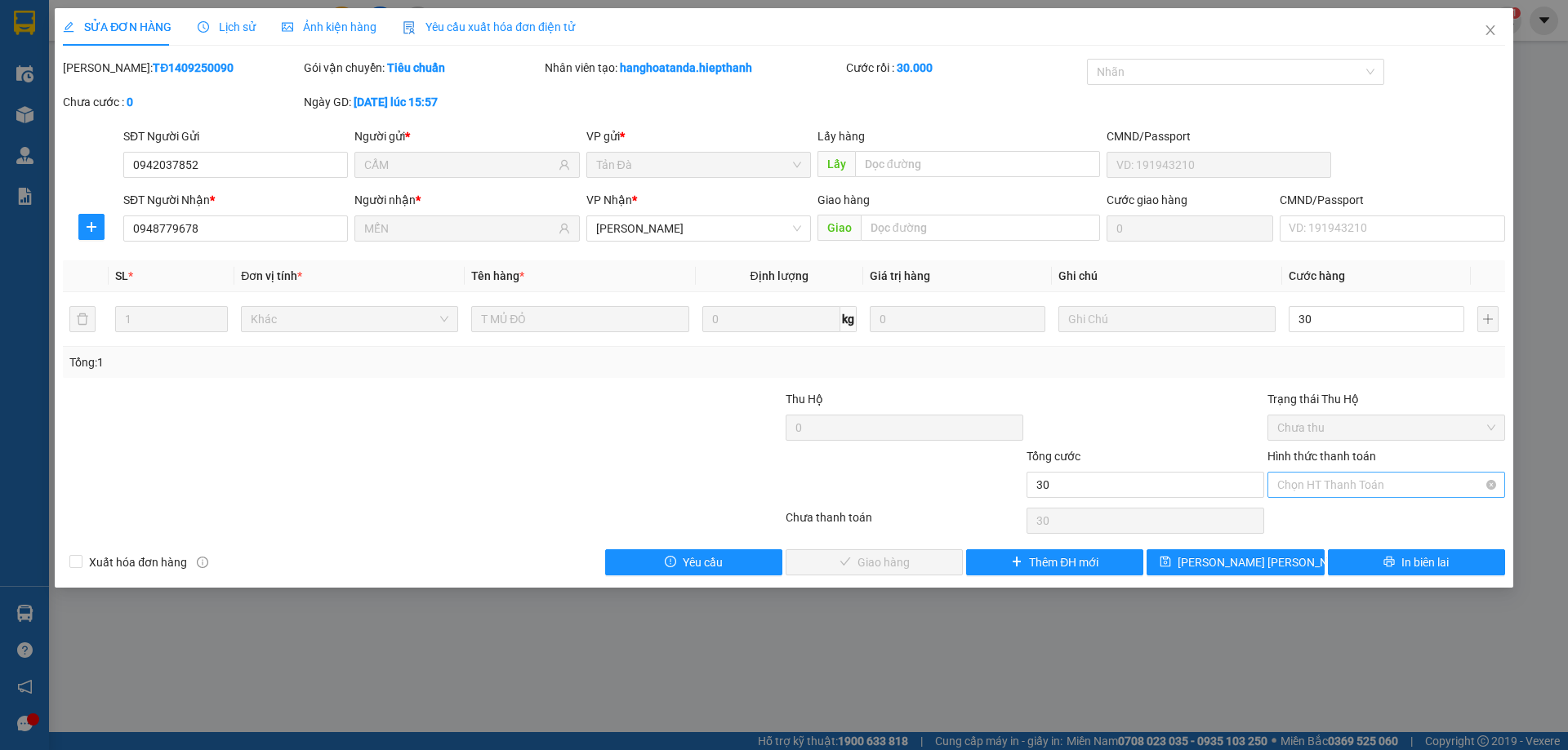
type input "30.000"
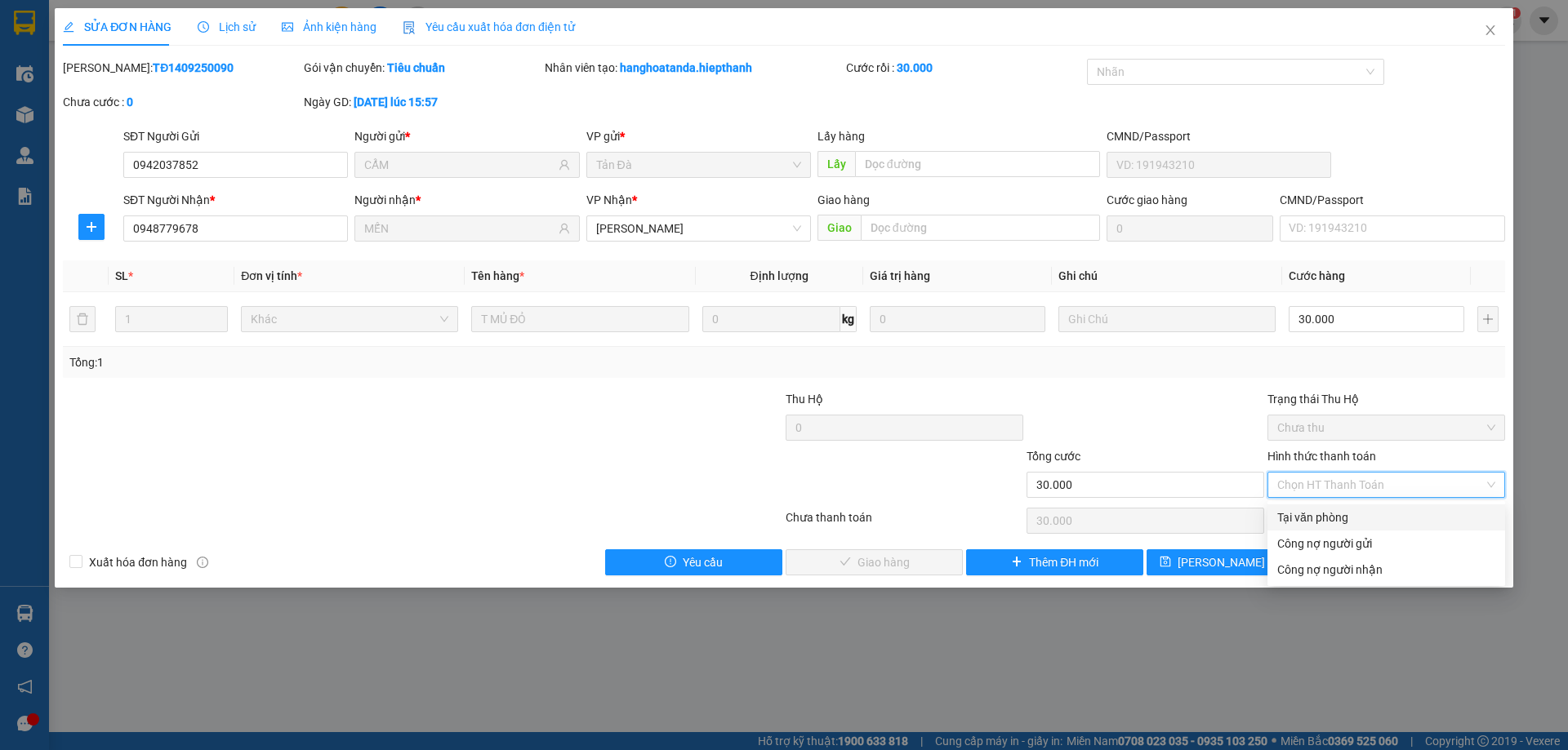
click at [1326, 511] on div "Tại văn phòng" at bounding box center [1385, 518] width 218 height 18
type input "0"
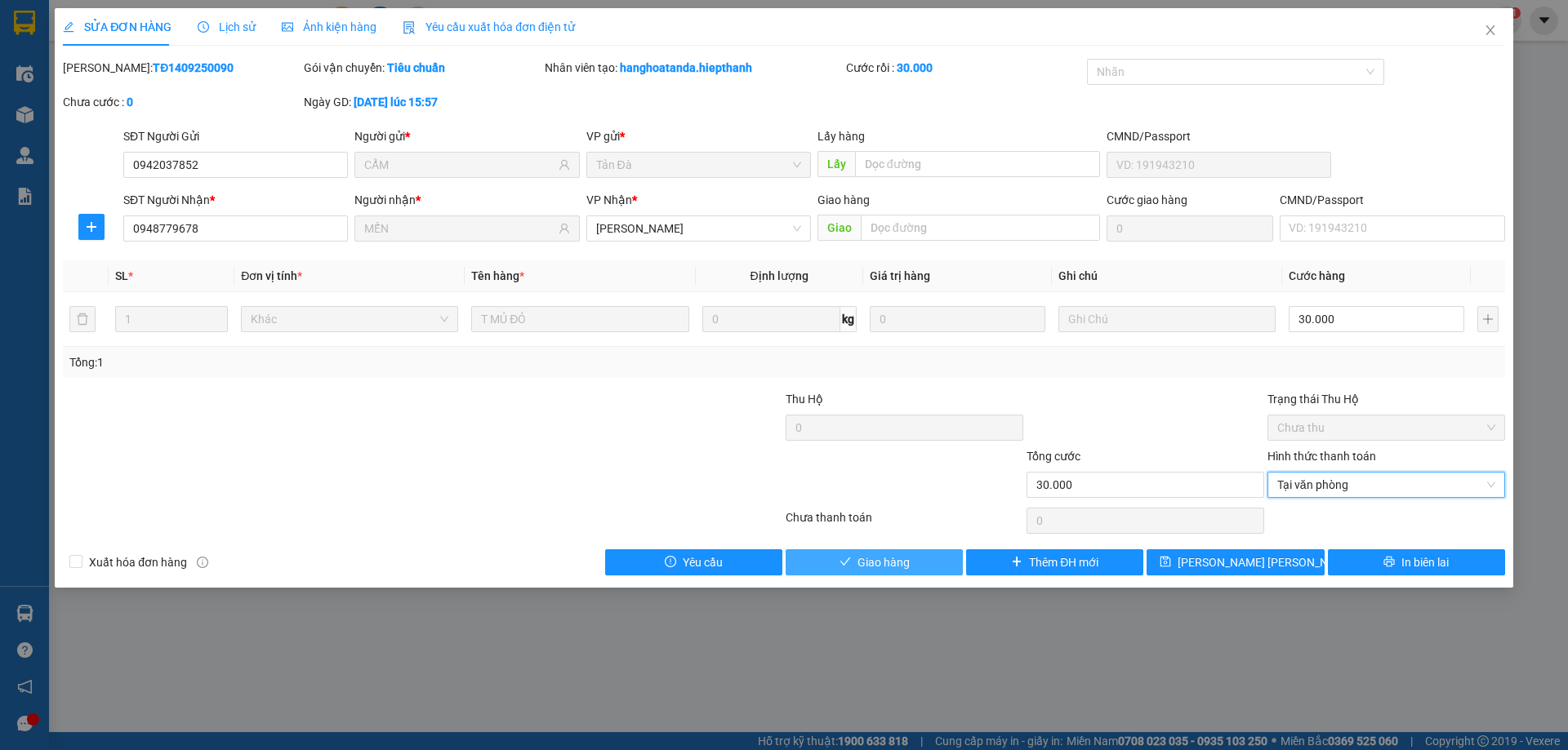
click at [872, 558] on span "Giao hàng" at bounding box center [883, 562] width 53 height 18
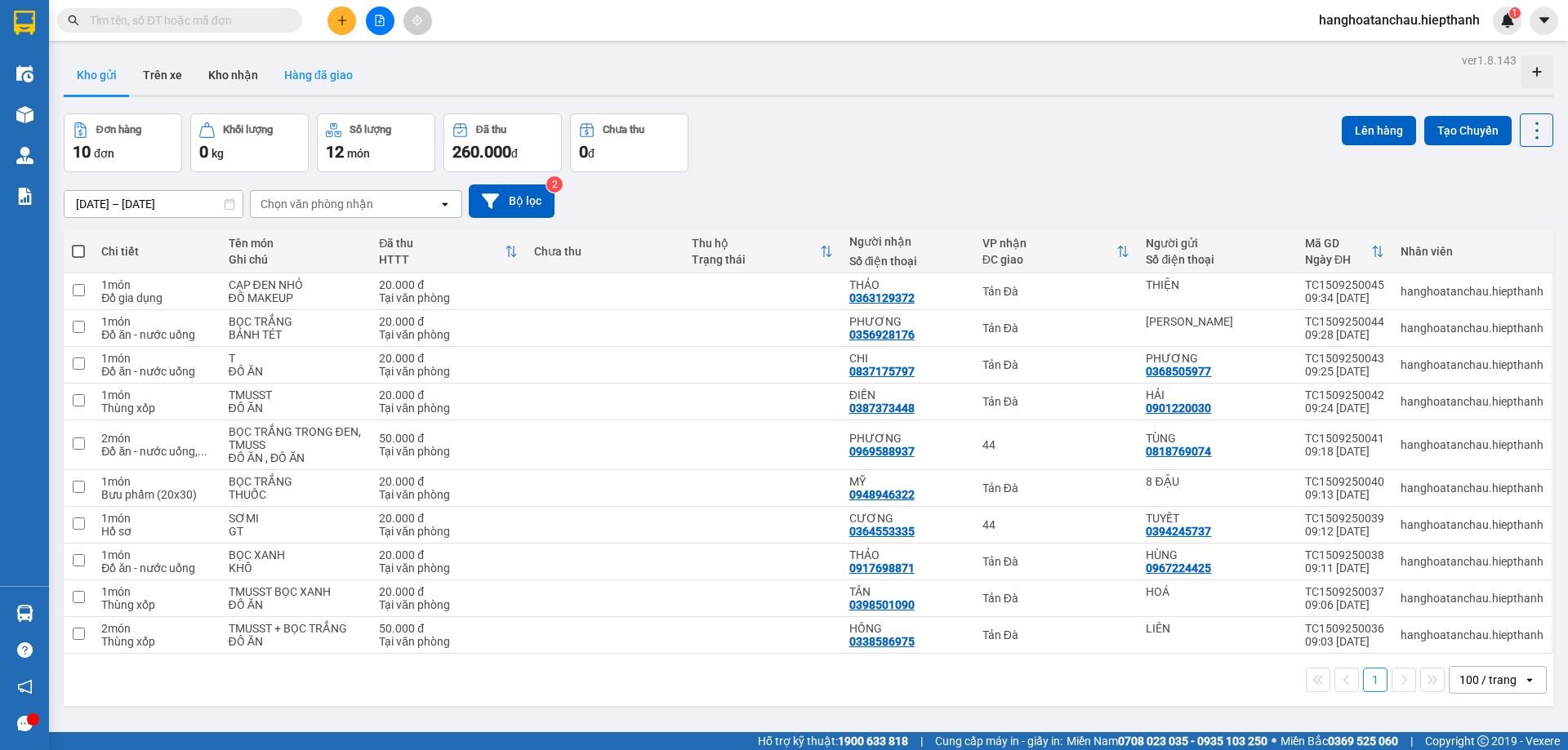
click at [320, 71] on button "Hàng đã giao" at bounding box center [319, 74] width 95 height 39
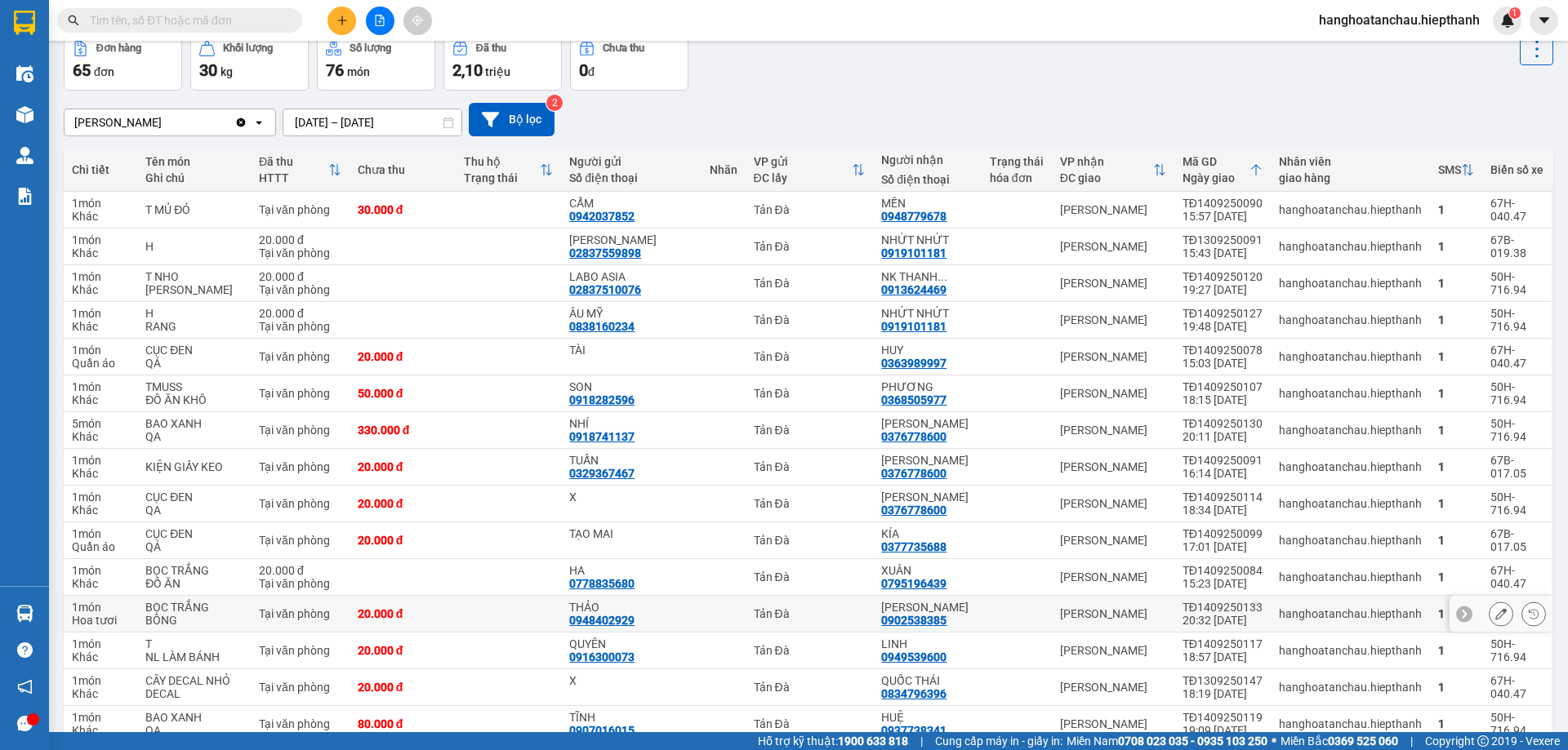
scroll to position [164, 0]
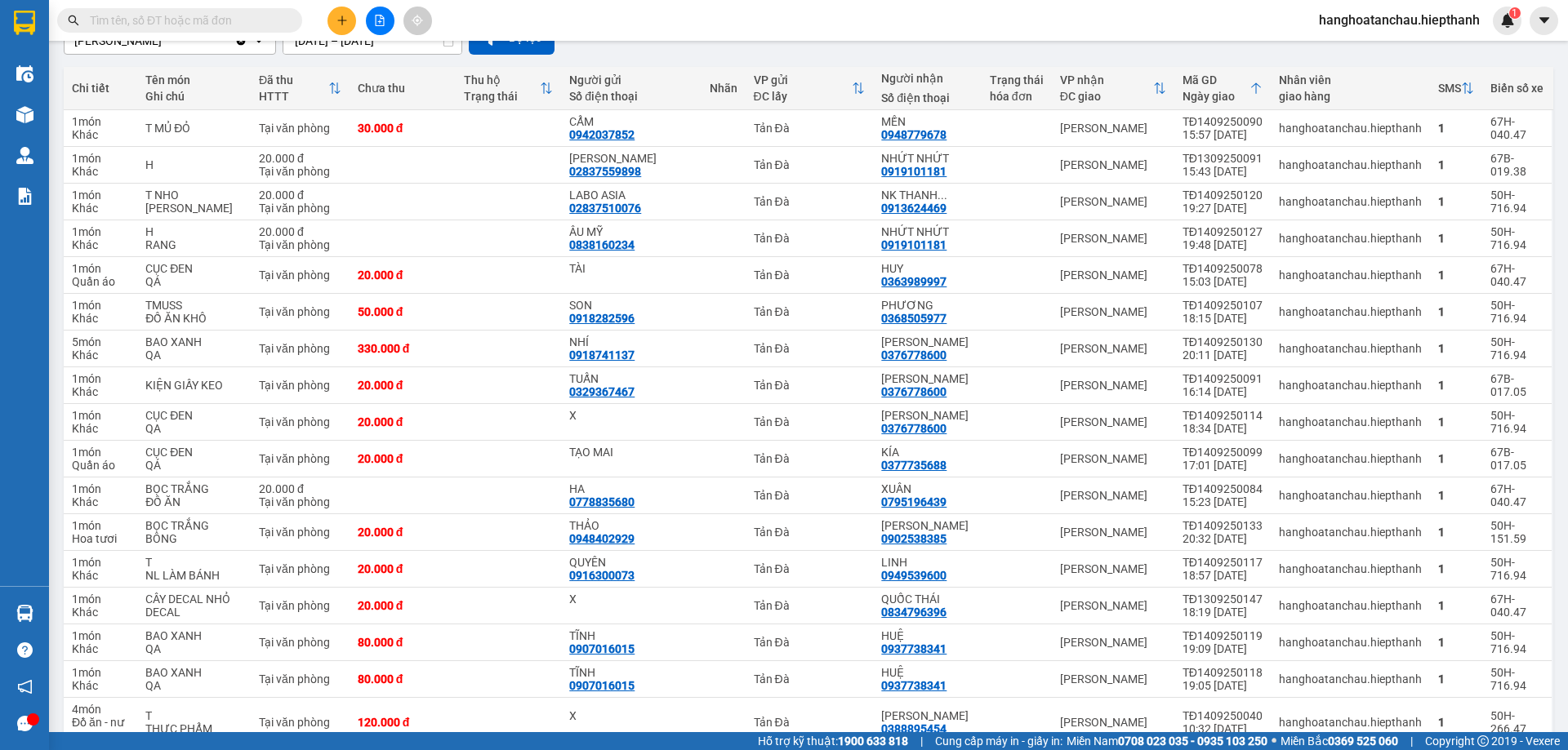
click at [237, 23] on input "text" at bounding box center [186, 20] width 193 height 18
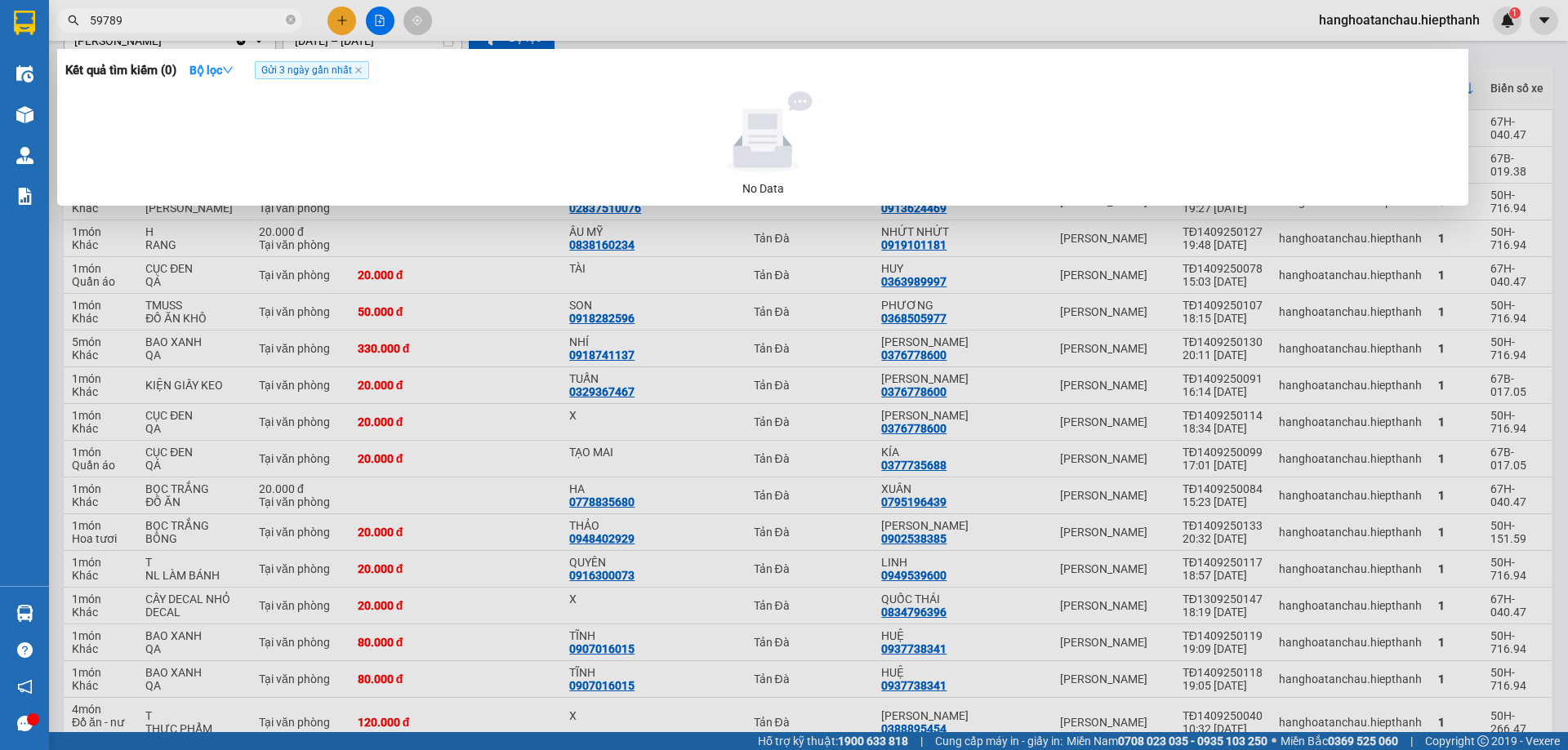
click at [109, 10] on span "59789" at bounding box center [179, 20] width 245 height 24
click at [105, 21] on input "59789" at bounding box center [186, 20] width 193 height 18
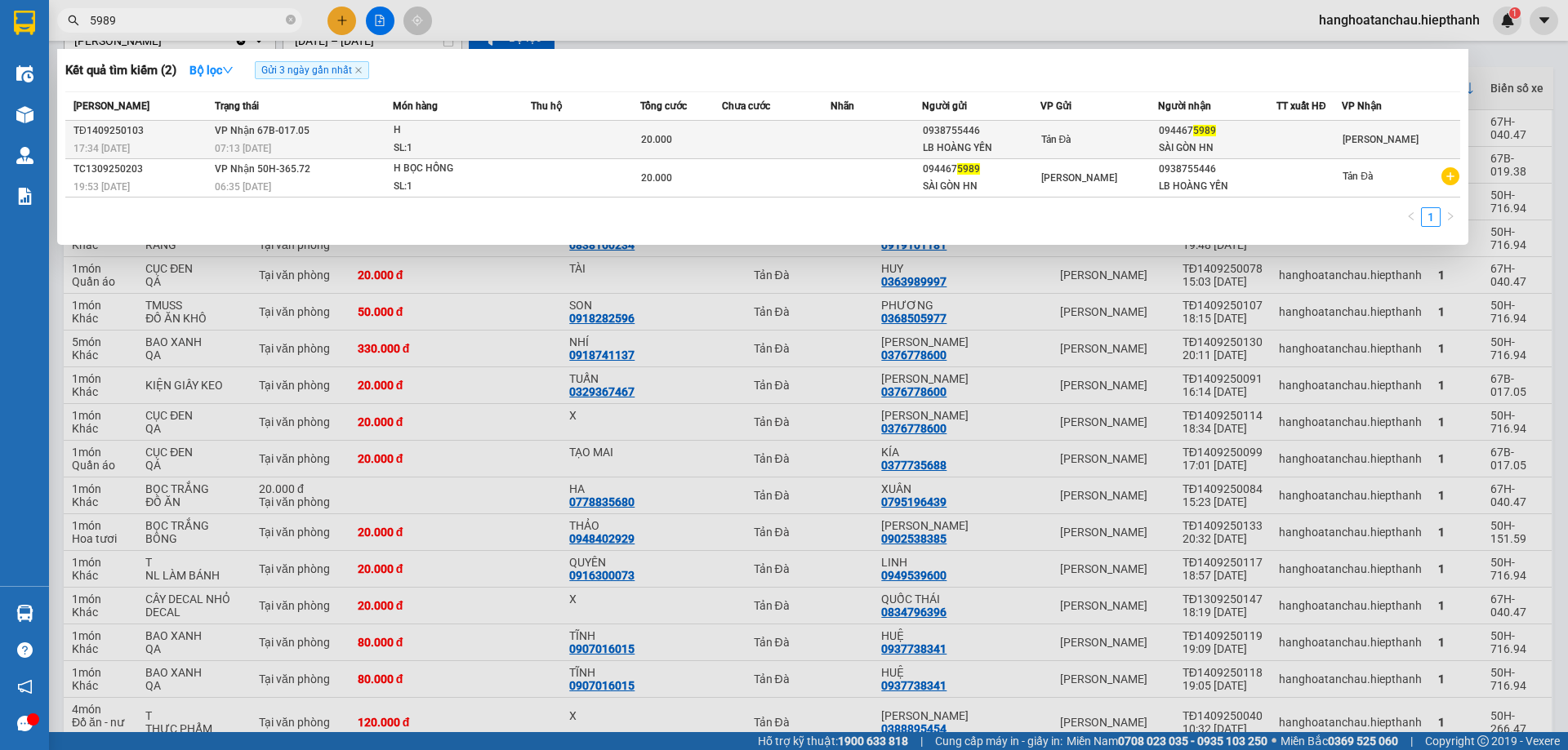
type input "5989"
click at [491, 134] on div "H" at bounding box center [455, 130] width 122 height 18
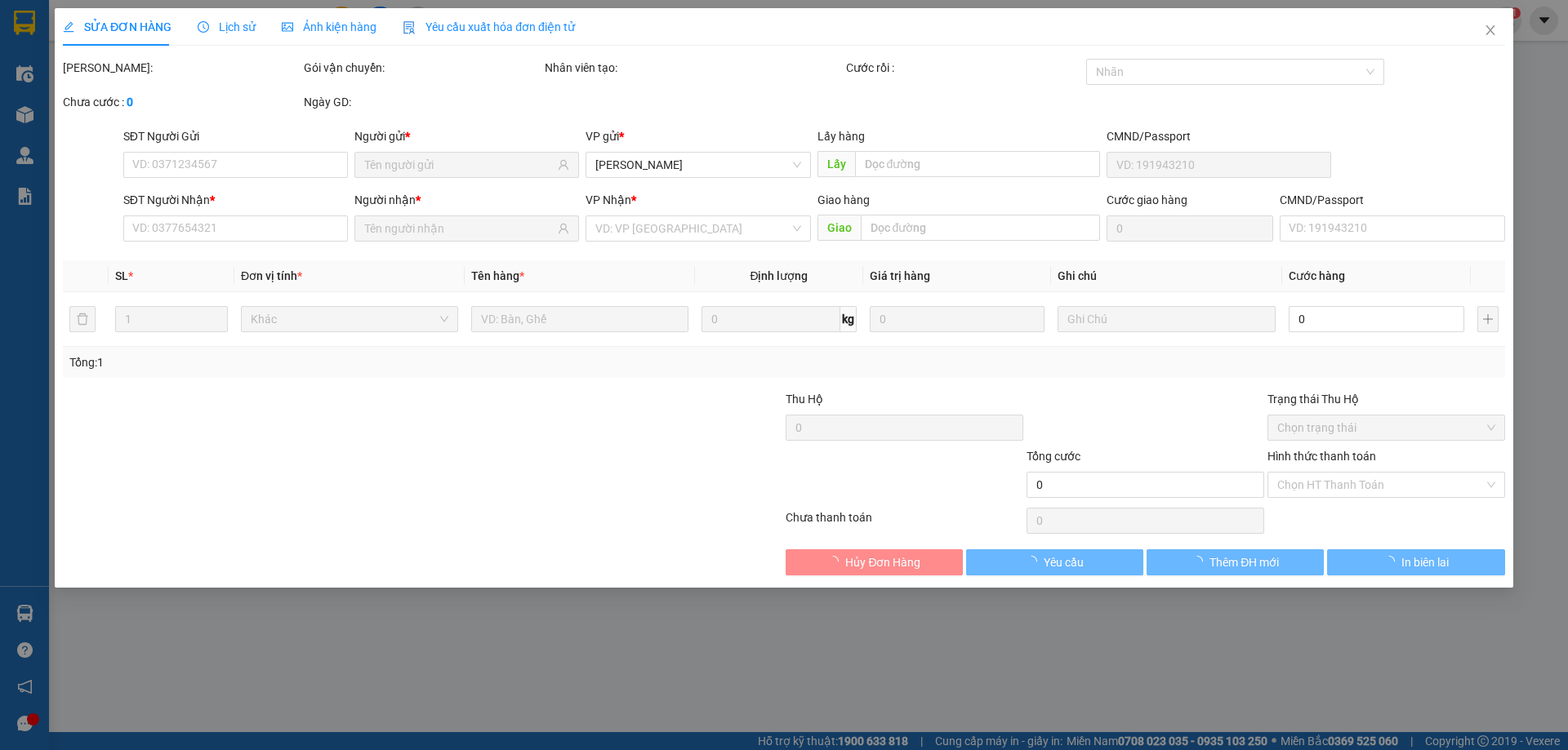
type input "0938755446"
type input "LB HOÀNG YẾN"
type input "0944675989"
type input "SÀI GÒN HN"
type input "20.000"
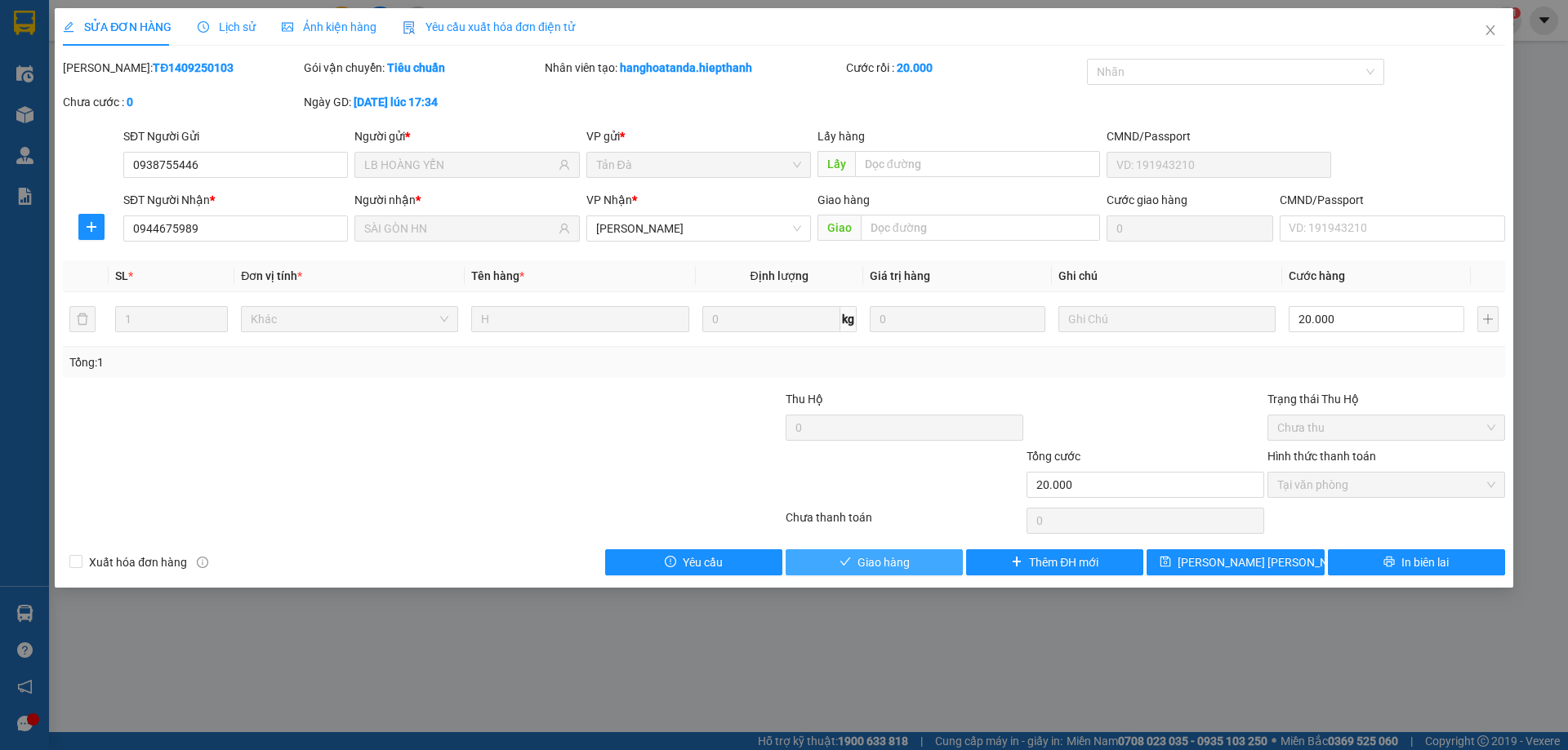
click at [903, 558] on span "Giao hàng" at bounding box center [883, 562] width 53 height 18
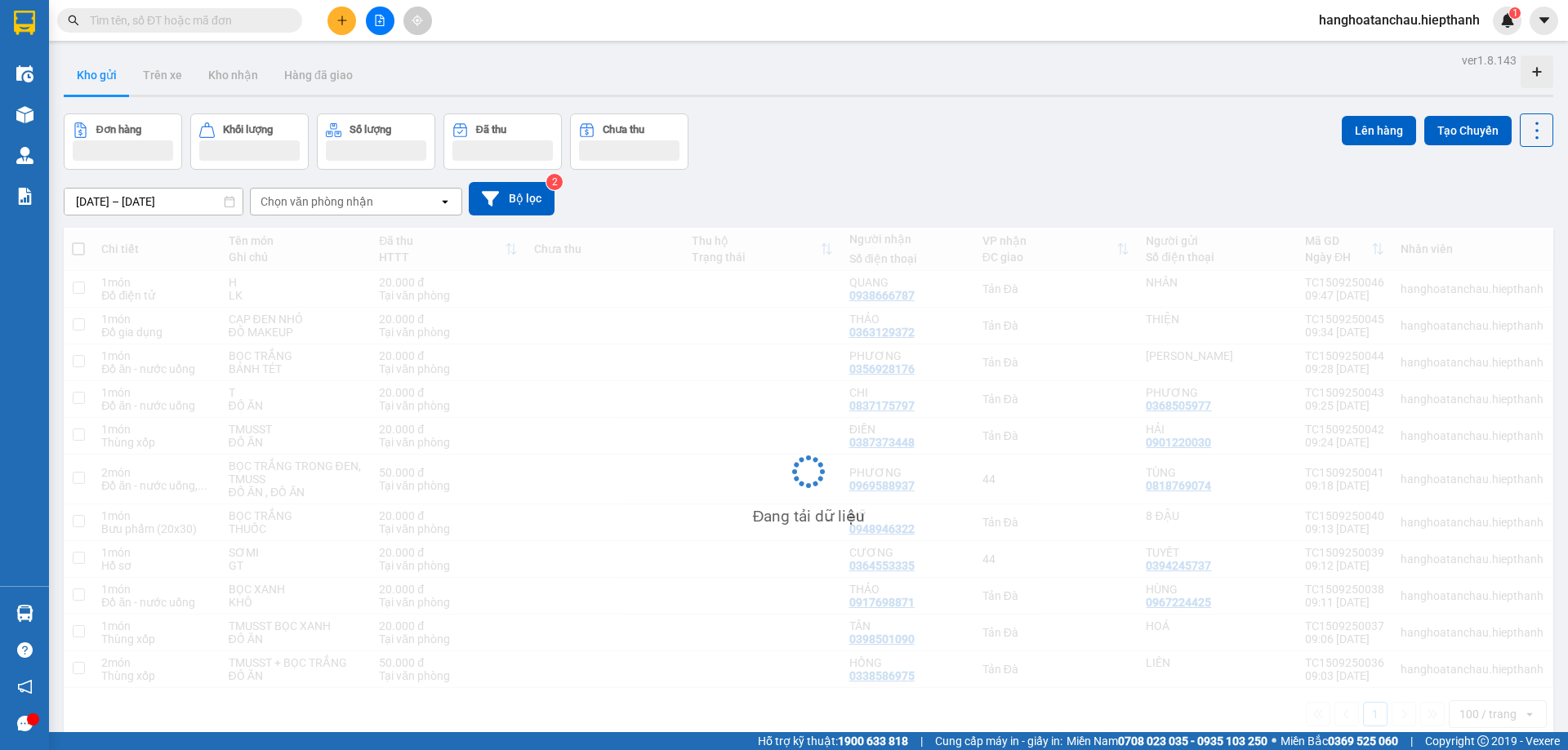
click at [171, 18] on input "text" at bounding box center [186, 20] width 193 height 18
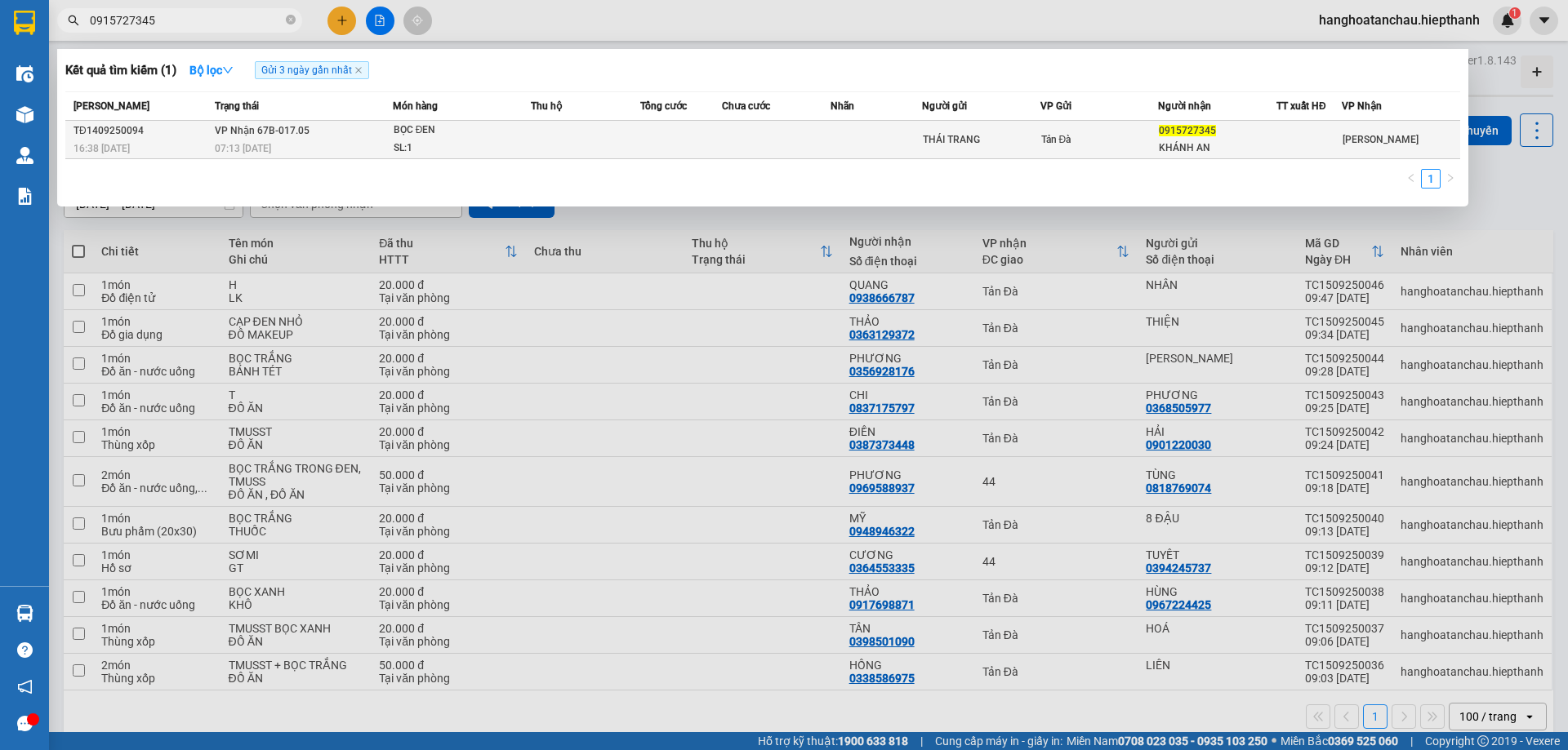
type input "0915727345"
click at [528, 137] on span "BỌC ĐEN SL: 1" at bounding box center [462, 139] width 136 height 35
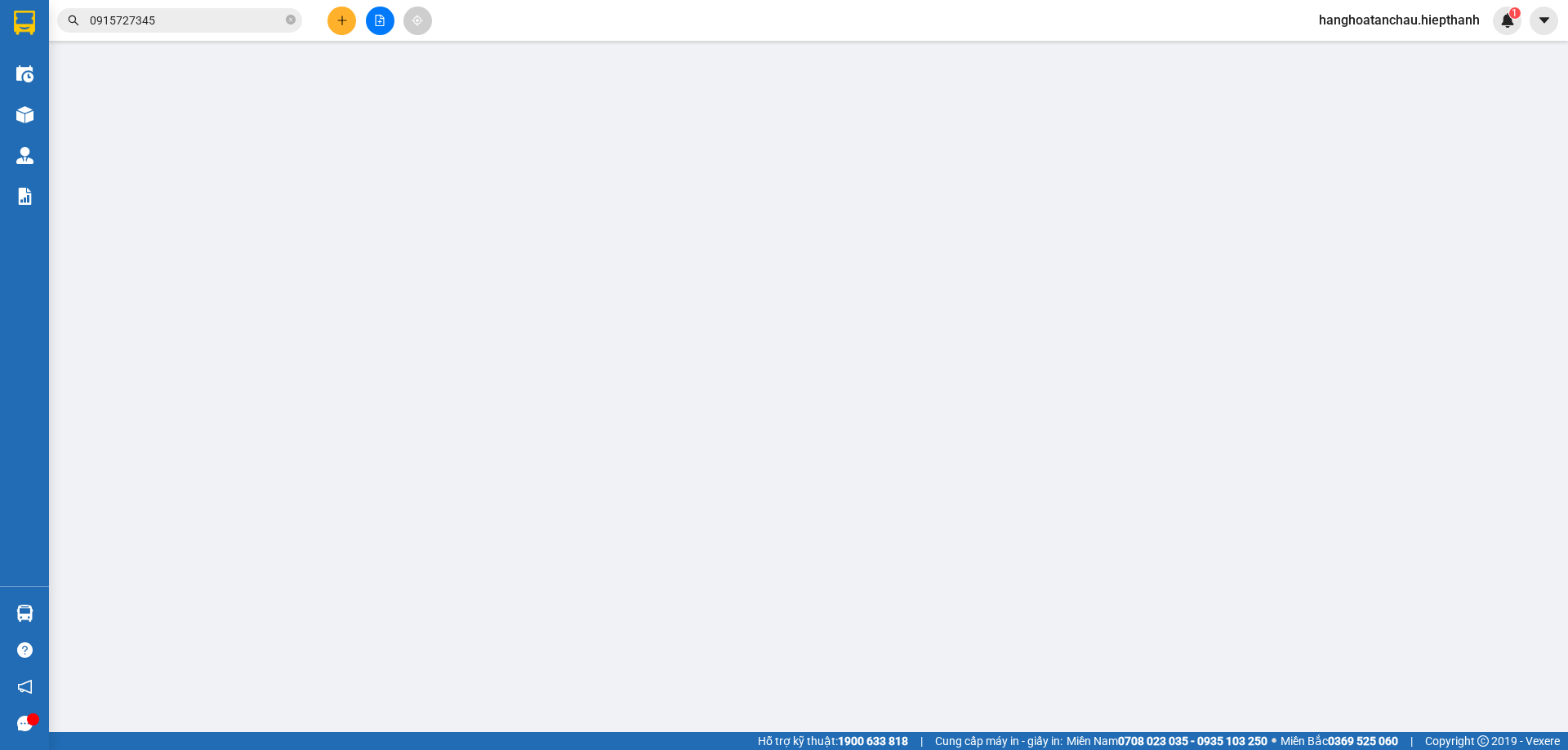
type input "THÁI TRANG"
type input "0915727345"
type input "KHÁNH AN"
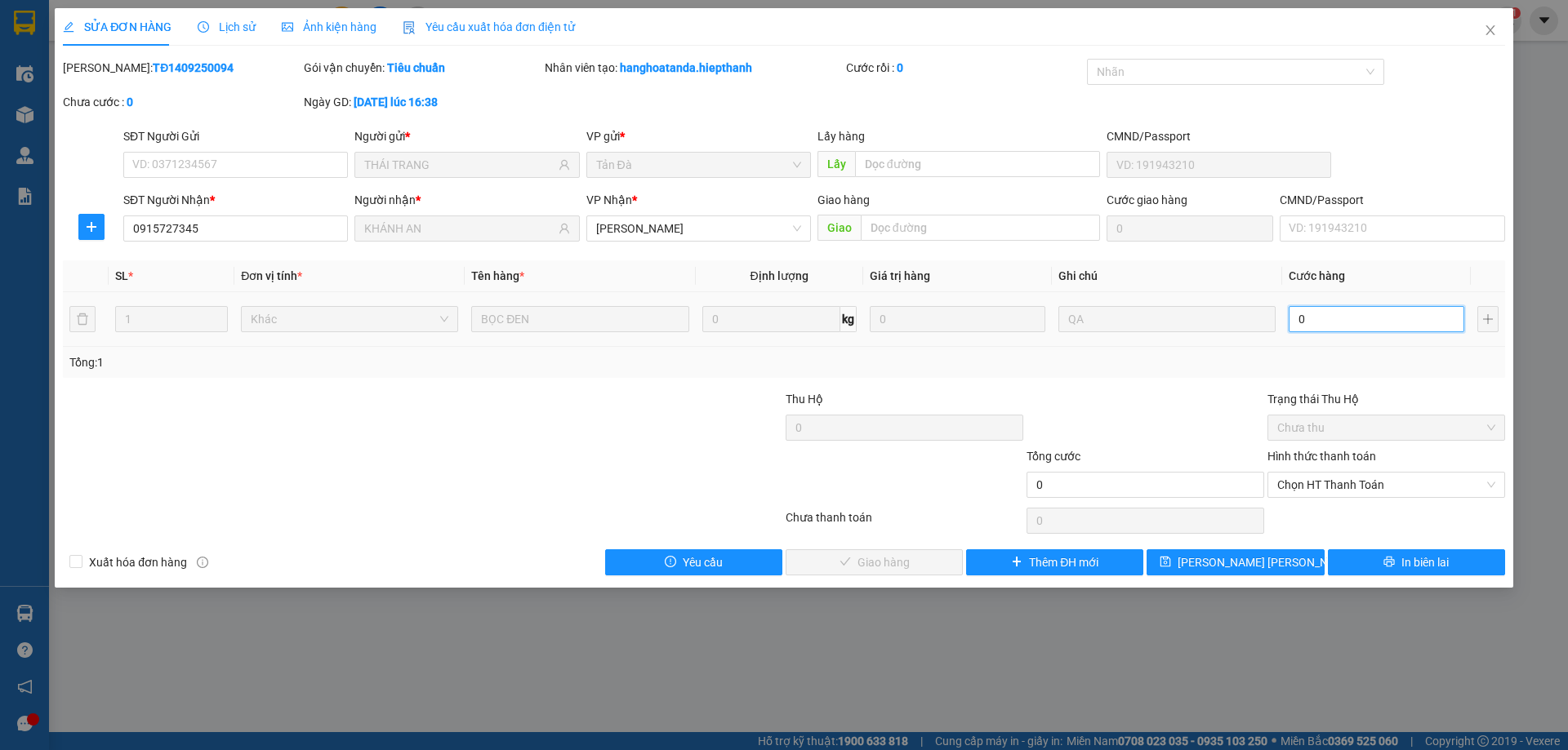
click at [1328, 307] on input "0" at bounding box center [1377, 319] width 176 height 26
type input "2"
type input "20"
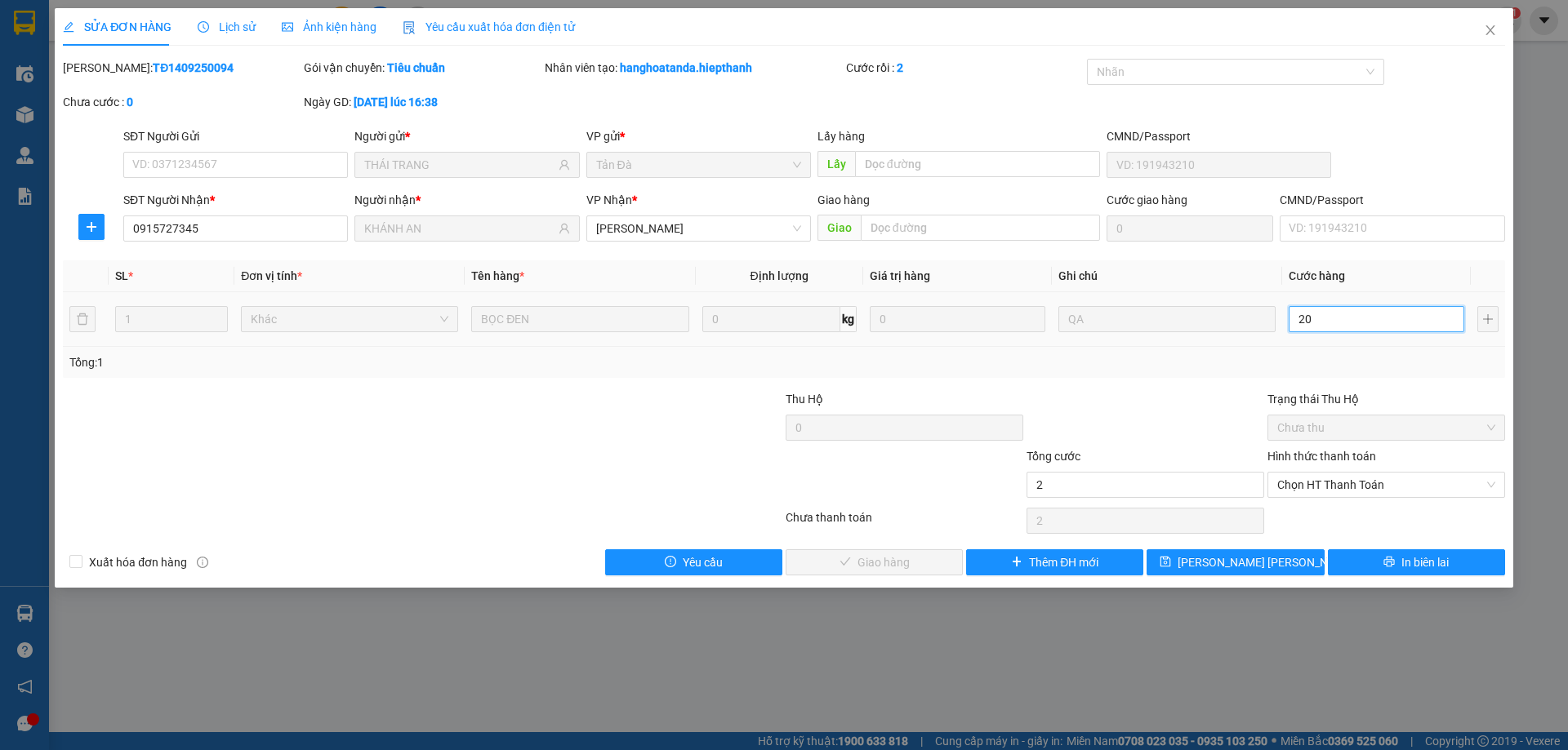
type input "20"
click at [1327, 474] on span "Chọn HT Thanh Toán" at bounding box center [1385, 485] width 218 height 24
type input "20"
type input "20.000"
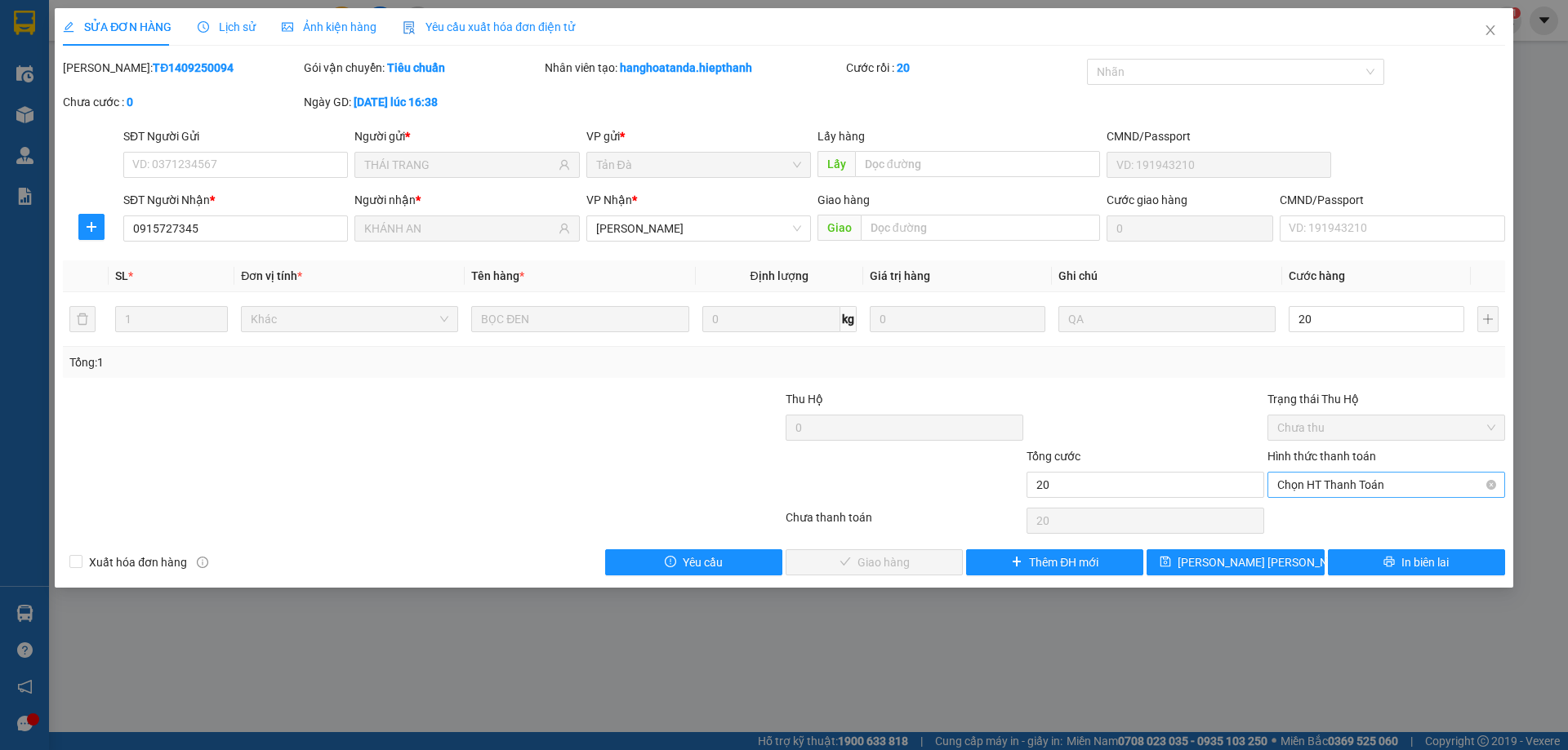
type input "20.000"
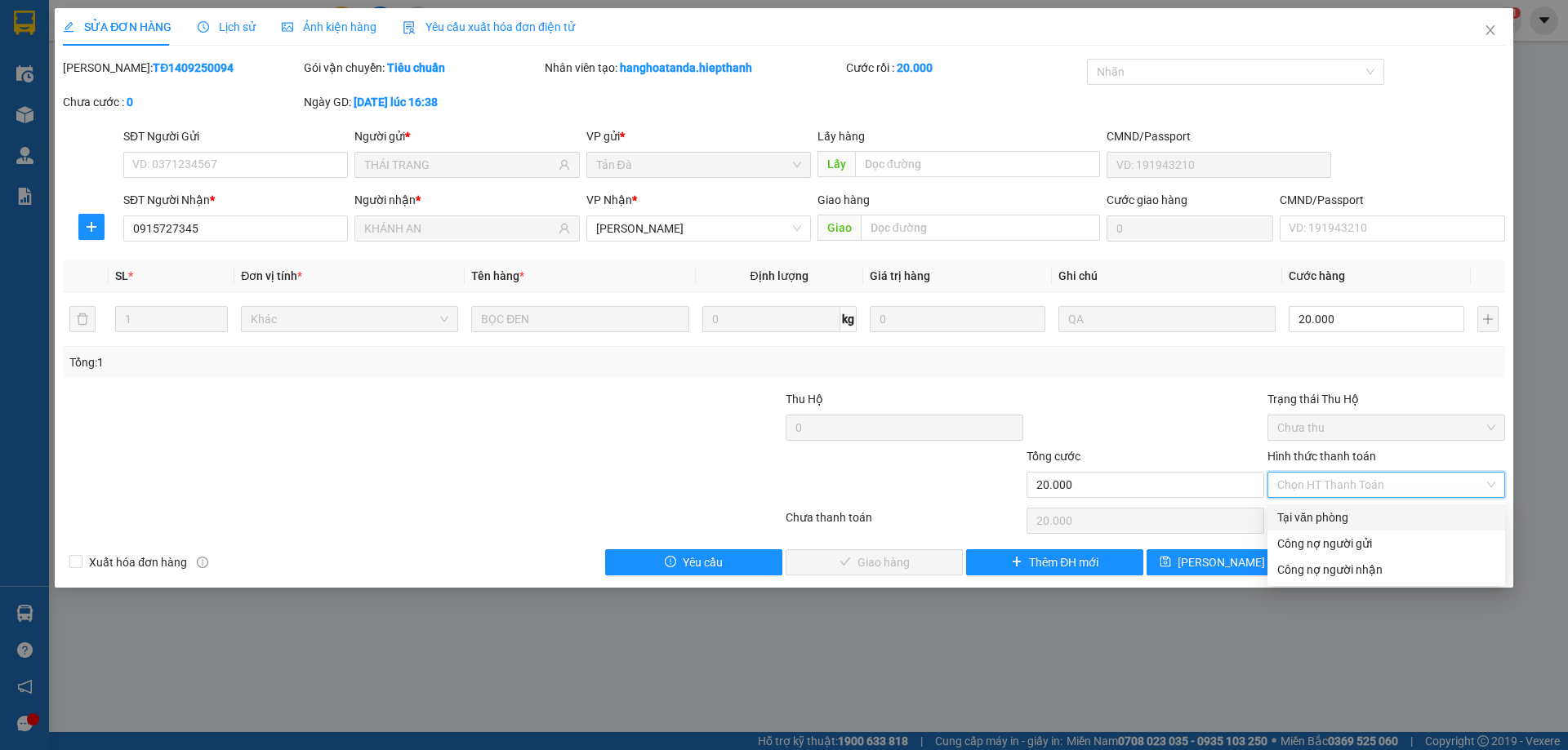
click at [1319, 518] on div "Tại văn phòng" at bounding box center [1385, 518] width 218 height 18
type input "0"
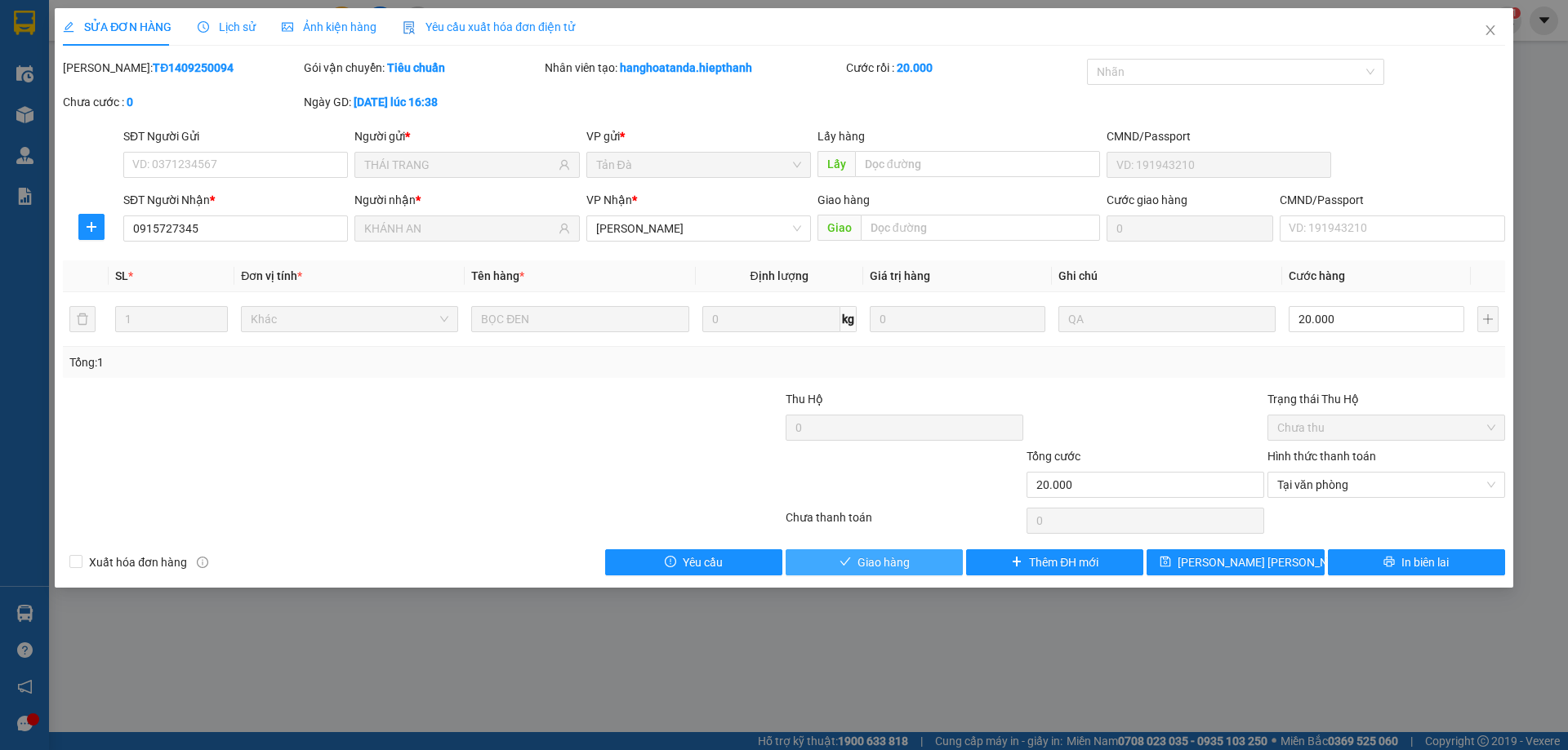
click at [921, 567] on button "Giao hàng" at bounding box center [874, 562] width 177 height 26
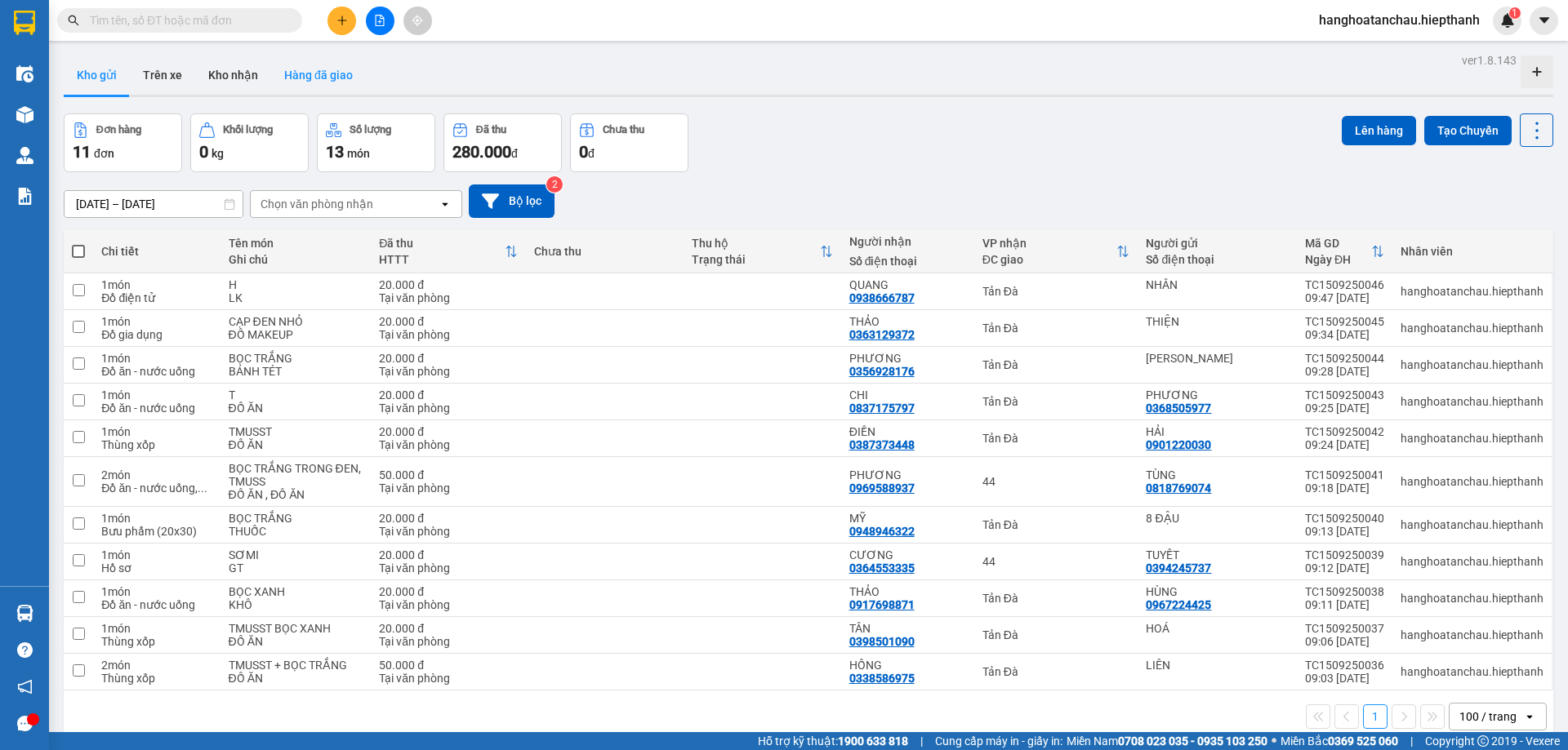
click at [317, 75] on button "Hàng đã giao" at bounding box center [319, 74] width 95 height 39
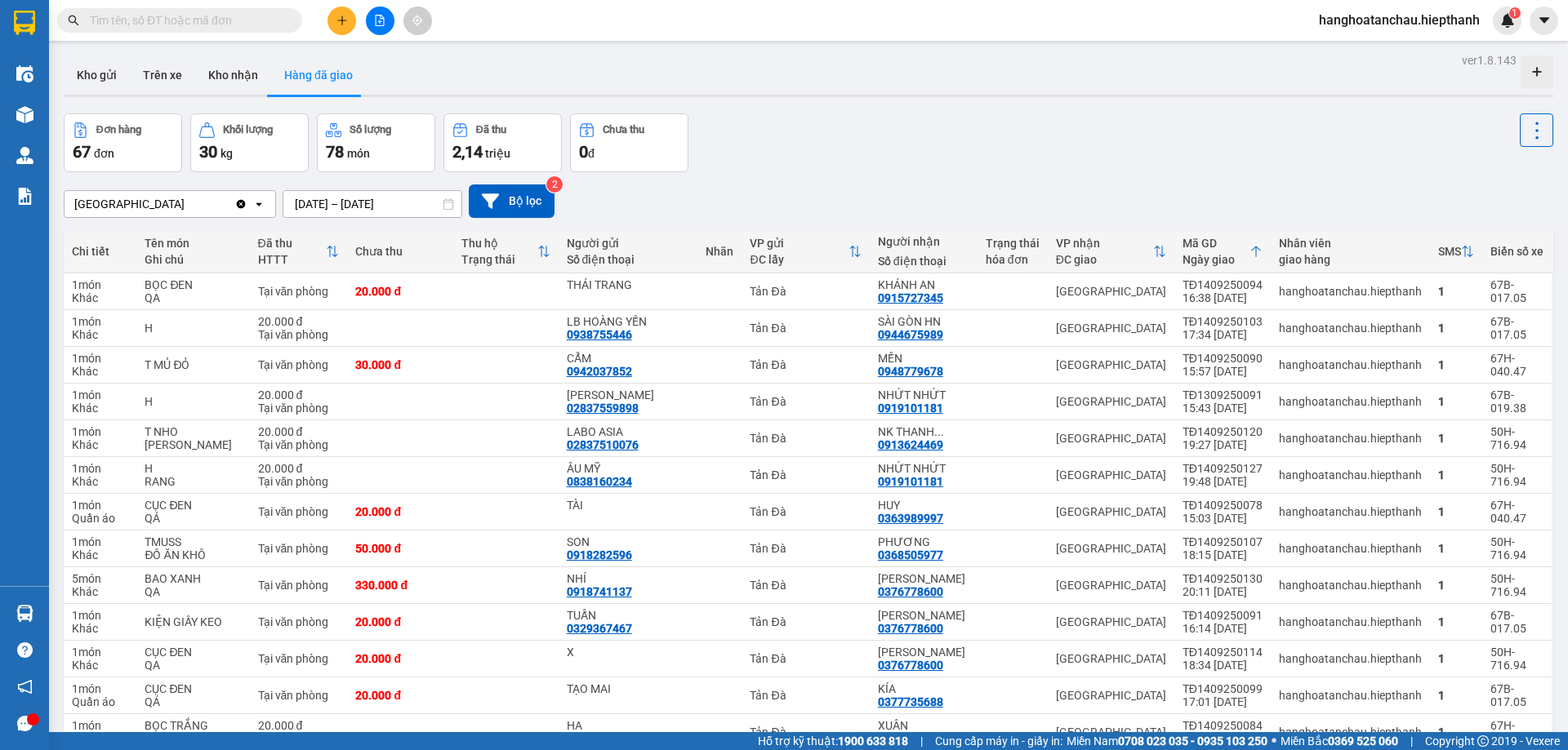
click at [770, 152] on div "Đơn hàng 67 đơn Khối lượng 30 kg Số lượng 78 món Đã thu 2,14 triệu Chưa thu 0 đ" at bounding box center [808, 143] width 1490 height 59
click at [928, 191] on div "Tân Châu Clear value open 15/09/2025 – 15/09/2025 Press the down arrow key to i…" at bounding box center [808, 201] width 1490 height 34
click at [170, 23] on input "text" at bounding box center [186, 20] width 193 height 18
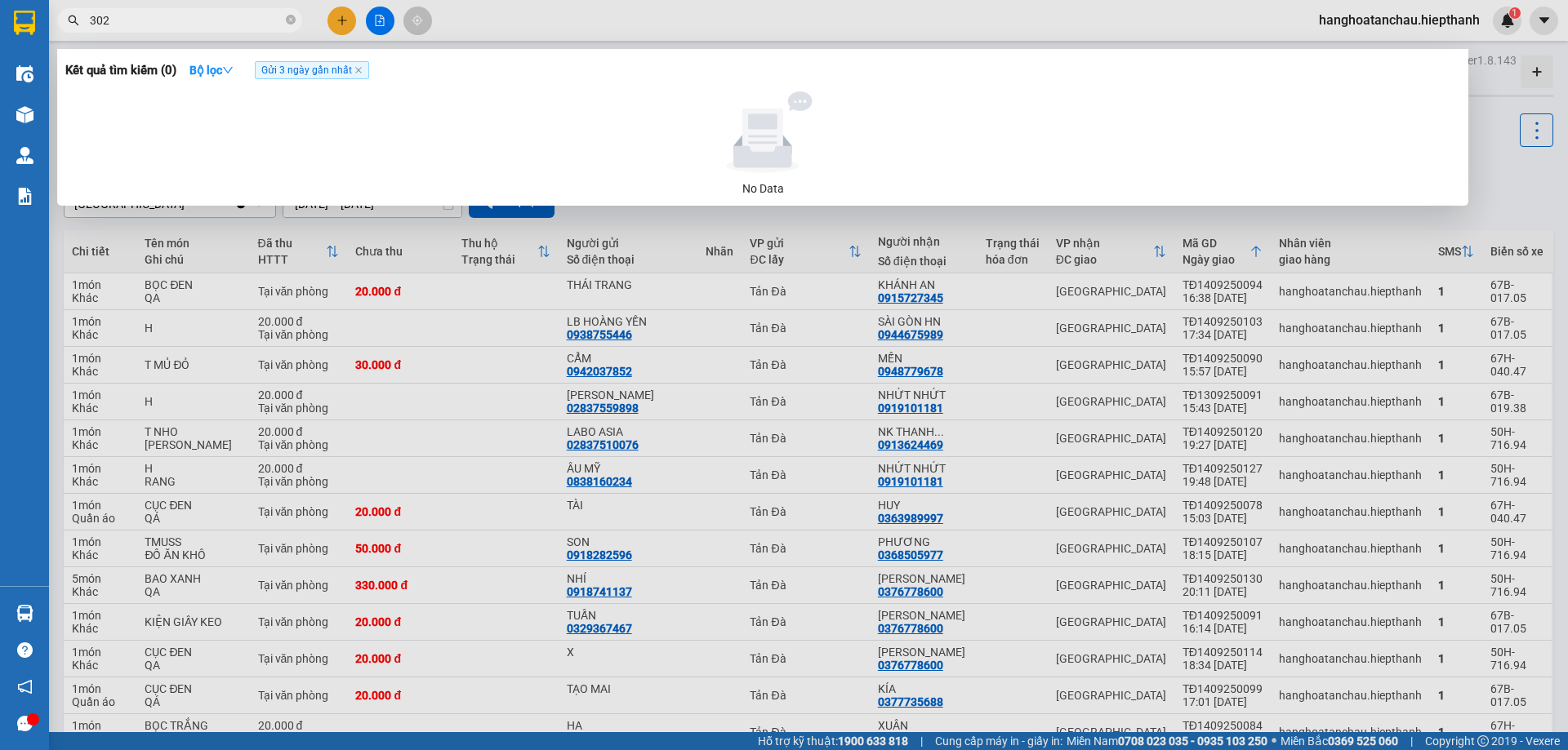
type input "3027"
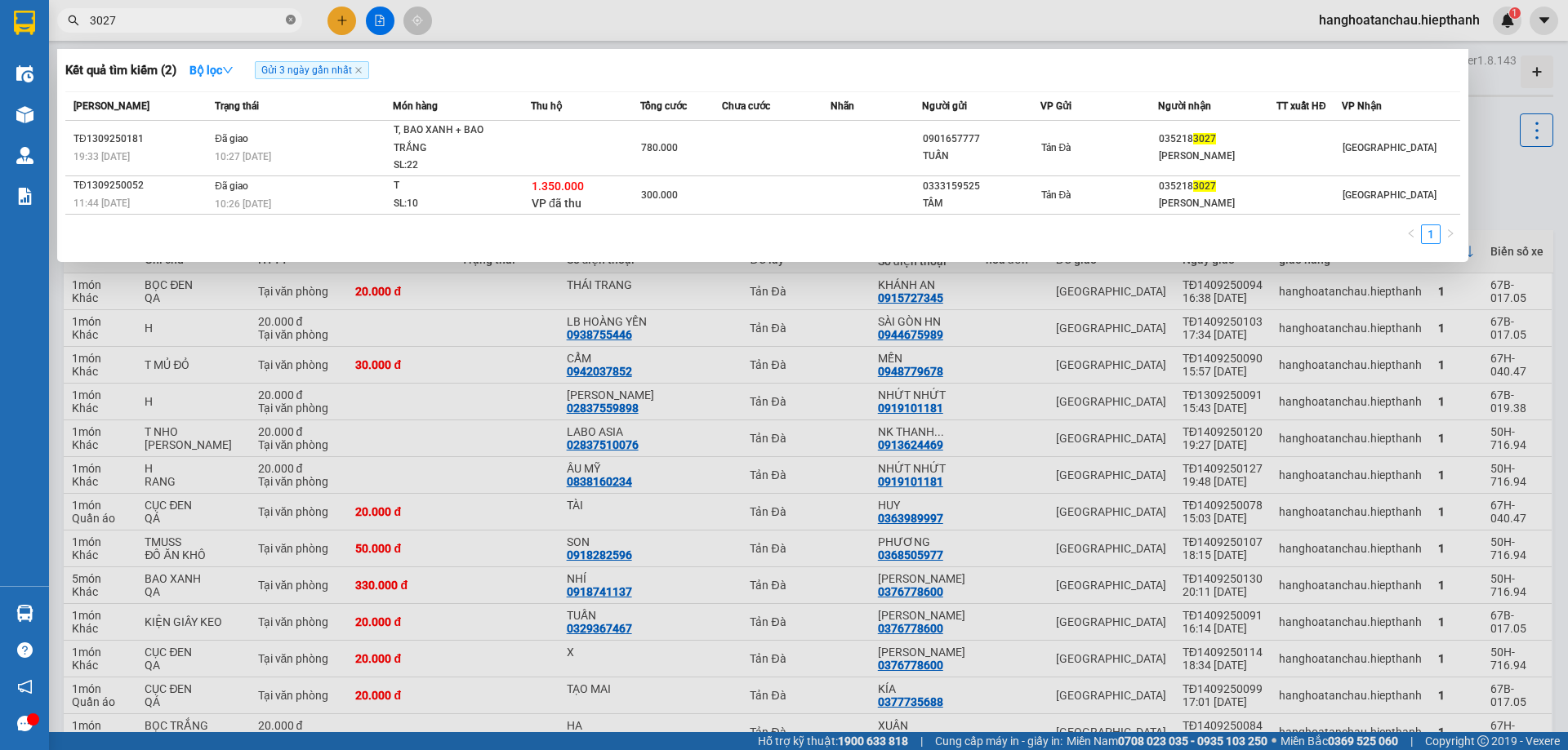
click at [291, 18] on icon "close-circle" at bounding box center [290, 19] width 9 height 9
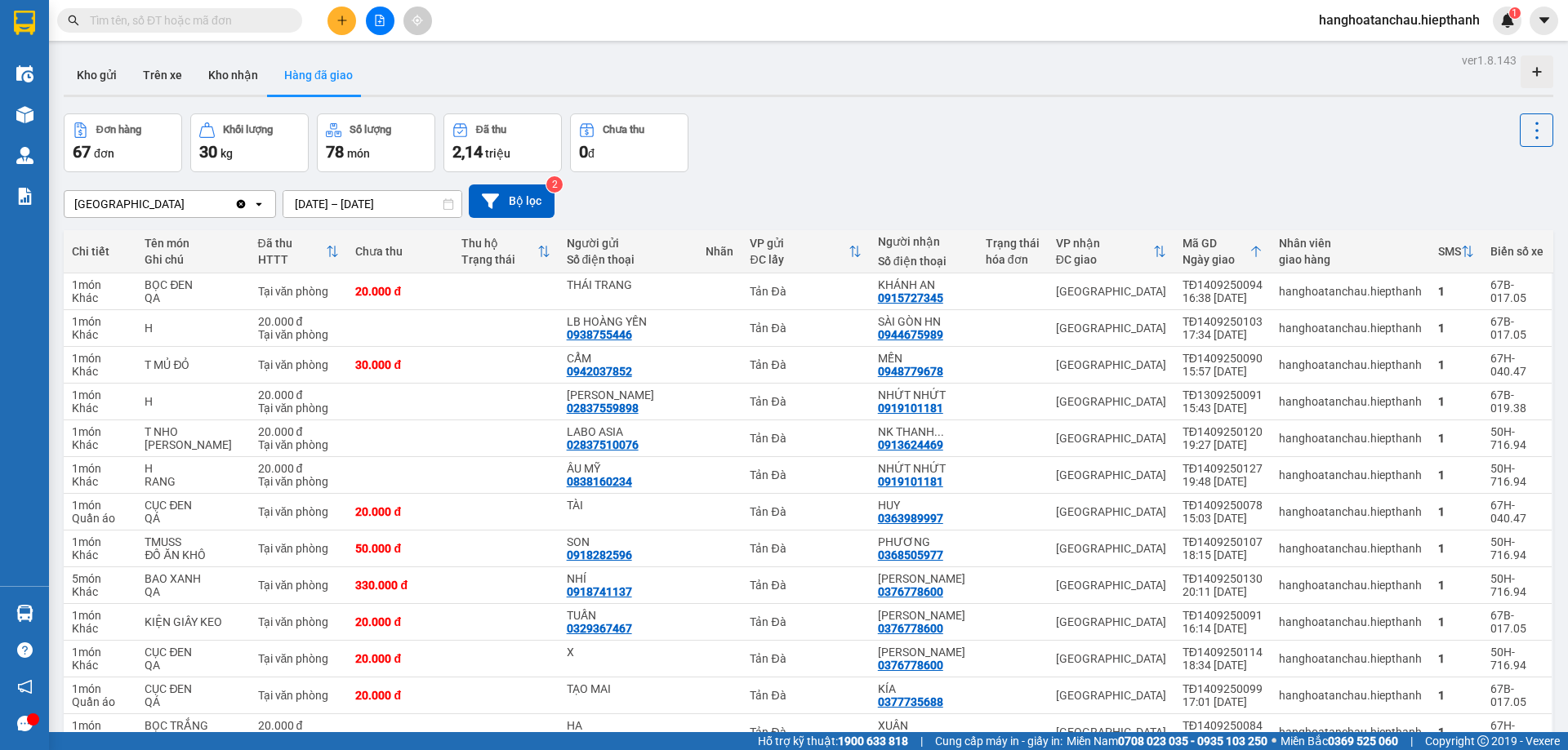
click at [1052, 162] on div "Đơn hàng 67 đơn Khối lượng 30 kg Số lượng 78 món Đã thu 2,14 triệu Chưa thu 0 đ" at bounding box center [808, 143] width 1490 height 59
click at [850, 130] on div "Đơn hàng 67 đơn Khối lượng 30 kg Số lượng 78 món Đã thu 2,14 triệu Chưa thu 0 đ" at bounding box center [808, 143] width 1490 height 59
click at [1055, 201] on div "Tân Châu Clear value open 15/09/2025 – 15/09/2025 Press the down arrow key to i…" at bounding box center [808, 201] width 1490 height 34
click at [1049, 187] on div "Tân Châu Clear value open 15/09/2025 – 15/09/2025 Press the down arrow key to i…" at bounding box center [808, 201] width 1490 height 34
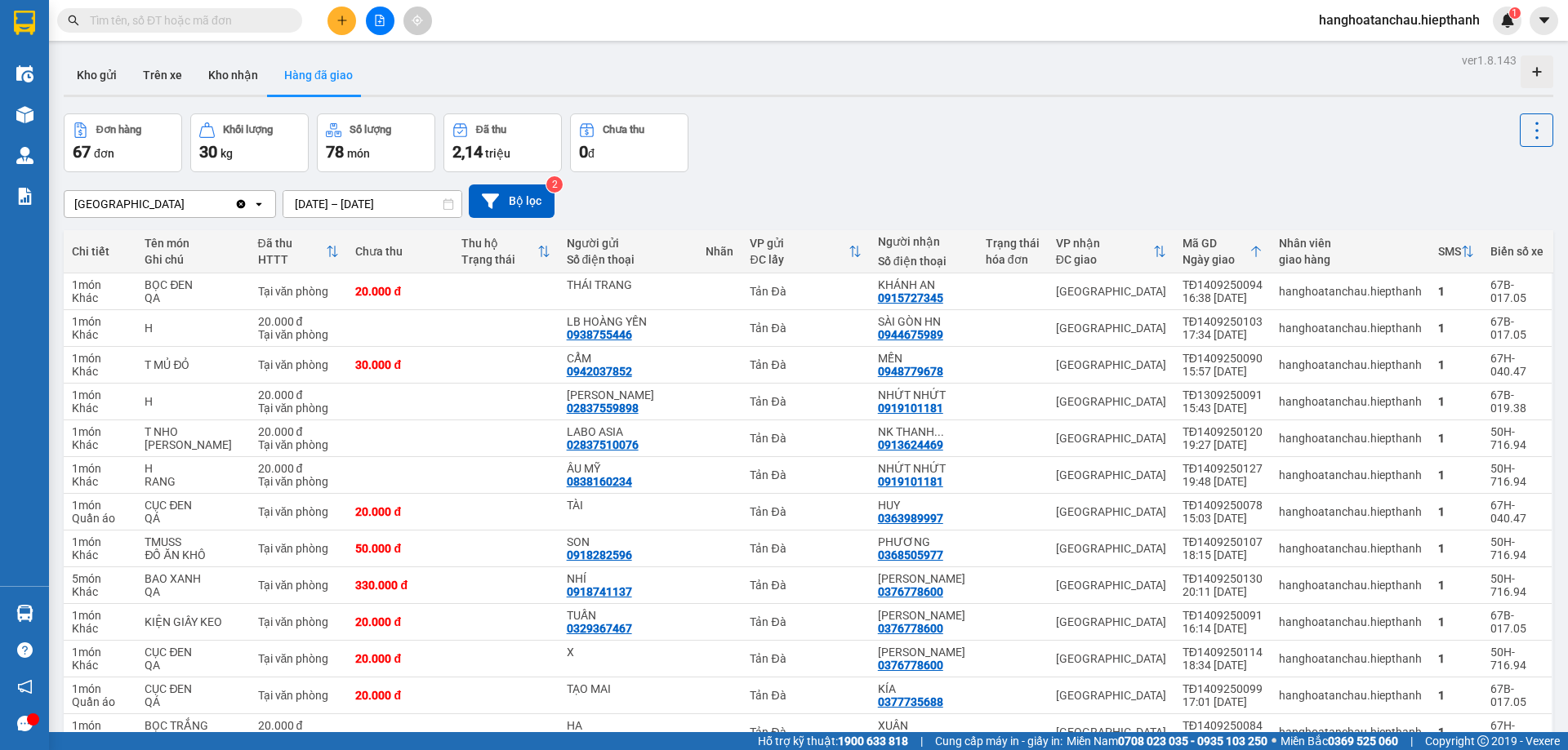
click at [1043, 167] on div "Đơn hàng 67 đơn Khối lượng 30 kg Số lượng 78 món Đã thu 2,14 triệu Chưa thu 0 đ" at bounding box center [808, 143] width 1490 height 59
click at [995, 177] on div "Tân Châu Clear value open 15/09/2025 – 15/09/2025 Press the down arrow key to i…" at bounding box center [808, 201] width 1490 height 58
click at [973, 158] on div "Đơn hàng 67 đơn Khối lượng 30 kg Số lượng 78 món Đã thu 2,14 triệu Chưa thu 0 đ" at bounding box center [808, 143] width 1490 height 59
click at [927, 141] on div "Đơn hàng 67 đơn Khối lượng 30 kg Số lượng 78 món Đã thu 2,14 triệu Chưa thu 0 đ" at bounding box center [808, 143] width 1490 height 59
click at [940, 177] on div "Tân Châu Clear value open 15/09/2025 – 15/09/2025 Press the down arrow key to i…" at bounding box center [808, 201] width 1490 height 58
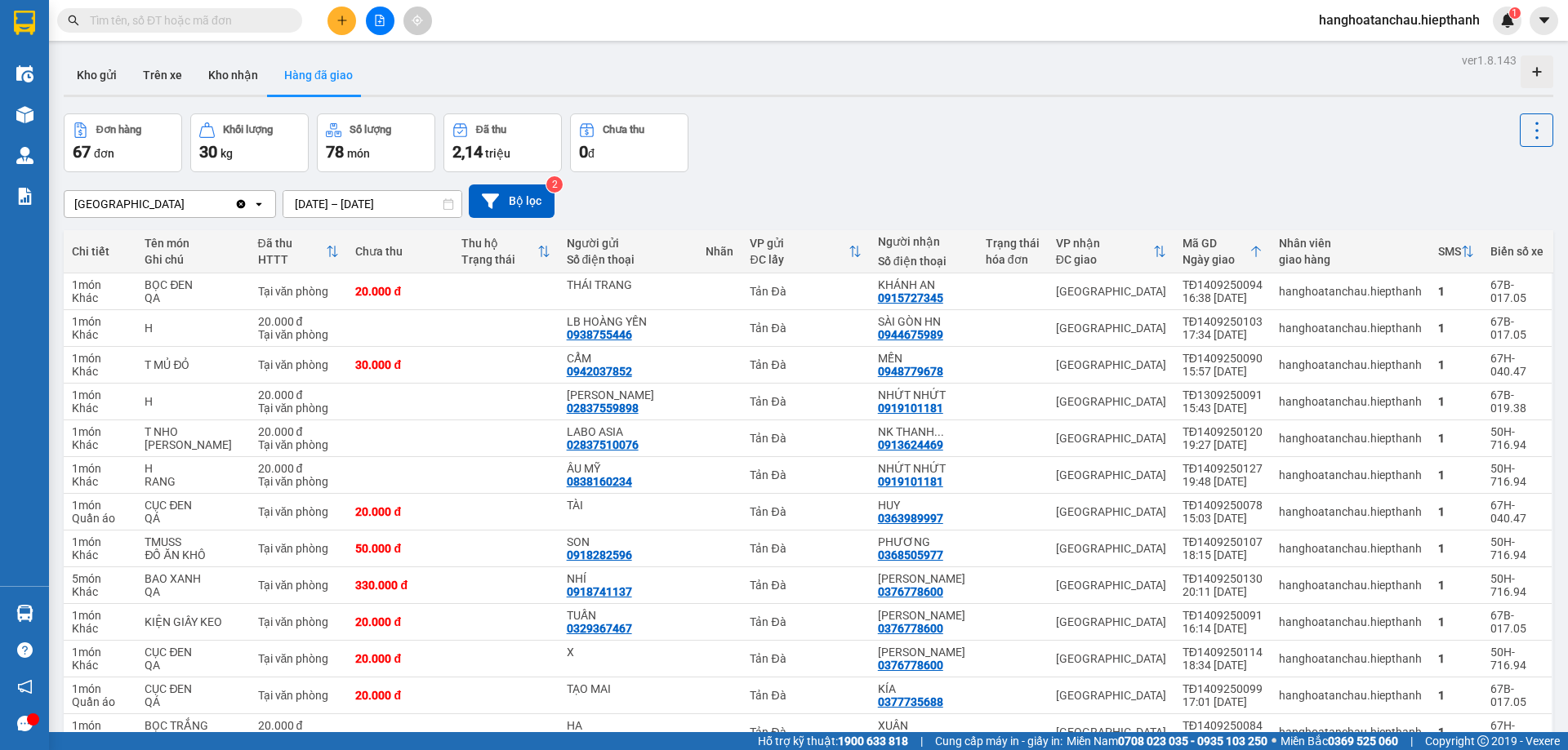
click at [1017, 174] on div "Tân Châu Clear value open 15/09/2025 – 15/09/2025 Press the down arrow key to i…" at bounding box center [808, 201] width 1490 height 58
click at [339, 17] on icon "plus" at bounding box center [342, 20] width 11 height 11
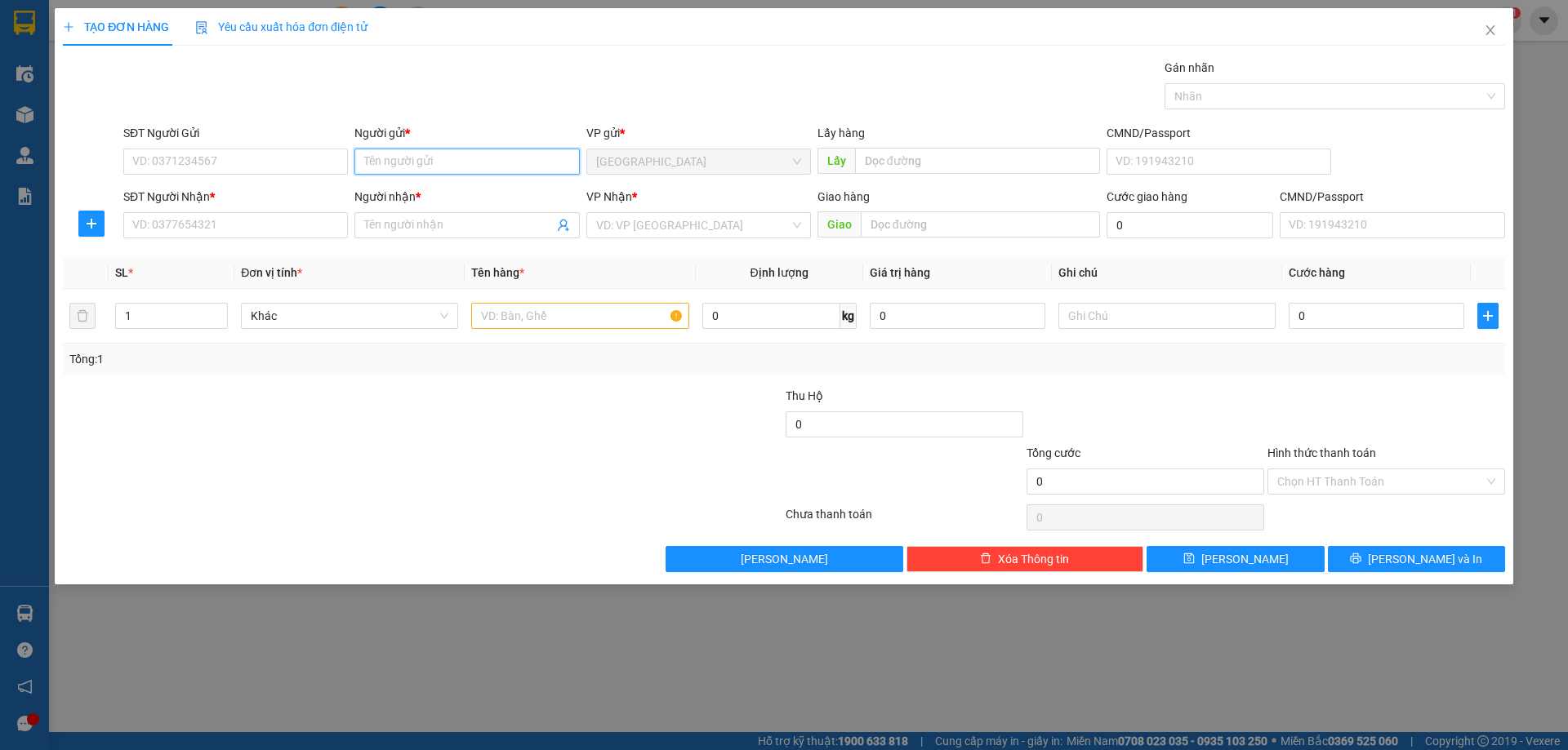
click at [426, 159] on input "Người gửi *" at bounding box center [466, 162] width 225 height 26
click at [645, 226] on input "search" at bounding box center [693, 225] width 194 height 24
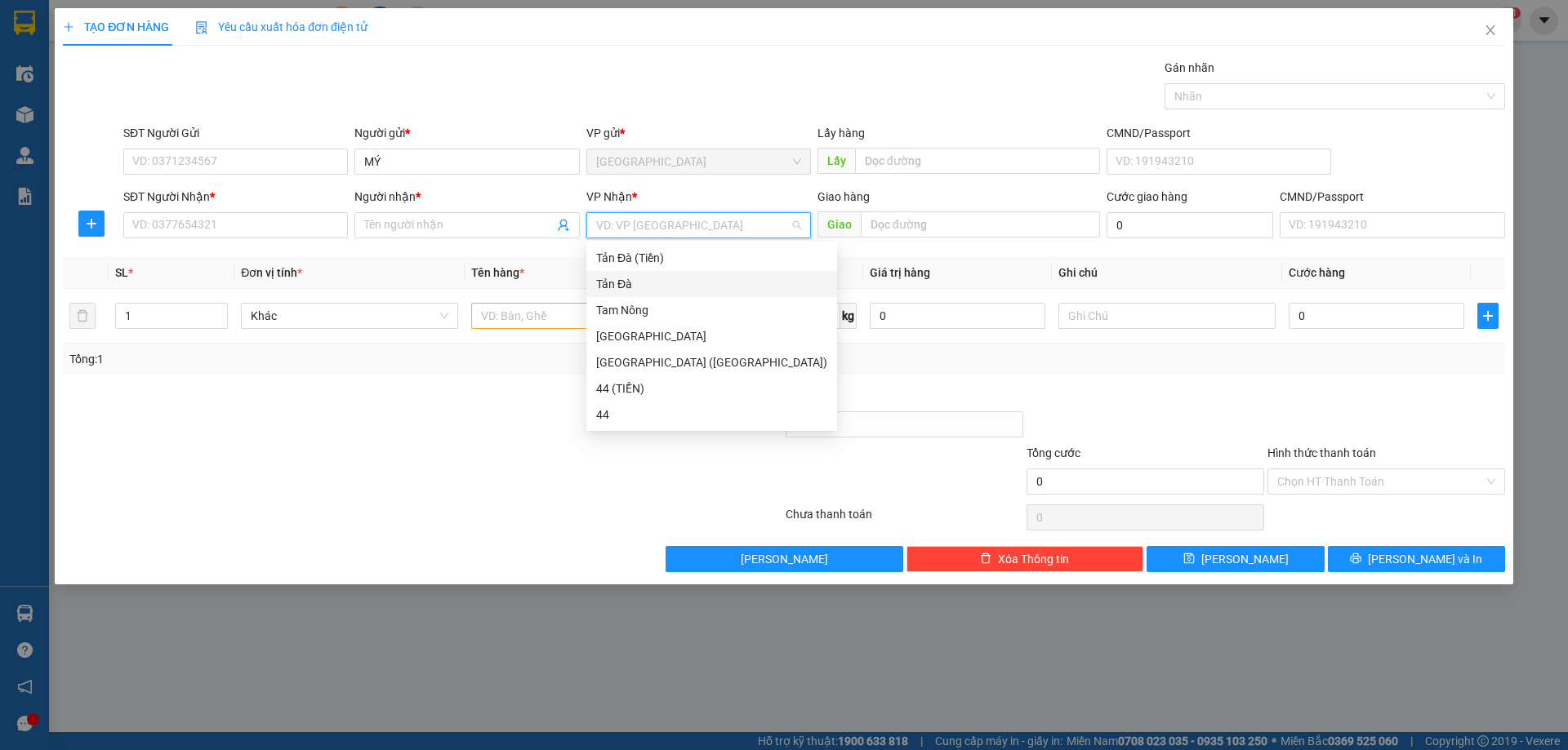
click at [631, 286] on div "Tản Đà" at bounding box center [712, 283] width 231 height 18
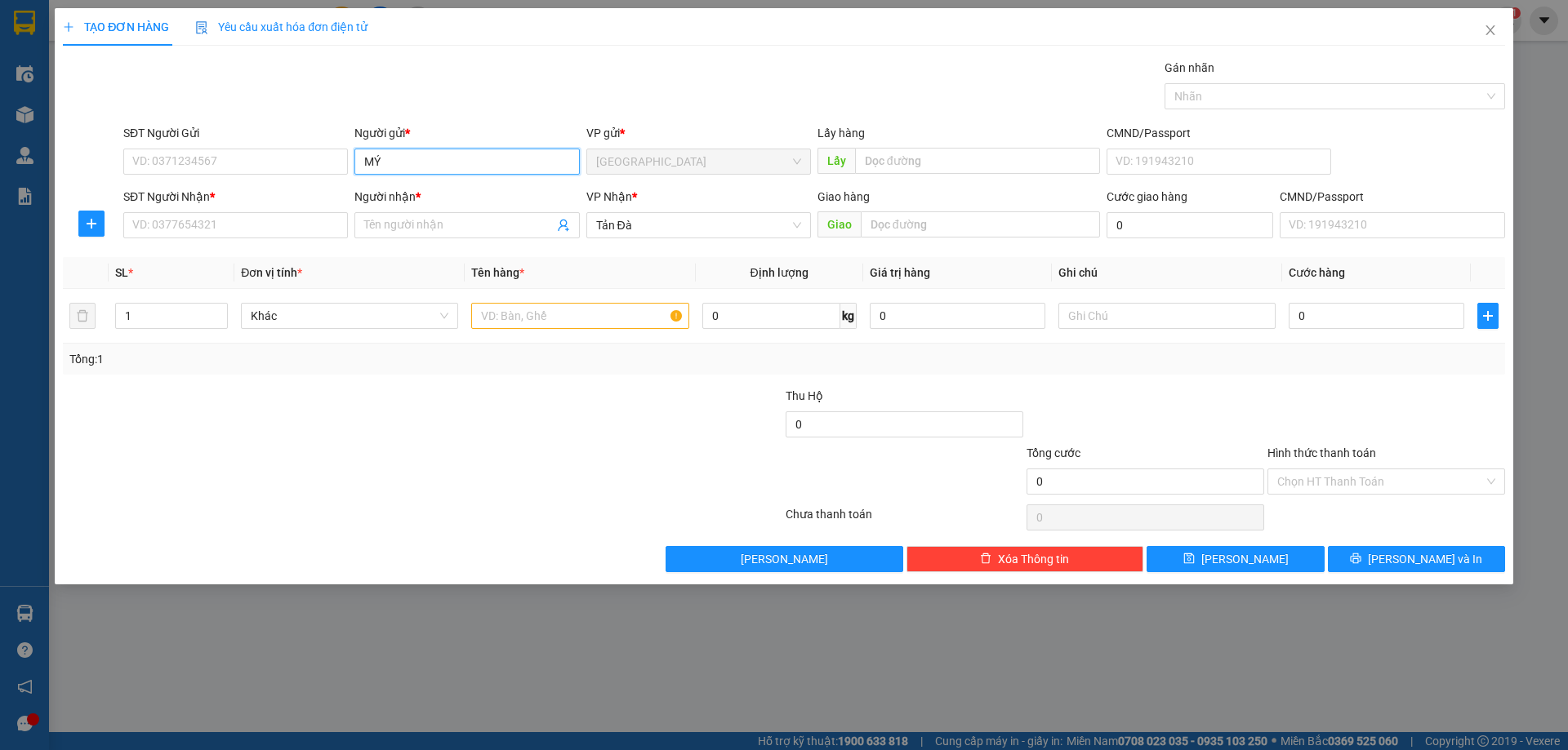
click at [391, 155] on input "MÝ" at bounding box center [466, 162] width 225 height 26
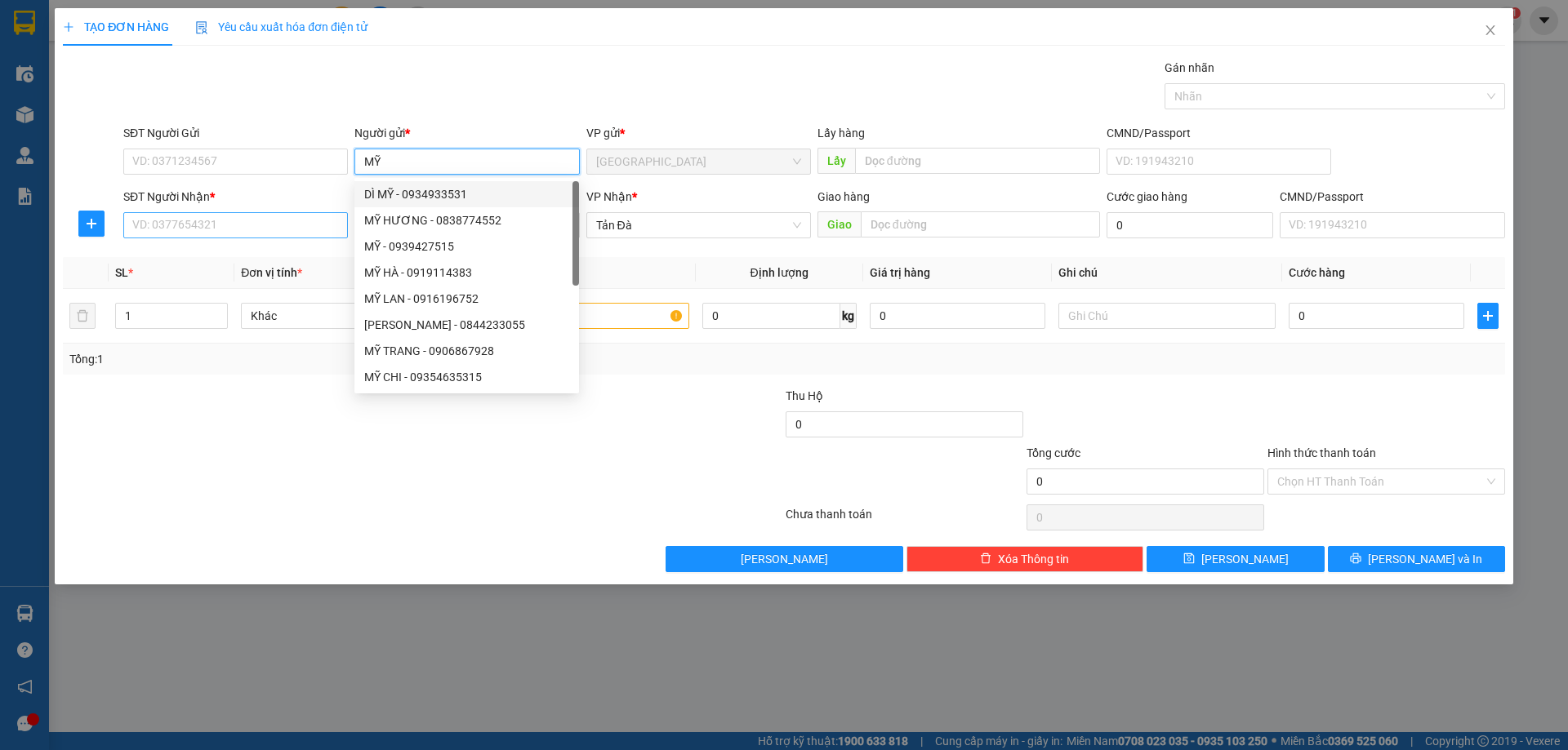
type input "MỸ"
click at [255, 221] on input "SĐT Người Nhận *" at bounding box center [235, 225] width 225 height 26
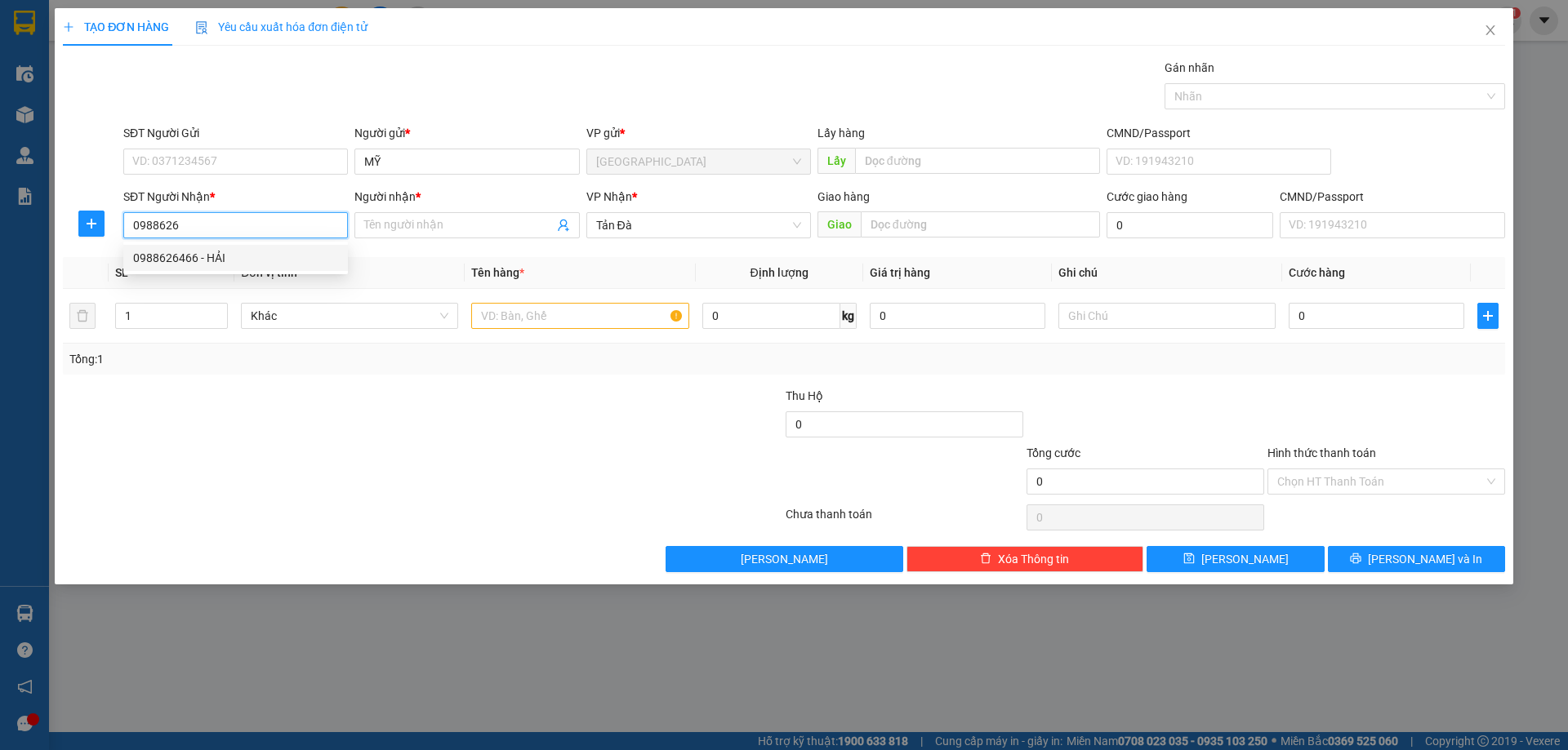
click at [243, 256] on div "0988626466 - HẢI" at bounding box center [235, 257] width 205 height 18
type input "0988626466"
type input "HẢI"
type input "0988626466"
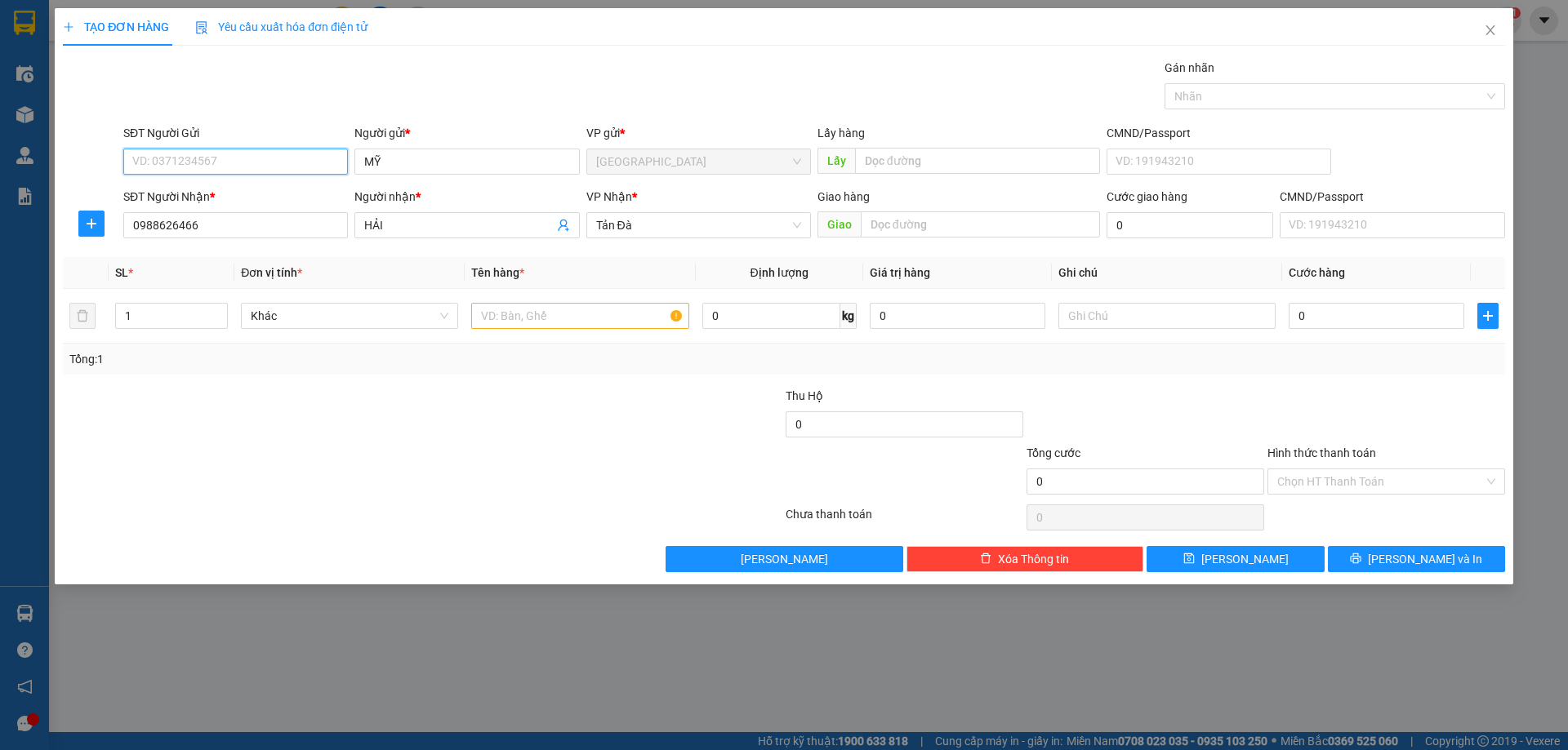
click at [229, 164] on input "SĐT Người Gửi" at bounding box center [235, 162] width 225 height 26
click at [237, 241] on div "0946553872 - MỸ" at bounding box center [235, 246] width 205 height 18
type input "0946553872"
click at [283, 319] on span "Khác" at bounding box center [349, 316] width 197 height 24
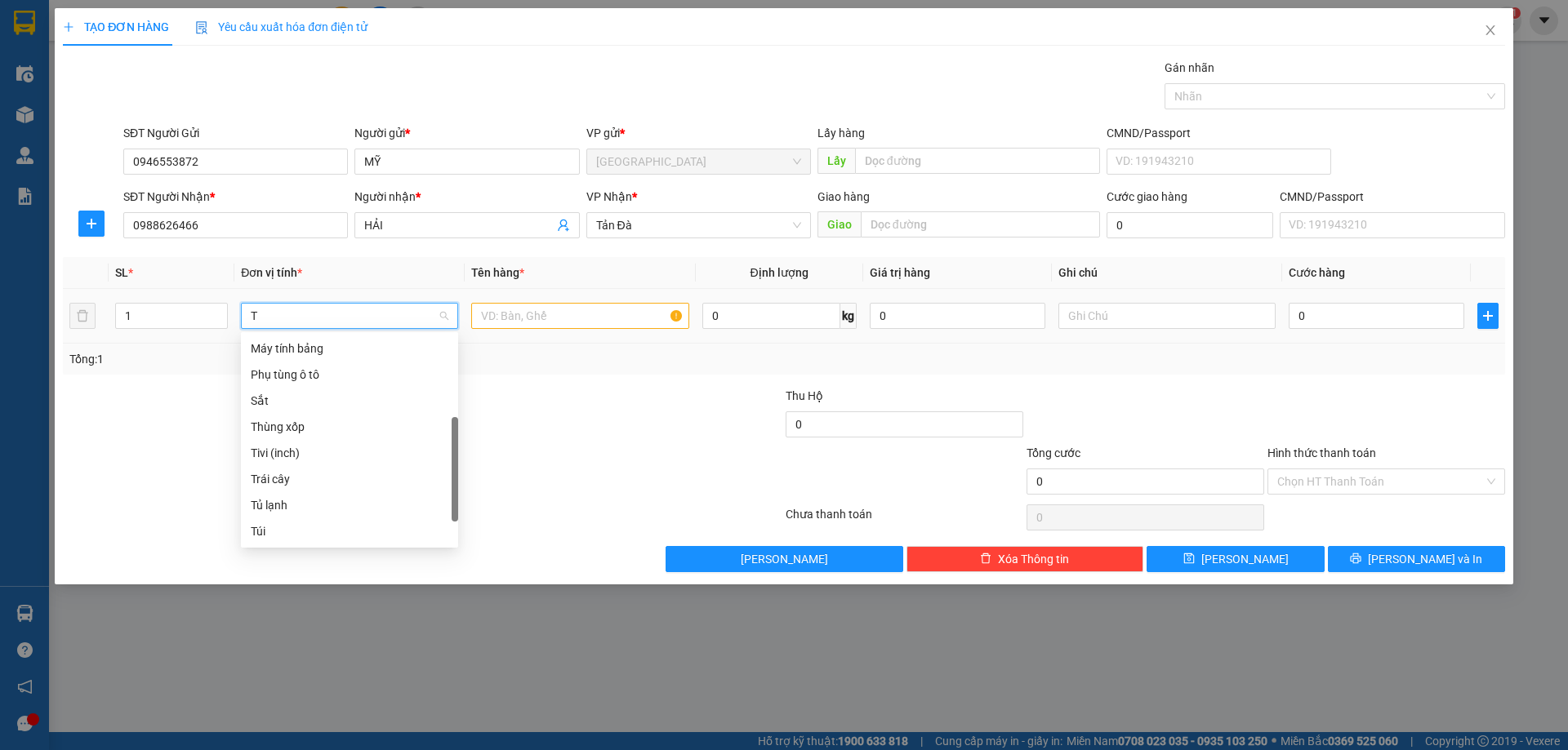
scroll to position [137, 0]
type input "TR"
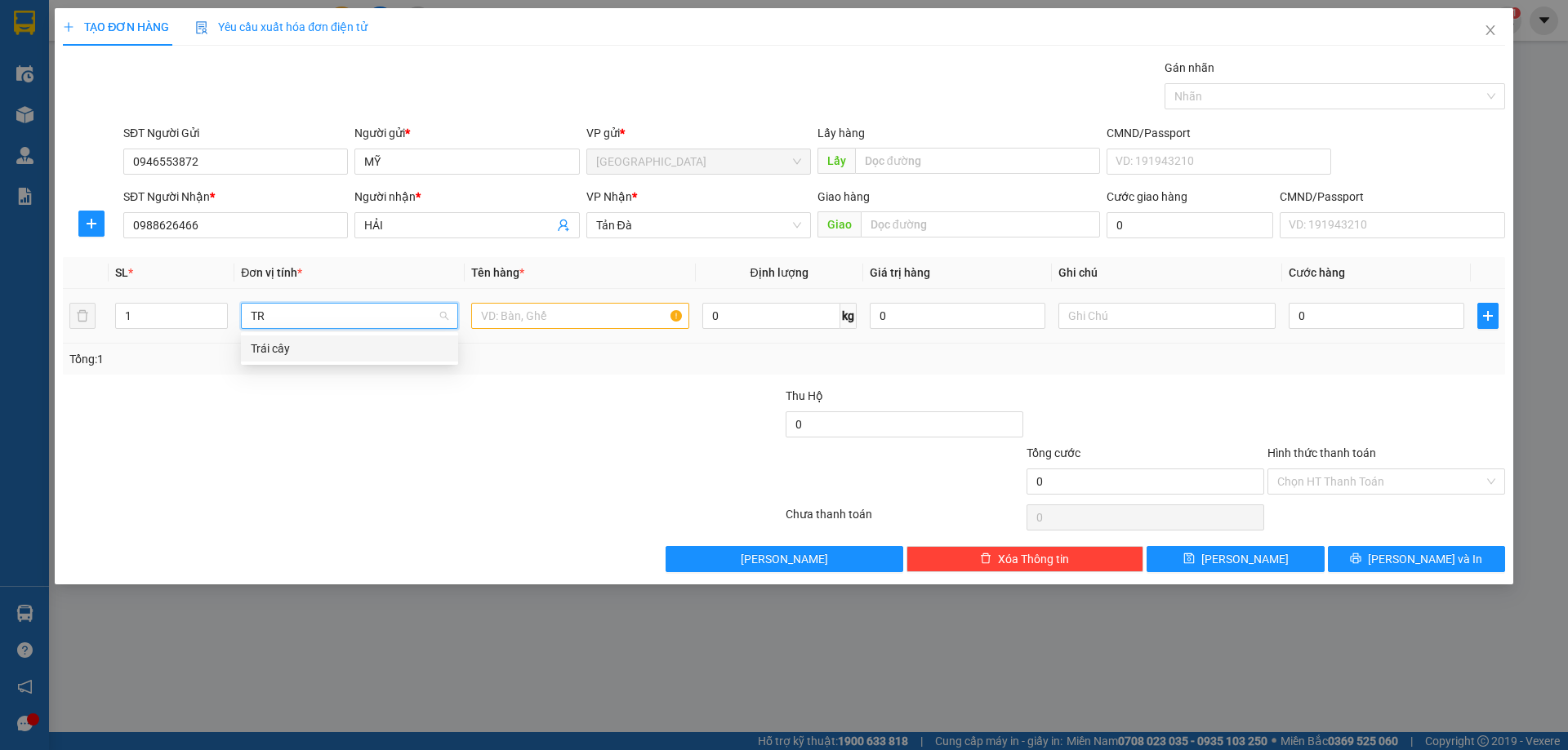
click at [295, 345] on div "Trái cây" at bounding box center [349, 348] width 197 height 18
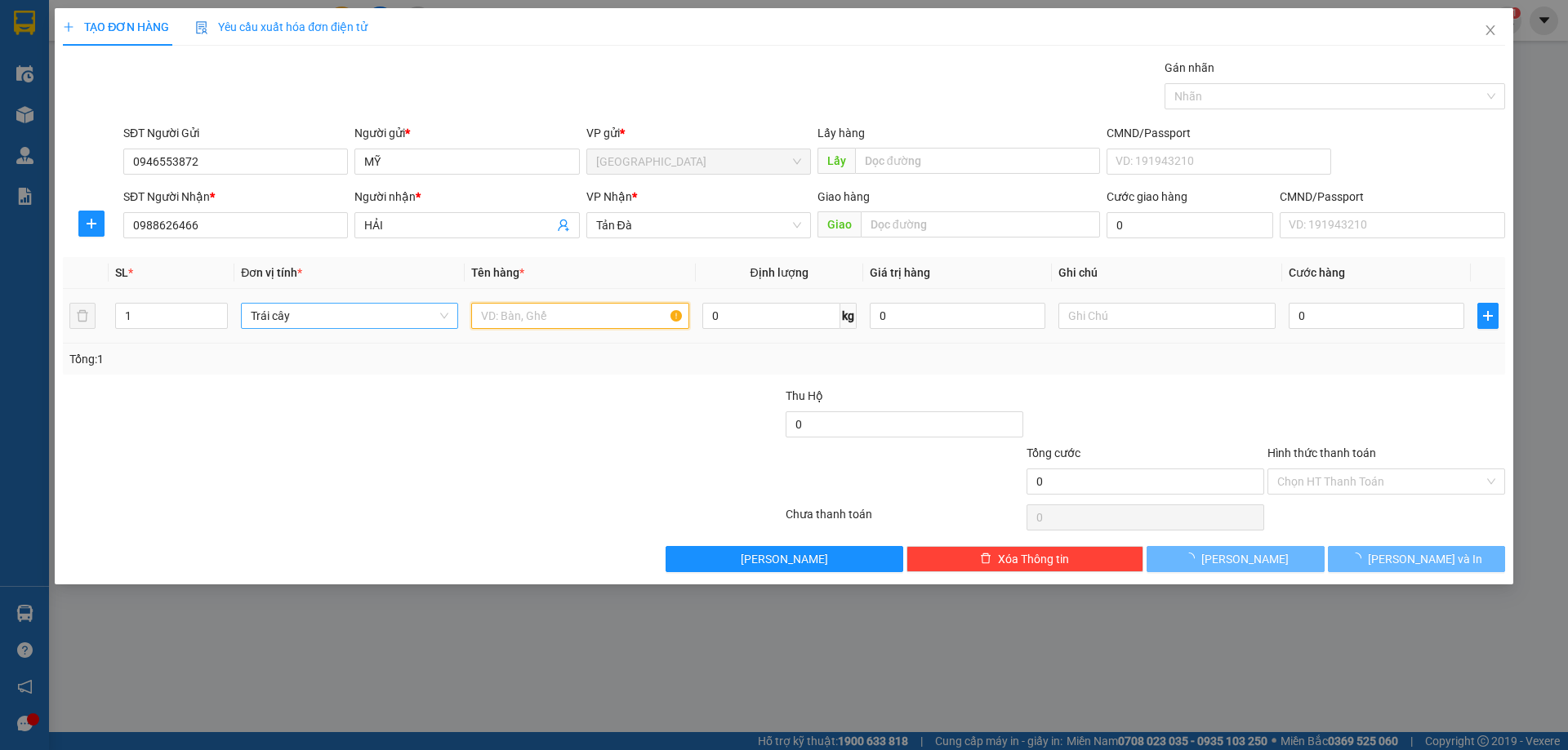
click at [600, 316] on input "text" at bounding box center [580, 316] width 217 height 26
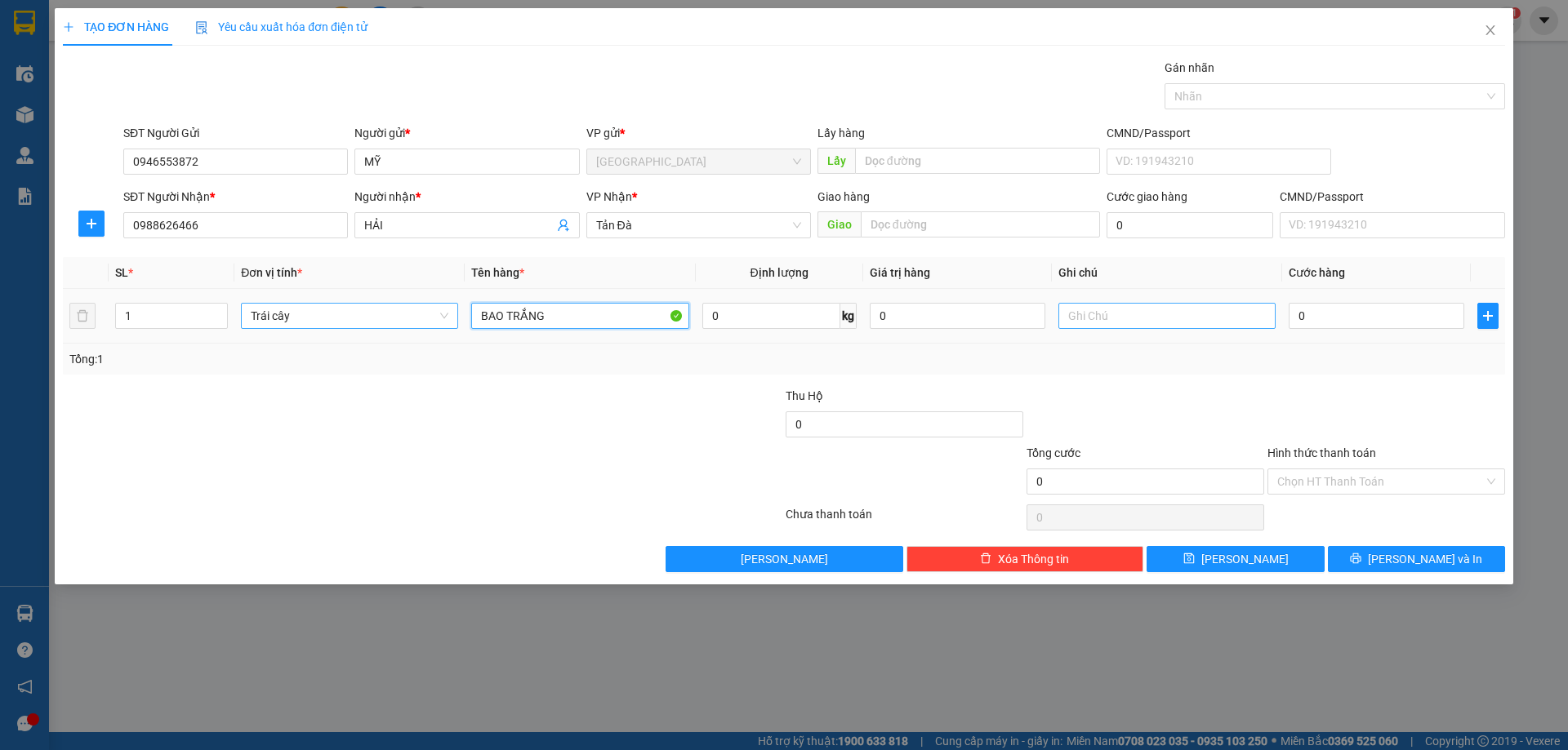
type input "BAO TRẮNG"
click at [1088, 311] on input "text" at bounding box center [1167, 316] width 217 height 26
type input "TRÁI CÂY"
click at [1354, 321] on input "0" at bounding box center [1377, 316] width 176 height 26
type input "2"
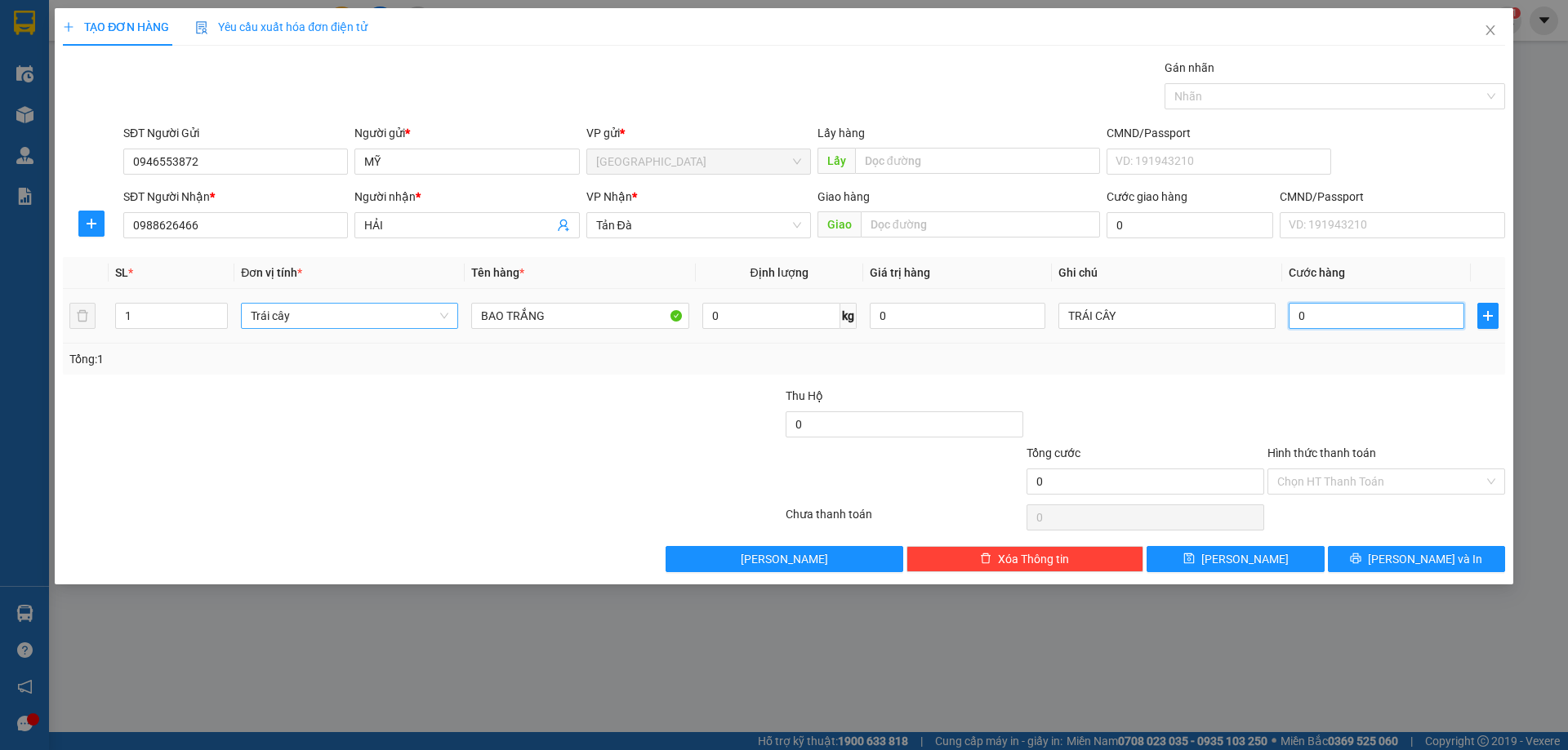
type input "2"
type input "20"
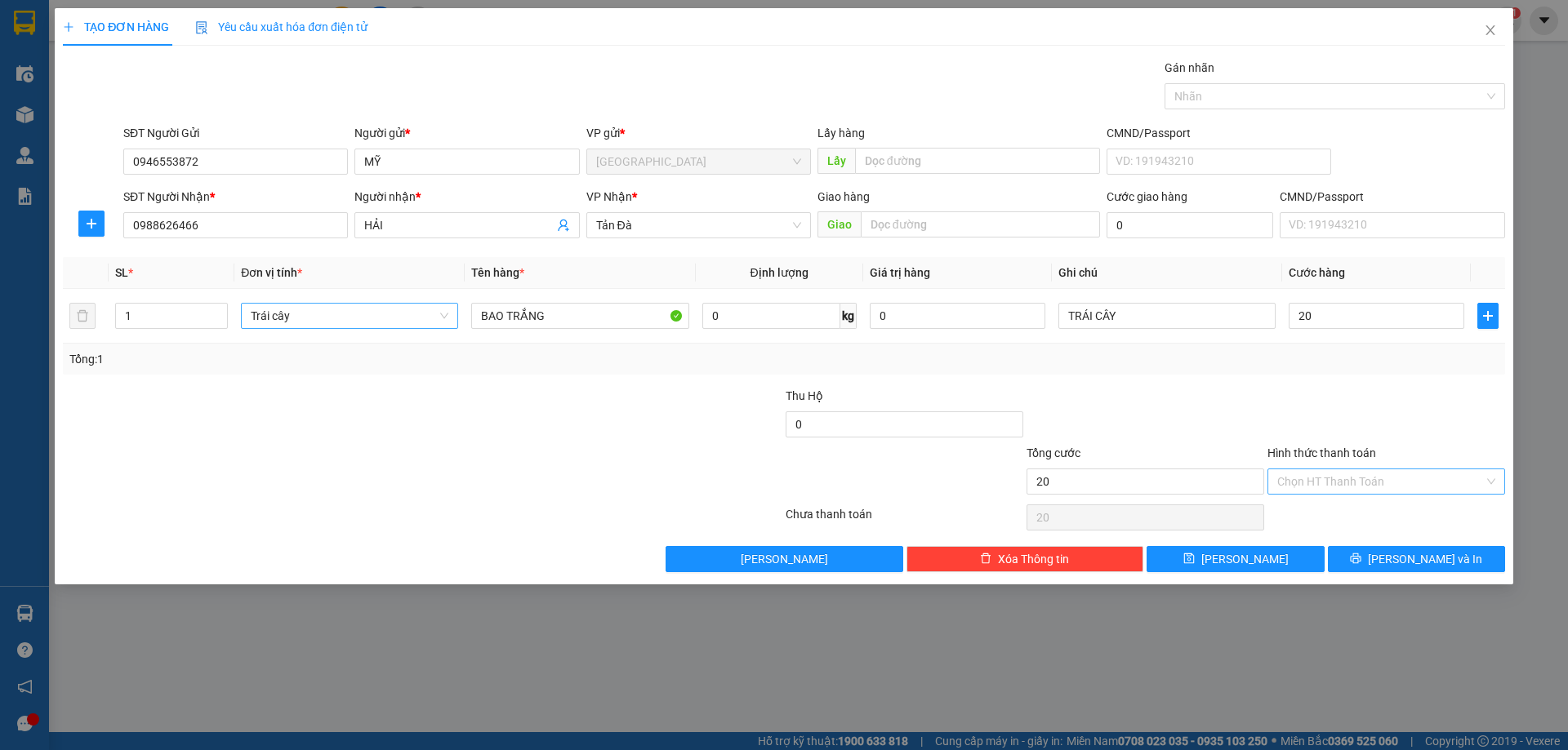
type input "20.000"
click at [1341, 477] on input "Hình thức thanh toán" at bounding box center [1380, 481] width 207 height 24
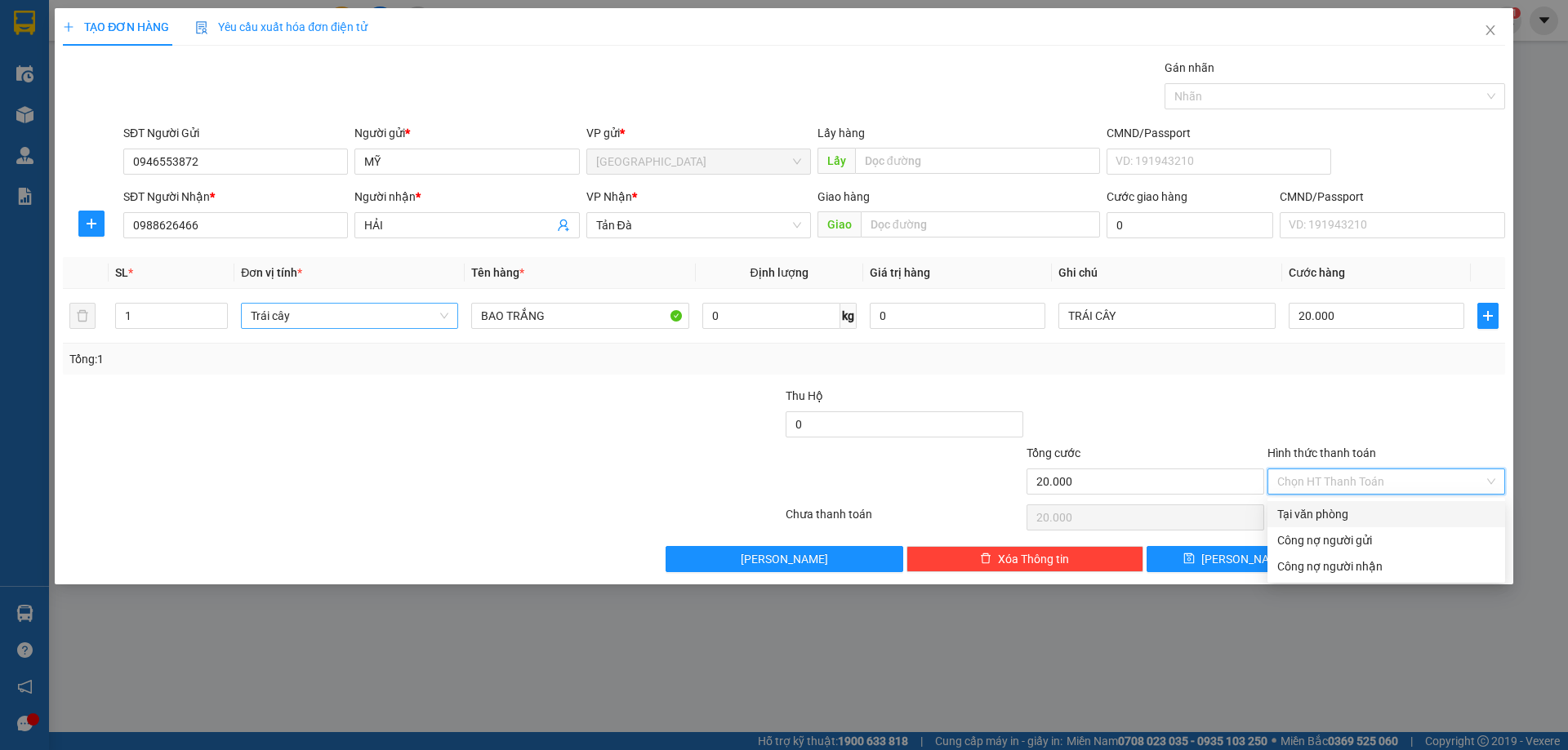
click at [1347, 518] on div "Tại văn phòng" at bounding box center [1385, 514] width 218 height 18
type input "0"
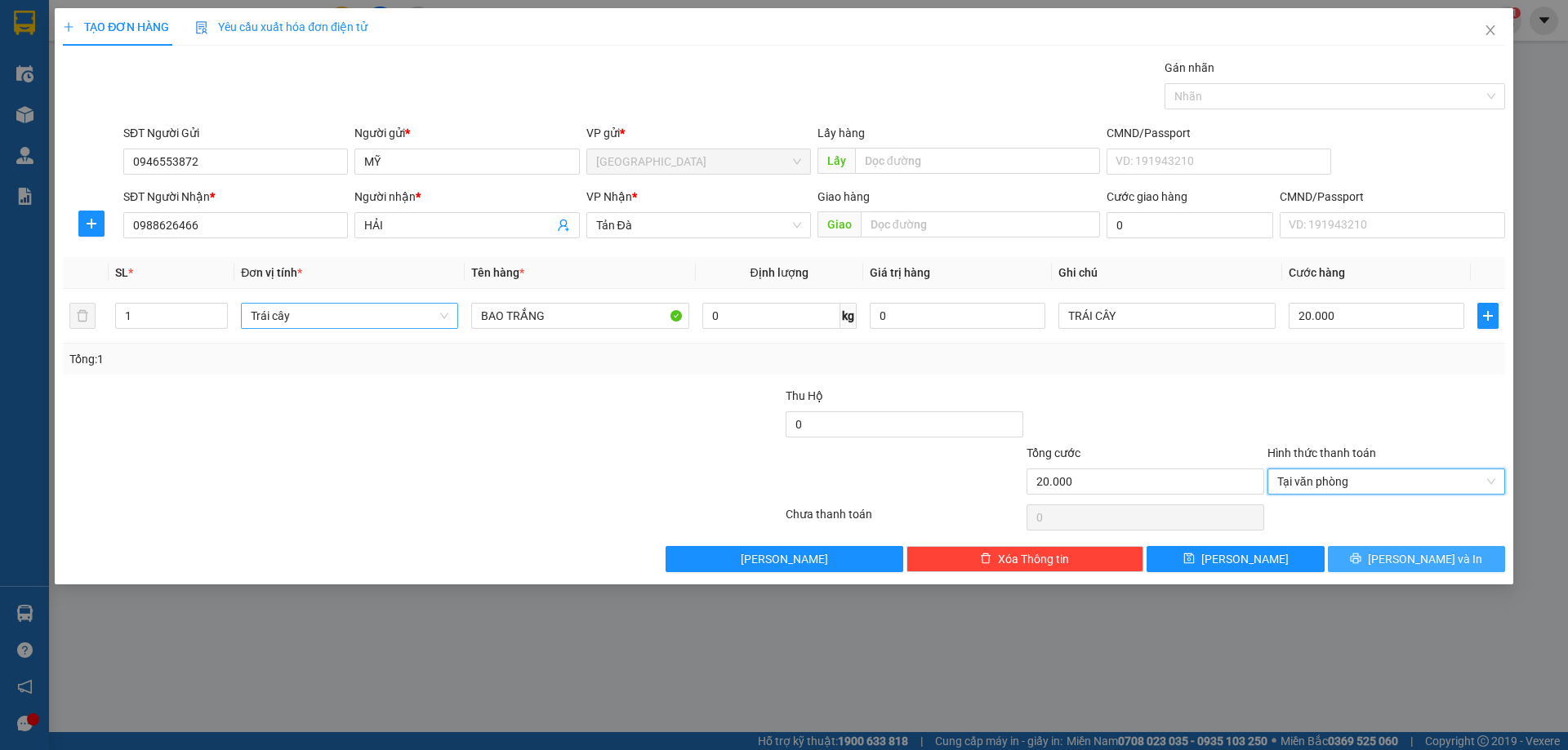
click at [1403, 558] on span "Lưu và In" at bounding box center [1425, 559] width 115 height 18
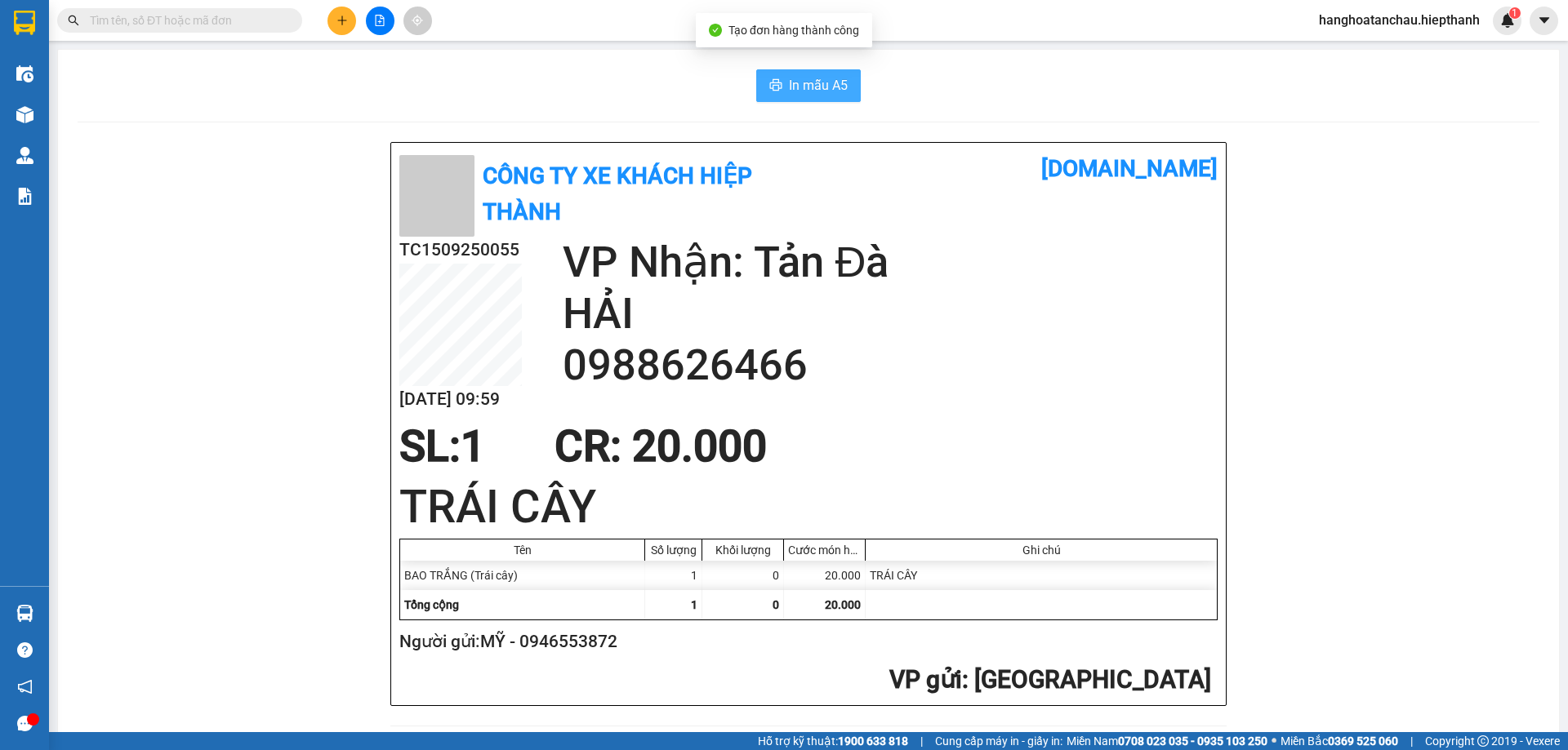
click at [817, 74] on button "In mẫu A5" at bounding box center [808, 86] width 104 height 33
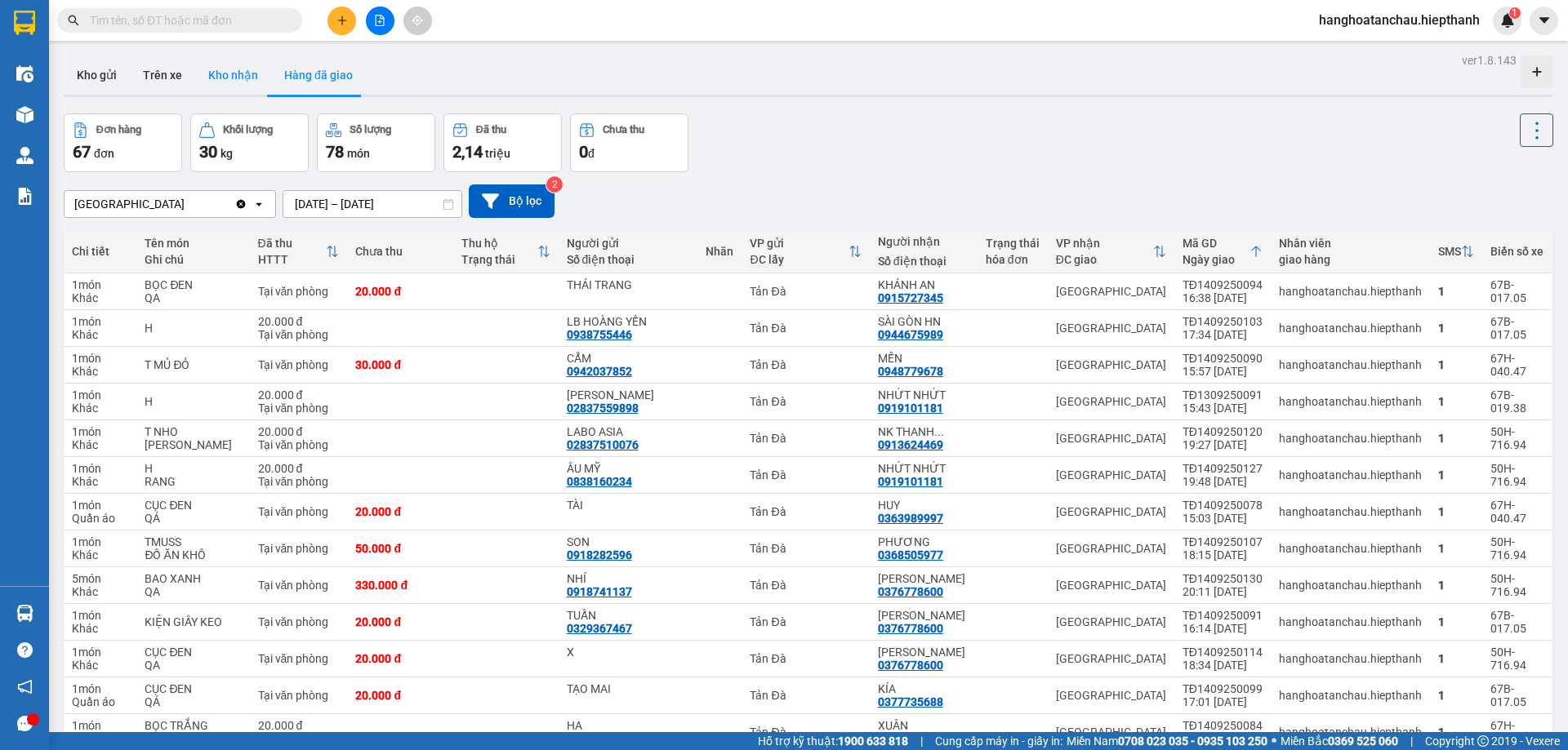
click at [229, 79] on button "Kho nhận" at bounding box center [233, 74] width 76 height 39
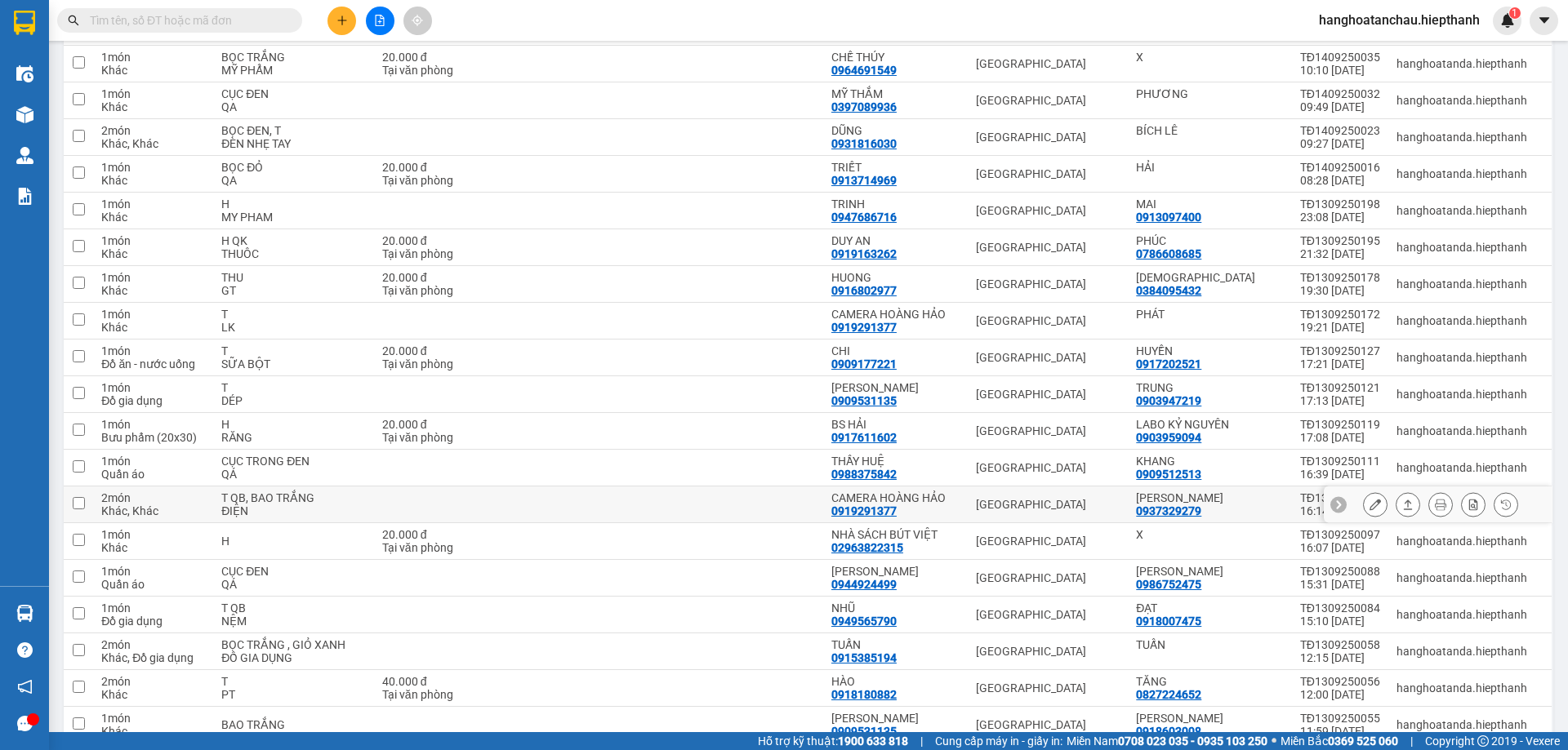
scroll to position [1469, 0]
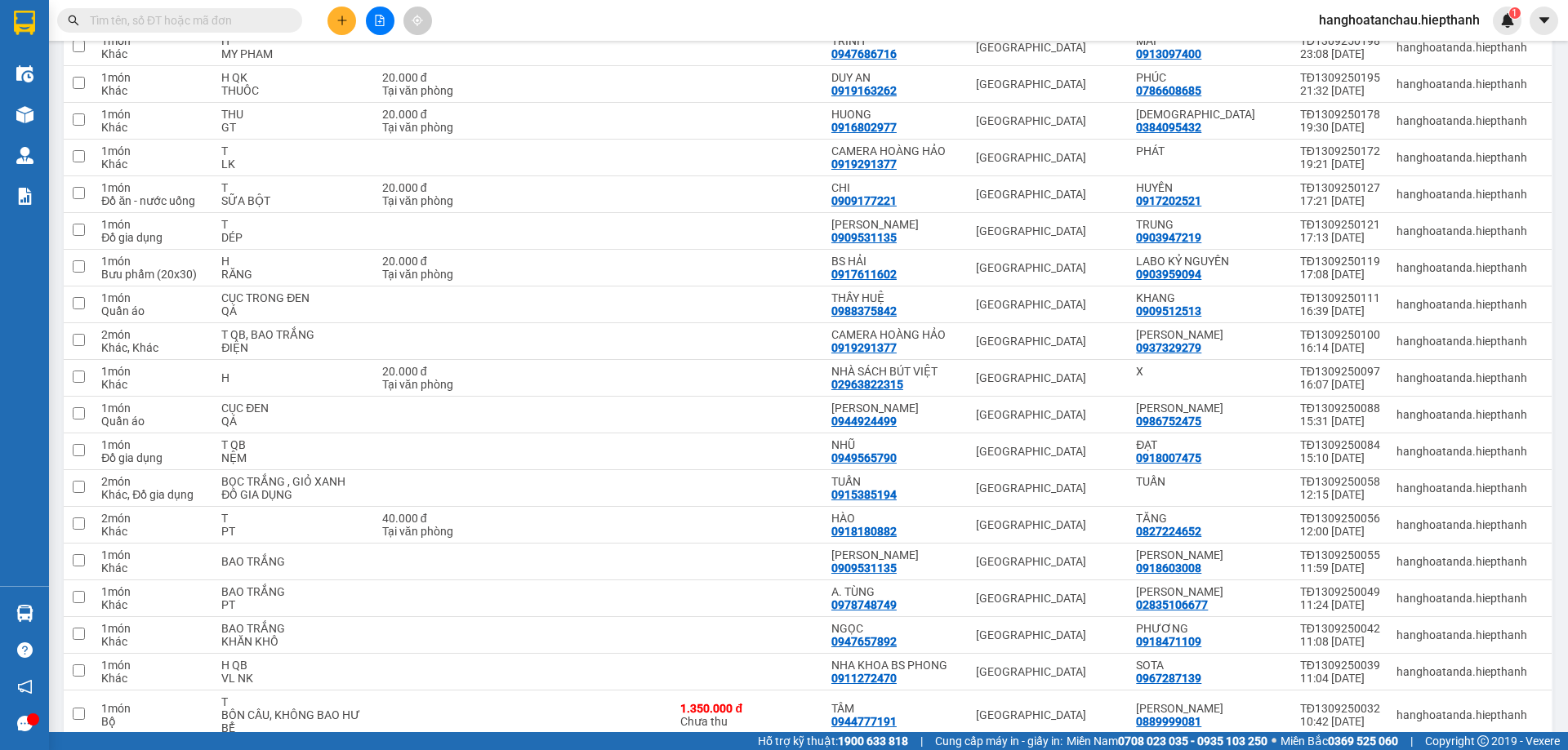
click at [155, 27] on input "text" at bounding box center [186, 20] width 193 height 18
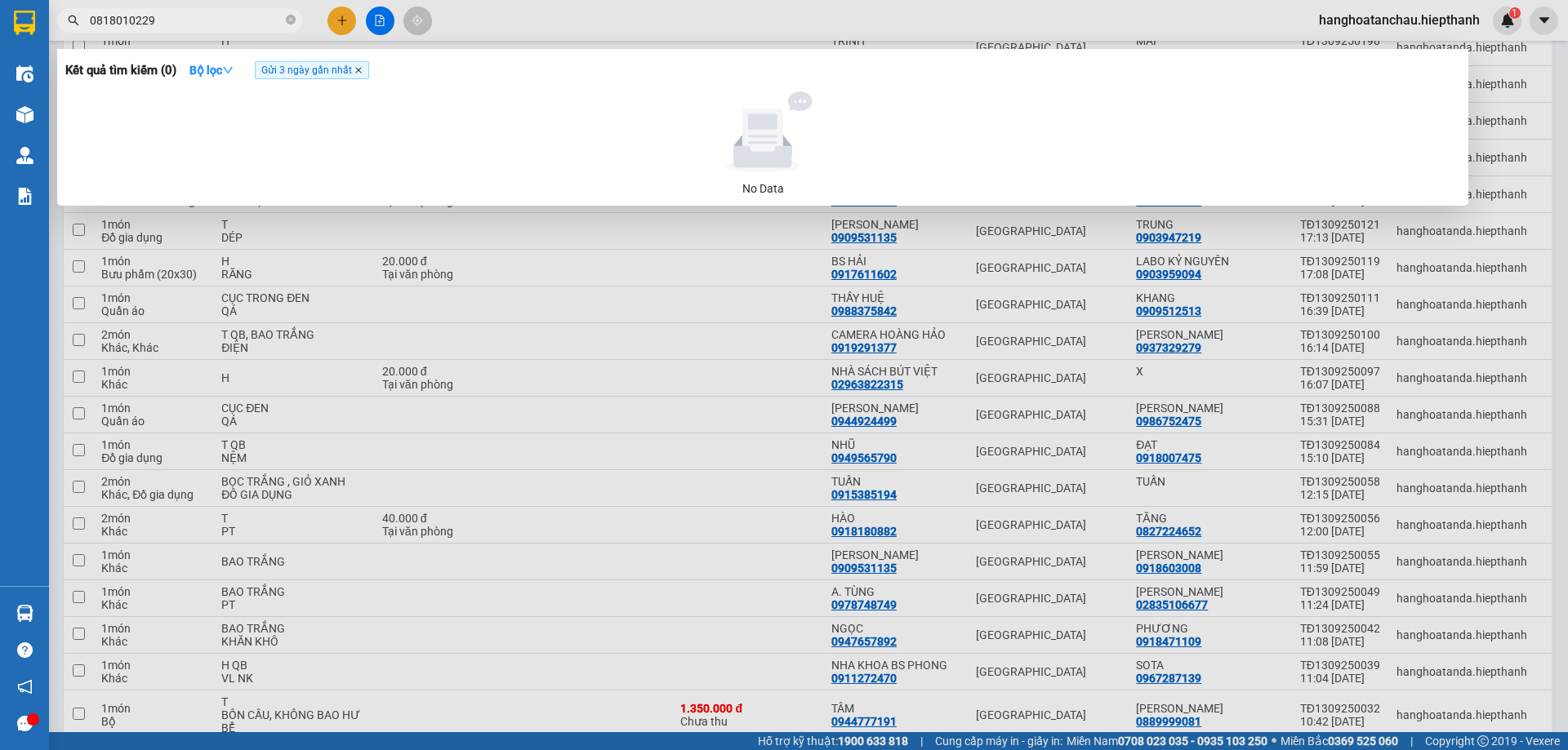
type input "0818010229"
click at [359, 72] on icon "close" at bounding box center [358, 70] width 8 height 8
click at [536, 19] on div at bounding box center [784, 375] width 1568 height 750
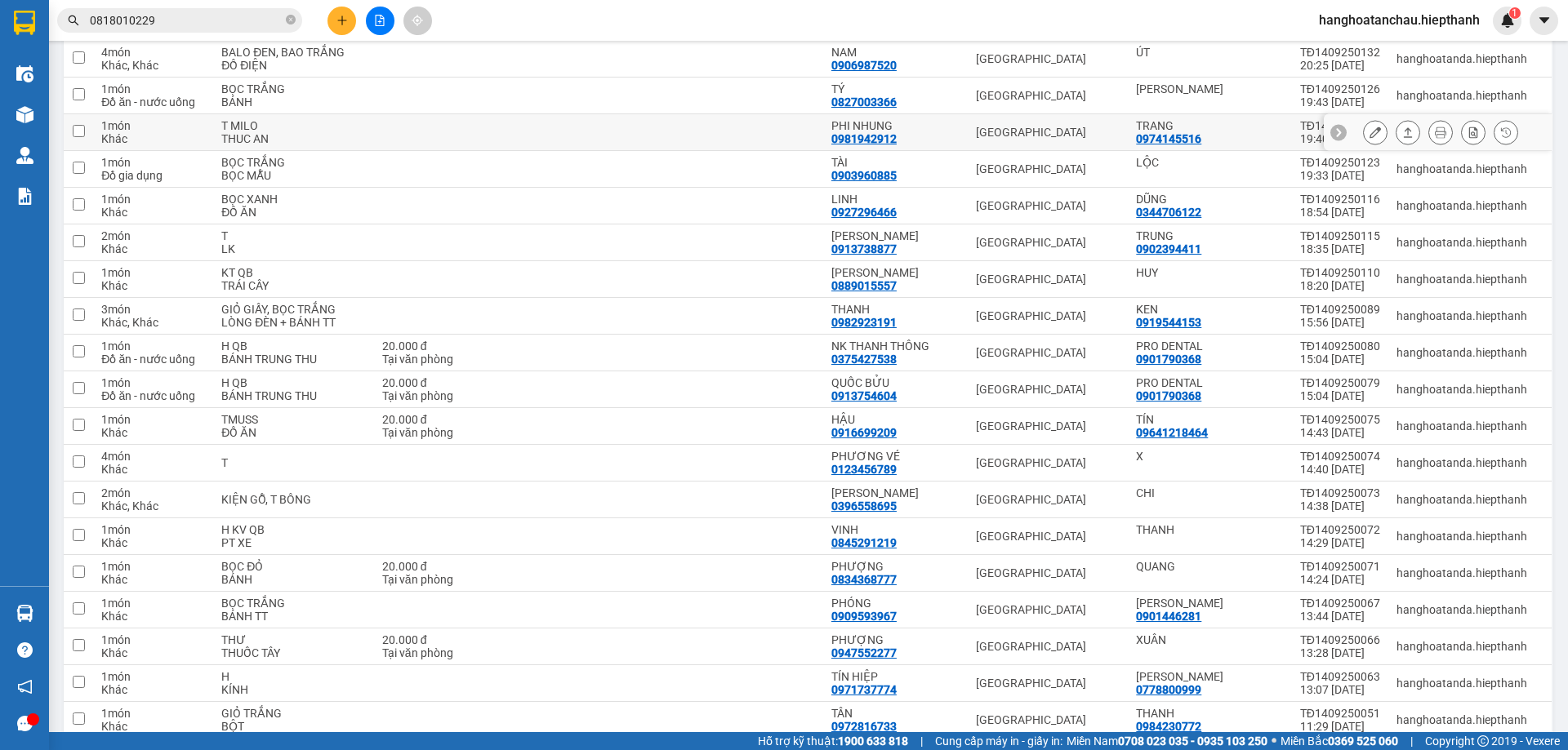
scroll to position [164, 0]
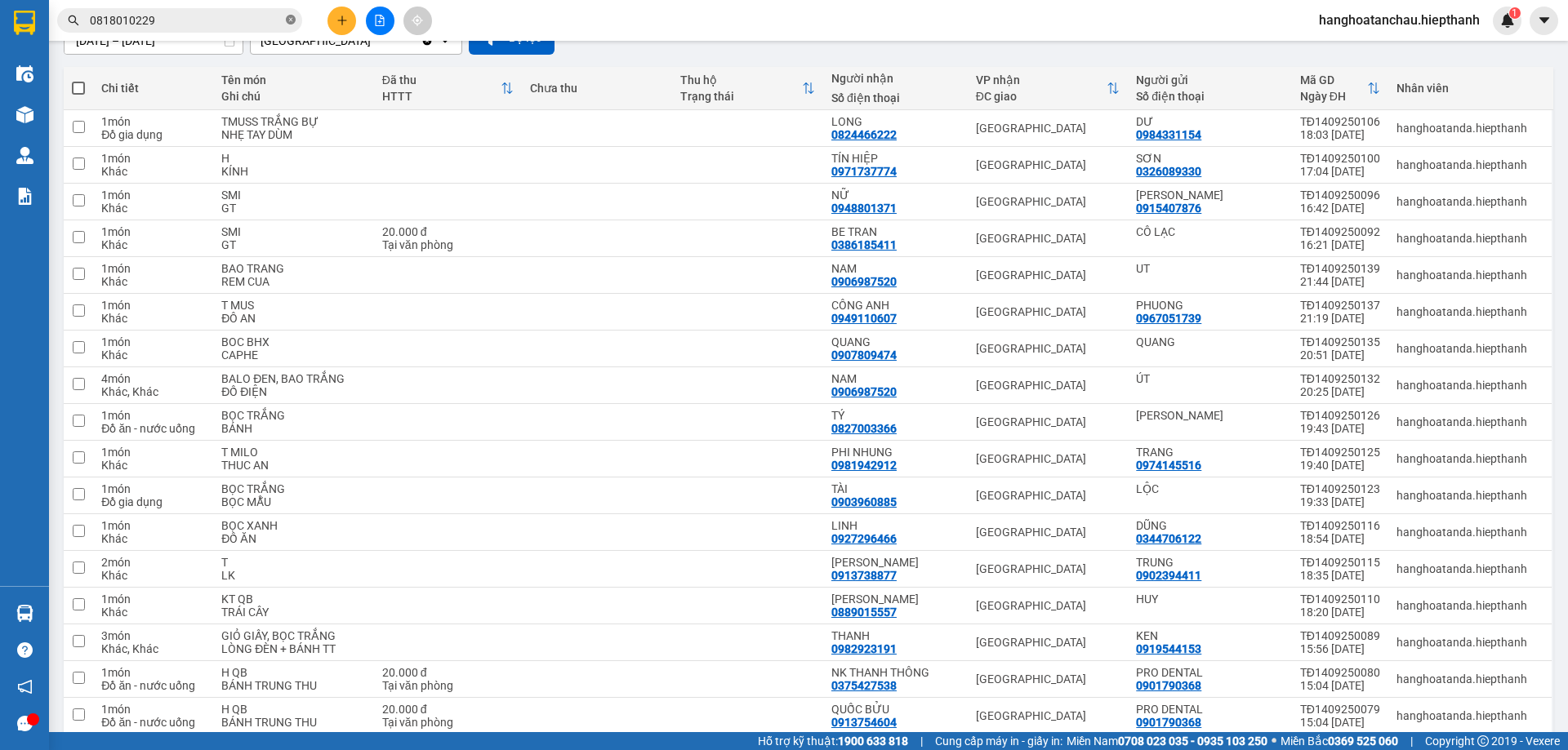
click at [292, 18] on icon "close-circle" at bounding box center [290, 19] width 9 height 9
click at [247, 18] on input "text" at bounding box center [186, 20] width 193 height 18
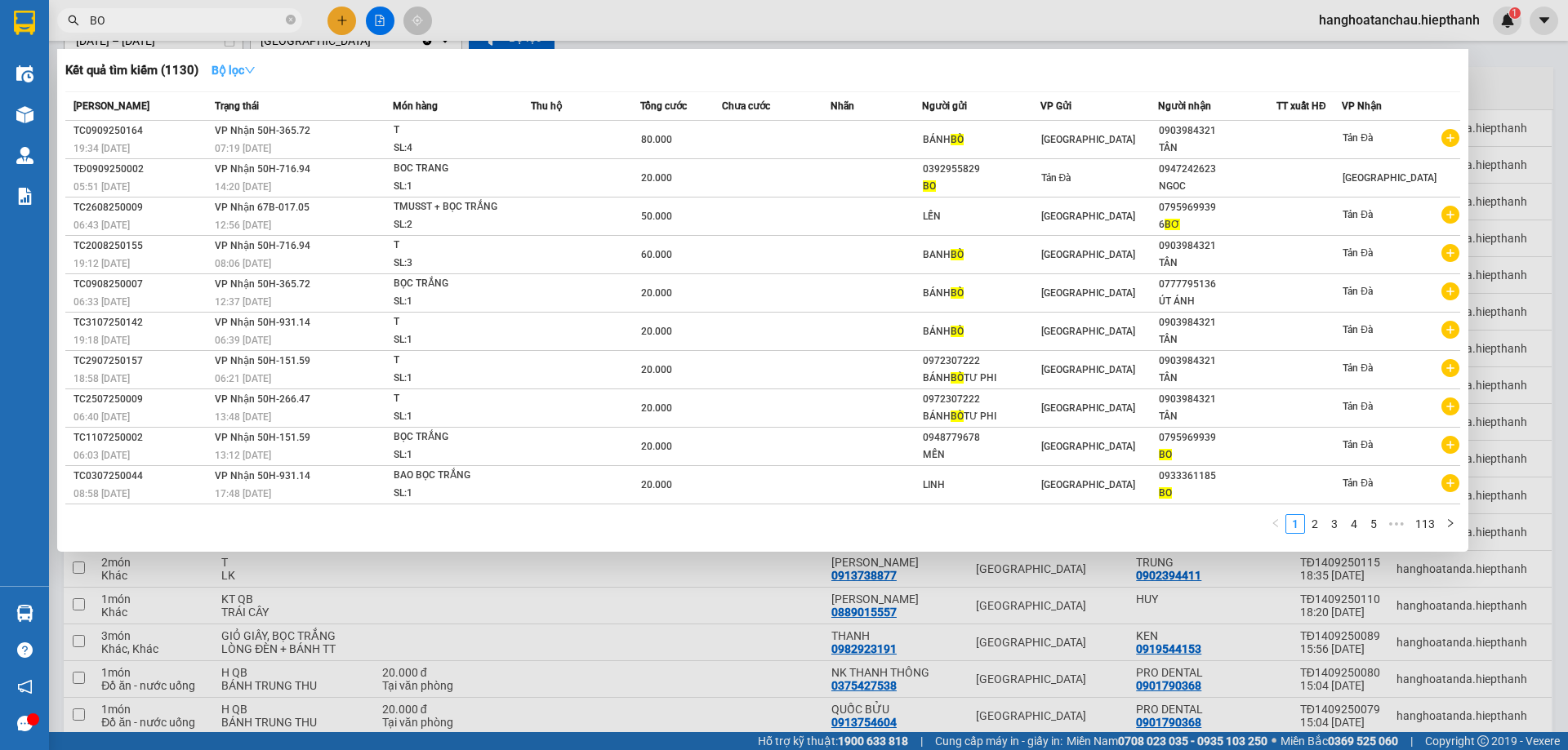
type input "BO"
click at [256, 72] on icon "down" at bounding box center [249, 70] width 11 height 11
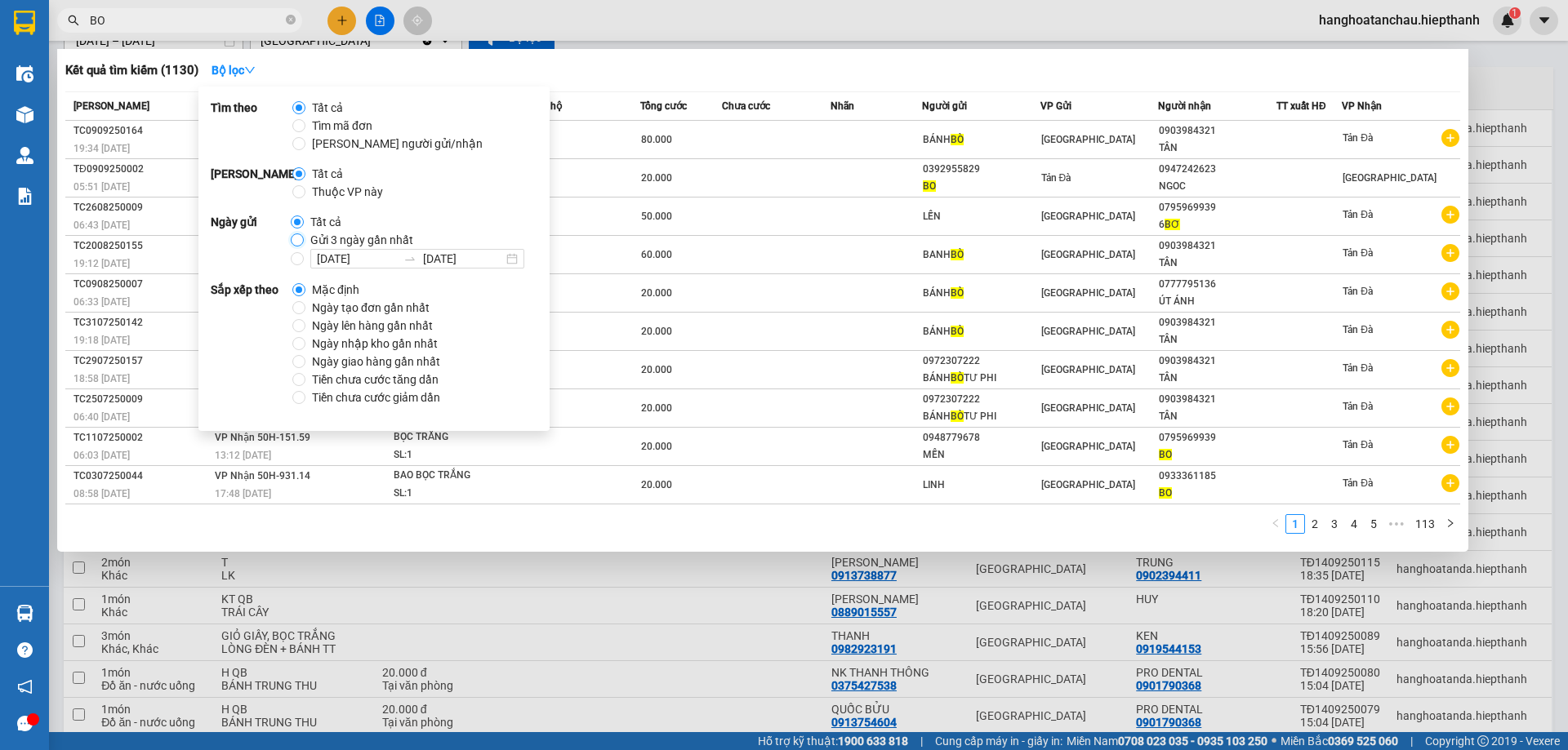
click at [298, 241] on input "Gửi 3 ngày gần nhất" at bounding box center [296, 239] width 13 height 13
radio input "true"
radio input "false"
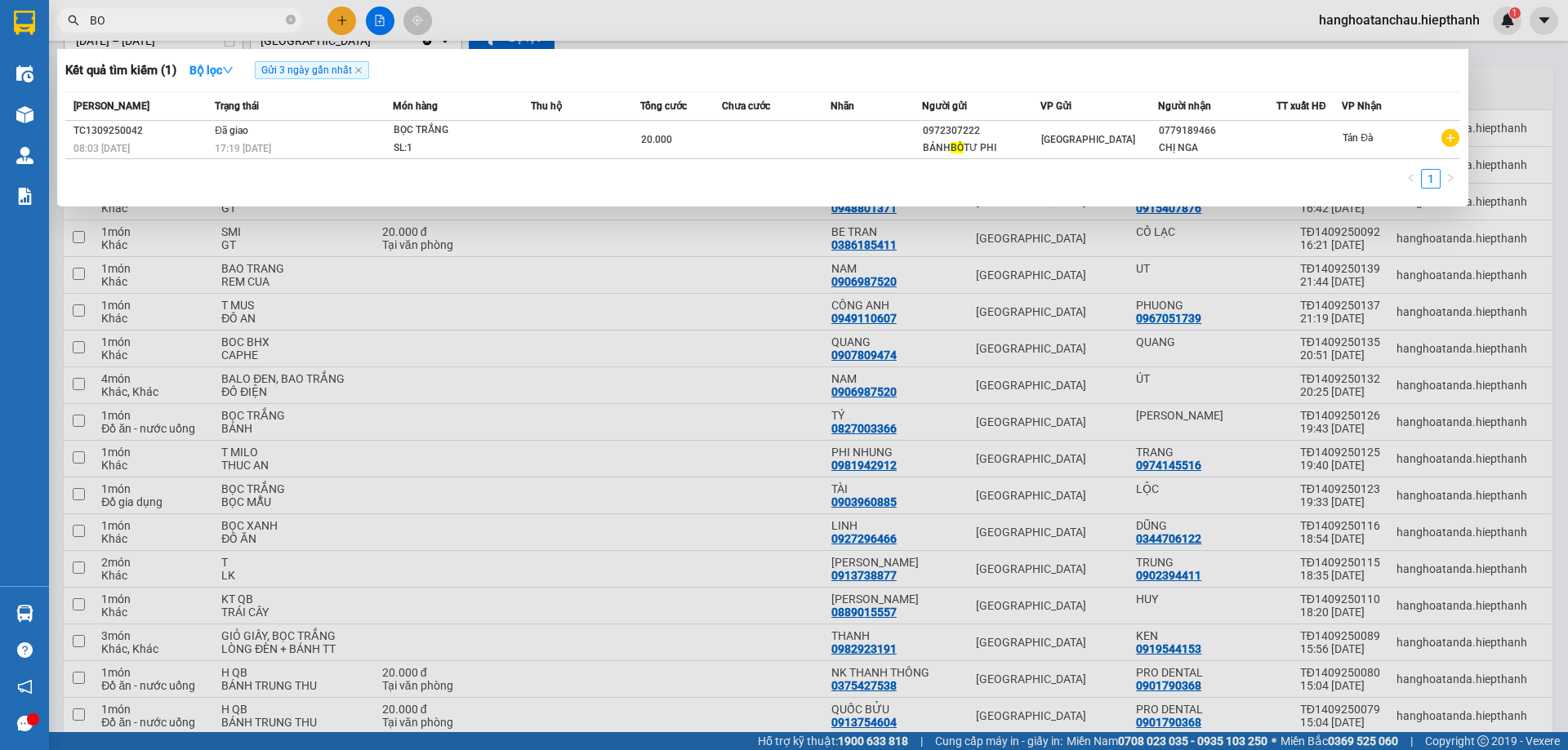
click at [762, 60] on div "Kết quả tìm kiếm ( 1 ) Bộ lọc Gửi 3 ngày gần nhất" at bounding box center [762, 70] width 1395 height 26
click at [290, 15] on icon "close-circle" at bounding box center [290, 19] width 9 height 9
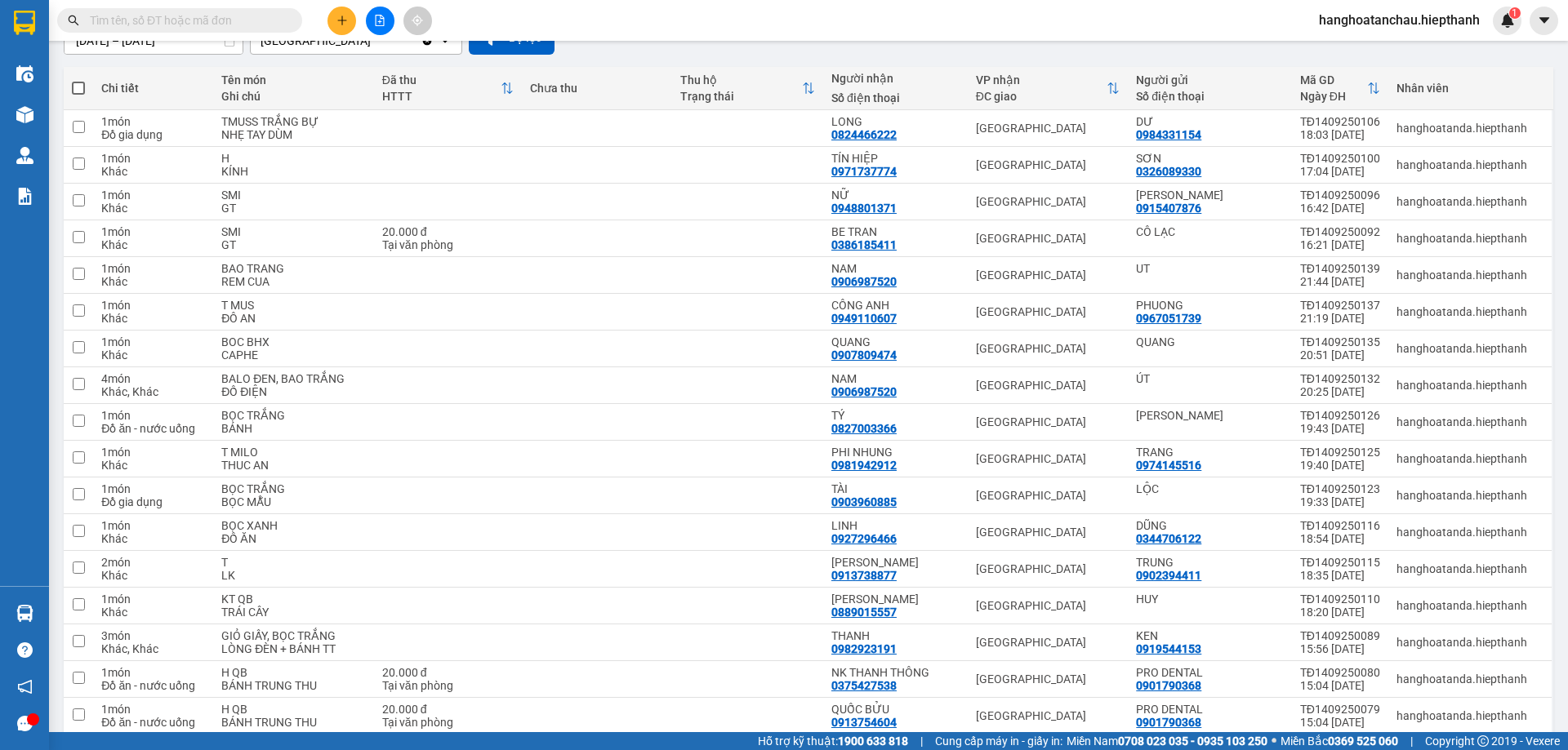
click at [268, 21] on input "text" at bounding box center [186, 20] width 193 height 18
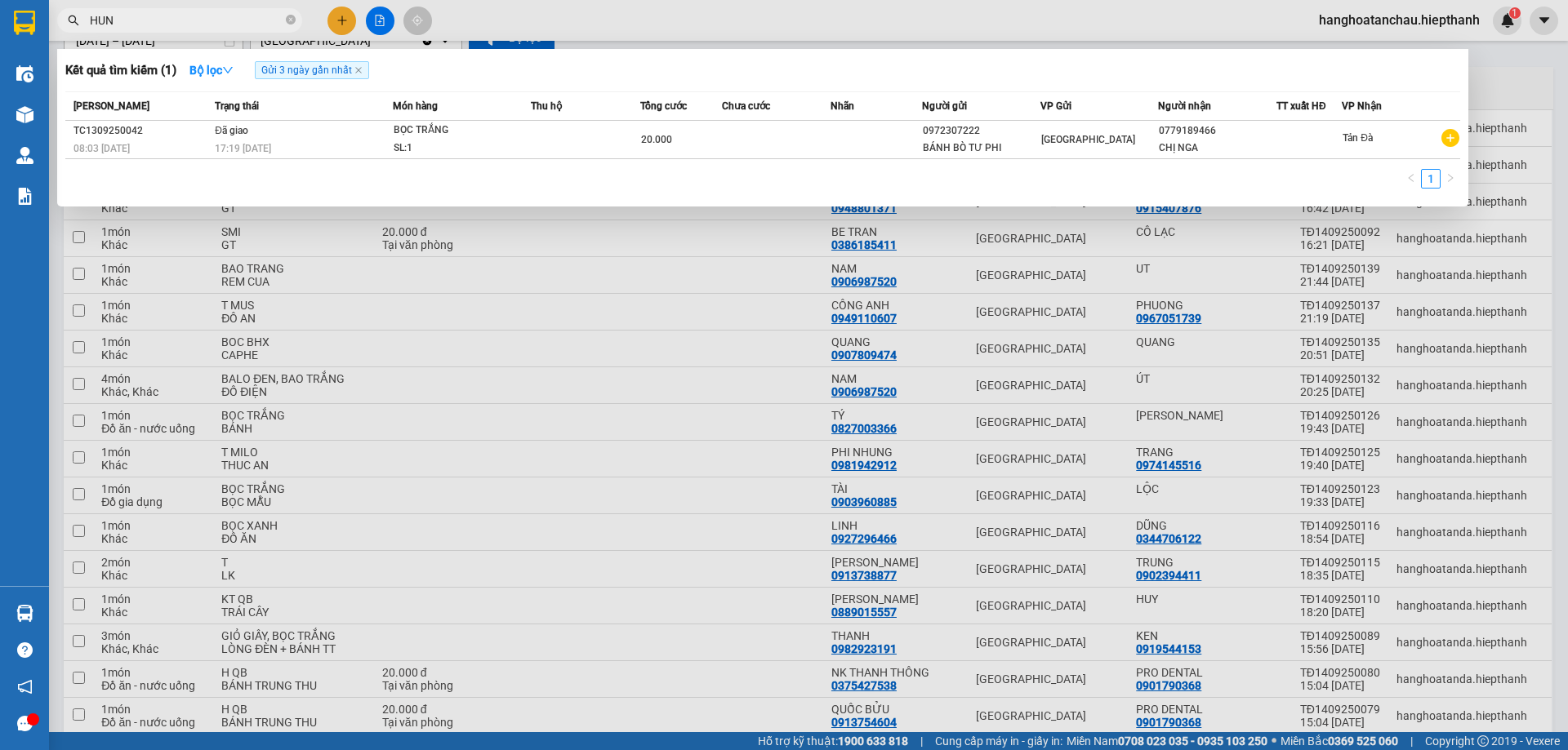
type input "HUNG"
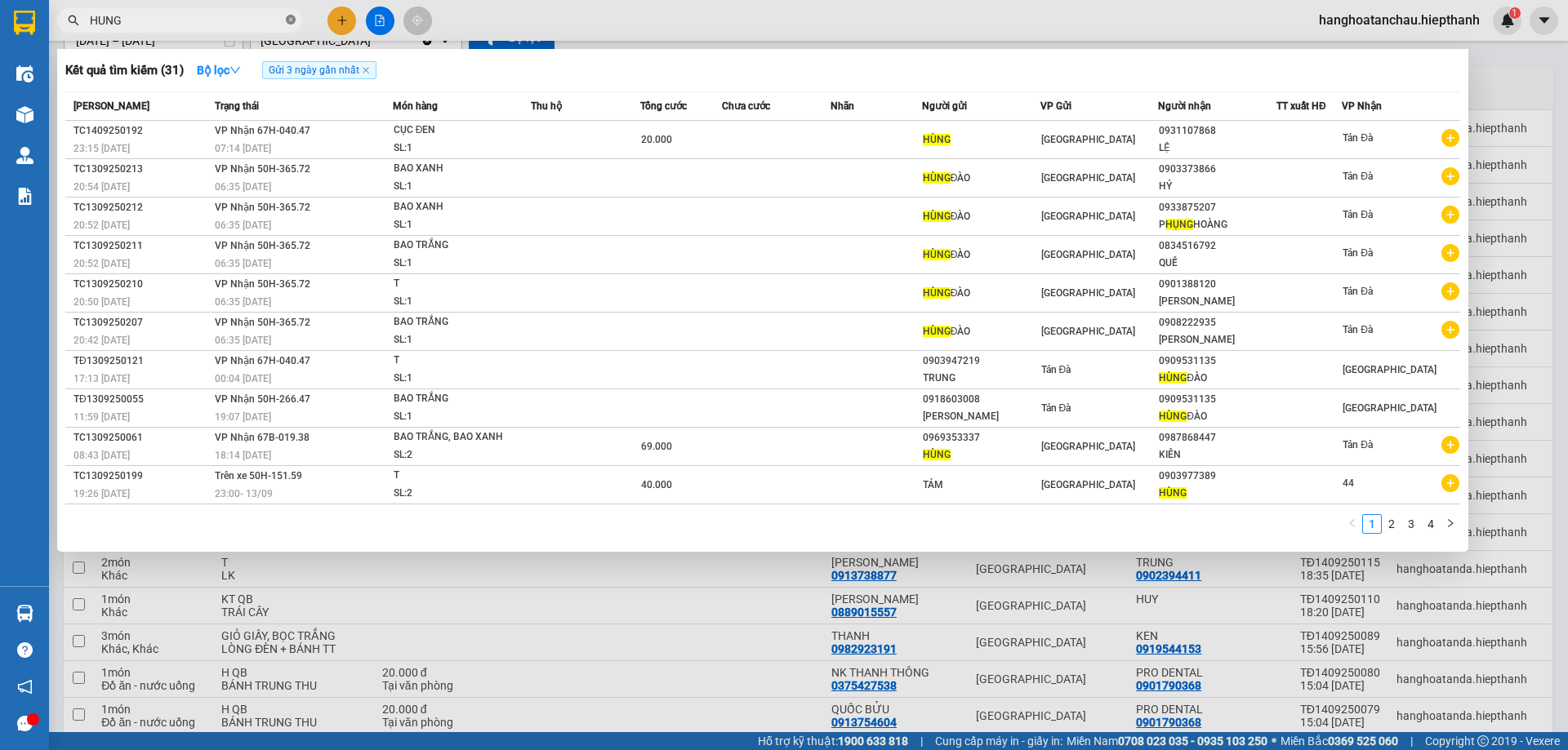
click at [289, 20] on icon "close-circle" at bounding box center [290, 19] width 9 height 9
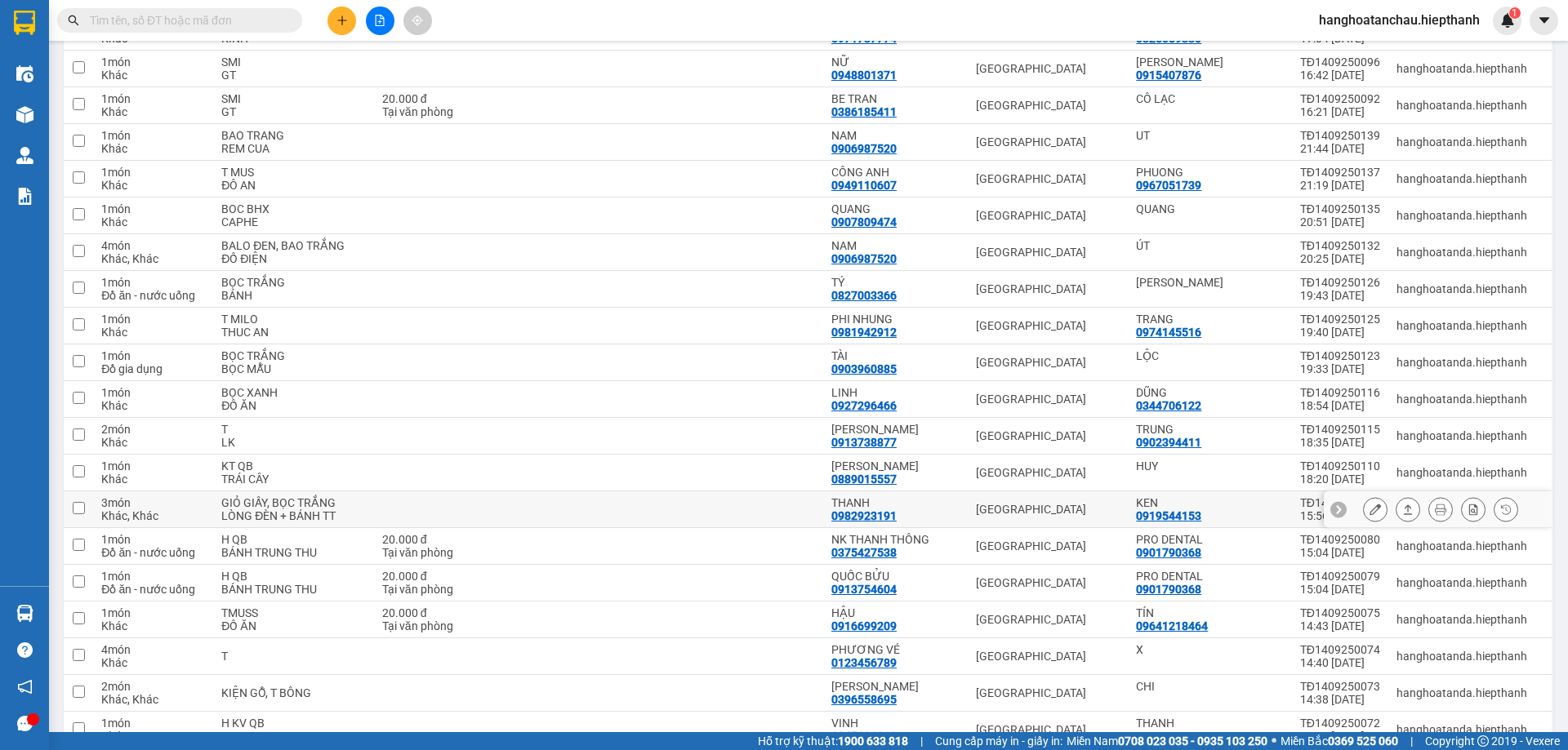
scroll to position [0, 0]
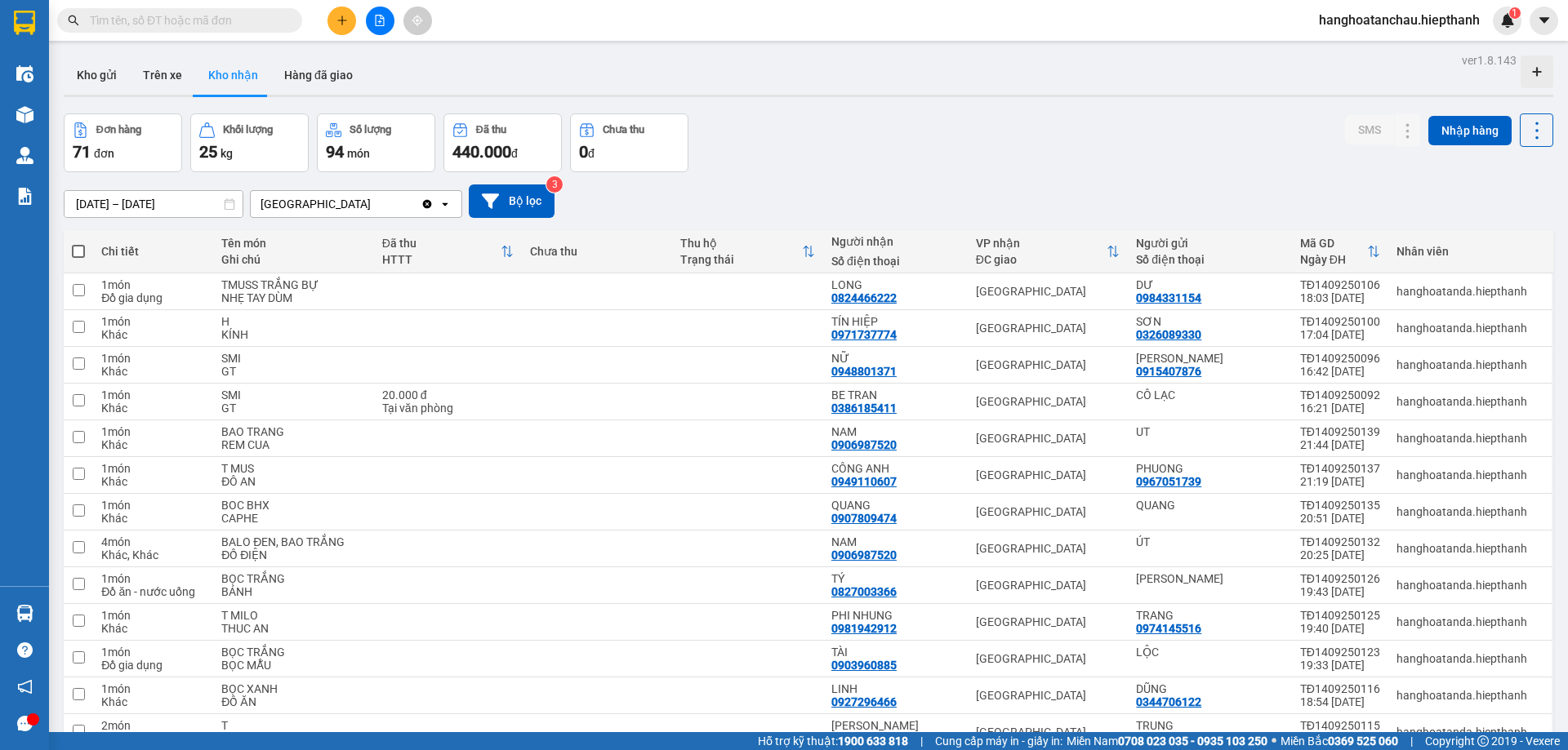
click at [973, 150] on div "Đơn hàng 71 đơn Khối lượng 25 kg Số lượng 94 món Đã thu 440.000 đ Chưa thu 0 đ …" at bounding box center [808, 143] width 1490 height 59
click at [323, 71] on button "Hàng đã giao" at bounding box center [319, 74] width 95 height 39
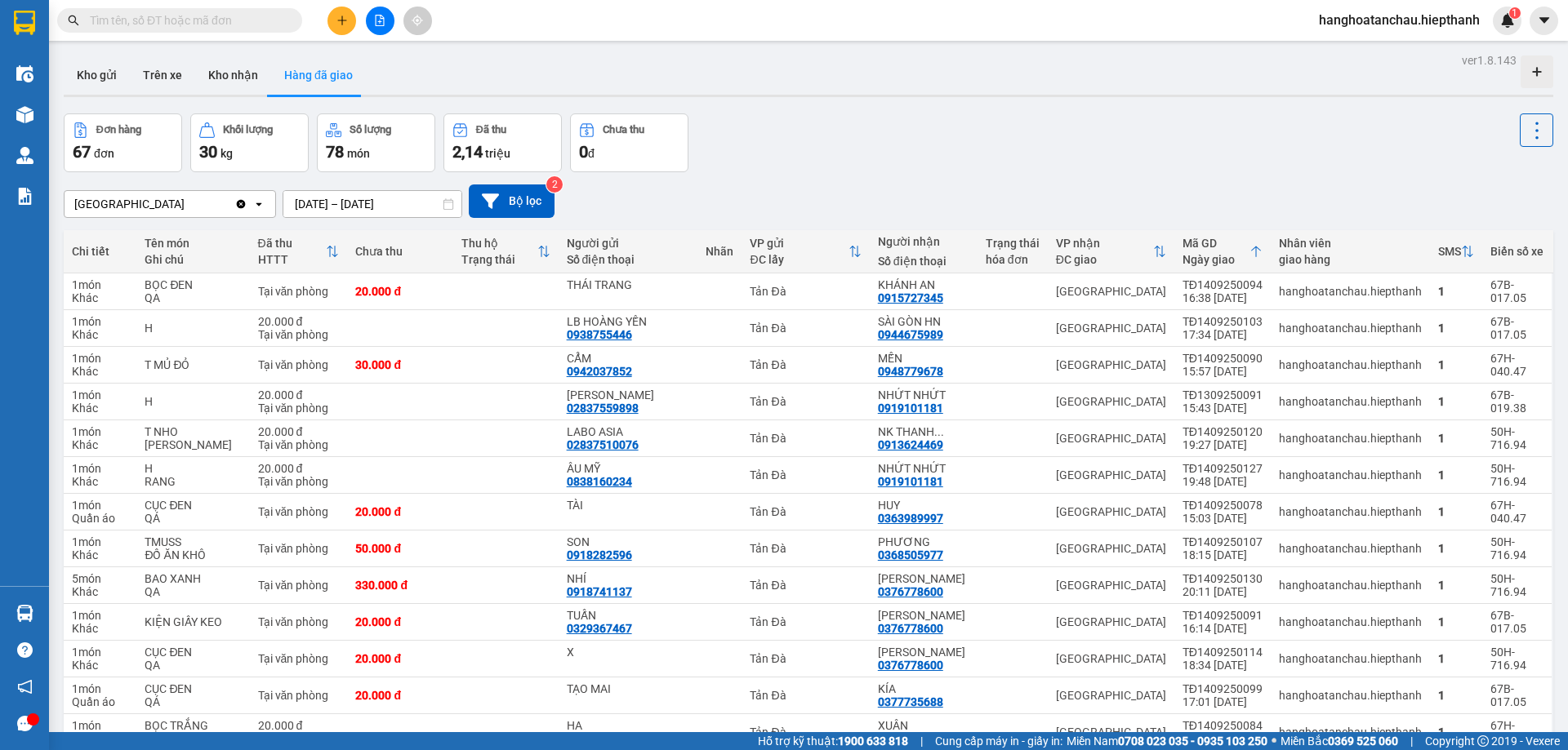
click at [963, 138] on div "Đơn hàng 67 đơn Khối lượng 30 kg Số lượng 78 món Đã thu 2,14 triệu Chưa thu 0 đ" at bounding box center [808, 143] width 1490 height 59
click at [995, 164] on div "Đơn hàng 67 đơn Khối lượng 30 kg Số lượng 78 món Đã thu 2,14 triệu Chưa thu 0 đ" at bounding box center [808, 143] width 1490 height 59
click at [223, 11] on input "text" at bounding box center [186, 20] width 193 height 18
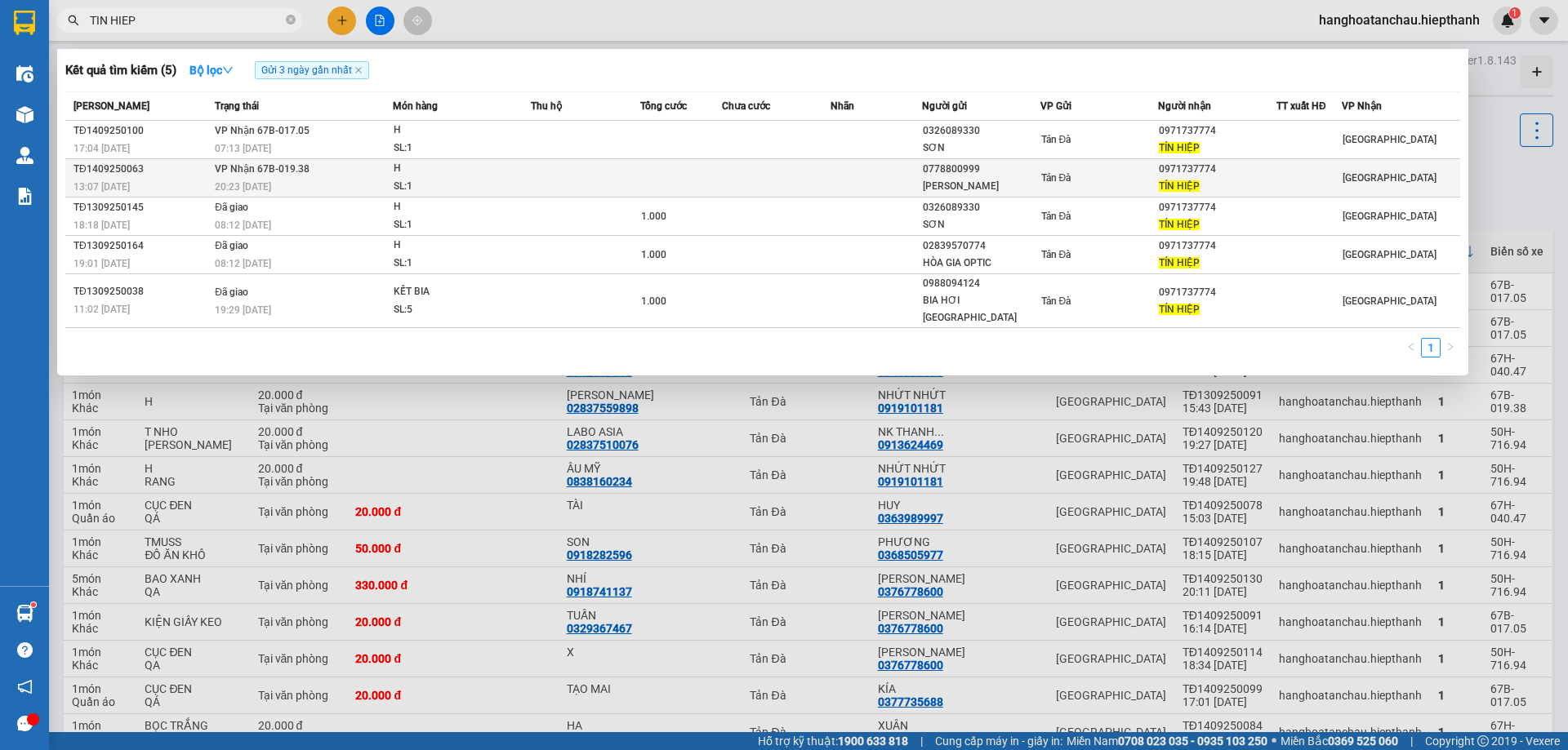
type input "TIN HIEP"
click at [519, 159] on td "H SL: 1" at bounding box center [462, 178] width 138 height 39
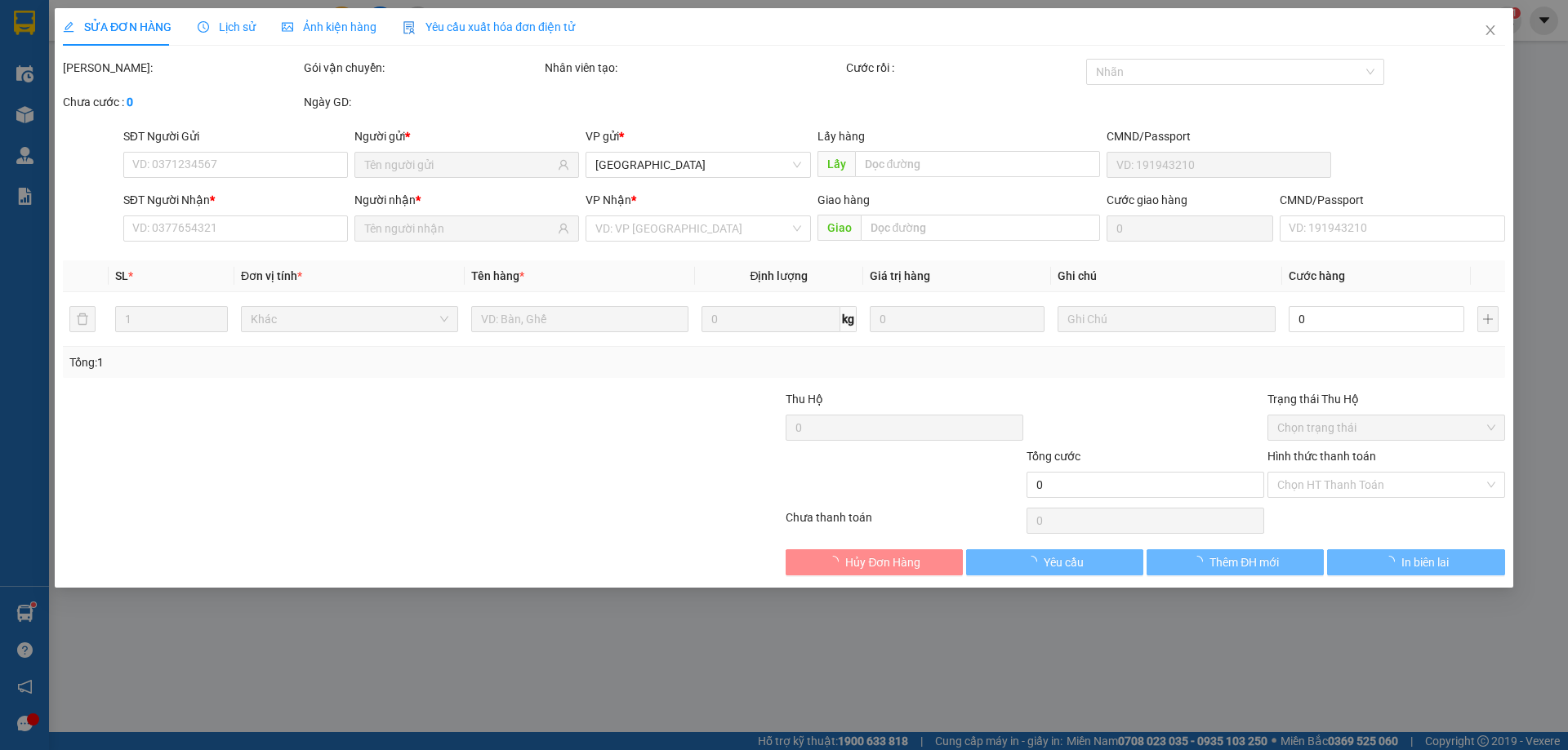
type input "0778800999"
type input "HỒNG THANH"
type input "0971737774"
type input "TÍN HIỆP"
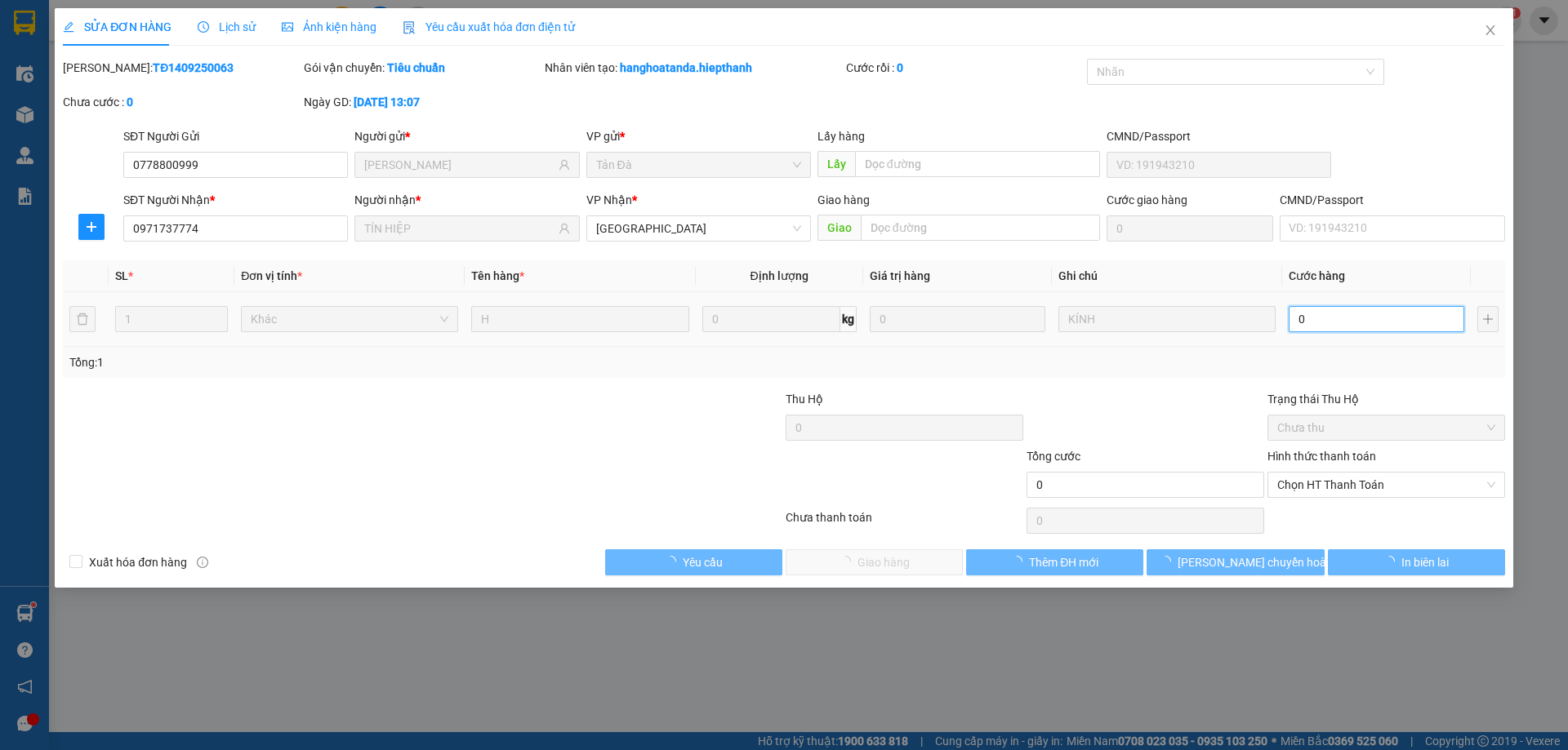
click at [1310, 306] on input "0" at bounding box center [1377, 319] width 176 height 26
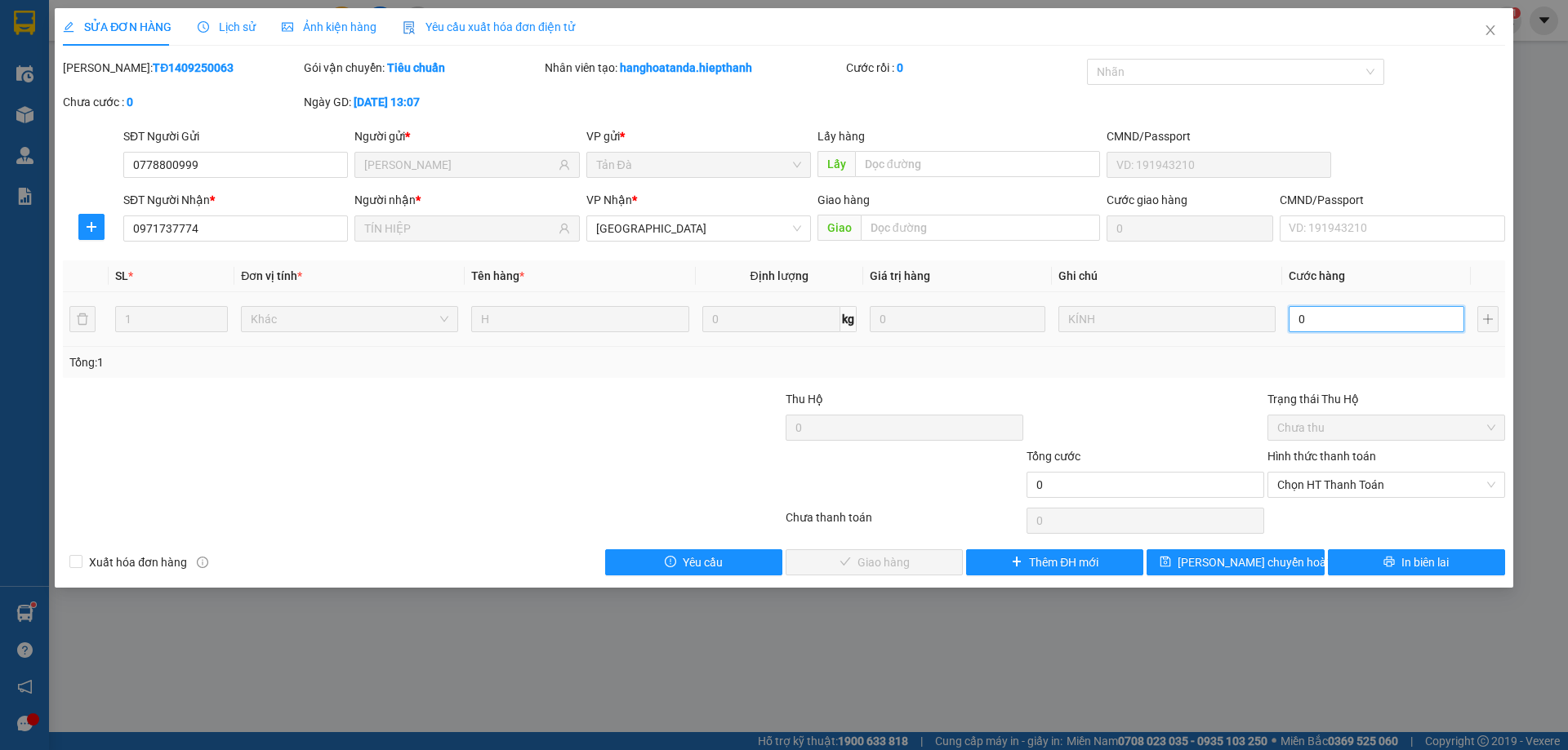
type input "1"
type input "1.000"
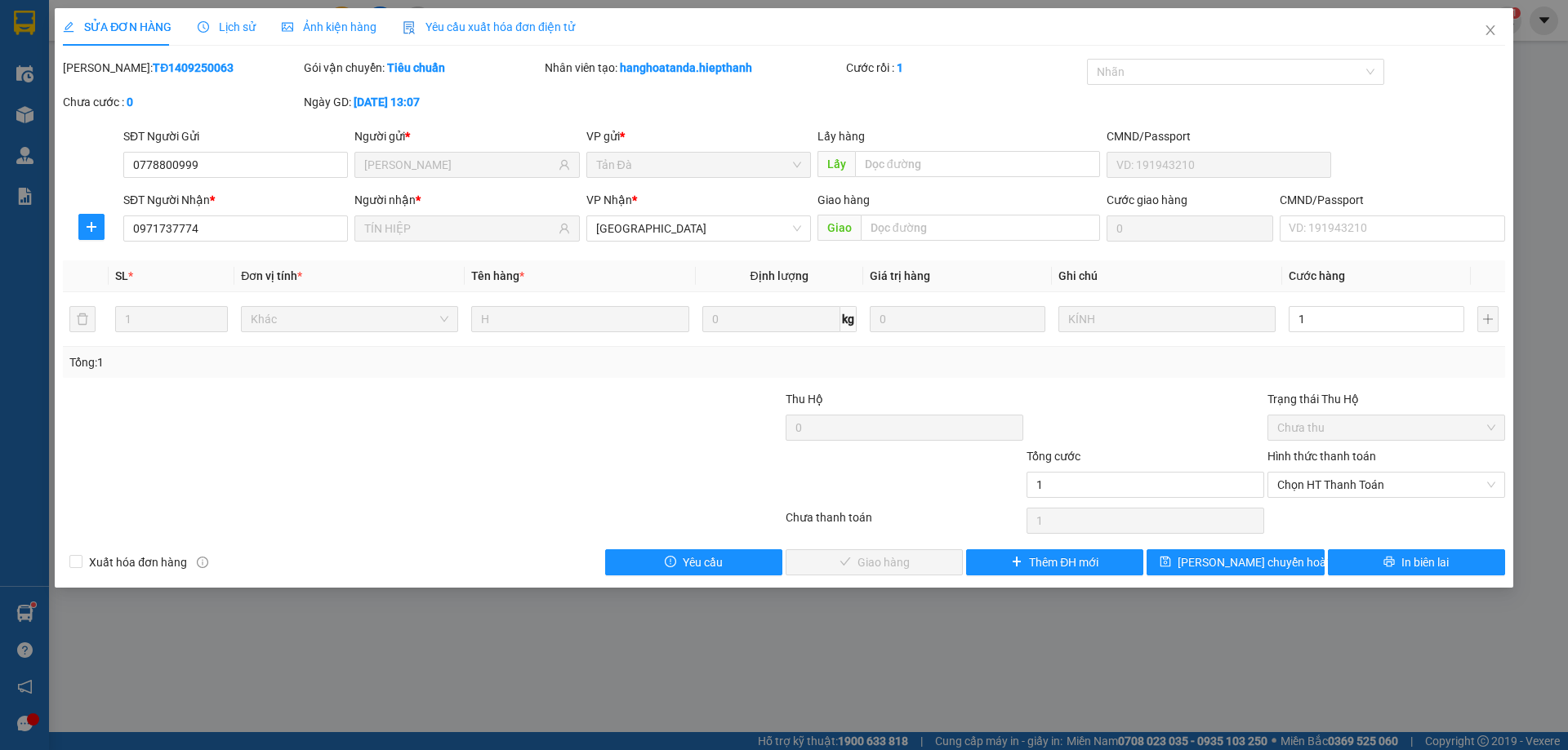
type input "1.000"
click at [1248, 360] on div "Tổng: 1" at bounding box center [784, 362] width 1429 height 18
click at [1331, 484] on span "Chọn HT Thanh Toán" at bounding box center [1385, 485] width 218 height 24
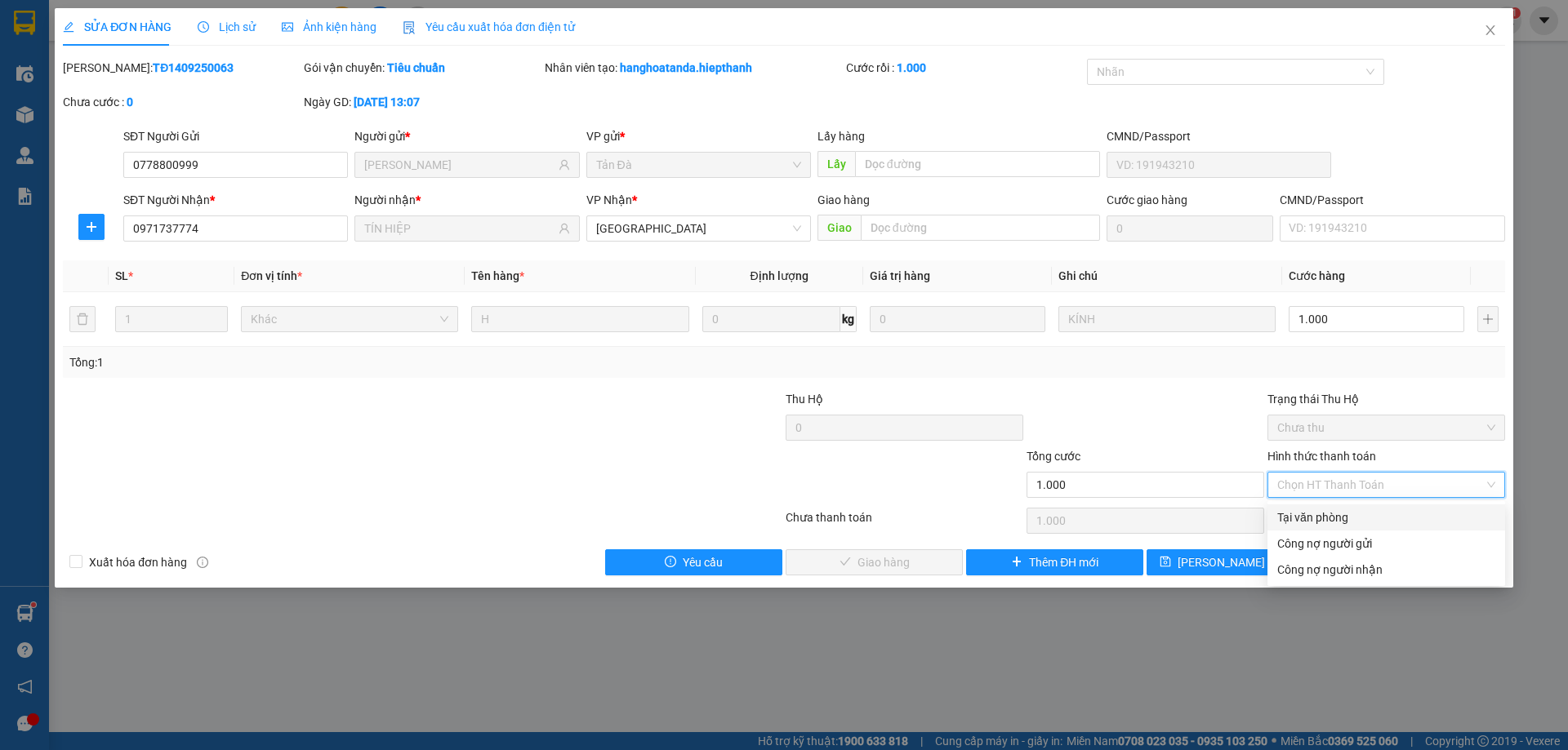
click at [1324, 510] on div "Tại văn phòng" at bounding box center [1385, 518] width 218 height 18
type input "0"
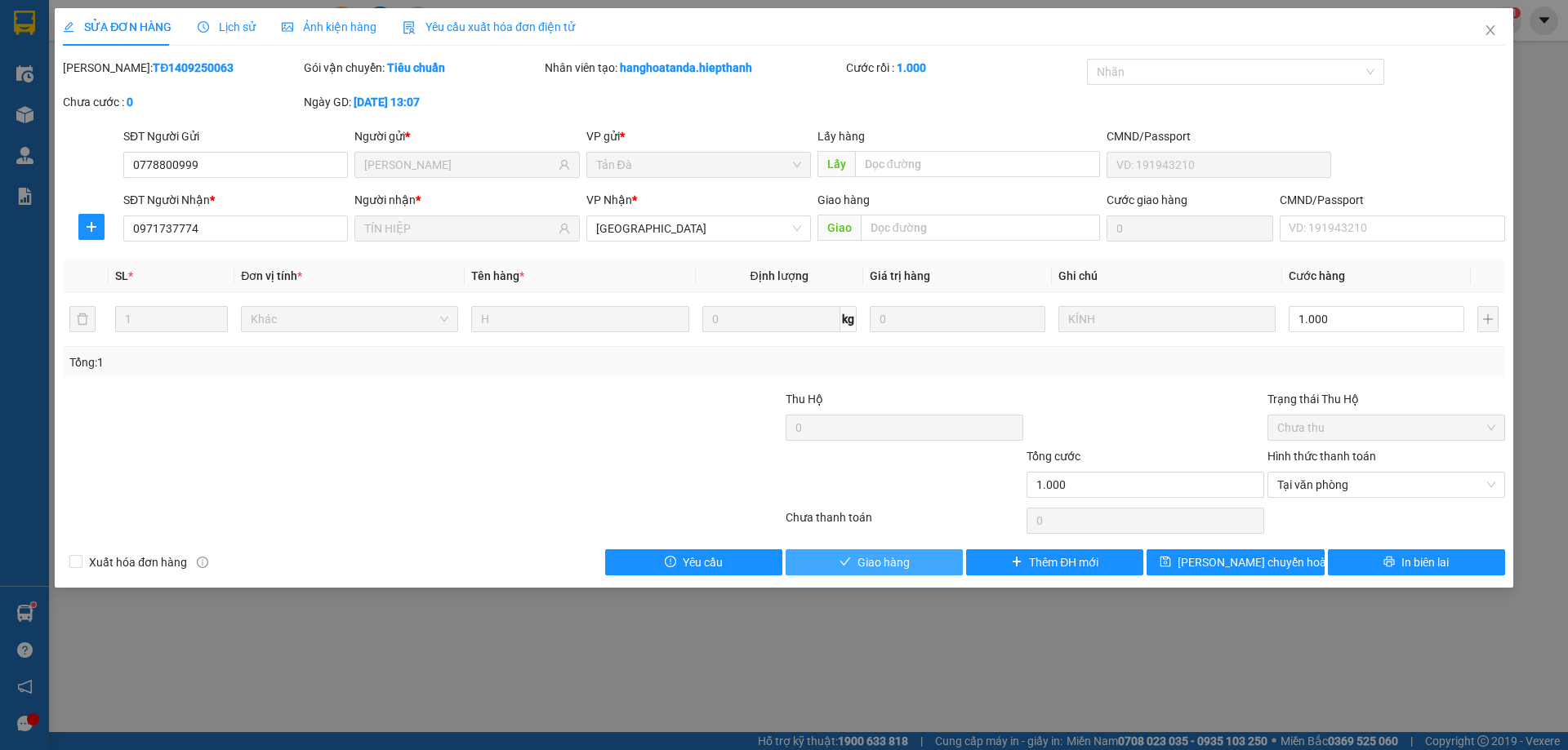
click at [894, 549] on button "Giao hàng" at bounding box center [874, 562] width 177 height 26
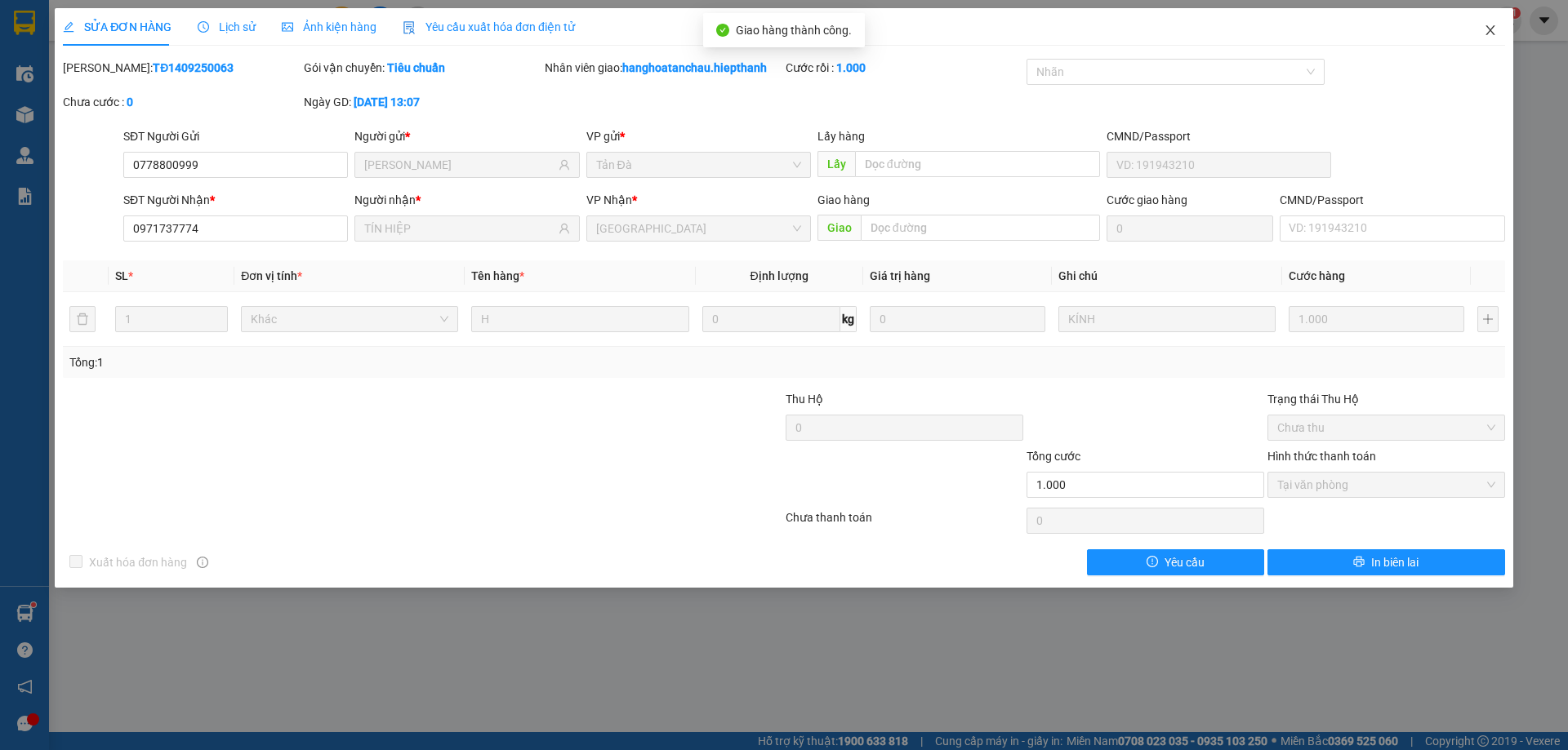
click at [1490, 28] on icon "close" at bounding box center [1490, 29] width 13 height 13
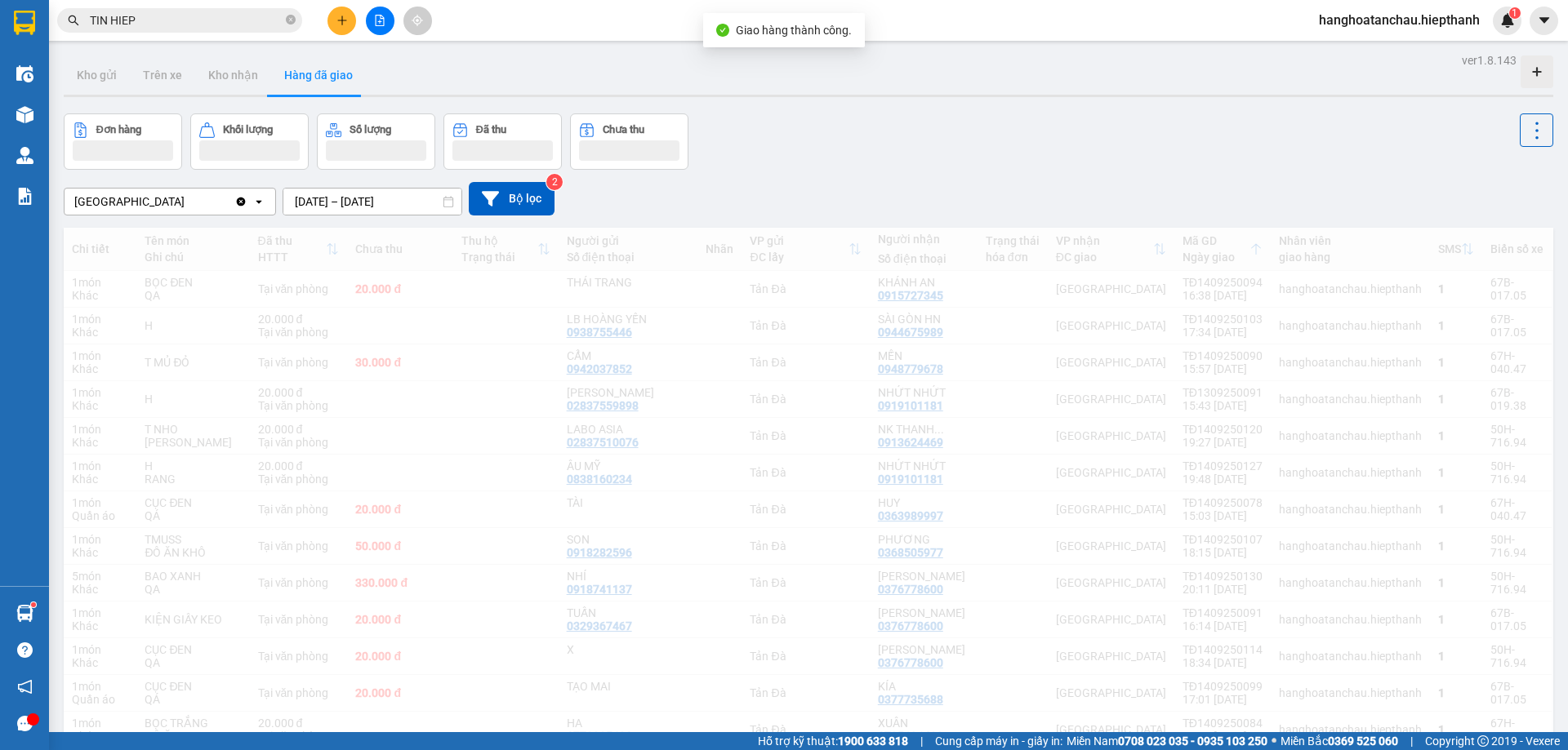
drag, startPoint x: 202, startPoint y: 21, endPoint x: 223, endPoint y: 31, distance: 23.3
click at [202, 22] on input "TIN HIEP" at bounding box center [186, 20] width 193 height 18
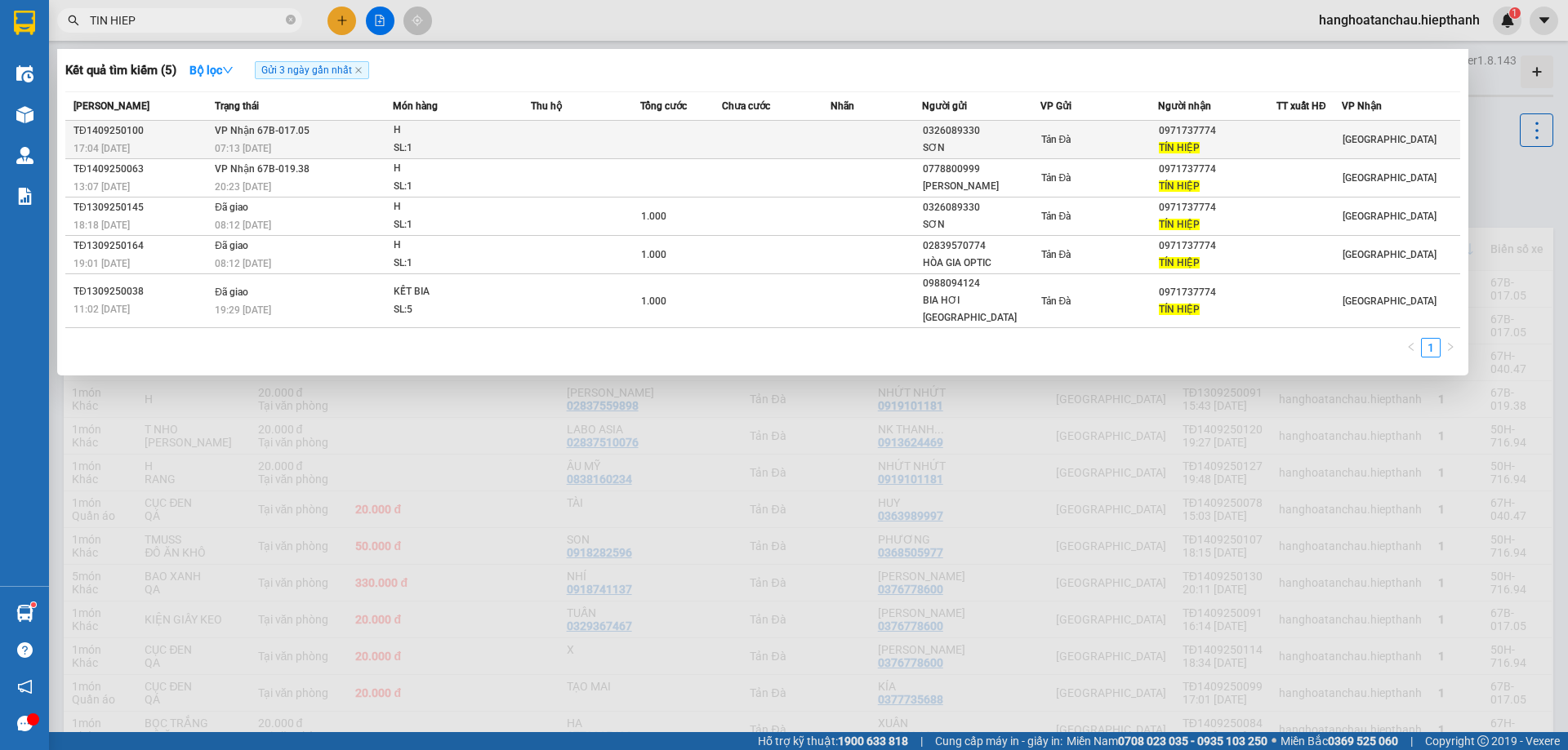
click at [861, 132] on td at bounding box center [875, 139] width 90 height 39
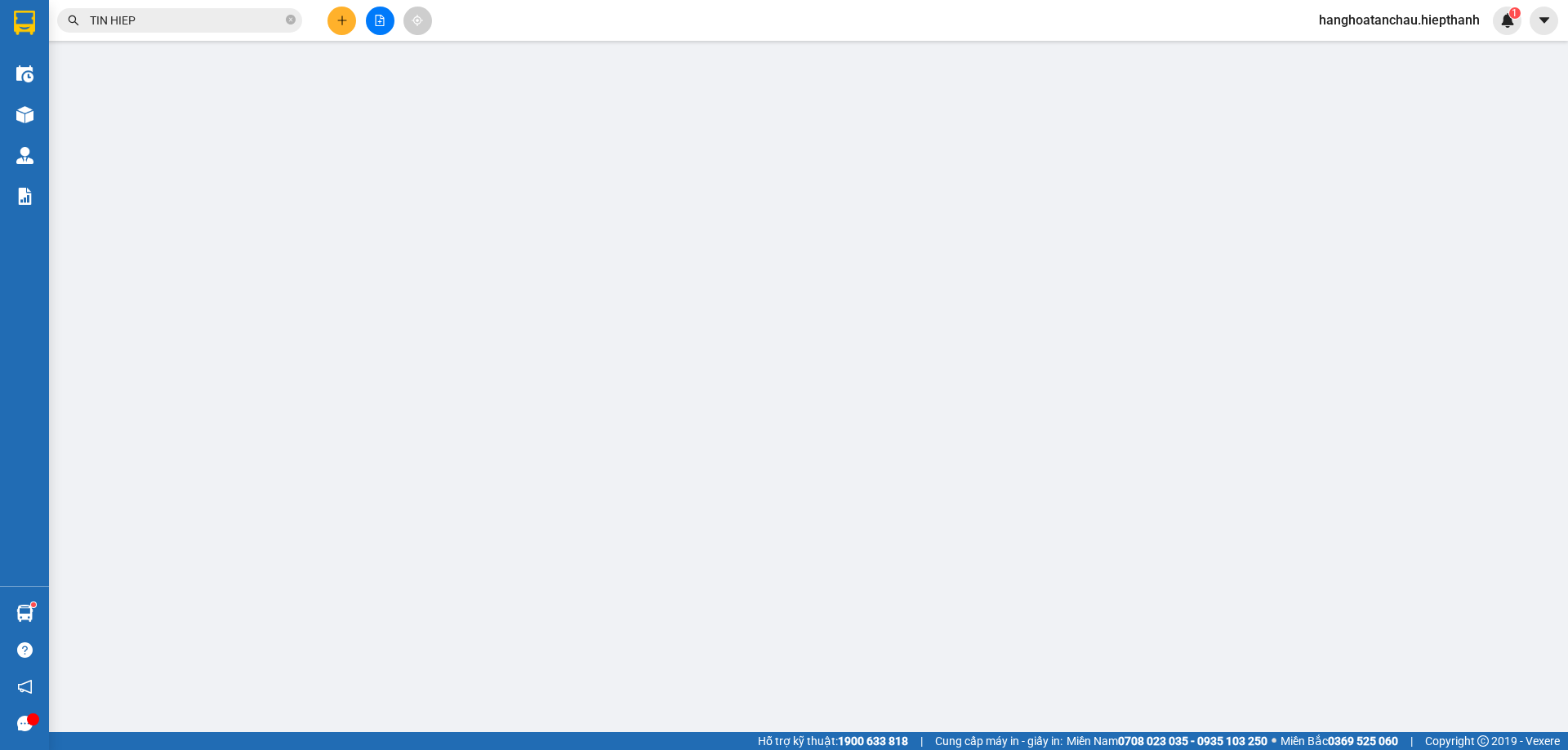
type input "0326089330"
type input "SƠN"
type input "0971737774"
type input "TÍN HIỆP"
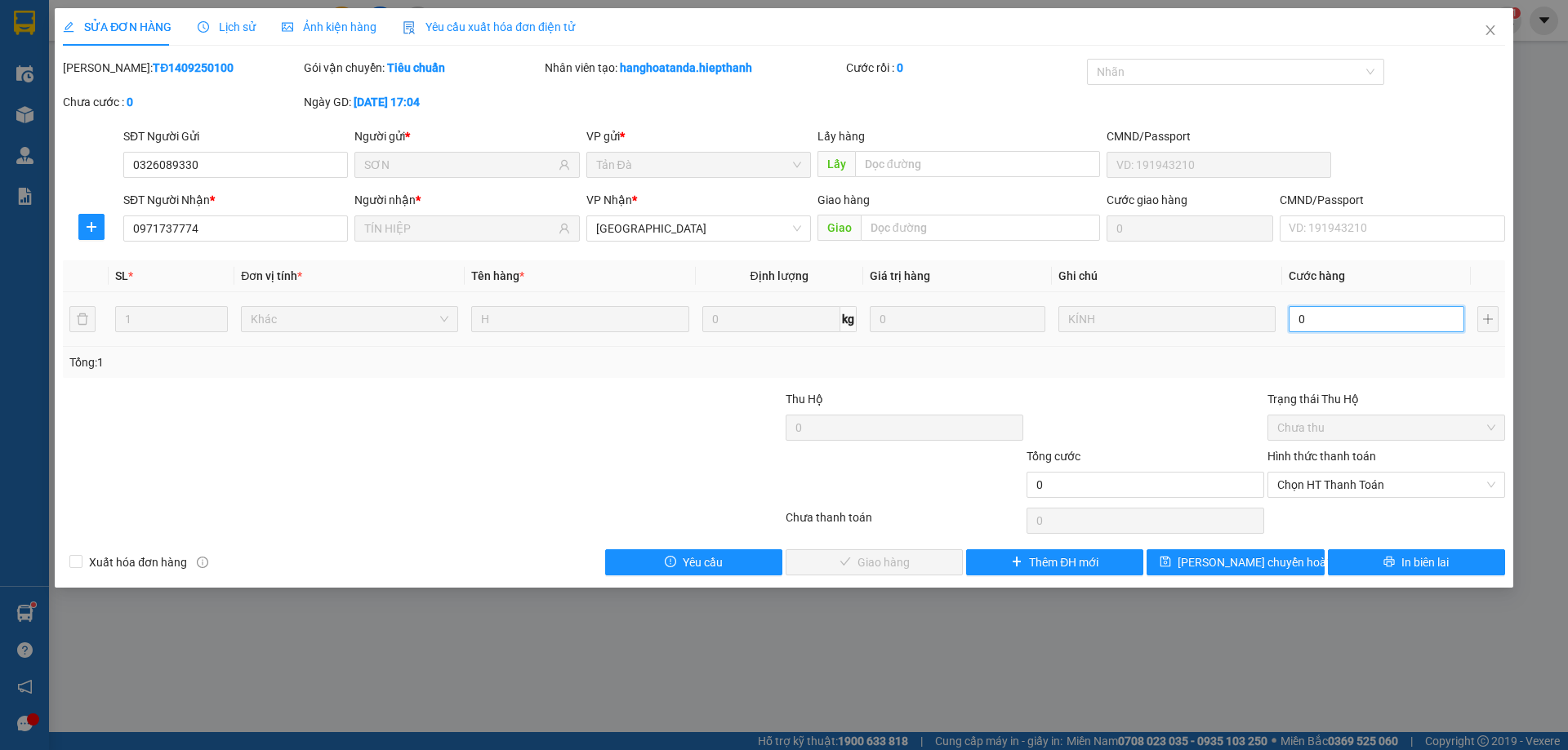
click at [1291, 319] on input "0" at bounding box center [1377, 319] width 176 height 26
type input "1"
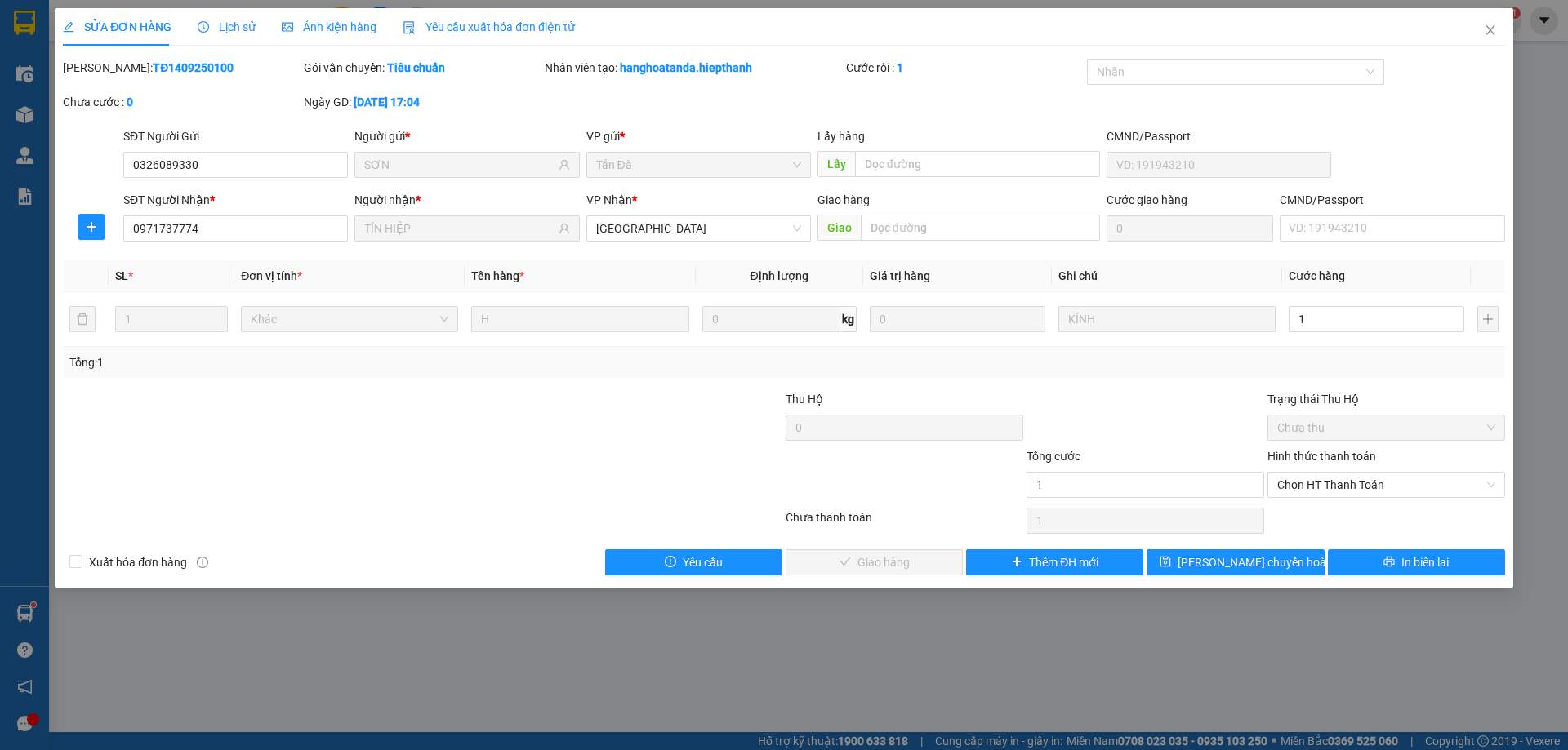
type input "1.000"
drag, startPoint x: 1145, startPoint y: 368, endPoint x: 1283, endPoint y: 493, distance: 186.2
click at [1157, 378] on div "Total Paid Fee 0 Total UnPaid Fee 0 Cash Collection Total Fee Mã ĐH: TĐ14092501…" at bounding box center [784, 317] width 1442 height 517
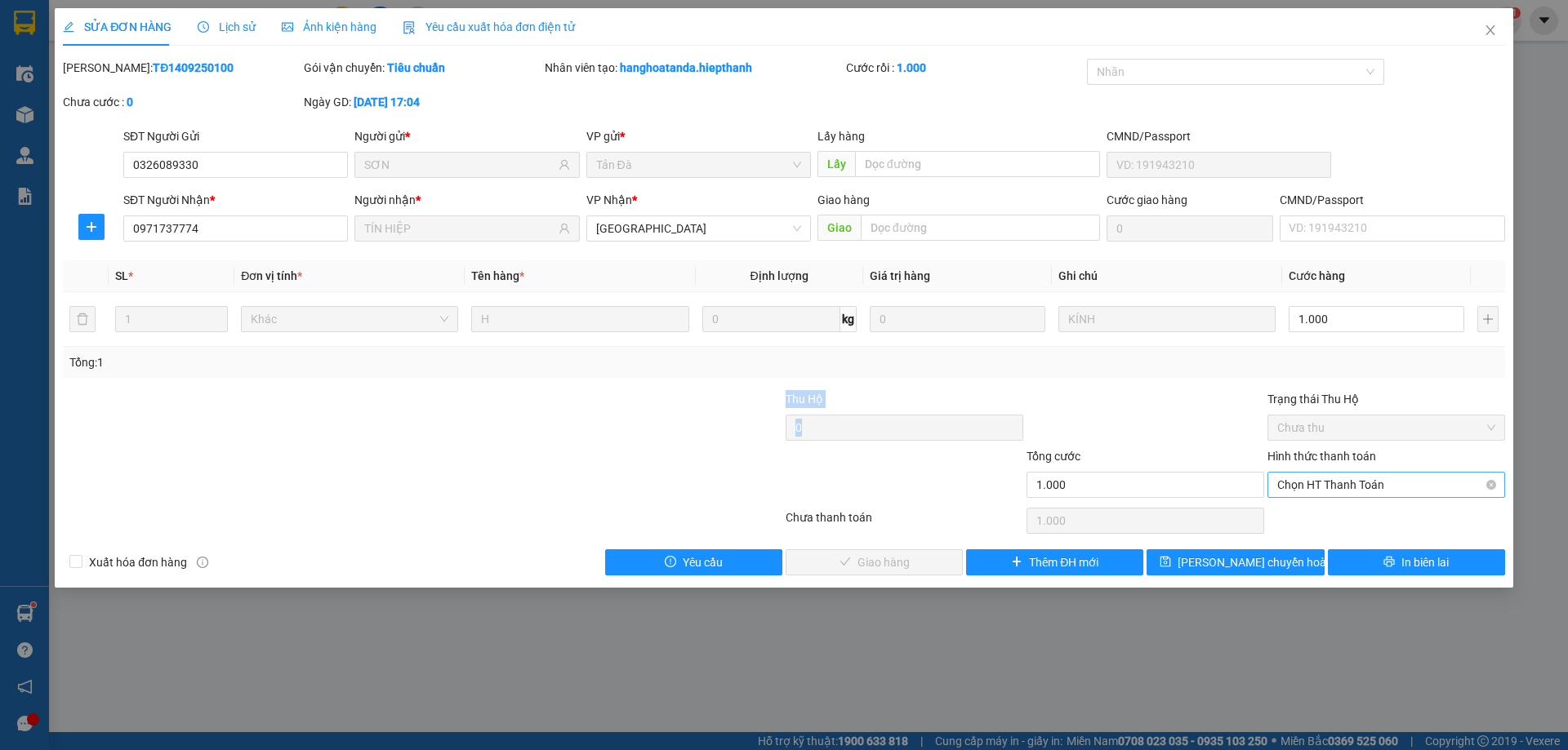
click at [1303, 488] on span "Chọn HT Thanh Toán" at bounding box center [1385, 485] width 218 height 24
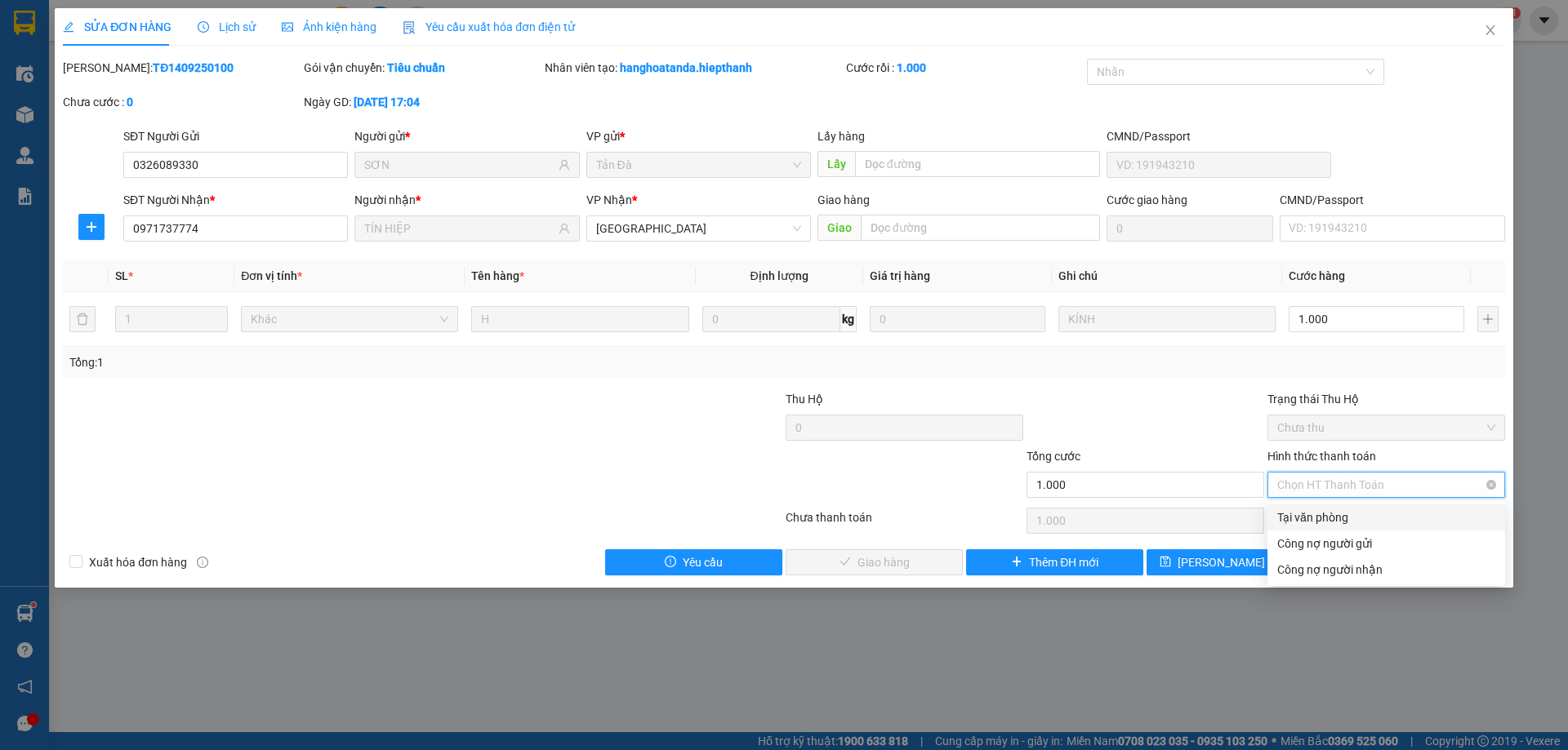
click at [1320, 520] on div "Tại văn phòng" at bounding box center [1385, 518] width 218 height 18
type input "0"
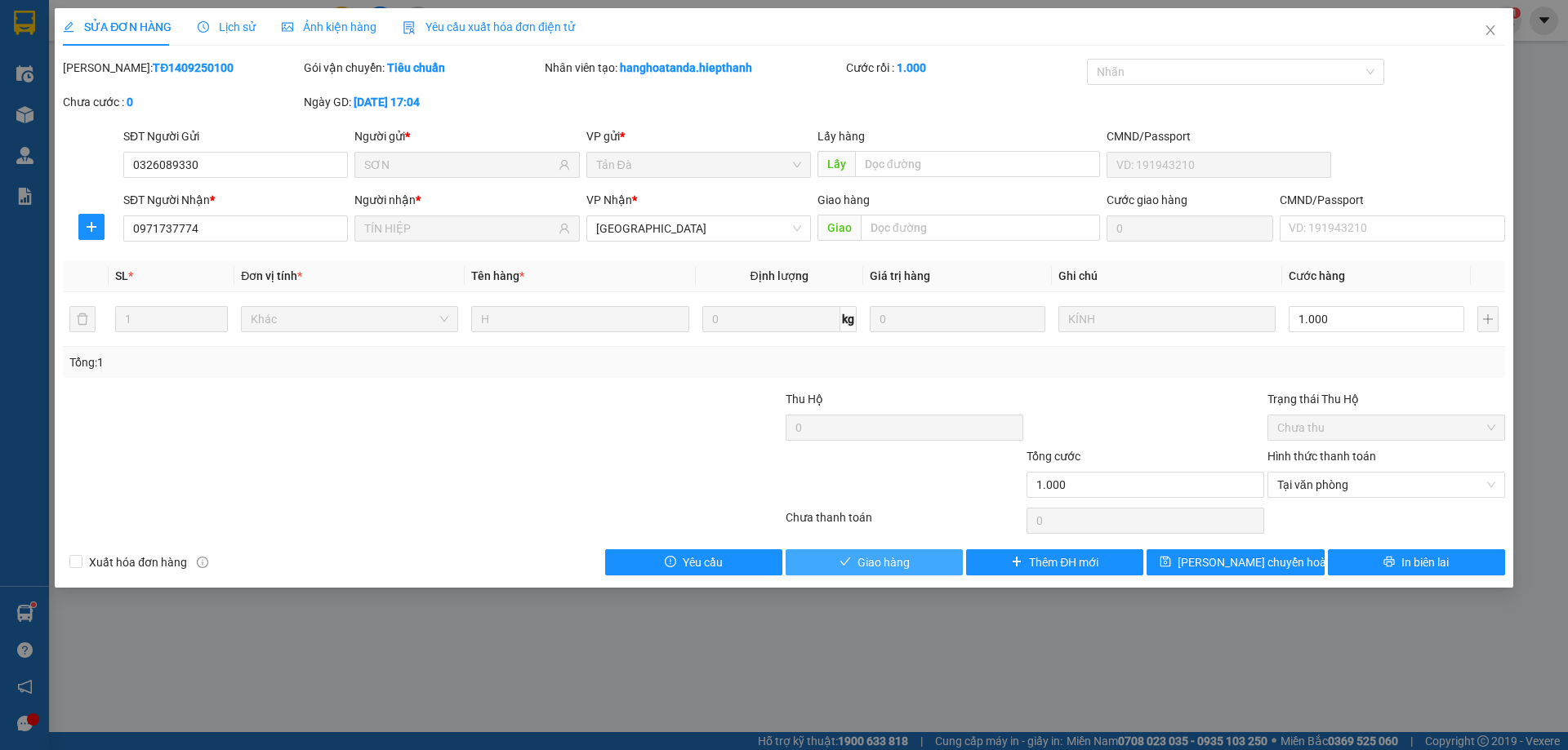
click at [886, 563] on span "Giao hàng" at bounding box center [883, 562] width 53 height 18
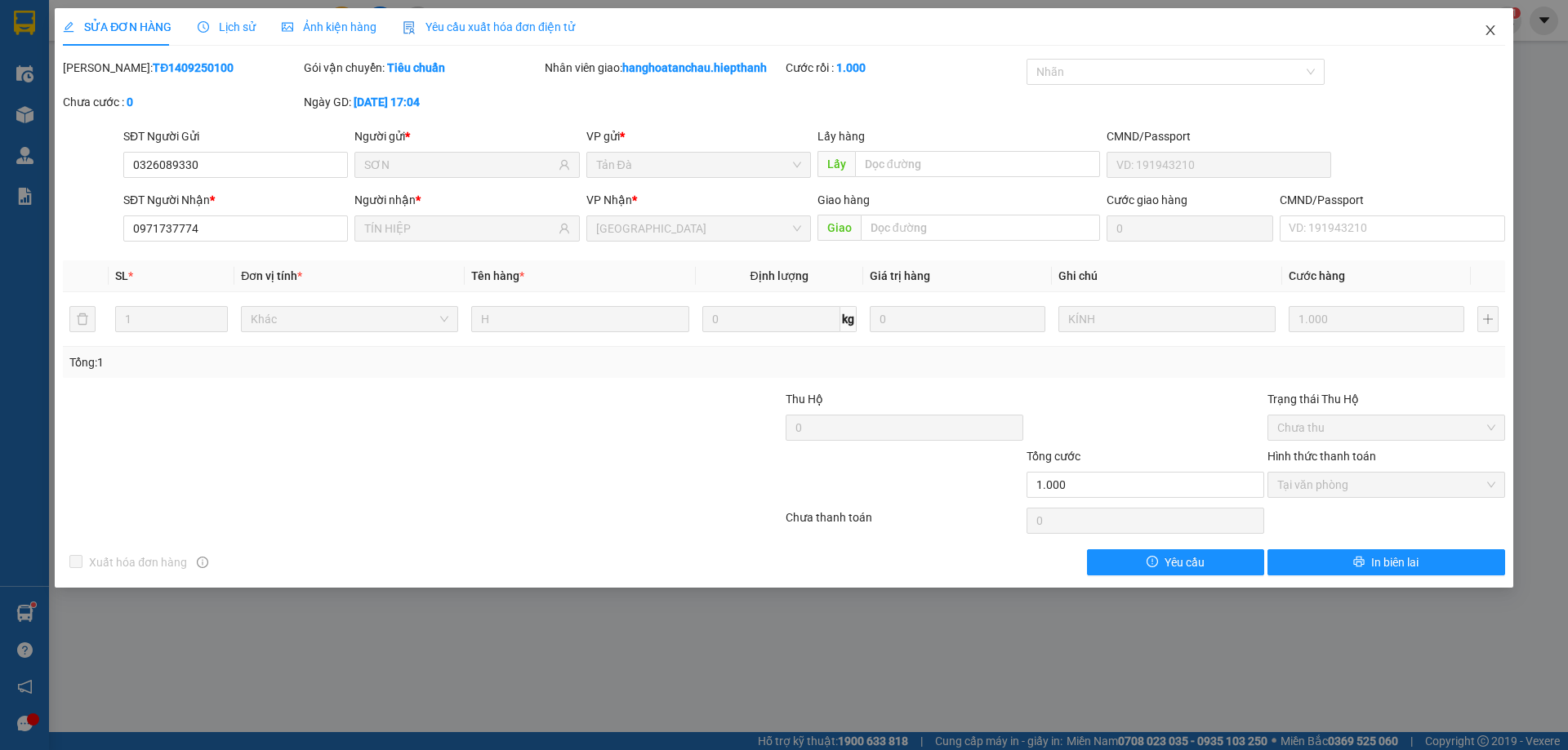
drag, startPoint x: 1489, startPoint y: 33, endPoint x: 274, endPoint y: 11, distance: 1215.2
click at [1490, 33] on icon "close" at bounding box center [1490, 29] width 9 height 9
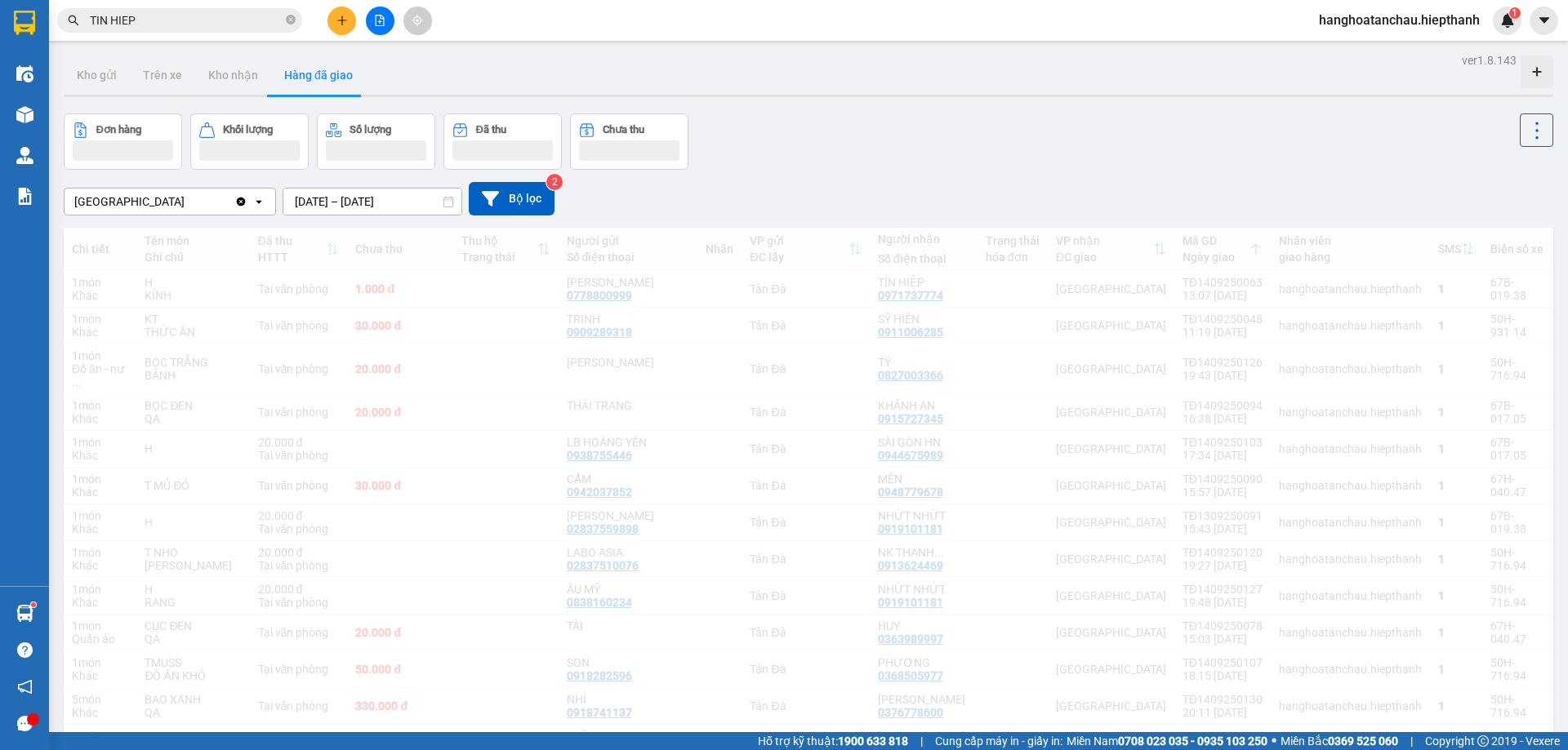
click at [264, 21] on input "TIN HIEP" at bounding box center [186, 20] width 193 height 18
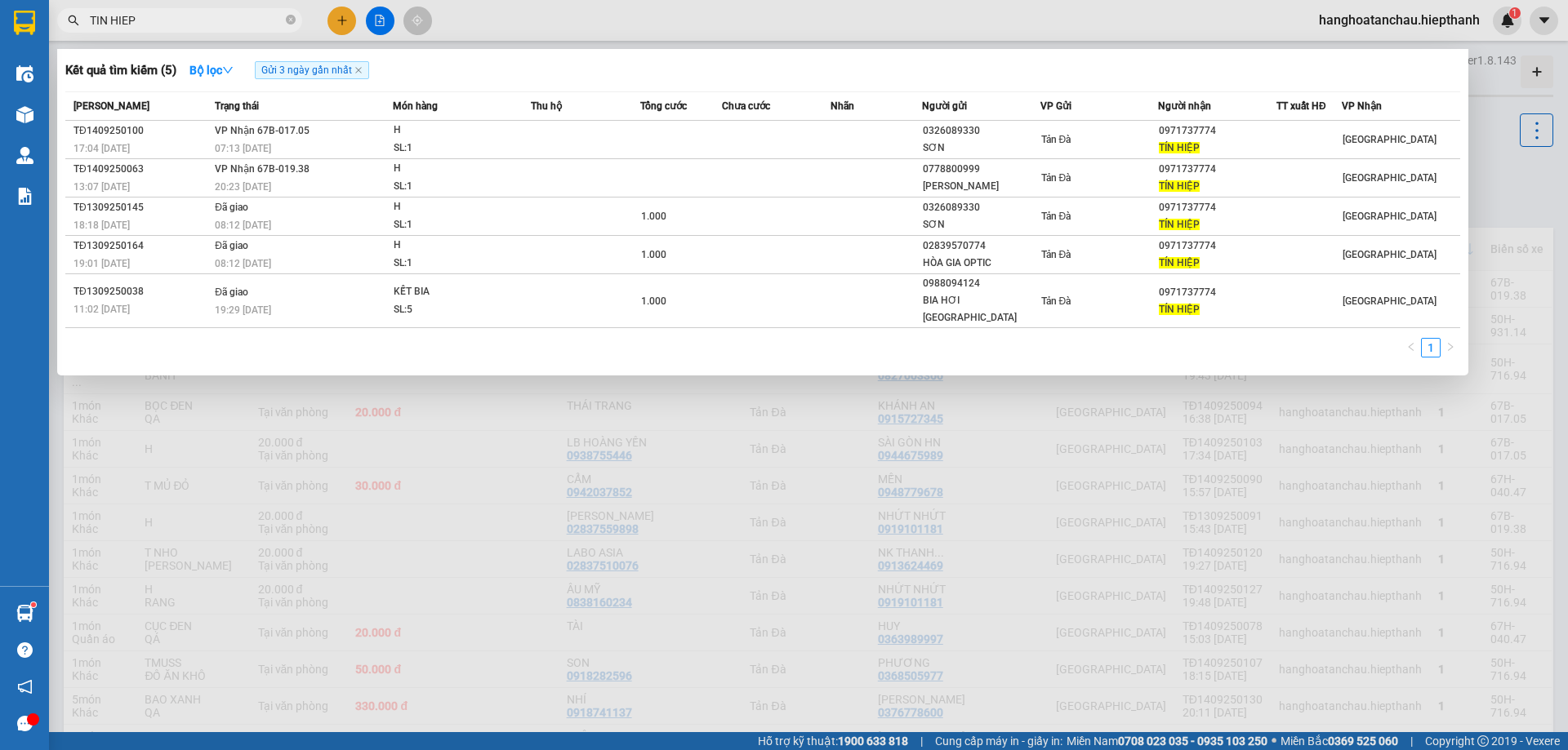
click at [263, 21] on input "TIN HIEP" at bounding box center [186, 20] width 193 height 18
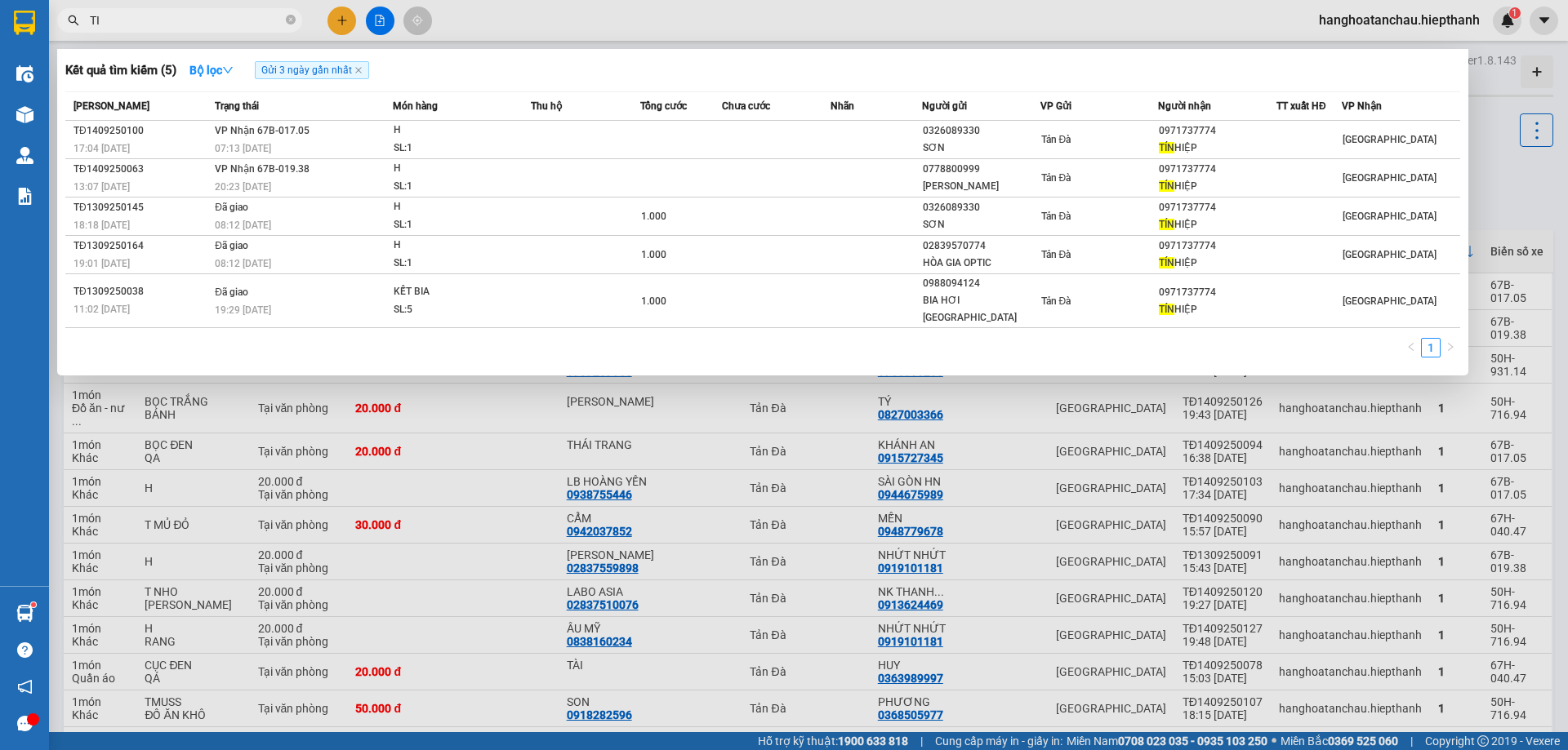
type input "T"
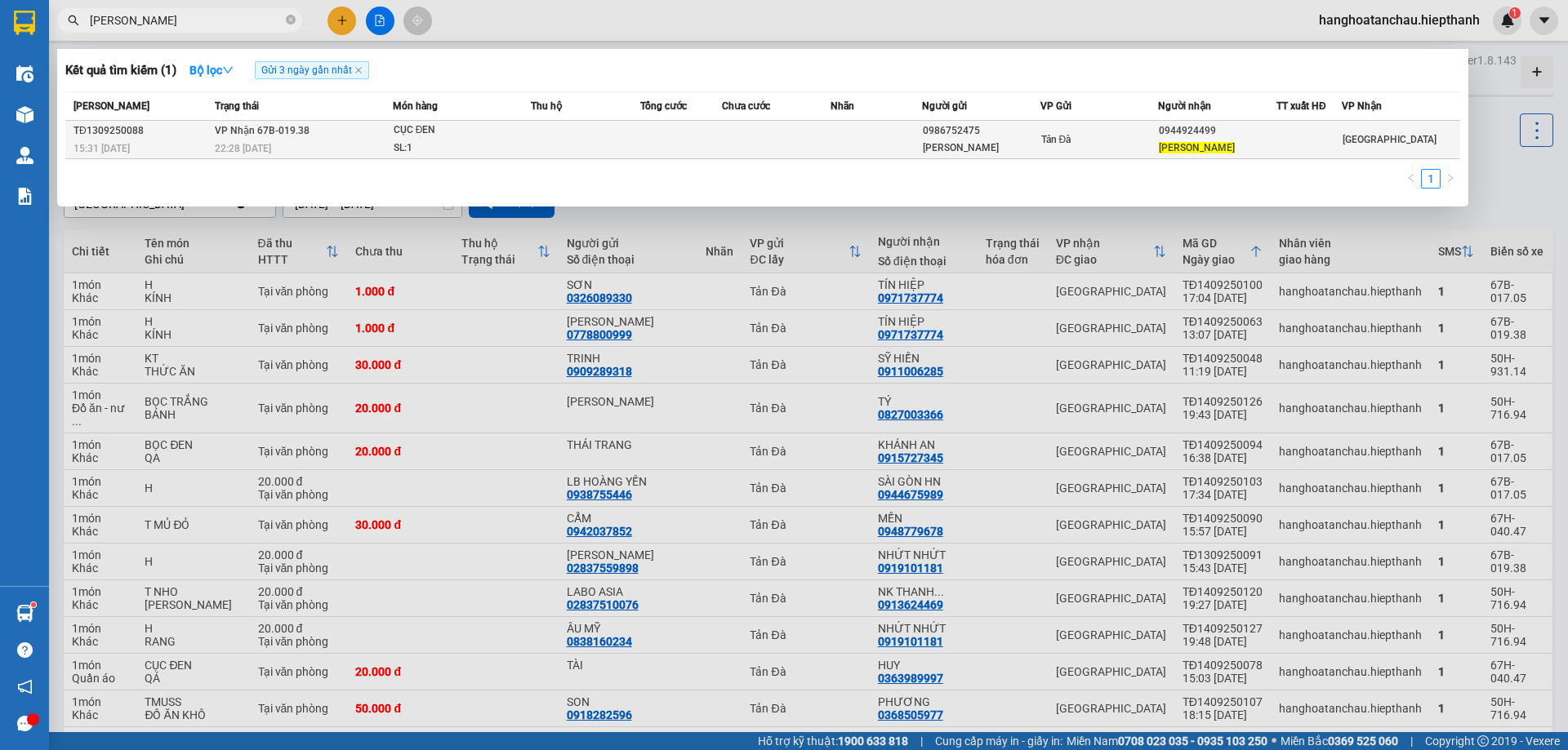
type input "[PERSON_NAME]"
click at [422, 121] on td "CỤC ĐEN SL: 1" at bounding box center [462, 139] width 138 height 39
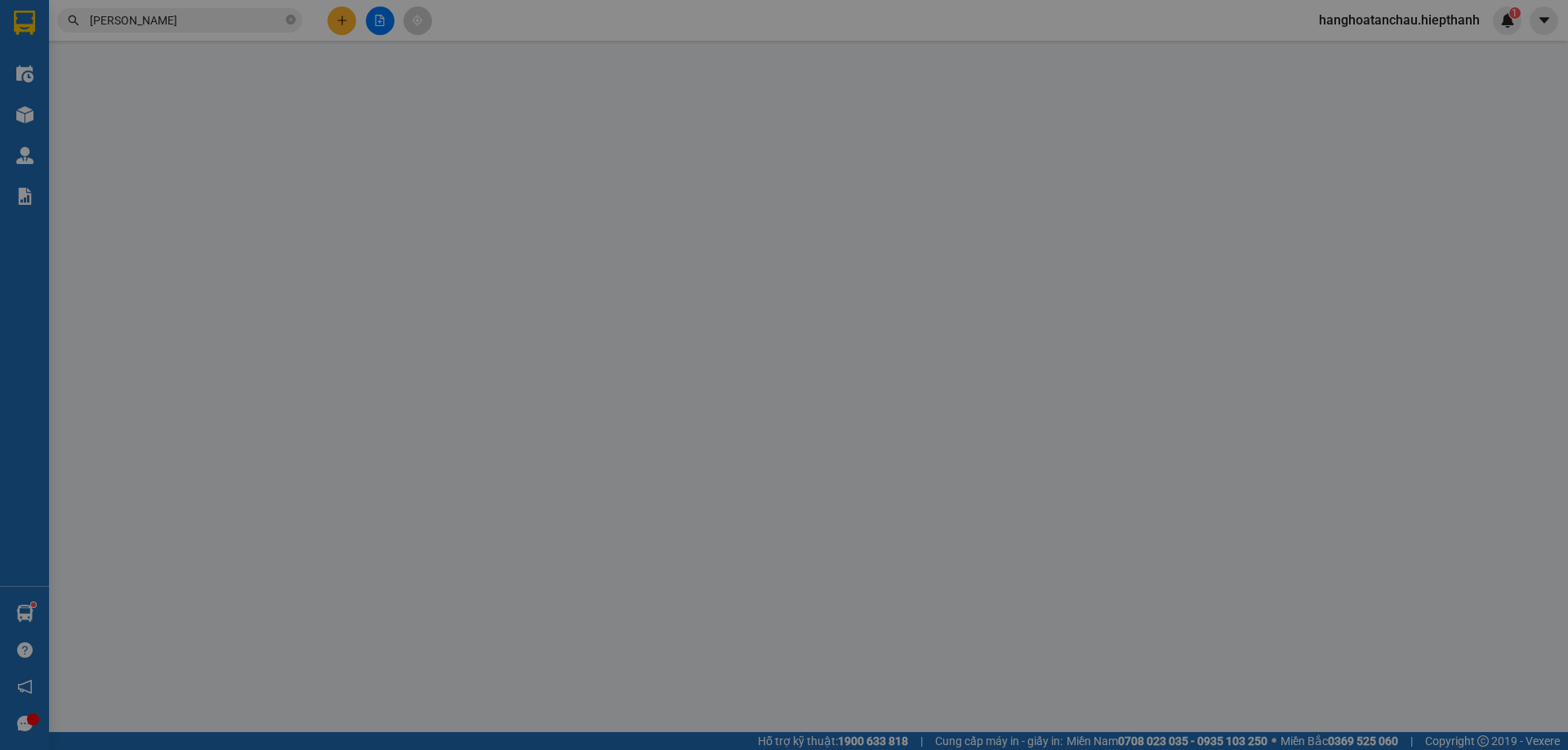
type input "0986752475"
type input "[PERSON_NAME]"
type input "0944924499"
type input "[PERSON_NAME]"
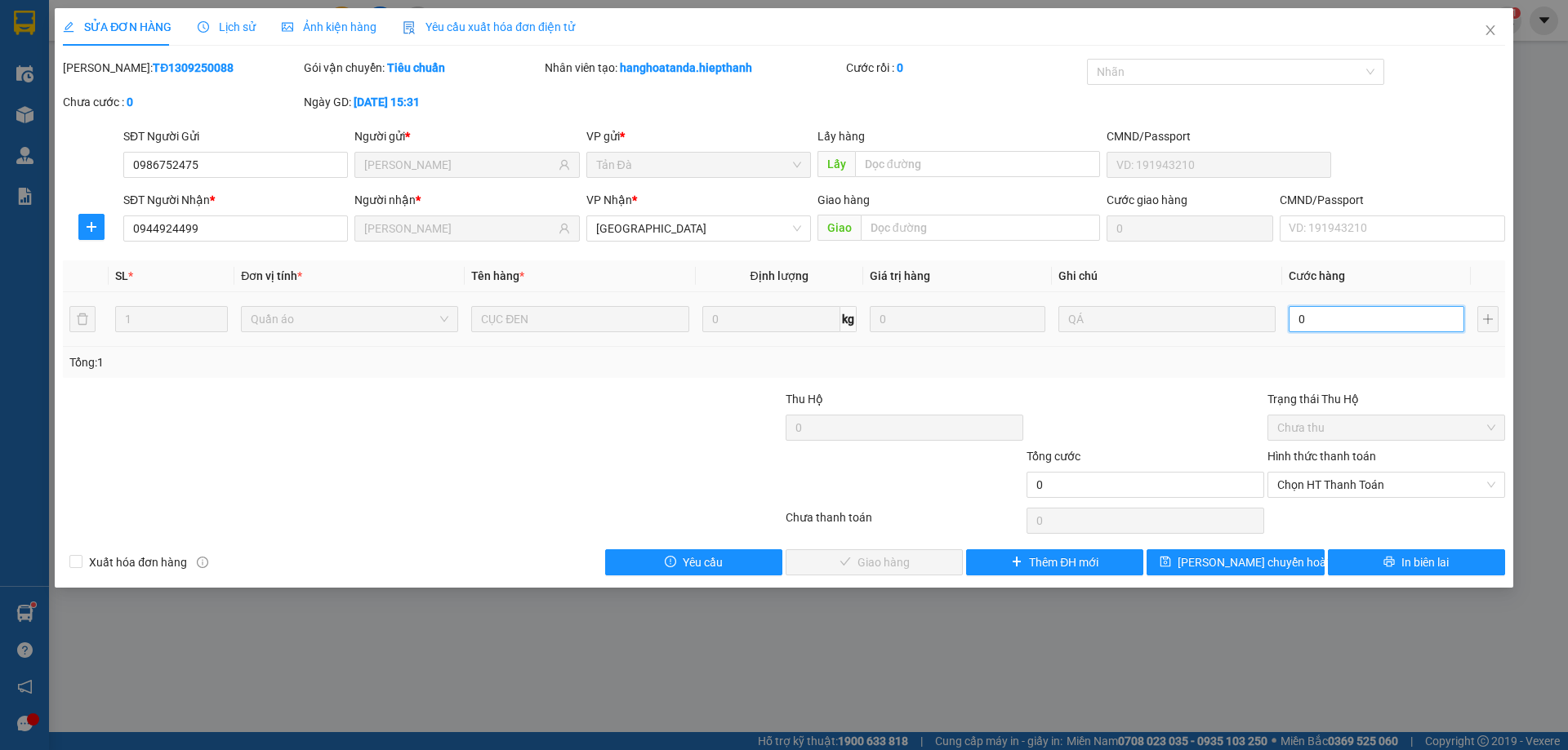
click at [1357, 311] on input "0" at bounding box center [1377, 319] width 176 height 26
type input "2"
type input "25"
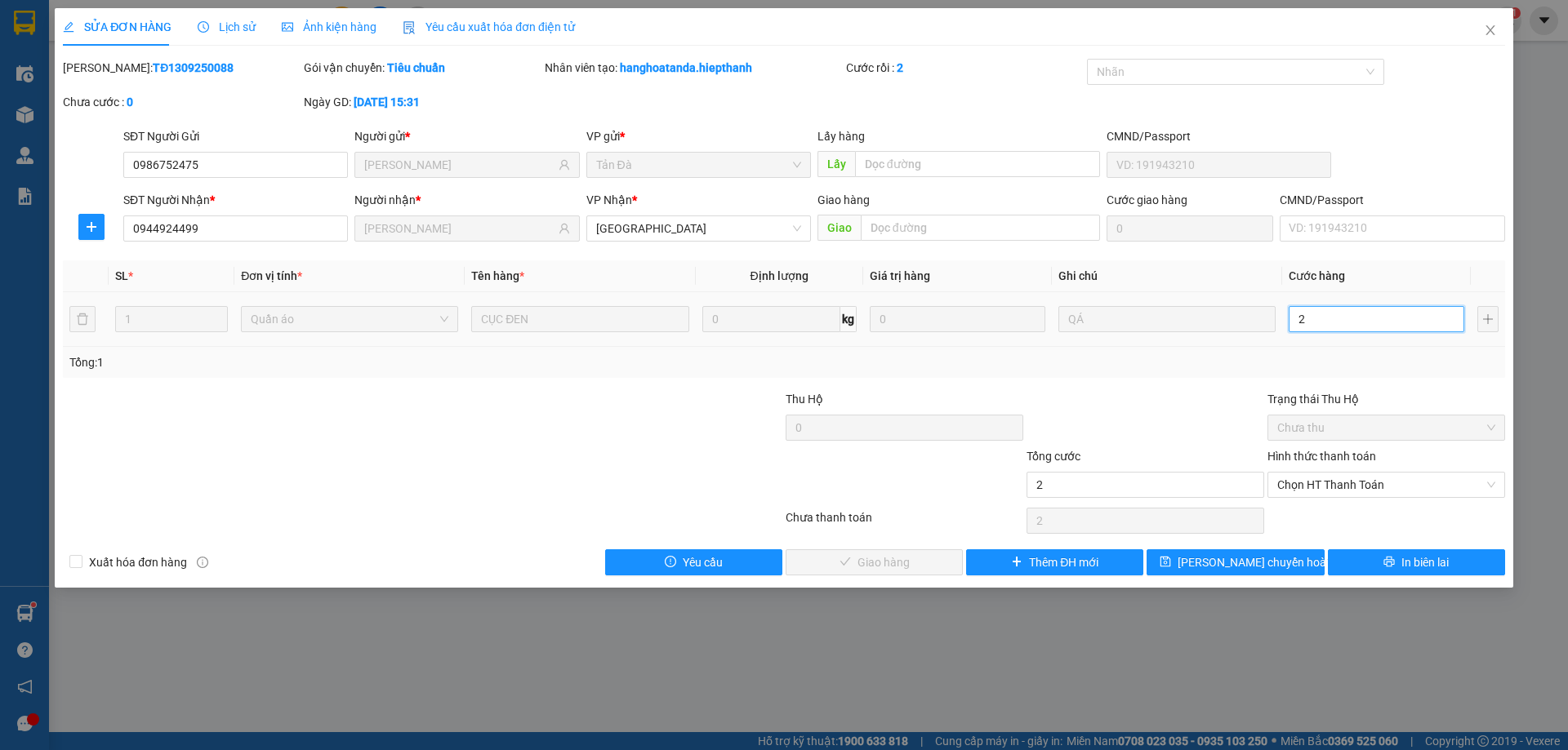
type input "25"
type input "25.000"
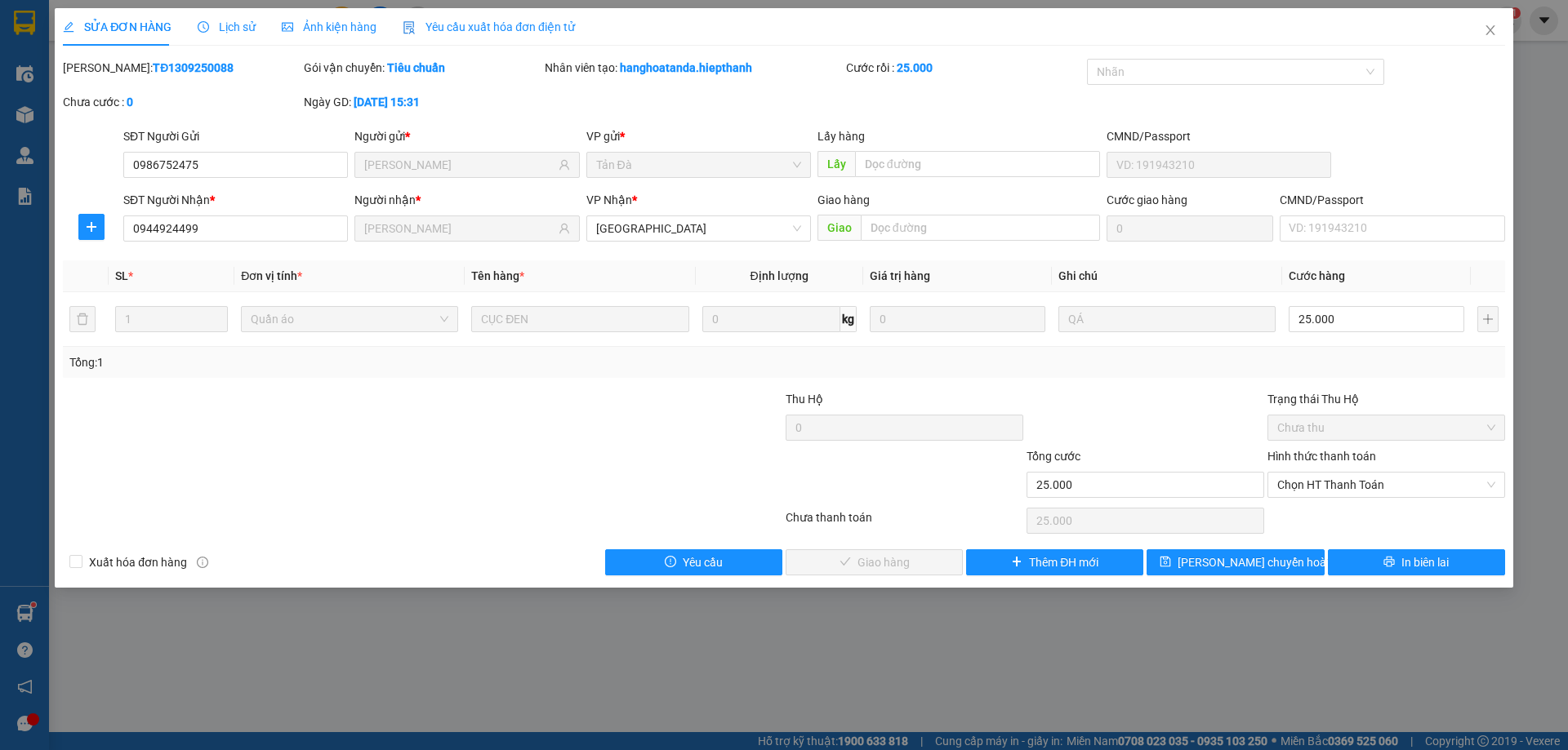
drag, startPoint x: 1213, startPoint y: 383, endPoint x: 1255, endPoint y: 408, distance: 48.9
click at [1213, 384] on div "Total Paid Fee 0 Total UnPaid Fee 0 Cash Collection Total Fee Mã ĐH: TĐ13092500…" at bounding box center [784, 317] width 1442 height 517
click at [1304, 479] on span "Chọn HT Thanh Toán" at bounding box center [1385, 485] width 218 height 24
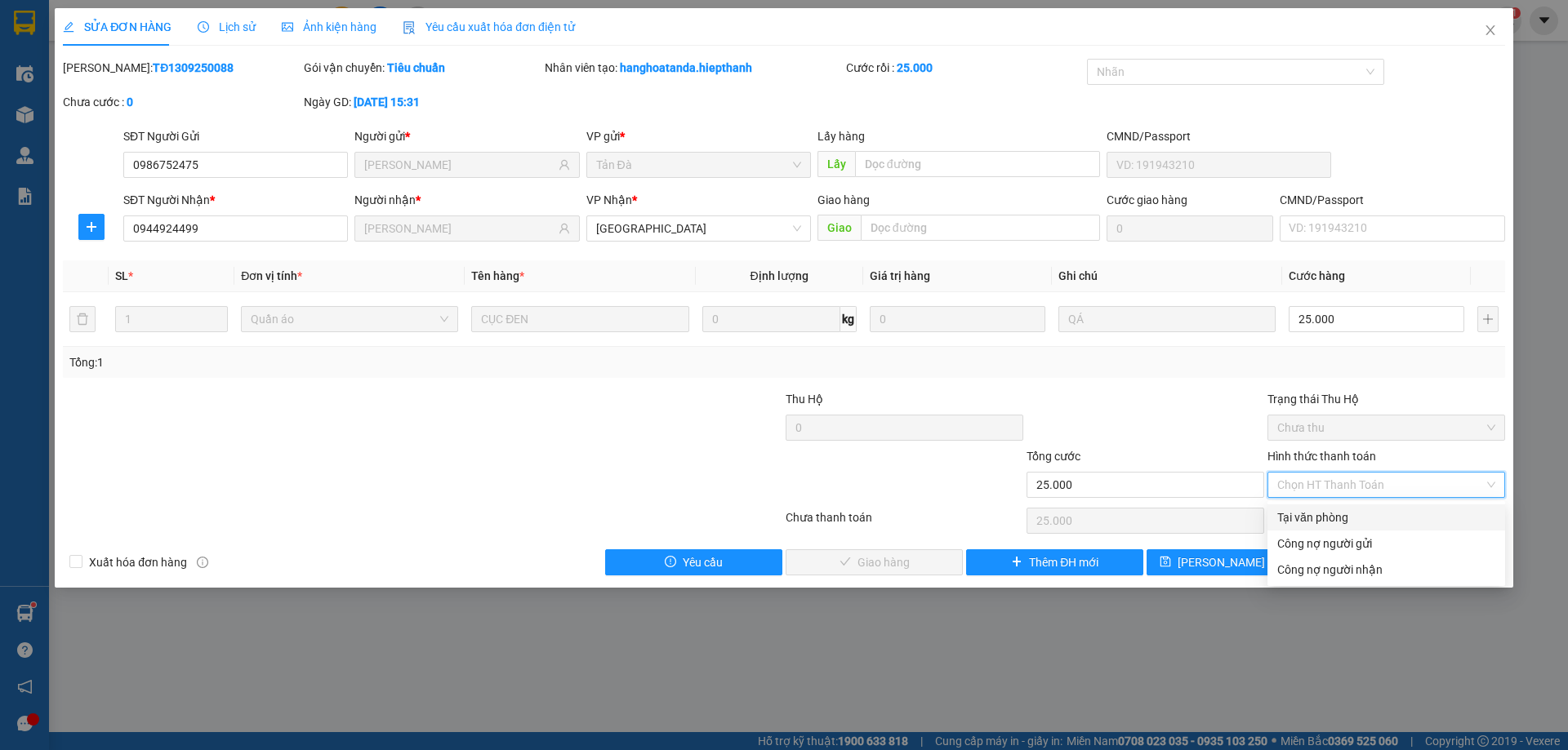
click at [1315, 517] on div "Tại văn phòng" at bounding box center [1385, 518] width 218 height 18
type input "0"
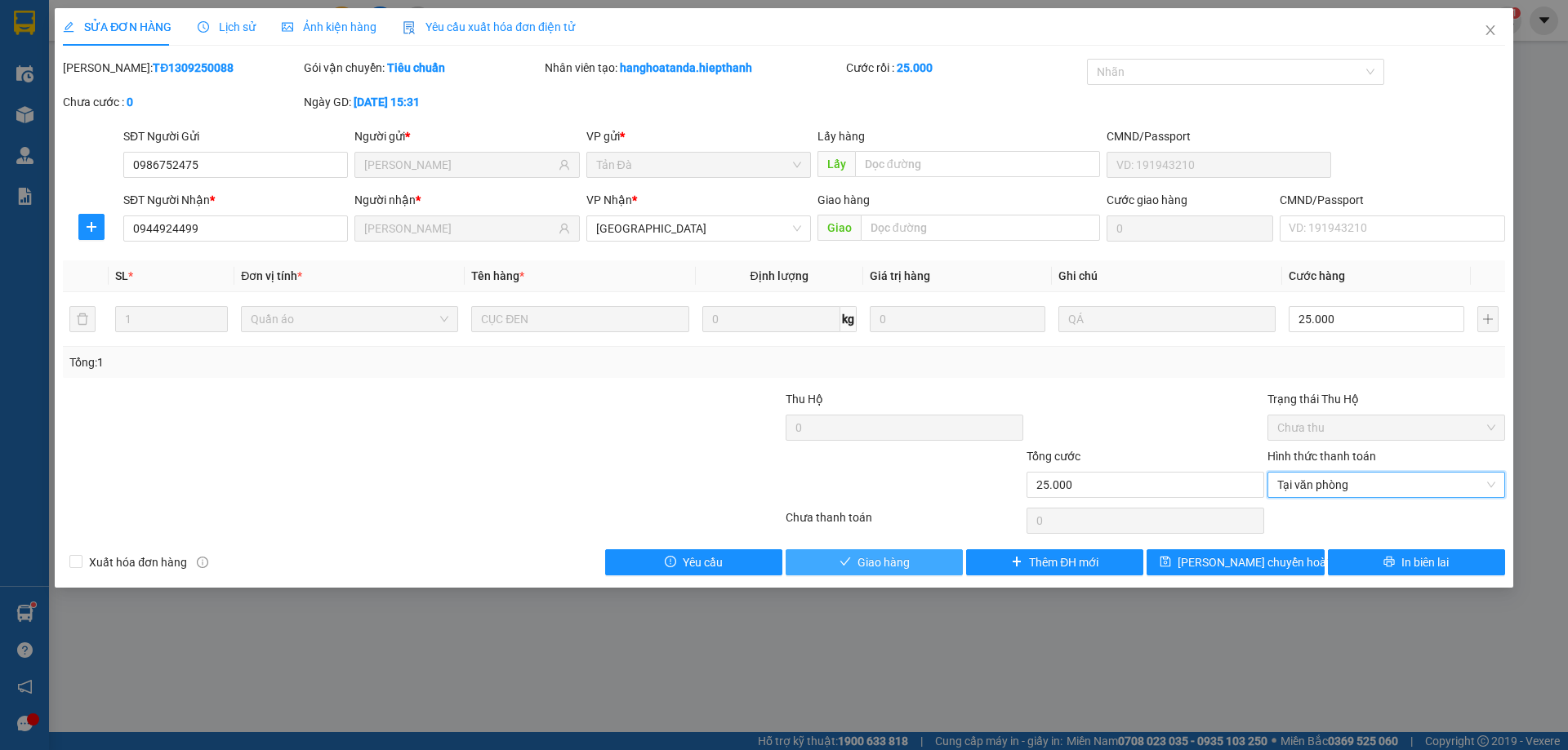
click at [893, 568] on span "Giao hàng" at bounding box center [883, 562] width 53 height 18
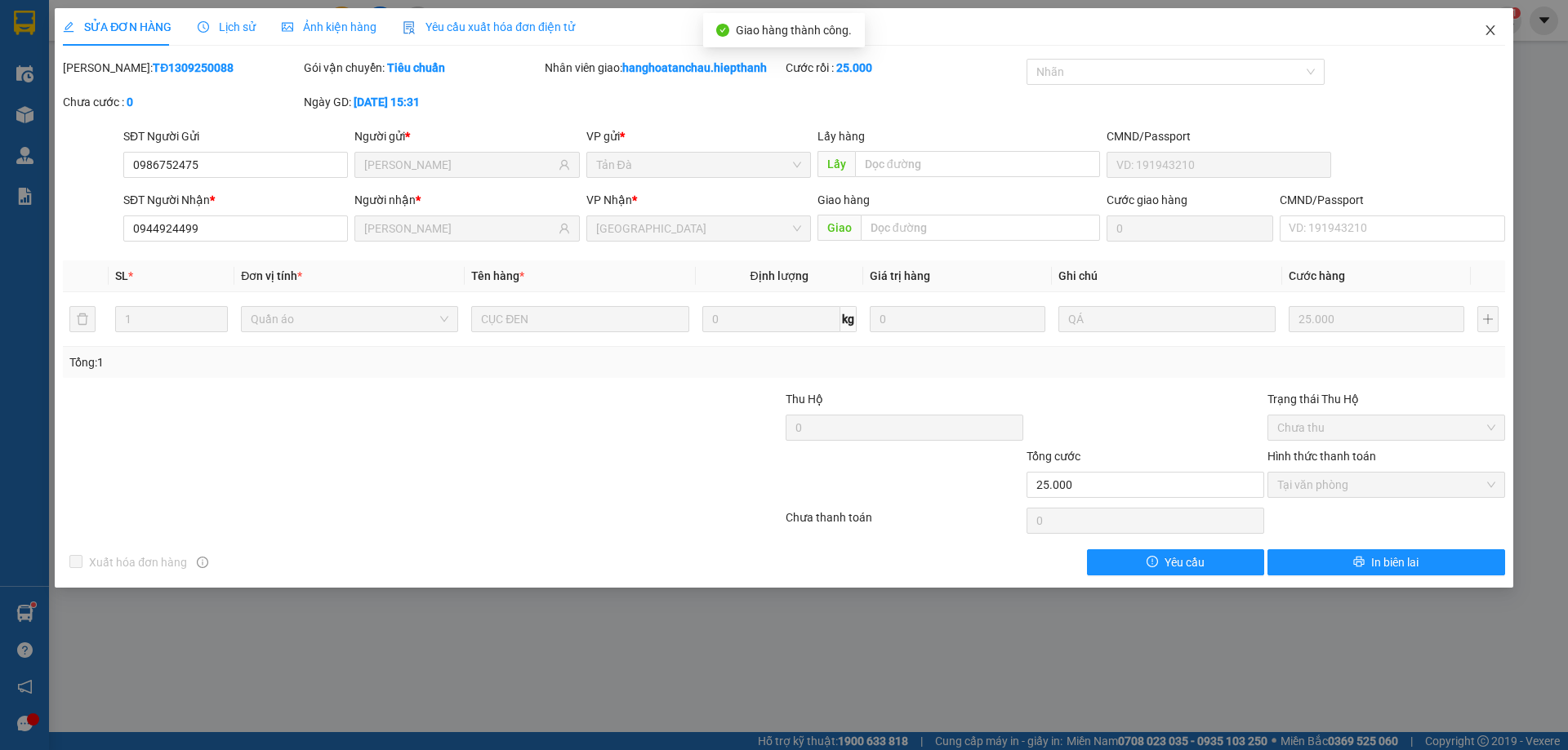
click at [1486, 37] on icon "close" at bounding box center [1490, 29] width 13 height 13
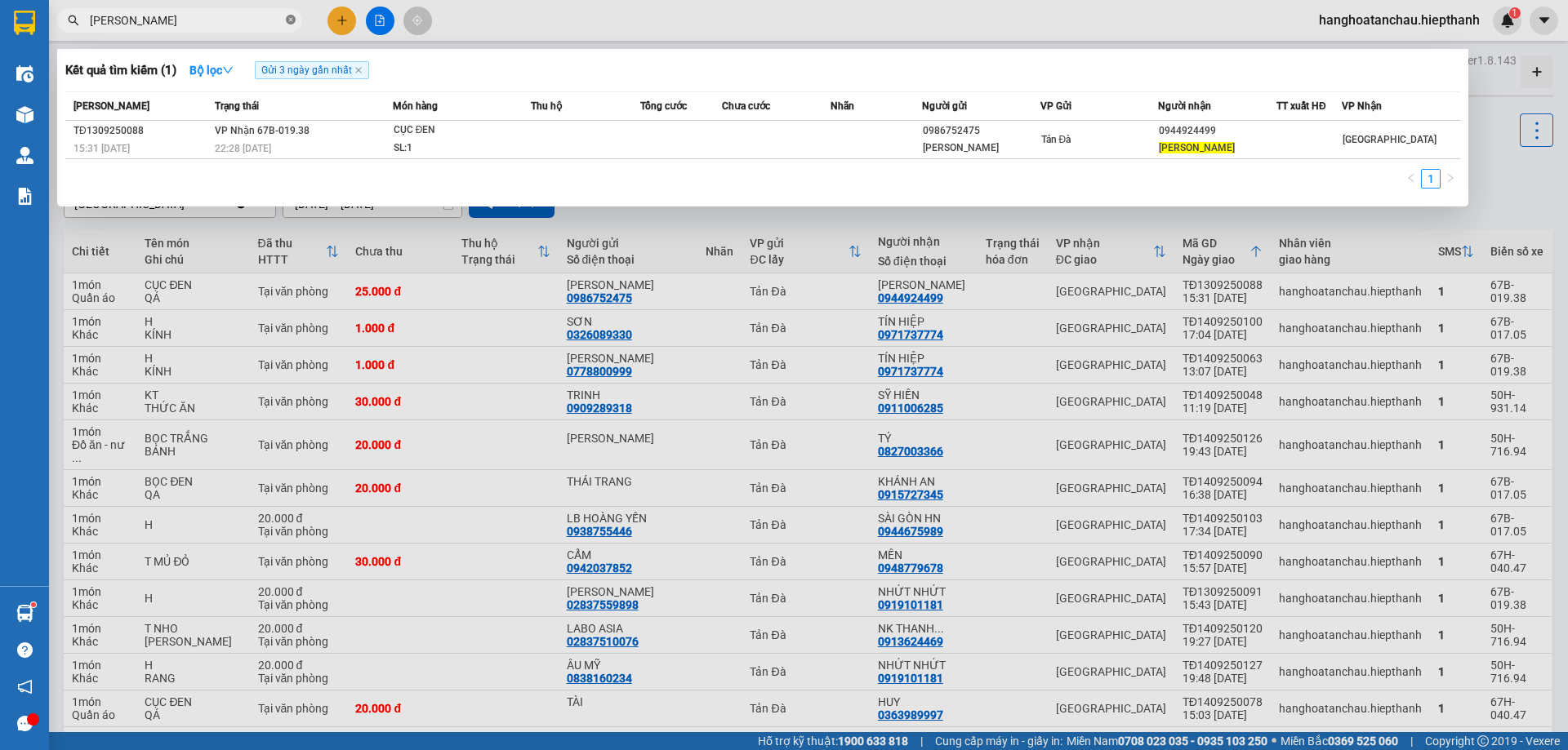
click at [286, 23] on icon "close-circle" at bounding box center [290, 19] width 9 height 9
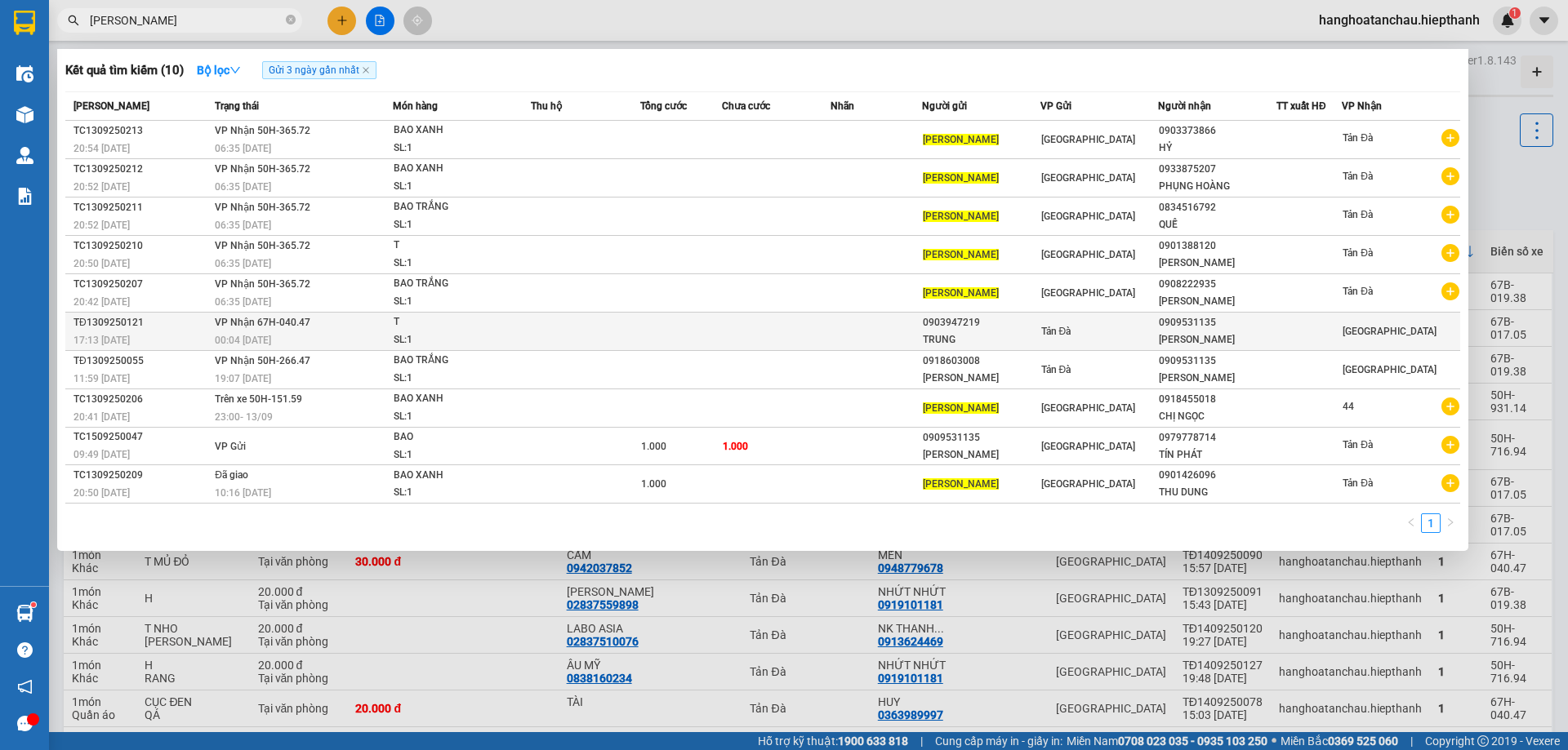
type input "HÙNG ĐÀO"
click at [1052, 336] on span "Tản Đà" at bounding box center [1055, 331] width 30 height 11
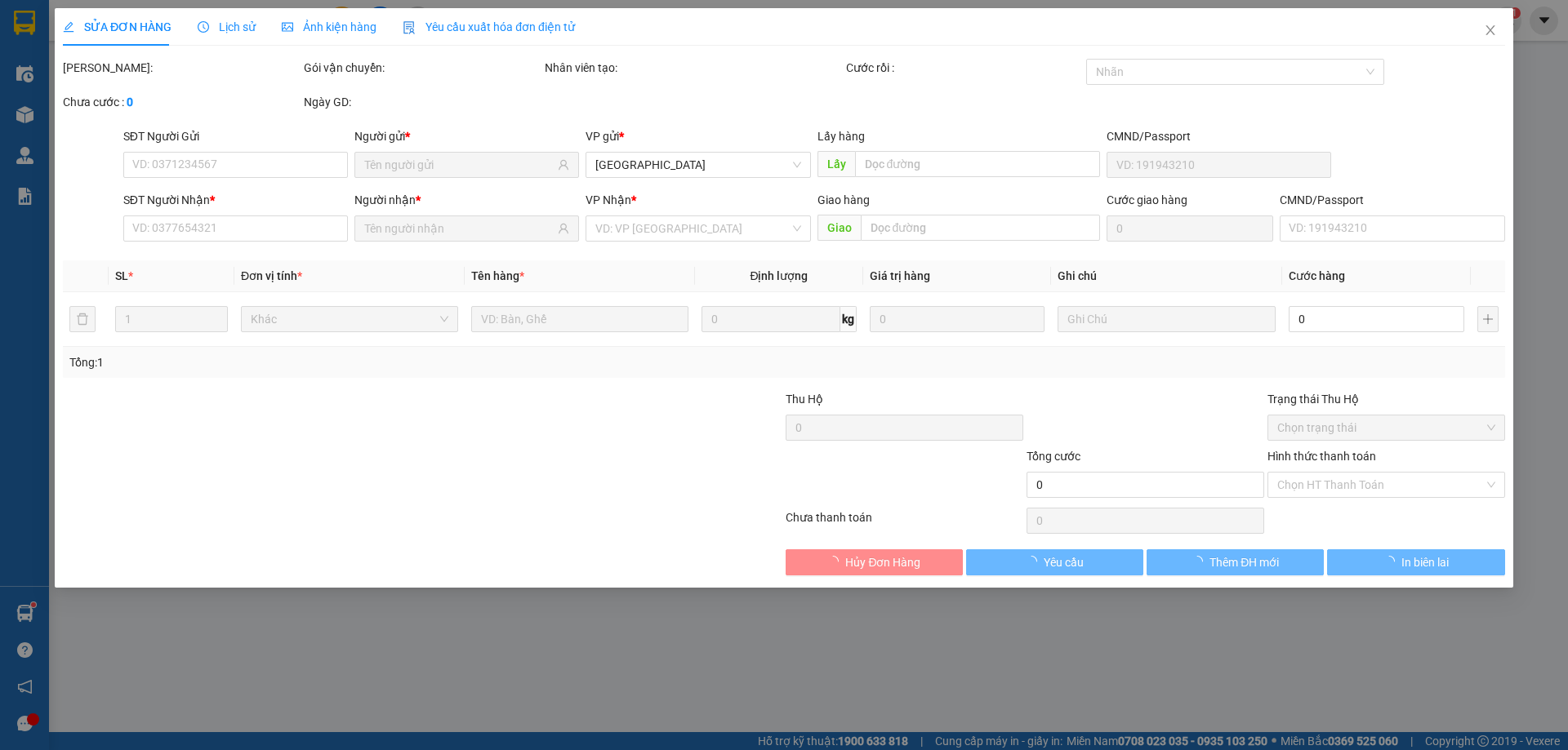
type input "0903947219"
type input "TRUNG"
type input "0909531135"
type input "HÙNG ĐÀO"
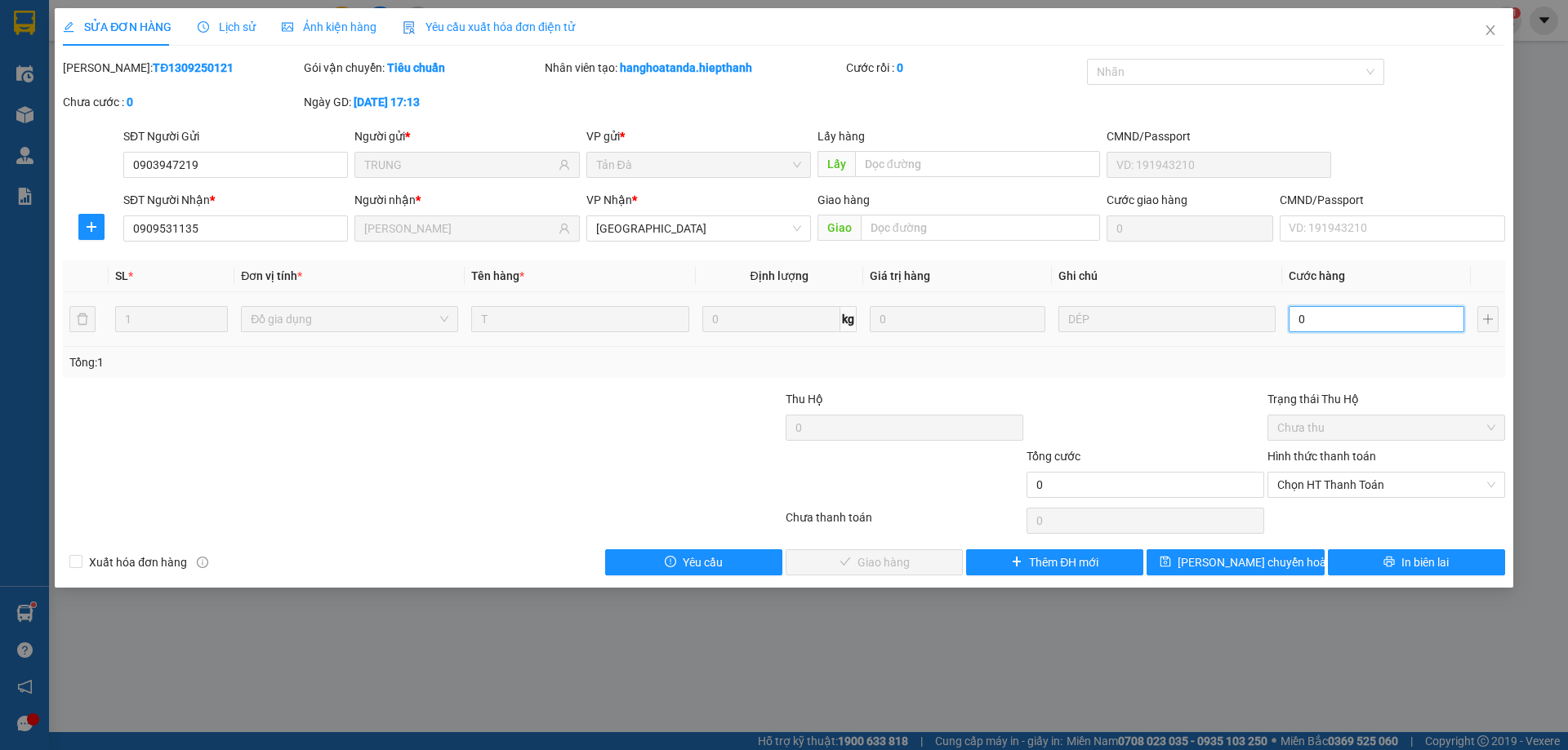
click at [1310, 321] on input "0" at bounding box center [1377, 319] width 176 height 26
type input "1"
type input "1.000"
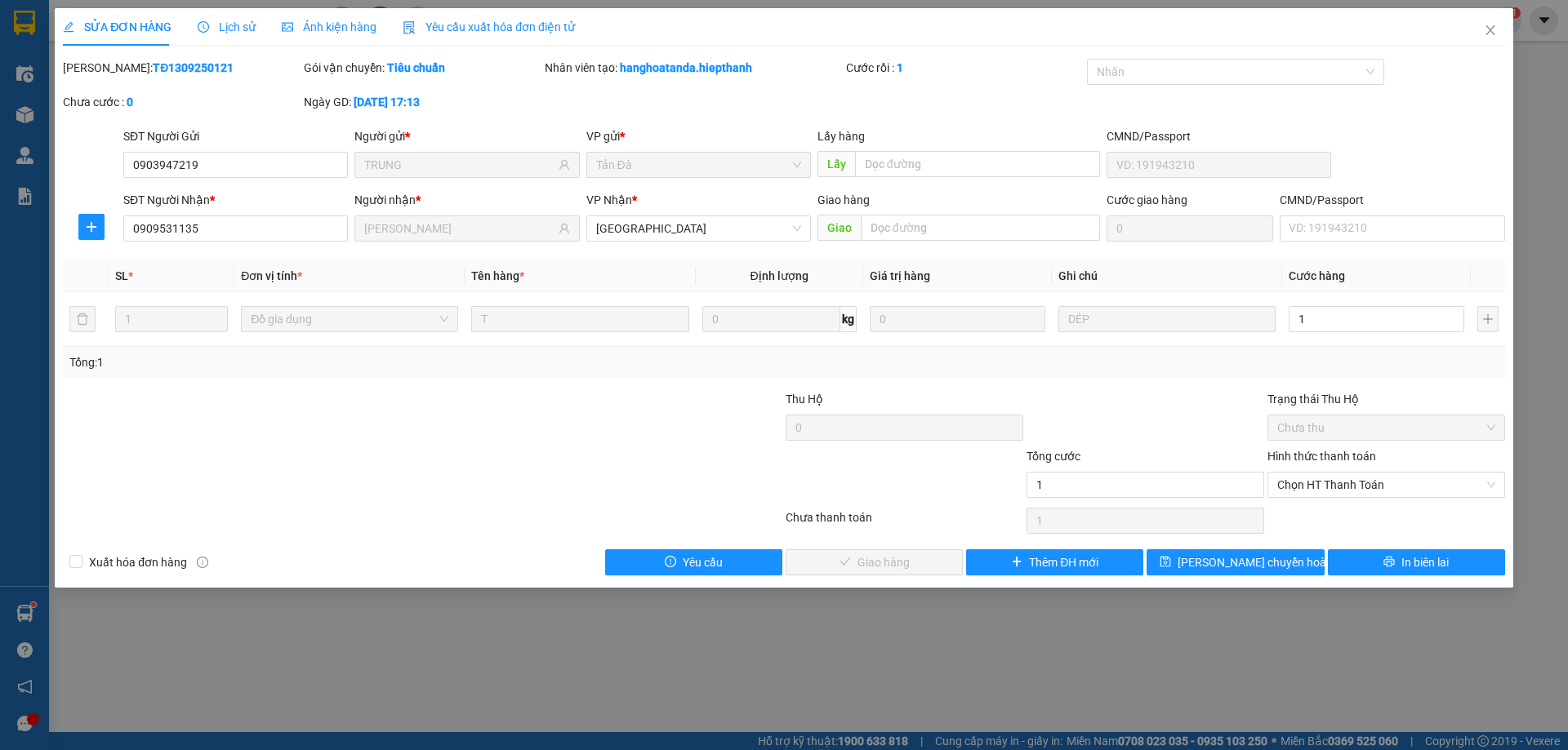
type input "1.000"
click at [1133, 421] on div at bounding box center [1146, 418] width 241 height 57
click at [1371, 492] on span "Chọn HT Thanh Toán" at bounding box center [1385, 485] width 218 height 24
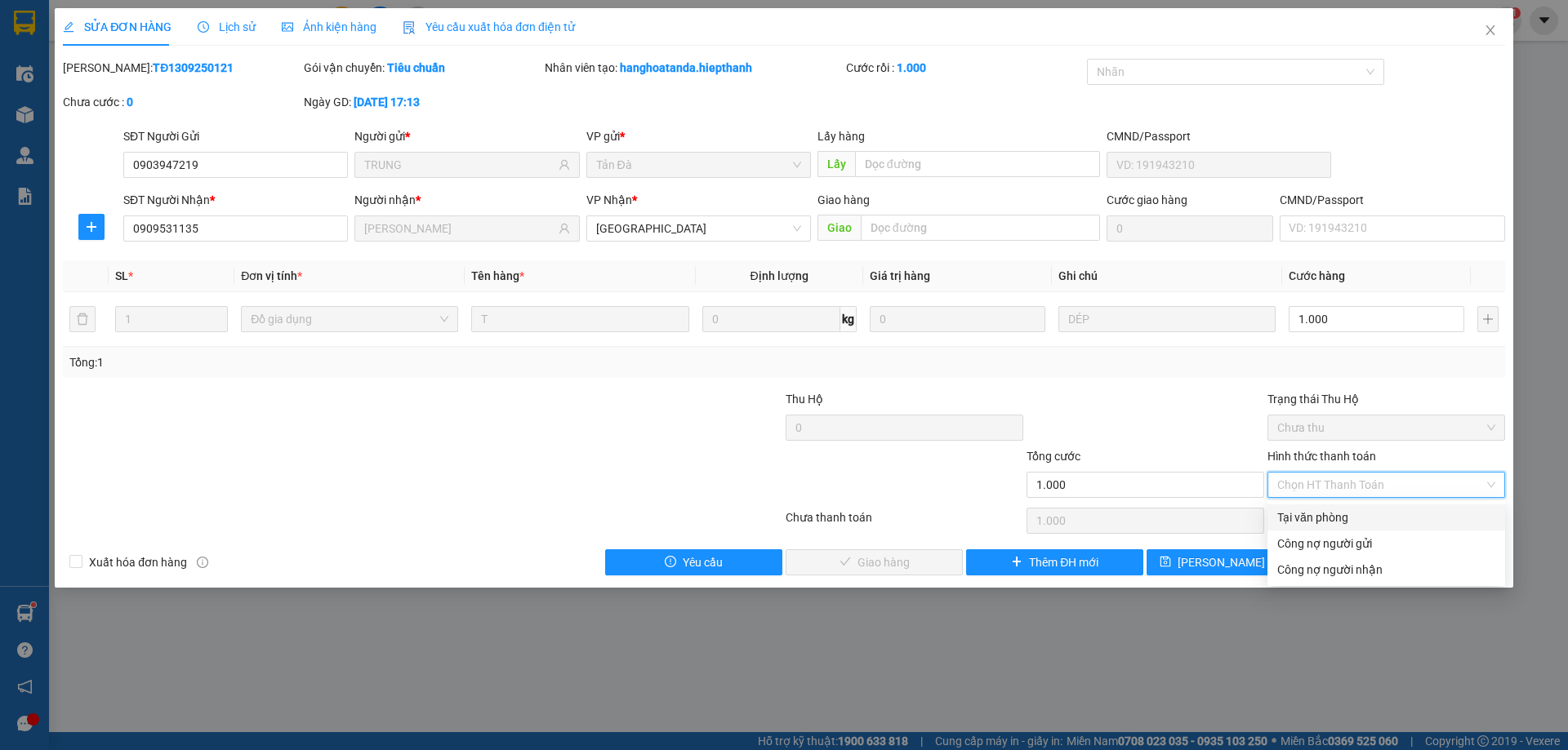
click at [1339, 517] on div "Tại văn phòng" at bounding box center [1385, 518] width 218 height 18
type input "0"
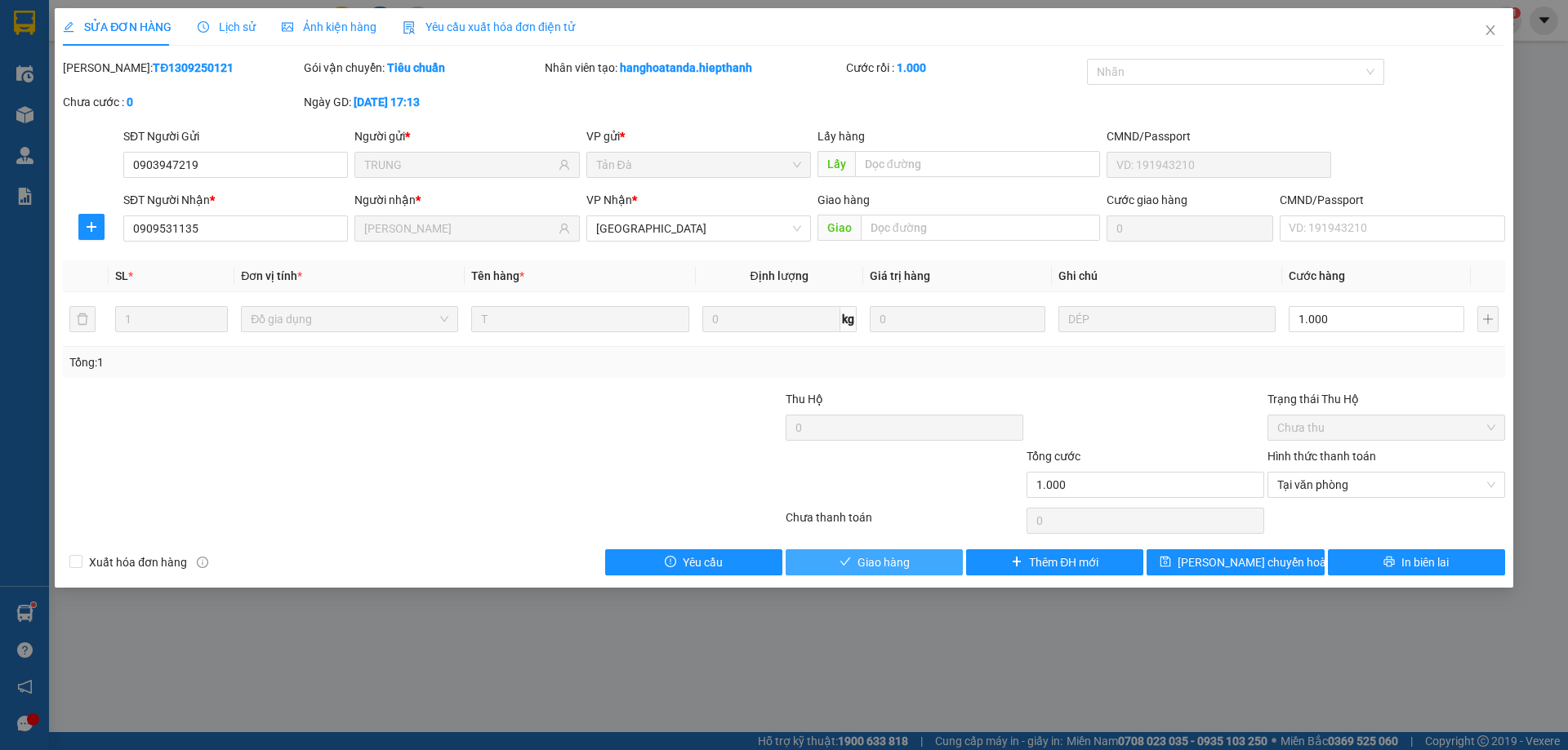
click at [853, 566] on button "Giao hàng" at bounding box center [874, 562] width 177 height 26
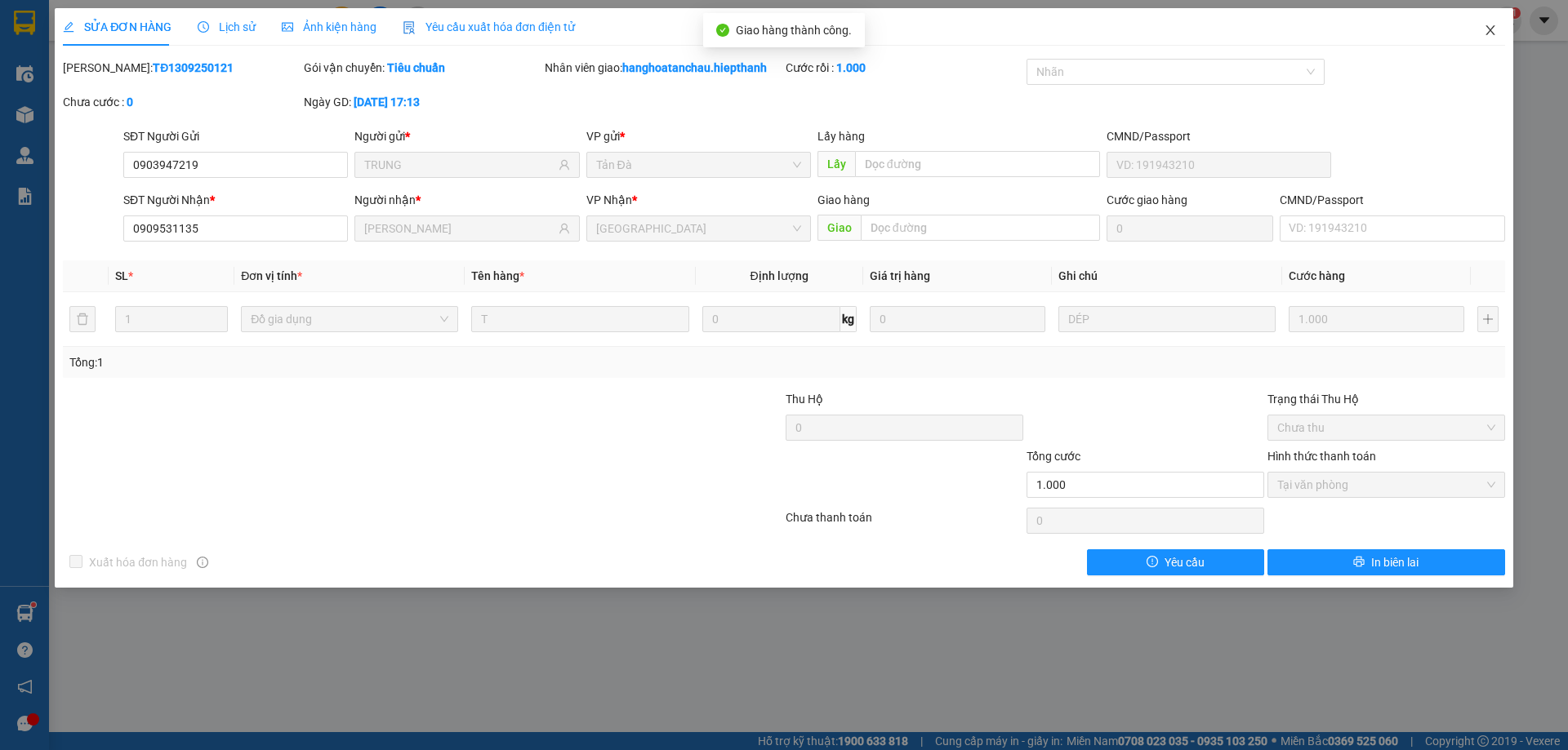
drag, startPoint x: 1484, startPoint y: 25, endPoint x: 206, endPoint y: 22, distance: 1278.0
click at [1484, 24] on icon "close" at bounding box center [1490, 29] width 13 height 13
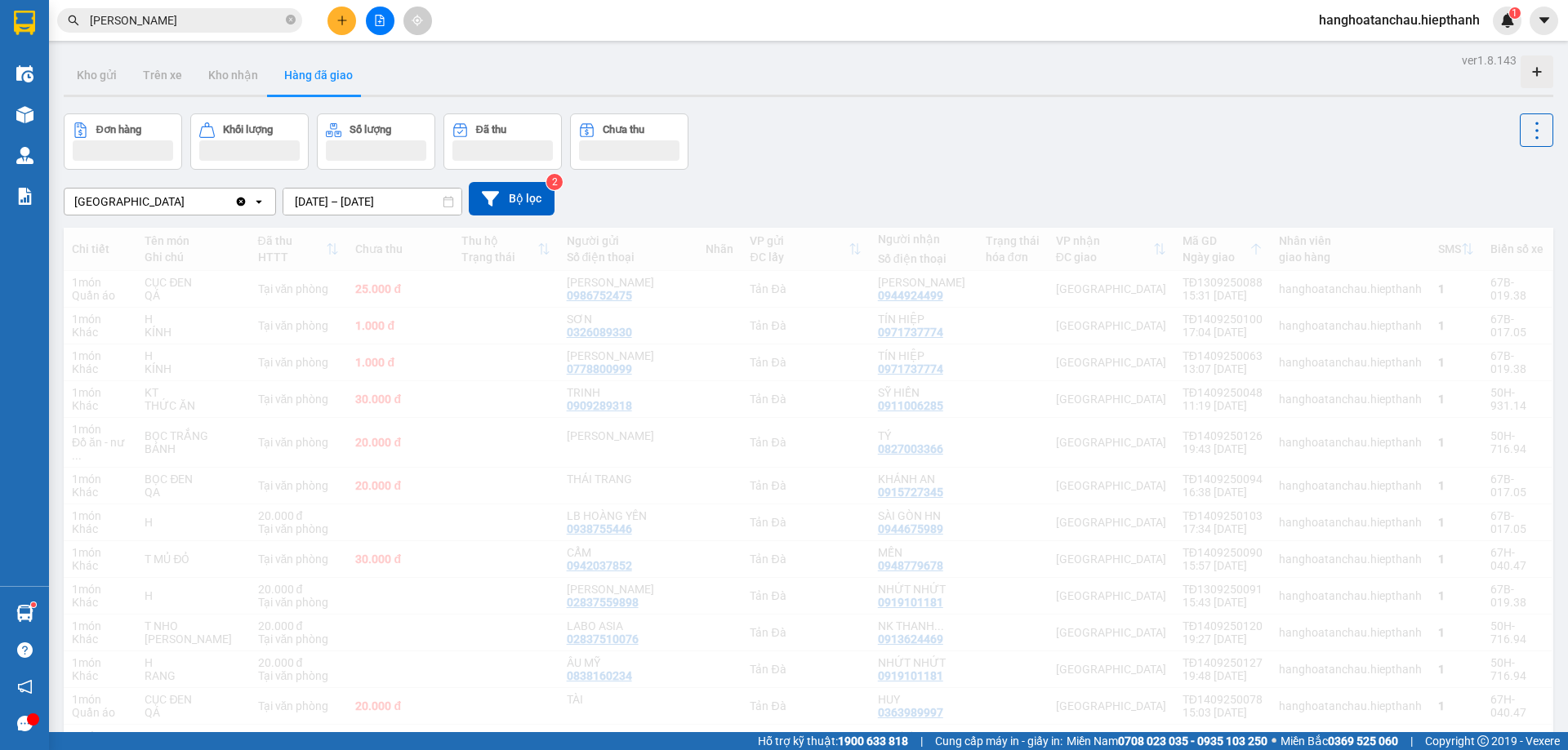
click at [206, 23] on input "HÙNG ĐÀO" at bounding box center [186, 20] width 193 height 18
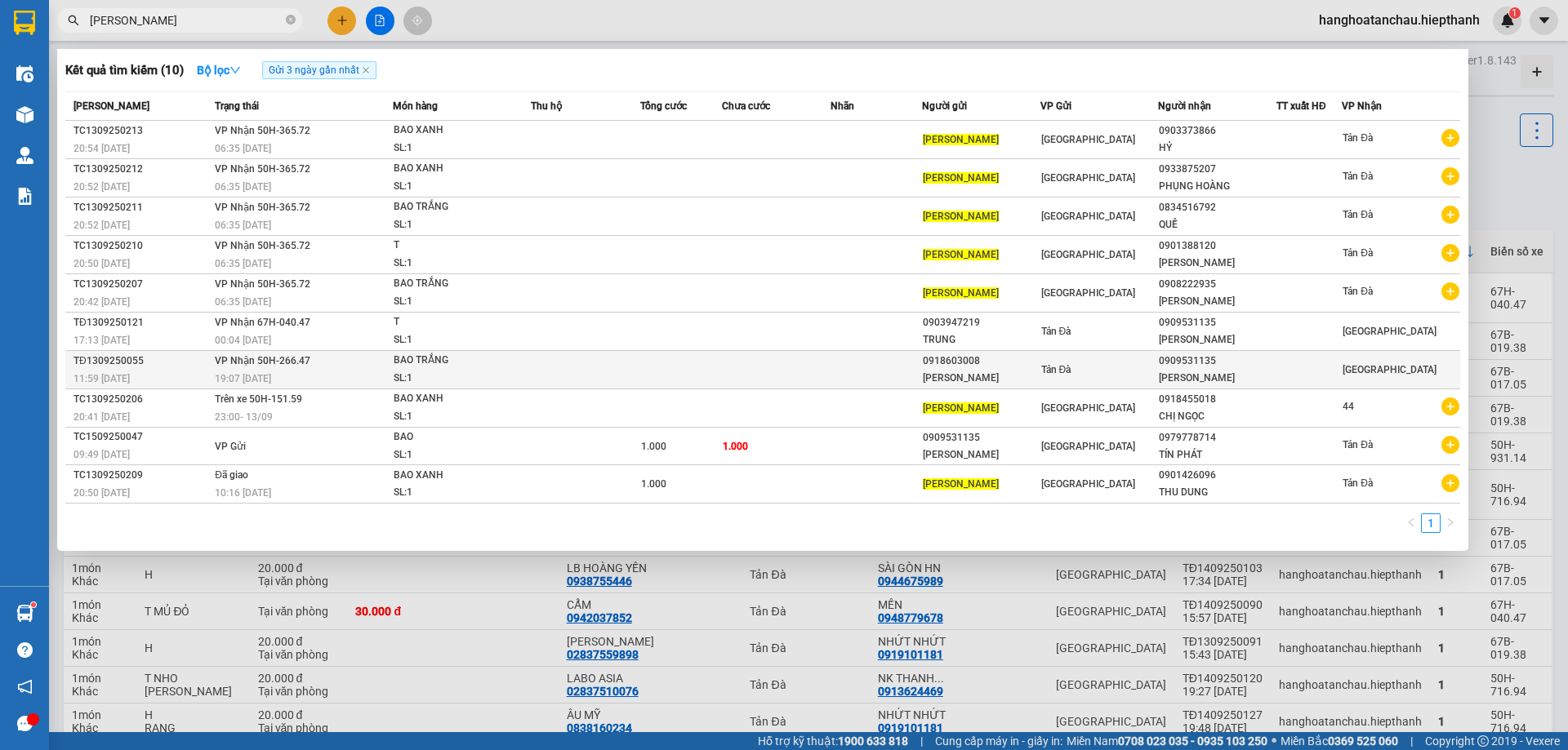
click at [1159, 381] on div "HÙNG ĐÀO" at bounding box center [1217, 378] width 117 height 17
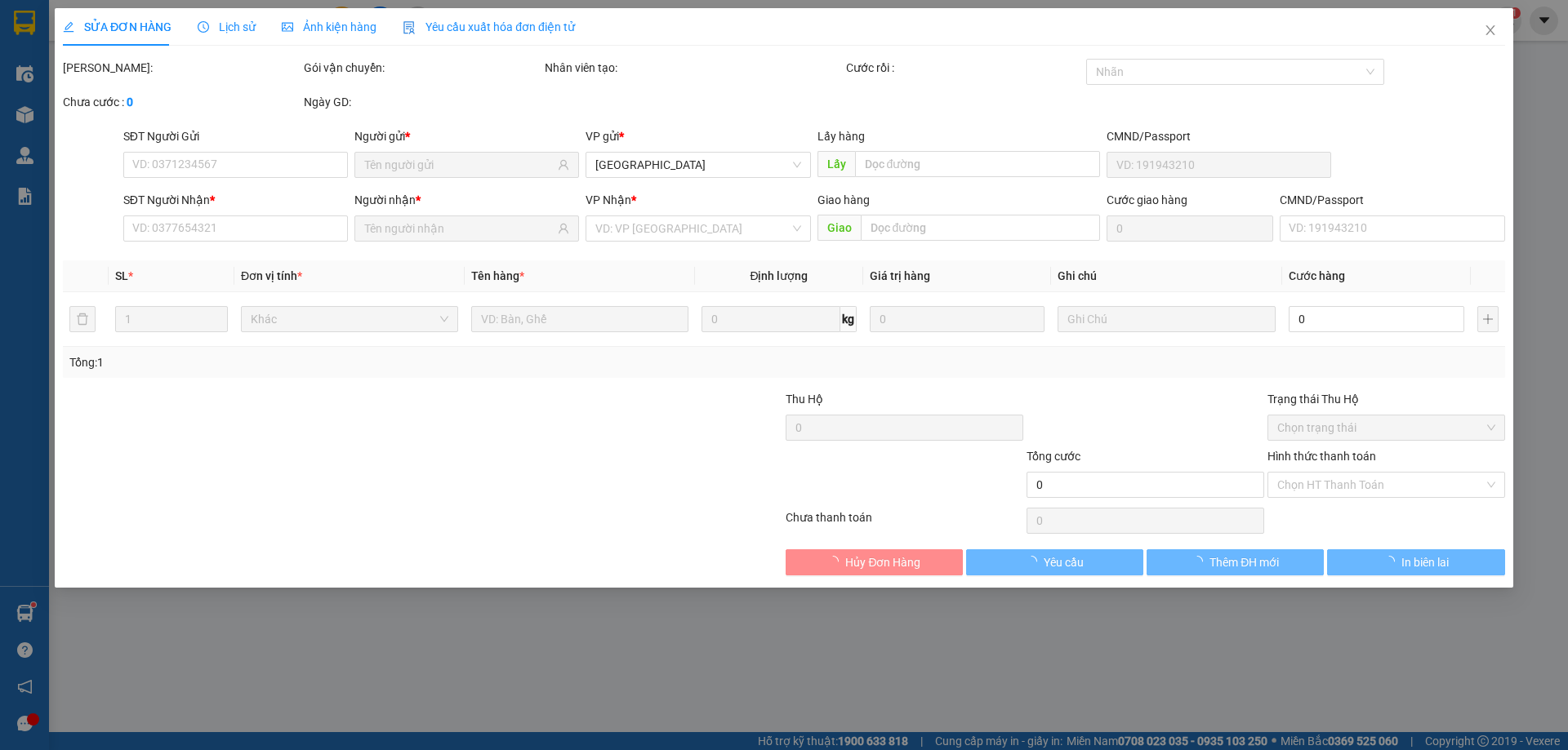
type input "0918603008"
type input "HỒNG HÀ"
type input "0909531135"
type input "HÙNG ĐÀO"
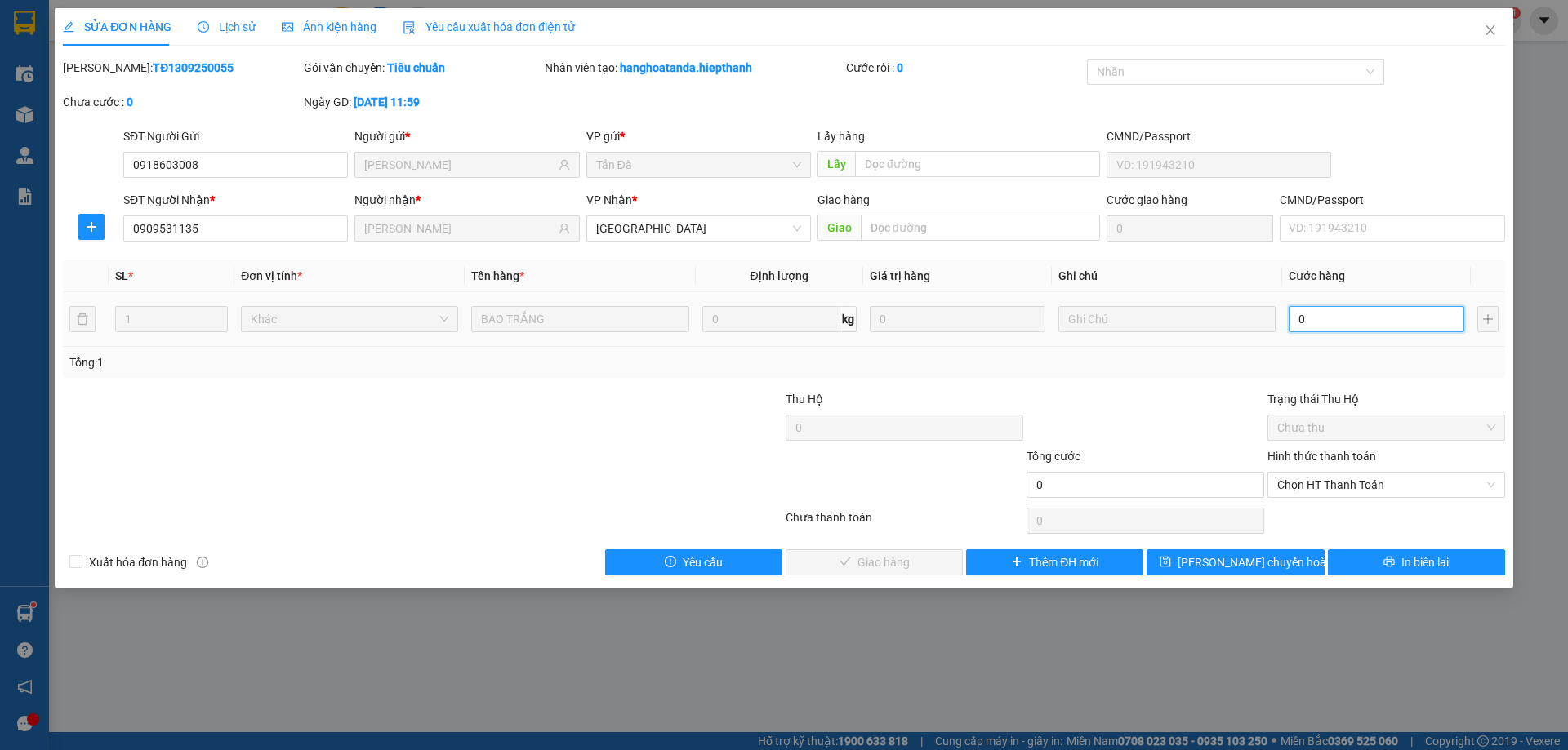
click at [1353, 325] on input "0" at bounding box center [1377, 319] width 176 height 26
type input "1"
type input "1.000"
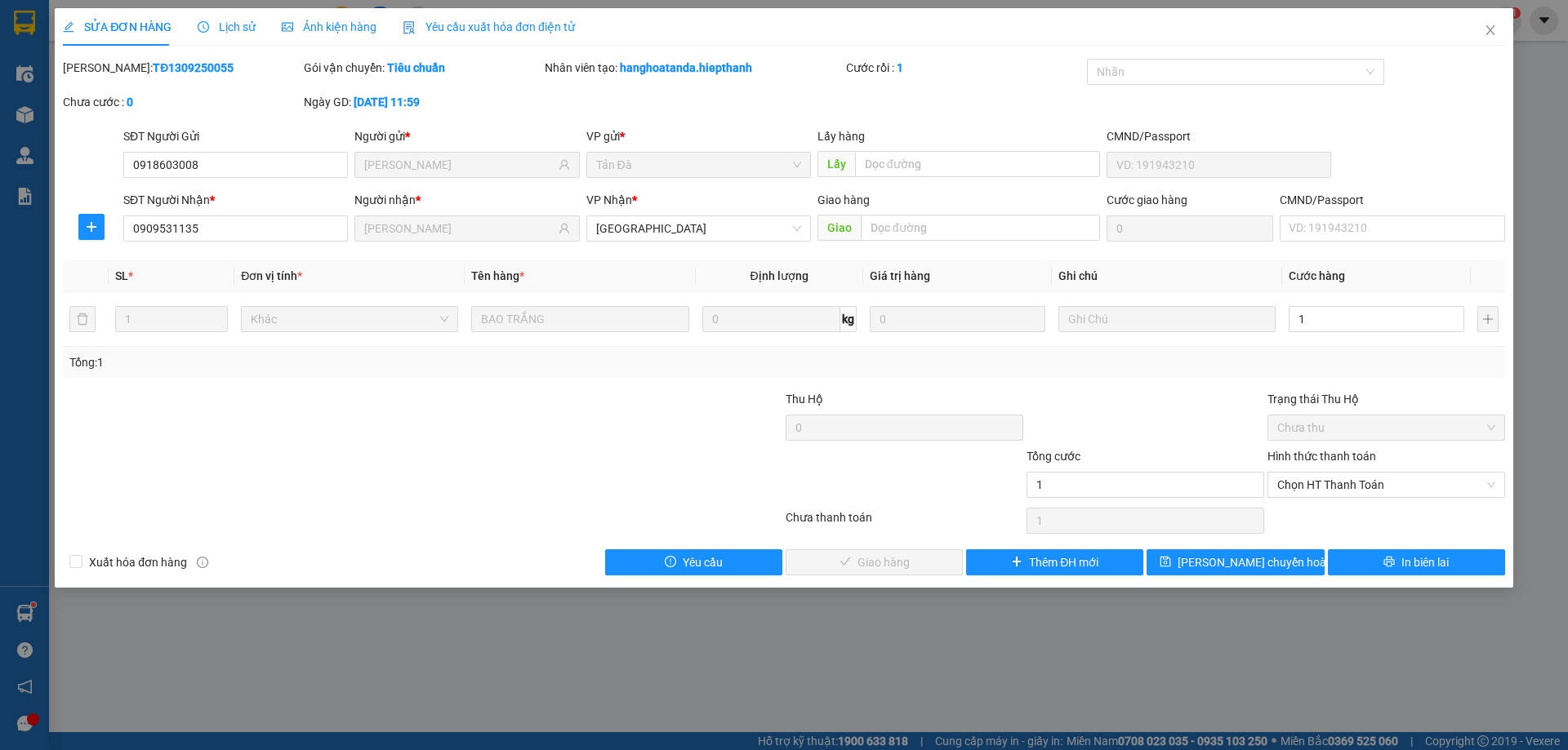
type input "1.000"
click at [1213, 400] on div at bounding box center [1146, 418] width 241 height 57
drag, startPoint x: 1322, startPoint y: 486, endPoint x: 1289, endPoint y: 496, distance: 34.5
click at [1322, 487] on span "Chọn HT Thanh Toán" at bounding box center [1385, 485] width 218 height 24
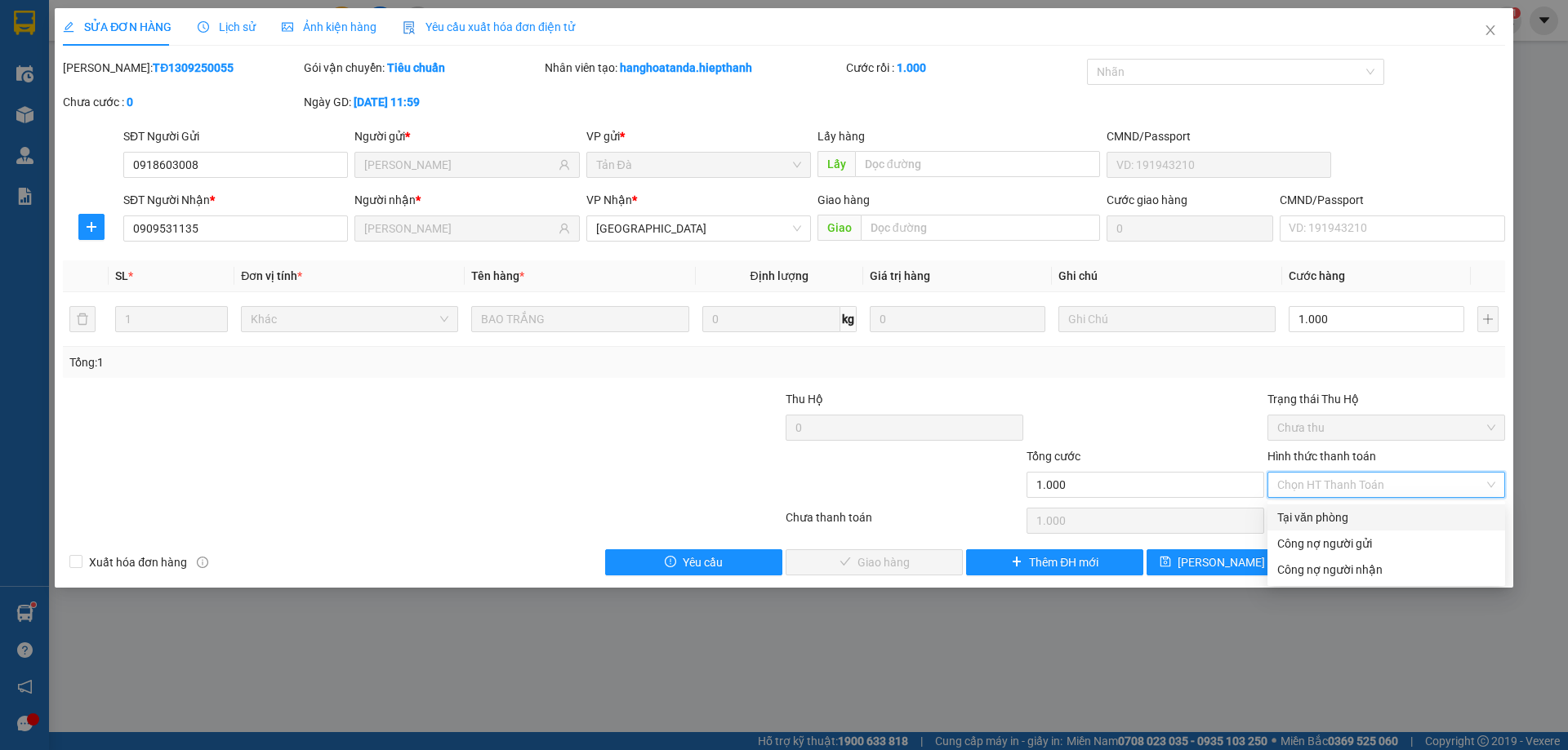
click at [1287, 508] on div "Tại văn phòng" at bounding box center [1386, 518] width 238 height 26
type input "0"
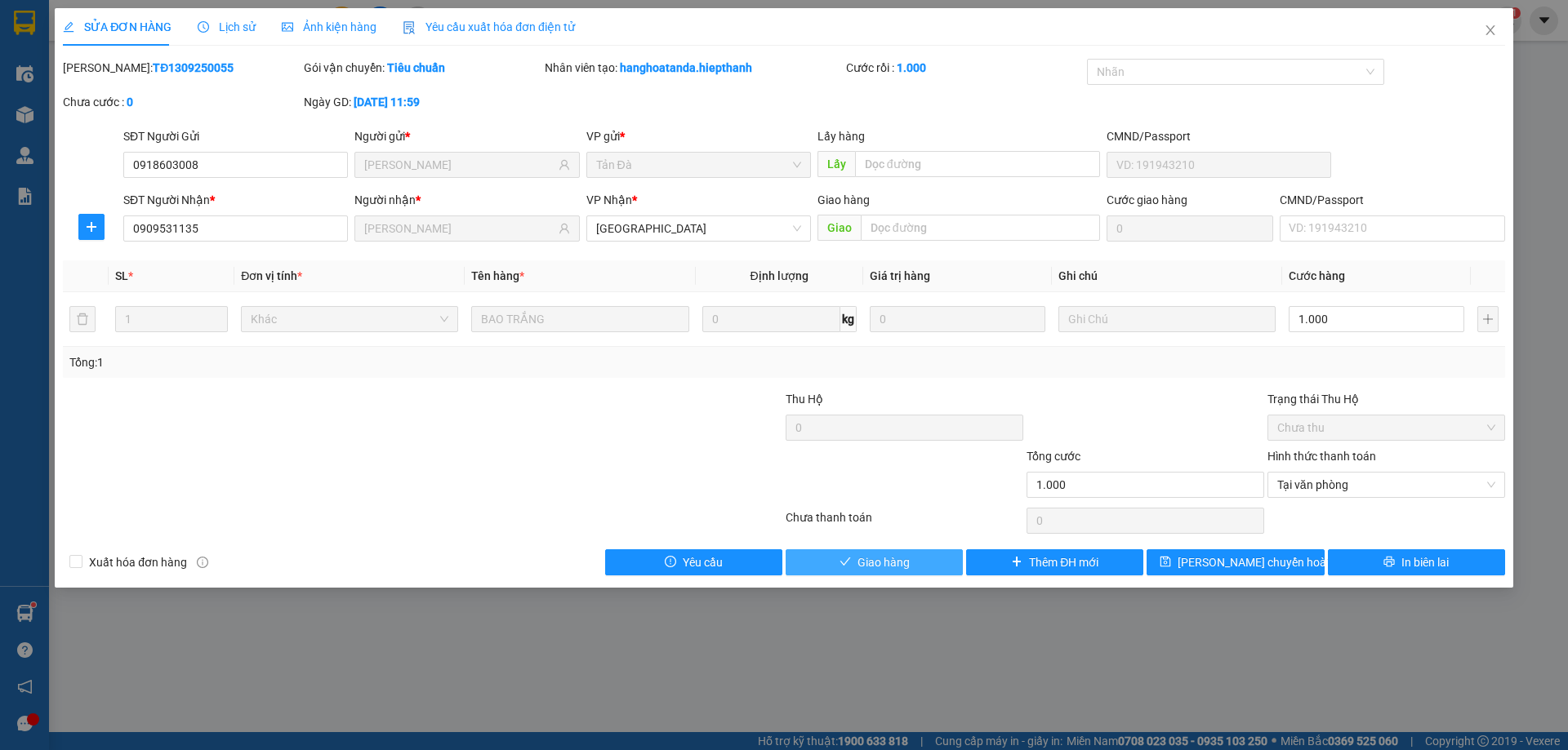
click at [925, 569] on button "Giao hàng" at bounding box center [874, 562] width 177 height 26
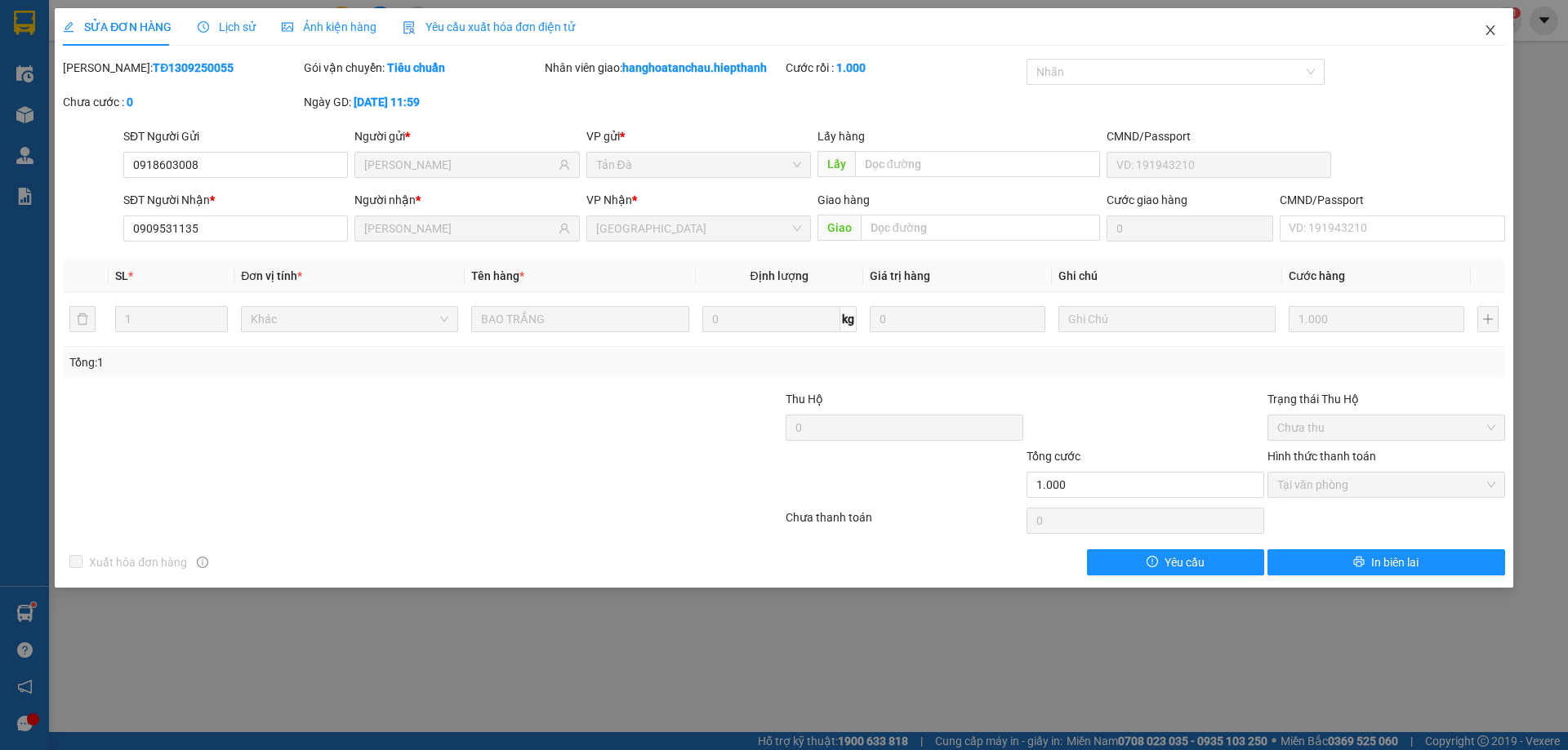
click at [1488, 29] on icon "close" at bounding box center [1490, 29] width 13 height 13
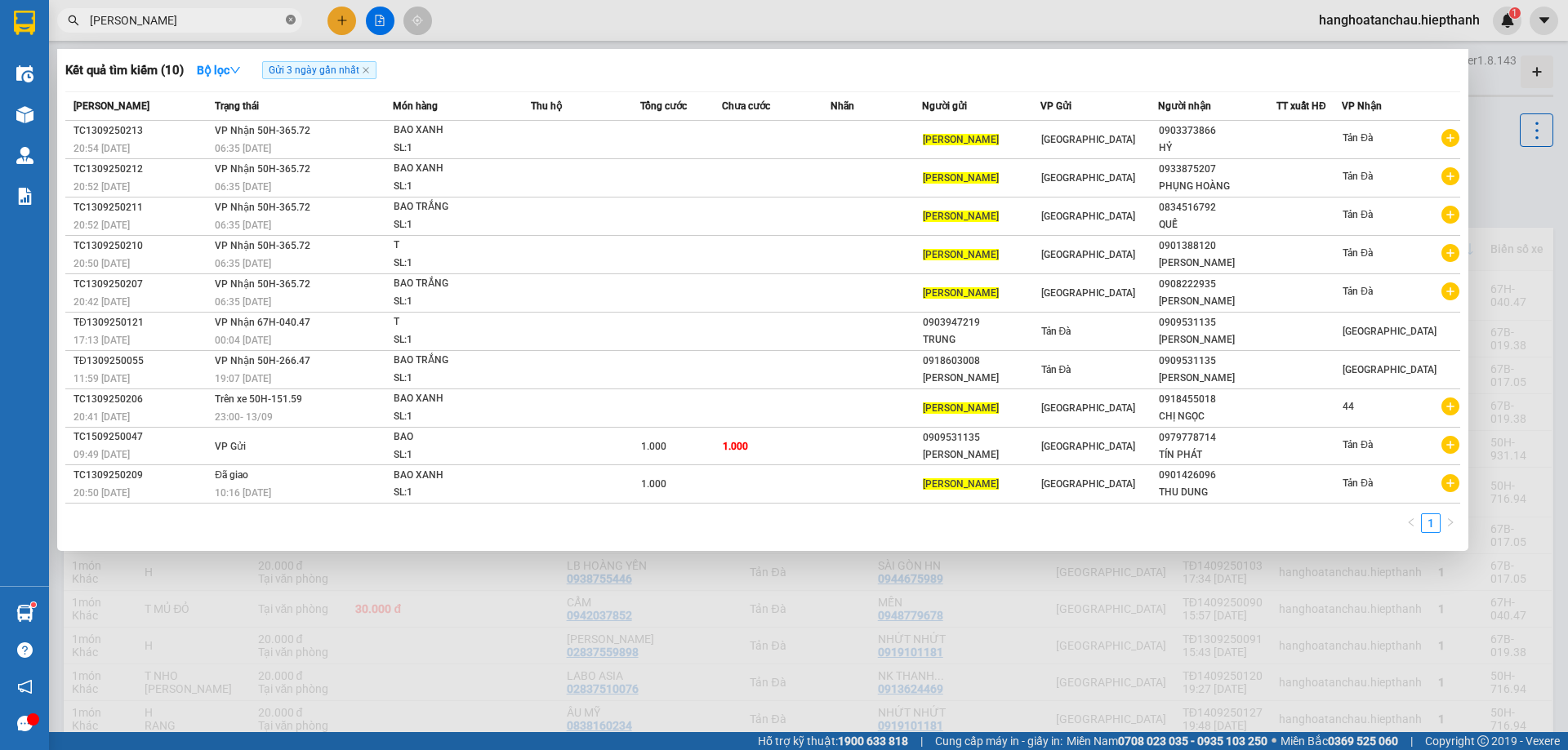
click at [294, 23] on icon "close-circle" at bounding box center [290, 19] width 9 height 9
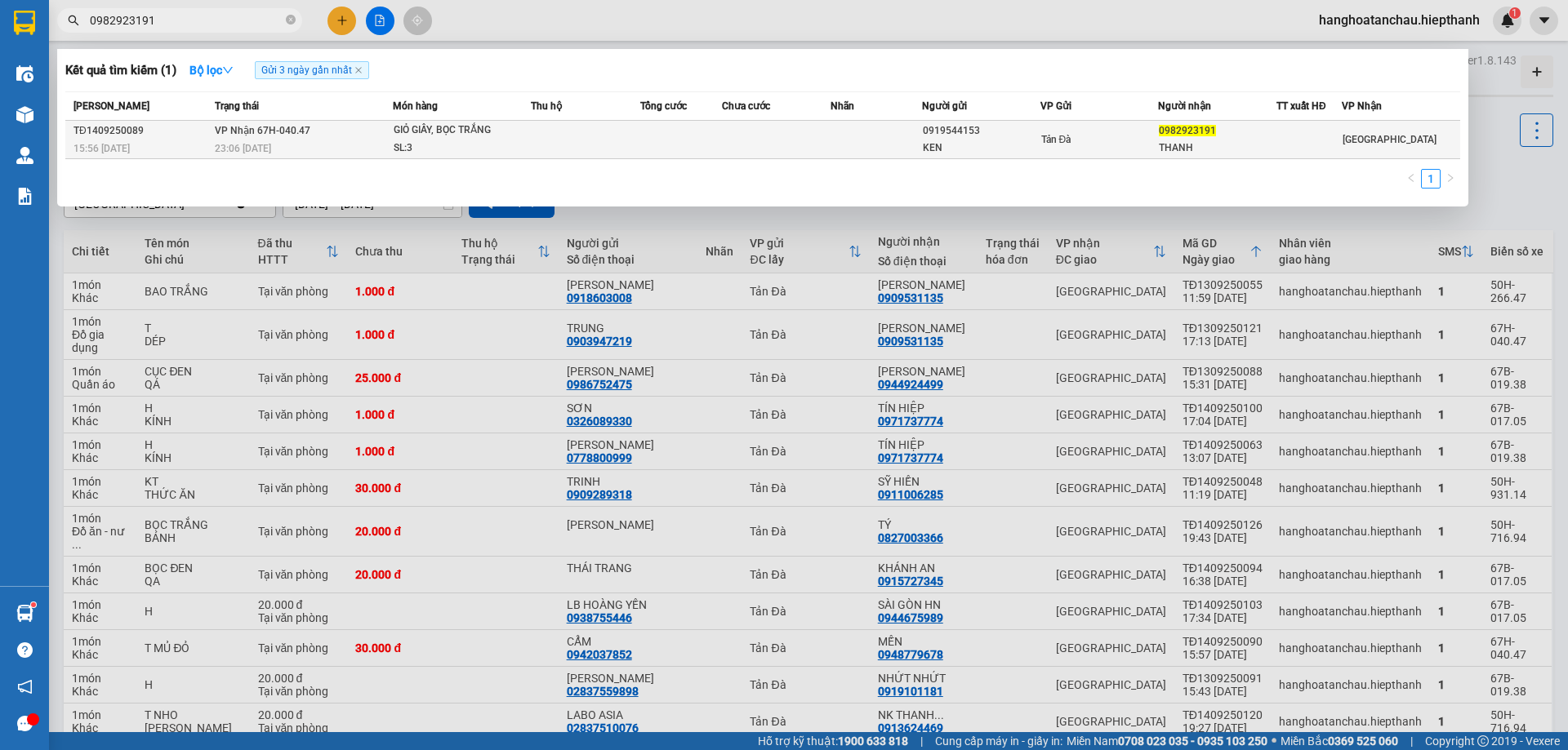
type input "0982923191"
click at [380, 132] on td "VP Nhận 67H-040.47 23:06 - 14/09" at bounding box center [302, 139] width 182 height 39
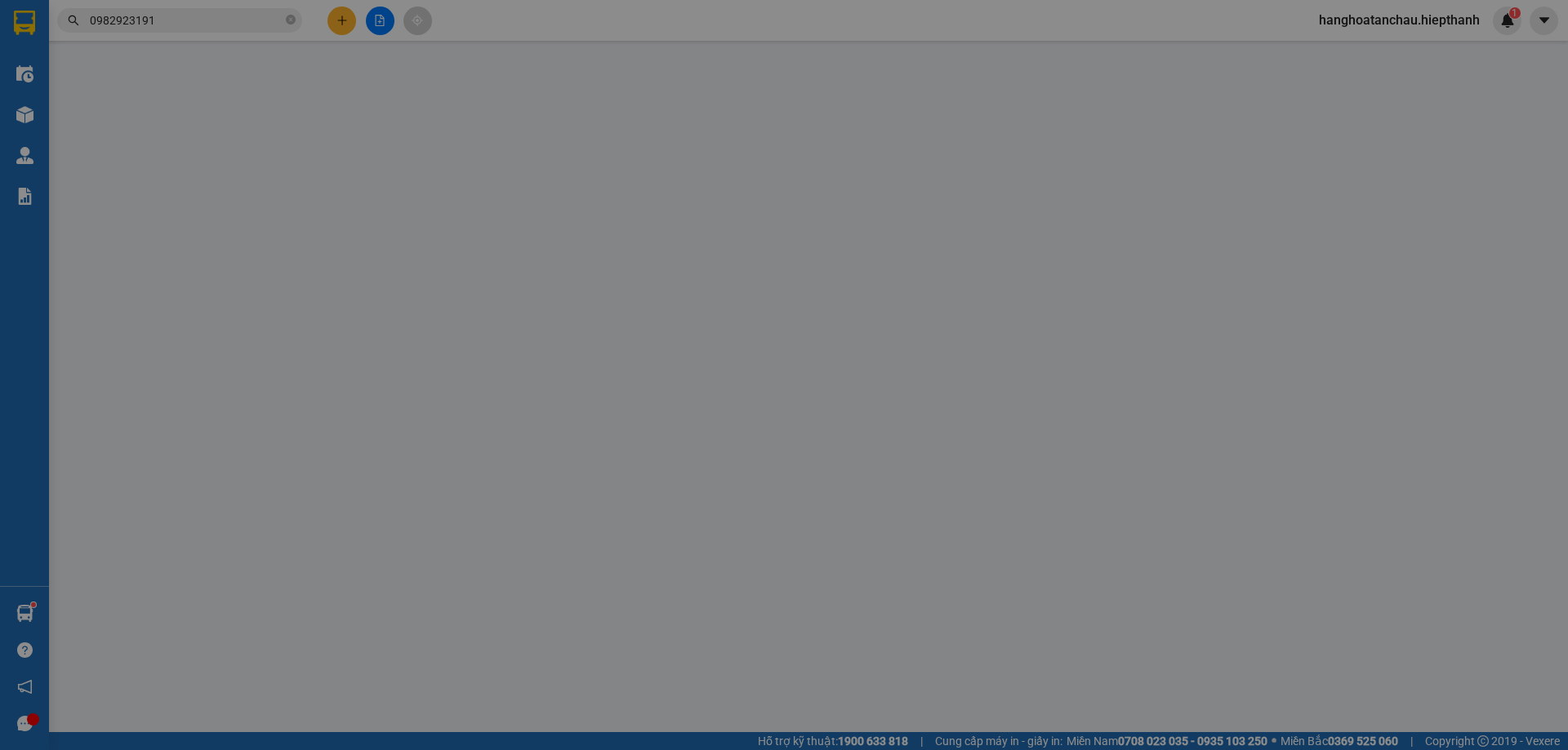
type input "0919544153"
type input "KEN"
type input "0982923191"
type input "THANH"
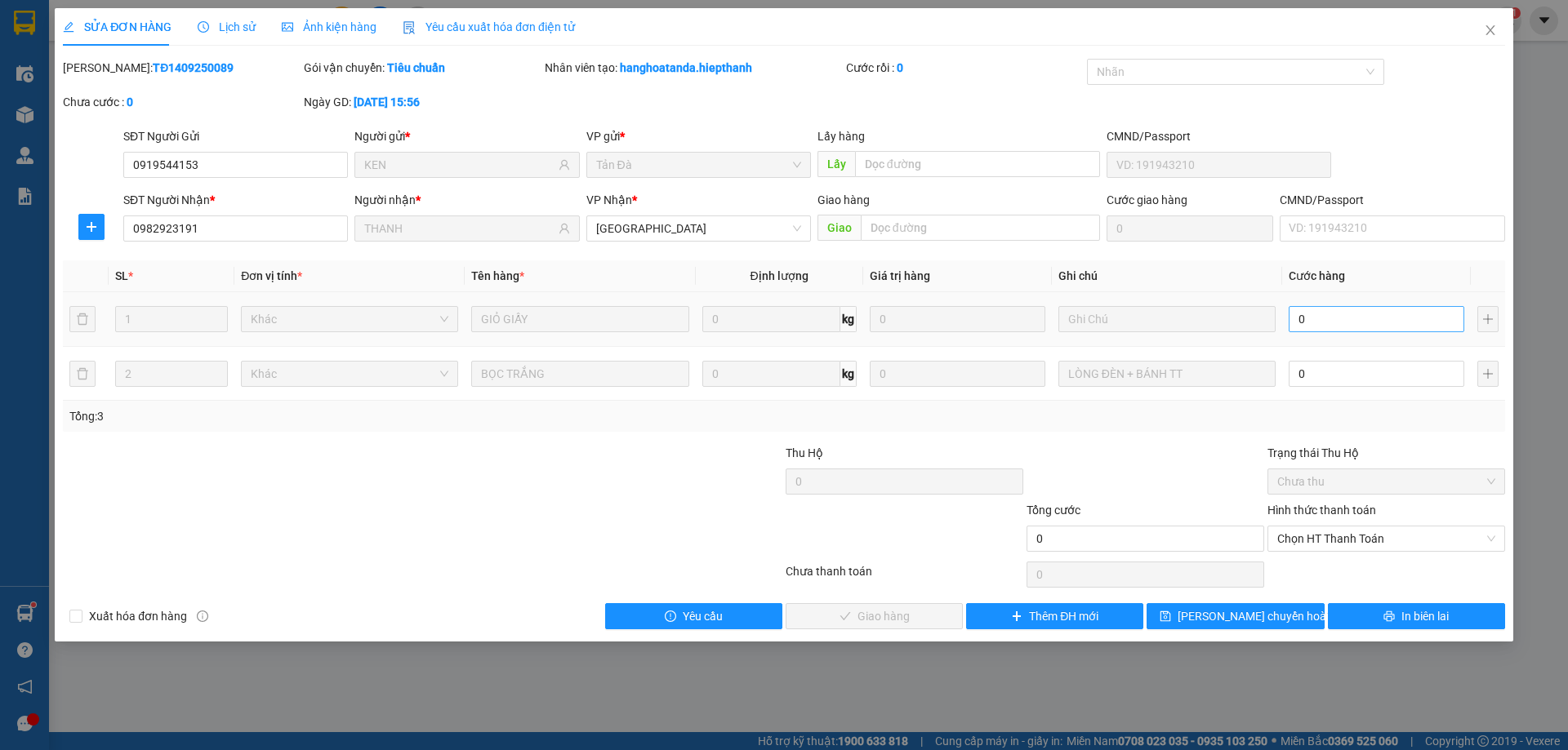
click at [1378, 305] on div "0" at bounding box center [1377, 319] width 176 height 33
click at [1353, 344] on td "0" at bounding box center [1376, 319] width 189 height 55
type input "2"
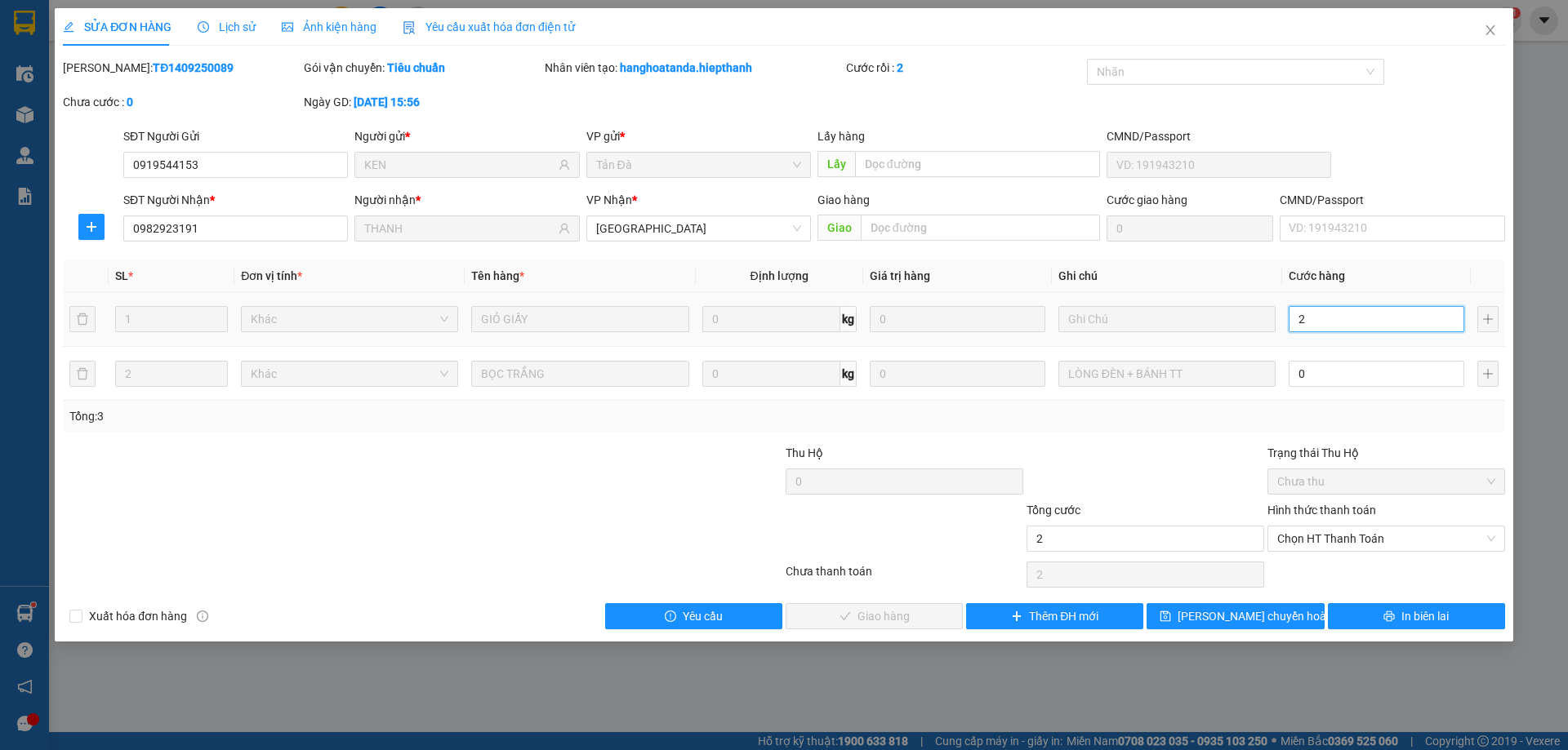
type input "20"
type input "20.000"
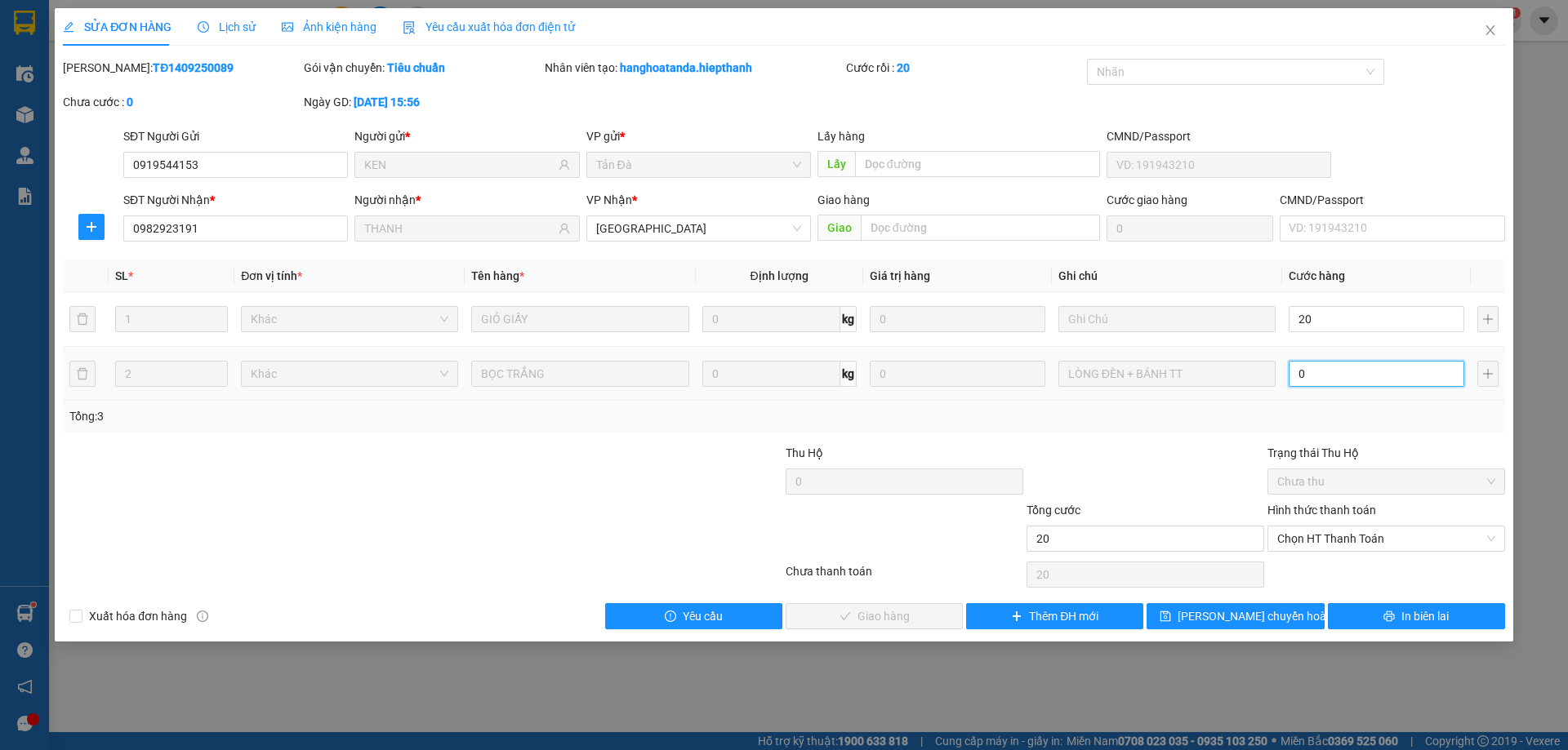
type input "20.000"
click at [1355, 361] on input "0" at bounding box center [1377, 374] width 176 height 26
type input "20.004"
type input "40"
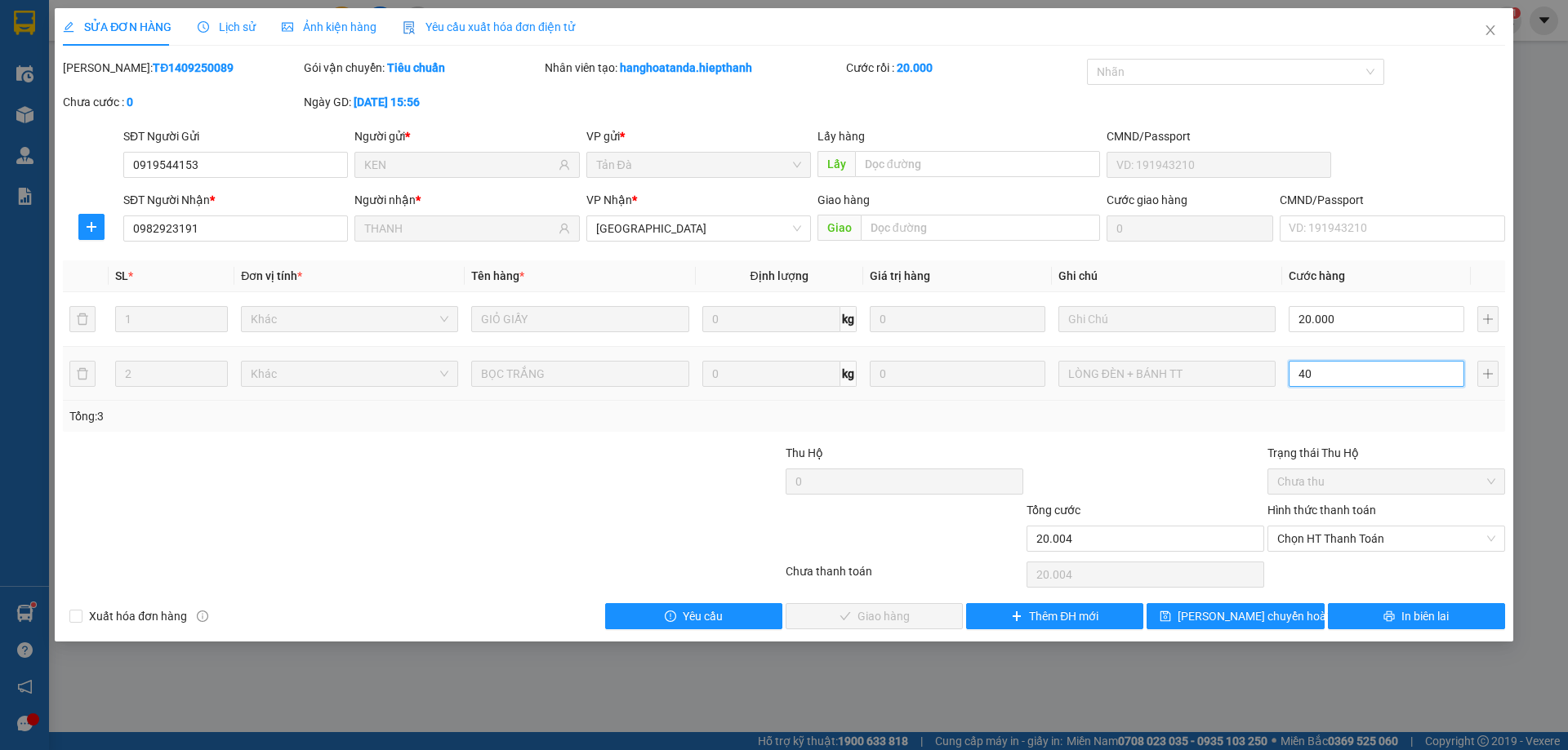
type input "20.040"
type input "40"
type input "60.000"
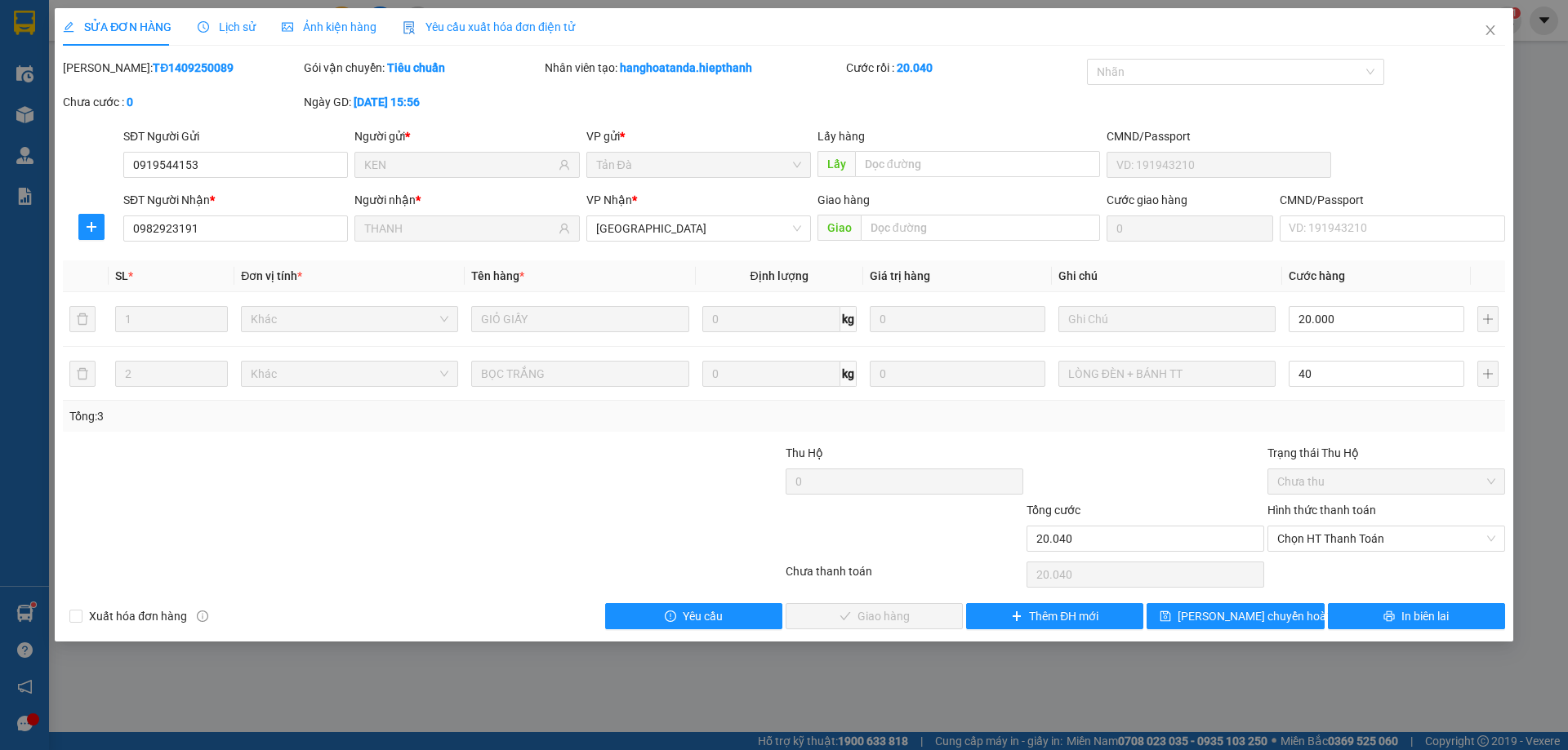
type input "40.000"
click at [1222, 453] on div at bounding box center [1146, 473] width 241 height 57
click at [1326, 540] on span "Chọn HT Thanh Toán" at bounding box center [1385, 538] width 218 height 24
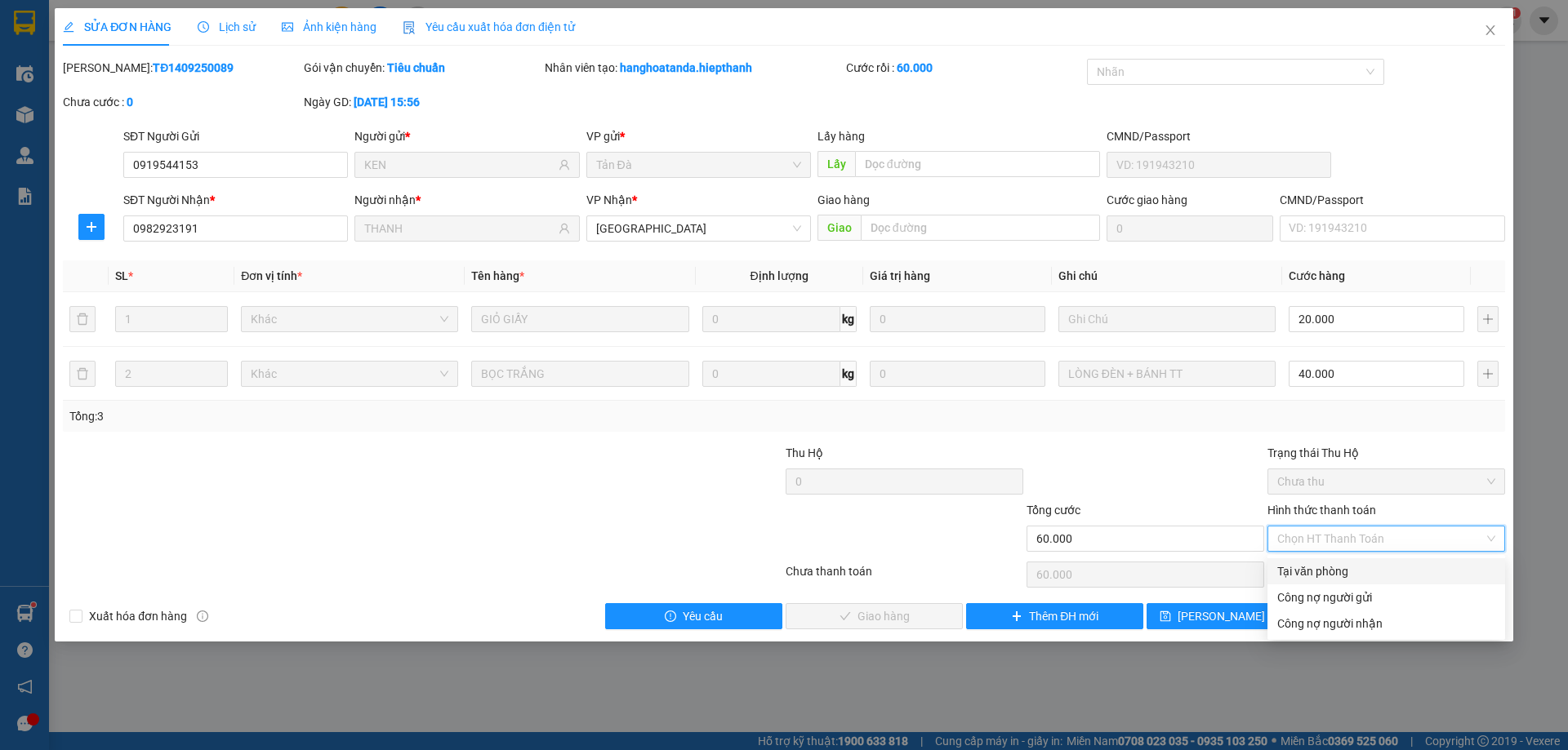
drag, startPoint x: 1326, startPoint y: 573, endPoint x: 1307, endPoint y: 577, distance: 19.4
click at [1326, 573] on div "Tại văn phòng" at bounding box center [1385, 571] width 218 height 18
type input "0"
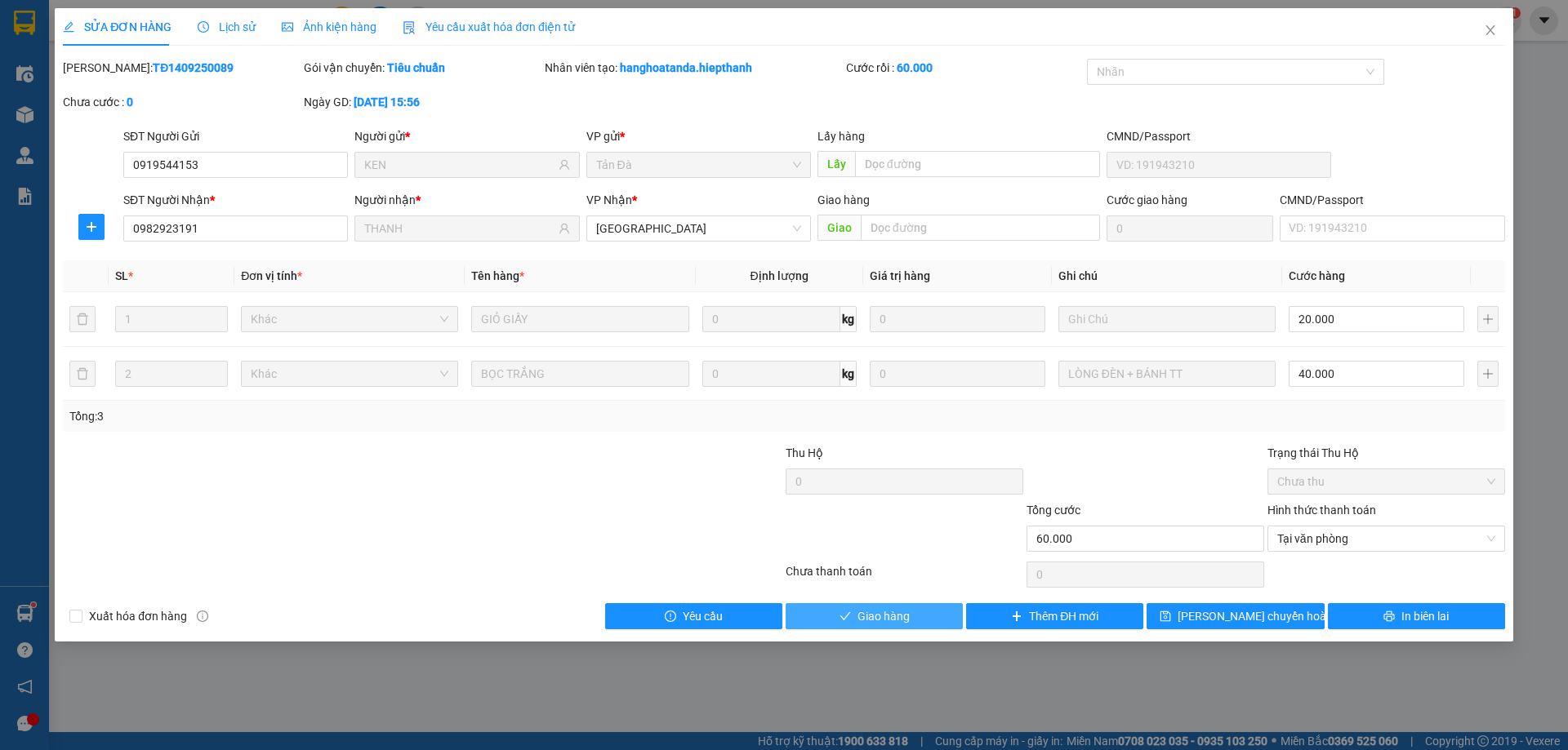
click at [941, 618] on button "Giao hàng" at bounding box center [874, 616] width 177 height 26
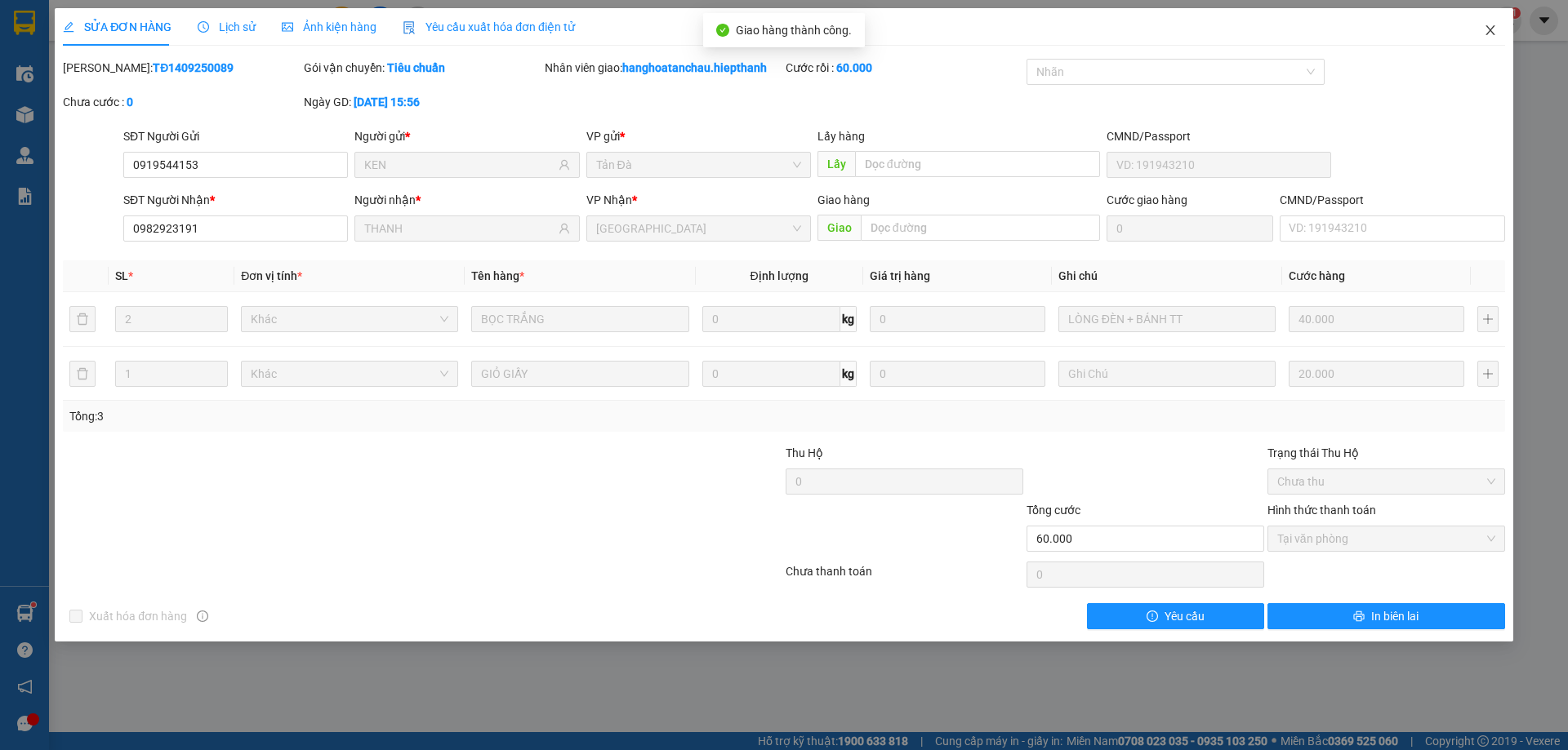
click at [1484, 31] on icon "close" at bounding box center [1490, 29] width 13 height 13
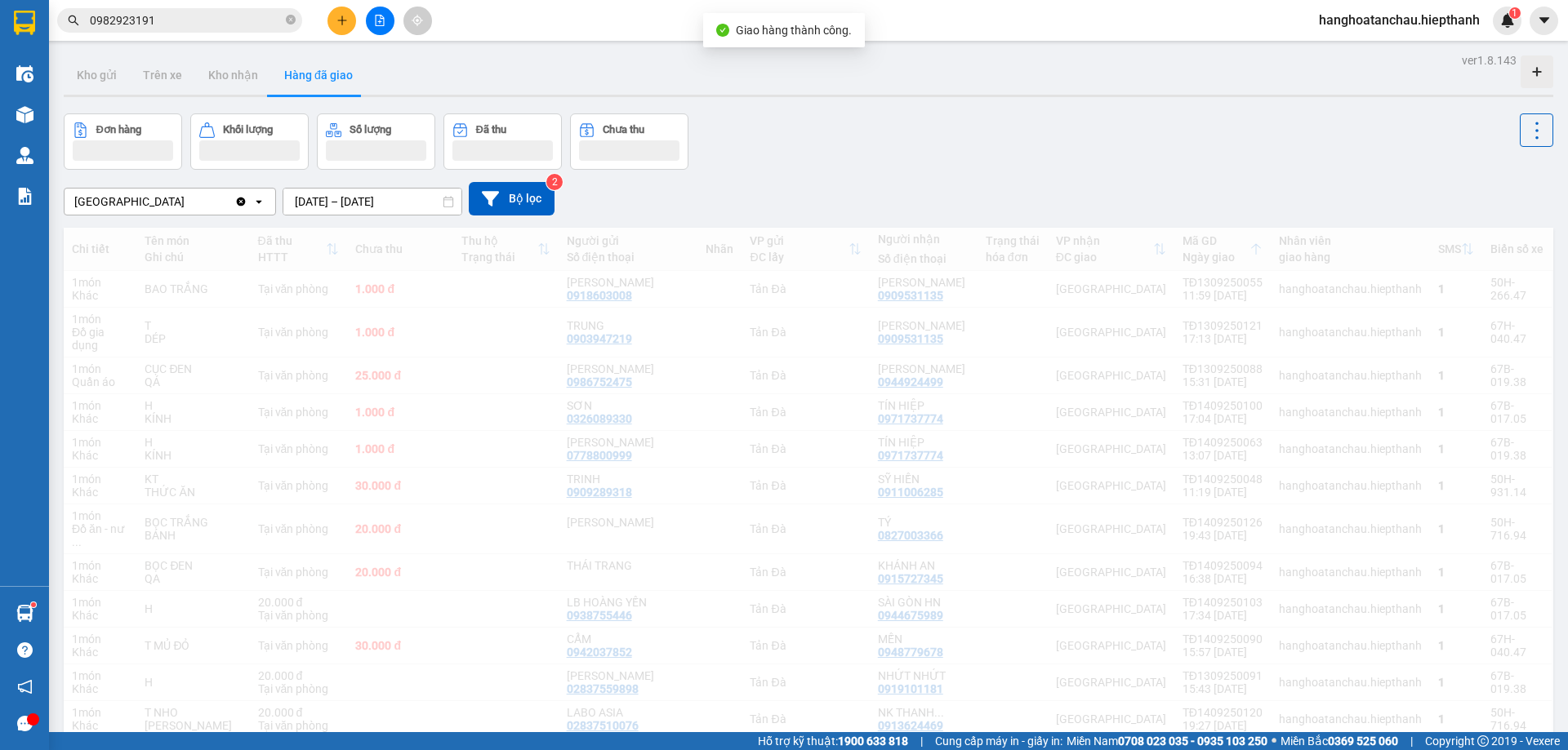
click at [258, 24] on input "0982923191" at bounding box center [186, 20] width 193 height 18
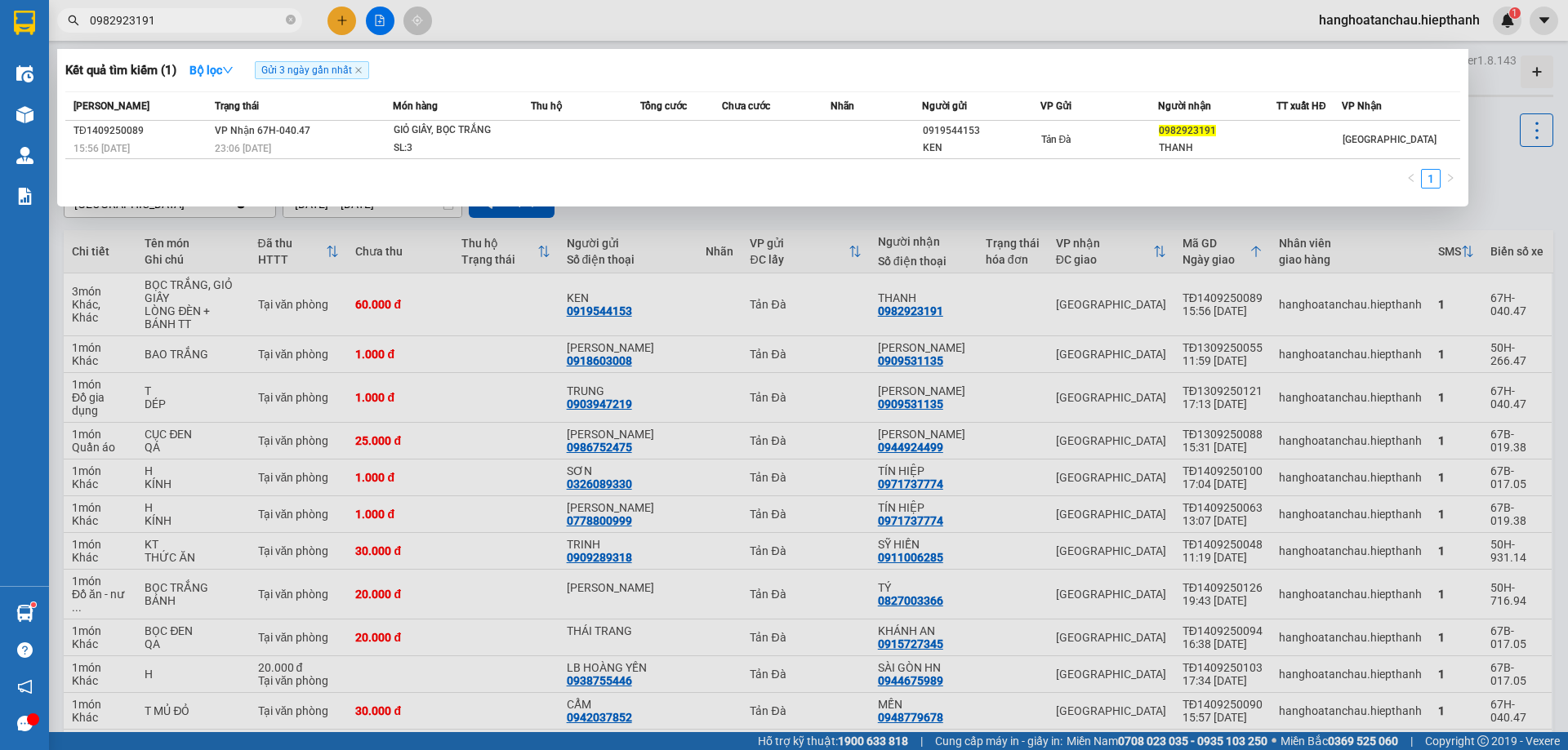
click at [277, 9] on span "0982923191" at bounding box center [179, 20] width 245 height 24
click at [250, 19] on input "0982923191" at bounding box center [186, 20] width 193 height 18
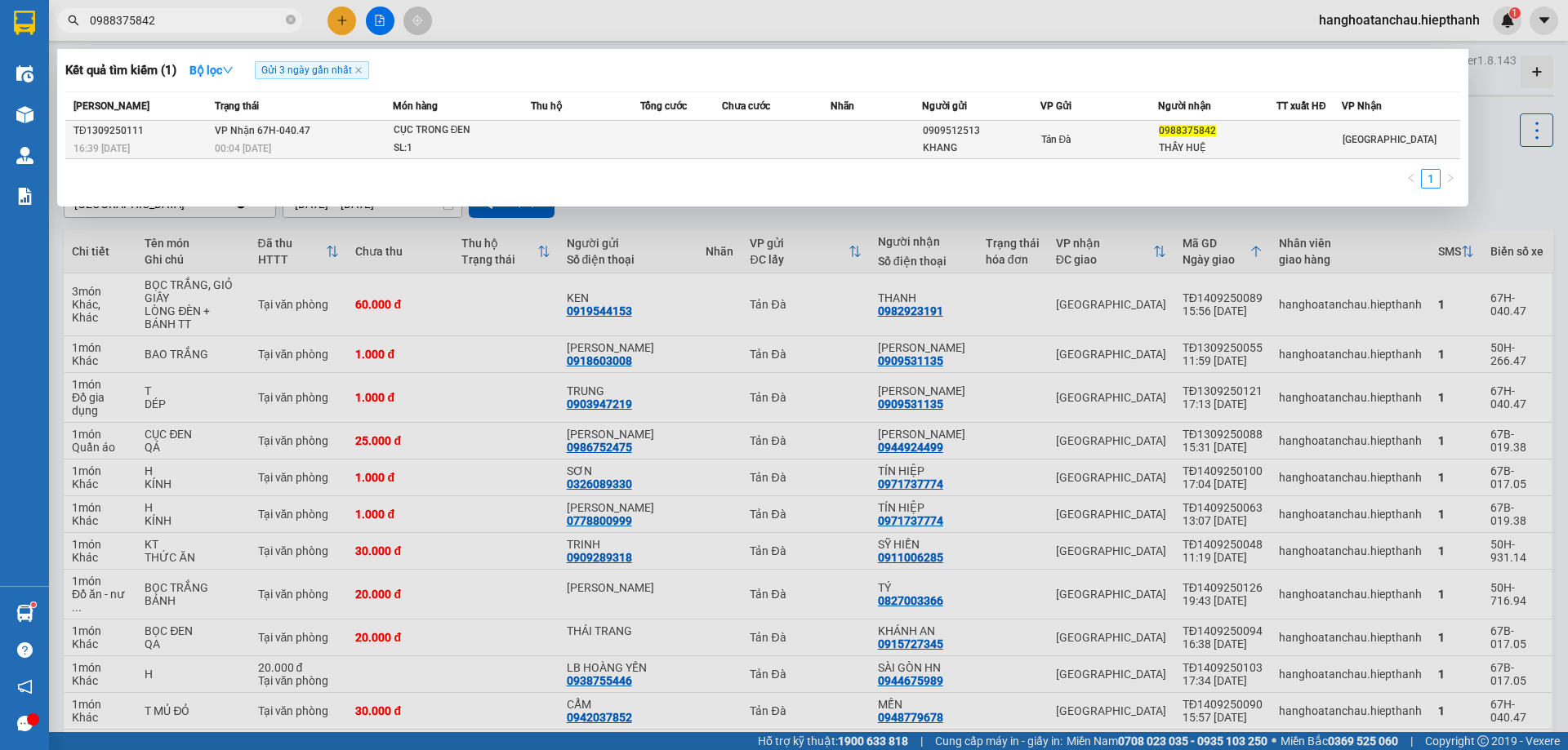
type input "0988375842"
click at [389, 131] on td "VP Nhận 67H-040.47 00:04 - 14/09" at bounding box center [302, 139] width 182 height 39
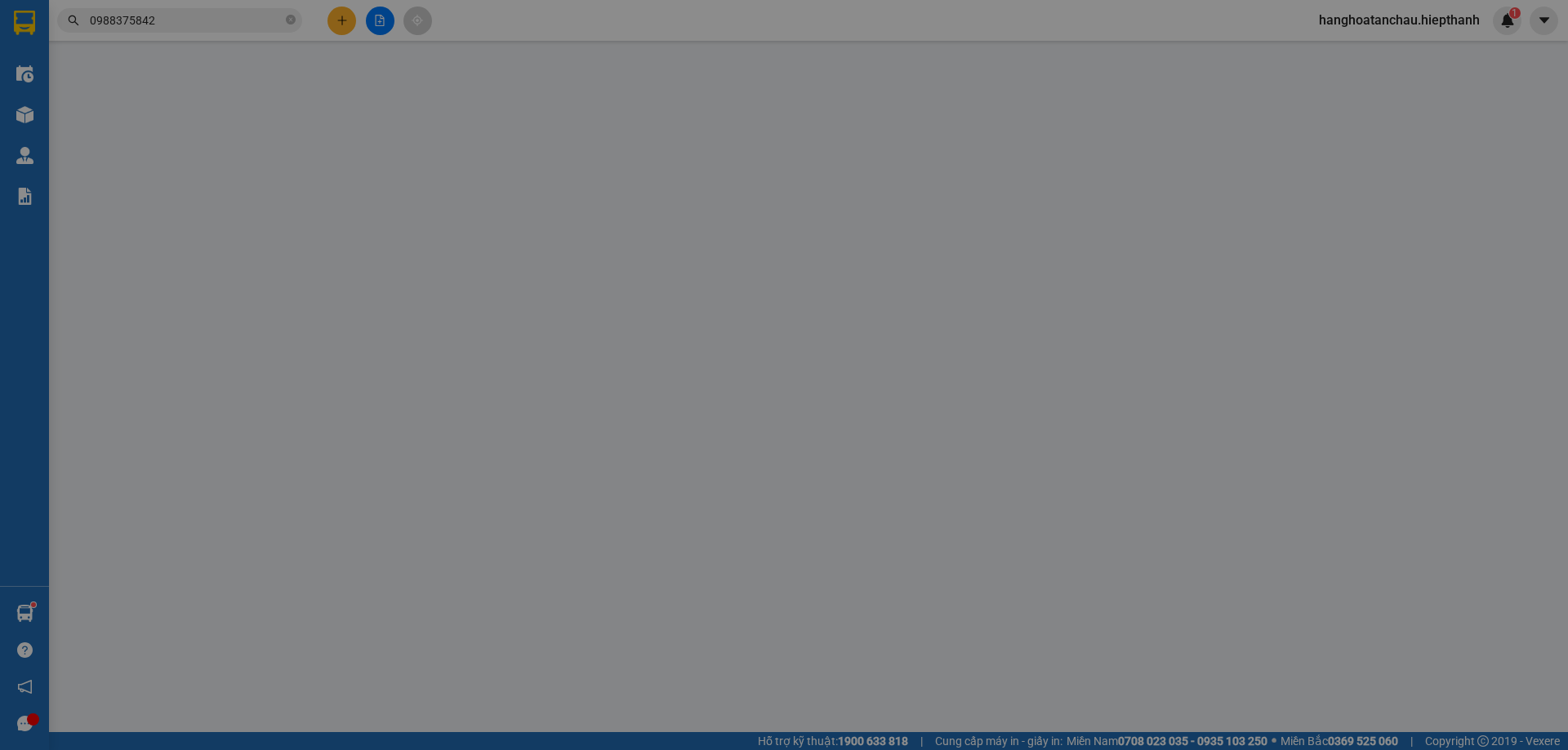
type input "0909512513"
type input "KHANG"
type input "0988375842"
type input "THẦY HUỆ"
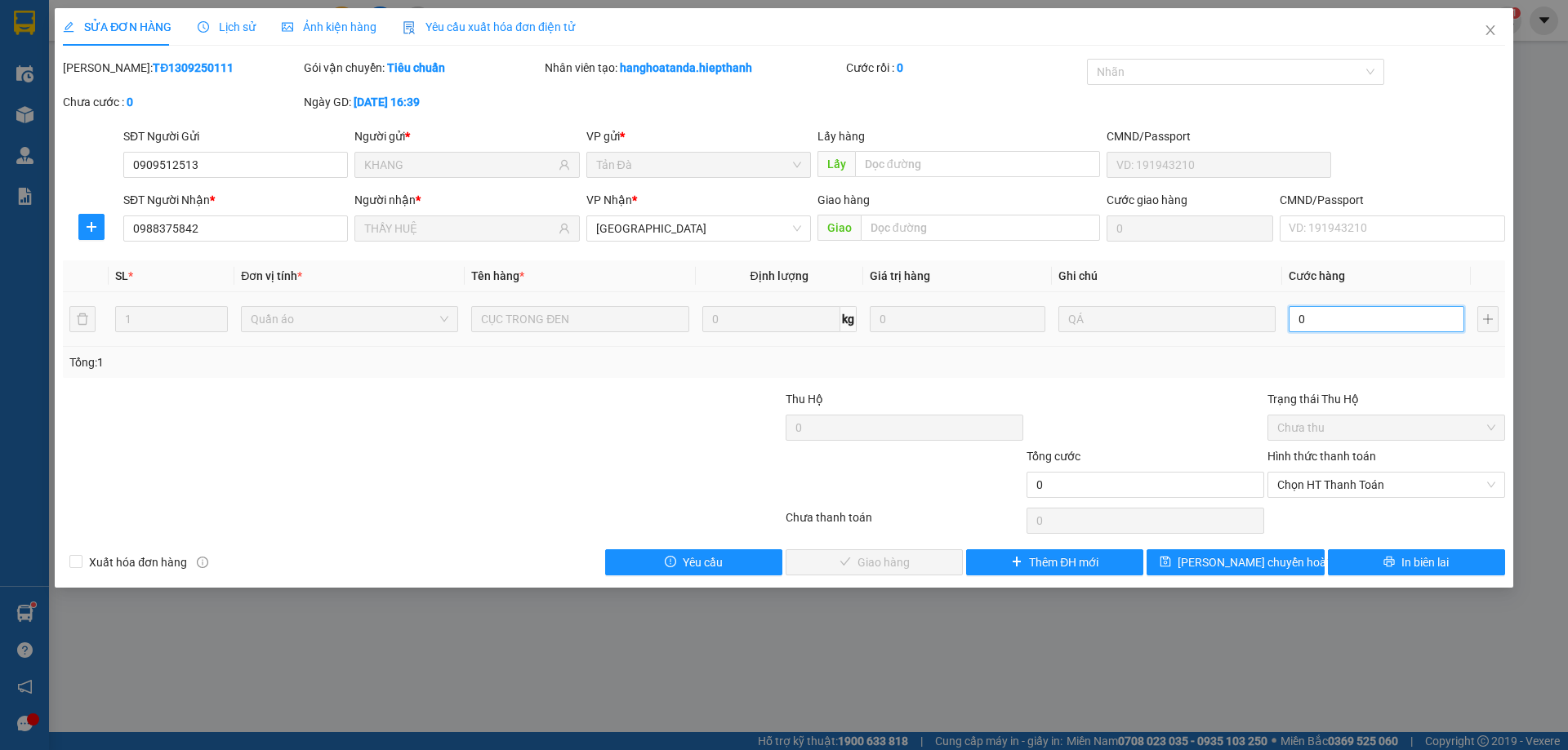
click at [1300, 321] on input "0" at bounding box center [1377, 319] width 176 height 26
type input "2"
type input "20"
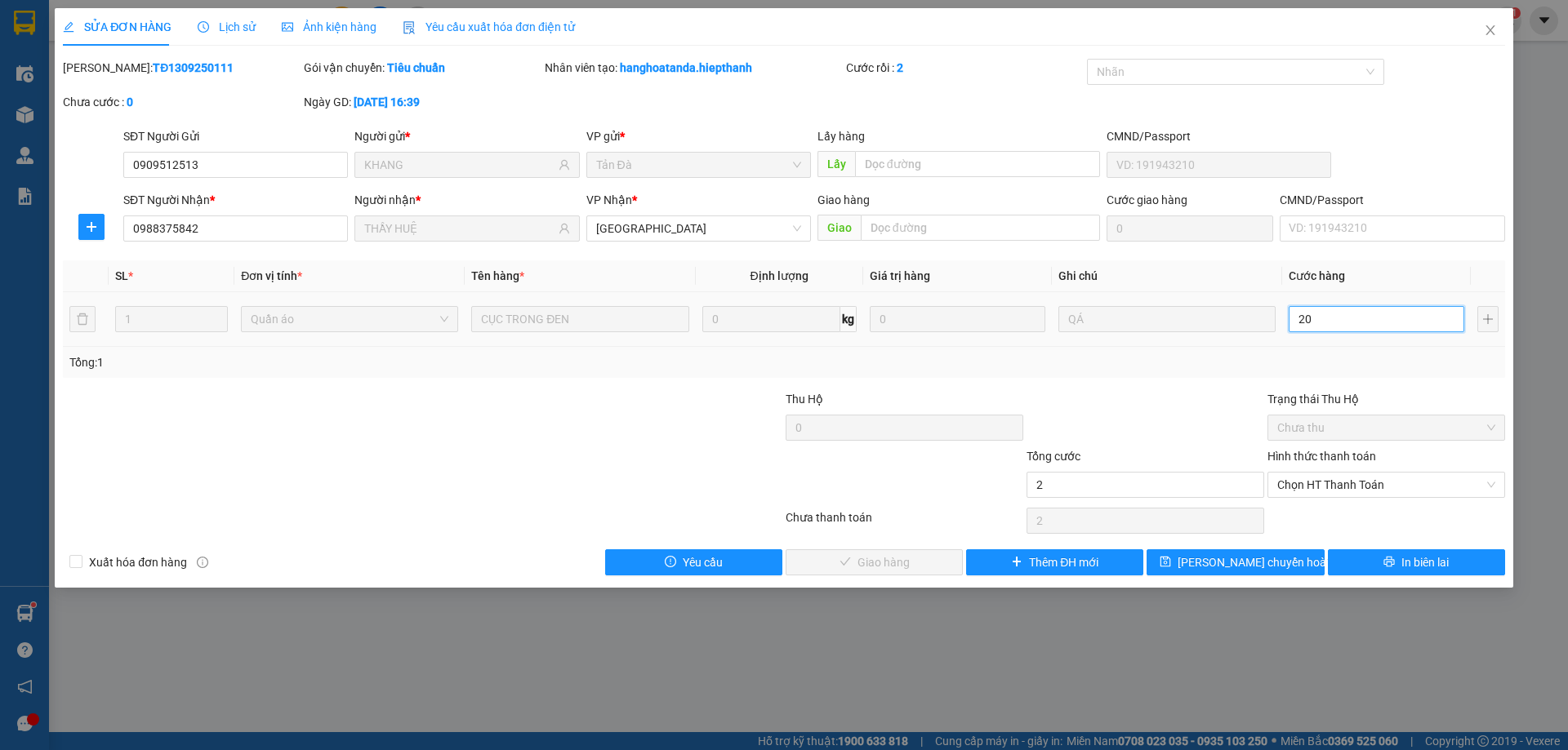
type input "20"
click at [1299, 316] on input "20" at bounding box center [1377, 319] width 176 height 26
type input "20"
type input "20.000"
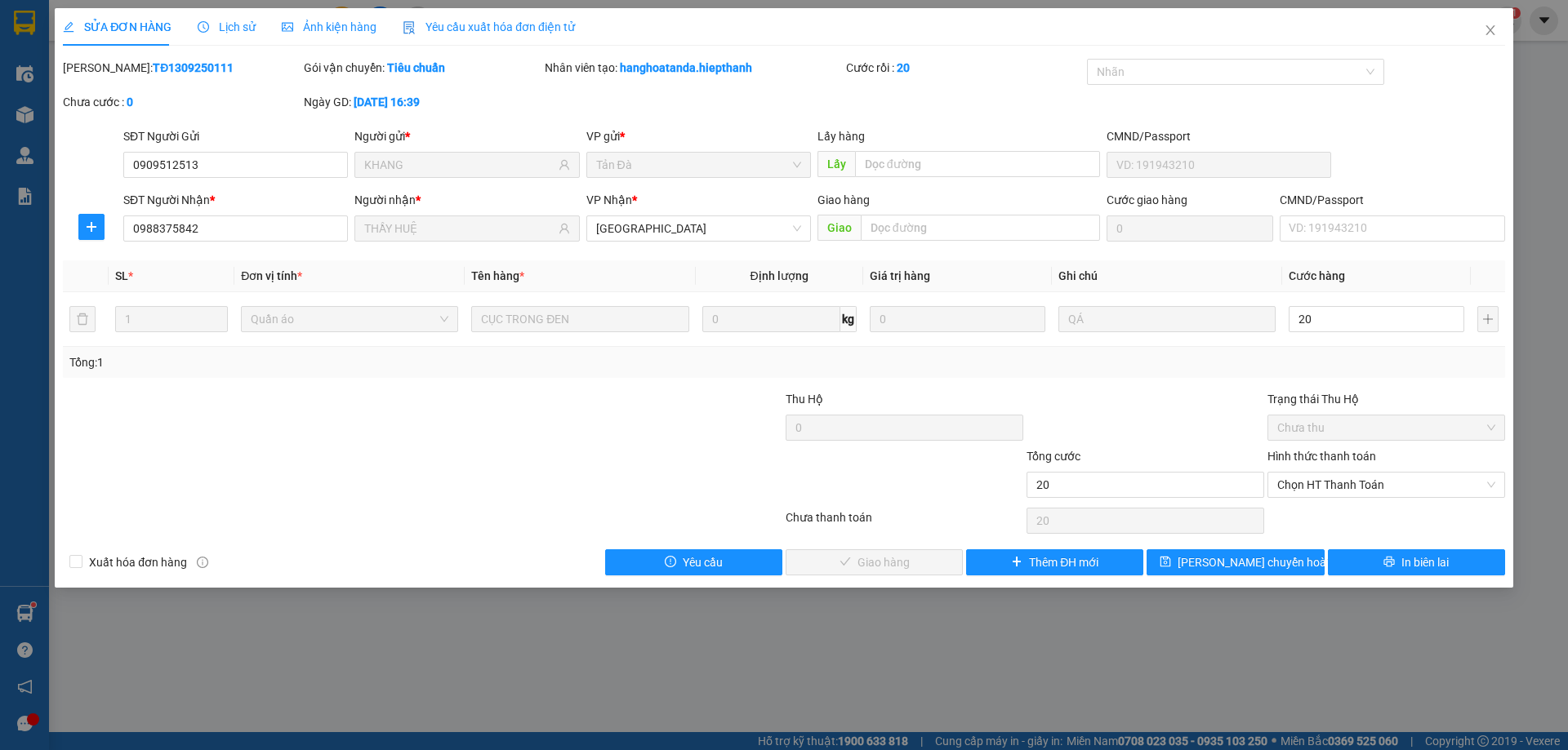
type input "20.000"
click at [1199, 399] on div at bounding box center [1146, 418] width 241 height 57
click at [1333, 483] on span "Chọn HT Thanh Toán" at bounding box center [1385, 485] width 218 height 24
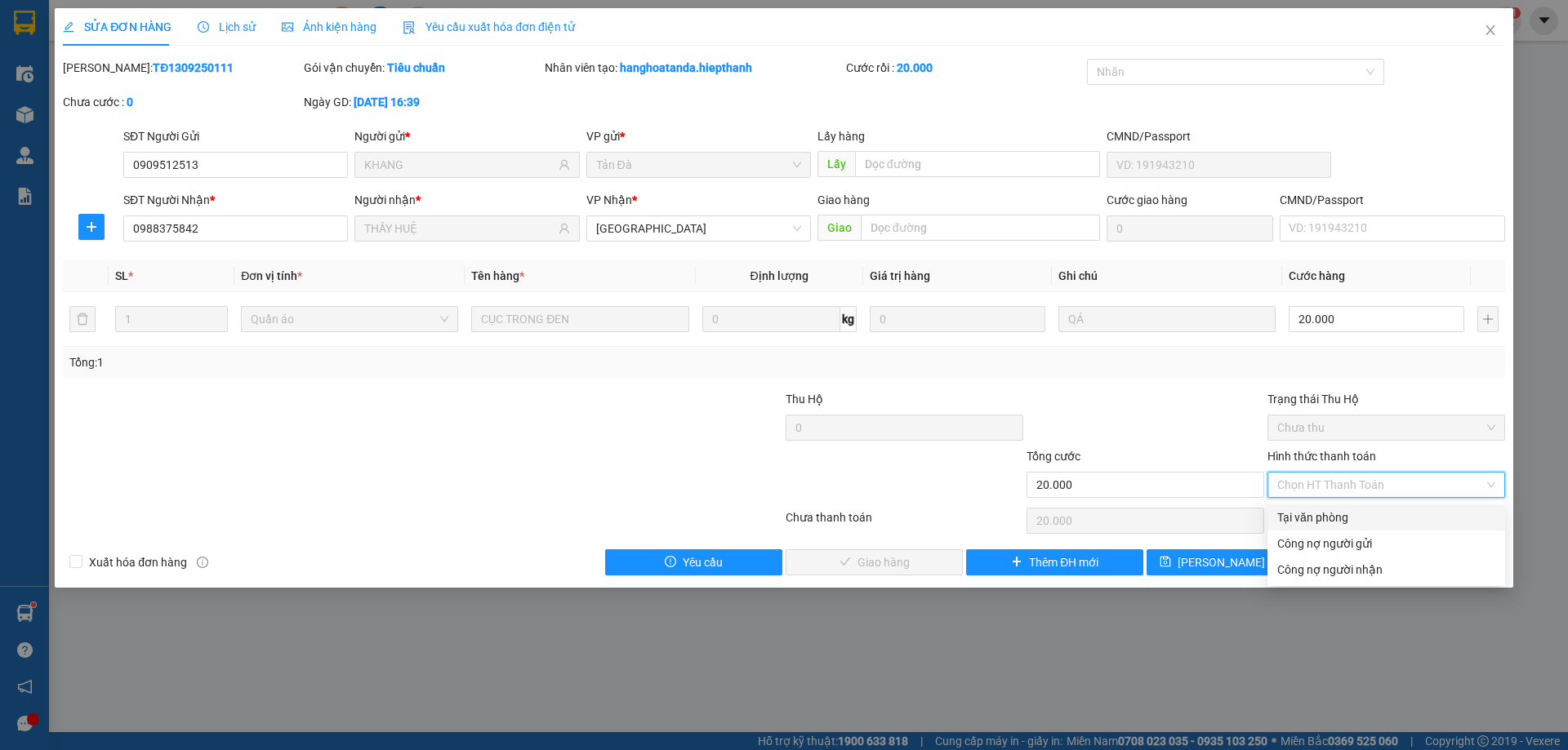
click at [1335, 519] on div "Tại văn phòng" at bounding box center [1385, 518] width 218 height 18
type input "0"
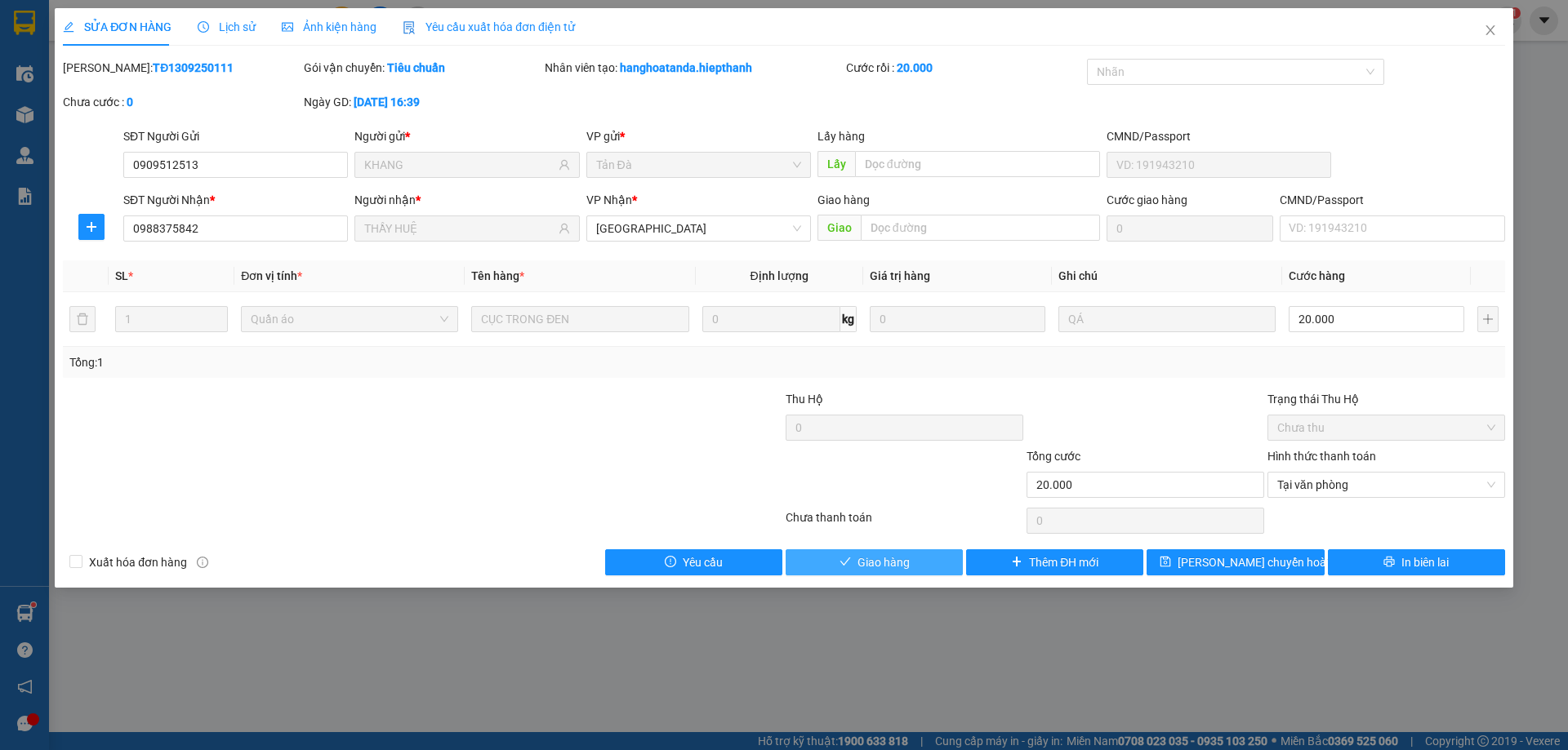
click at [849, 561] on icon "check" at bounding box center [844, 561] width 11 height 11
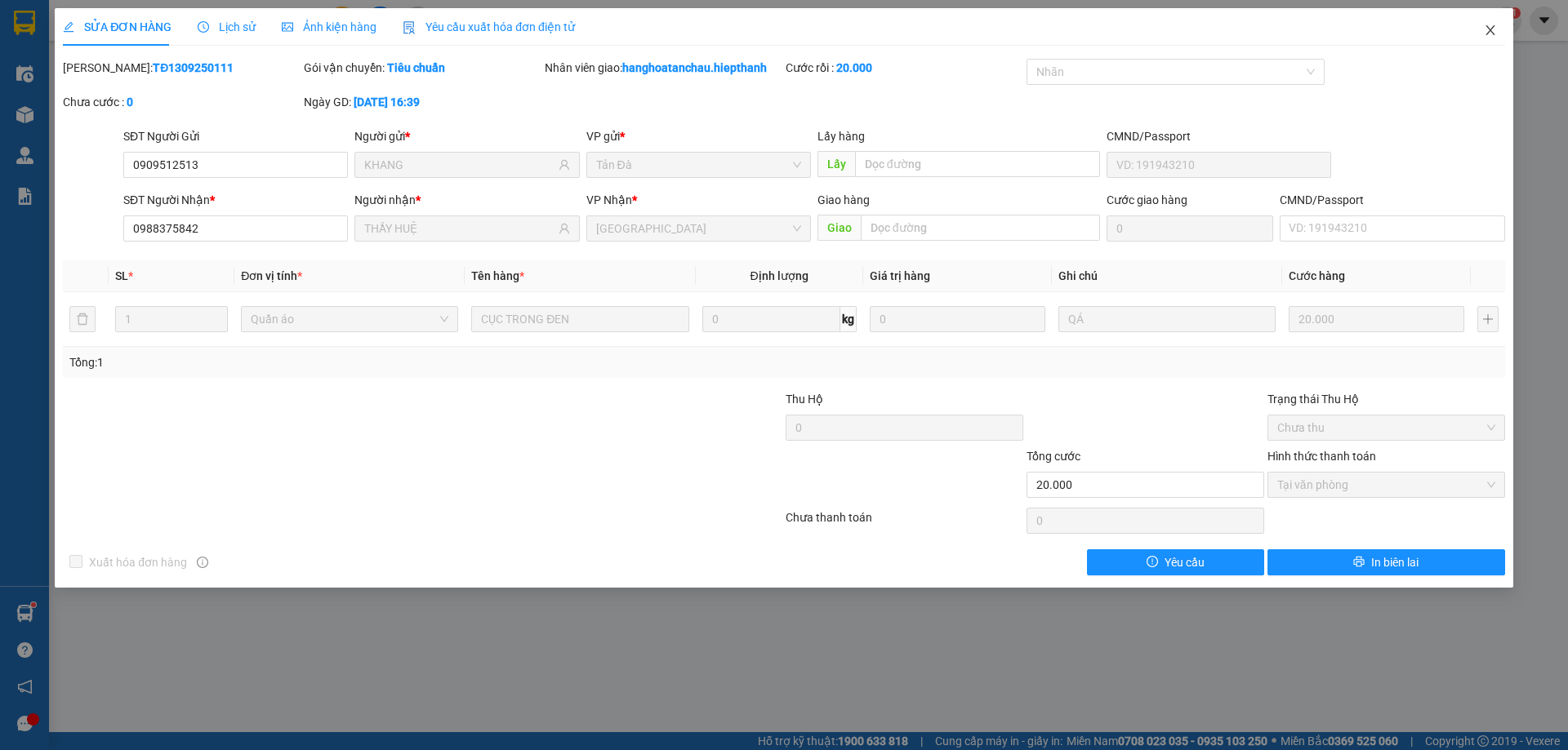
click at [1486, 32] on icon "close" at bounding box center [1490, 29] width 13 height 13
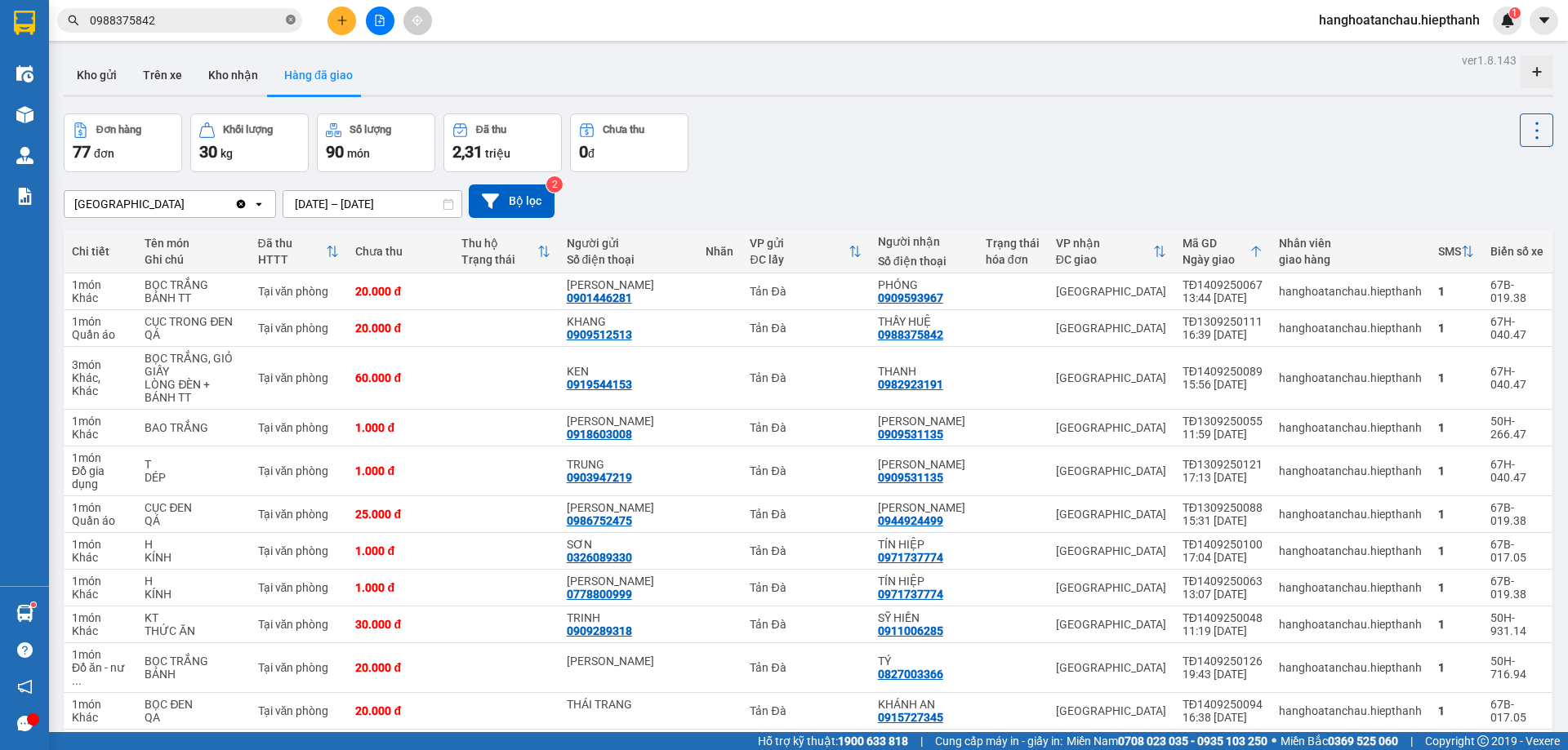
click at [288, 18] on icon "close-circle" at bounding box center [290, 19] width 9 height 9
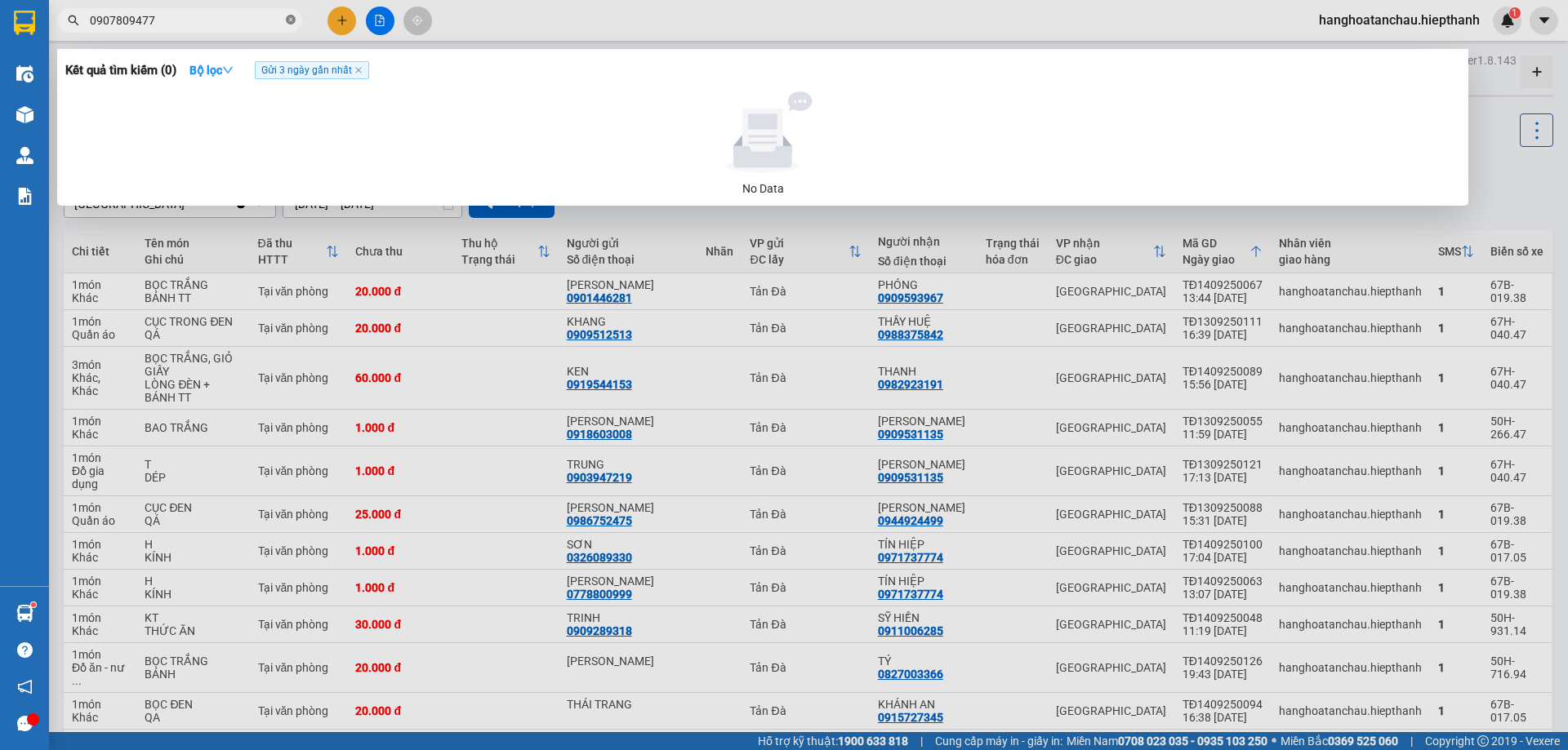
type input "090780947"
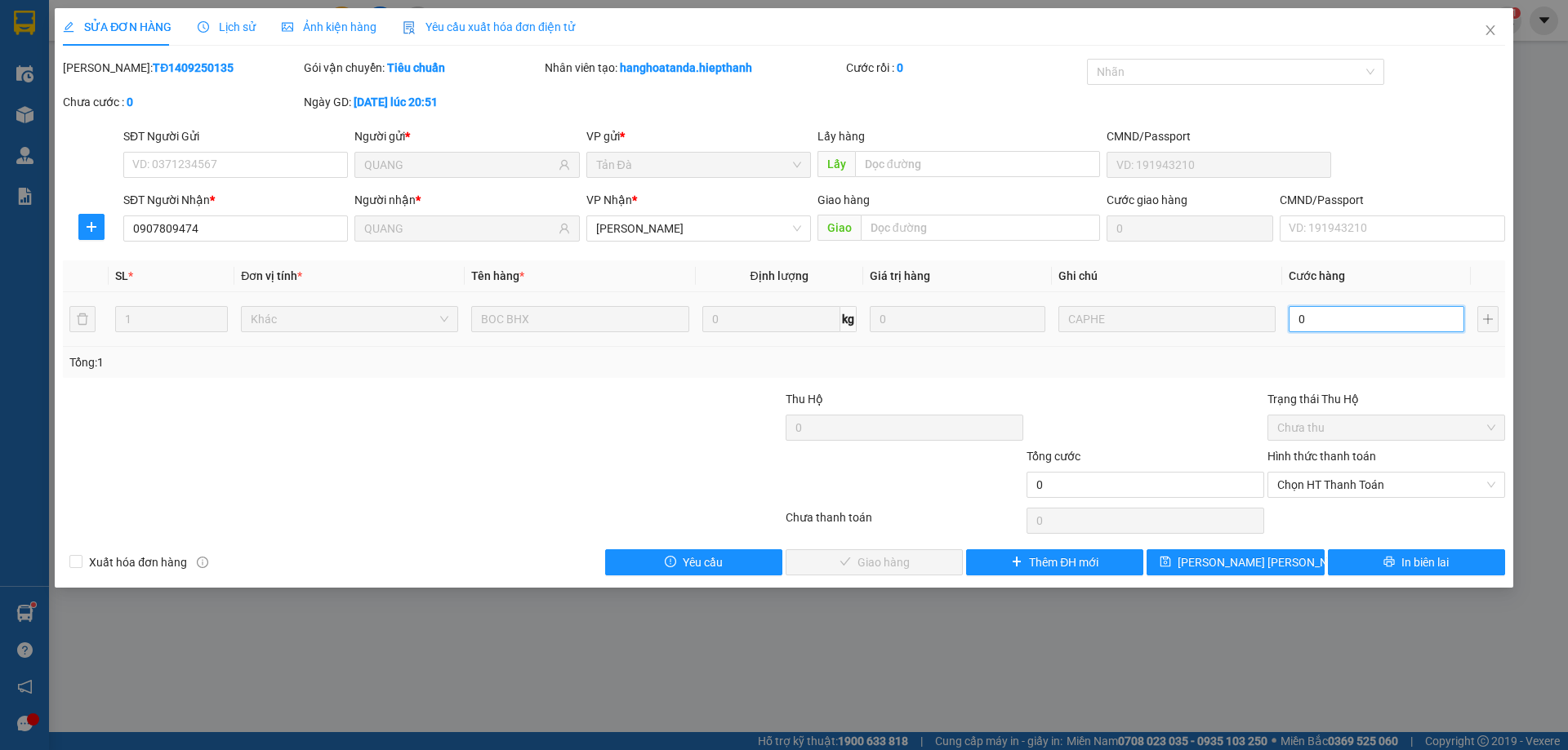
click at [1365, 312] on input "0" at bounding box center [1377, 319] width 176 height 26
type input "2"
type input "20"
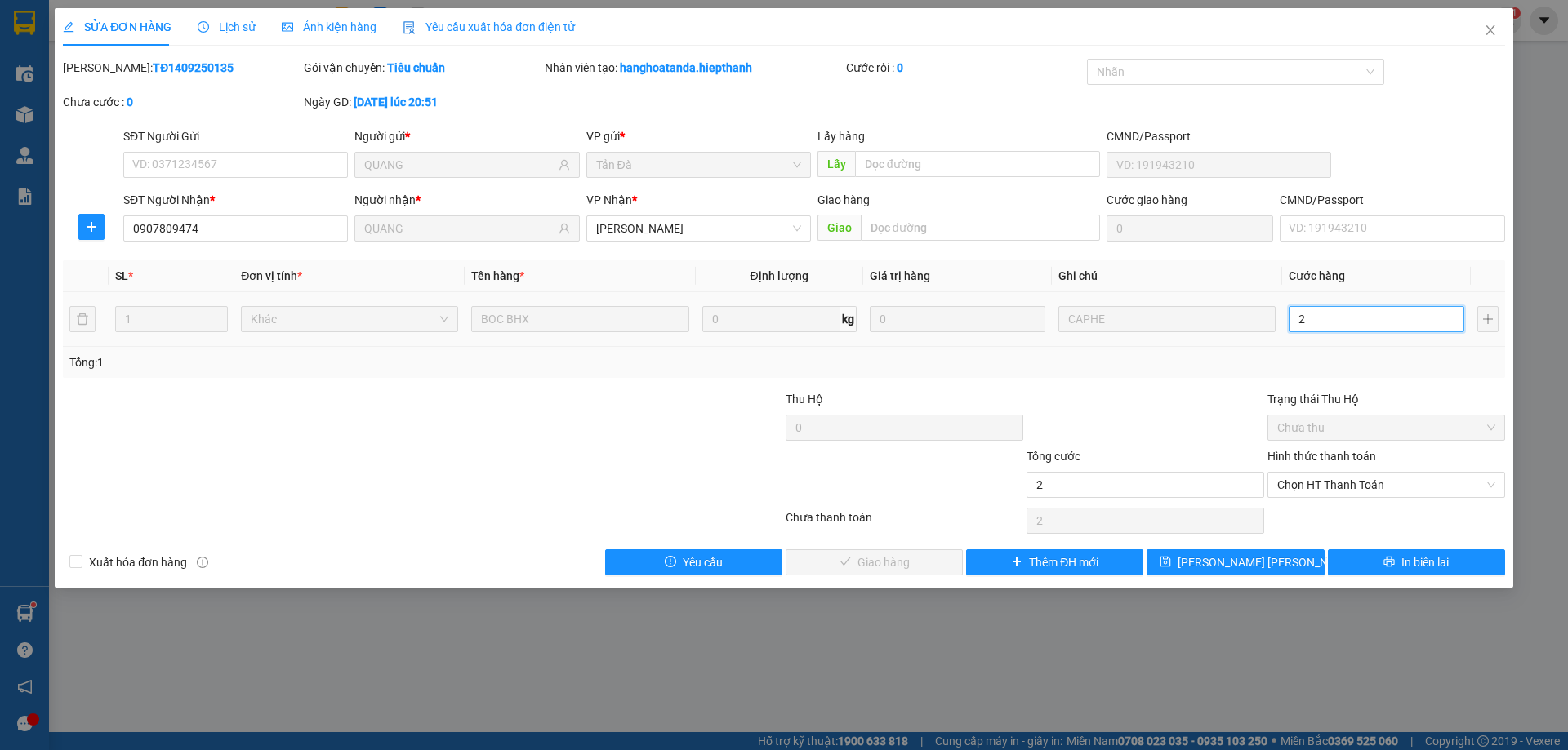
type input "20"
type input "20.000"
drag, startPoint x: 1155, startPoint y: 385, endPoint x: 1388, endPoint y: 519, distance: 268.8
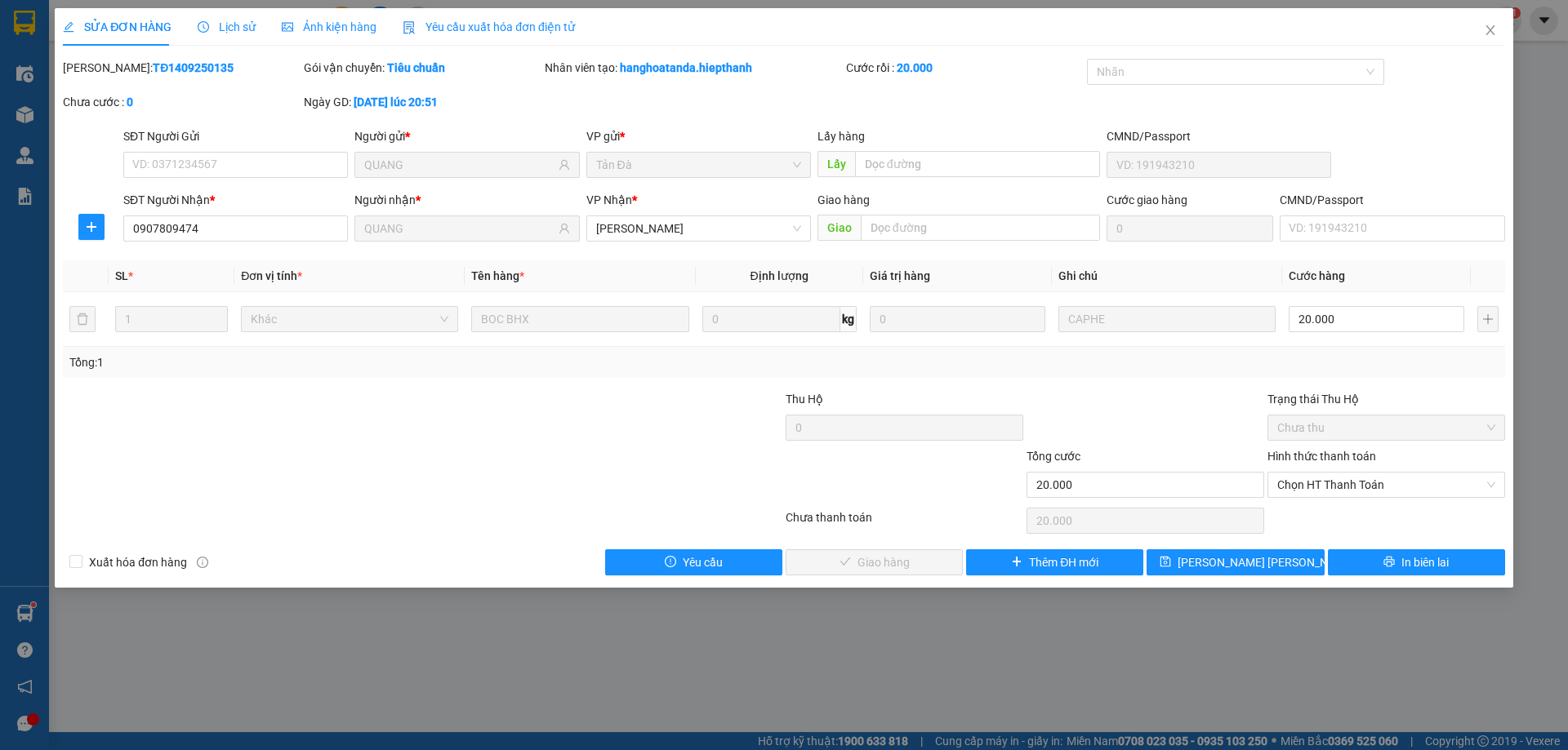
click at [1155, 388] on div "Total Paid Fee 0 Total UnPaid Fee 0 Cash Collection Total Fee Mã ĐH: TĐ14092501…" at bounding box center [784, 317] width 1442 height 517
click at [1350, 488] on span "Chọn HT Thanh Toán" at bounding box center [1385, 485] width 218 height 24
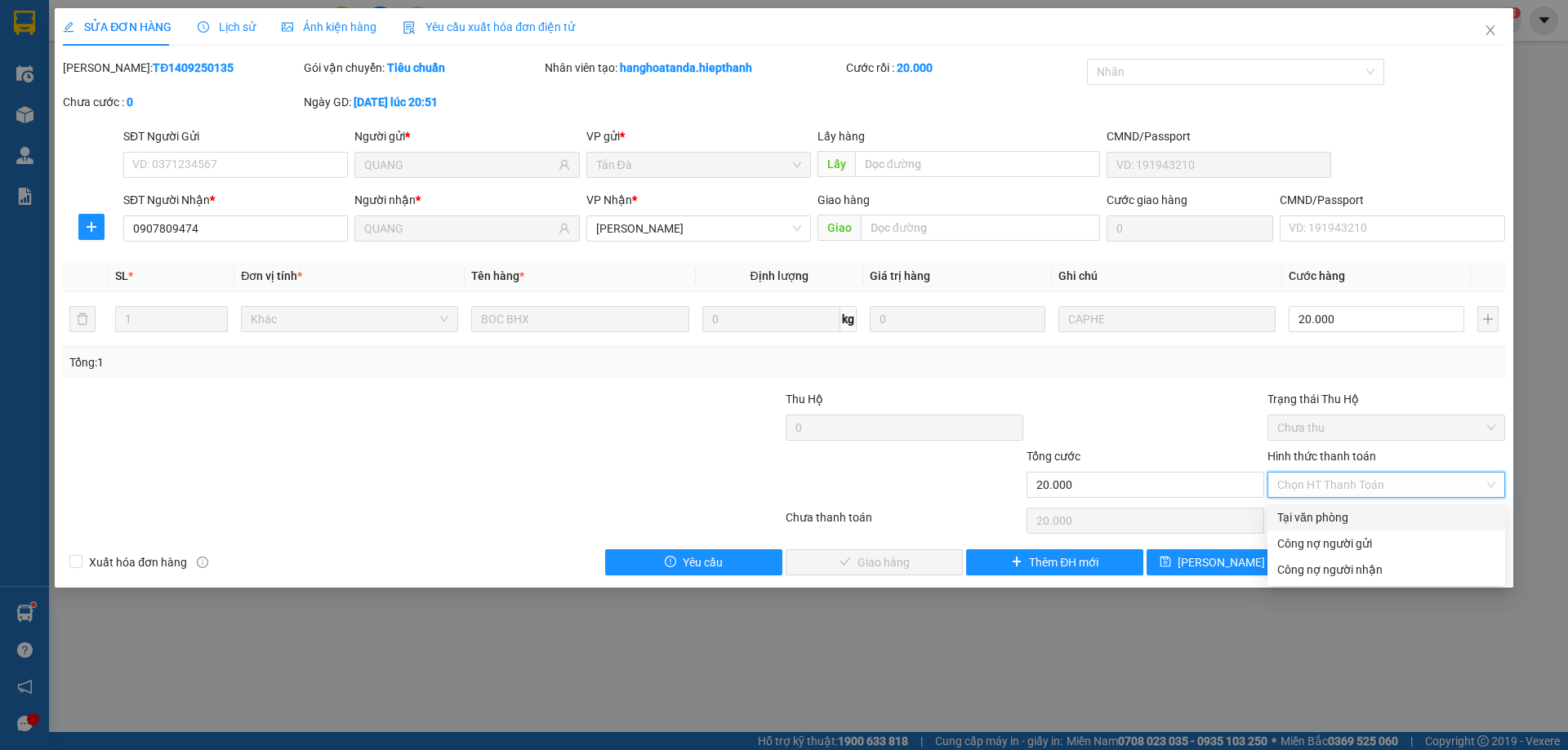
click at [1346, 520] on div "Tại văn phòng" at bounding box center [1385, 518] width 218 height 18
type input "0"
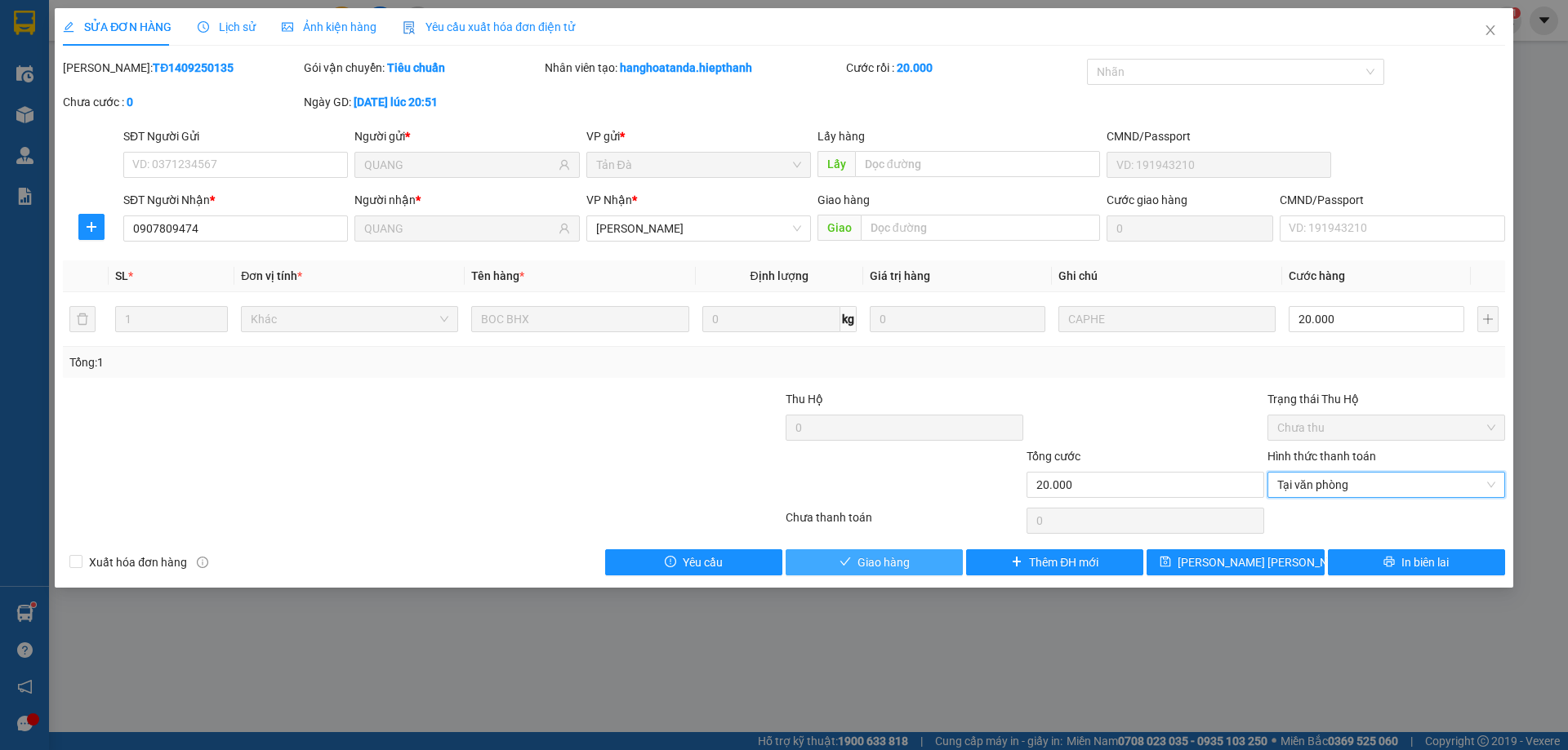
click at [893, 567] on span "Giao hàng" at bounding box center [883, 562] width 53 height 18
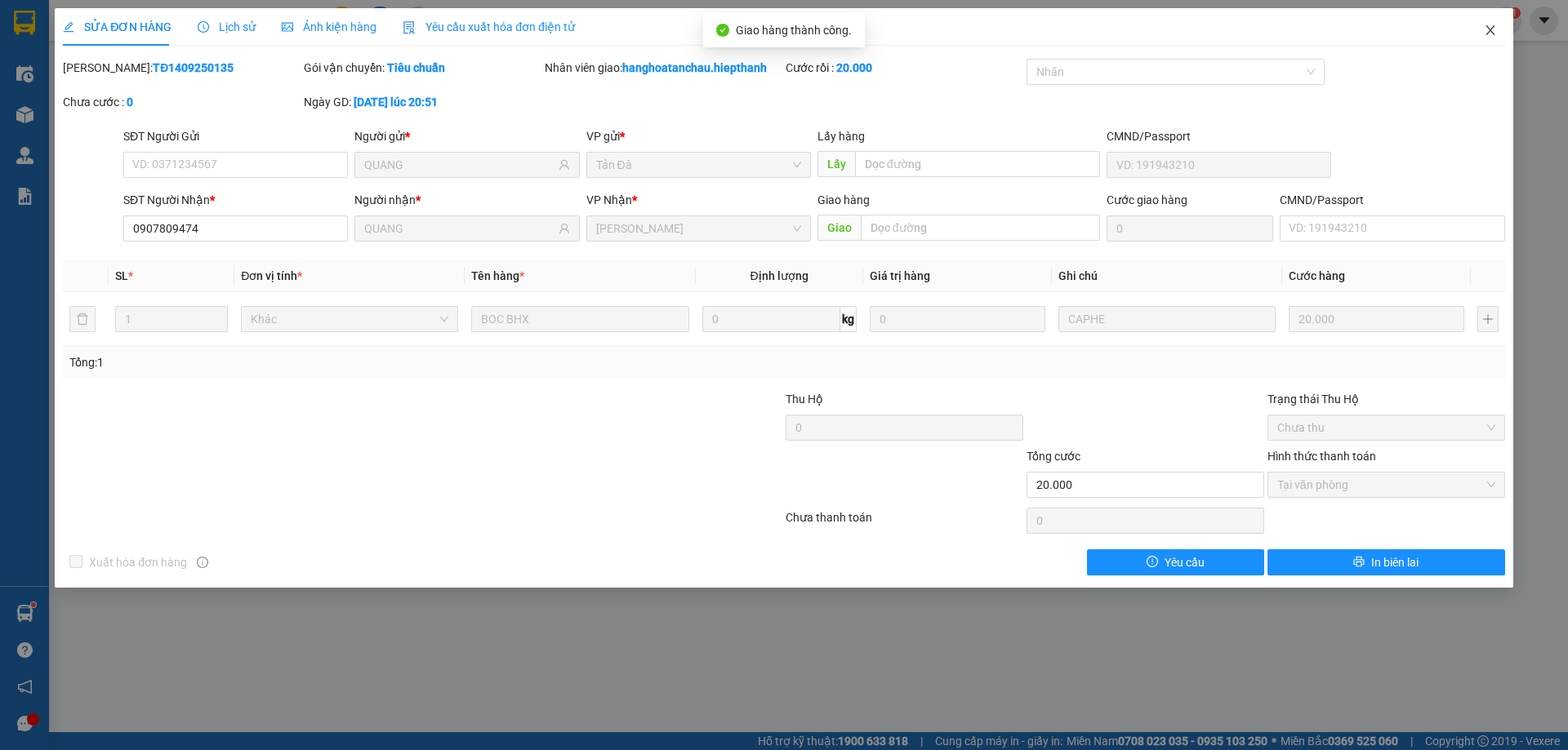
click at [1496, 22] on span "Close" at bounding box center [1490, 30] width 46 height 46
click at [1492, 33] on div "hanghoatanchau.hiepthanh 1" at bounding box center [1414, 21] width 215 height 28
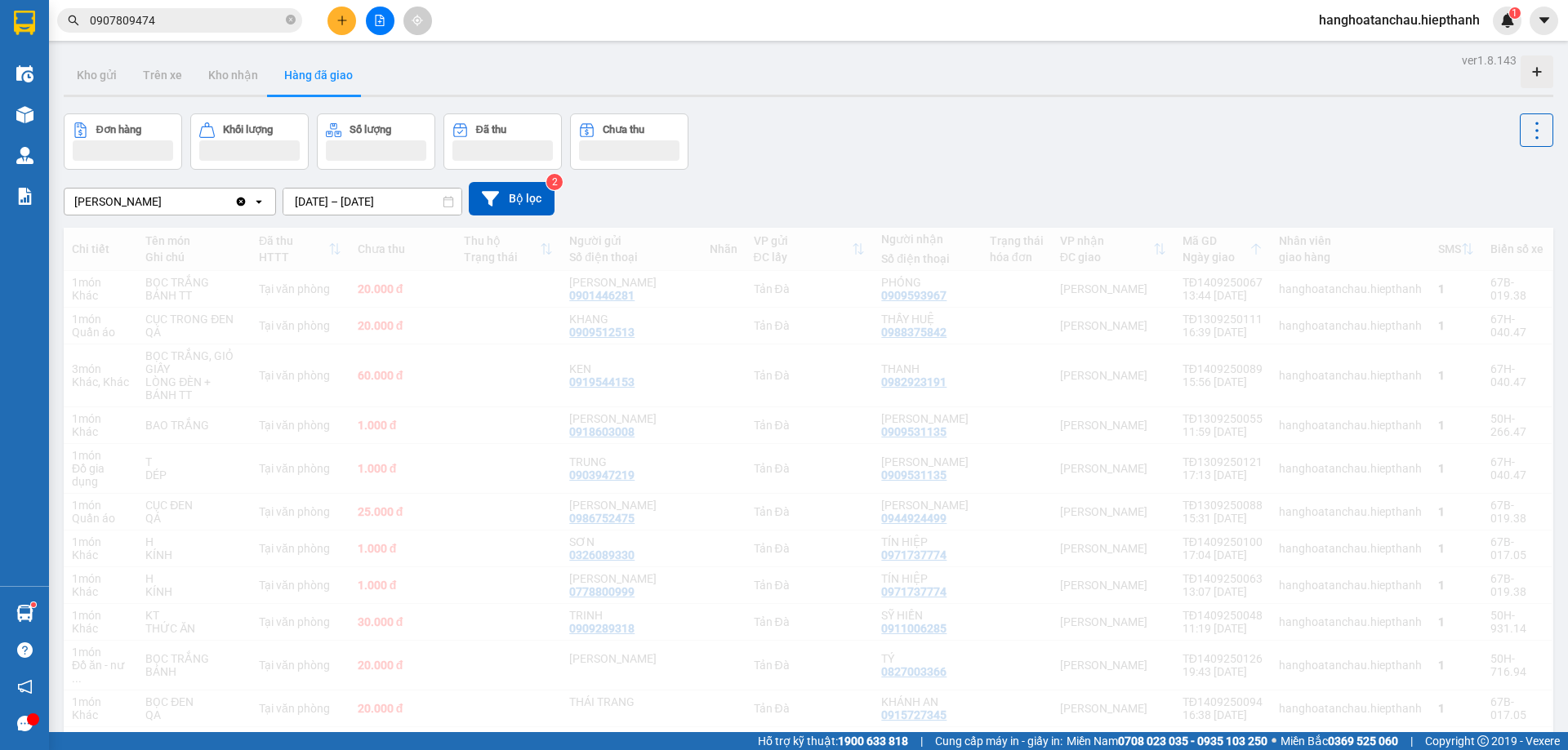
click at [933, 139] on div "Đơn hàng Khối lượng Số lượng Đã thu Chưa thu" at bounding box center [808, 141] width 1490 height 56
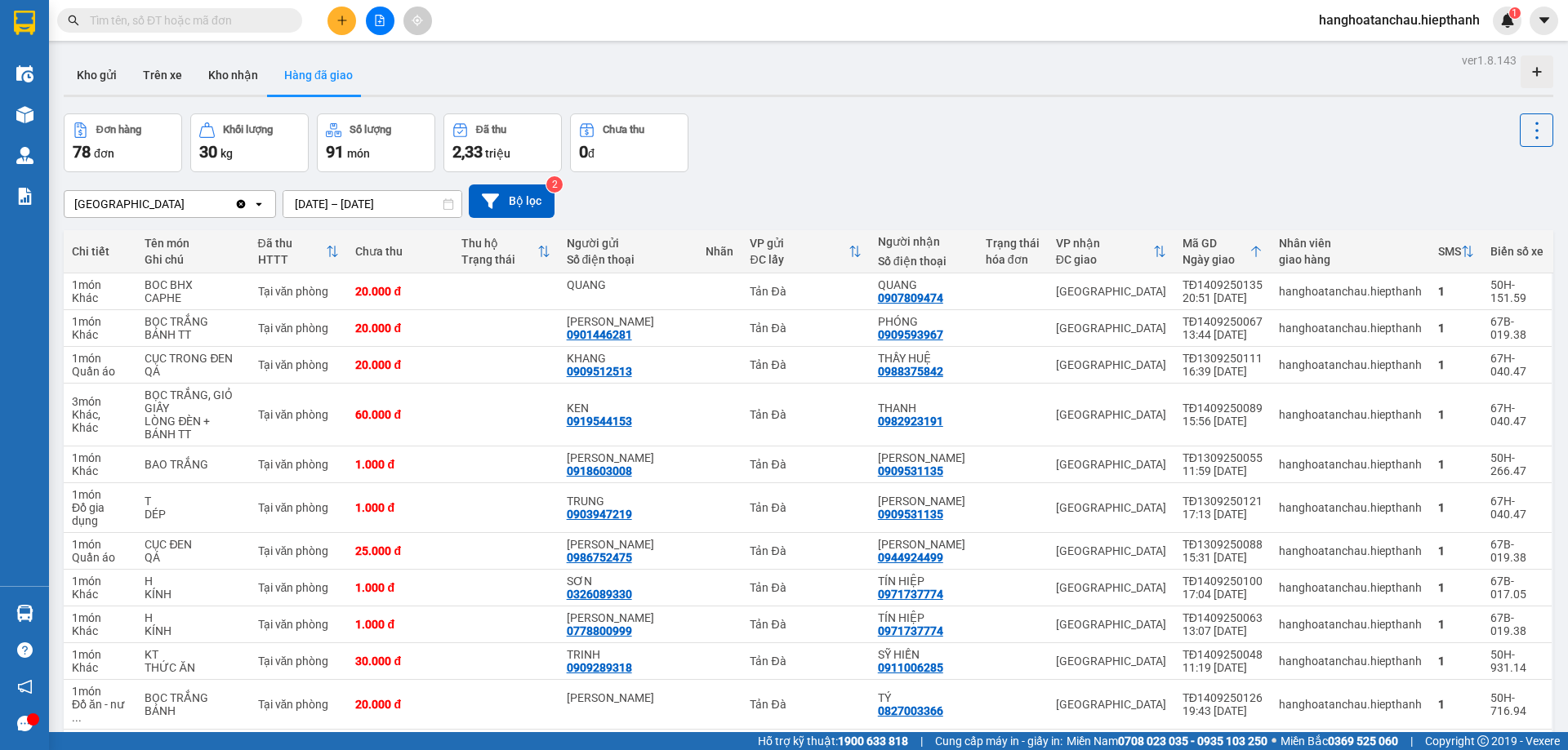
click at [375, 20] on icon "file-add" at bounding box center [379, 20] width 11 height 11
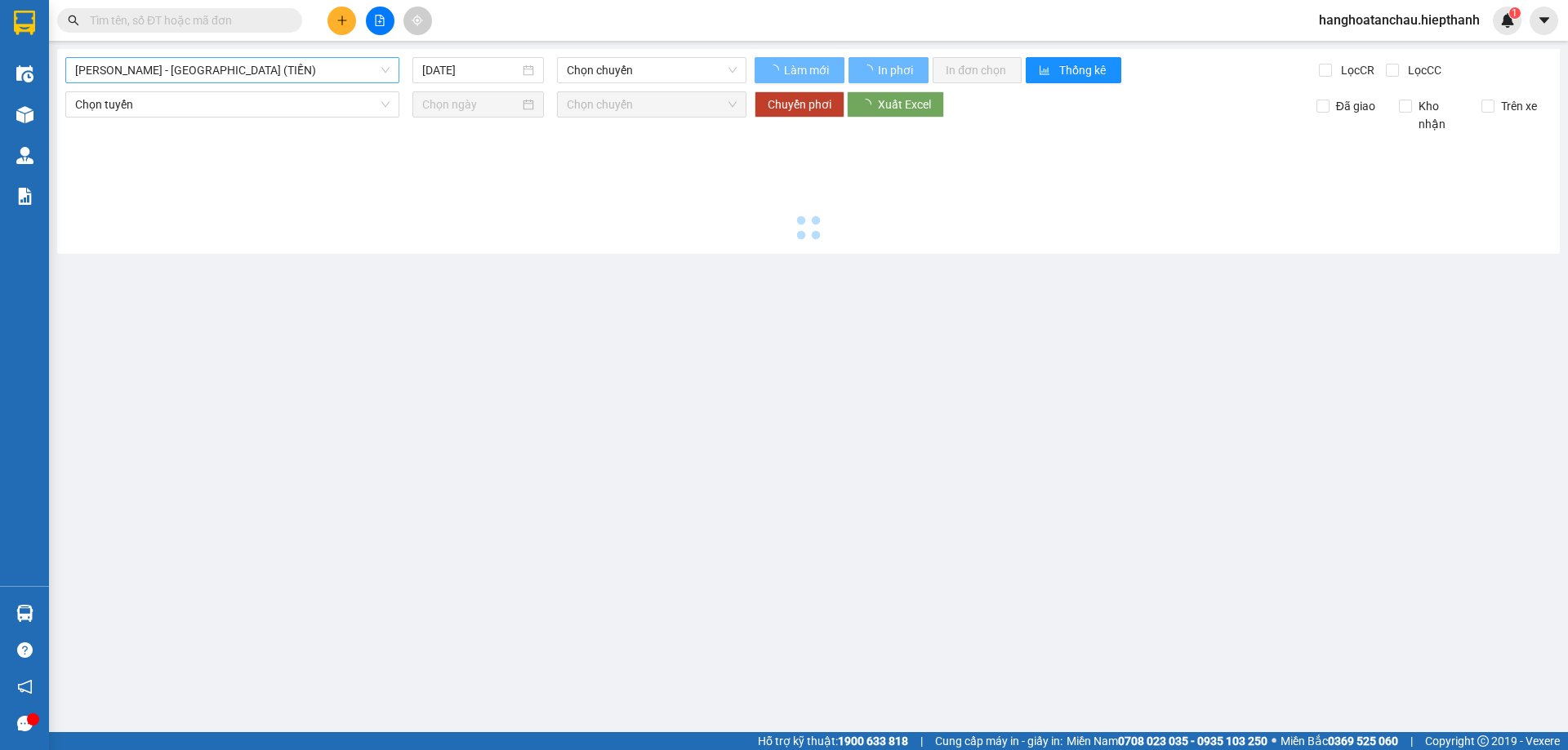
click at [326, 68] on span "[PERSON_NAME] - [GEOGRAPHIC_DATA] (TIỀN)" at bounding box center [232, 70] width 314 height 24
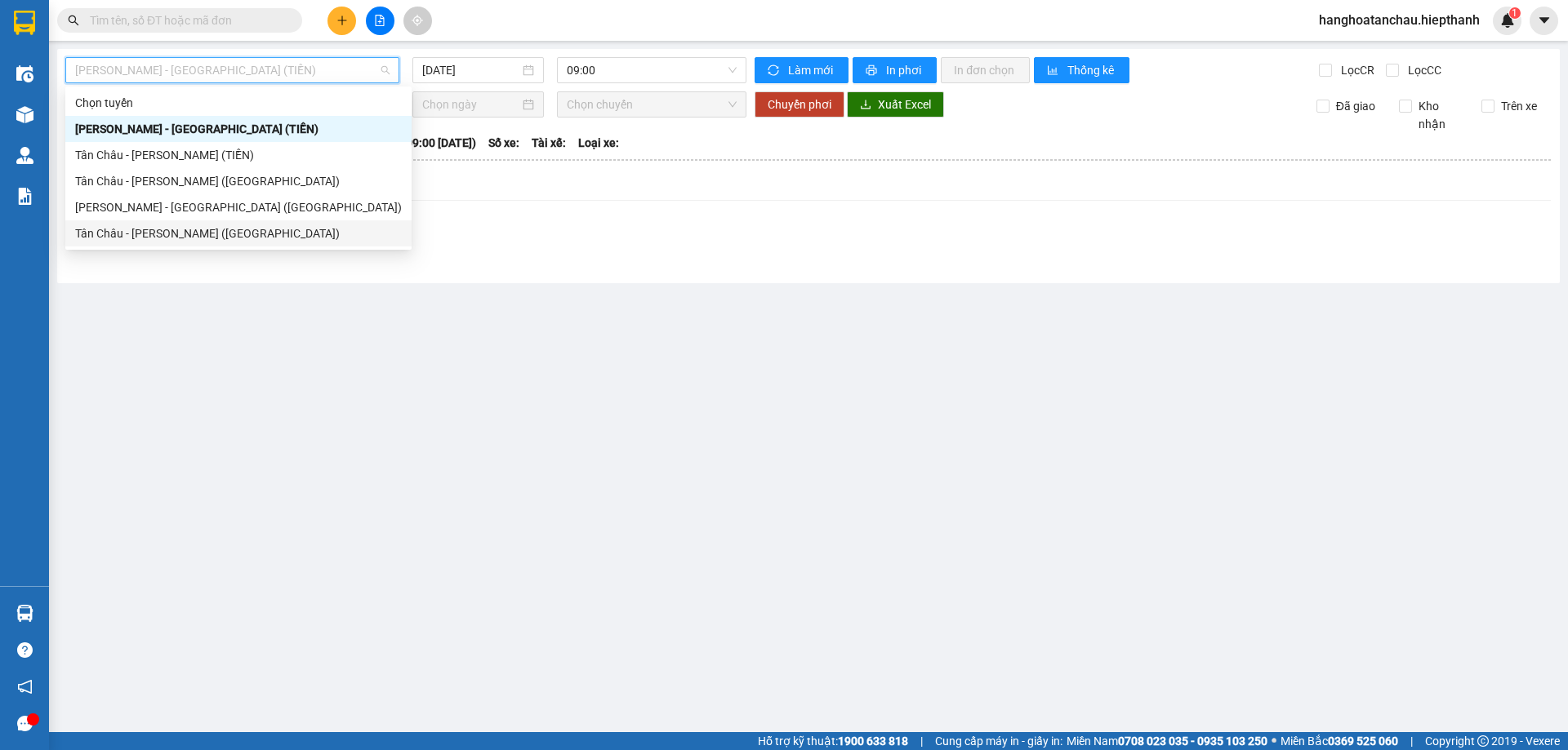
click at [240, 226] on div "Tân Châu - [PERSON_NAME] ([GEOGRAPHIC_DATA])" at bounding box center [238, 233] width 327 height 18
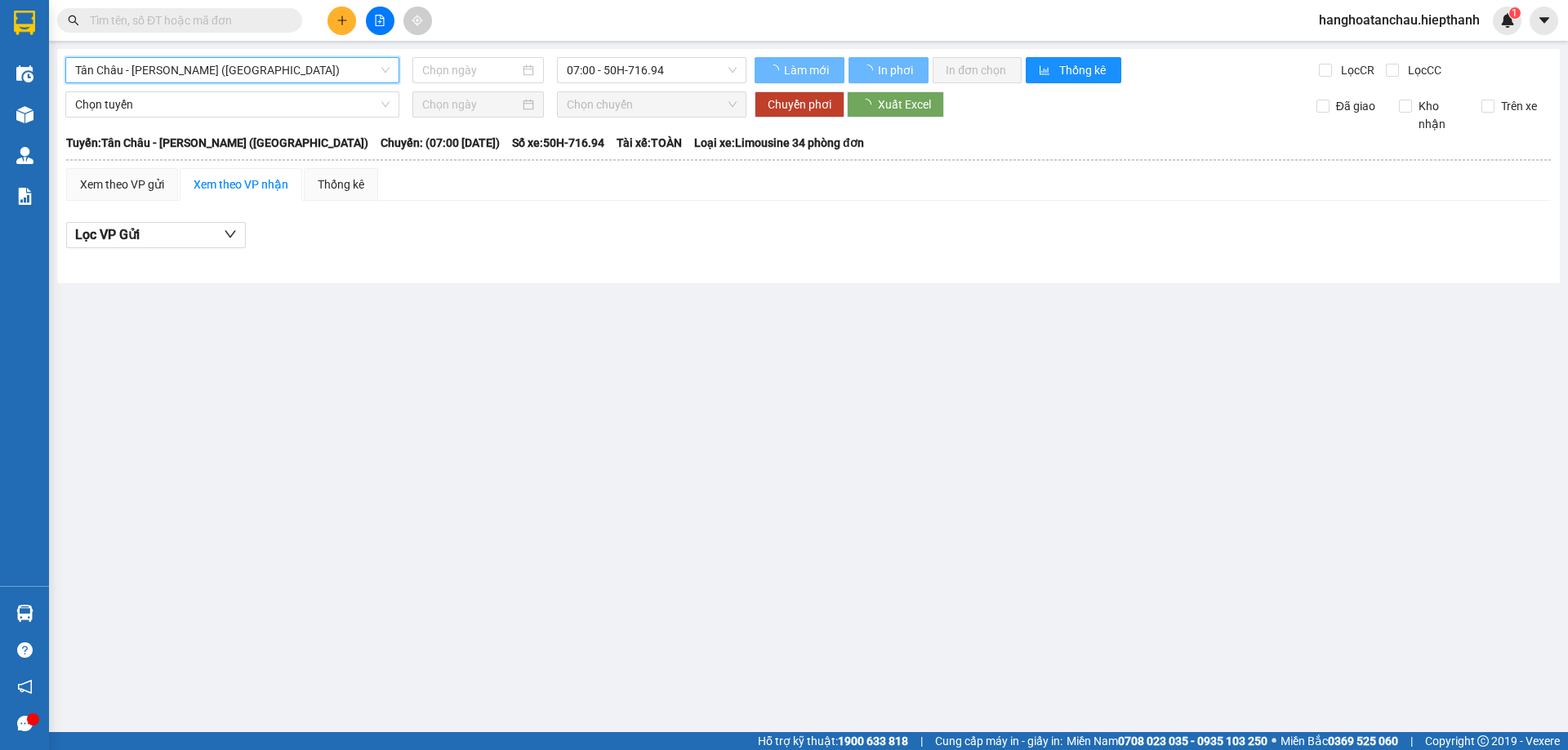
type input "[DATE]"
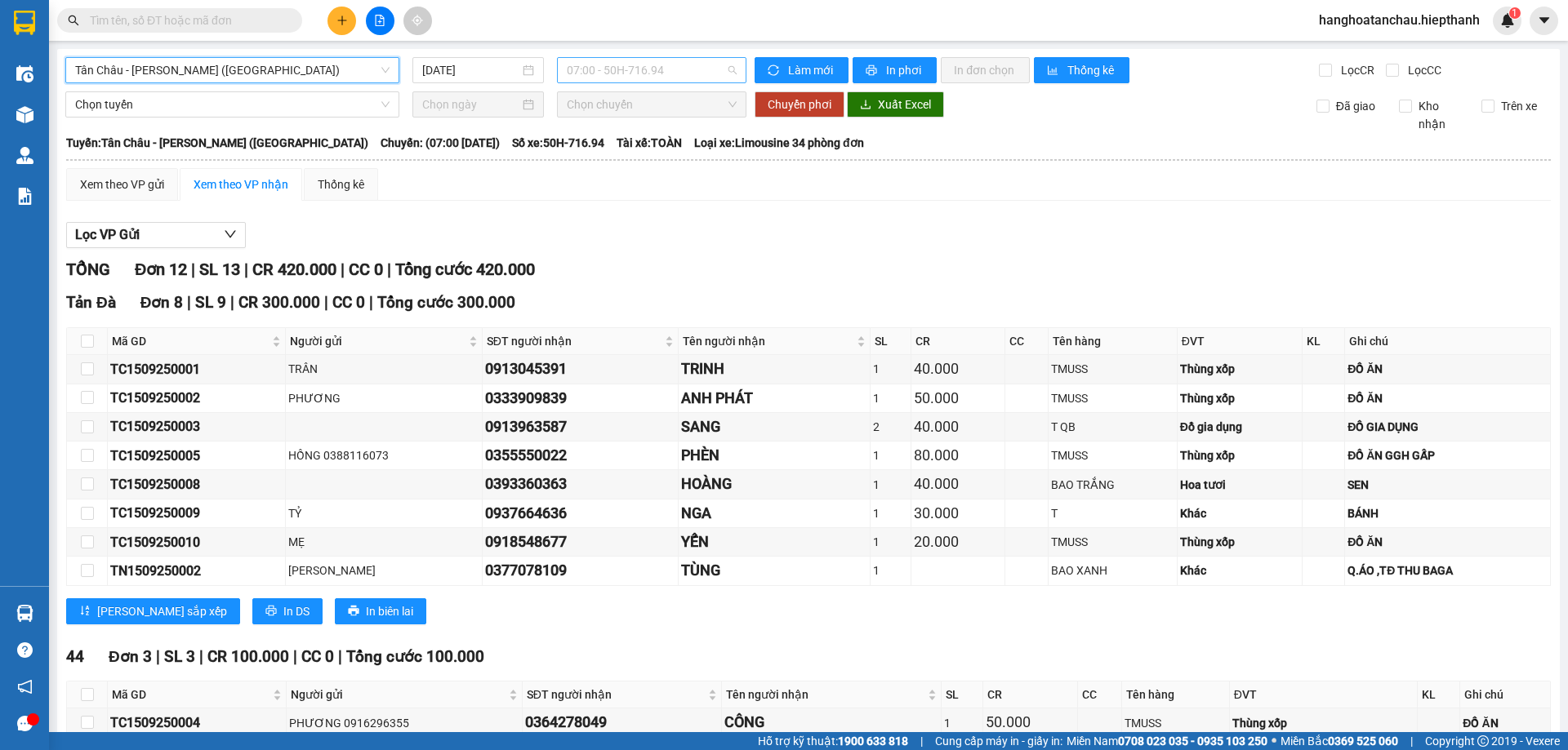
click at [652, 78] on span "07:00 - 50H-716.94" at bounding box center [651, 70] width 170 height 24
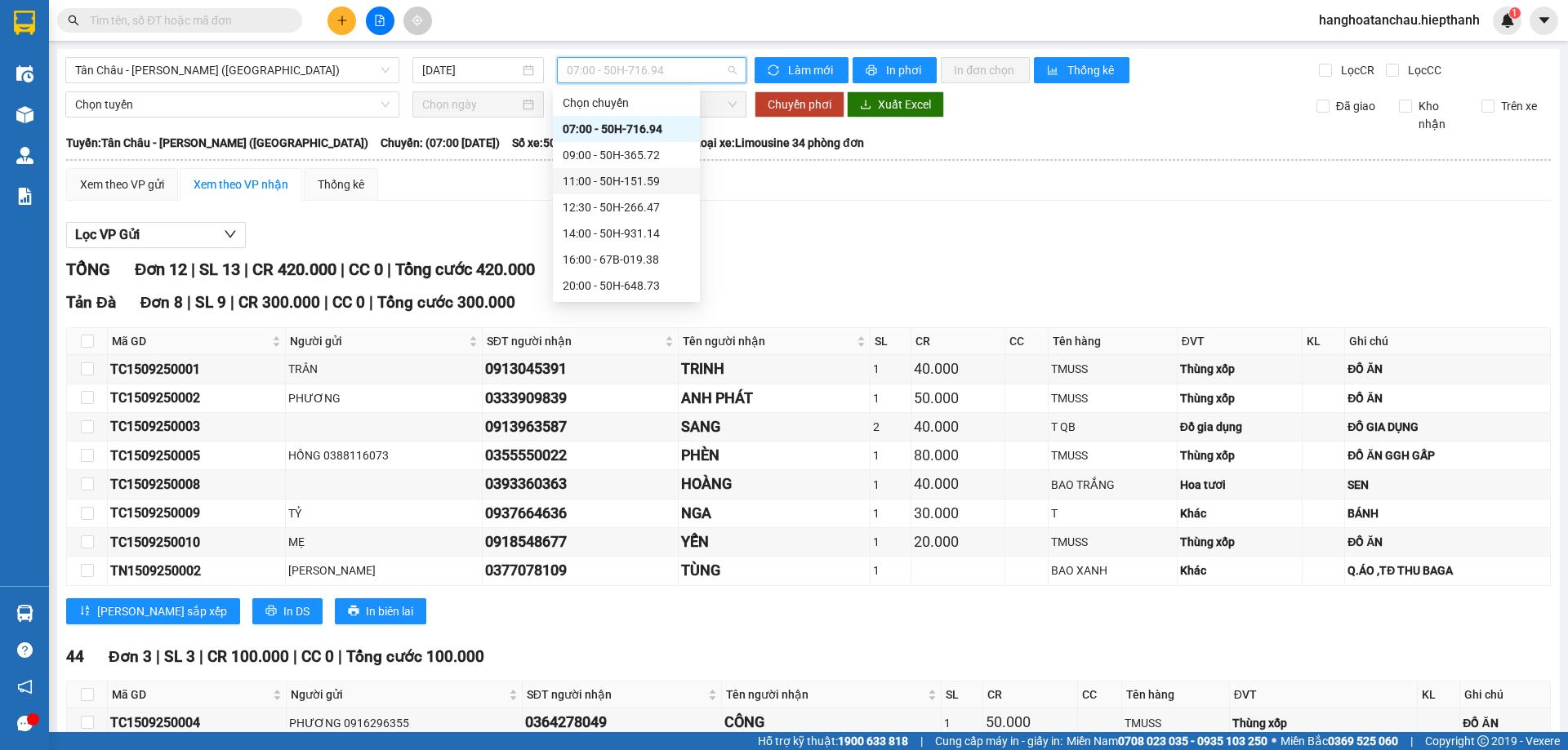
click at [625, 189] on div "11:00 - 50H-151.59" at bounding box center [626, 181] width 128 height 18
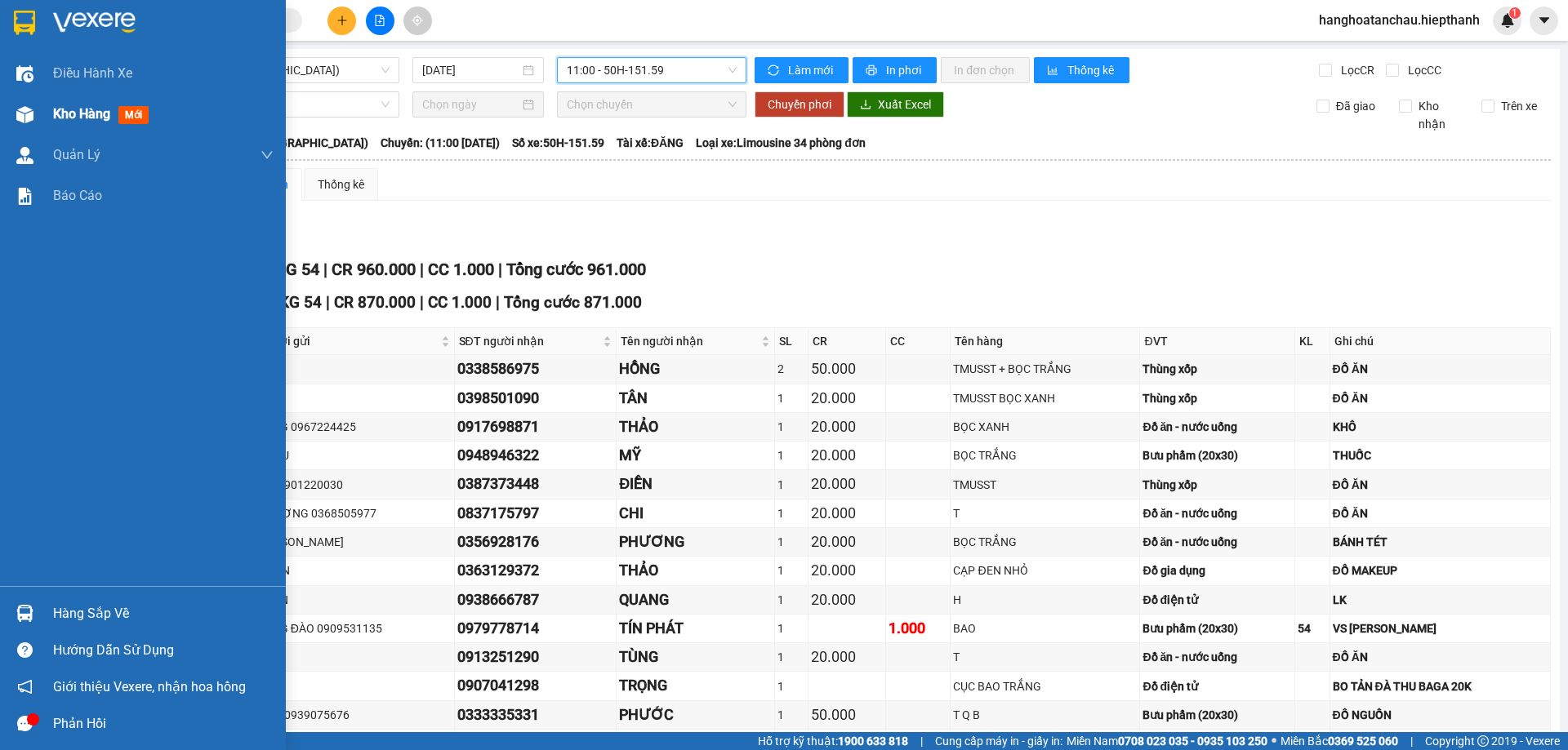
click at [91, 102] on div "Kho hàng mới" at bounding box center [164, 114] width 221 height 40
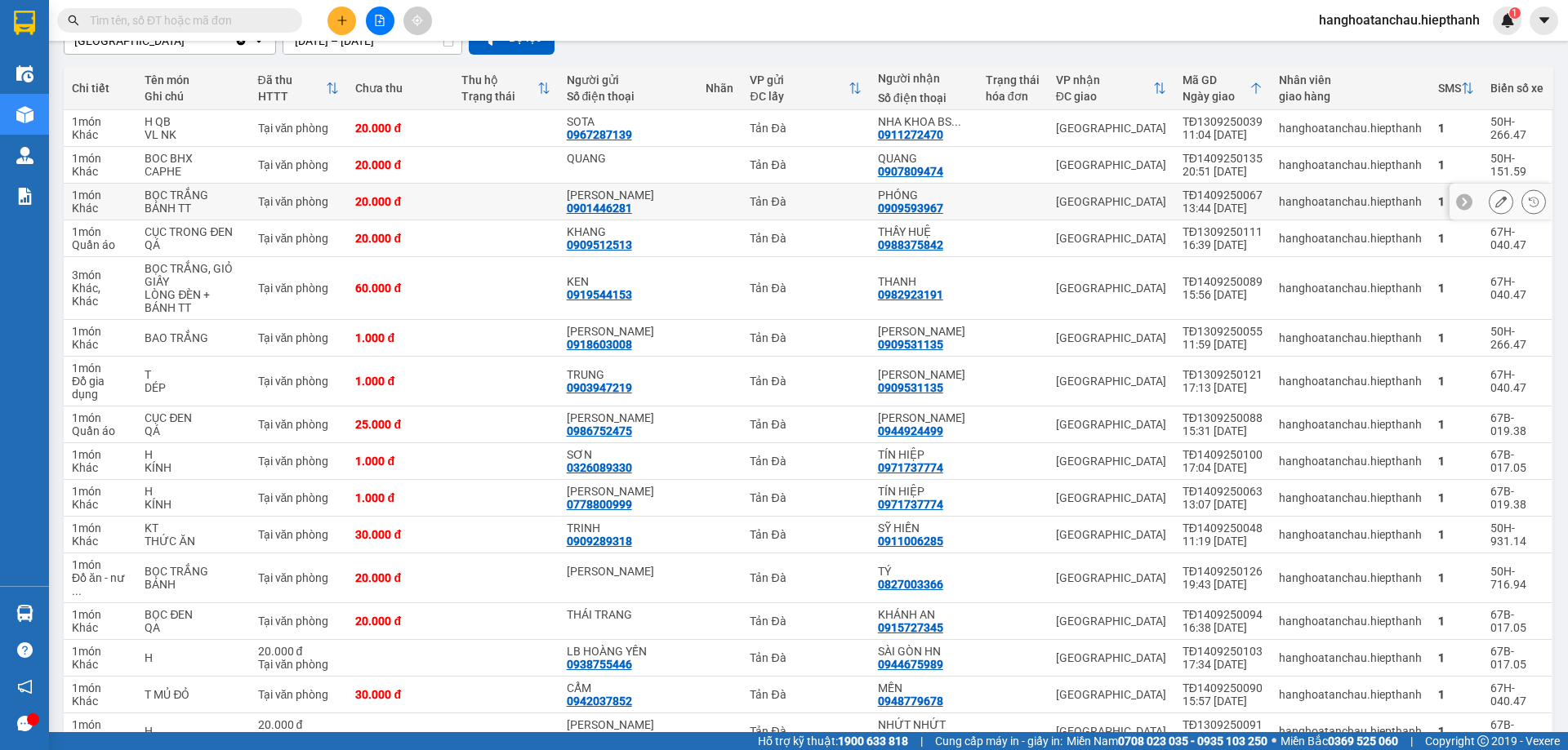
scroll to position [82, 0]
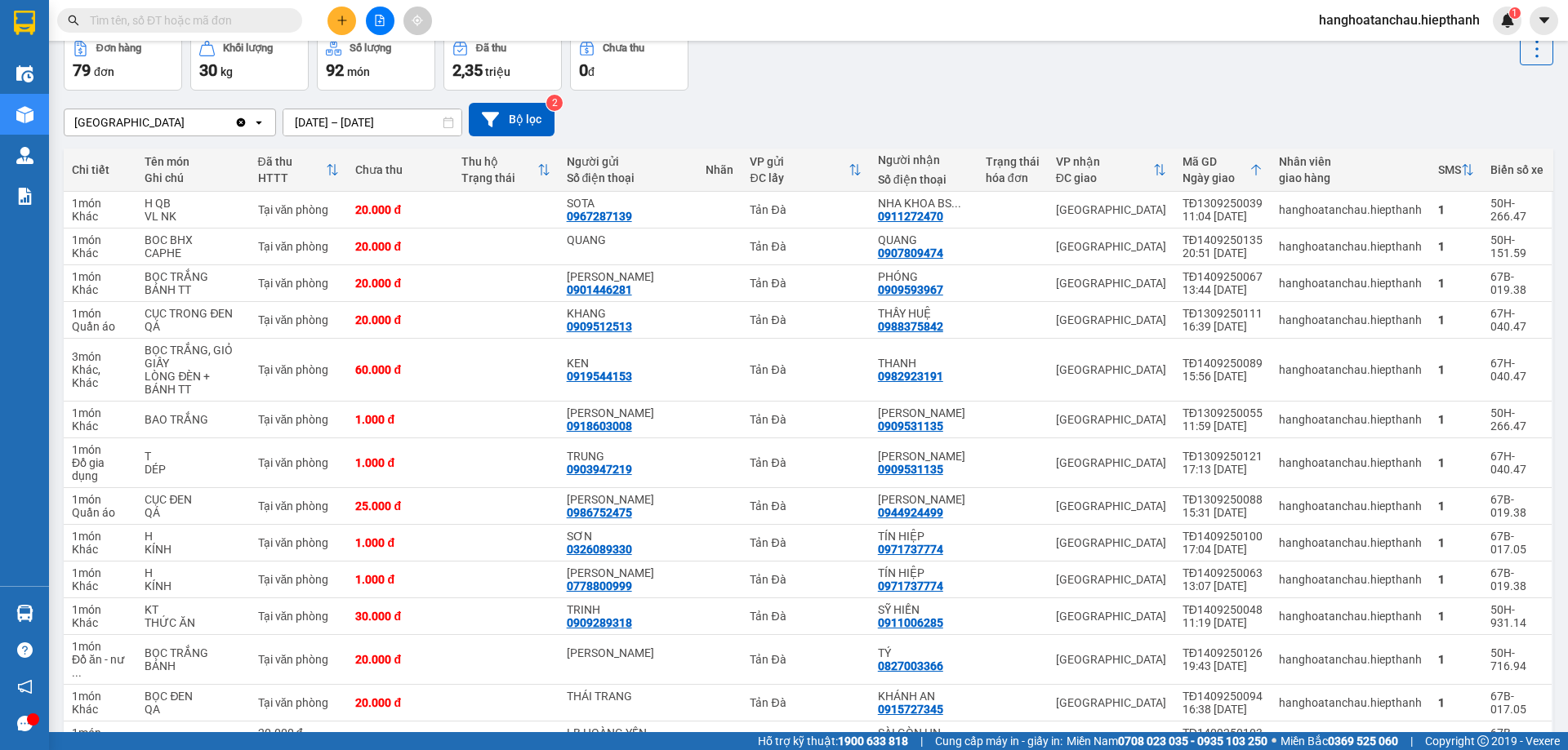
click at [218, 23] on input "text" at bounding box center [186, 20] width 193 height 18
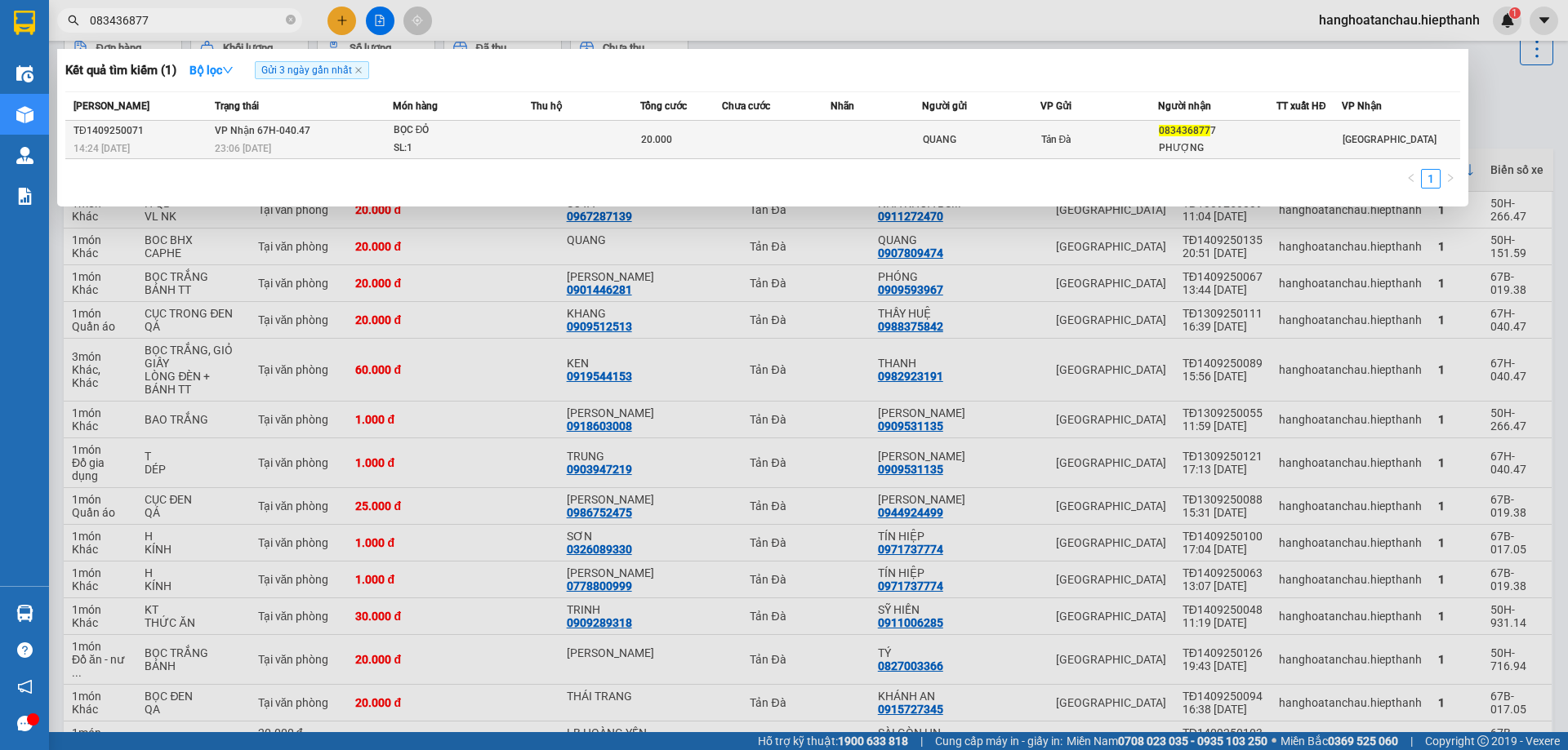
type input "083436877"
click at [305, 129] on span "VP Nhận 67H-040.47" at bounding box center [262, 130] width 96 height 11
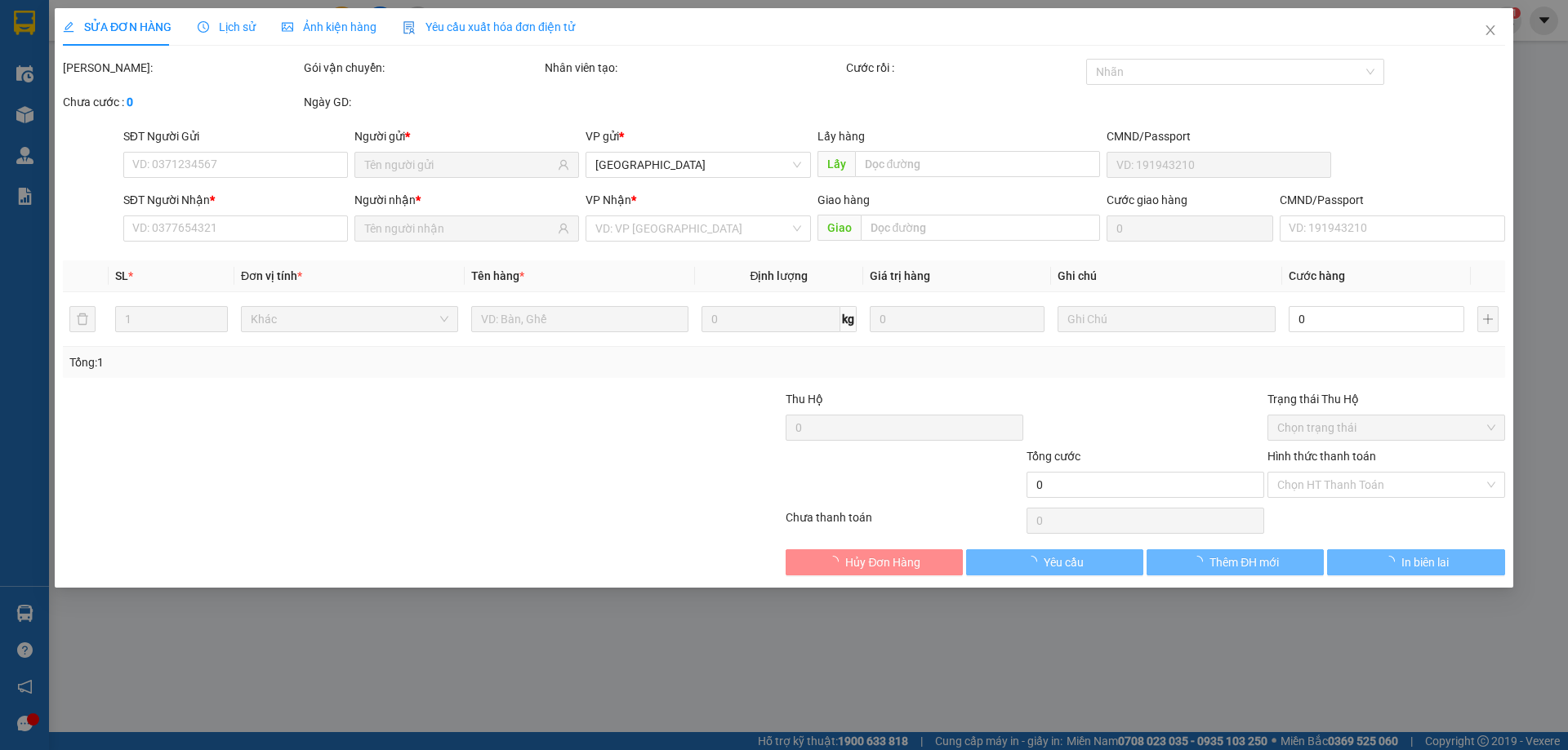
type input "QUANG"
type input "0834368777"
type input "PHƯỢNG"
type input "20.000"
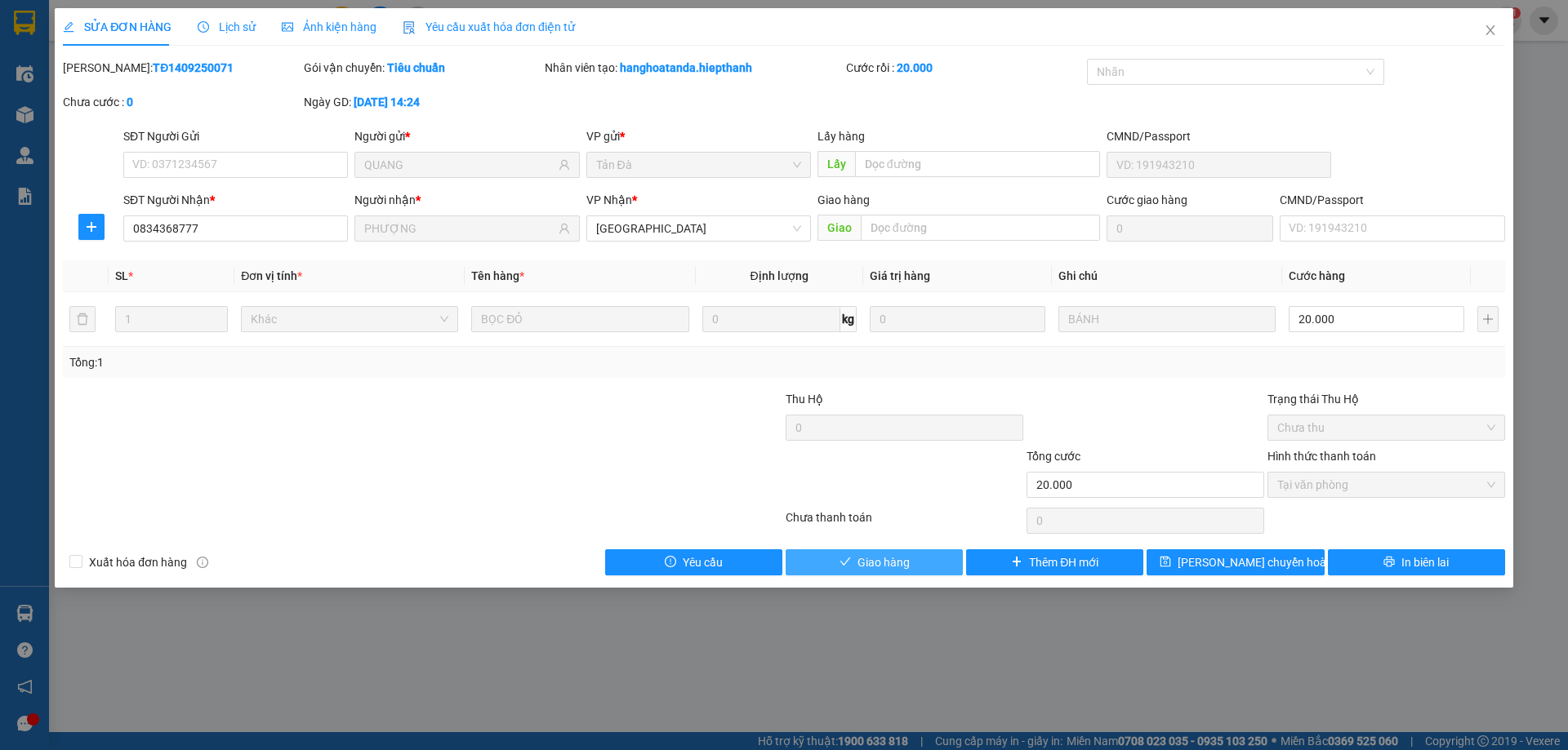
click at [879, 559] on span "Giao hàng" at bounding box center [883, 562] width 53 height 18
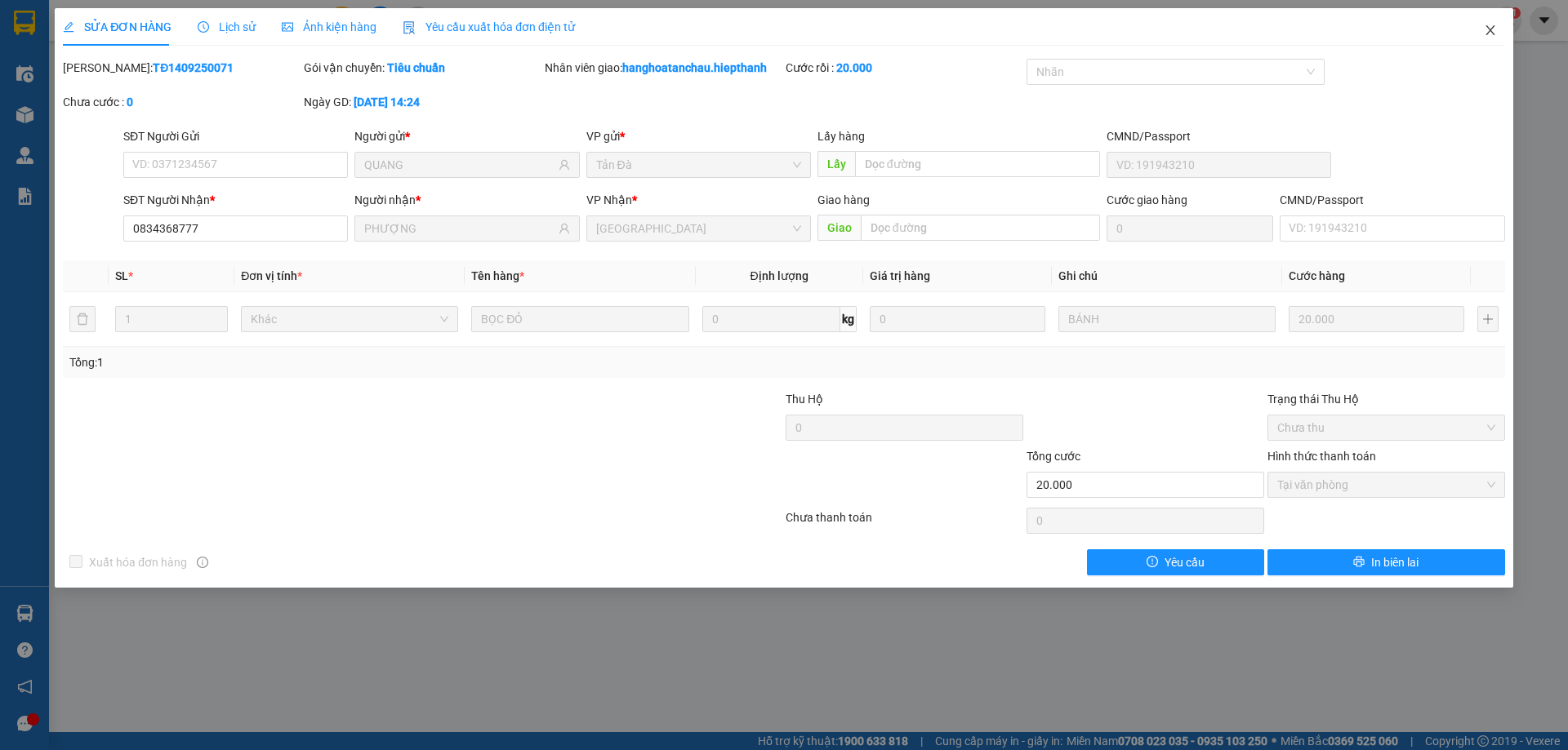
drag, startPoint x: 1495, startPoint y: 29, endPoint x: 192, endPoint y: 21, distance: 1303.0
click at [1495, 20] on span "Close" at bounding box center [1490, 30] width 46 height 46
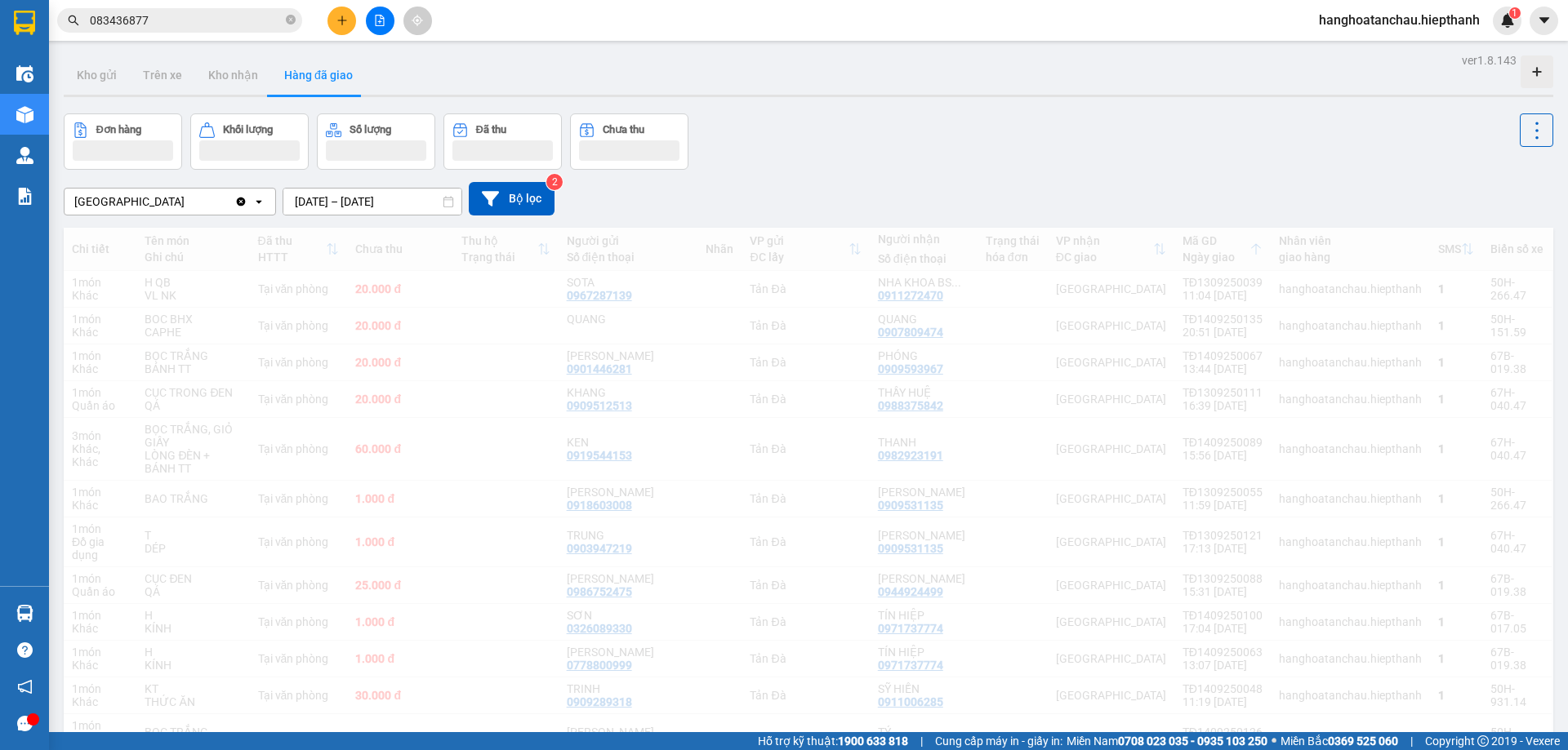
click at [192, 21] on input "083436877" at bounding box center [186, 20] width 193 height 18
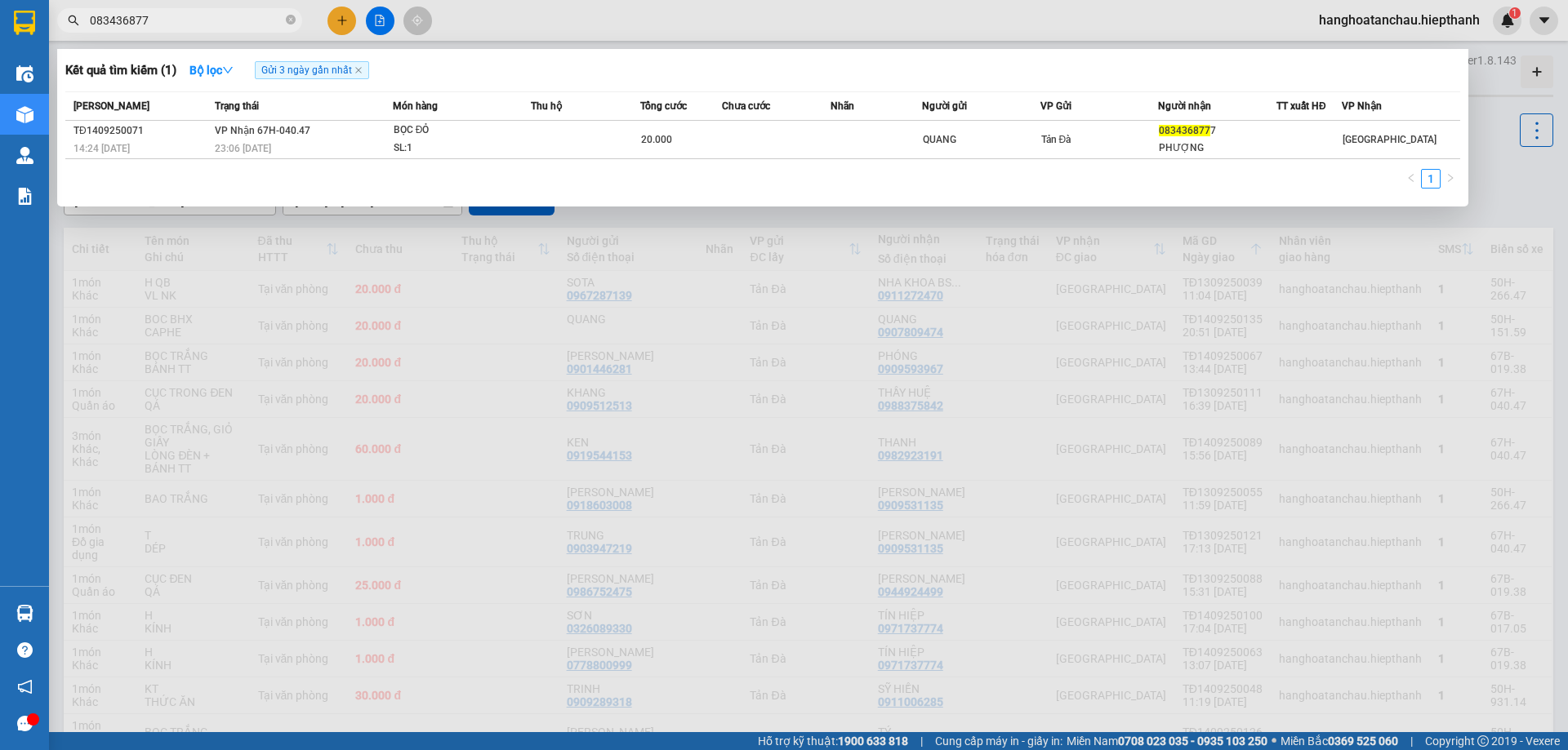
click at [192, 21] on input "083436877" at bounding box center [186, 20] width 193 height 18
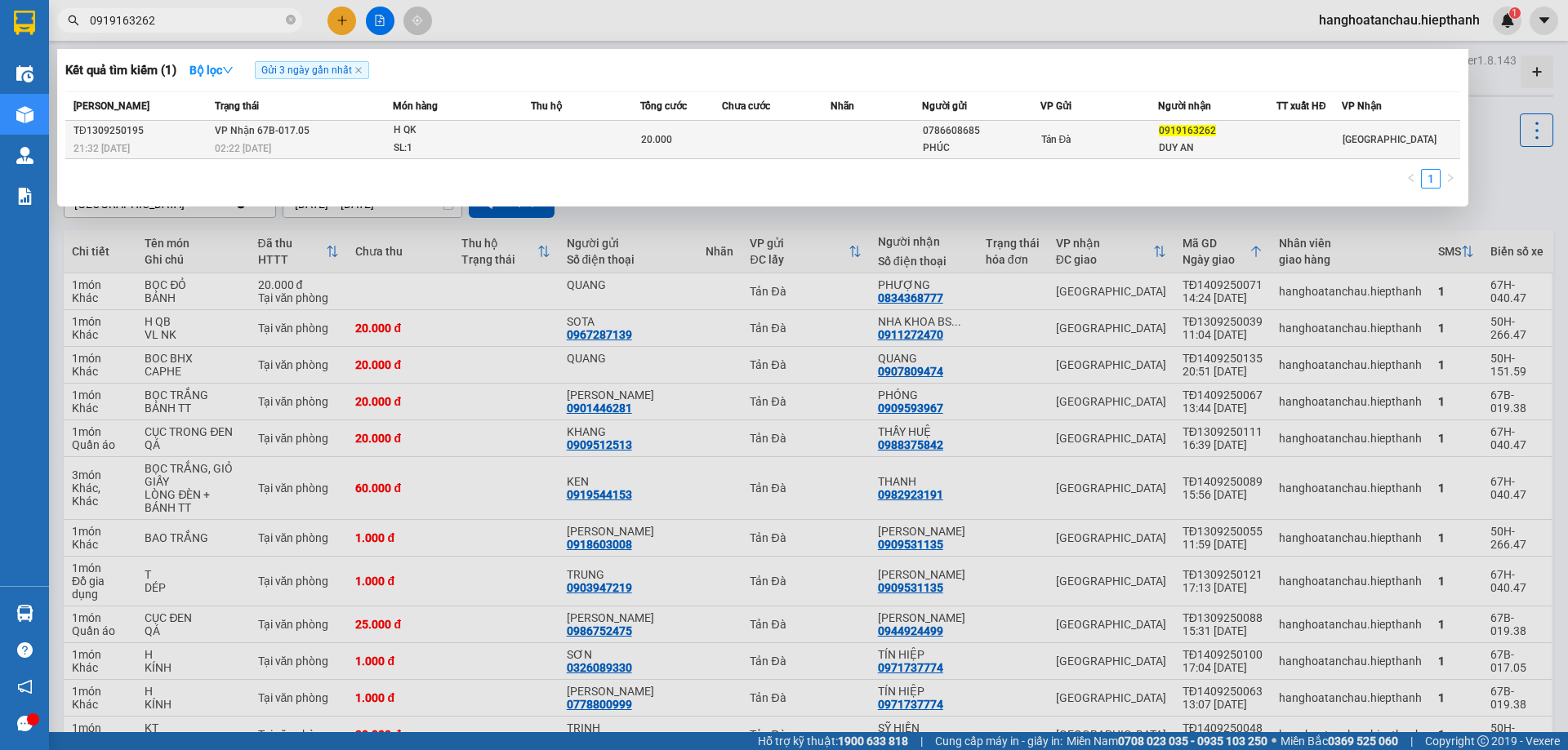
type input "0919163262"
click at [719, 133] on div "20.000" at bounding box center [681, 139] width 80 height 18
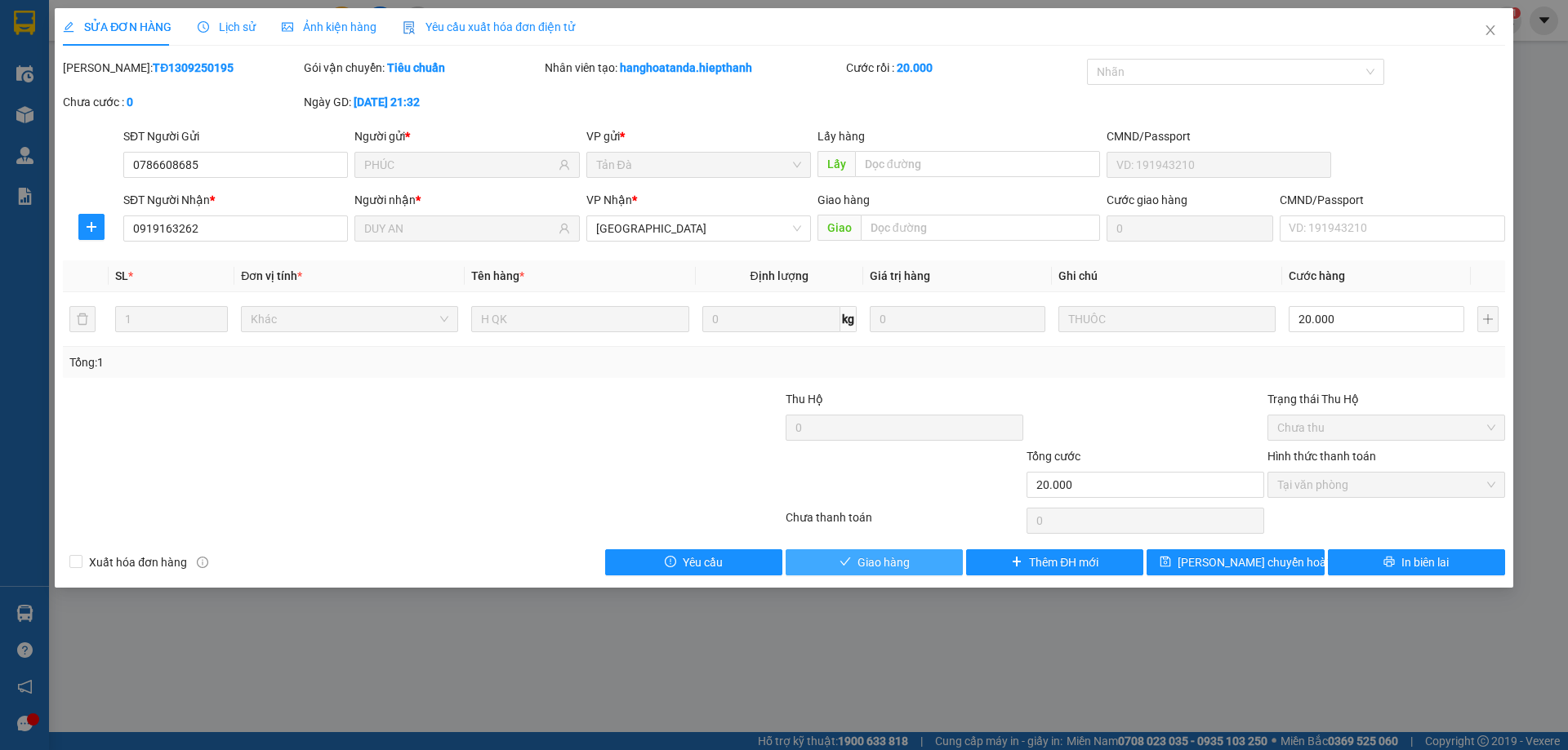
click at [802, 568] on button "Giao hàng" at bounding box center [874, 562] width 177 height 26
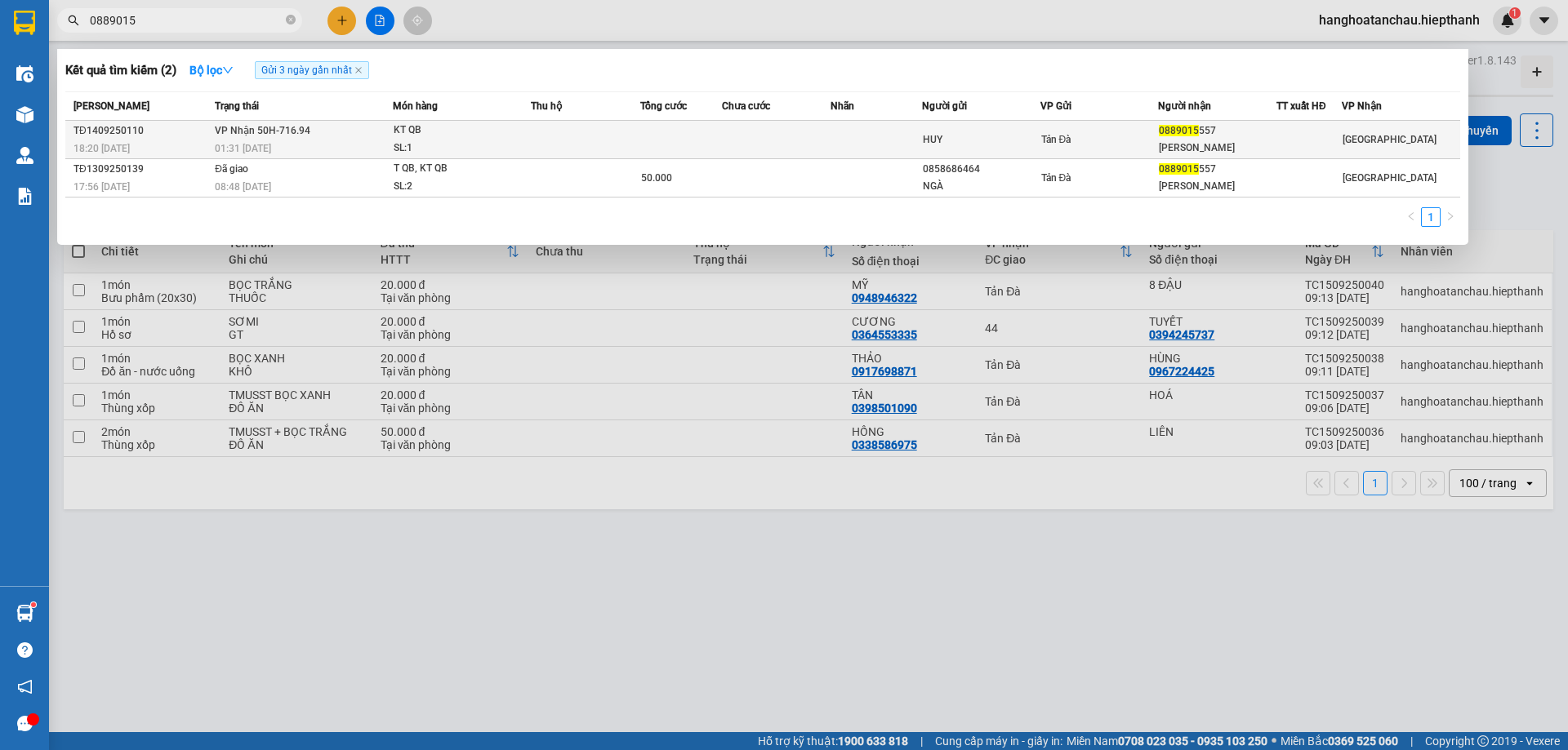
type input "0889015"
click at [473, 123] on div "KT QB" at bounding box center [455, 130] width 122 height 18
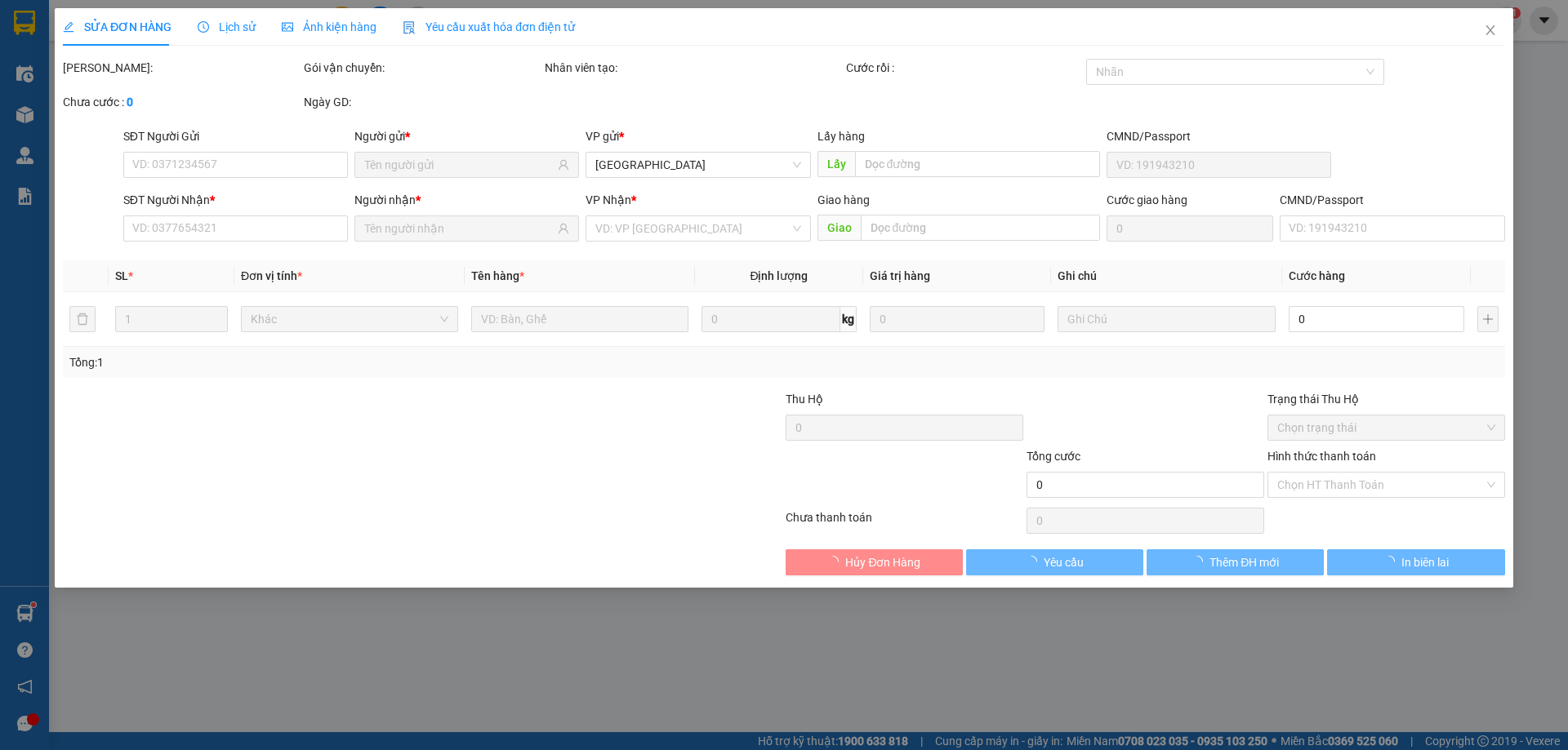
type input "HUY"
type input "0889015557"
type input "[PERSON_NAME]"
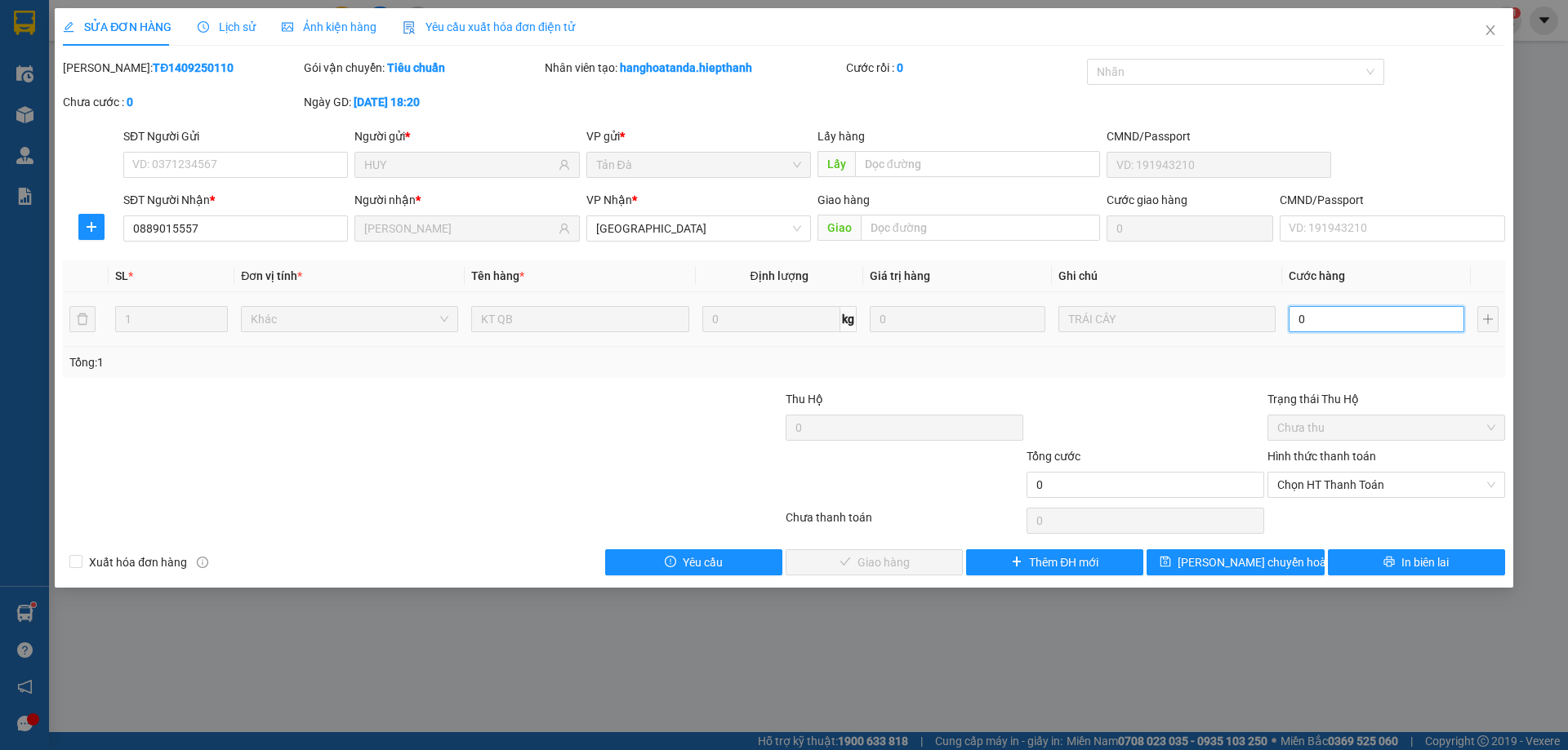
click at [1348, 319] on input "0" at bounding box center [1377, 319] width 176 height 26
type input "3"
type input "30"
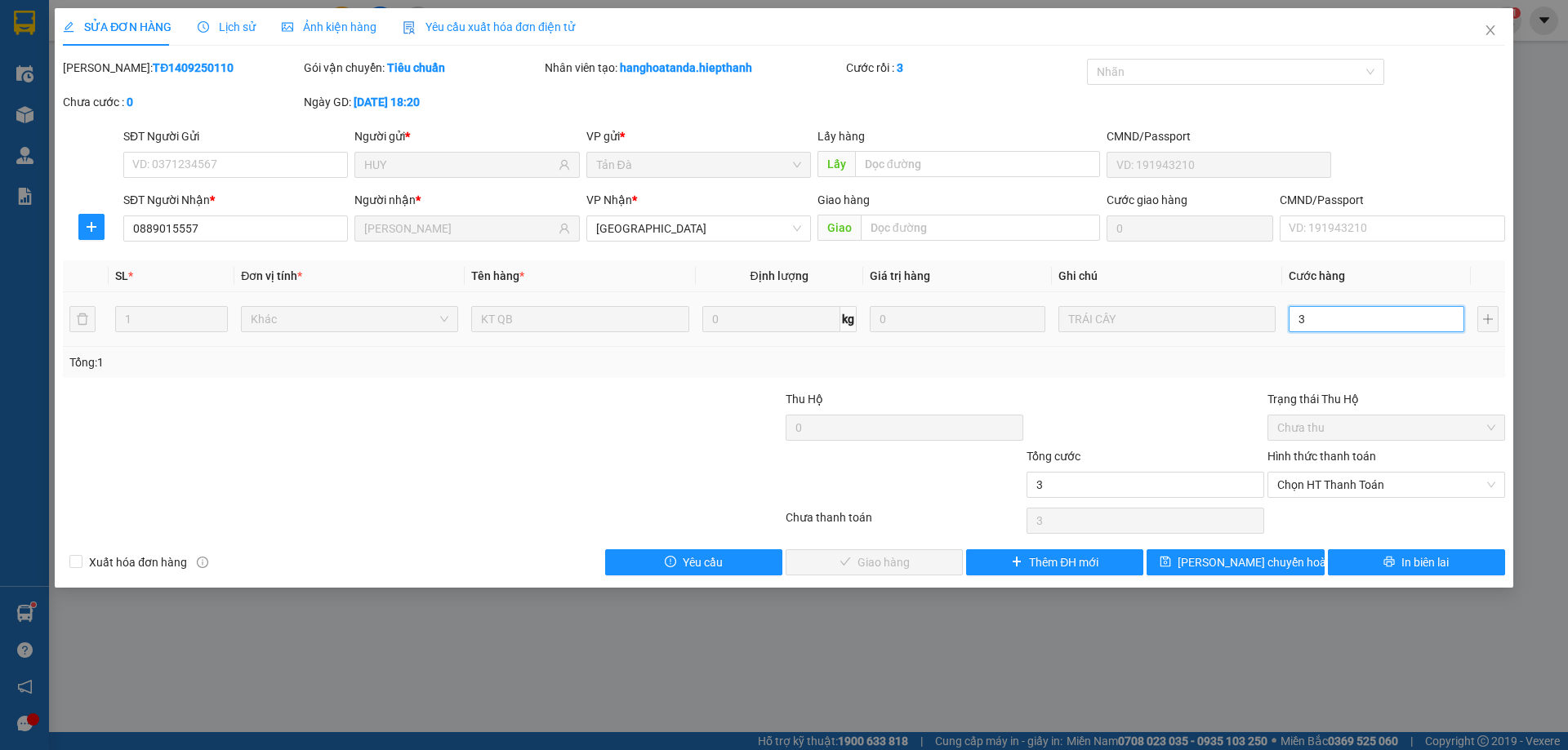
type input "30"
type input "30.000"
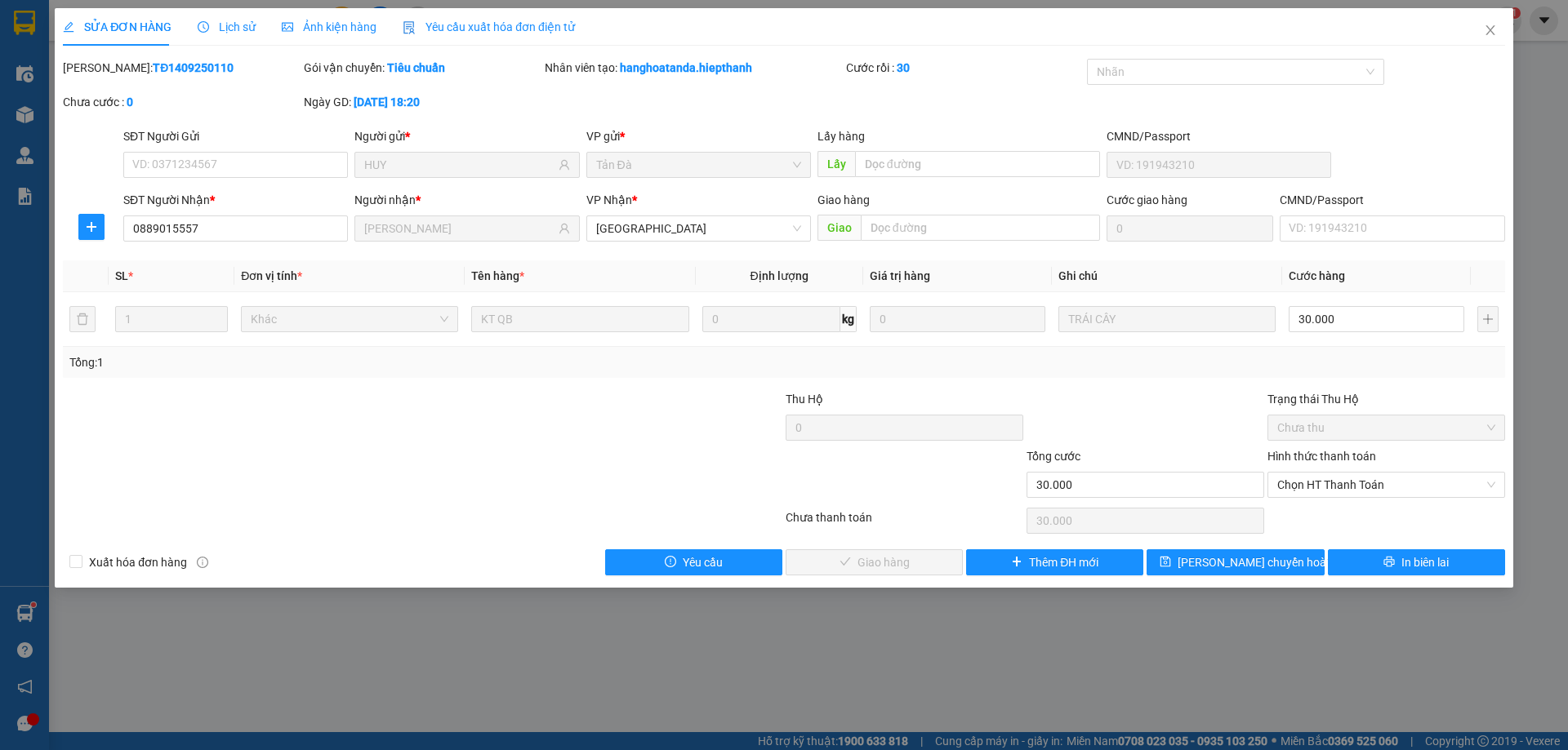
click at [1283, 361] on div "Tổng: 1" at bounding box center [784, 362] width 1429 height 18
click at [1345, 480] on span "Chọn HT Thanh Toán" at bounding box center [1385, 485] width 218 height 24
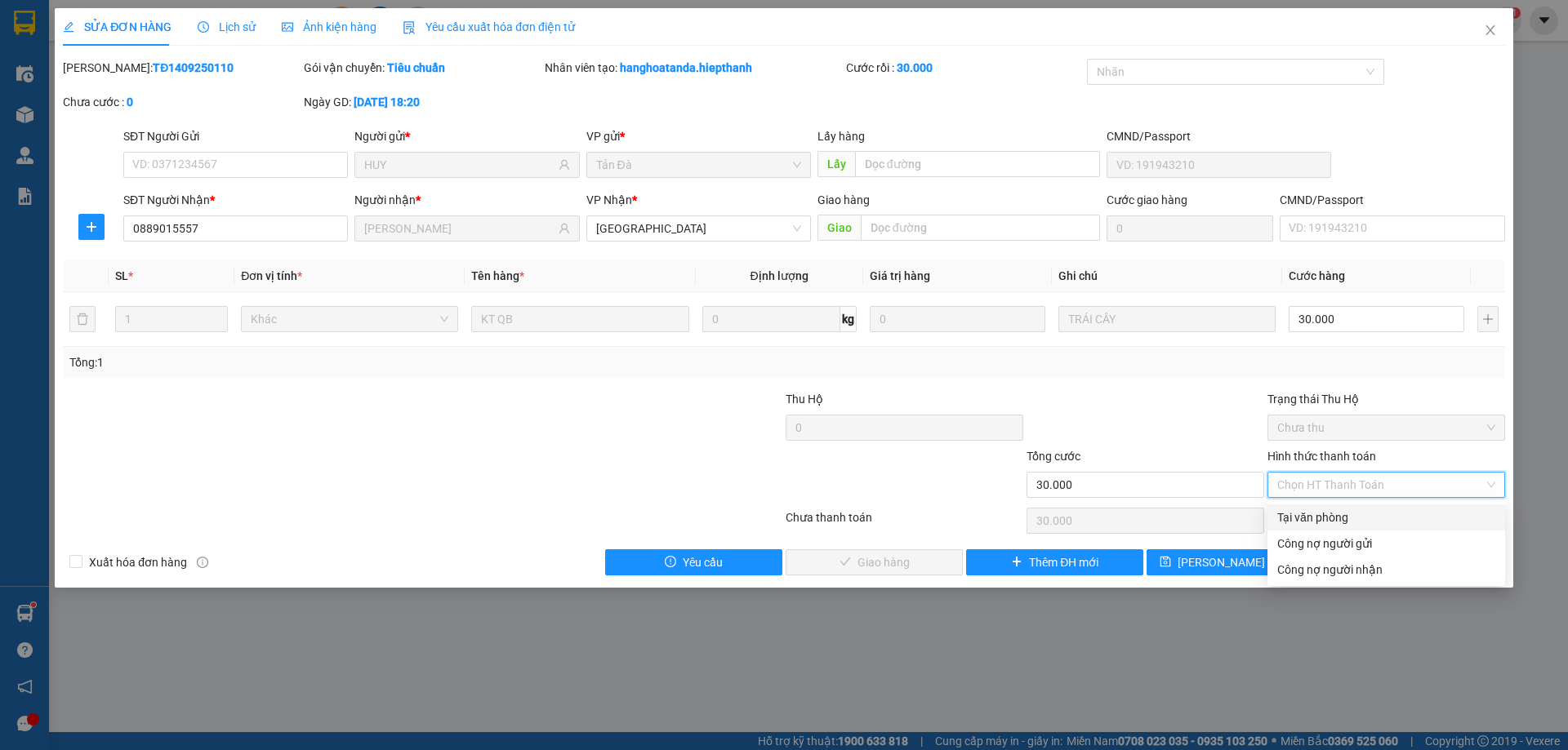
click at [1333, 522] on div "Tại văn phòng" at bounding box center [1385, 518] width 218 height 18
type input "0"
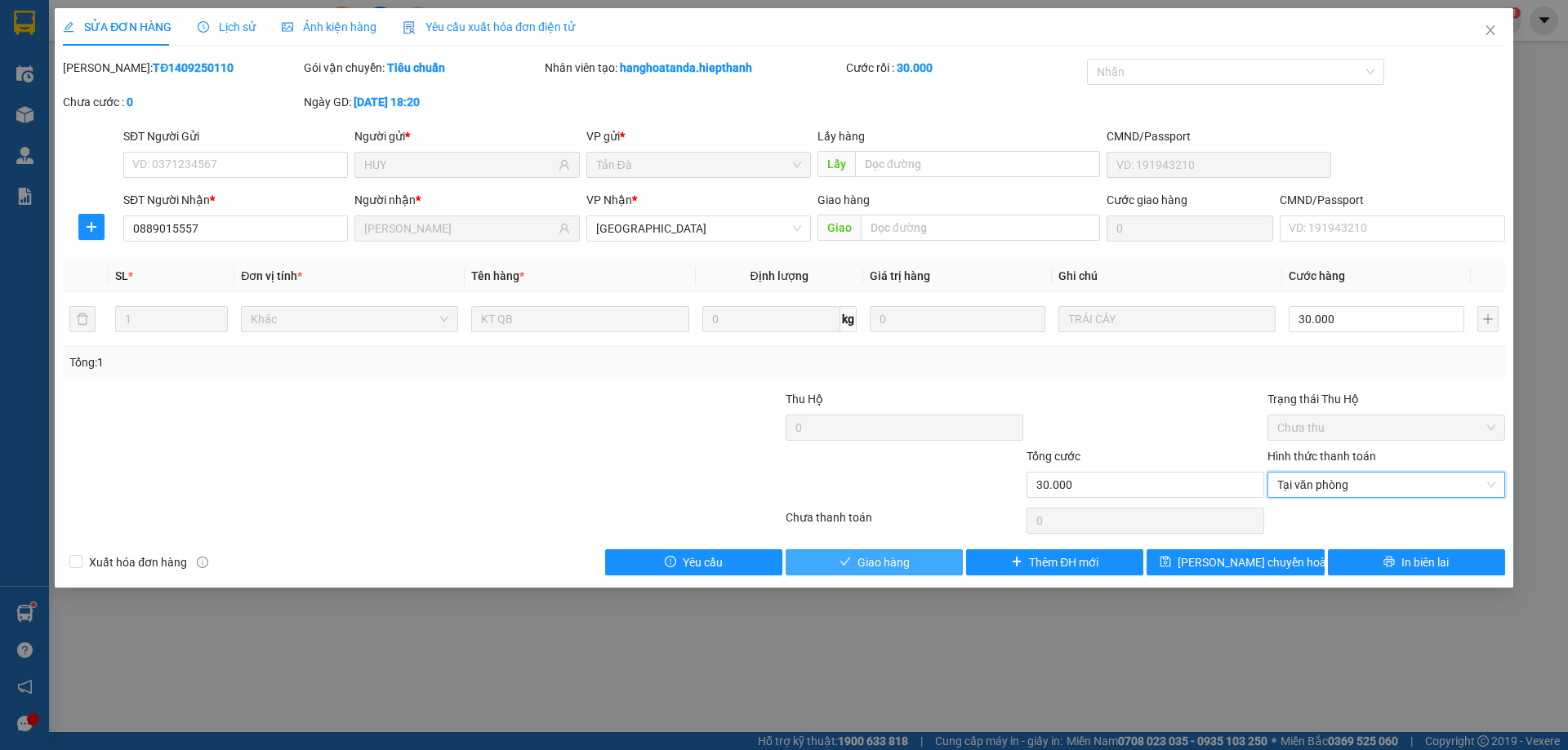
click at [921, 565] on button "Giao hàng" at bounding box center [874, 562] width 177 height 26
